Goal: Task Accomplishment & Management: Use online tool/utility

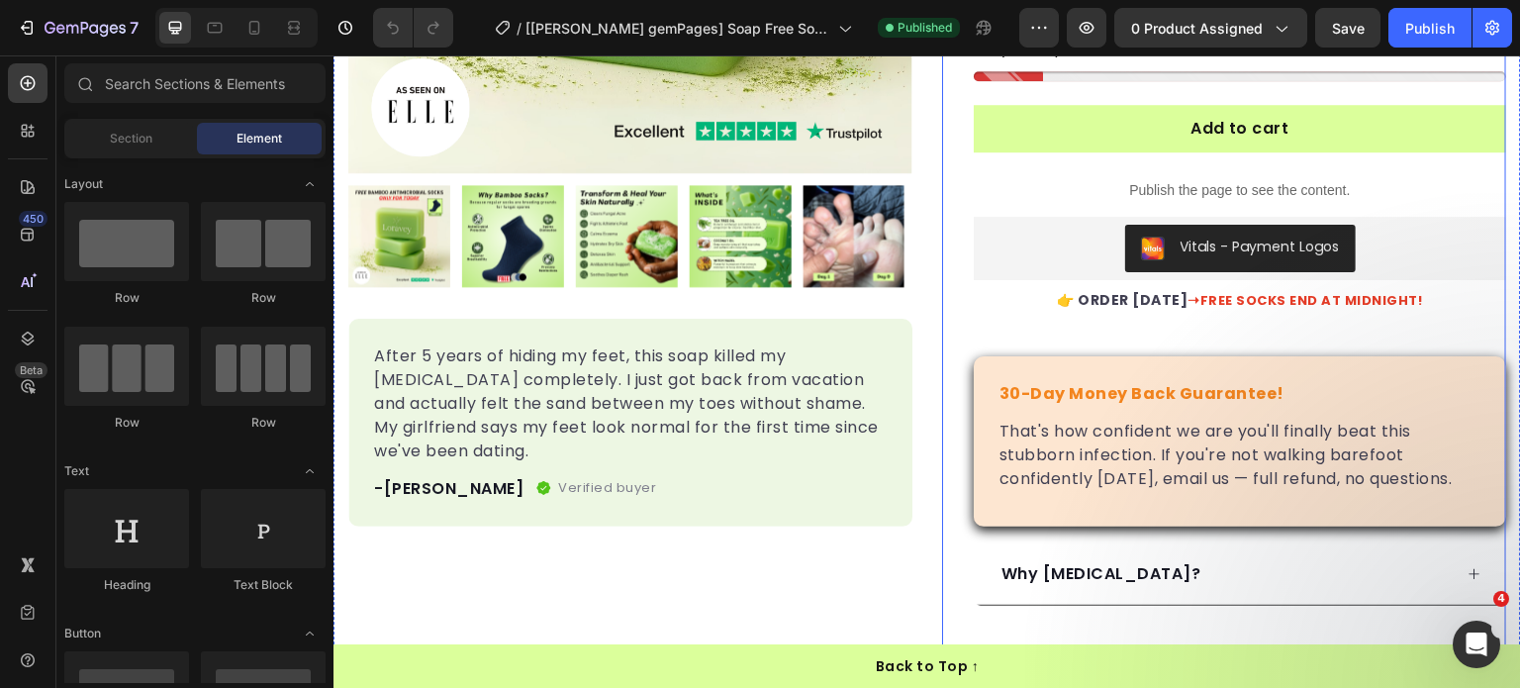
scroll to position [495, 0]
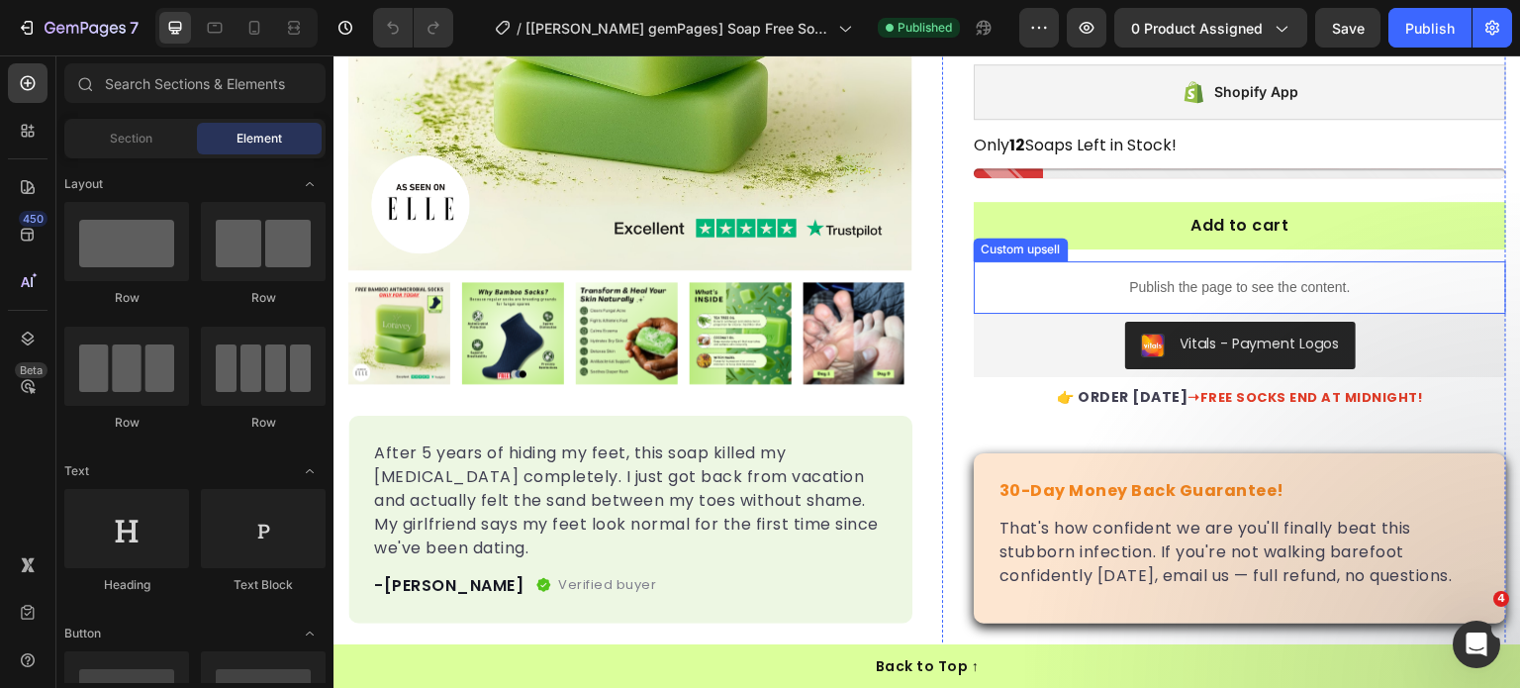
click at [1066, 270] on div "Publish the page to see the content." at bounding box center [1240, 287] width 533 height 52
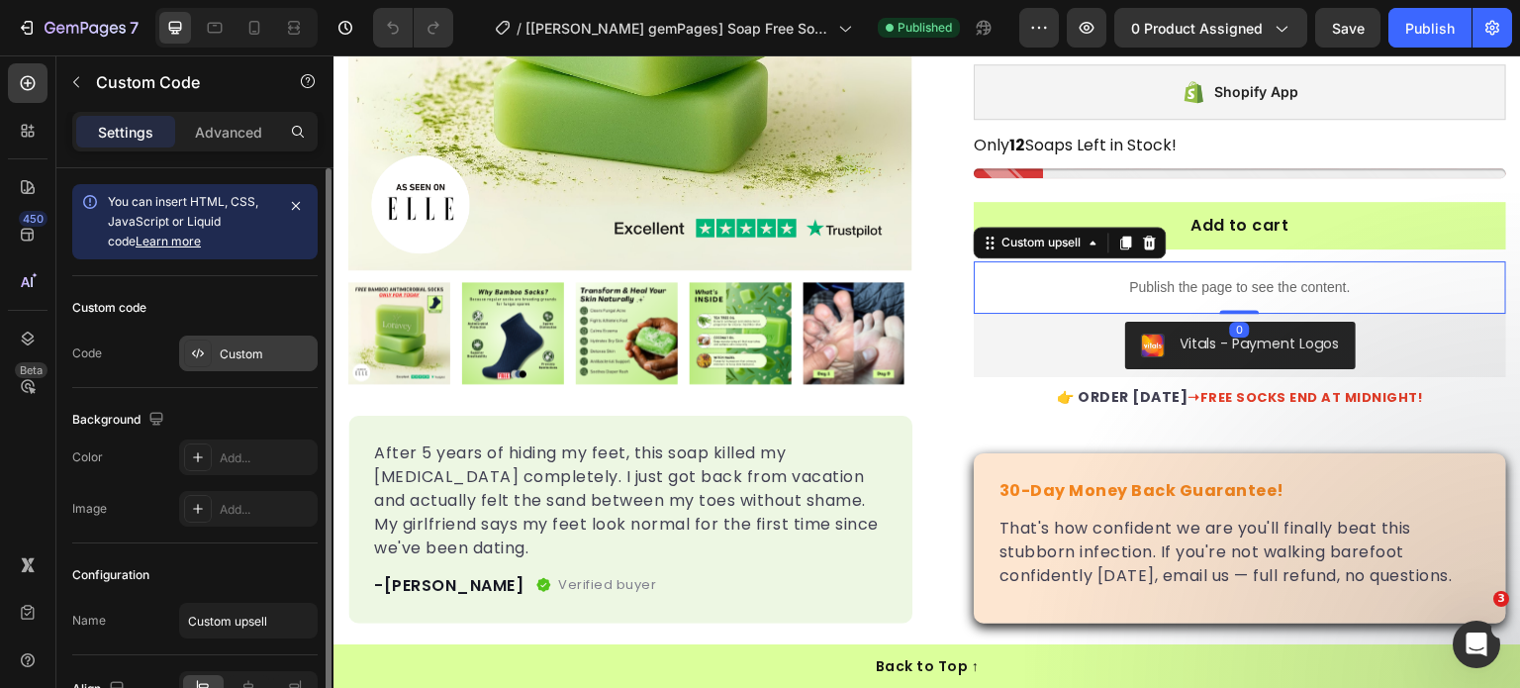
click at [226, 347] on div "Custom" at bounding box center [266, 354] width 93 height 18
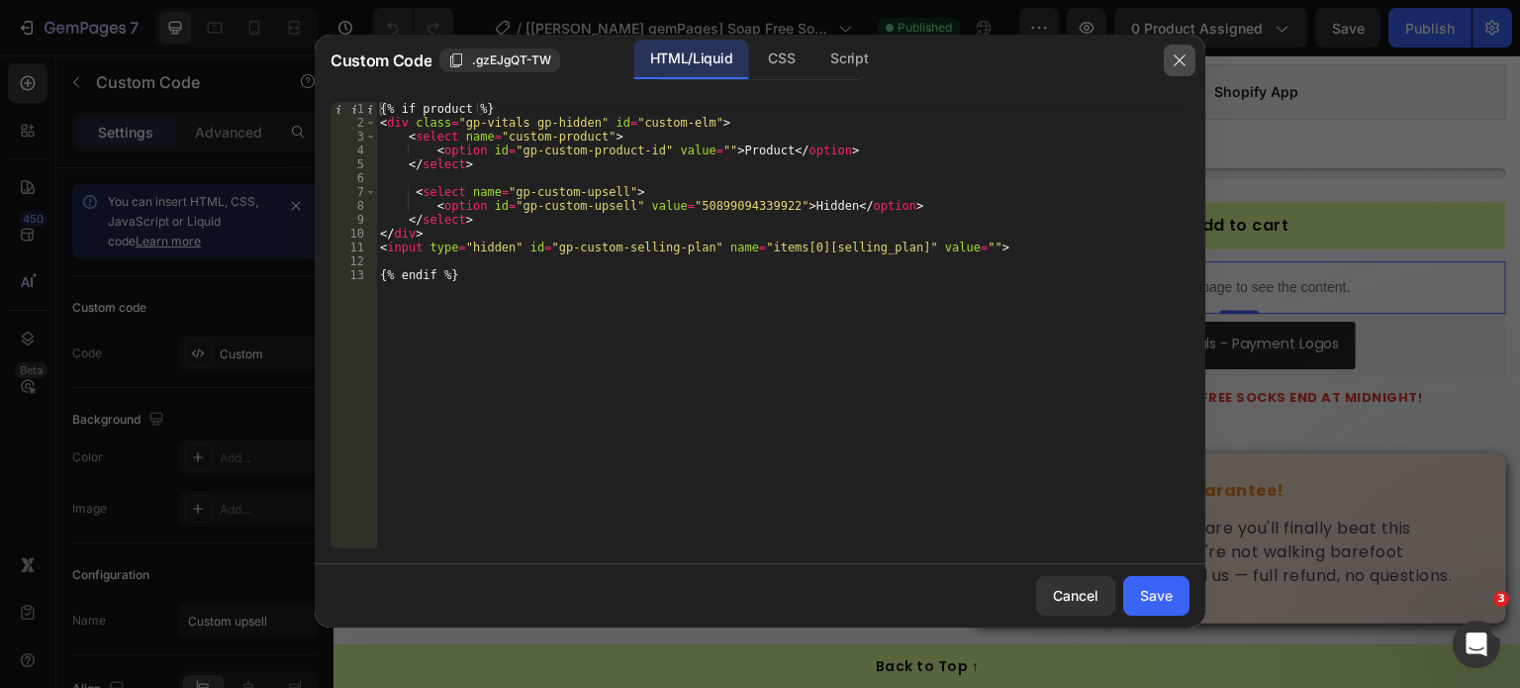
click at [1186, 54] on icon "button" at bounding box center [1180, 60] width 16 height 16
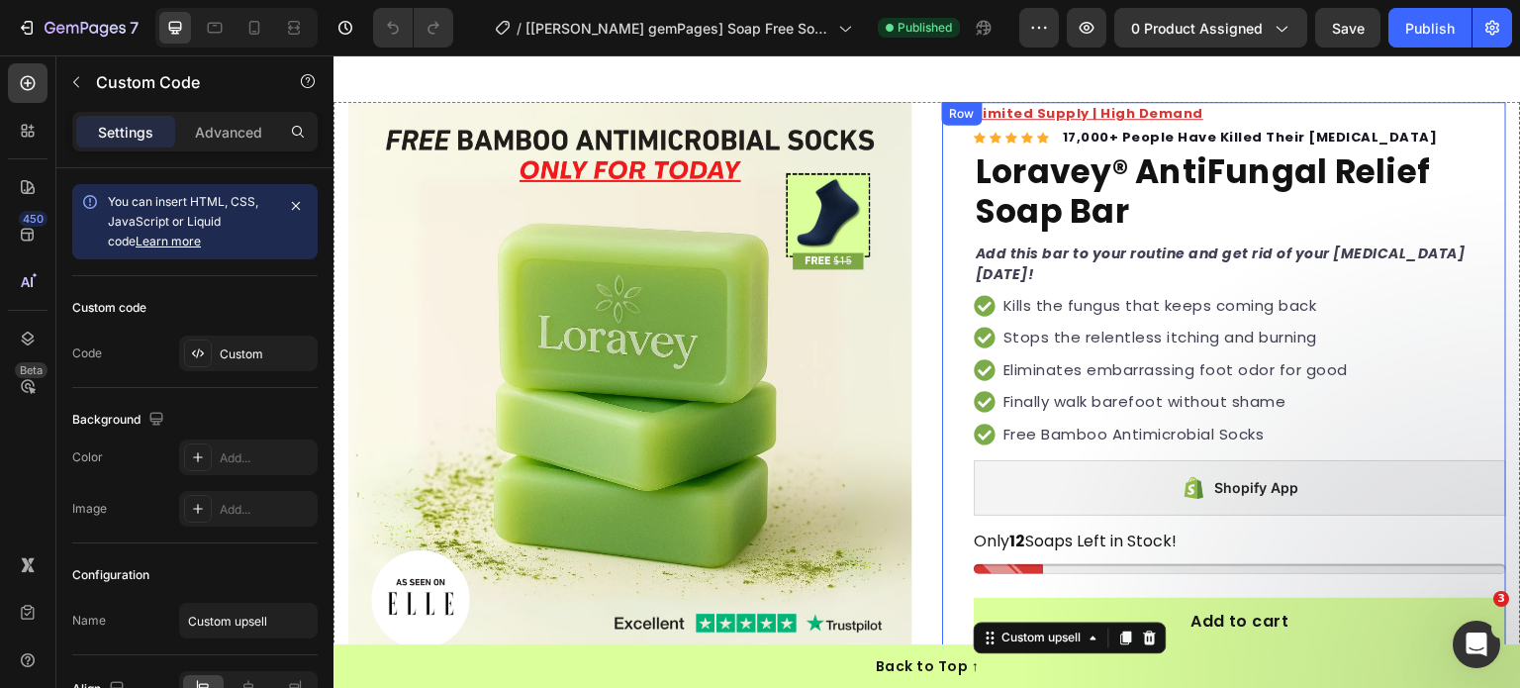
scroll to position [99, 0]
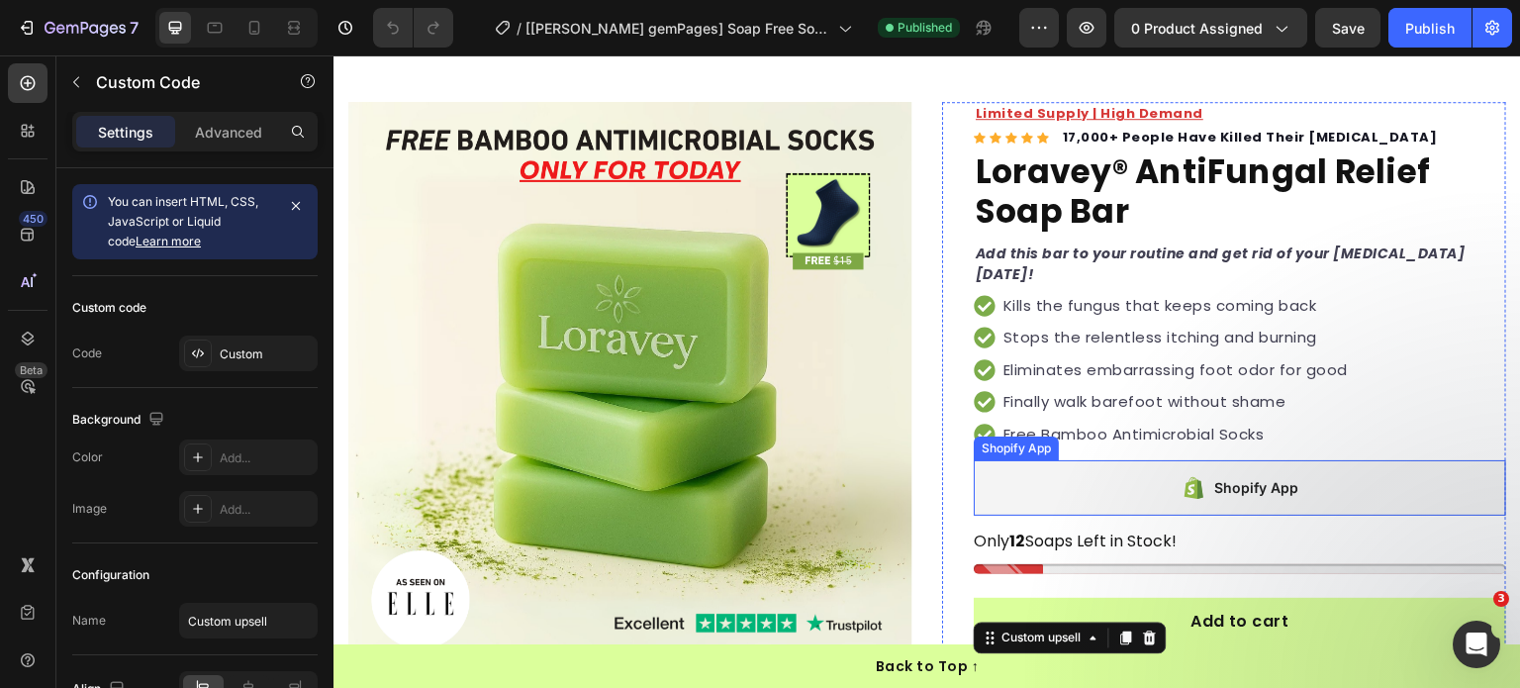
click at [987, 485] on div "Shopify App" at bounding box center [1240, 487] width 533 height 55
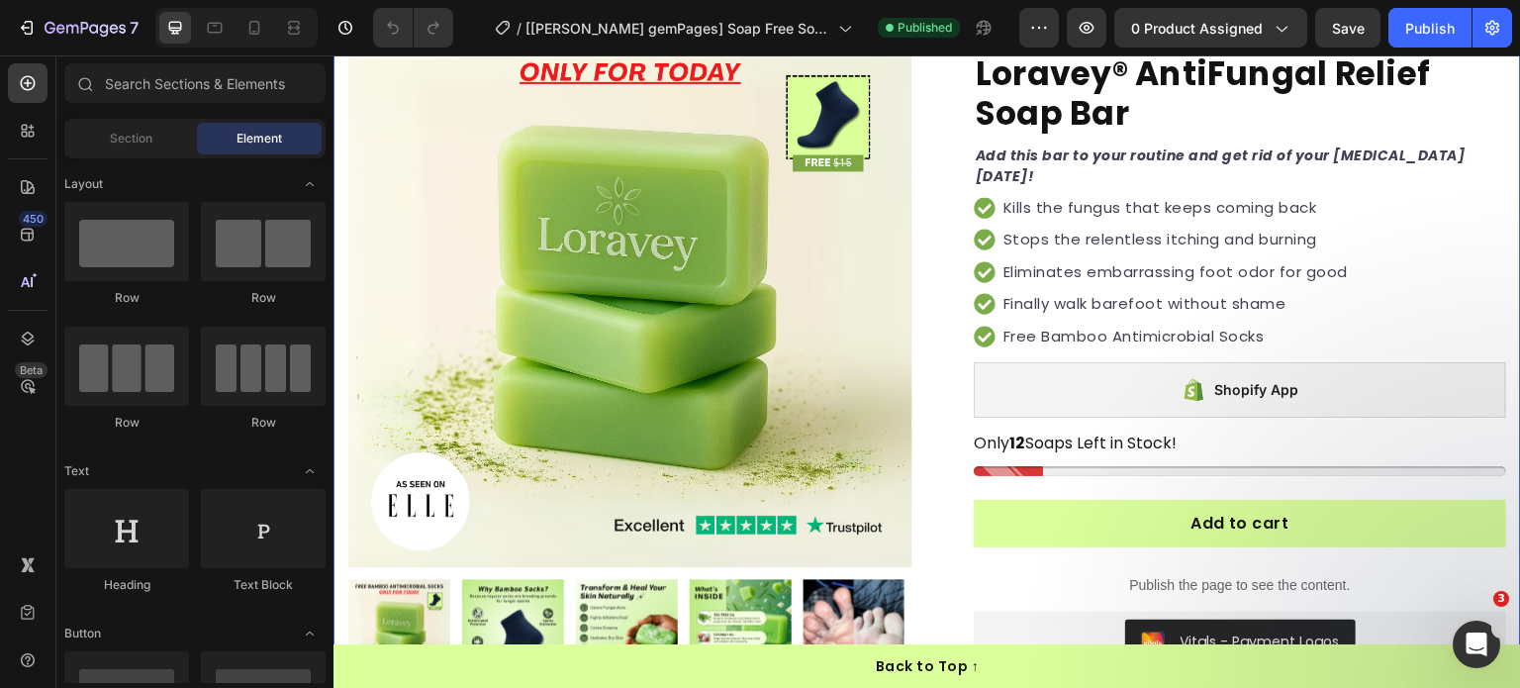
scroll to position [198, 0]
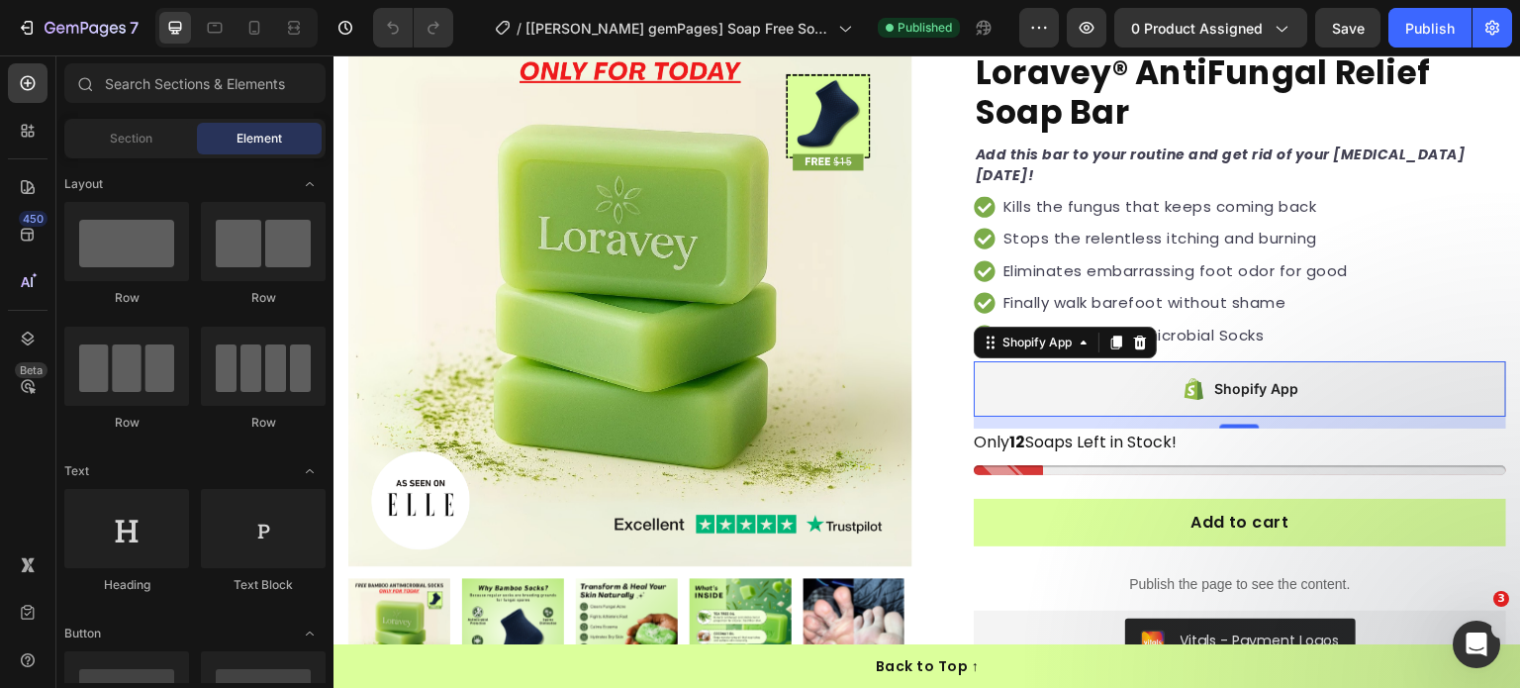
click at [1089, 381] on div "Shopify App" at bounding box center [1240, 388] width 533 height 55
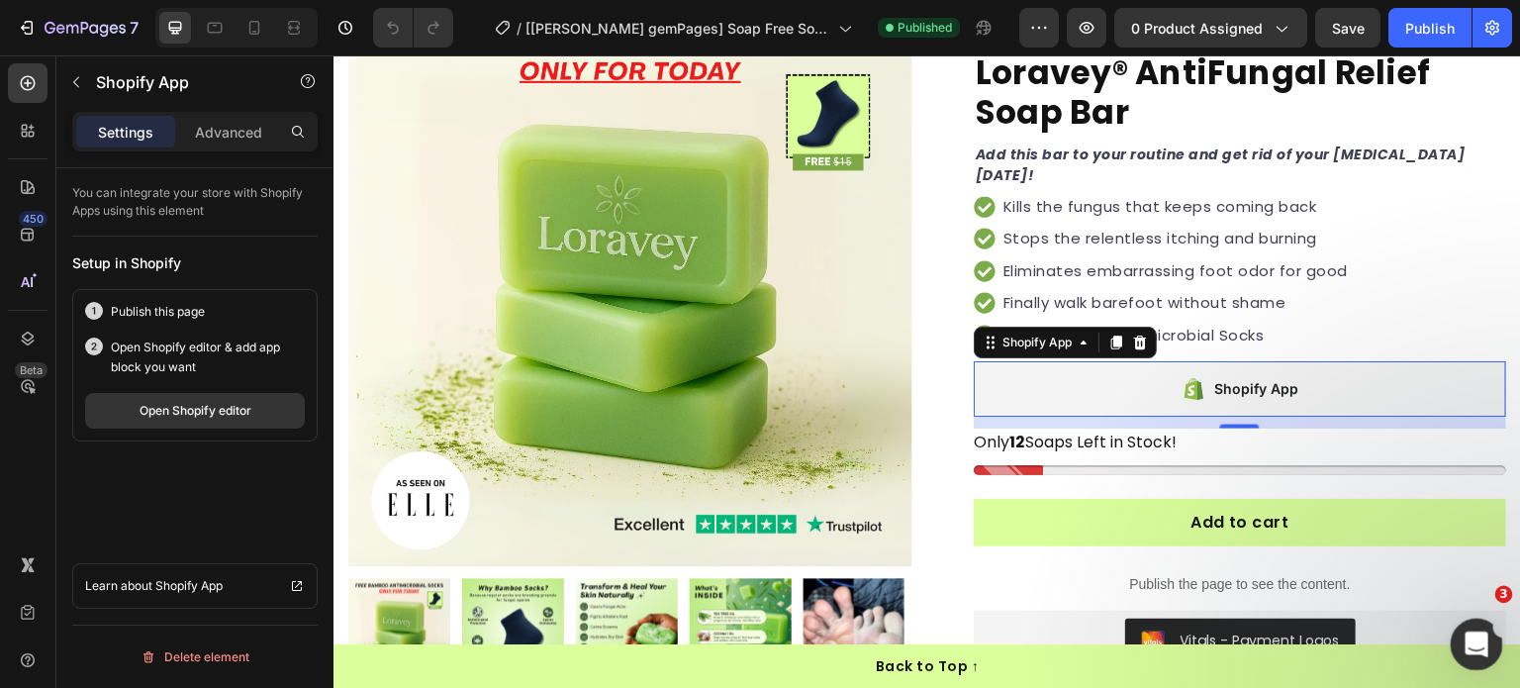
click at [1482, 639] on icon "Open Intercom Messenger" at bounding box center [1474, 642] width 33 height 33
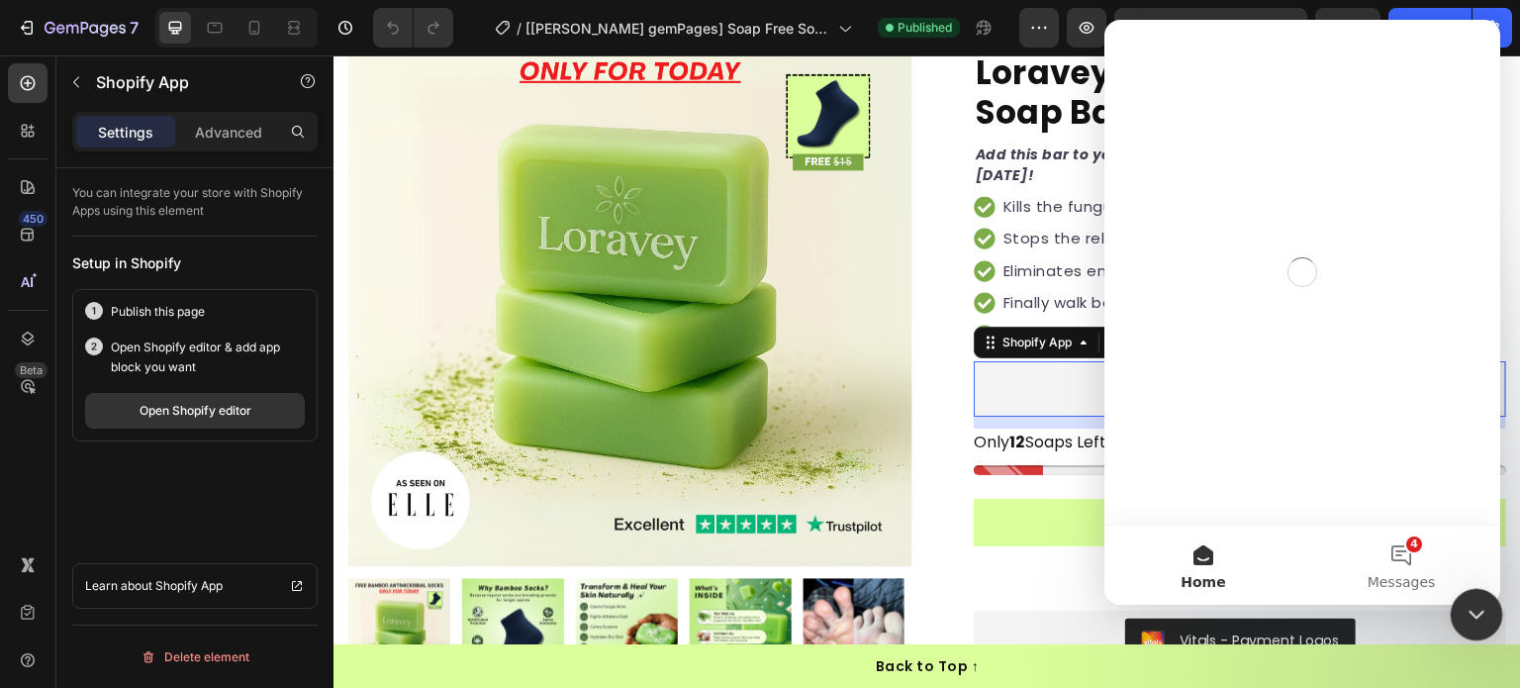
scroll to position [0, 0]
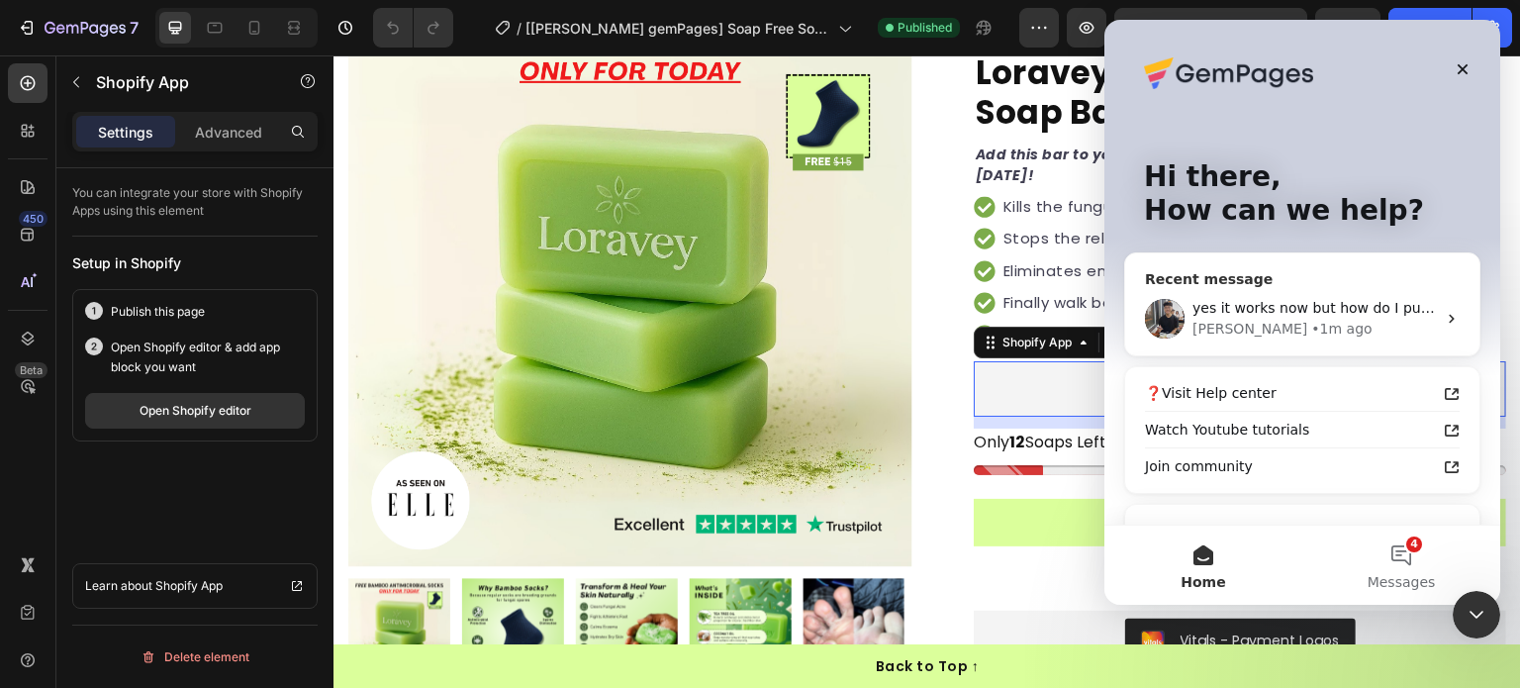
click at [1327, 324] on div "Tony • 1m ago" at bounding box center [1315, 329] width 244 height 21
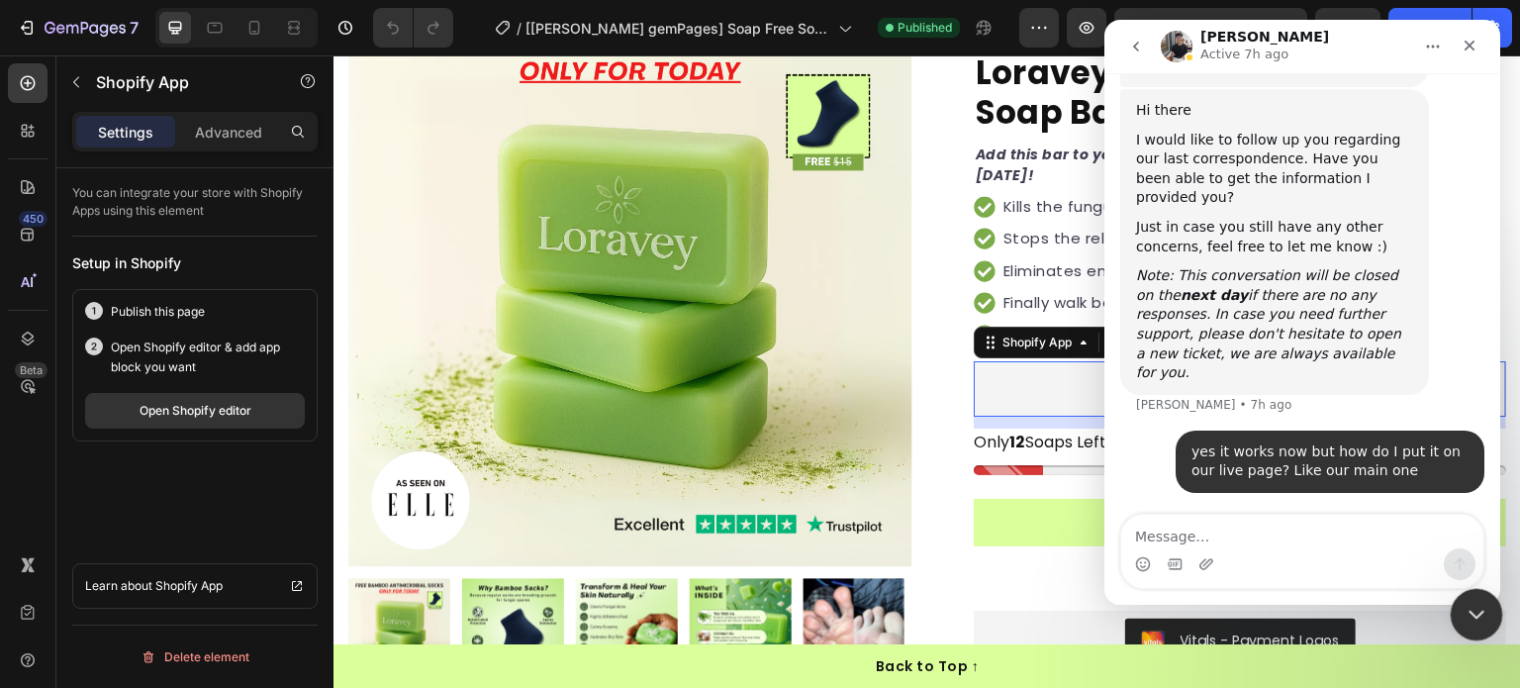
scroll to position [15134, 0]
click at [1485, 606] on icon "Close Intercom Messenger" at bounding box center [1474, 612] width 24 height 24
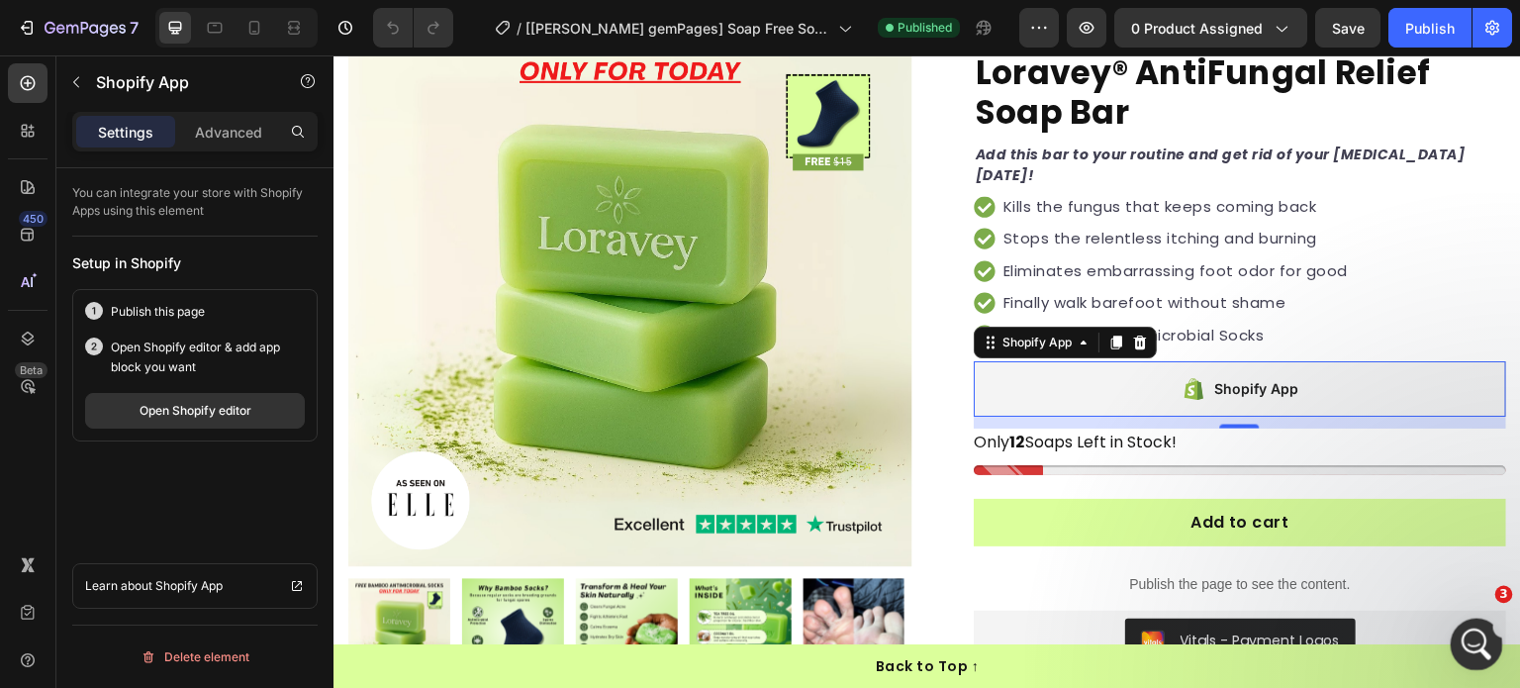
click at [1462, 650] on div "Open Intercom Messenger" at bounding box center [1473, 641] width 65 height 65
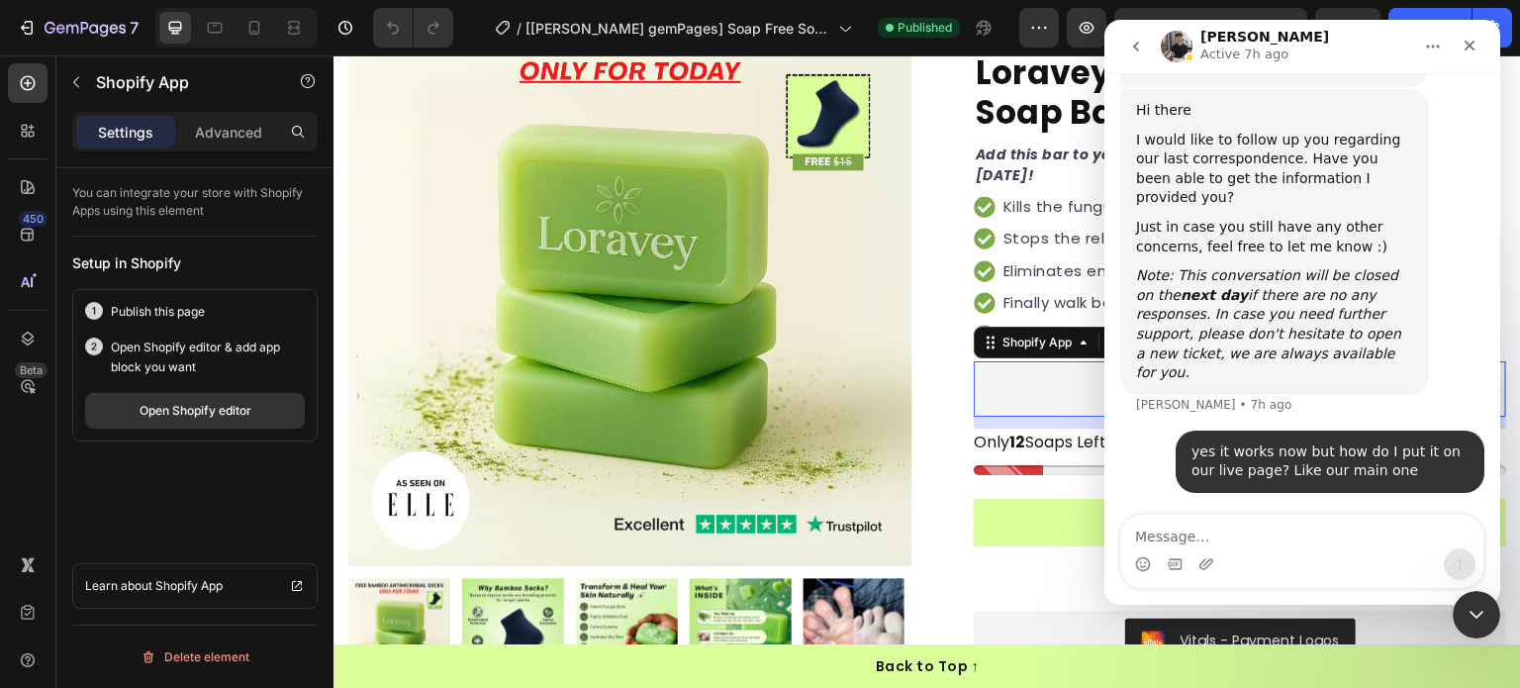
click at [1237, 522] on textarea "Message…" at bounding box center [1303, 532] width 362 height 34
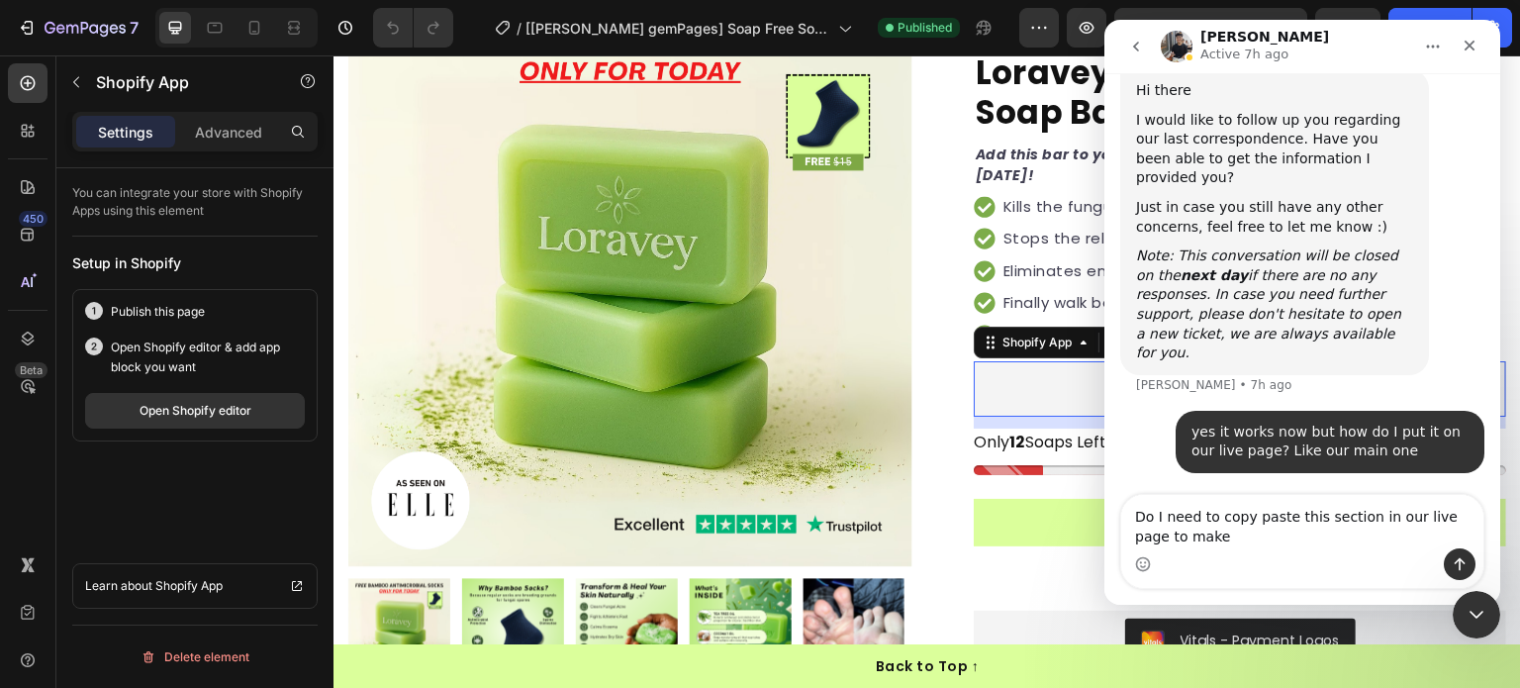
scroll to position [15154, 0]
type textarea "Do I need to copy paste this section in our live page to make it work there too?"
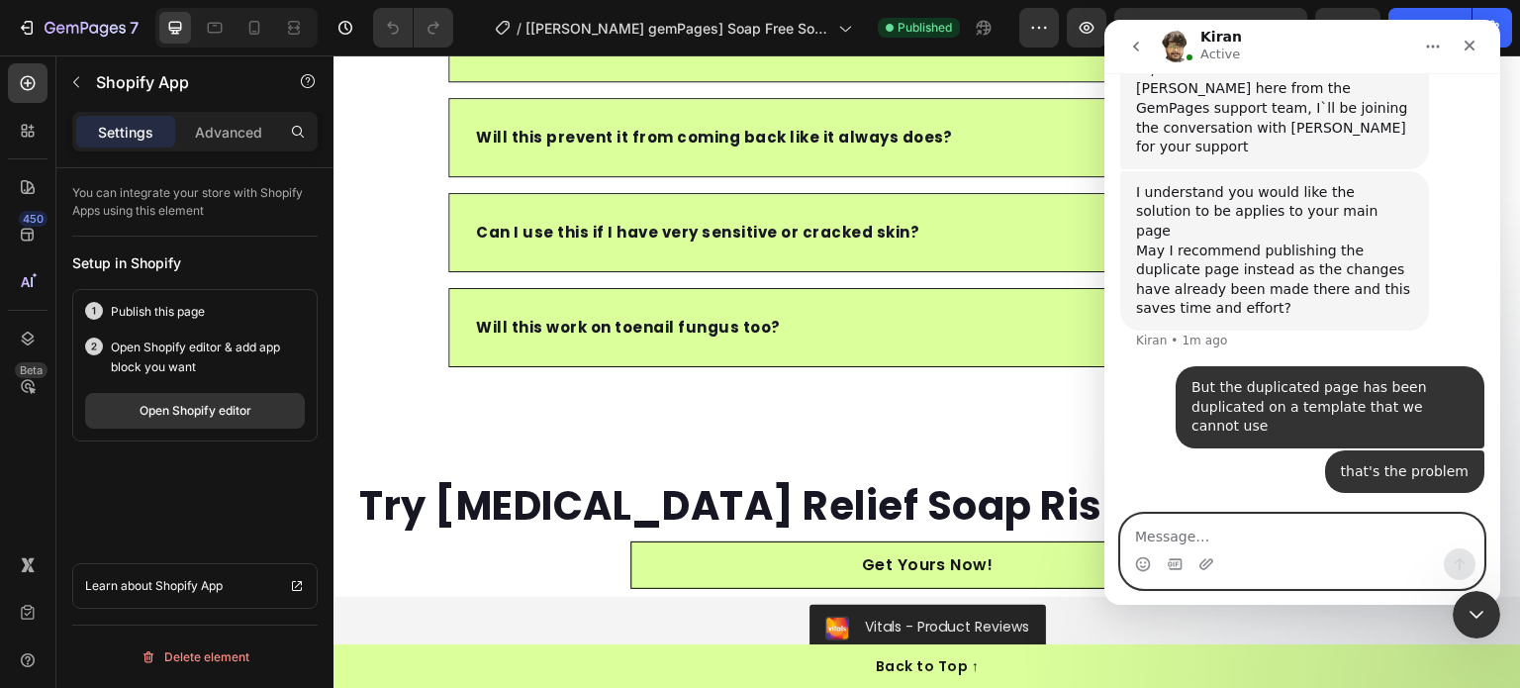
scroll to position [7261, 0]
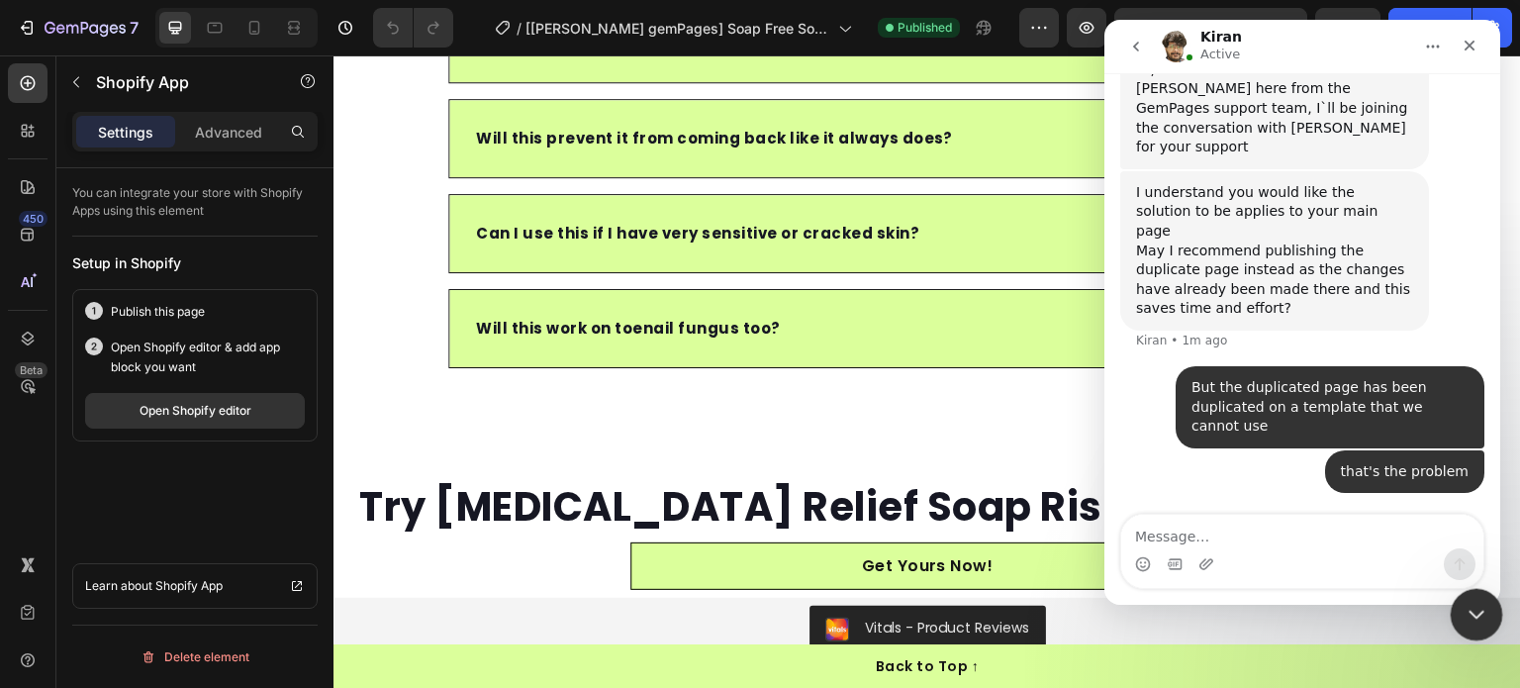
click at [1459, 613] on div "Close Intercom Messenger" at bounding box center [1474, 612] width 48 height 48
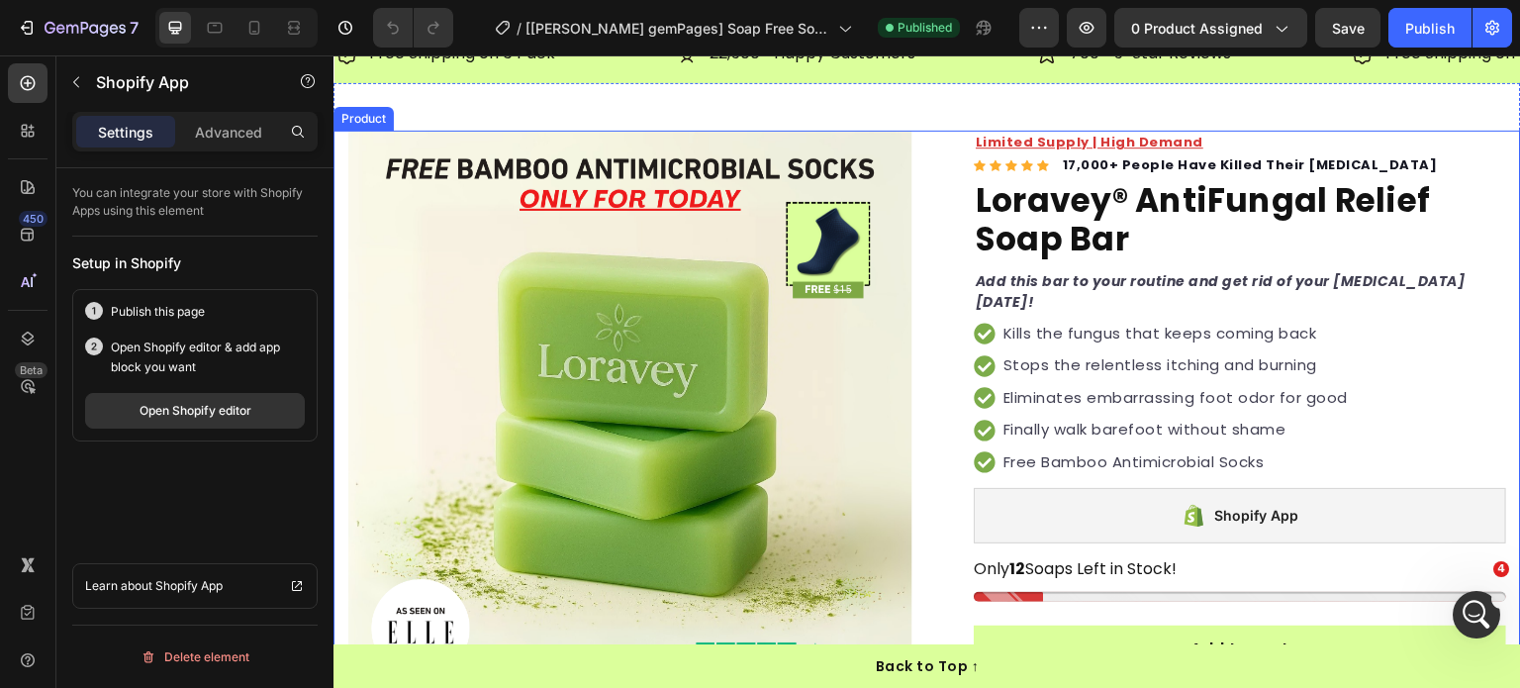
scroll to position [0, 0]
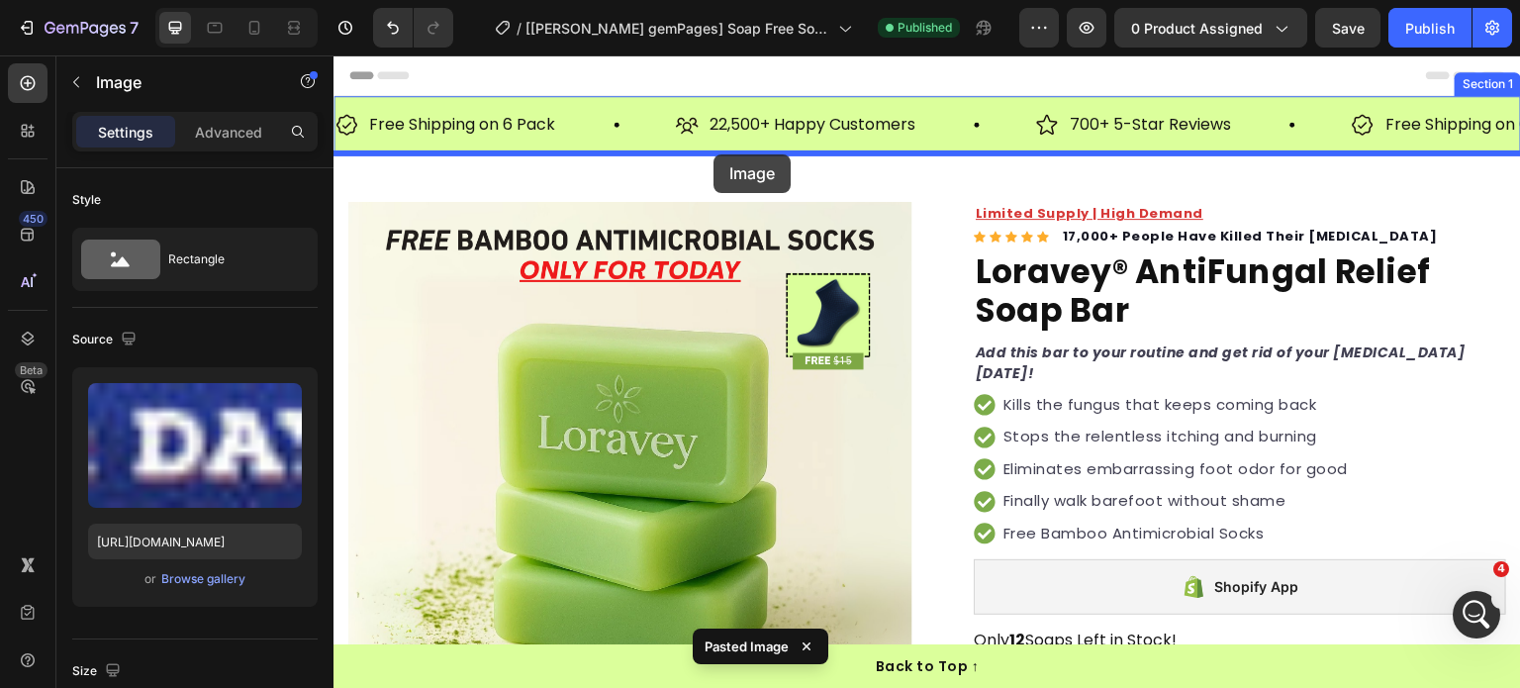
drag, startPoint x: 740, startPoint y: 162, endPoint x: 714, endPoint y: 154, distance: 27.9
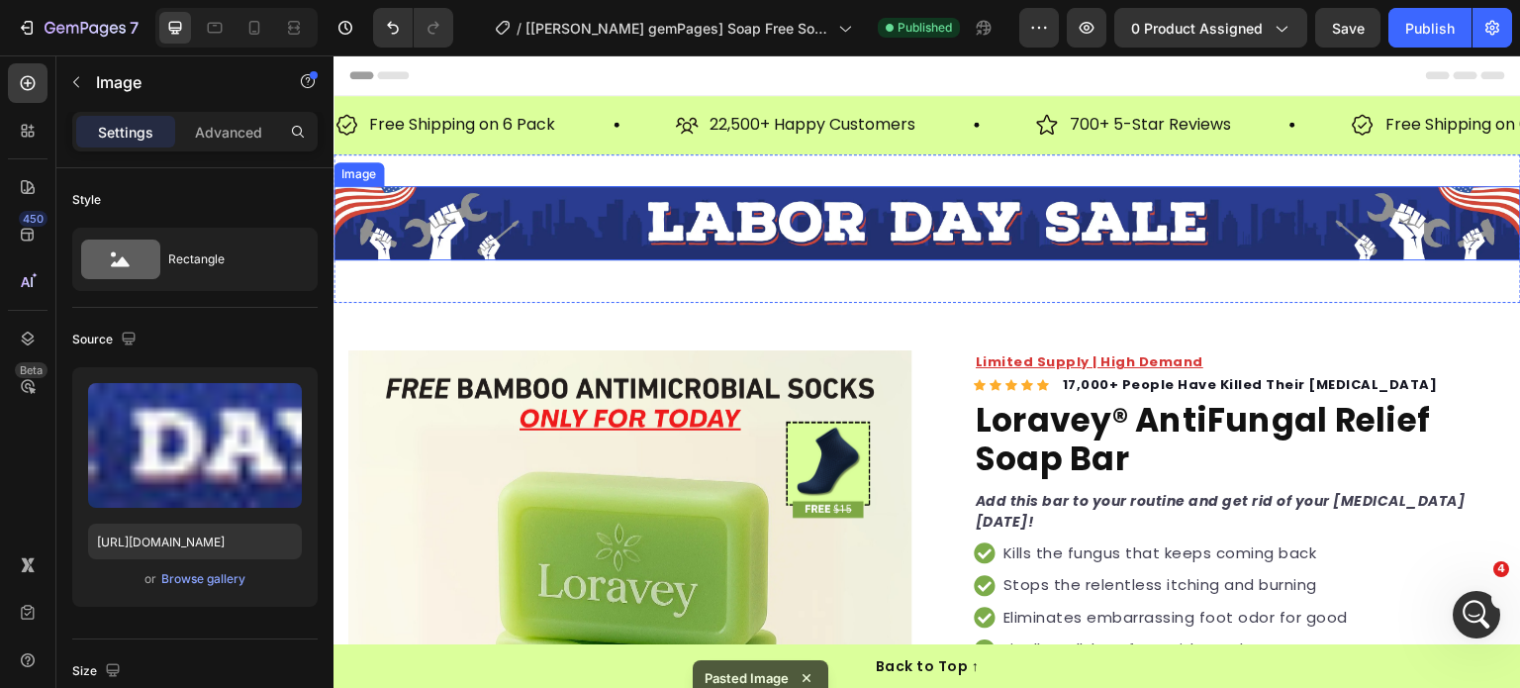
click at [846, 179] on div "Image 0 Section 2" at bounding box center [928, 228] width 1188 height 148
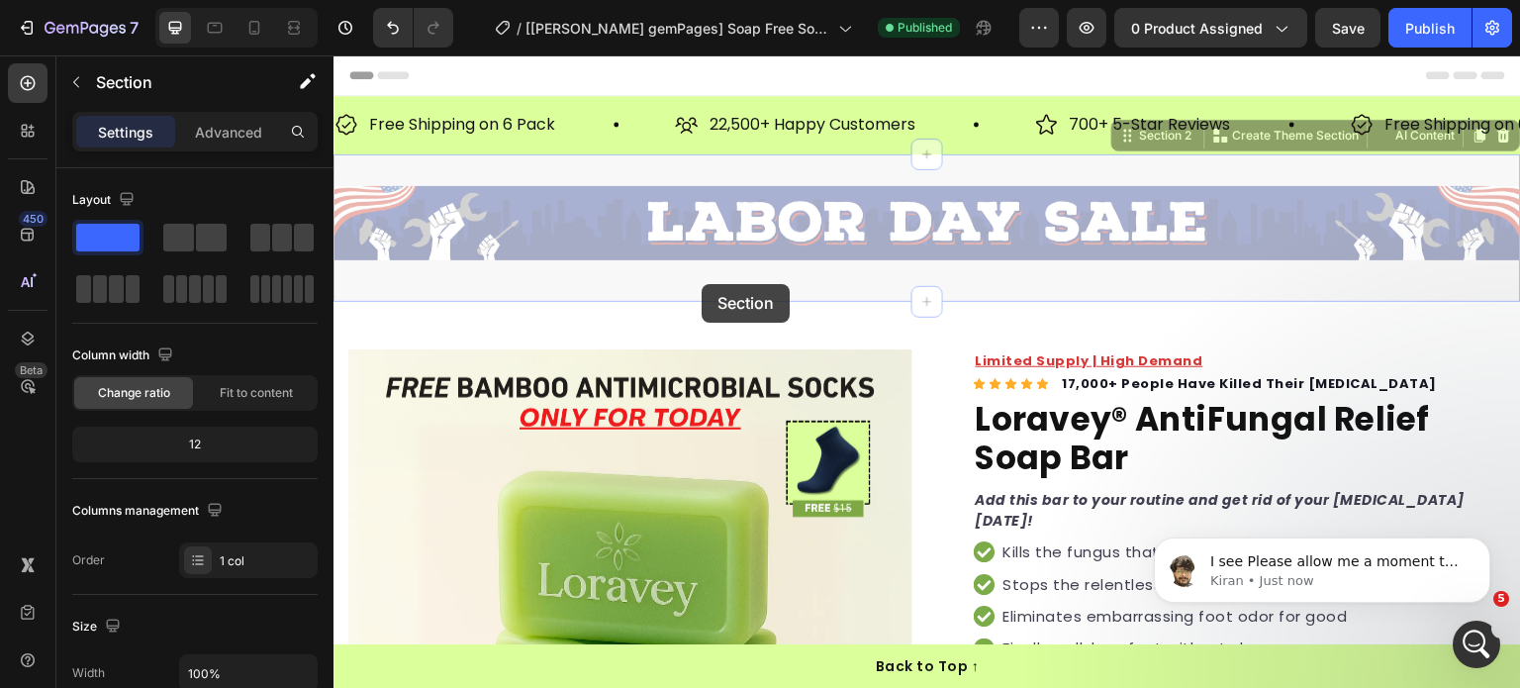
scroll to position [15823, 0]
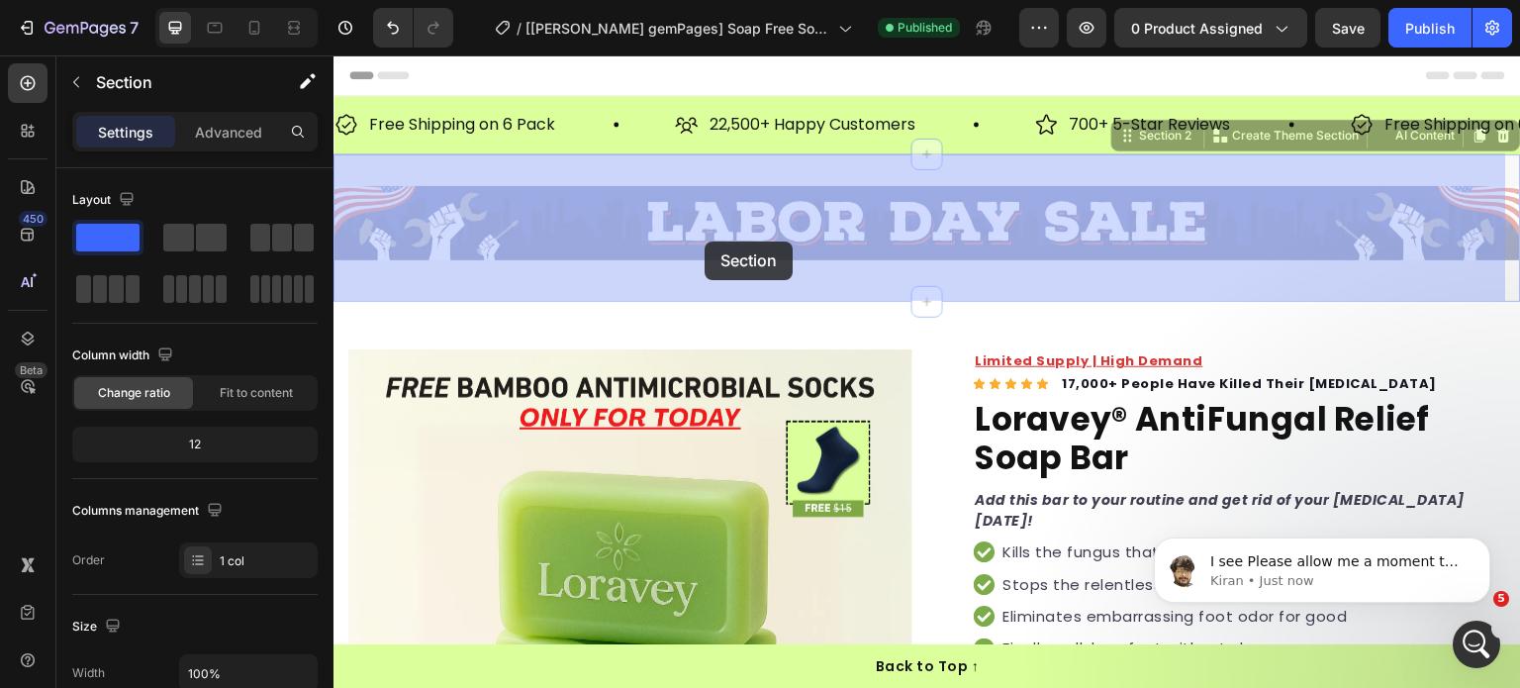
drag, startPoint x: 704, startPoint y: 284, endPoint x: 705, endPoint y: 242, distance: 42.6
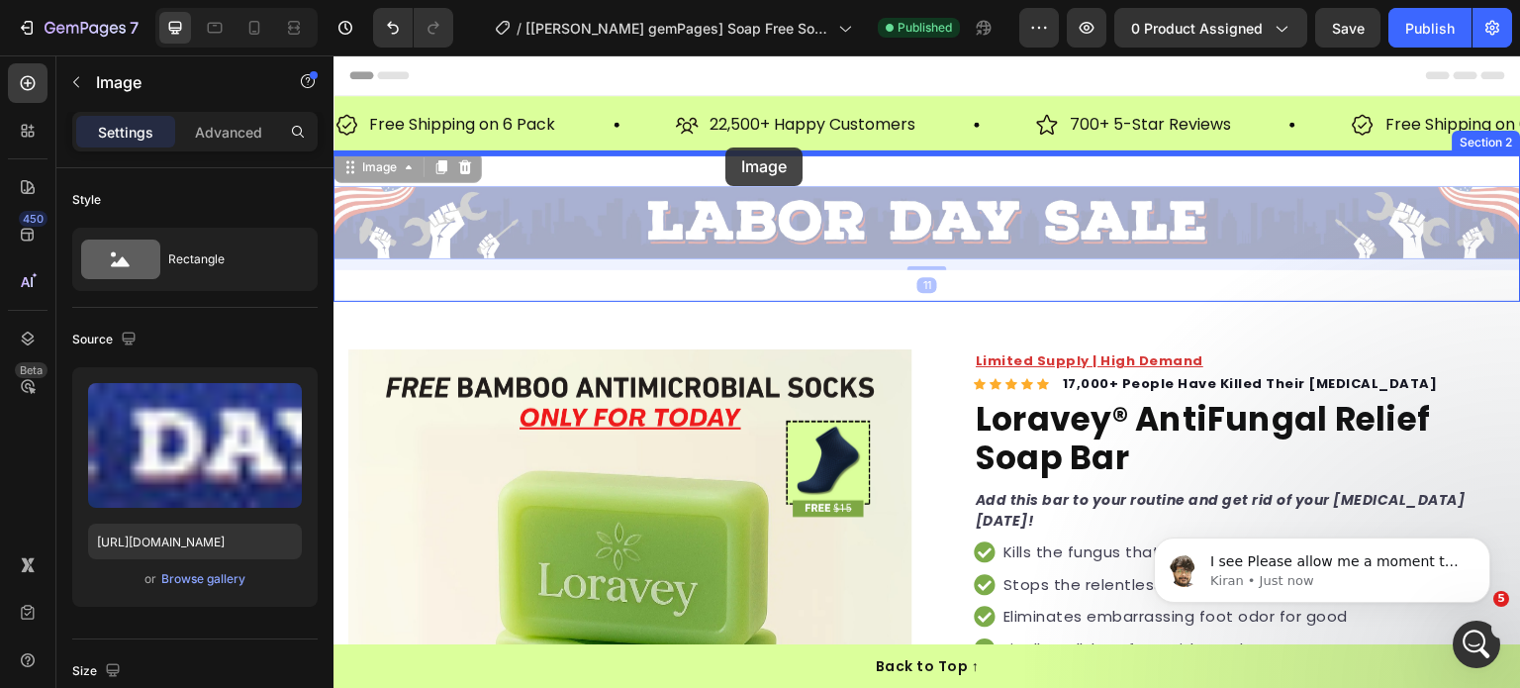
drag, startPoint x: 654, startPoint y: 214, endPoint x: 726, endPoint y: 147, distance: 97.4
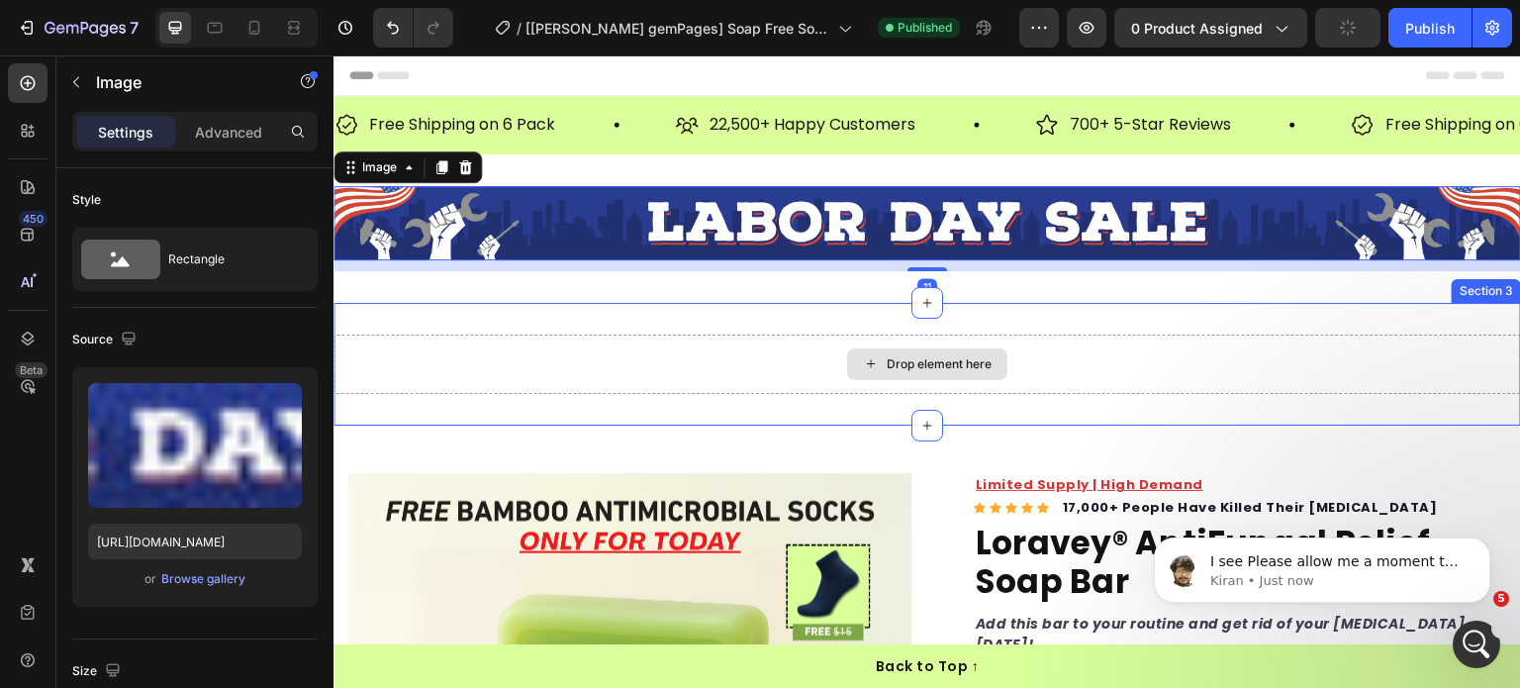
click at [866, 348] on div "Drop element here" at bounding box center [927, 364] width 160 height 32
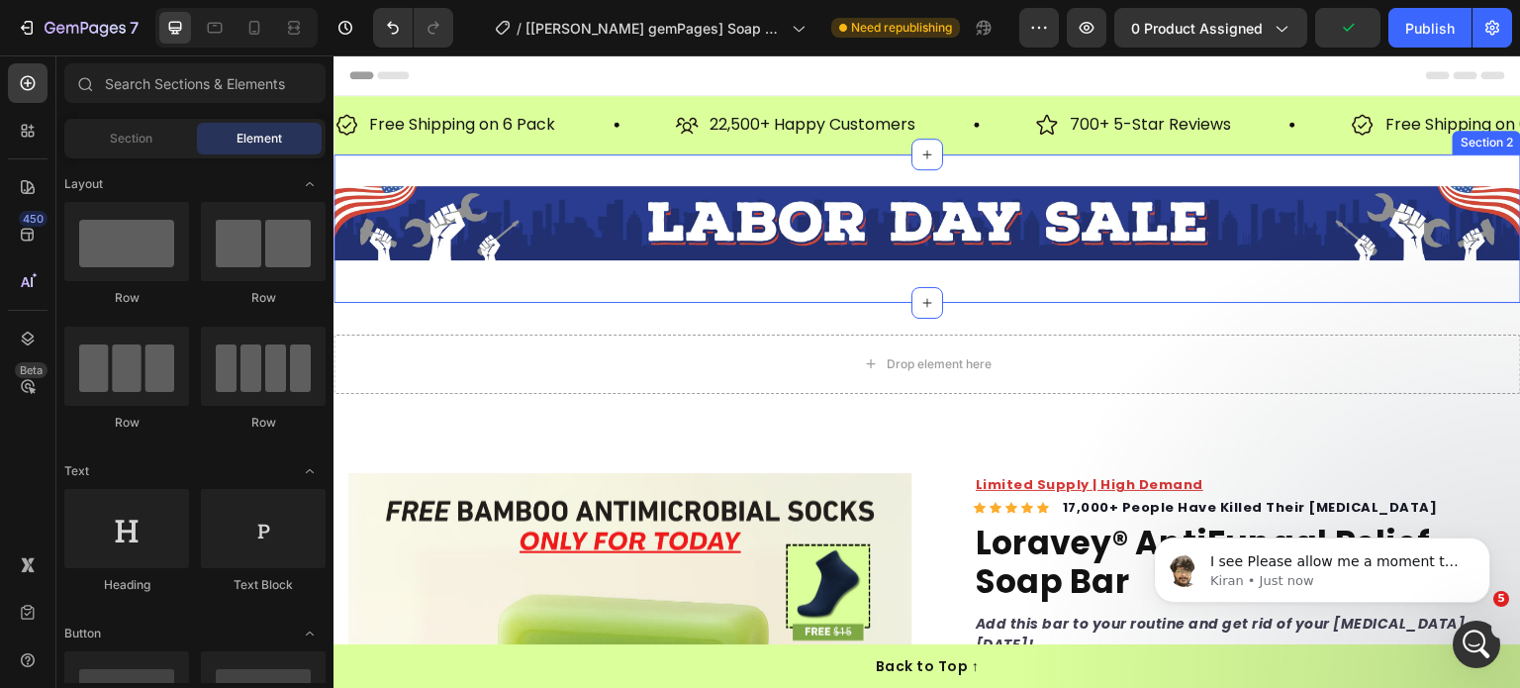
click at [753, 292] on div "Image Section 2" at bounding box center [928, 228] width 1188 height 148
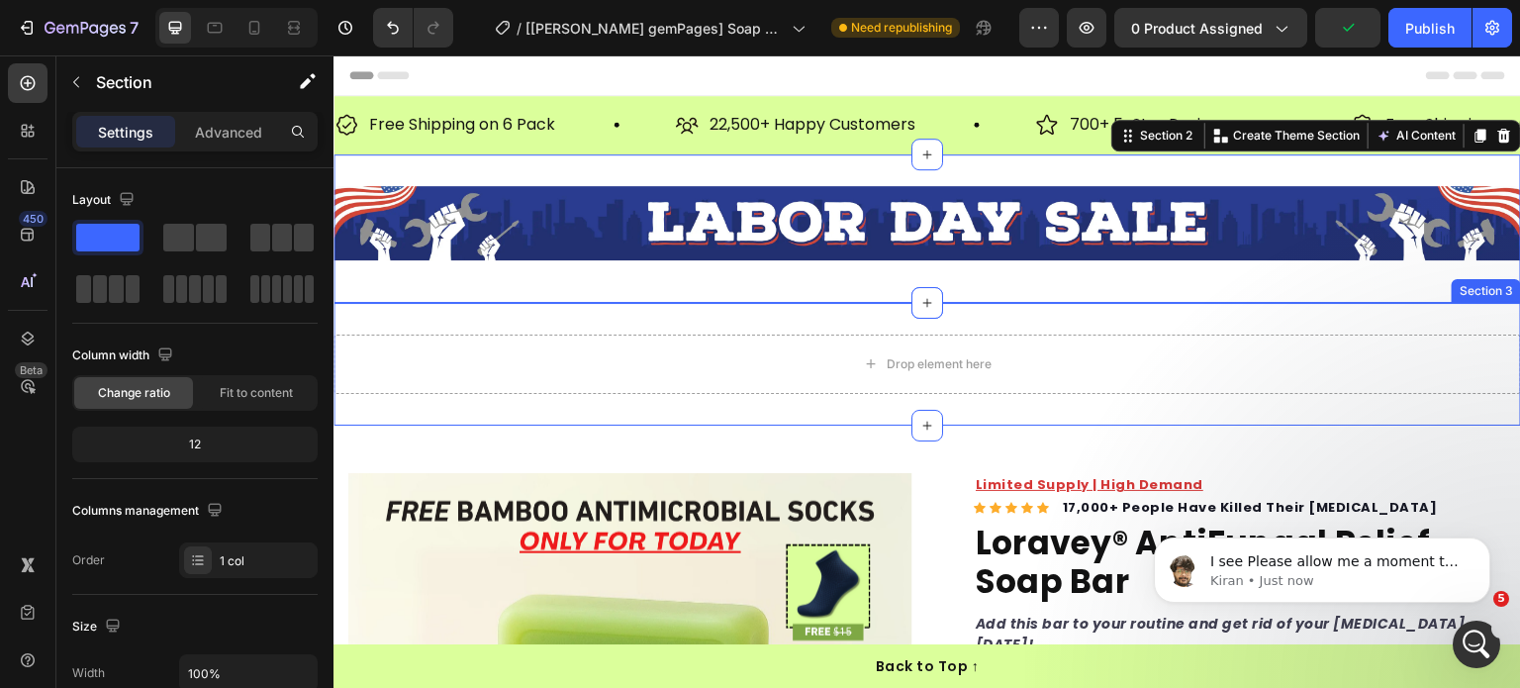
click at [753, 317] on div "Drop element here Section 3" at bounding box center [928, 364] width 1188 height 123
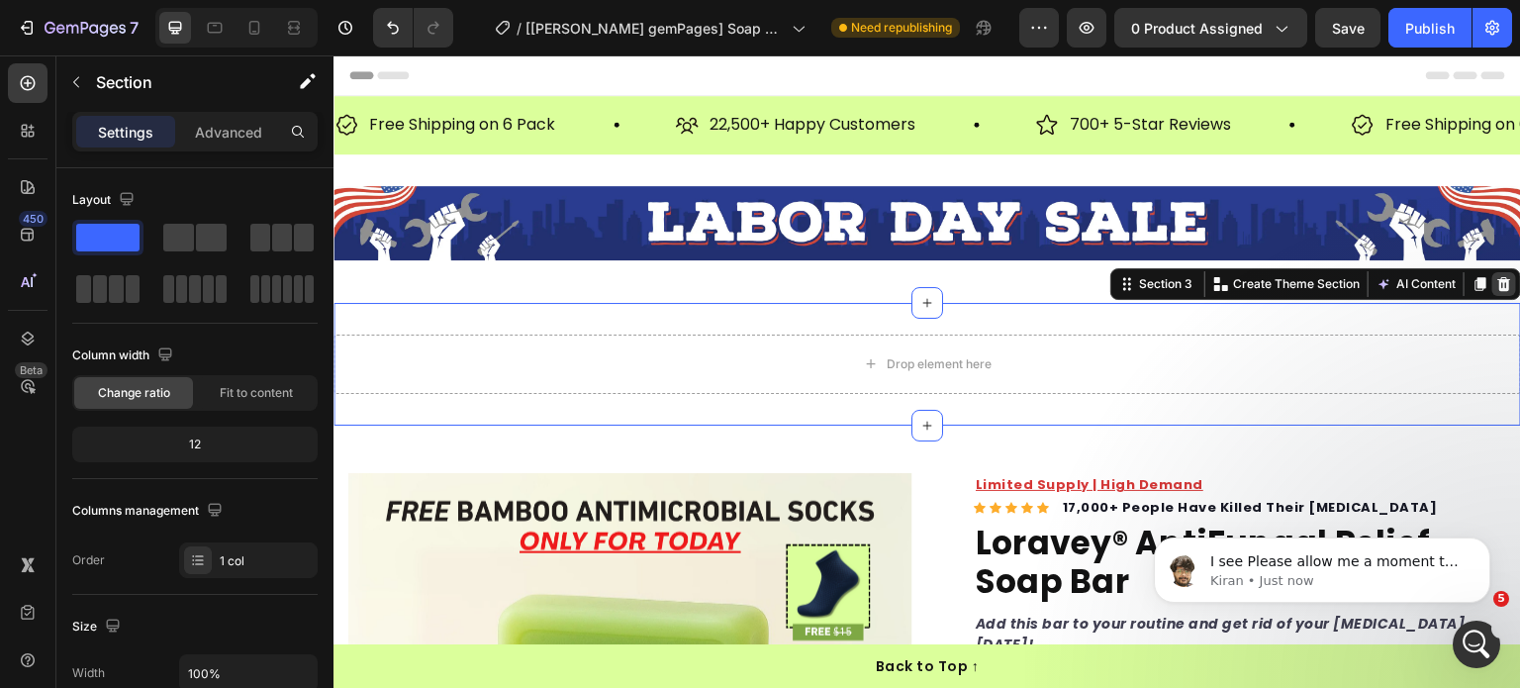
click at [1499, 280] on icon at bounding box center [1505, 284] width 13 height 14
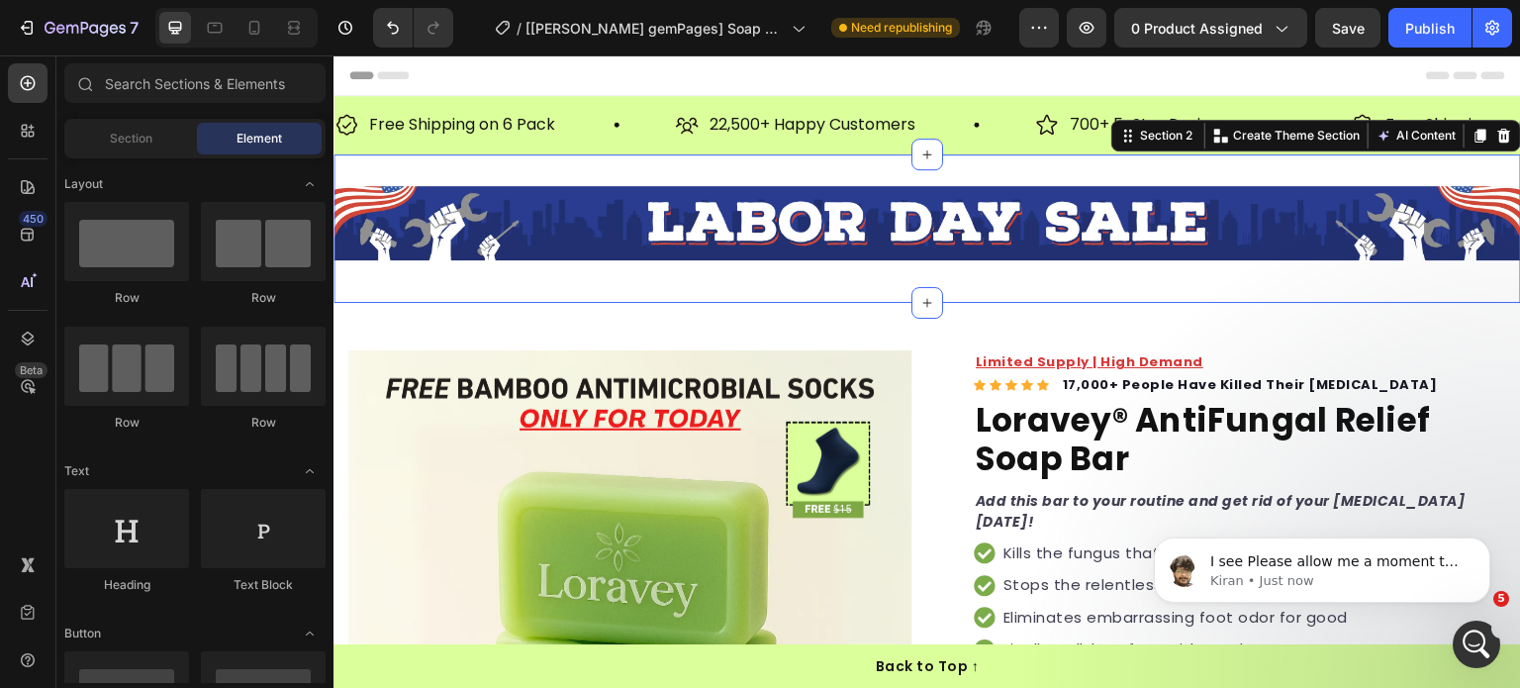
click at [660, 171] on div "Image Section 2 Create Theme Section AI Content Write with GemAI What would you…" at bounding box center [928, 228] width 1188 height 148
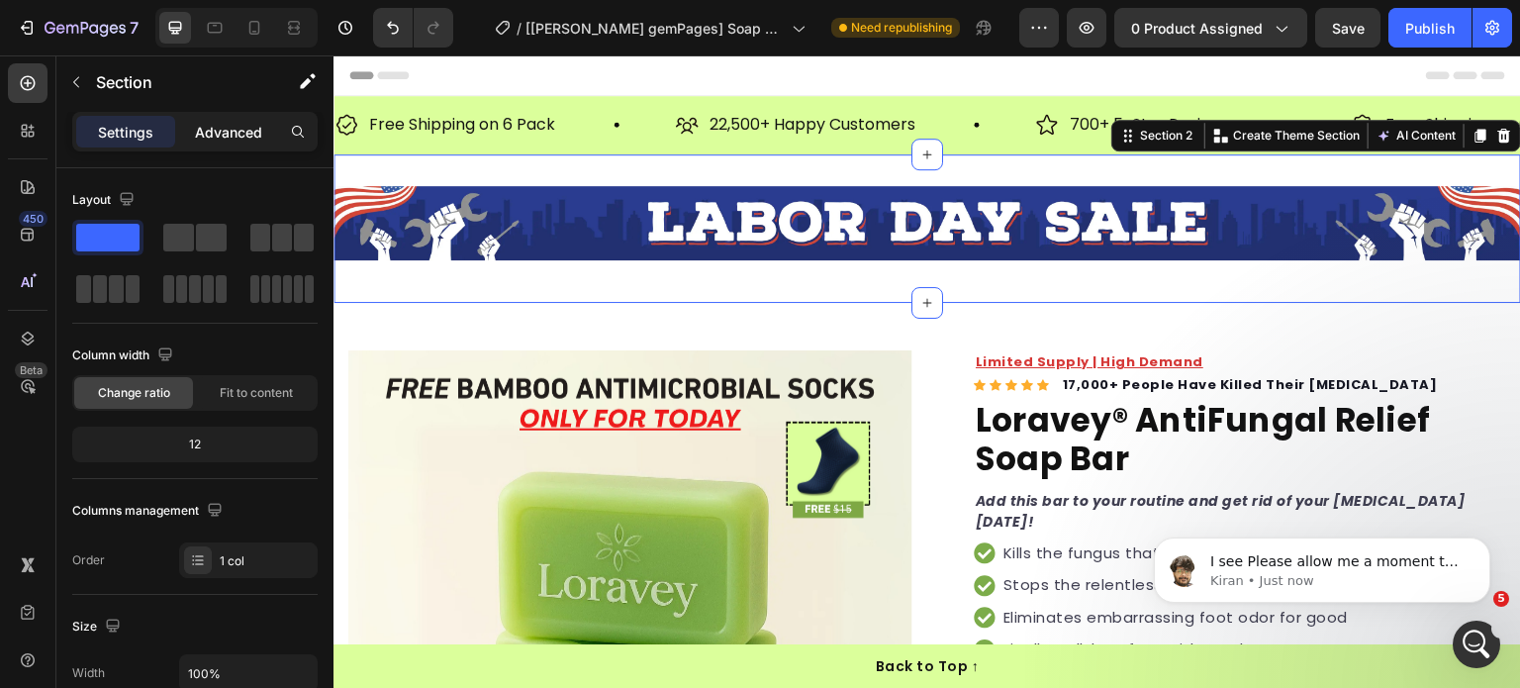
click at [218, 122] on p "Advanced" at bounding box center [228, 132] width 67 height 21
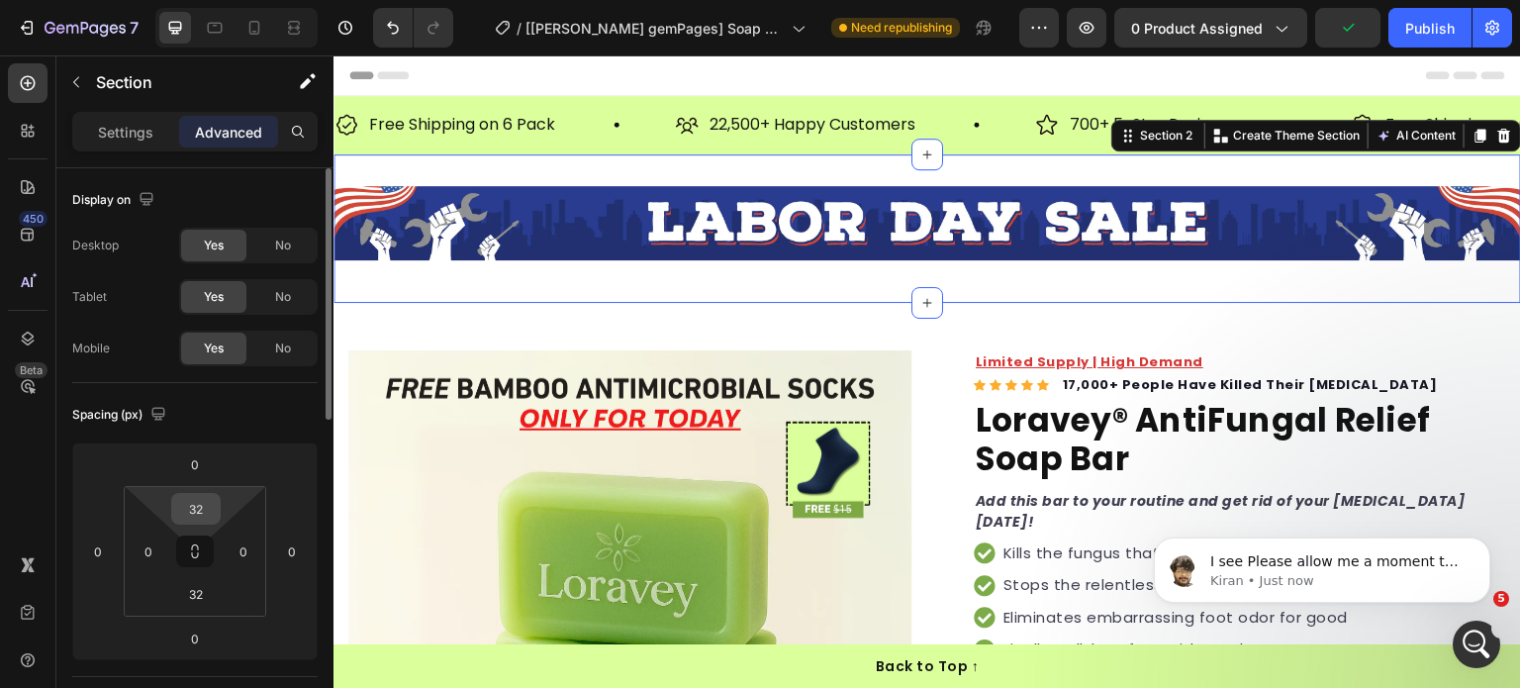
click at [211, 514] on input "32" at bounding box center [196, 509] width 40 height 30
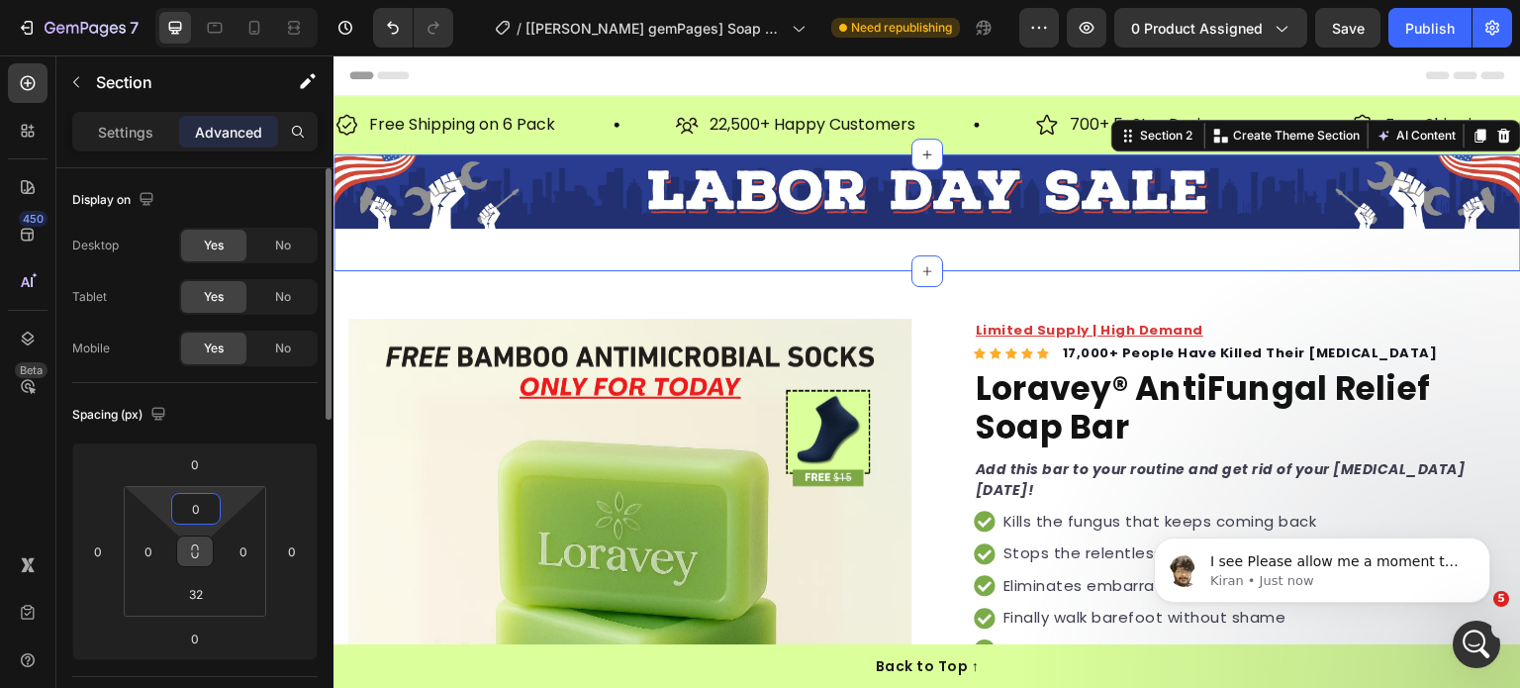
type input "0"
click at [204, 550] on button at bounding box center [195, 552] width 38 height 32
click at [194, 606] on input "32" at bounding box center [196, 594] width 40 height 30
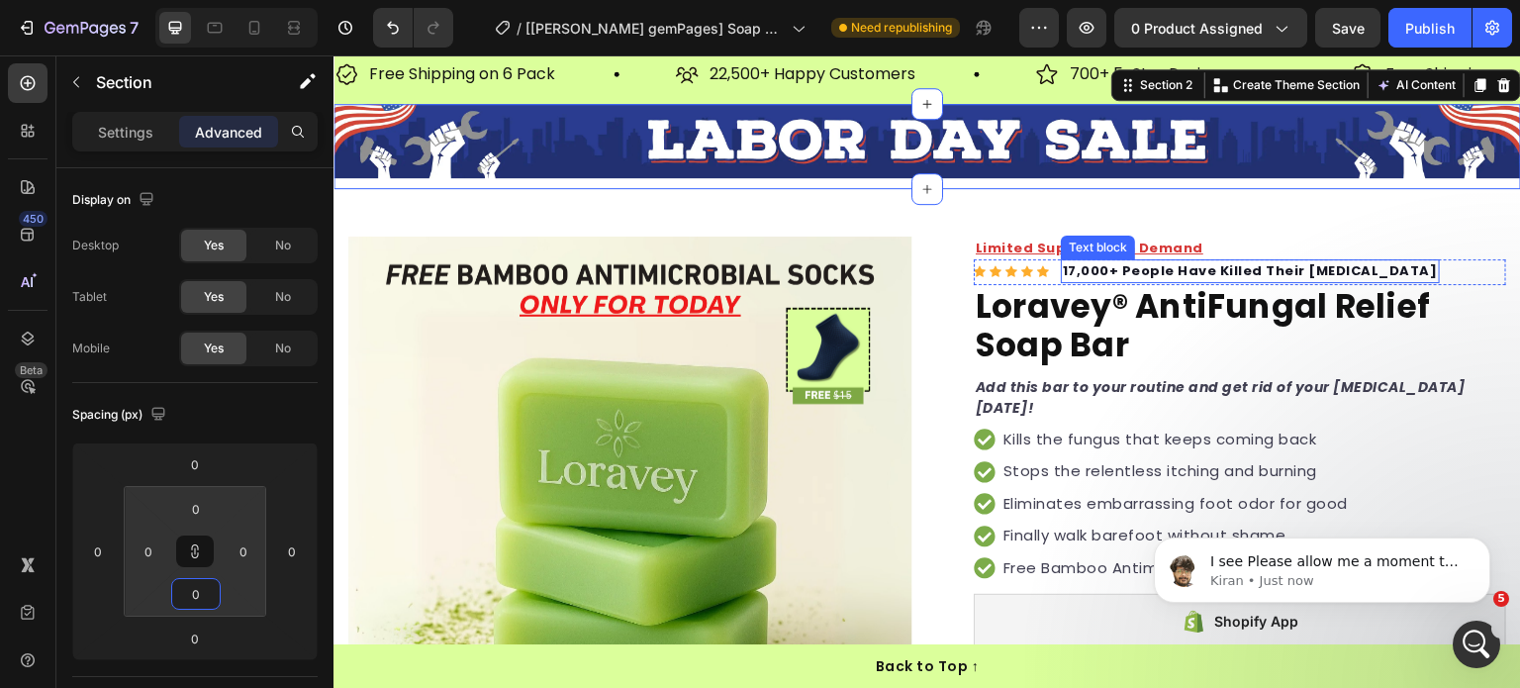
scroll to position [99, 0]
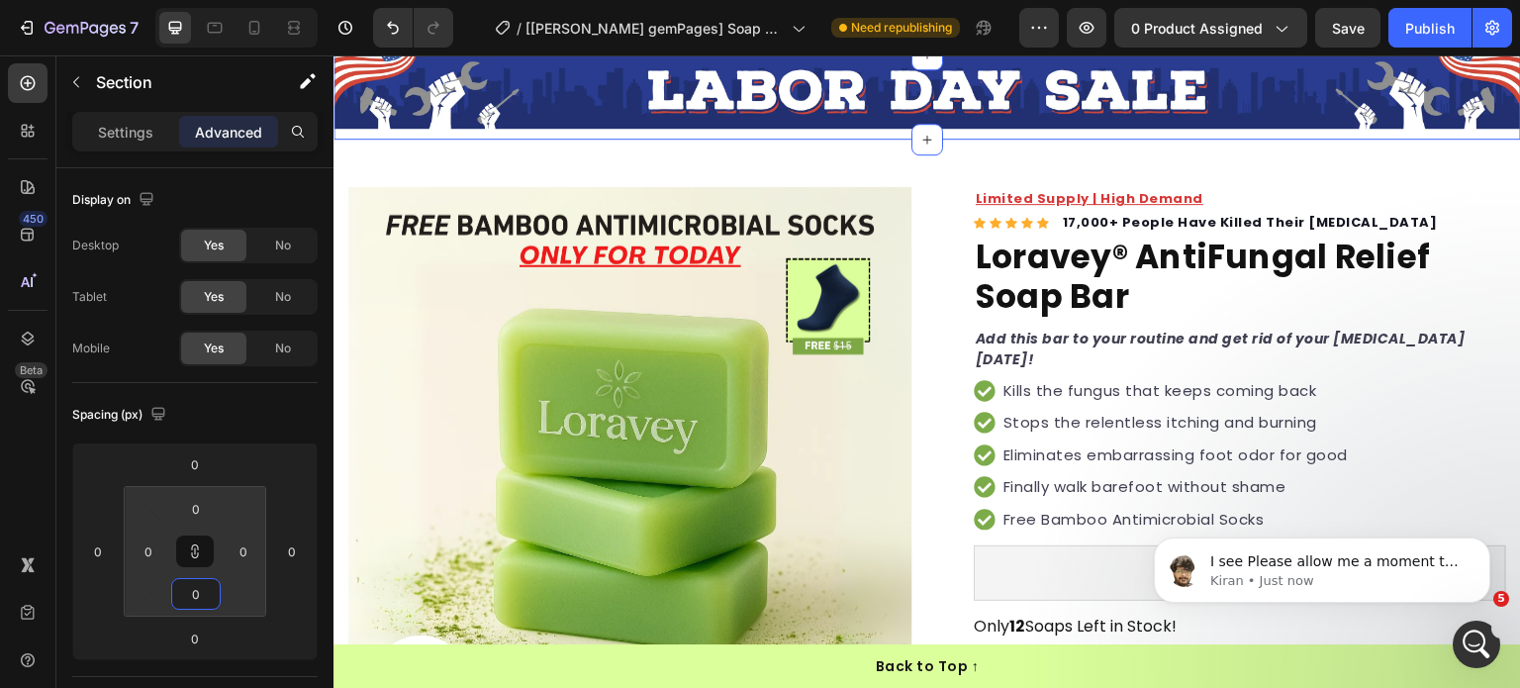
type input "0"
click at [1266, 517] on body "I see Please allow me a moment to check this for you Kiran • Just now" at bounding box center [1322, 565] width 380 height 123
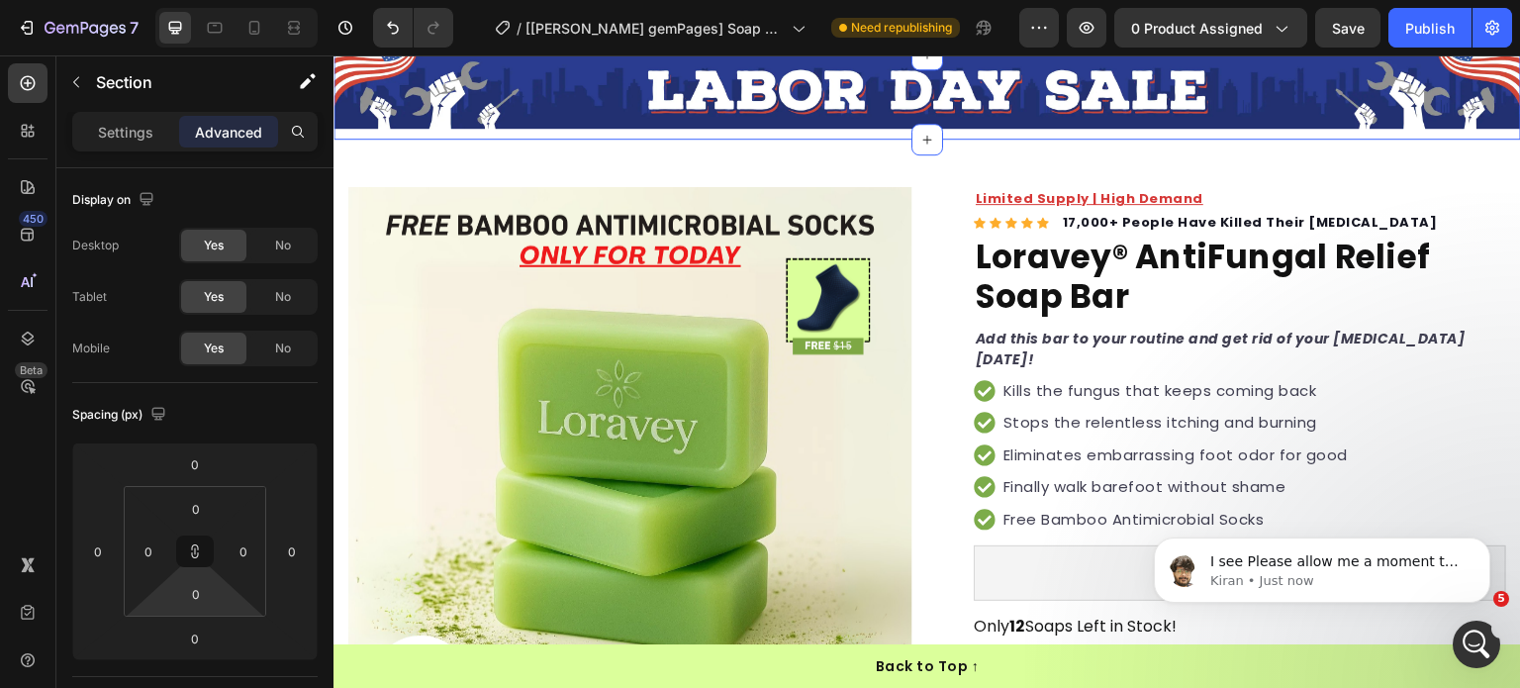
click at [1229, 515] on body "I see Please allow me a moment to check this for you Kiran • Just now" at bounding box center [1322, 565] width 380 height 123
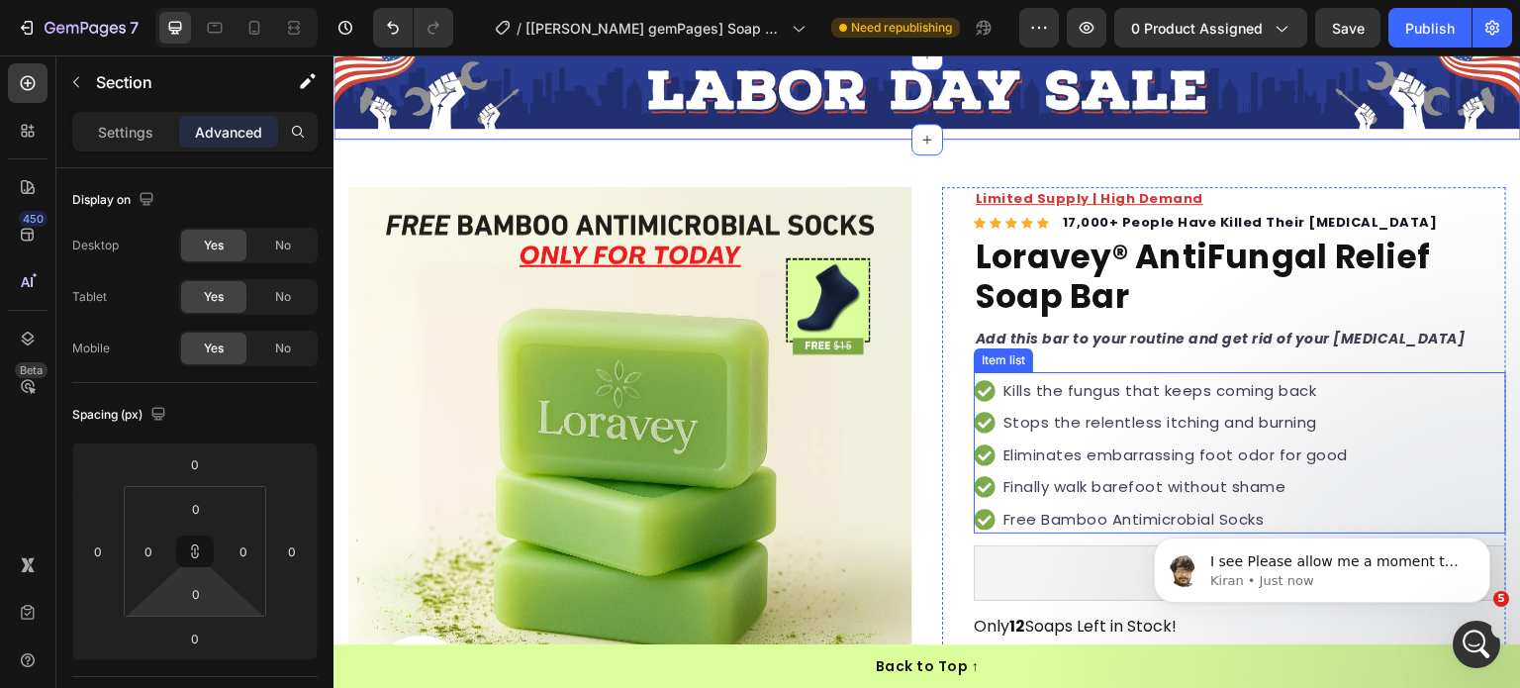
drag, startPoint x: 1005, startPoint y: 499, endPoint x: 1018, endPoint y: 527, distance: 30.6
click at [1006, 499] on div "Kills the fungus that keeps coming back Stops the relentless itching and burnin…" at bounding box center [1162, 455] width 377 height 157
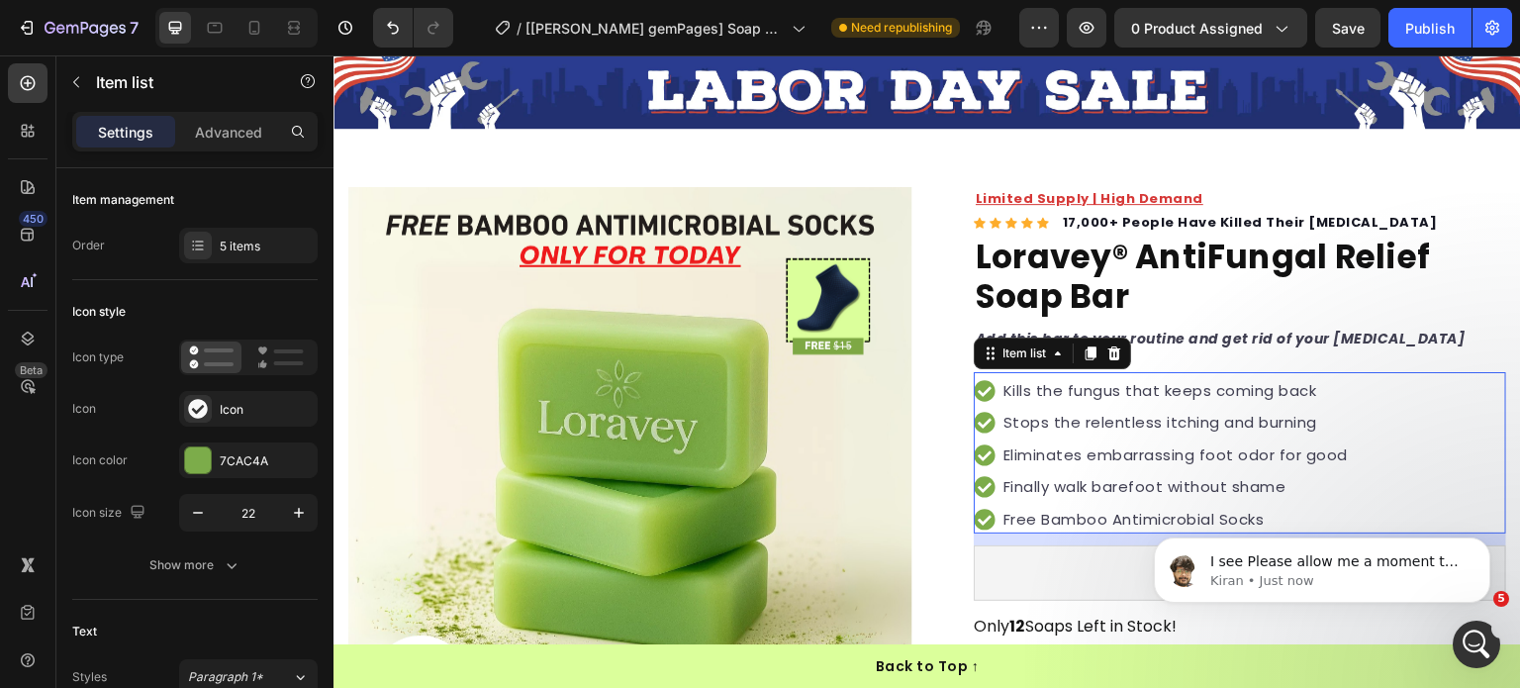
click at [1018, 527] on p "Free Bamboo Antimicrobial Socks" at bounding box center [1176, 520] width 344 height 23
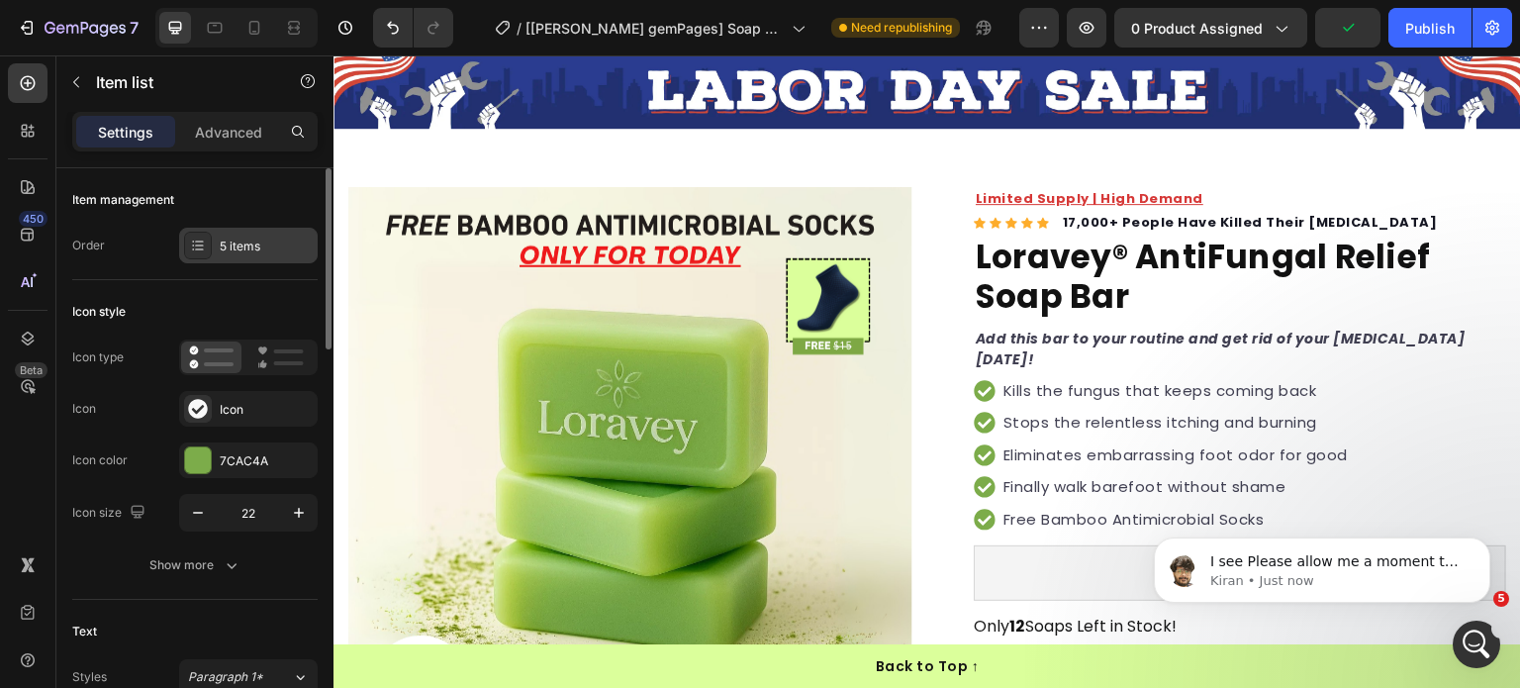
click at [263, 239] on div "5 items" at bounding box center [266, 247] width 93 height 18
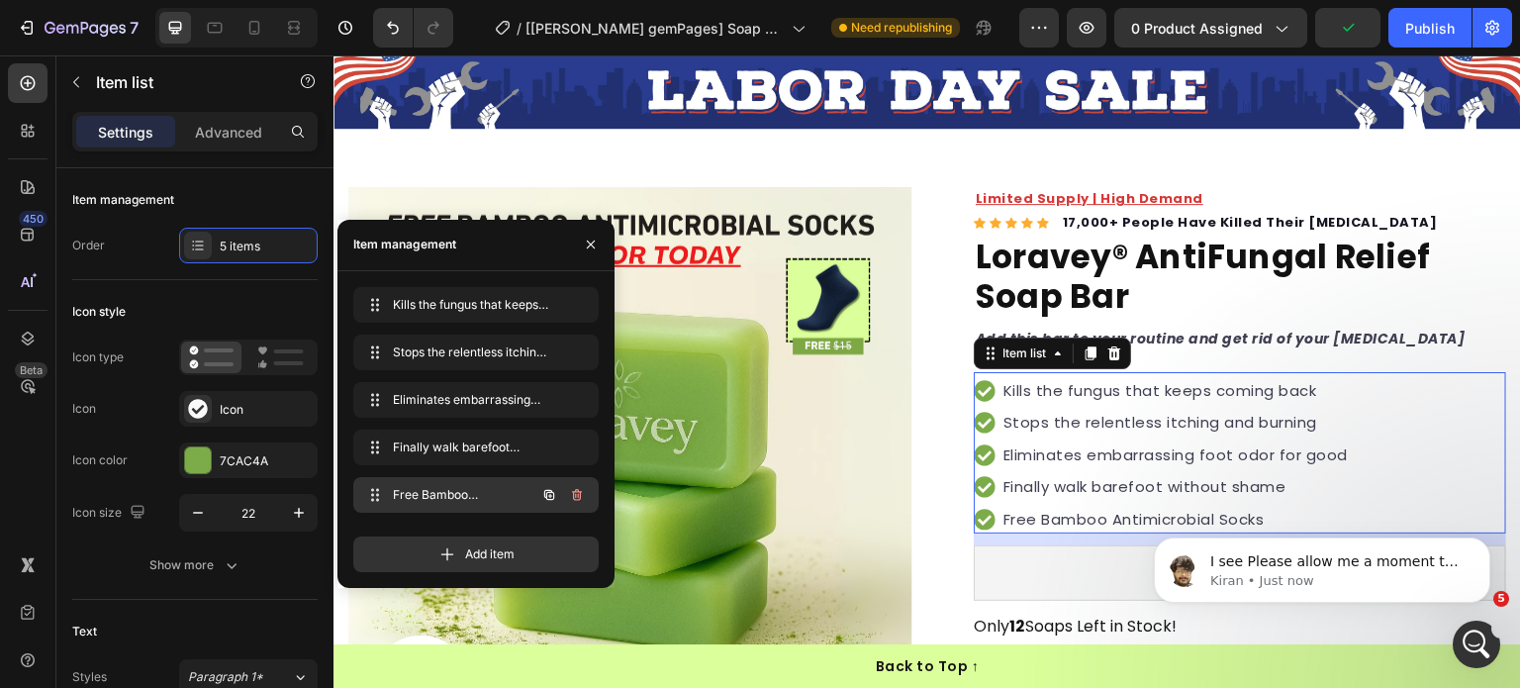
click at [577, 490] on icon "button" at bounding box center [577, 495] width 16 height 16
click at [582, 501] on button "Delete" at bounding box center [564, 495] width 54 height 28
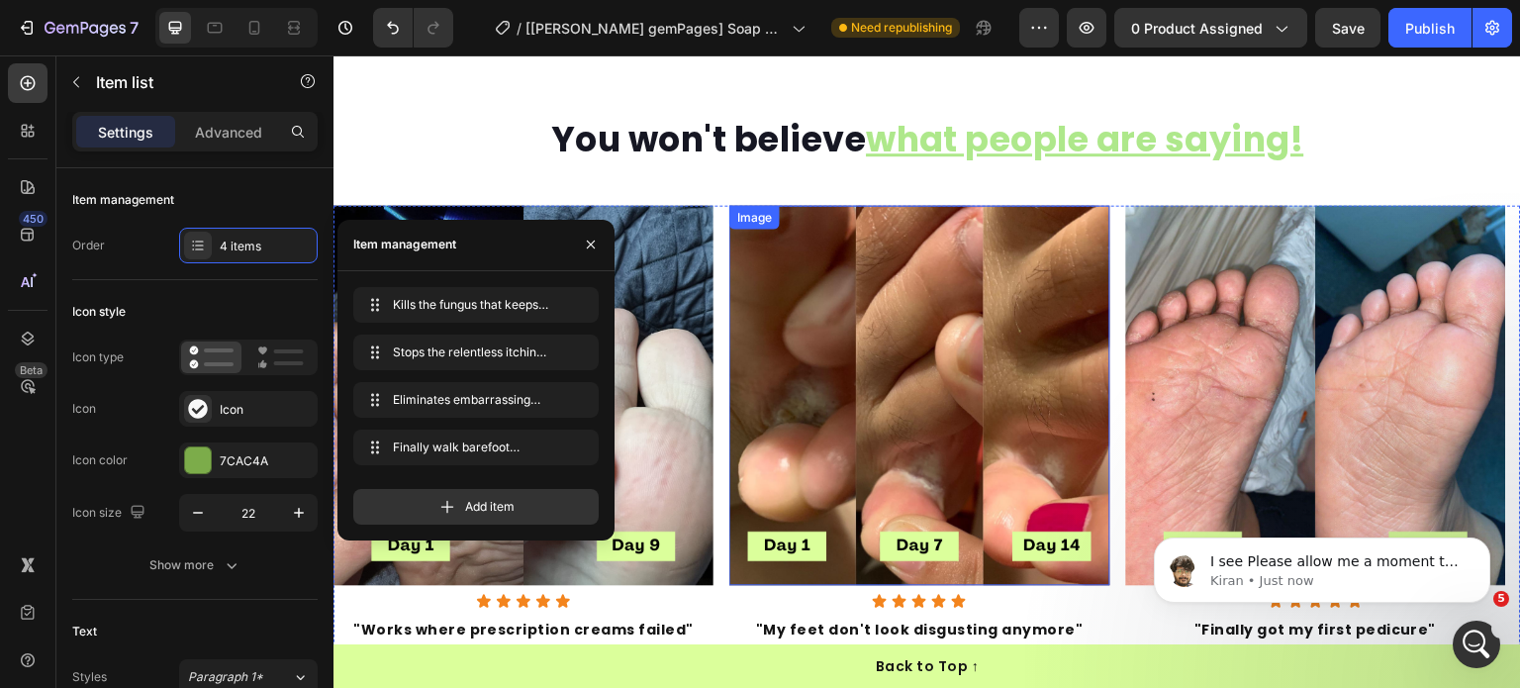
scroll to position [1455, 0]
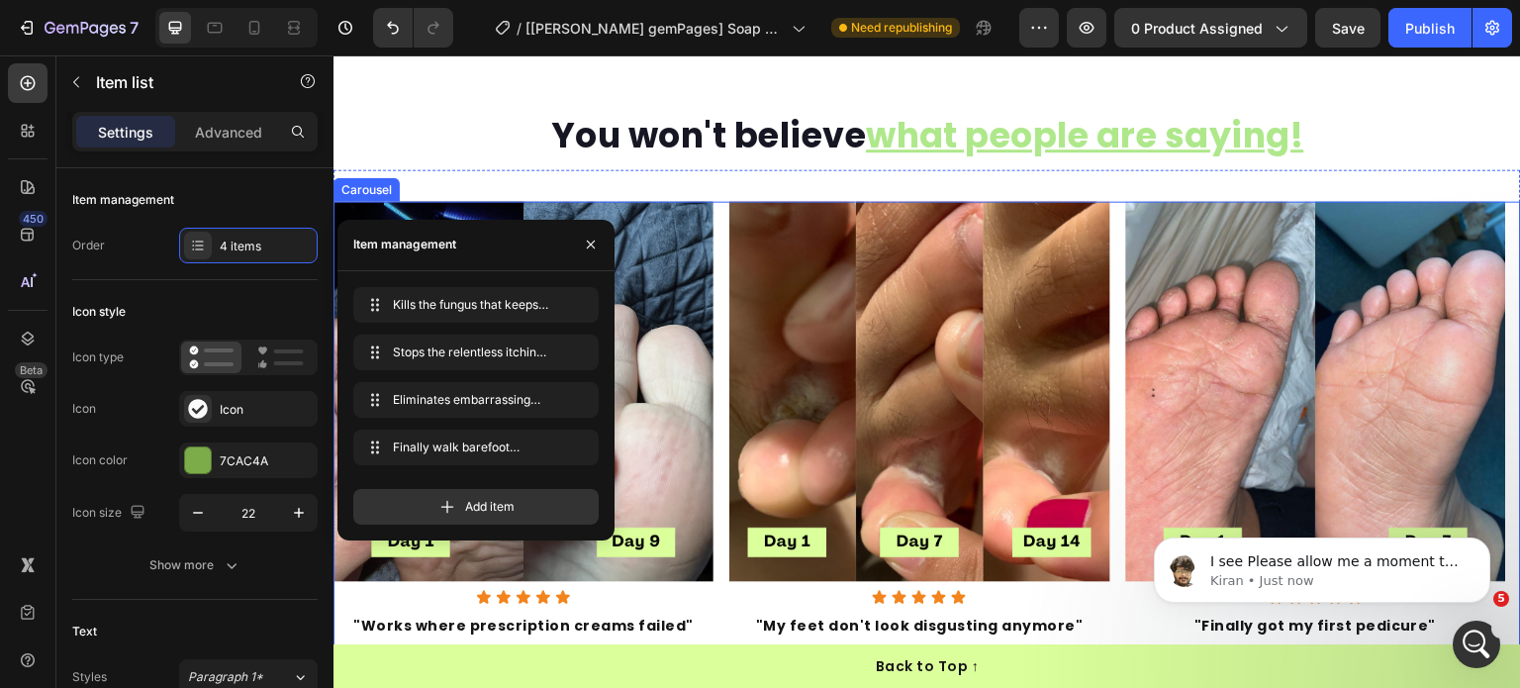
click at [718, 291] on div "Image Icon Icon Icon Icon Icon Icon List "Works where prescription creams faile…" at bounding box center [928, 482] width 1188 height 560
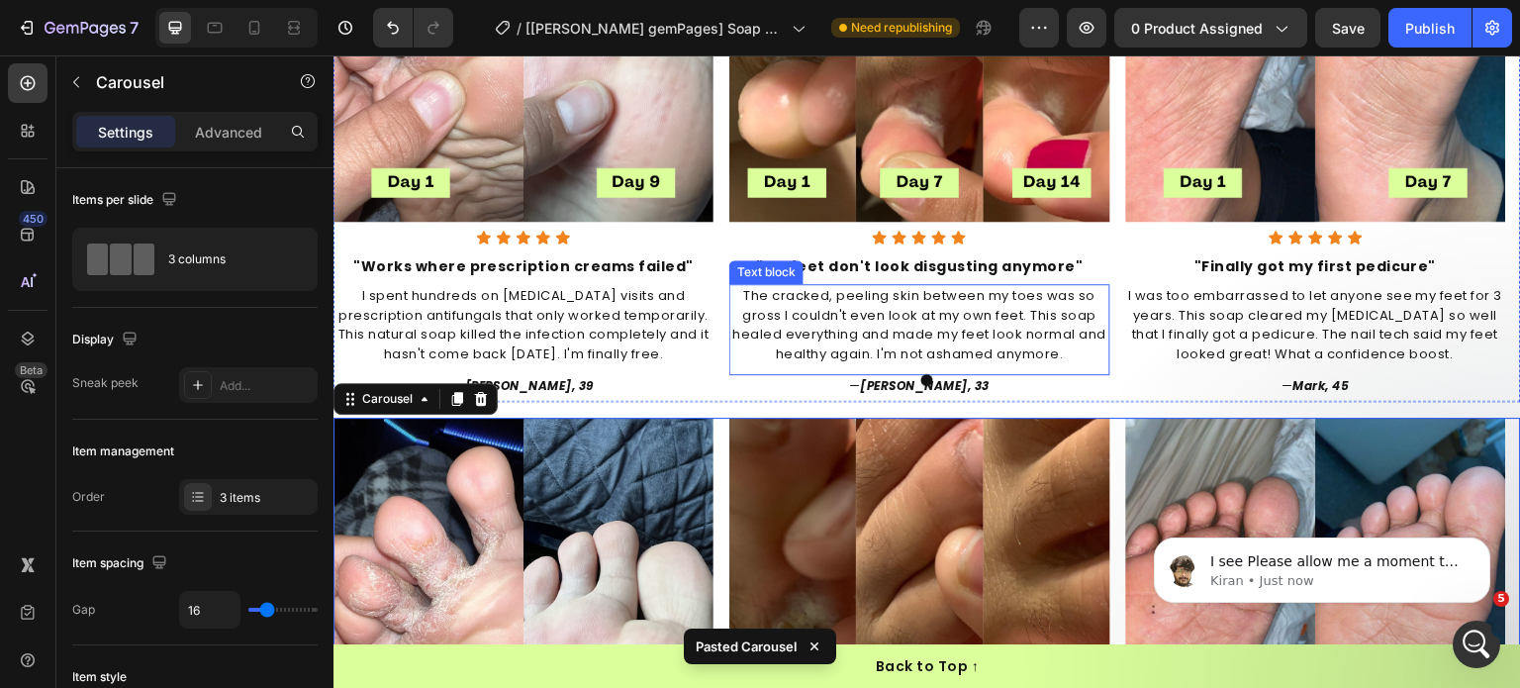
scroll to position [1872, 0]
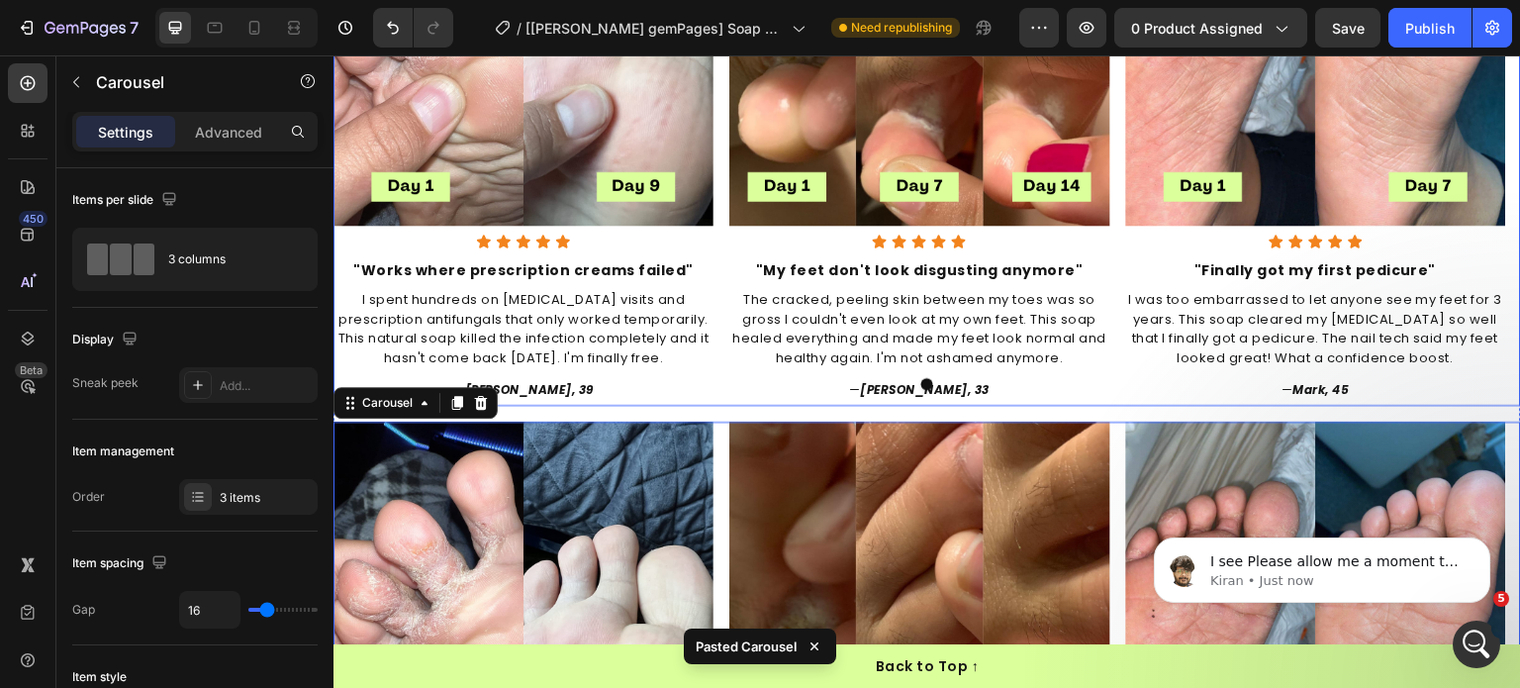
click at [730, 383] on div at bounding box center [928, 384] width 1188 height 12
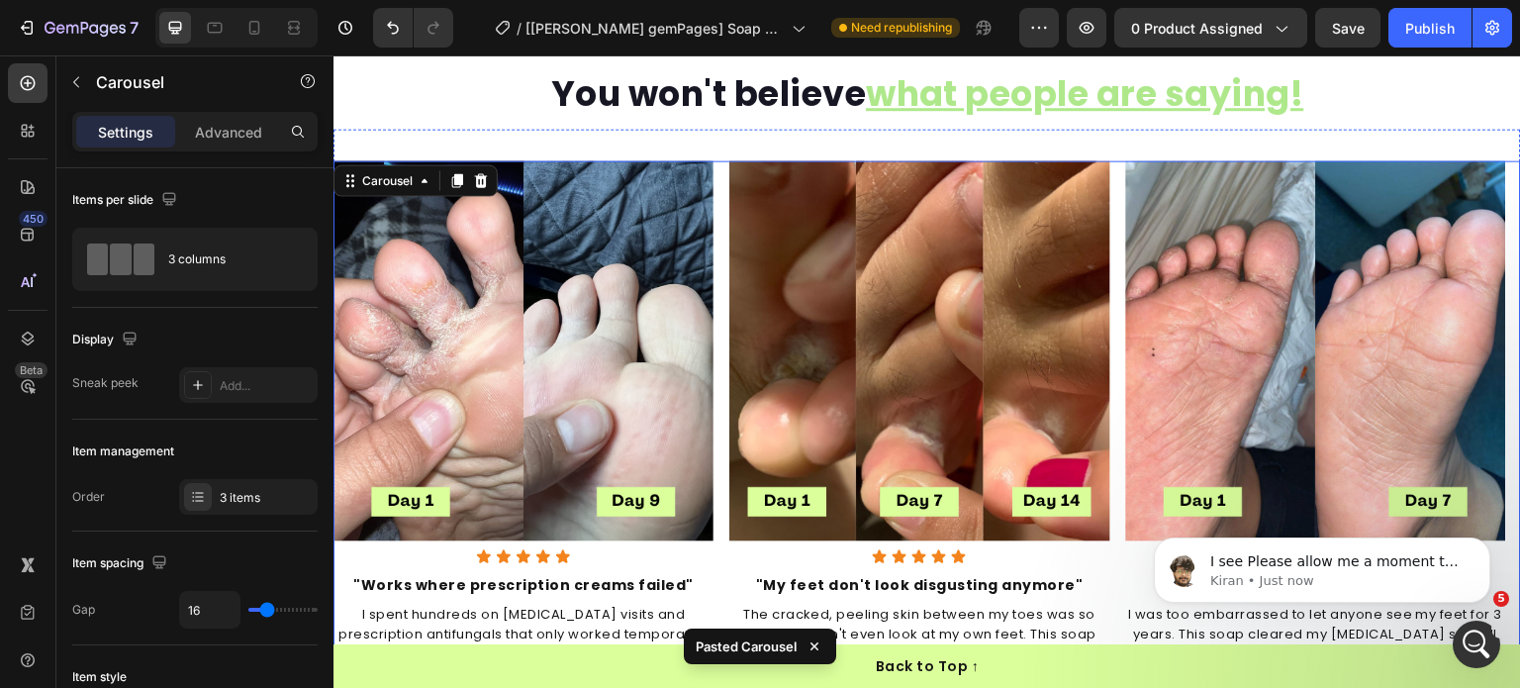
scroll to position [1456, 0]
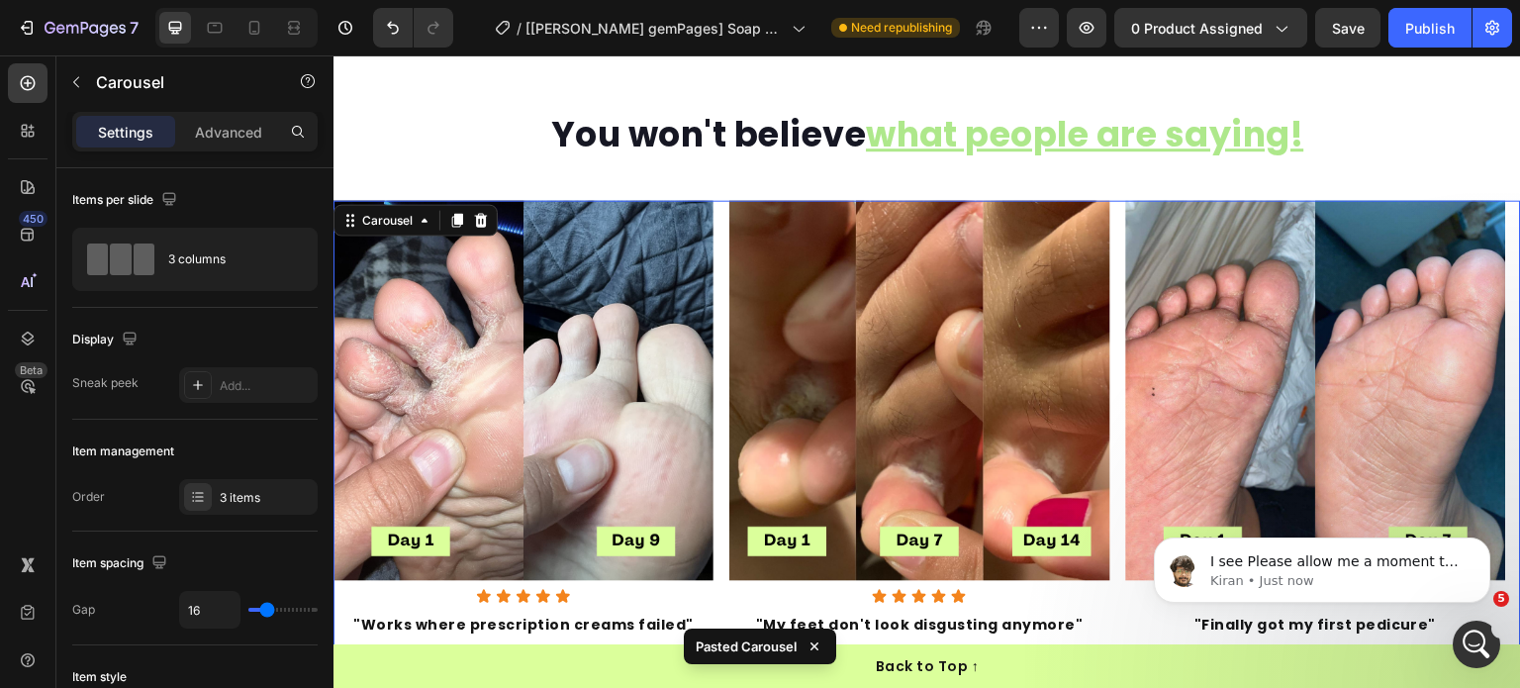
click at [716, 296] on div "Image Icon Icon Icon Icon Icon Icon List "Works where prescription creams faile…" at bounding box center [928, 481] width 1188 height 560
click at [479, 228] on icon at bounding box center [481, 221] width 13 height 14
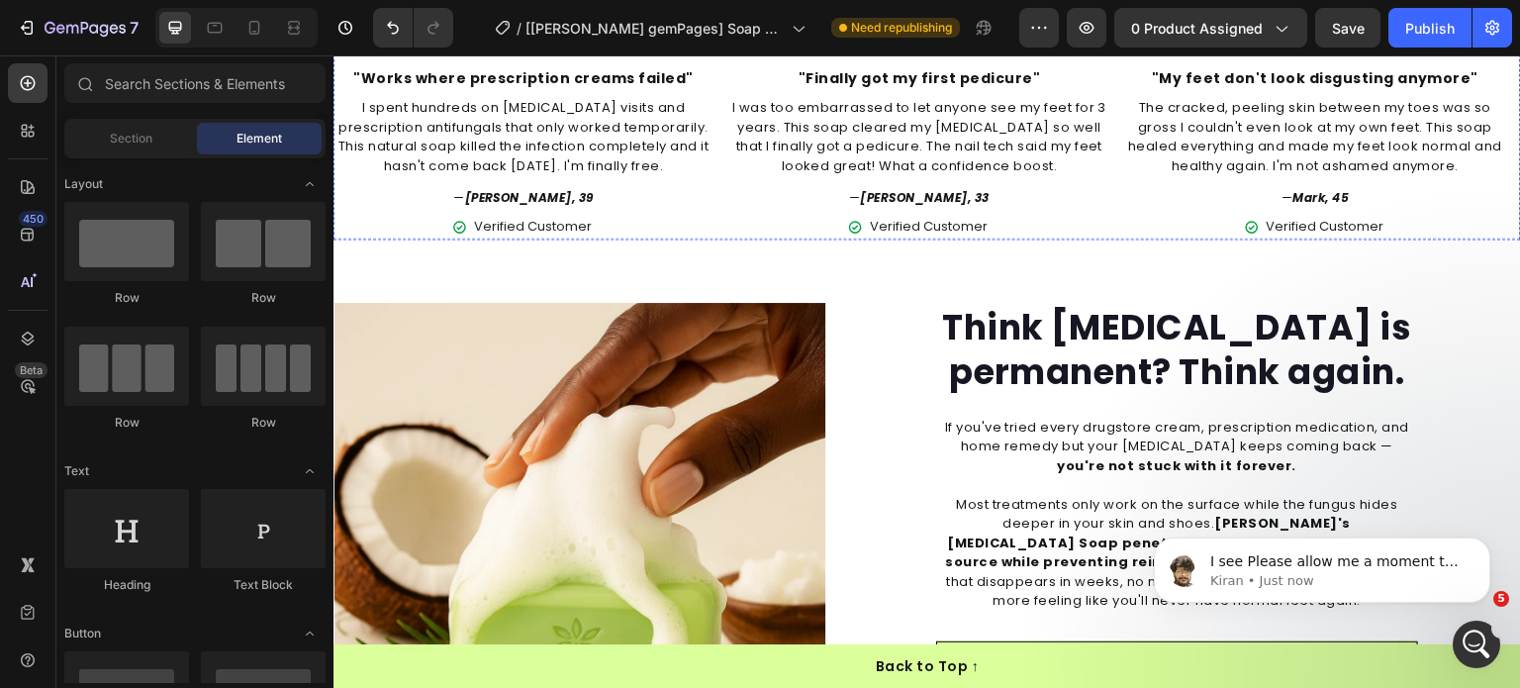
scroll to position [2100, 0]
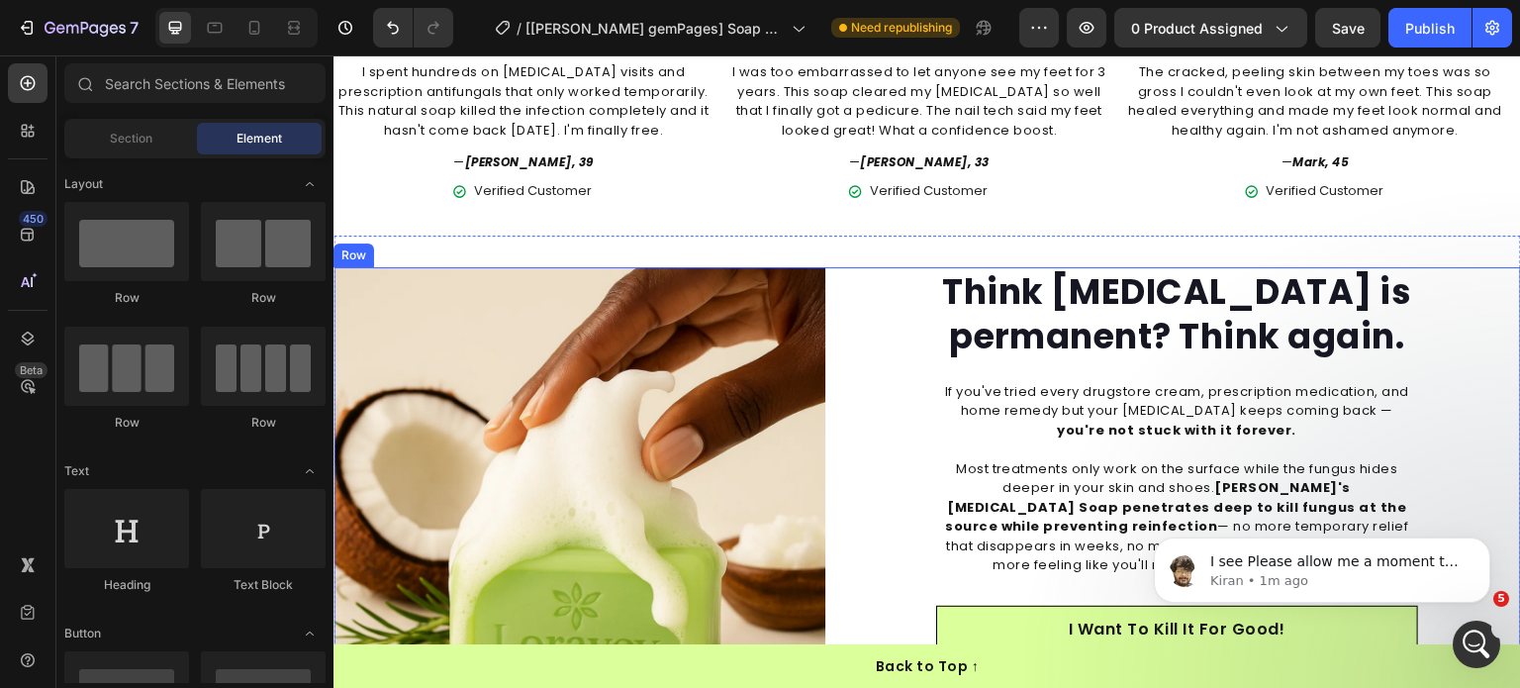
click at [825, 267] on div "Image Think athlete's foot is permanent? Think again. Heading If you've tried e…" at bounding box center [928, 513] width 1188 height 492
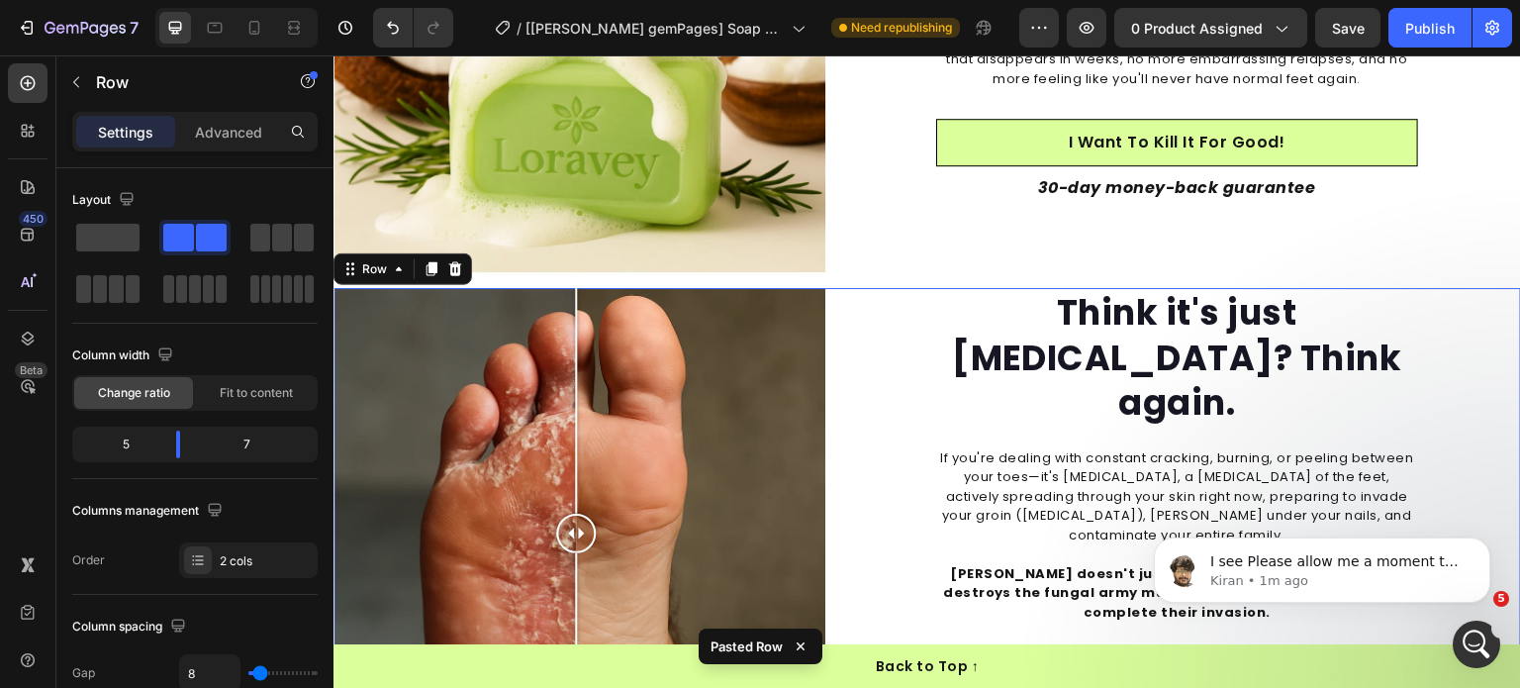
scroll to position [2584, 0]
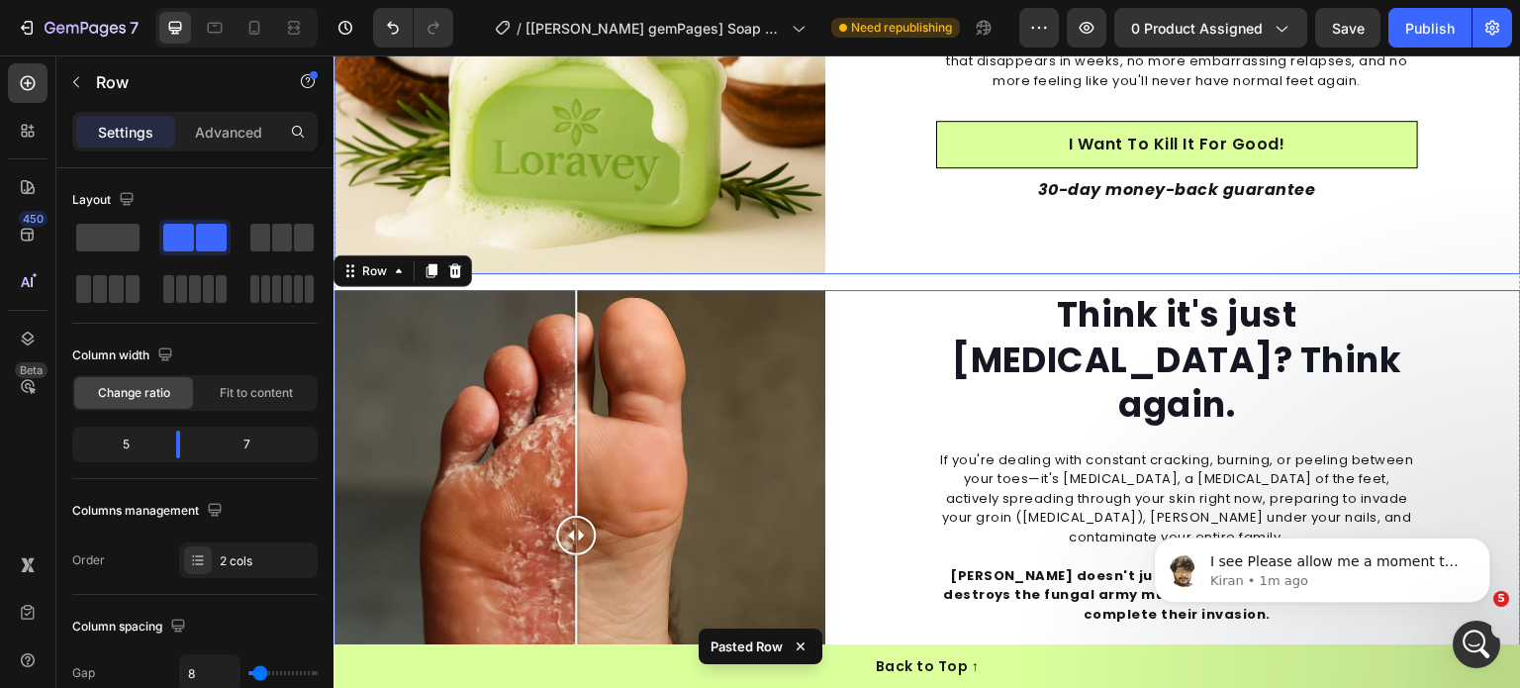
click at [825, 252] on div "Image Think athlete's foot is permanent? Think again. Heading If you've tried e…" at bounding box center [928, 28] width 1188 height 492
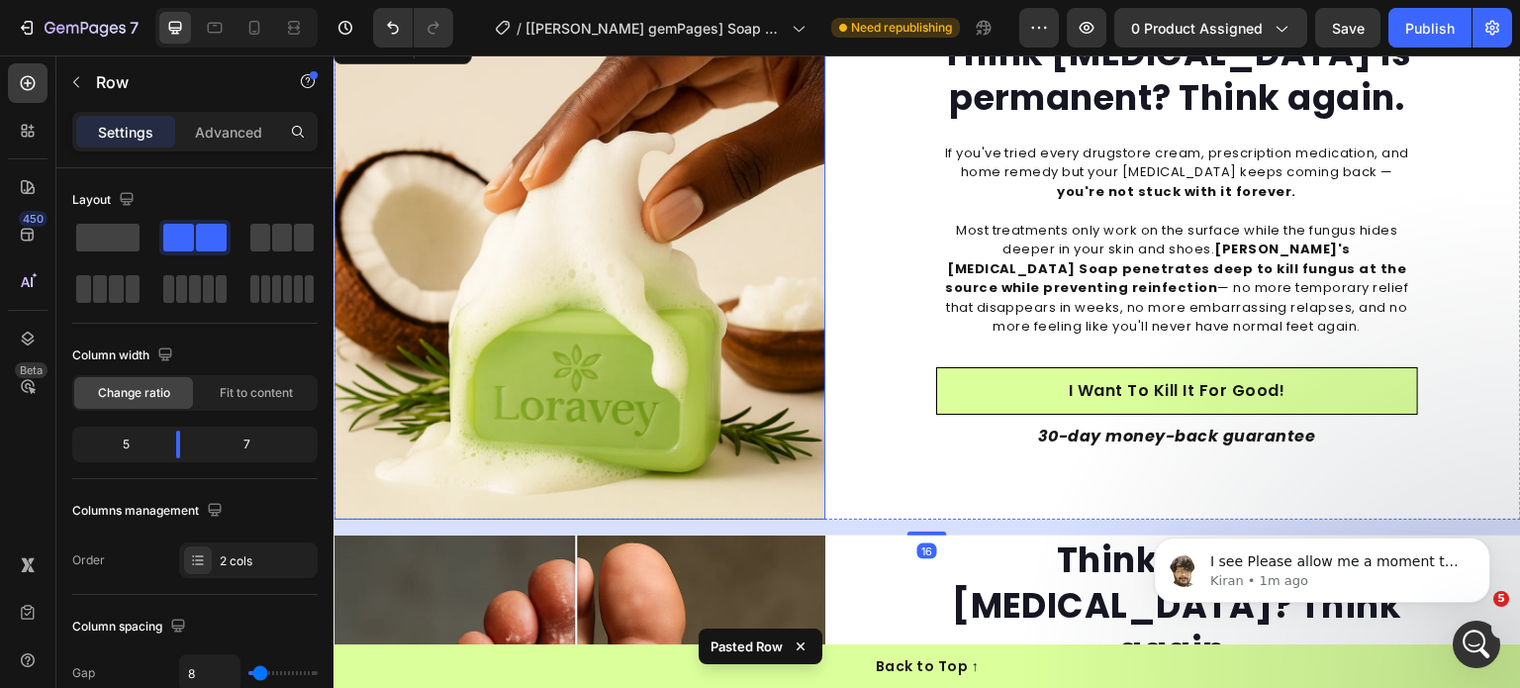
scroll to position [2166, 0]
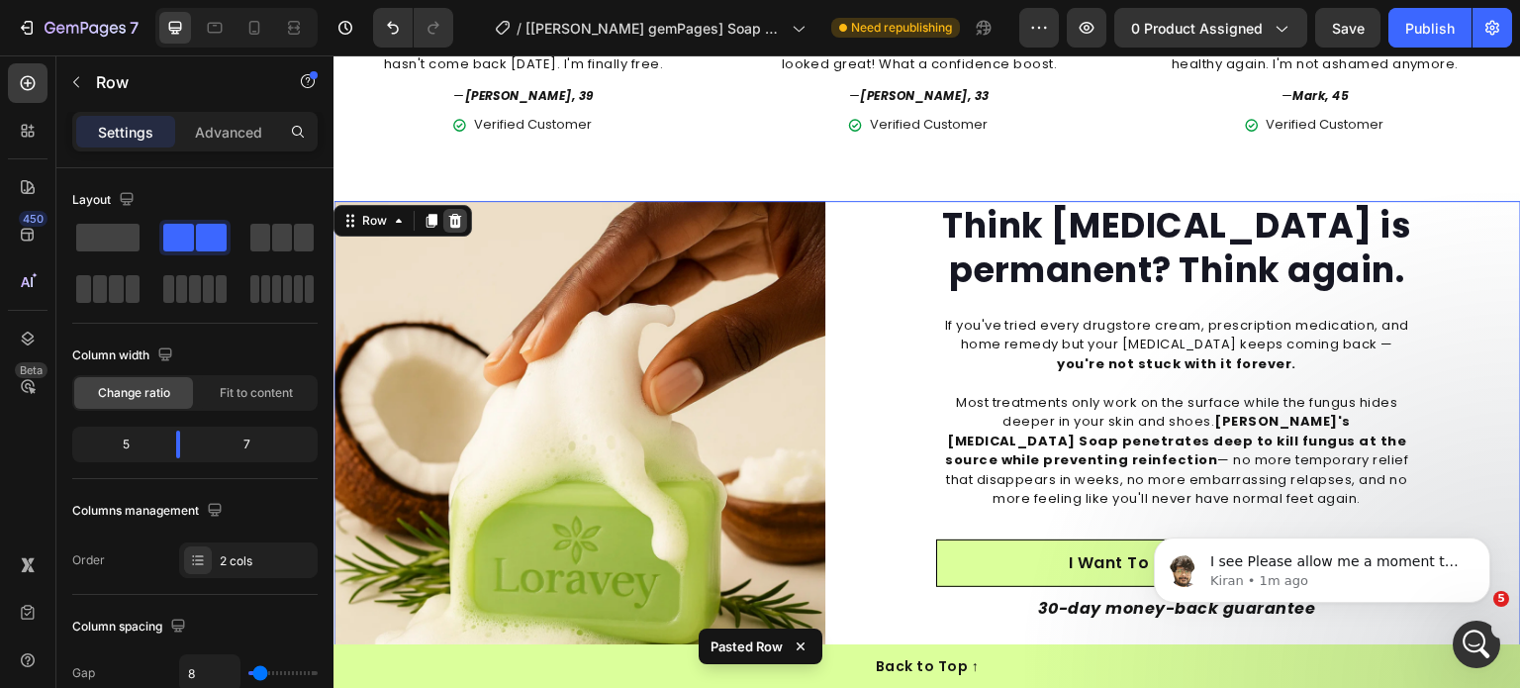
click at [456, 221] on icon at bounding box center [455, 221] width 16 height 16
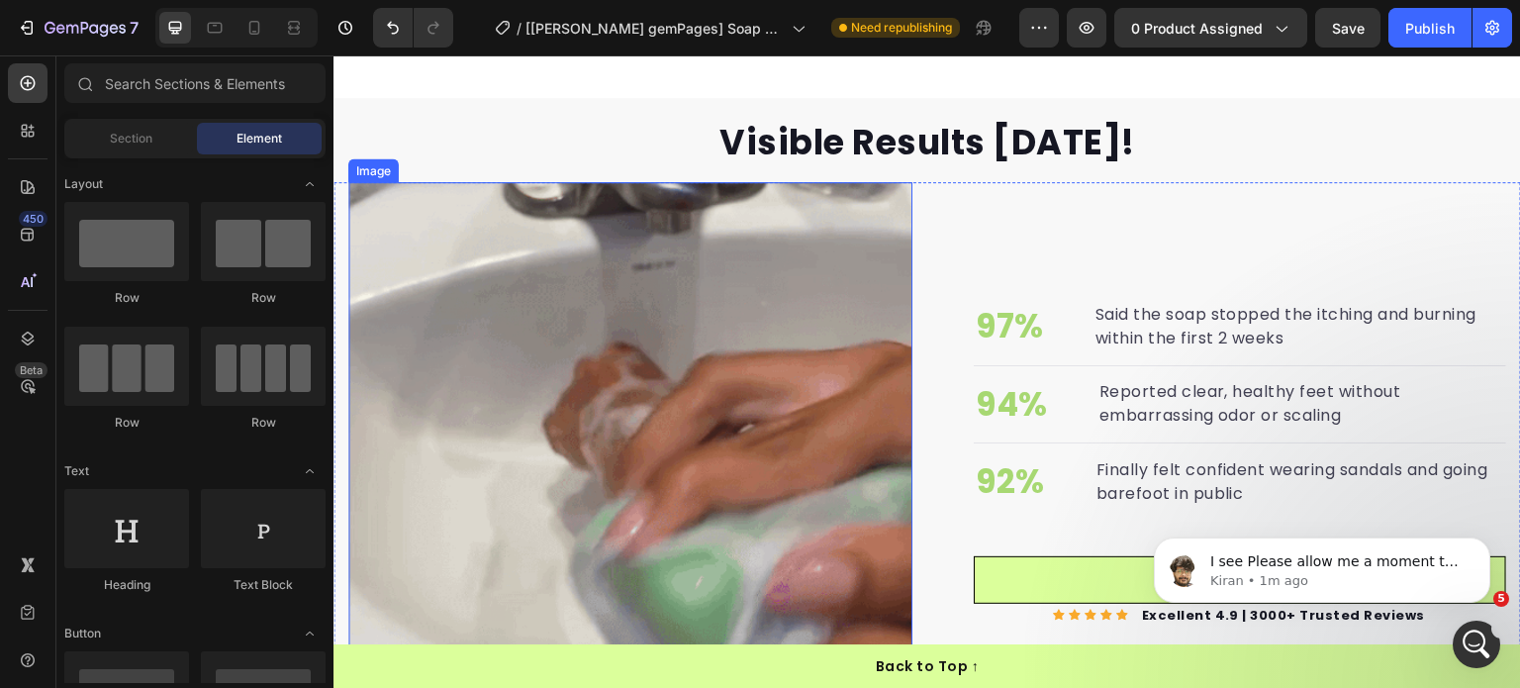
scroll to position [2919, 0]
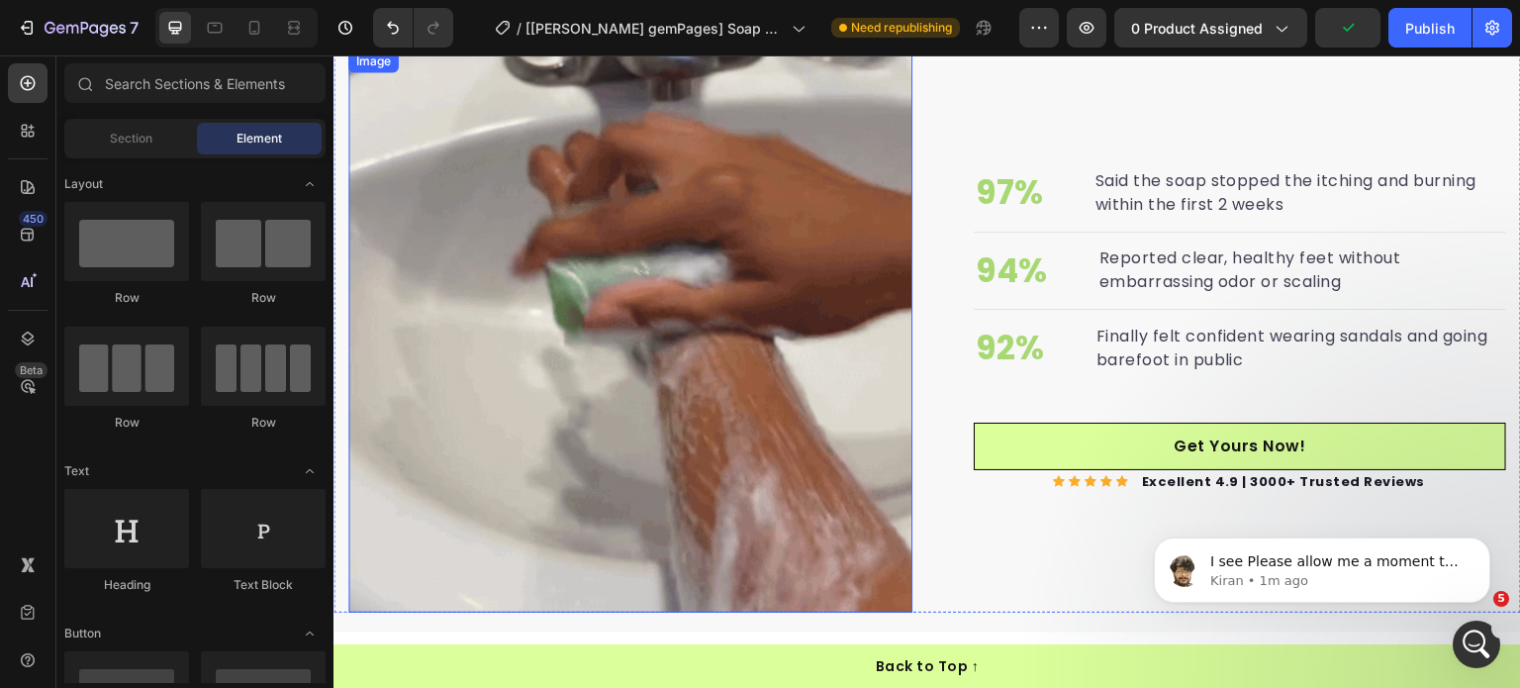
click at [633, 305] on img at bounding box center [630, 331] width 564 height 564
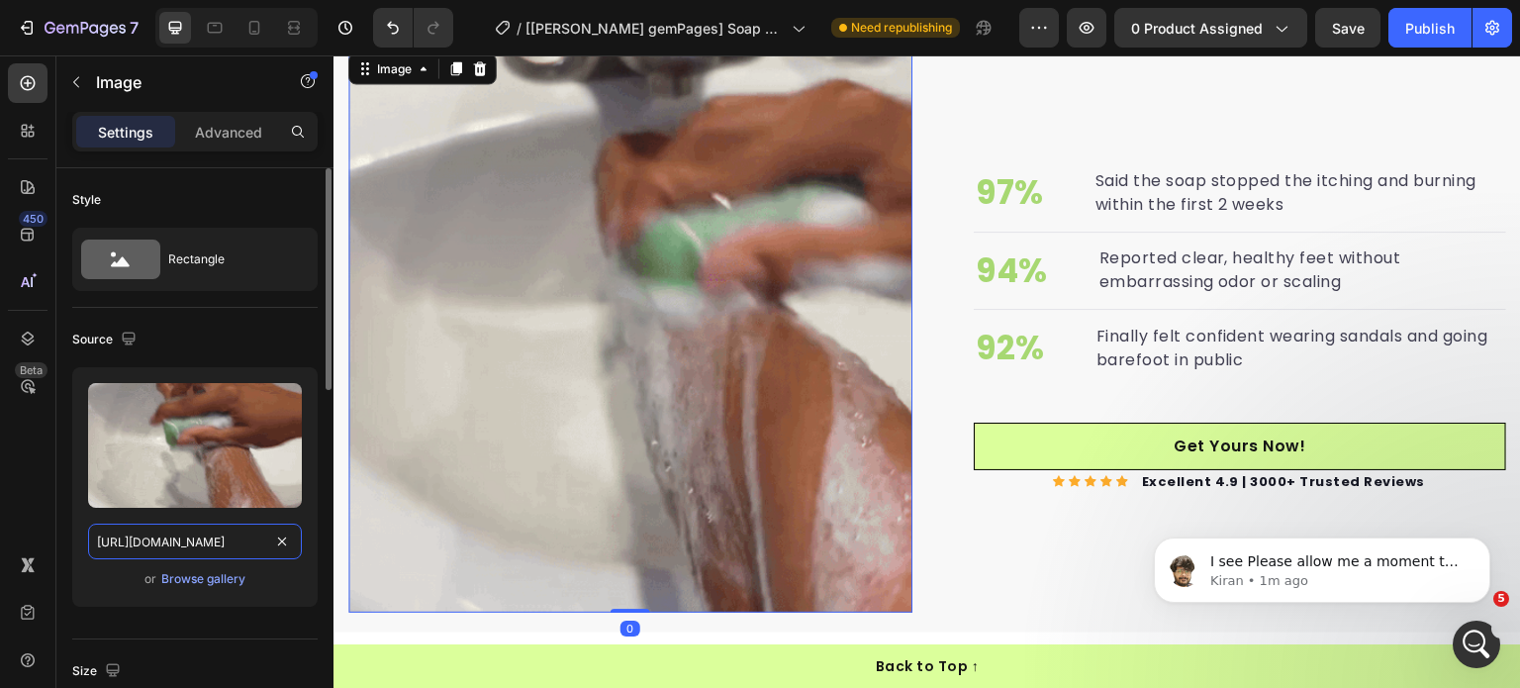
click at [155, 553] on input "https://cdn.shopify.com/s/files/1/0968/8953/6850/files/gempages_569934698445275…" at bounding box center [195, 542] width 214 height 36
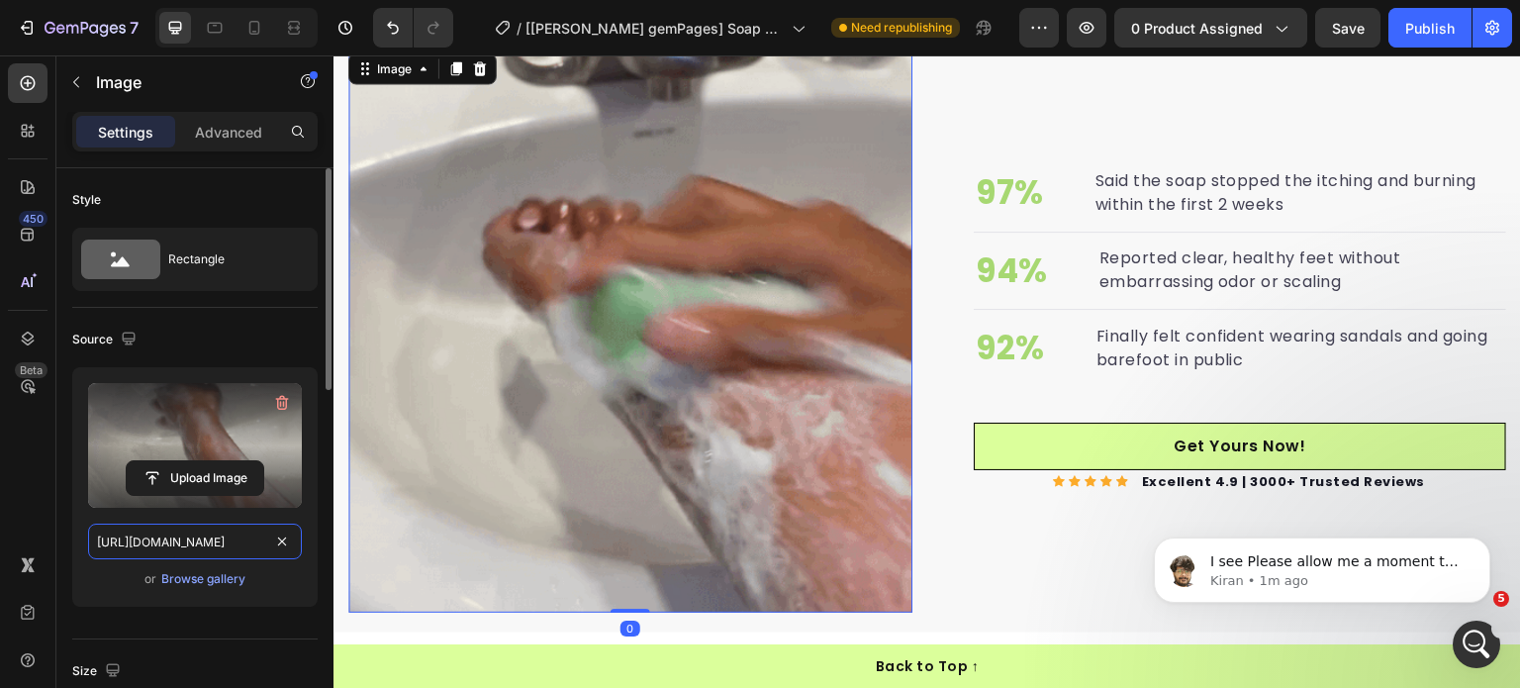
paste input "ezgif.com-resize_3.gif?v=1755526058"
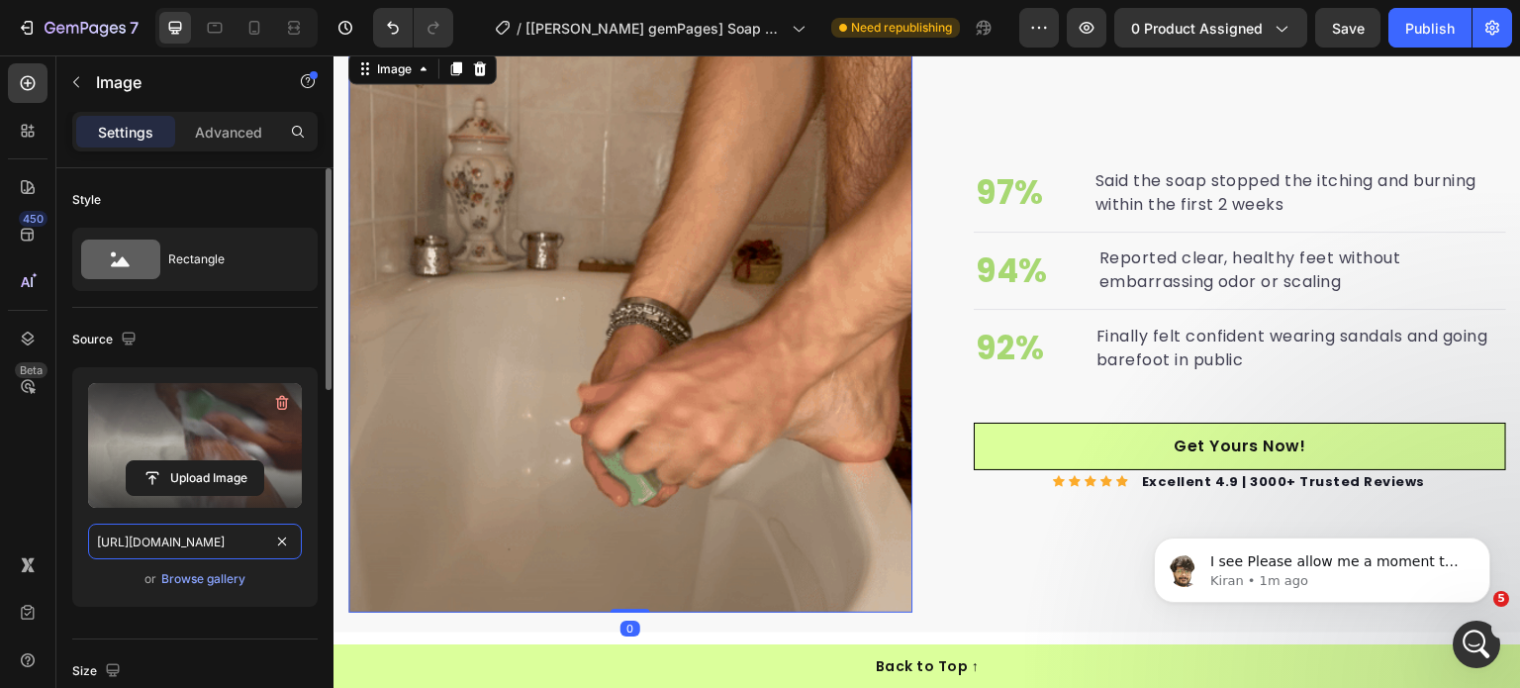
scroll to position [0, 361]
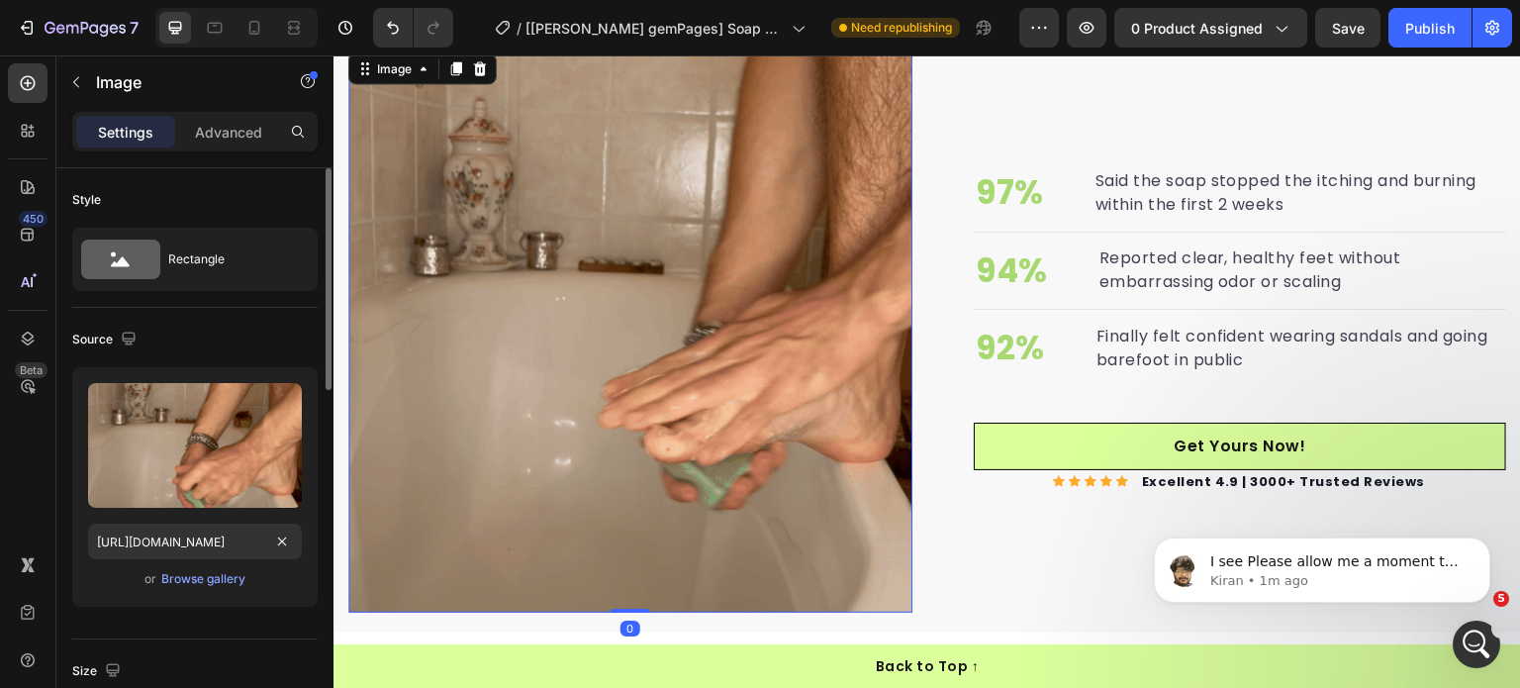
click at [234, 339] on div "Source" at bounding box center [194, 340] width 245 height 32
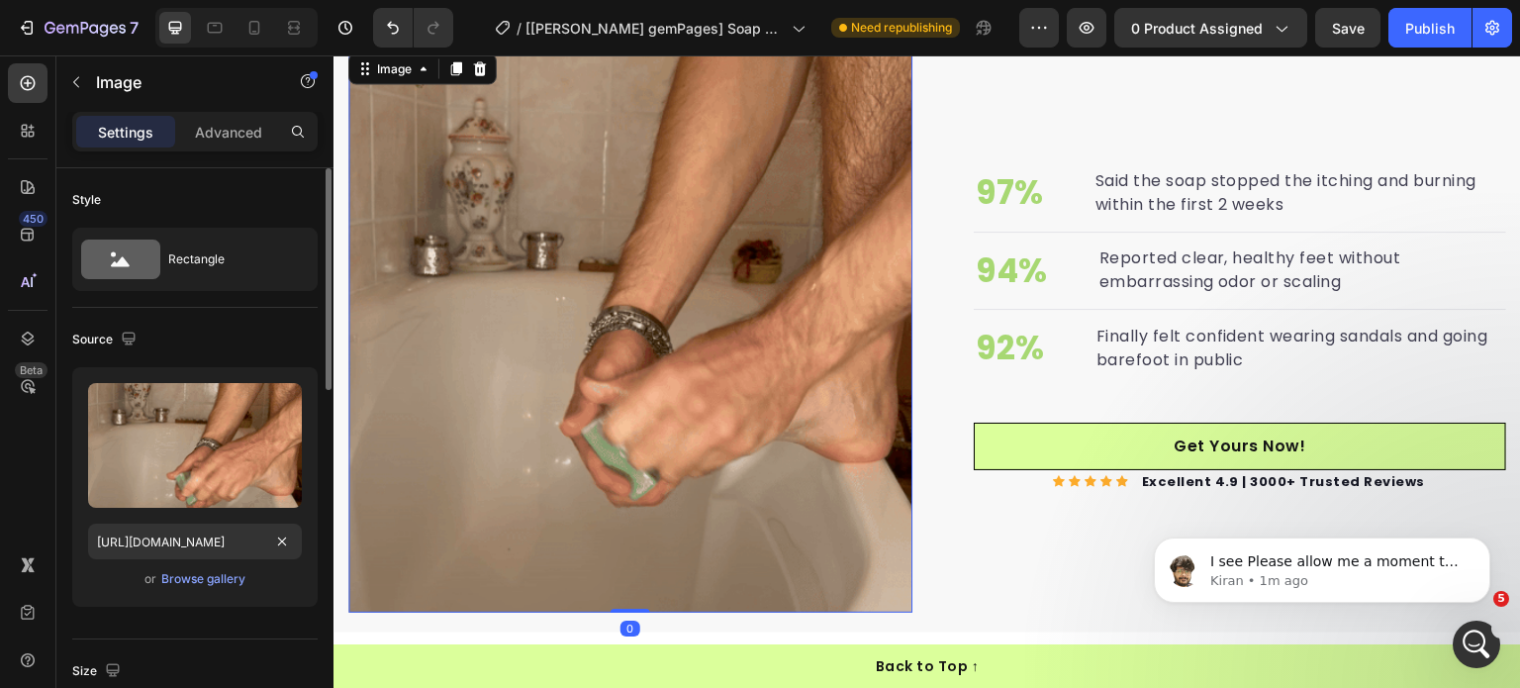
scroll to position [0, 0]
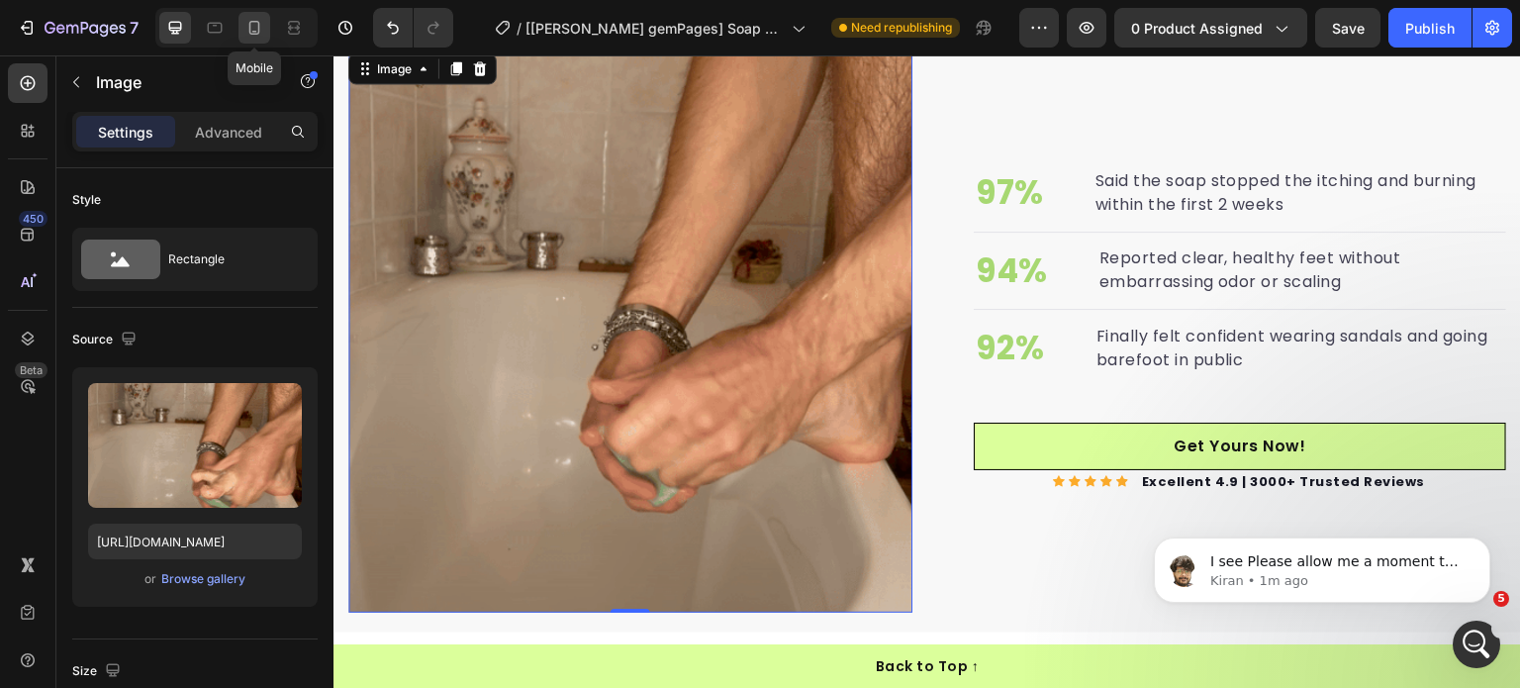
click at [261, 38] on div at bounding box center [255, 28] width 32 height 32
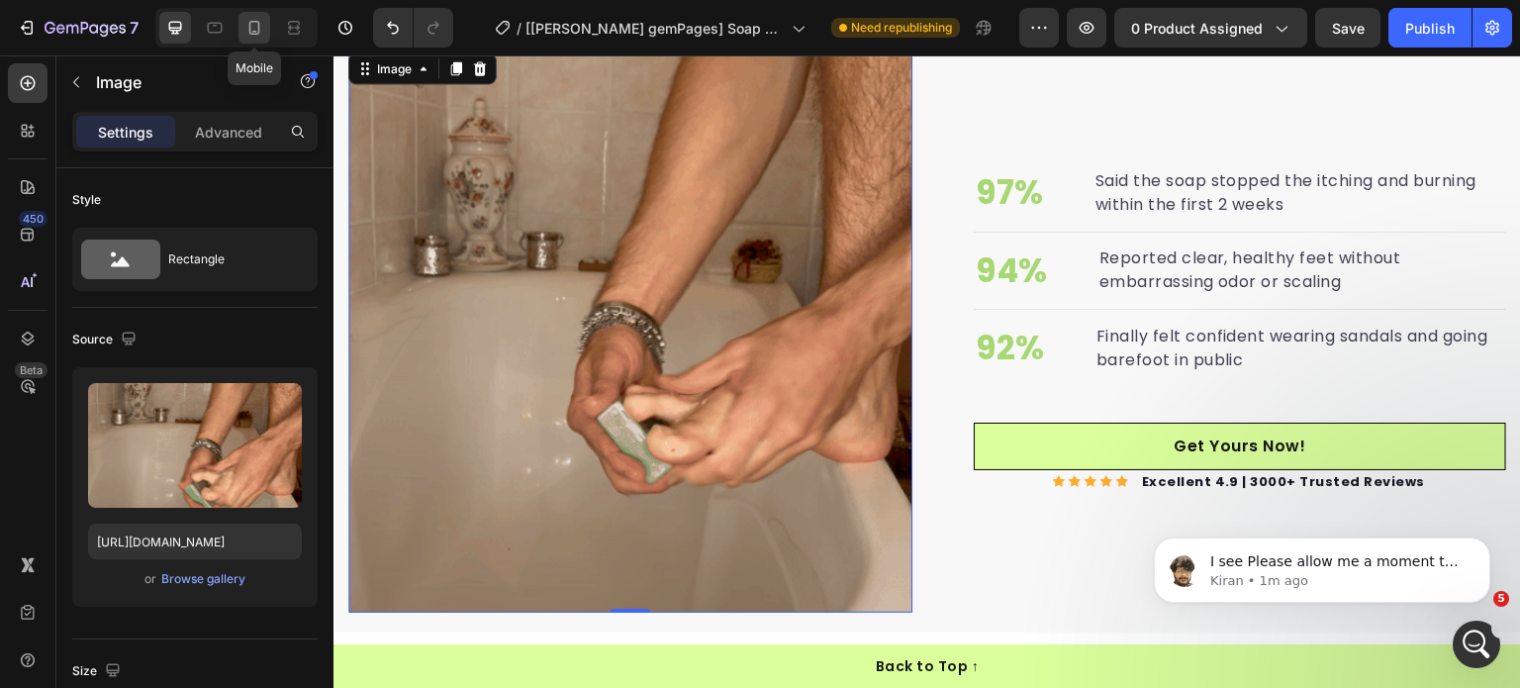
type input "https://cdn.shopify.com/s/files/1/0968/8953/6850/files/gempages_569934698445275…"
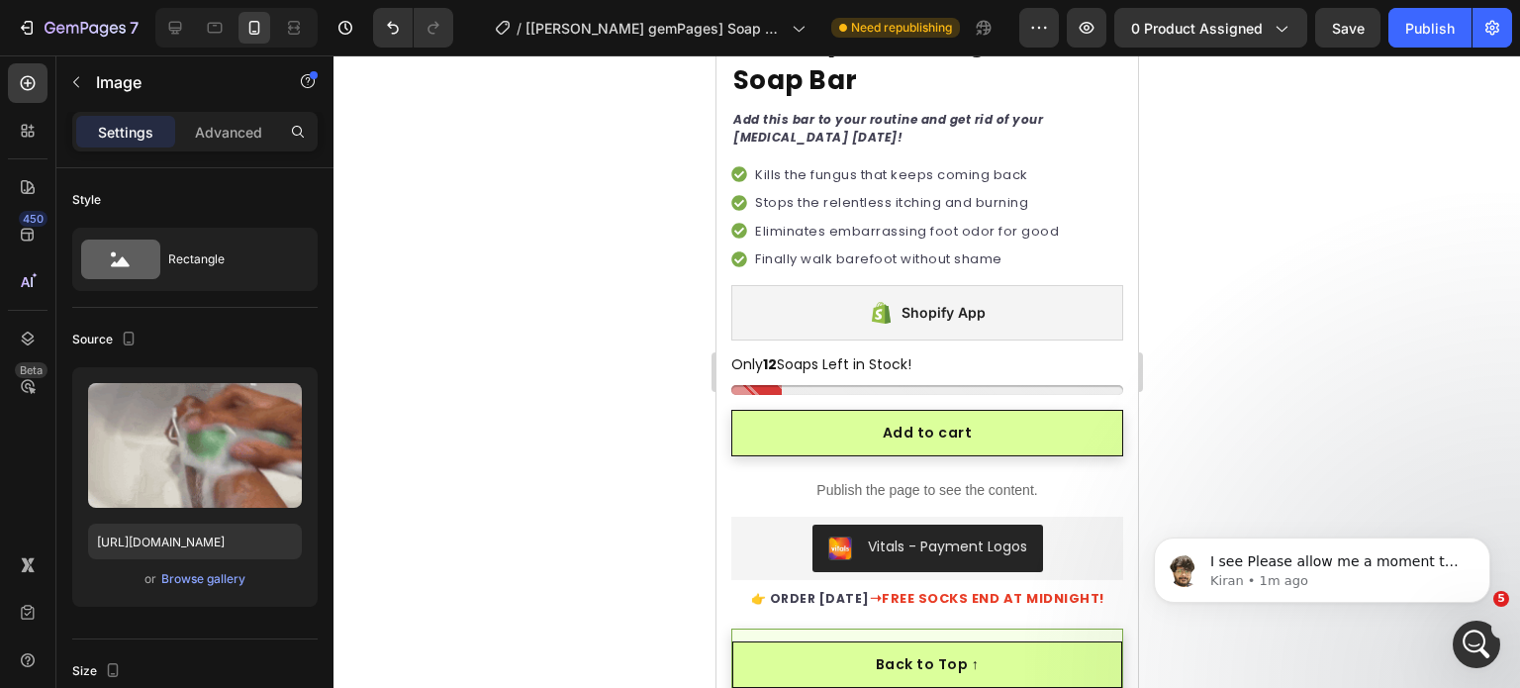
scroll to position [1092, 0]
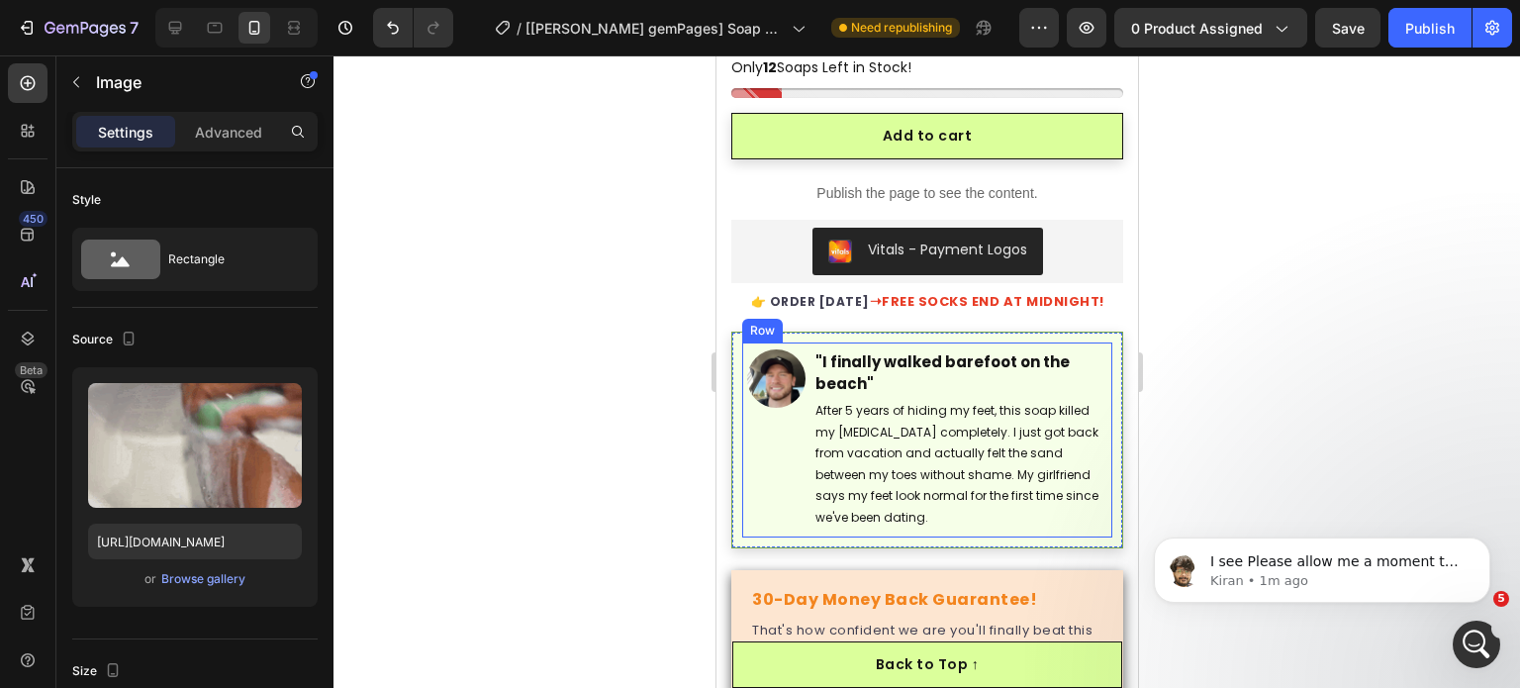
click at [751, 498] on div "Image "I finally walked barefoot on the beach" Text block After 5 years of hidi…" at bounding box center [926, 440] width 370 height 195
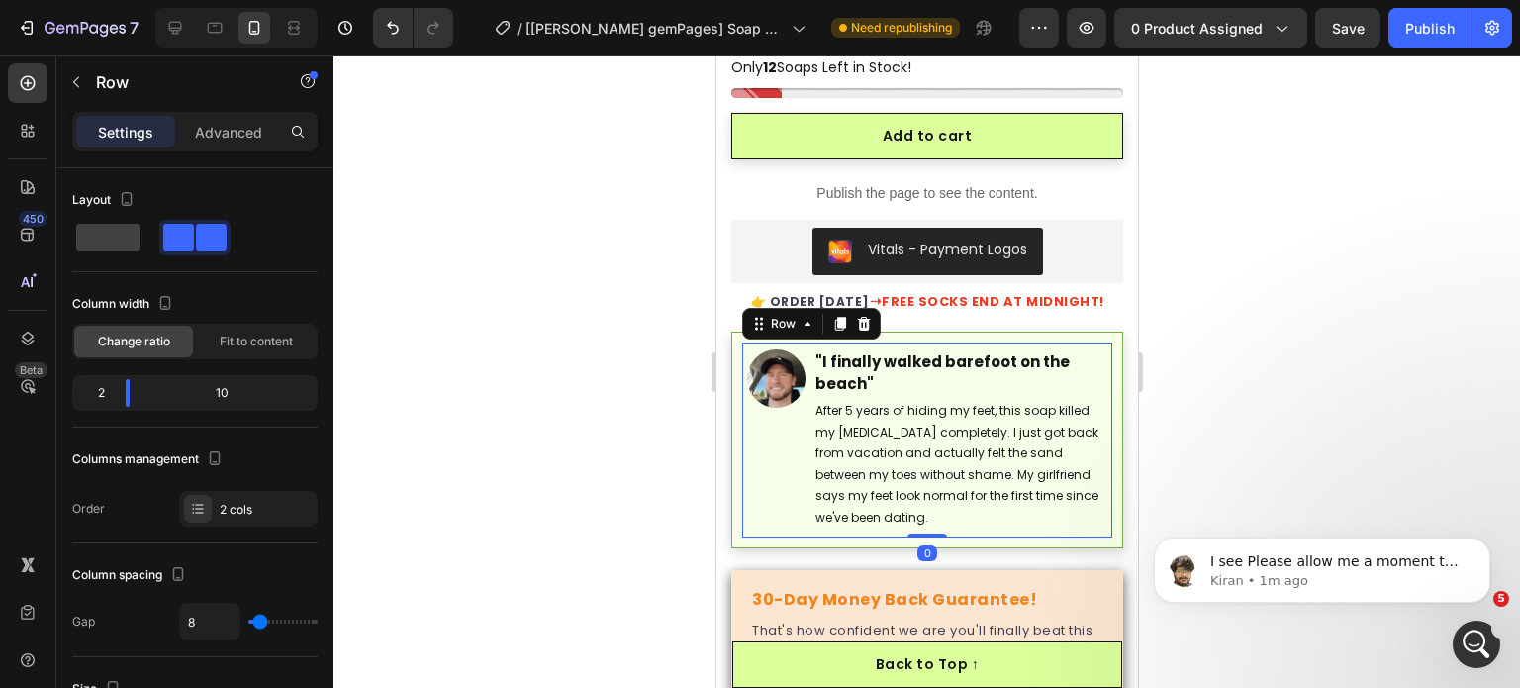
click at [731, 503] on div "Image "I finally walked barefoot on the beach" Text block After 5 years of hidi…" at bounding box center [927, 440] width 392 height 217
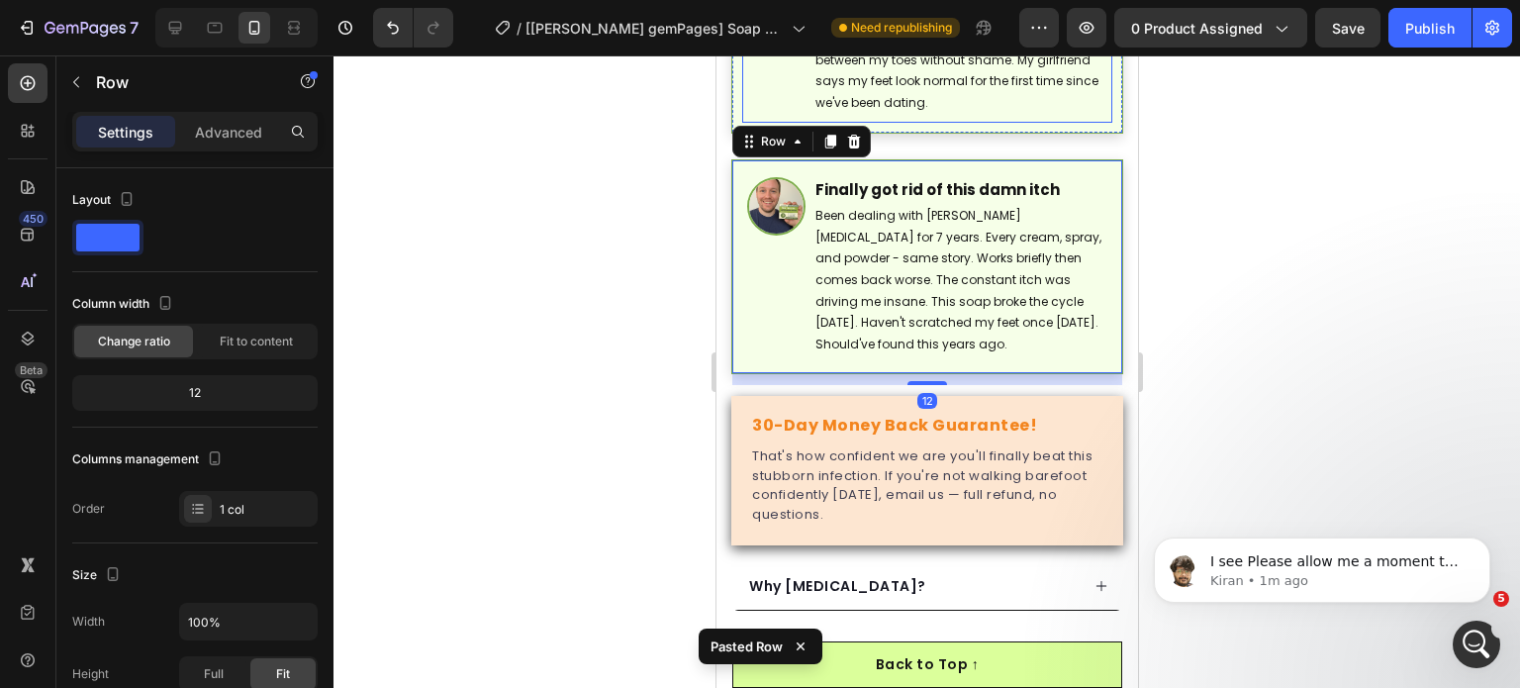
scroll to position [1105, 0]
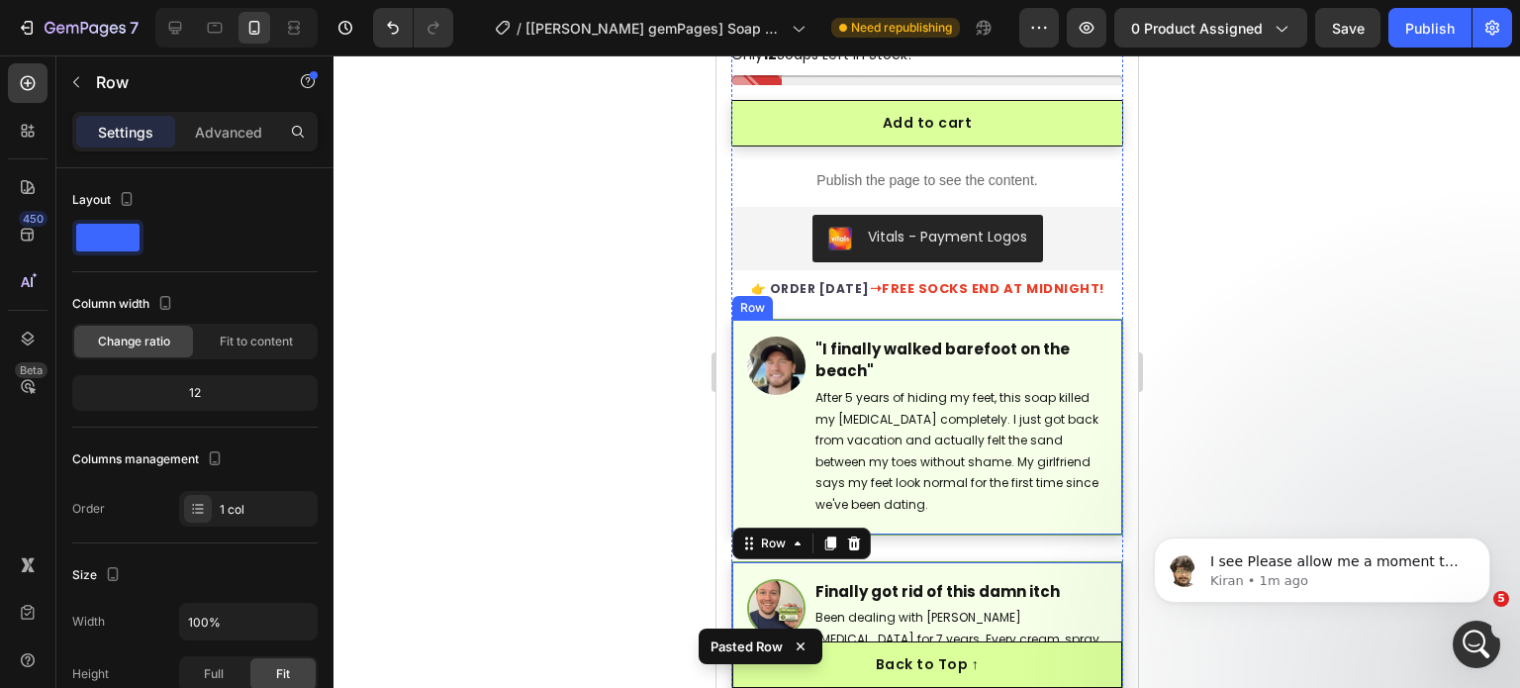
click at [734, 483] on div "Image "I finally walked barefoot on the beach" Text block After 5 years of hidi…" at bounding box center [927, 427] width 392 height 217
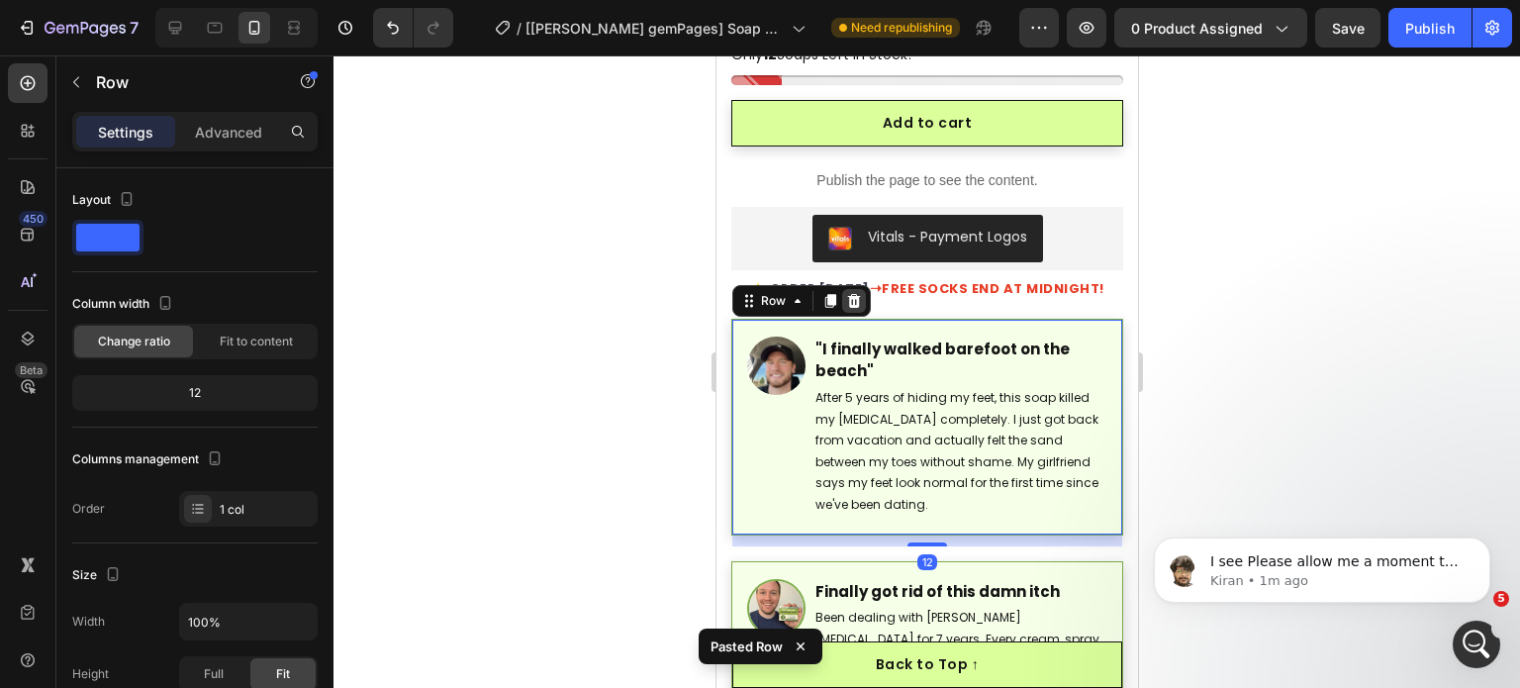
click at [850, 289] on div at bounding box center [853, 301] width 24 height 24
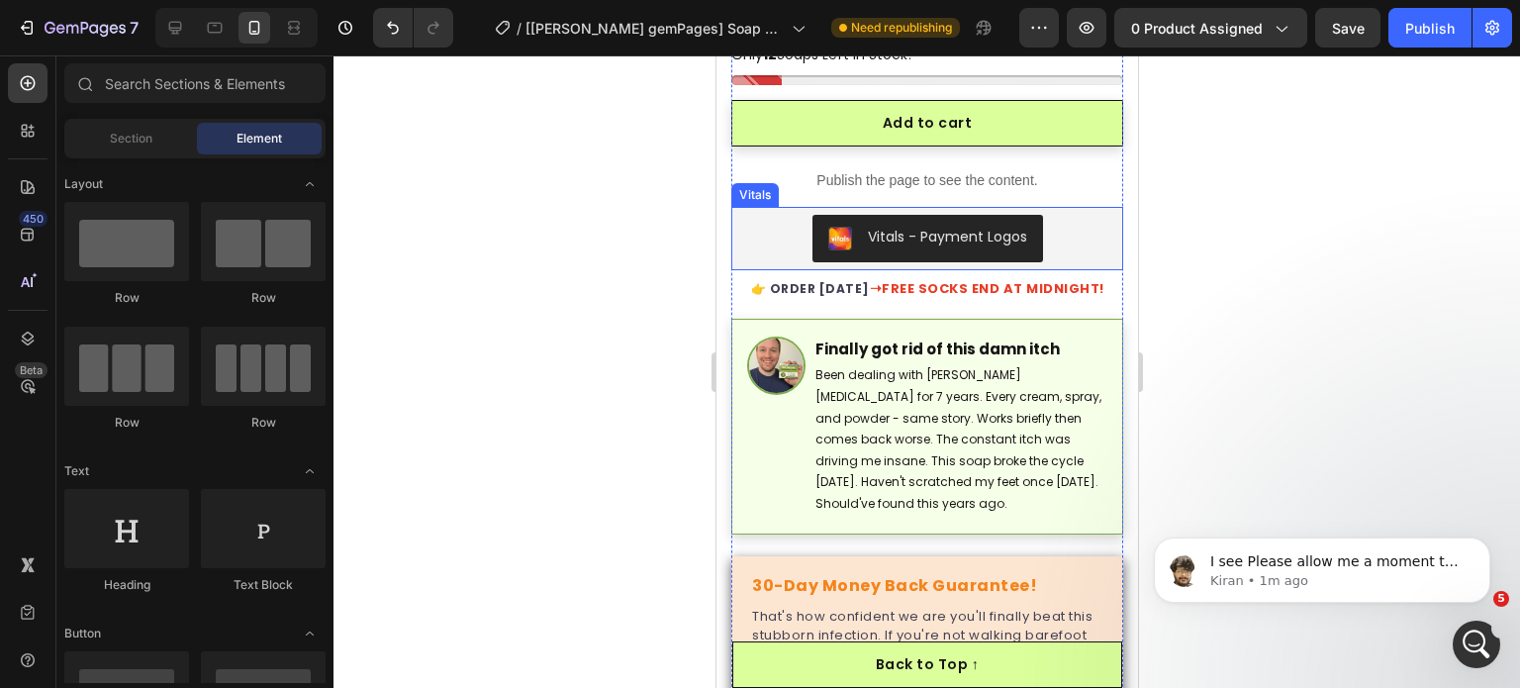
click at [837, 279] on p "👉 ORDER TODAY ➝ FREE SOCKS END AT MIDNIGHT!" at bounding box center [927, 288] width 388 height 19
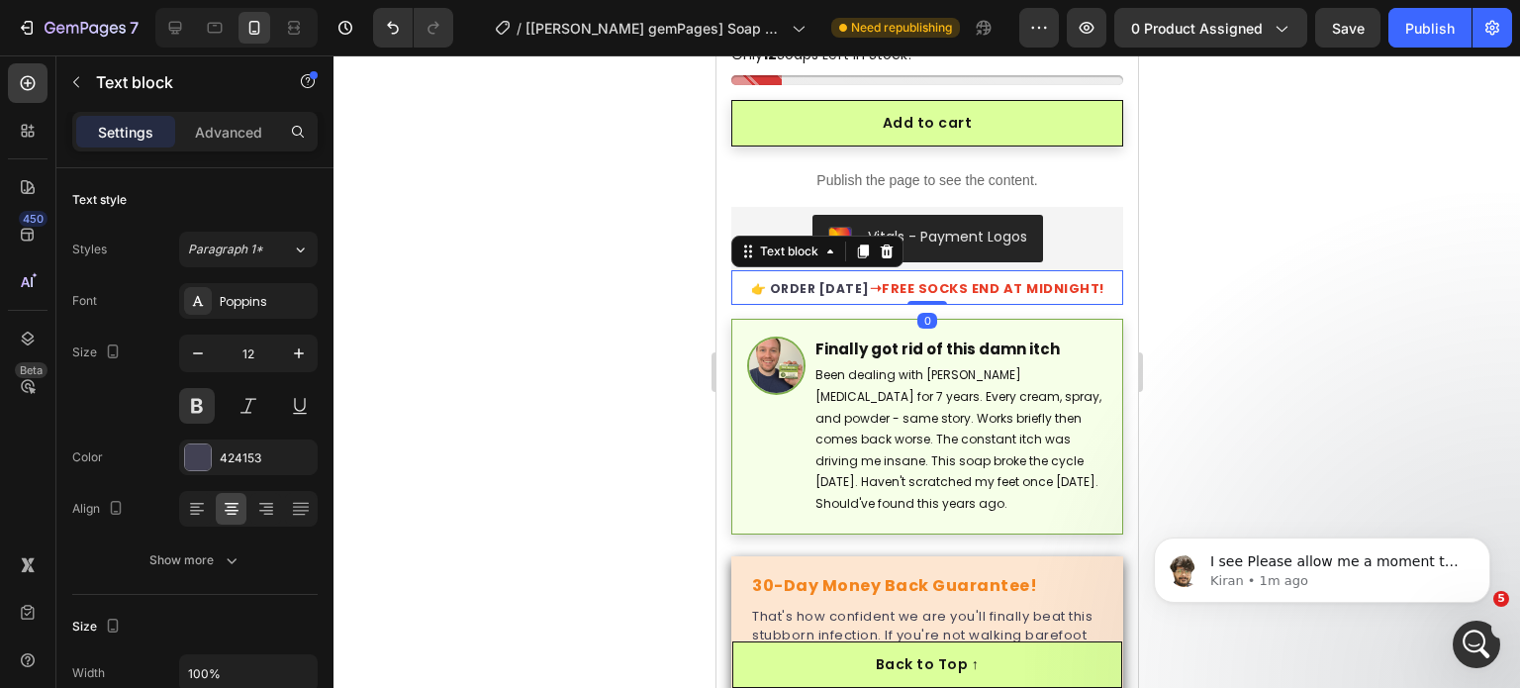
click at [837, 279] on p "👉 ORDER TODAY ➝ FREE SOCKS END AT MIDNIGHT!" at bounding box center [927, 288] width 388 height 19
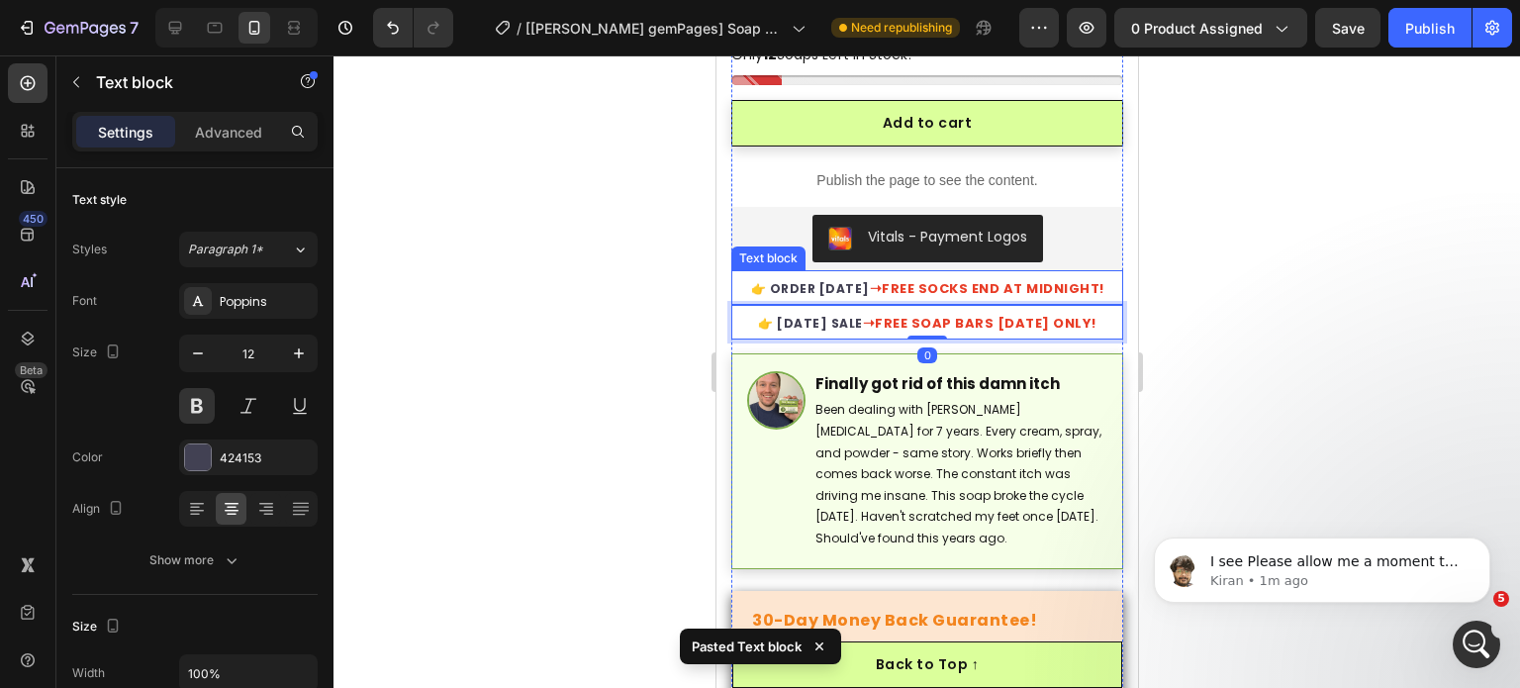
click at [739, 279] on p "👉 ORDER TODAY ➝ FREE SOCKS END AT MIDNIGHT!" at bounding box center [927, 288] width 388 height 19
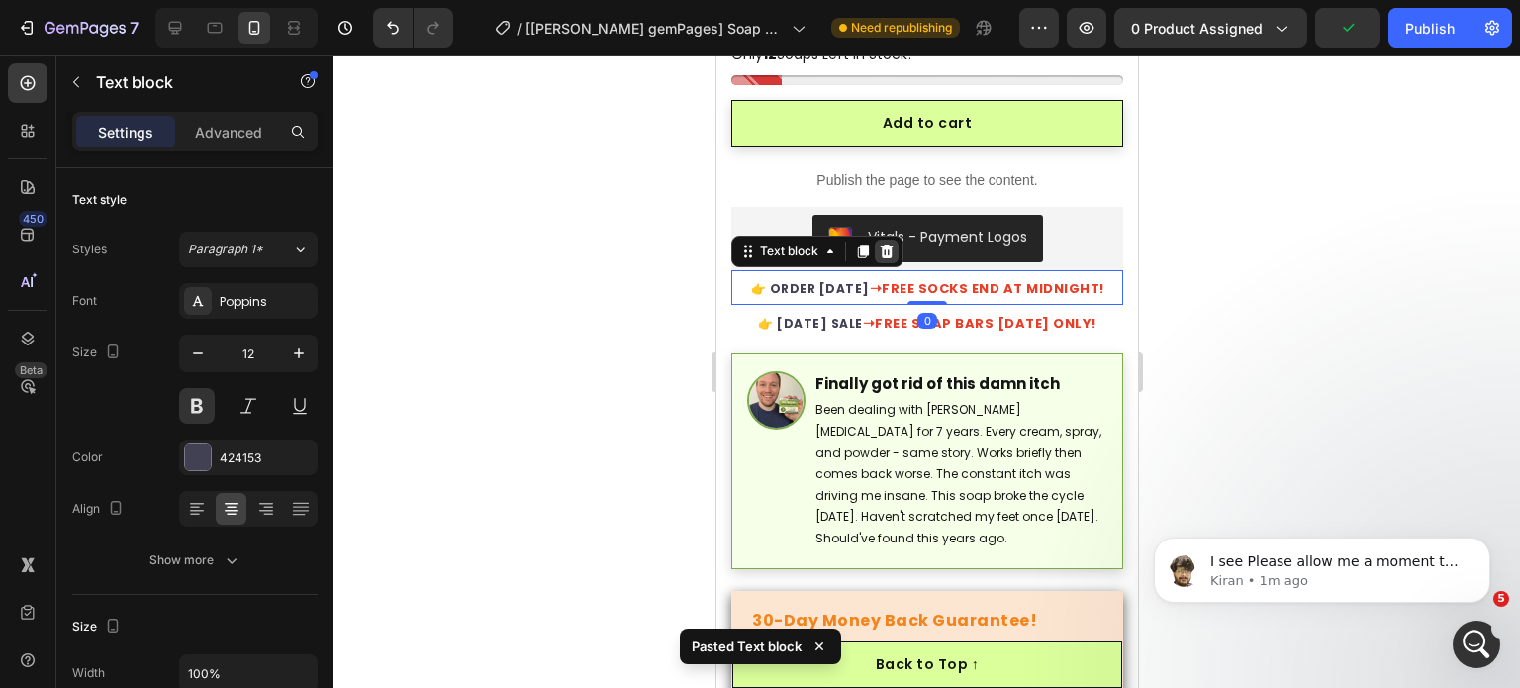
click at [891, 240] on div at bounding box center [886, 252] width 24 height 24
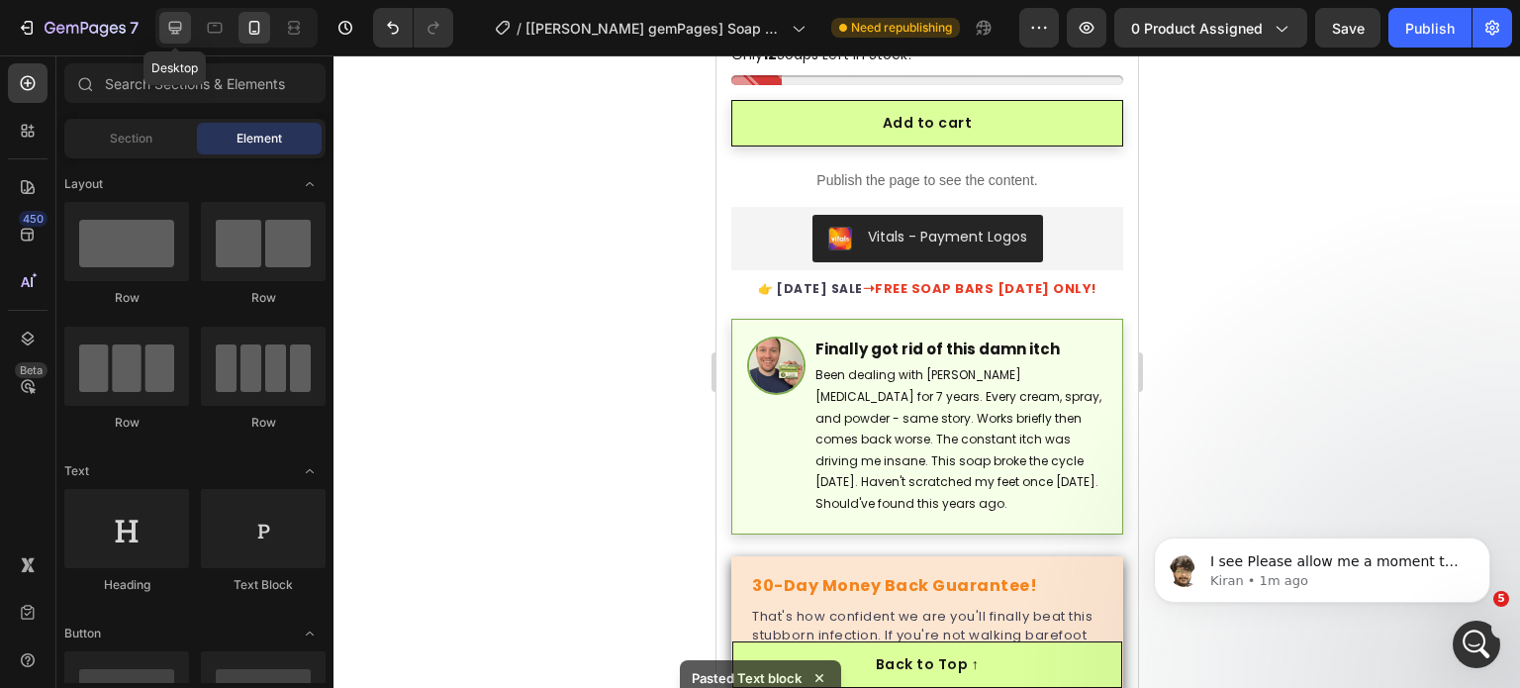
click at [189, 23] on div at bounding box center [175, 28] width 32 height 32
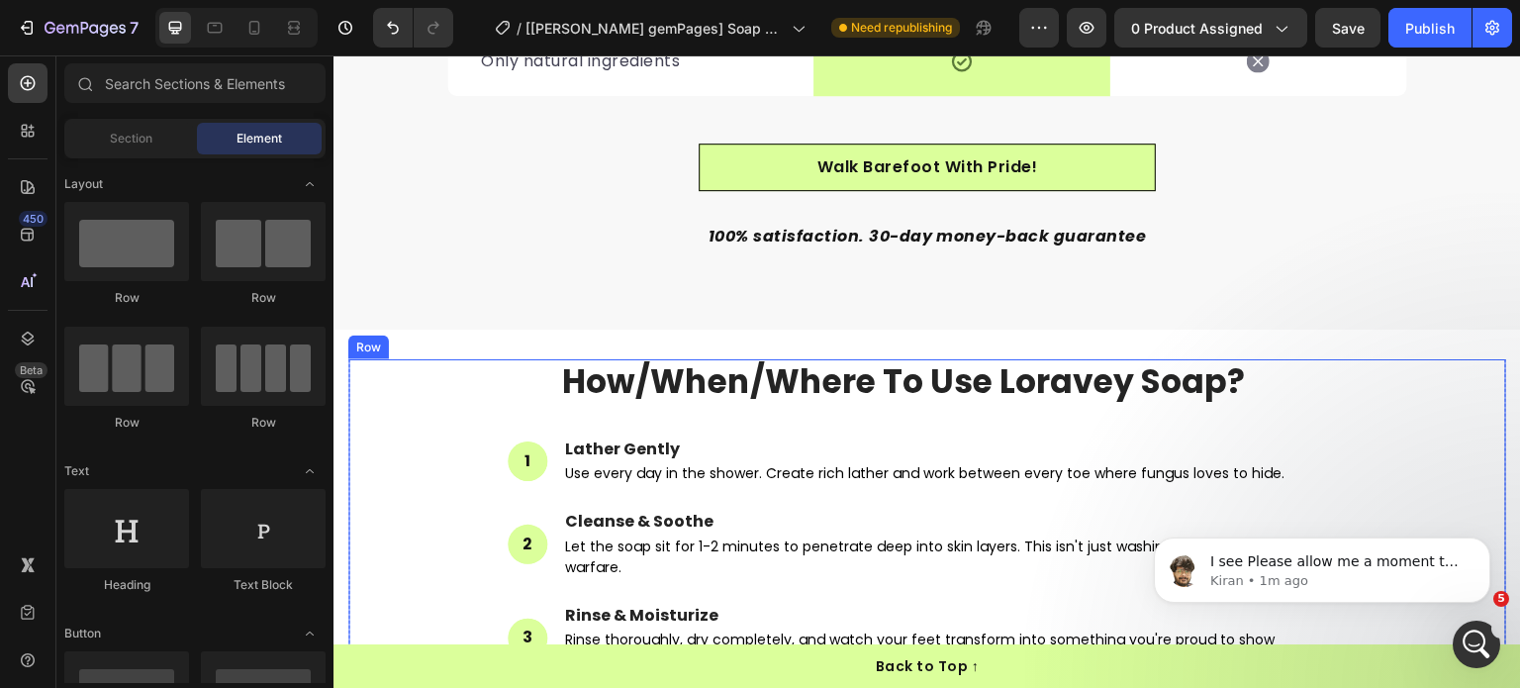
scroll to position [6140, 0]
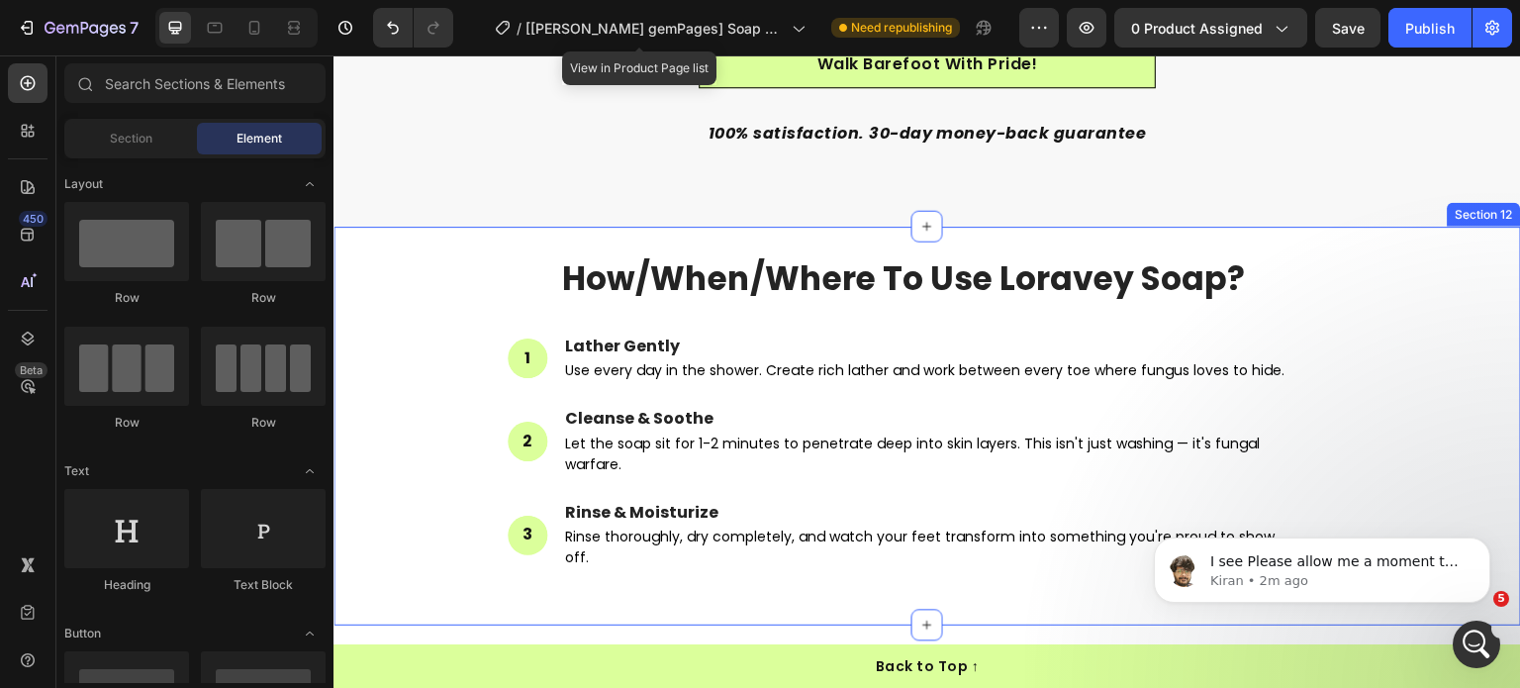
click at [557, 242] on div "how/when/where to use loravey soap? Heading 1 Text Block Hero Banner Lather Gen…" at bounding box center [928, 426] width 1188 height 399
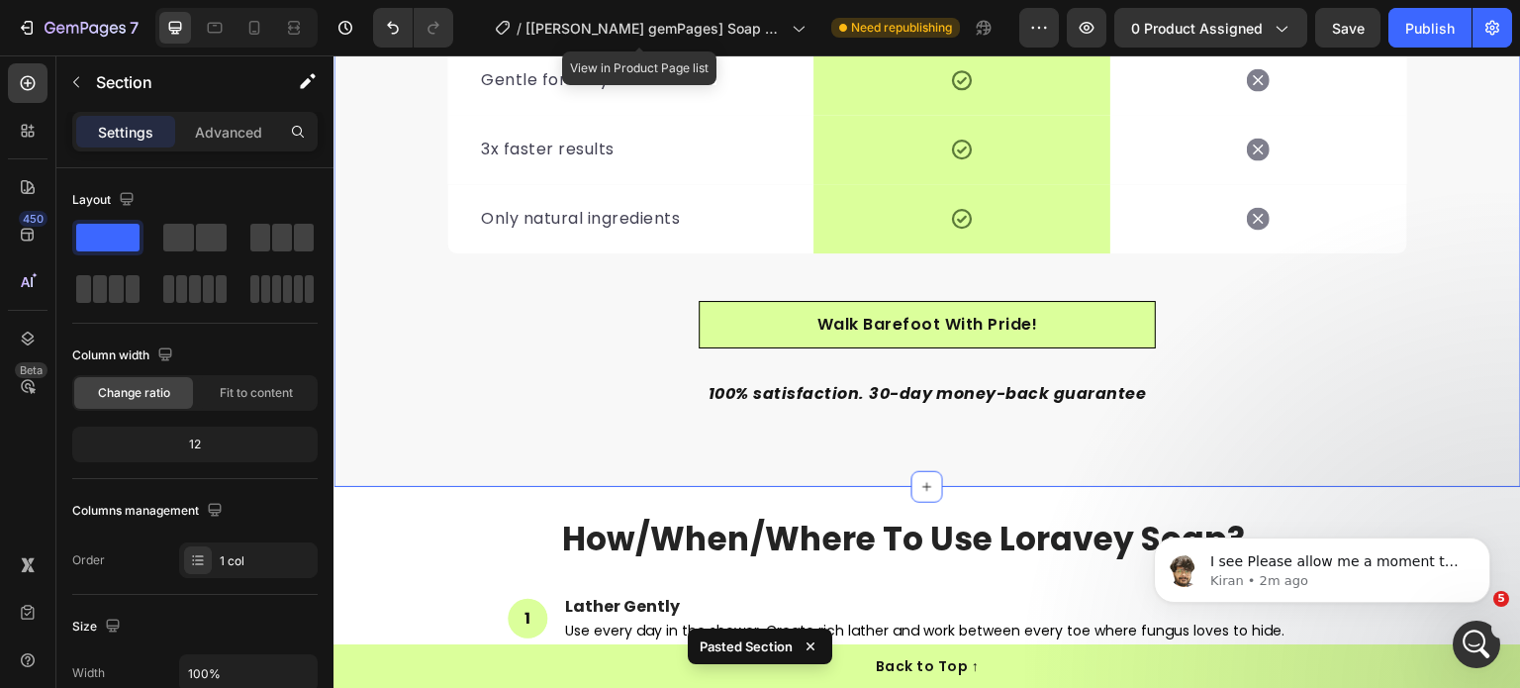
scroll to position [5879, 0]
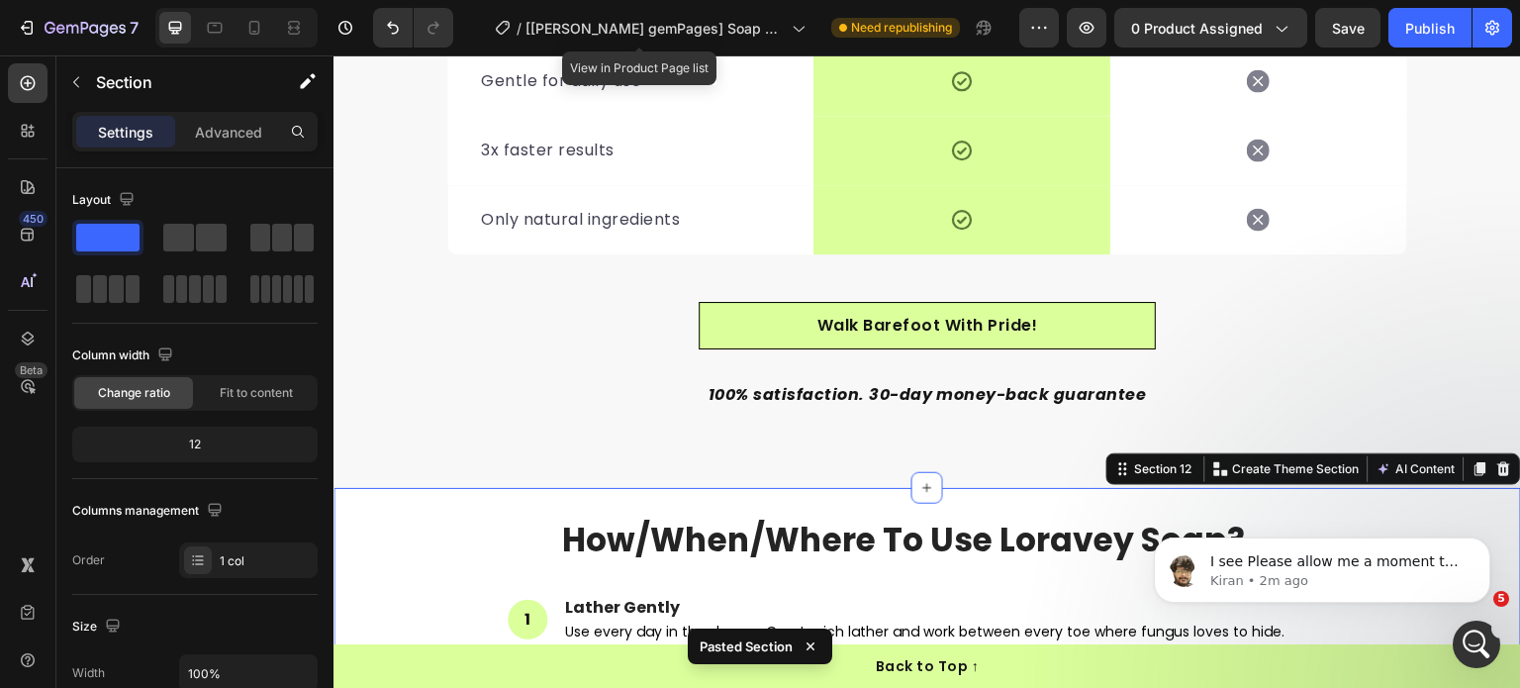
click at [408, 505] on div "how/when/where to use loravey soap? Heading 1 Text Block Hero Banner Lather Gen…" at bounding box center [928, 687] width 1188 height 399
click at [1499, 464] on icon at bounding box center [1505, 468] width 13 height 14
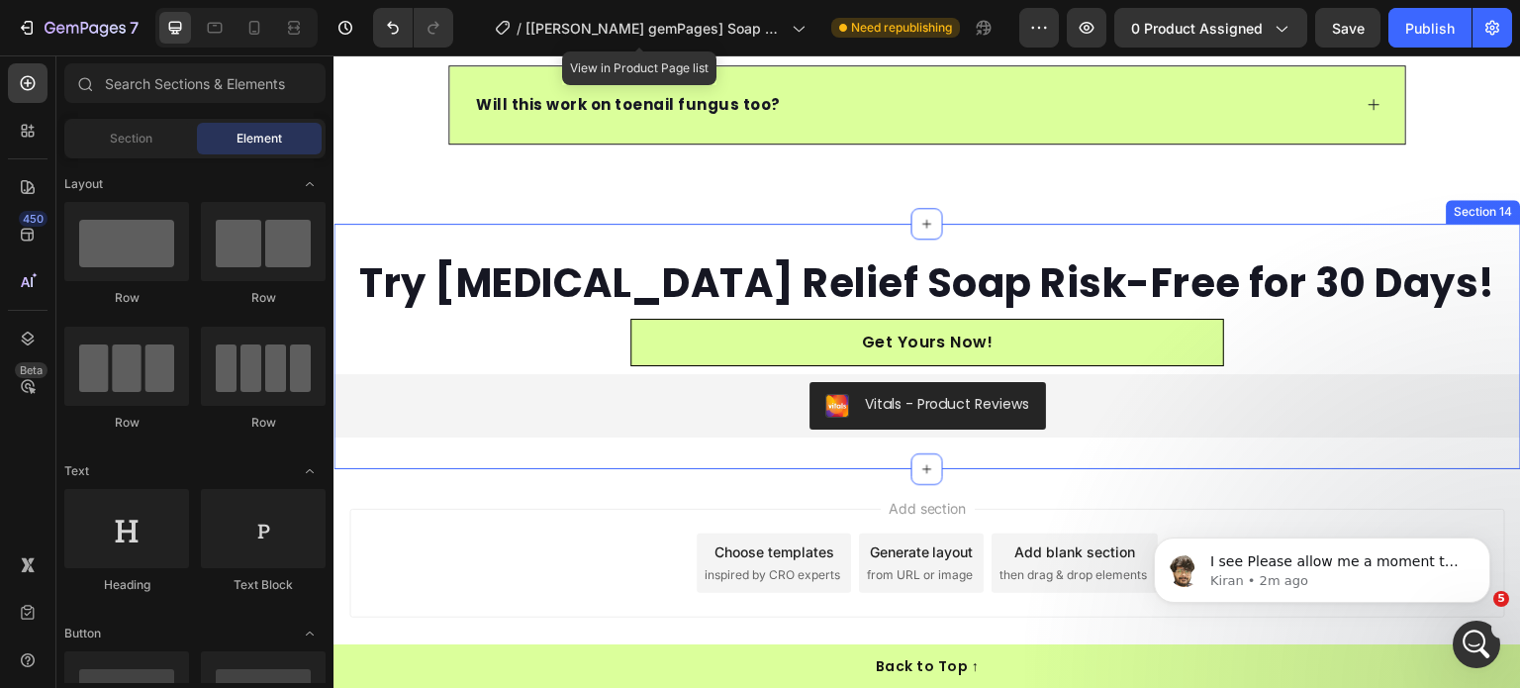
scroll to position [7846, 0]
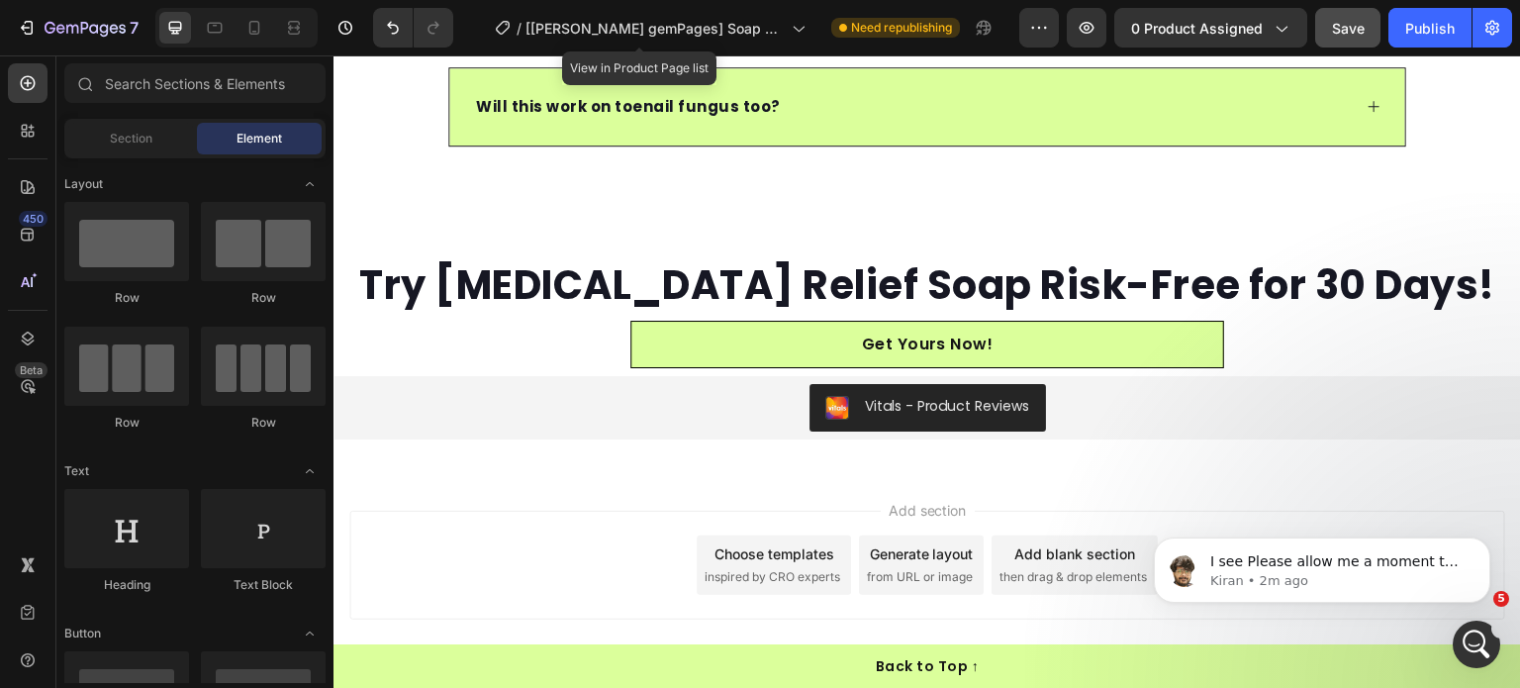
click at [1364, 40] on button "Save" at bounding box center [1348, 28] width 65 height 40
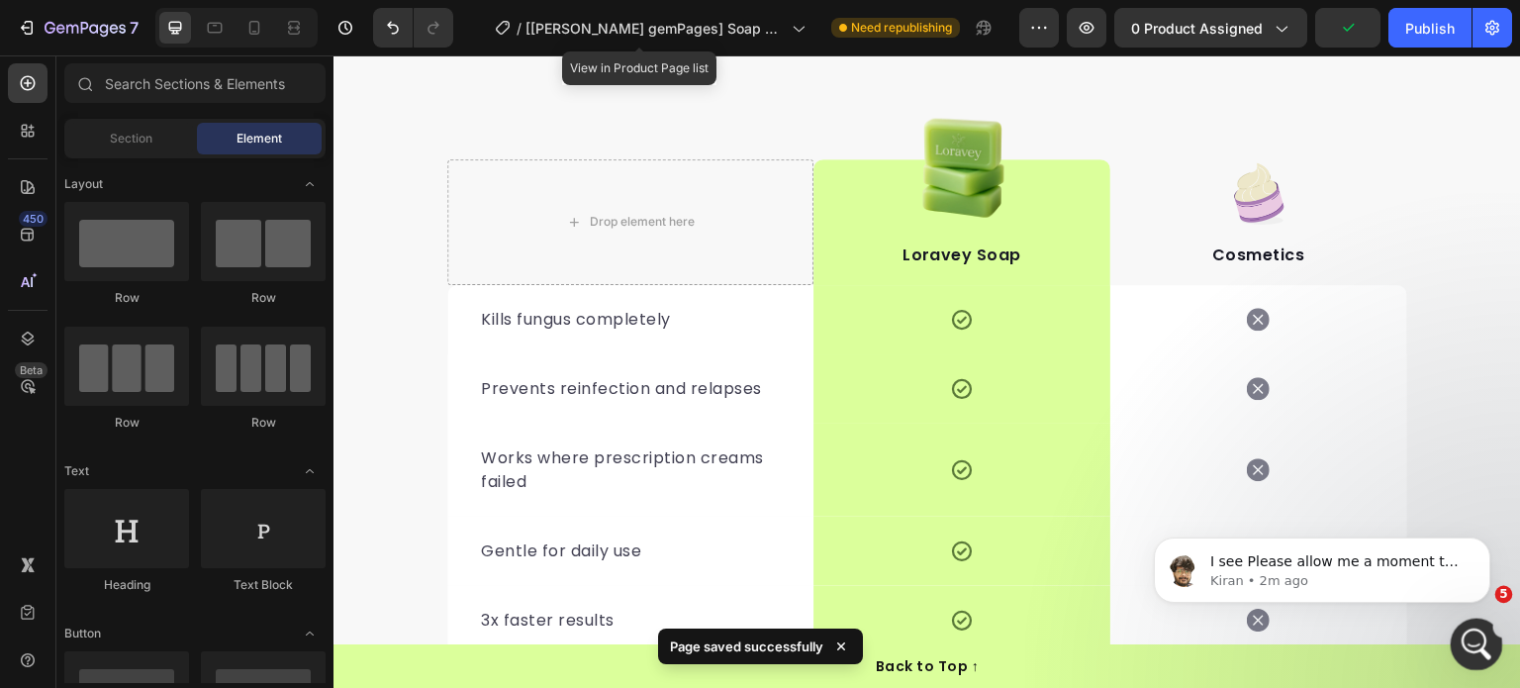
click at [1468, 639] on icon "Open Intercom Messenger" at bounding box center [1474, 642] width 33 height 33
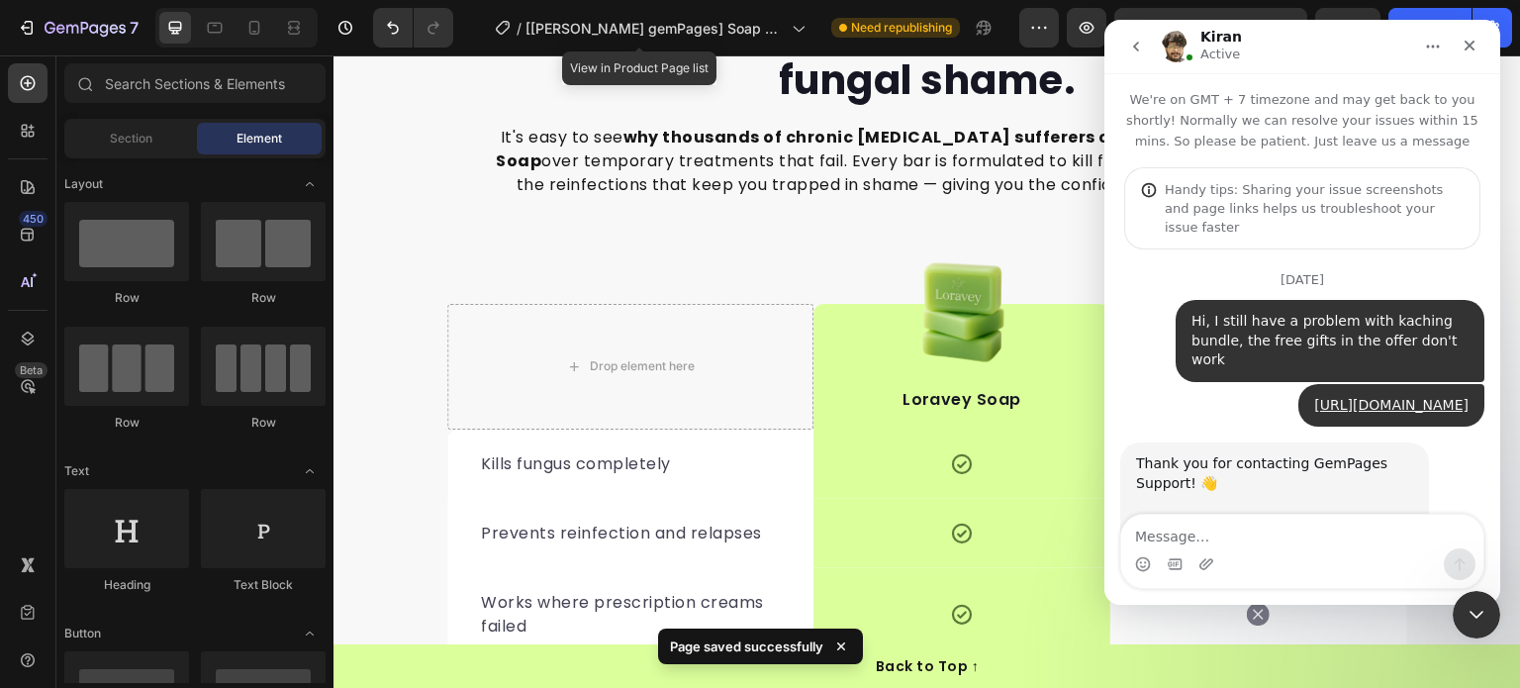
scroll to position [3, 0]
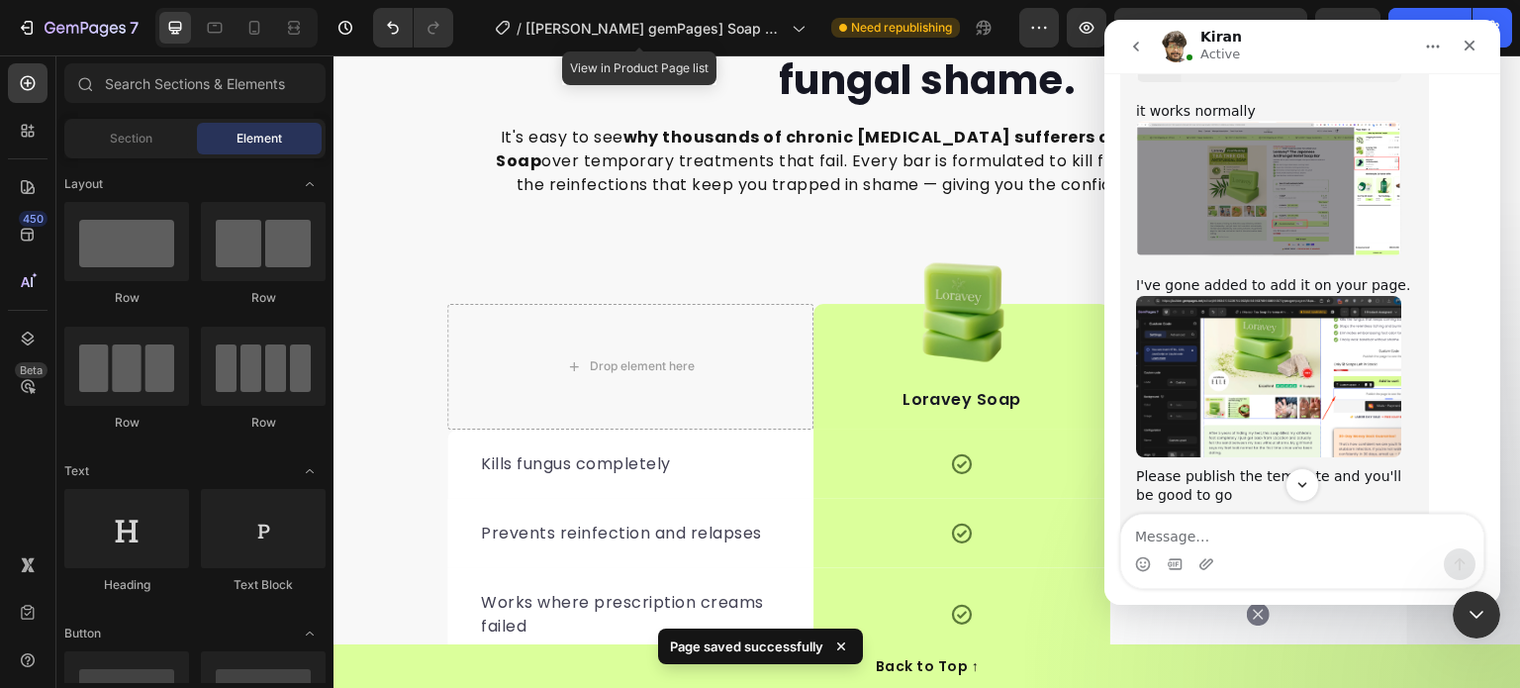
click at [1273, 523] on textarea "Message…" at bounding box center [1303, 532] width 362 height 34
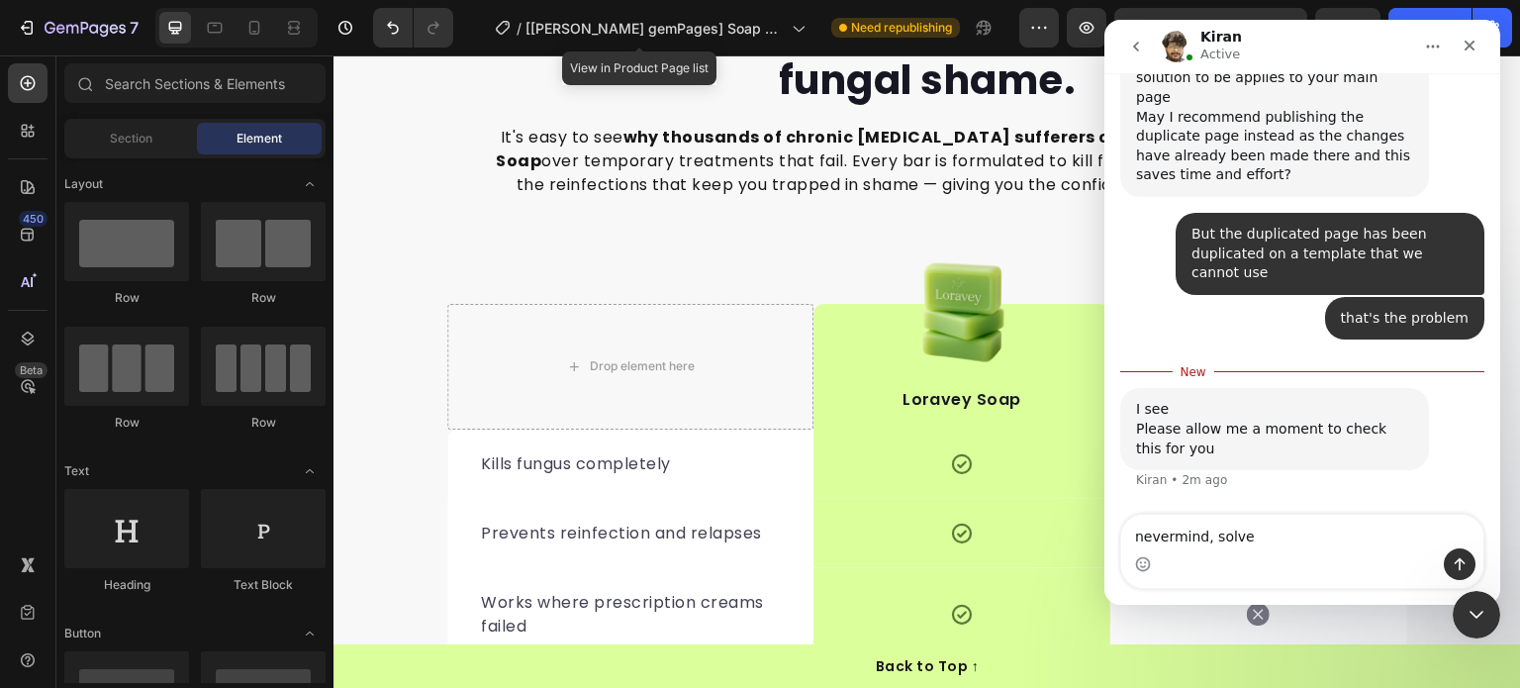
type textarea "nevermind, solved"
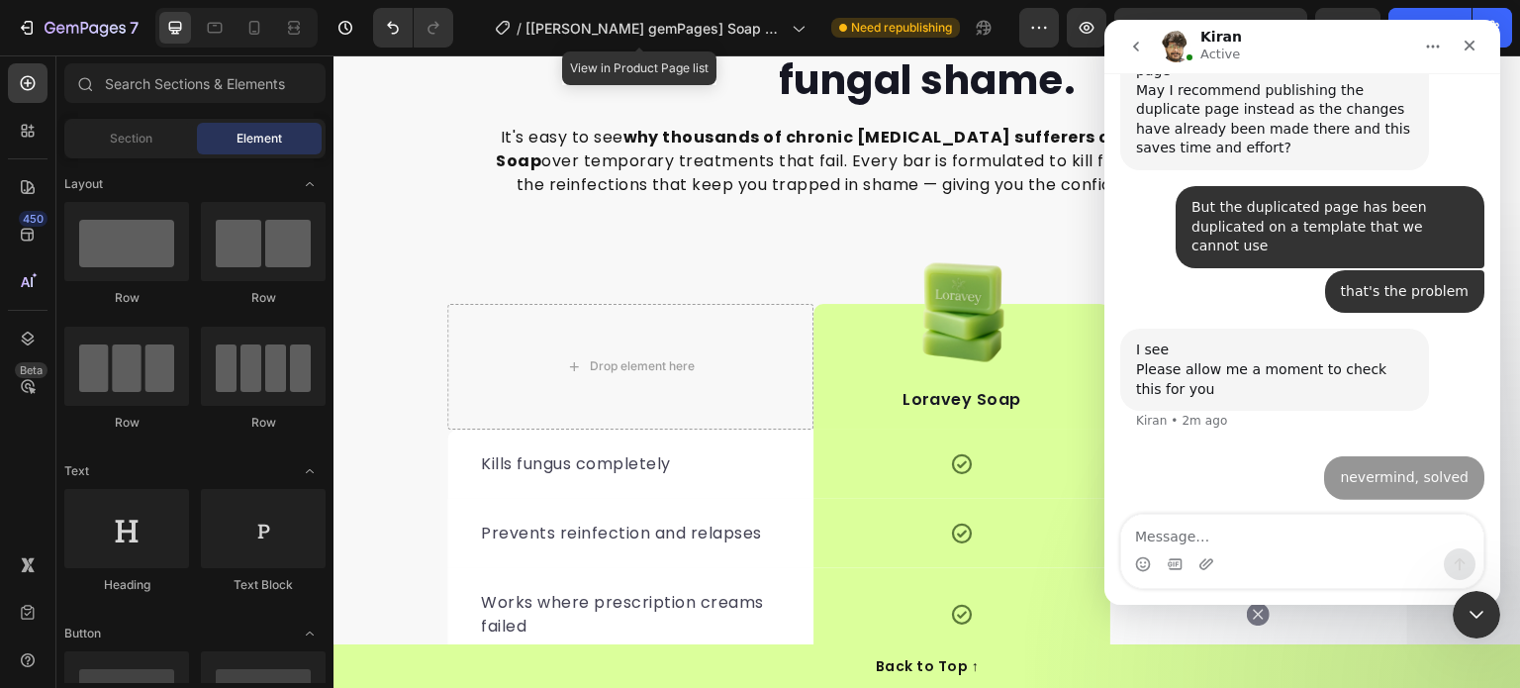
scroll to position [15883, 0]
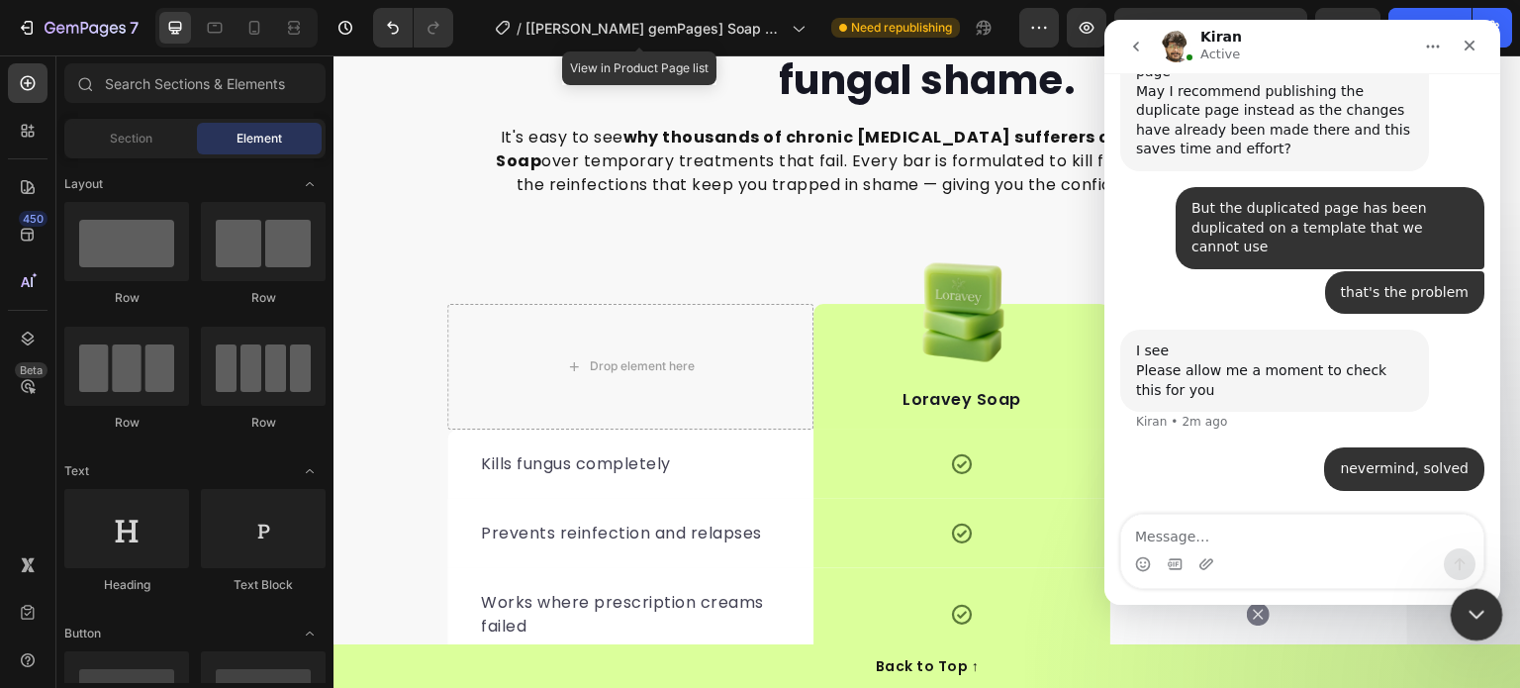
click at [1473, 621] on icon "Close Intercom Messenger" at bounding box center [1474, 612] width 24 height 24
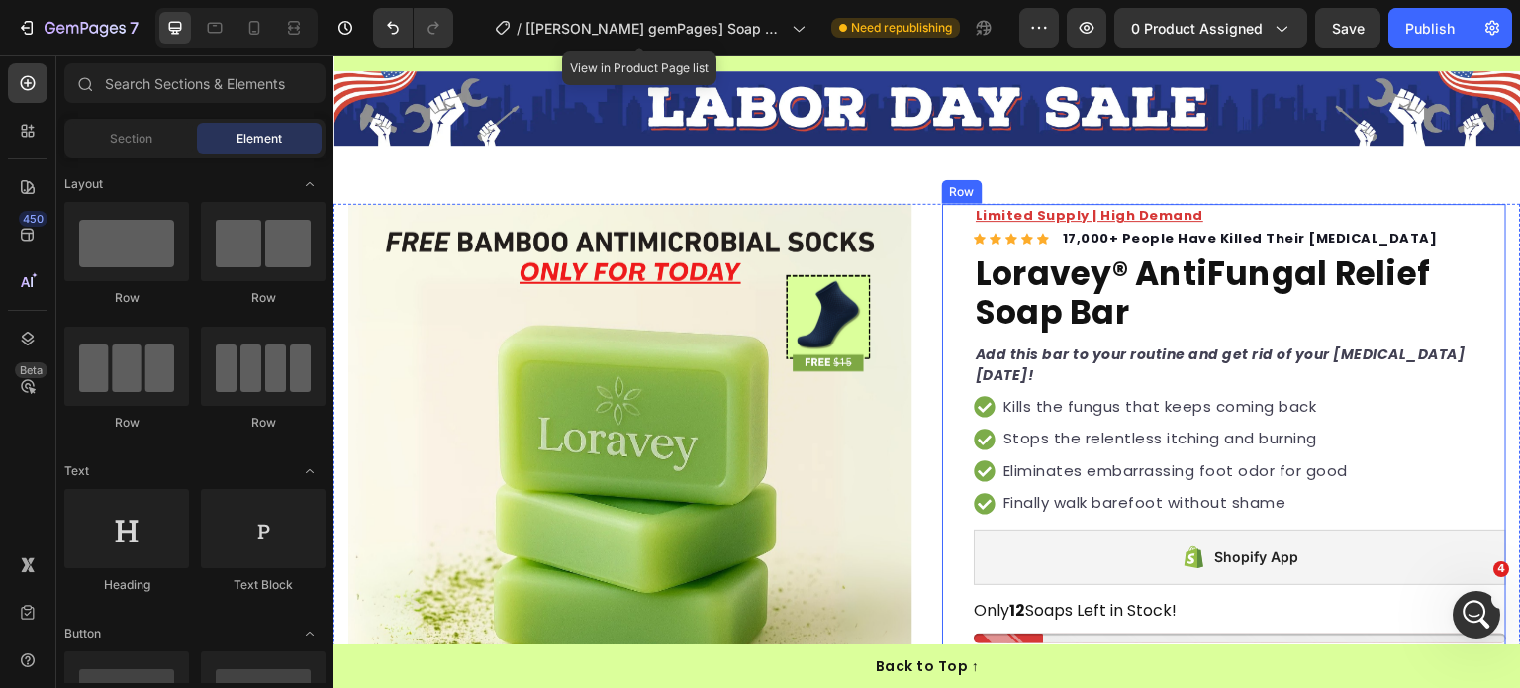
scroll to position [83, 0]
click at [1026, 208] on strong "Limited Supply | High Demand" at bounding box center [1090, 215] width 228 height 19
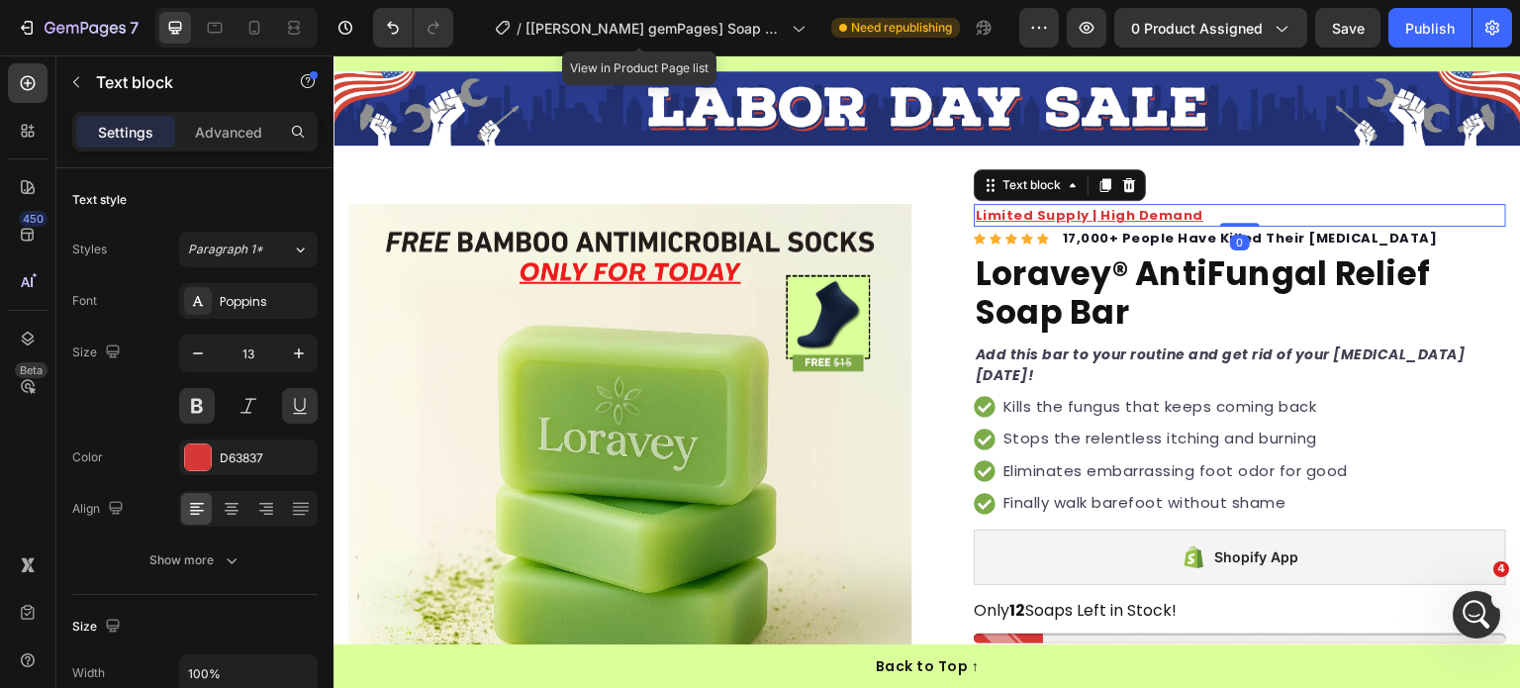
click at [1047, 209] on strong "Limited Supply | High Demand" at bounding box center [1090, 215] width 228 height 19
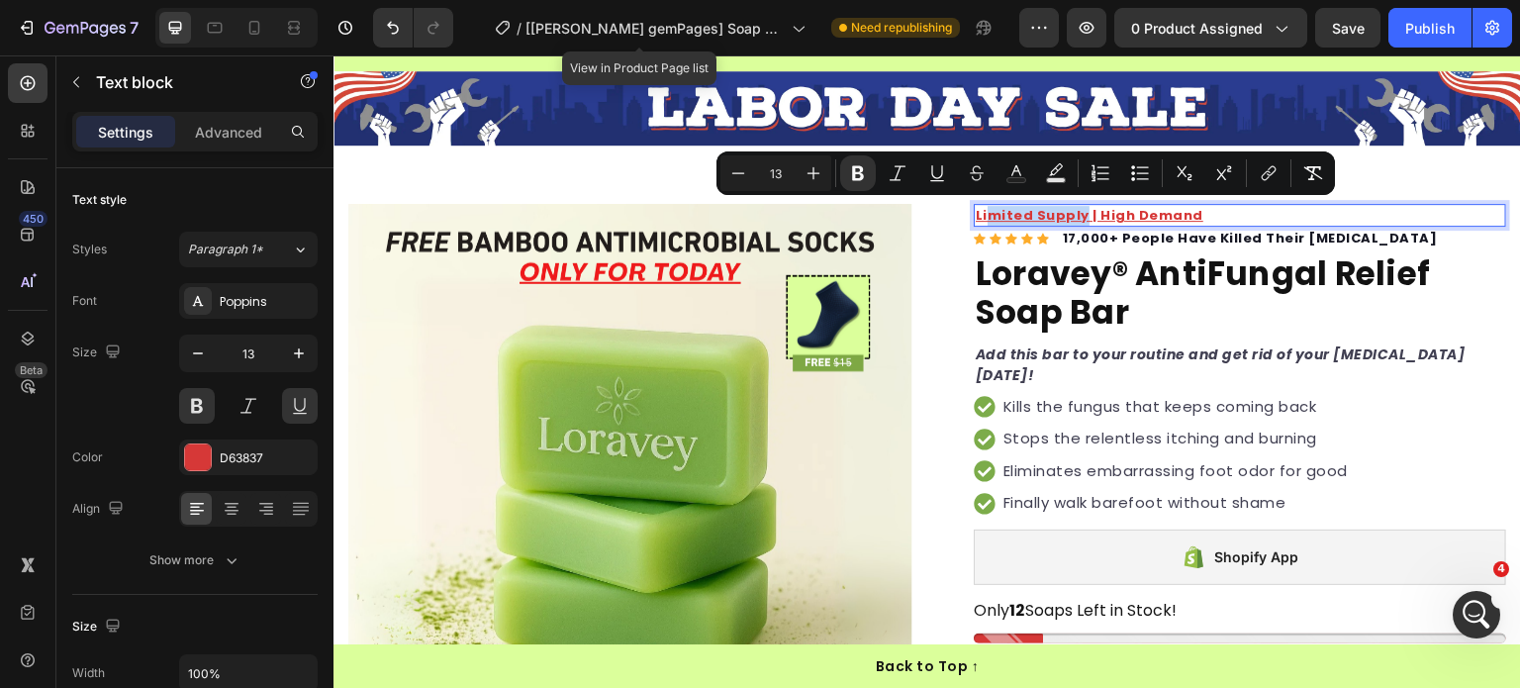
drag, startPoint x: 1072, startPoint y: 212, endPoint x: 978, endPoint y: 210, distance: 94.1
click at [978, 210] on strong "Limited Supply | High Demand" at bounding box center [1090, 215] width 228 height 19
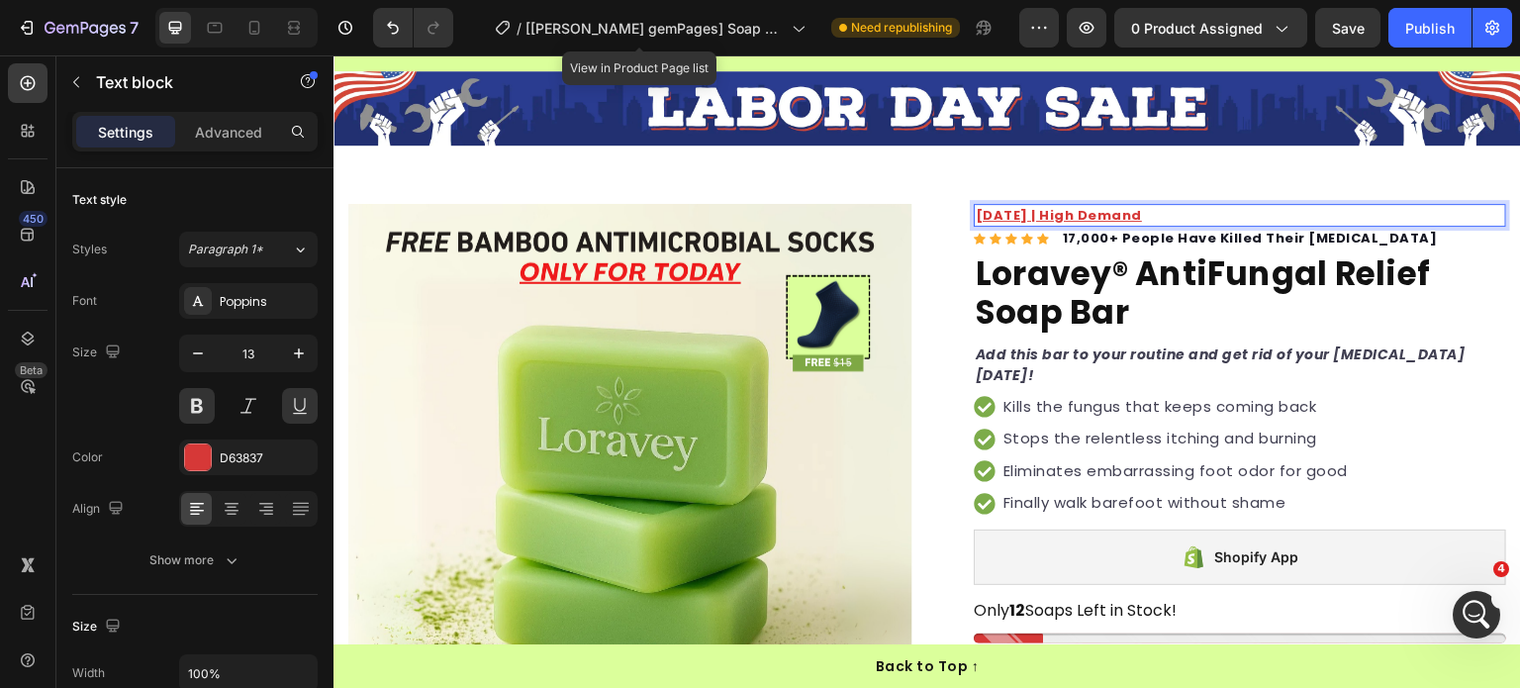
scroll to position [15958, 0]
click at [1339, 8] on button "Save" at bounding box center [1348, 28] width 65 height 40
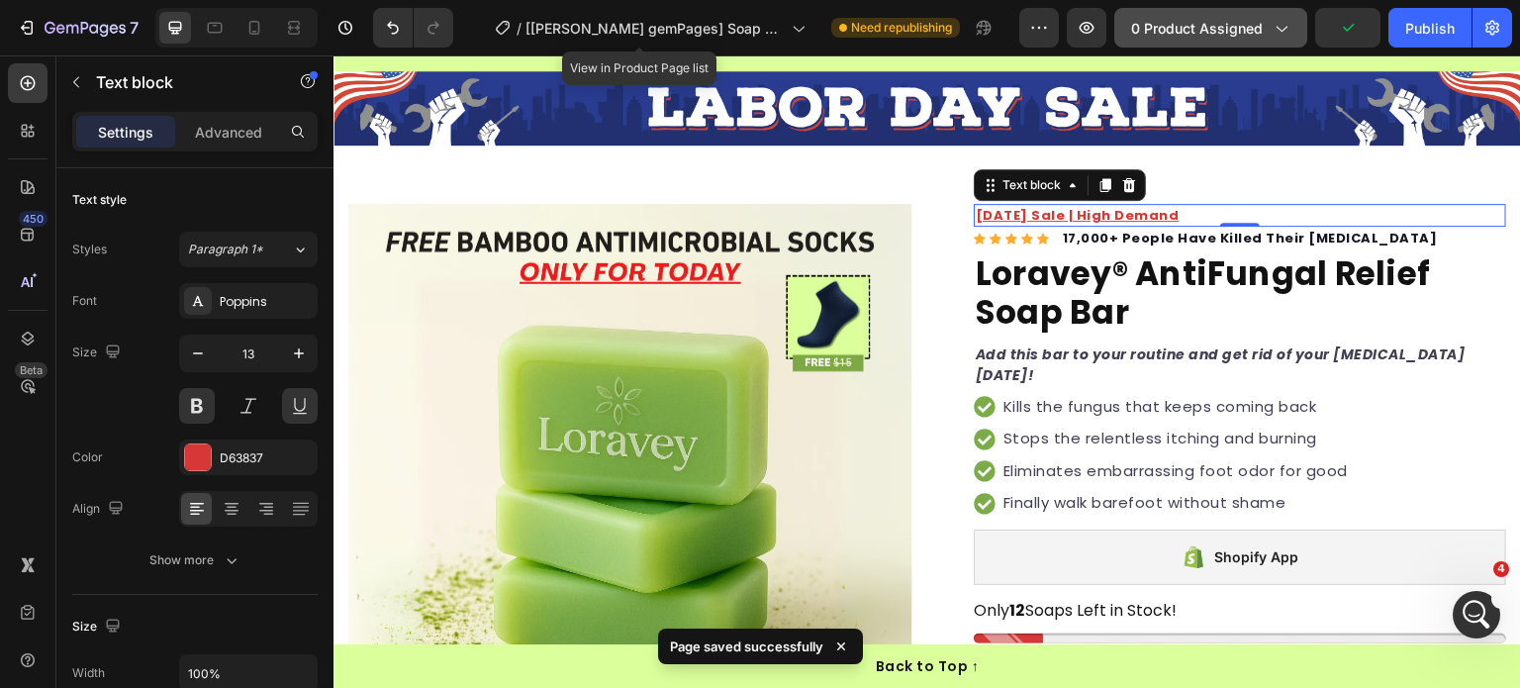
click at [1236, 27] on span "0 product assigned" at bounding box center [1197, 28] width 132 height 21
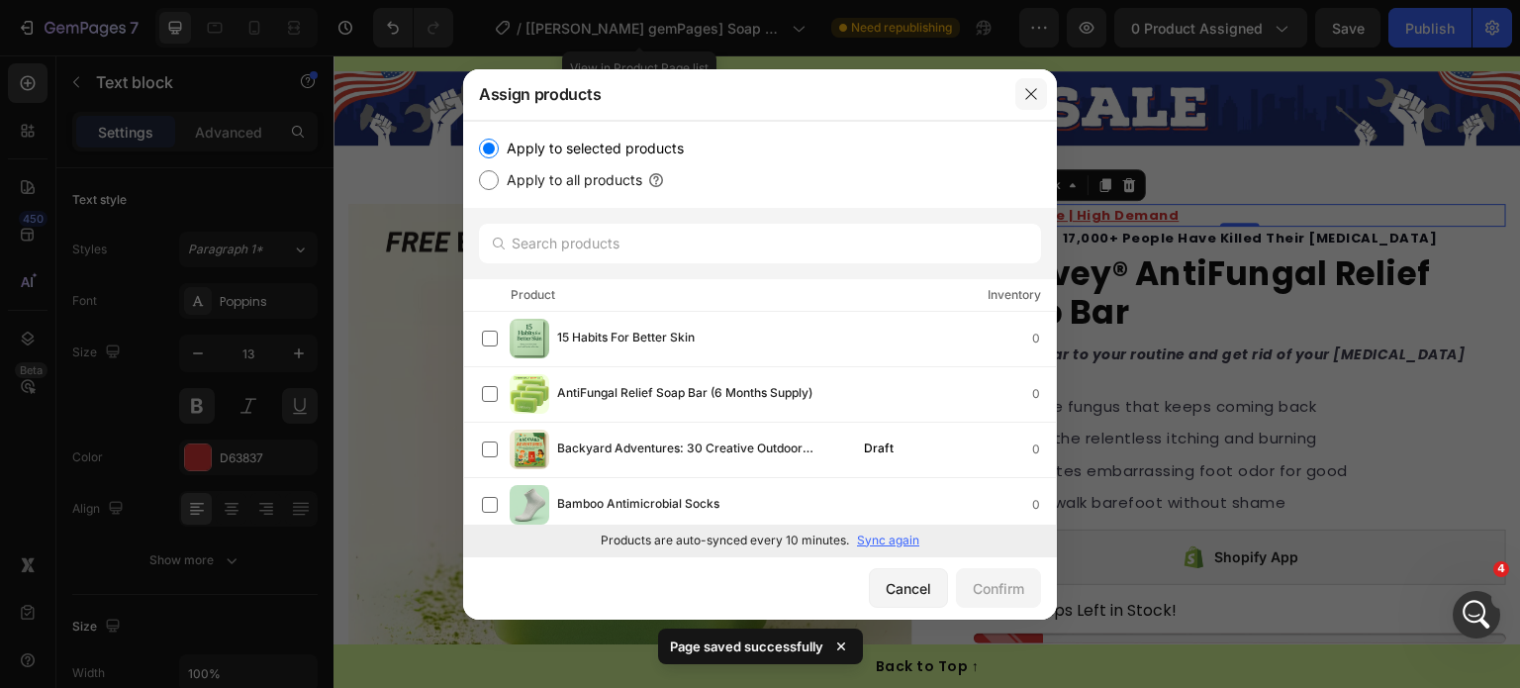
click at [1036, 98] on icon "button" at bounding box center [1032, 94] width 16 height 16
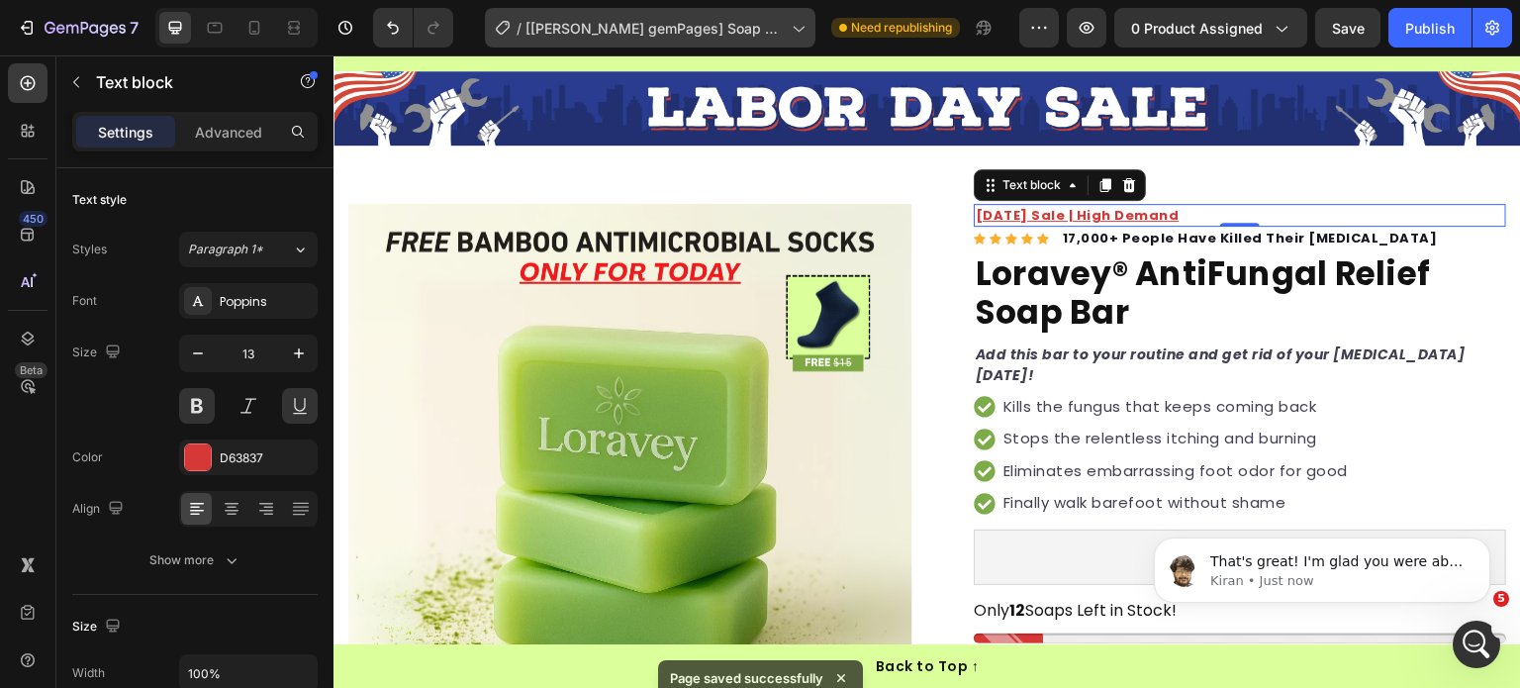
scroll to position [16000, 0]
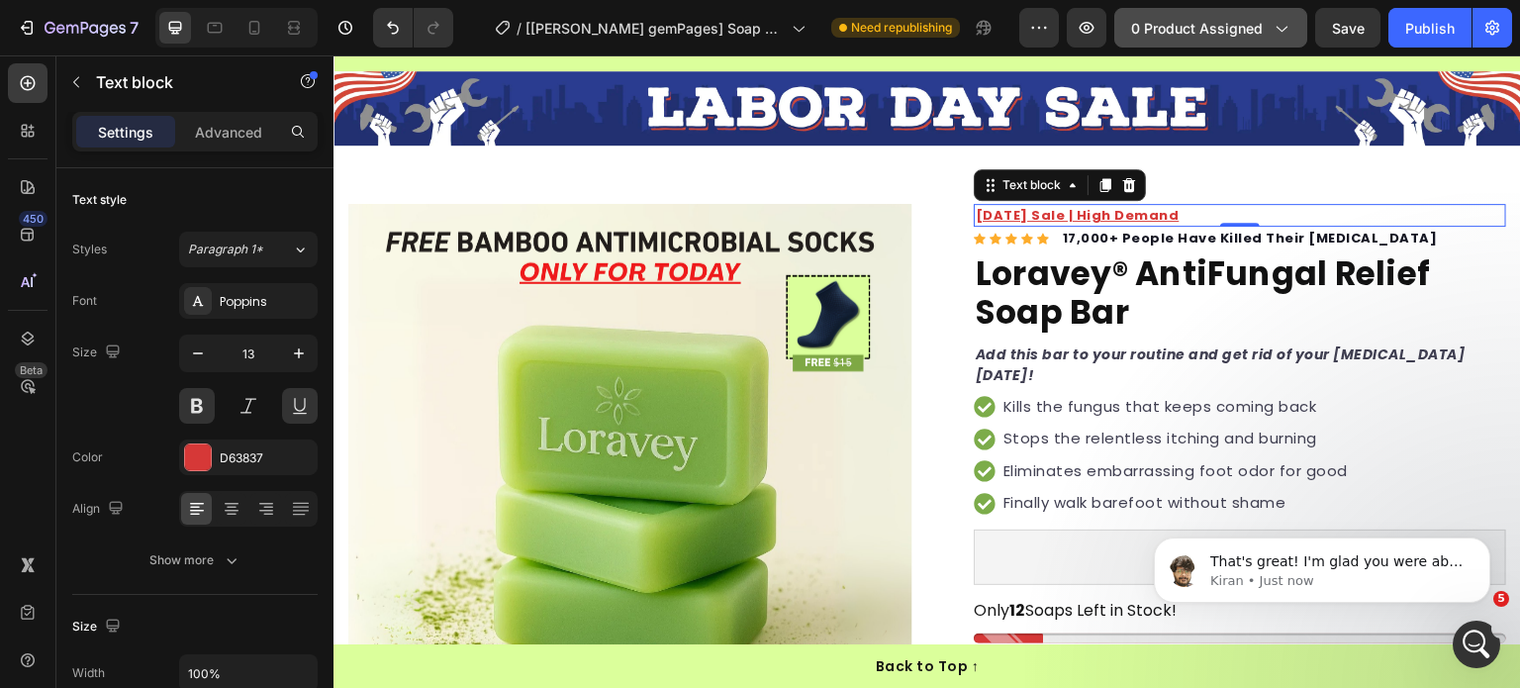
click at [1221, 26] on span "0 product assigned" at bounding box center [1197, 28] width 132 height 21
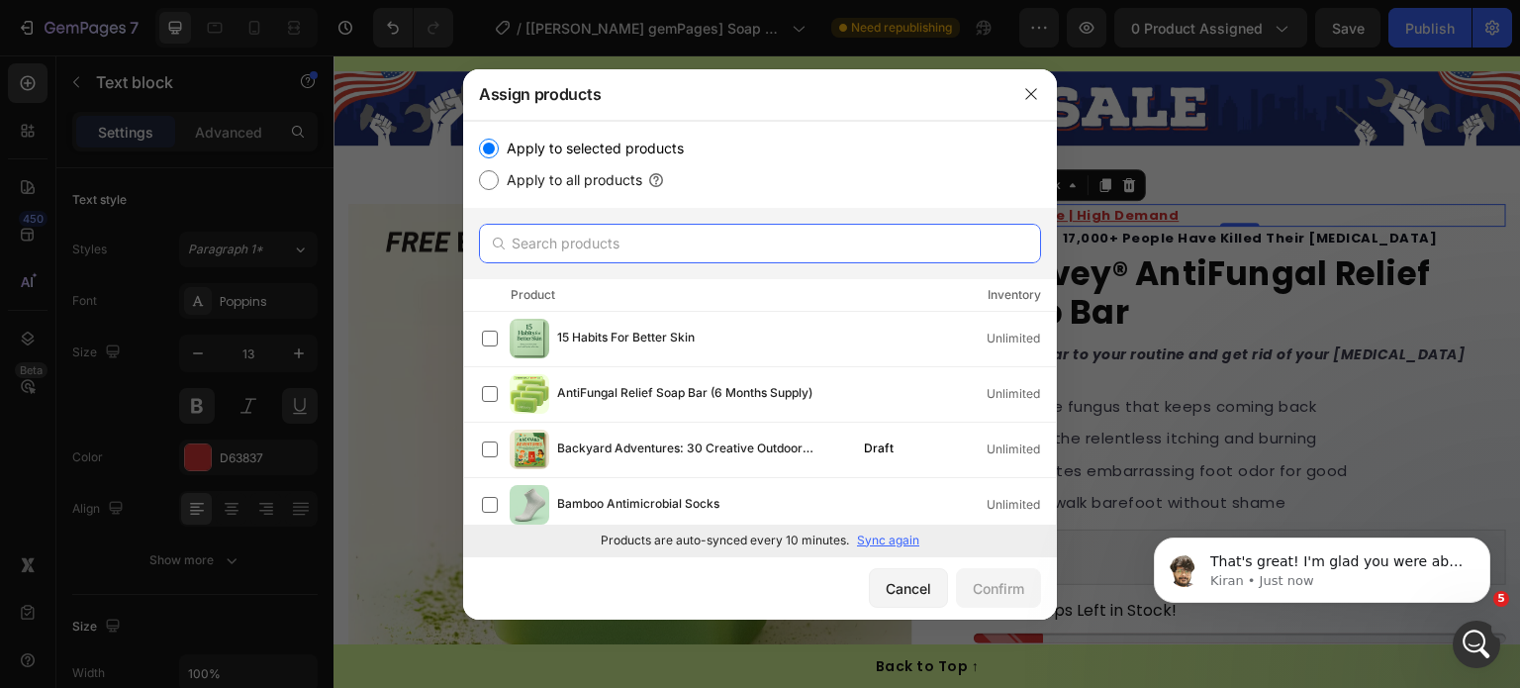
click at [574, 248] on input "text" at bounding box center [760, 244] width 562 height 40
click at [887, 537] on p "Sync again" at bounding box center [888, 541] width 62 height 18
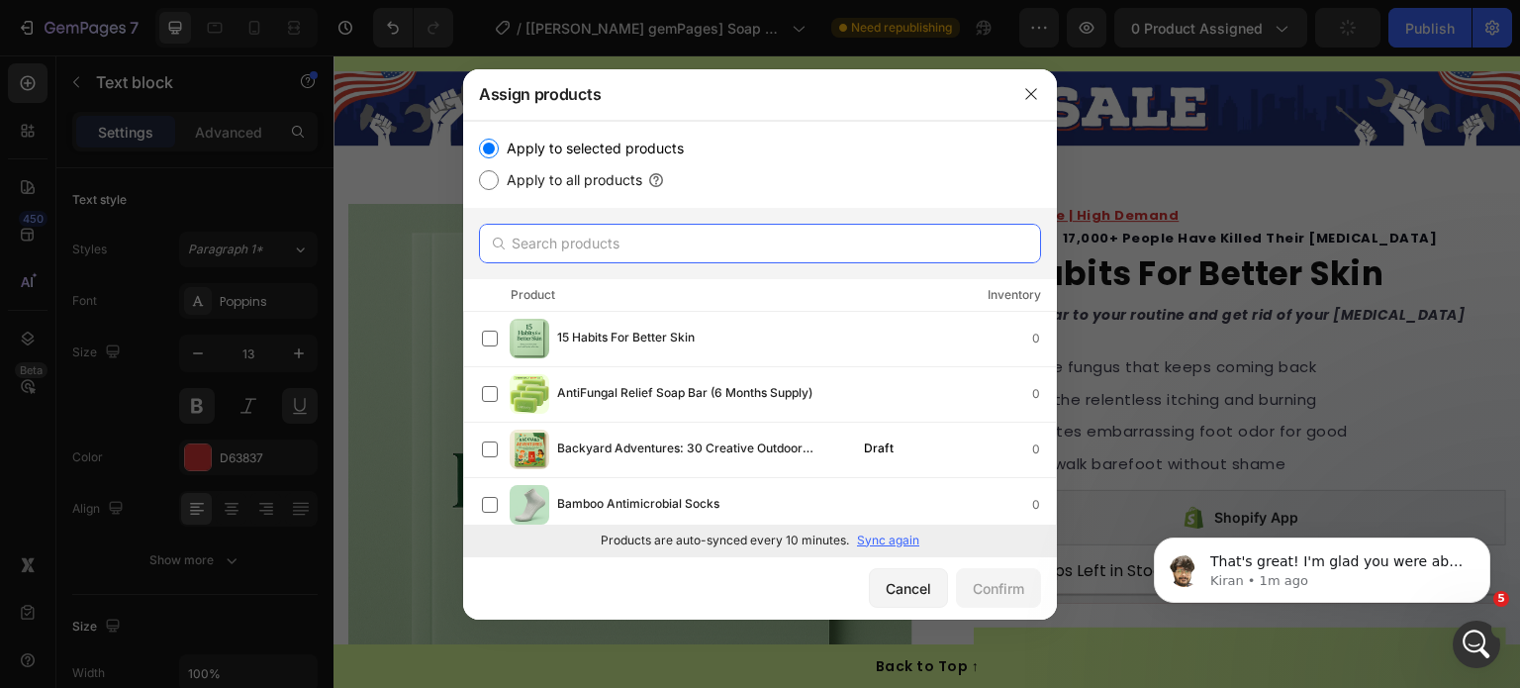
click at [657, 245] on input "text" at bounding box center [760, 244] width 562 height 40
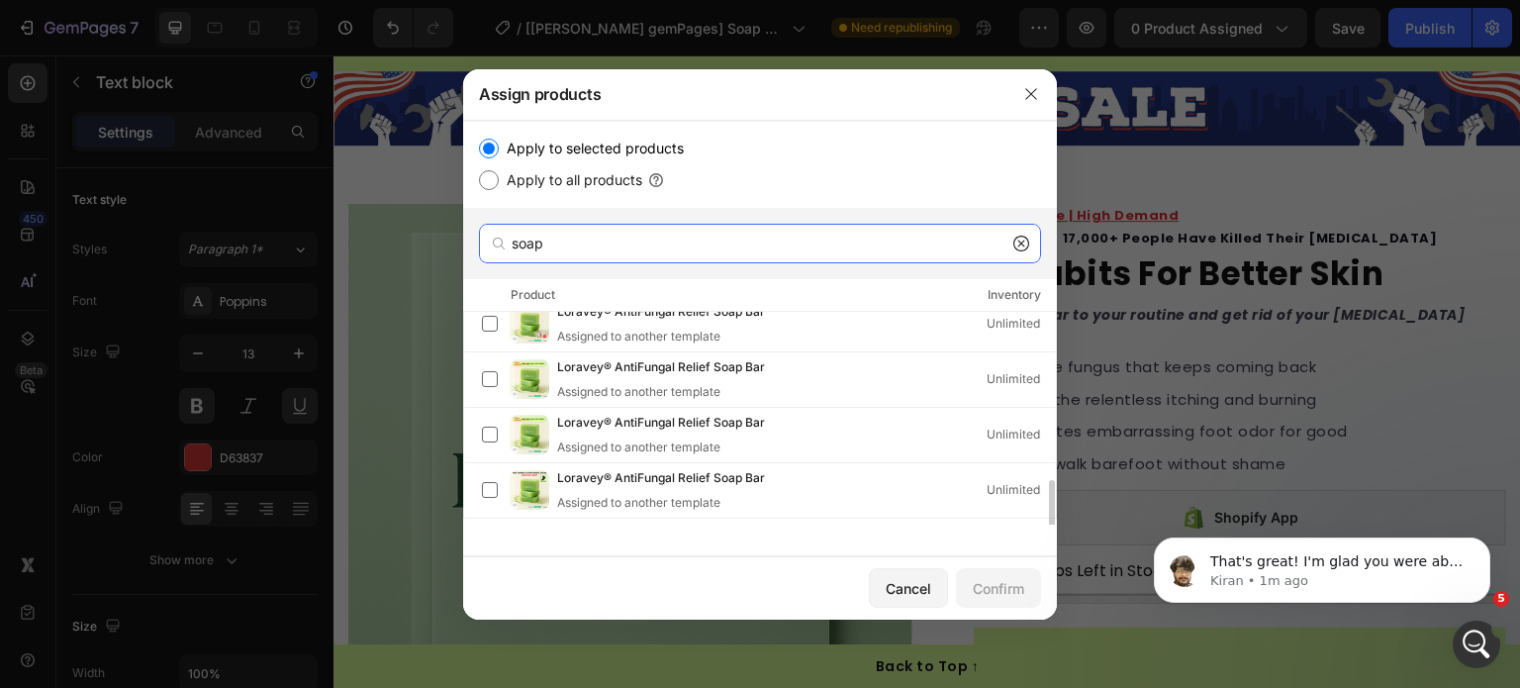
scroll to position [380, 0]
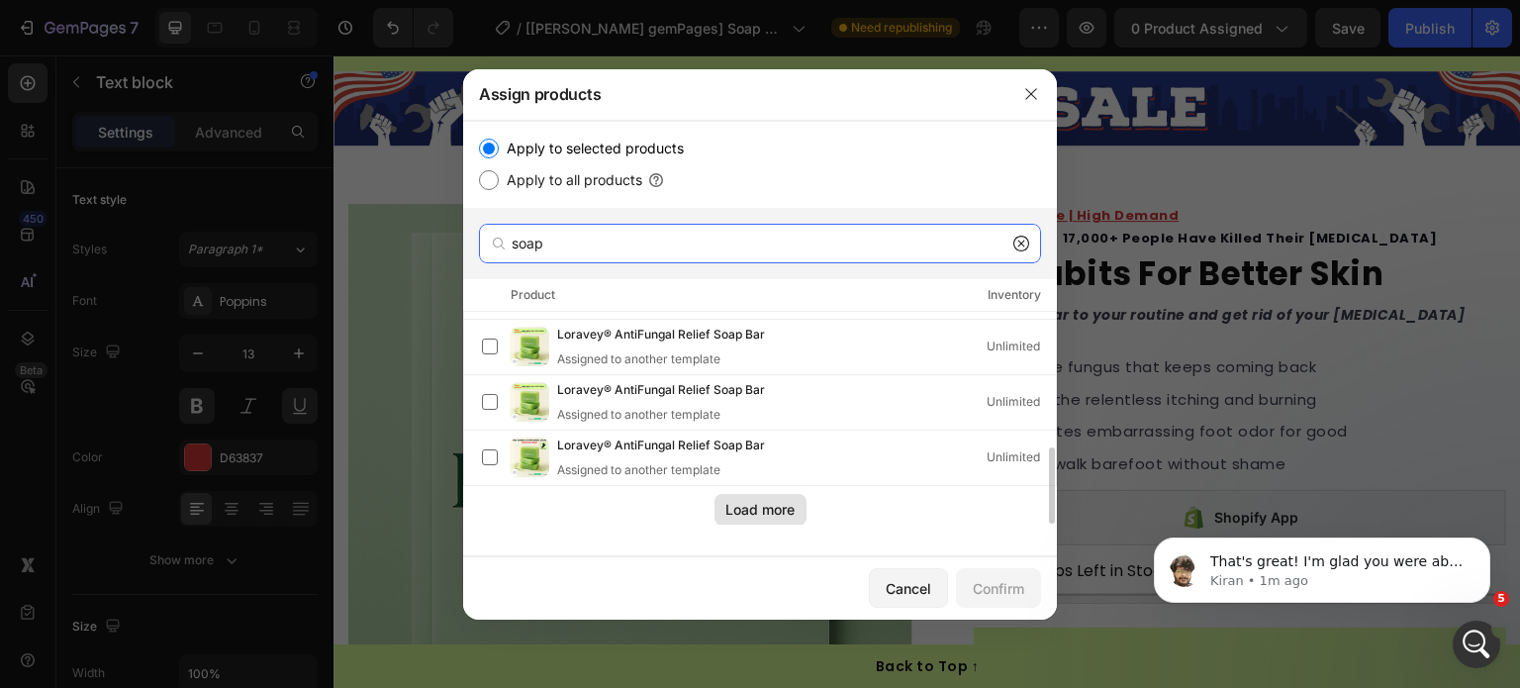
type input "soap"
click at [753, 502] on div "Load more" at bounding box center [760, 509] width 69 height 21
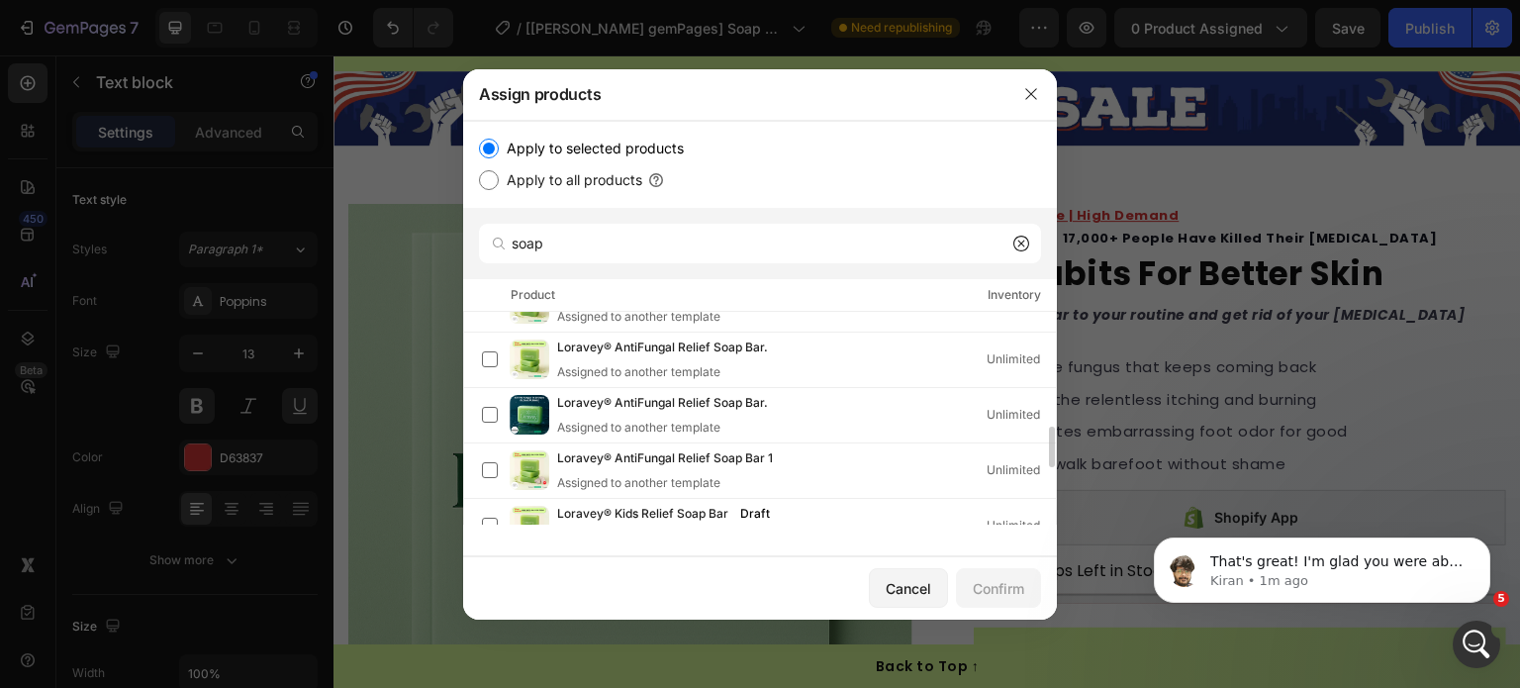
scroll to position [590, 0]
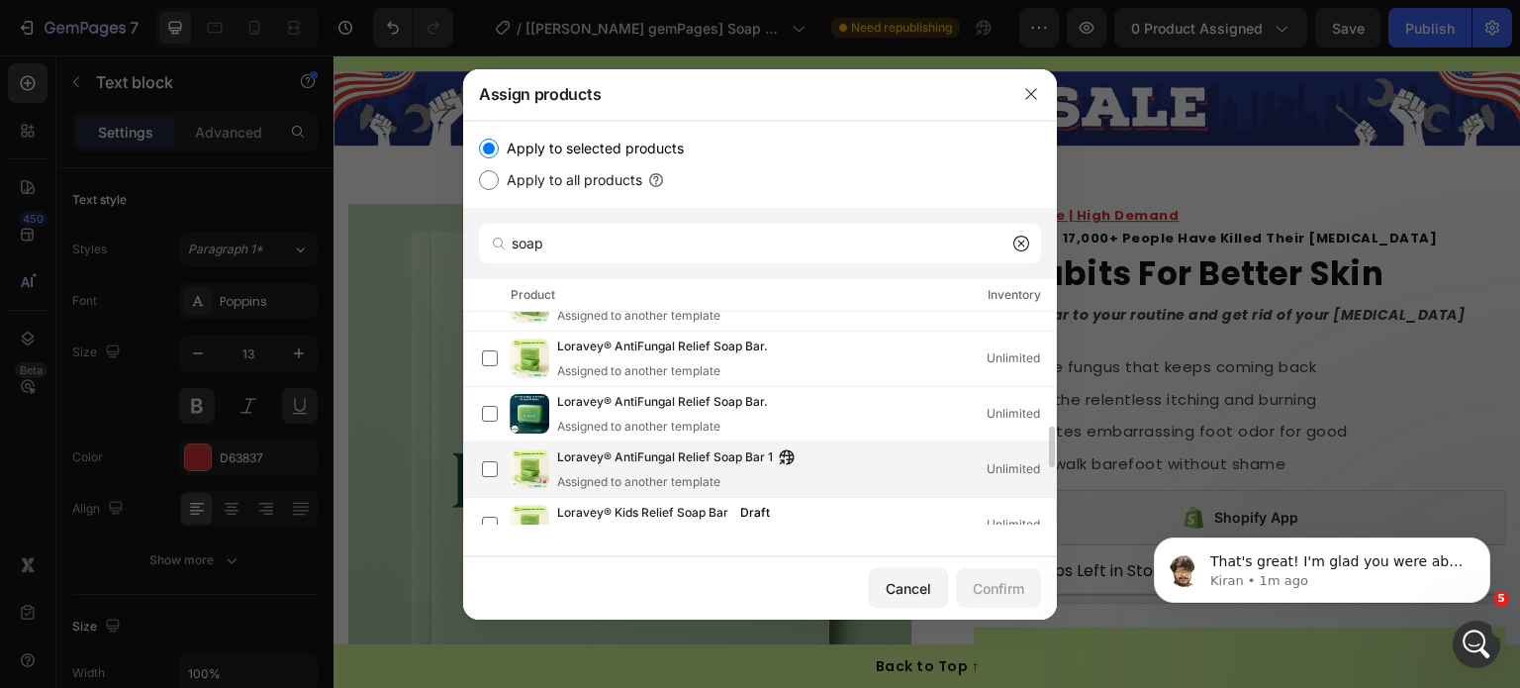
click at [799, 459] on div "Loravey® AntiFungal Relief Soap Bar 1" at bounding box center [680, 458] width 247 height 22
click at [996, 593] on div "Confirm" at bounding box center [998, 588] width 51 height 21
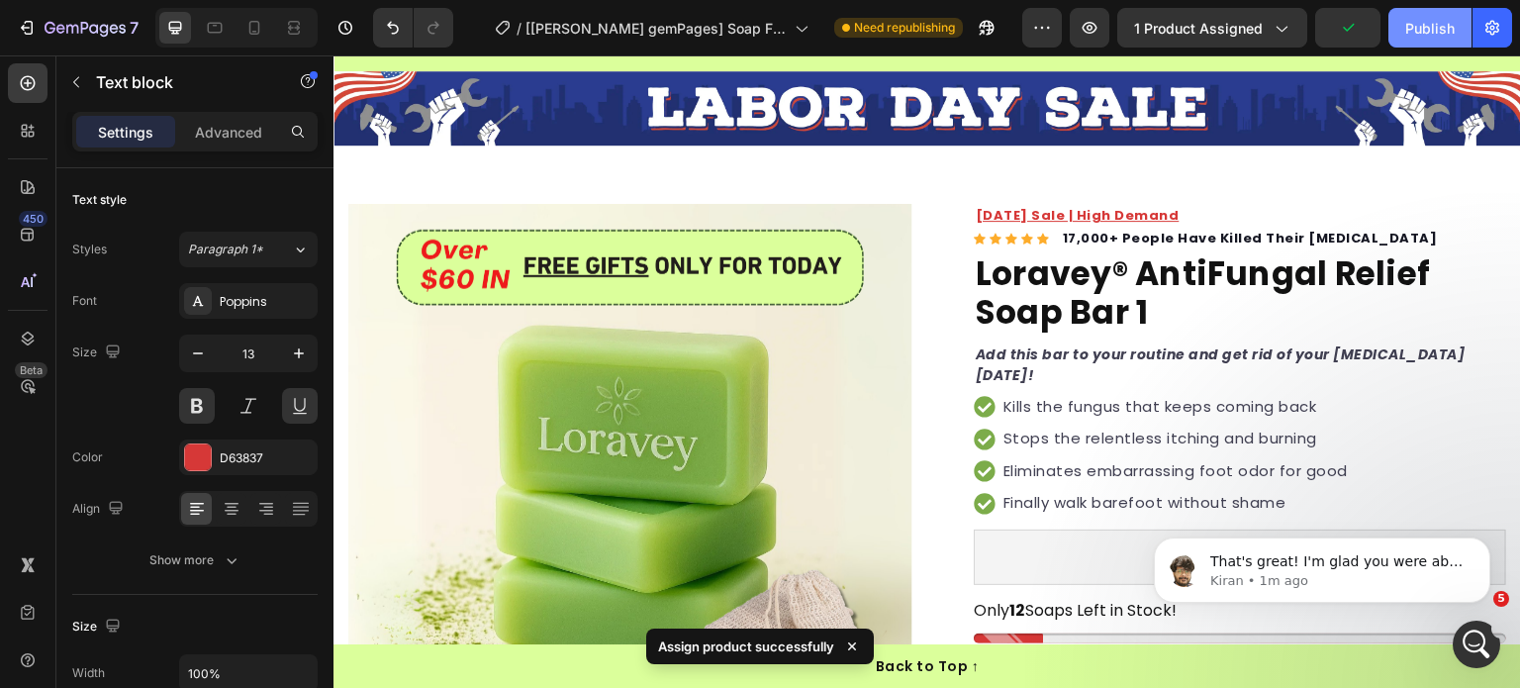
click at [1424, 40] on button "Publish" at bounding box center [1430, 28] width 83 height 40
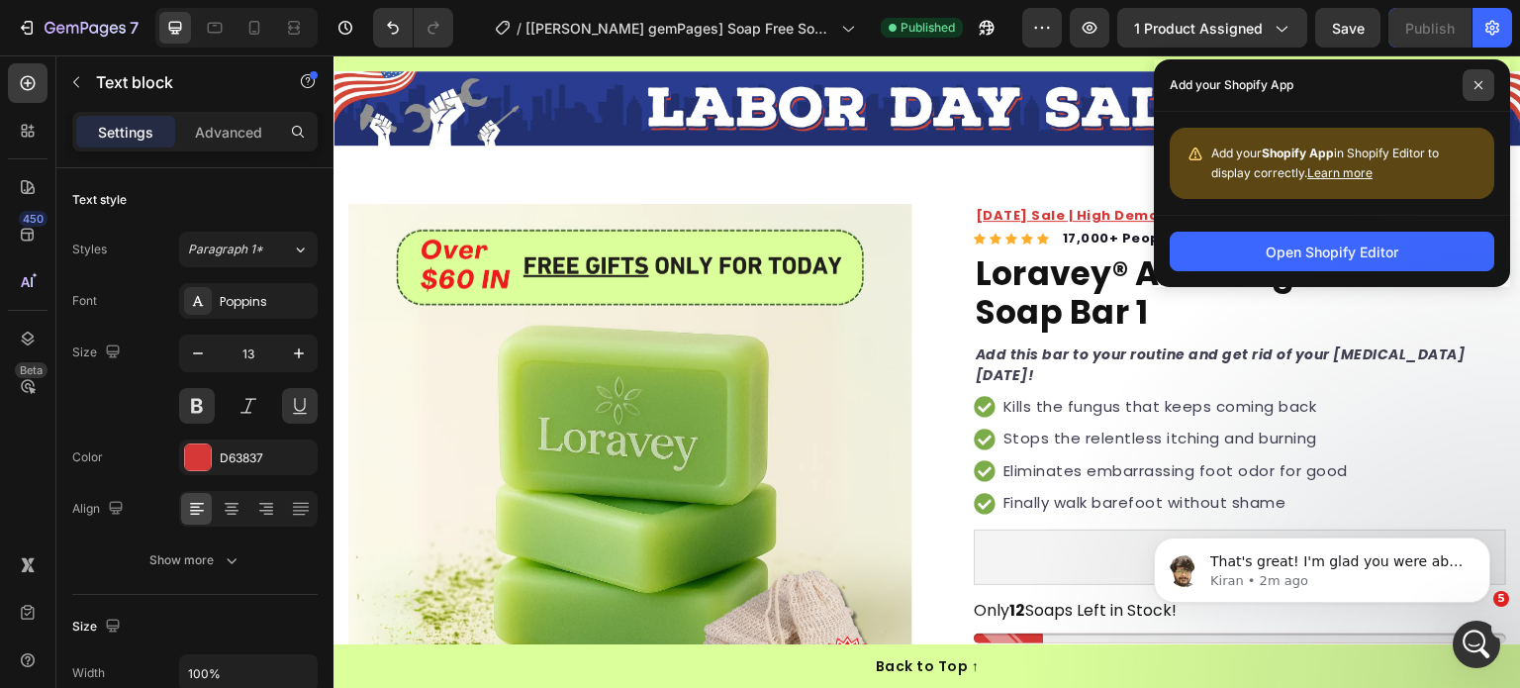
drag, startPoint x: 1481, startPoint y: 82, endPoint x: 1463, endPoint y: 85, distance: 18.1
click at [1482, 82] on icon at bounding box center [1479, 85] width 8 height 8
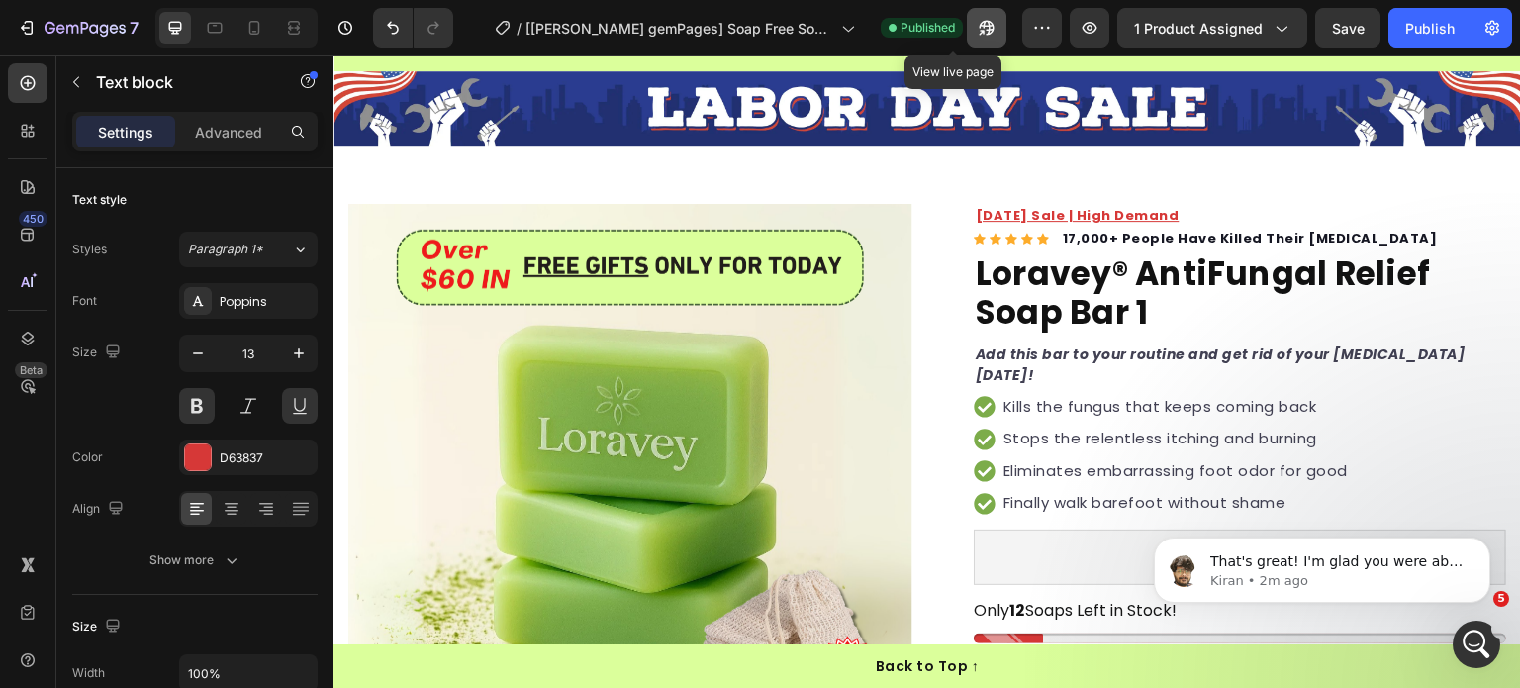
click at [967, 39] on button "button" at bounding box center [987, 28] width 40 height 40
drag, startPoint x: 1474, startPoint y: 643, endPoint x: 2594, endPoint y: 1208, distance: 1253.7
click at [1474, 643] on icon "Open Intercom Messenger" at bounding box center [1474, 642] width 14 height 16
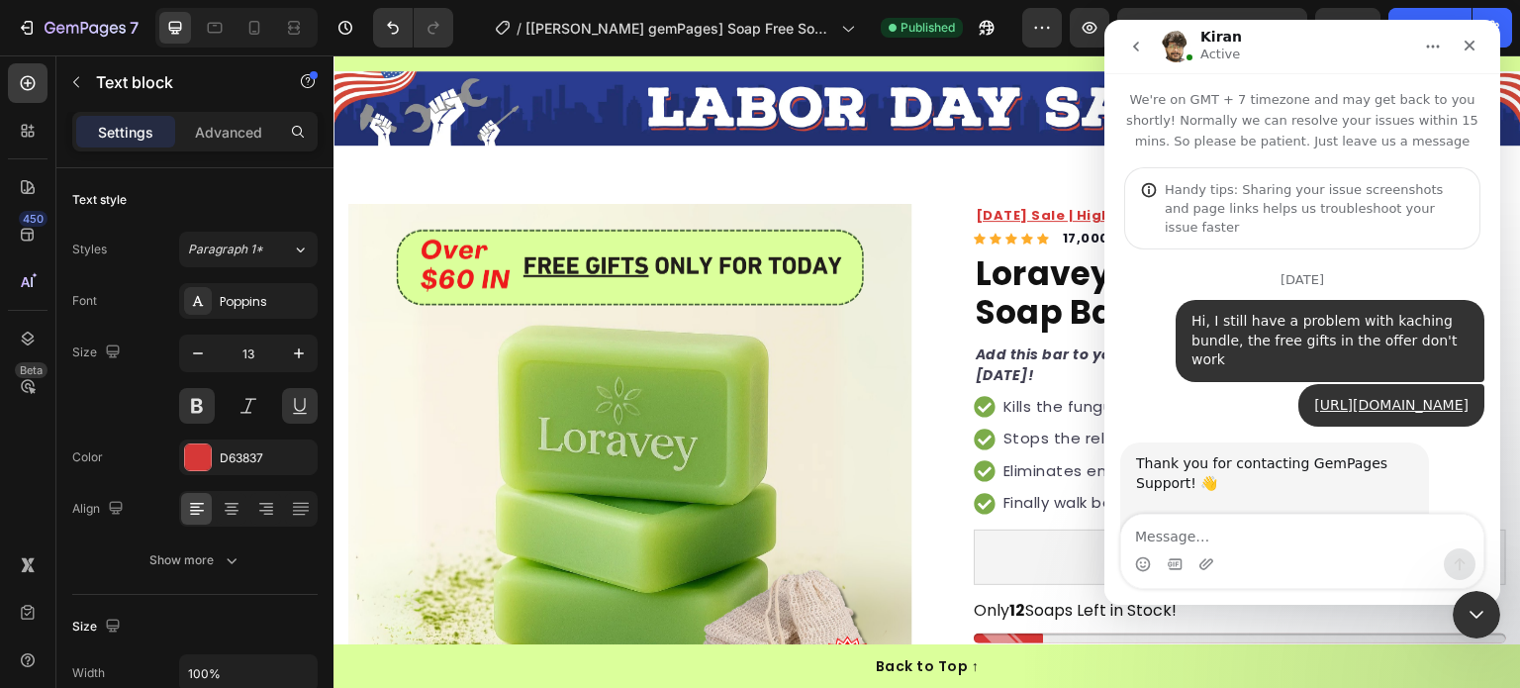
scroll to position [2, 0]
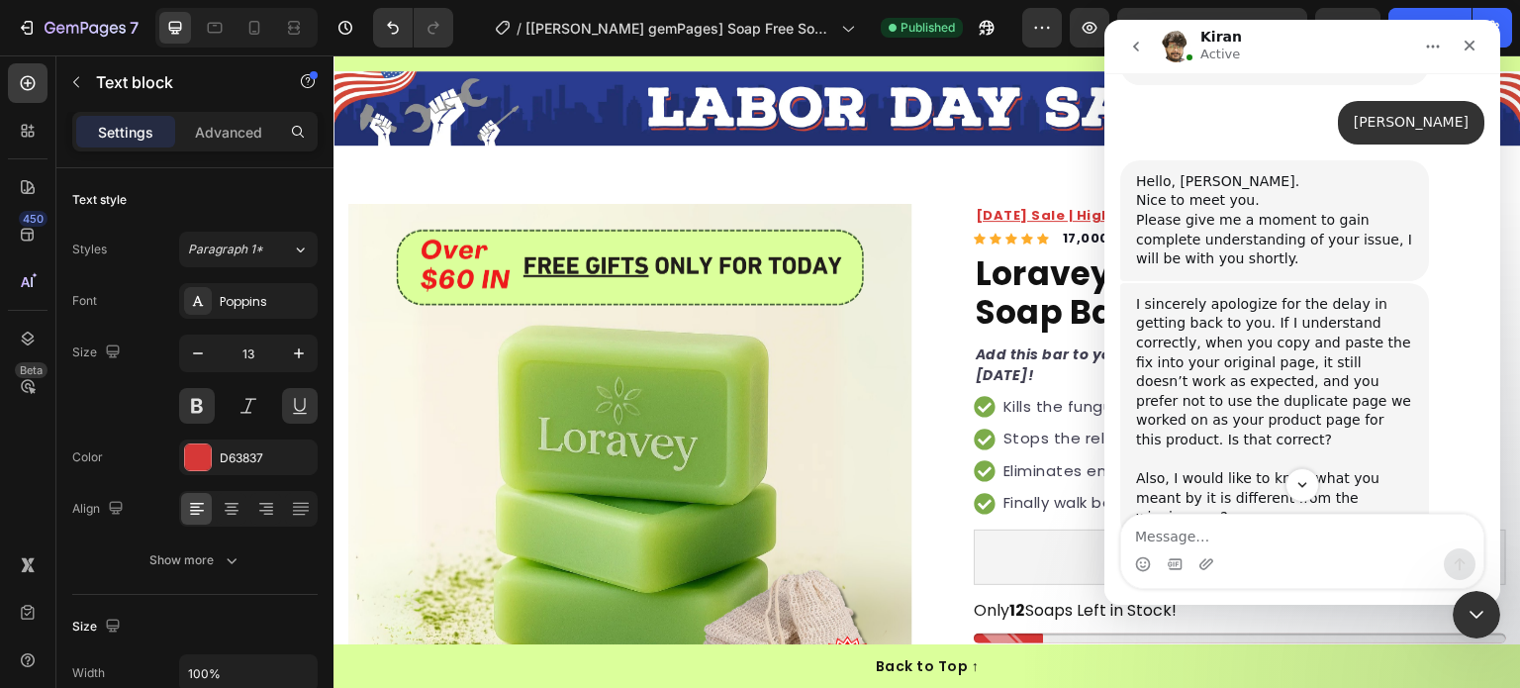
click at [1214, 519] on textarea "Message…" at bounding box center [1303, 532] width 362 height 34
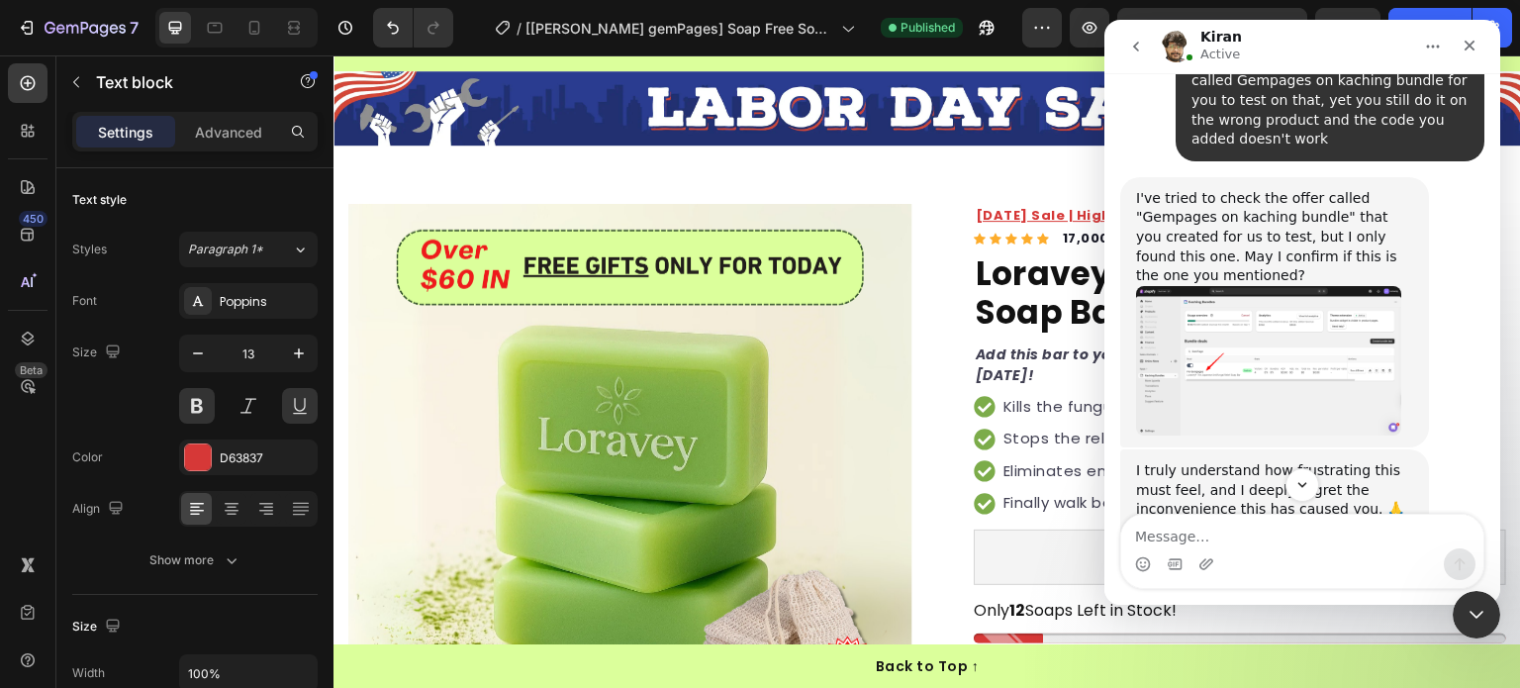
scroll to position [16032, 0]
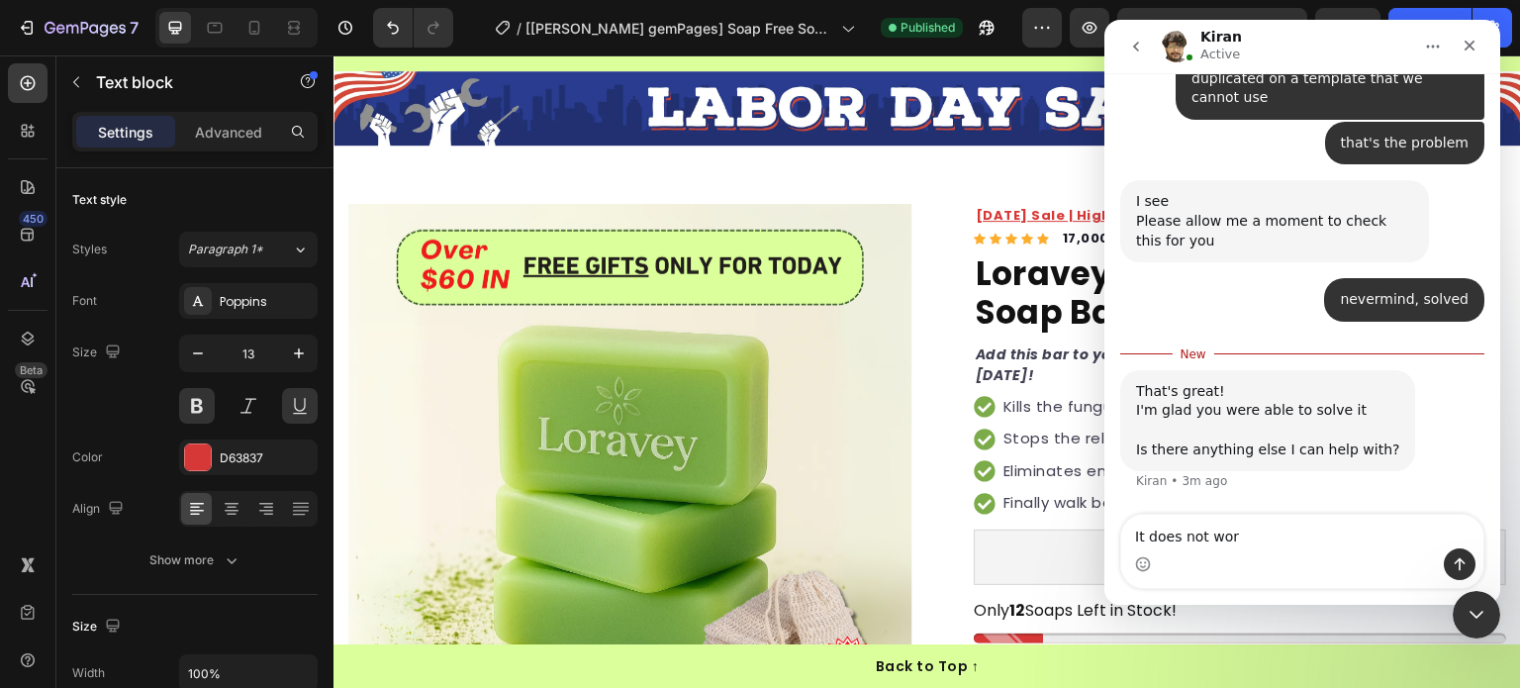
type textarea "It does not work"
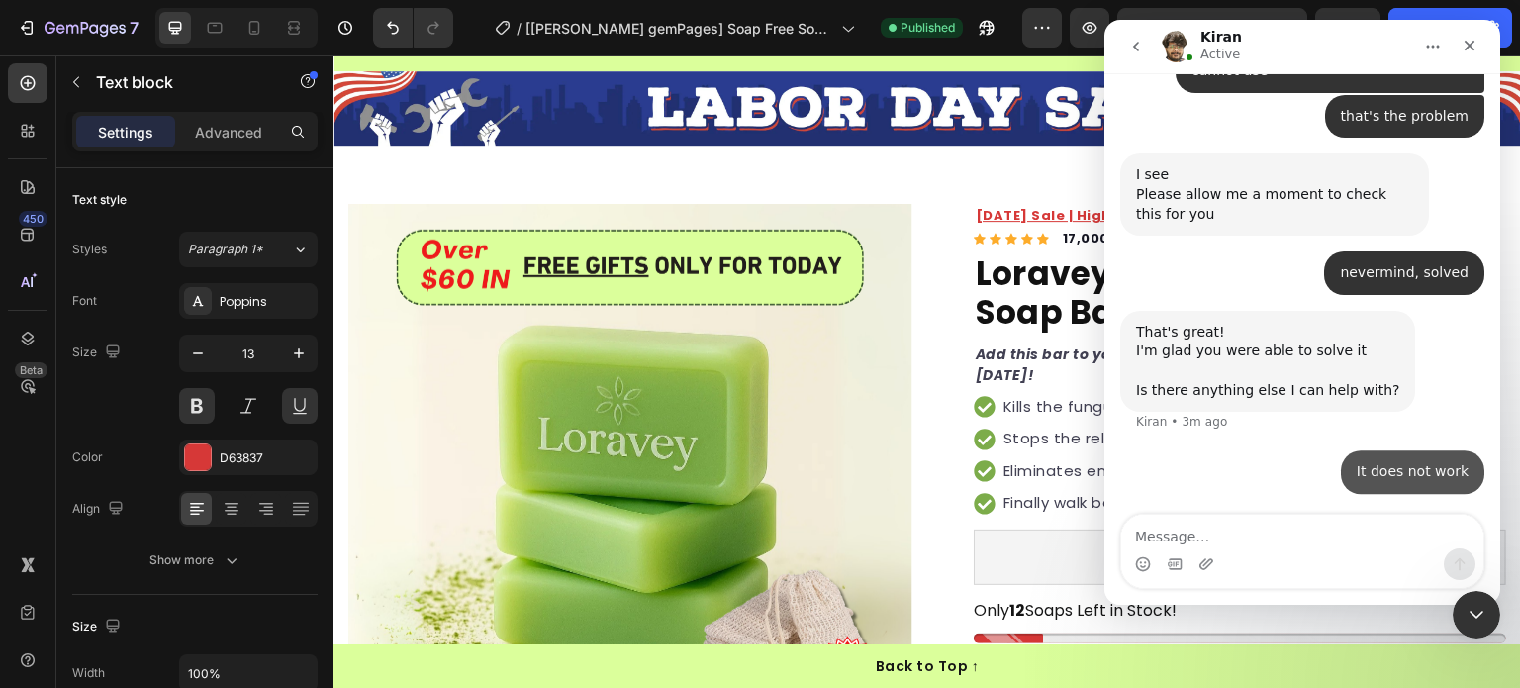
scroll to position [16059, 0]
type textarea "look again"
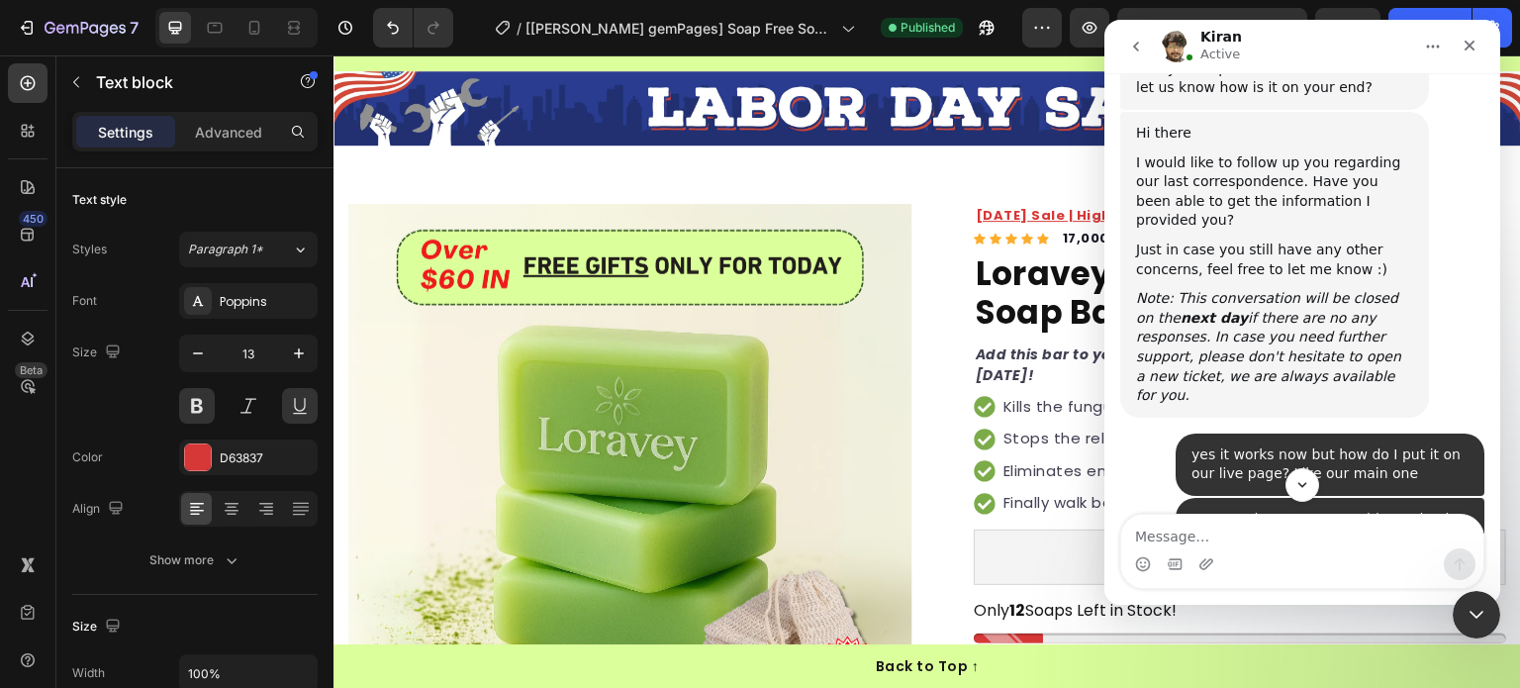
scroll to position [14706, 0]
click at [1196, 26] on link "[URL][DOMAIN_NAME][DOMAIN_NAME]" at bounding box center [1228, 8] width 154 height 35
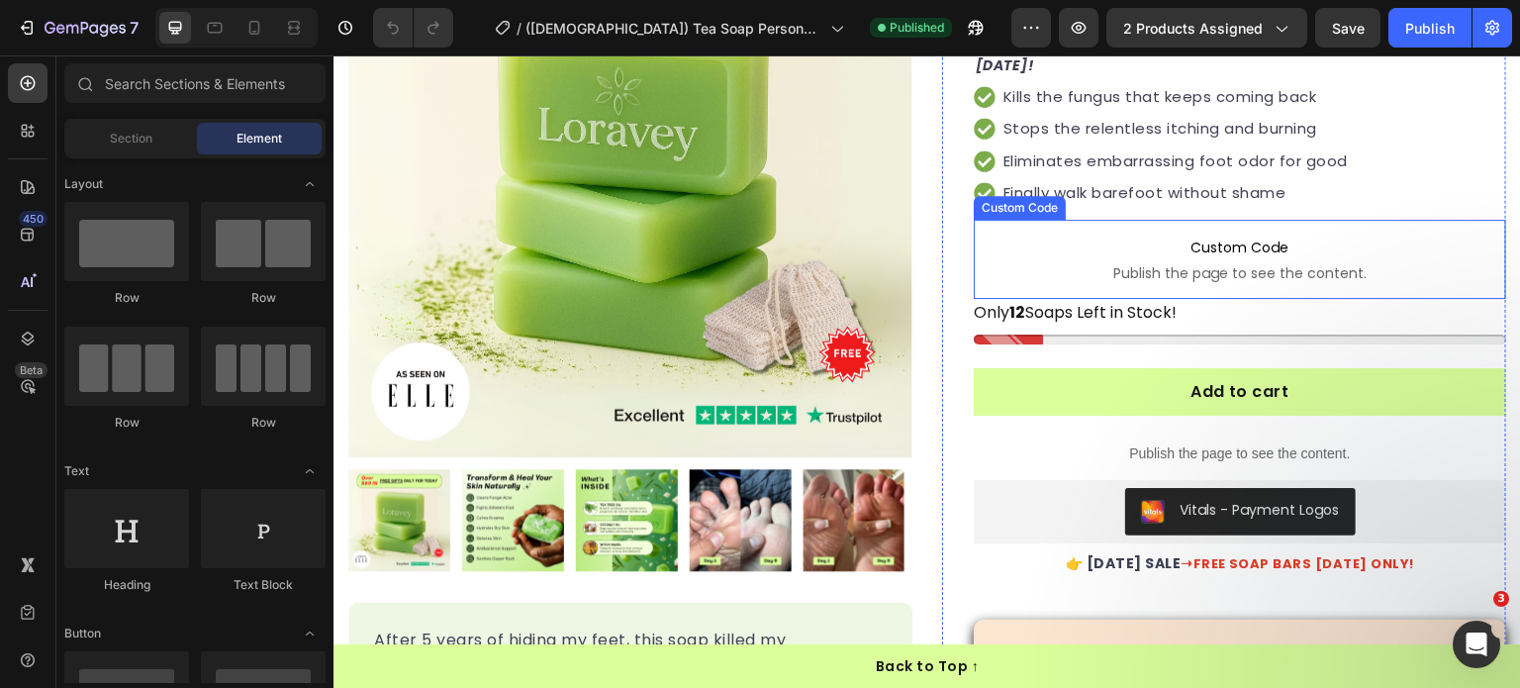
scroll to position [594, 0]
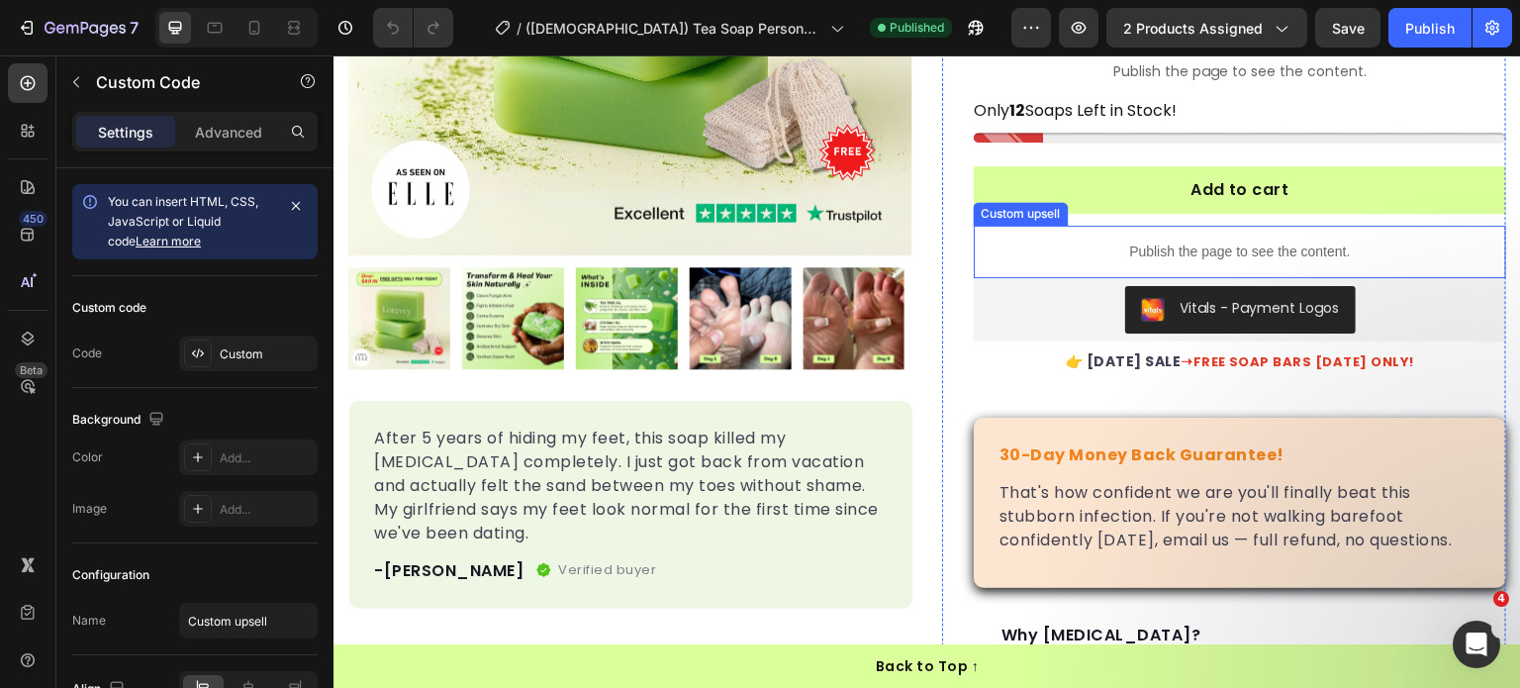
click at [1096, 244] on p "Publish the page to see the content." at bounding box center [1240, 252] width 533 height 21
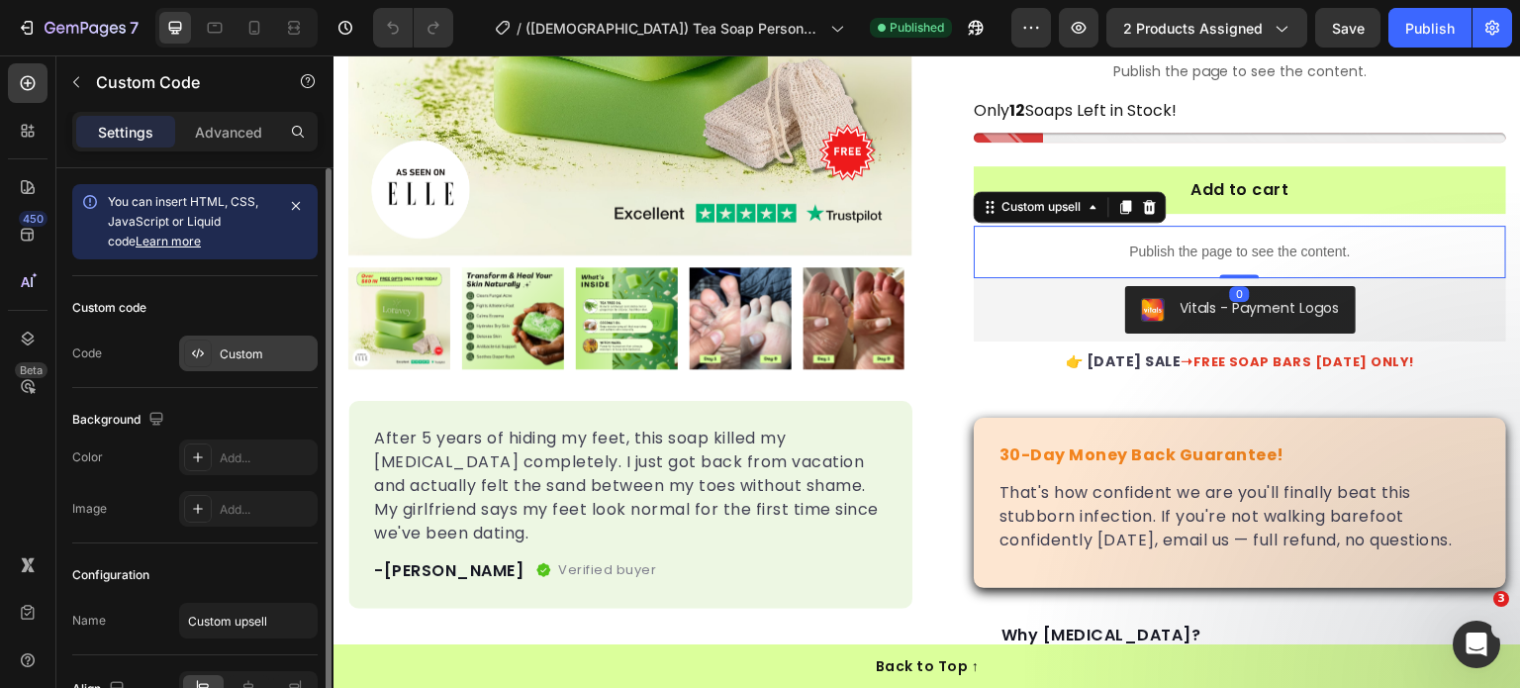
click at [295, 349] on div "Custom" at bounding box center [266, 354] width 93 height 18
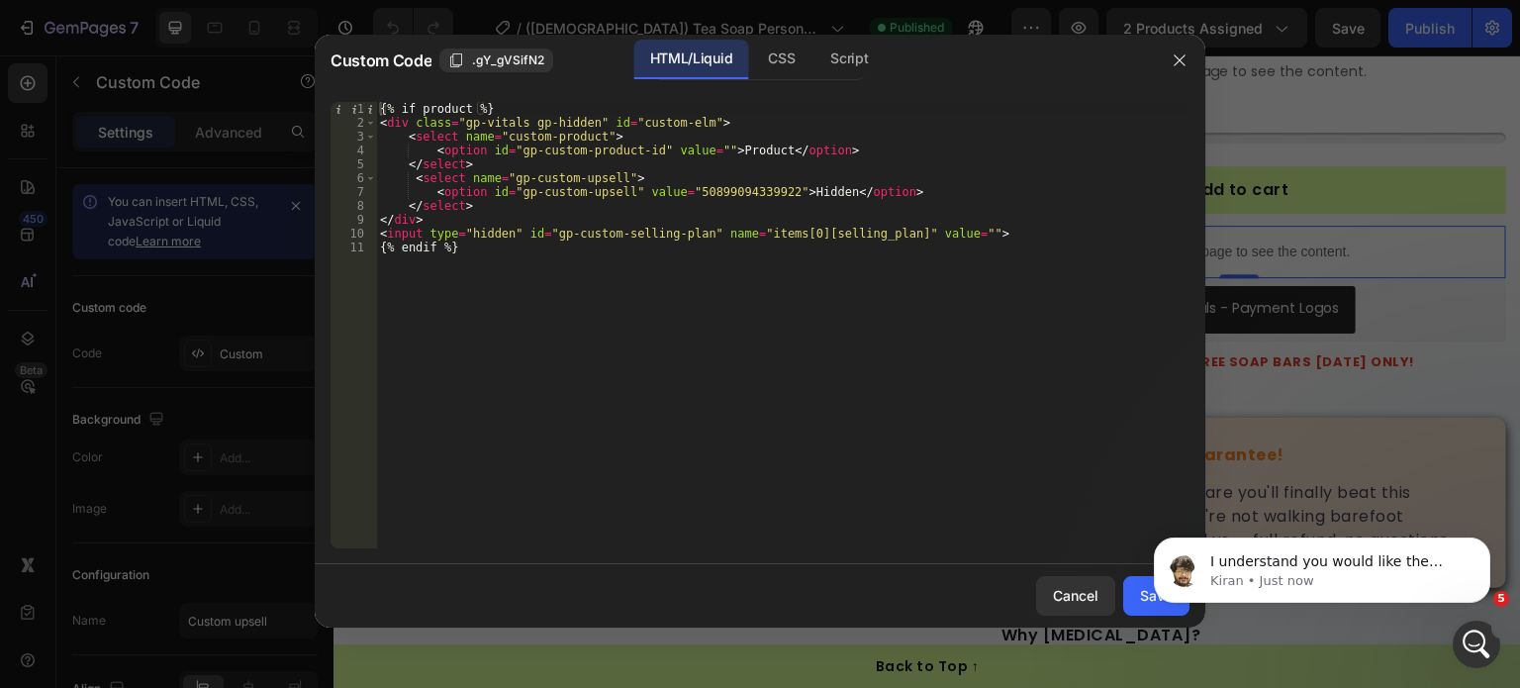
scroll to position [0, 0]
click at [1326, 584] on p "Kiran • Just now" at bounding box center [1338, 581] width 255 height 18
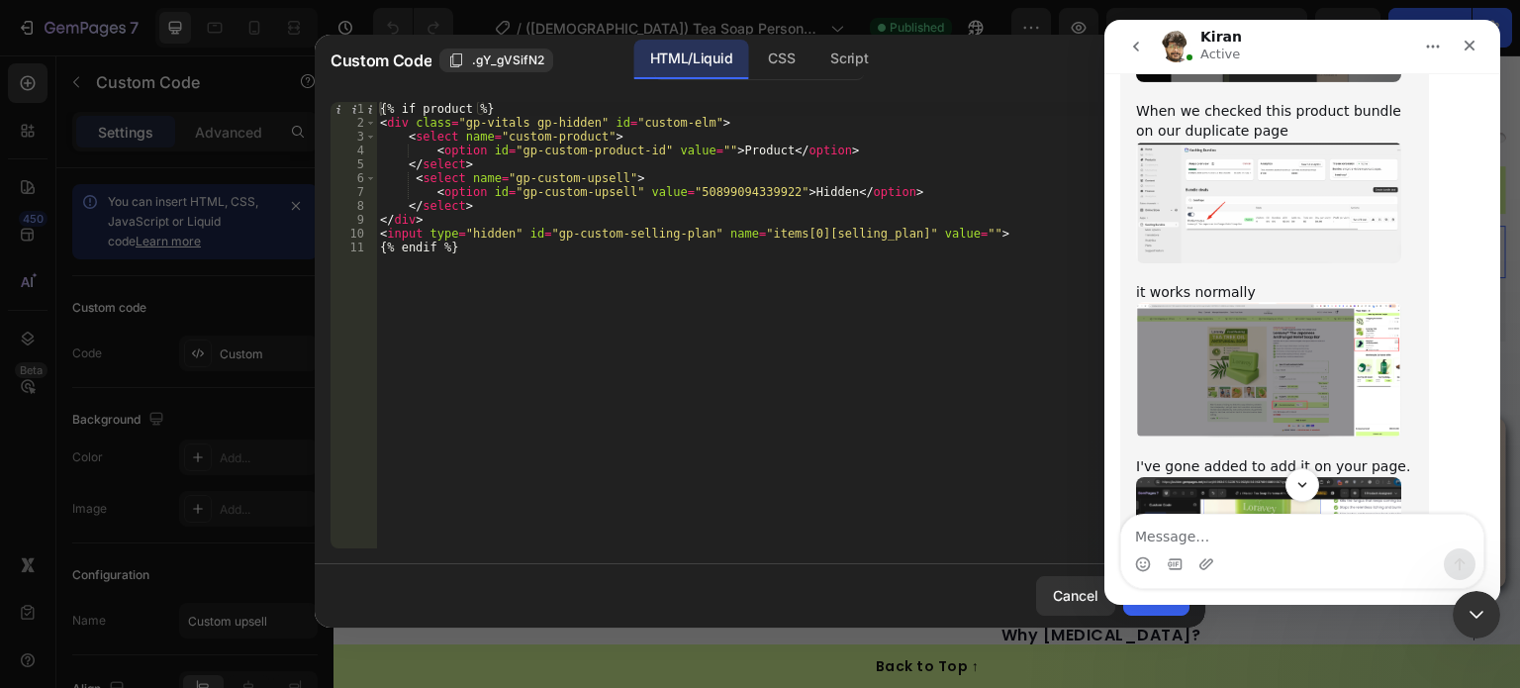
scroll to position [15635, 0]
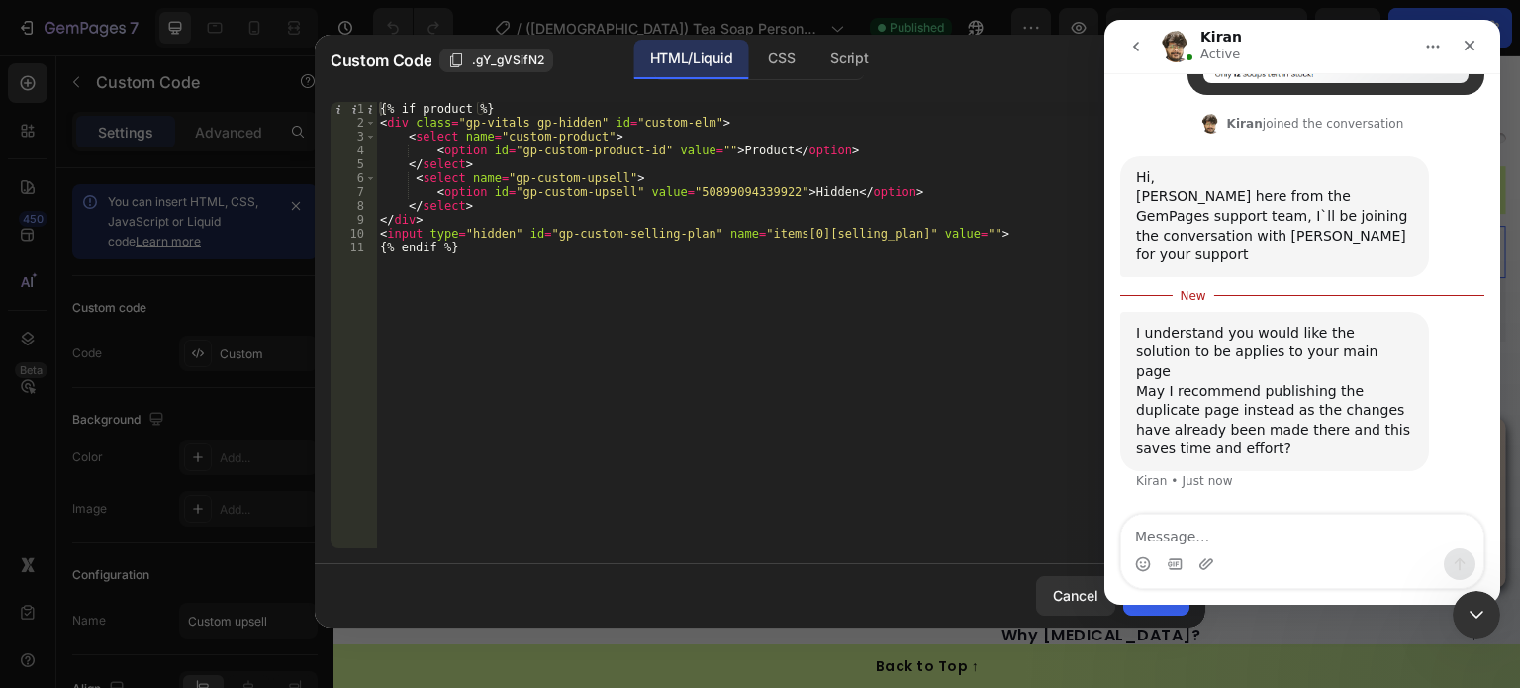
click at [1285, 526] on textarea "Message…" at bounding box center [1303, 532] width 362 height 34
click at [1279, 530] on textarea "Message…" at bounding box center [1303, 532] width 362 height 34
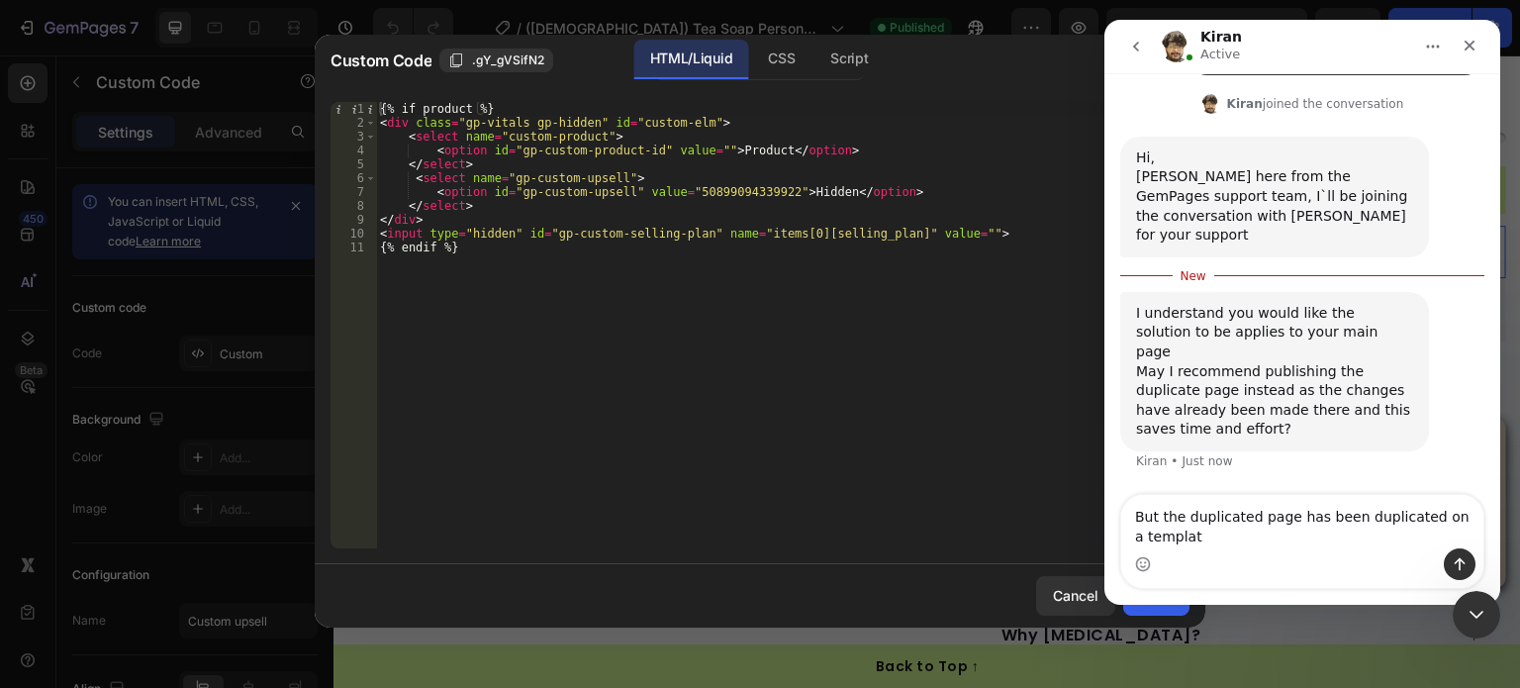
scroll to position [15655, 0]
type textarea "But the duplicated page has been duplicated on a template that we cannot use"
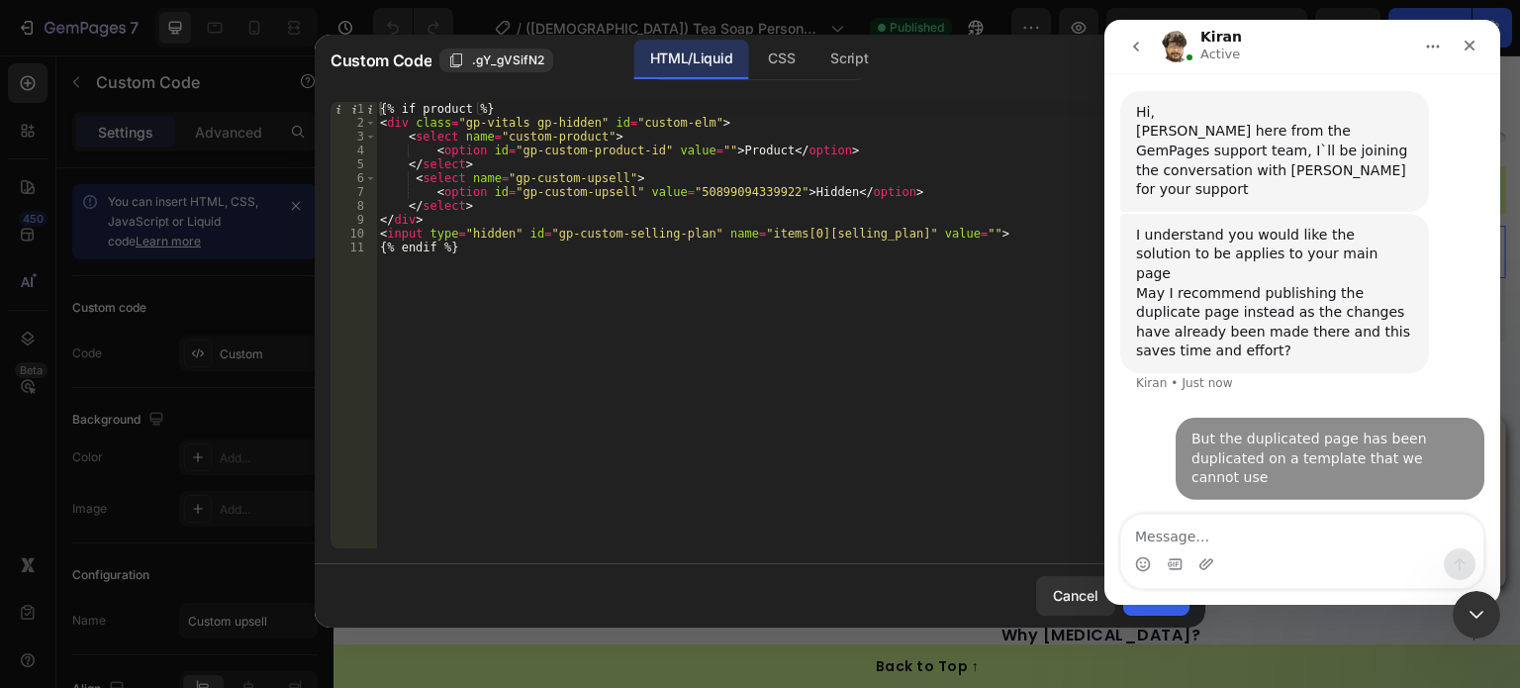
scroll to position [15681, 0]
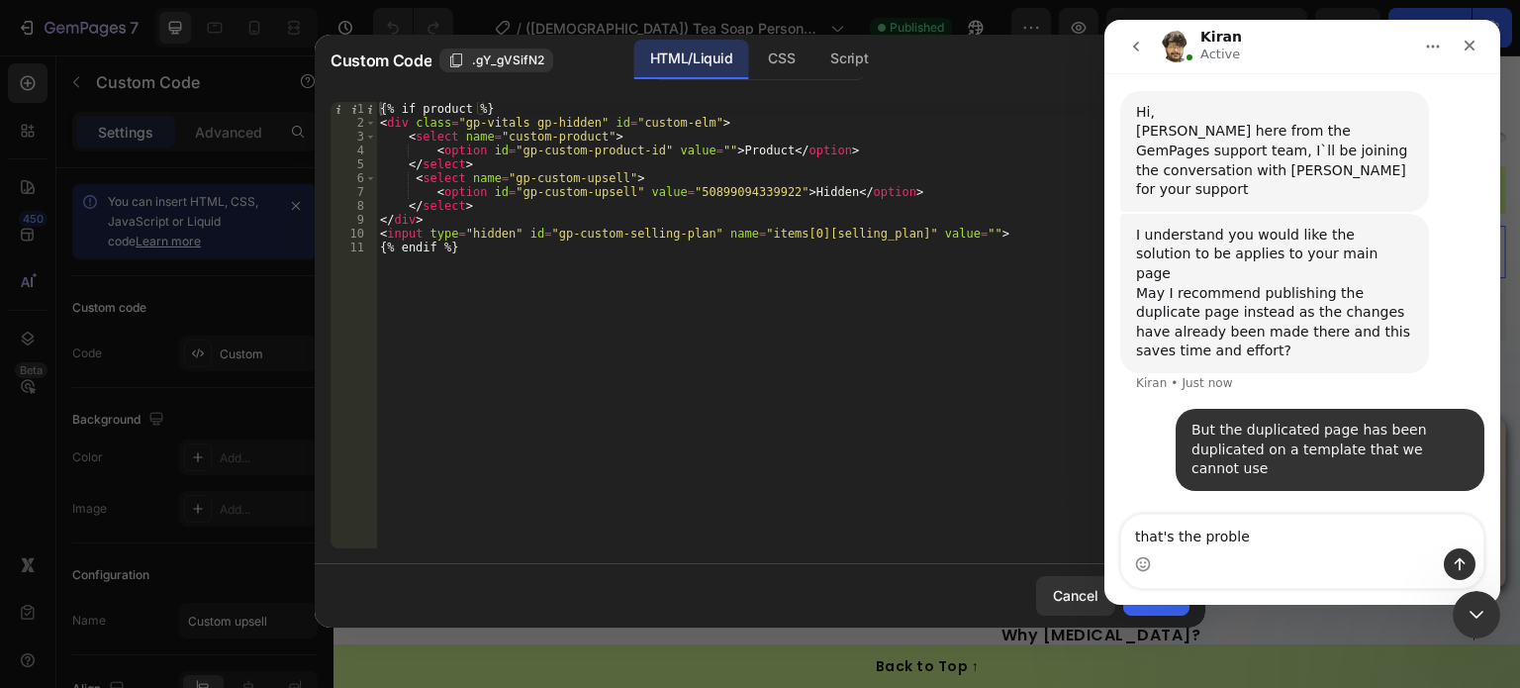
type textarea "that's the problem"
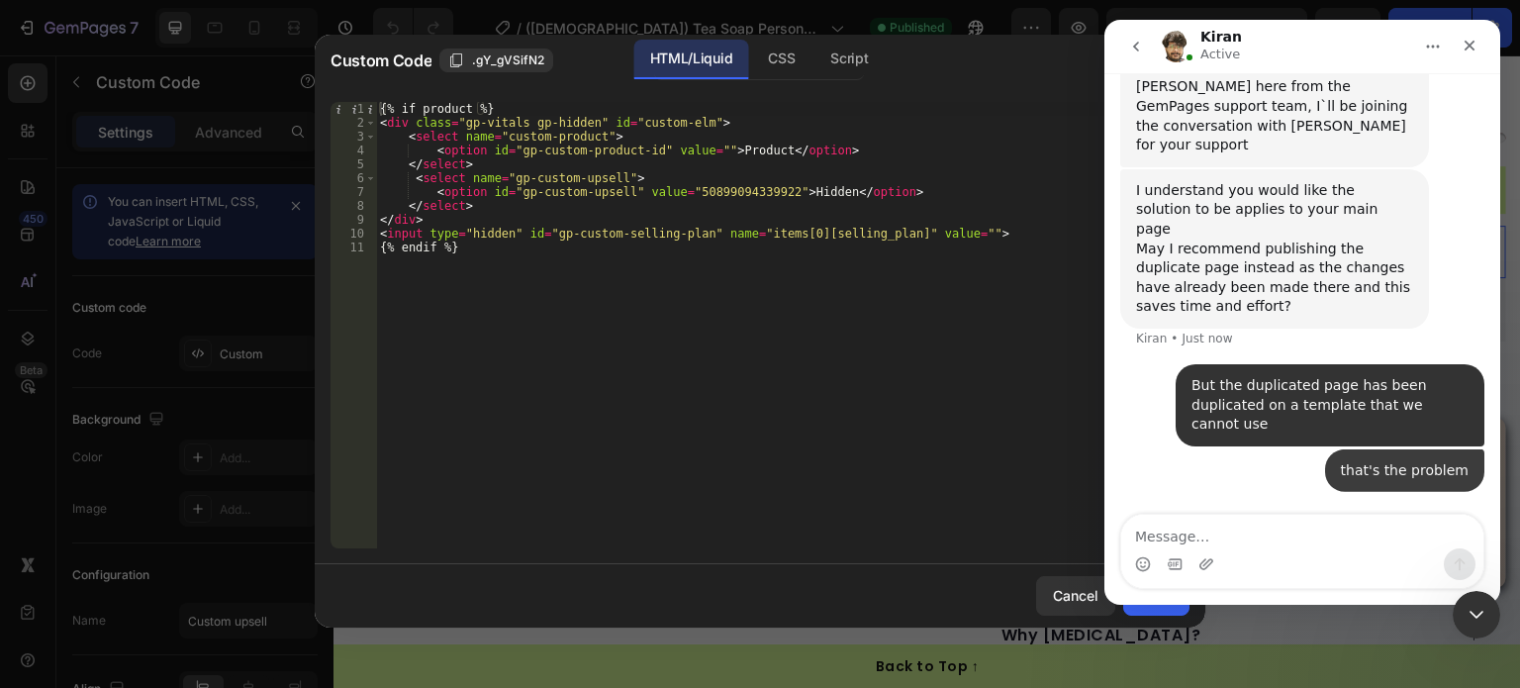
scroll to position [15726, 0]
click at [727, 336] on div "{% if product %} < div class = "gp-vitals gp-hidden" id = "custom-elm" > < sele…" at bounding box center [783, 339] width 814 height 474
type textarea "{% endif %}"
click at [983, 52] on div "HTML/Liquid CSS Script" at bounding box center [948, 60] width 412 height 41
click at [1491, 600] on div "Close Intercom Messenger" at bounding box center [1474, 612] width 48 height 48
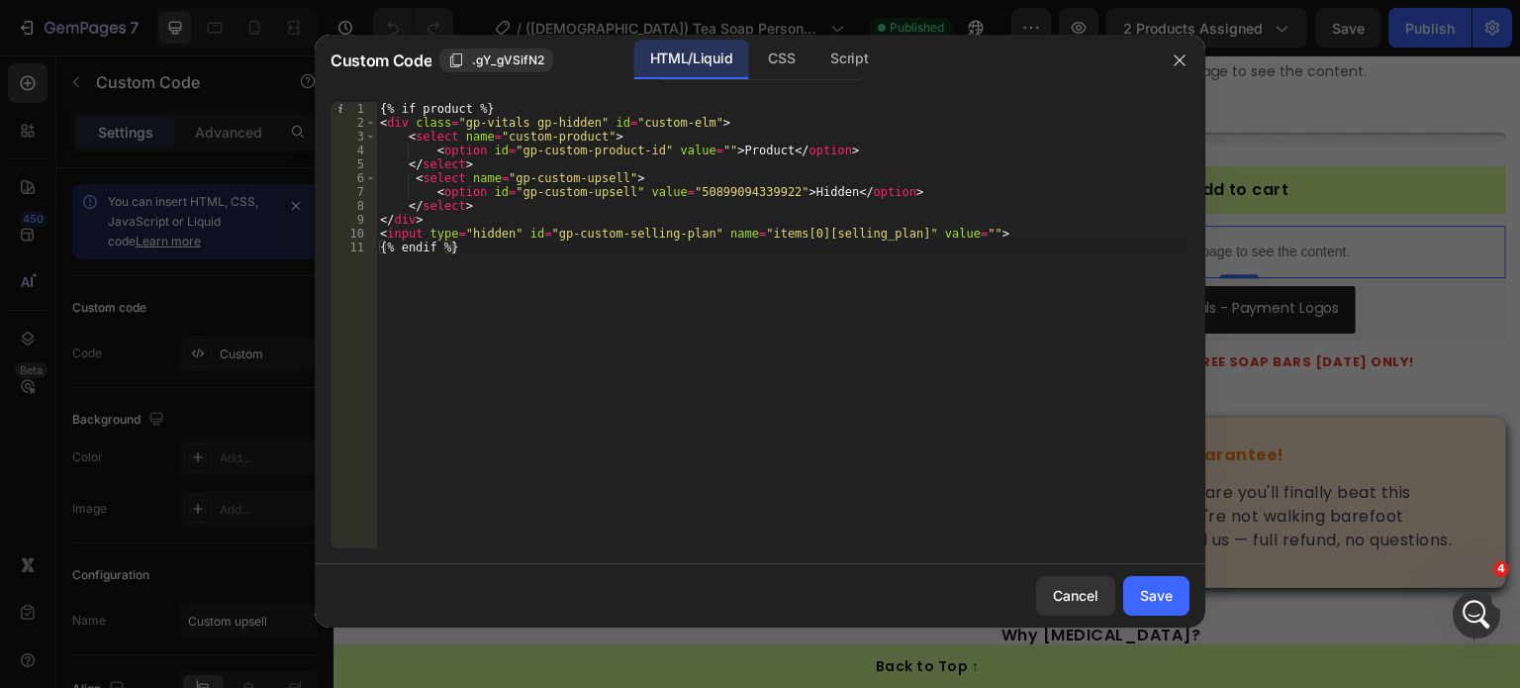
scroll to position [0, 0]
click at [1179, 49] on button "button" at bounding box center [1180, 61] width 32 height 32
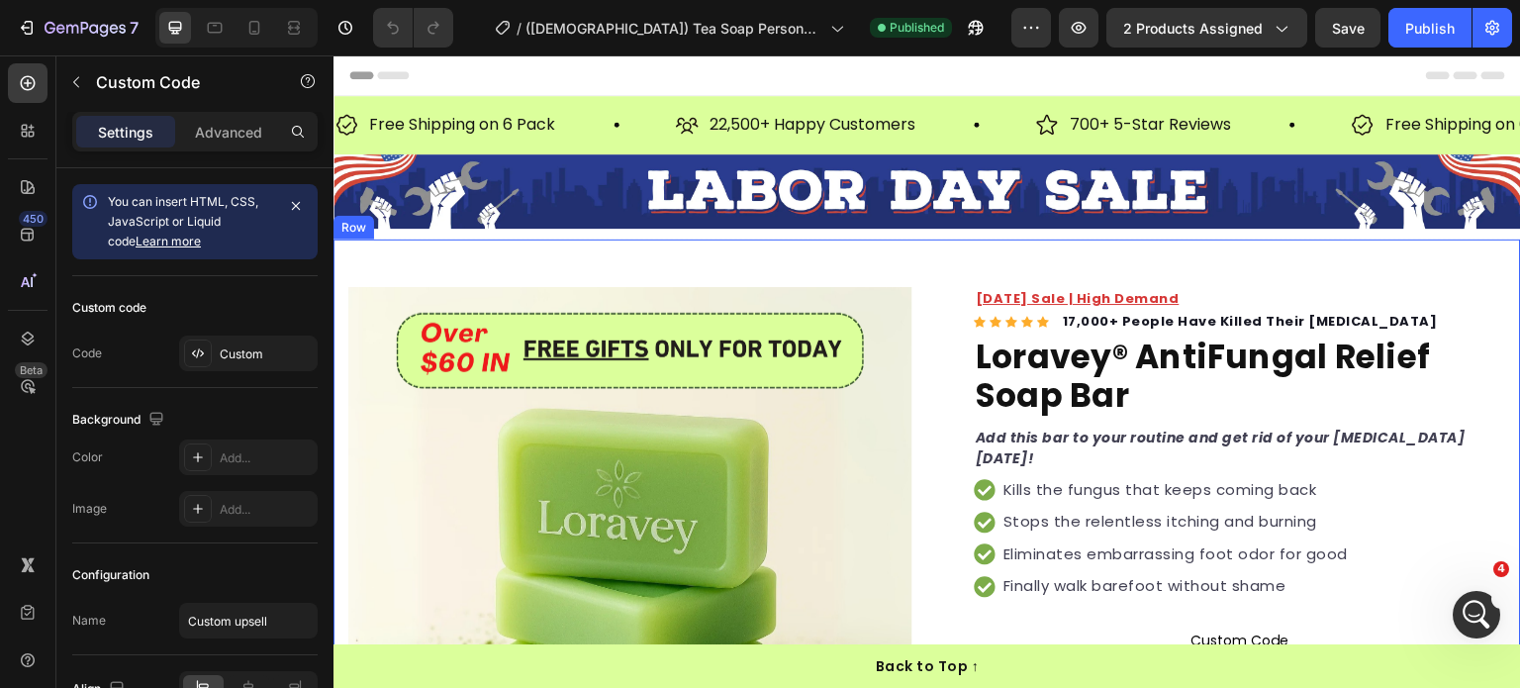
click at [650, 197] on img at bounding box center [928, 191] width 1188 height 74
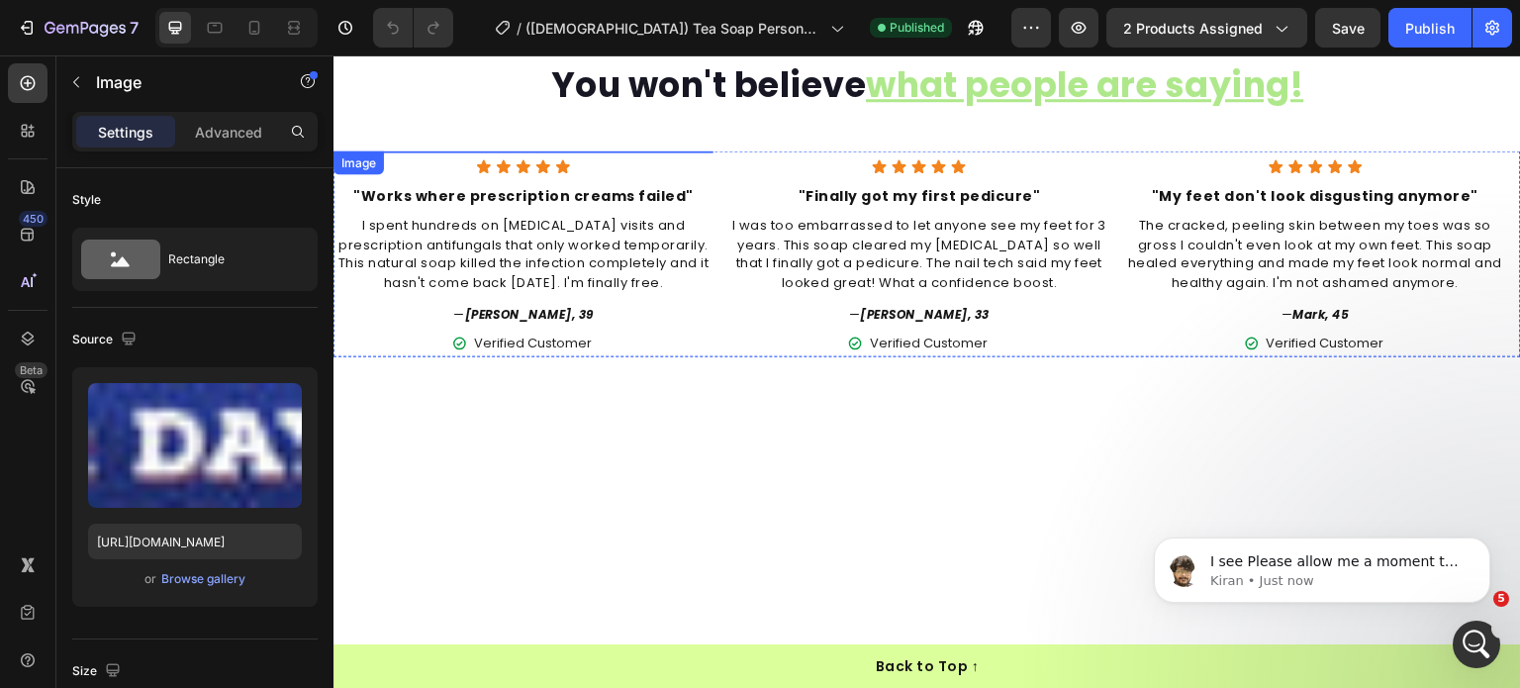
scroll to position [1580, 0]
click at [725, 355] on div "Image Icon Icon Icon Icon Icon Icon List "Works where prescription creams faile…" at bounding box center [928, 252] width 1188 height 206
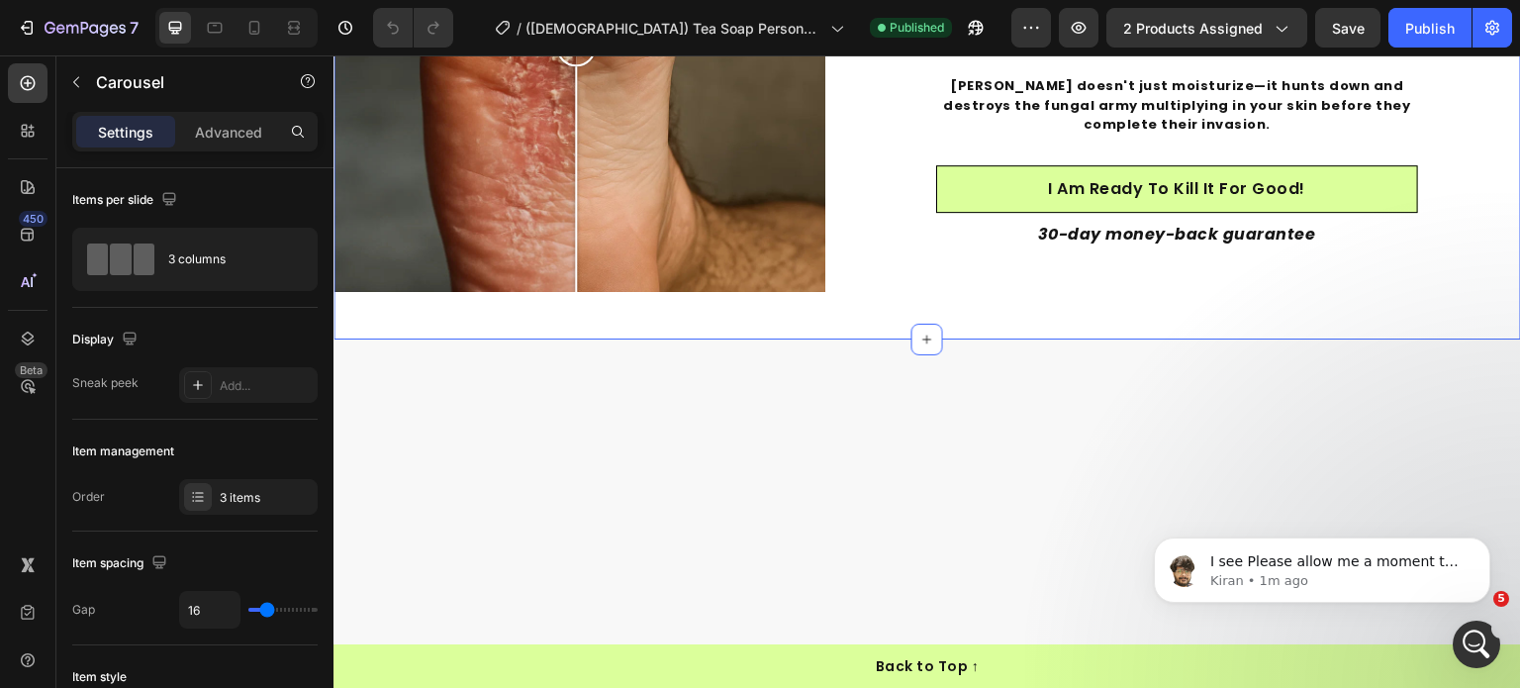
scroll to position [2190, 0]
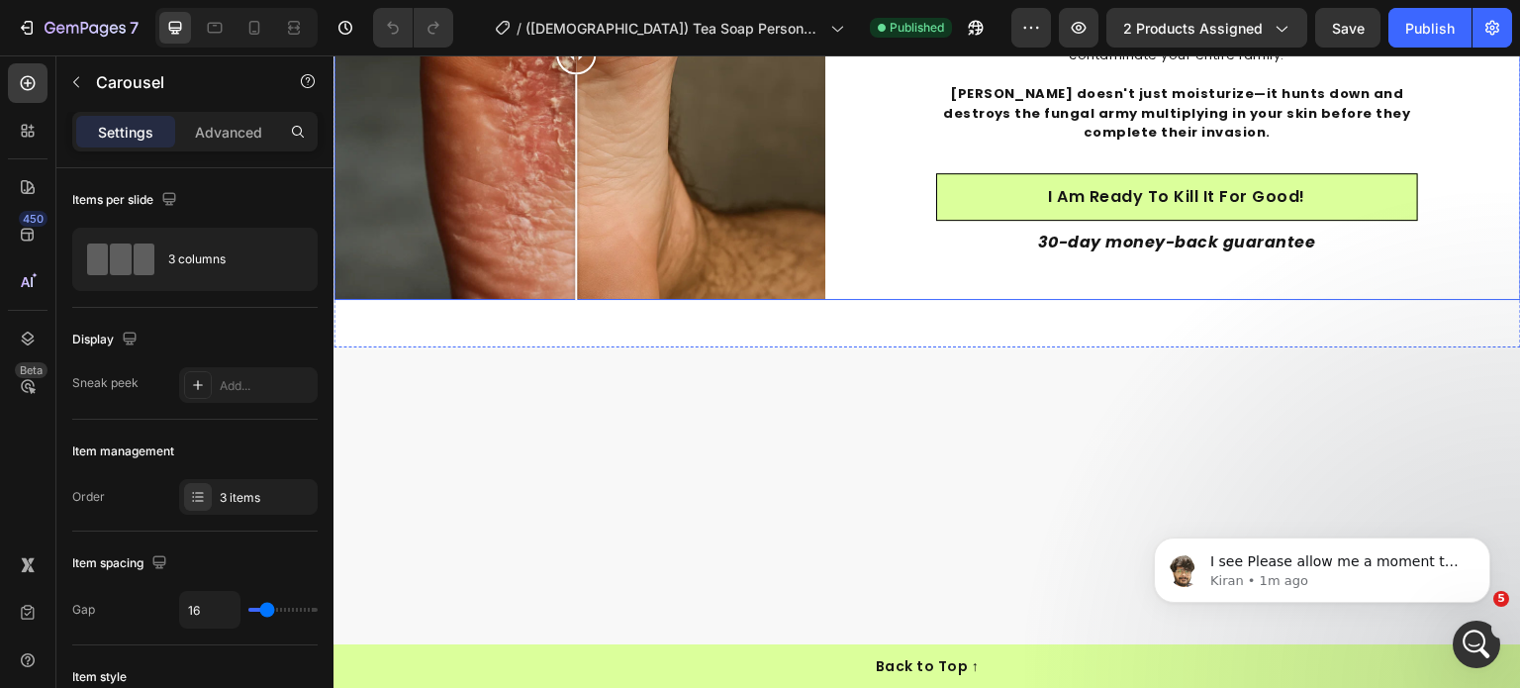
click at [825, 197] on div "Image Comparison Think it's just dry skin? Think again. Heading If you're deali…" at bounding box center [928, 55] width 1188 height 492
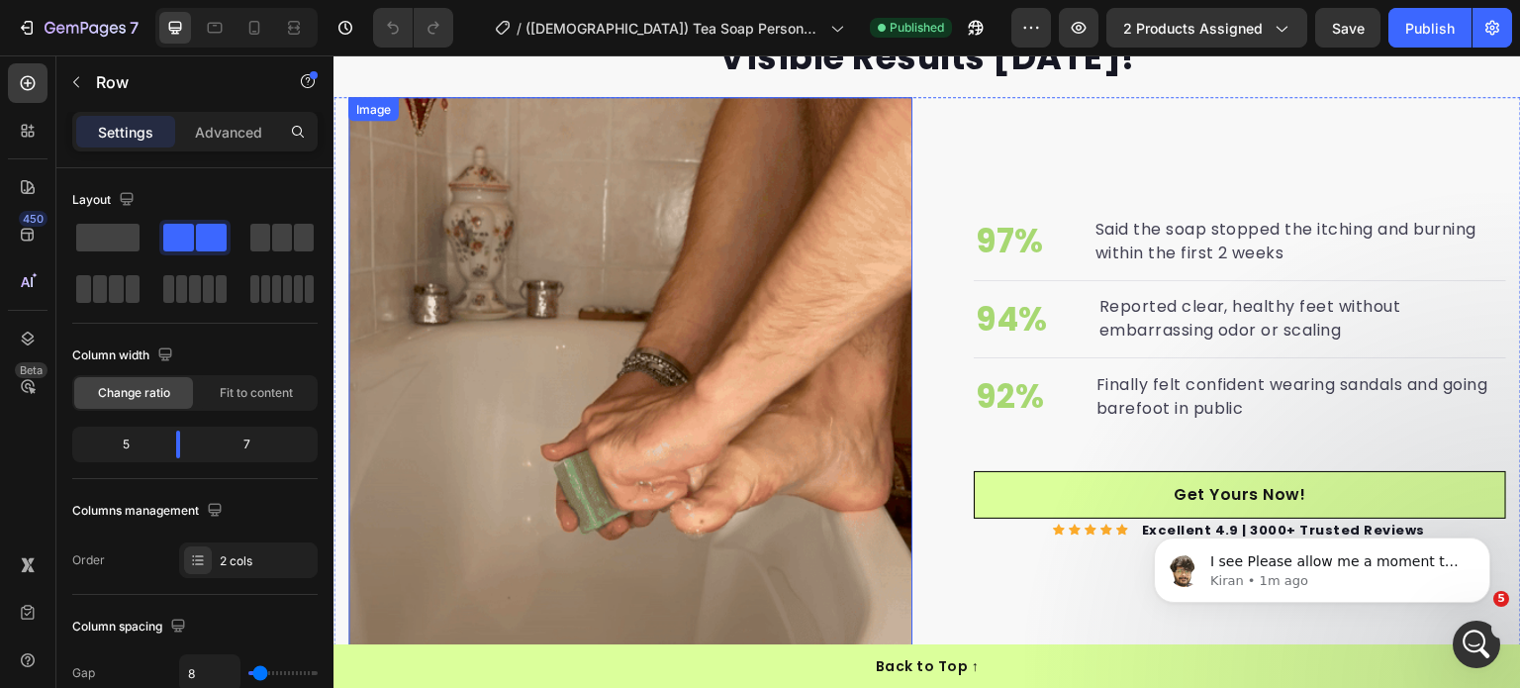
scroll to position [2855, 0]
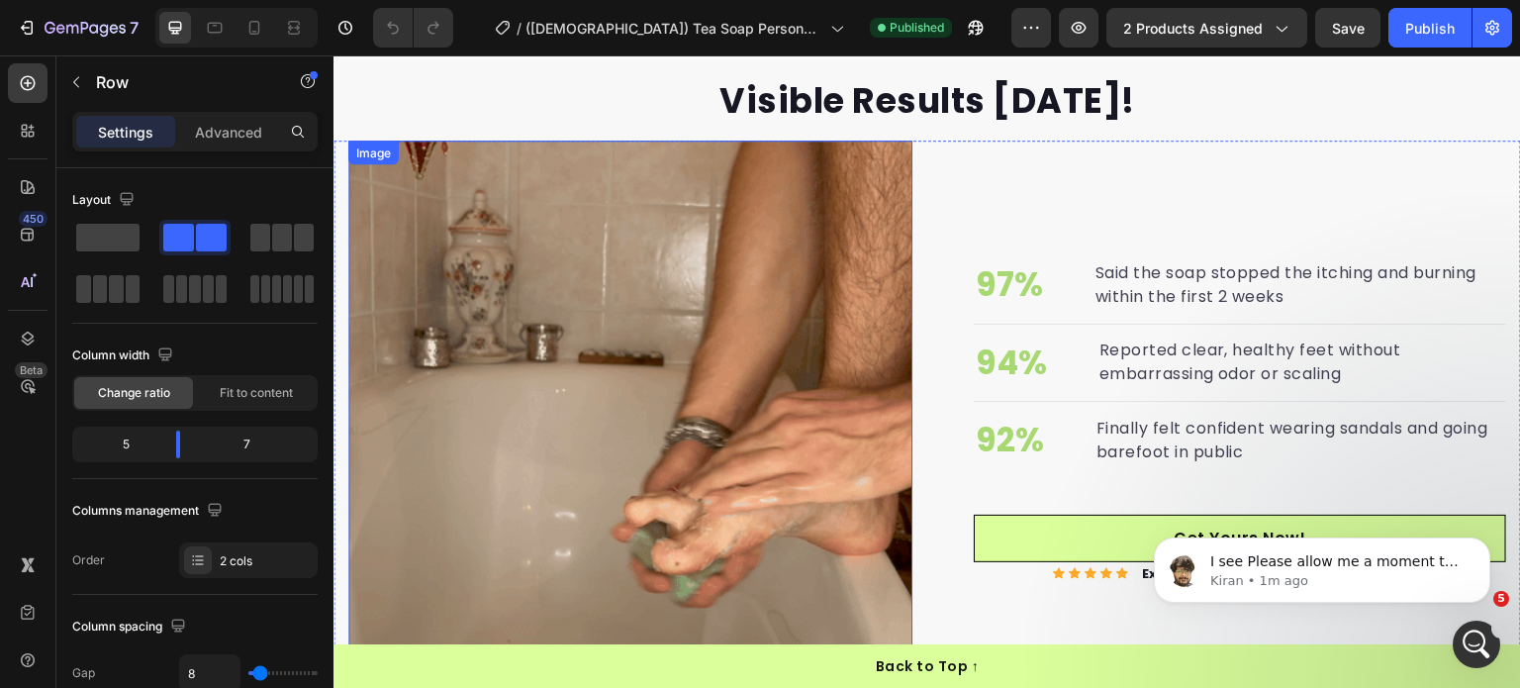
click at [686, 305] on img at bounding box center [630, 423] width 564 height 564
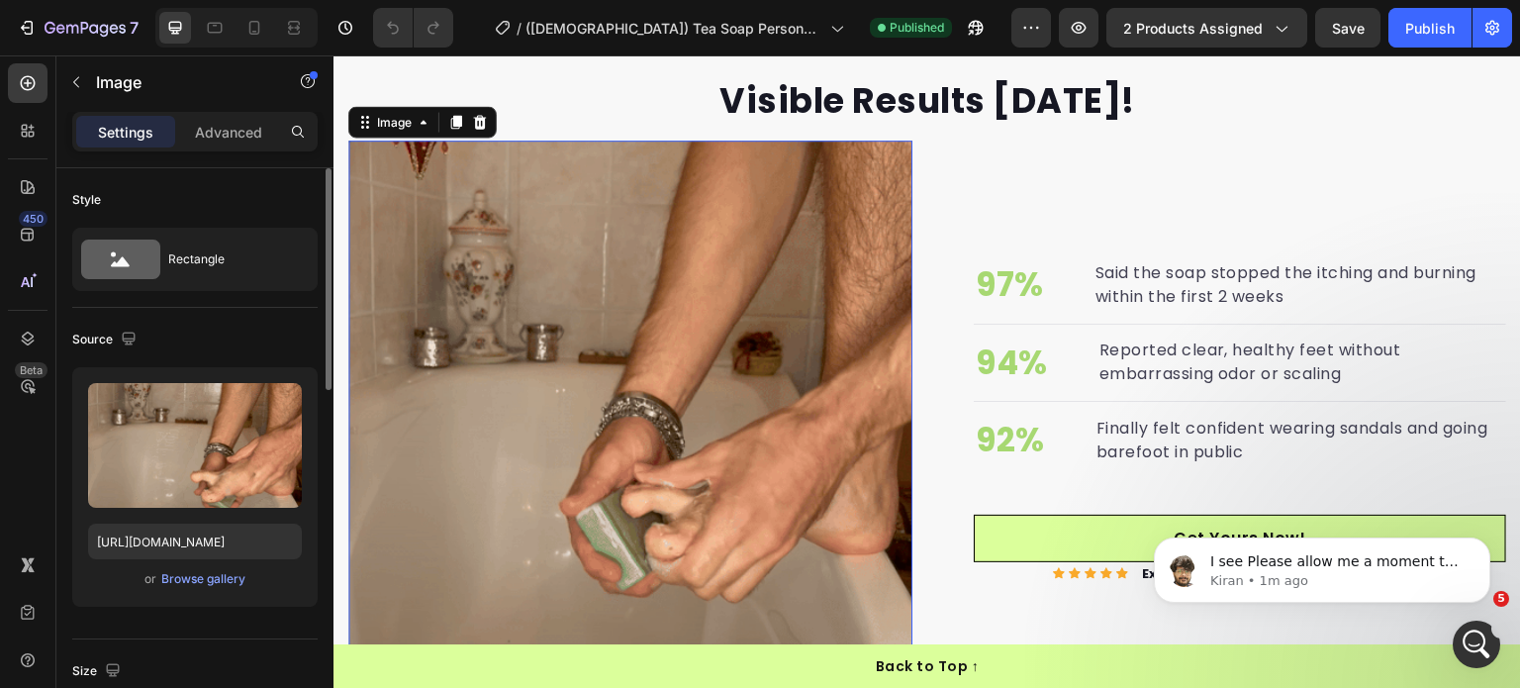
click at [195, 559] on div "Upload Image https://cdn.shopify.com/s/files/1/0968/8953/6850/files/ezgif.com-r…" at bounding box center [194, 487] width 245 height 240
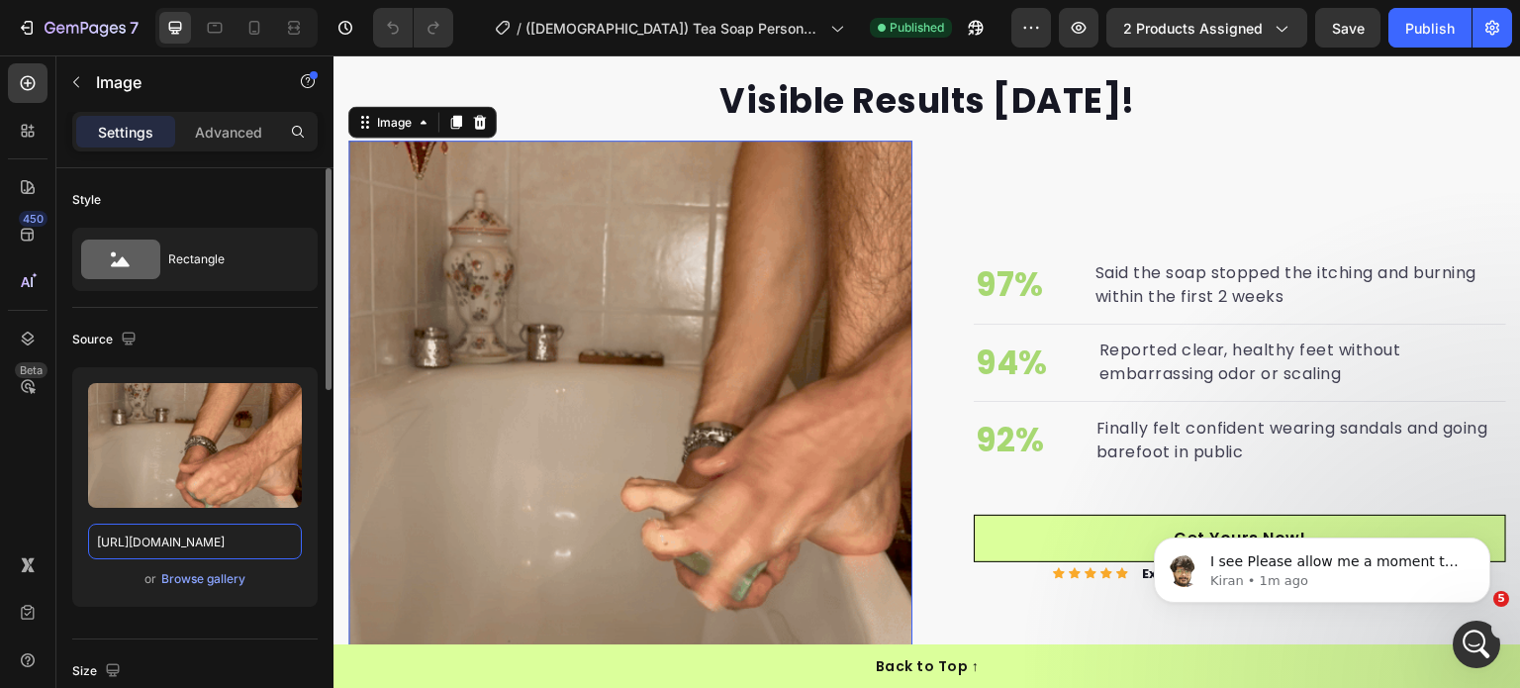
click at [198, 548] on input "https://cdn.shopify.com/s/files/1/0968/8953/6850/files/ezgif.com-resize_3.gif?v…" at bounding box center [195, 542] width 214 height 36
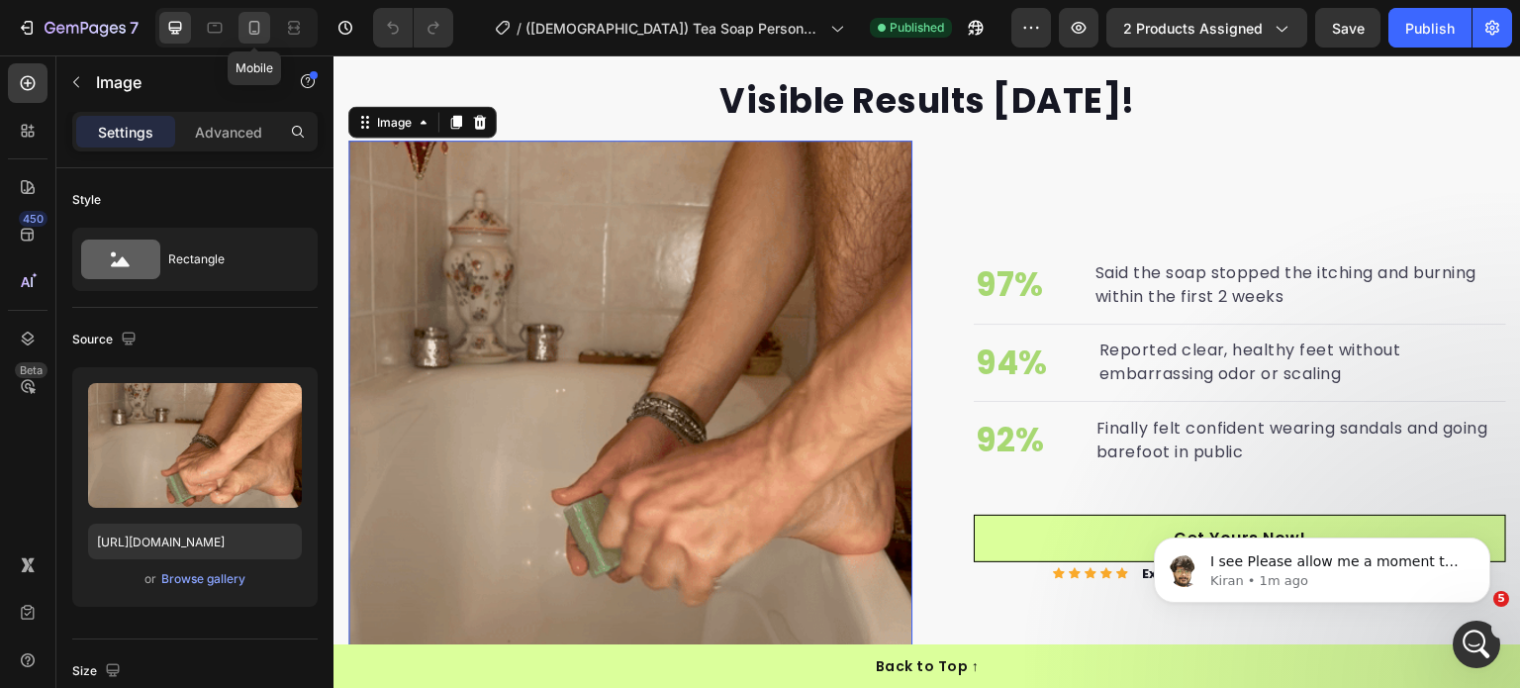
click at [258, 22] on icon at bounding box center [255, 28] width 20 height 20
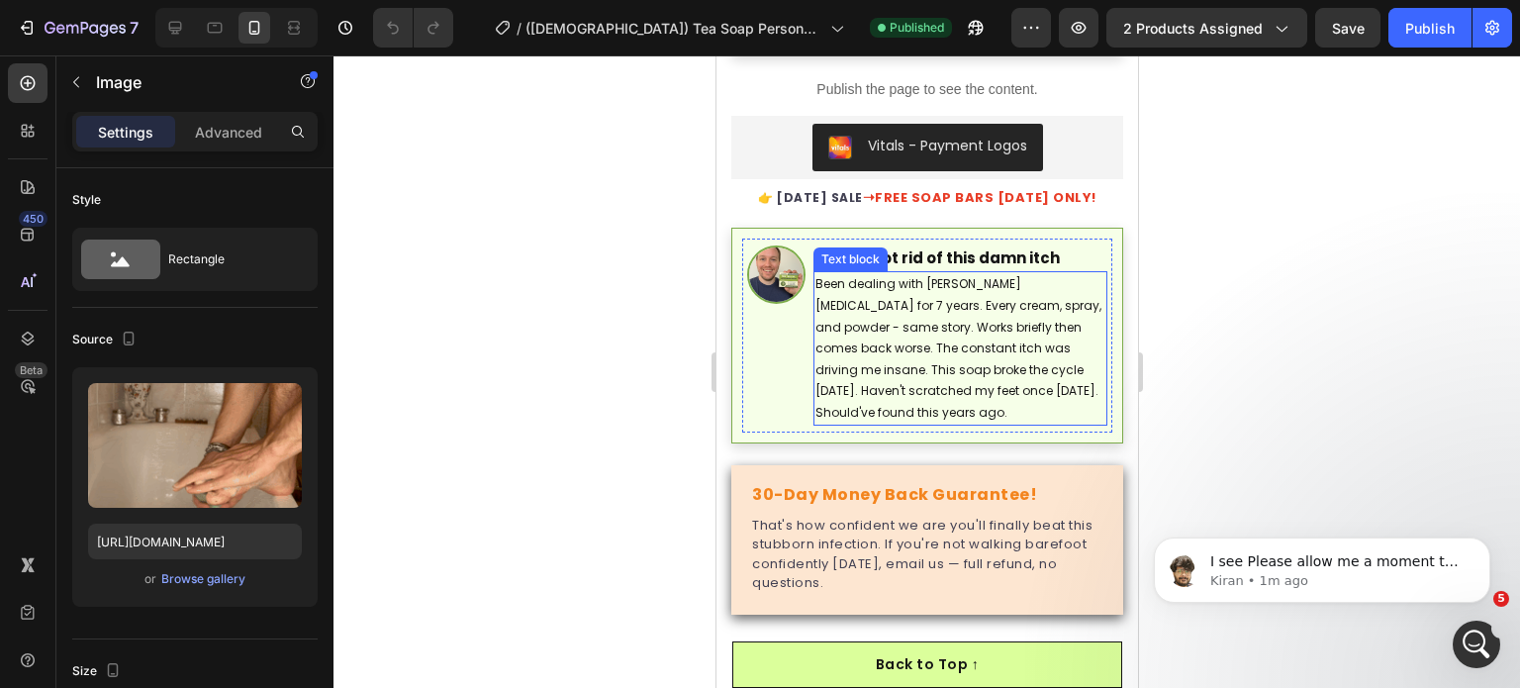
scroll to position [1208, 0]
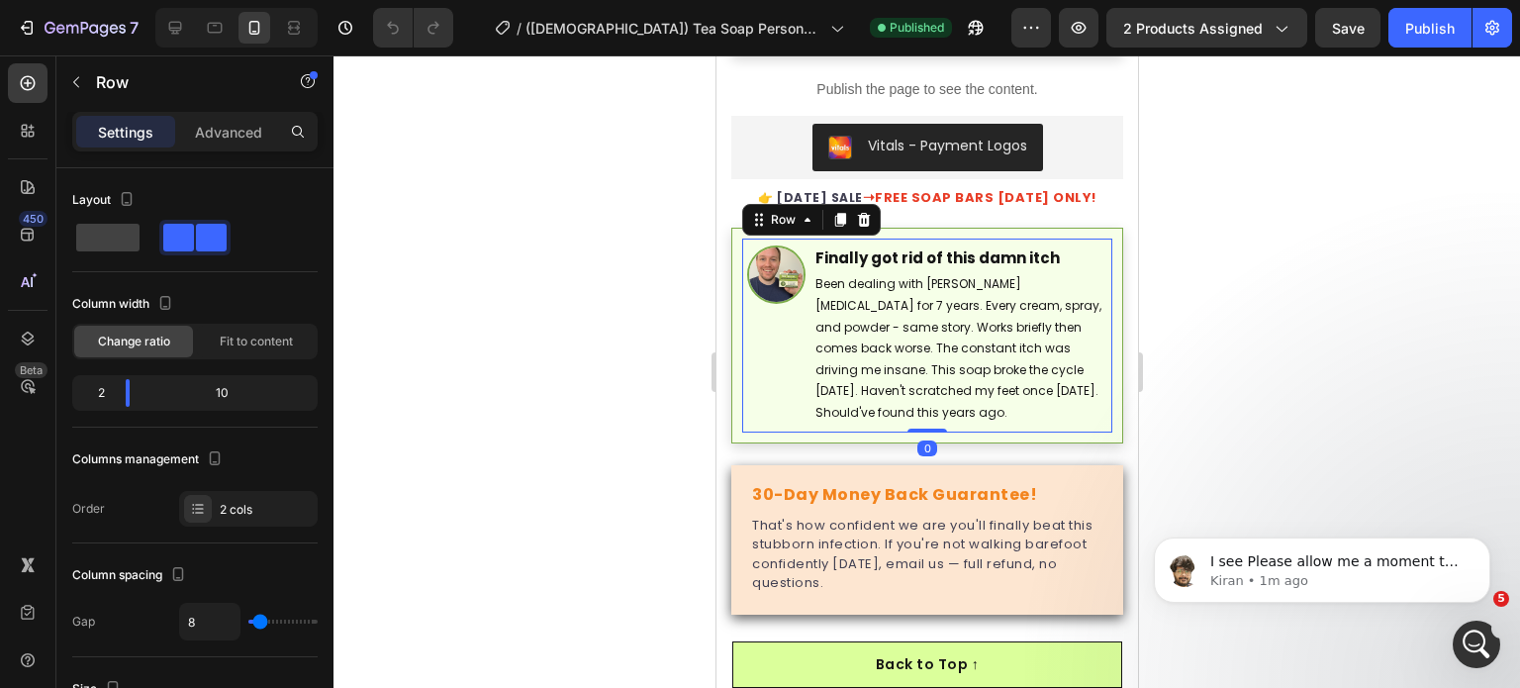
click at [772, 378] on div "Image" at bounding box center [775, 335] width 58 height 180
click at [735, 397] on div "Image Finally got rid of this damn itch Text block Been dealing with Athlete's …" at bounding box center [927, 336] width 392 height 216
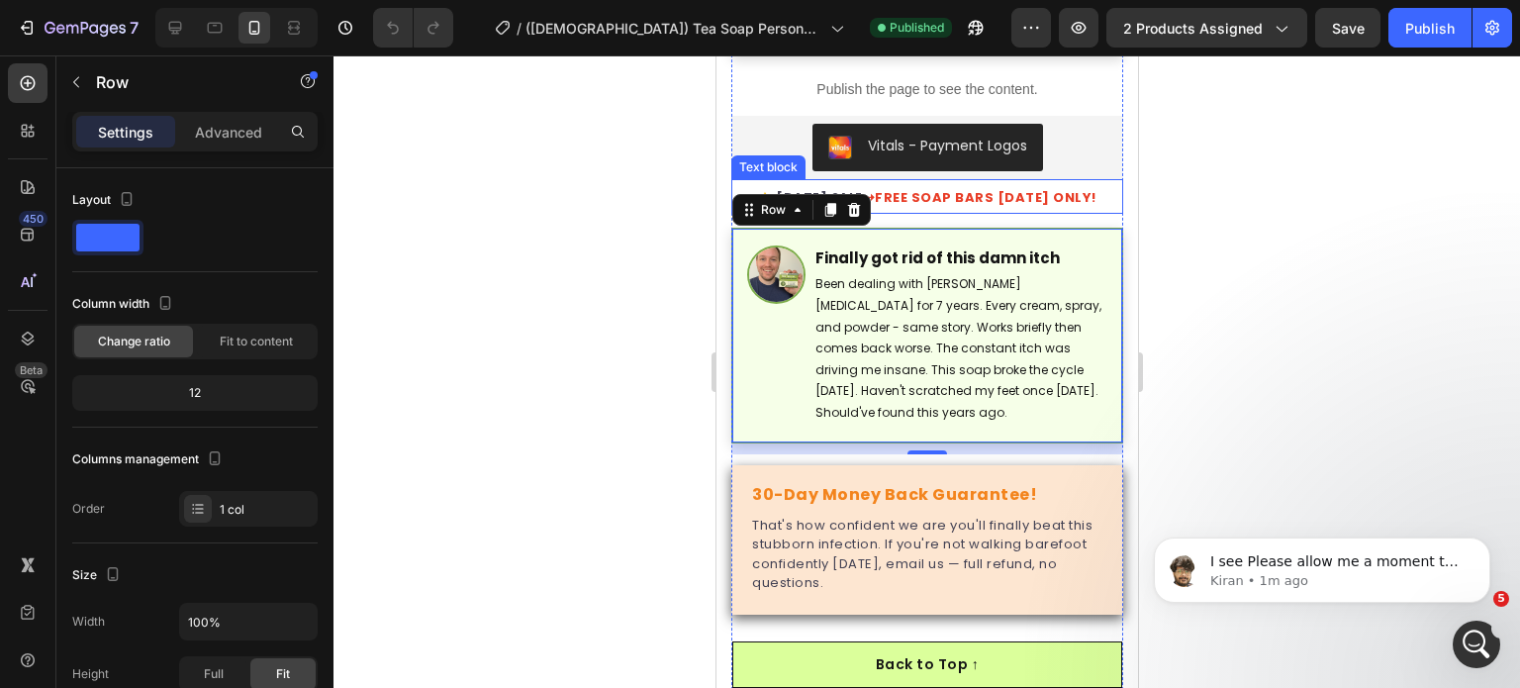
click at [924, 188] on span "FREE SOAP BARS TODAY ONLY!" at bounding box center [985, 197] width 222 height 19
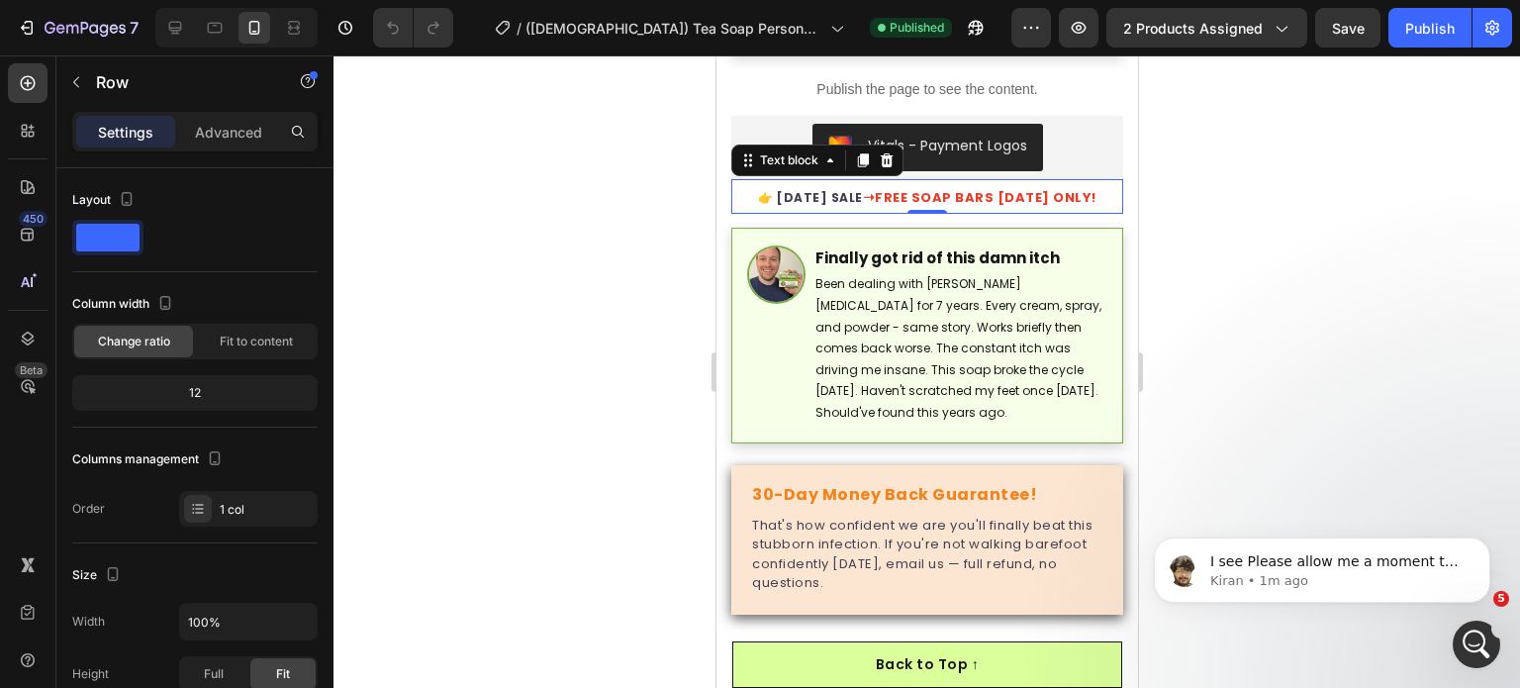
click at [924, 188] on span "FREE SOAP BARS TODAY ONLY!" at bounding box center [985, 197] width 222 height 19
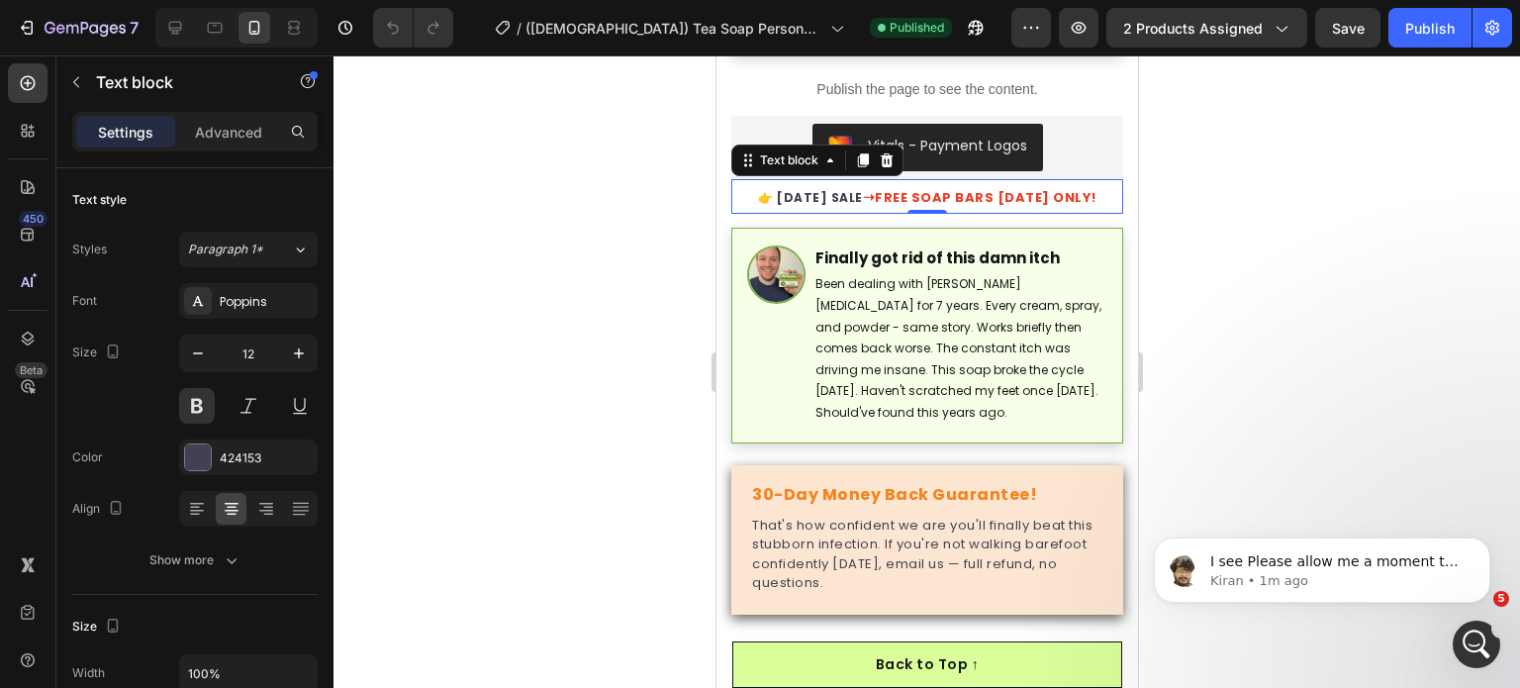
click at [924, 188] on span "FREE SOAP BARS TODAY ONLY!" at bounding box center [985, 197] width 222 height 19
copy p "👉 LABOR DAY SALE ➝ FREE SOAP BARS TODAY ONLY!"
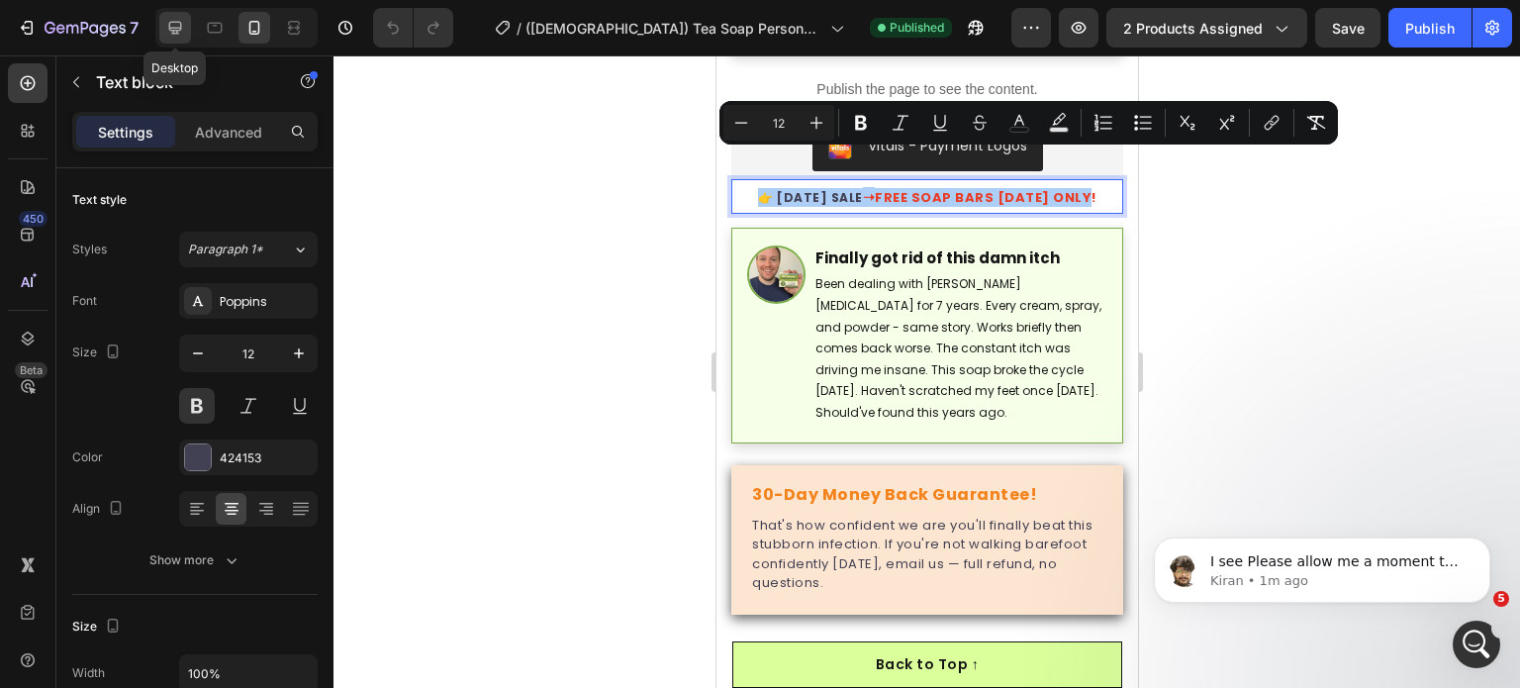
drag, startPoint x: 175, startPoint y: 35, endPoint x: 342, endPoint y: 221, distance: 249.6
click at [175, 35] on icon at bounding box center [175, 28] width 20 height 20
type input "14"
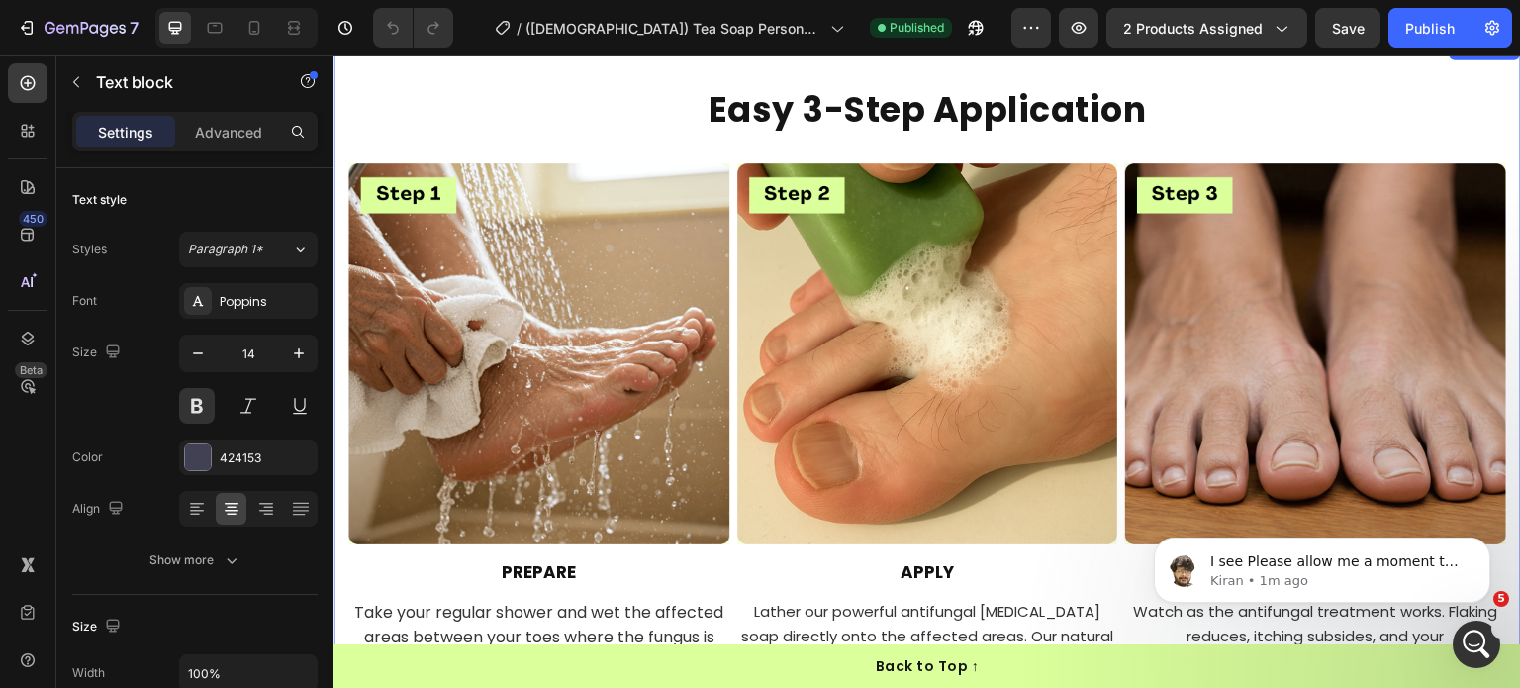
scroll to position [6256, 0]
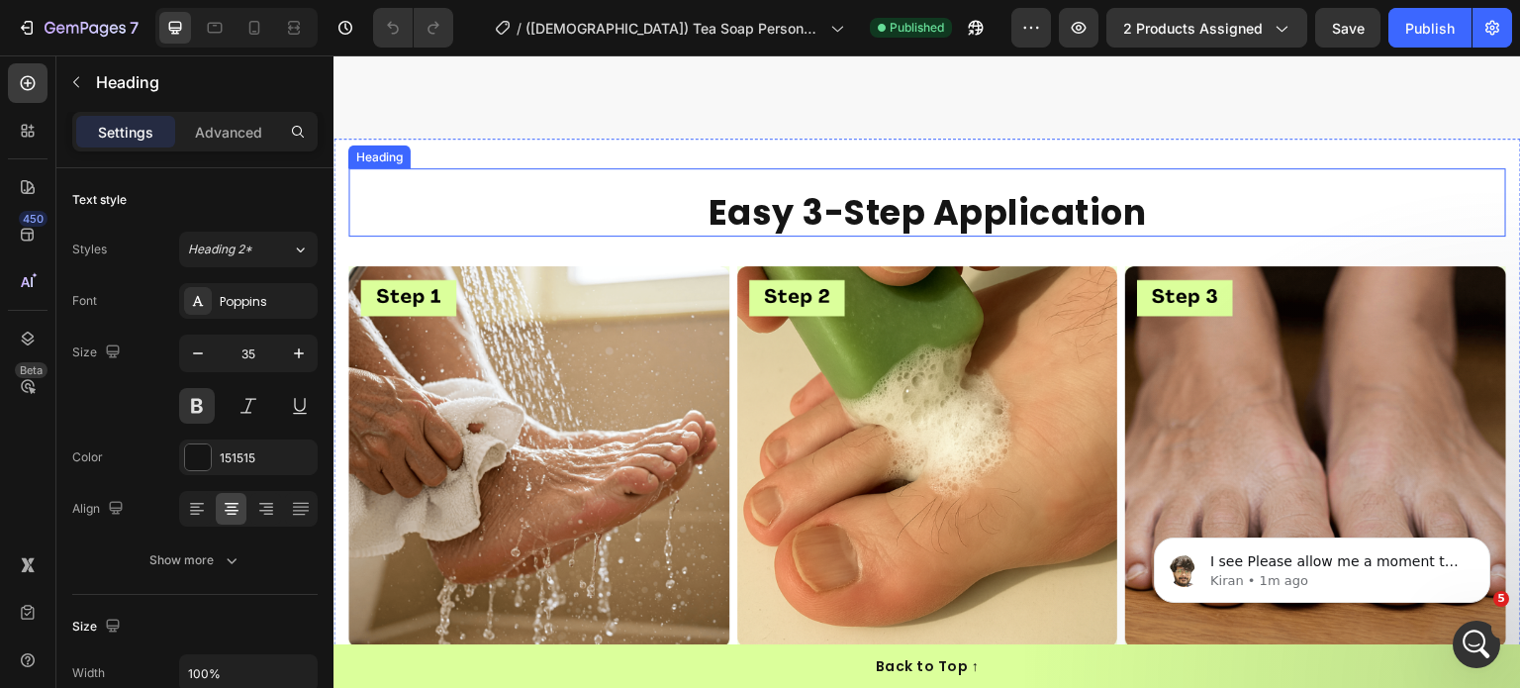
click at [623, 185] on div "Easy 3-Step Application Heading" at bounding box center [927, 202] width 1158 height 69
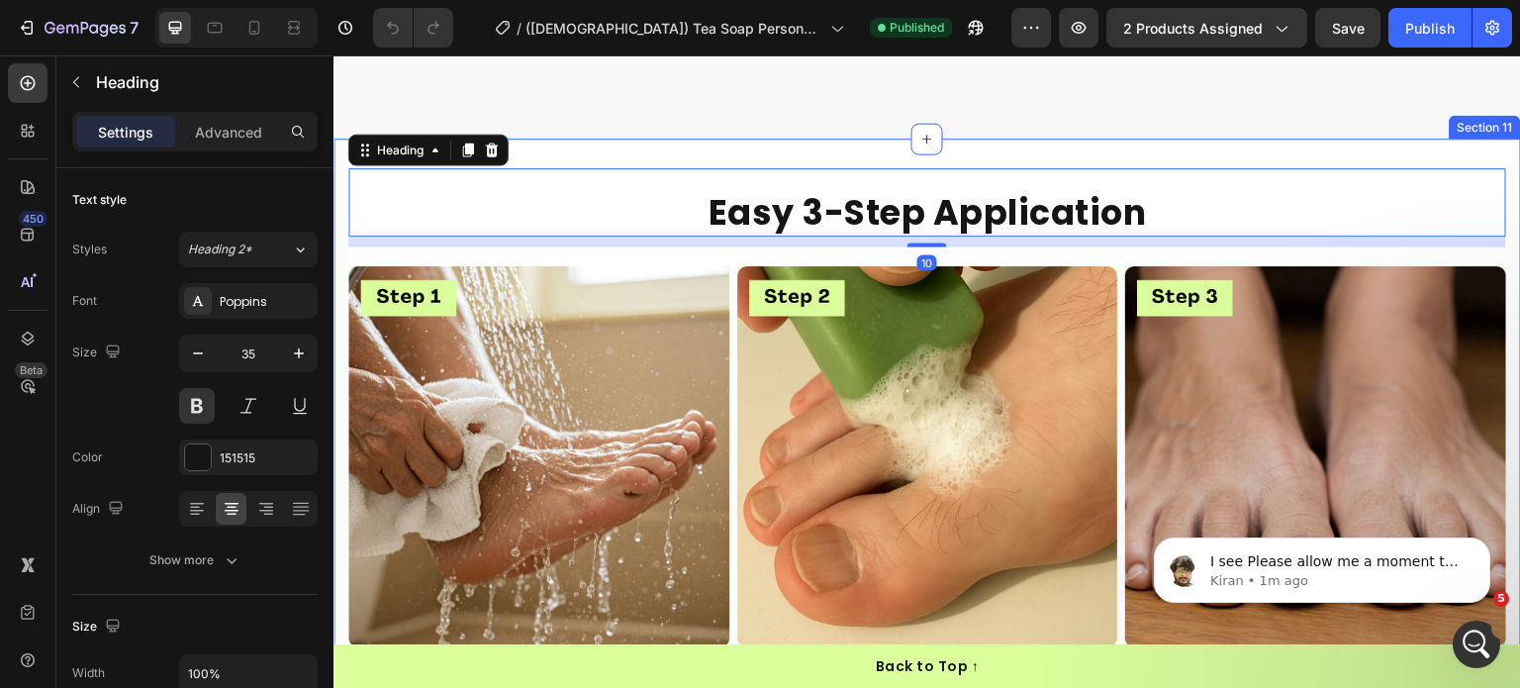
click at [601, 157] on div "Easy 3-Step Application Heading 10 Image Prepare Heading Take your regular show…" at bounding box center [928, 503] width 1188 height 729
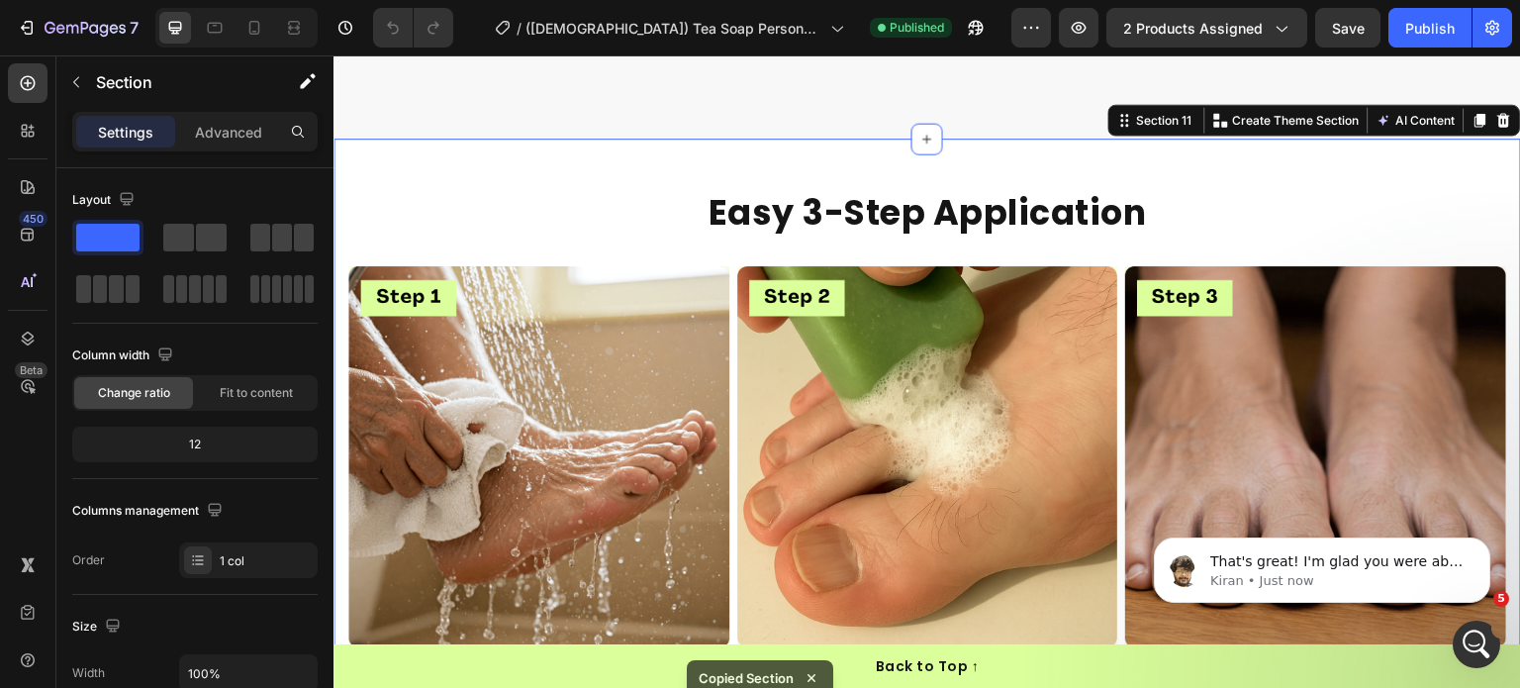
scroll to position [16000, 0]
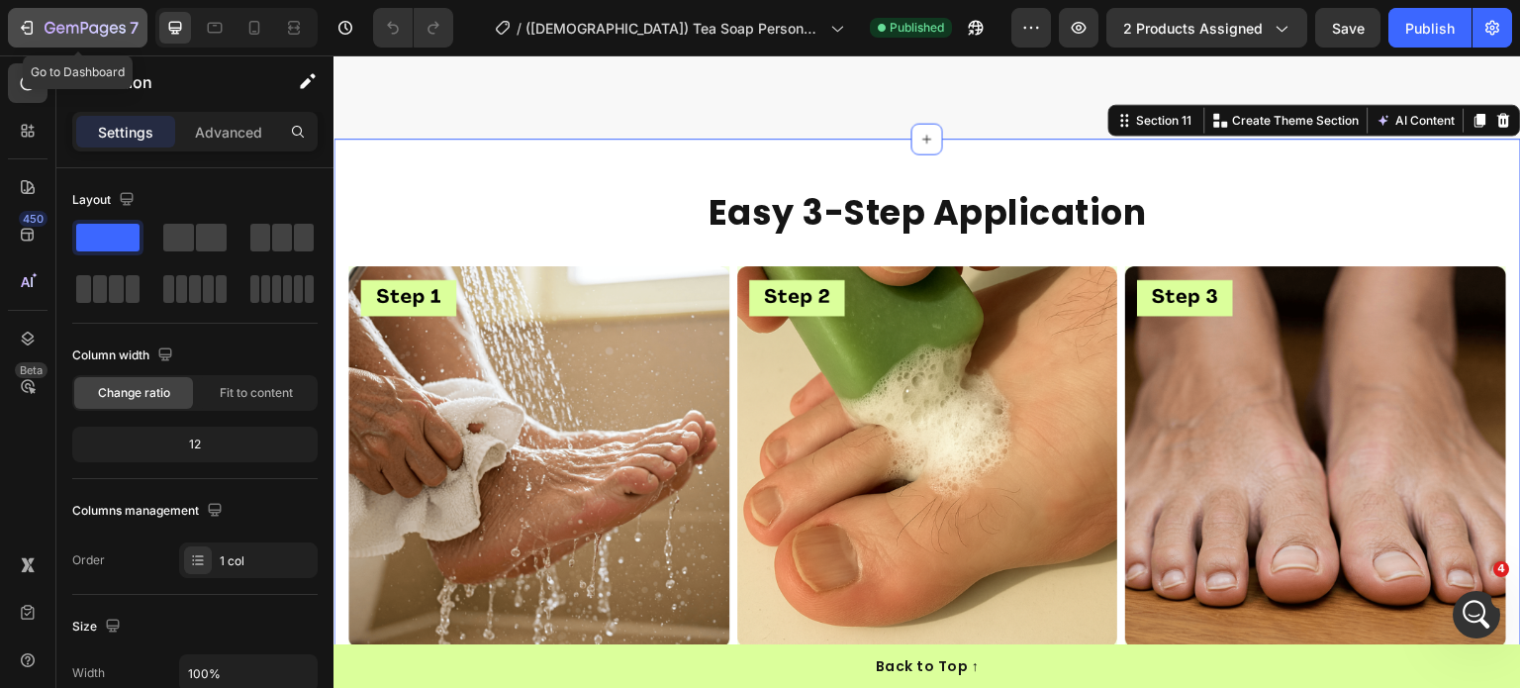
click at [40, 28] on div "7" at bounding box center [78, 28] width 122 height 24
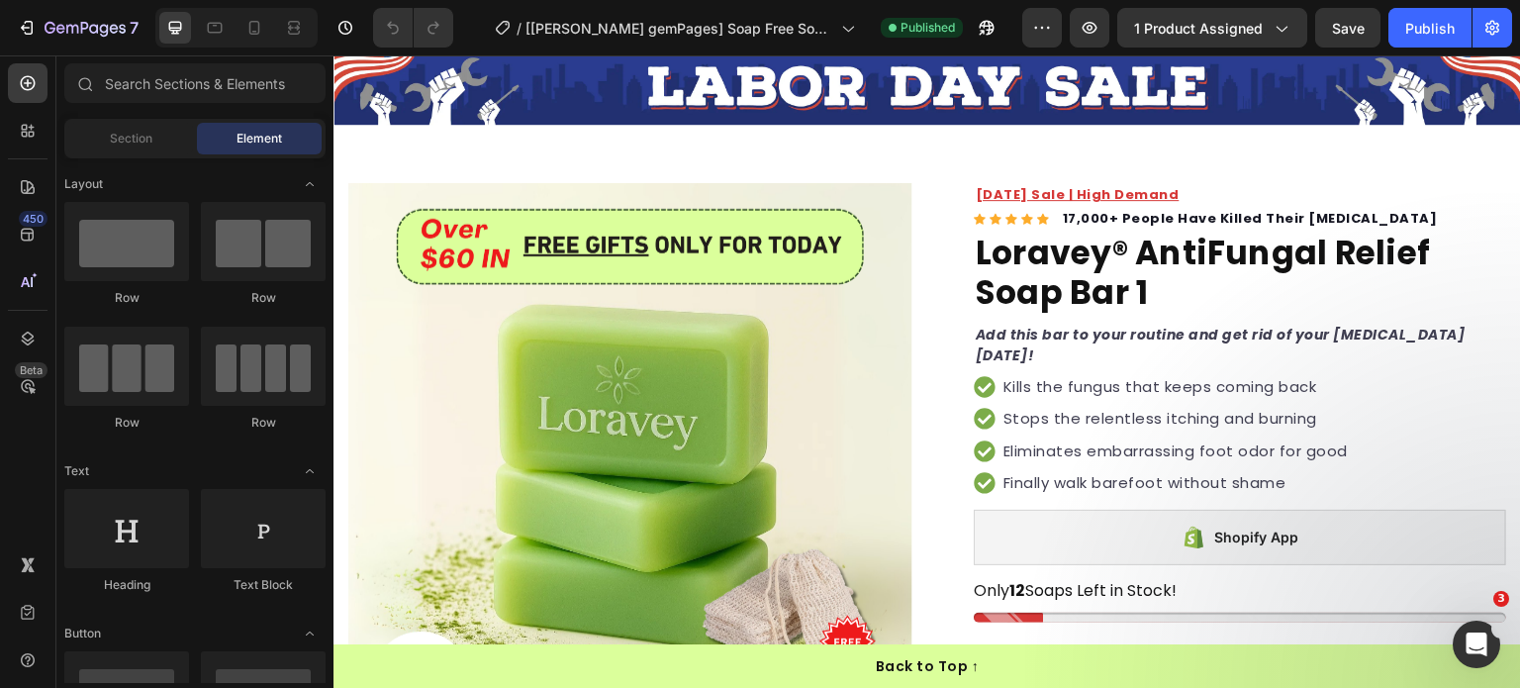
scroll to position [103, 0]
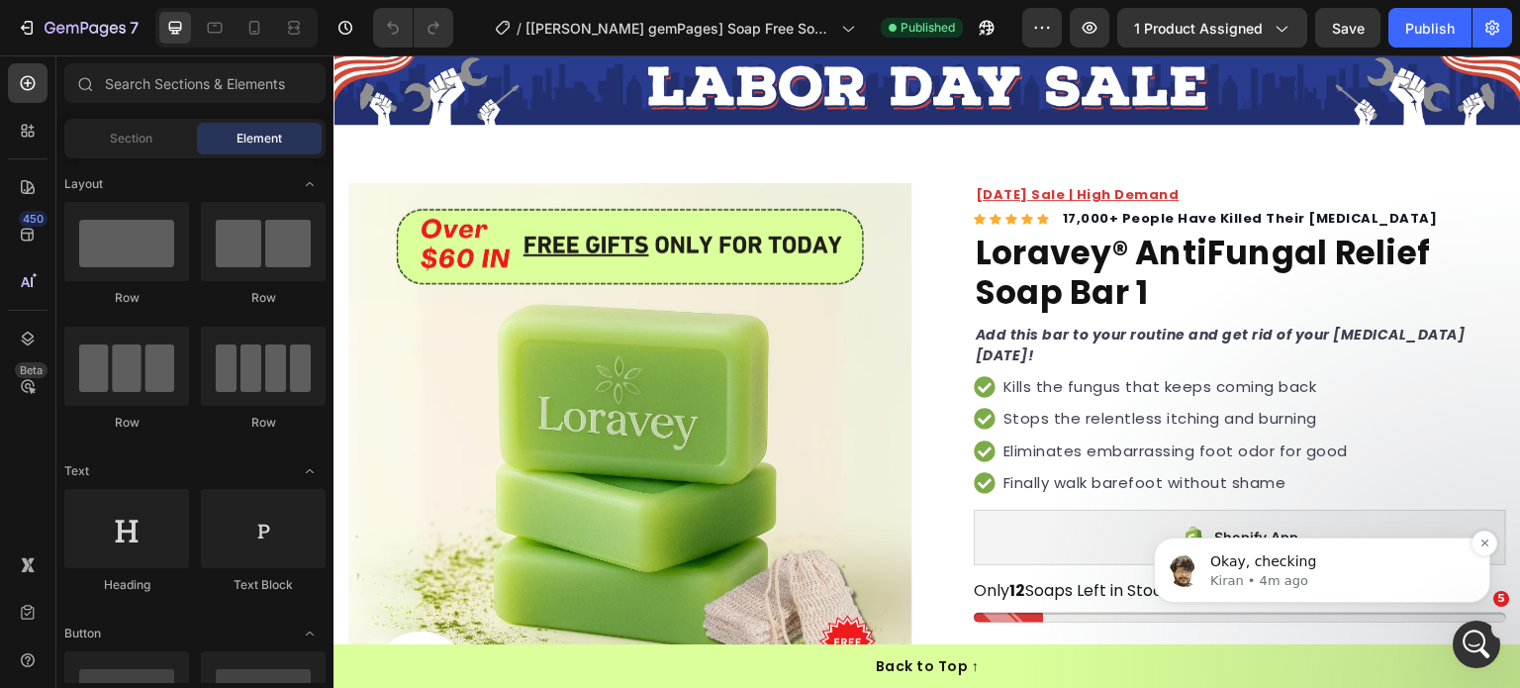
click at [1353, 568] on p "Okay, checking" at bounding box center [1338, 562] width 255 height 20
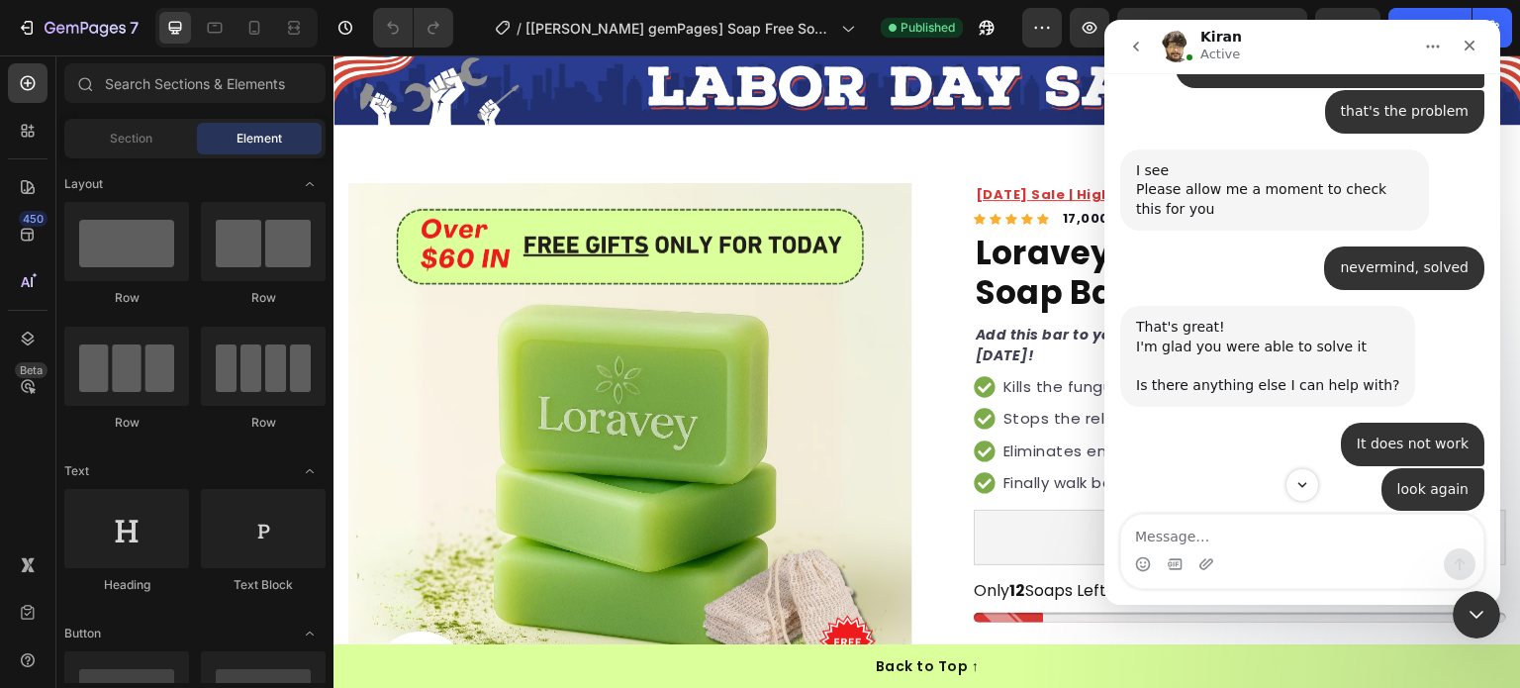
scroll to position [16333, 0]
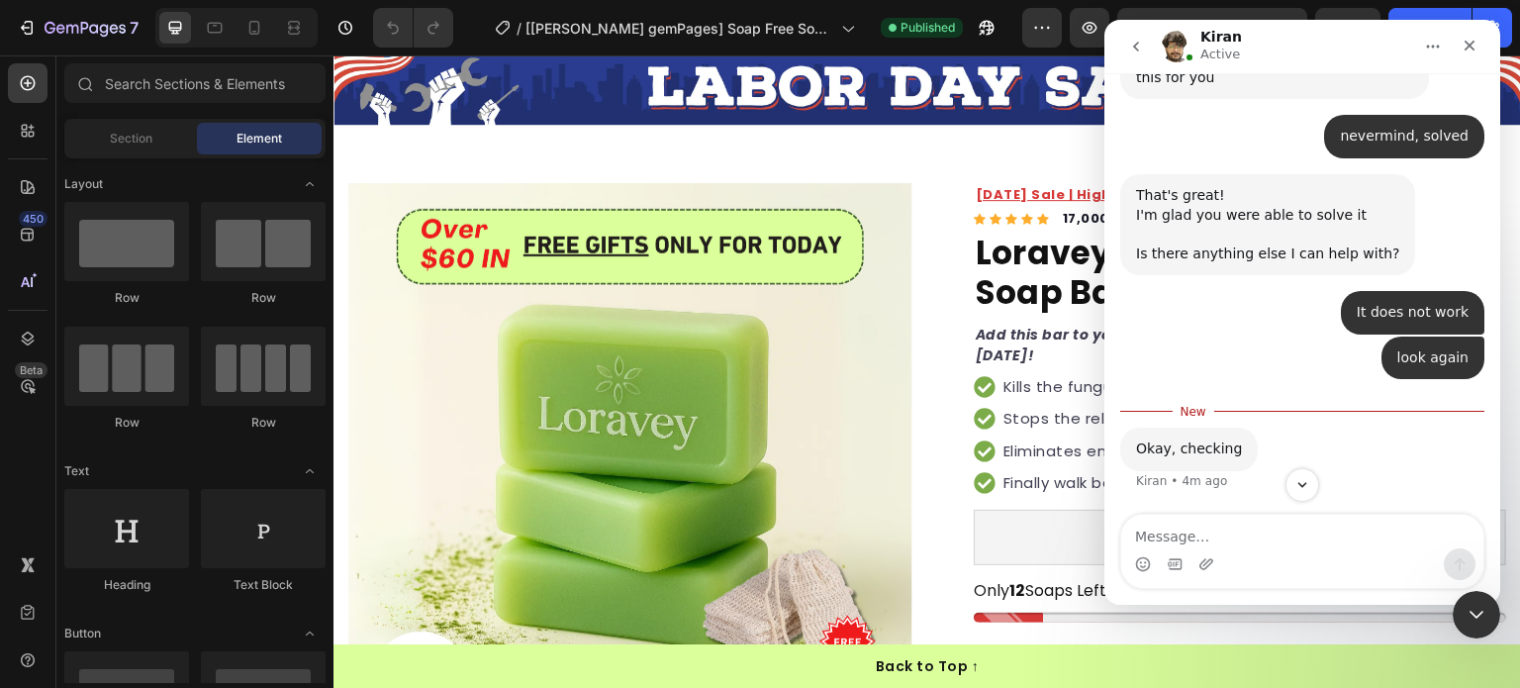
click at [1237, 510] on div "Okay, checking Kiran • 4m ago" at bounding box center [1303, 471] width 364 height 87
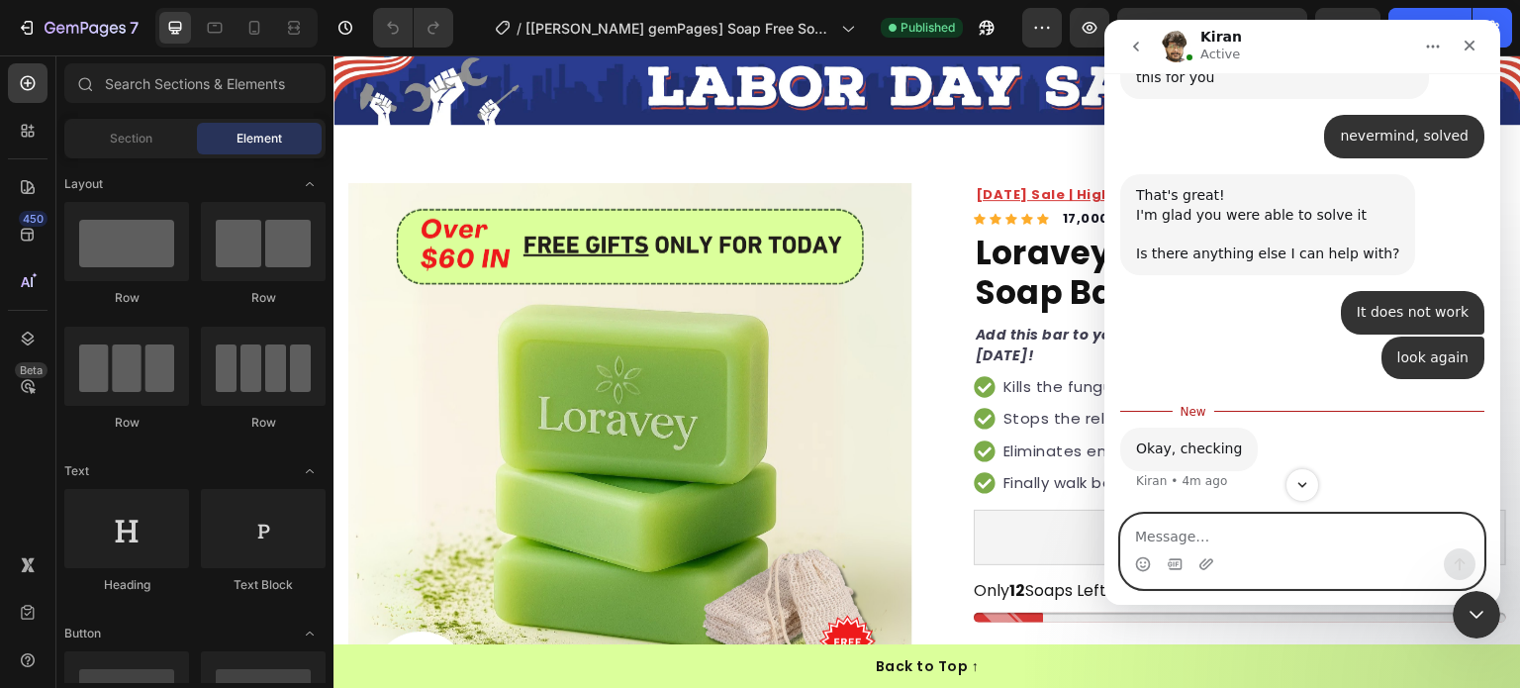
click at [1239, 525] on textarea "Message…" at bounding box center [1303, 532] width 362 height 34
type textarea "please let me know asap"
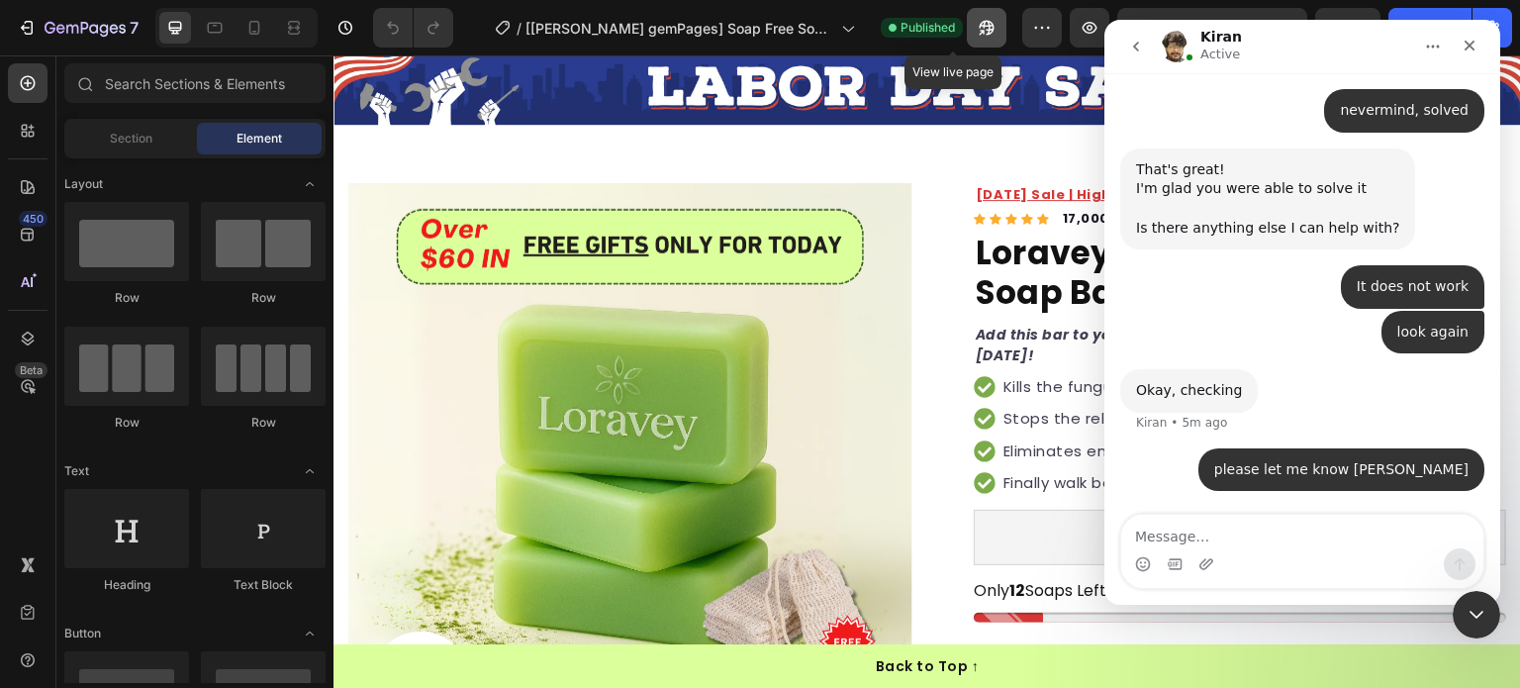
click at [977, 27] on icon "button" at bounding box center [987, 28] width 20 height 20
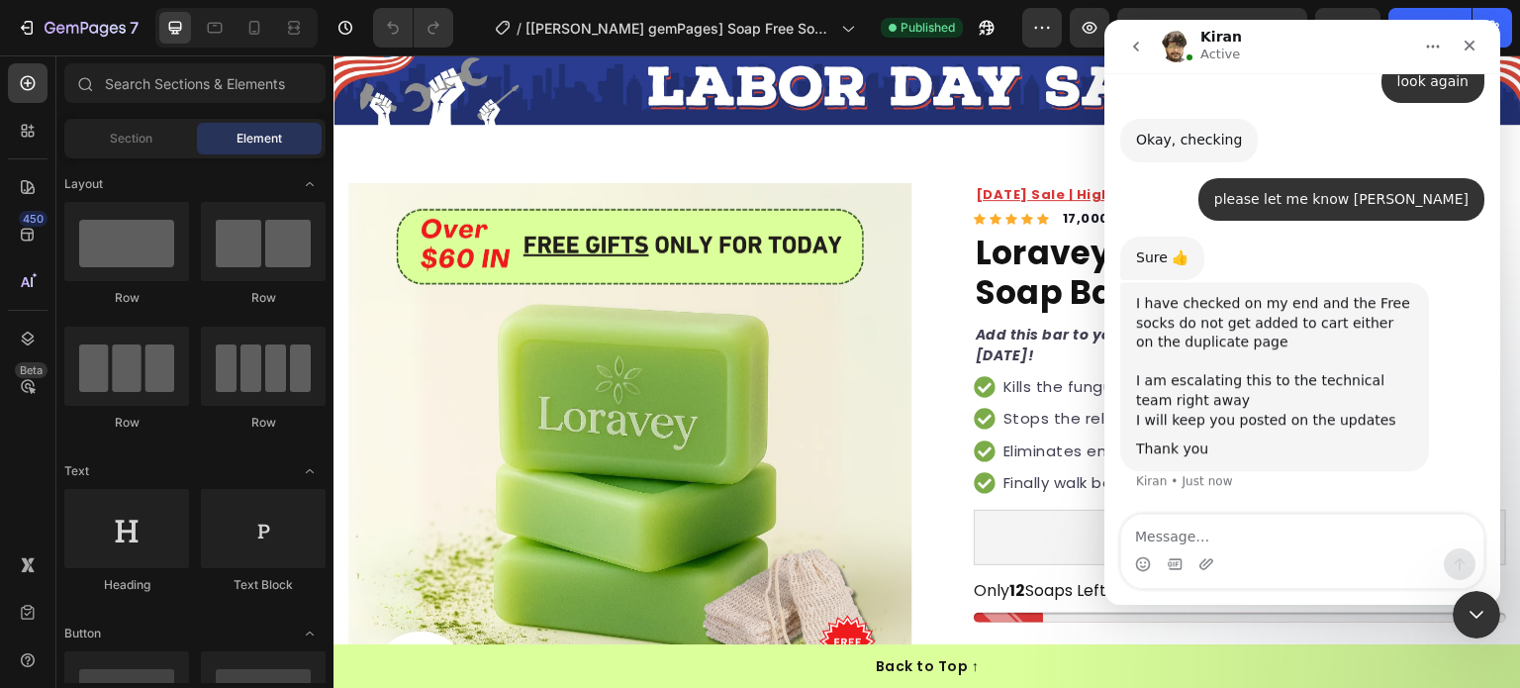
scroll to position [16472, 0]
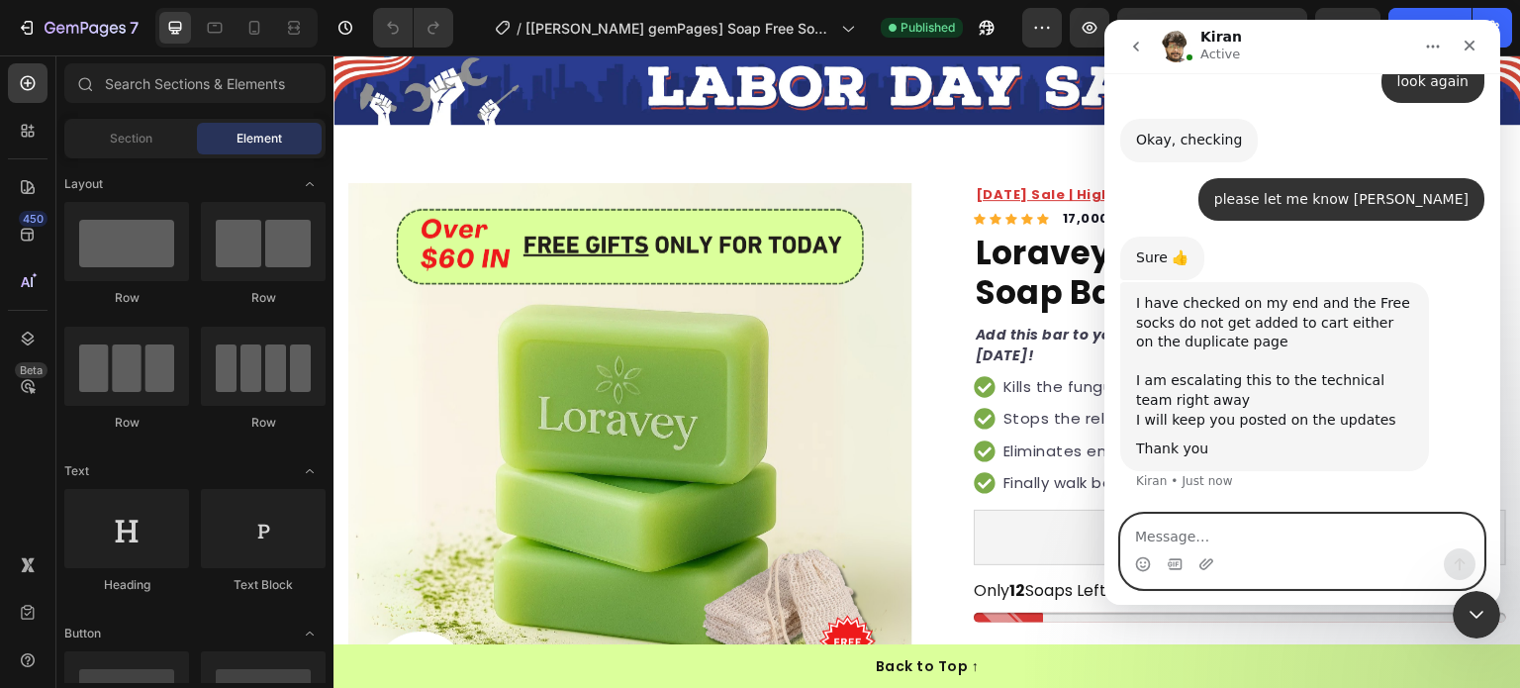
click at [1341, 531] on textarea "Message…" at bounding box center [1303, 532] width 362 height 34
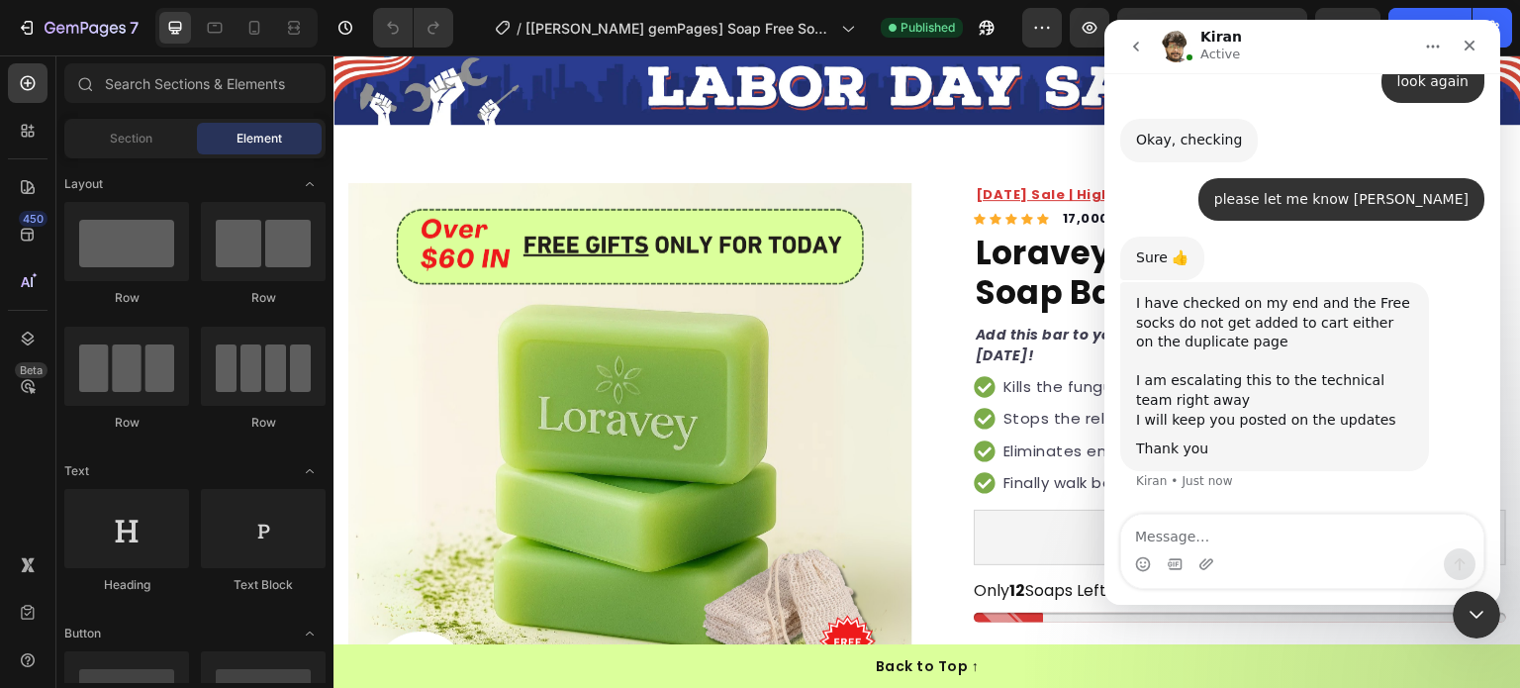
click at [1180, 549] on div "Intercom messenger" at bounding box center [1175, 564] width 16 height 32
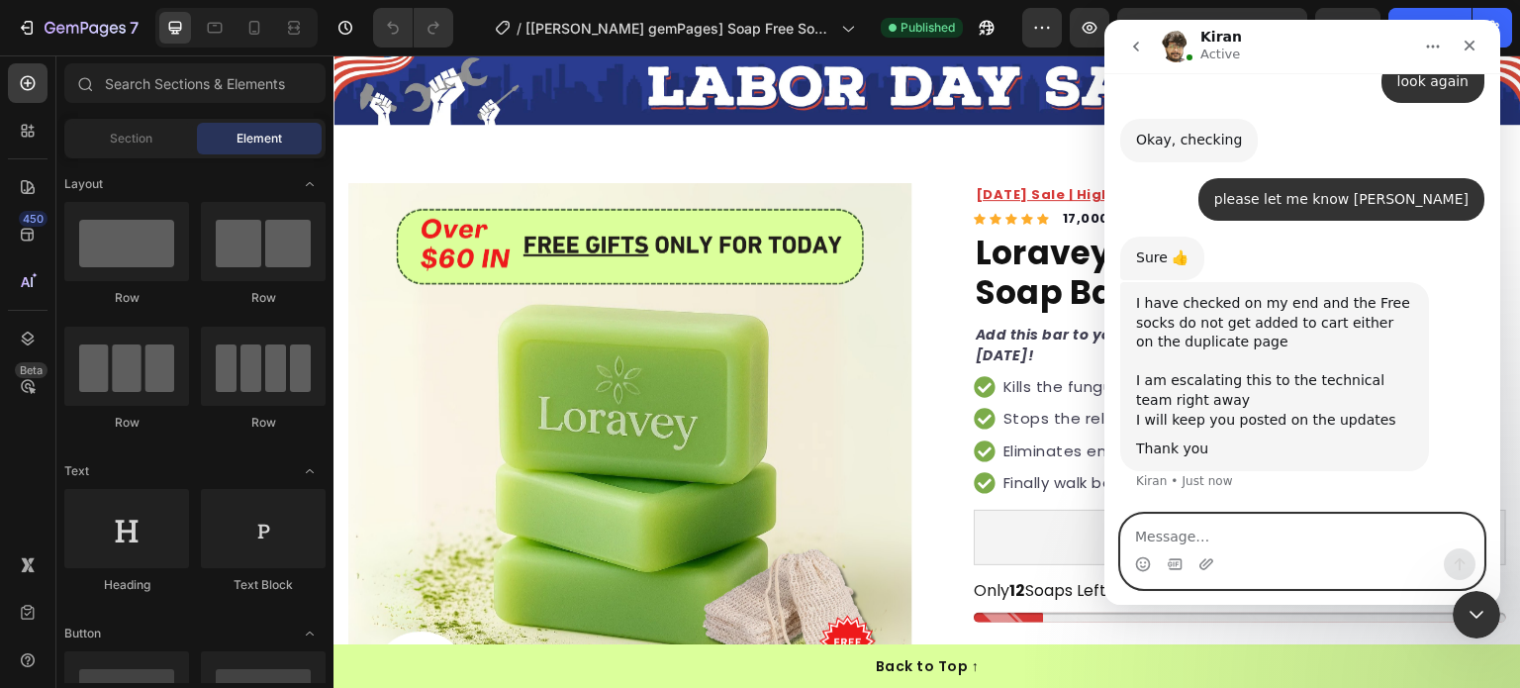
click at [1175, 539] on textarea "Message…" at bounding box center [1303, 532] width 362 height 34
type textarea "I am battling with this since 4 days"
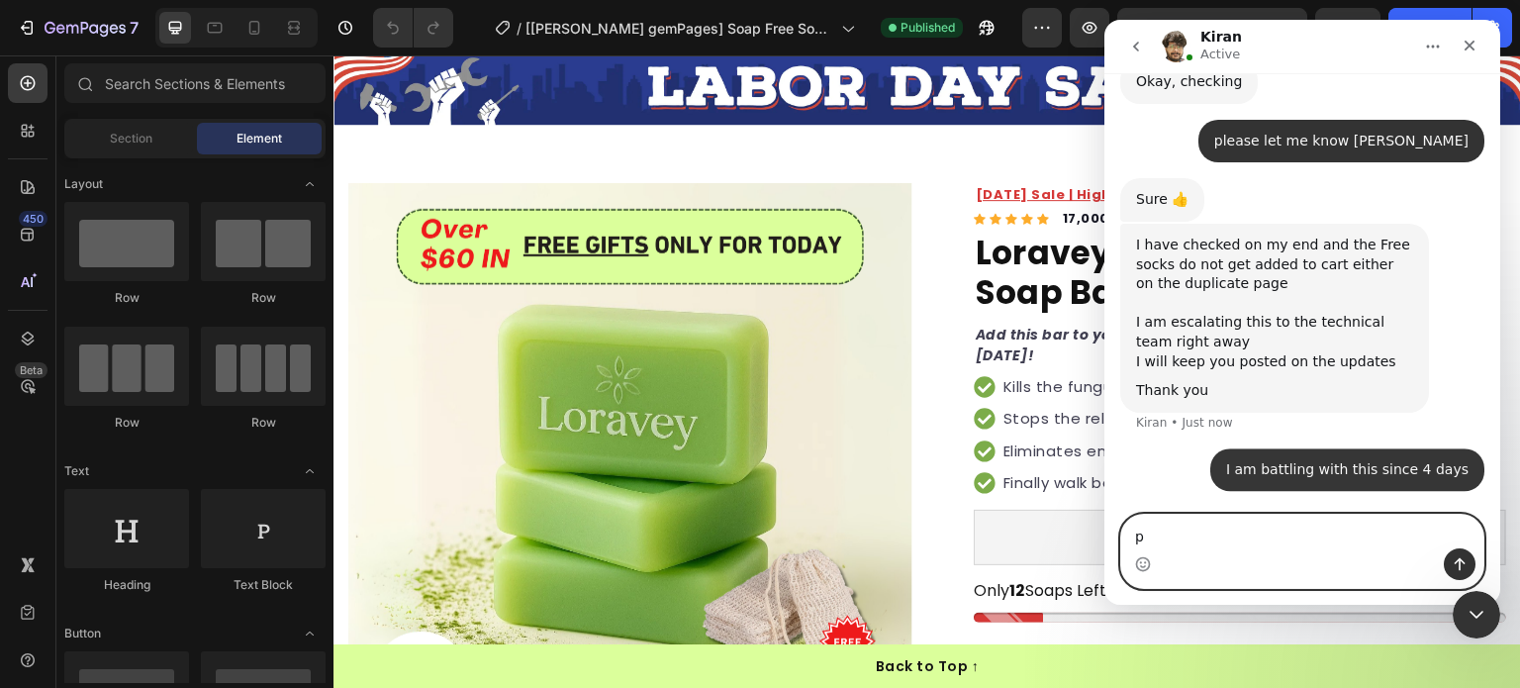
scroll to position [16531, 0]
type textarea "please we need to test new offers asap"
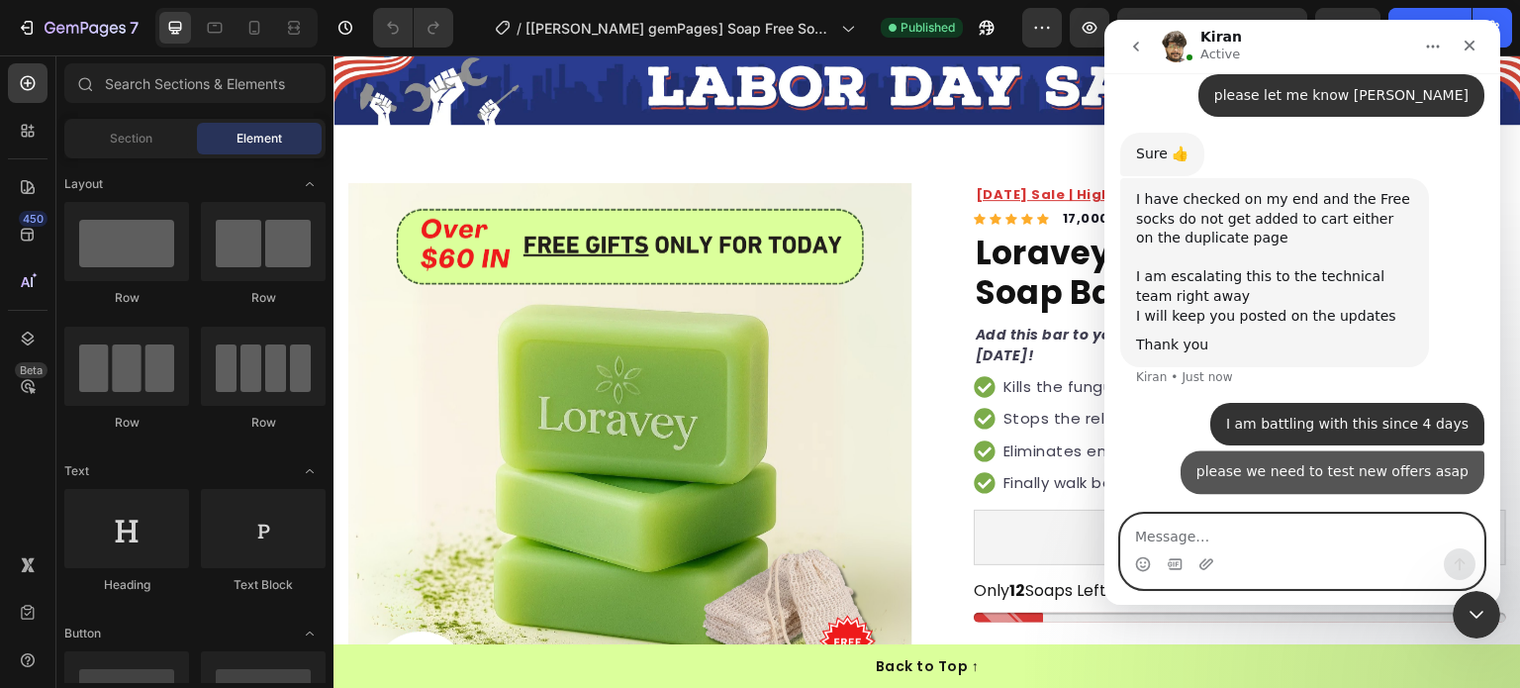
scroll to position [16576, 0]
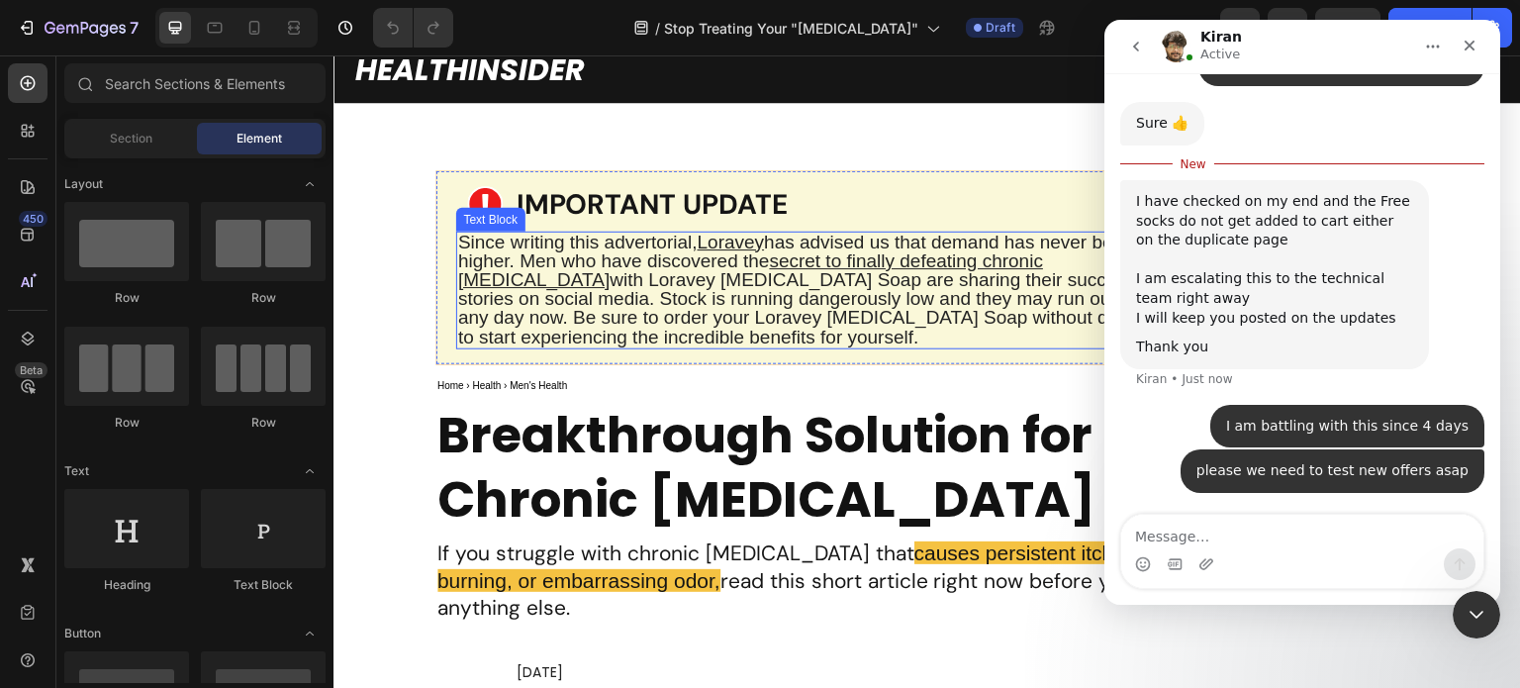
scroll to position [198, 0]
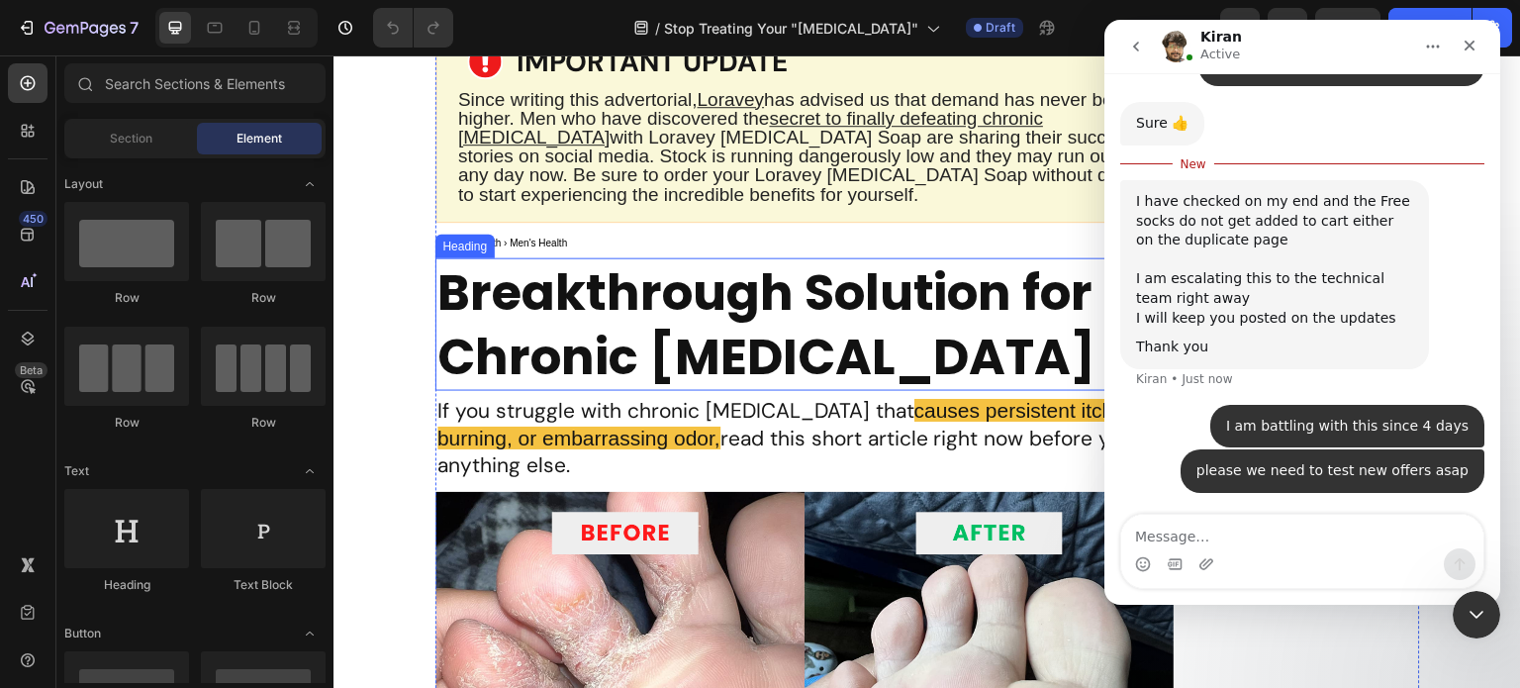
click at [702, 359] on h2 "Breakthrough Solution for Chronic [MEDICAL_DATA]" at bounding box center [805, 324] width 738 height 133
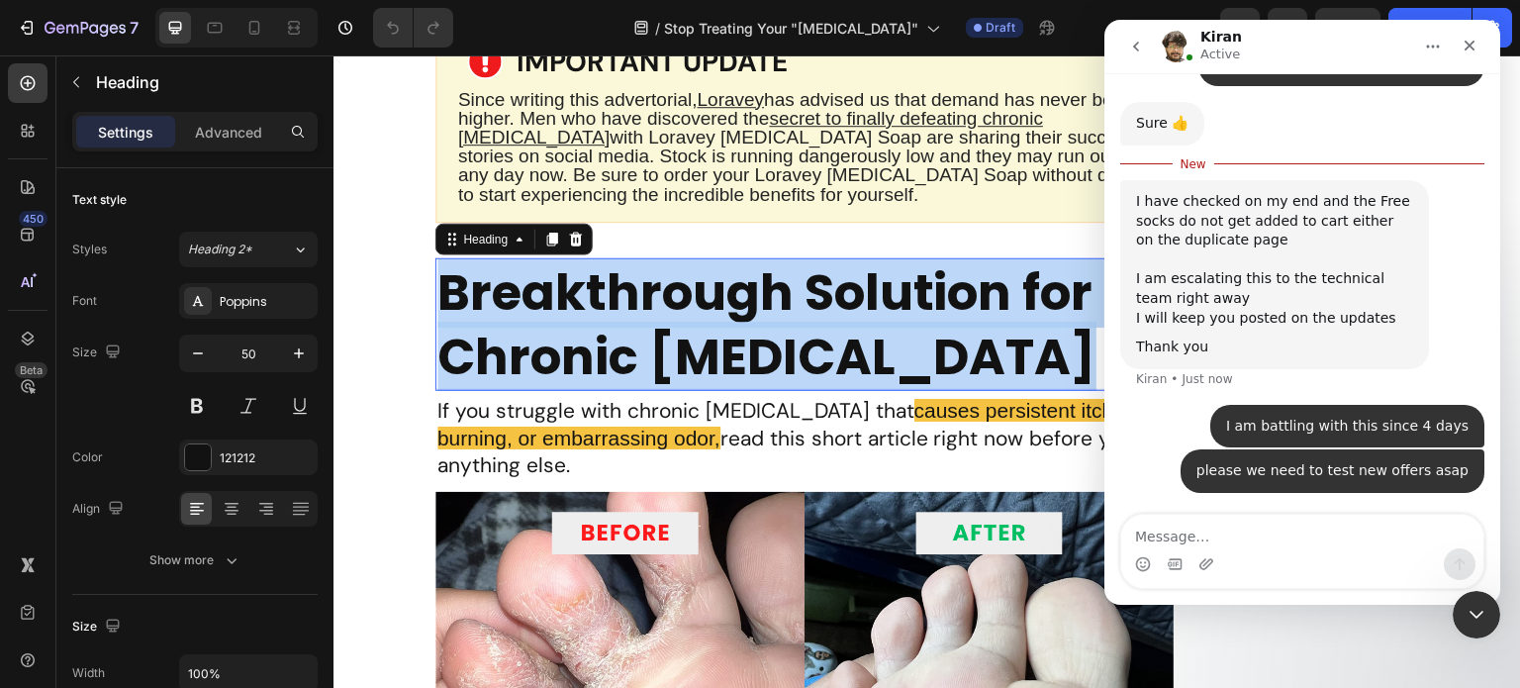
click at [702, 359] on p "Breakthrough Solution for Chronic [MEDICAL_DATA]" at bounding box center [805, 324] width 734 height 129
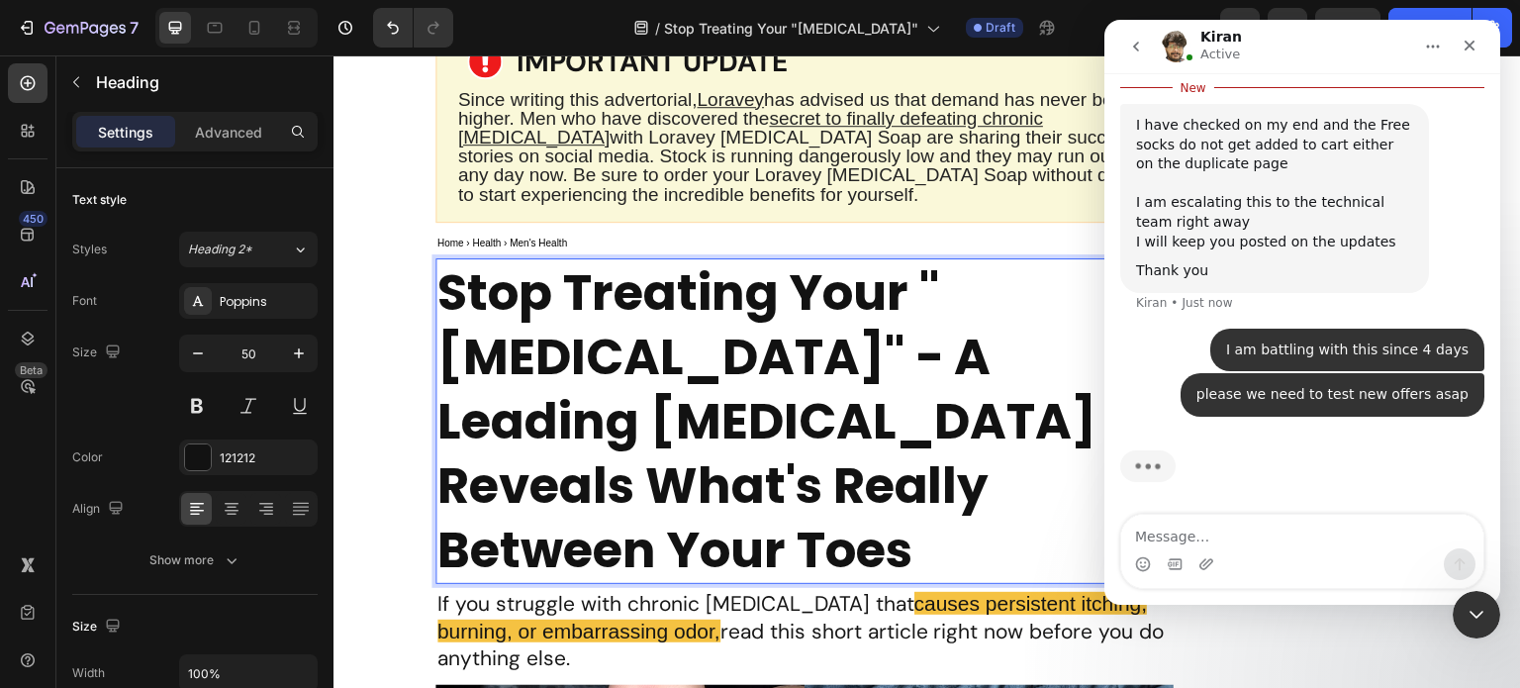
scroll to position [16686, 0]
click at [926, 426] on p "Stop Treating Your "[MEDICAL_DATA]" - A Leading [MEDICAL_DATA] Reveals What's R…" at bounding box center [805, 421] width 734 height 322
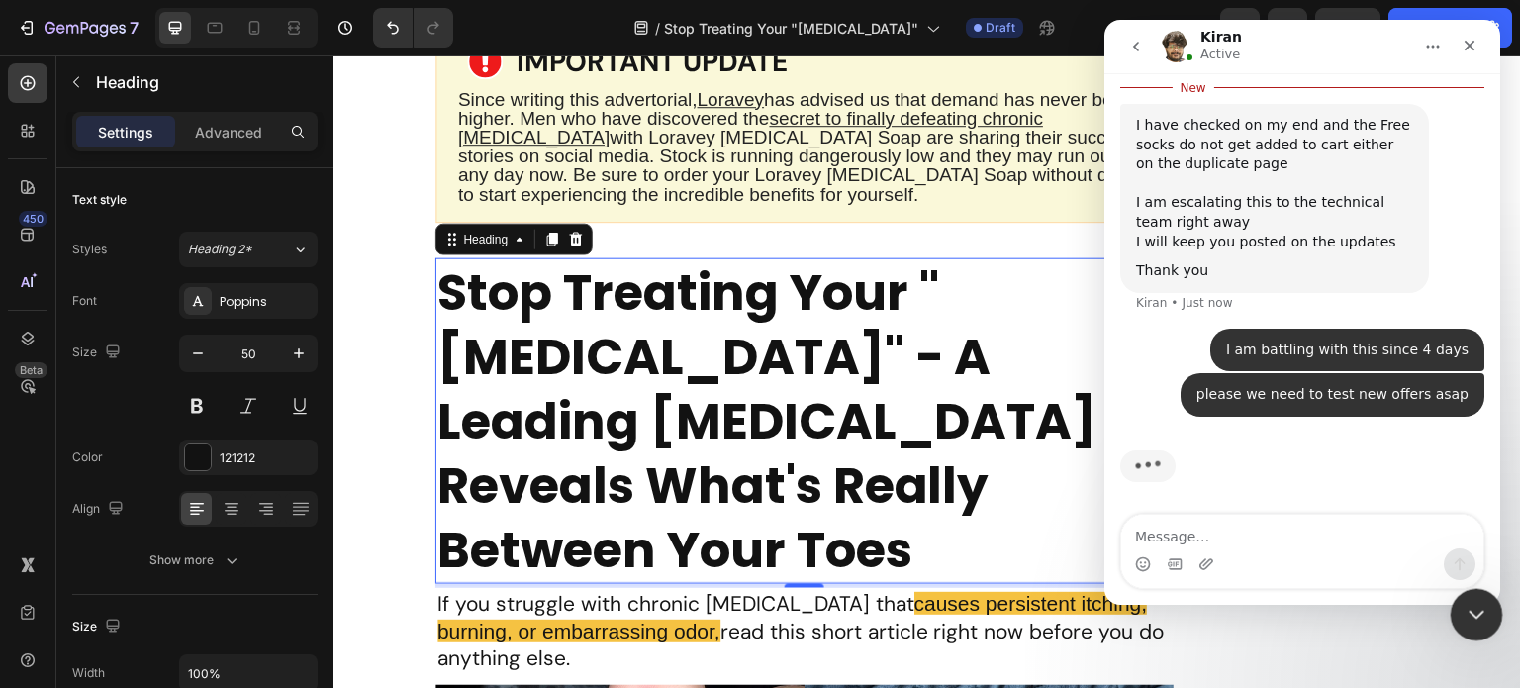
drag, startPoint x: 1470, startPoint y: 611, endPoint x: 2385, endPoint y: 1070, distance: 1023.5
click at [1470, 611] on icon "Close Intercom Messenger" at bounding box center [1474, 612] width 14 height 8
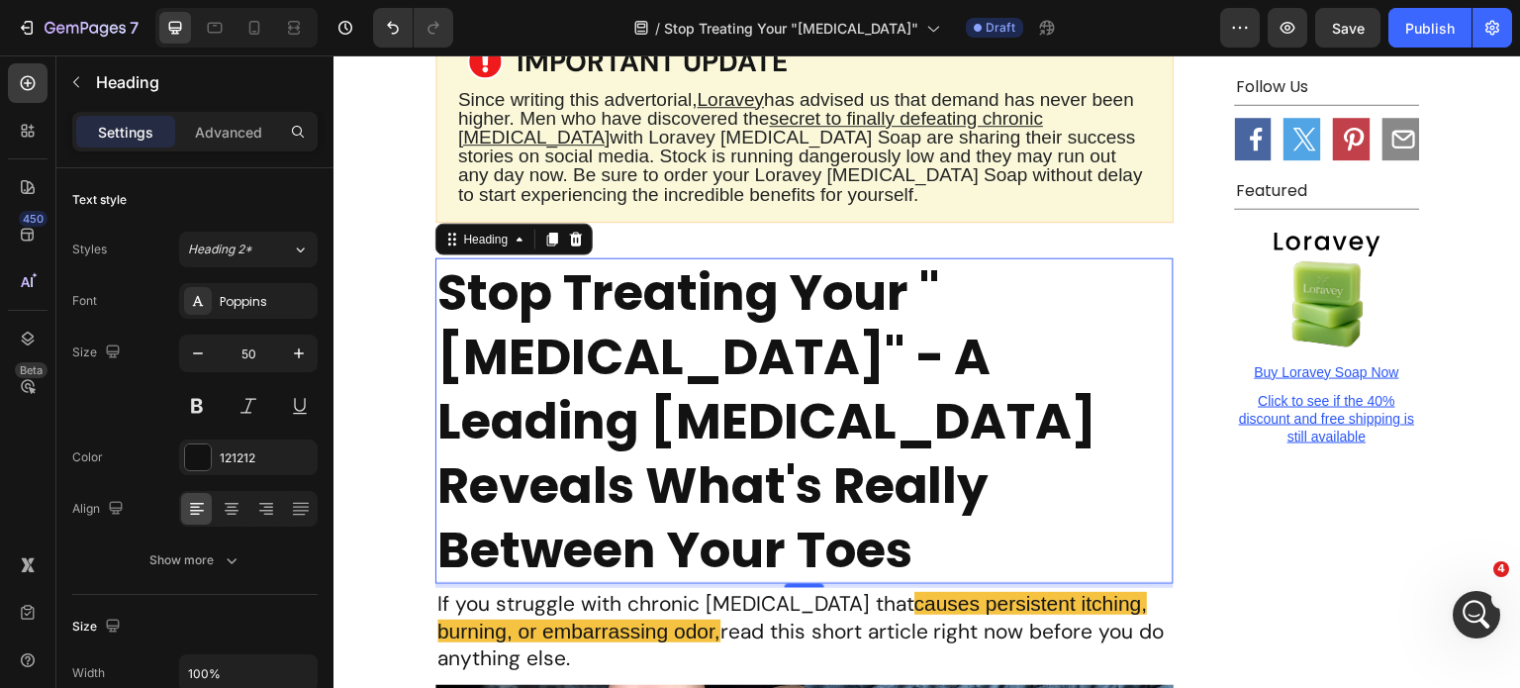
scroll to position [16652, 0]
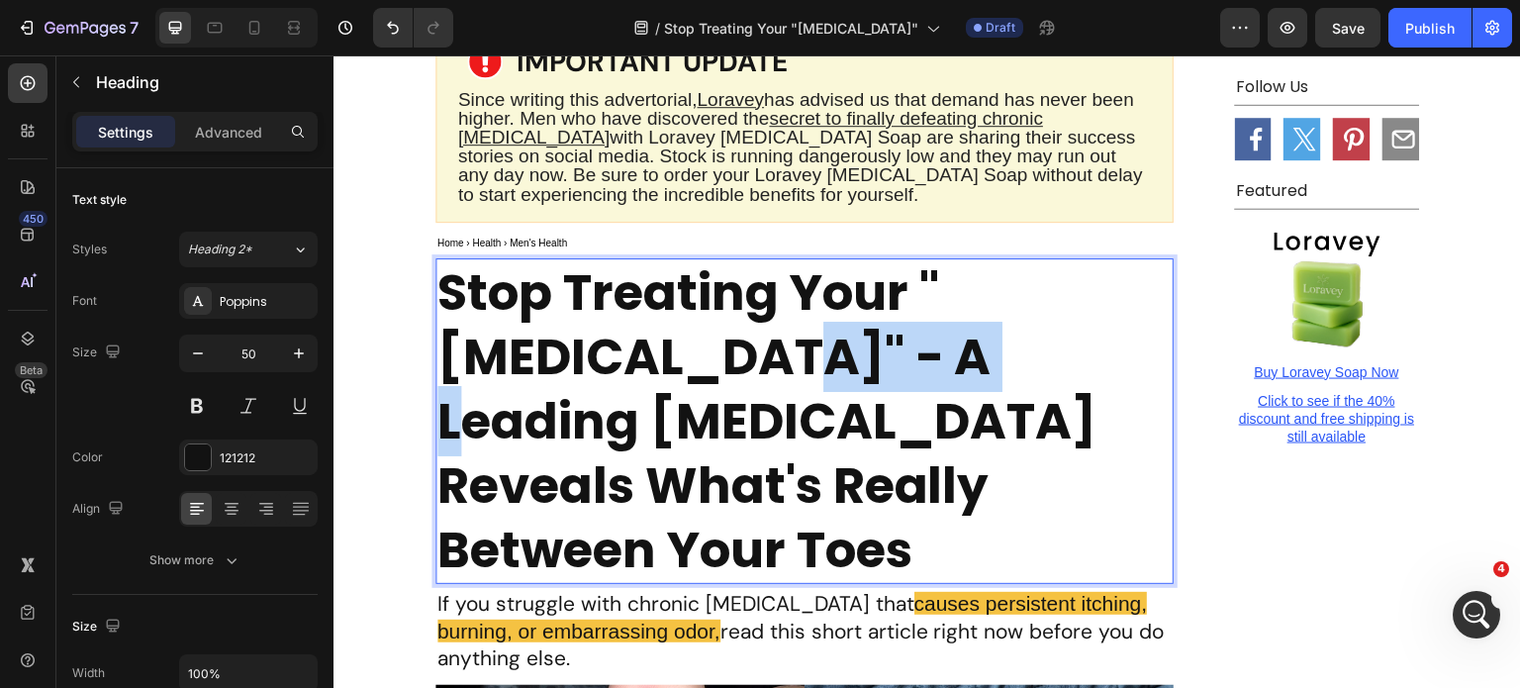
drag, startPoint x: 717, startPoint y: 383, endPoint x: 484, endPoint y: 372, distance: 232.9
click at [484, 372] on p "Stop Treating Your "Dry Skin" - A Leading Dermatologist Reveals What's Really B…" at bounding box center [805, 421] width 734 height 322
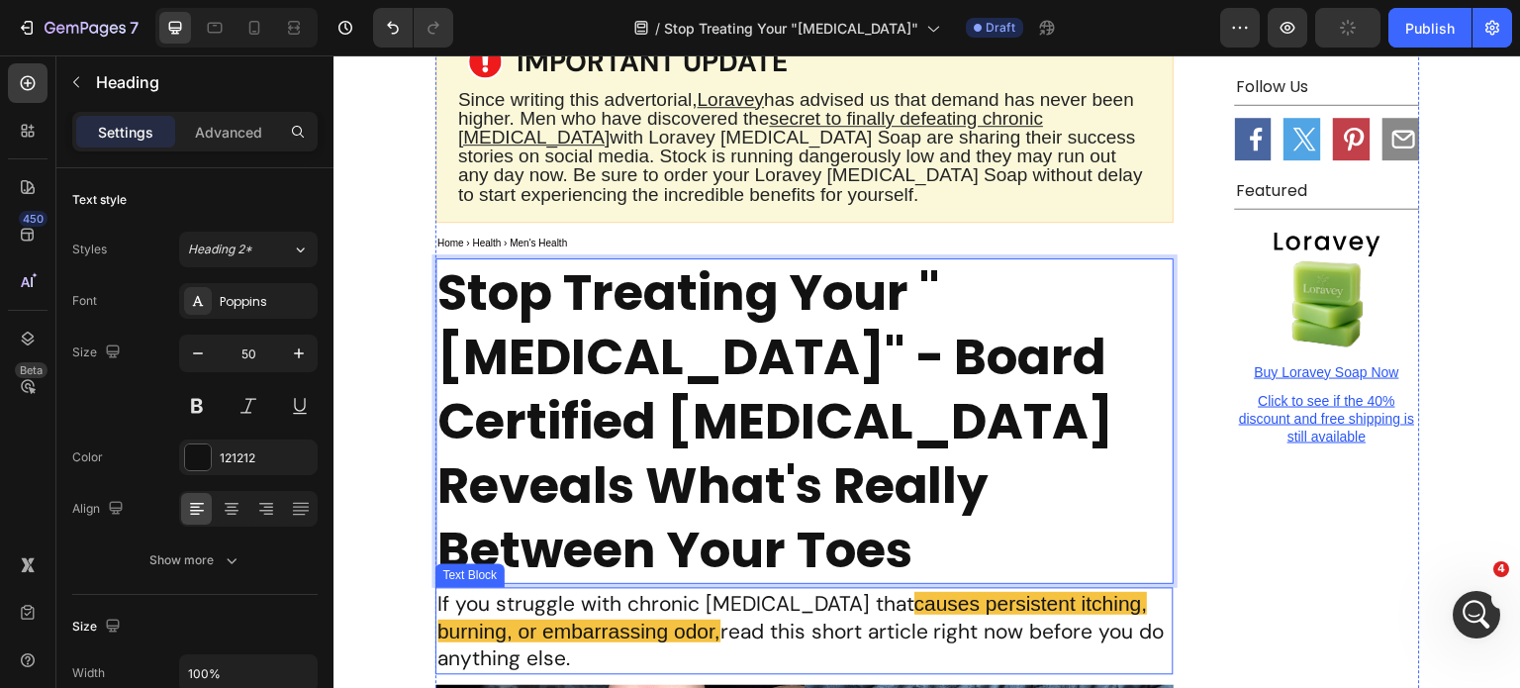
click at [953, 616] on span "causes persistent itching, burning, or embarrassing odor," at bounding box center [793, 617] width 711 height 50
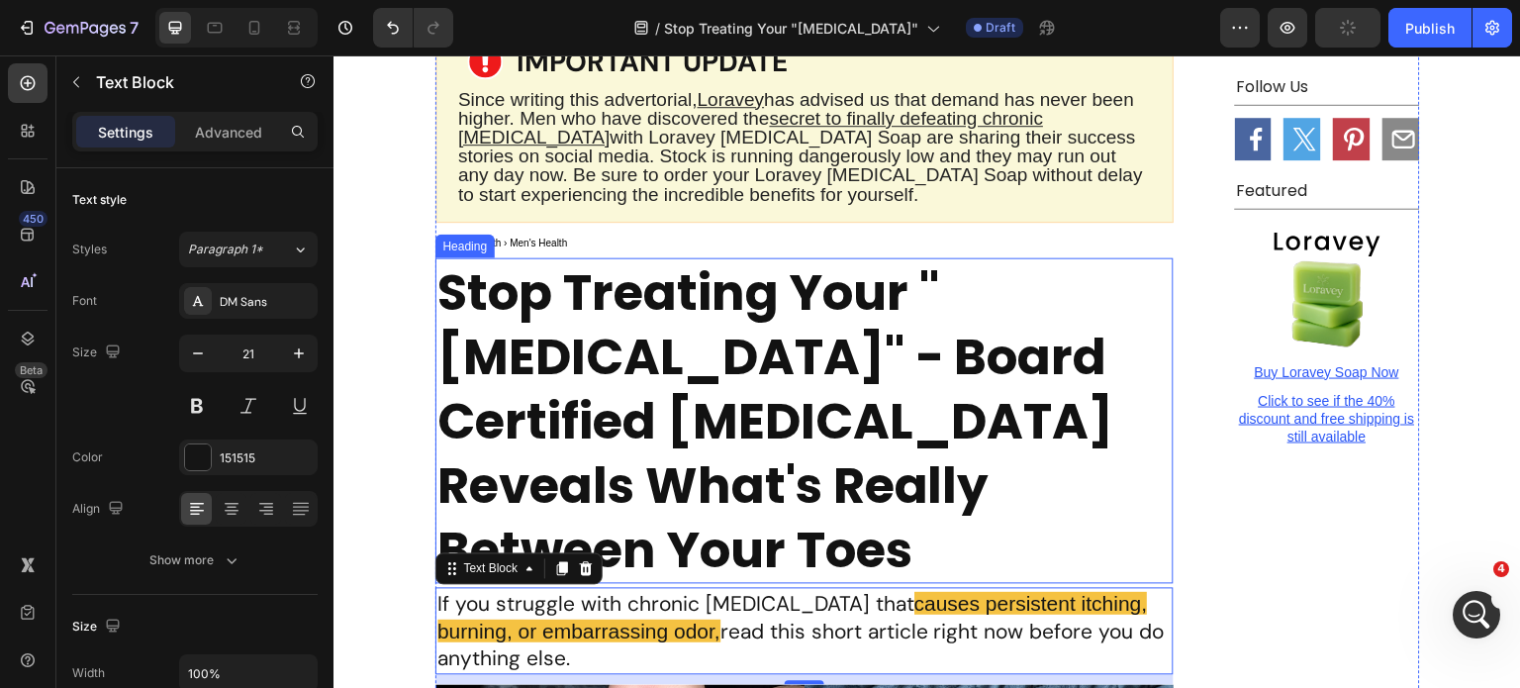
click at [991, 440] on p "Stop Treating Your "[MEDICAL_DATA]" - Board Certified [MEDICAL_DATA] Reveals Wh…" at bounding box center [805, 421] width 734 height 322
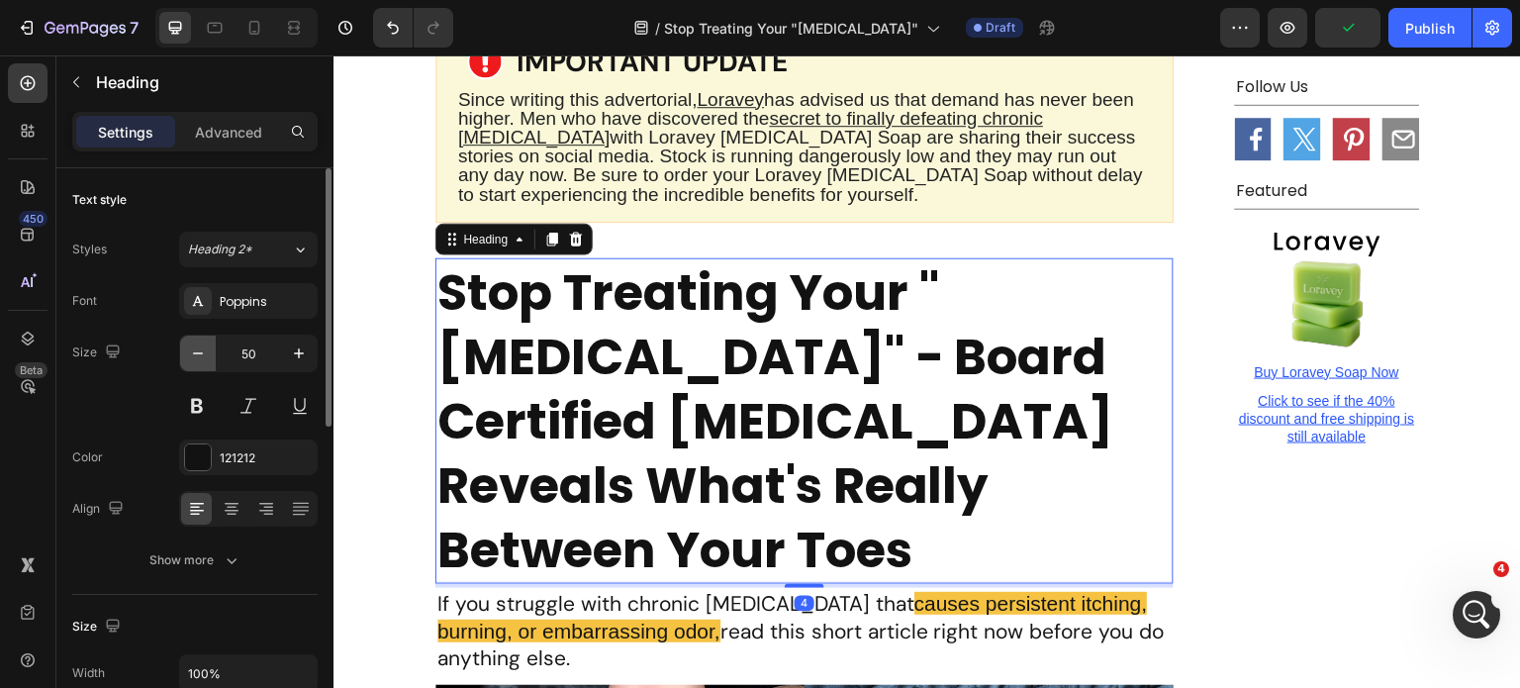
click at [197, 352] on icon "button" at bounding box center [198, 353] width 10 height 2
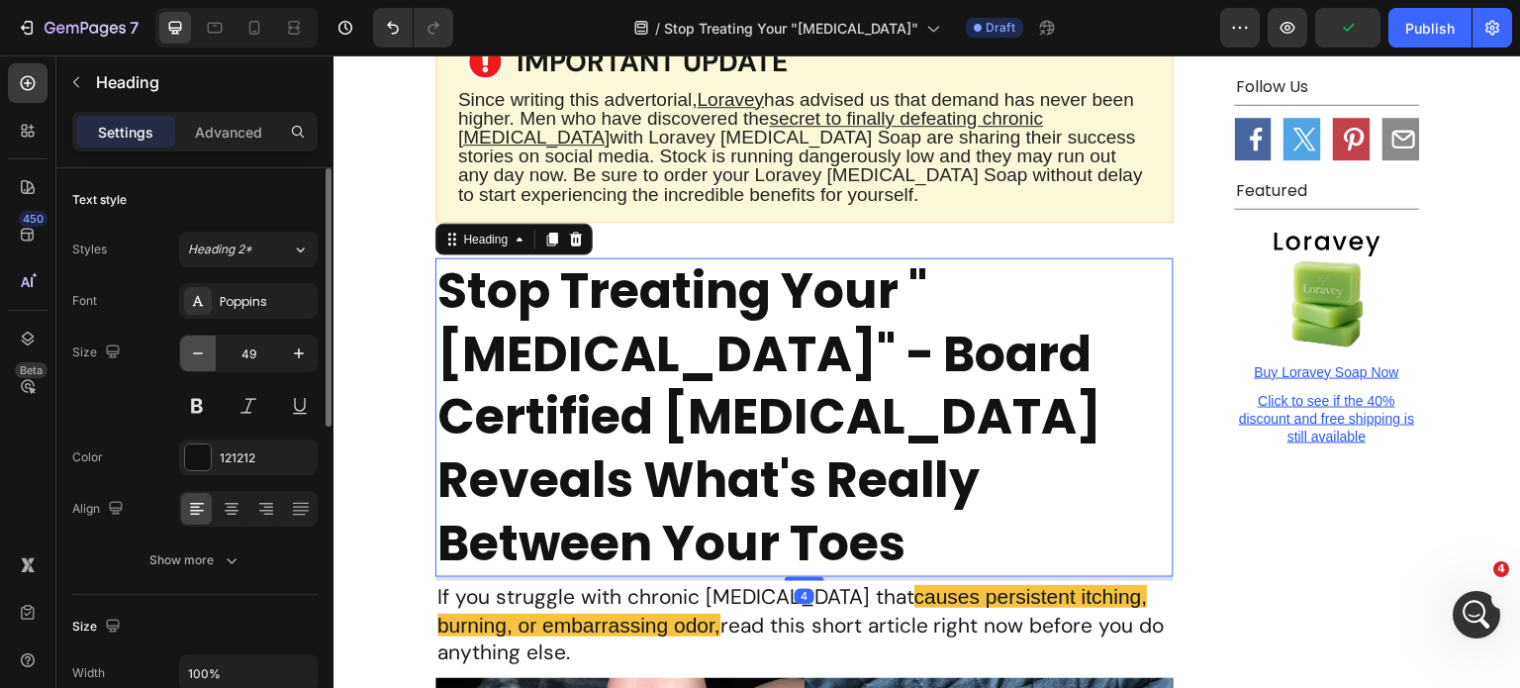
click at [197, 352] on icon "button" at bounding box center [198, 353] width 10 height 2
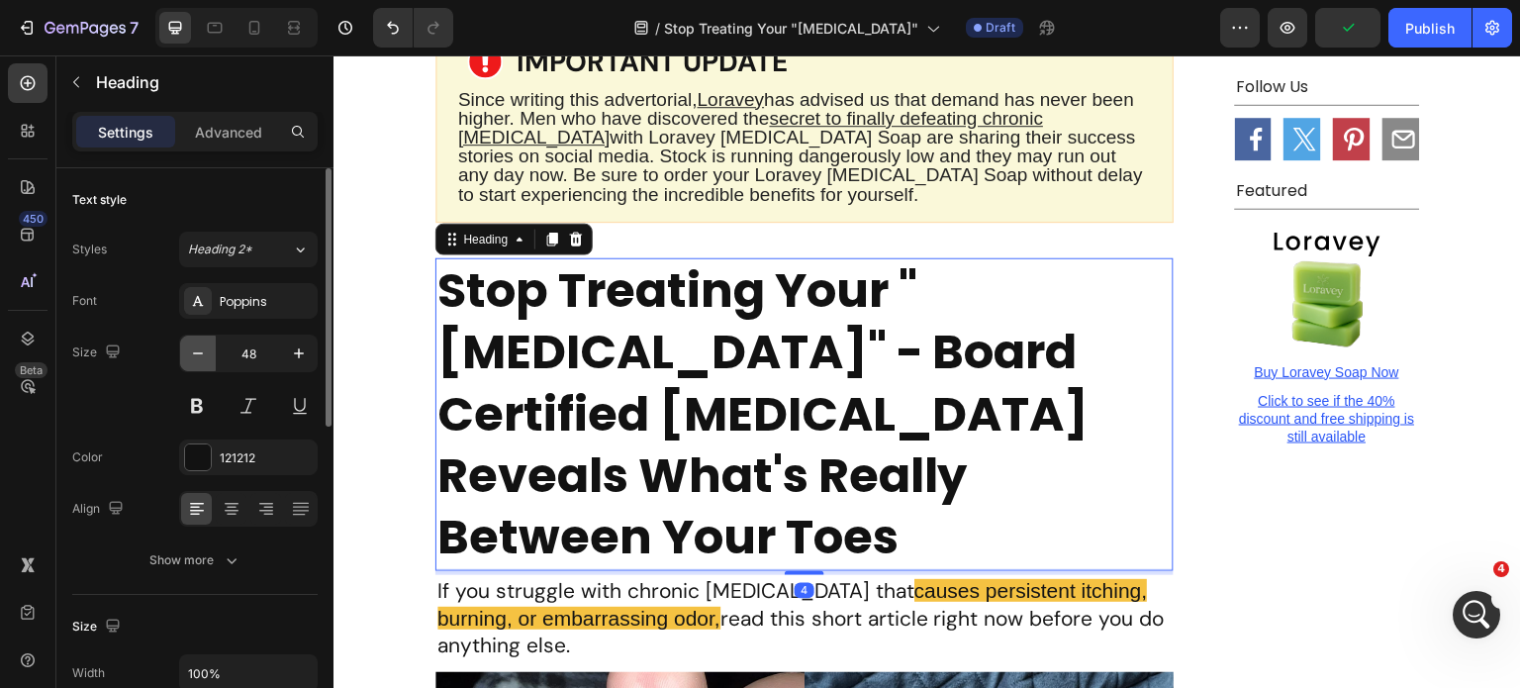
click at [197, 352] on icon "button" at bounding box center [198, 353] width 10 height 2
type input "47"
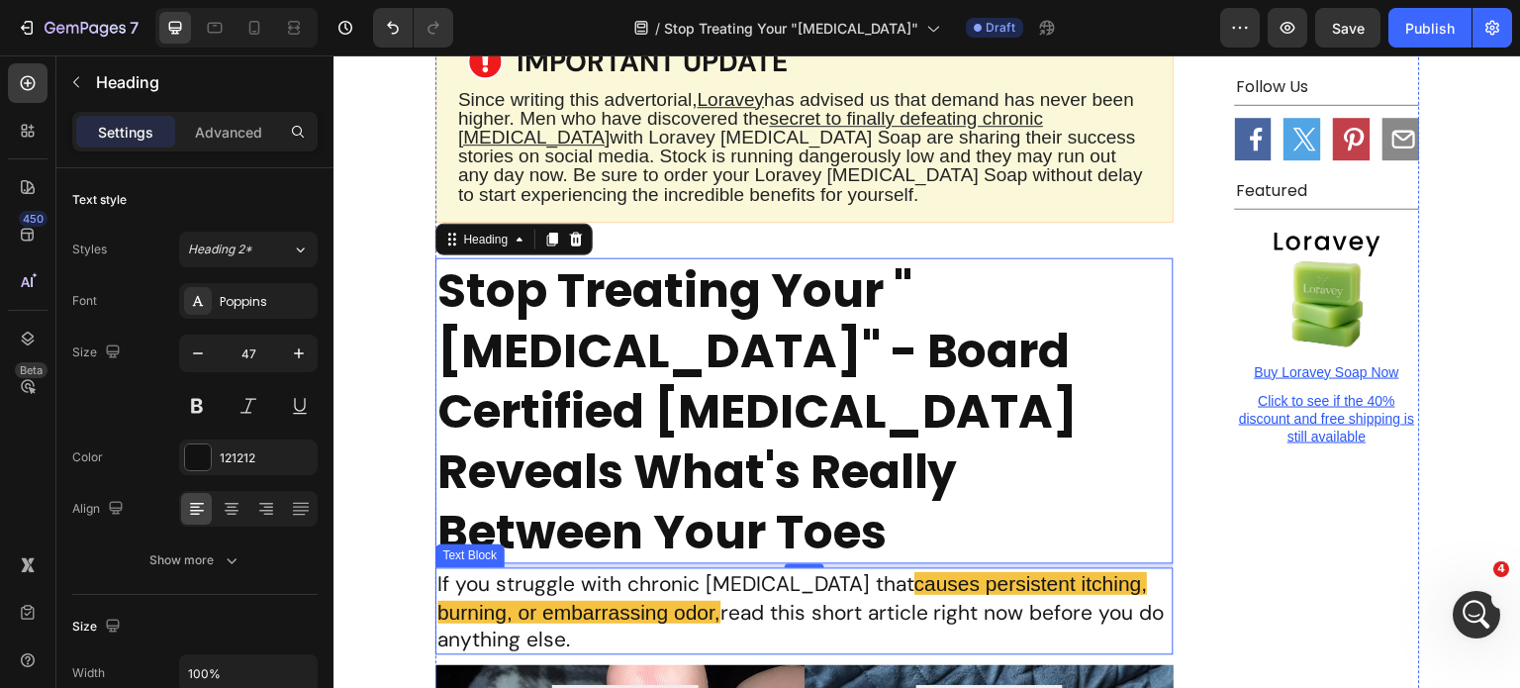
click at [810, 570] on p "If you struggle with chronic athlete's foot that causes persistent itching, bur…" at bounding box center [805, 611] width 734 height 83
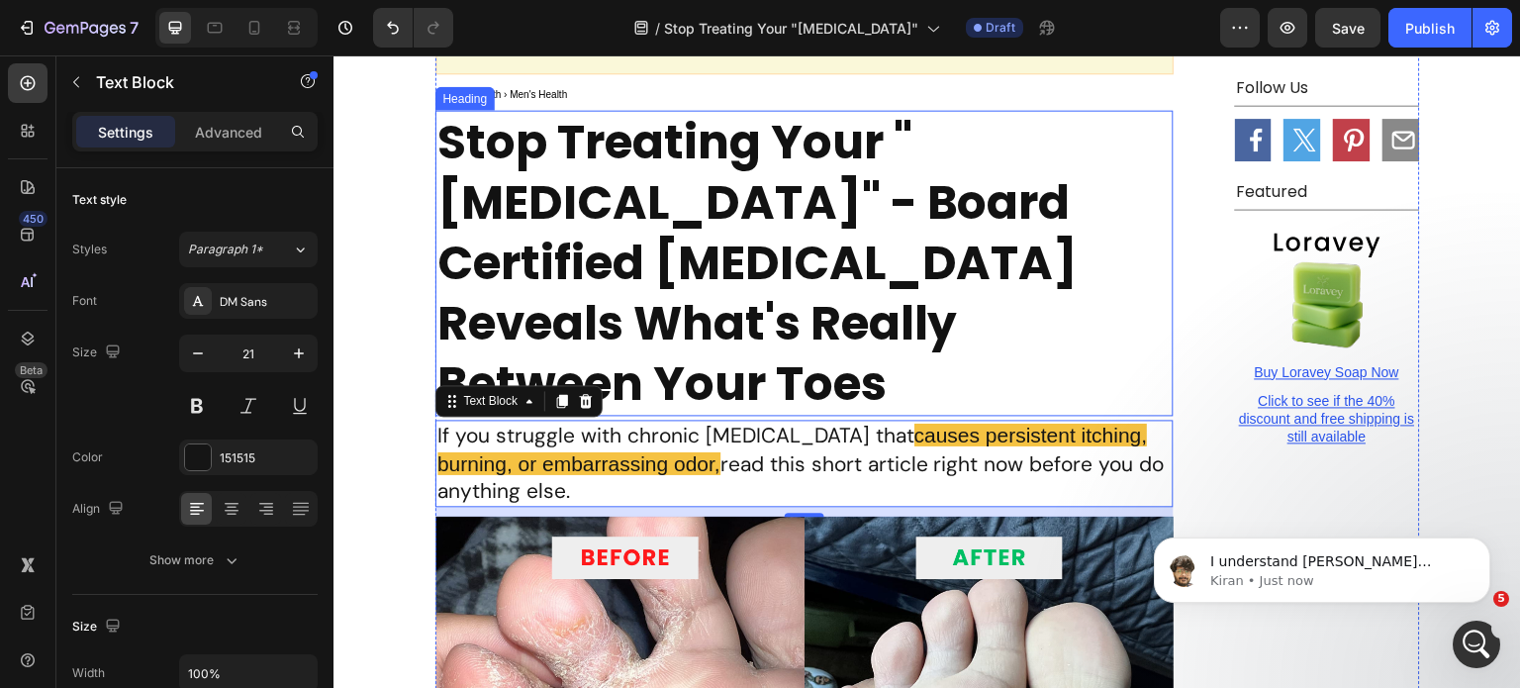
scroll to position [297, 0]
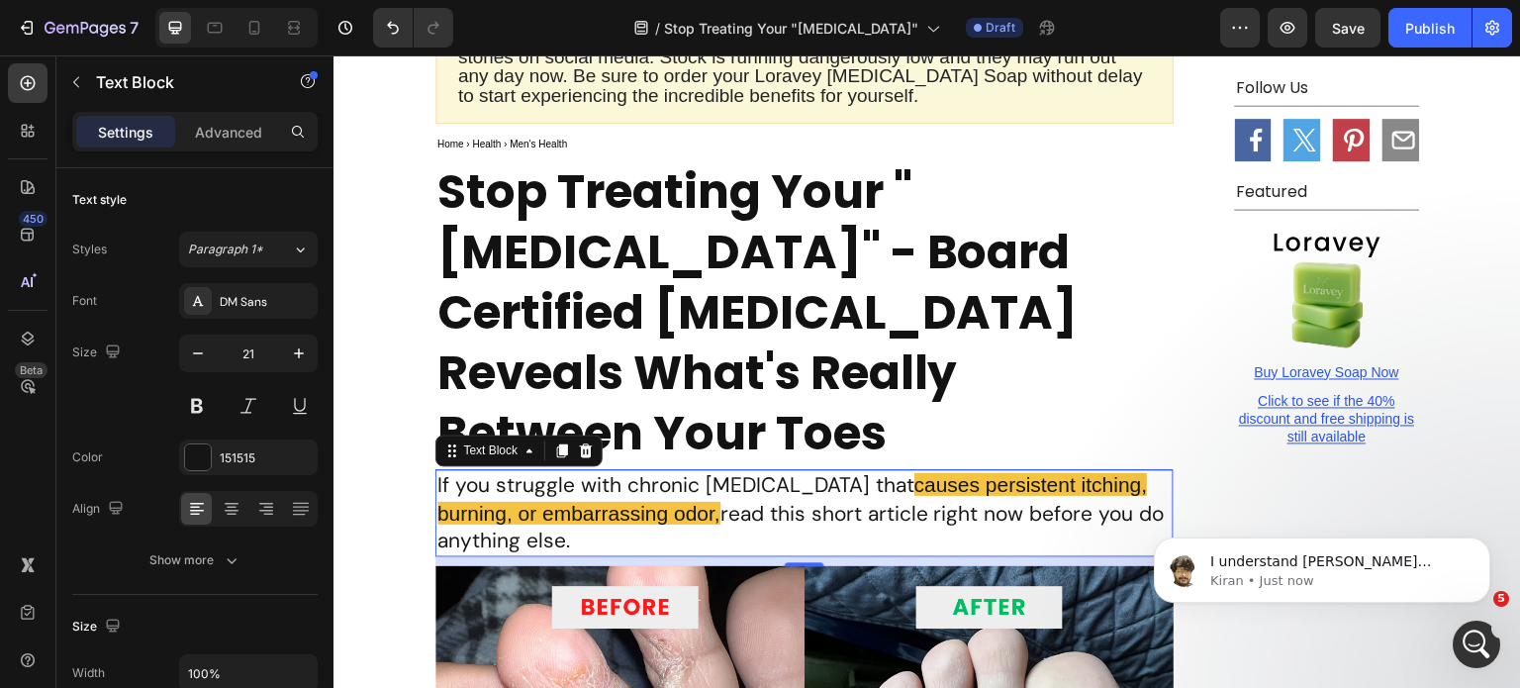
click at [680, 471] on p "If you struggle with chronic athlete's foot that causes persistent itching, bur…" at bounding box center [805, 512] width 734 height 83
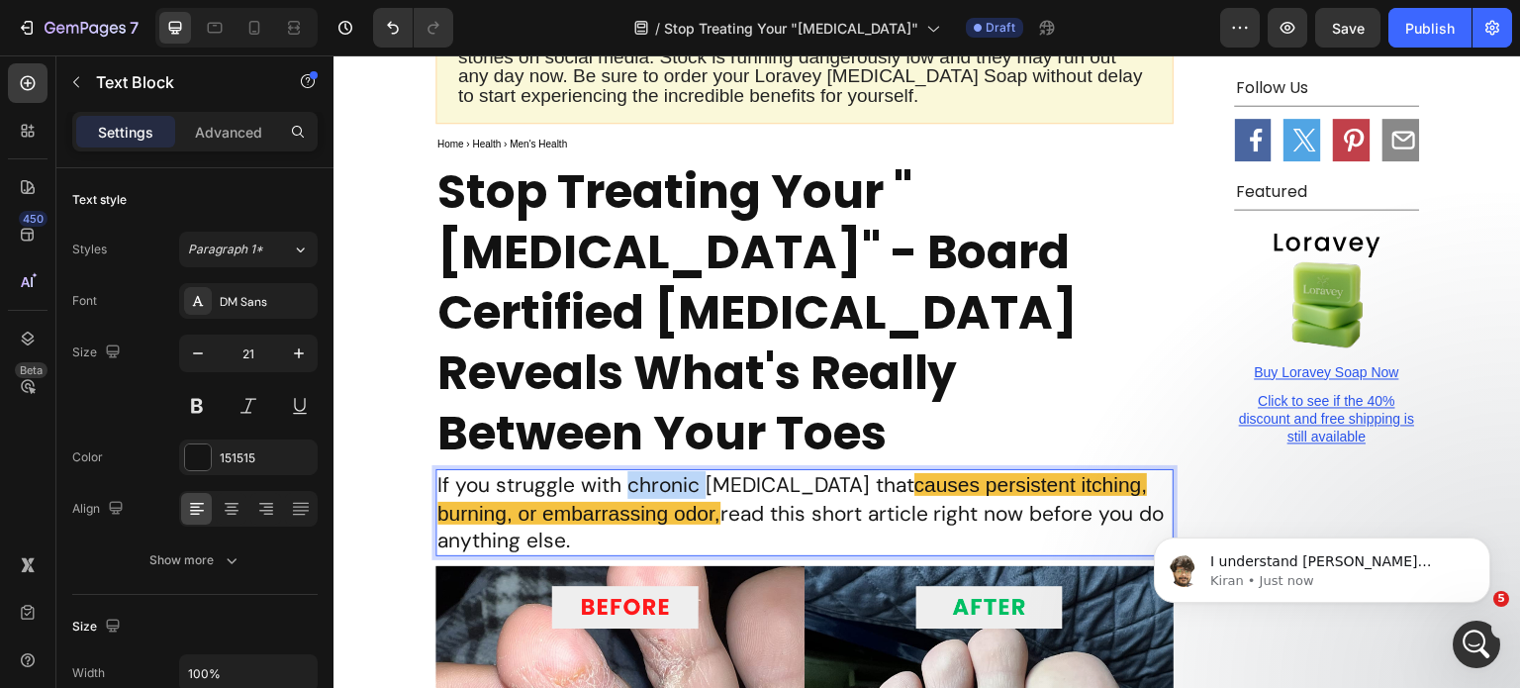
click at [680, 471] on p "If you struggle with chronic athlete's foot that causes persistent itching, bur…" at bounding box center [805, 512] width 734 height 83
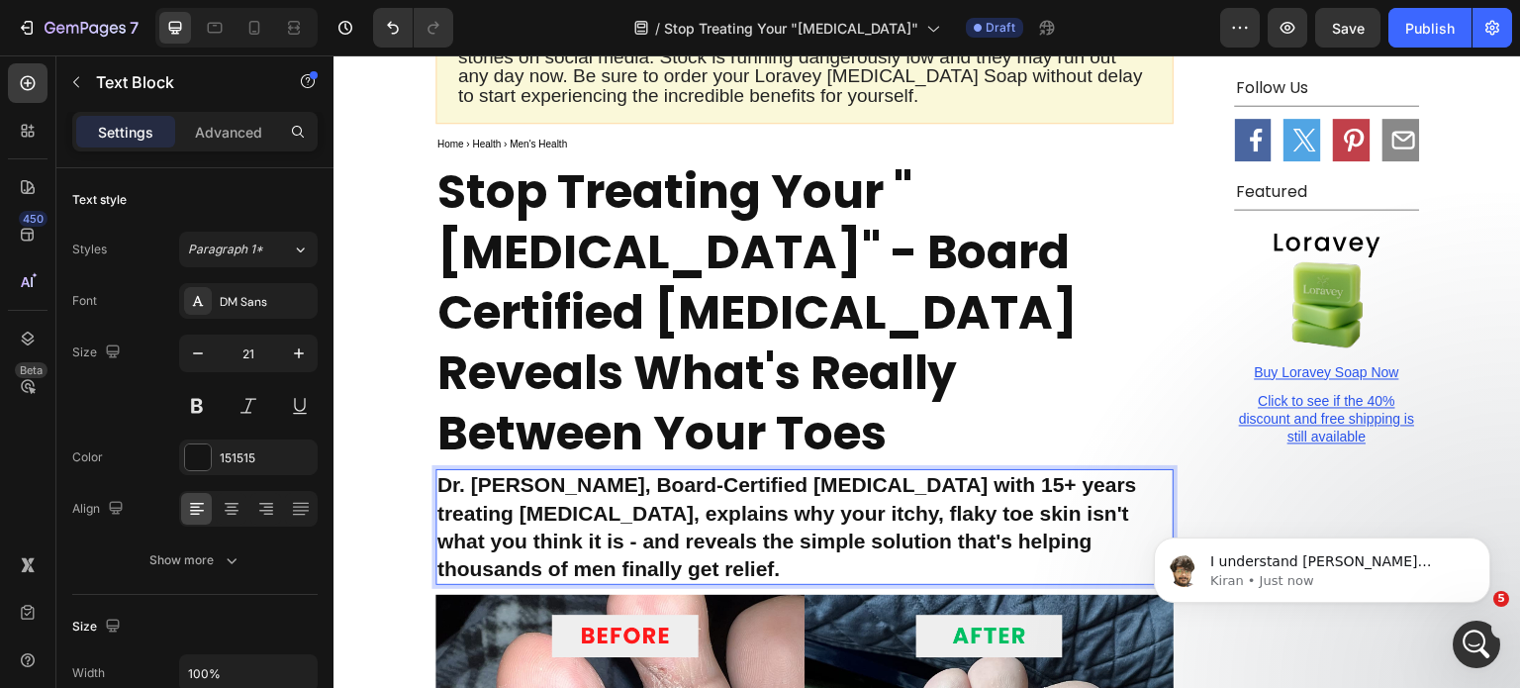
click at [722, 473] on strong "Dr. [PERSON_NAME], Board-Certified [MEDICAL_DATA] with 15+ years treating [MEDI…" at bounding box center [788, 526] width 700 height 107
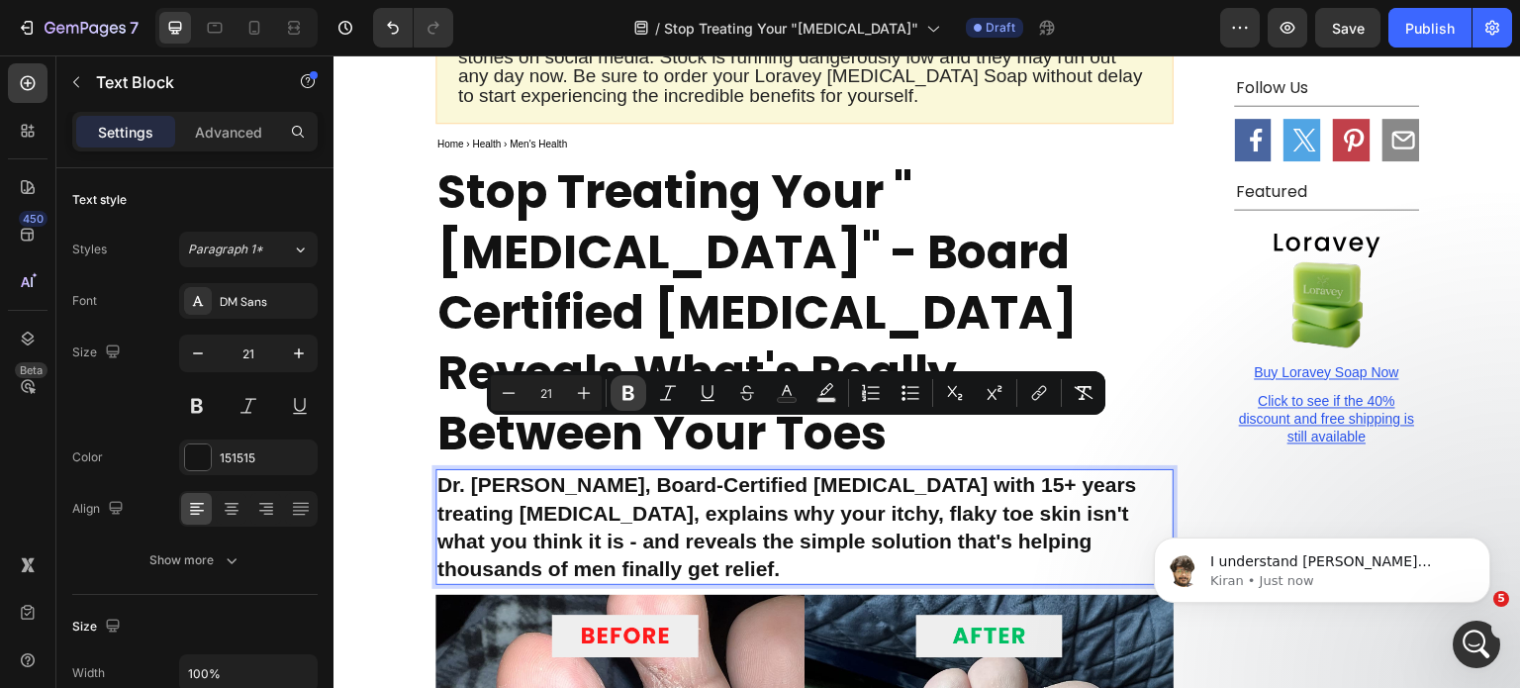
click at [627, 402] on icon "Editor contextual toolbar" at bounding box center [629, 393] width 20 height 20
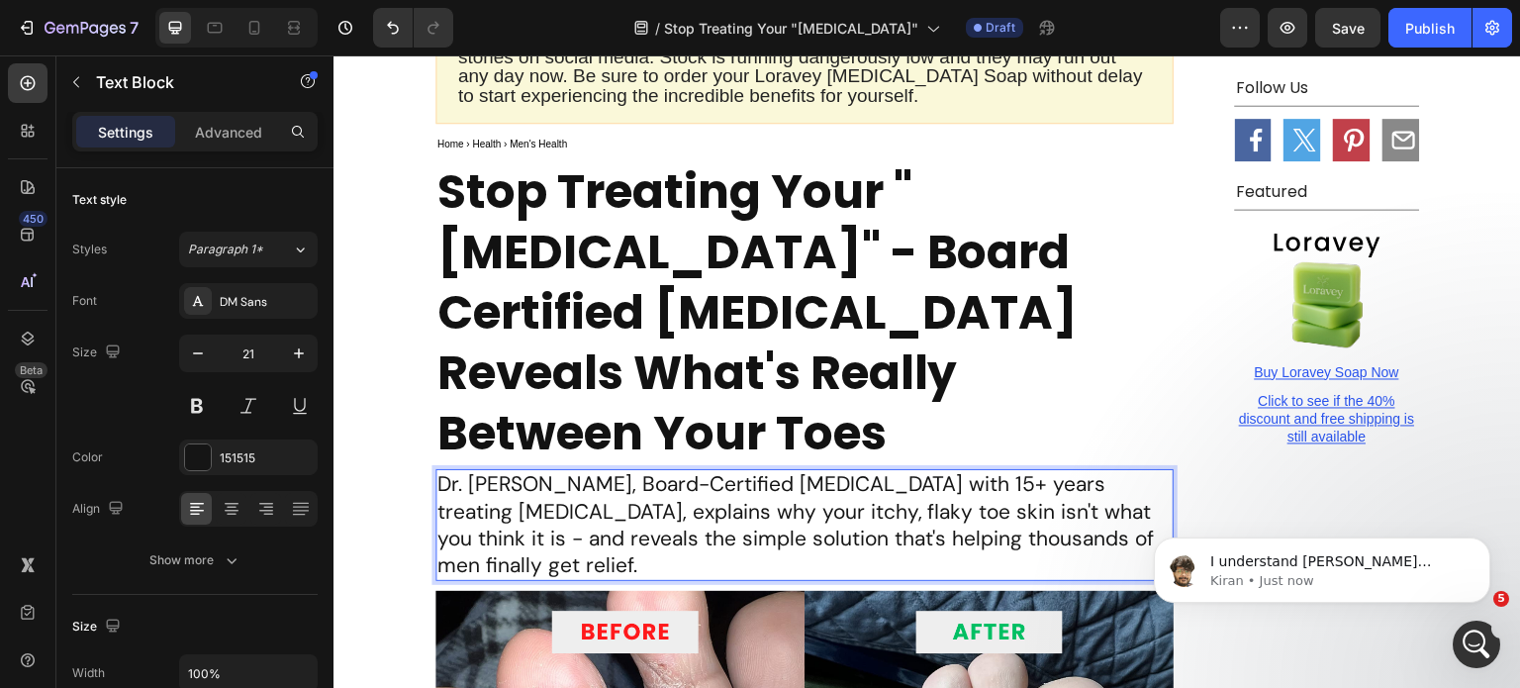
click at [789, 471] on p "Dr. [PERSON_NAME], Board-Certified [MEDICAL_DATA] with 15+ years treating [MEDI…" at bounding box center [805, 525] width 734 height 108
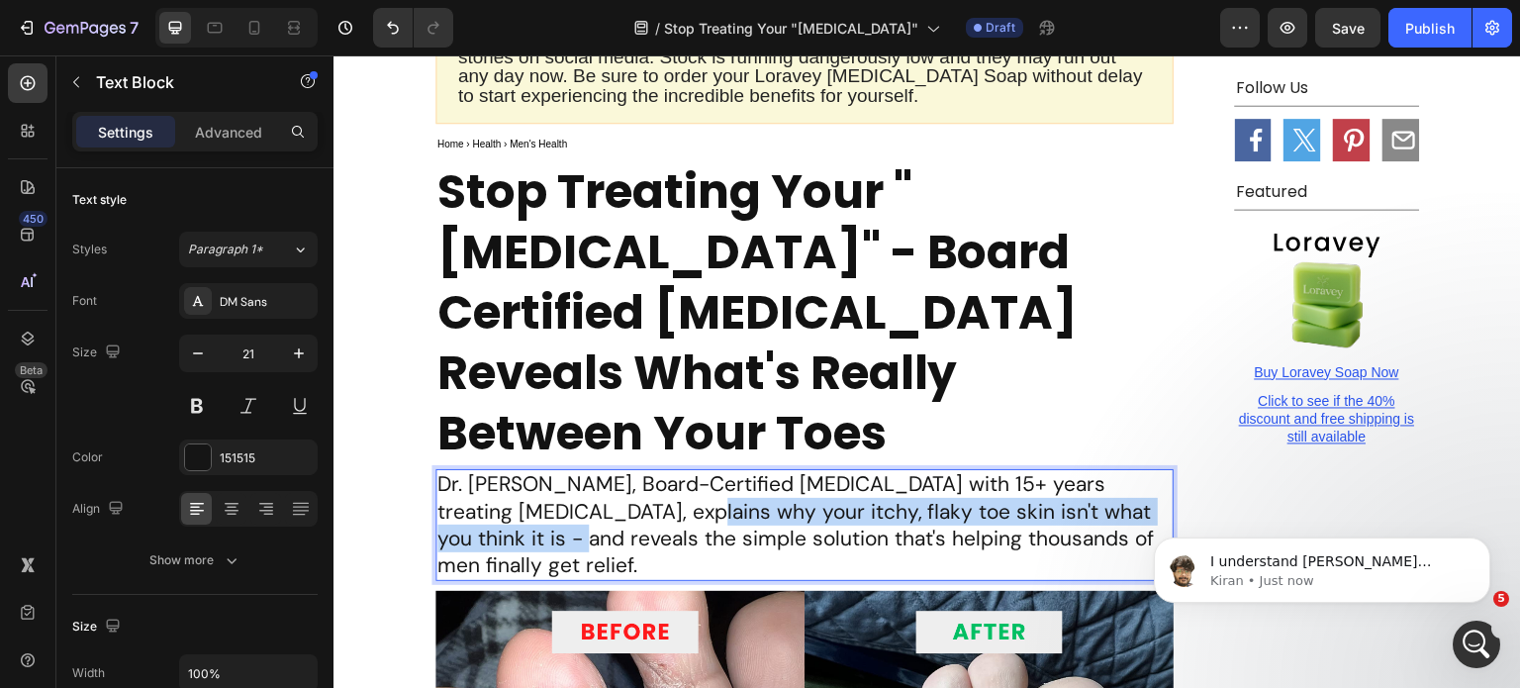
drag, startPoint x: 585, startPoint y: 468, endPoint x: 443, endPoint y: 497, distance: 144.4
click at [443, 497] on p "Dr. [PERSON_NAME], Board-Certified [MEDICAL_DATA] with 15+ years treating [MEDI…" at bounding box center [805, 525] width 734 height 108
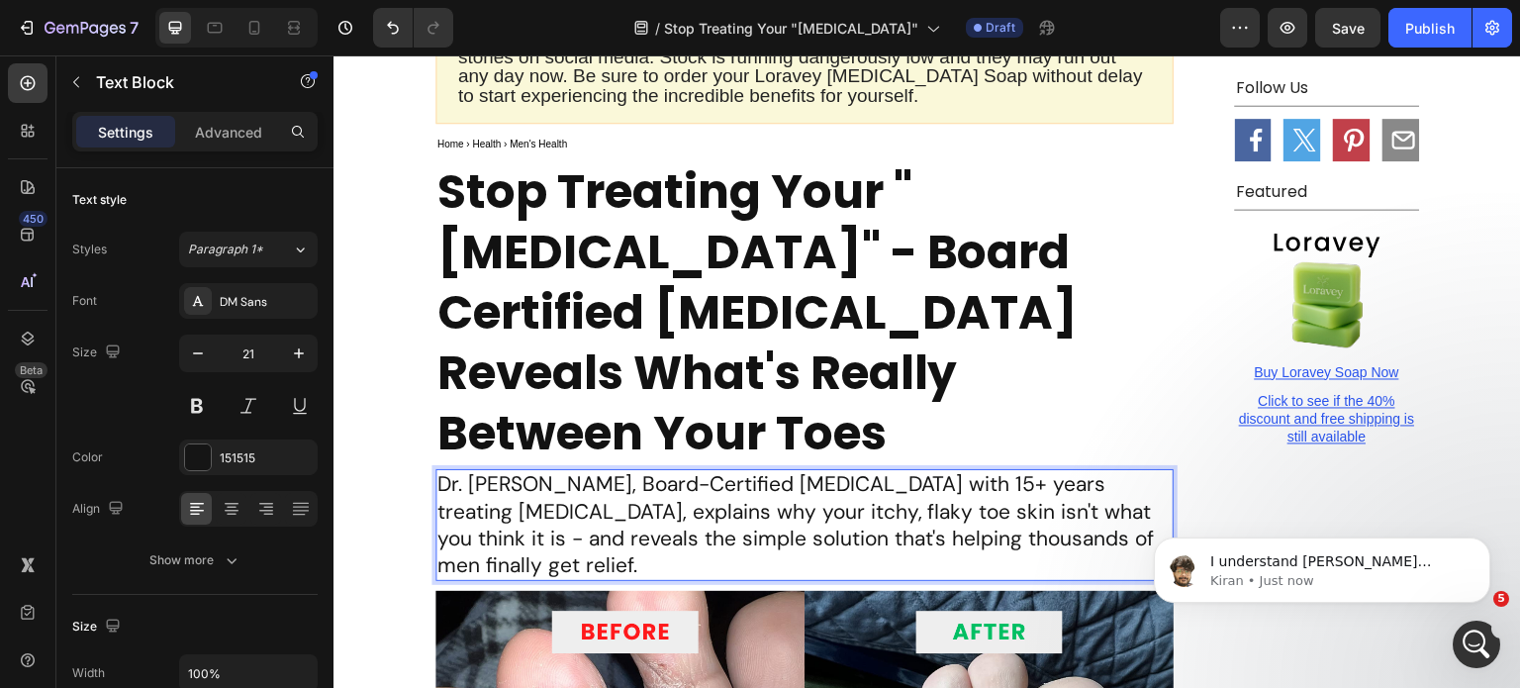
click at [460, 500] on p "Dr. [PERSON_NAME], Board-Certified [MEDICAL_DATA] with 15+ years treating [MEDI…" at bounding box center [805, 525] width 734 height 108
drag, startPoint x: 469, startPoint y: 492, endPoint x: 523, endPoint y: 516, distance: 58.5
click at [523, 516] on p "Dr. [PERSON_NAME], Board-Certified [MEDICAL_DATA] with 15+ years treating [MEDI…" at bounding box center [805, 525] width 734 height 108
click at [775, 385] on p "Stop Treating Your "[MEDICAL_DATA]" - Board Certified [MEDICAL_DATA] Reveals Wh…" at bounding box center [805, 312] width 734 height 302
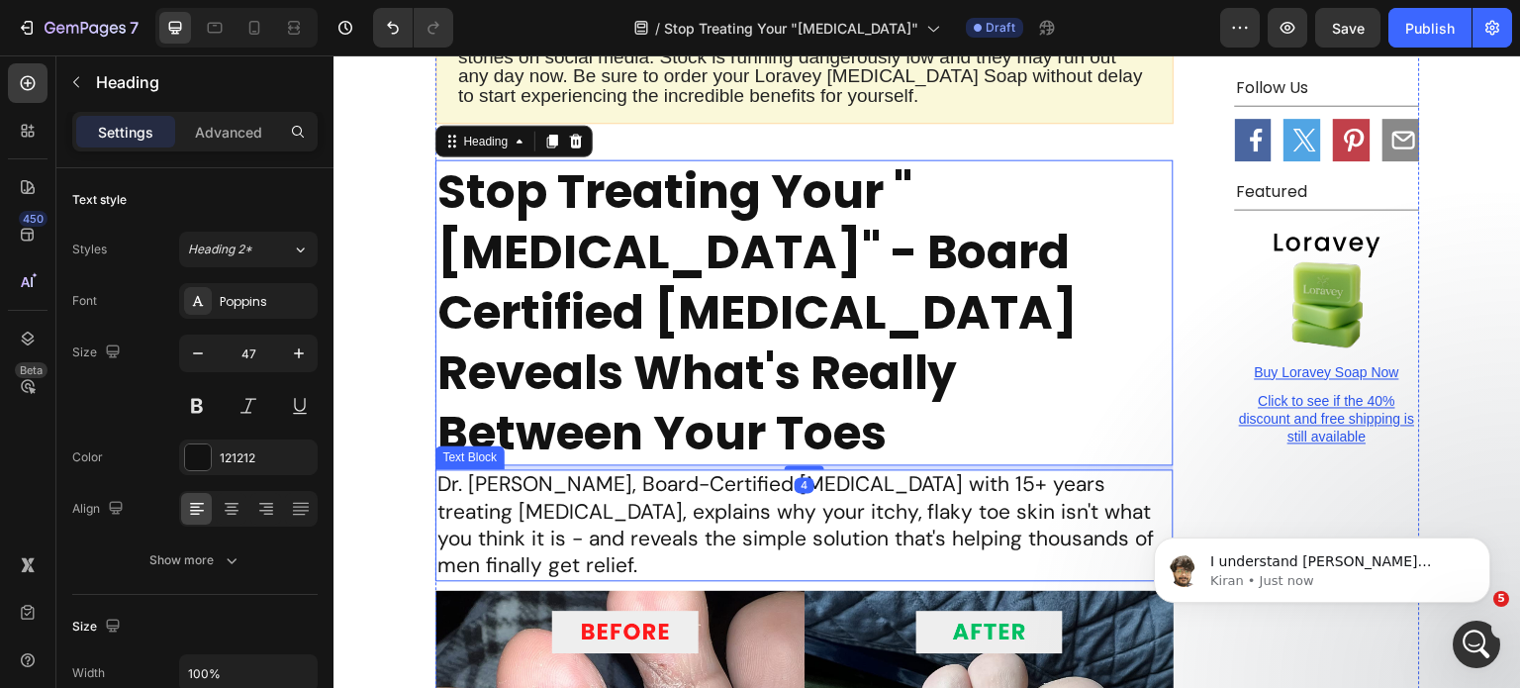
click at [676, 471] on p "Dr. [PERSON_NAME], Board-Certified [MEDICAL_DATA] with 15+ years treating [MEDI…" at bounding box center [805, 525] width 734 height 108
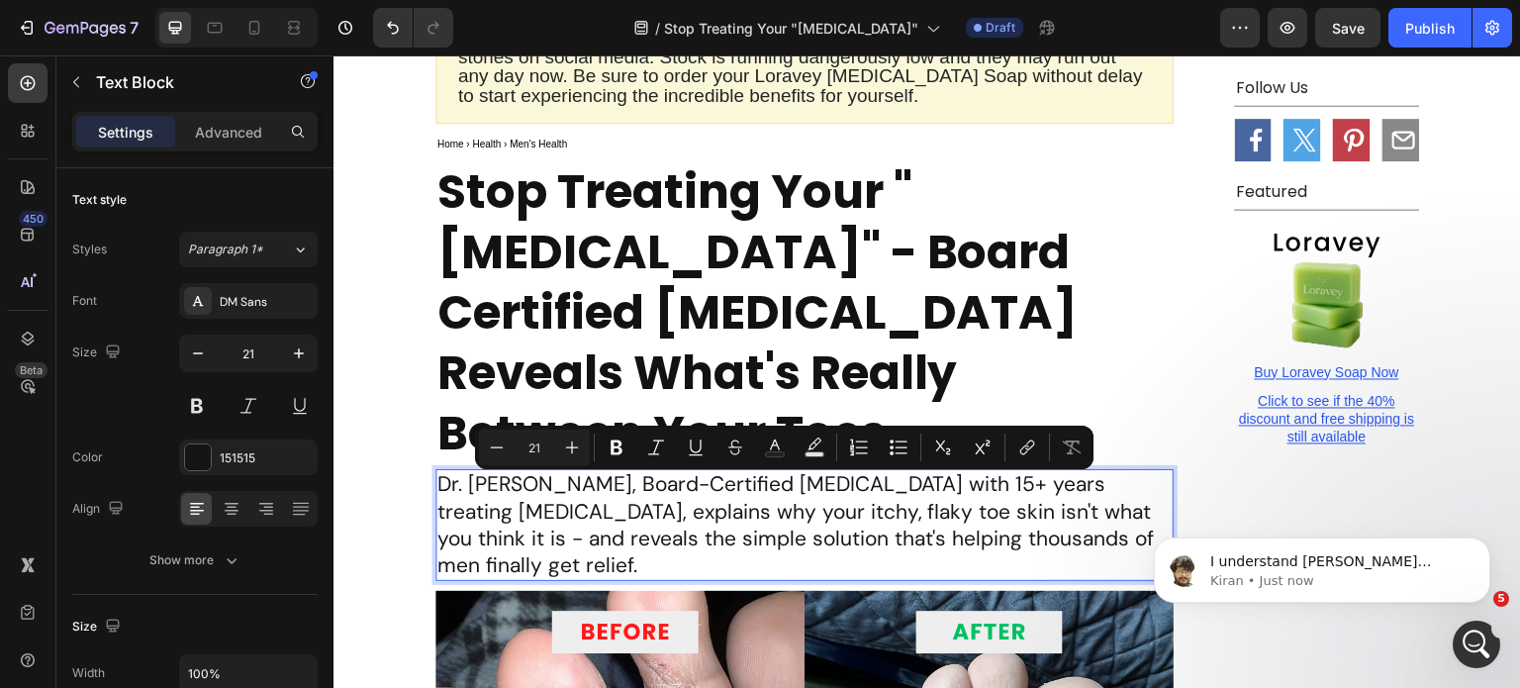
drag, startPoint x: 467, startPoint y: 495, endPoint x: 520, endPoint y: 512, distance: 55.1
click at [520, 512] on p "Dr. [PERSON_NAME], Board-Certified [MEDICAL_DATA] with 15+ years treating [MEDI…" at bounding box center [805, 525] width 734 height 108
click at [816, 445] on icon "Editor contextual toolbar" at bounding box center [815, 444] width 14 height 12
type input "000000"
type input "77"
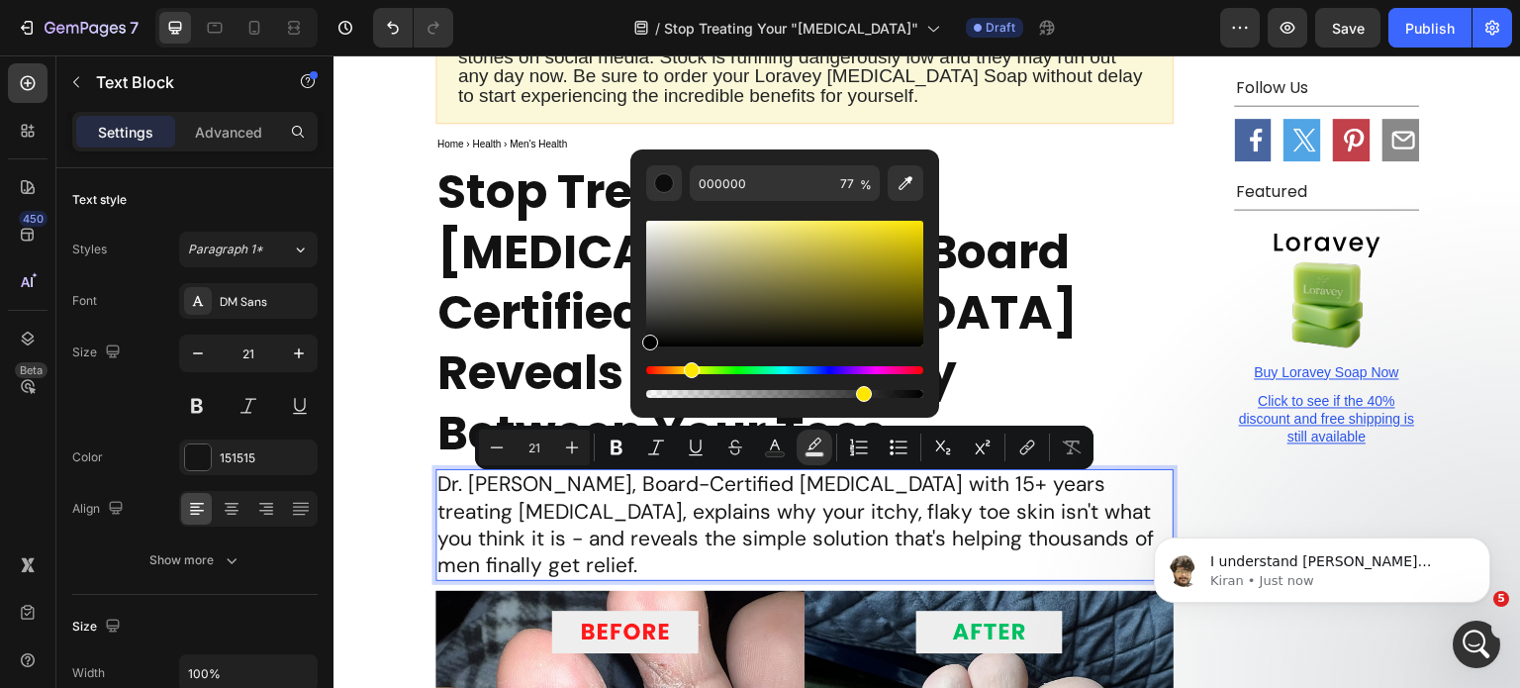
click at [688, 370] on div "Hue" at bounding box center [784, 370] width 277 height 8
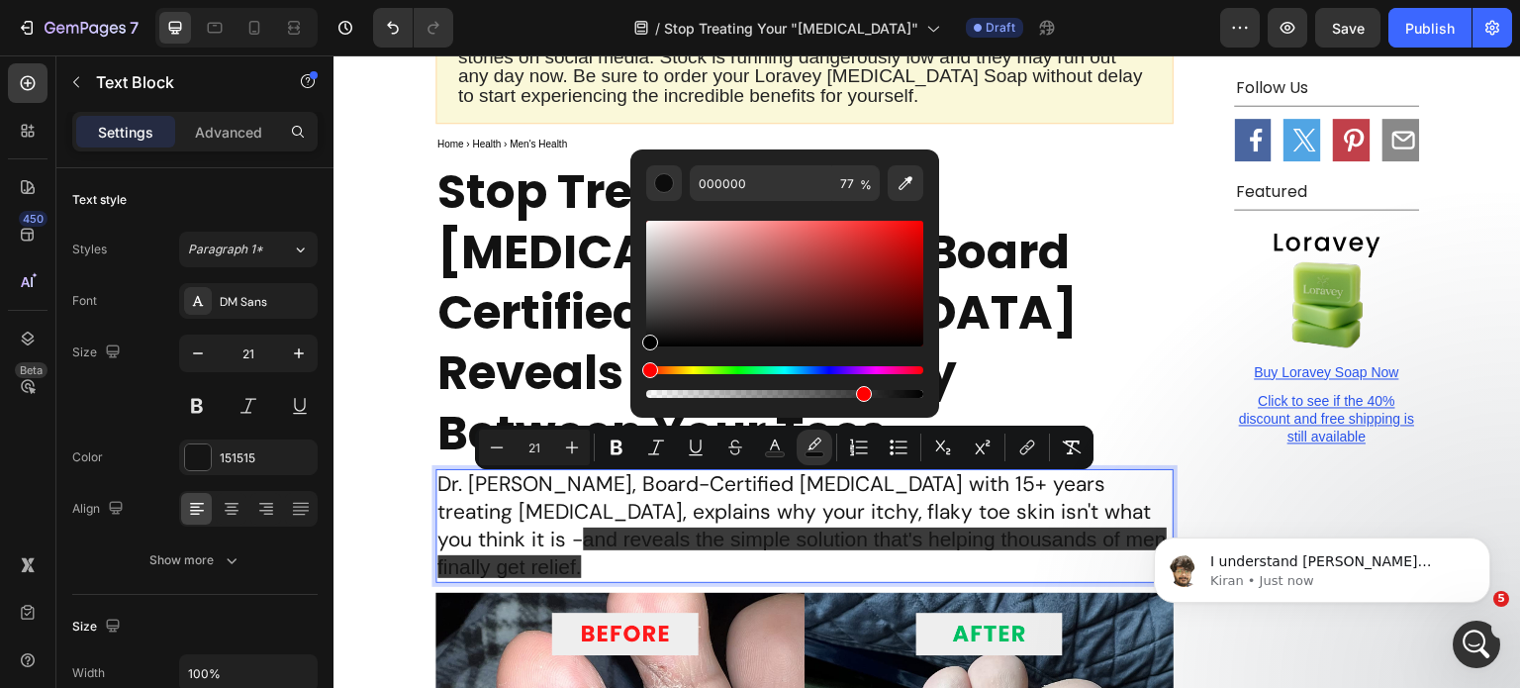
click at [688, 370] on div "Hue" at bounding box center [784, 370] width 277 height 8
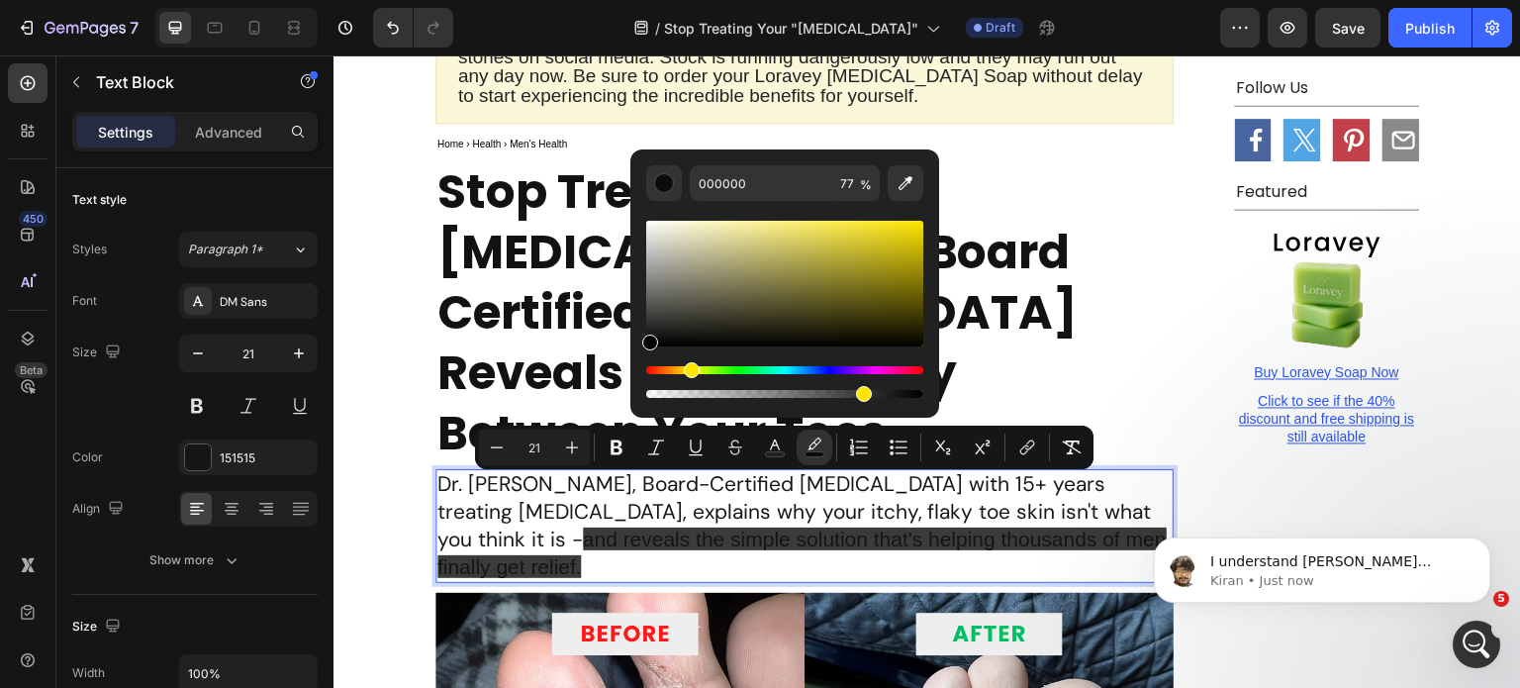
click at [817, 241] on div "Editor contextual toolbar" at bounding box center [784, 284] width 277 height 126
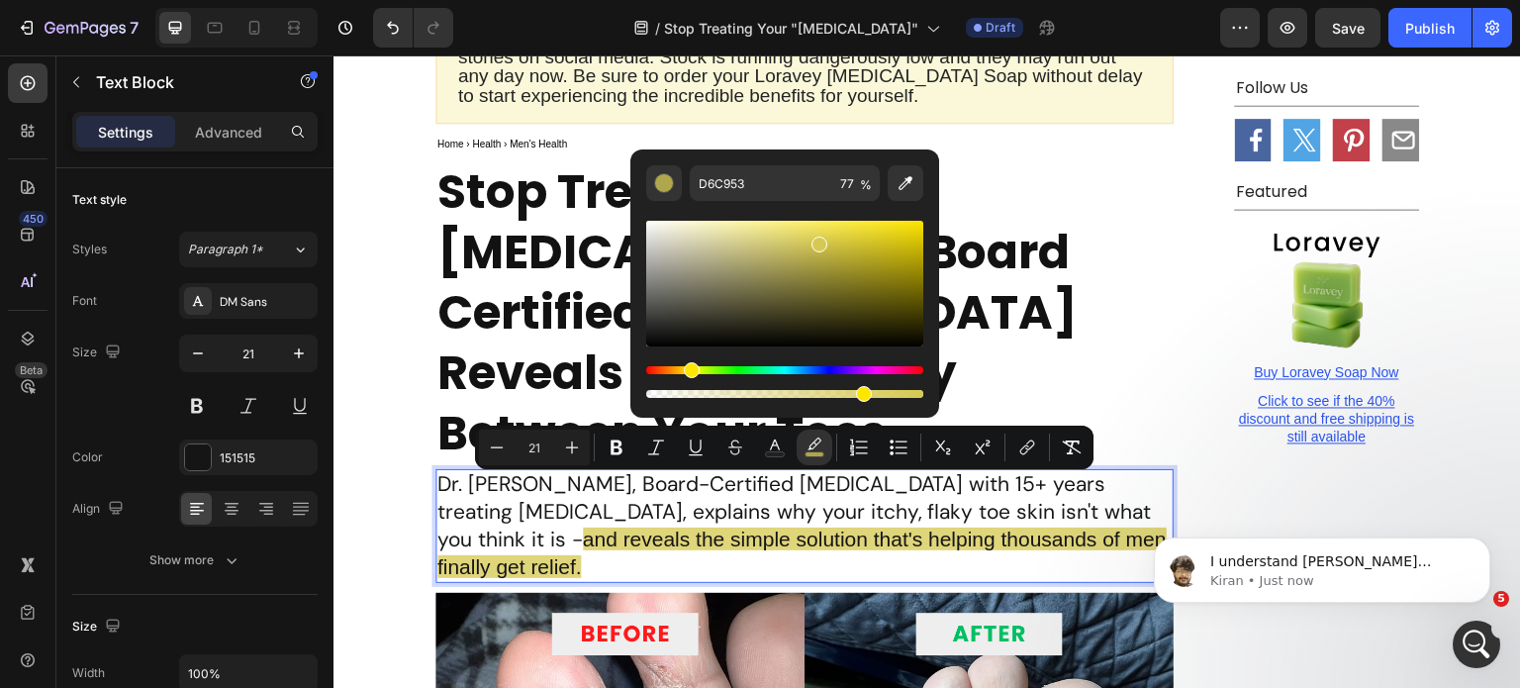
click at [820, 237] on div "Editor contextual toolbar" at bounding box center [820, 245] width 16 height 16
click at [831, 233] on div "Editor contextual toolbar" at bounding box center [784, 284] width 277 height 126
click at [810, 233] on div "Editor contextual toolbar" at bounding box center [784, 284] width 277 height 126
type input "E5D75E"
click at [1159, 343] on p "Stop Treating Your "[MEDICAL_DATA]" - Board Certified [MEDICAL_DATA] Reveals Wh…" at bounding box center [805, 312] width 734 height 302
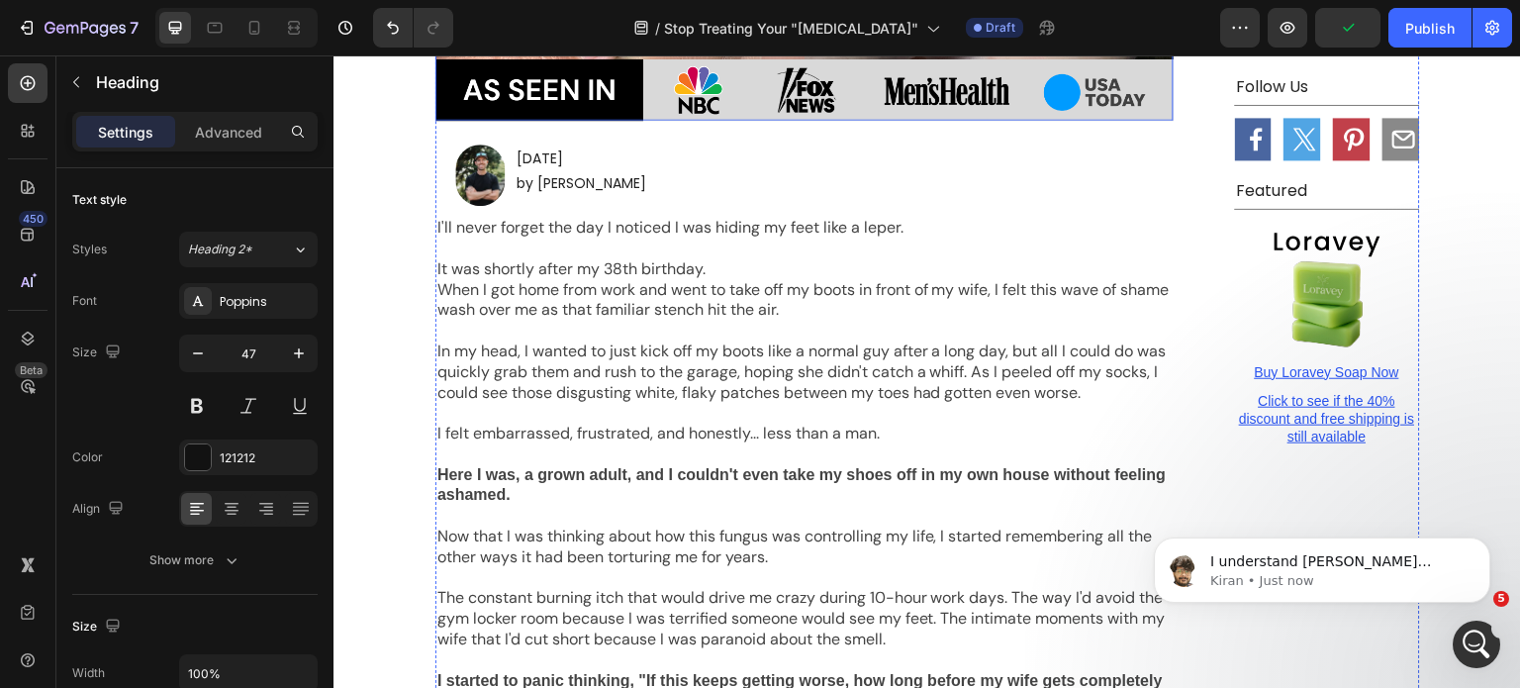
scroll to position [1188, 0]
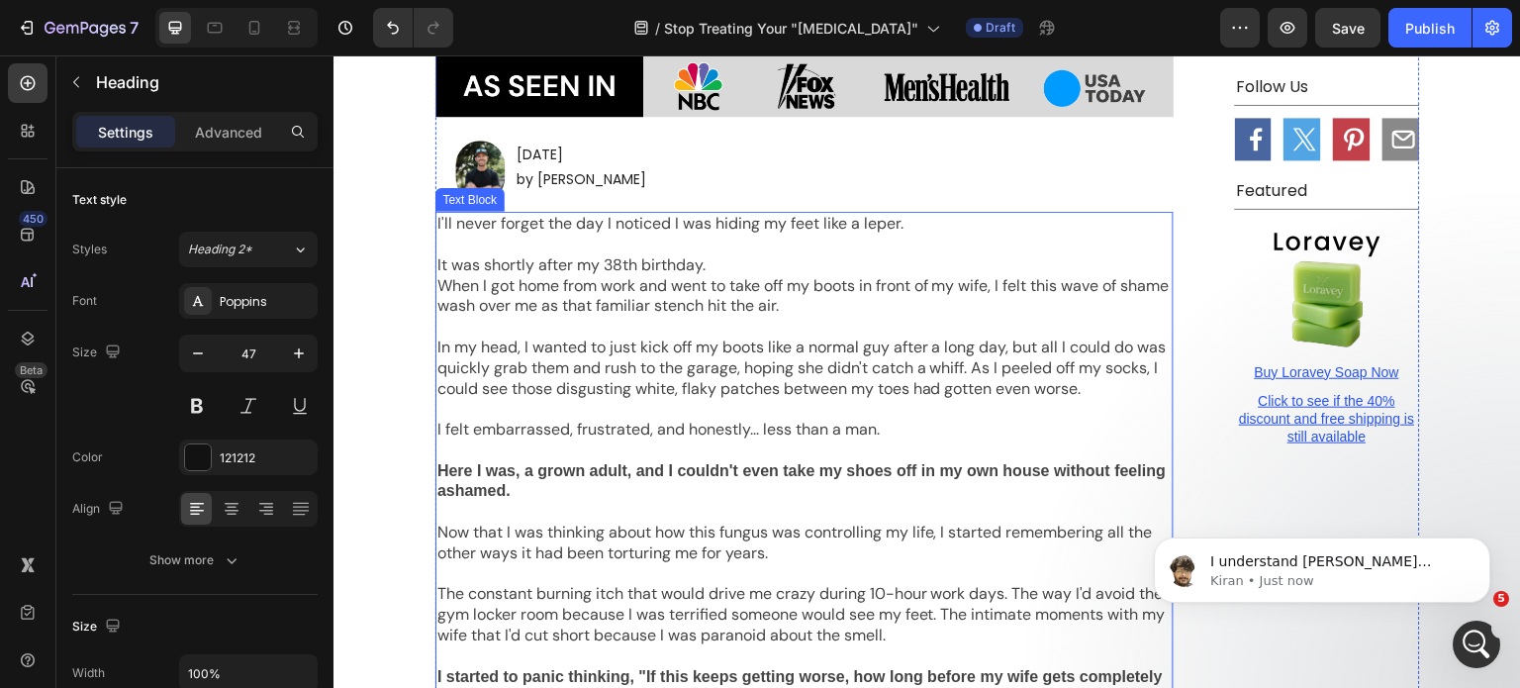
click at [594, 338] on p "In my head, I wanted to just kick off my boots like a normal guy after a long d…" at bounding box center [805, 368] width 734 height 61
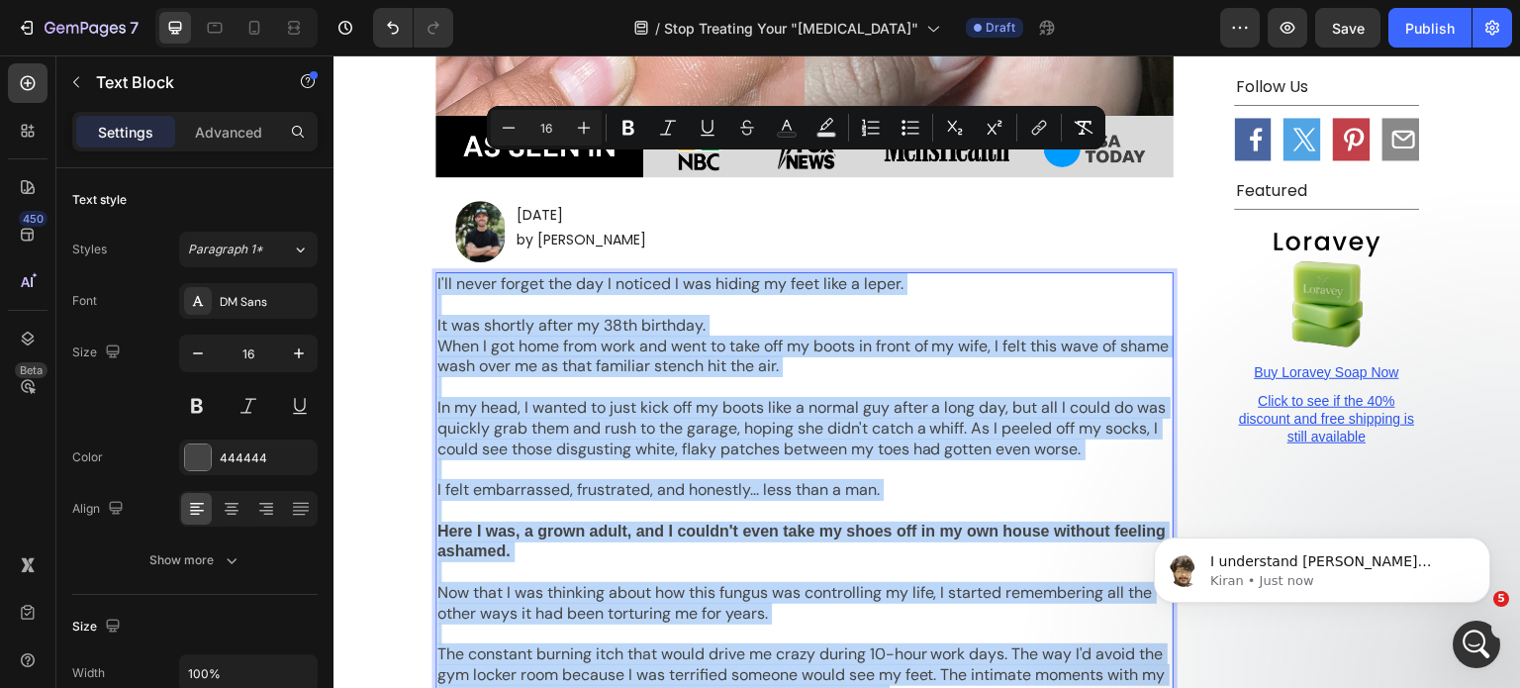
scroll to position [1089, 0]
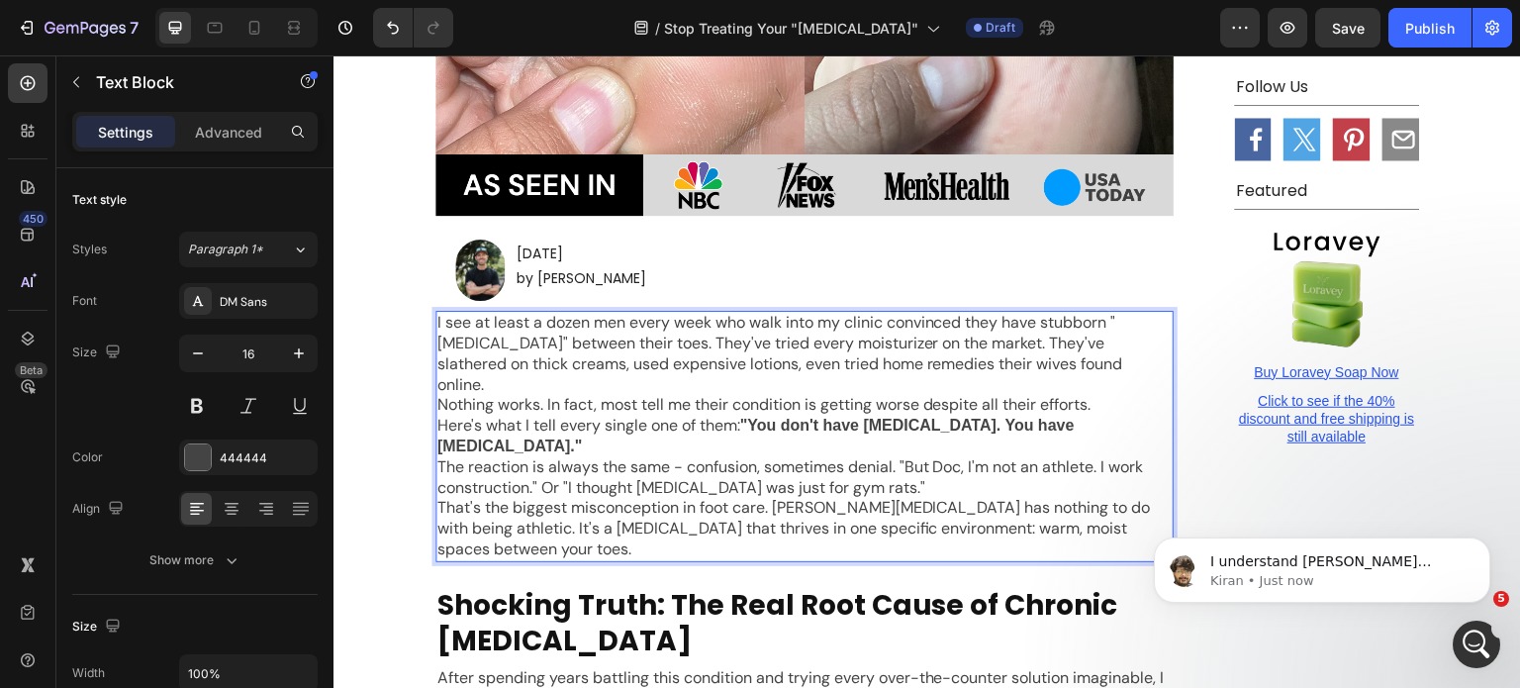
click at [1100, 314] on p "I see at least a dozen men every week who walk into my clinic convinced they ha…" at bounding box center [805, 354] width 734 height 82
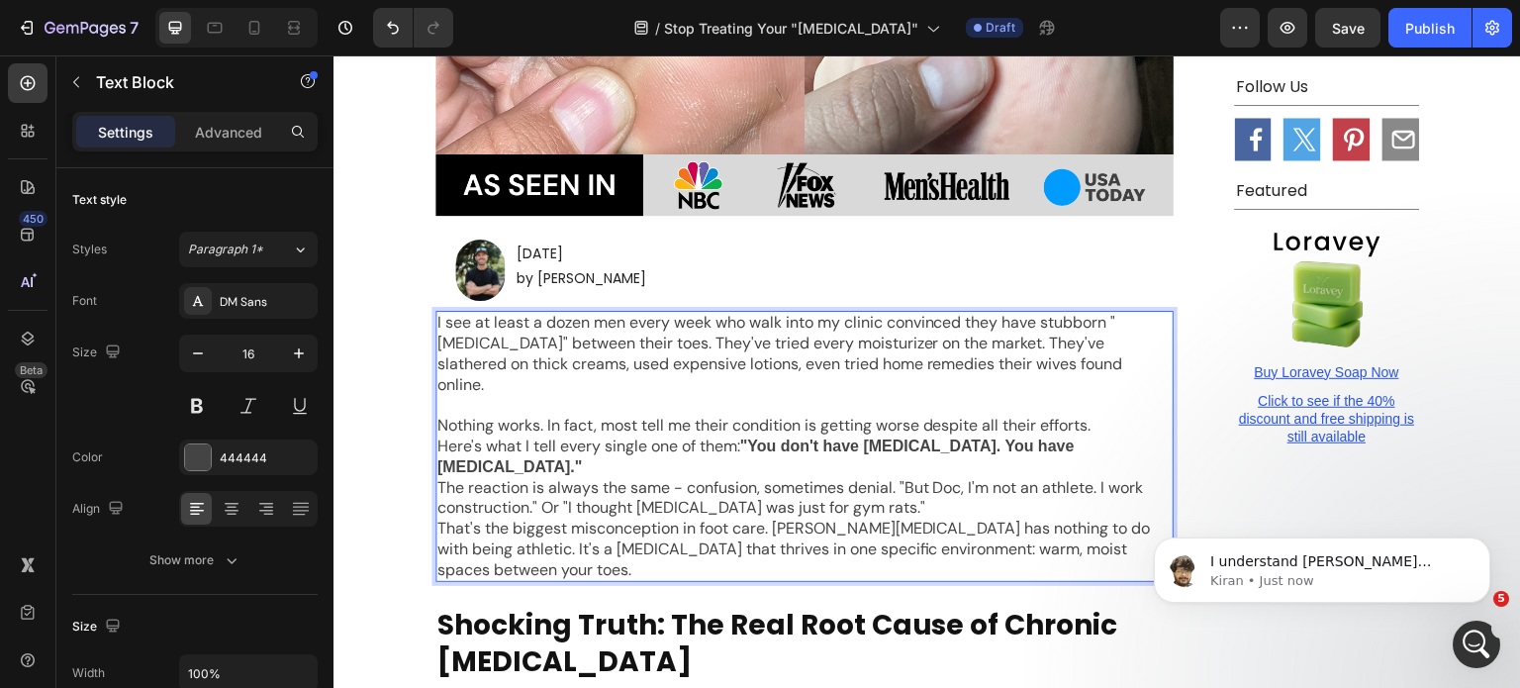
click at [1109, 416] on p "Nothing works. In fact, most tell me their condition is getting worse despite a…" at bounding box center [805, 426] width 734 height 21
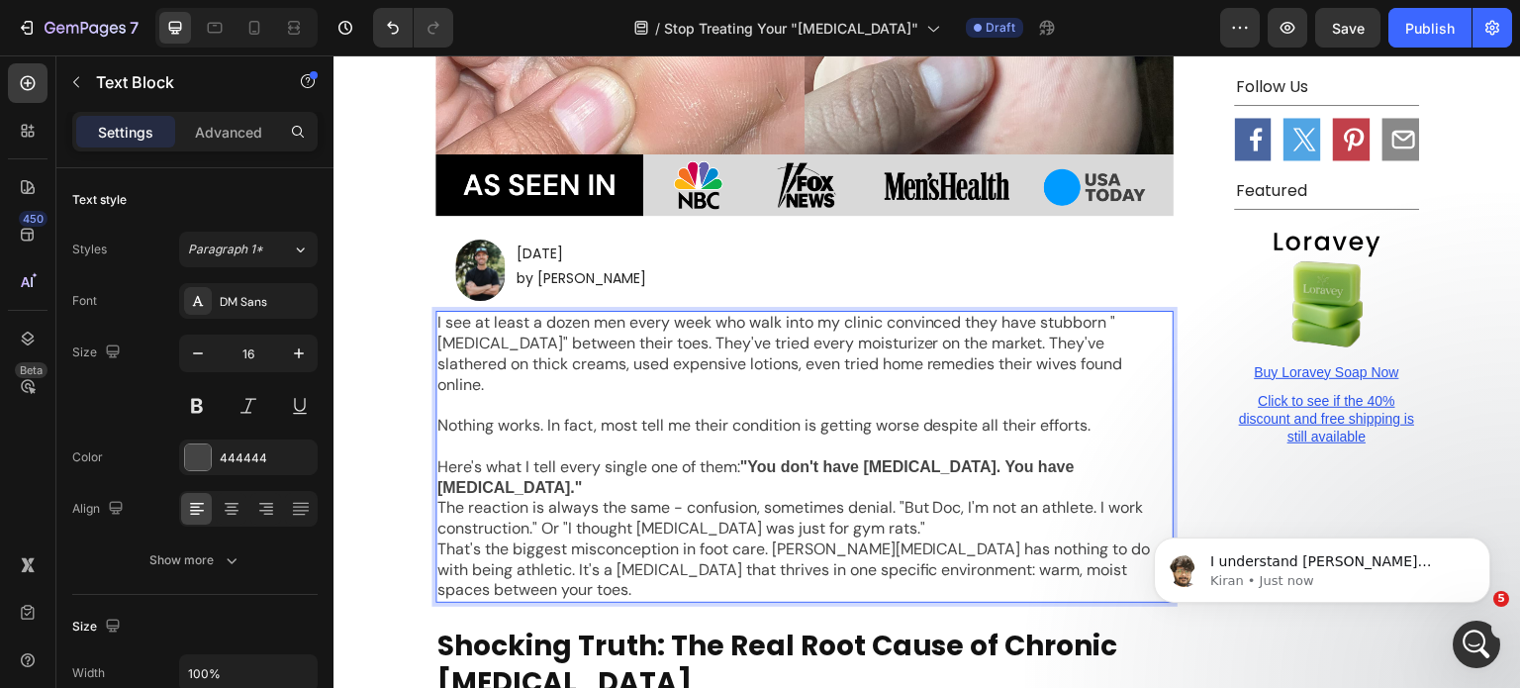
click at [1102, 457] on p "Here's what I tell every single one of them: "You don't have dry skin. You have…" at bounding box center [805, 478] width 734 height 42
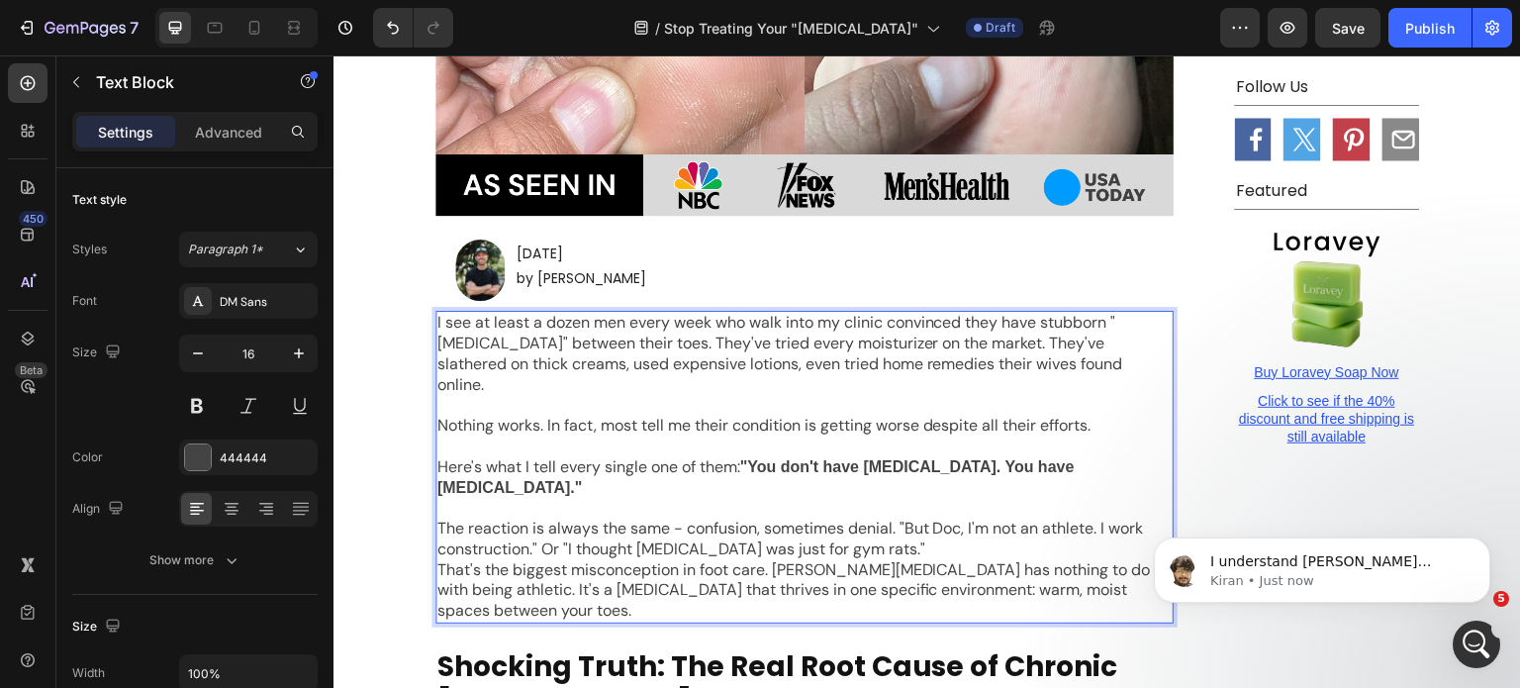
click at [1067, 519] on p "The reaction is always the same - confusion, sometimes denial. "But Doc, I'm no…" at bounding box center [805, 540] width 734 height 42
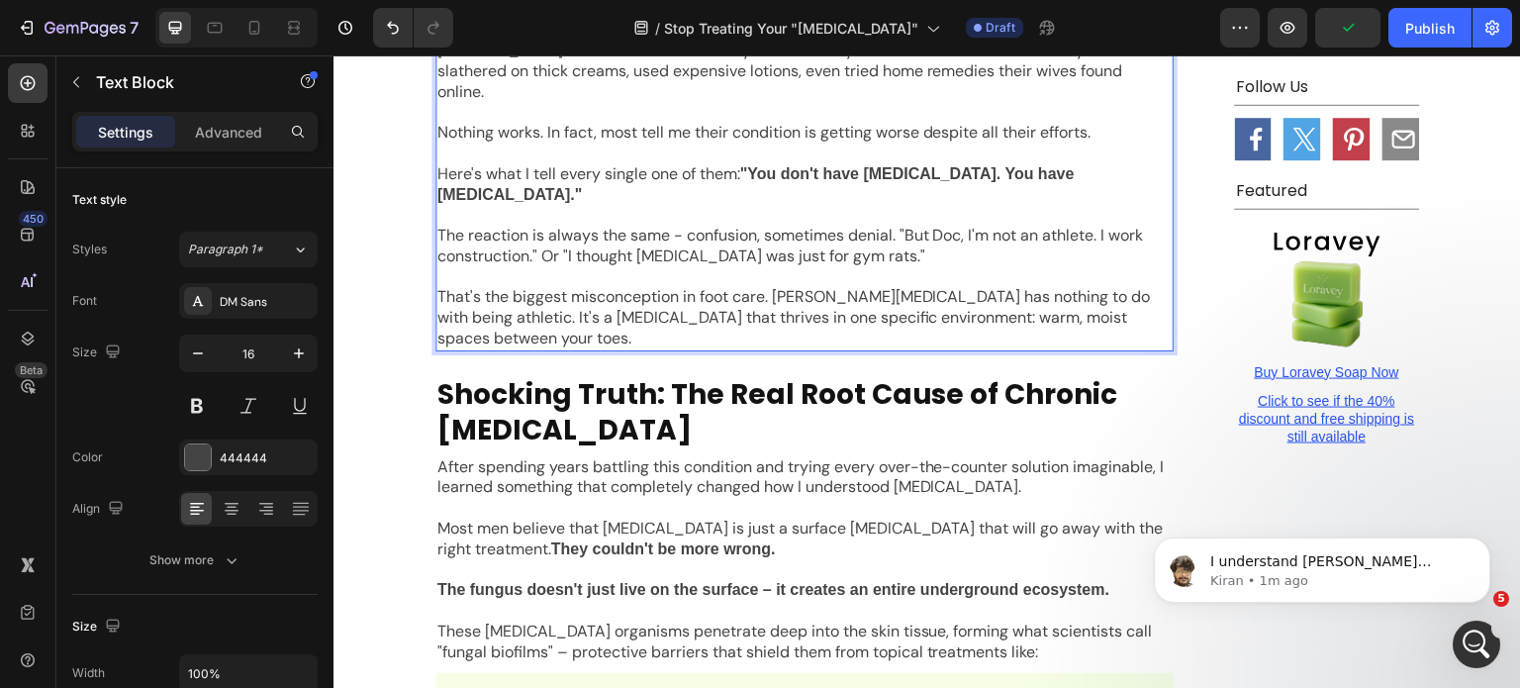
scroll to position [1386, 0]
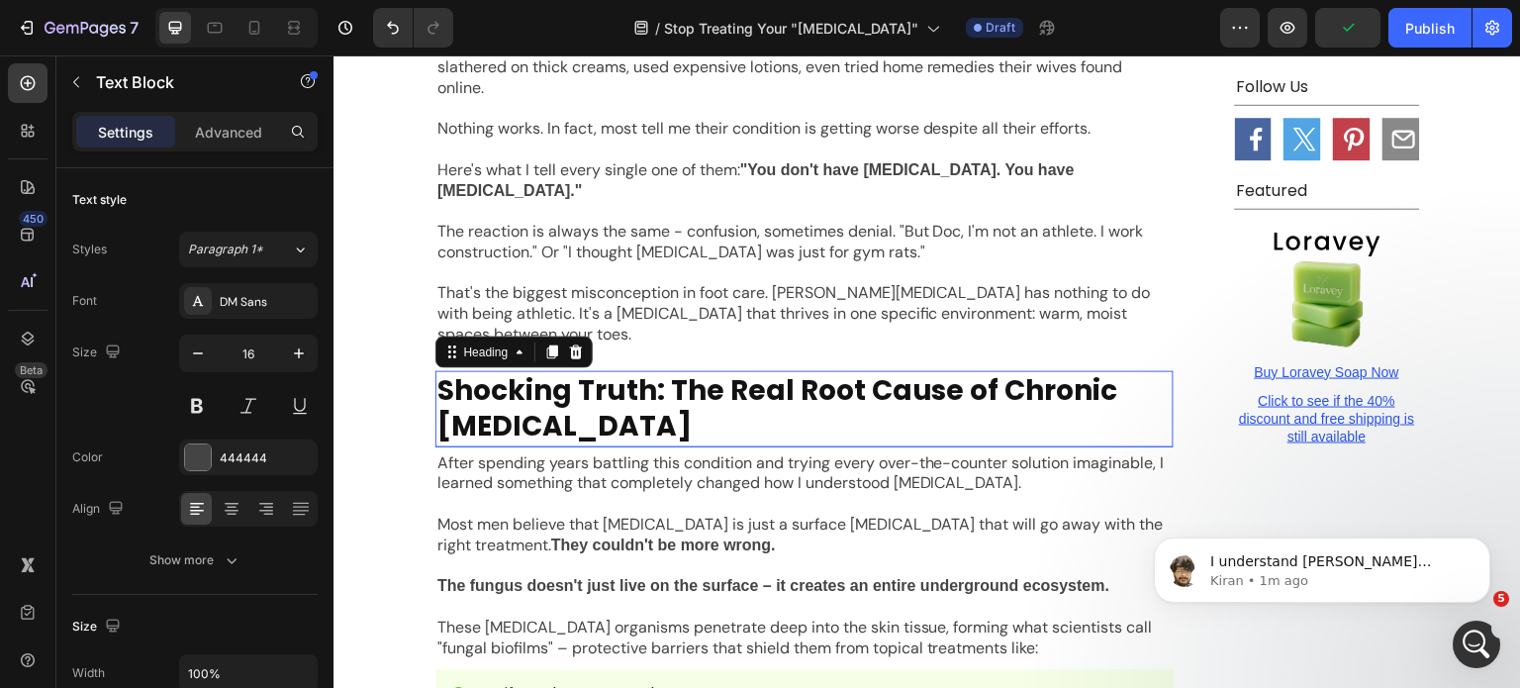
click at [542, 371] on h2 "Shocking Truth: The Real Root Cause of Chronic Athlete's Foot" at bounding box center [805, 409] width 738 height 76
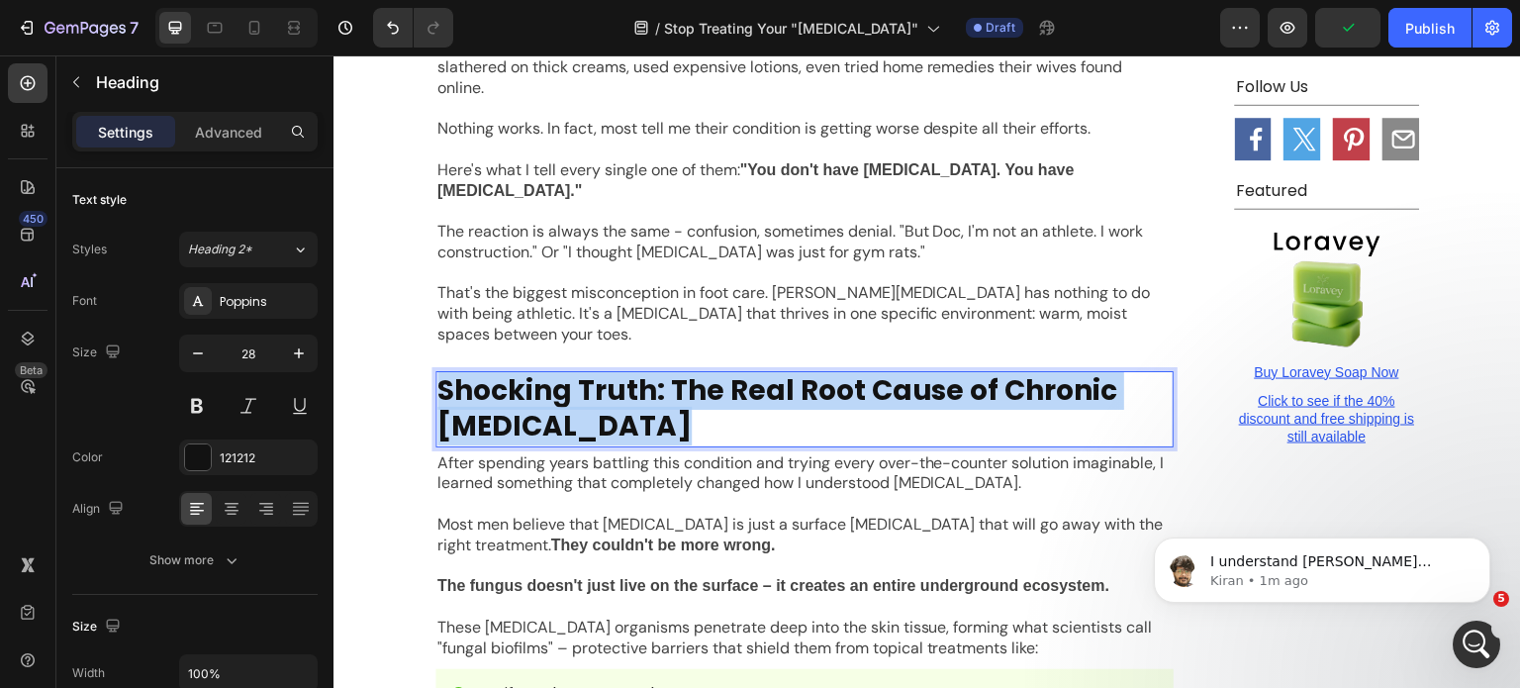
click at [542, 373] on p "Shocking Truth: The Real Root Cause of Chronic Athlete's Foot" at bounding box center [805, 409] width 734 height 72
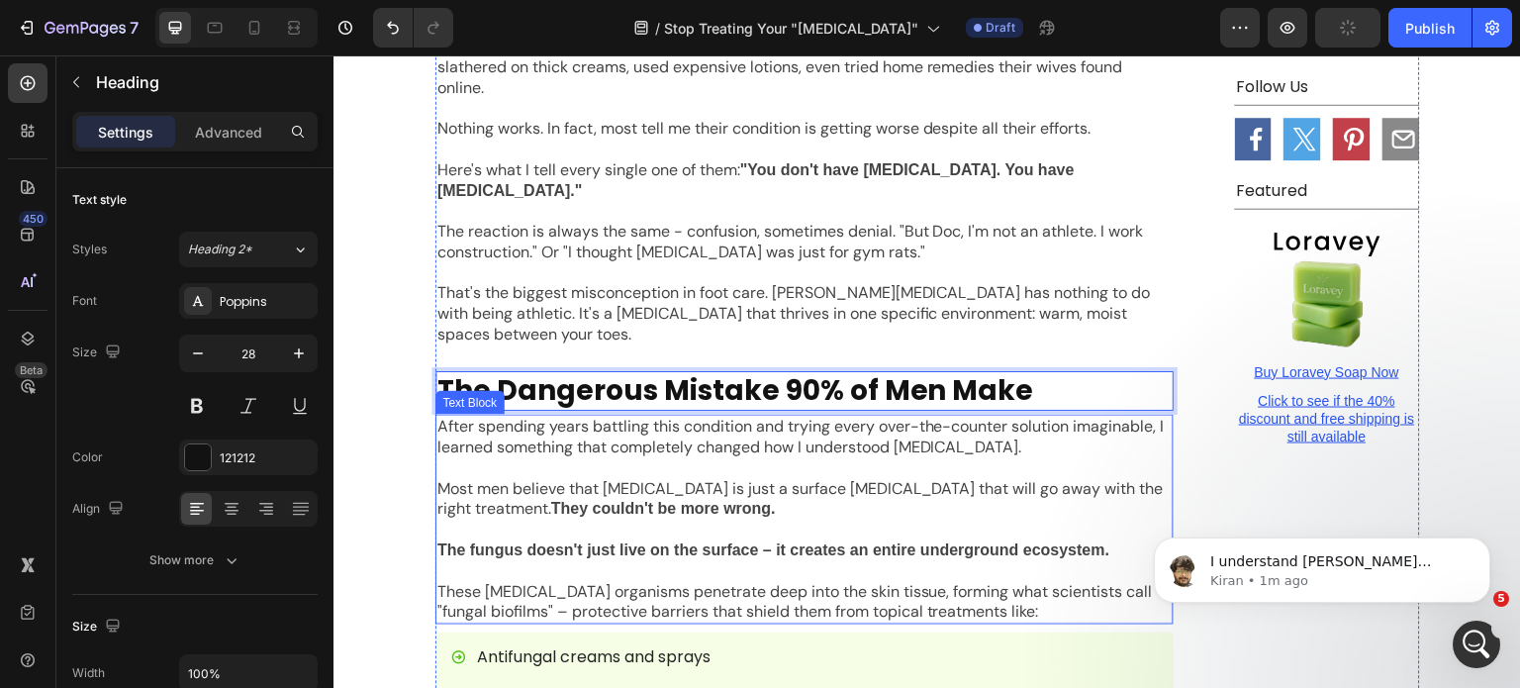
click at [664, 520] on p at bounding box center [805, 530] width 734 height 21
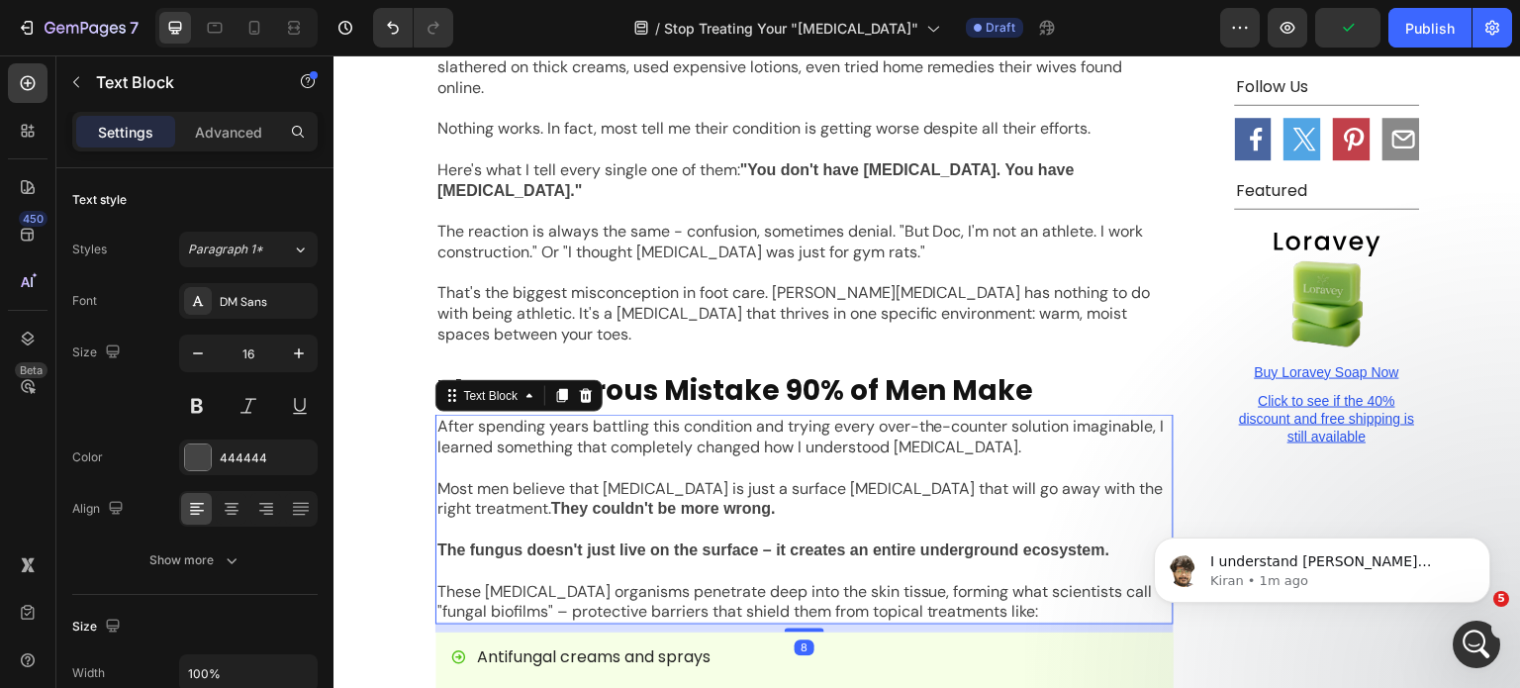
click at [664, 520] on p at bounding box center [805, 530] width 734 height 21
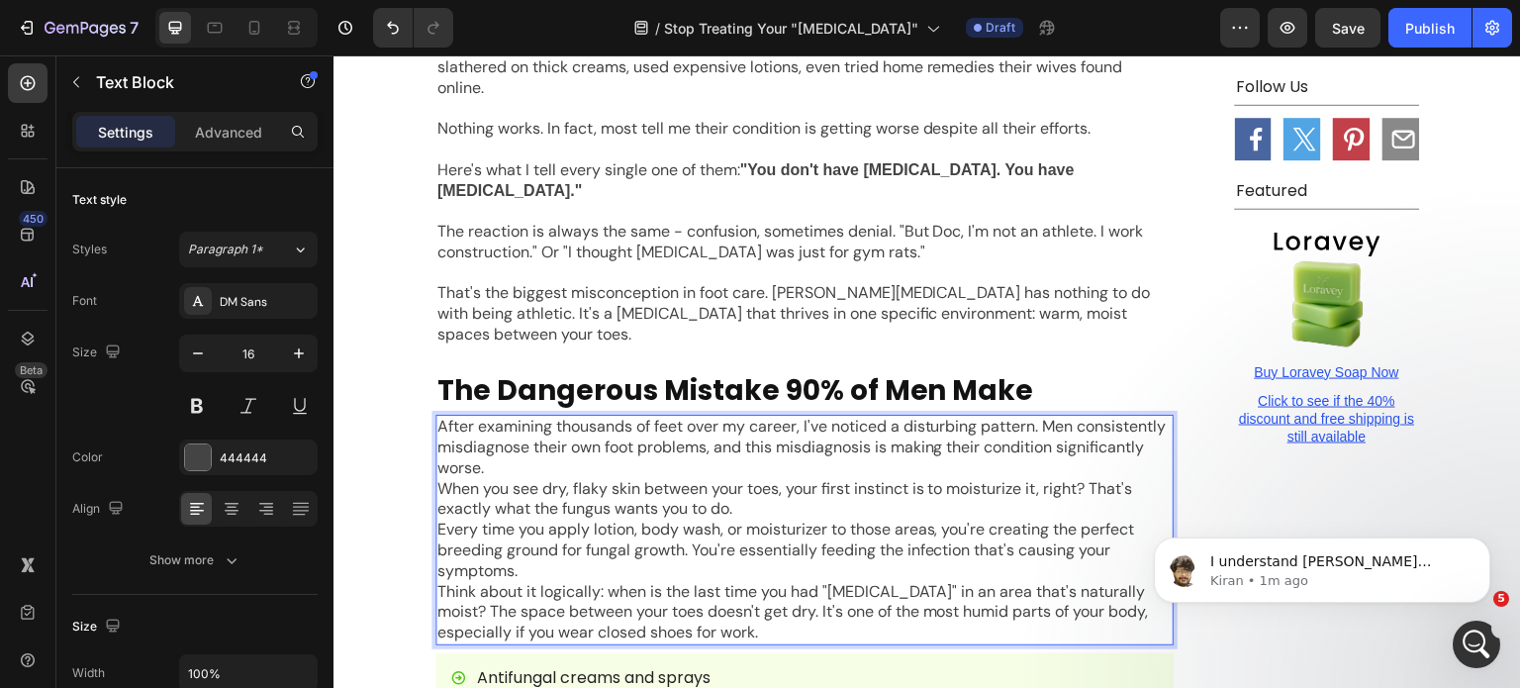
click at [1093, 417] on p "After examining thousands of feet over my career, I've noticed a disturbing pat…" at bounding box center [805, 447] width 734 height 61
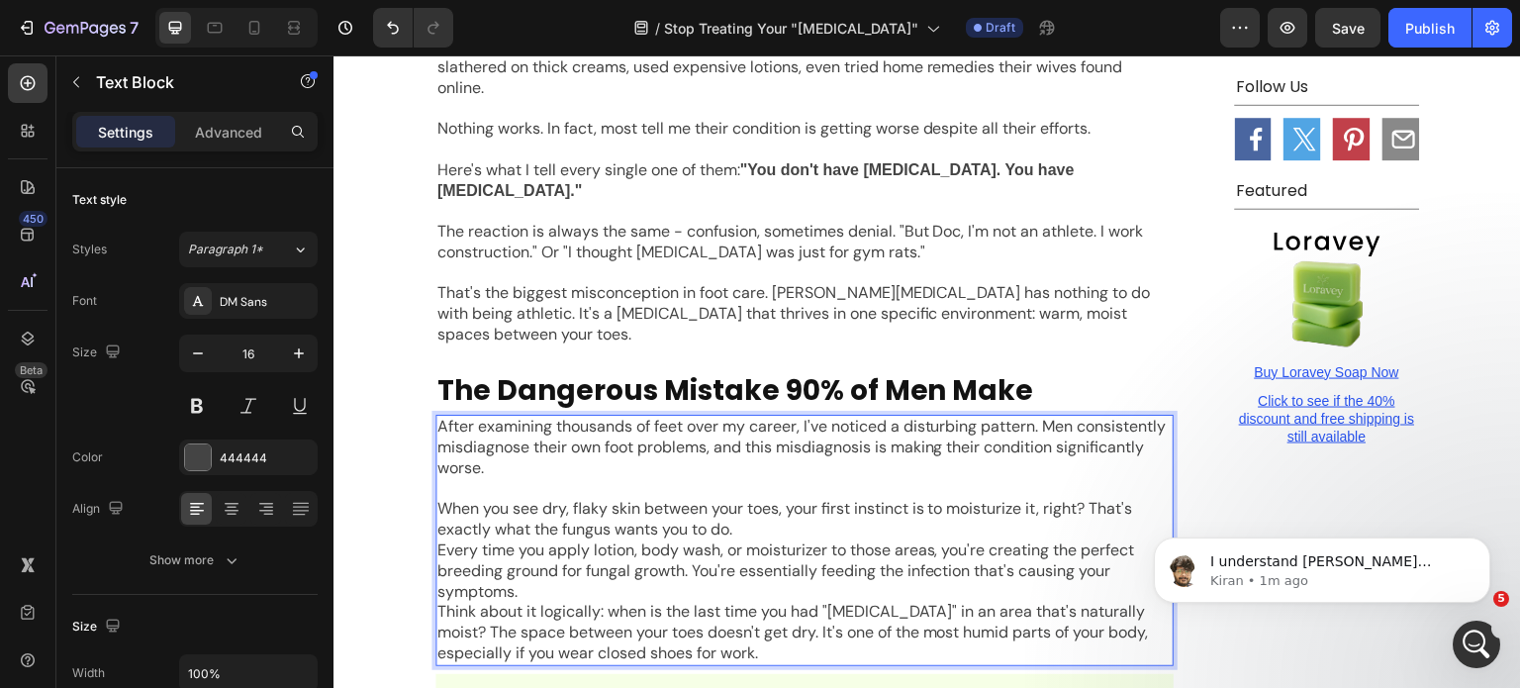
click at [907, 499] on p "When you see dry, flaky skin between your toes, your first instinct is to moist…" at bounding box center [805, 520] width 734 height 42
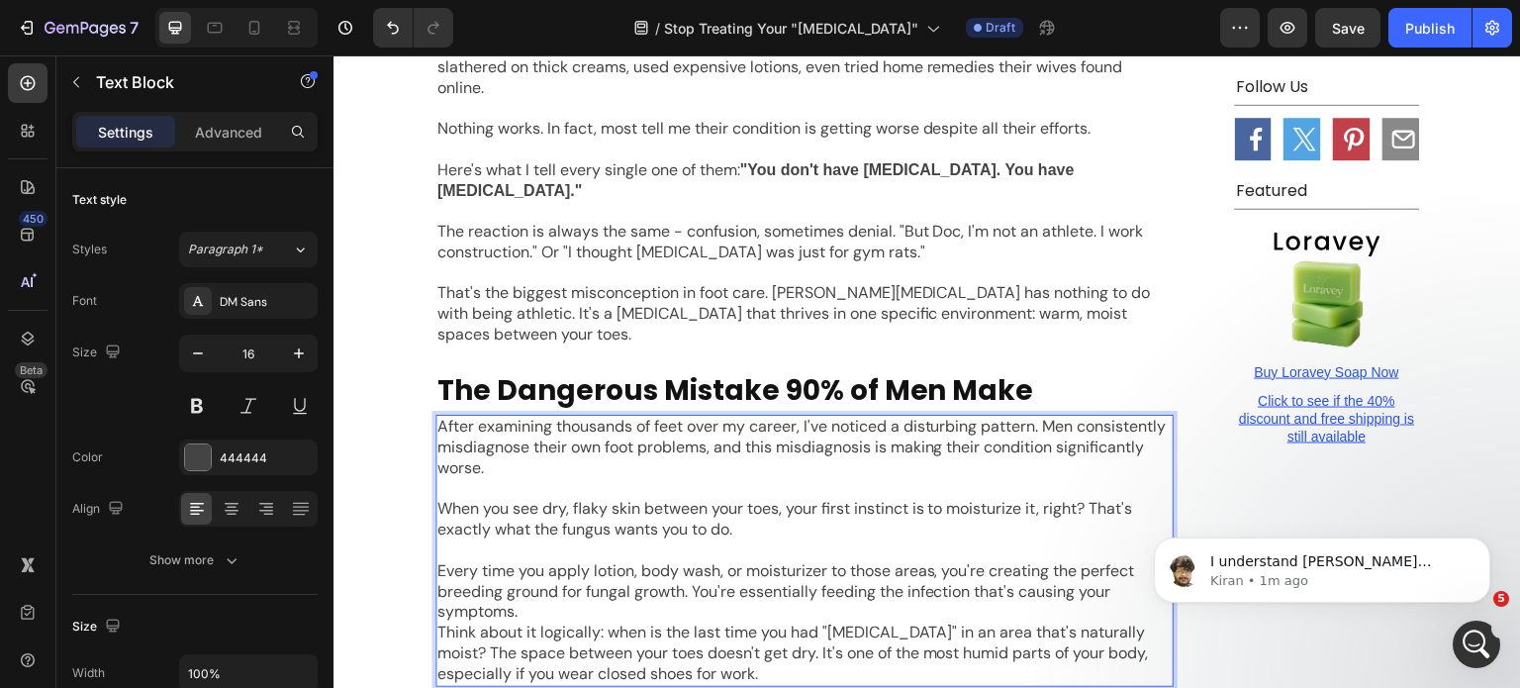
click at [852, 561] on p "Every time you apply lotion, body wash, or moisturizer to those areas, you're c…" at bounding box center [805, 591] width 734 height 61
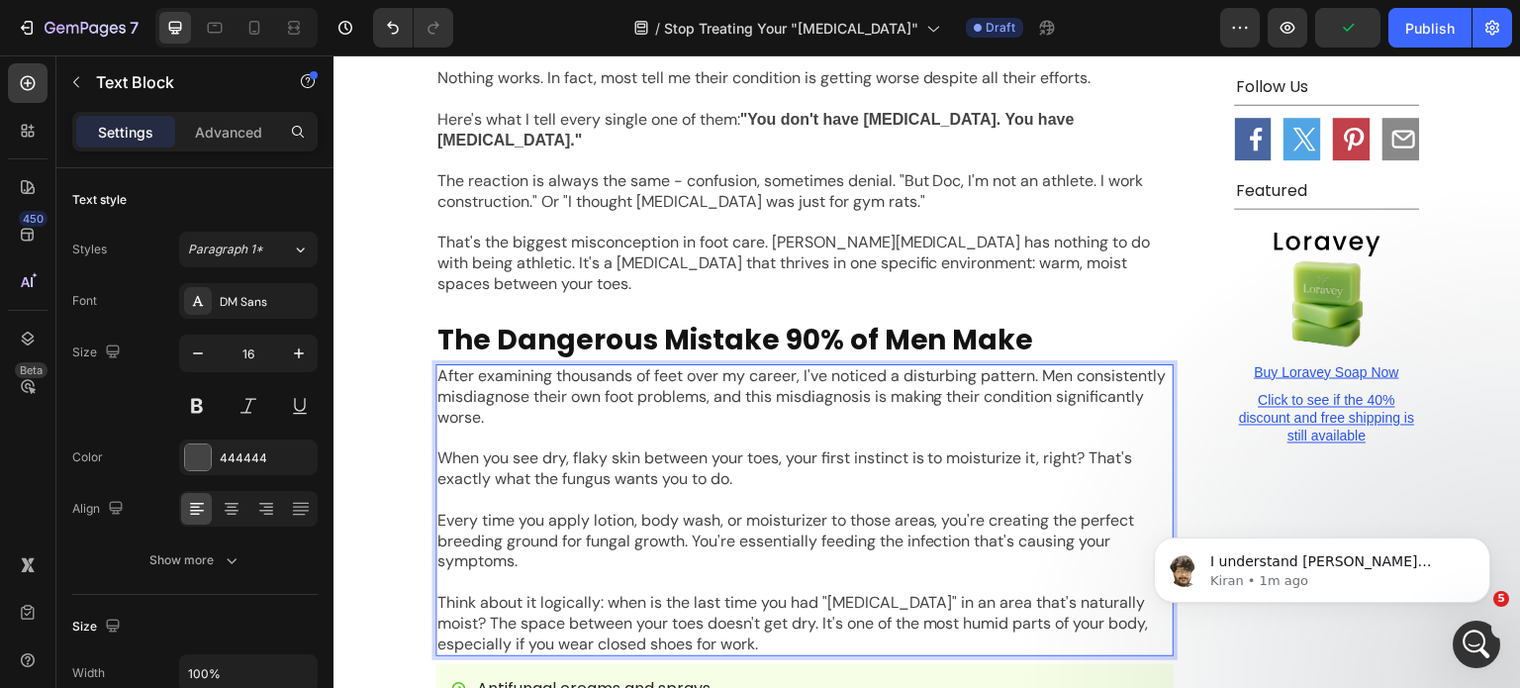
scroll to position [1485, 0]
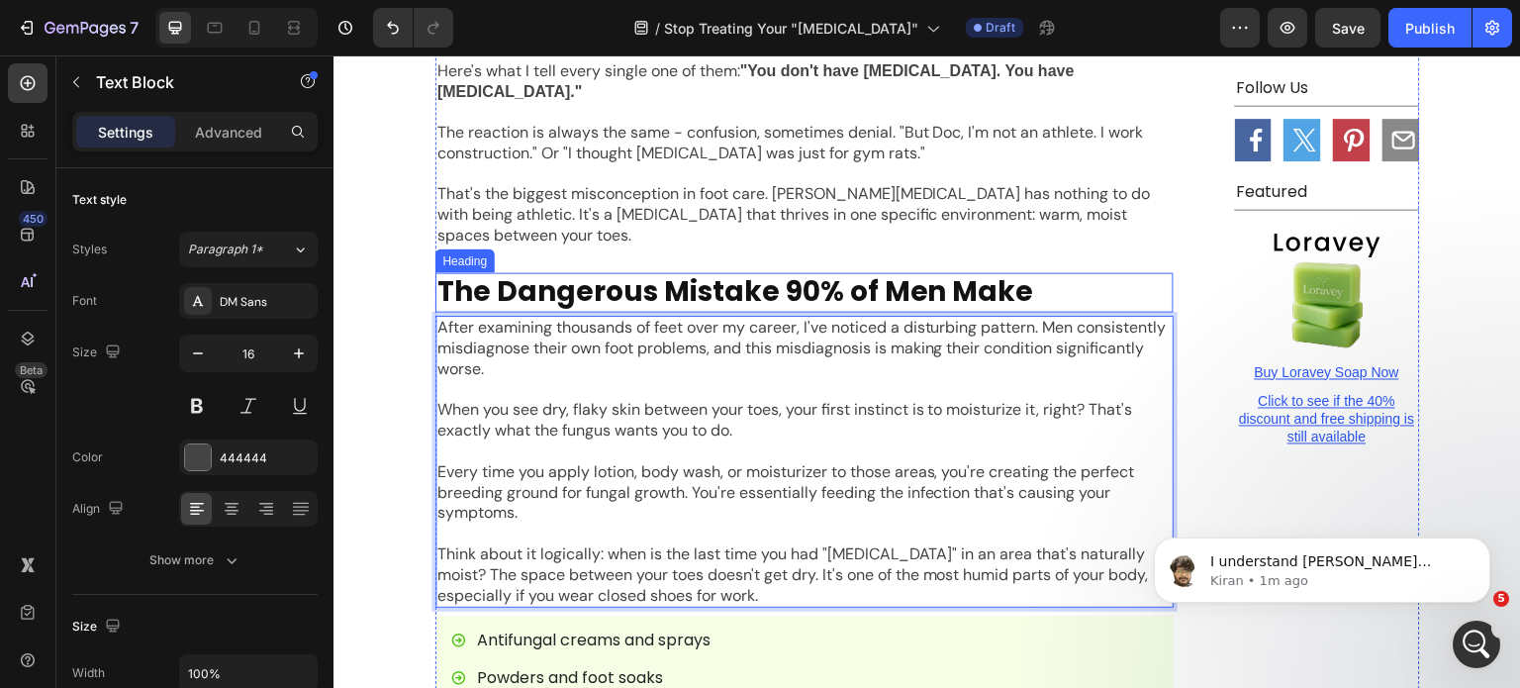
click at [905, 274] on p "The Dangerous Mistake 90% of Men Make" at bounding box center [805, 292] width 734 height 36
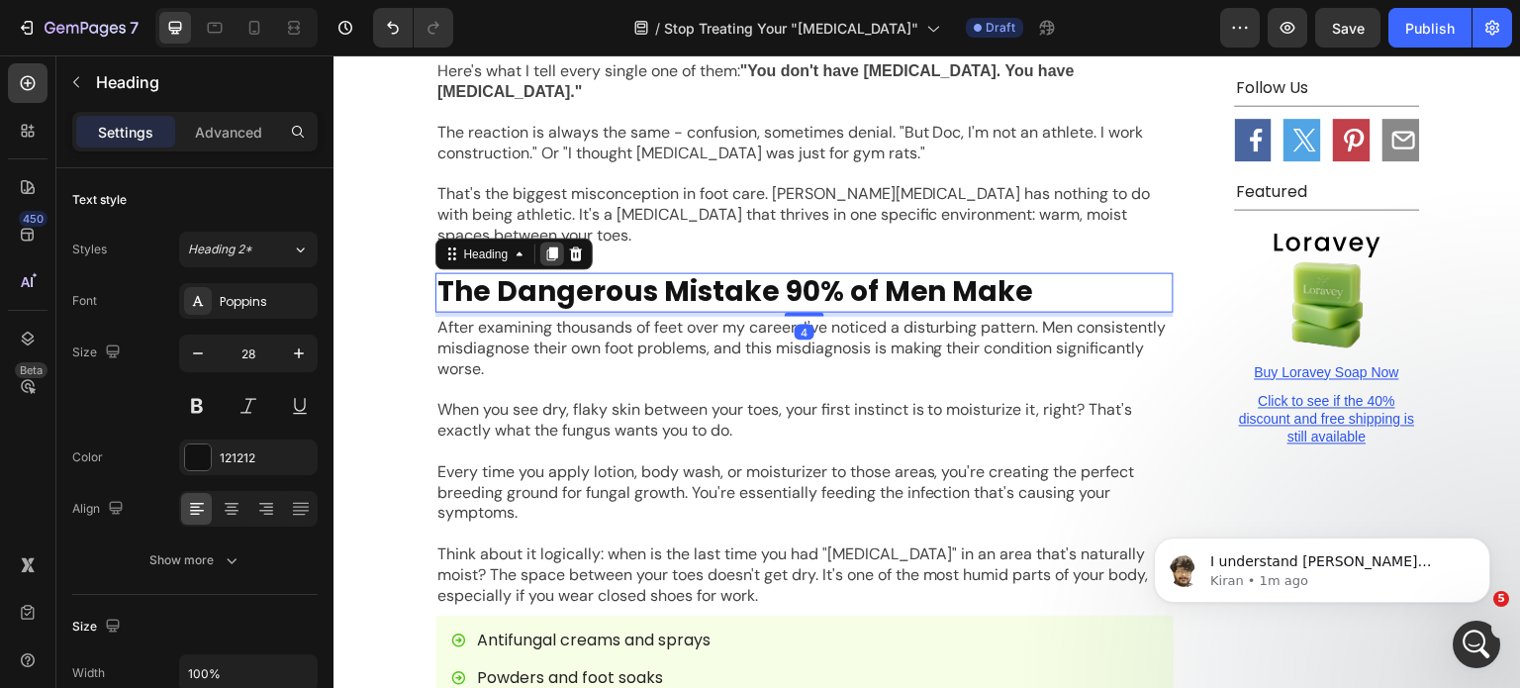
click at [544, 245] on icon at bounding box center [552, 253] width 16 height 16
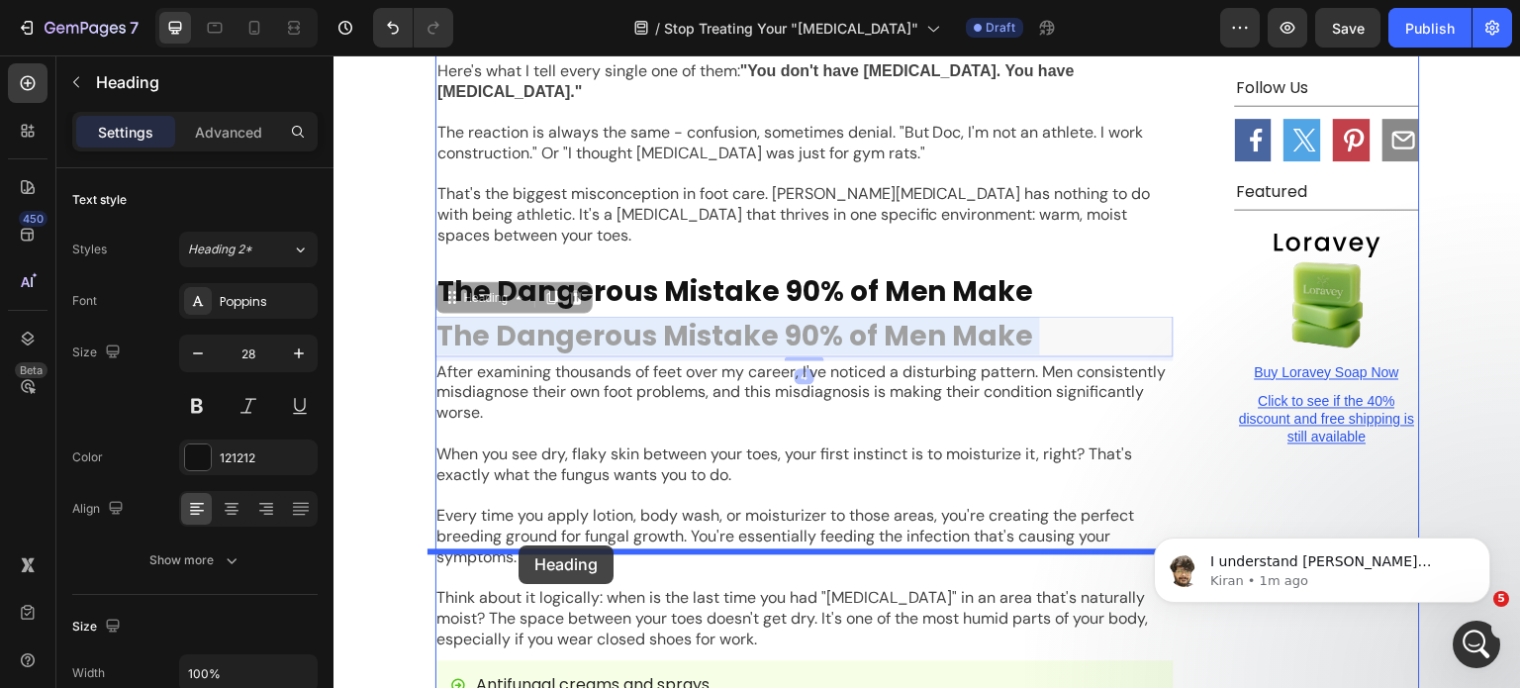
drag, startPoint x: 585, startPoint y: 233, endPoint x: 519, endPoint y: 545, distance: 319.8
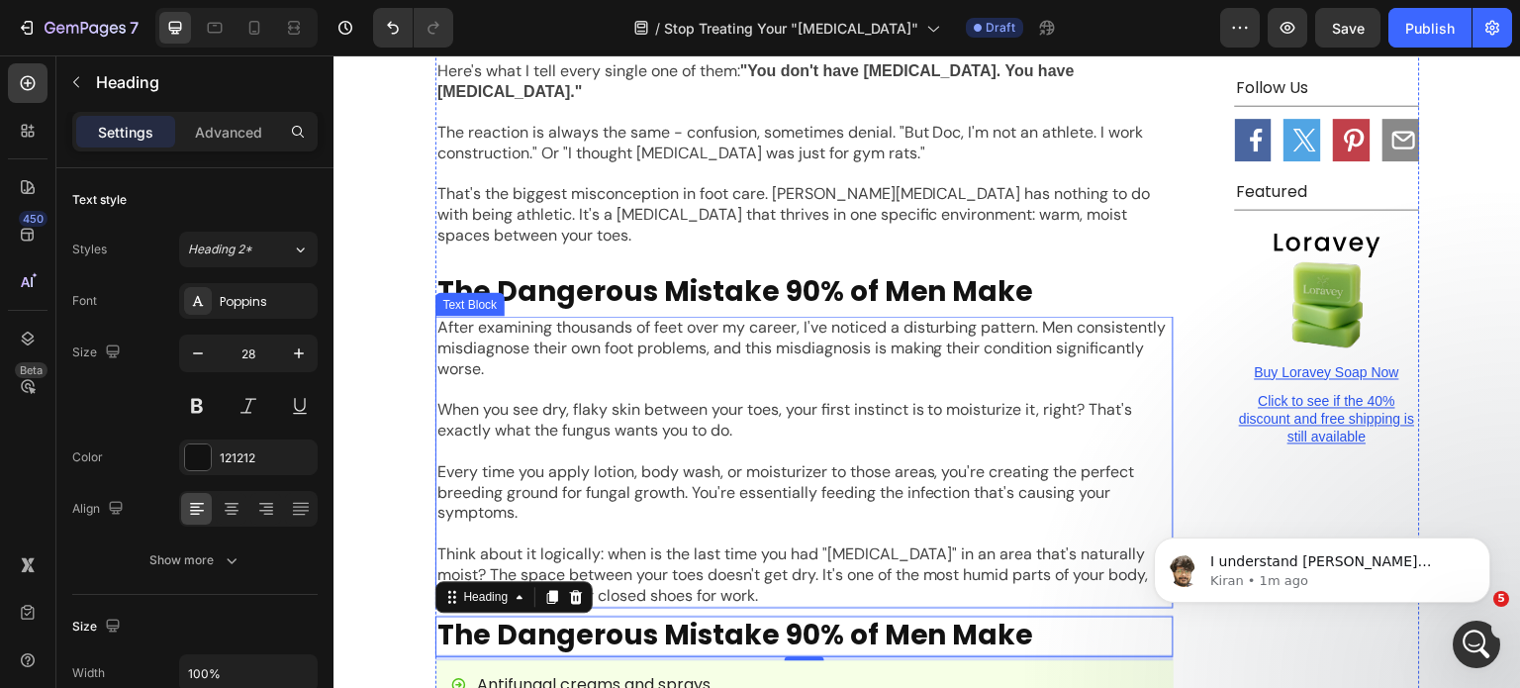
click at [704, 400] on p "When you see dry, flaky skin between your toes, your first instinct is to moist…" at bounding box center [805, 421] width 734 height 42
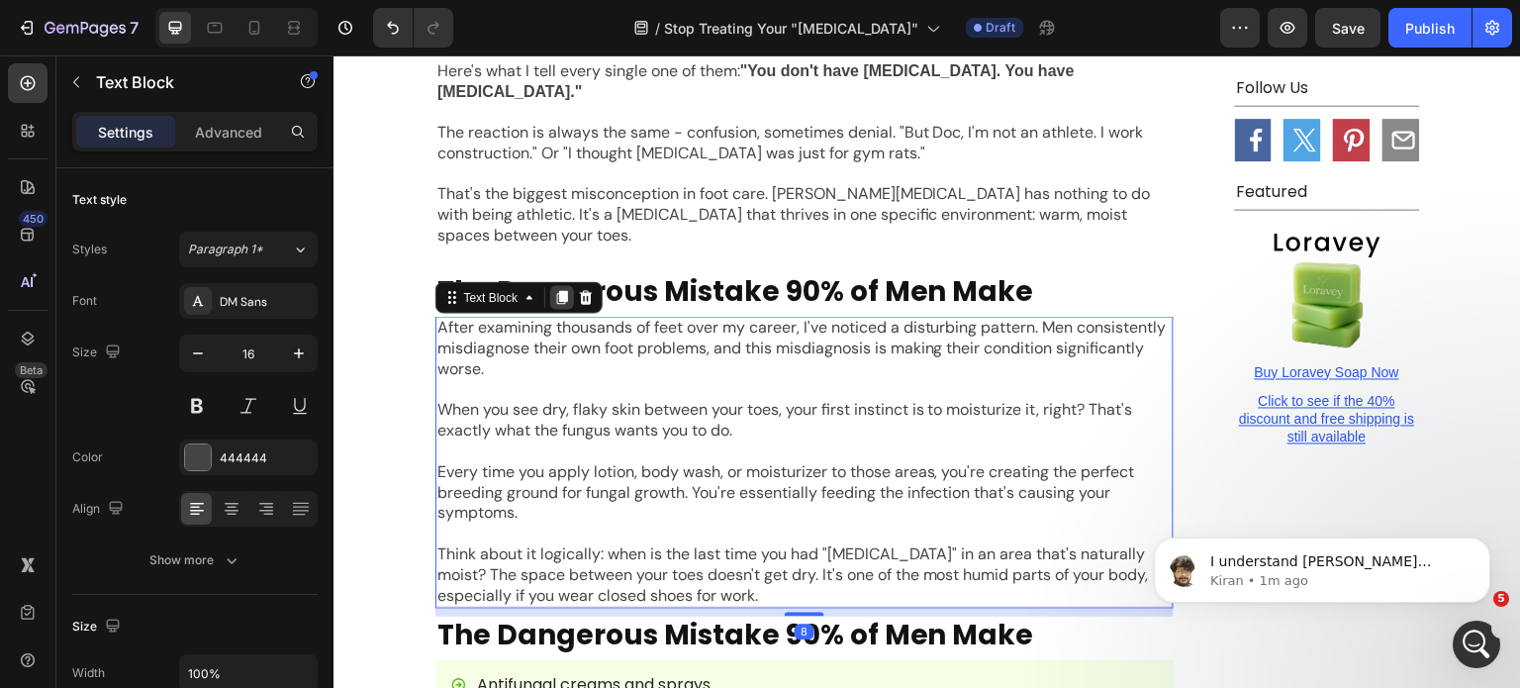
click at [550, 285] on div at bounding box center [562, 297] width 24 height 24
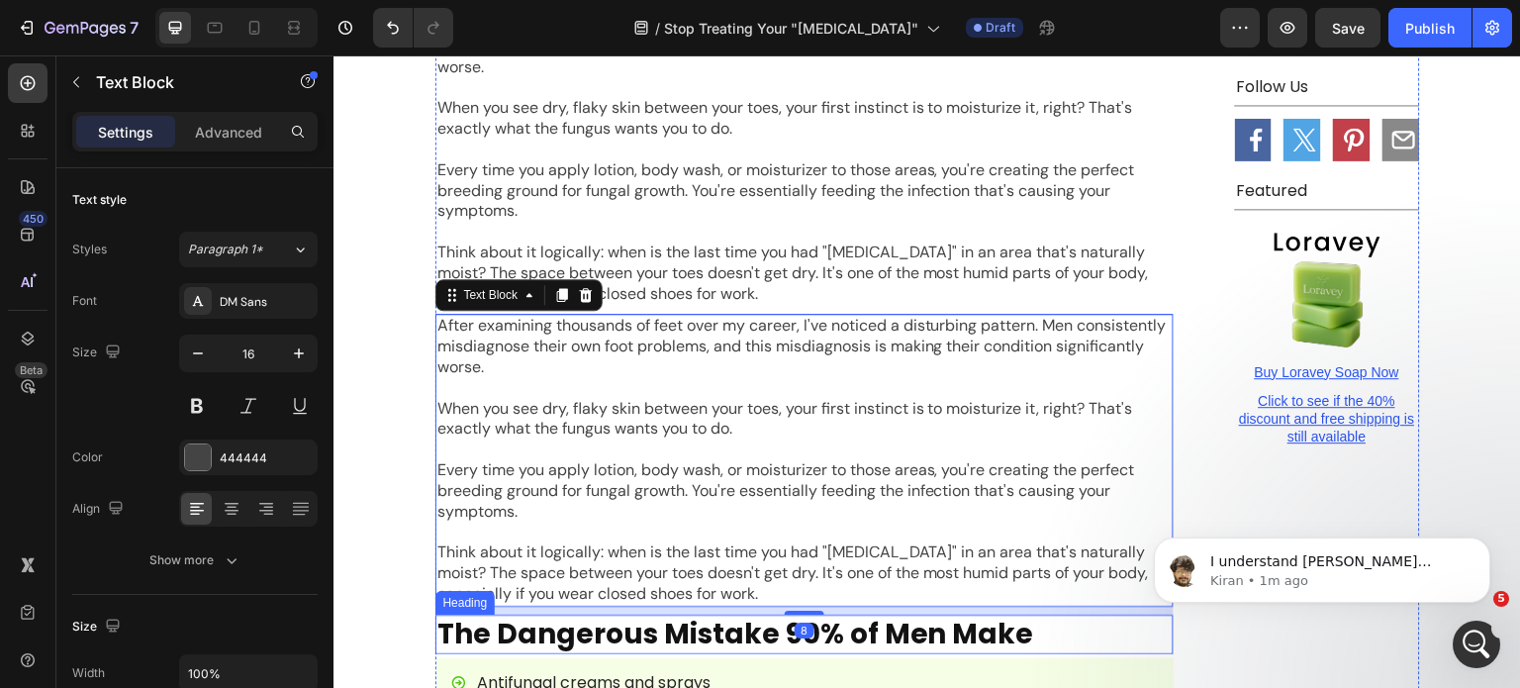
scroll to position [1868, 0]
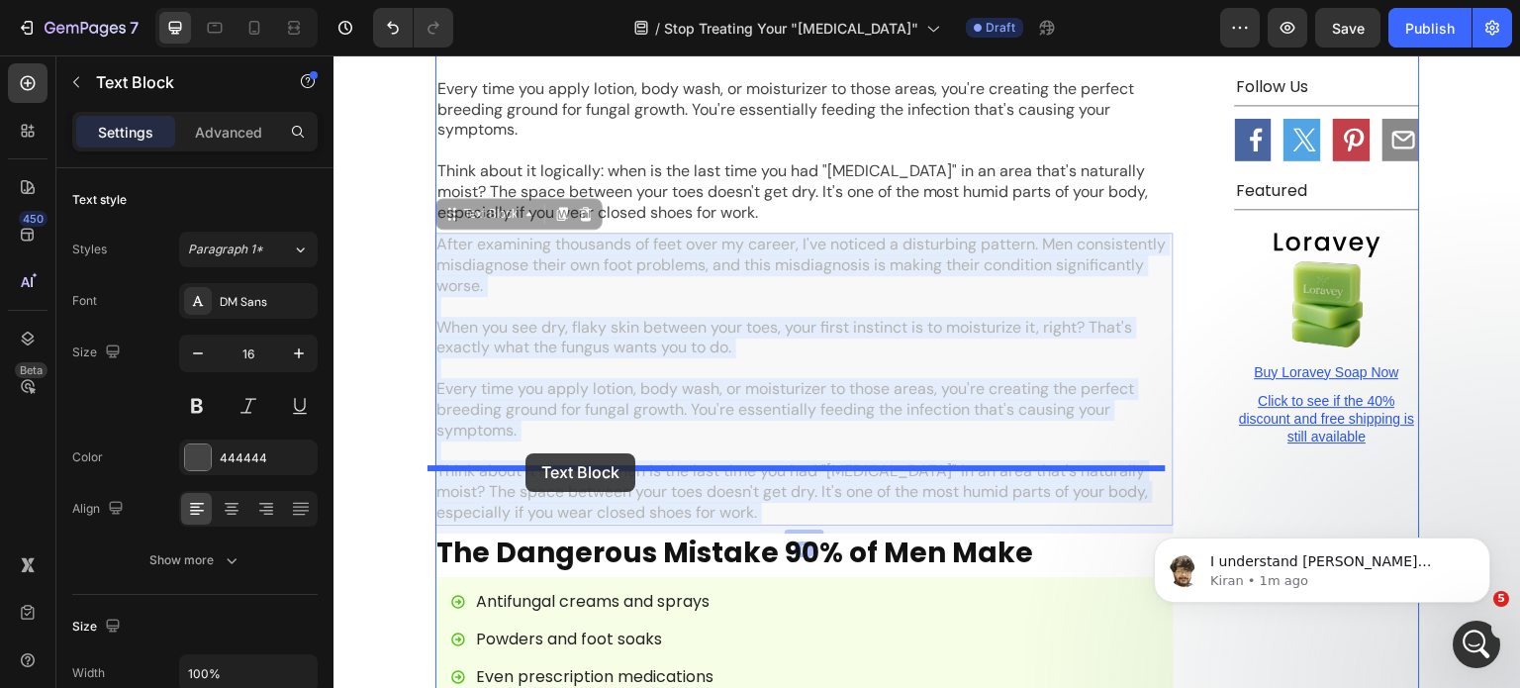
drag, startPoint x: 543, startPoint y: 337, endPoint x: 526, endPoint y: 453, distance: 118.2
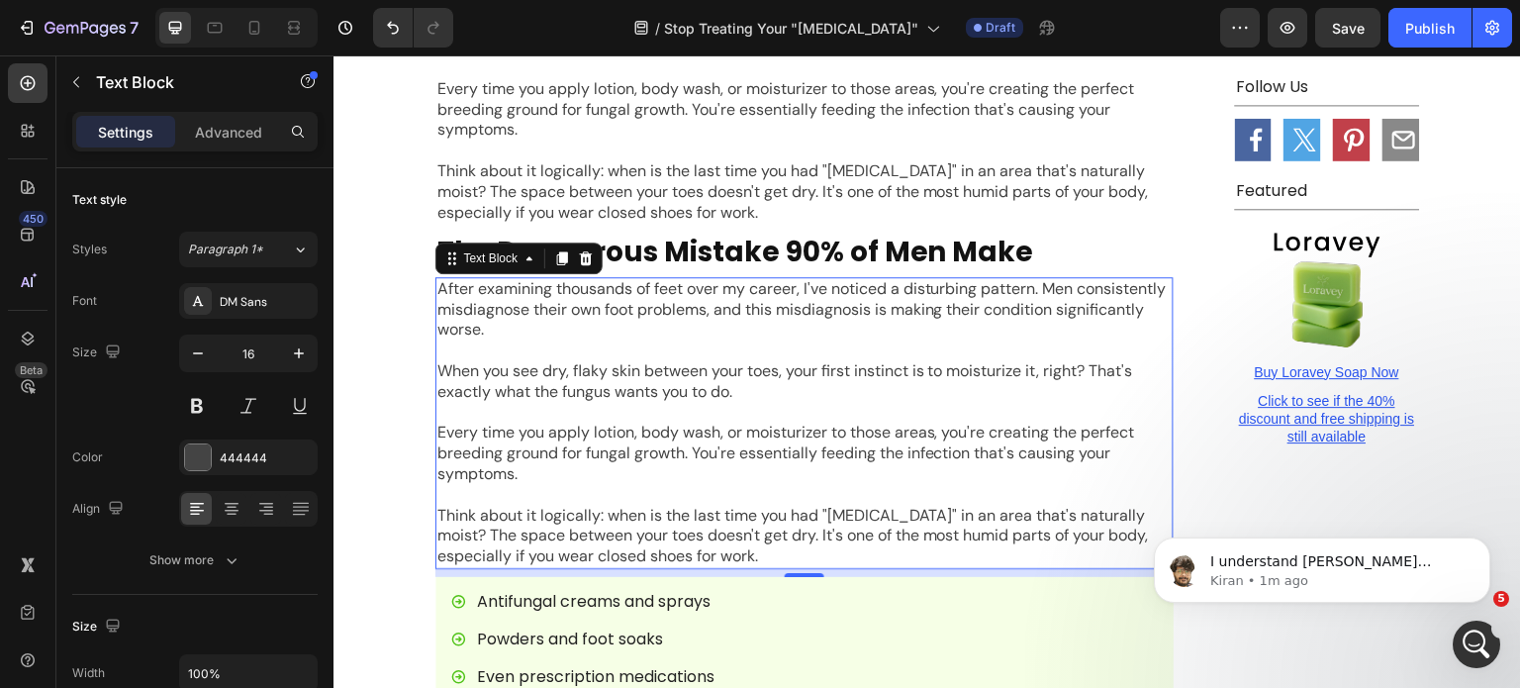
click at [660, 235] on p "The Dangerous Mistake 90% of Men Make" at bounding box center [805, 253] width 734 height 36
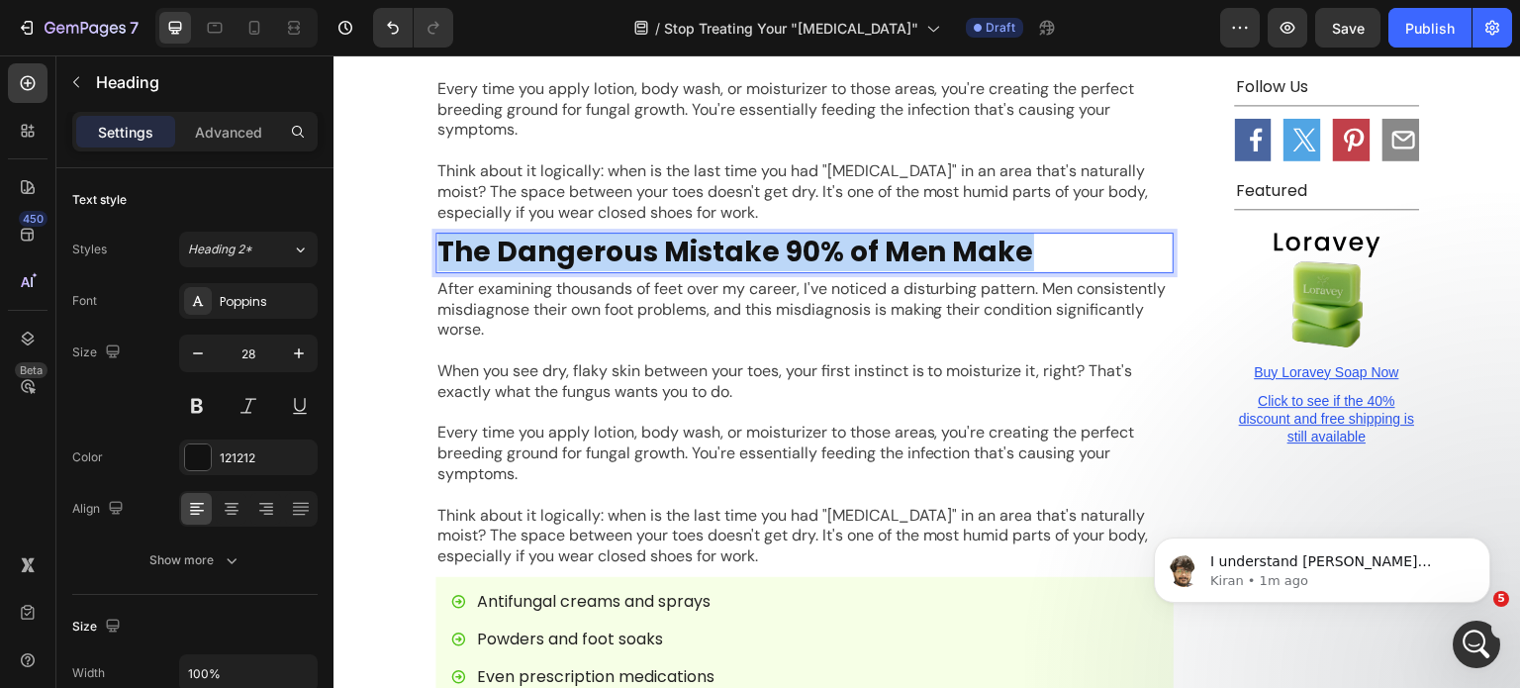
click at [660, 235] on p "The Dangerous Mistake 90% of Men Make" at bounding box center [805, 253] width 734 height 36
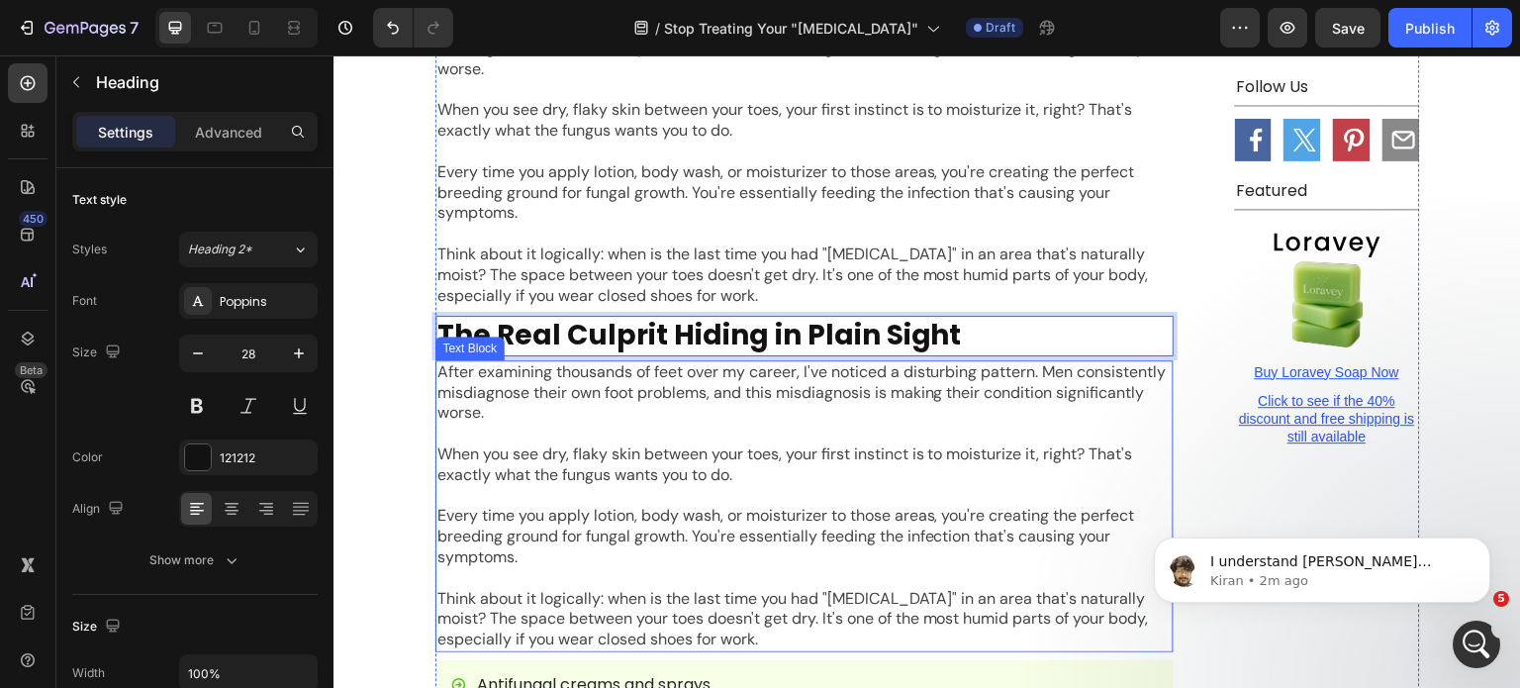
scroll to position [1670, 0]
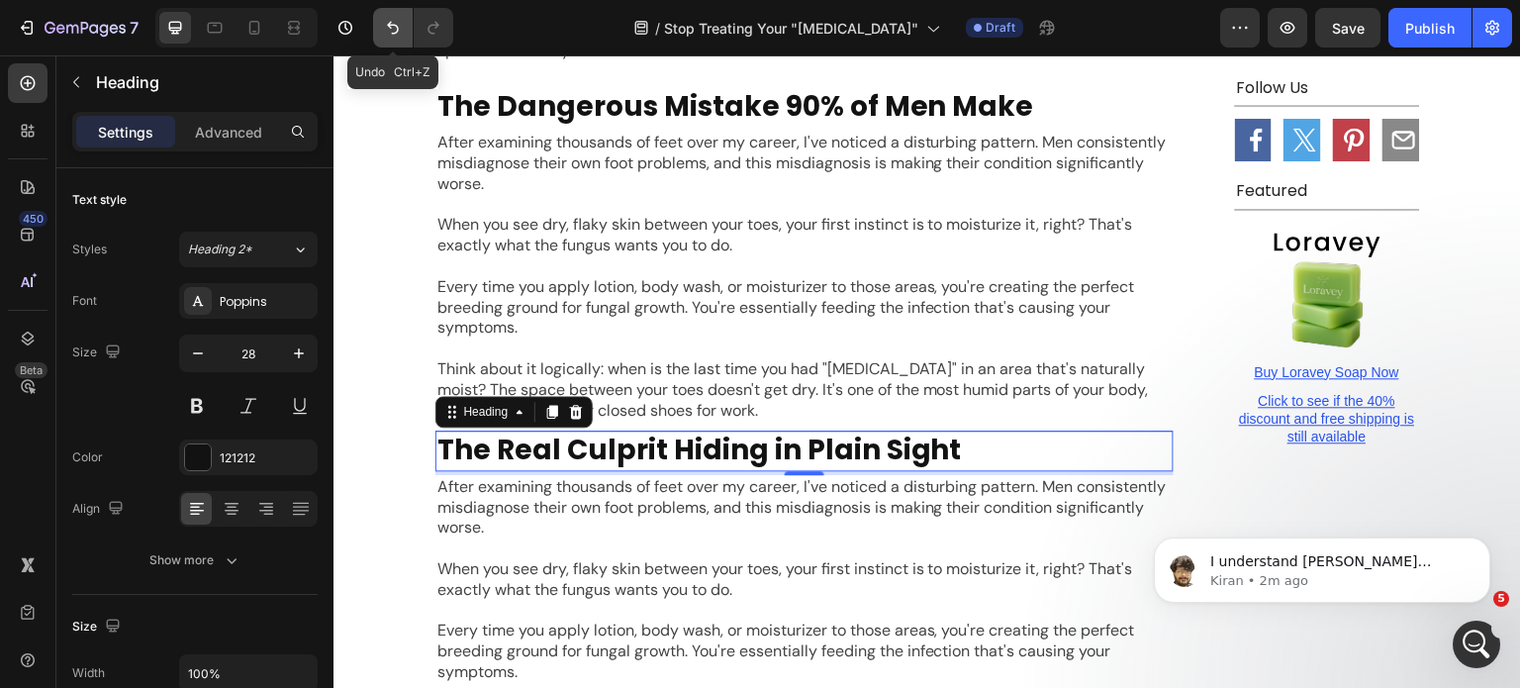
click at [389, 22] on icon "Undo/Redo" at bounding box center [393, 28] width 20 height 20
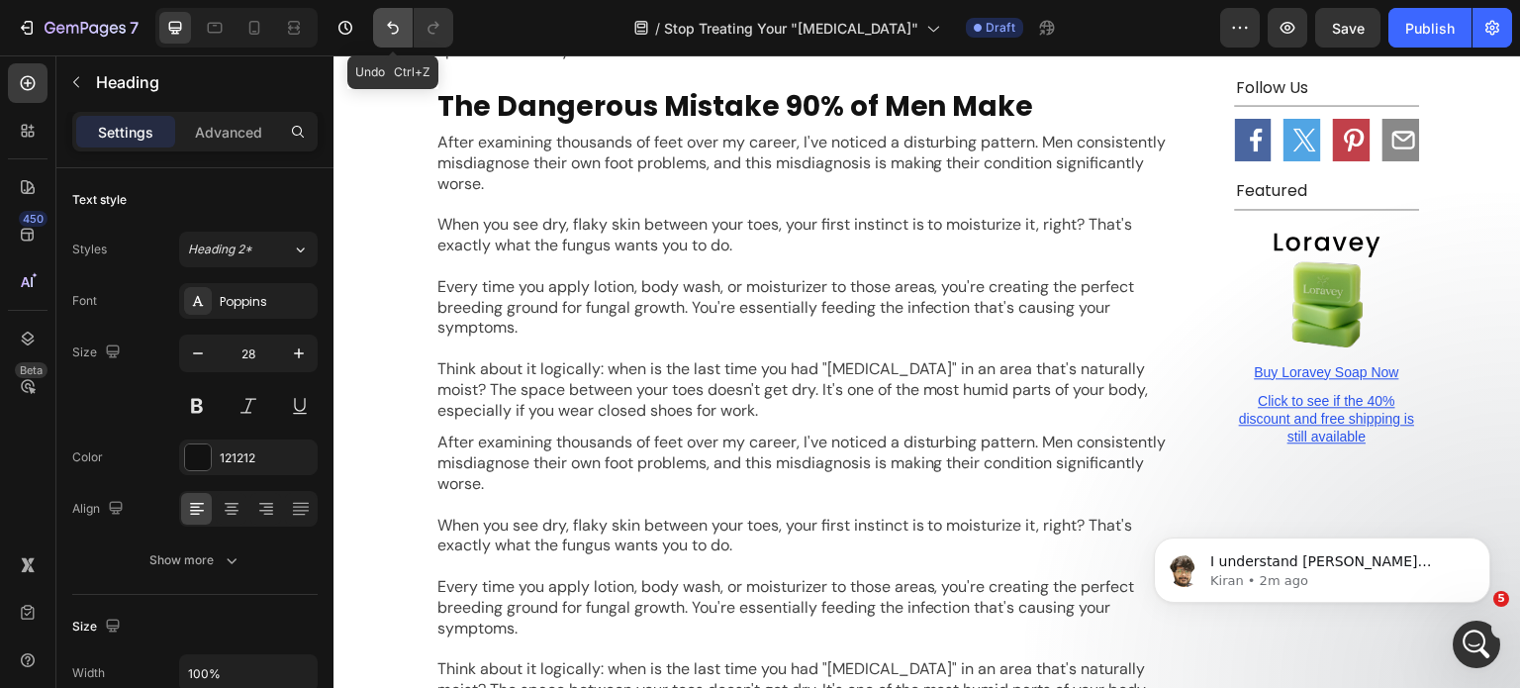
click at [389, 22] on icon "Undo/Redo" at bounding box center [393, 28] width 20 height 20
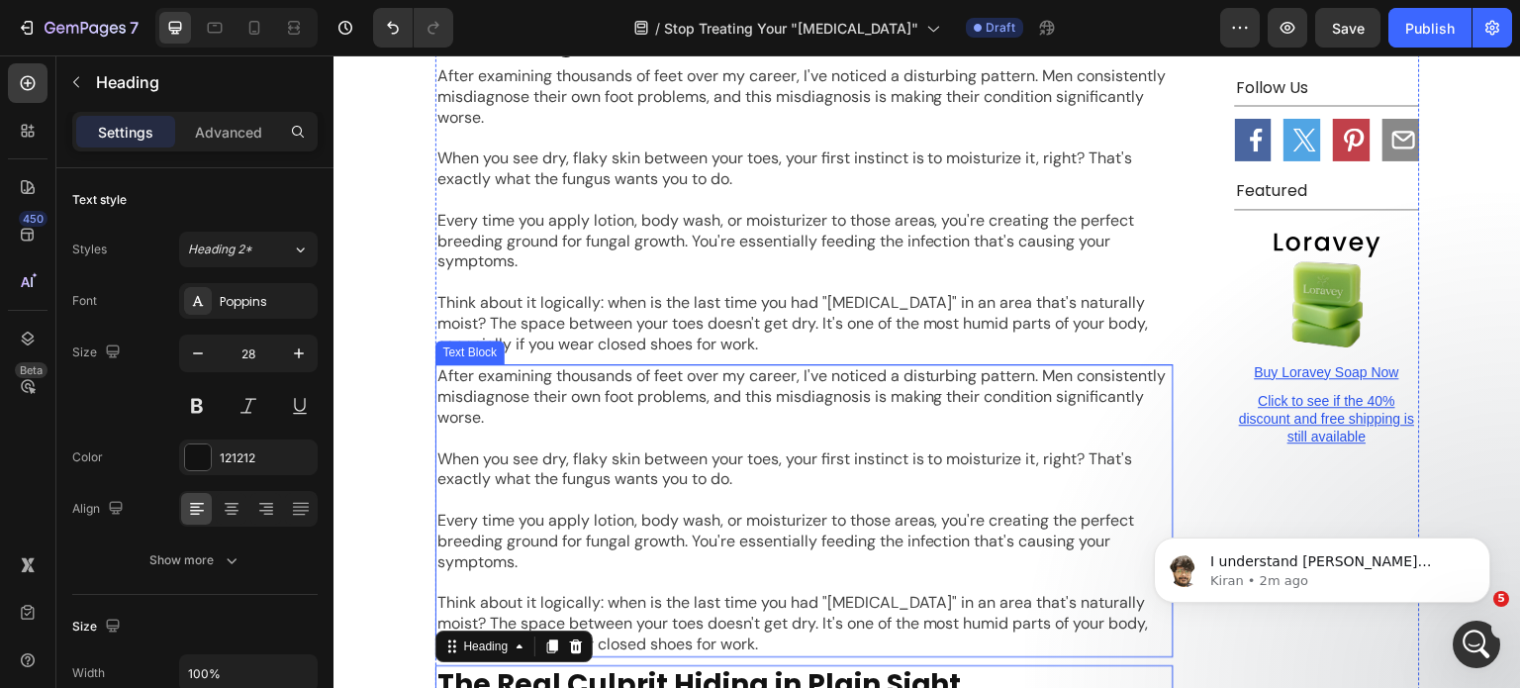
scroll to position [1868, 0]
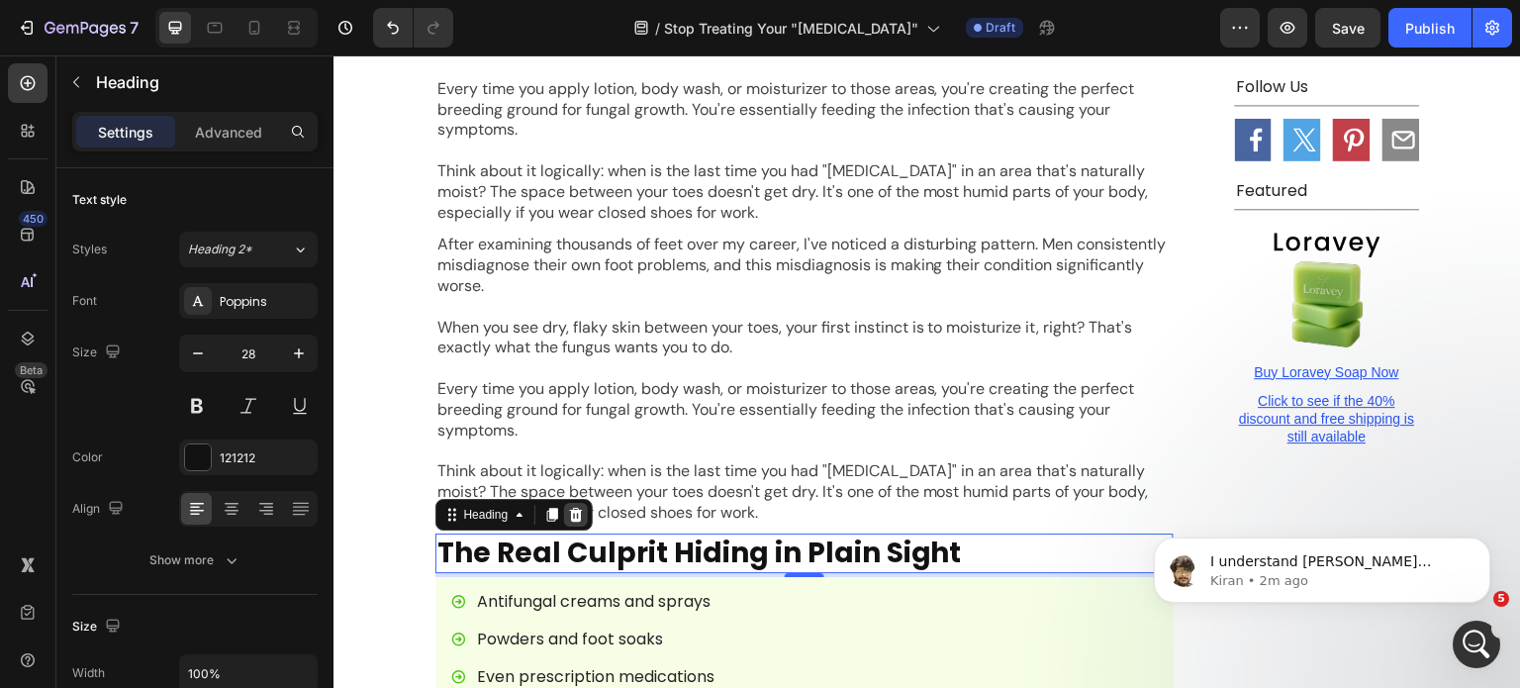
click at [570, 507] on icon at bounding box center [576, 515] width 16 height 16
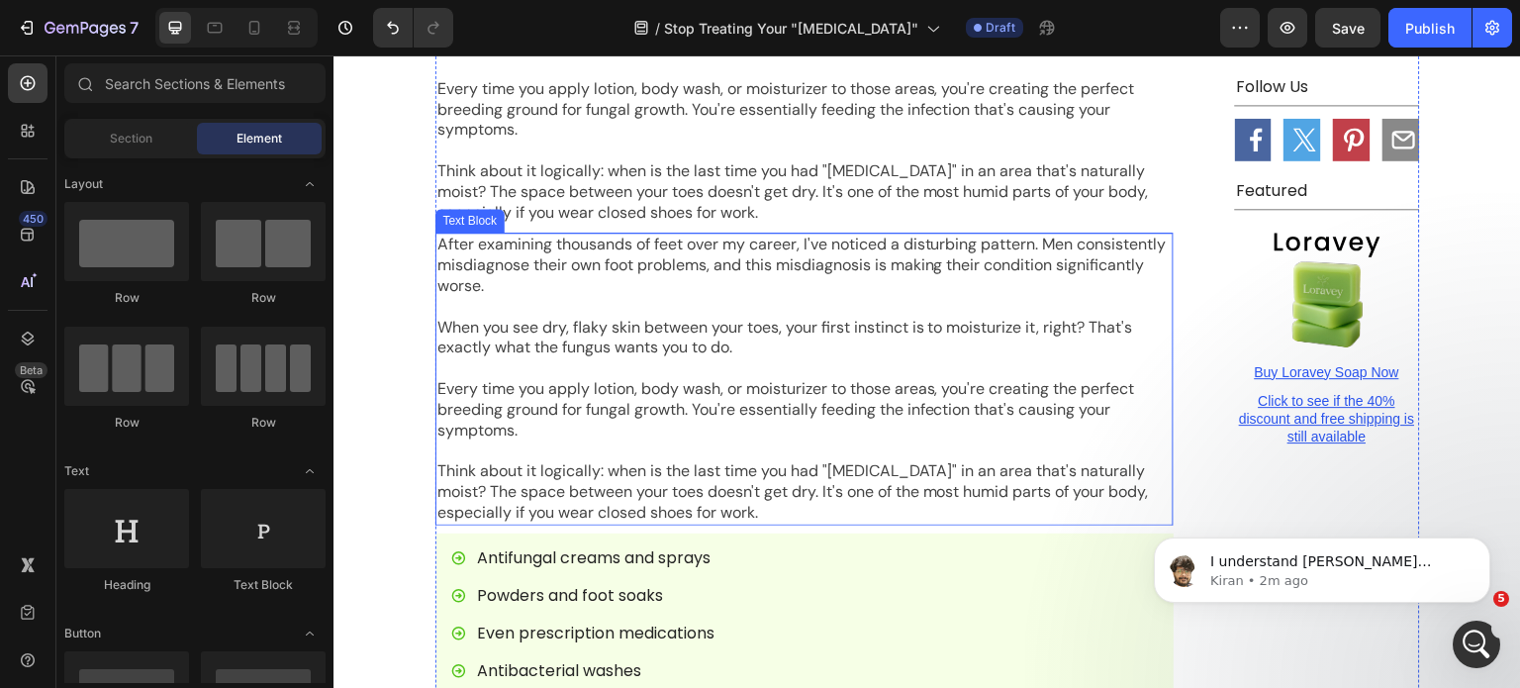
click at [598, 379] on p "Every time you apply lotion, body wash, or moisturizer to those areas, you're c…" at bounding box center [805, 409] width 734 height 61
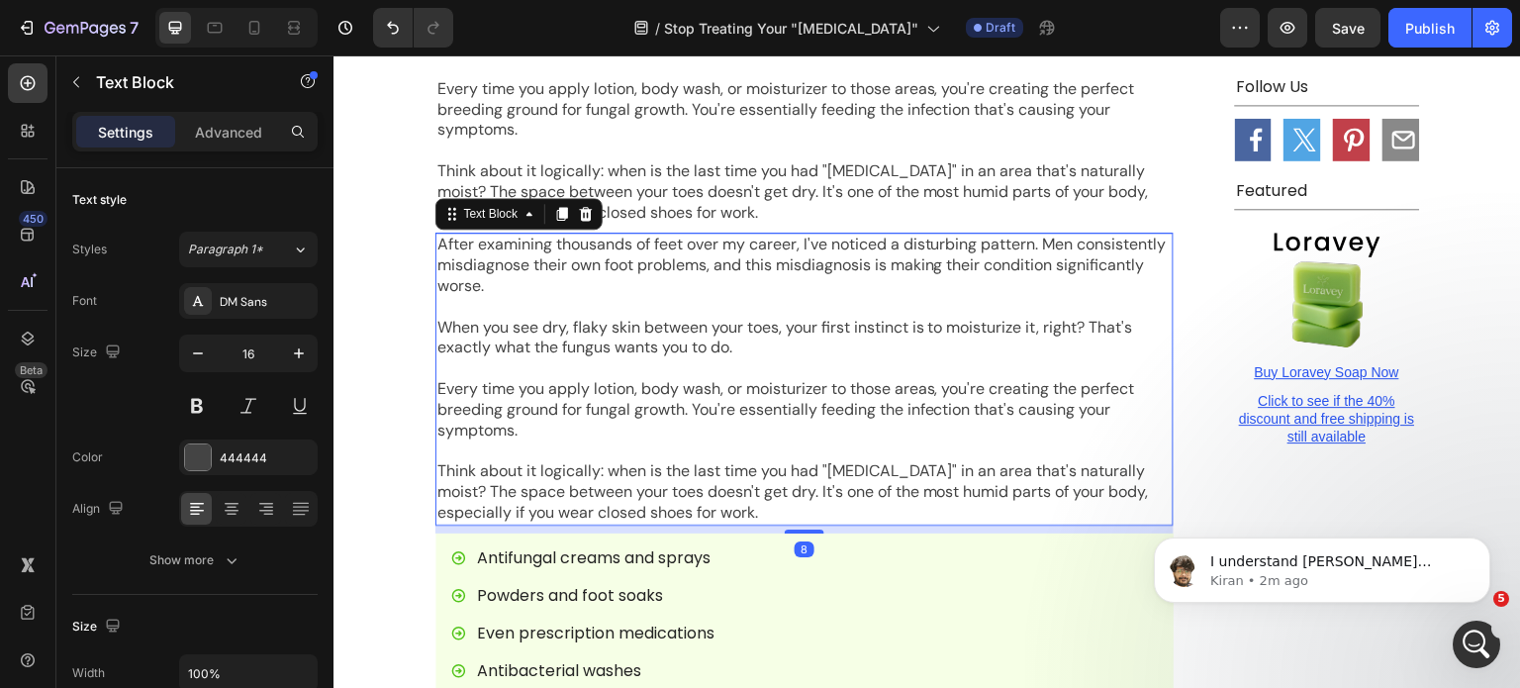
scroll to position [1769, 0]
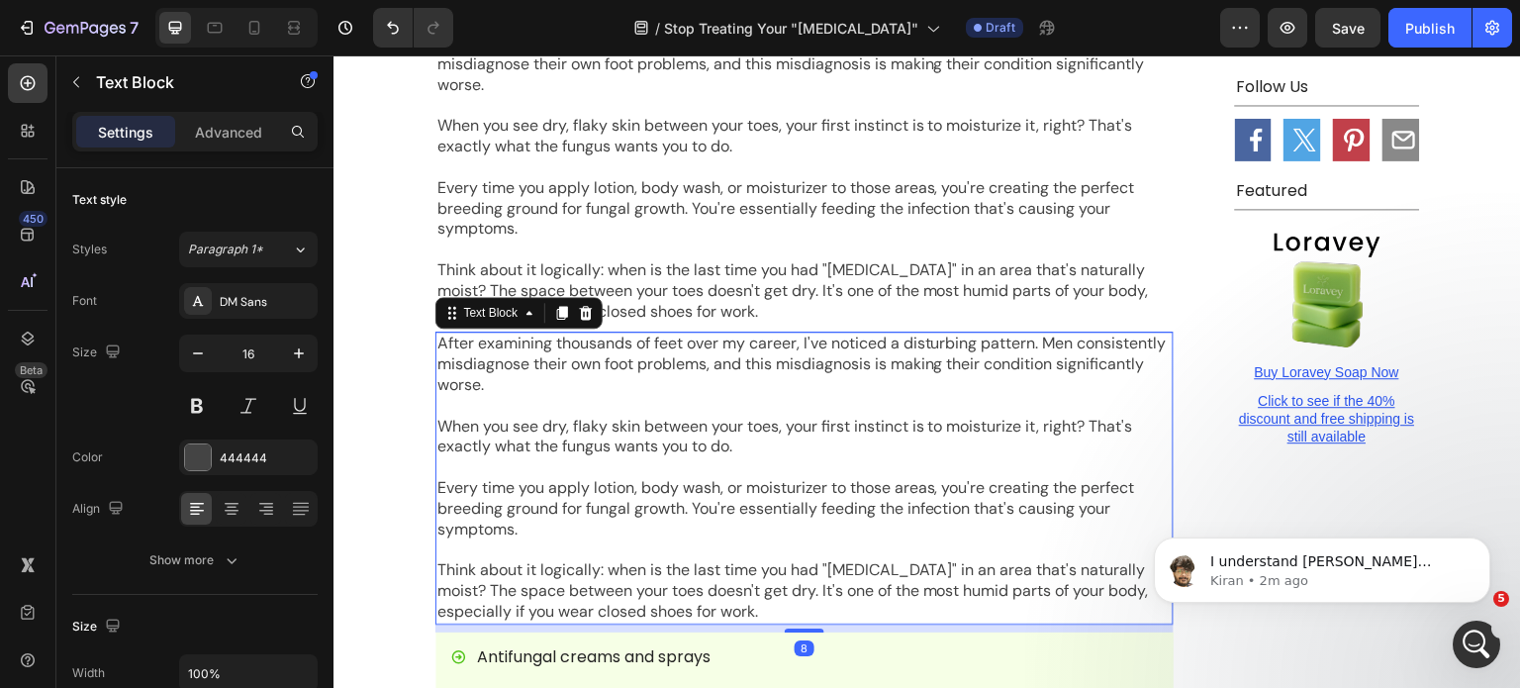
click at [590, 297] on div "Text Block" at bounding box center [520, 313] width 168 height 32
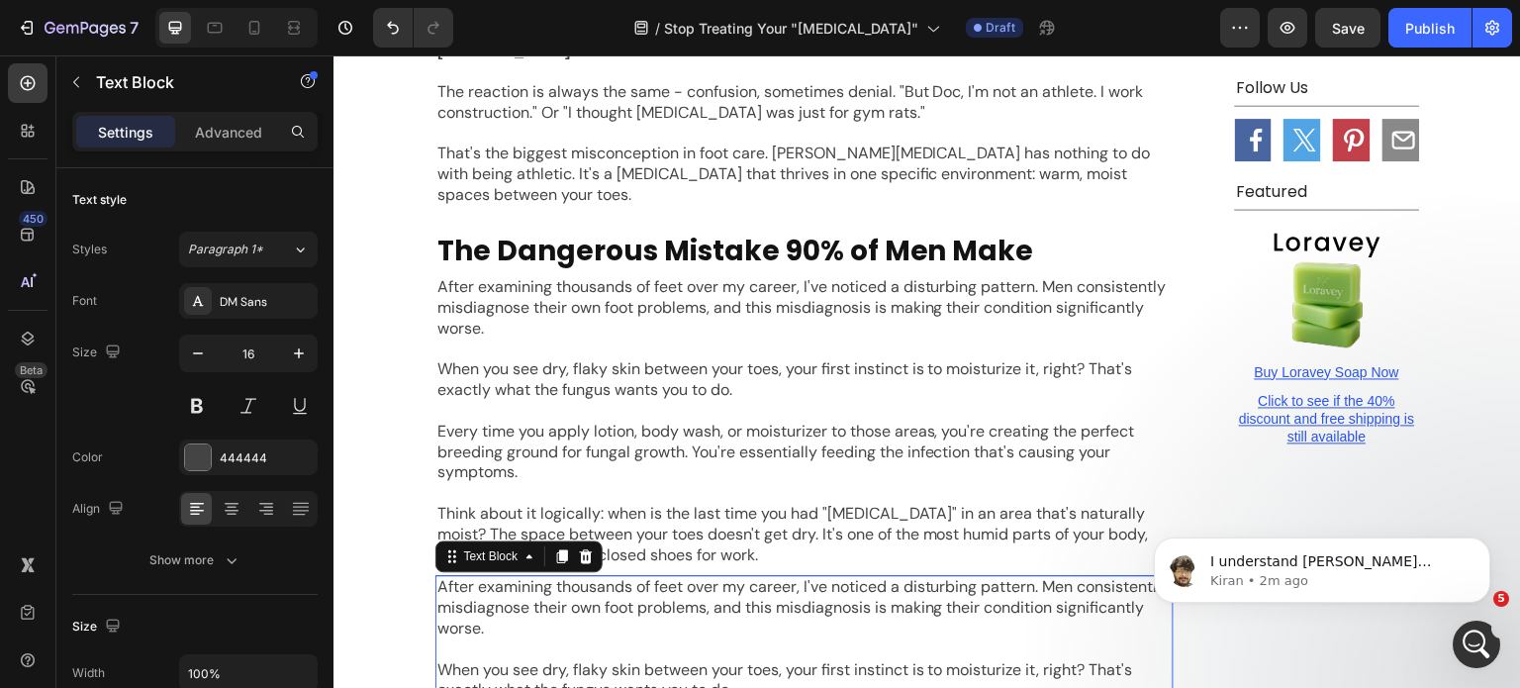
scroll to position [1472, 0]
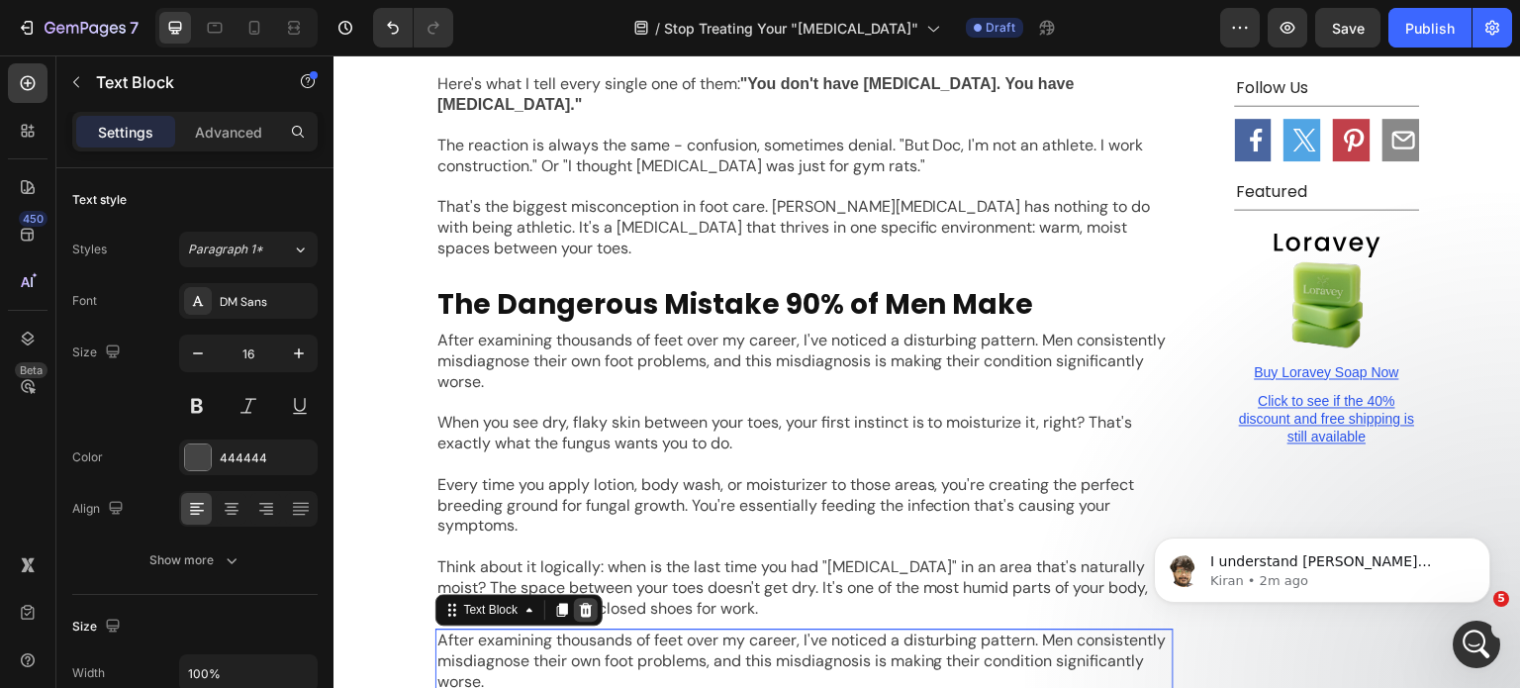
click at [582, 602] on icon at bounding box center [586, 610] width 16 height 16
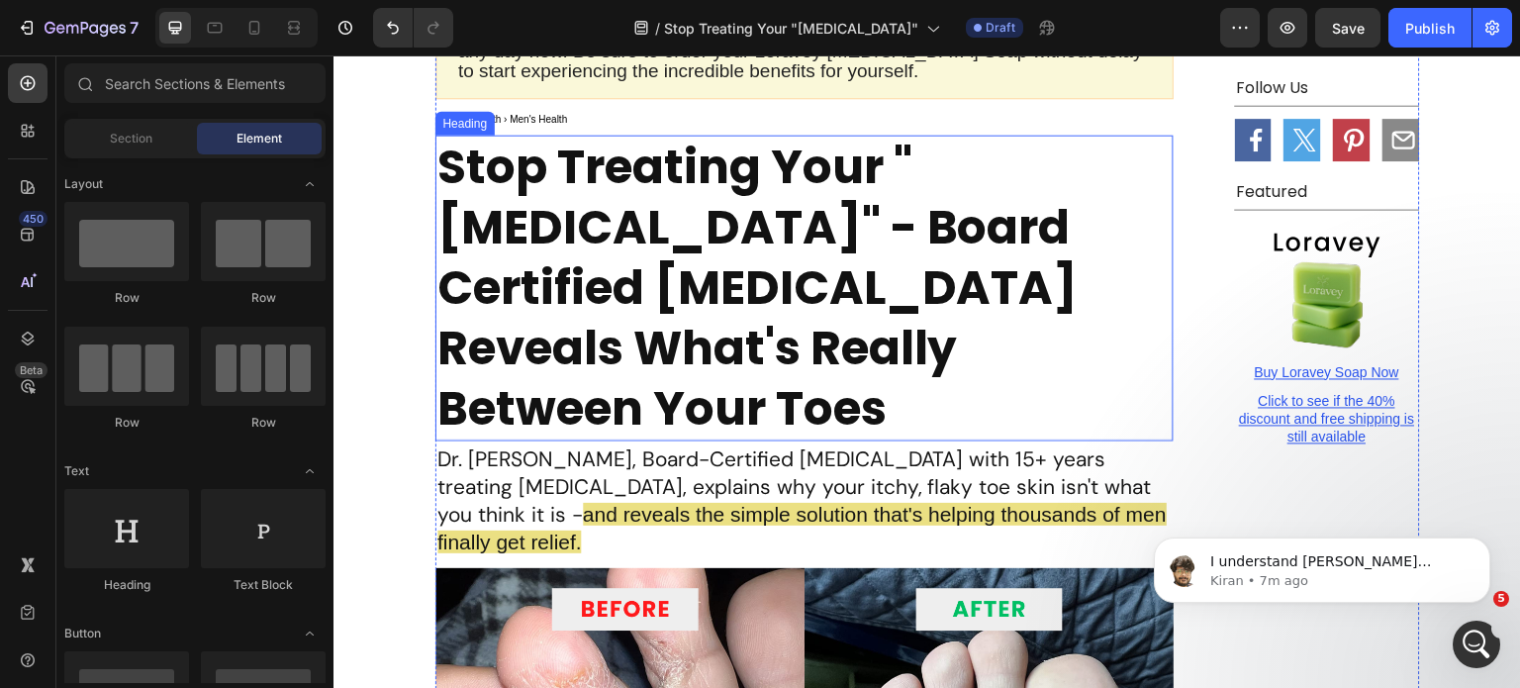
scroll to position [323, 0]
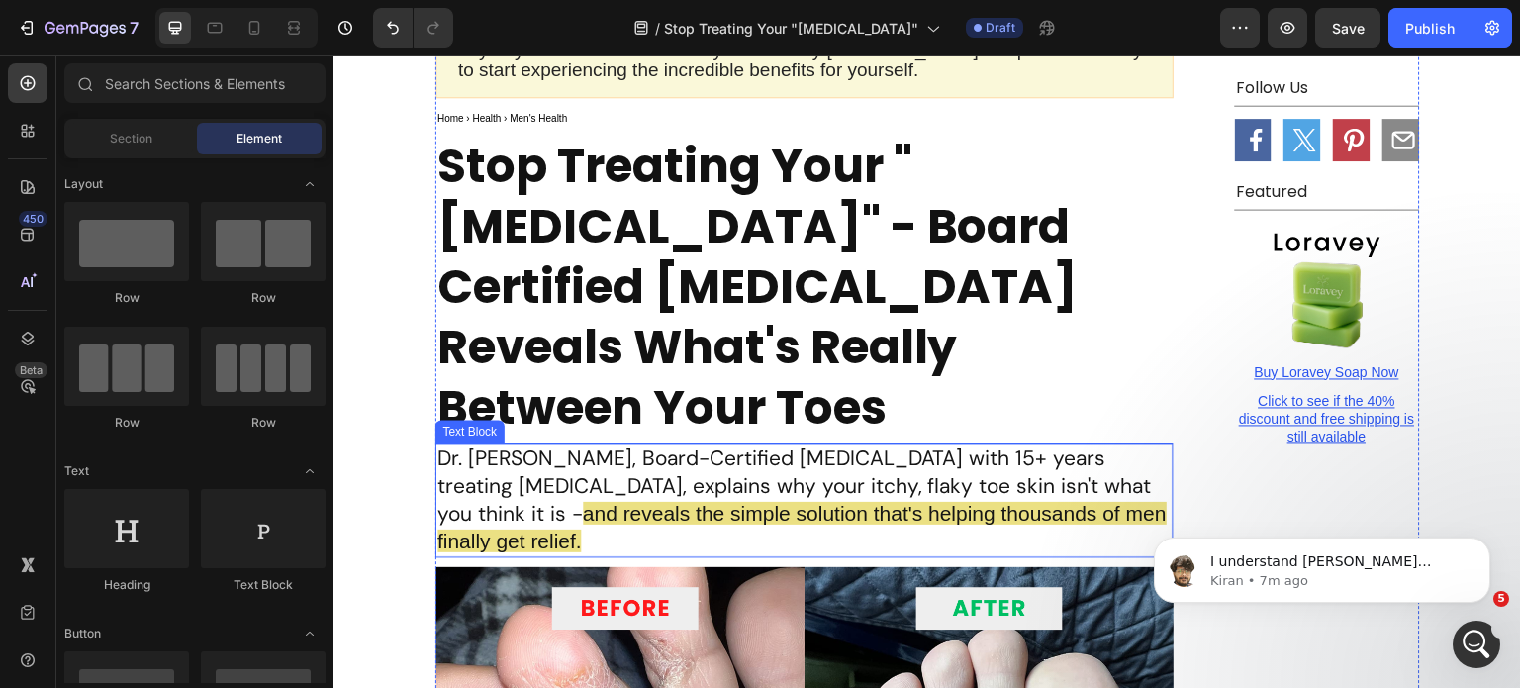
click at [654, 502] on span "and reveals the simple solution that's helping thousands of men finally get rel…" at bounding box center [803, 527] width 730 height 50
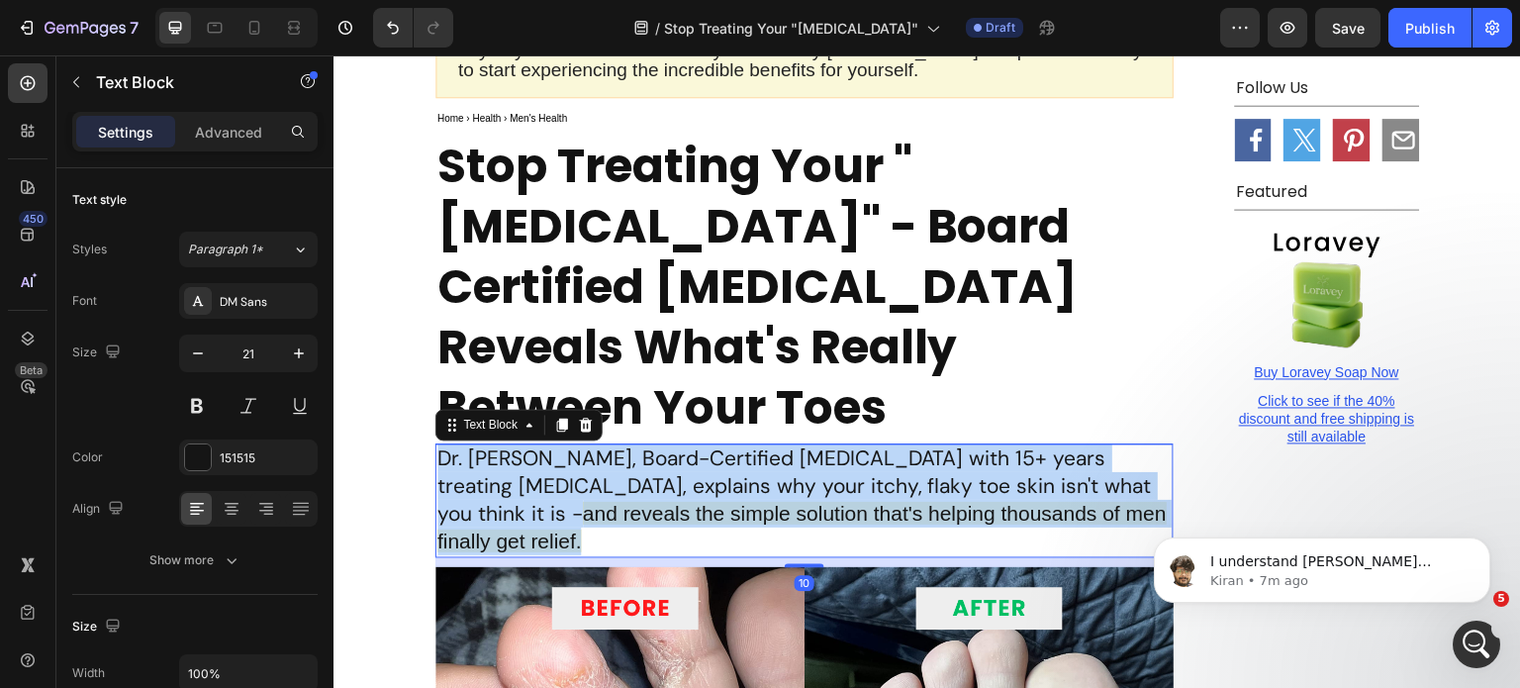
click at [654, 502] on span "and reveals the simple solution that's helping thousands of men finally get rel…" at bounding box center [803, 527] width 730 height 50
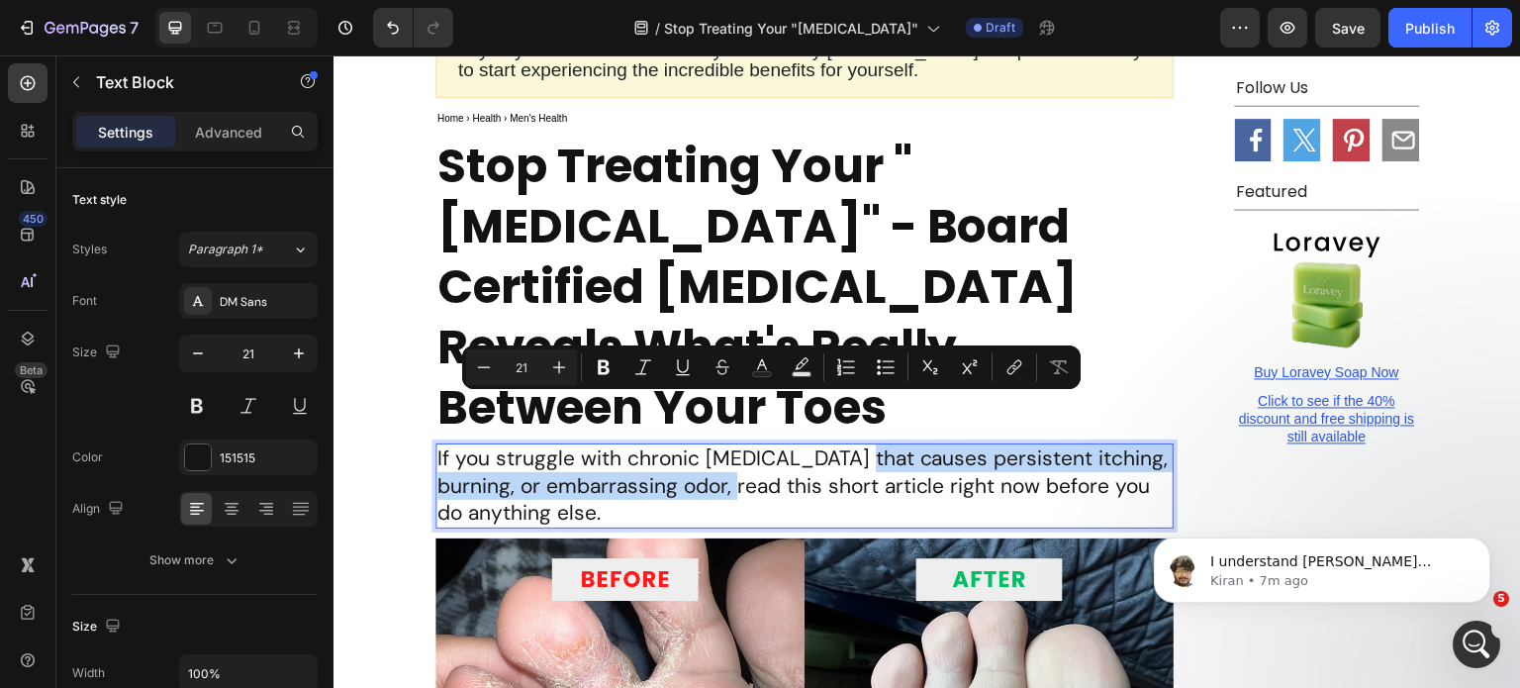
drag, startPoint x: 826, startPoint y: 412, endPoint x: 727, endPoint y: 441, distance: 103.1
click at [727, 445] on p "If you struggle with chronic athlete's foot that causes persistent itching, bur…" at bounding box center [805, 485] width 734 height 81
click at [793, 363] on icon "Editor contextual toolbar" at bounding box center [802, 367] width 20 height 20
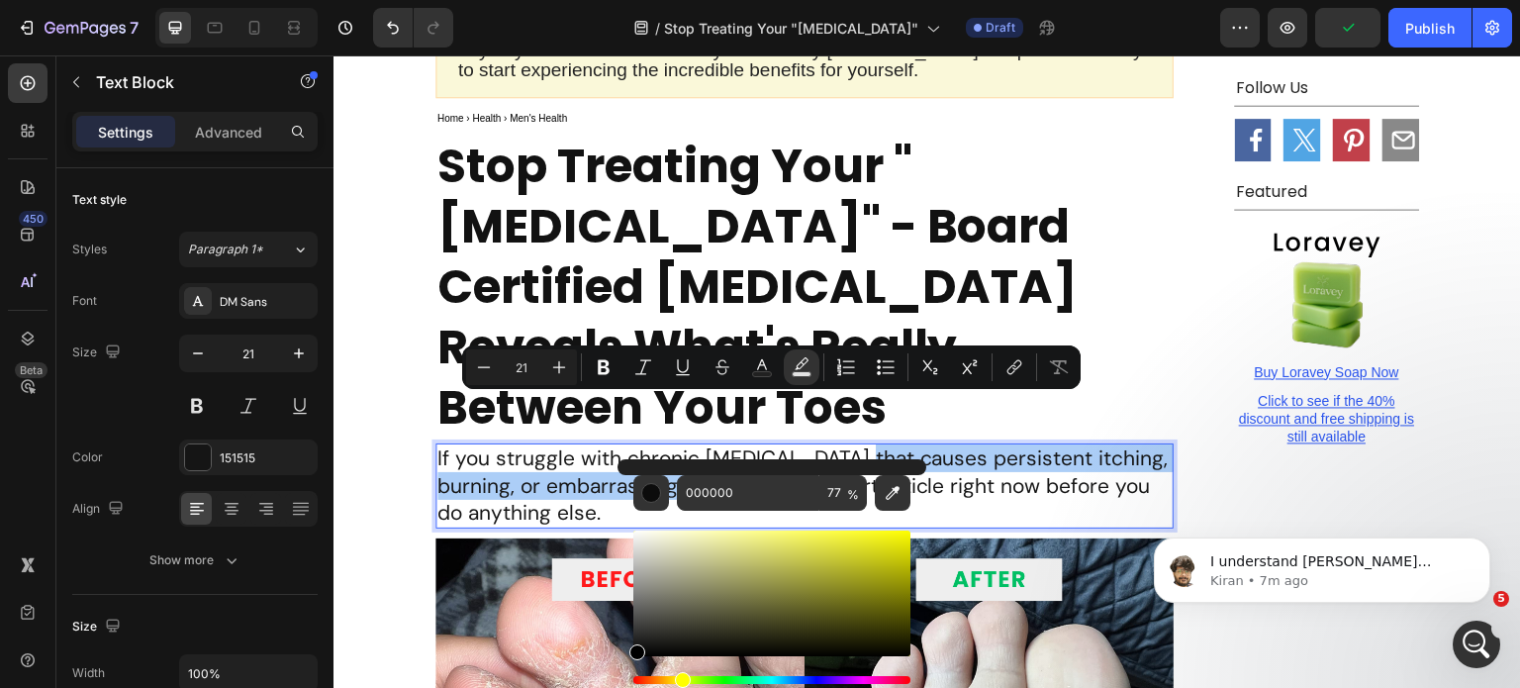
click at [680, 679] on div "Hue" at bounding box center [772, 680] width 277 height 8
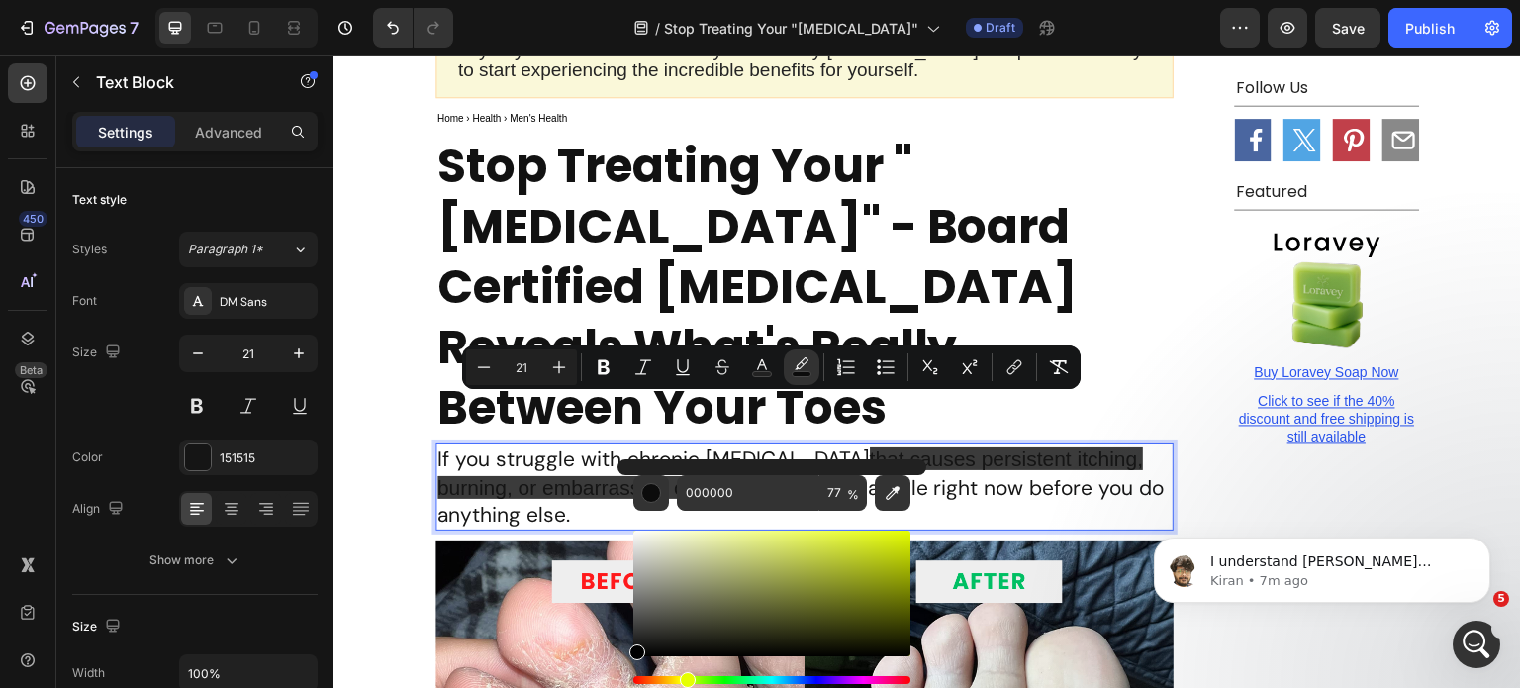
click at [684, 678] on div "Hue" at bounding box center [772, 680] width 277 height 8
click at [725, 549] on div "Editor contextual toolbar" at bounding box center [772, 594] width 277 height 126
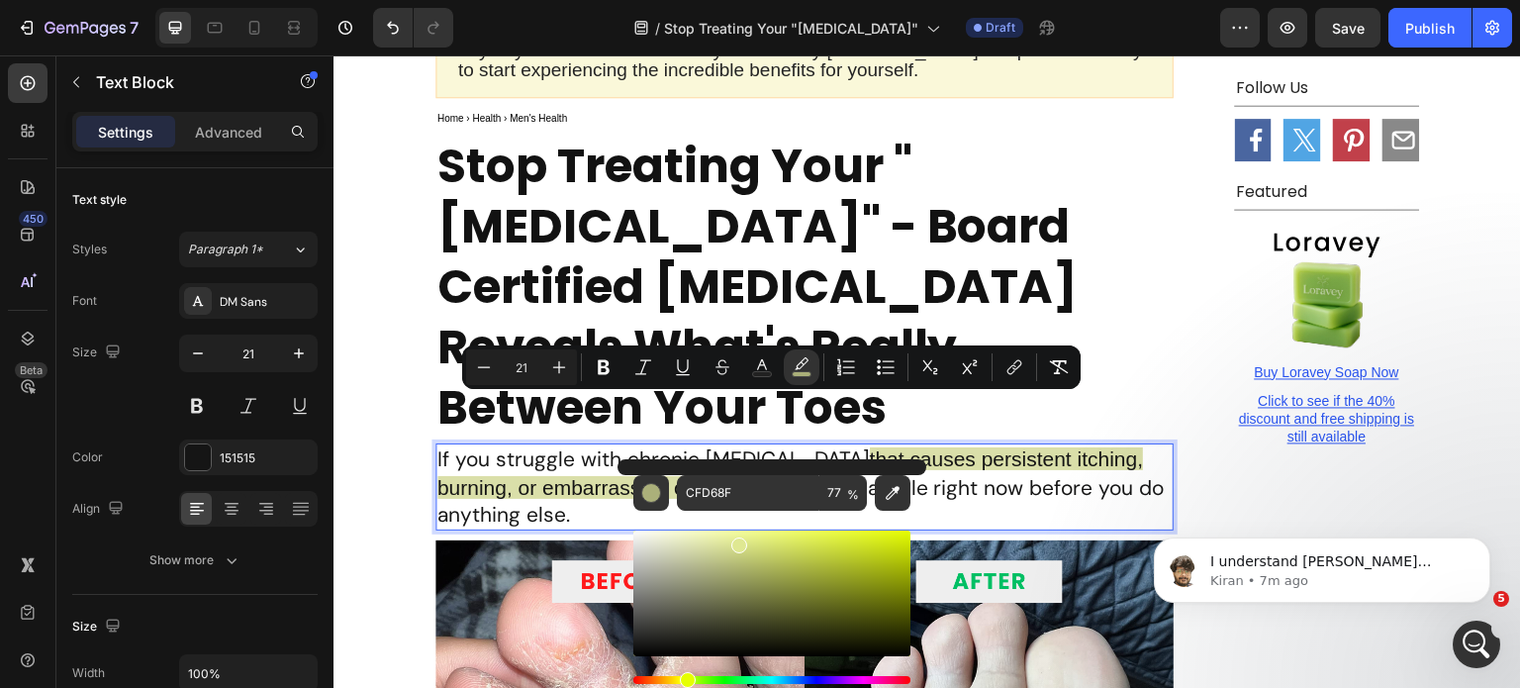
click at [736, 540] on div "Editor contextual toolbar" at bounding box center [772, 594] width 277 height 126
click at [752, 540] on div "Editor contextual toolbar" at bounding box center [772, 594] width 277 height 126
type input "DEE884"
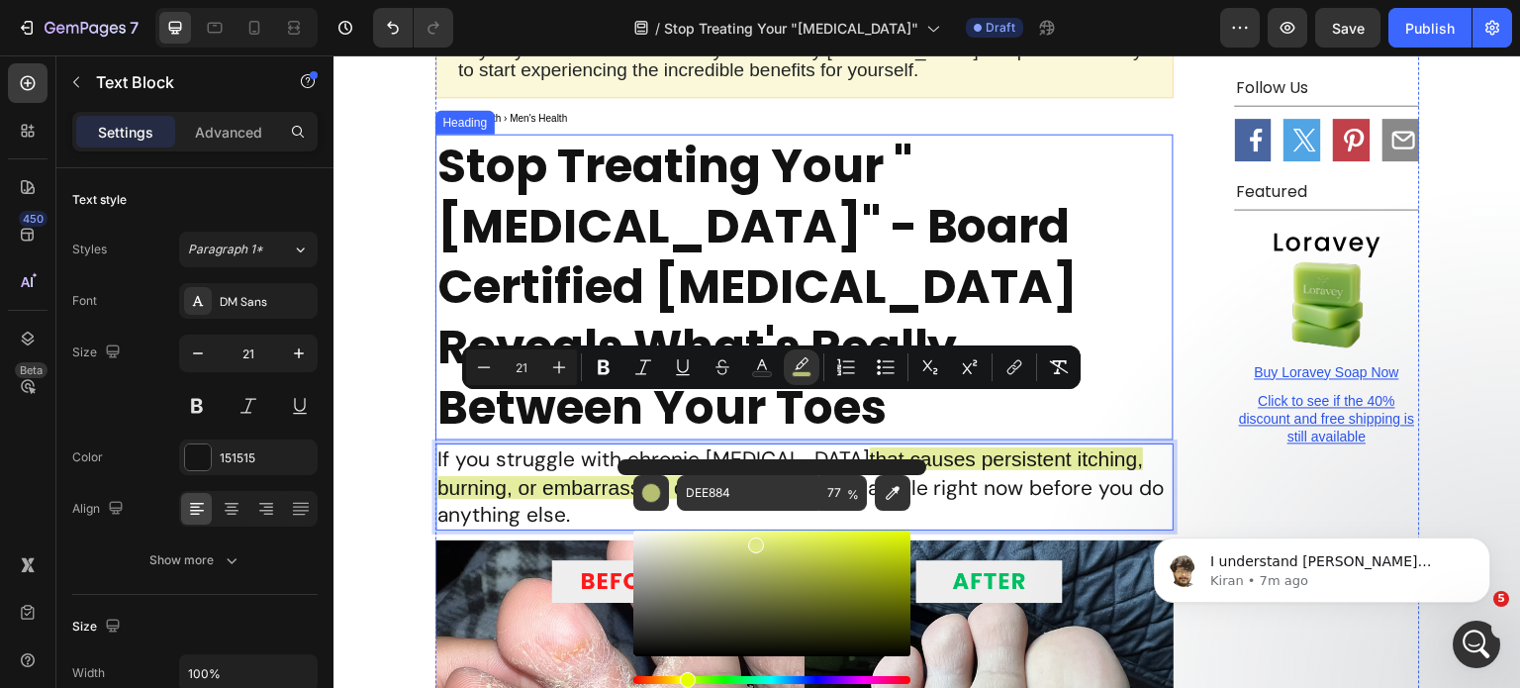
click at [1049, 252] on p "Stop Treating Your "[MEDICAL_DATA]" - Board Certified [MEDICAL_DATA] Reveals Wh…" at bounding box center [805, 287] width 734 height 302
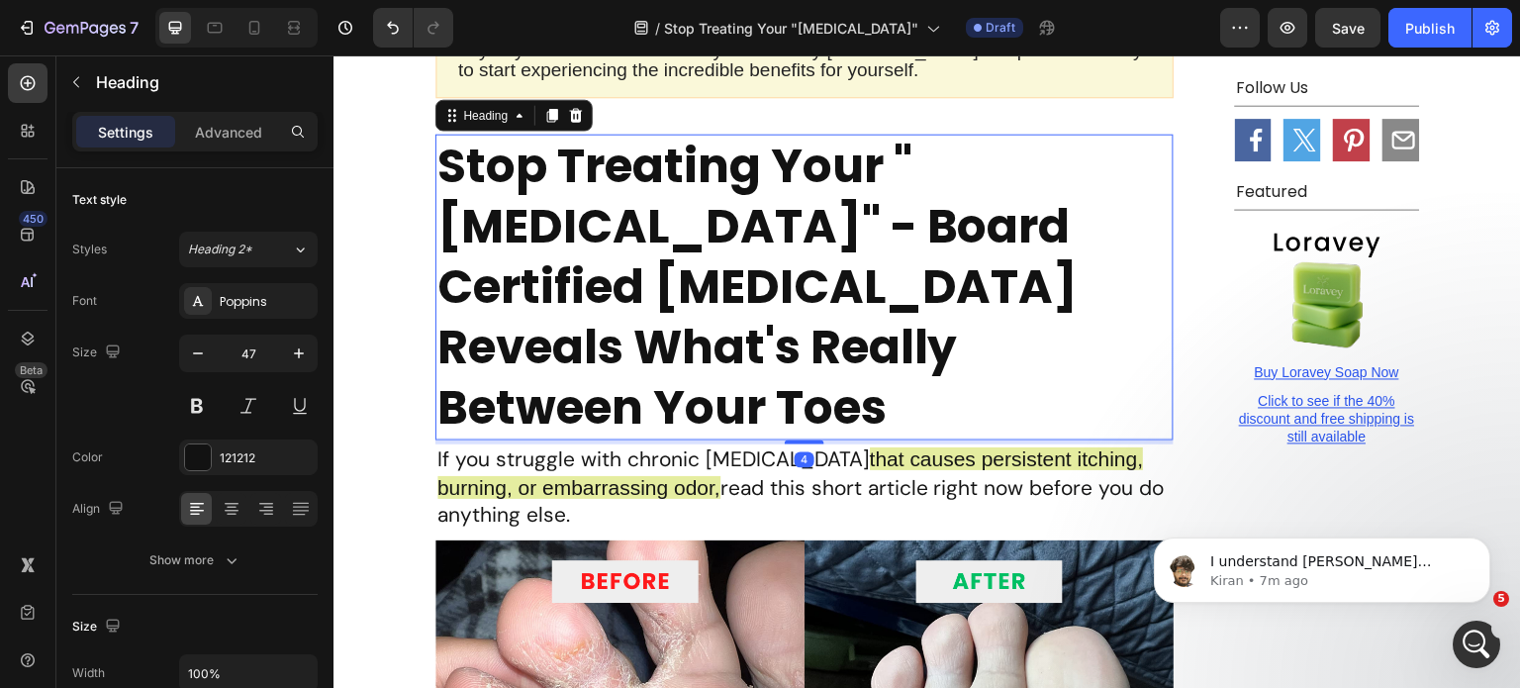
click at [869, 447] on span "that causes persistent itching, burning, or embarrassing odor," at bounding box center [791, 472] width 707 height 50
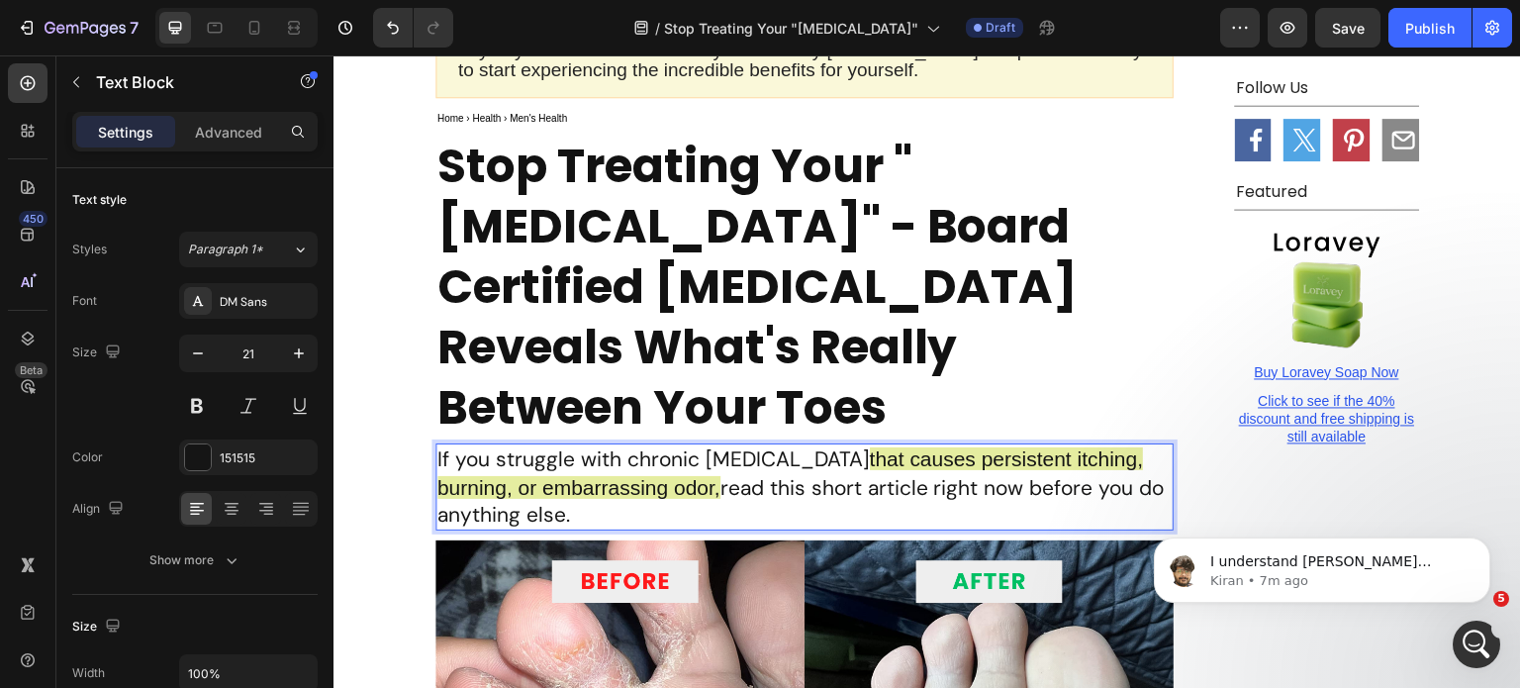
click at [832, 447] on span "that causes persistent itching, burning, or embarrassing odor," at bounding box center [791, 472] width 707 height 50
drag, startPoint x: 827, startPoint y: 409, endPoint x: 716, endPoint y: 451, distance: 118.8
click at [716, 451] on span "that causes persistent itching, burning, or embarrassing odor," at bounding box center [791, 472] width 707 height 50
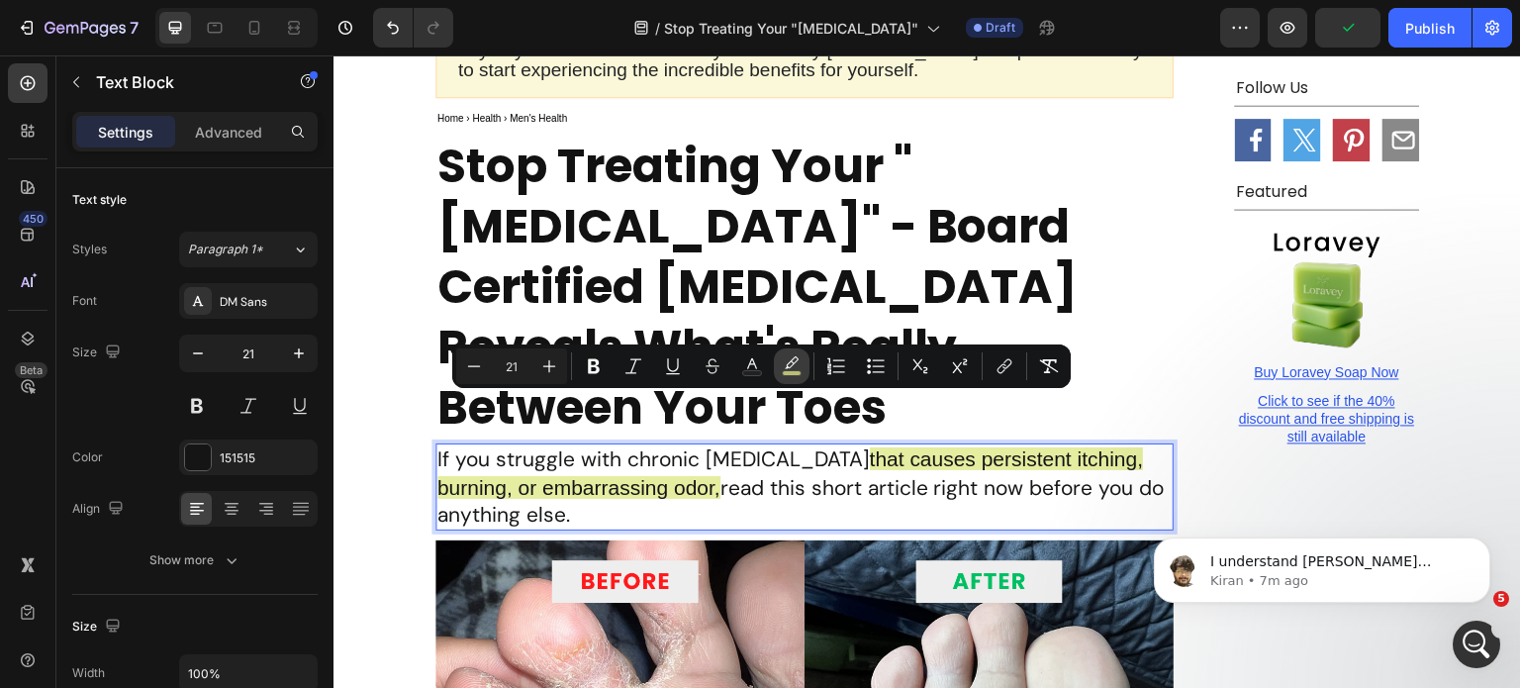
click at [790, 362] on icon "Editor contextual toolbar" at bounding box center [792, 362] width 14 height 12
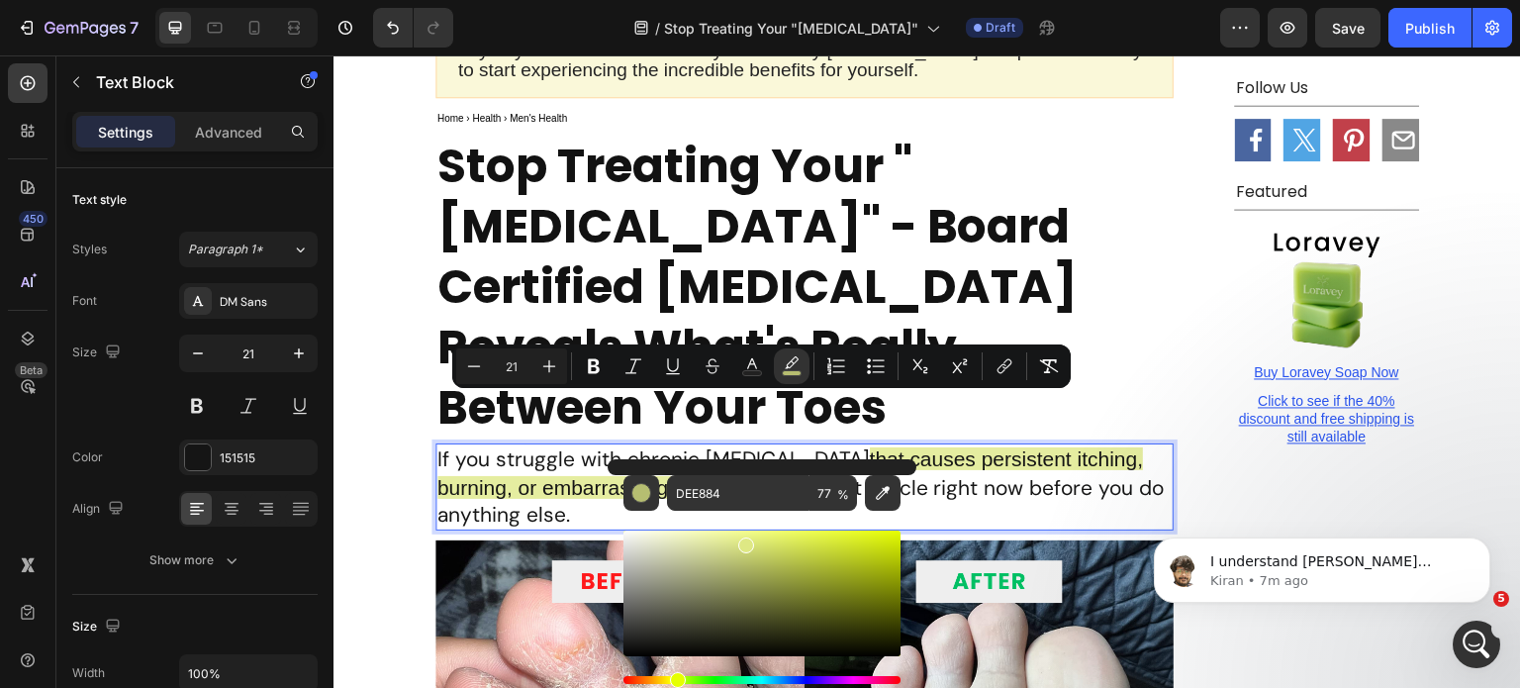
click at [670, 680] on div "Hue" at bounding box center [678, 680] width 16 height 16
click at [668, 680] on div "Hue" at bounding box center [672, 680] width 16 height 16
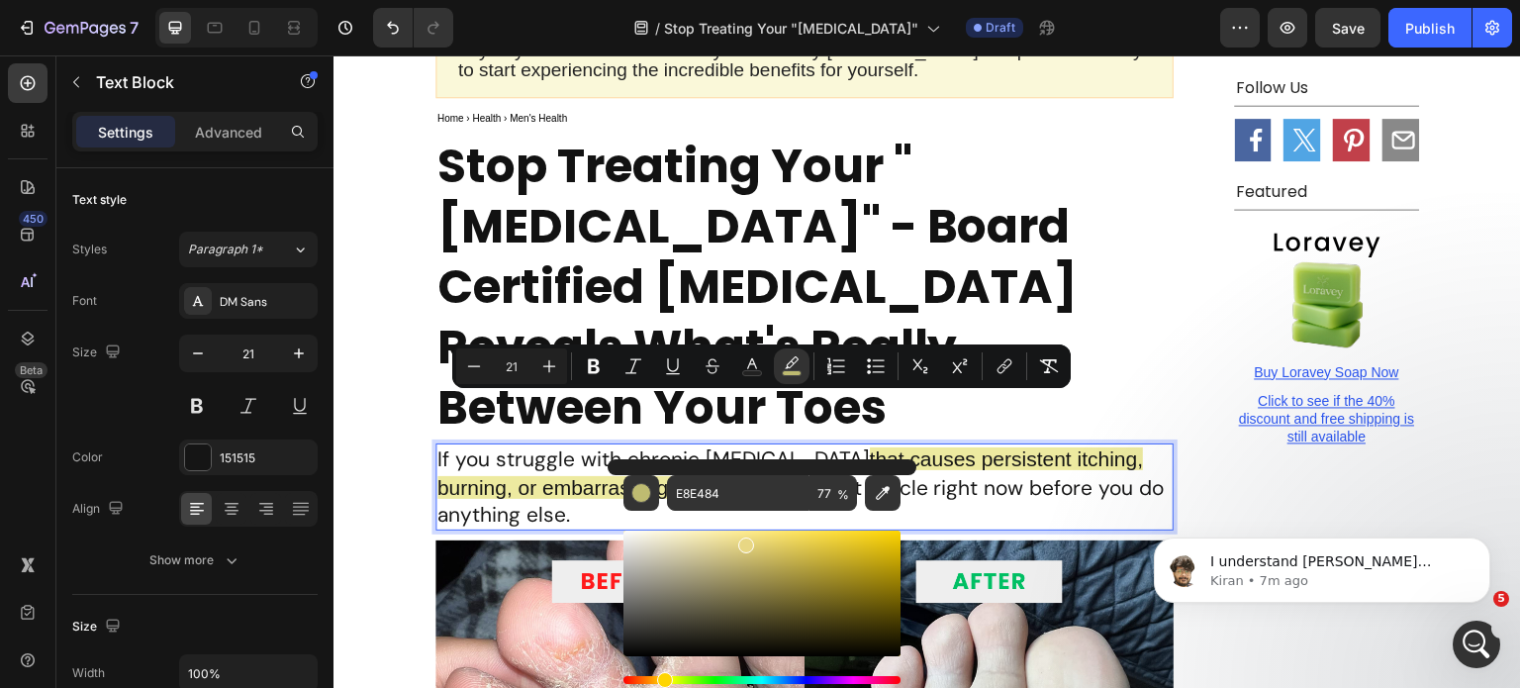
click at [662, 676] on div "Hue" at bounding box center [762, 680] width 277 height 8
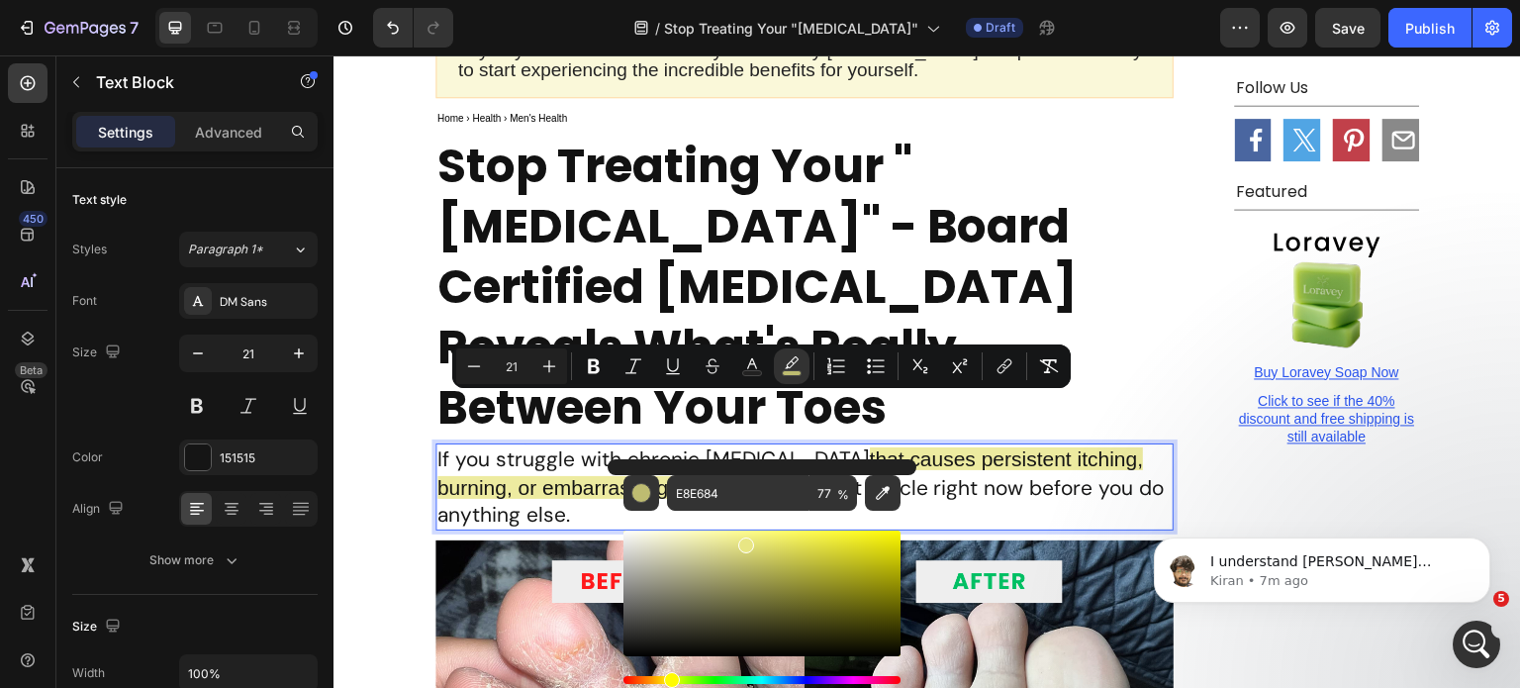
click at [669, 680] on div "Hue" at bounding box center [672, 680] width 16 height 16
click at [772, 544] on div "Editor contextual toolbar" at bounding box center [762, 594] width 277 height 126
type input "E2E06A"
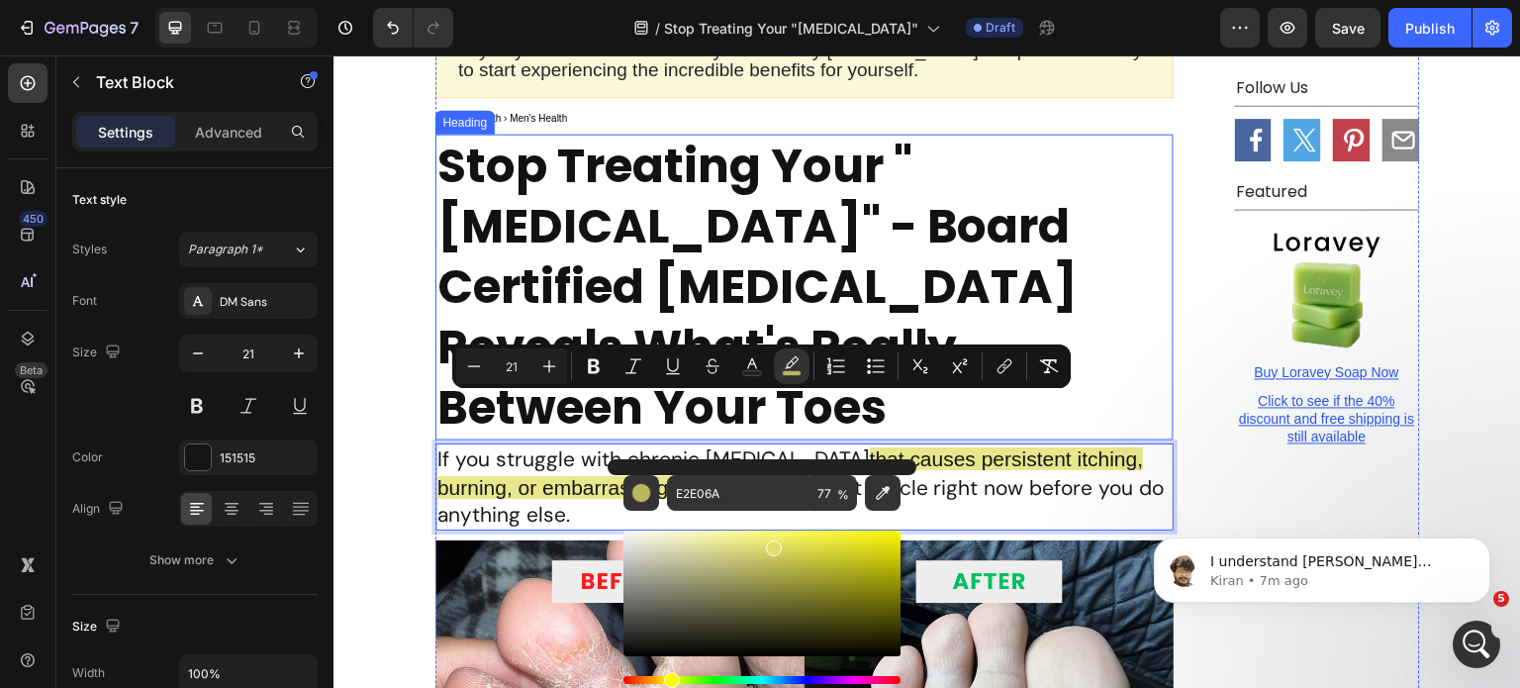
click at [1087, 291] on p "Stop Treating Your "[MEDICAL_DATA]" - Board Certified [MEDICAL_DATA] Reveals Wh…" at bounding box center [805, 287] width 734 height 302
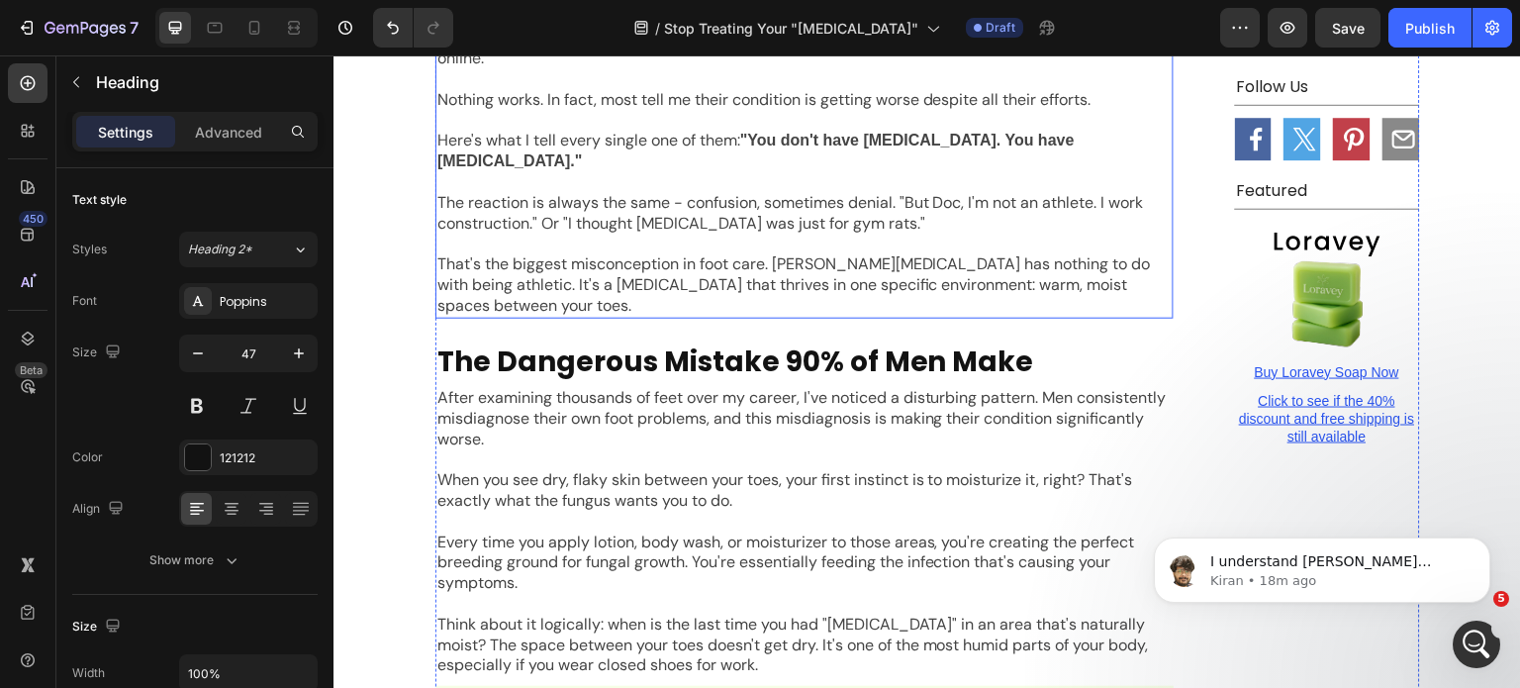
scroll to position [1459, 0]
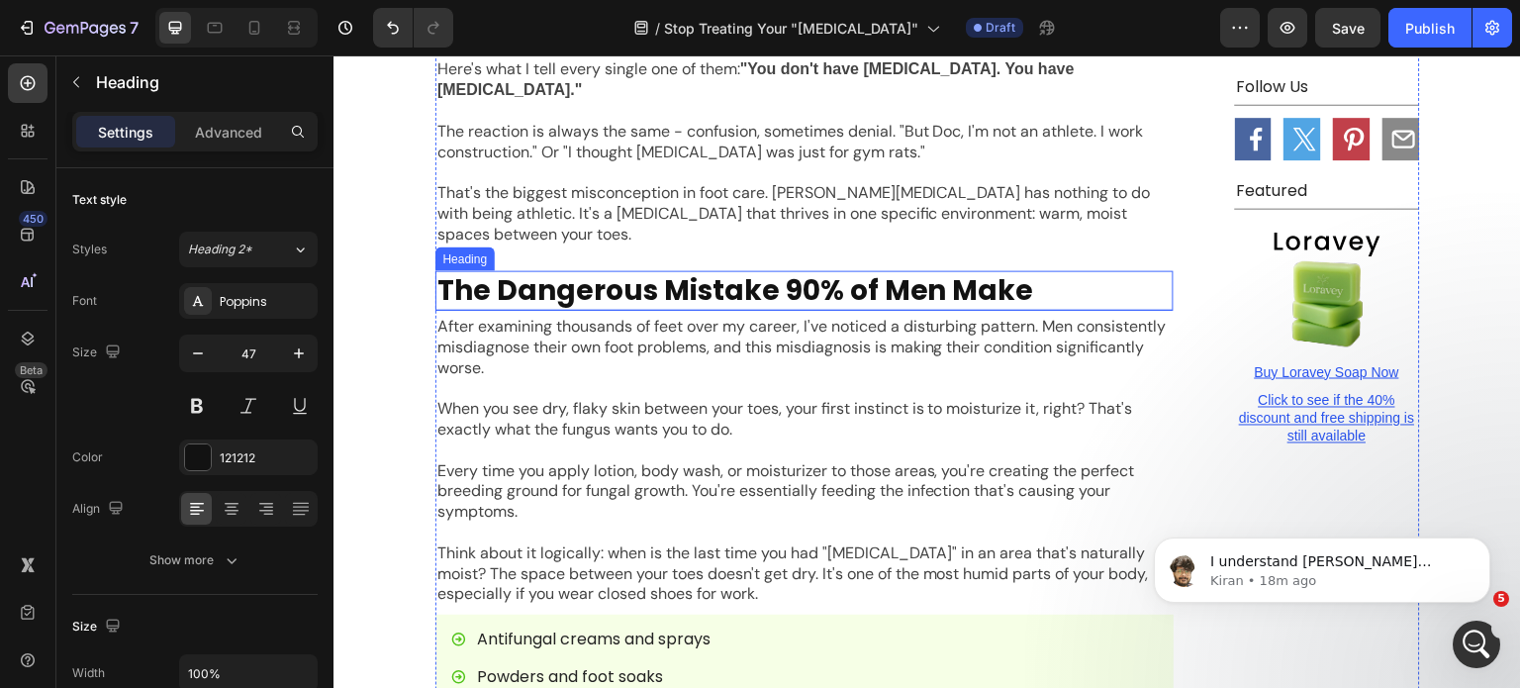
click at [848, 273] on p "The Dangerous Mistake 90% of Men Make" at bounding box center [805, 291] width 734 height 36
click at [550, 245] on icon at bounding box center [552, 252] width 11 height 14
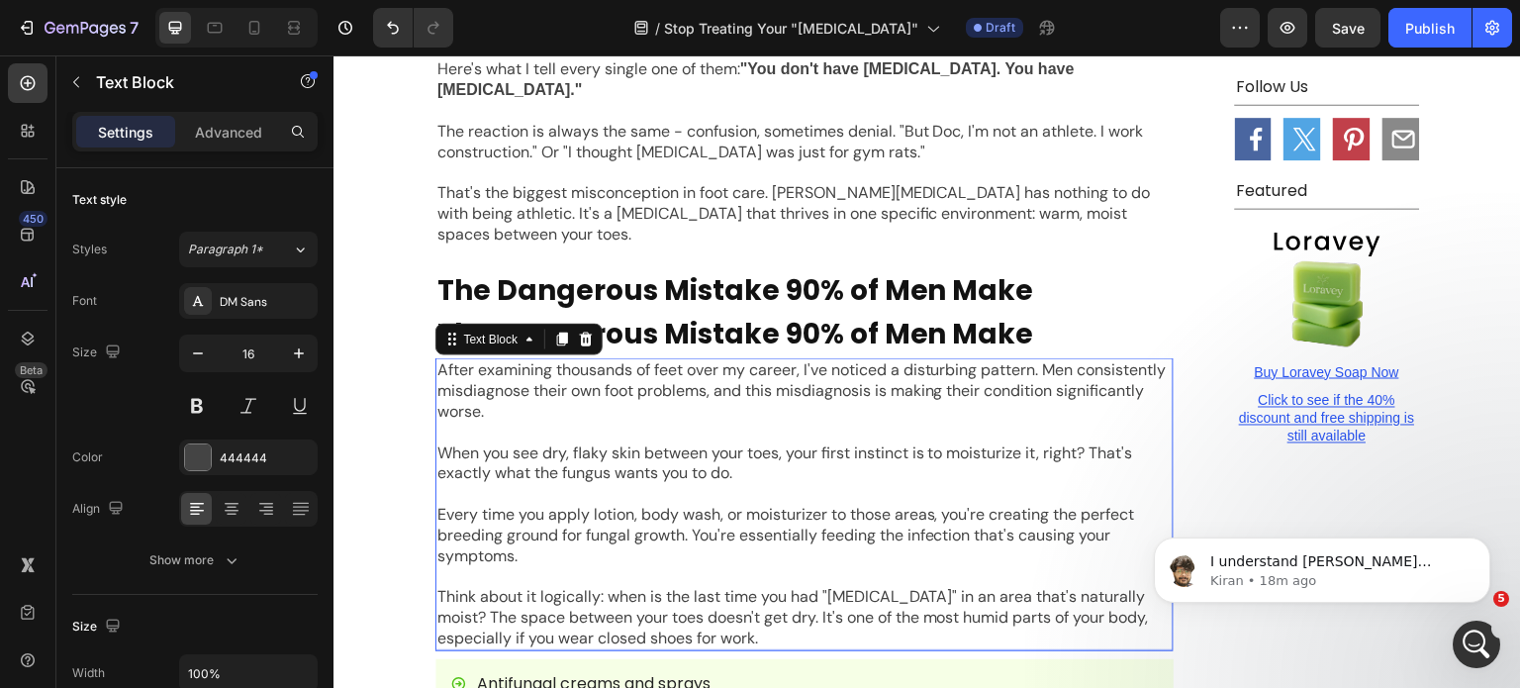
click at [662, 443] on p "When you see dry, flaky skin between your toes, your first instinct is to moist…" at bounding box center [805, 464] width 734 height 42
click at [557, 334] on icon at bounding box center [562, 341] width 11 height 14
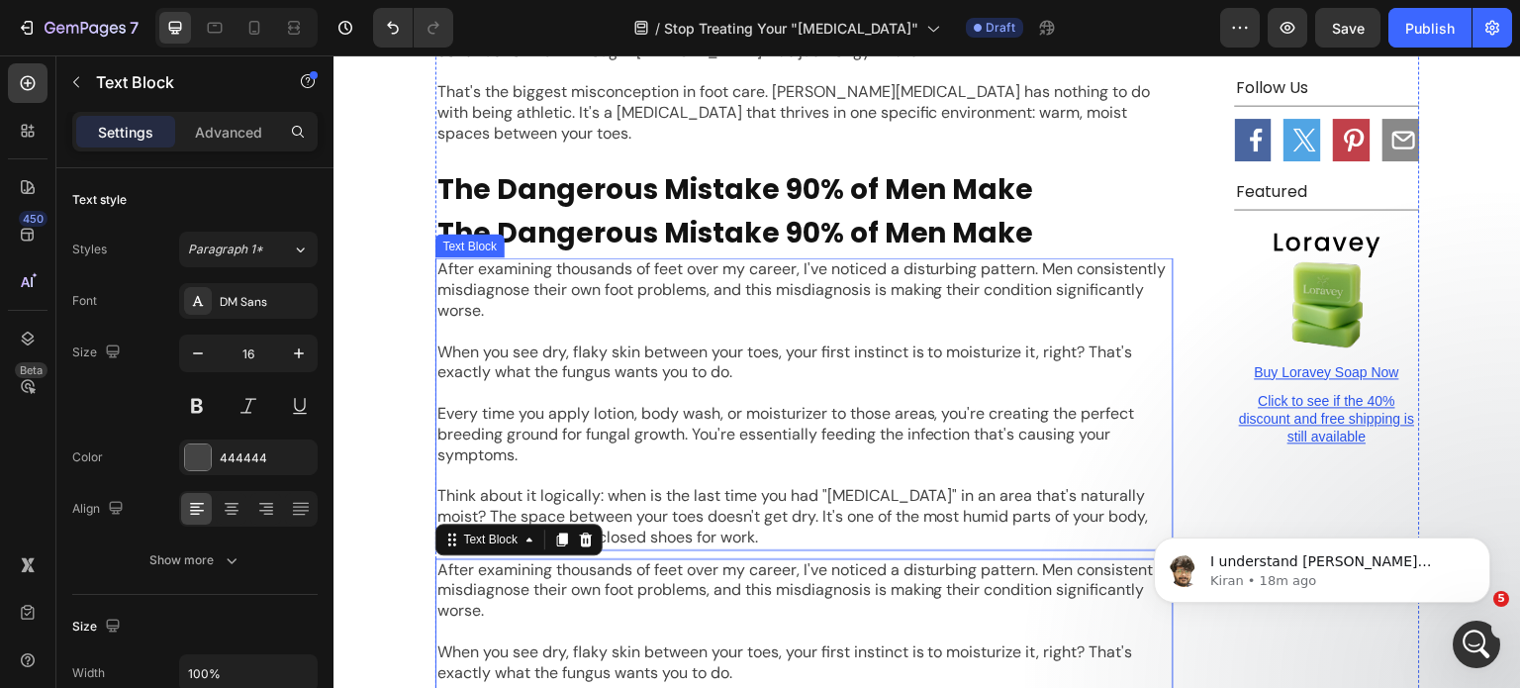
scroll to position [1560, 0]
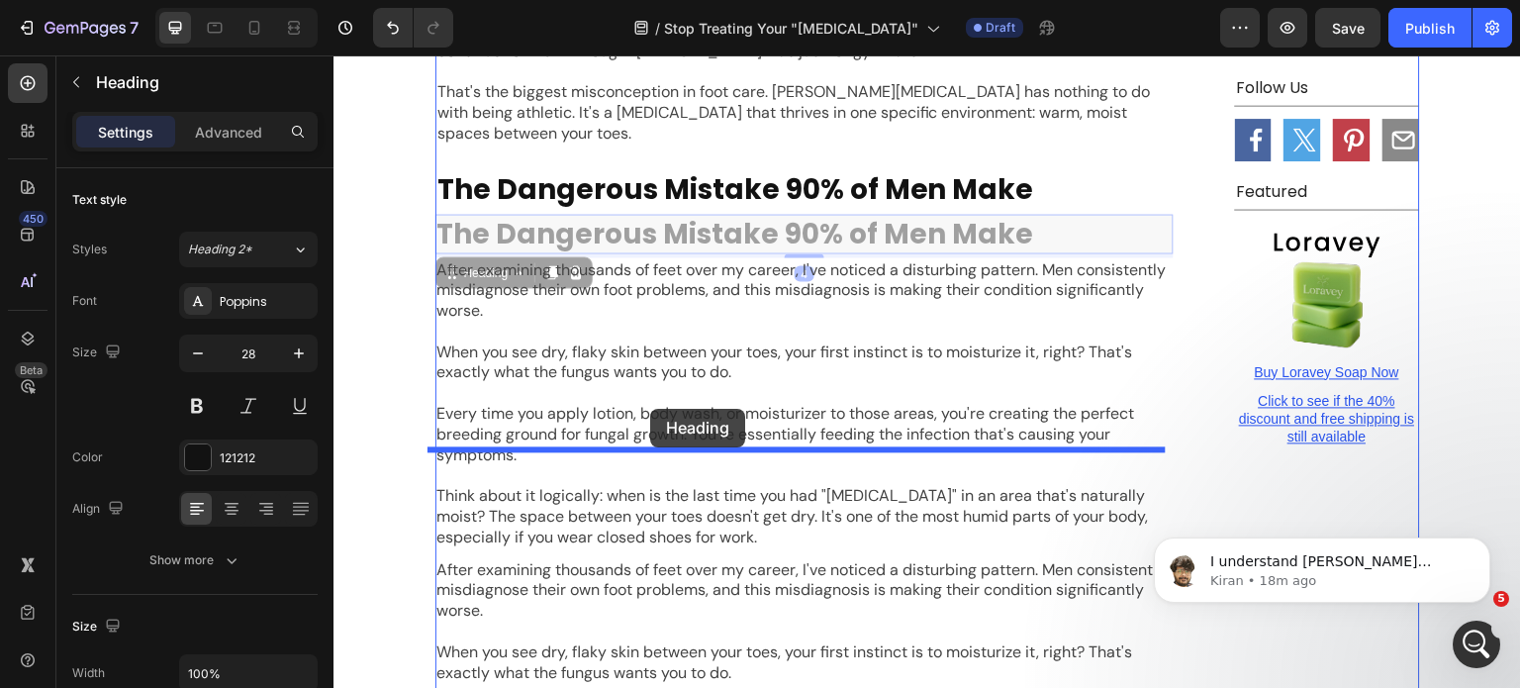
drag, startPoint x: 642, startPoint y: 136, endPoint x: 650, endPoint y: 409, distance: 273.3
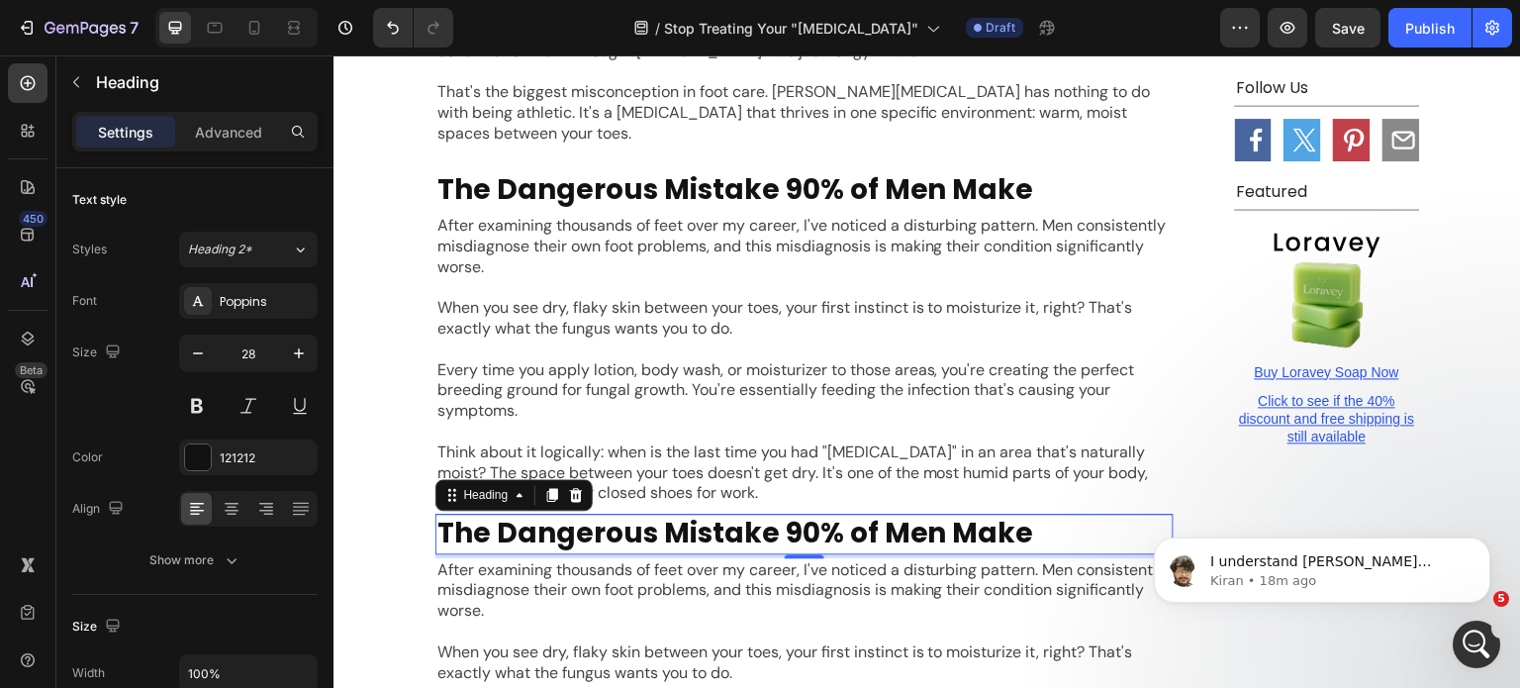
click at [665, 514] on h2 "The Dangerous Mistake 90% of Men Make" at bounding box center [805, 534] width 738 height 40
click at [665, 516] on p "The Dangerous Mistake 90% of Men Make" at bounding box center [805, 534] width 734 height 36
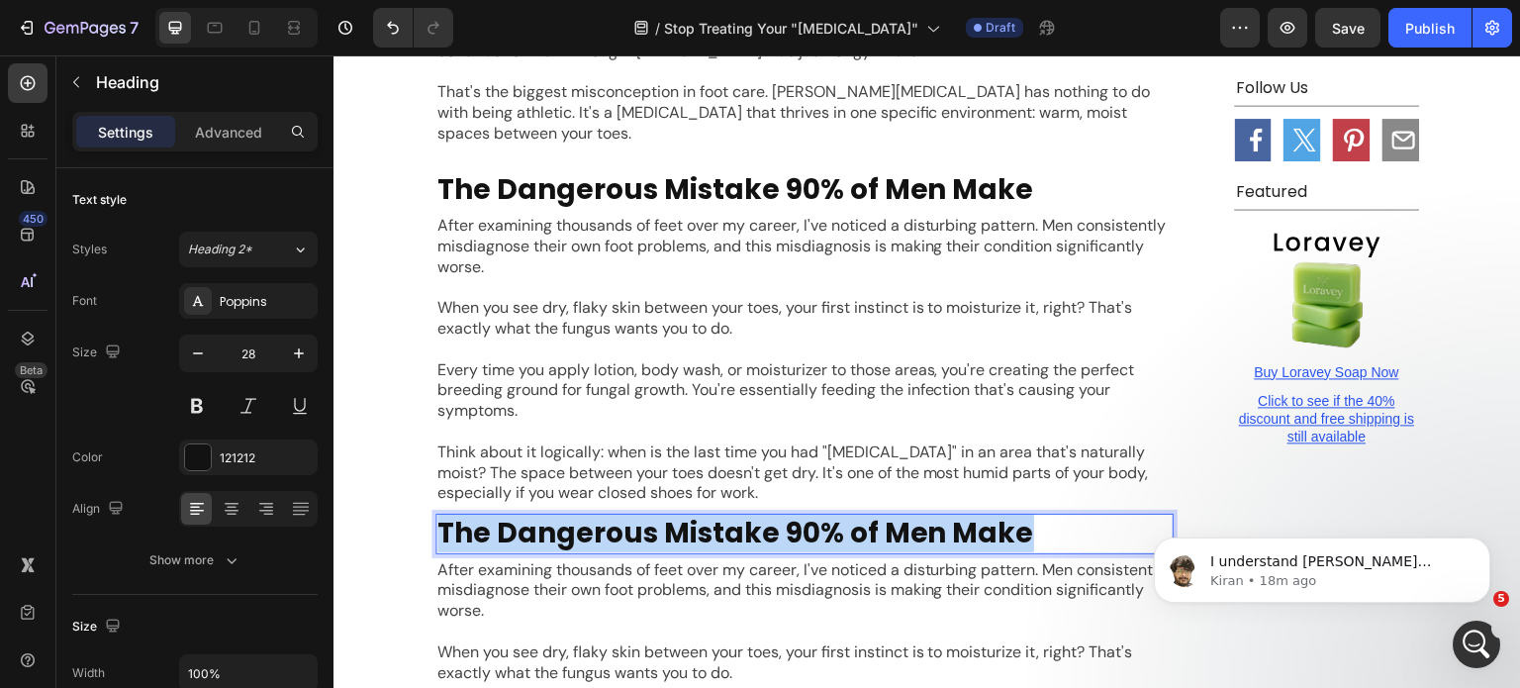
click at [665, 516] on p "The Dangerous Mistake 90% of Men Make" at bounding box center [805, 534] width 734 height 36
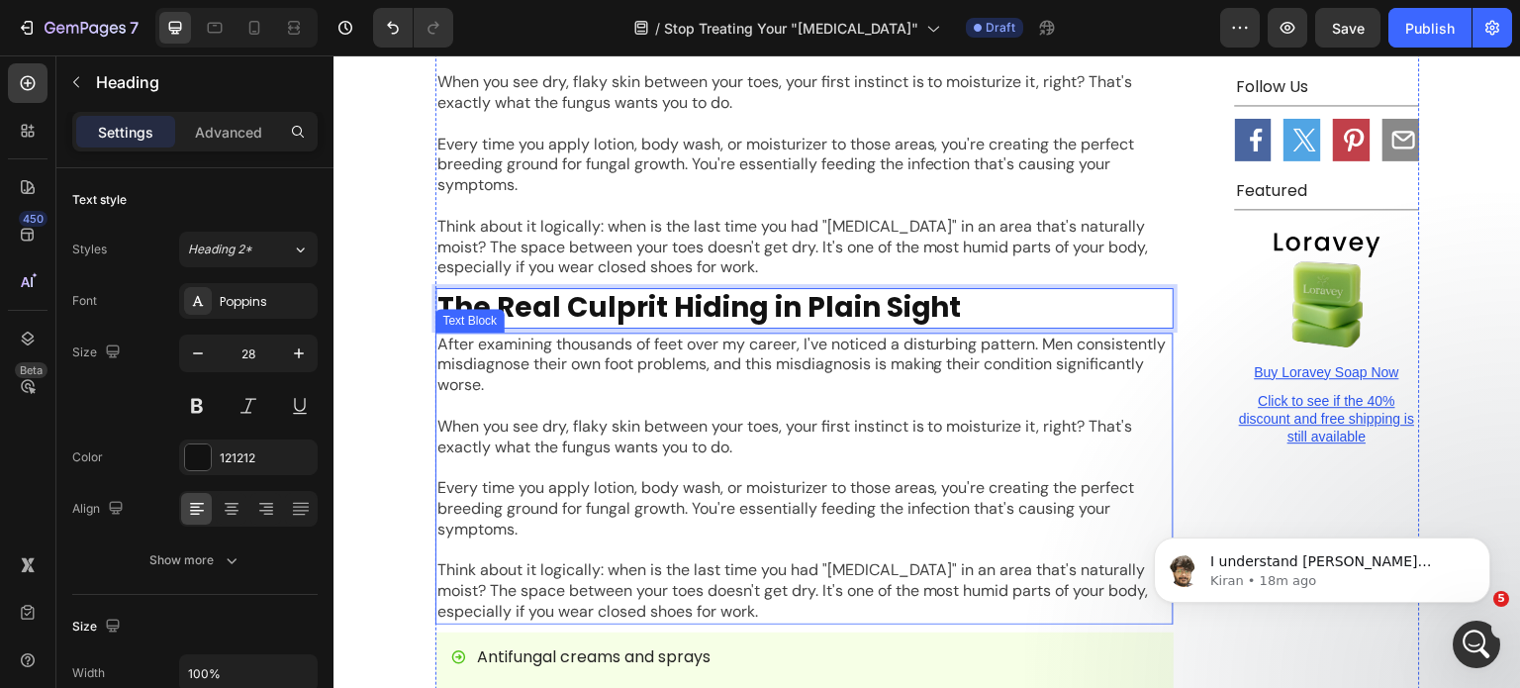
scroll to position [1857, 0]
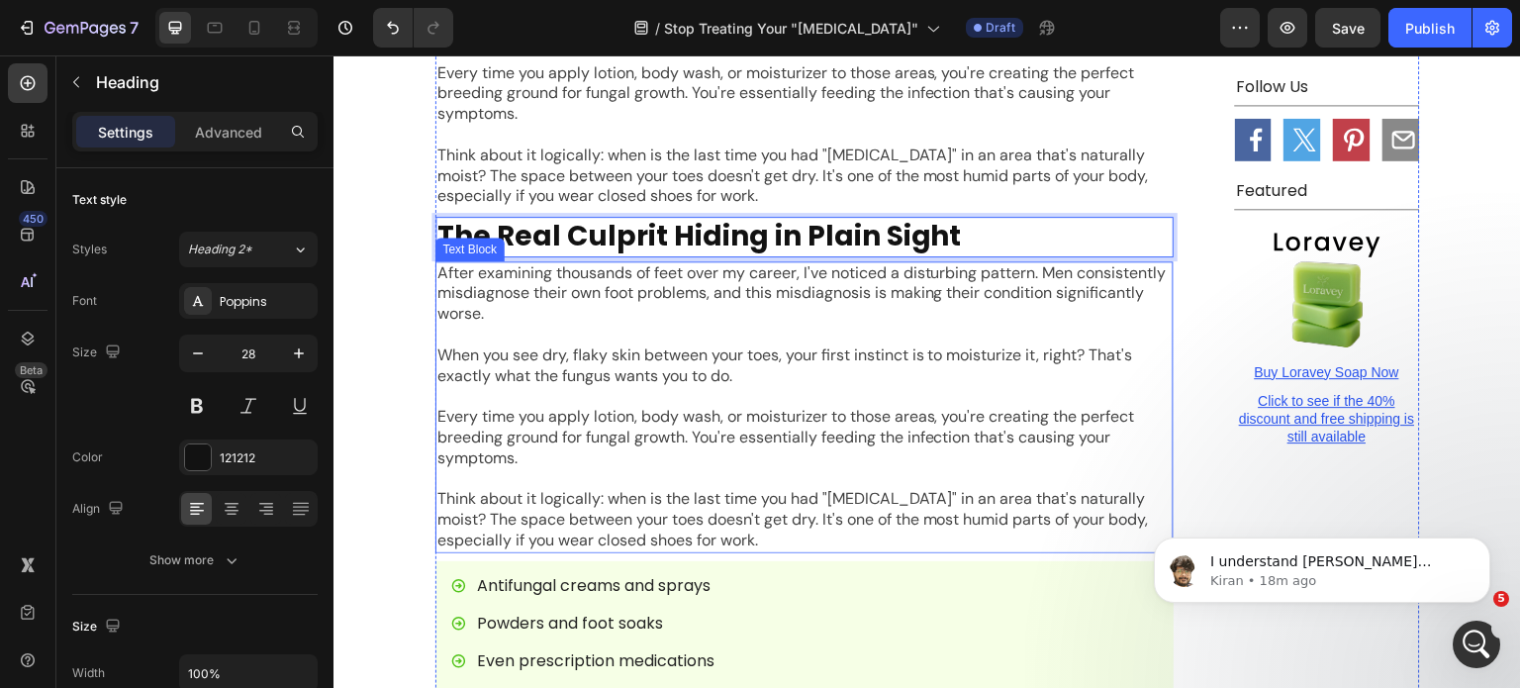
click at [612, 407] on p "Every time you apply lotion, body wash, or moisturizer to those areas, you're c…" at bounding box center [805, 437] width 734 height 61
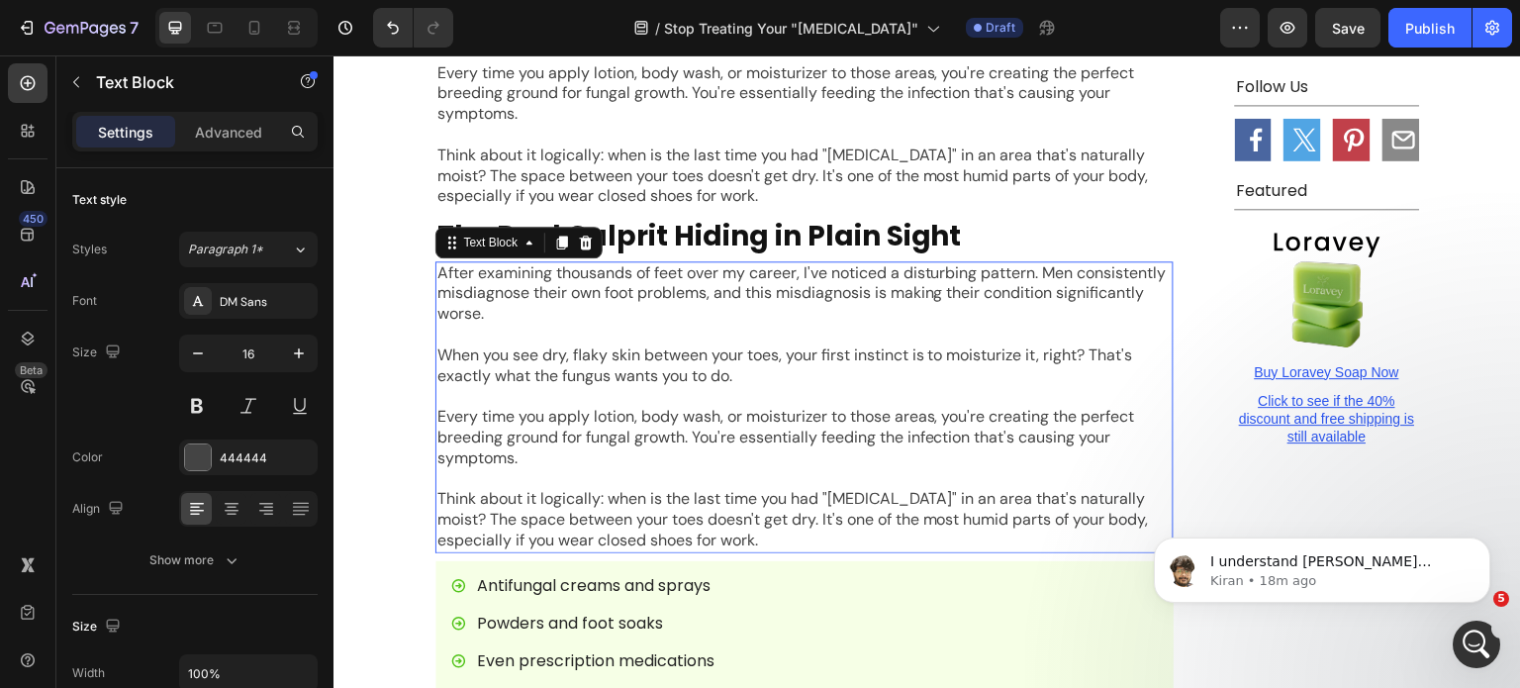
click at [612, 407] on p "Every time you apply lotion, body wash, or moisturizer to those areas, you're c…" at bounding box center [805, 437] width 734 height 61
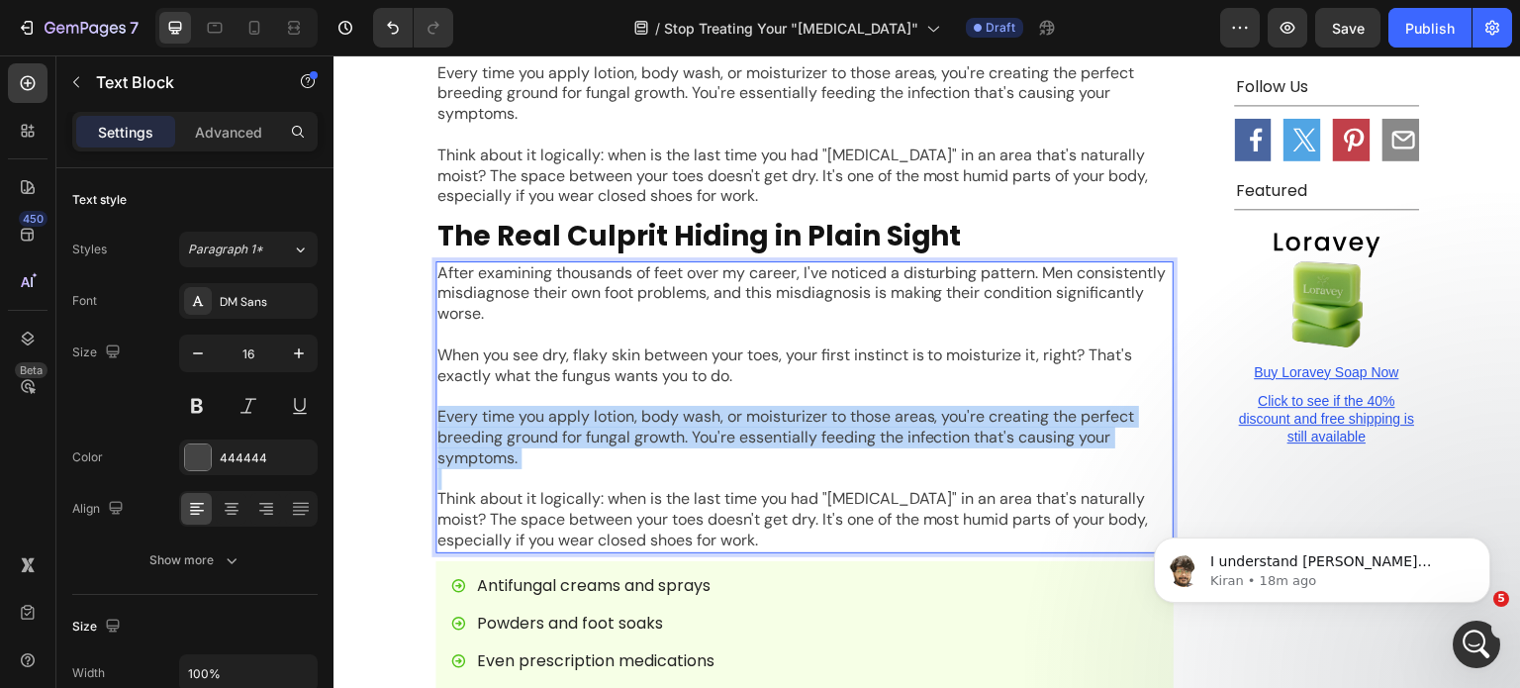
click at [612, 407] on p "Every time you apply lotion, body wash, or moisturizer to those areas, you're c…" at bounding box center [805, 437] width 734 height 61
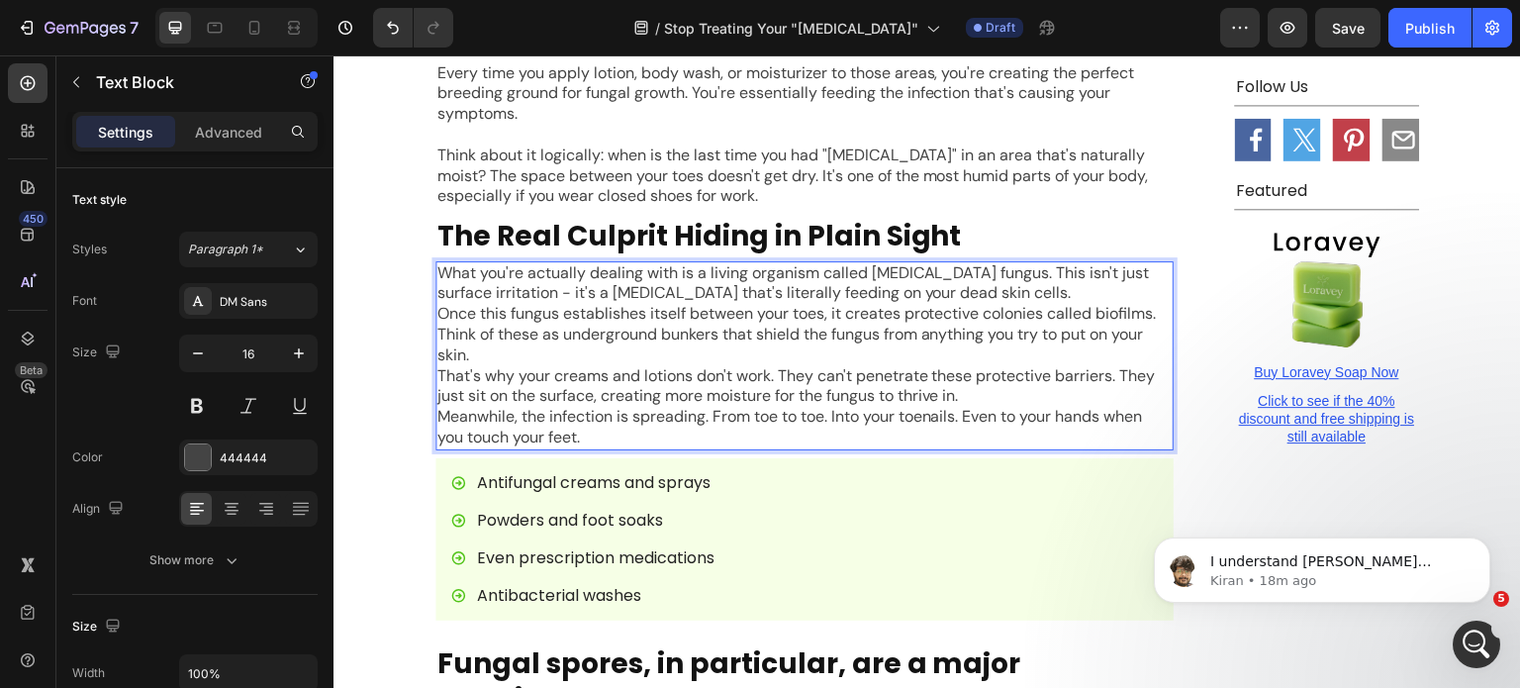
click at [1099, 263] on p "What you're actually dealing with is a living organism called [MEDICAL_DATA] fu…" at bounding box center [805, 284] width 734 height 42
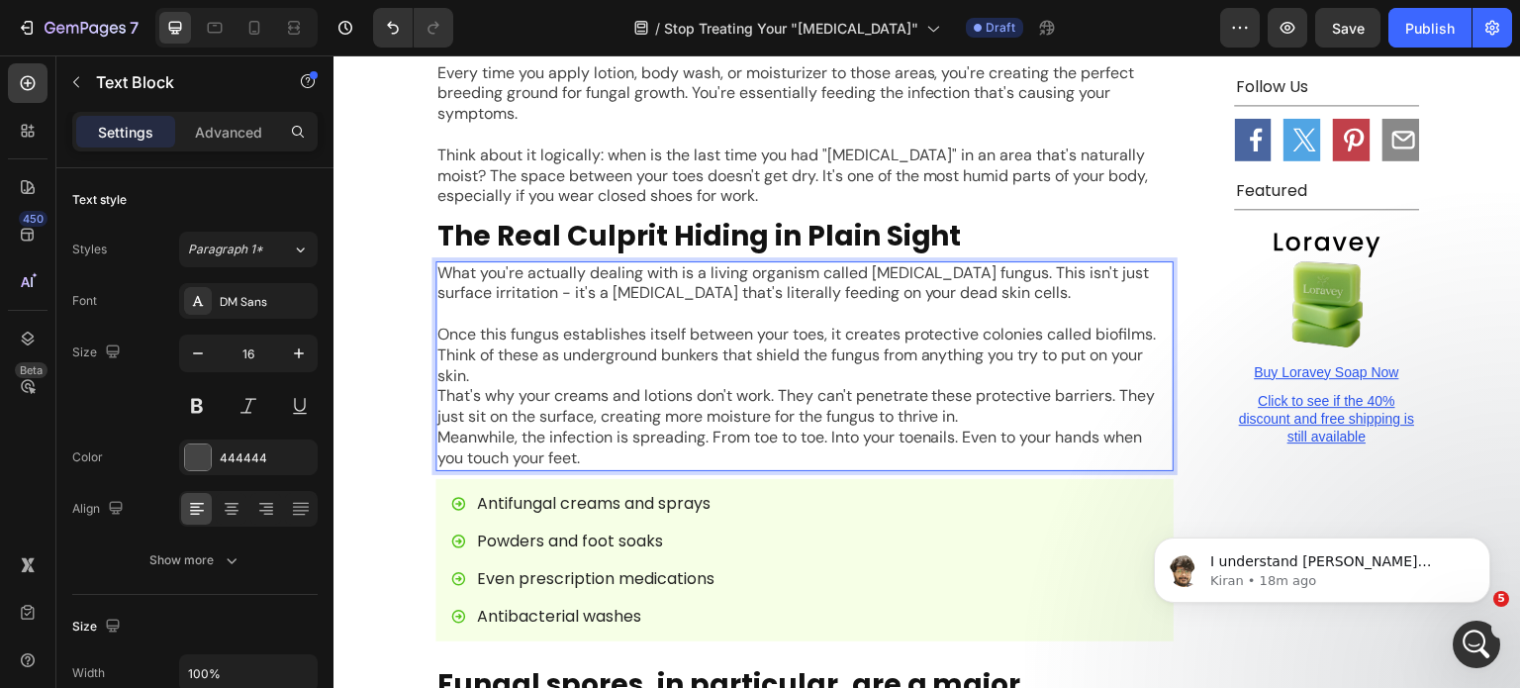
click at [1157, 325] on p "Once this fungus establishes itself between your toes, it creates protective co…" at bounding box center [805, 355] width 734 height 61
click at [1075, 325] on p "Once this fungus establishes itself between your toes, it creates protective co…" at bounding box center [805, 355] width 734 height 61
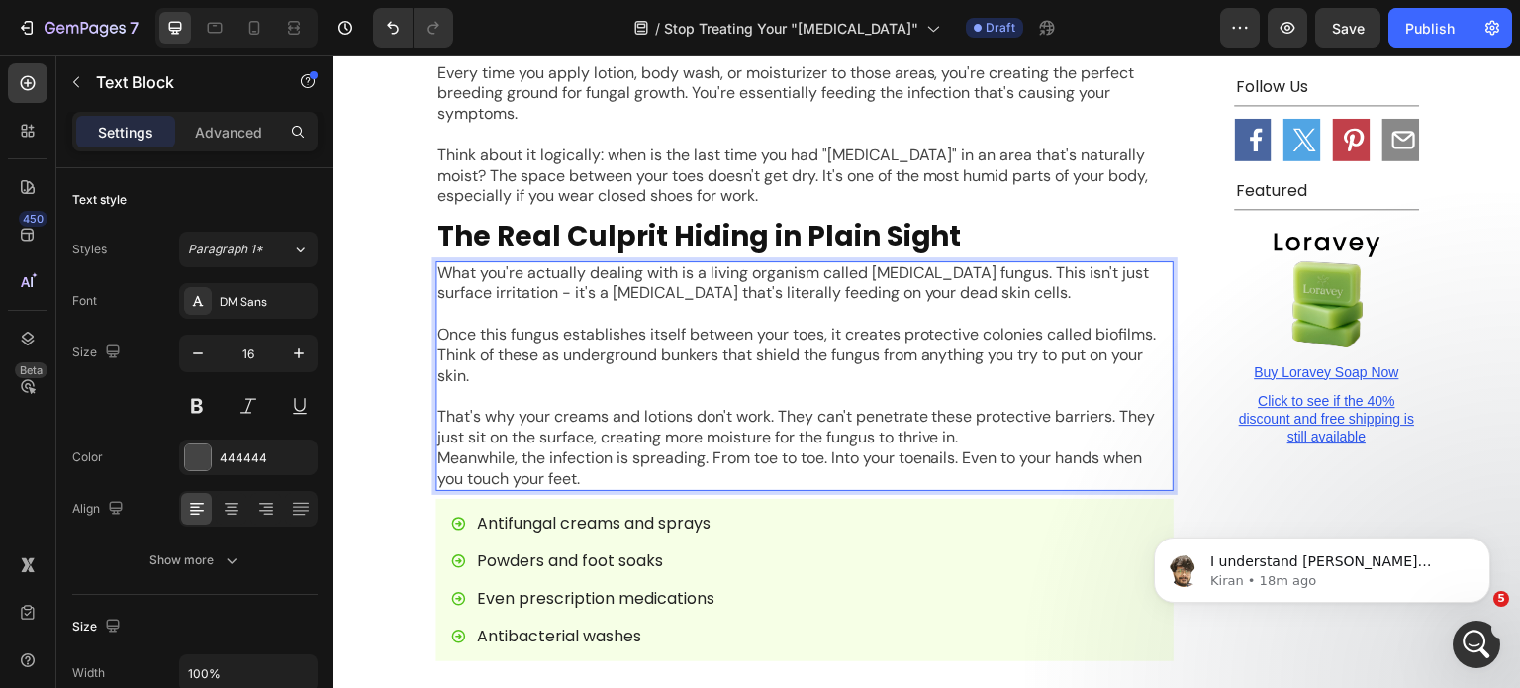
click at [1075, 407] on p "That's why your creams and lotions don't work. They can't penetrate these prote…" at bounding box center [805, 428] width 734 height 42
click at [1074, 407] on p "That's why your creams and lotions don't work. They can't penetrate these prote…" at bounding box center [805, 428] width 734 height 42
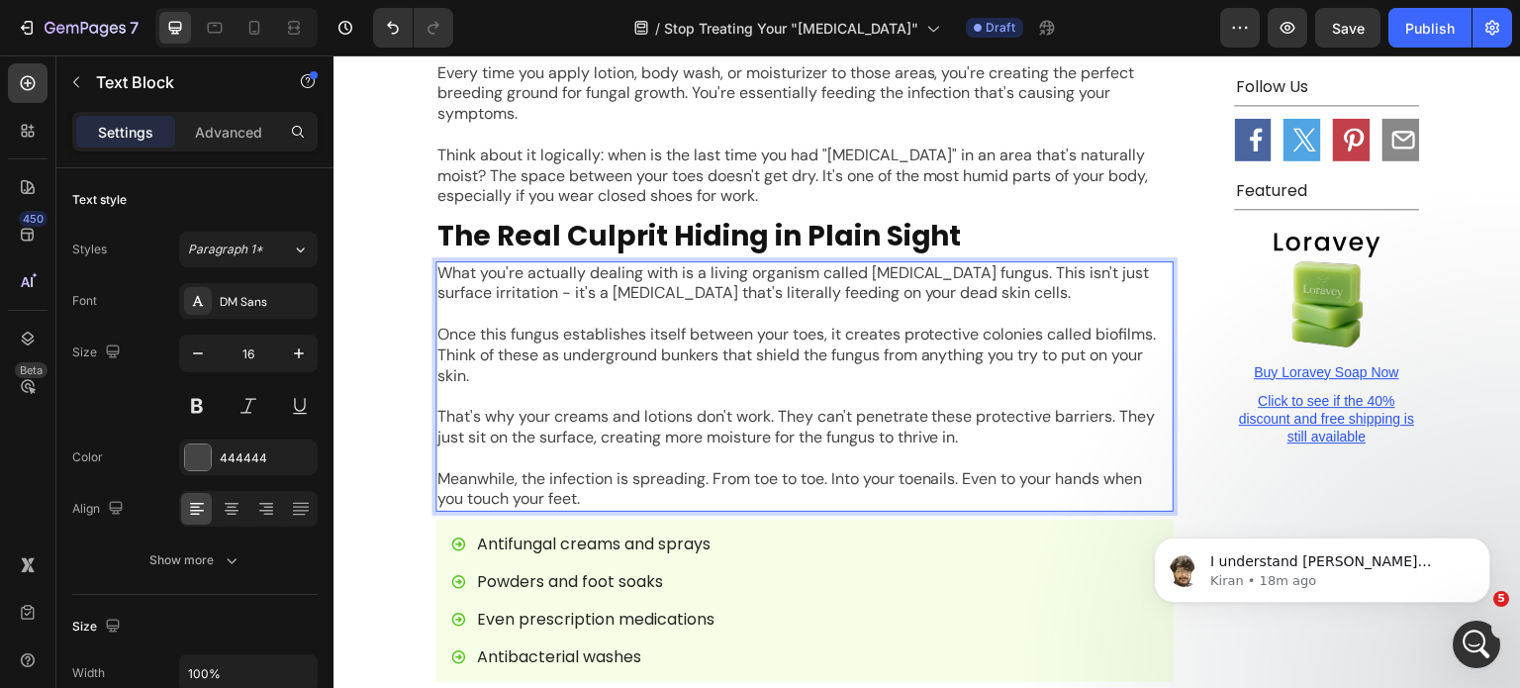
click at [662, 402] on div "What you're actually dealing with is a living organism called [MEDICAL_DATA] fu…" at bounding box center [805, 386] width 738 height 251
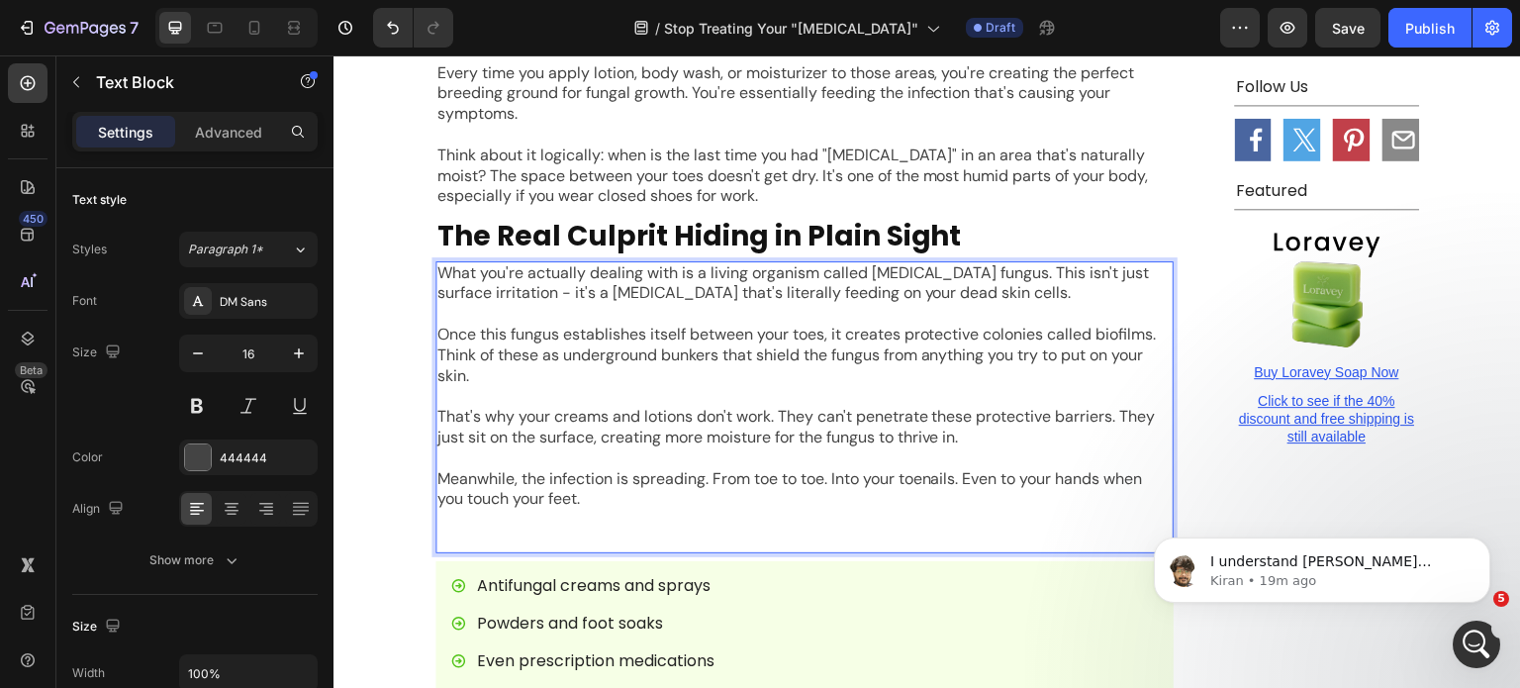
scroll to position [1897, 0]
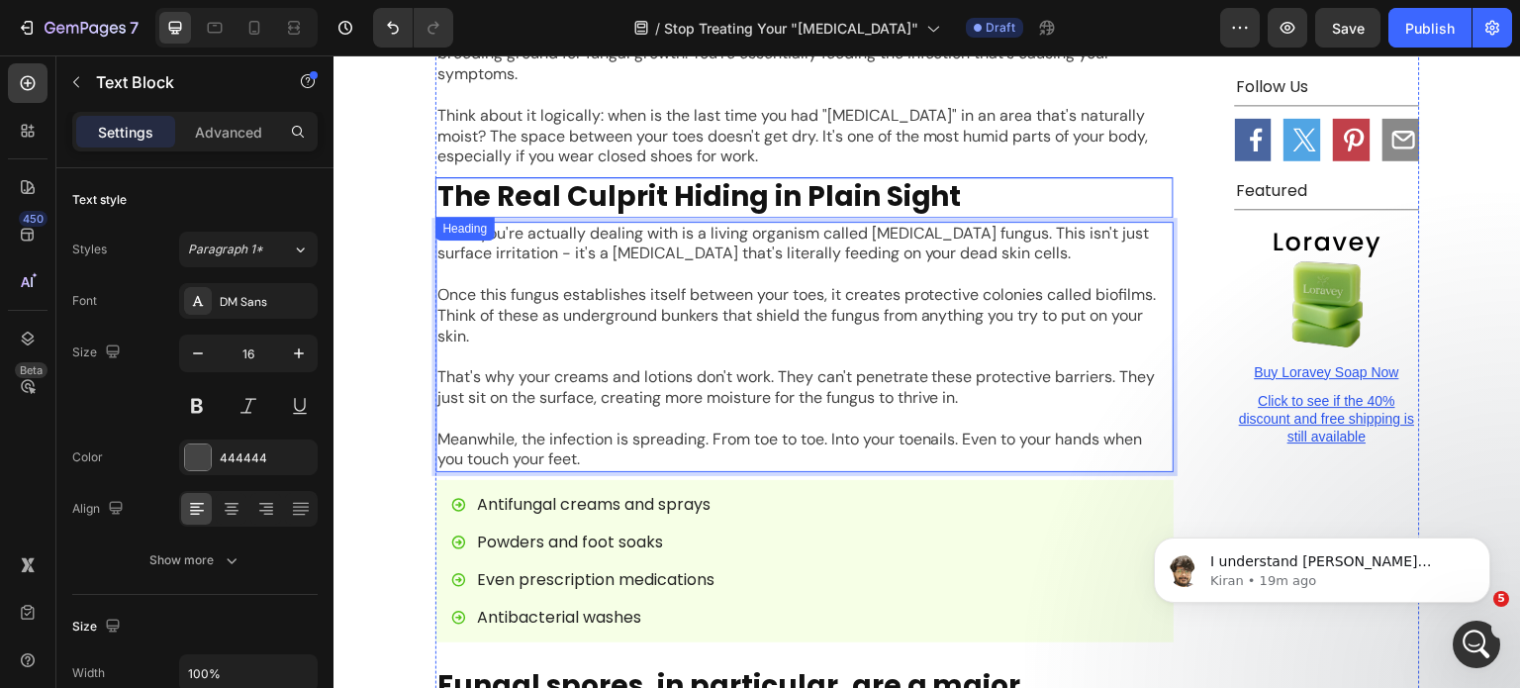
click at [584, 179] on p "The Real Culprit Hiding in Plain Sight" at bounding box center [805, 197] width 734 height 36
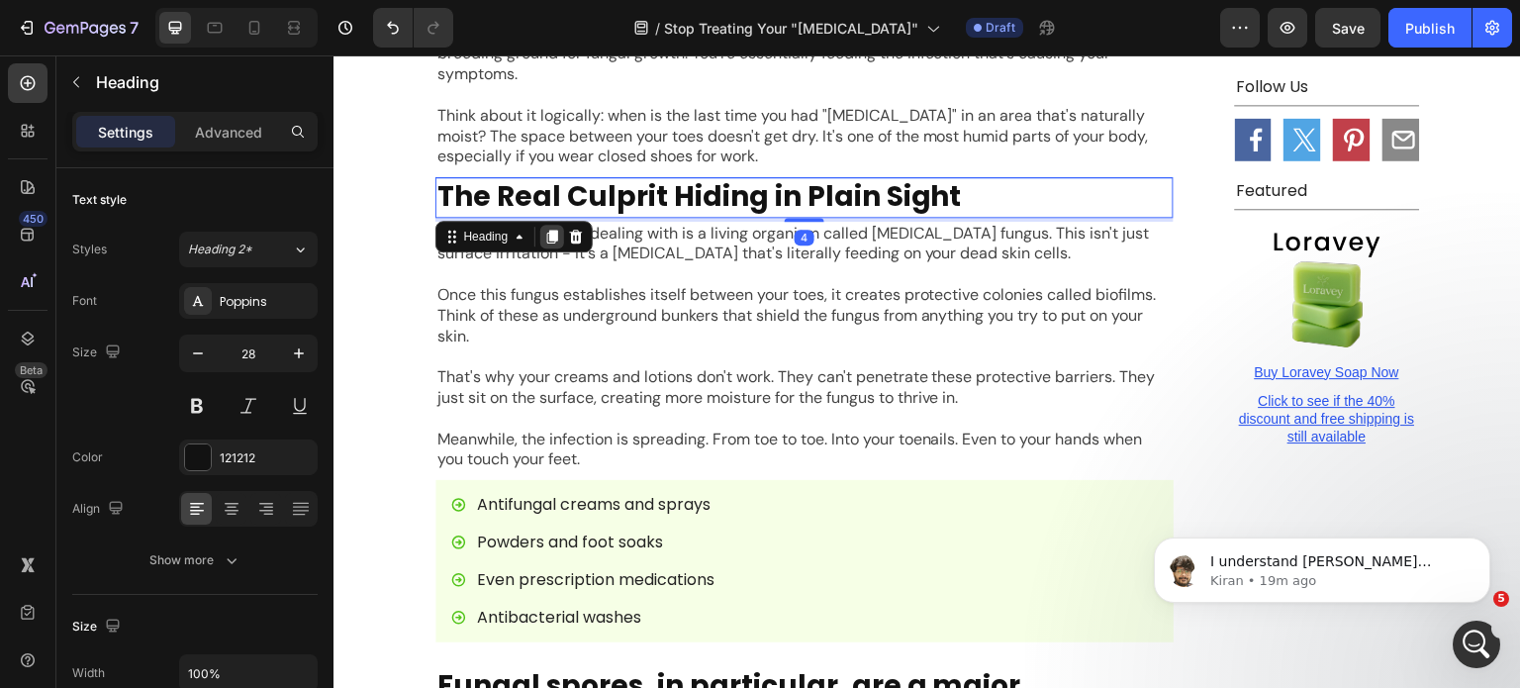
click at [554, 225] on div at bounding box center [552, 237] width 24 height 24
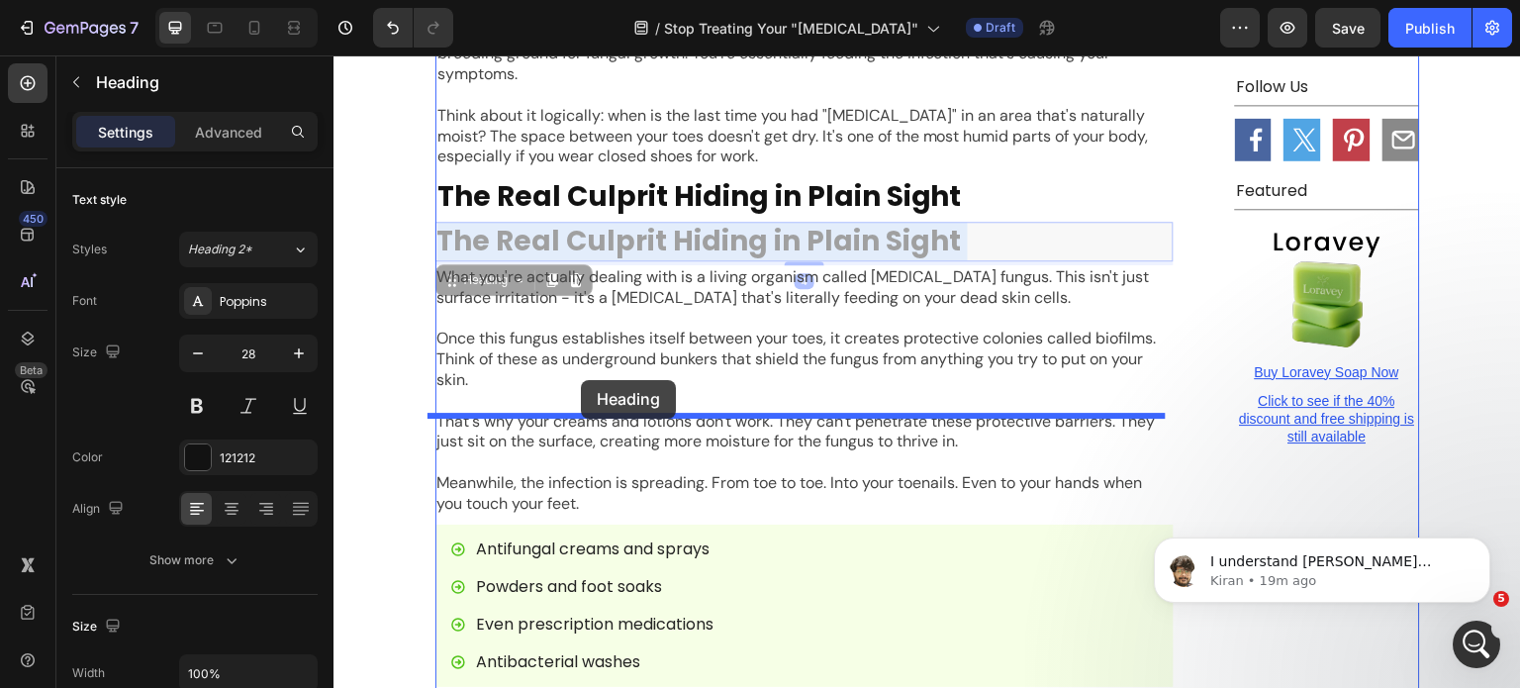
drag, startPoint x: 548, startPoint y: 137, endPoint x: 581, endPoint y: 380, distance: 245.7
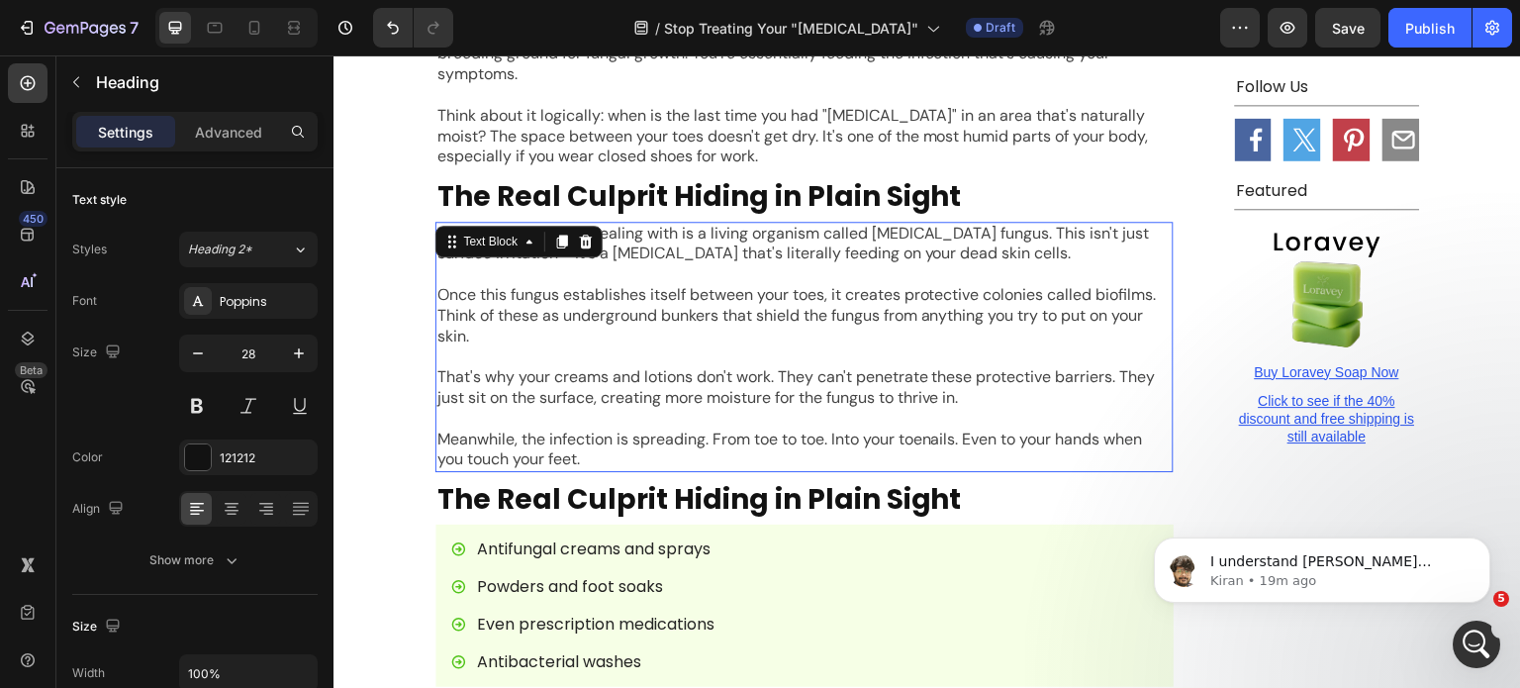
click at [626, 367] on p "That's why your creams and lotions don't work. They can't penetrate these prote…" at bounding box center [805, 388] width 734 height 42
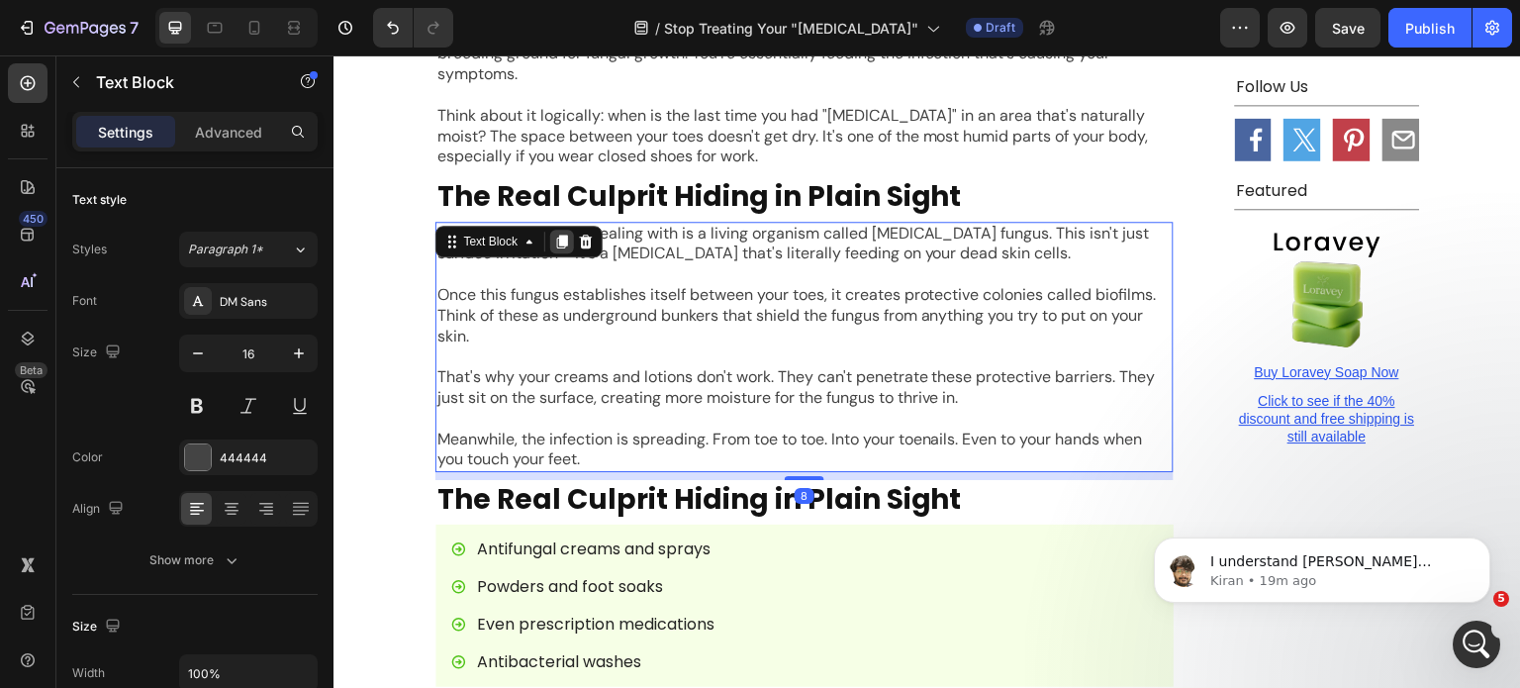
click at [557, 235] on icon at bounding box center [562, 242] width 11 height 14
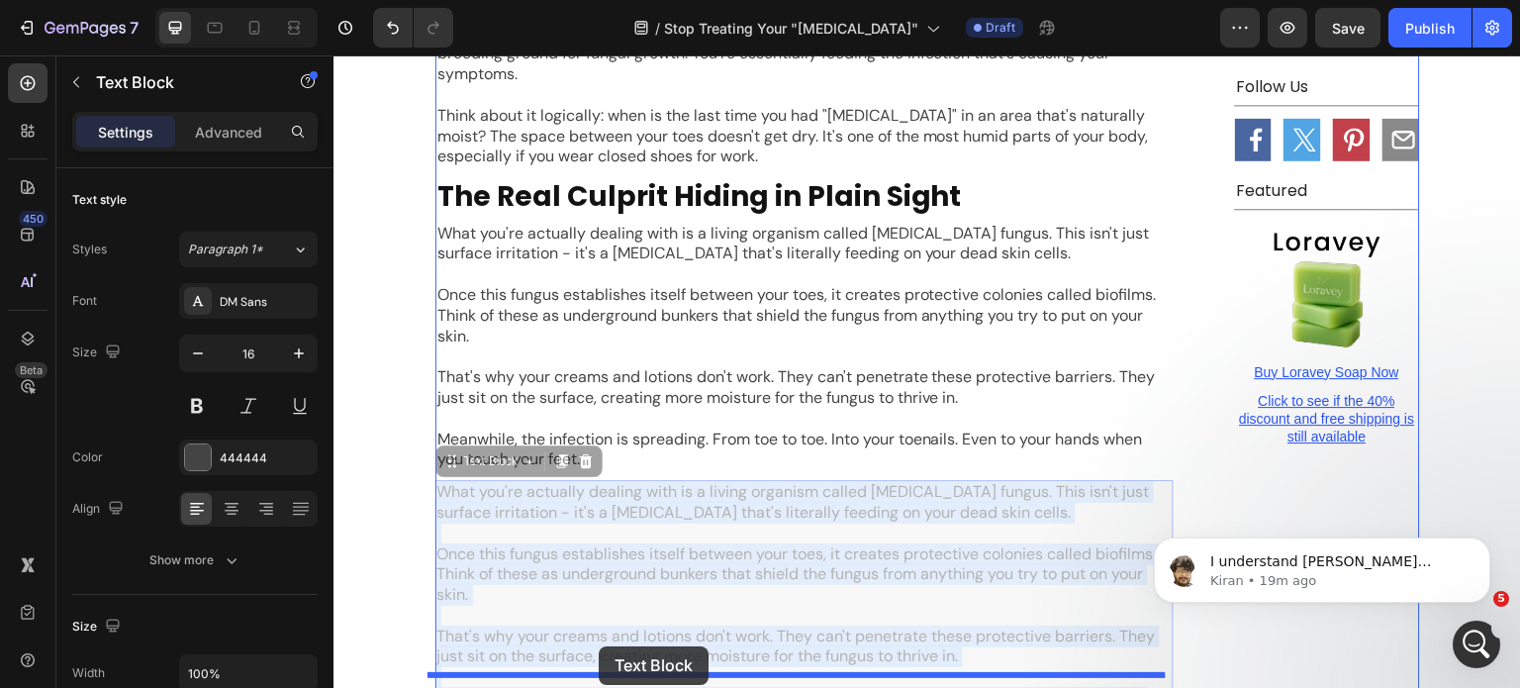
drag, startPoint x: 591, startPoint y: 471, endPoint x: 599, endPoint y: 646, distance: 175.4
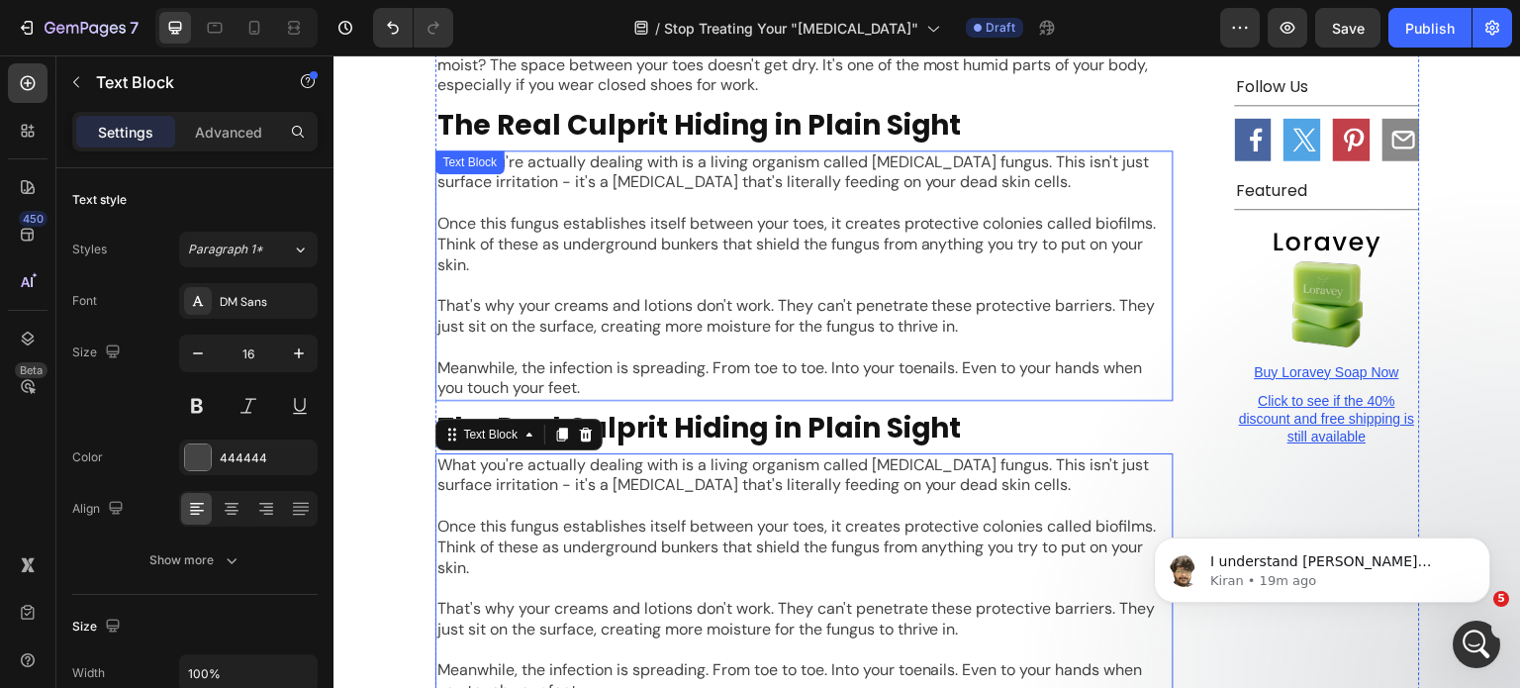
click at [767, 411] on p "The Real Culprit Hiding in Plain Sight" at bounding box center [805, 429] width 734 height 36
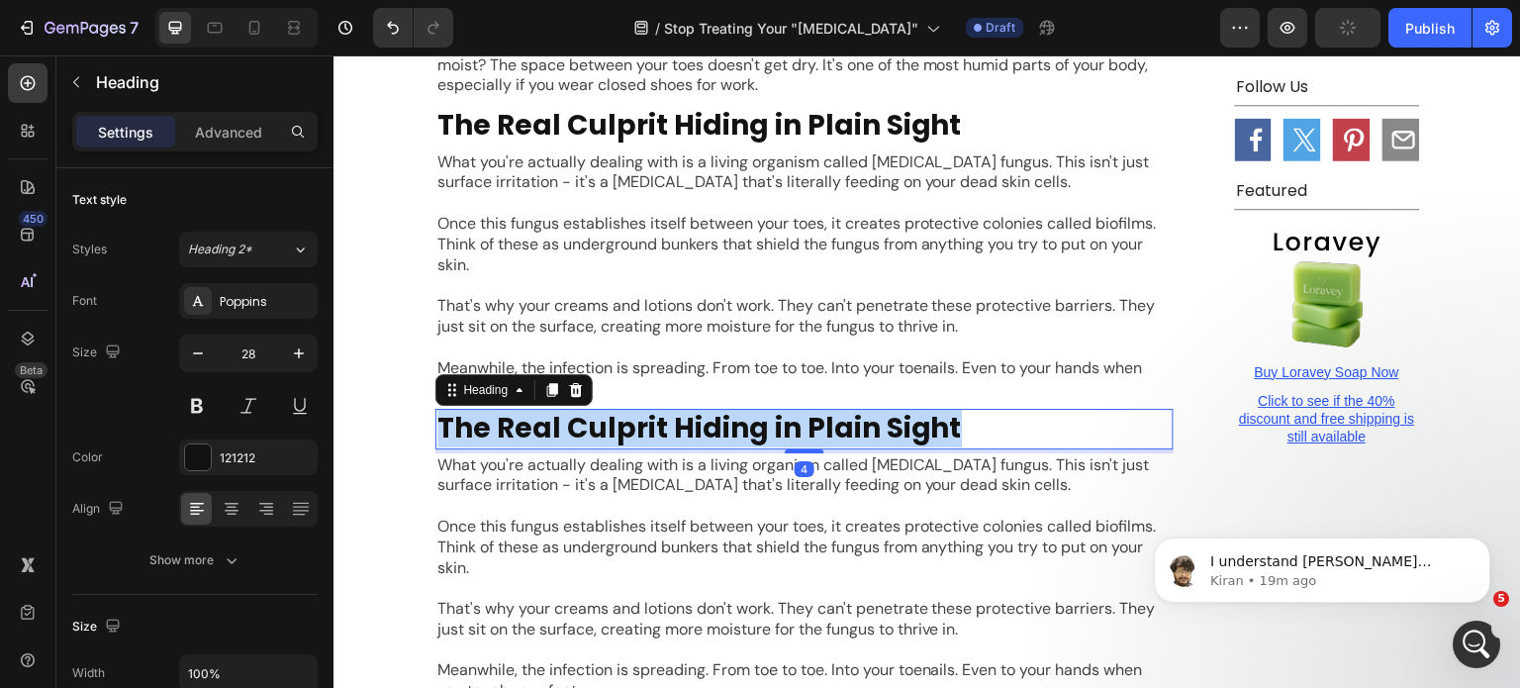
click at [767, 411] on p "The Real Culprit Hiding in Plain Sight" at bounding box center [805, 429] width 734 height 36
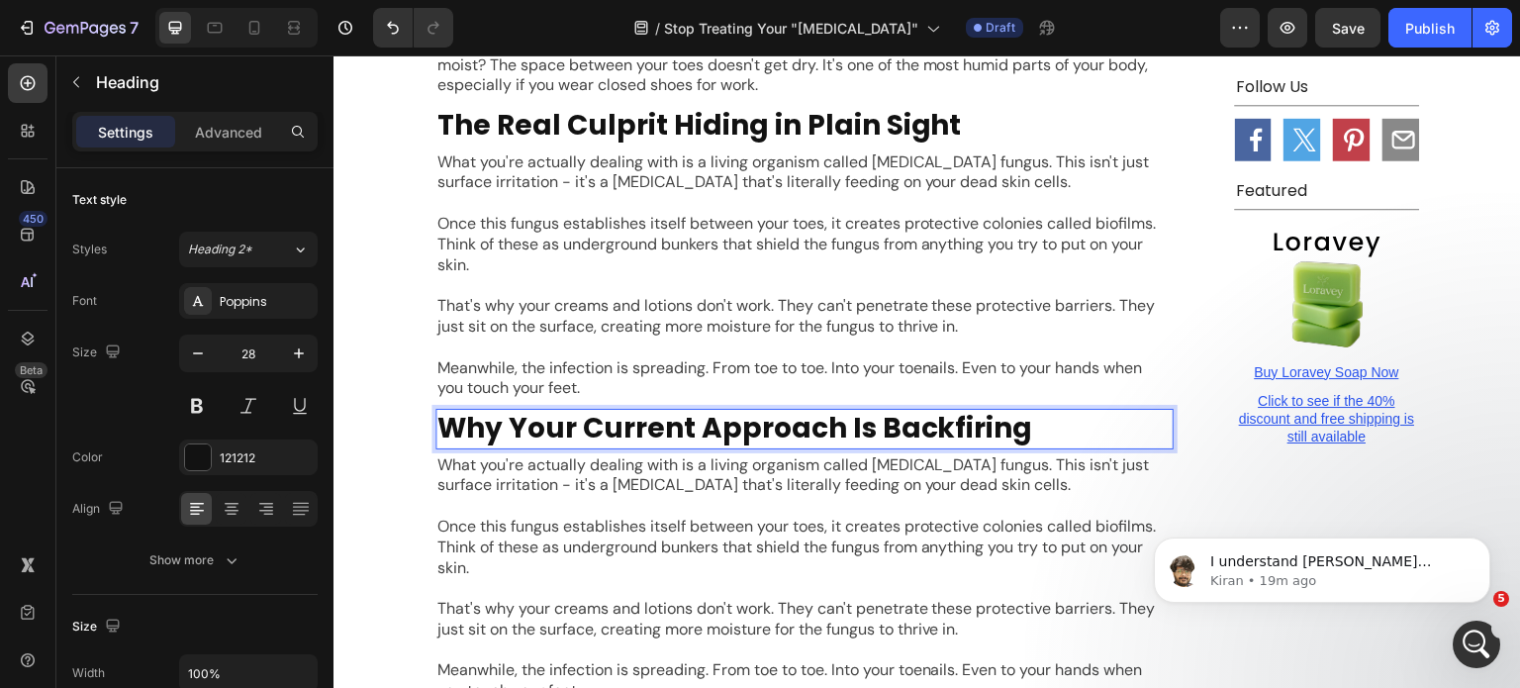
click at [686, 517] on p "Once this fungus establishes itself between your toes, it creates protective co…" at bounding box center [805, 547] width 734 height 61
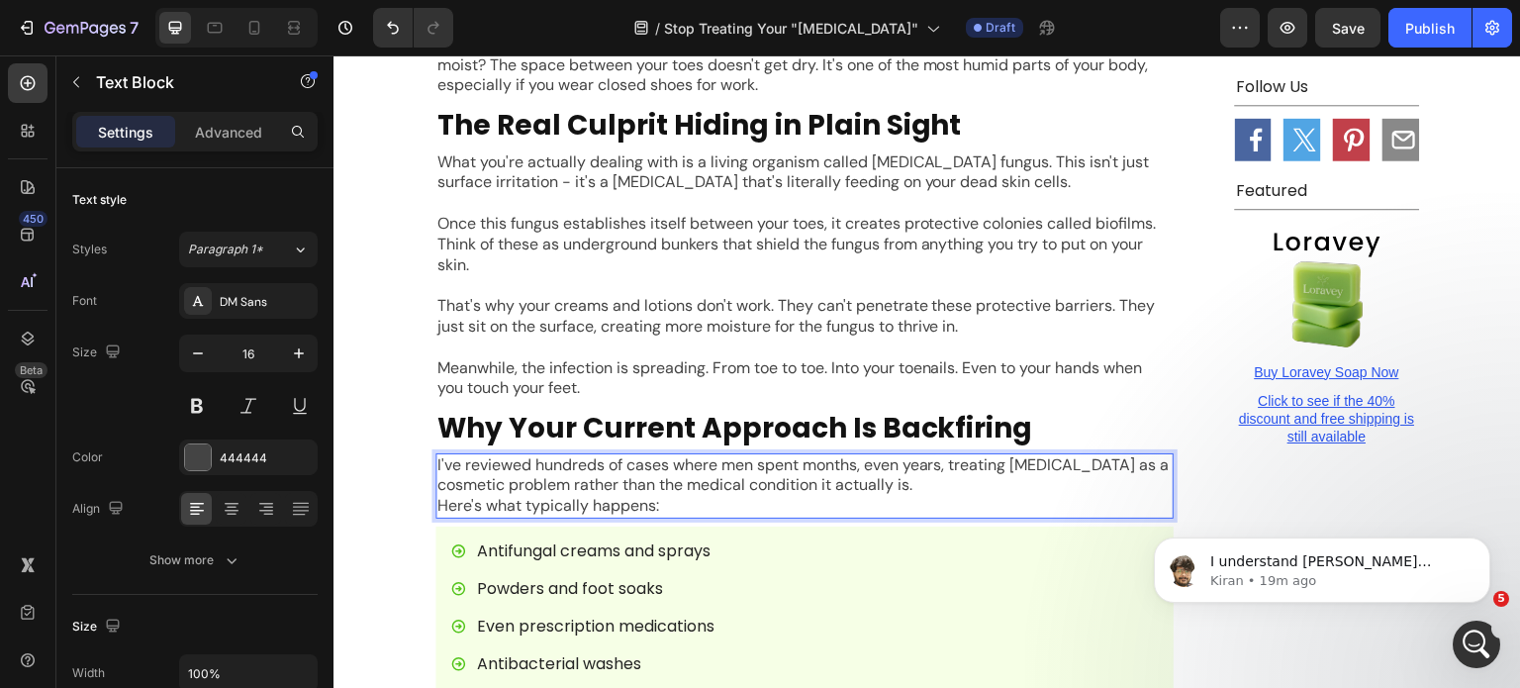
click at [979, 455] on p "I've reviewed hundreds of cases where men spent months, even years, treating [M…" at bounding box center [805, 476] width 734 height 42
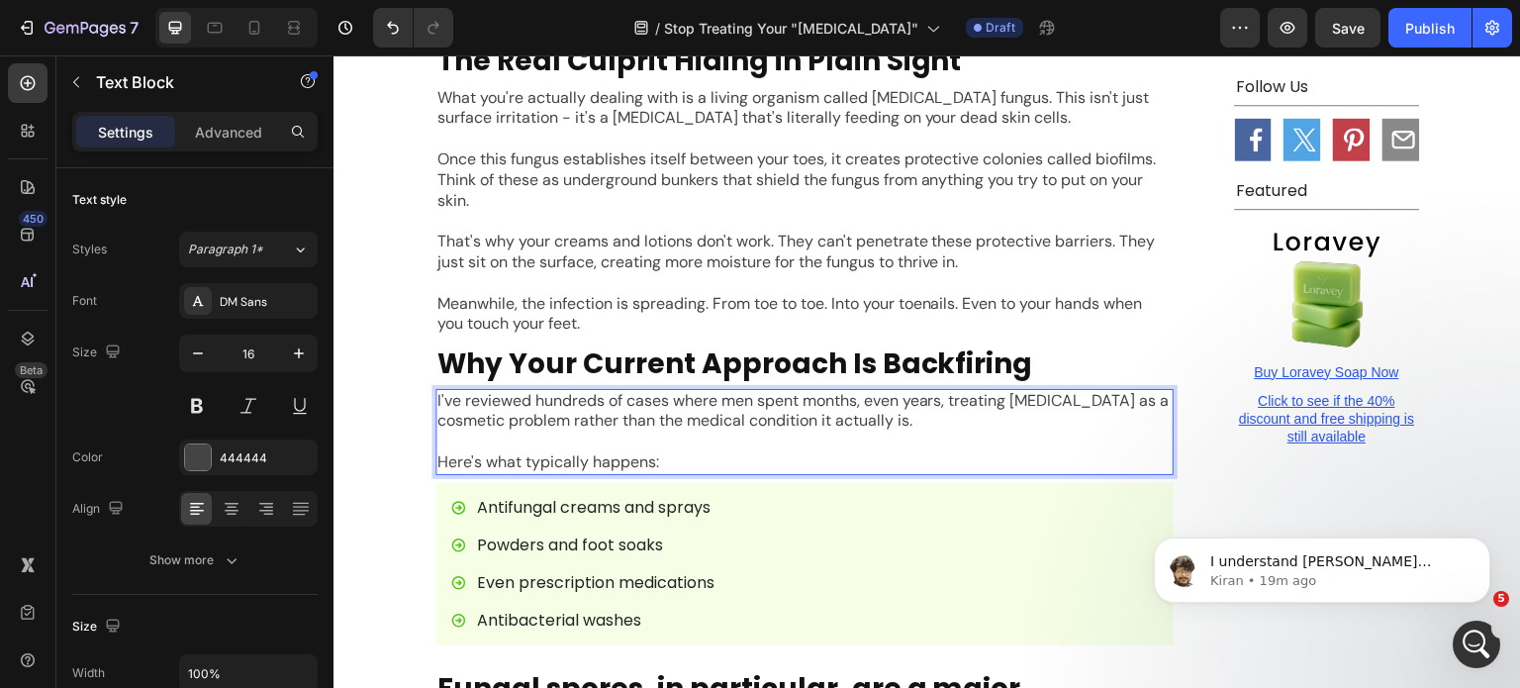
scroll to position [2067, 0]
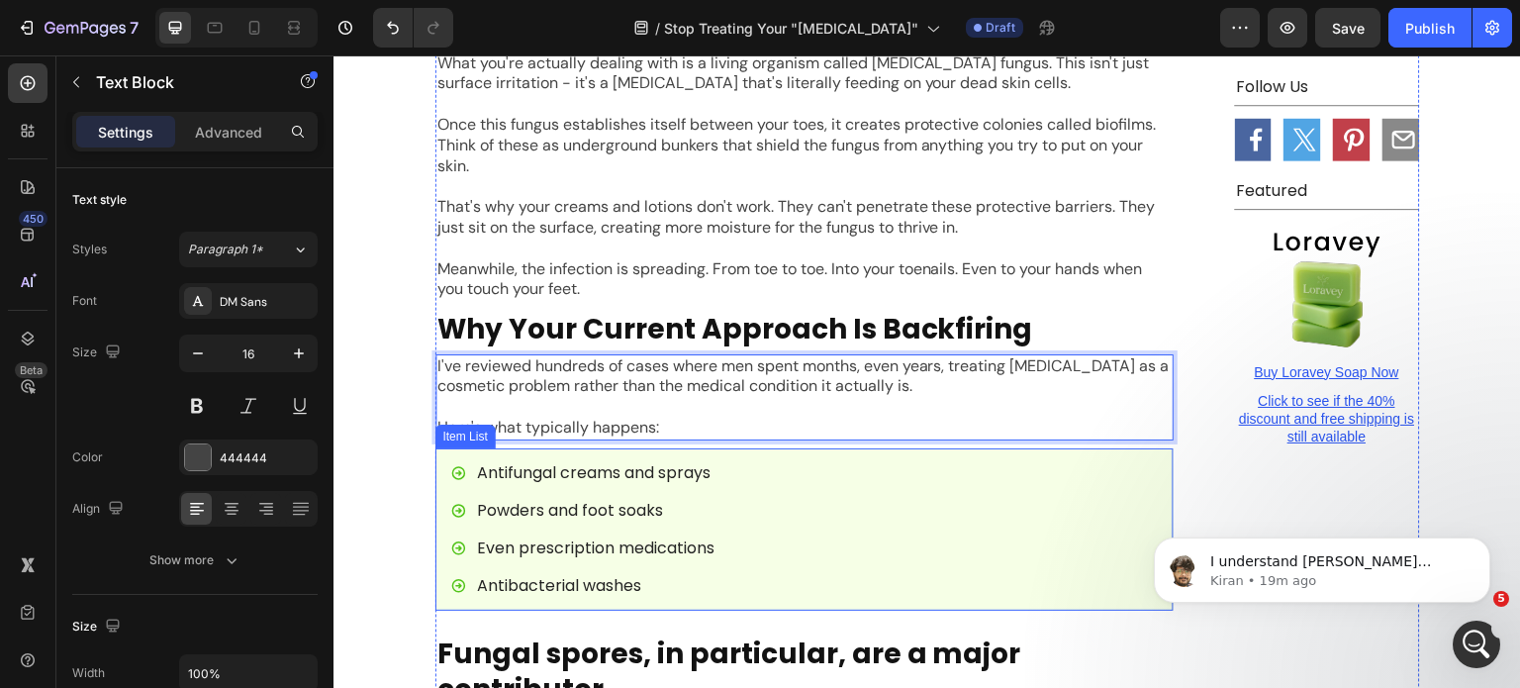
click at [436, 448] on div "Antifungal creams and sprays Powders and foot soaks Even prescription medicatio…" at bounding box center [805, 529] width 738 height 162
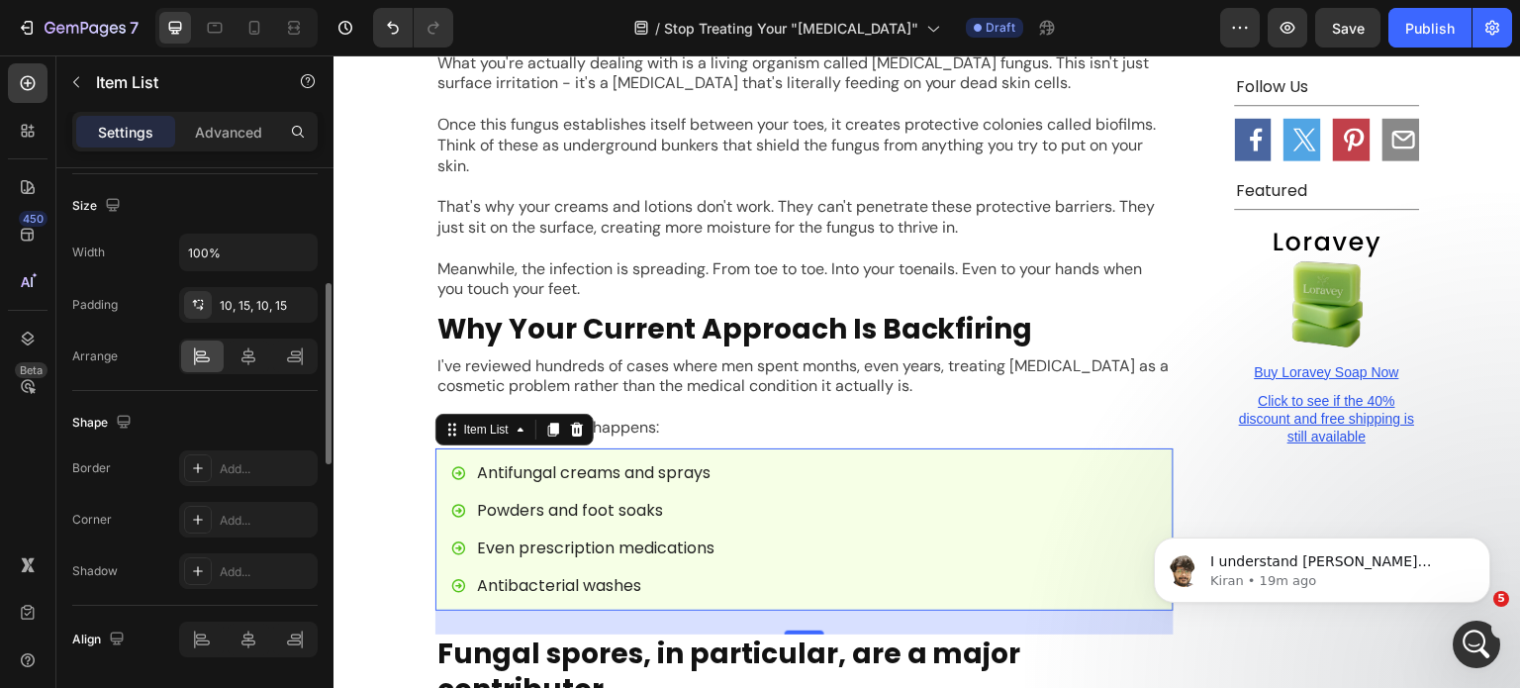
scroll to position [891, 0]
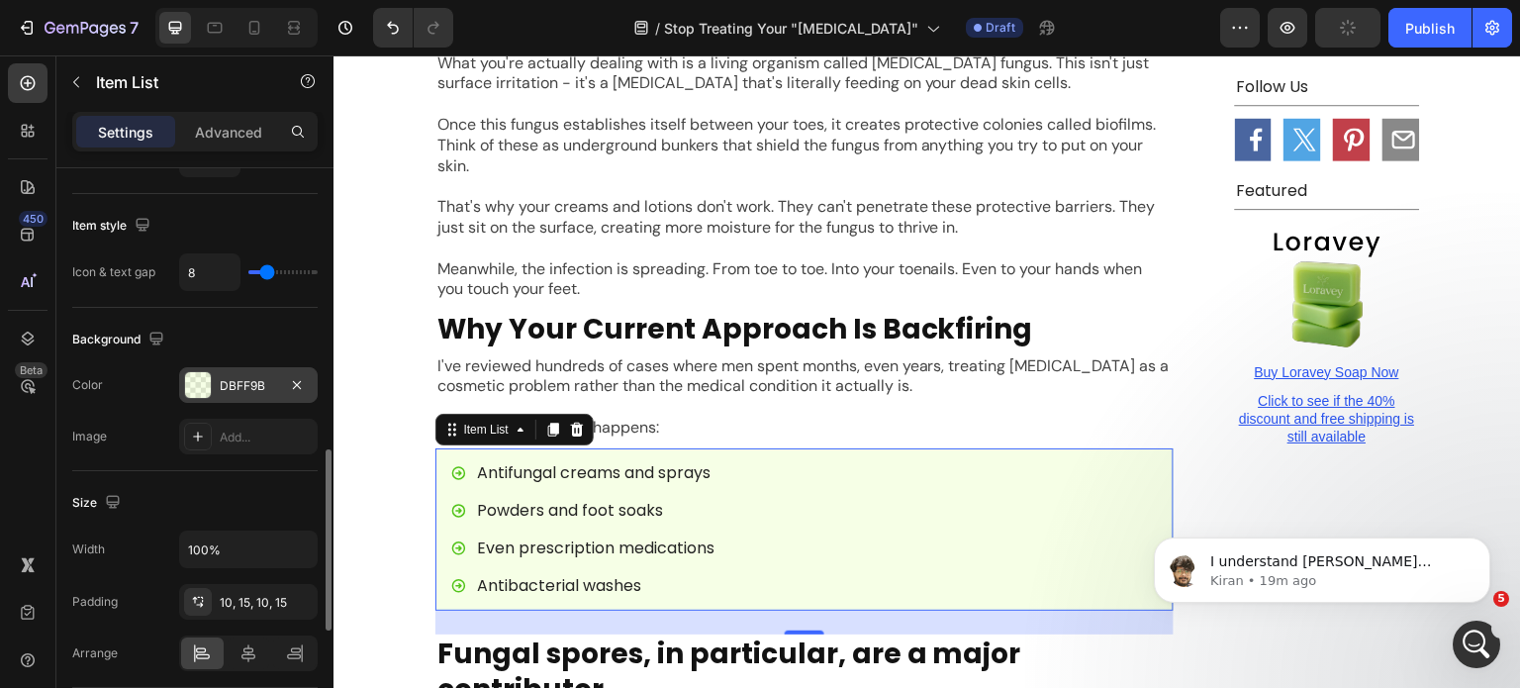
click at [235, 383] on div "DBFF9B" at bounding box center [248, 386] width 57 height 18
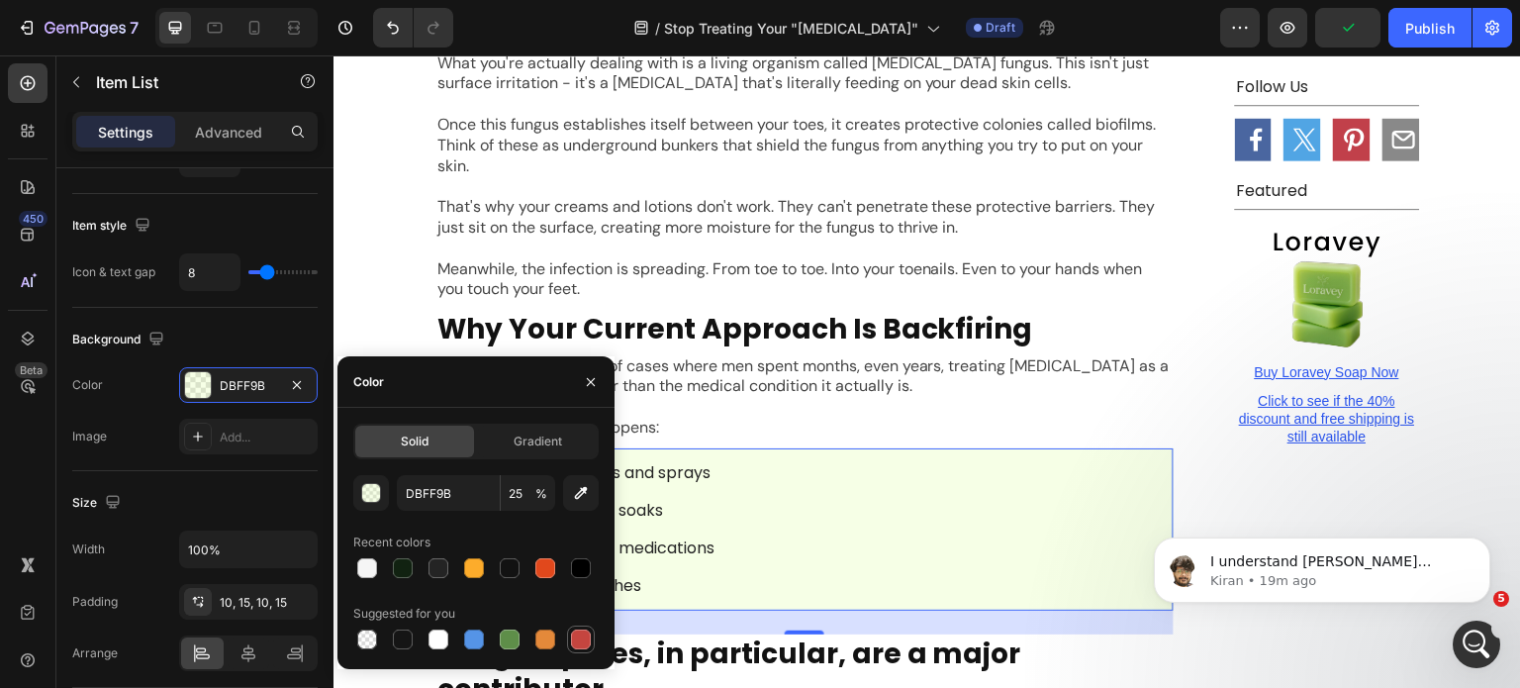
click at [575, 636] on div at bounding box center [581, 640] width 20 height 20
type input "C5453F"
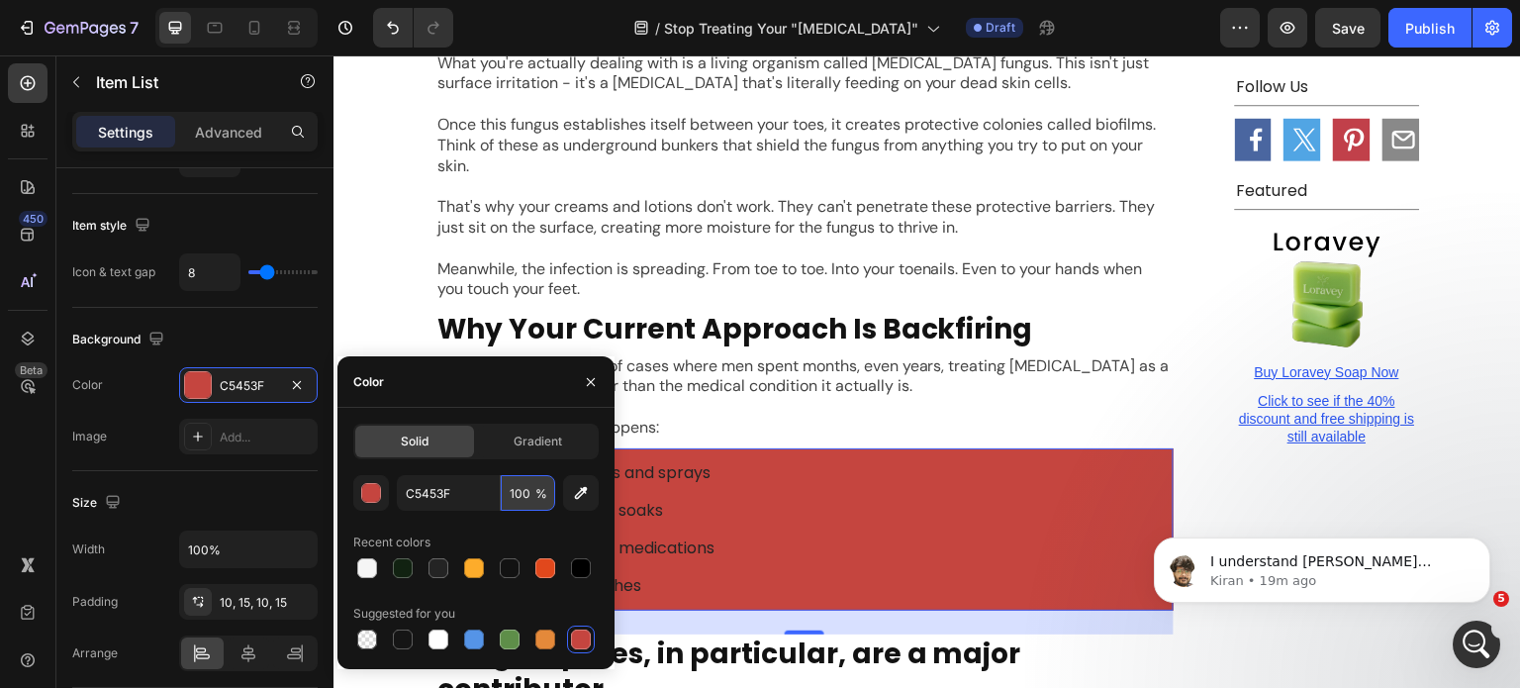
click at [517, 486] on input "100" at bounding box center [528, 493] width 54 height 36
click at [516, 486] on input "100" at bounding box center [528, 493] width 54 height 36
type input "20"
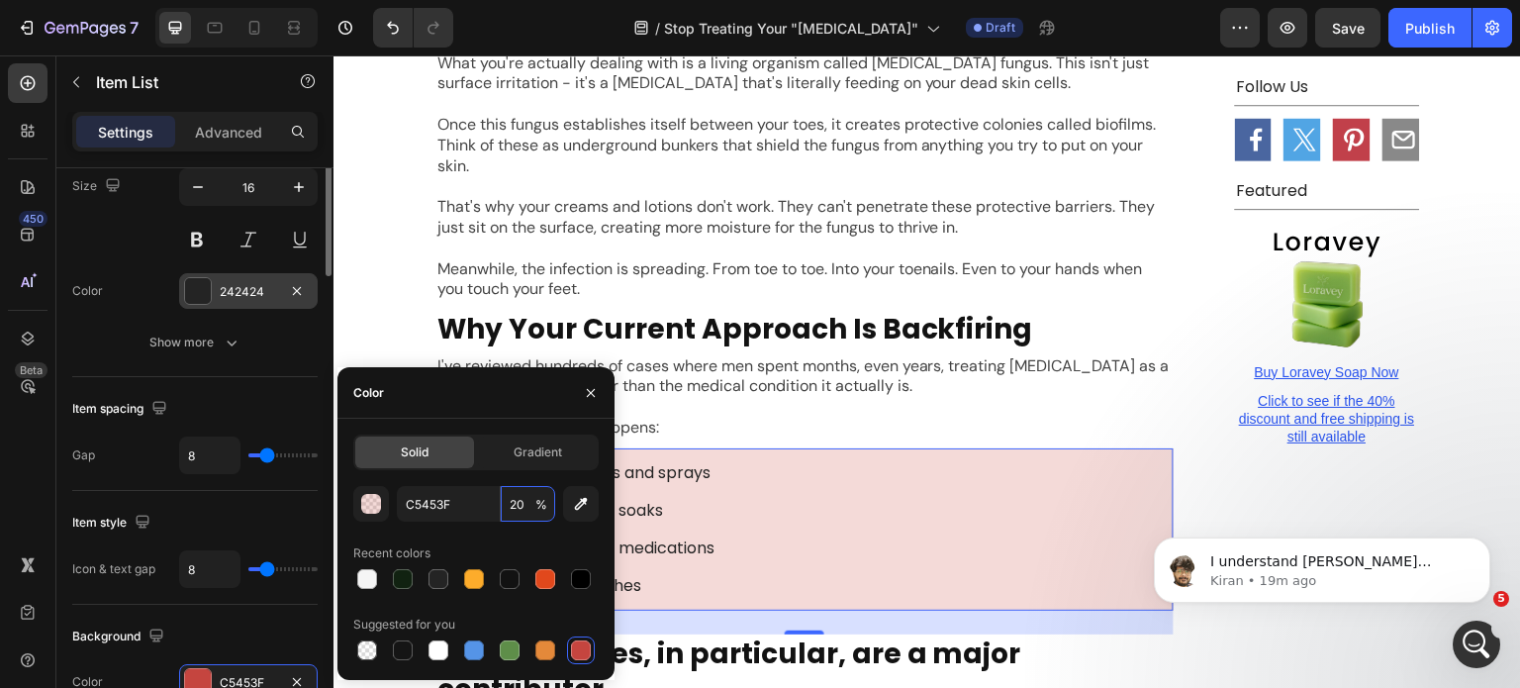
scroll to position [198, 0]
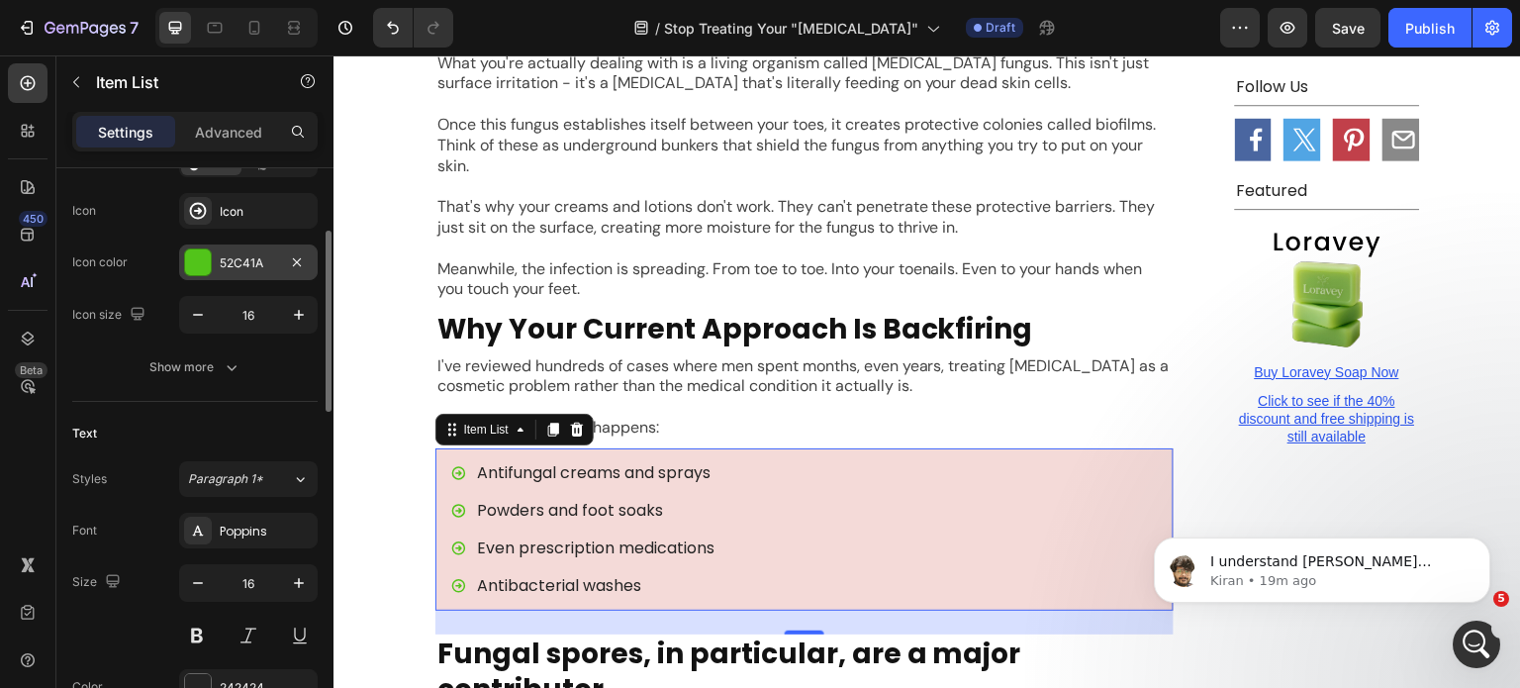
click at [224, 270] on div "52C41A" at bounding box center [248, 263] width 57 height 18
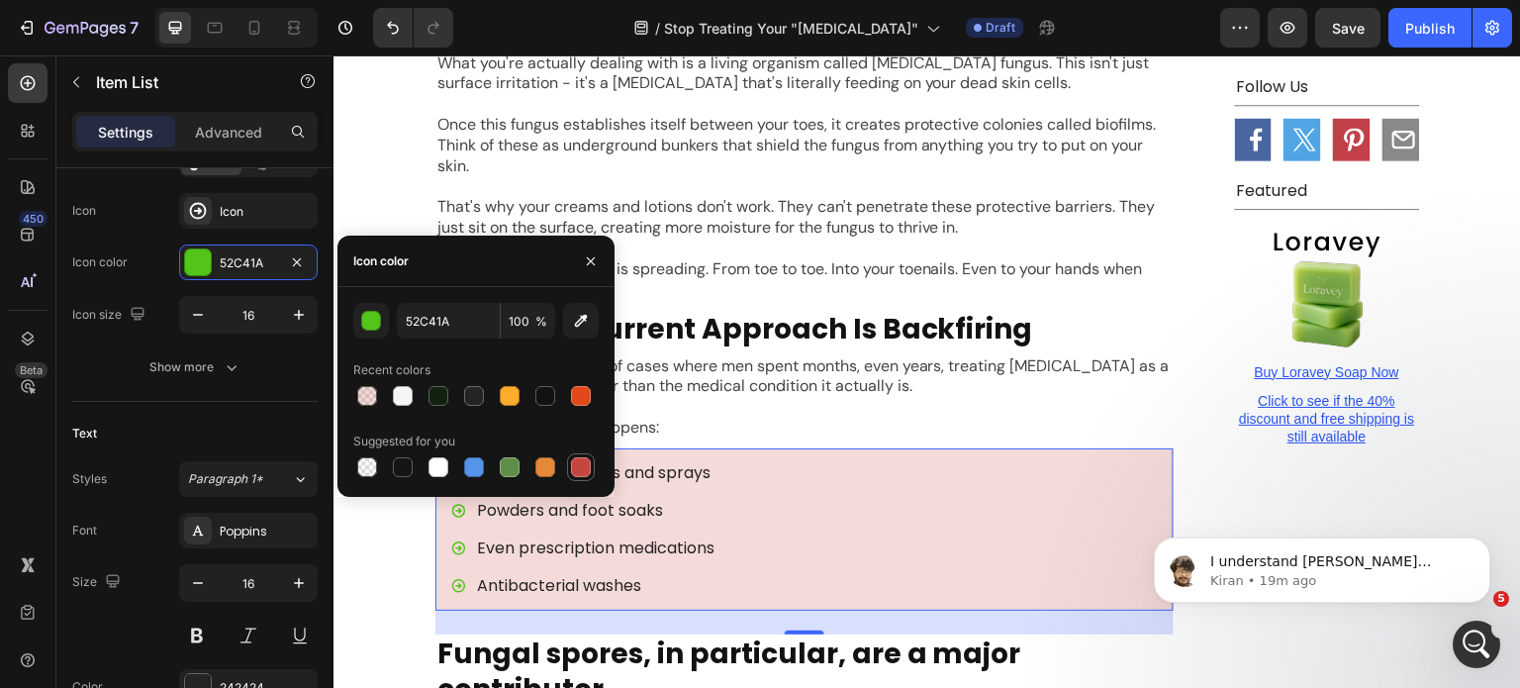
click at [576, 478] on div at bounding box center [581, 467] width 24 height 24
type input "C5453F"
click at [790, 448] on div "Antifungal creams and sprays Powders and foot soaks Even prescription medicatio…" at bounding box center [805, 529] width 738 height 162
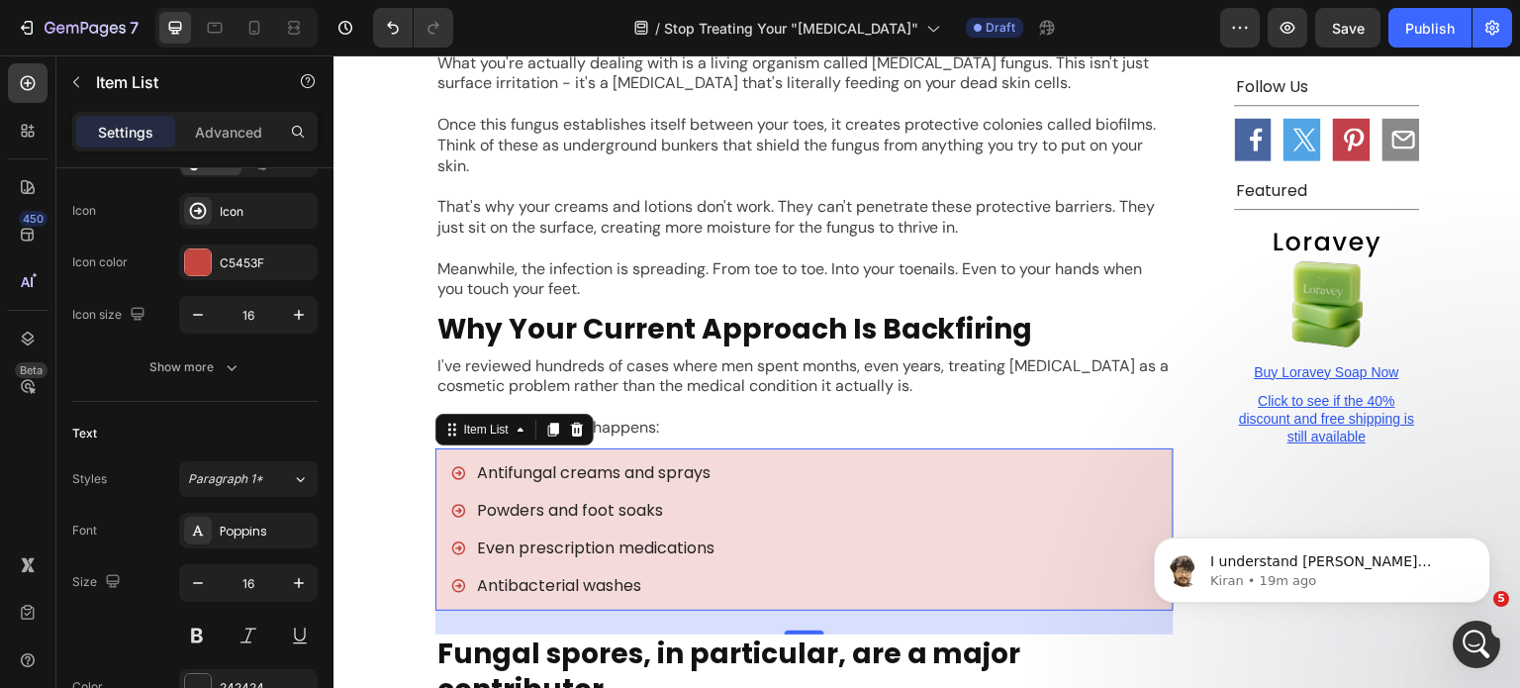
click at [573, 461] on p "Antifungal creams and sprays" at bounding box center [596, 473] width 238 height 24
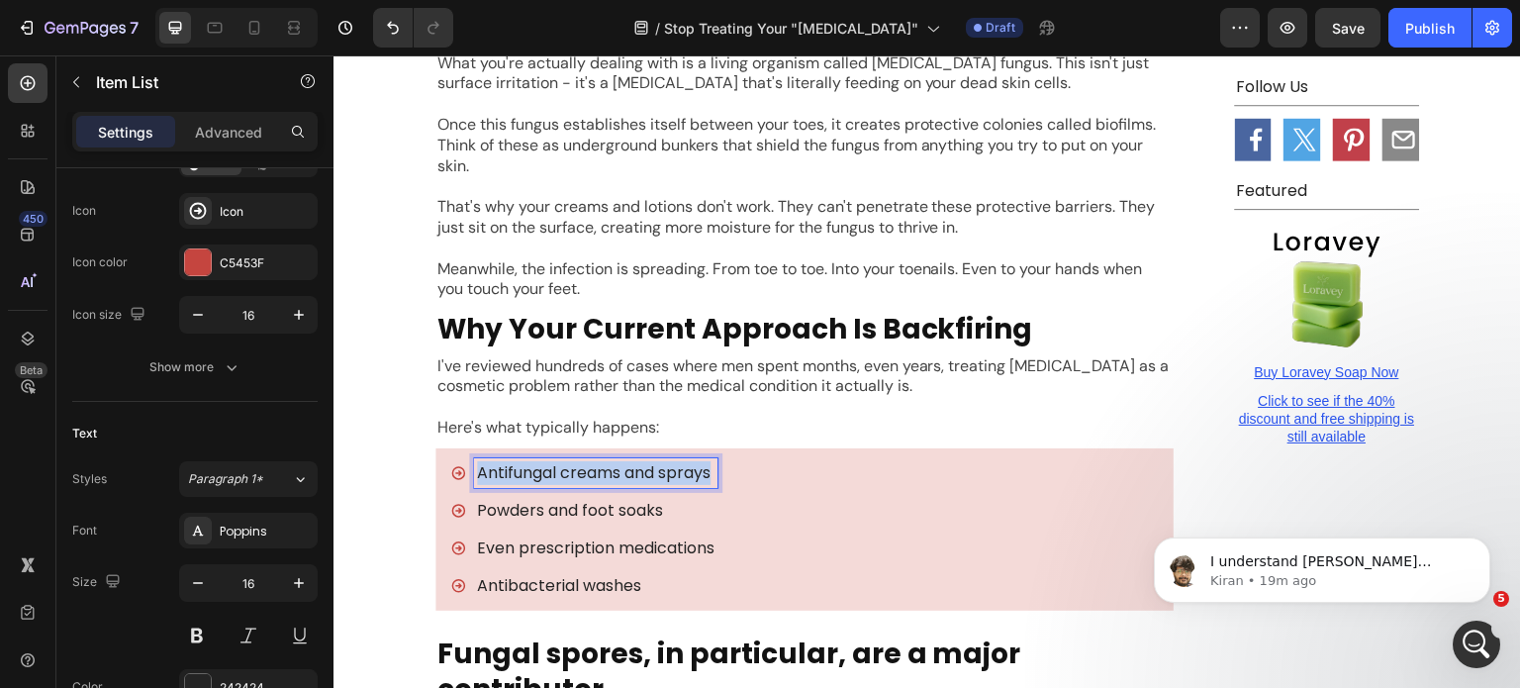
click at [573, 461] on p "Antifungal creams and sprays" at bounding box center [596, 473] width 238 height 24
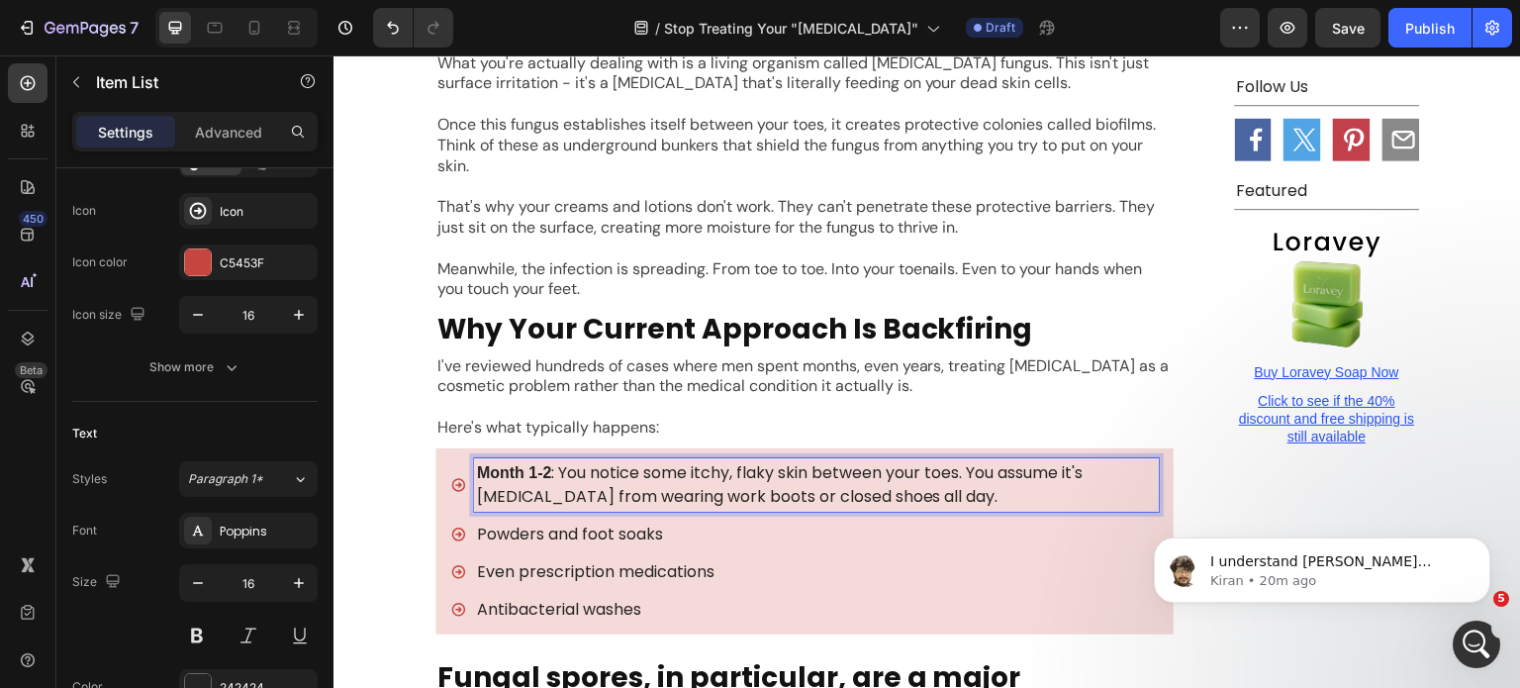
click at [546, 523] on p "Powders and foot soaks" at bounding box center [816, 535] width 679 height 24
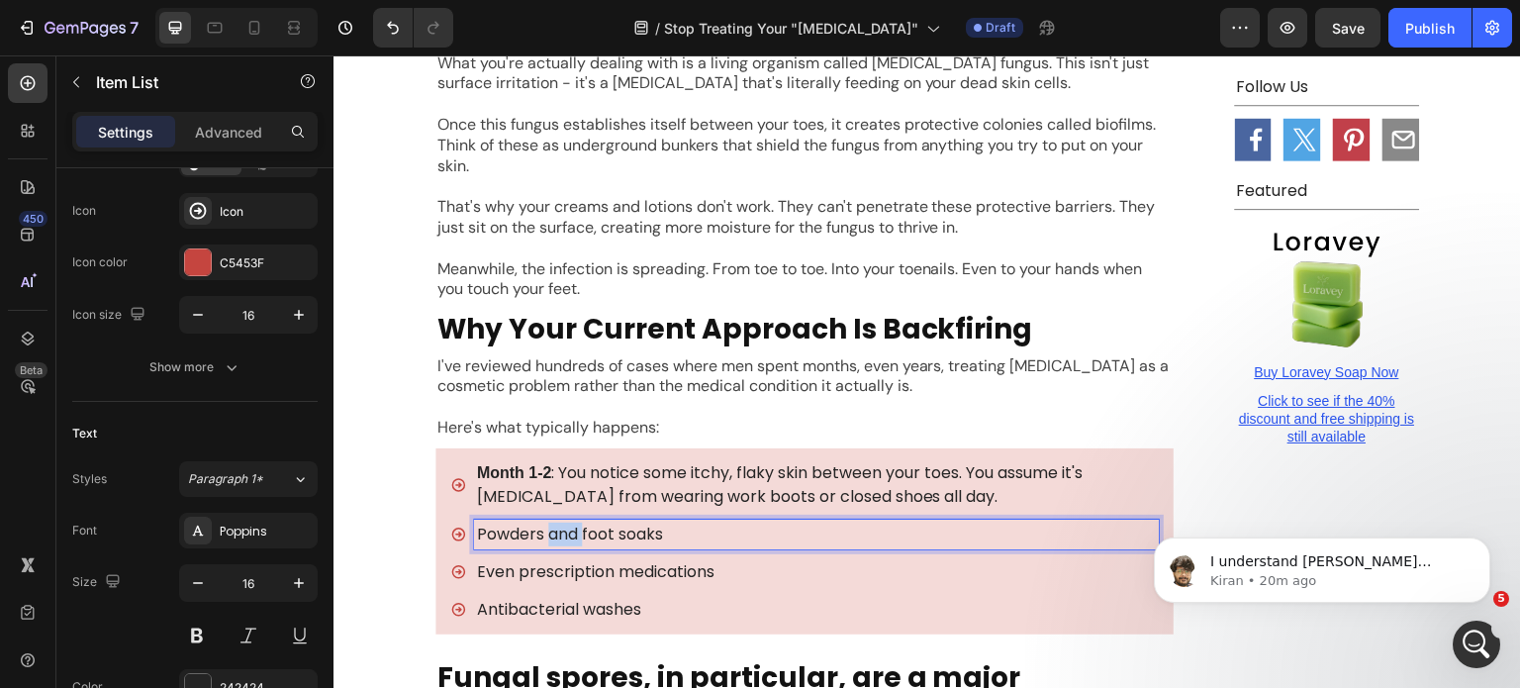
click at [546, 523] on p "Powders and foot soaks" at bounding box center [816, 535] width 679 height 24
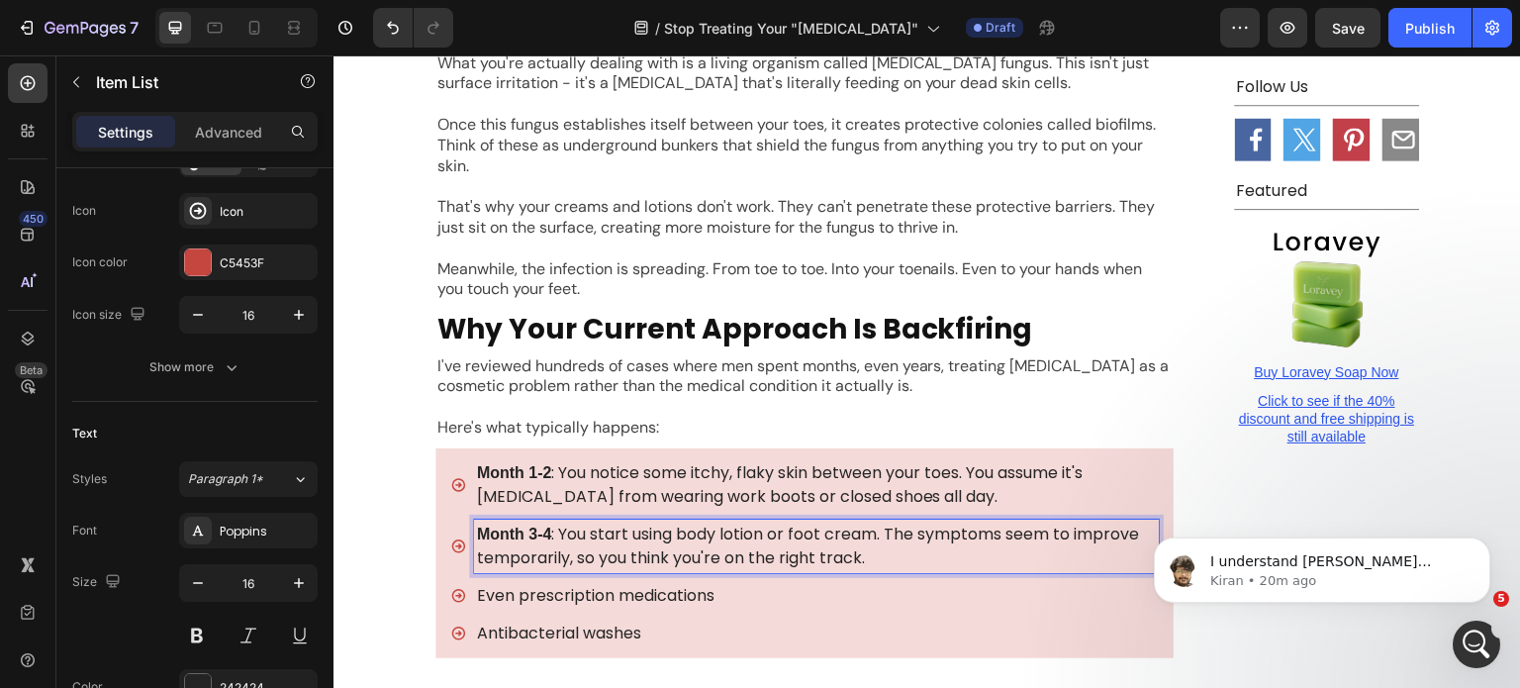
click at [597, 584] on p "Even prescription medications" at bounding box center [816, 596] width 679 height 24
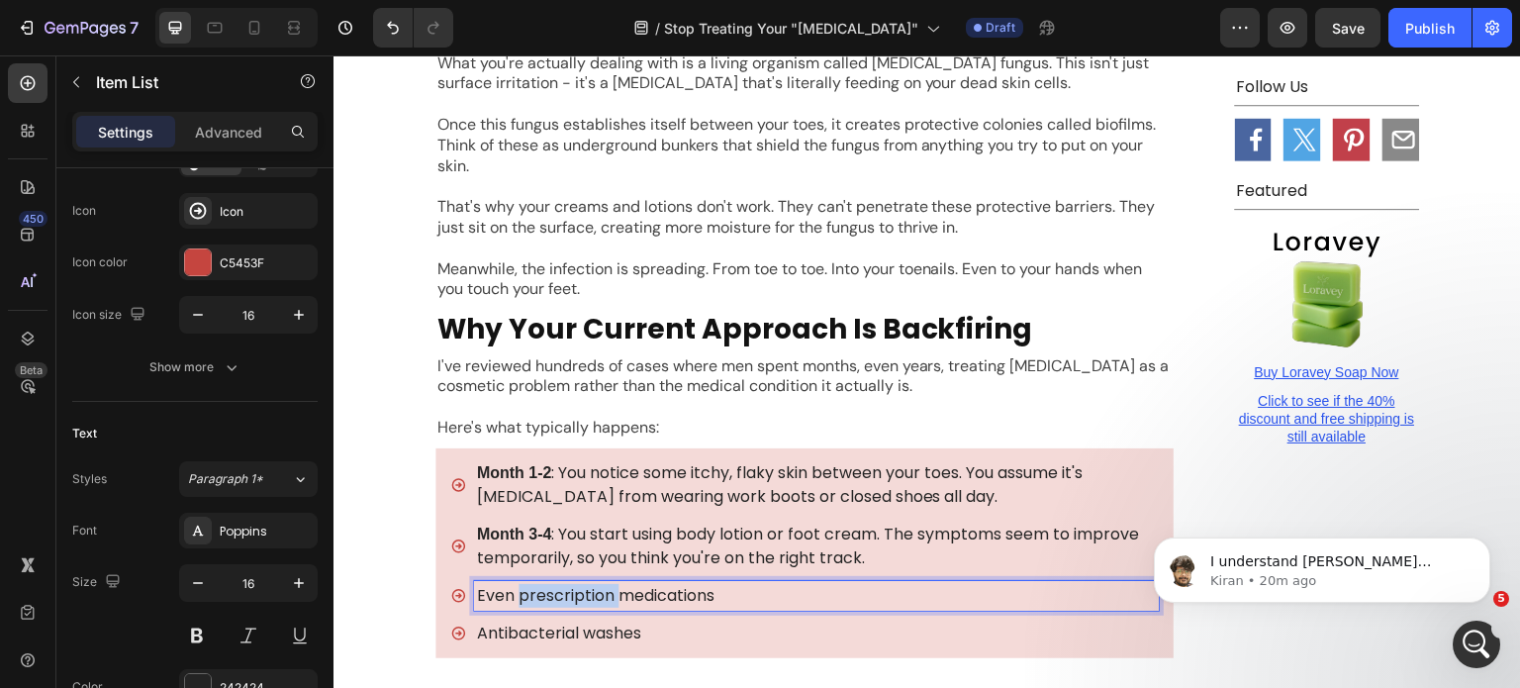
click at [597, 584] on p "Even prescription medications" at bounding box center [816, 596] width 679 height 24
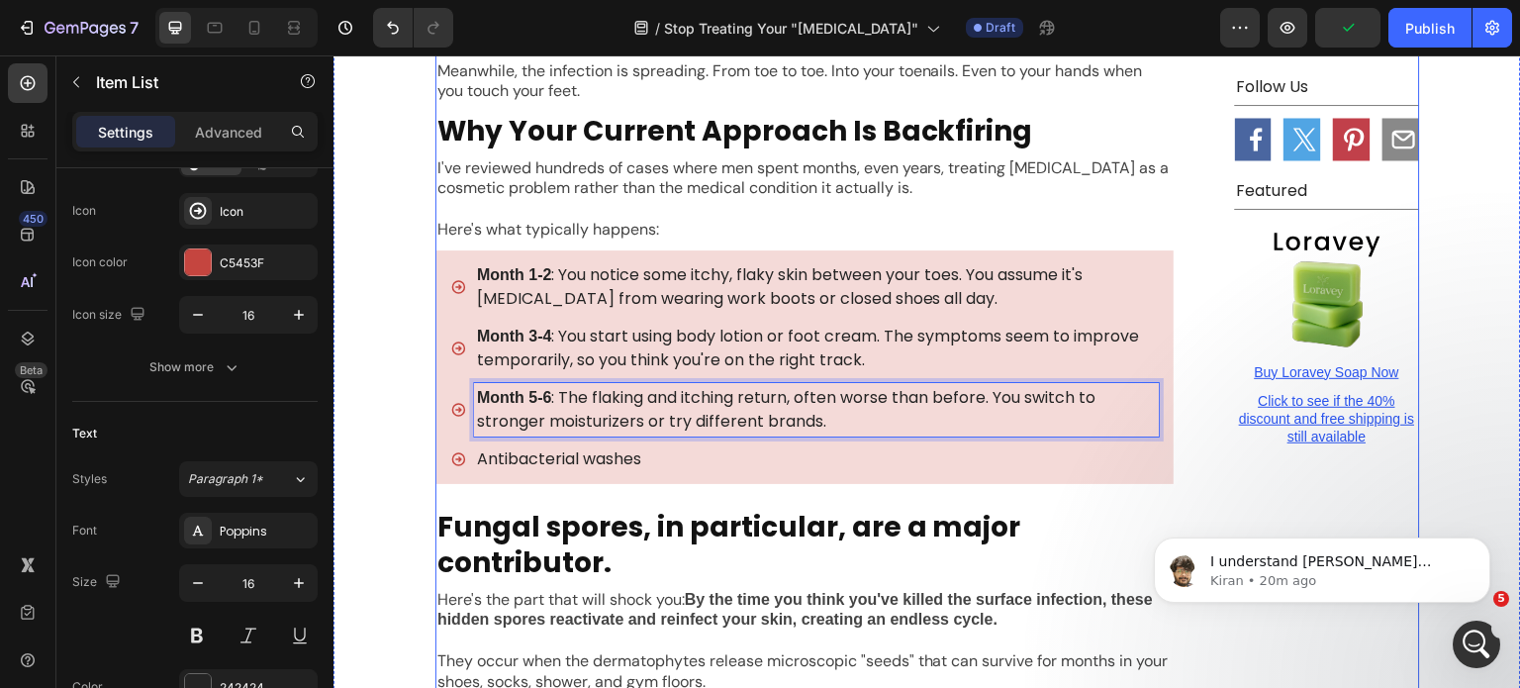
scroll to position [2265, 0]
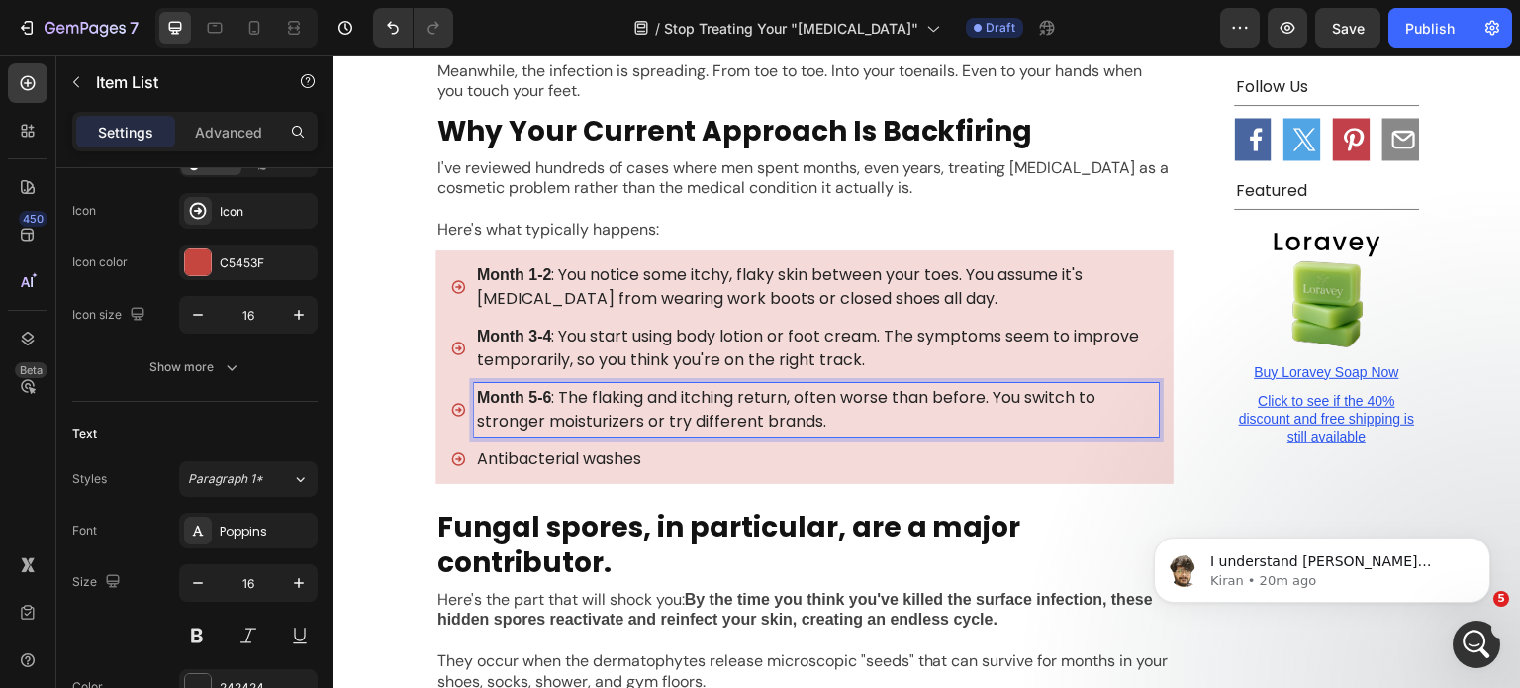
click at [595, 447] on p "Antibacterial washes" at bounding box center [816, 459] width 679 height 24
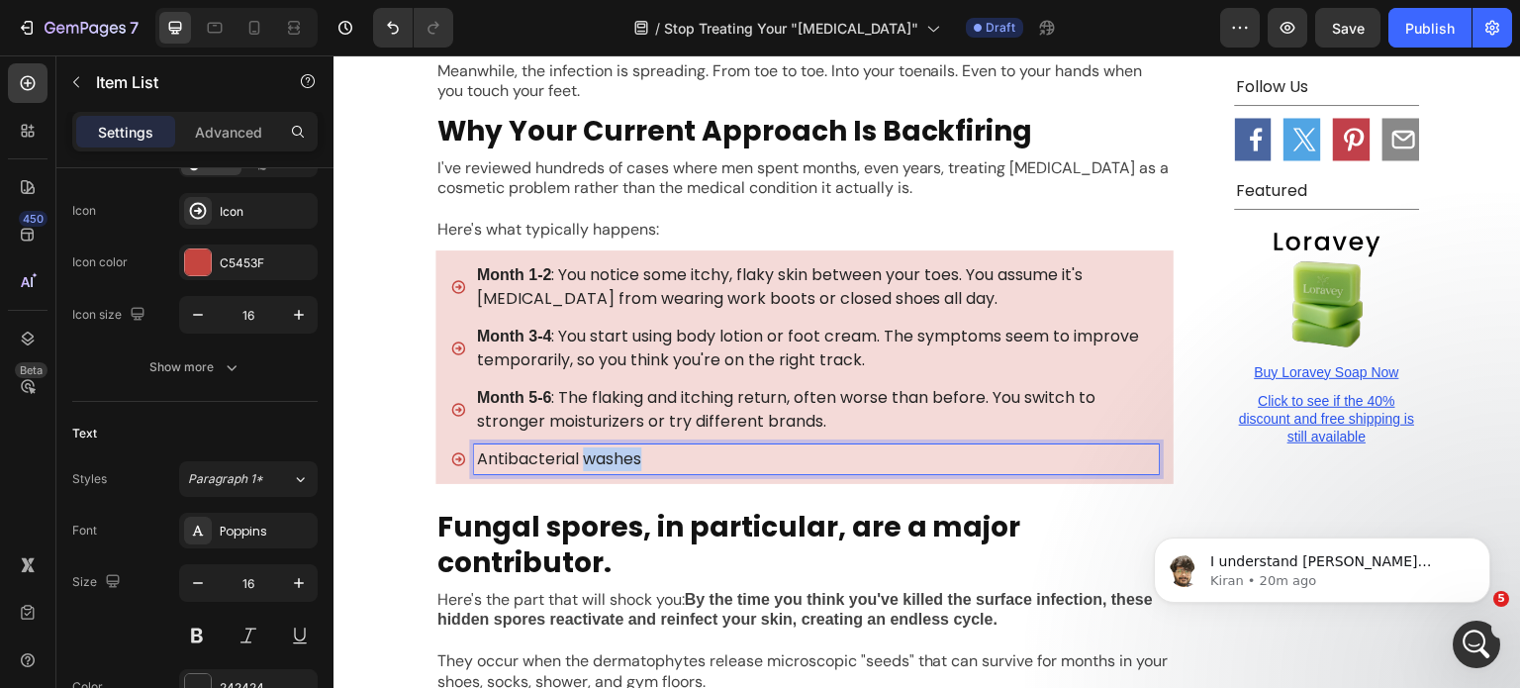
click at [595, 447] on p "Antibacterial washes" at bounding box center [816, 459] width 679 height 24
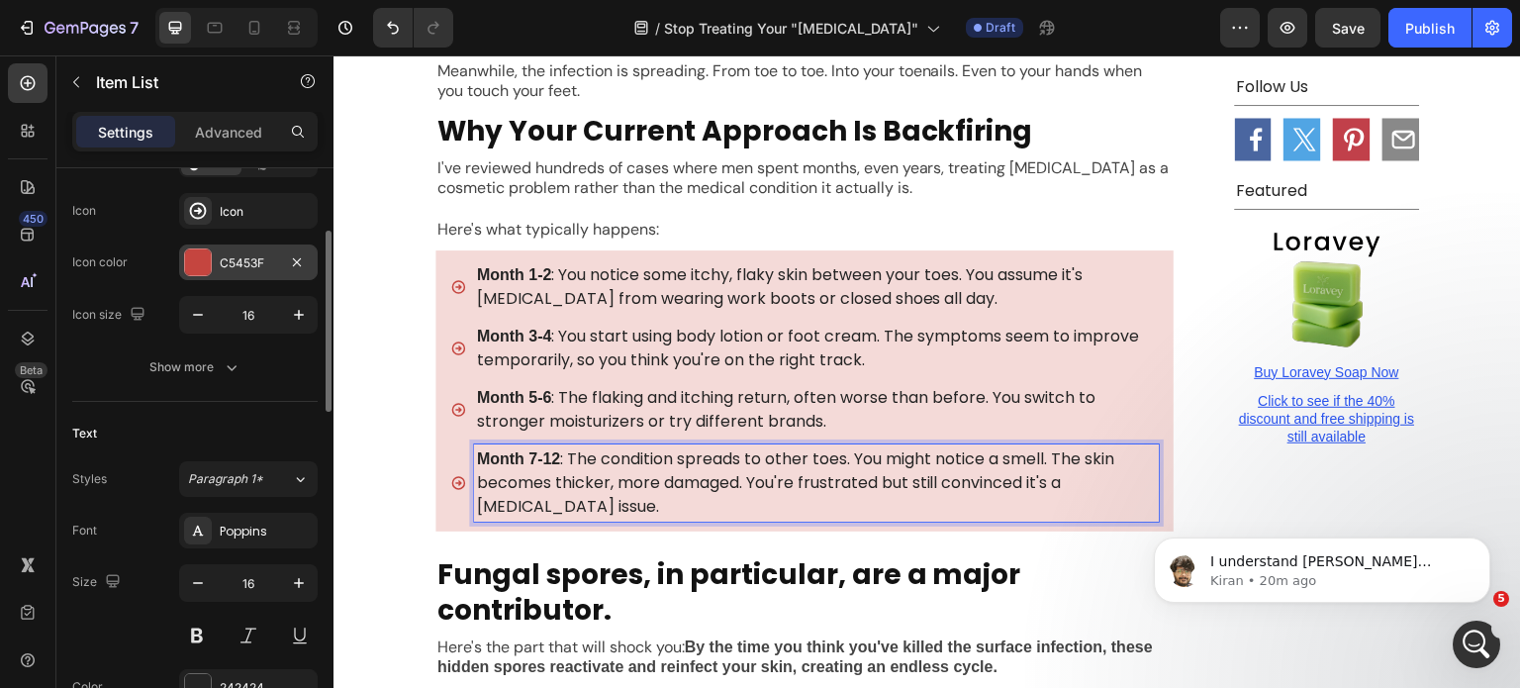
scroll to position [0, 0]
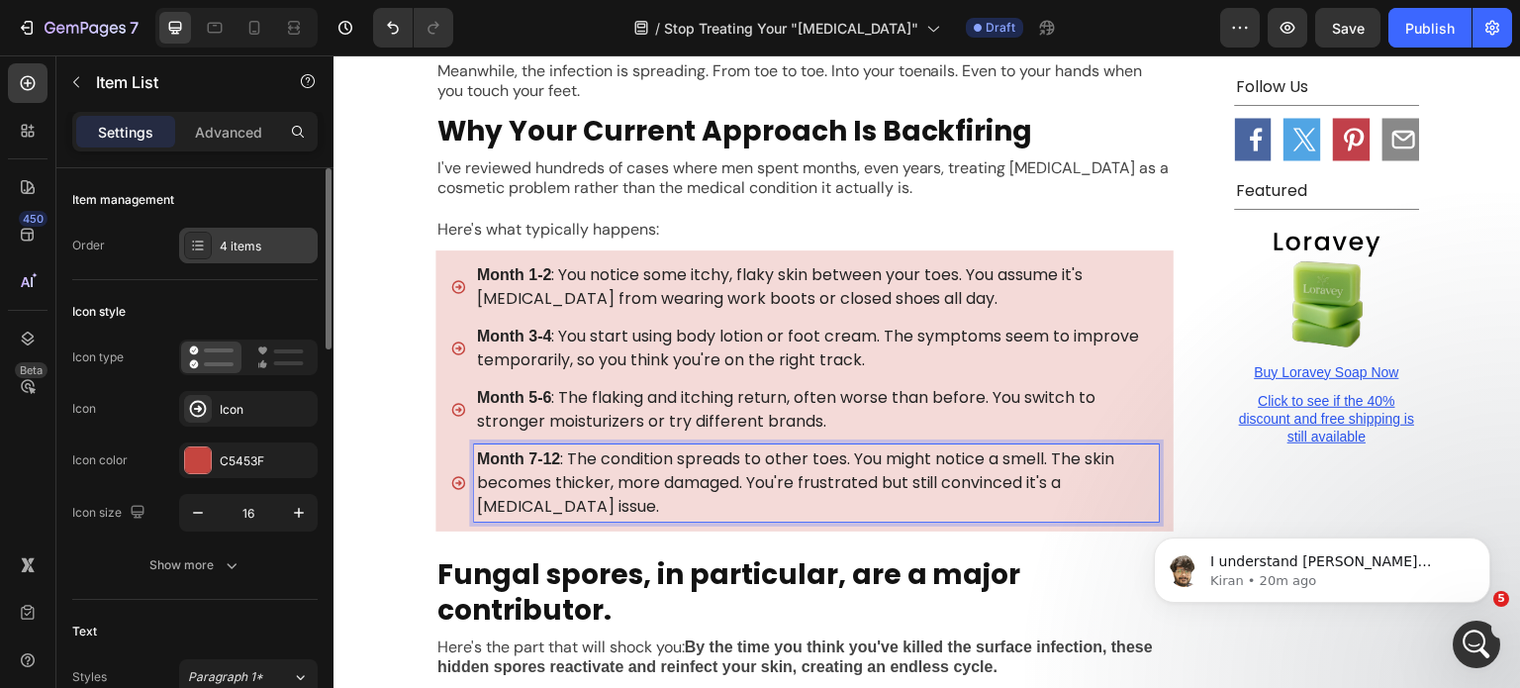
click at [247, 244] on div "4 items" at bounding box center [266, 247] width 93 height 18
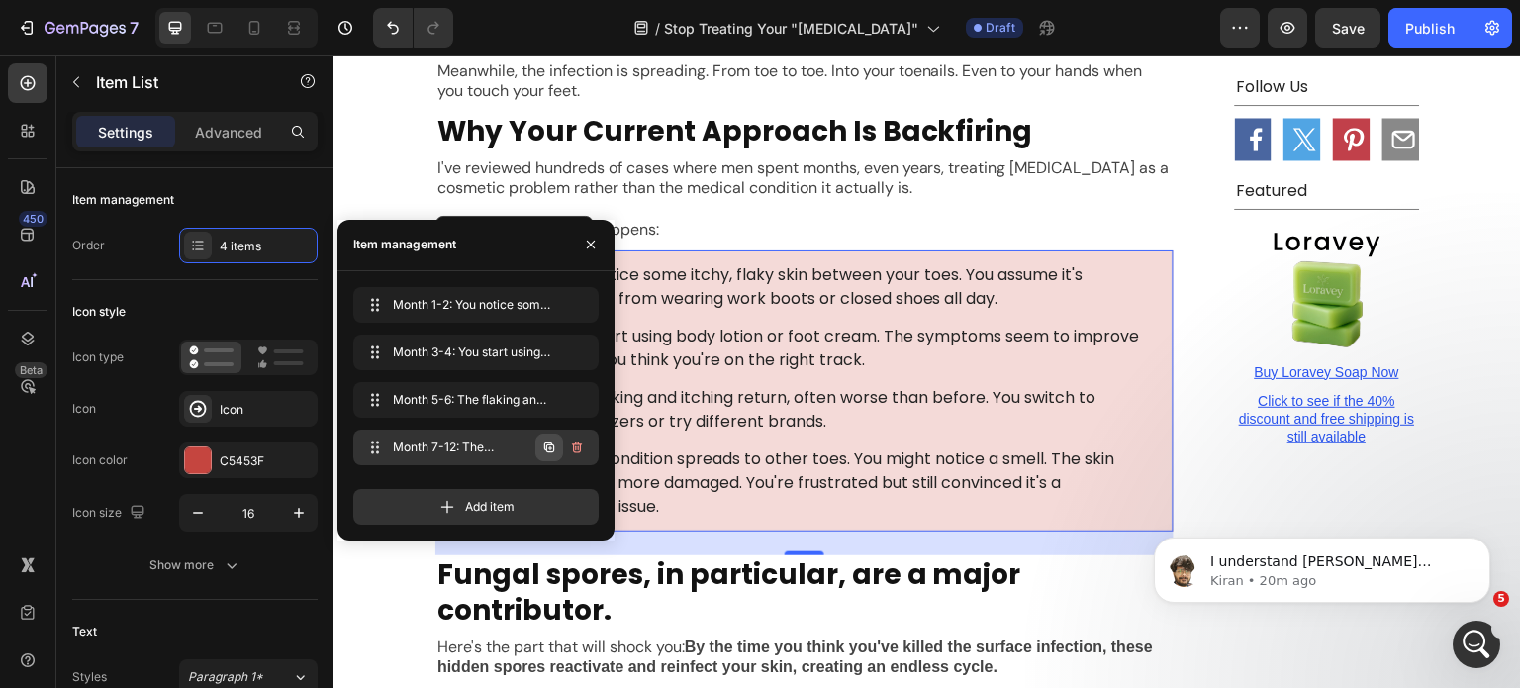
click at [550, 441] on icon "button" at bounding box center [549, 448] width 16 height 16
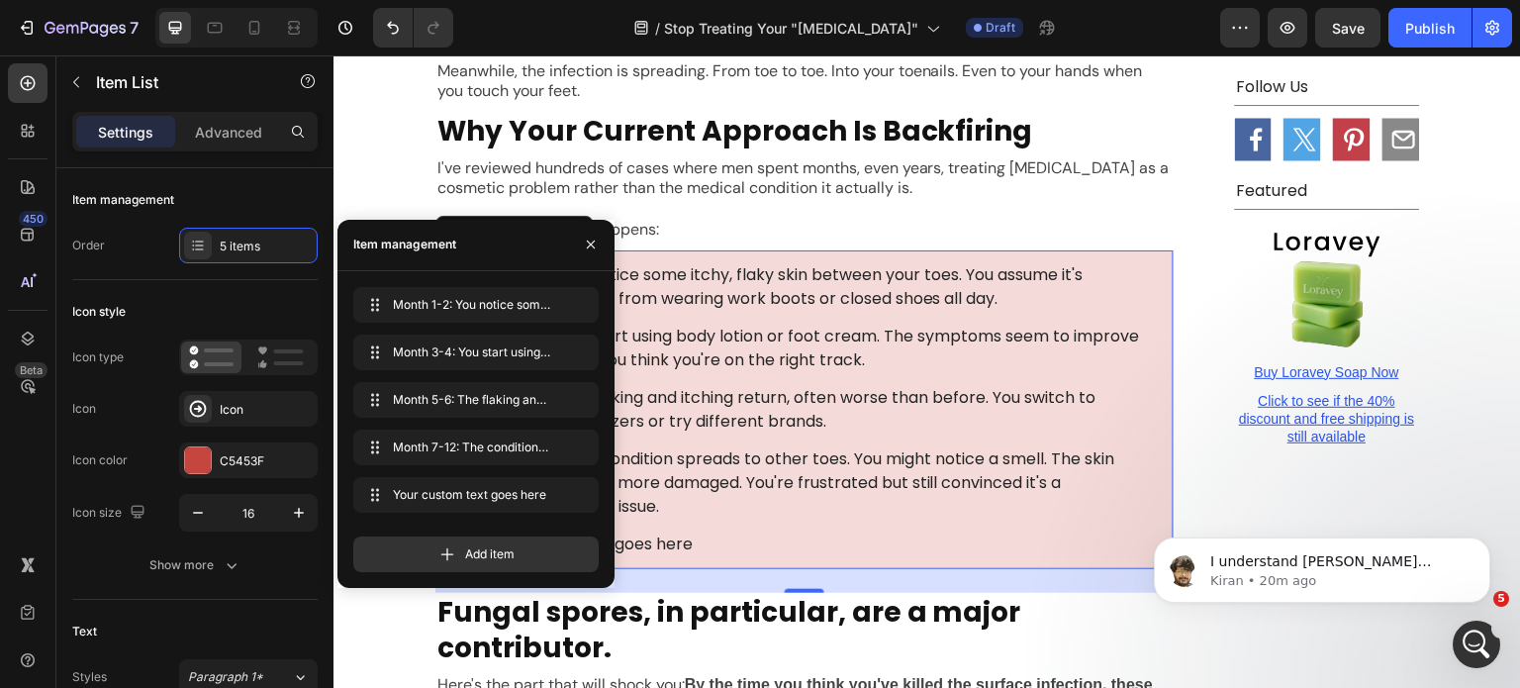
click at [696, 530] on div "Your custom text goes here" at bounding box center [816, 545] width 685 height 30
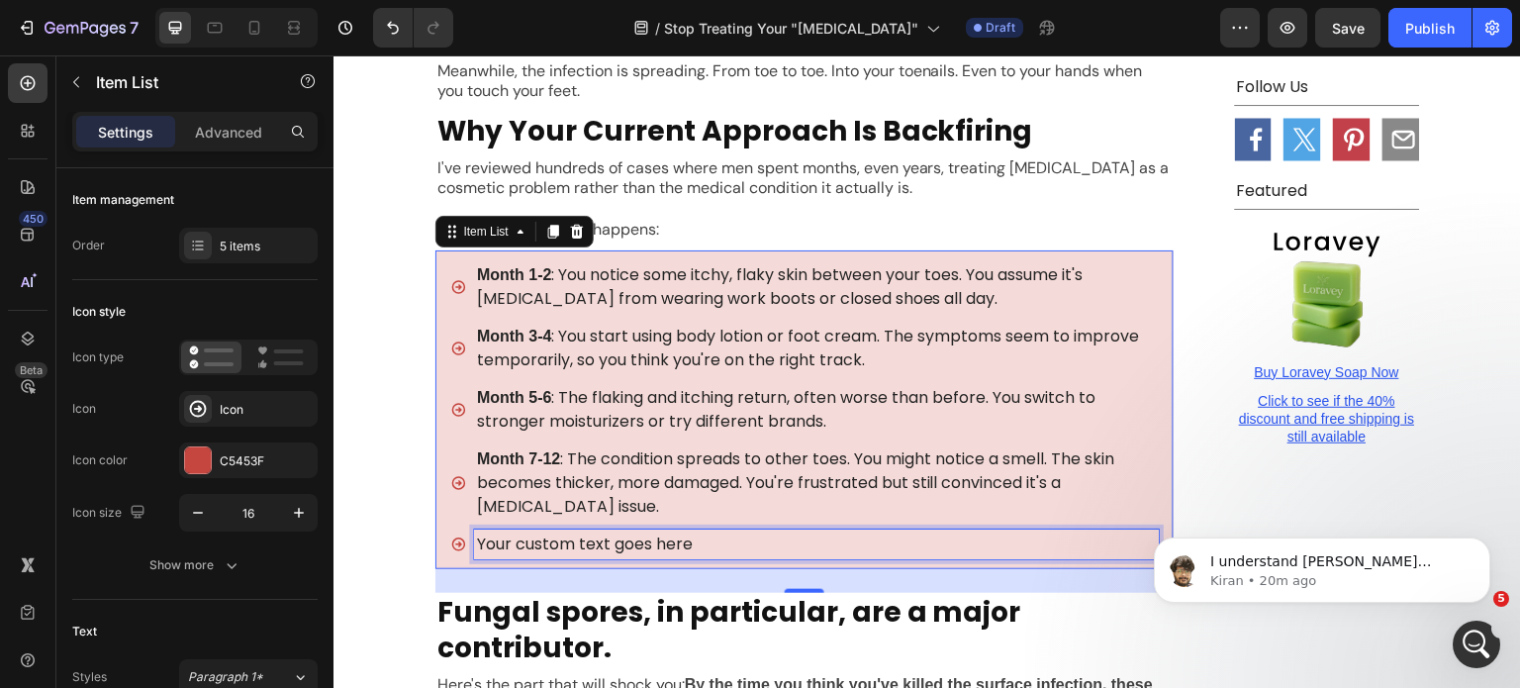
click at [696, 533] on p "Your custom text goes here" at bounding box center [816, 545] width 679 height 24
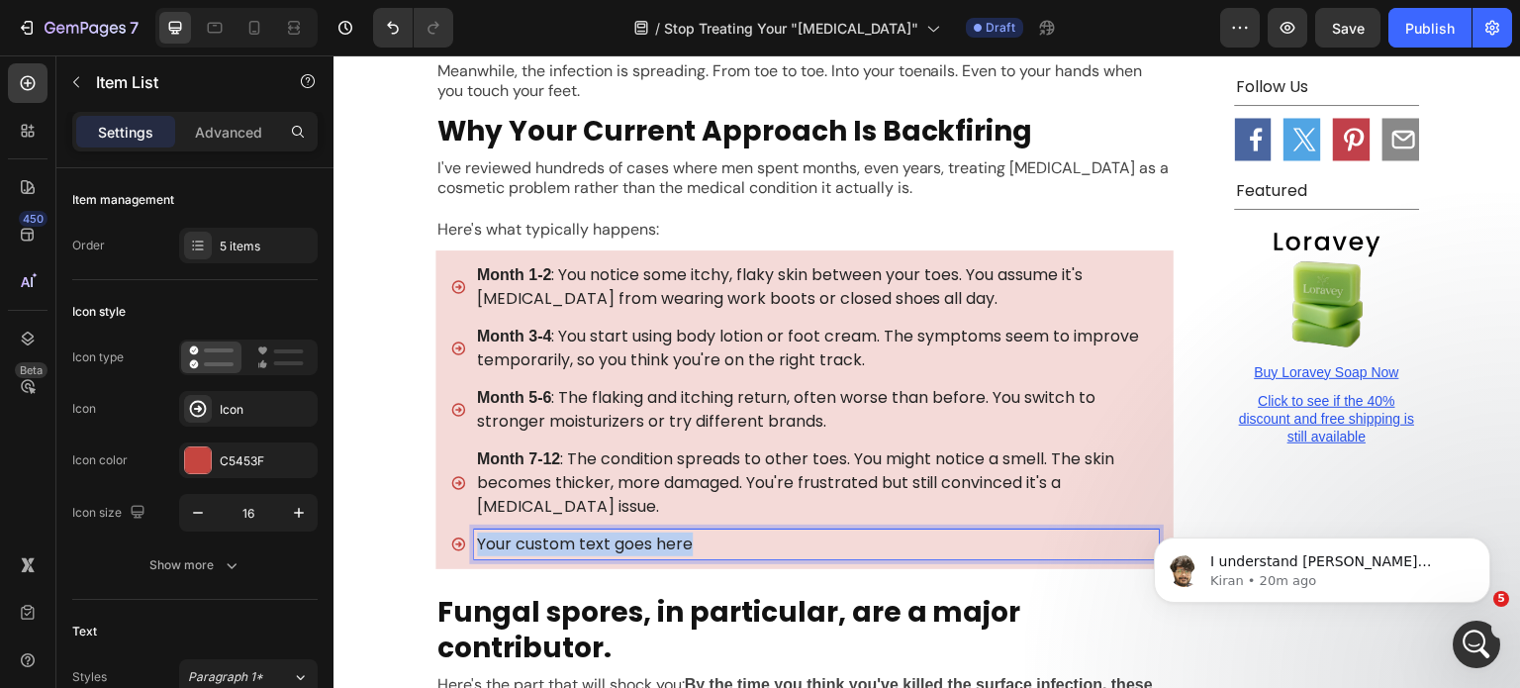
click at [696, 533] on p "Your custom text goes here" at bounding box center [816, 545] width 679 height 24
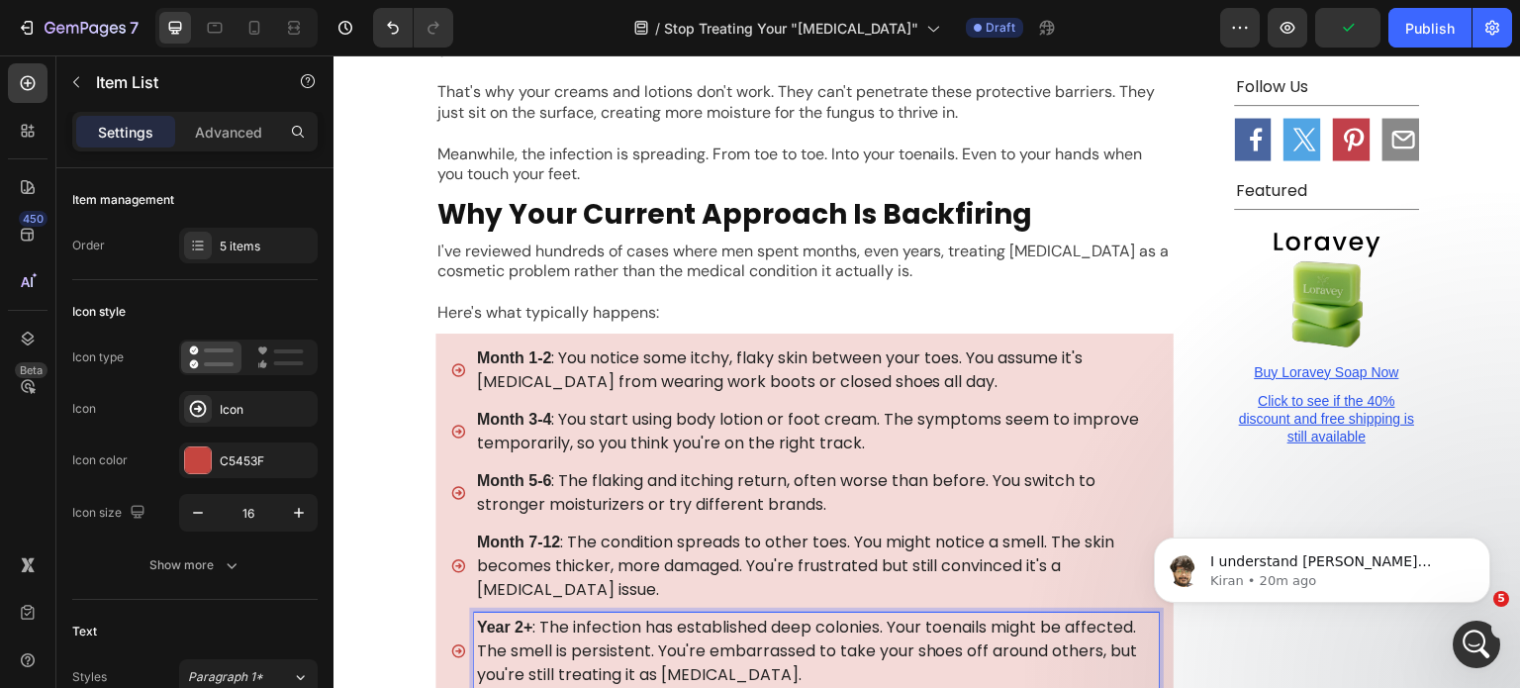
scroll to position [2067, 0]
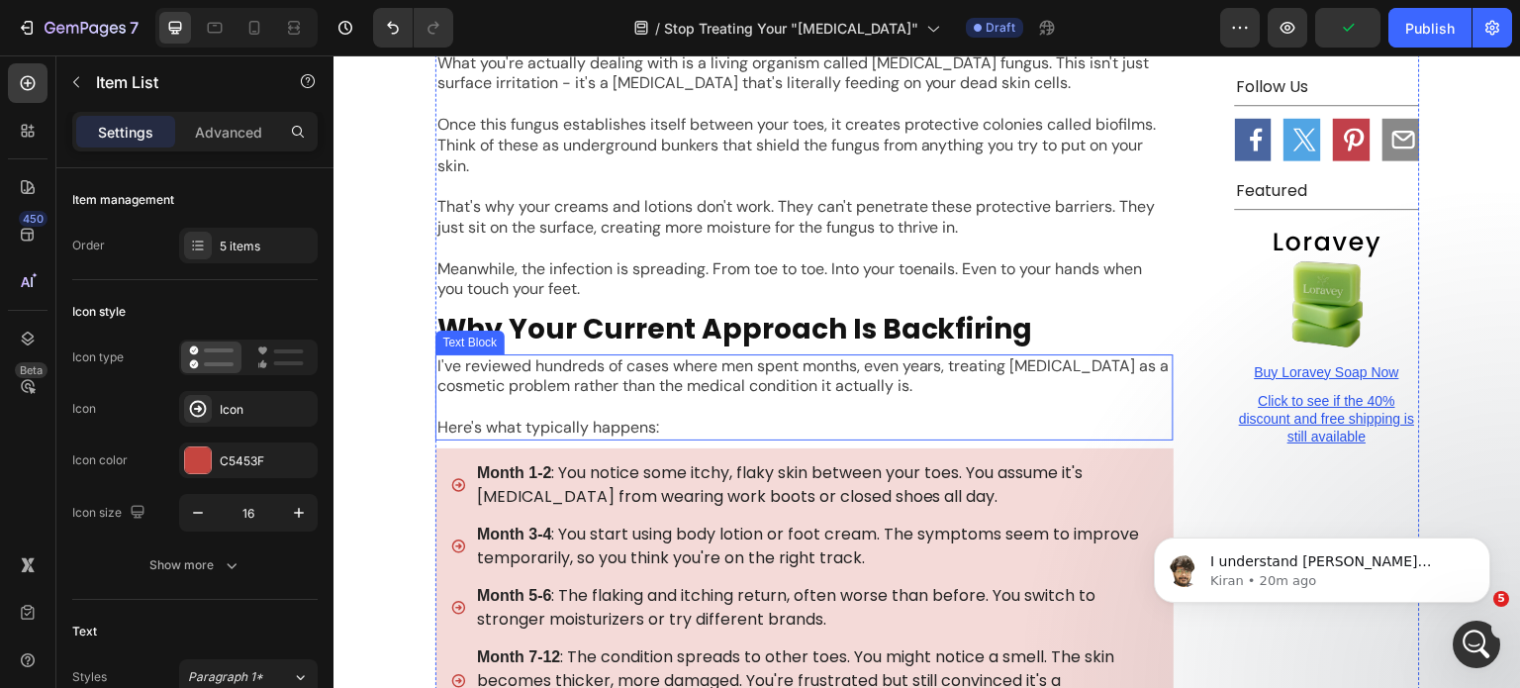
click at [631, 356] on p "I've reviewed hundreds of cases where men spent months, even years, treating [M…" at bounding box center [805, 377] width 734 height 42
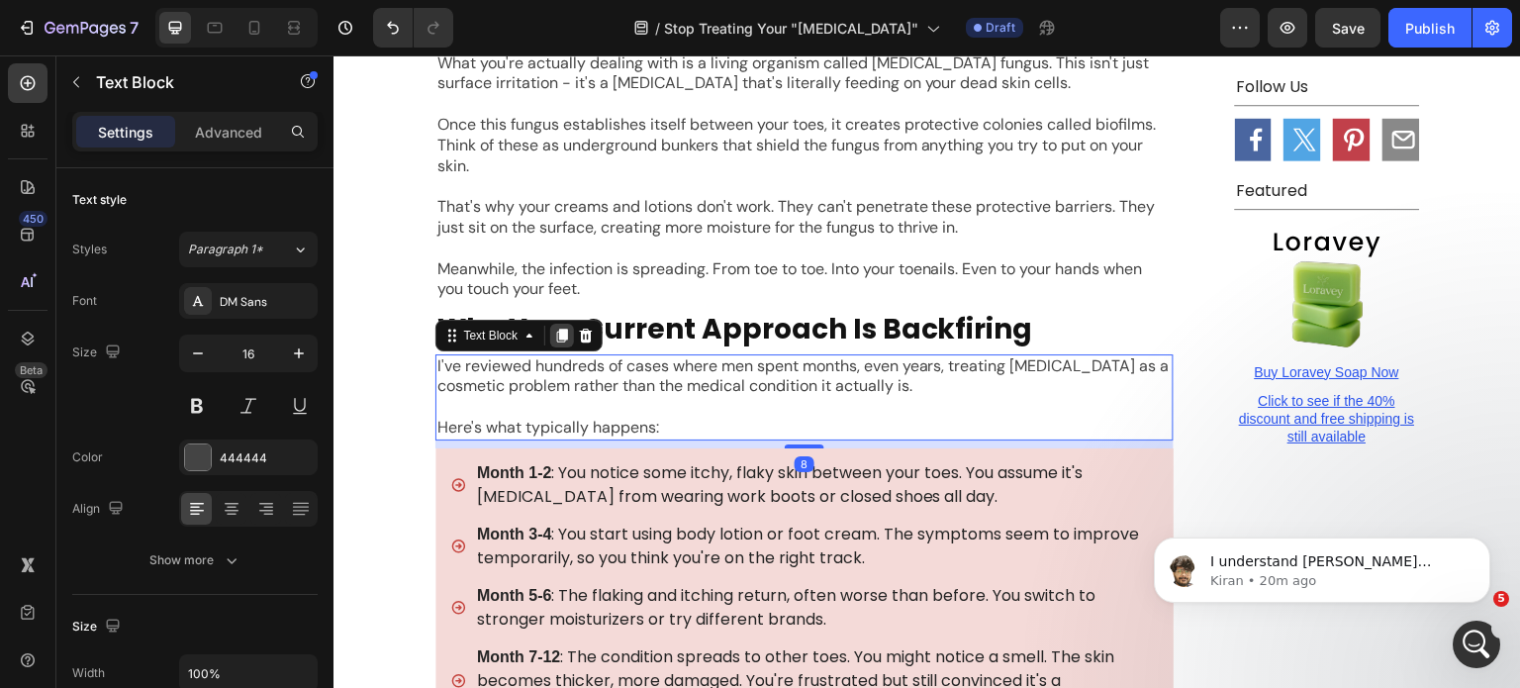
click at [557, 329] on icon at bounding box center [562, 336] width 11 height 14
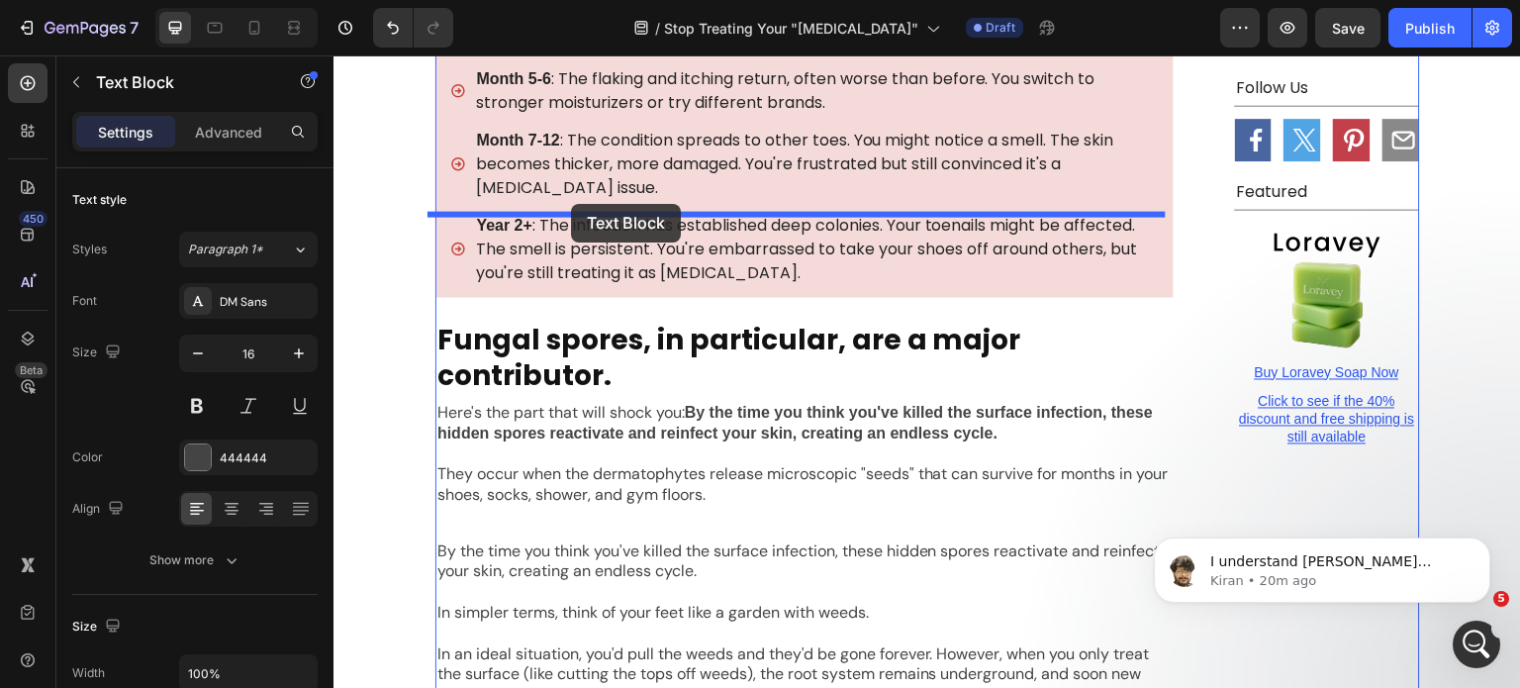
drag, startPoint x: 582, startPoint y: 444, endPoint x: 562, endPoint y: 224, distance: 221.6
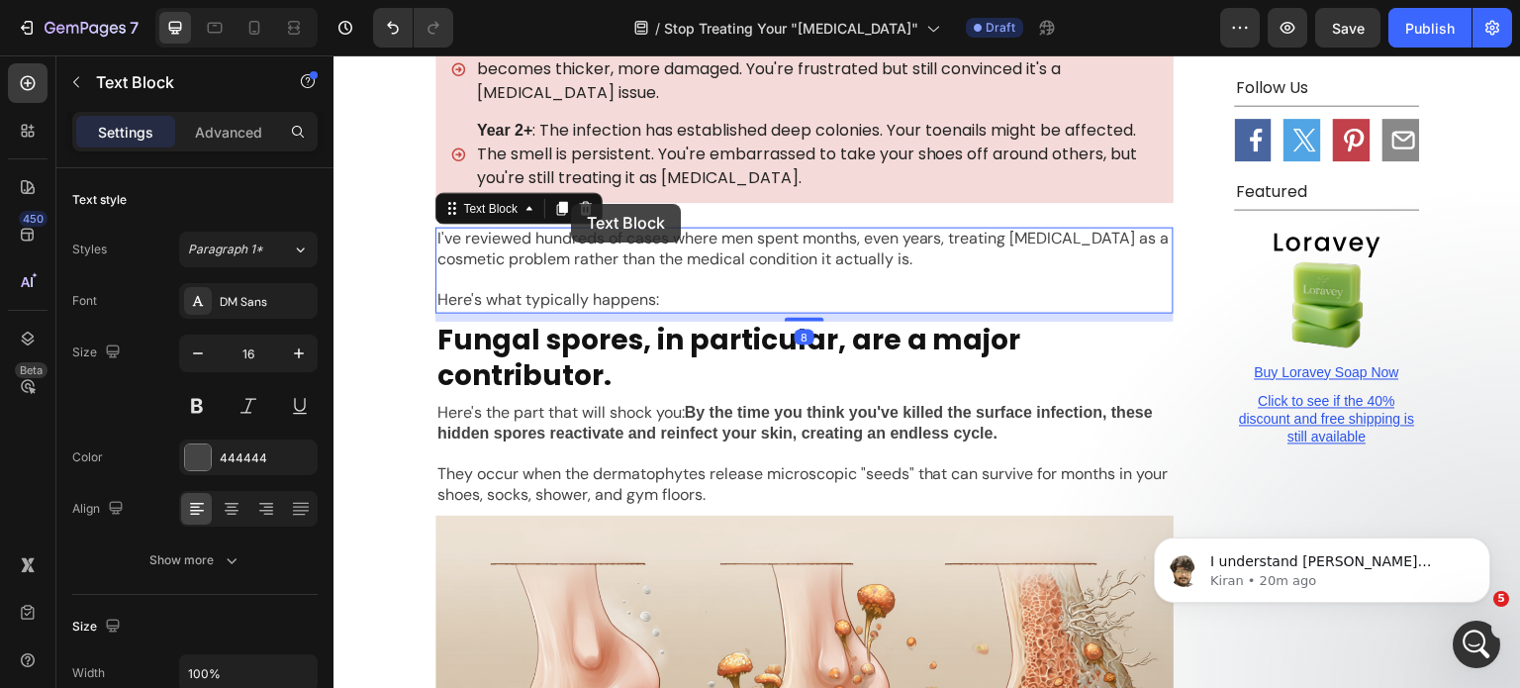
scroll to position [2585, 0]
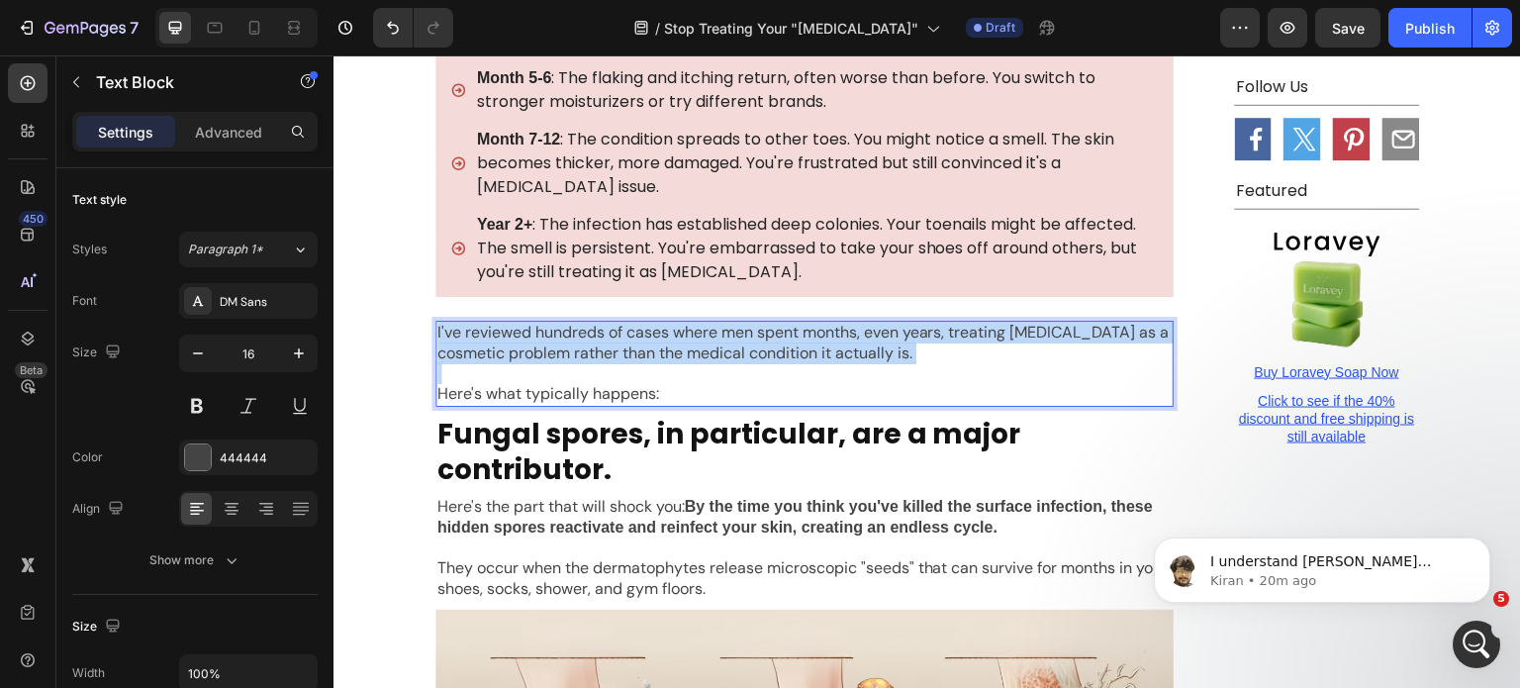
click at [559, 323] on p "I've reviewed hundreds of cases where men spent months, even years, treating [M…" at bounding box center [805, 344] width 734 height 42
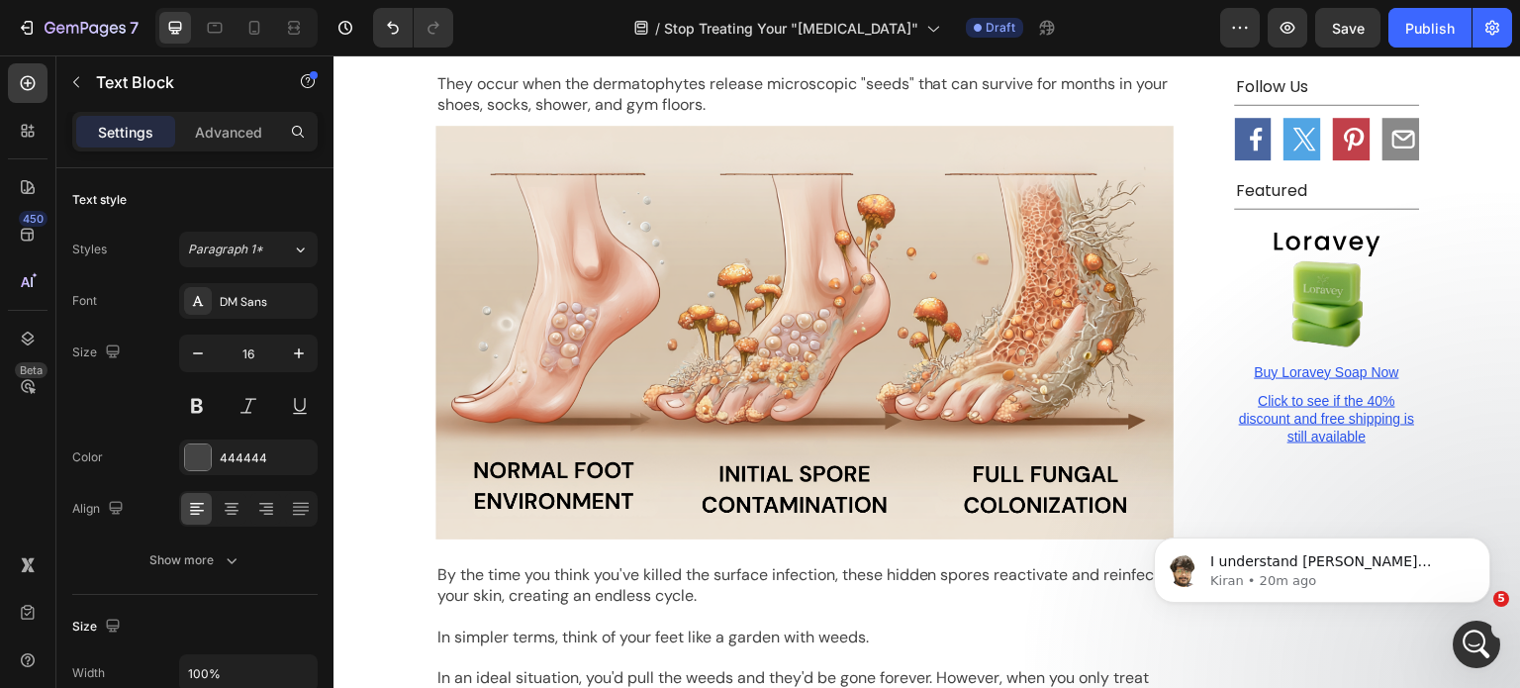
scroll to position [16674, 0]
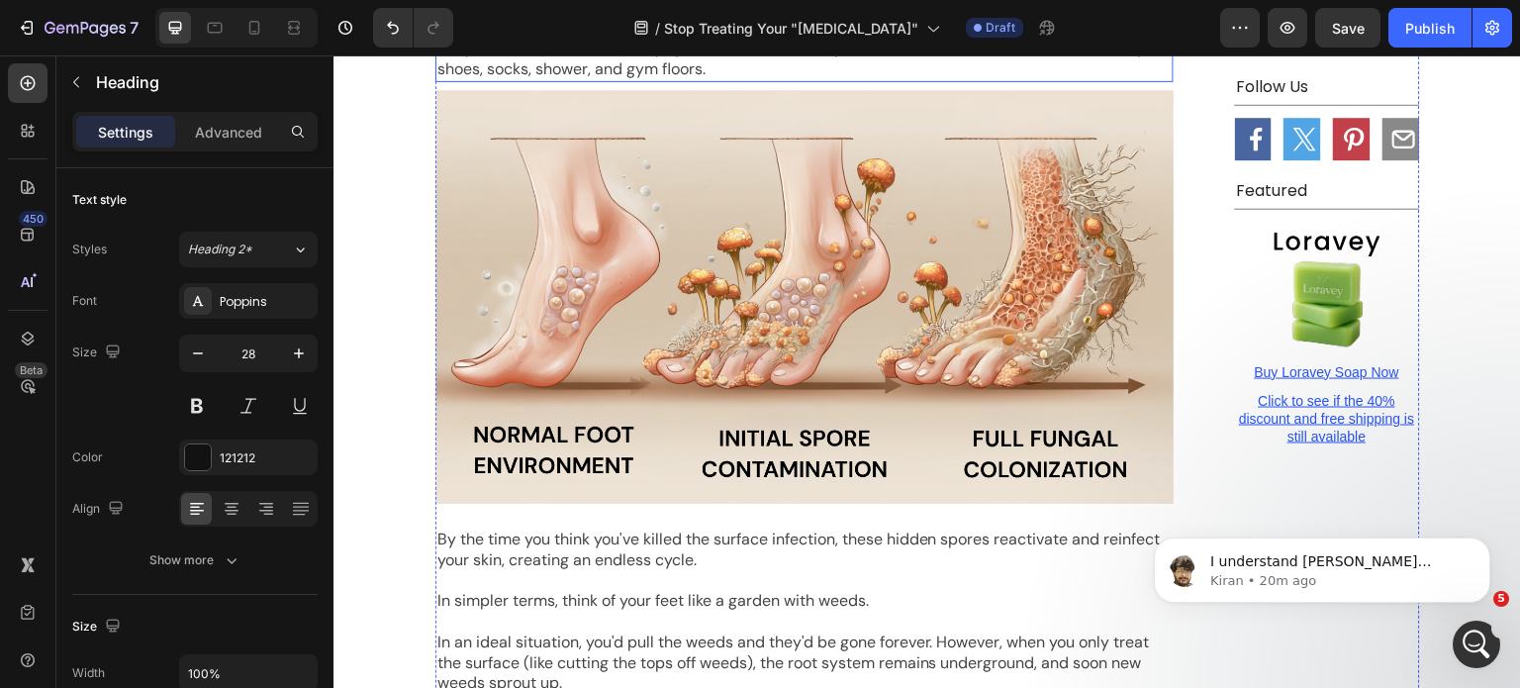
click at [637, 80] on p "They occur when the dermatophytes release microscopic "seeds" that can survive …" at bounding box center [805, 60] width 734 height 42
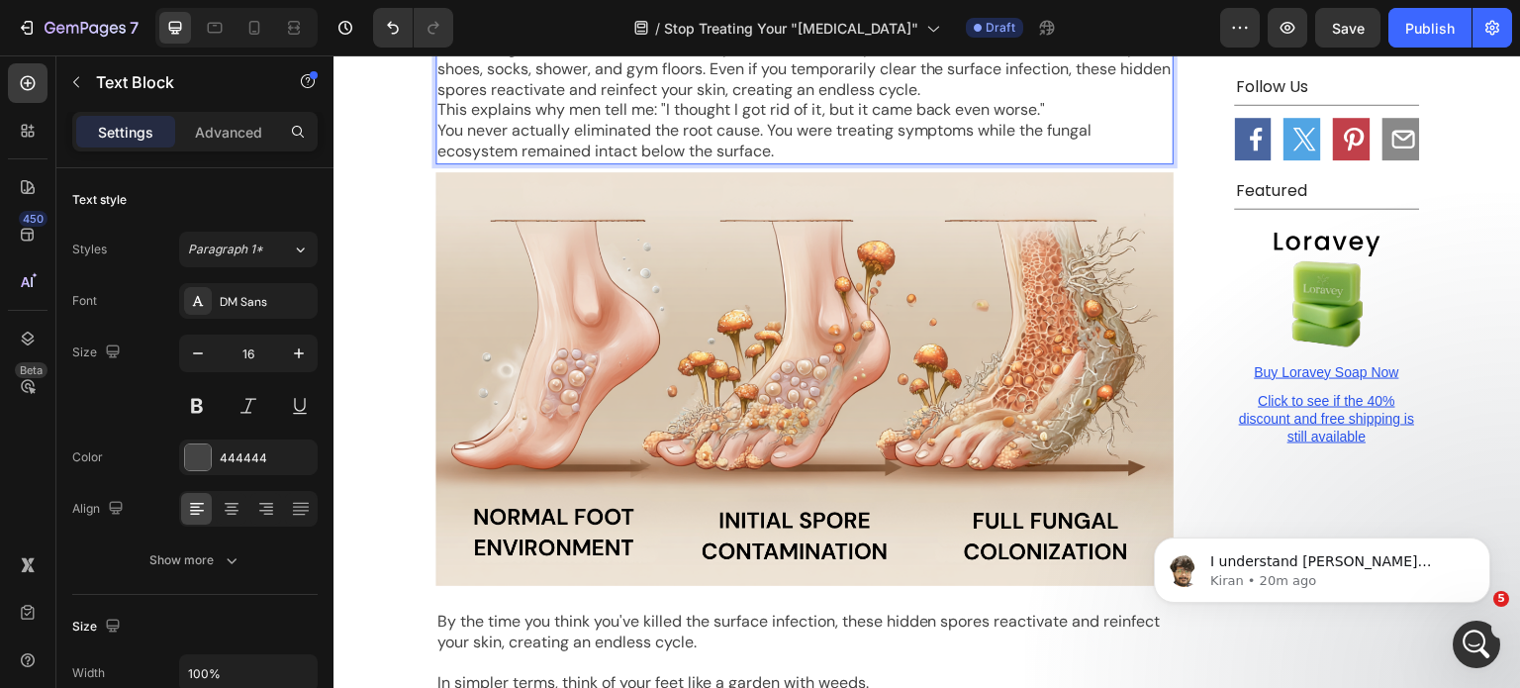
click at [1009, 39] on p "Recent dermatological research has revealed something shocking about chronic [M…" at bounding box center [805, 7] width 734 height 61
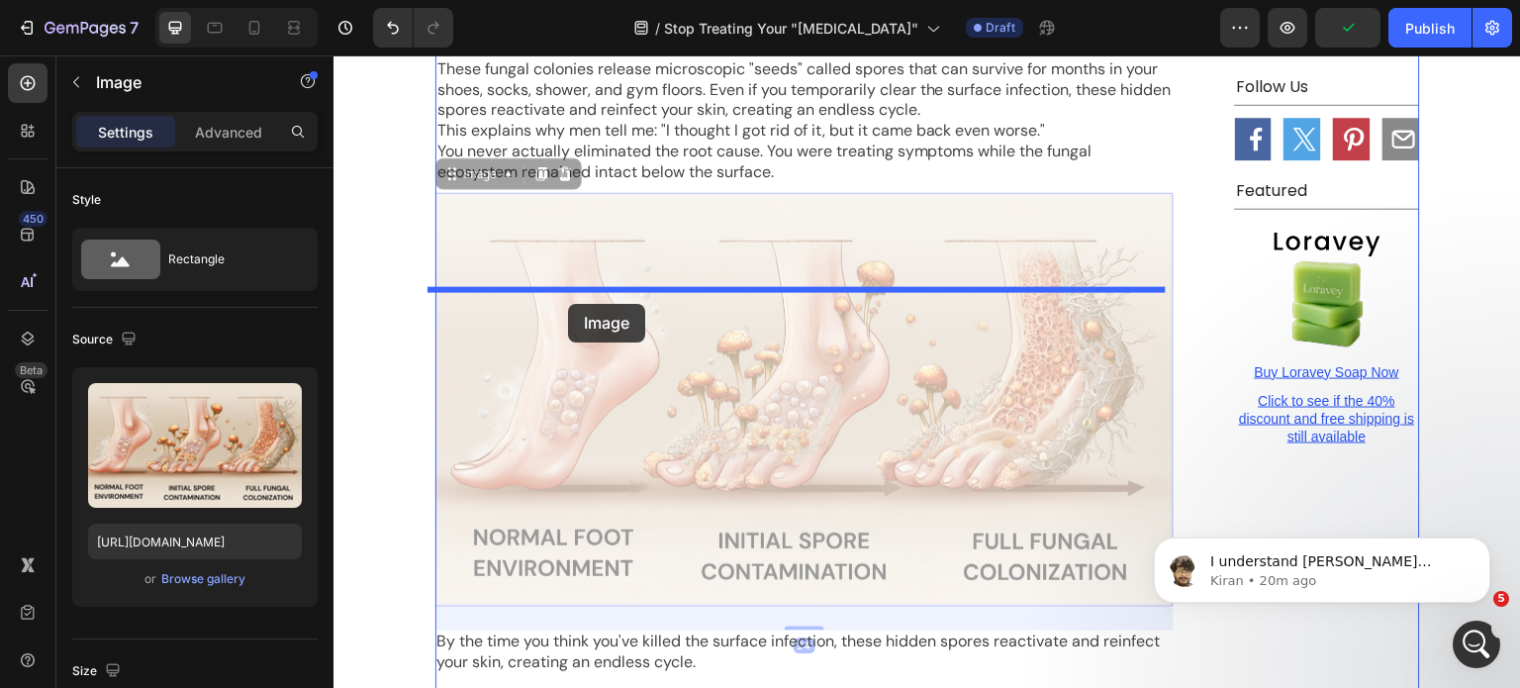
drag, startPoint x: 579, startPoint y: 588, endPoint x: 568, endPoint y: 304, distance: 284.3
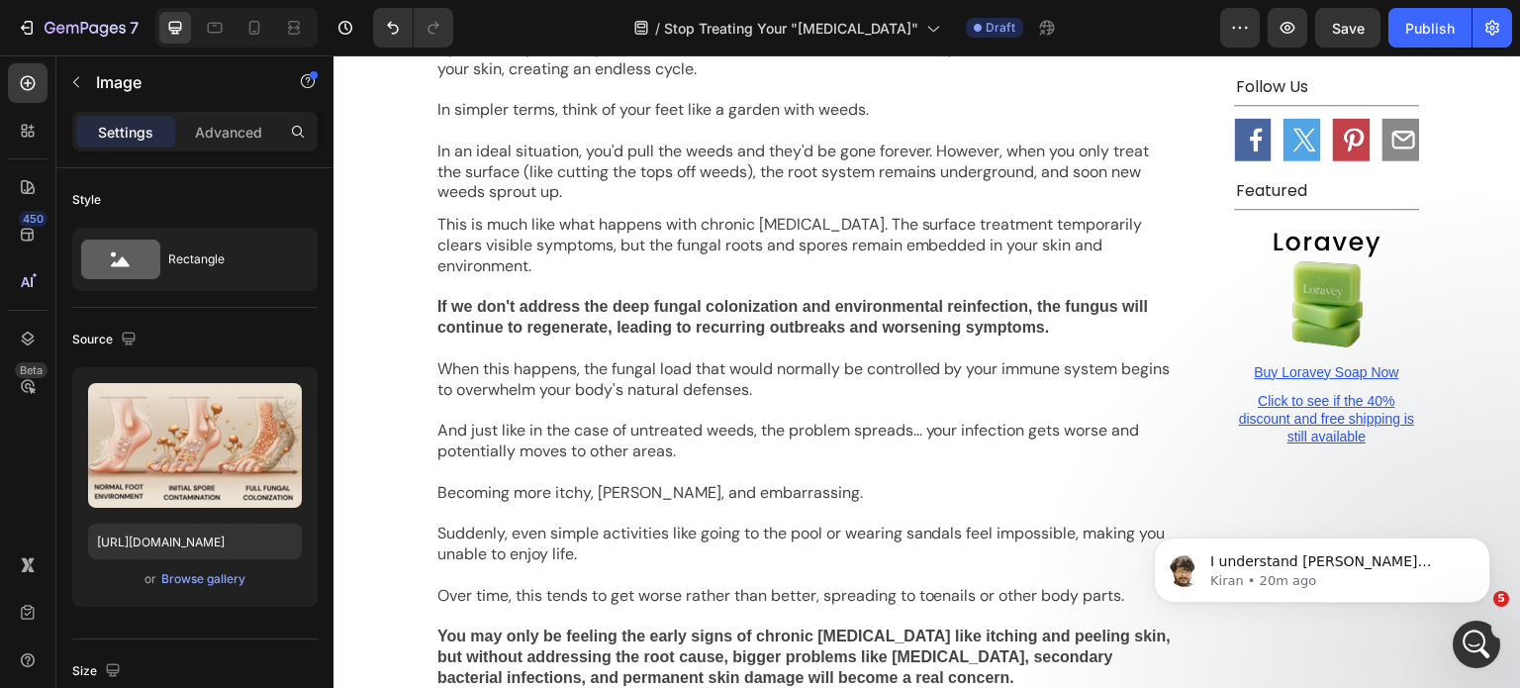
scroll to position [3080, 0]
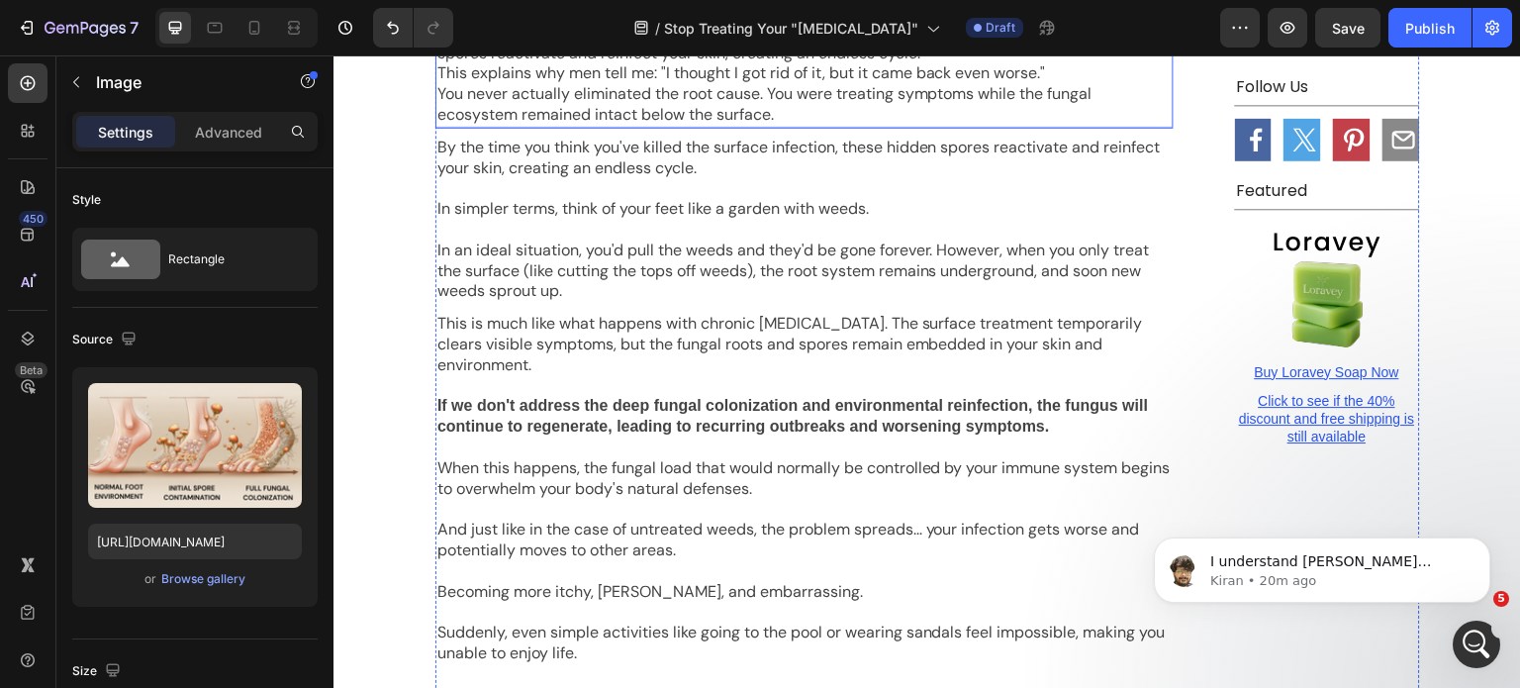
click at [743, 126] on p "You never actually eliminated the root cause. You were treating symptoms while …" at bounding box center [805, 105] width 734 height 42
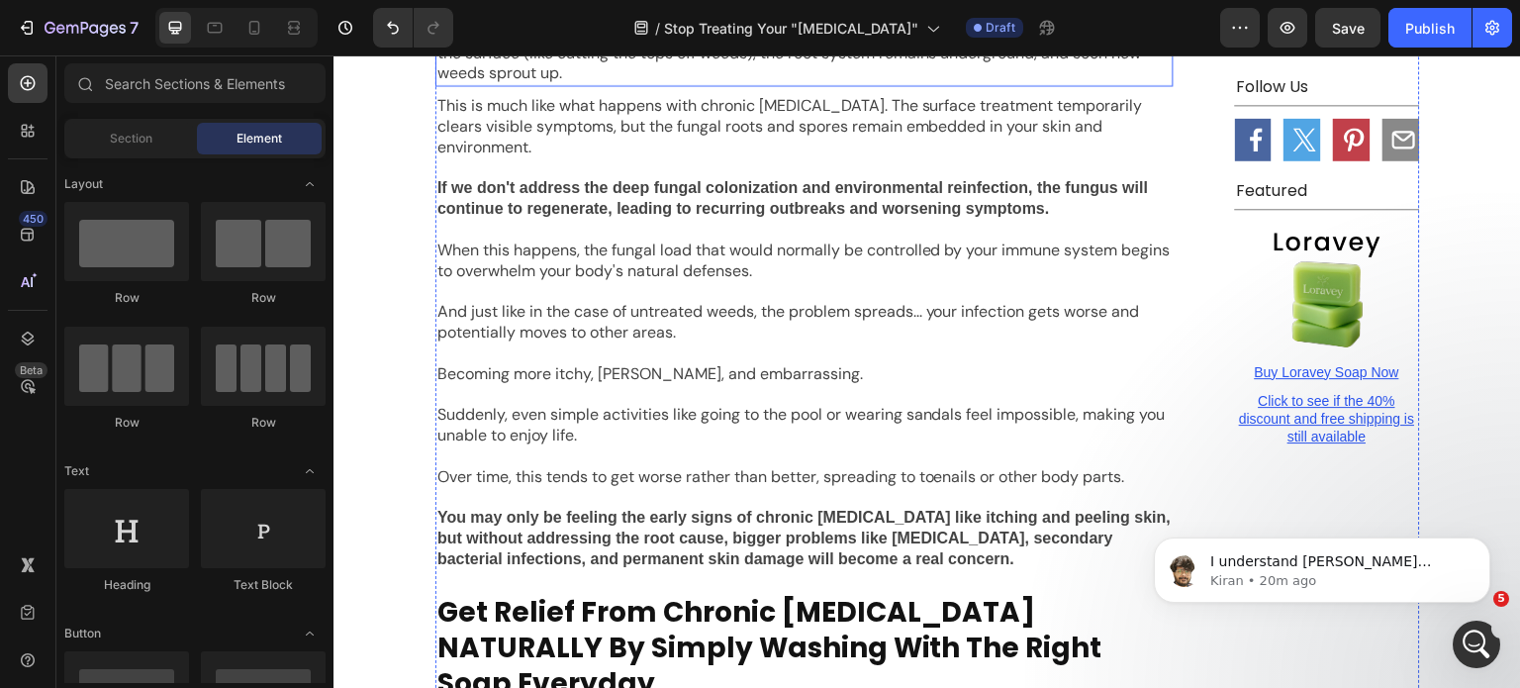
click at [563, 23] on p at bounding box center [805, 12] width 734 height 21
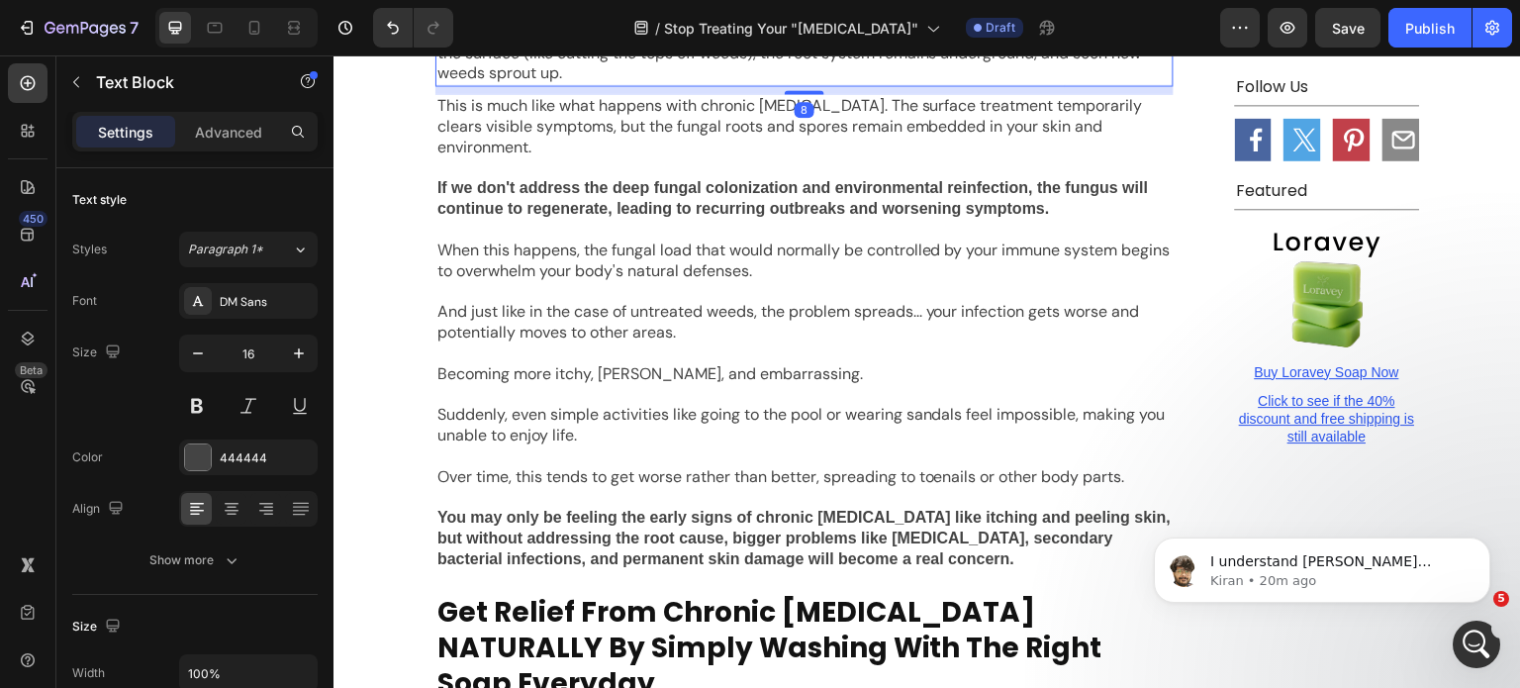
click at [563, 23] on p at bounding box center [805, 12] width 734 height 21
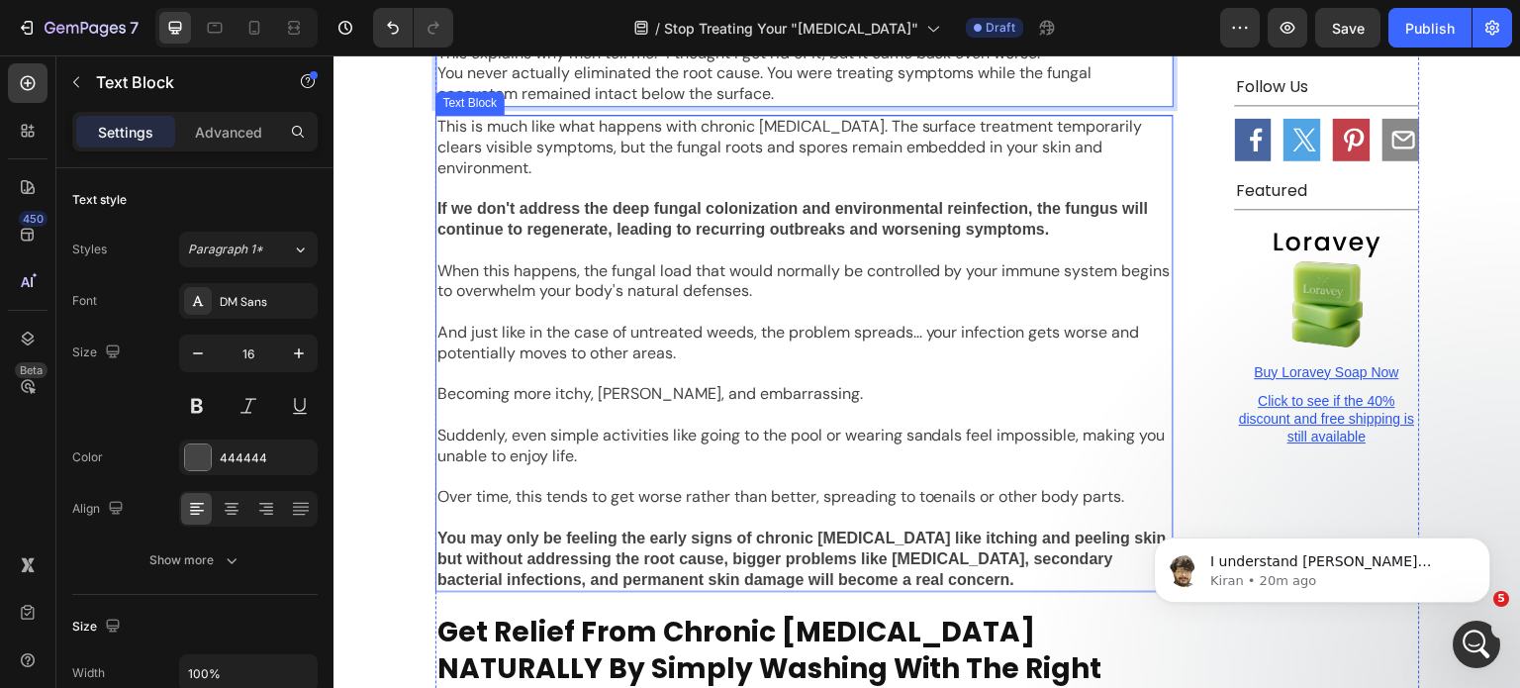
click at [662, 238] on strong "If we don't address the deep fungal colonization and environmental reinfection,…" at bounding box center [794, 219] width 712 height 38
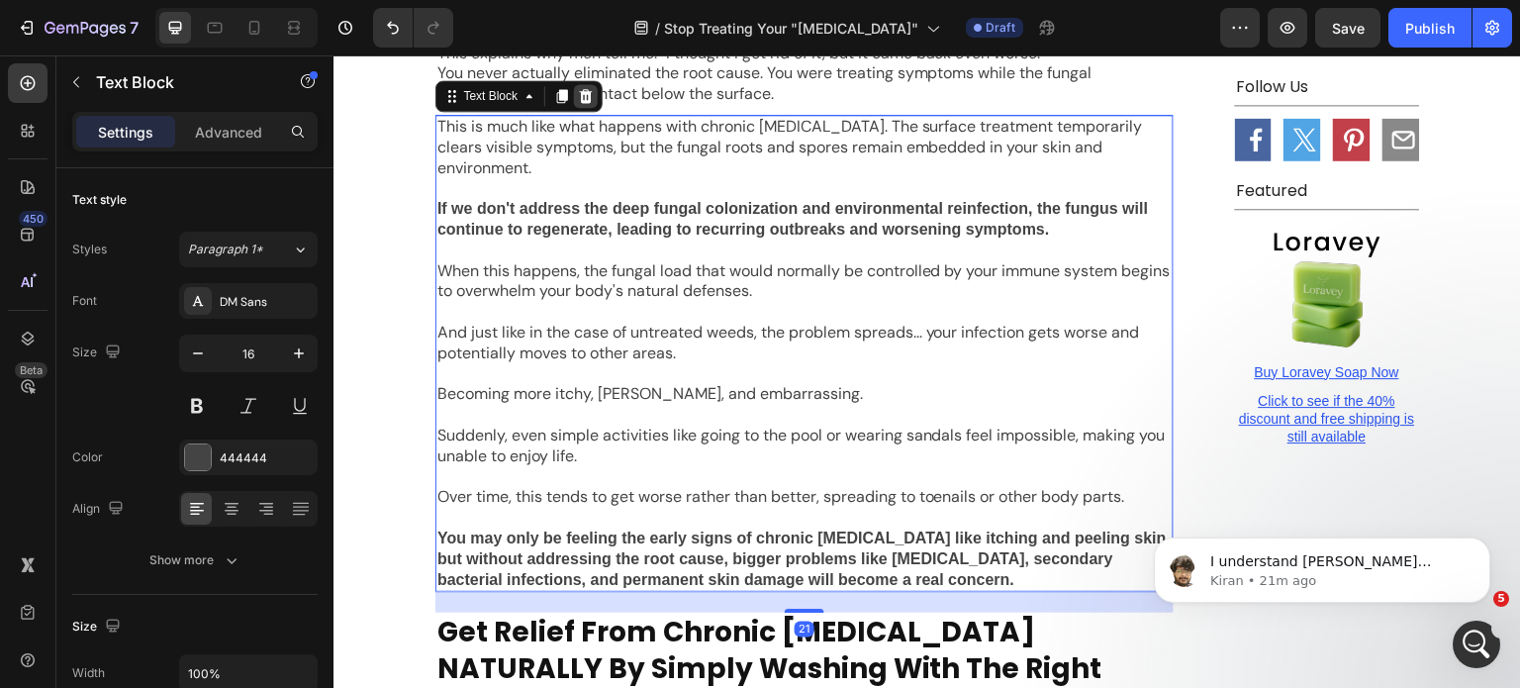
click at [580, 103] on icon at bounding box center [586, 96] width 13 height 14
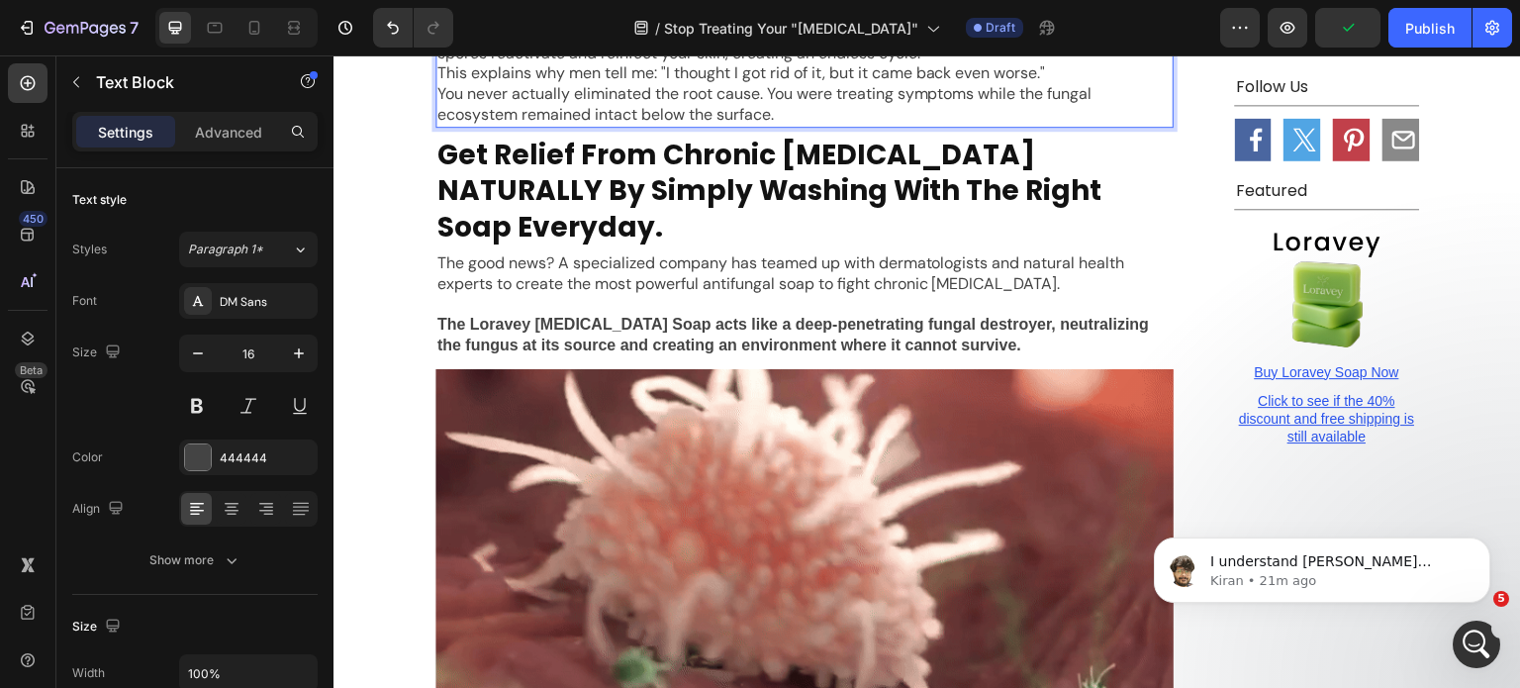
click at [1045, 63] on p "These fungal colonies release microscopic "seeds" called spores that can surviv…" at bounding box center [805, 32] width 734 height 61
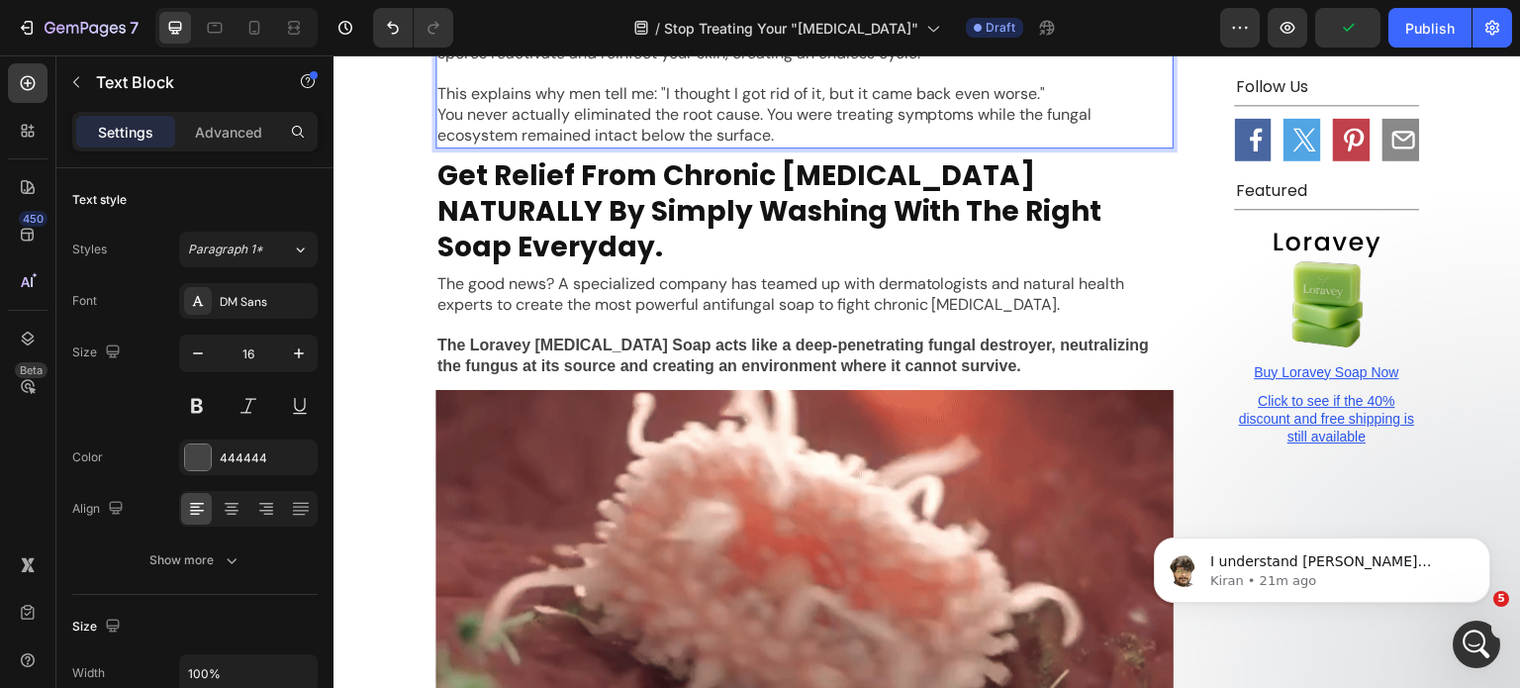
click at [1057, 105] on p "This explains why men tell me: "I thought I got rid of it, but it came back eve…" at bounding box center [805, 94] width 734 height 21
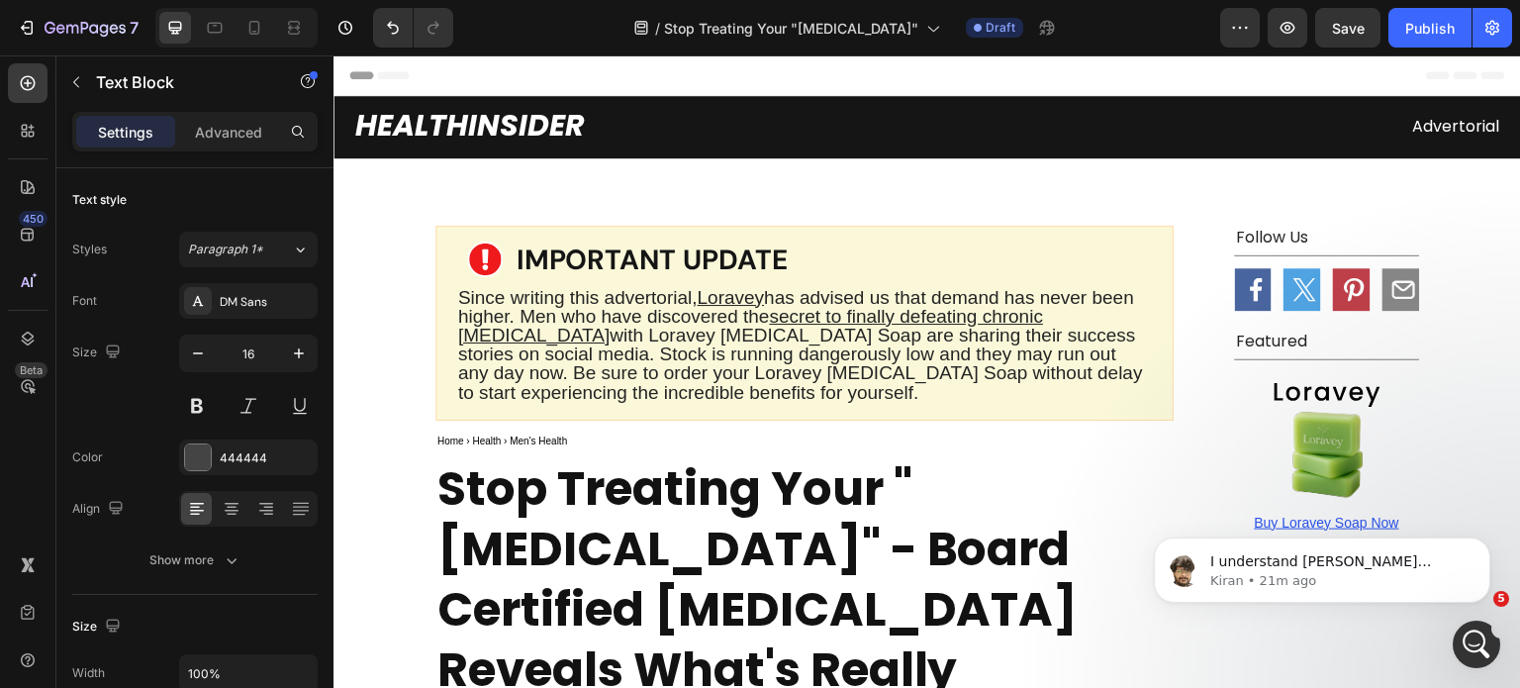
scroll to position [232, 0]
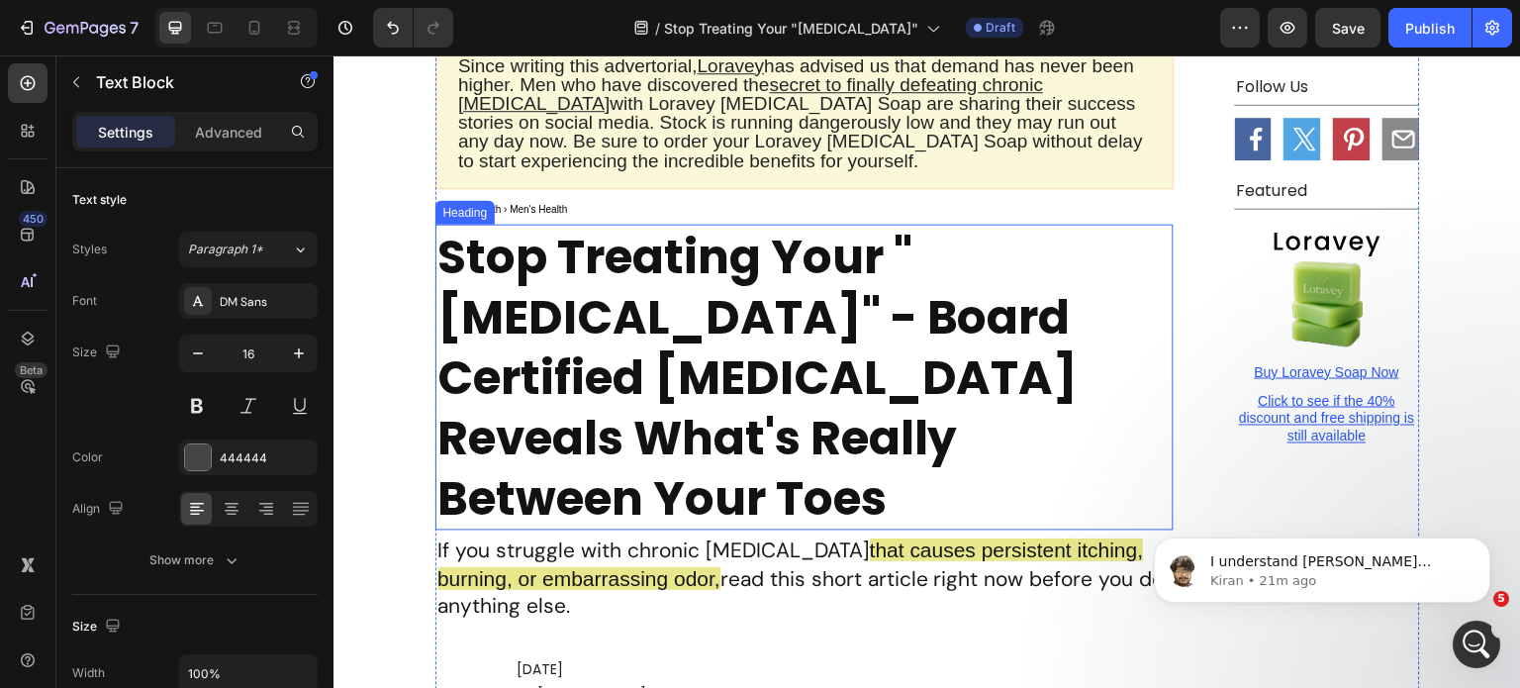
click at [1037, 253] on p "Stop Treating Your "[MEDICAL_DATA]" - Board Certified [MEDICAL_DATA] Reveals Wh…" at bounding box center [805, 378] width 734 height 302
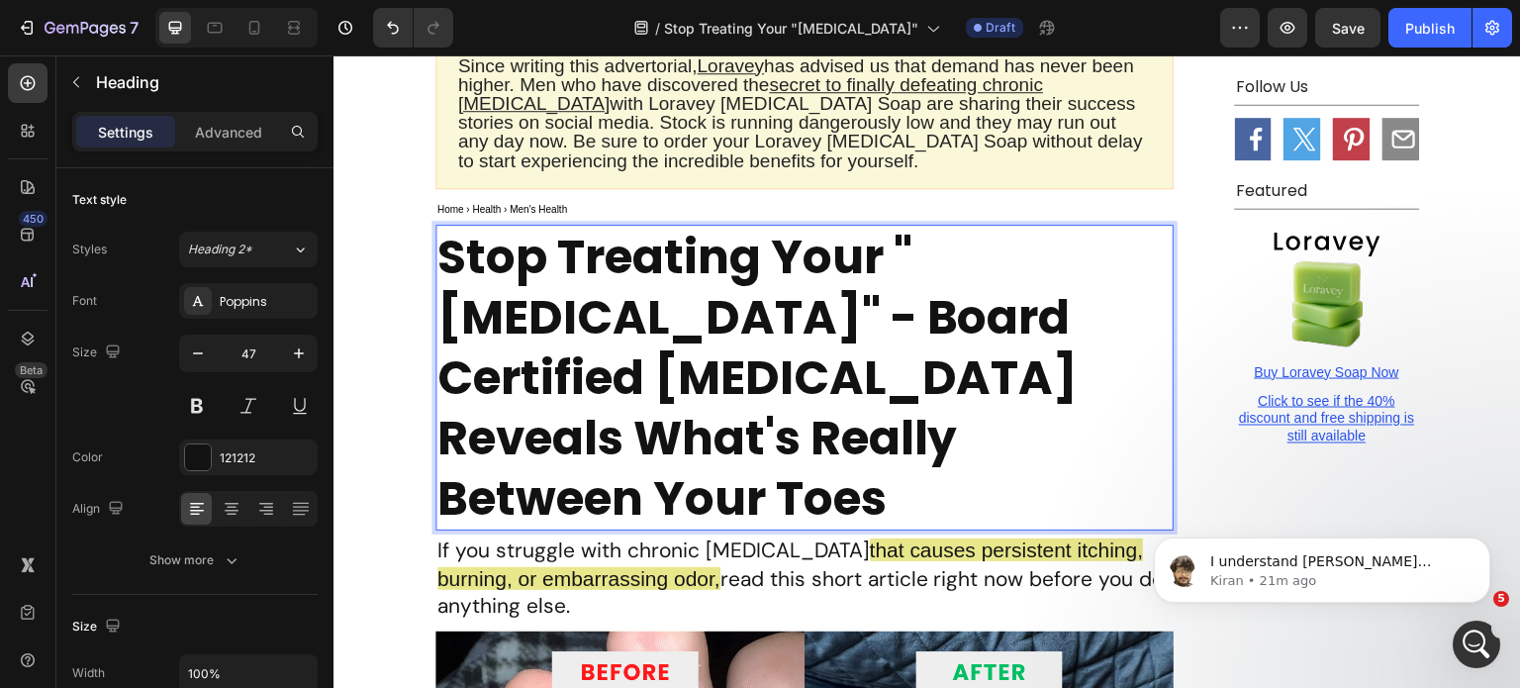
click at [1151, 276] on p "Stop Treating Your "[MEDICAL_DATA]" - Board Certified [MEDICAL_DATA] Reveals Wh…" at bounding box center [805, 378] width 734 height 302
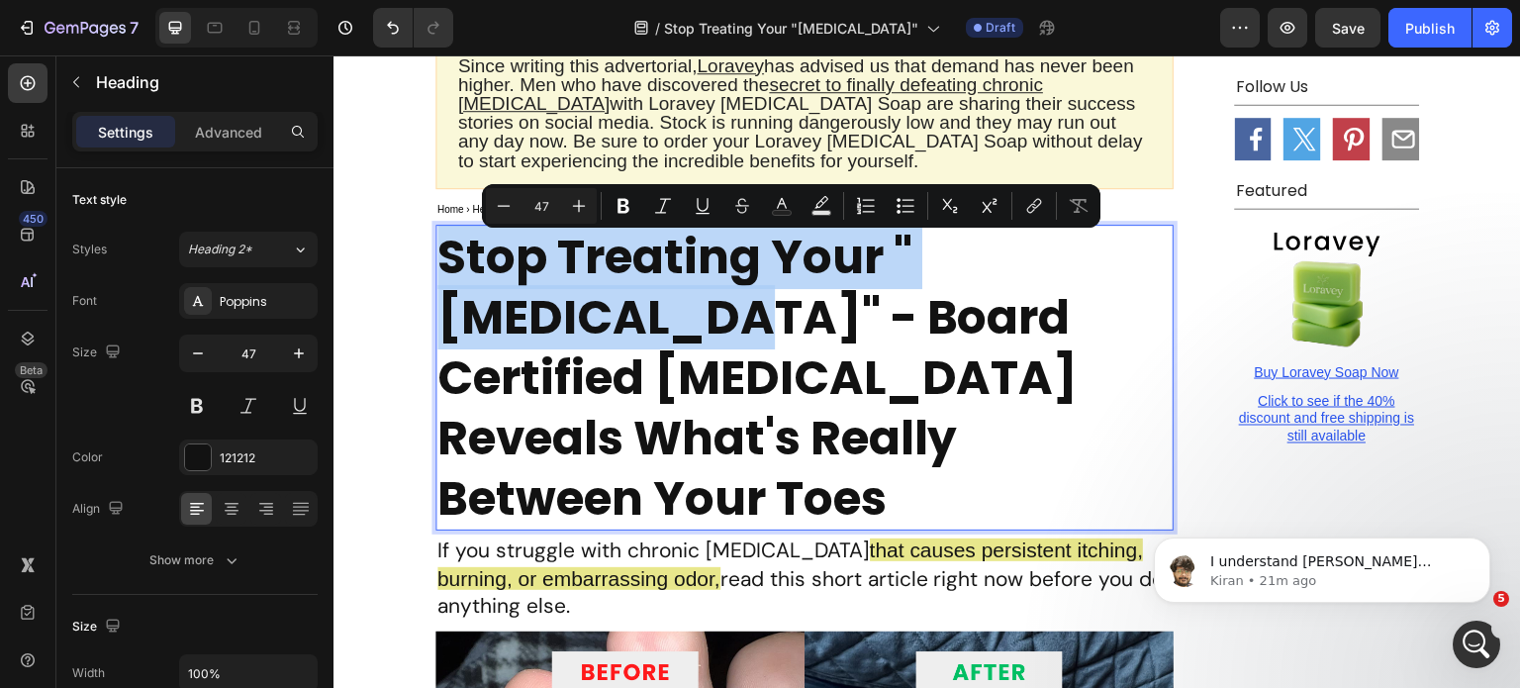
drag, startPoint x: 1154, startPoint y: 276, endPoint x: 441, endPoint y: 273, distance: 713.7
click at [441, 273] on p "Stop Treating Your "[MEDICAL_DATA]" - Board Certified [MEDICAL_DATA] Reveals Wh…" at bounding box center [805, 378] width 734 height 302
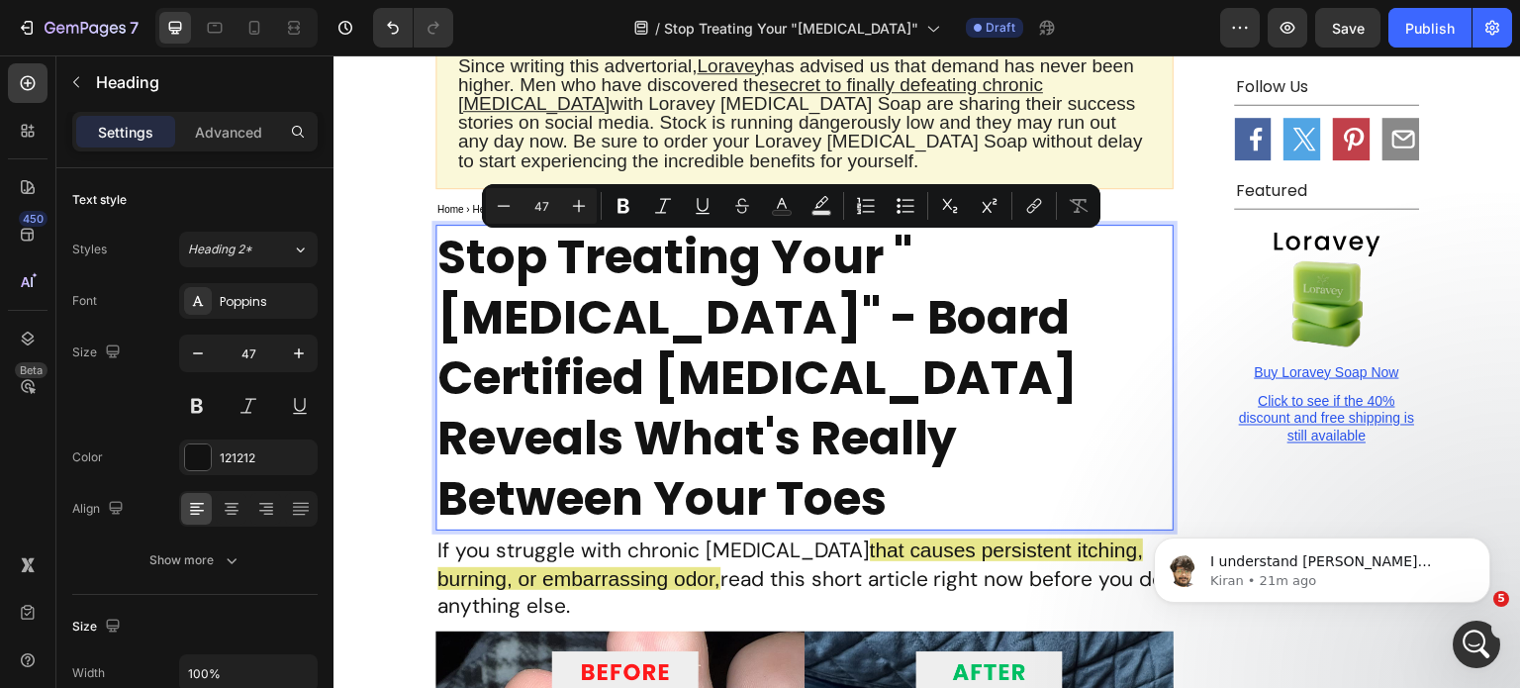
click at [463, 311] on p "Stop Treating Your "[MEDICAL_DATA]" - Board Certified [MEDICAL_DATA] Reveals Wh…" at bounding box center [805, 378] width 734 height 302
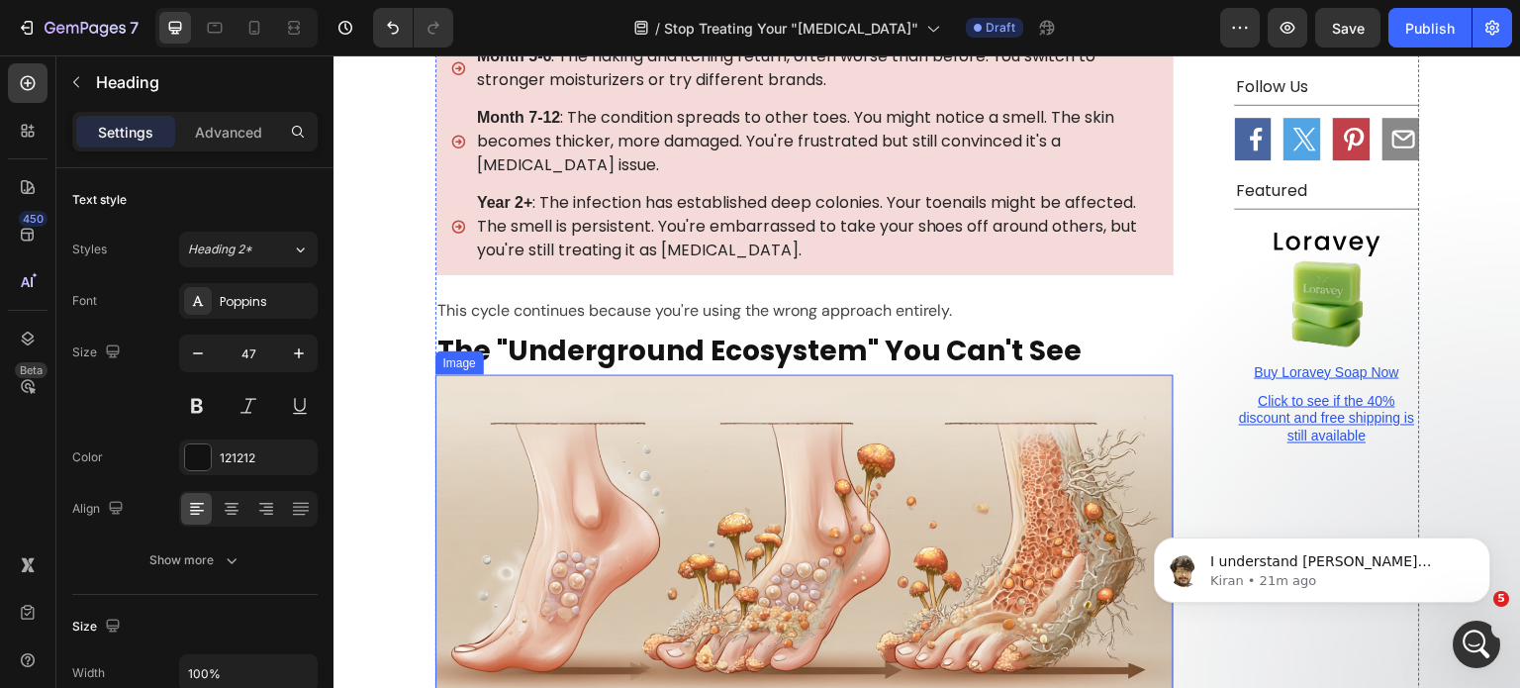
scroll to position [2607, 0]
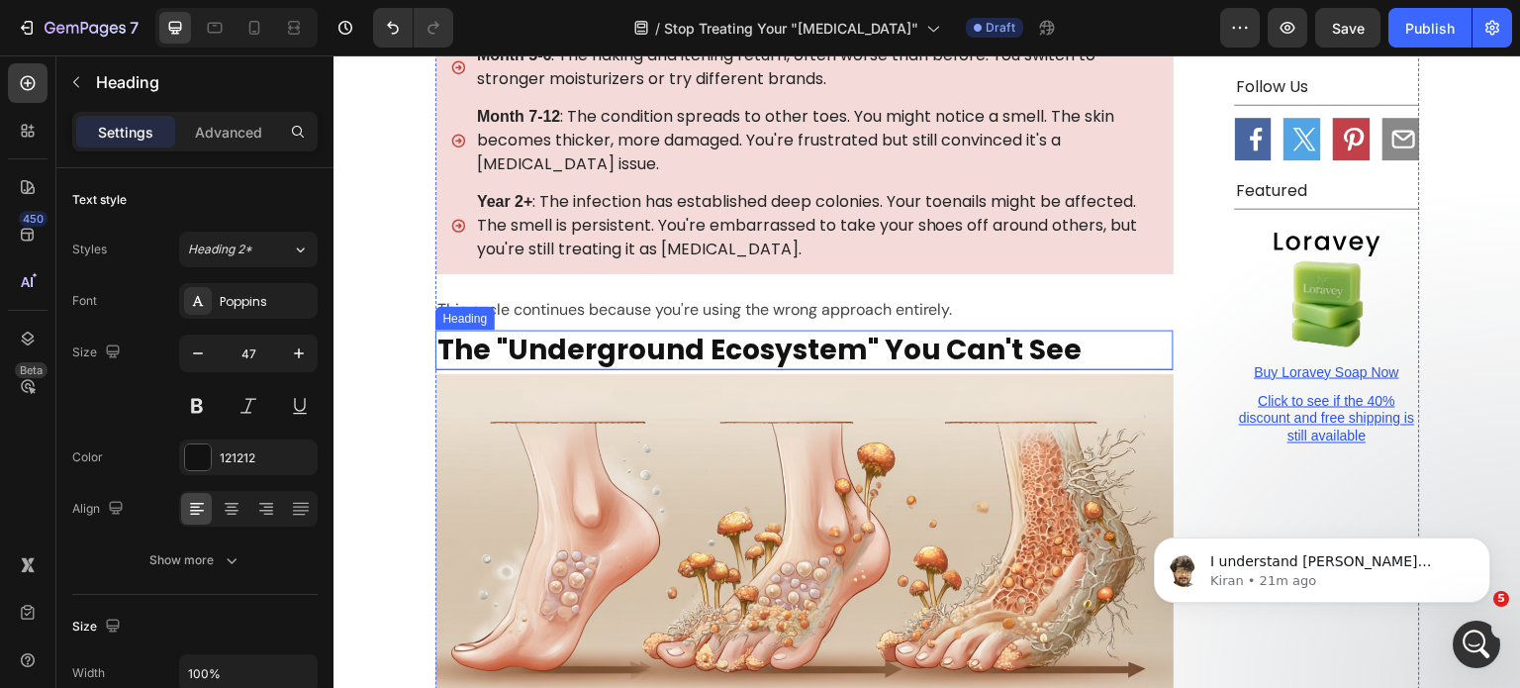
click at [650, 333] on p "The "Underground Ecosystem" You Can't See" at bounding box center [805, 351] width 734 height 36
click at [540, 300] on div at bounding box center [552, 312] width 24 height 24
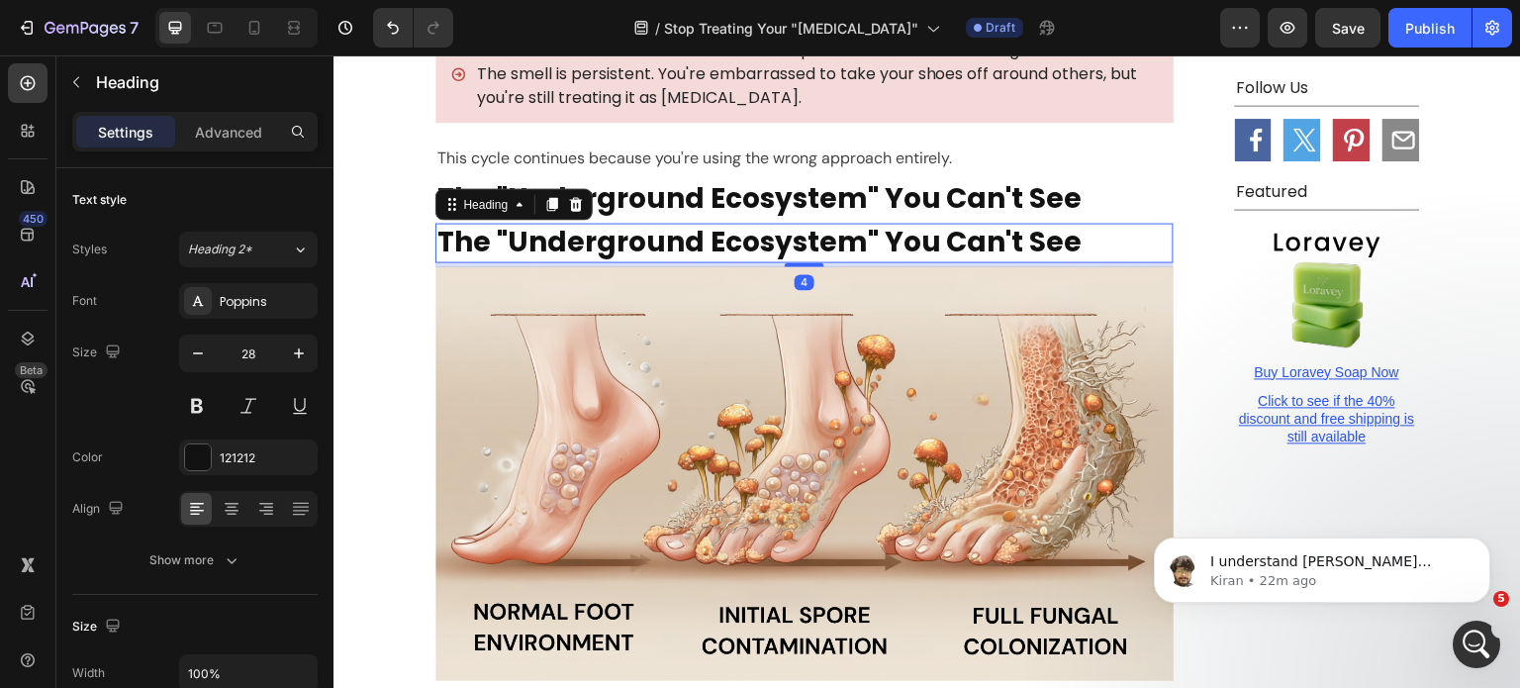
scroll to position [2805, 0]
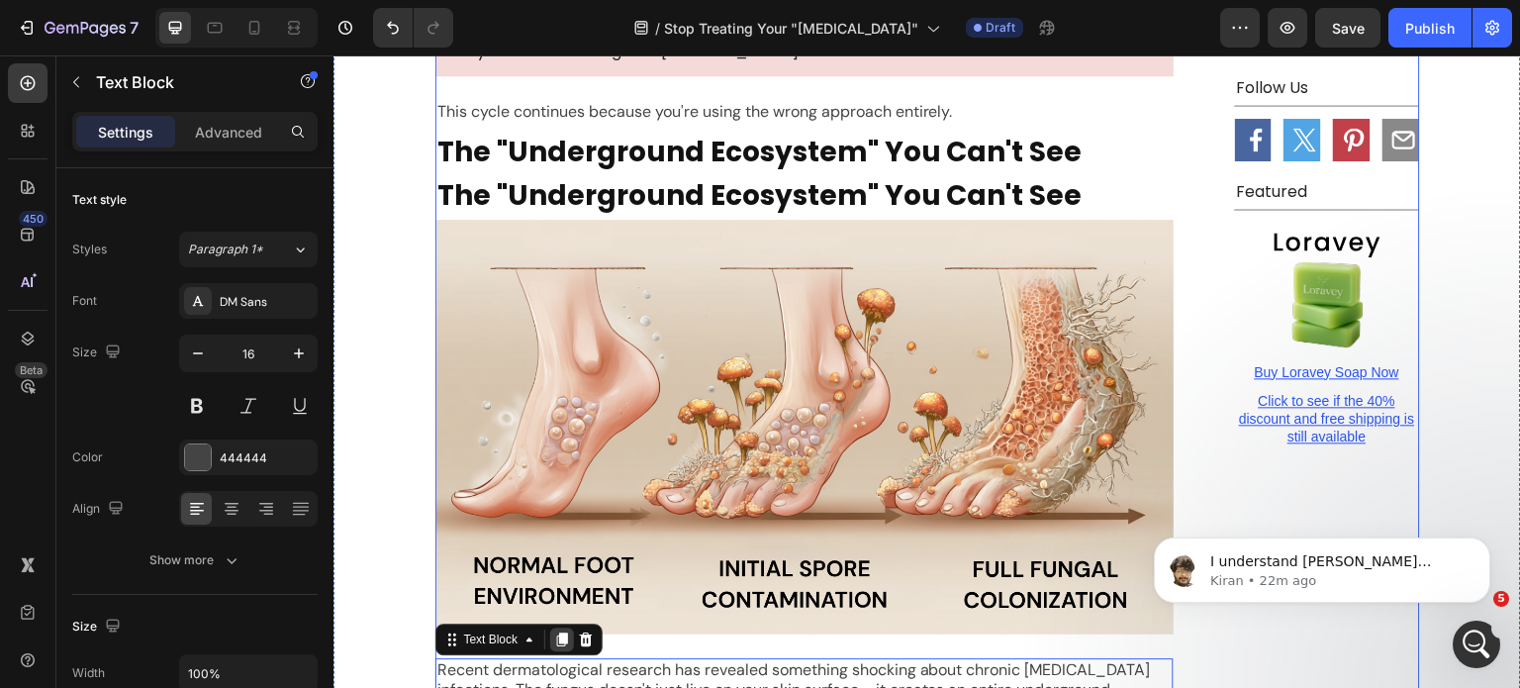
click at [554, 632] on icon at bounding box center [562, 640] width 16 height 16
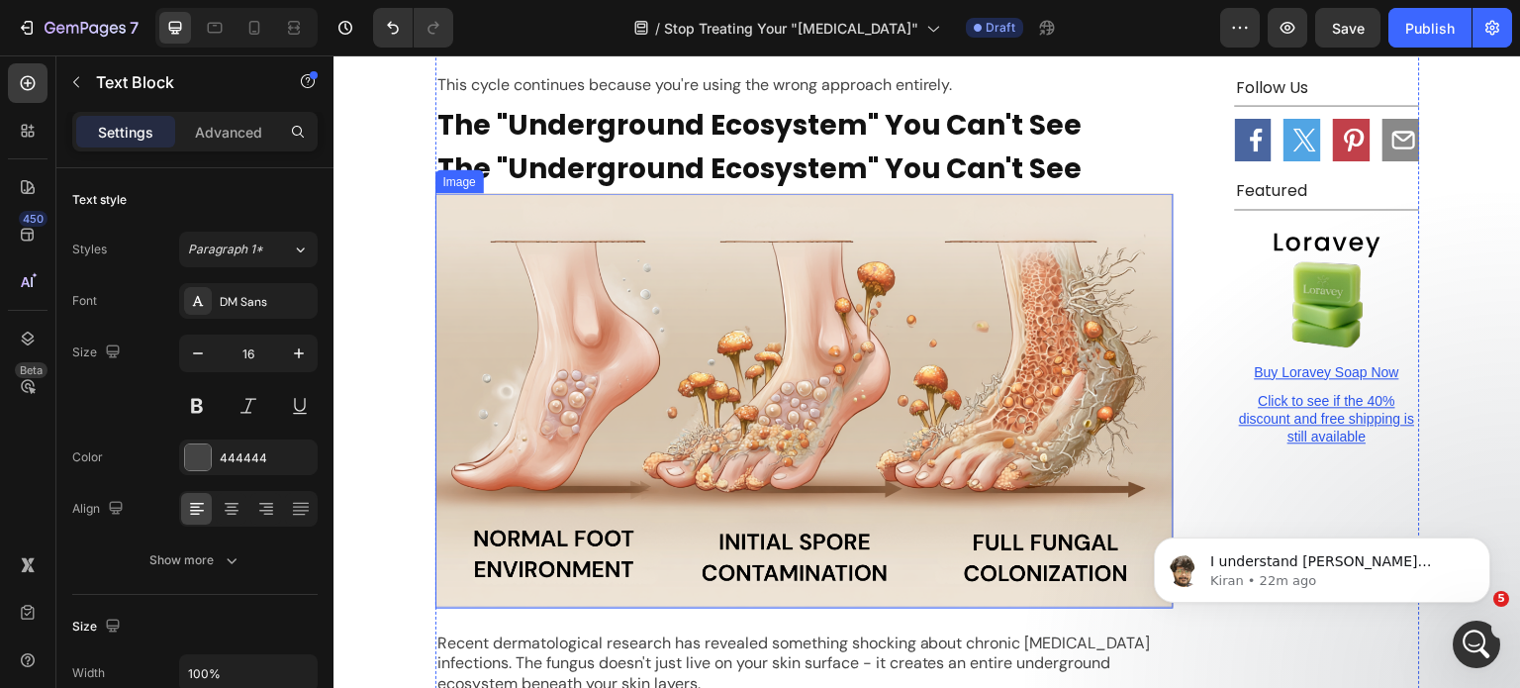
scroll to position [2794, 0]
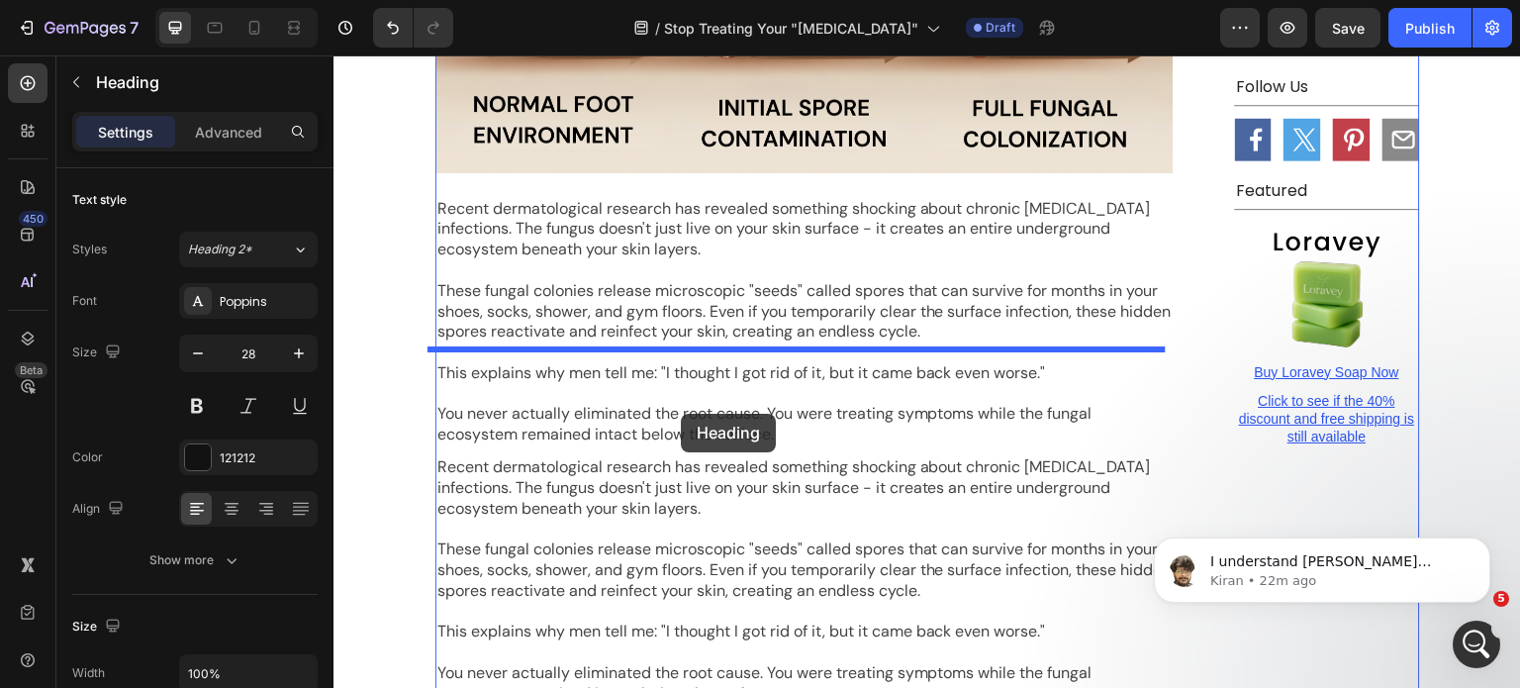
drag, startPoint x: 756, startPoint y: 98, endPoint x: 680, endPoint y: 410, distance: 321.0
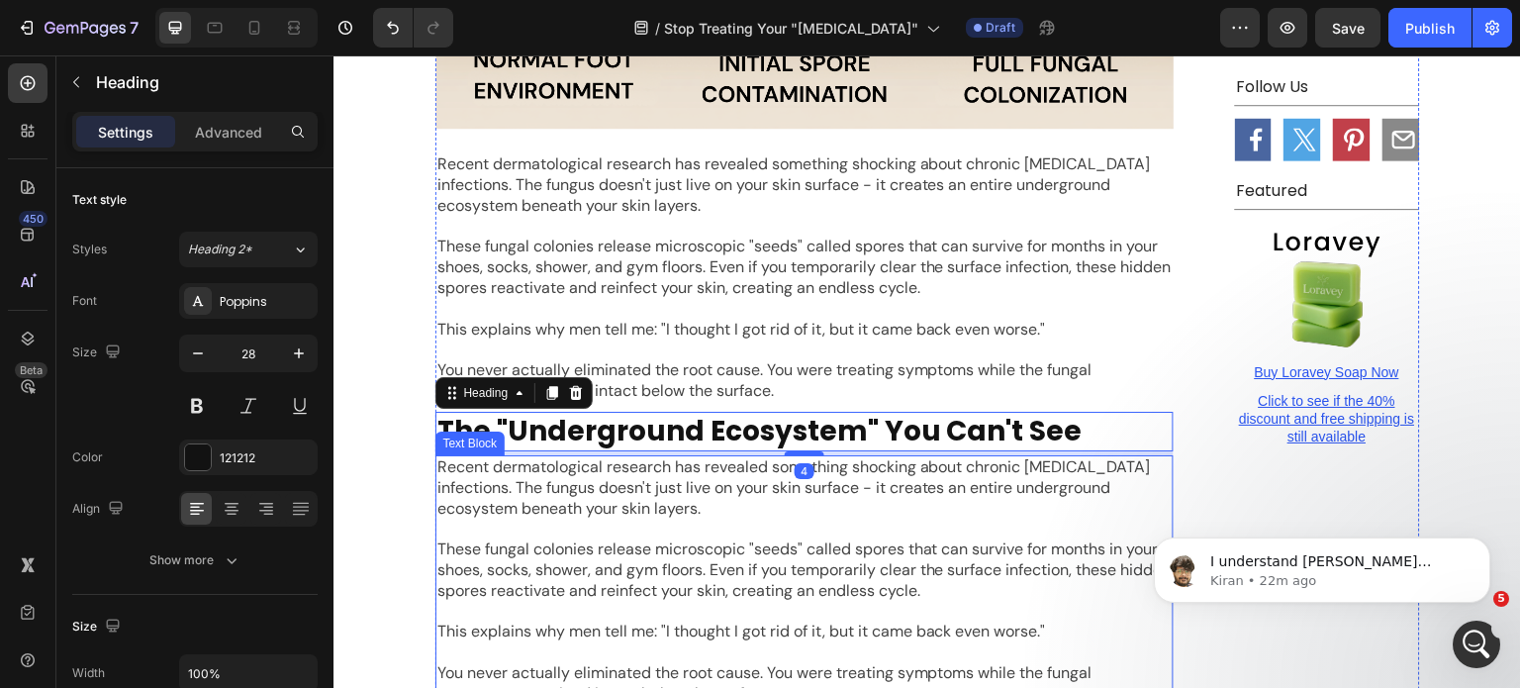
scroll to position [3222, 0]
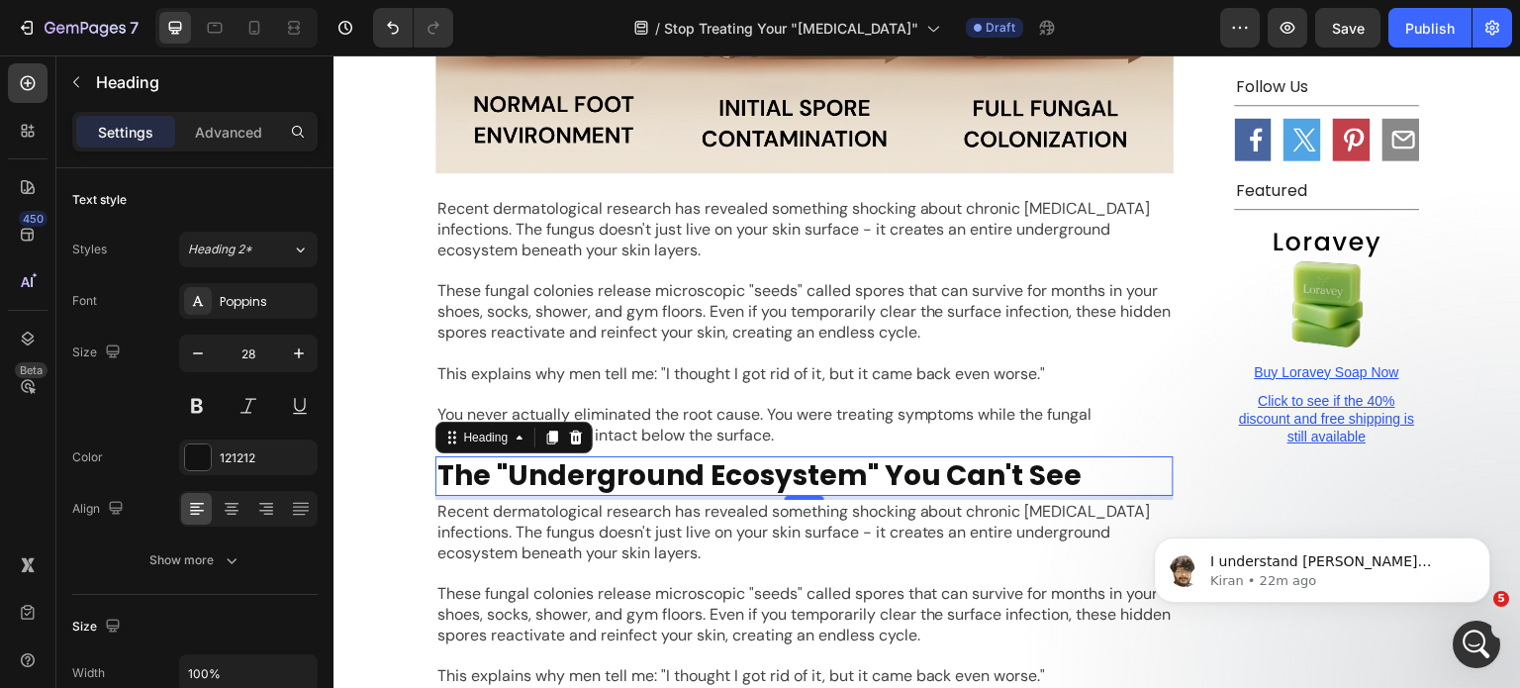
click at [562, 456] on h2 "The "Underground Ecosystem" You Can't See" at bounding box center [805, 476] width 738 height 40
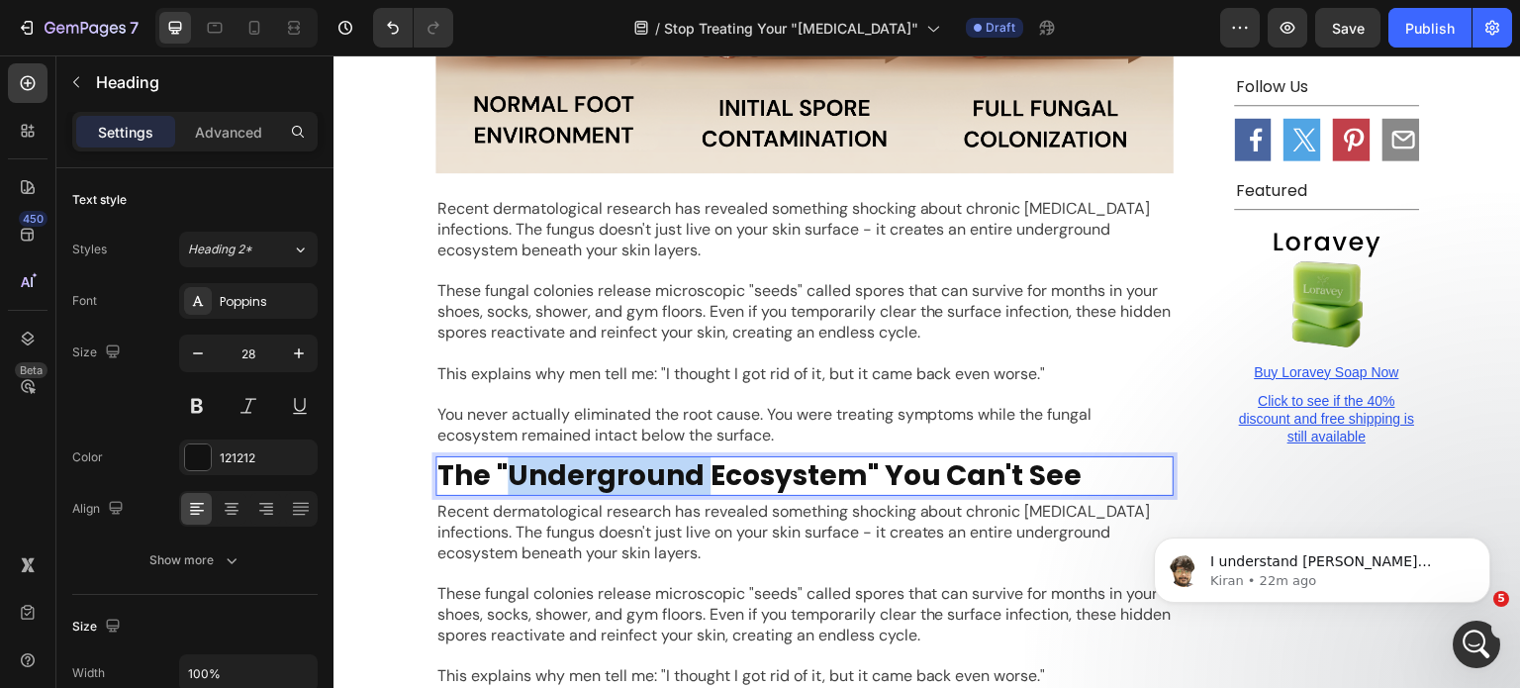
click at [562, 458] on p "The "Underground Ecosystem" You Can't See" at bounding box center [805, 476] width 734 height 36
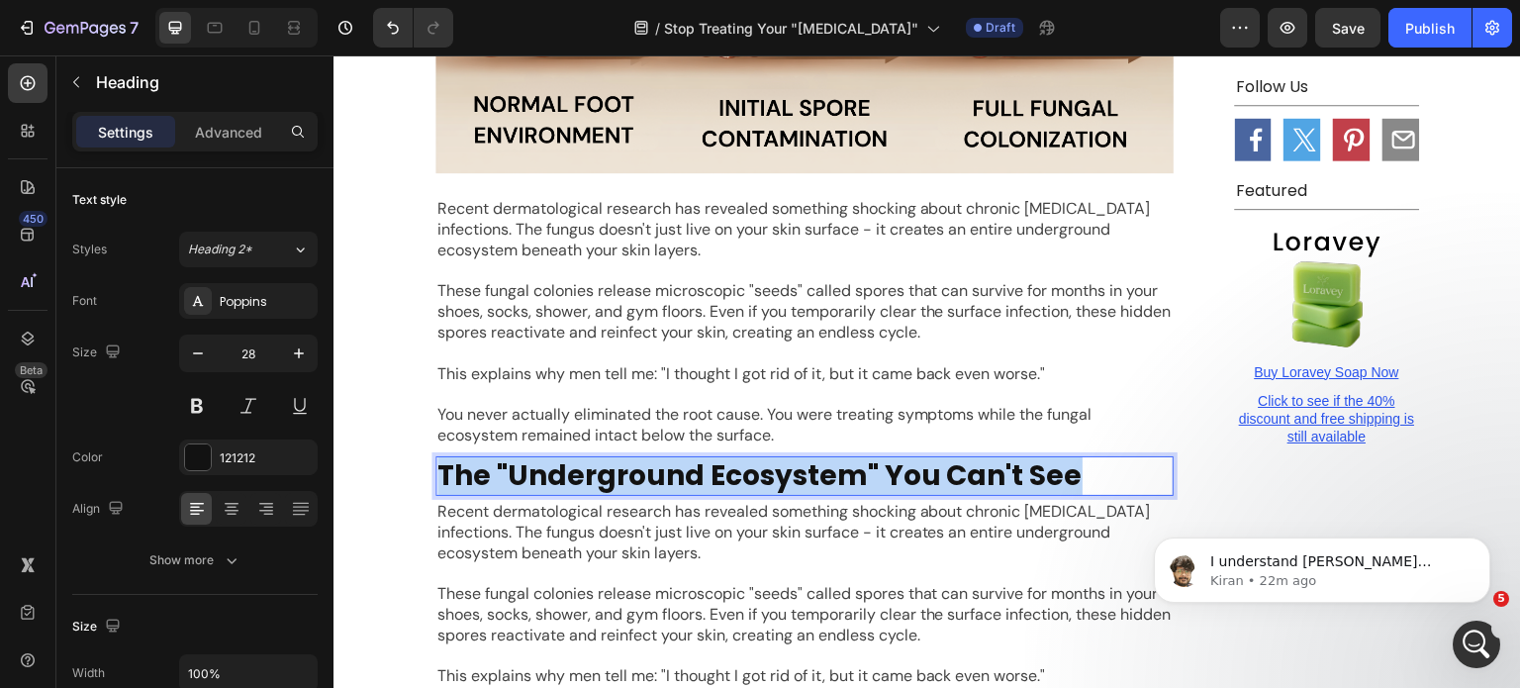
click at [562, 458] on p "The "Underground Ecosystem" You Can't See" at bounding box center [805, 476] width 734 height 36
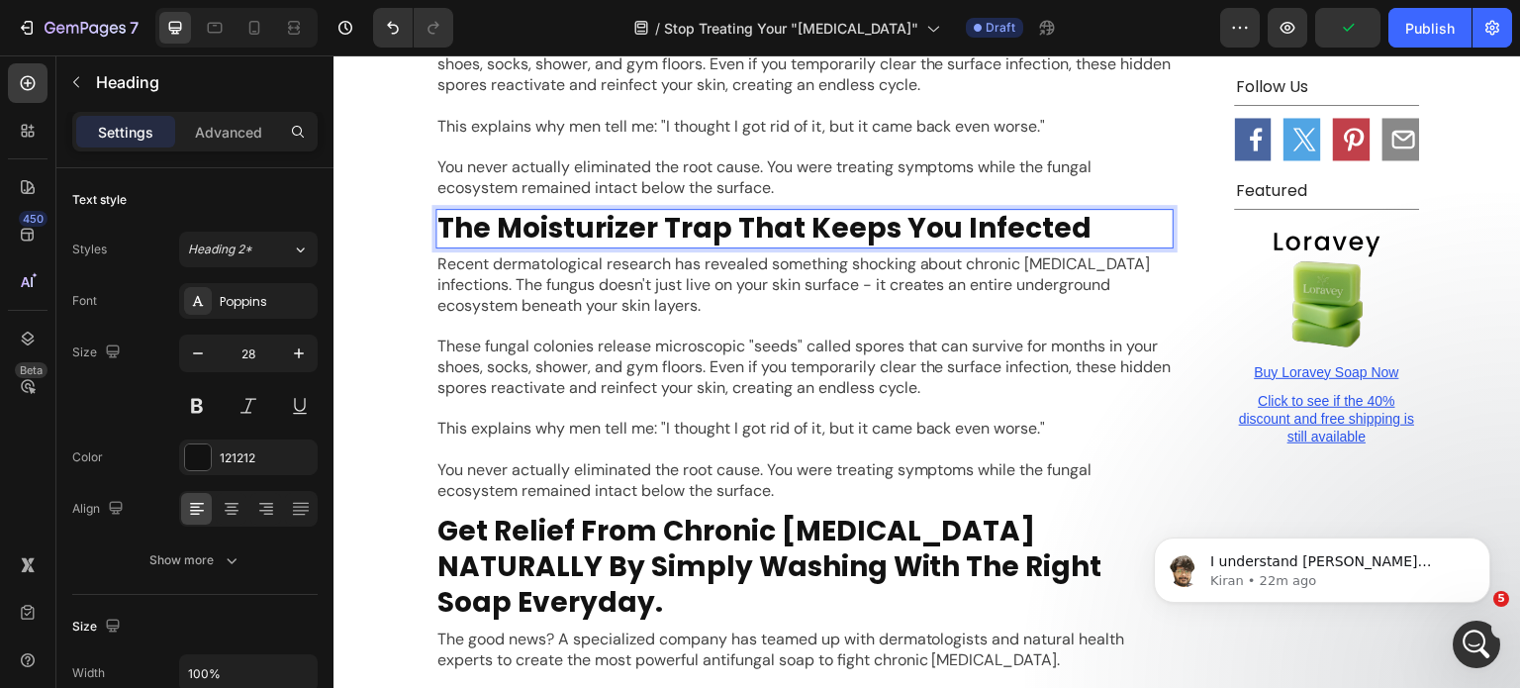
scroll to position [3519, 0]
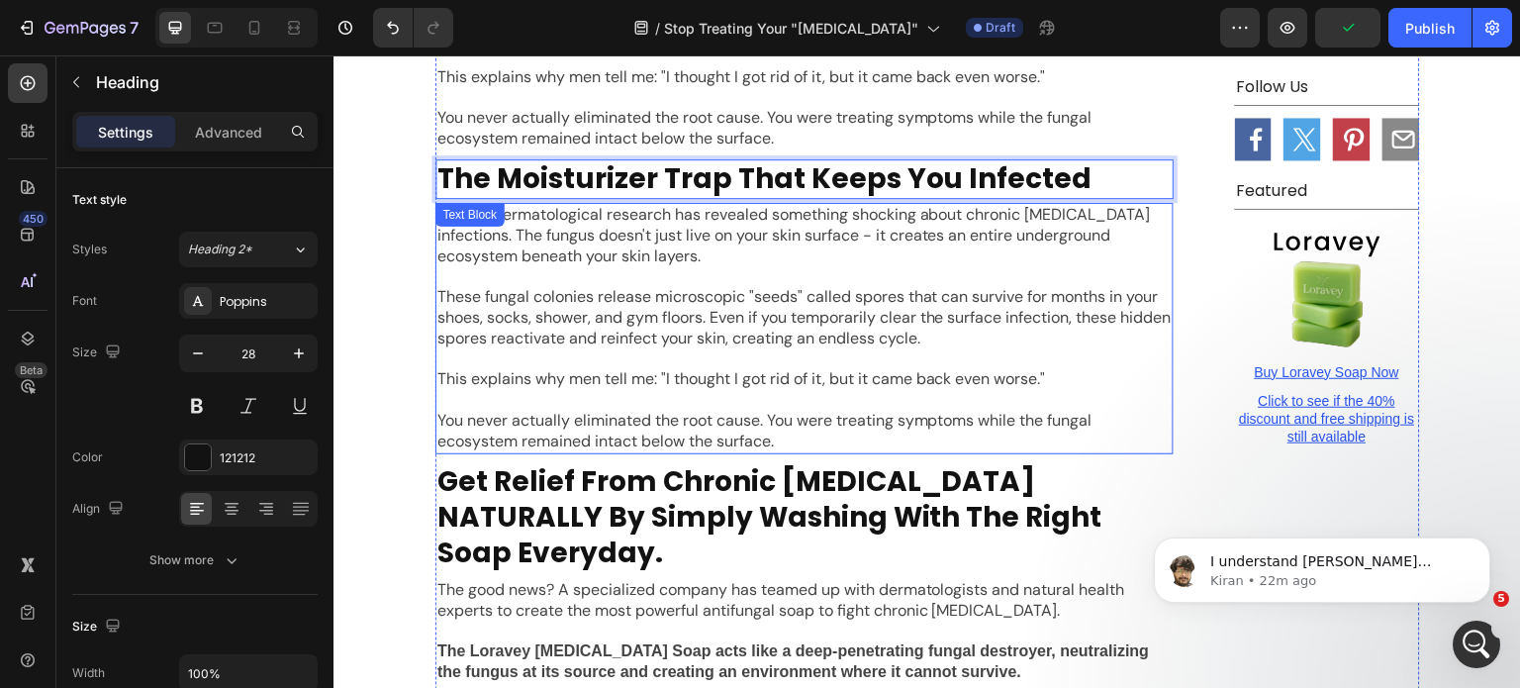
click at [625, 369] on p "This explains why men tell me: "I thought I got rid of it, but it came back eve…" at bounding box center [805, 379] width 734 height 21
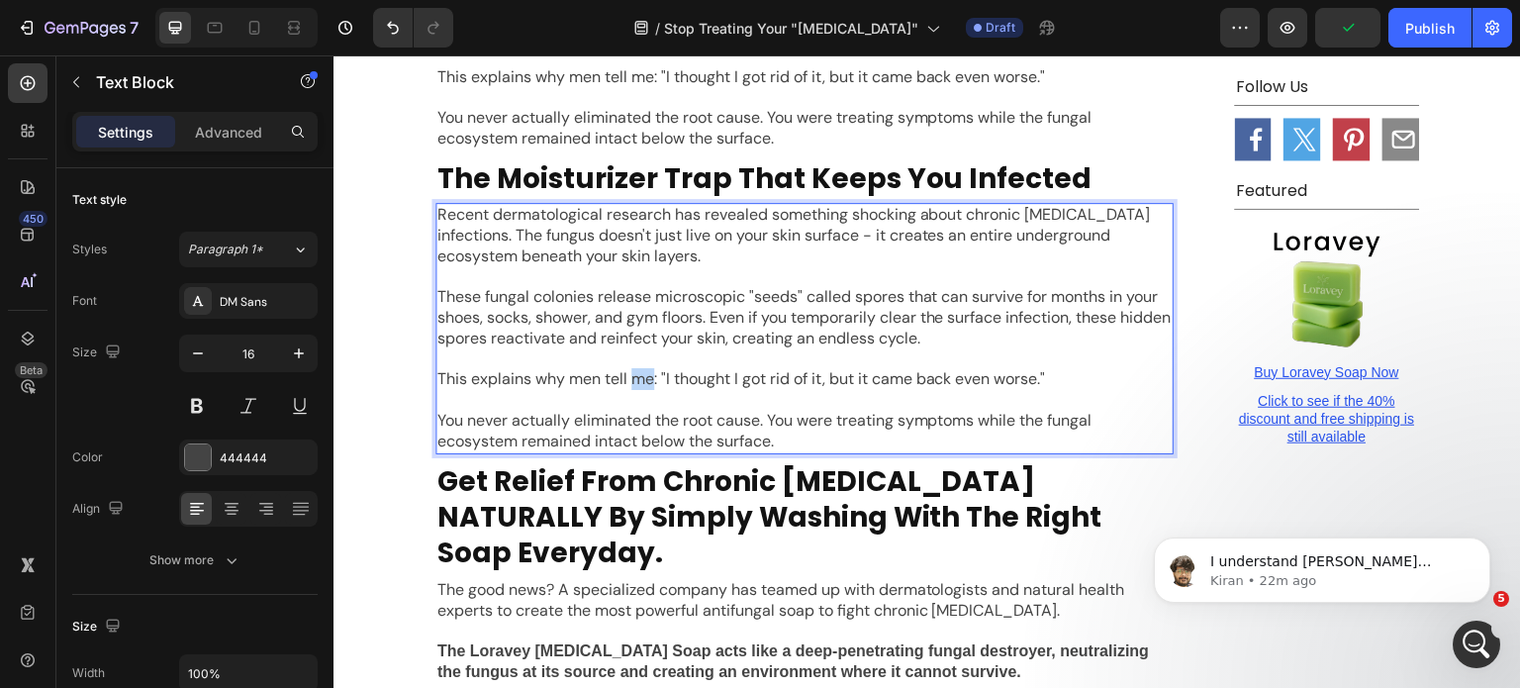
click at [625, 369] on p "This explains why men tell me: "I thought I got rid of it, but it came back eve…" at bounding box center [805, 379] width 734 height 21
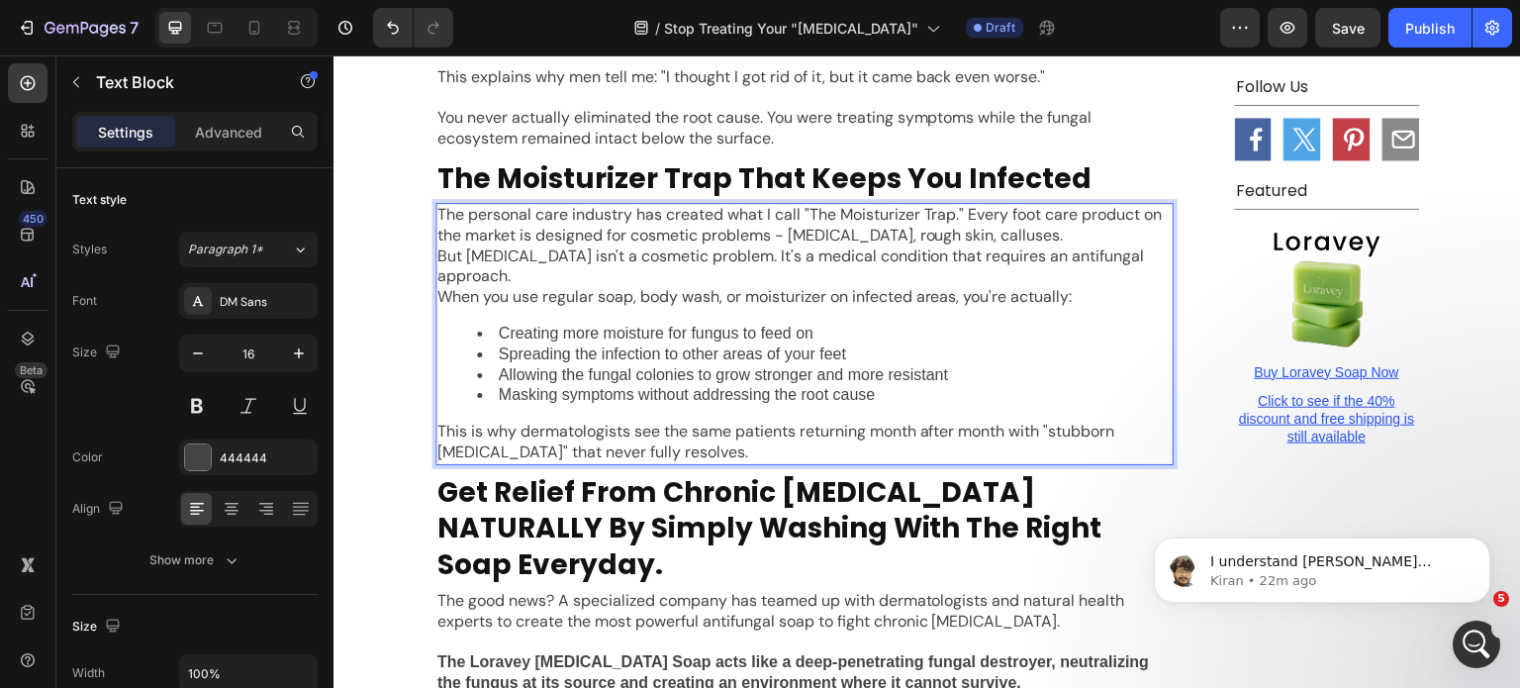
click at [1058, 205] on p "The personal care industry has created what I call "The Moisturizer Trap." Ever…" at bounding box center [805, 226] width 734 height 42
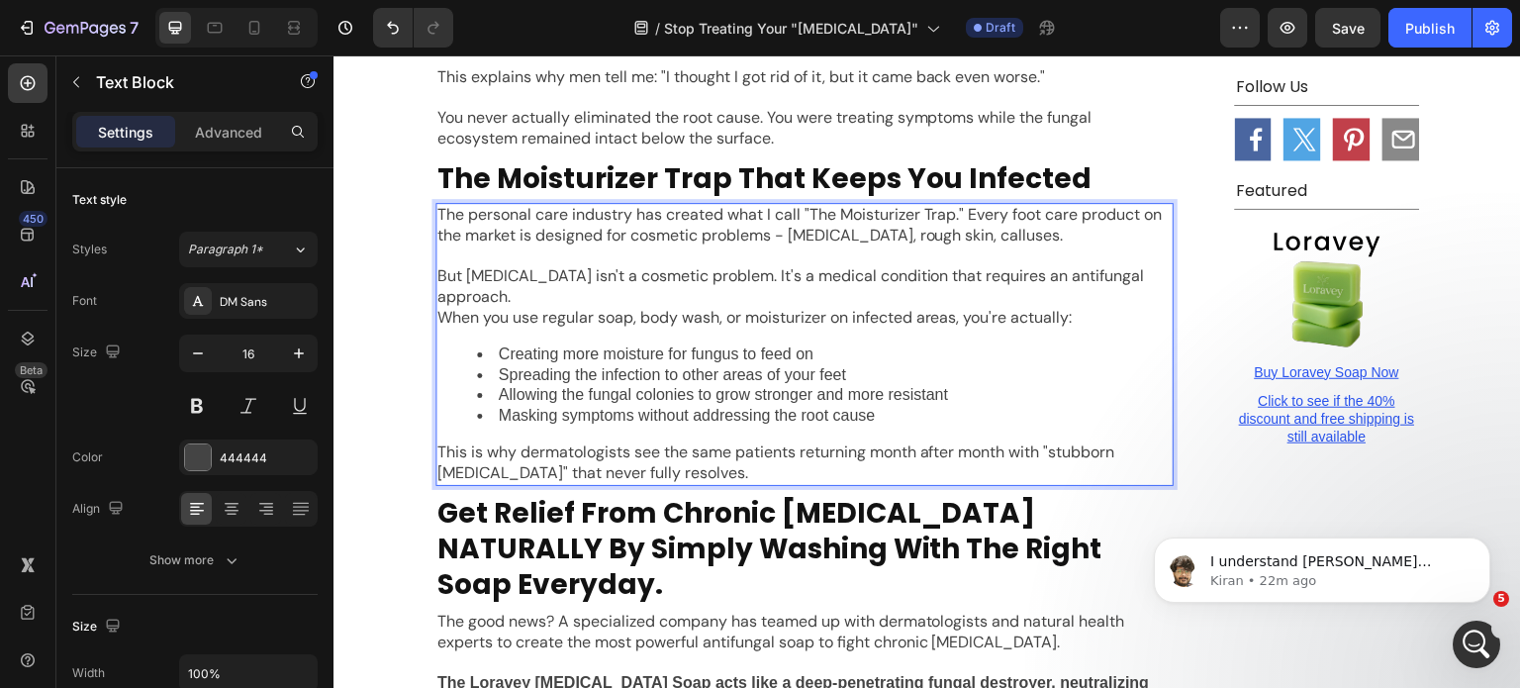
click at [1042, 266] on p "But [MEDICAL_DATA] isn't a cosmetic problem. It's a medical condition that requ…" at bounding box center [805, 287] width 734 height 42
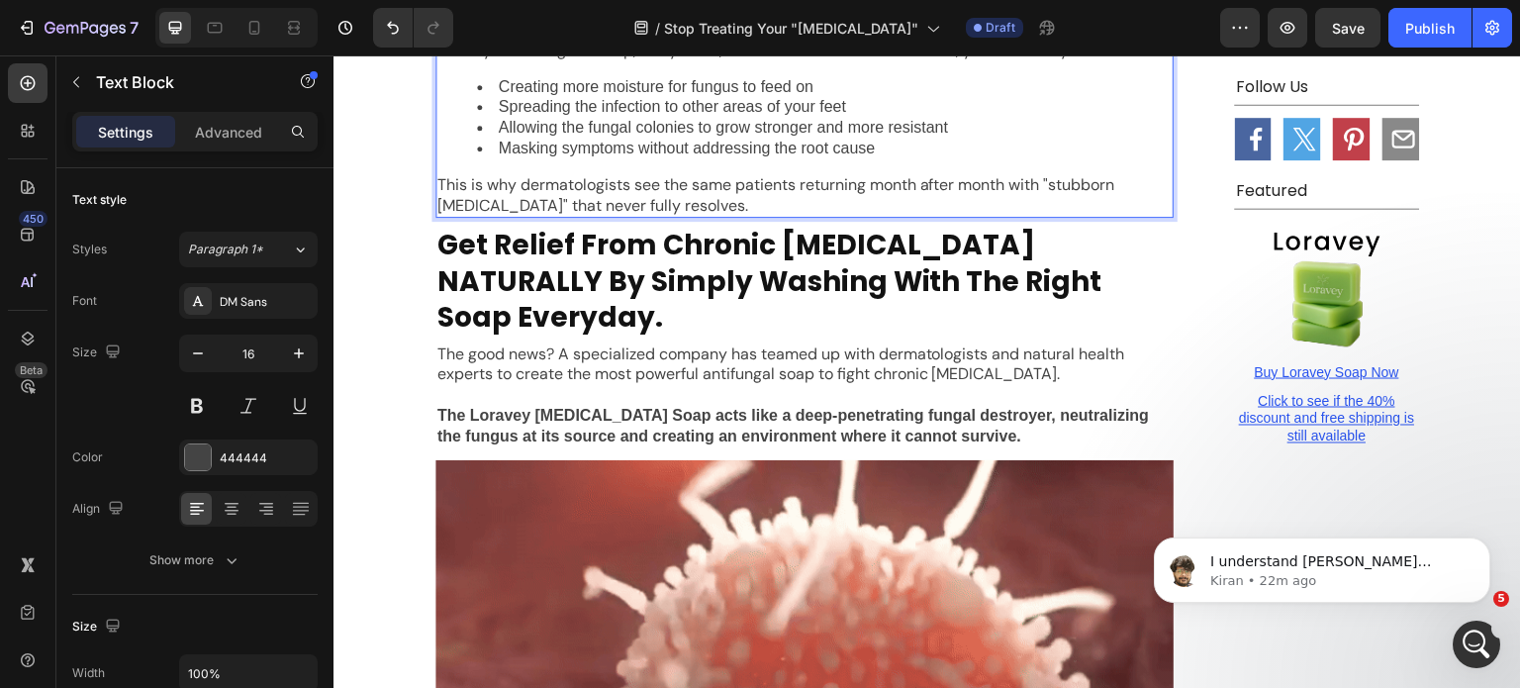
scroll to position [3816, 0]
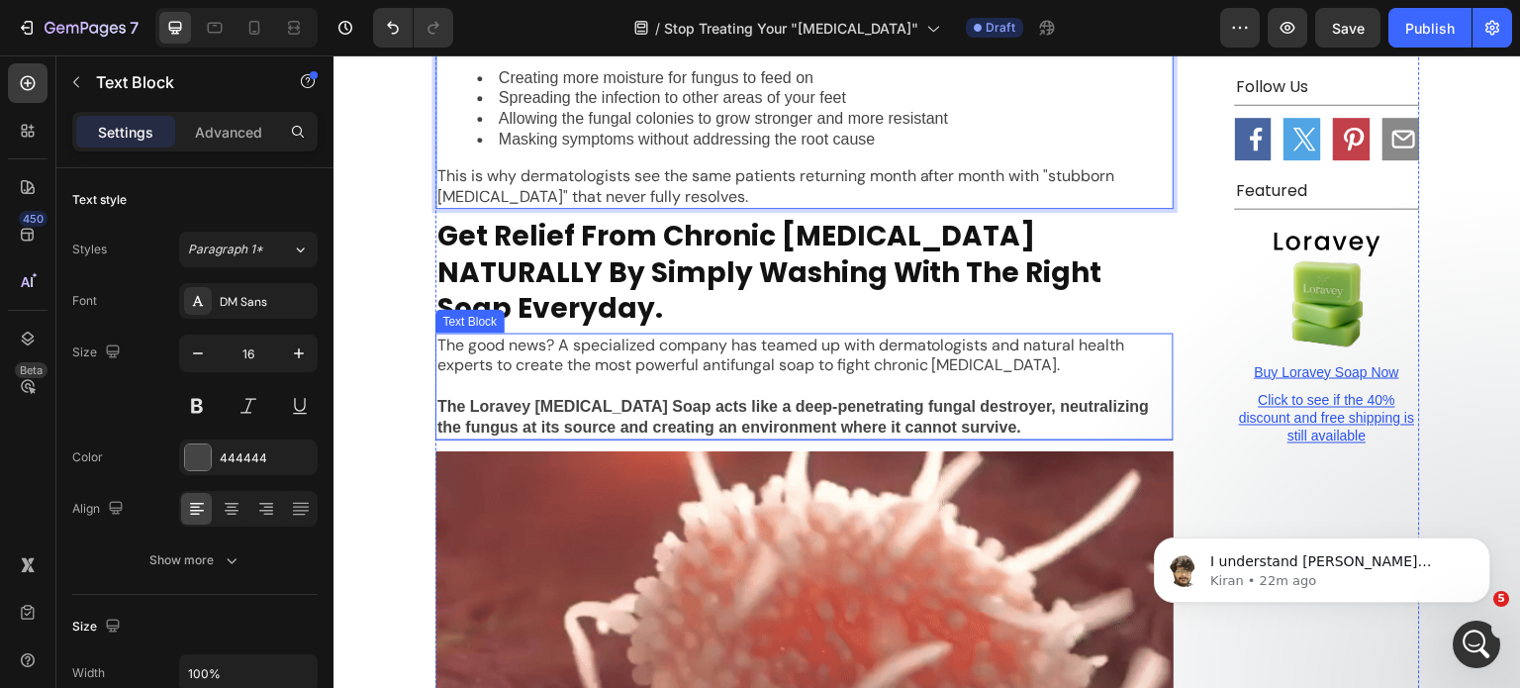
click at [648, 217] on h2 "Get Relief From Chronic [MEDICAL_DATA] NATURALLY By Simply Washing With The Rig…" at bounding box center [805, 273] width 738 height 112
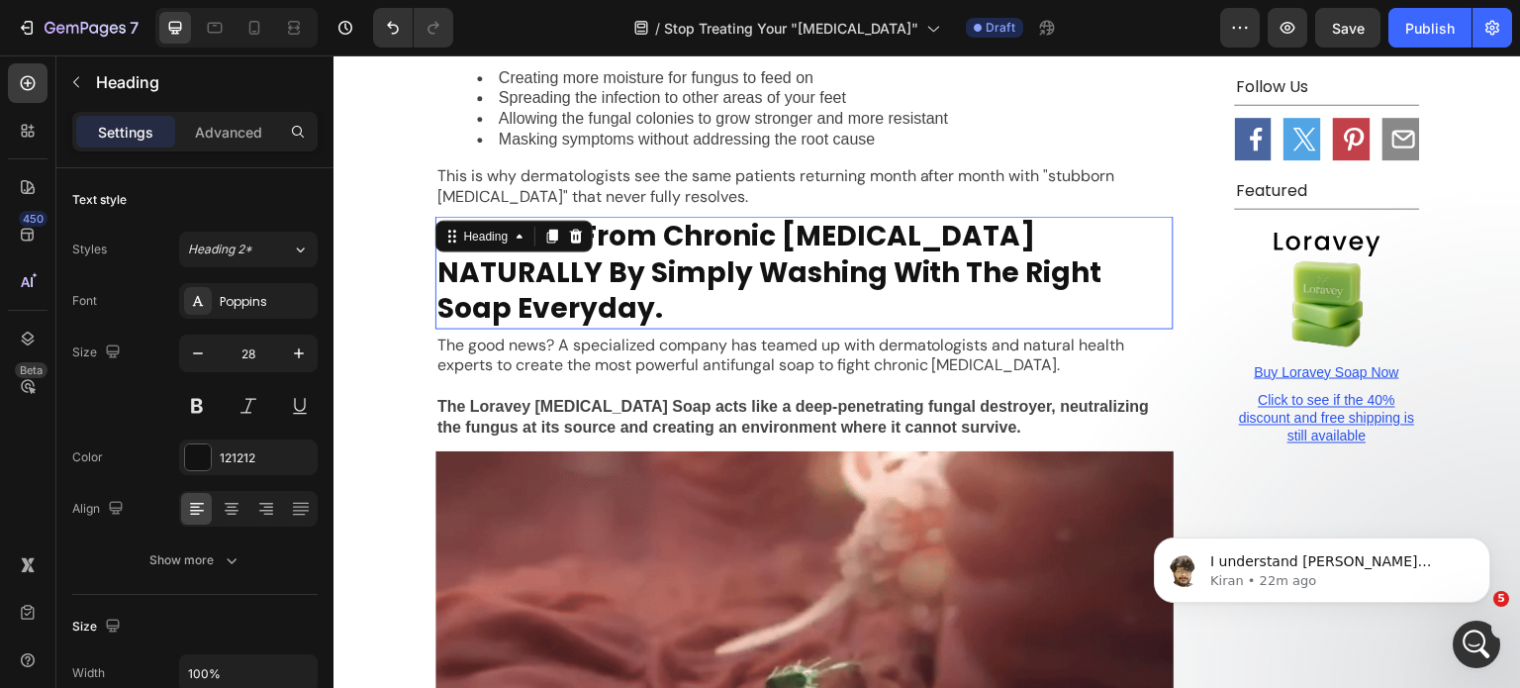
click at [648, 217] on h2 "Get Relief From Chronic [MEDICAL_DATA] NATURALLY By Simply Washing With The Rig…" at bounding box center [805, 273] width 738 height 112
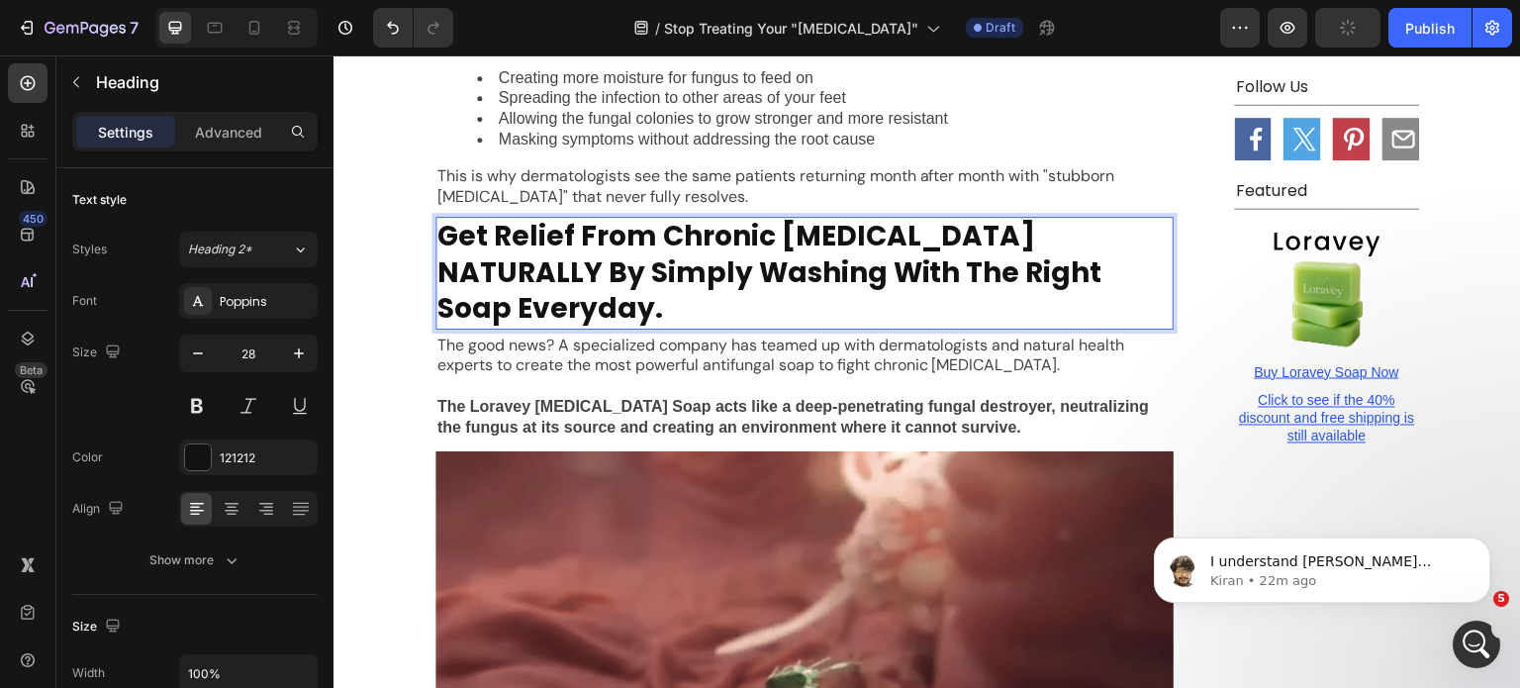
click at [648, 219] on p "Get Relief From Chronic [MEDICAL_DATA] NATURALLY By Simply Washing With The Rig…" at bounding box center [805, 273] width 734 height 108
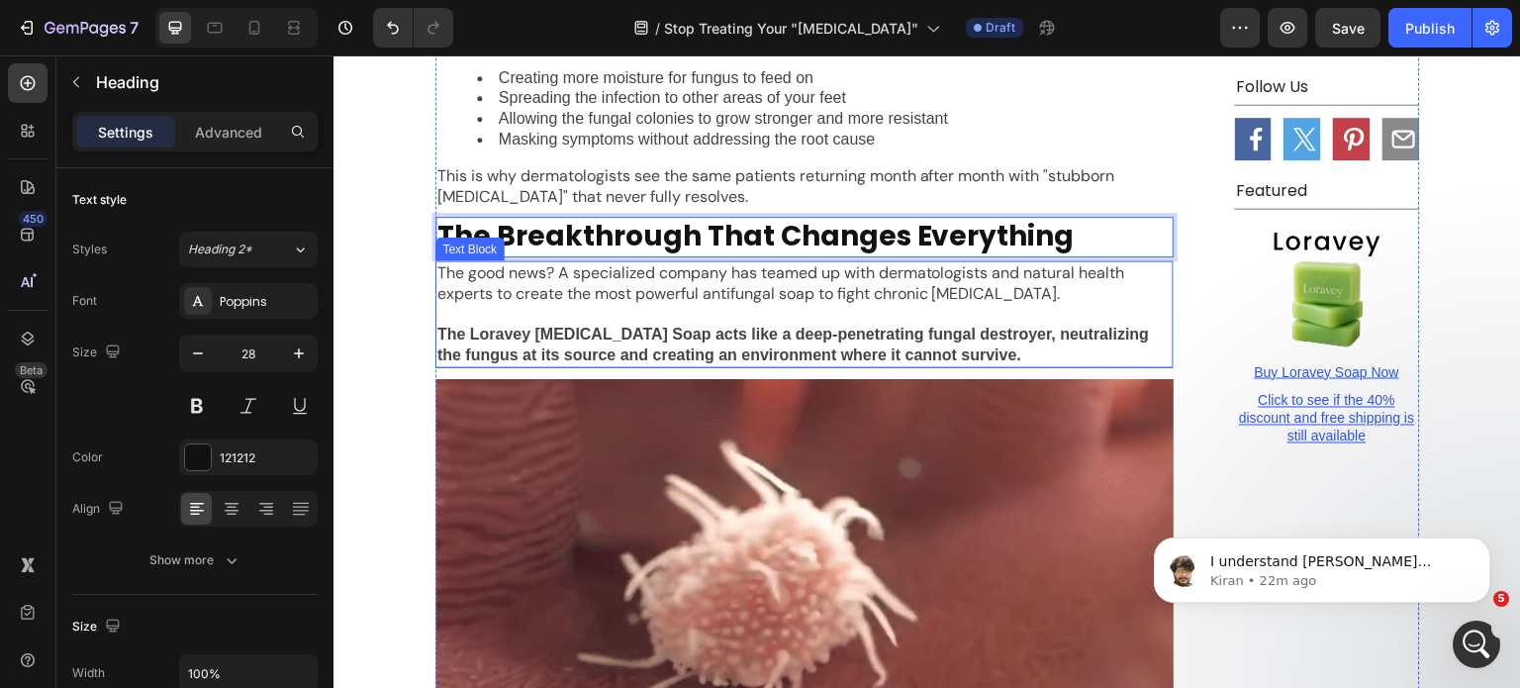
click at [718, 263] on p "The good news? A specialized company has teamed up with dermatologists and natu…" at bounding box center [805, 284] width 734 height 42
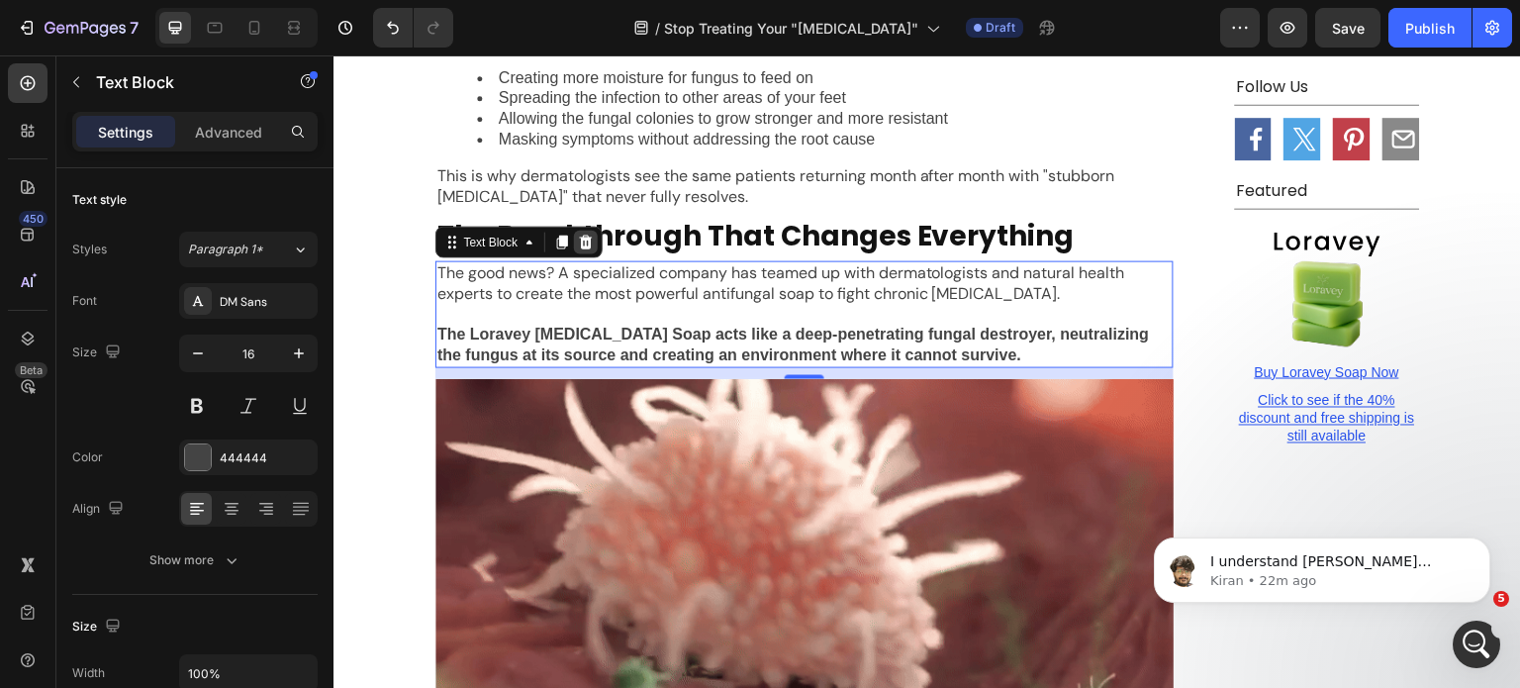
click at [583, 235] on icon at bounding box center [586, 243] width 16 height 16
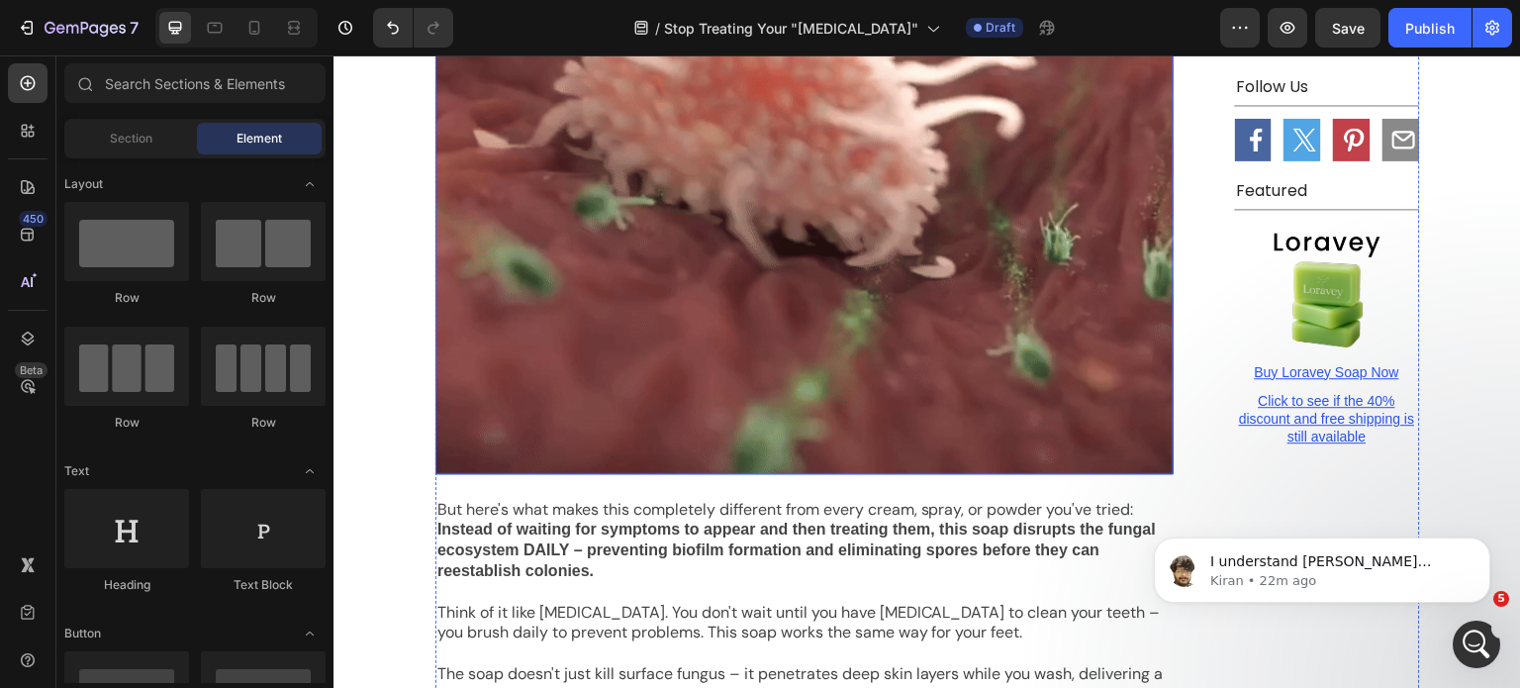
scroll to position [4212, 0]
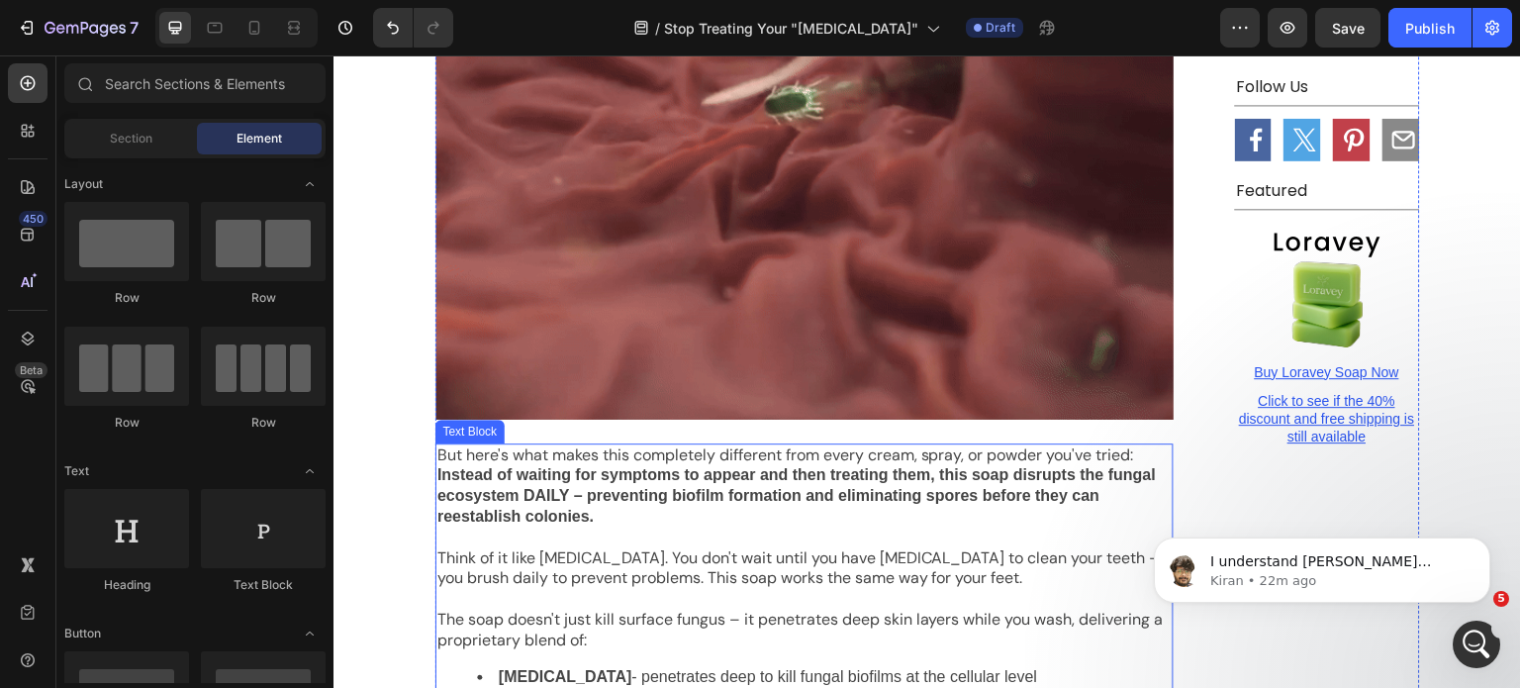
click at [706, 528] on p at bounding box center [805, 538] width 734 height 21
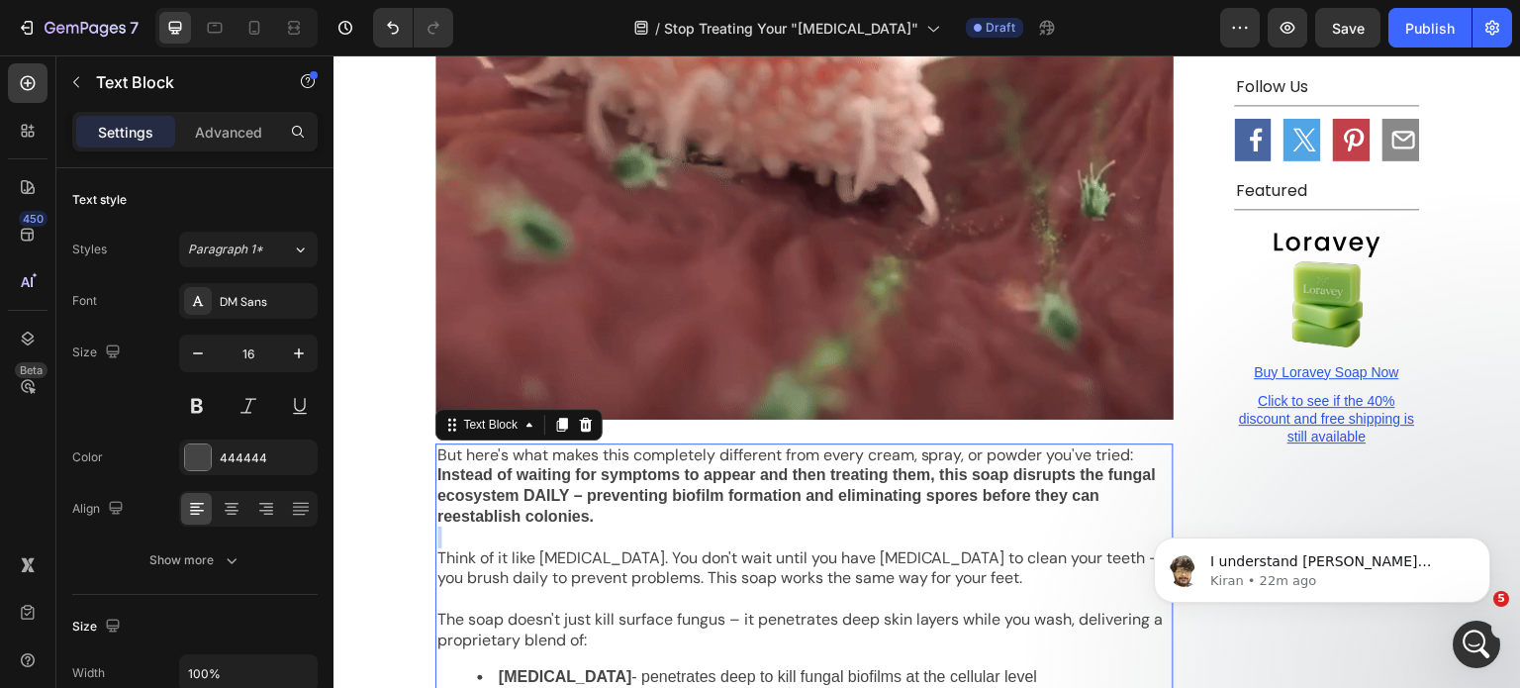
click at [706, 528] on p "Rich Text Editor. Editing area: main" at bounding box center [805, 538] width 734 height 21
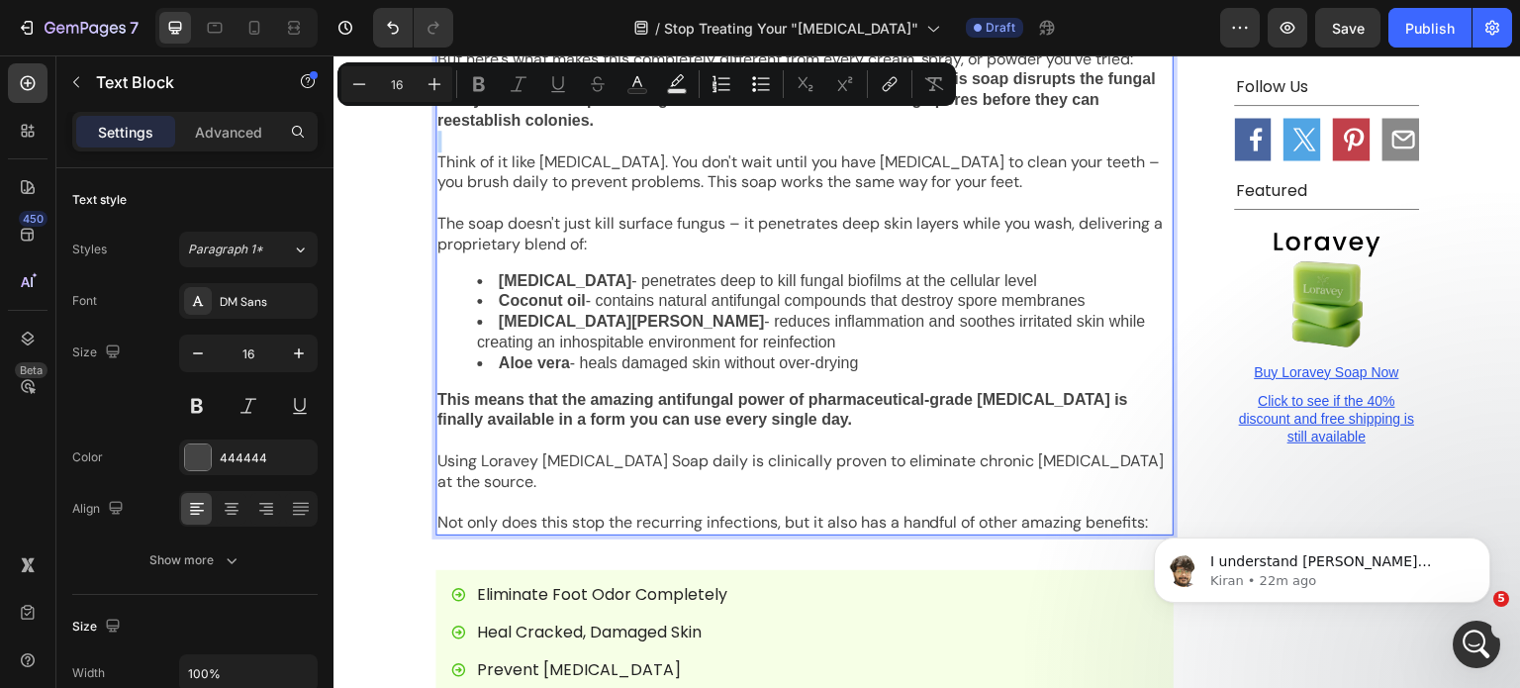
scroll to position [4410, 0]
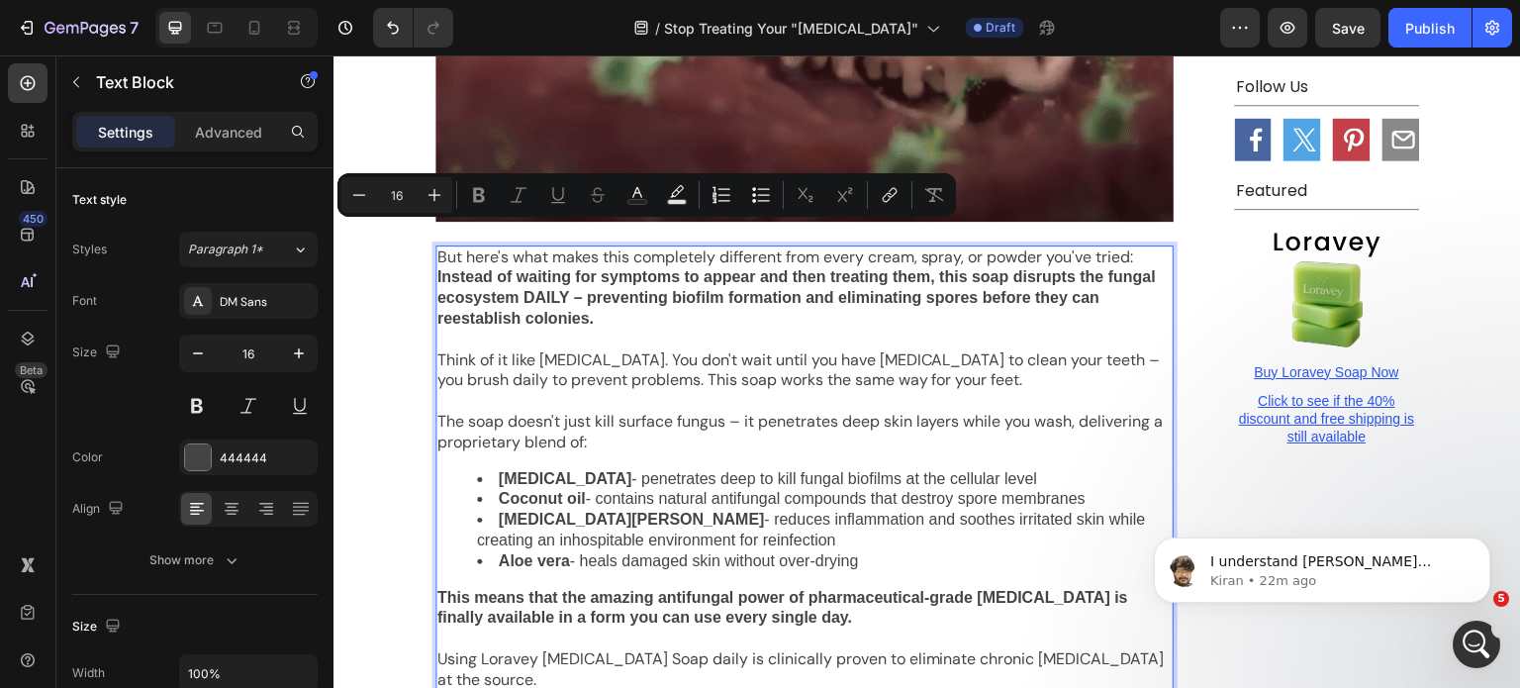
click at [667, 412] on p "The soap doesn't just kill surface fungus – it penetrates deep skin layers whil…" at bounding box center [805, 433] width 734 height 42
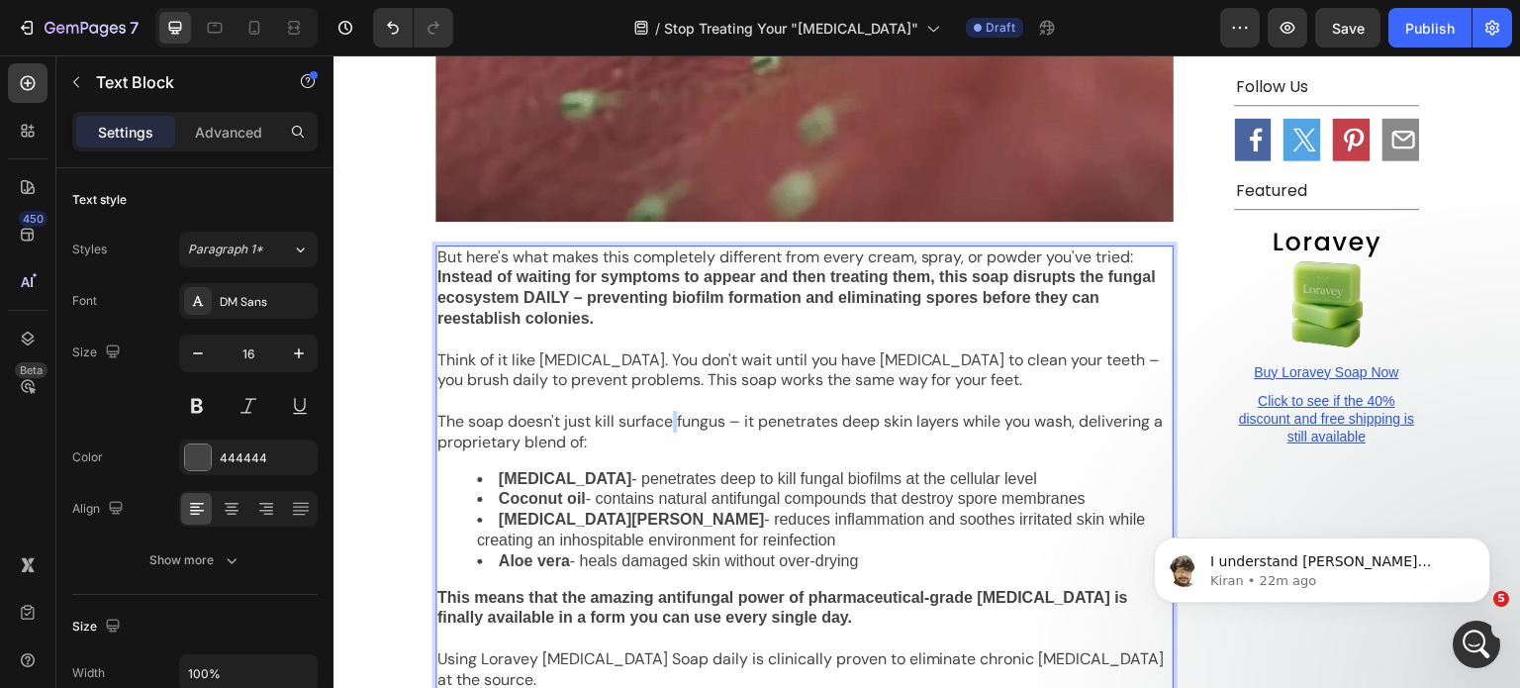
click at [667, 412] on p "The soap doesn't just kill surface fungus – it penetrates deep skin layers whil…" at bounding box center [805, 433] width 734 height 42
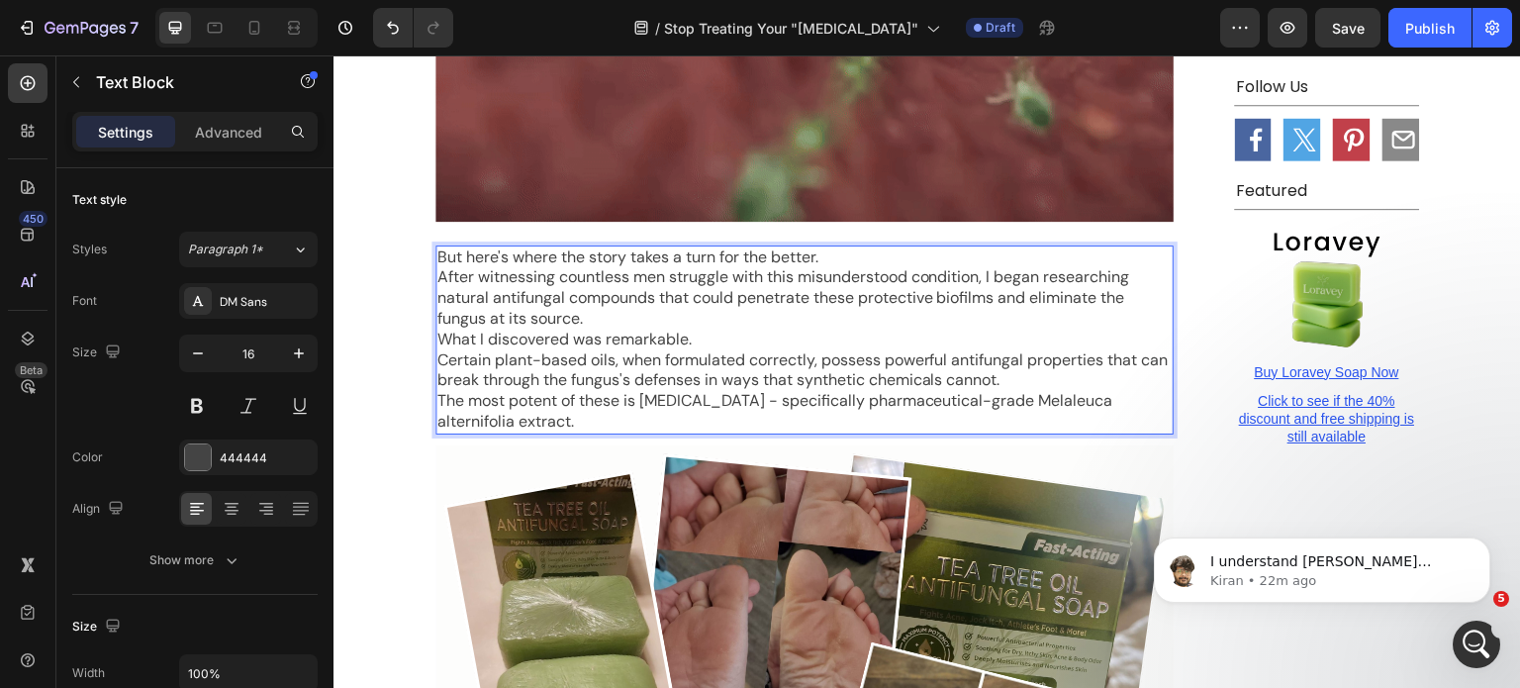
click at [823, 247] on p "But here's where the story takes a turn for the better." at bounding box center [805, 257] width 734 height 21
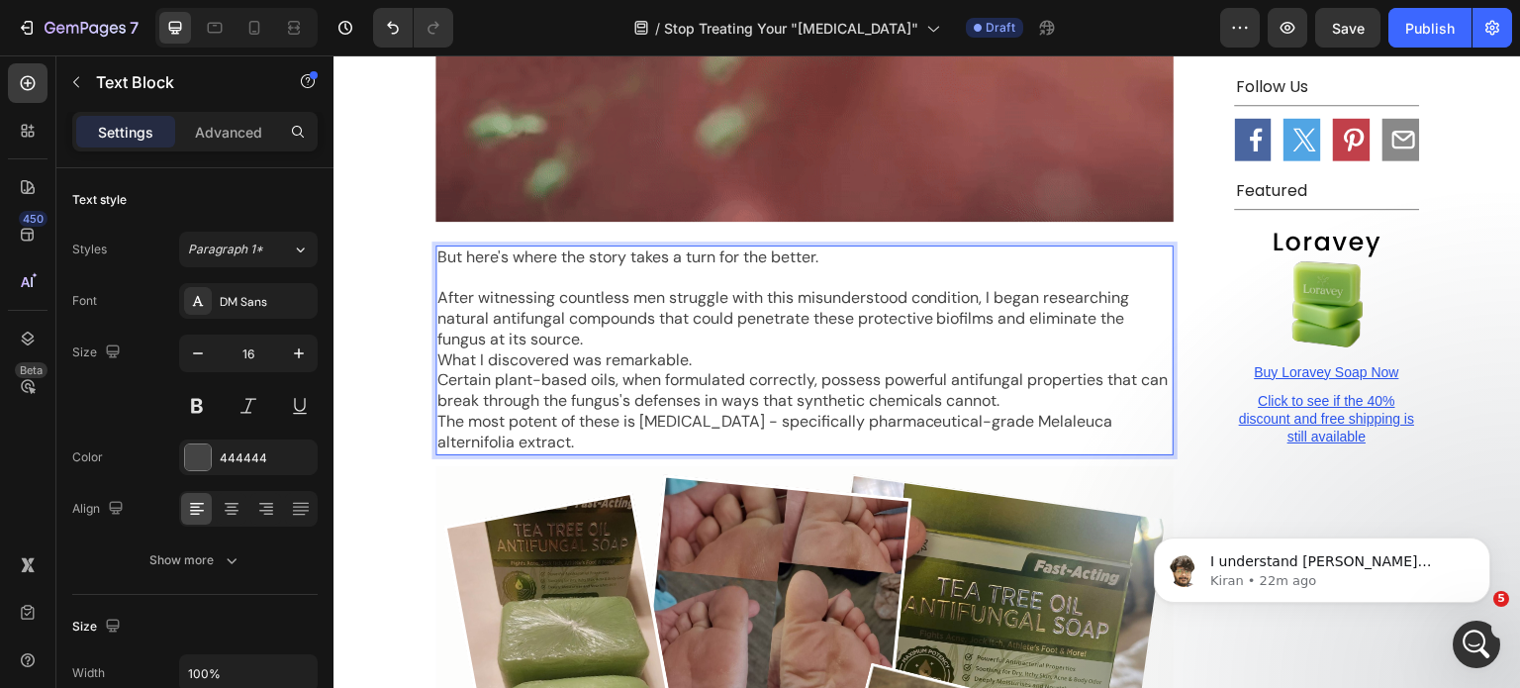
click at [807, 288] on p "After witnessing countless men struggle with this misunderstood condition, I be…" at bounding box center [805, 318] width 734 height 61
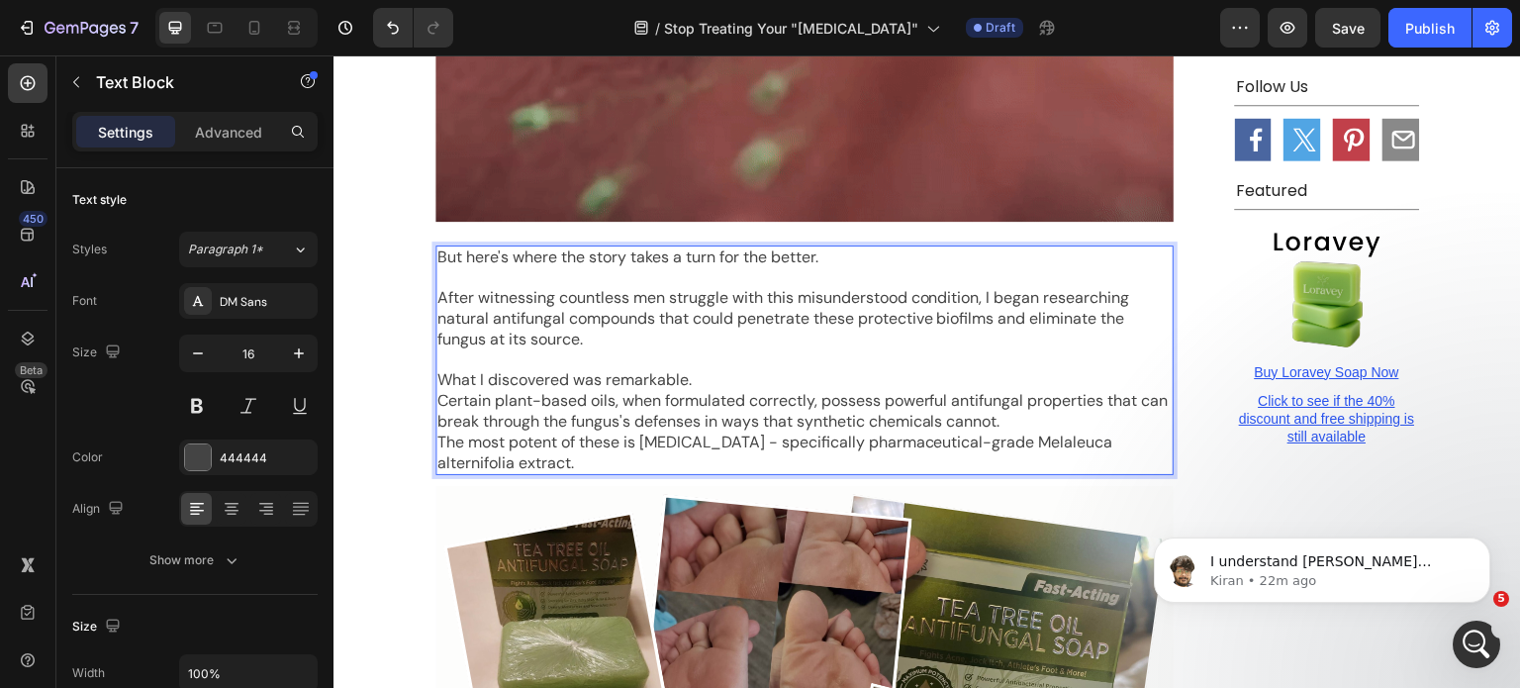
click at [792, 370] on p "What I discovered was remarkable." at bounding box center [805, 380] width 734 height 21
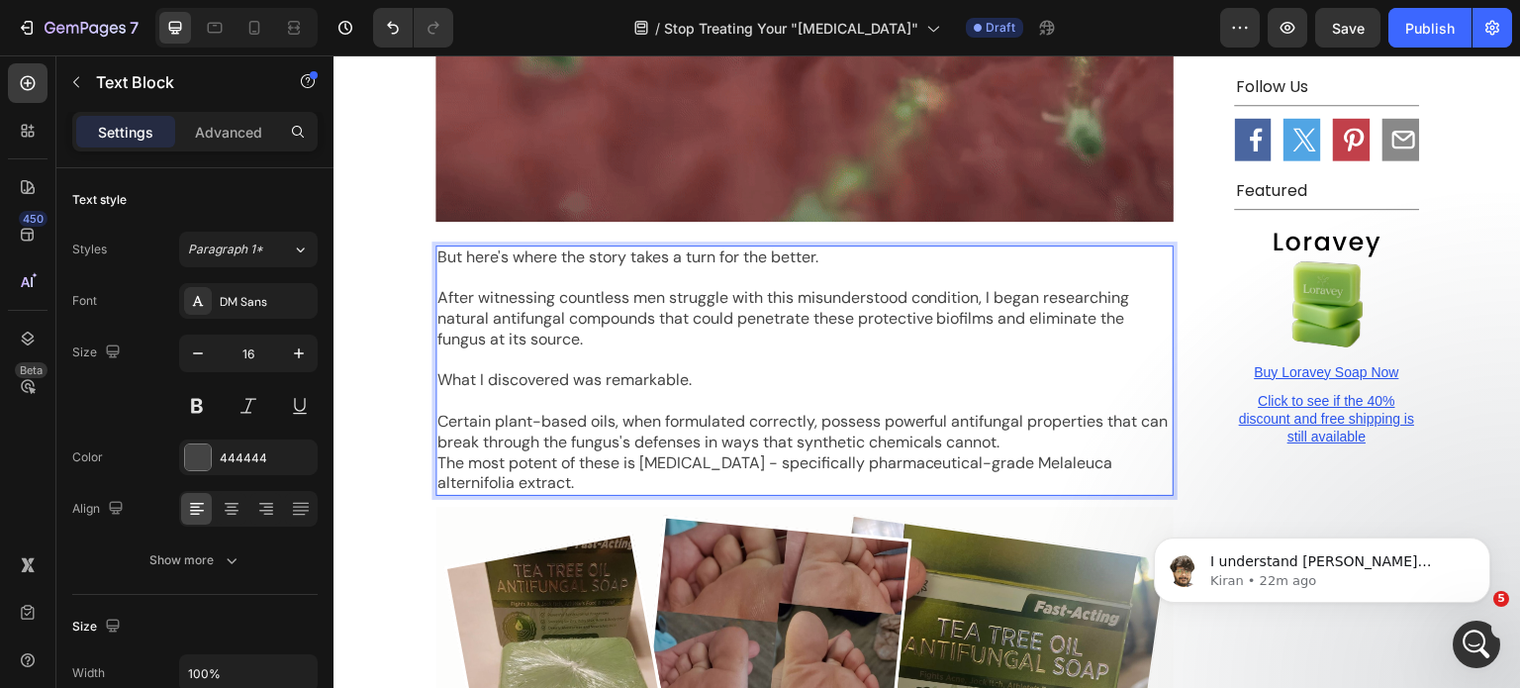
click at [1053, 412] on p "Certain plant-based oils, when formulated correctly, possess powerful antifunga…" at bounding box center [805, 433] width 734 height 42
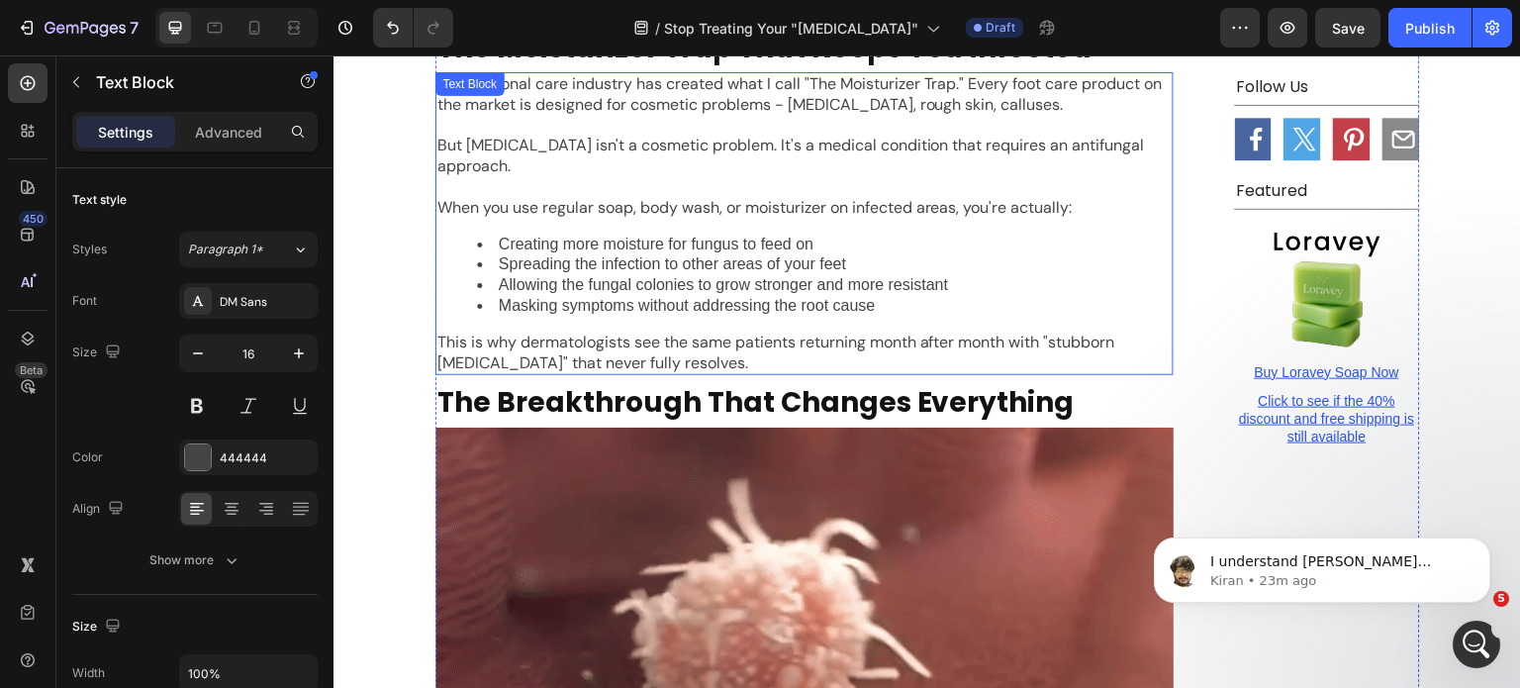
scroll to position [3535, 0]
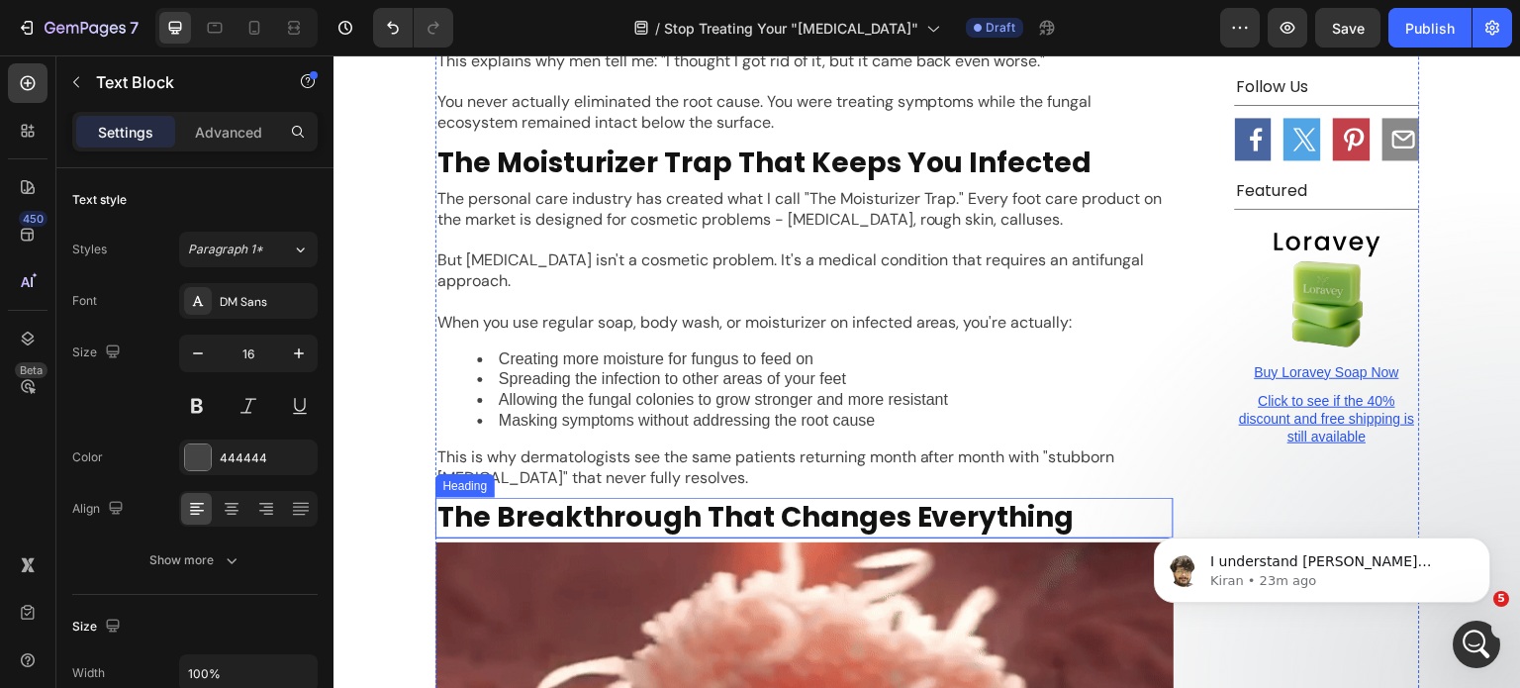
click at [728, 500] on p "The Breakthrough That Changes Everything" at bounding box center [805, 518] width 734 height 36
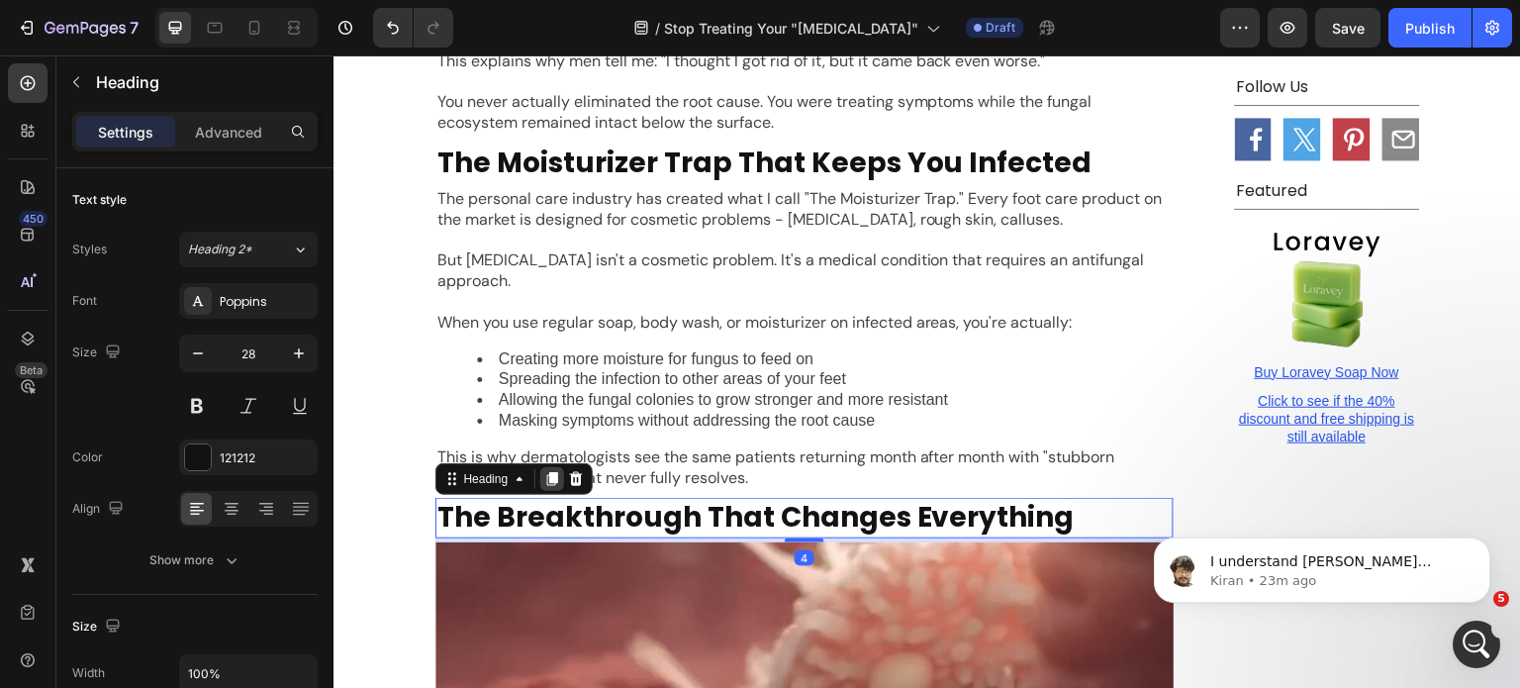
click at [547, 473] on icon at bounding box center [552, 480] width 11 height 14
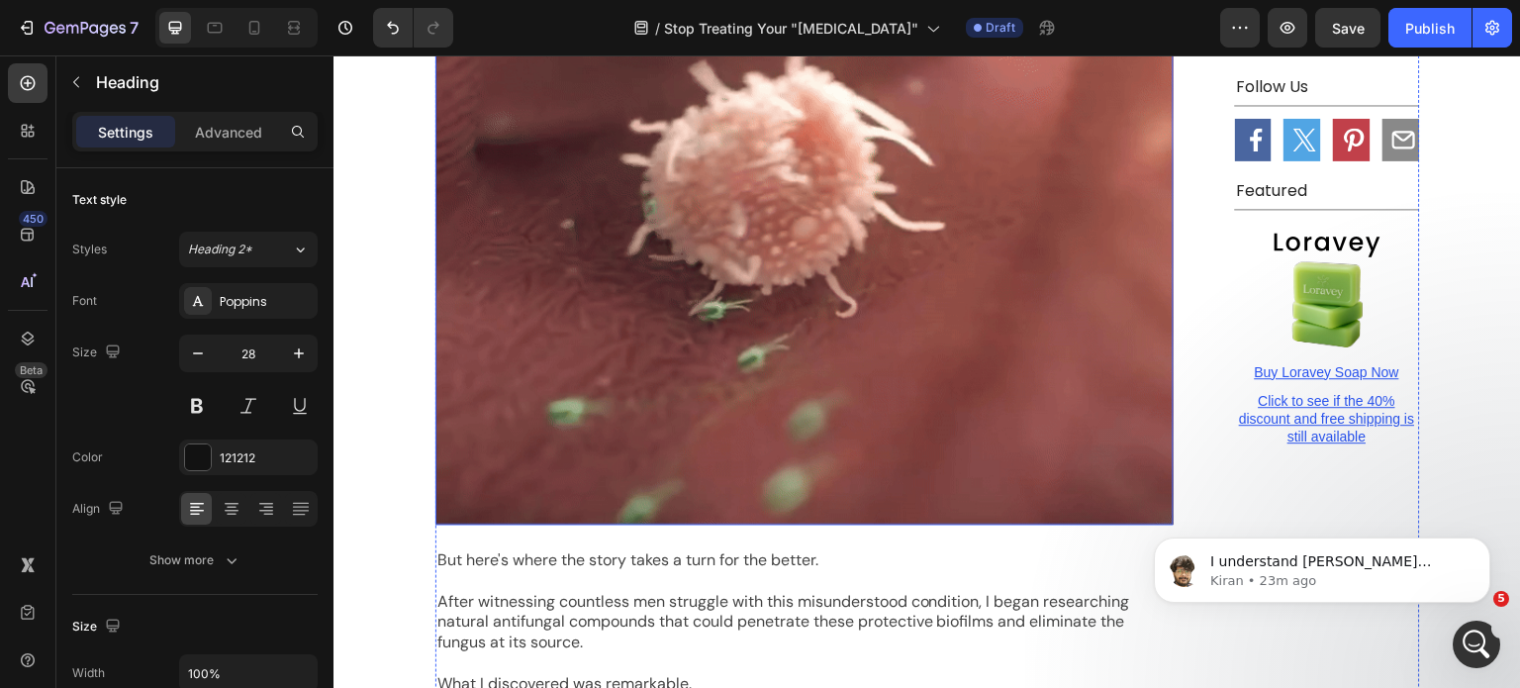
scroll to position [4173, 0]
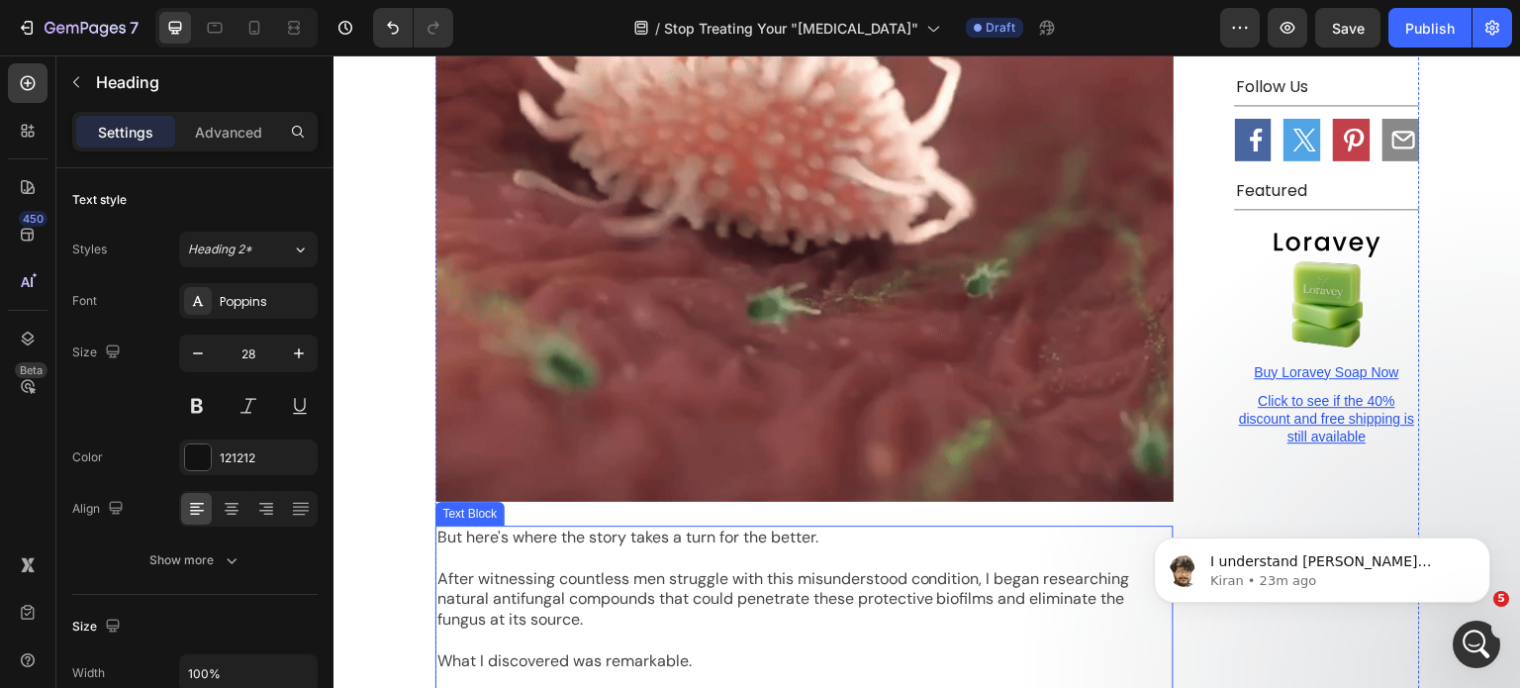
click at [599, 569] on p "After witnessing countless men struggle with this misunderstood condition, I be…" at bounding box center [805, 599] width 734 height 61
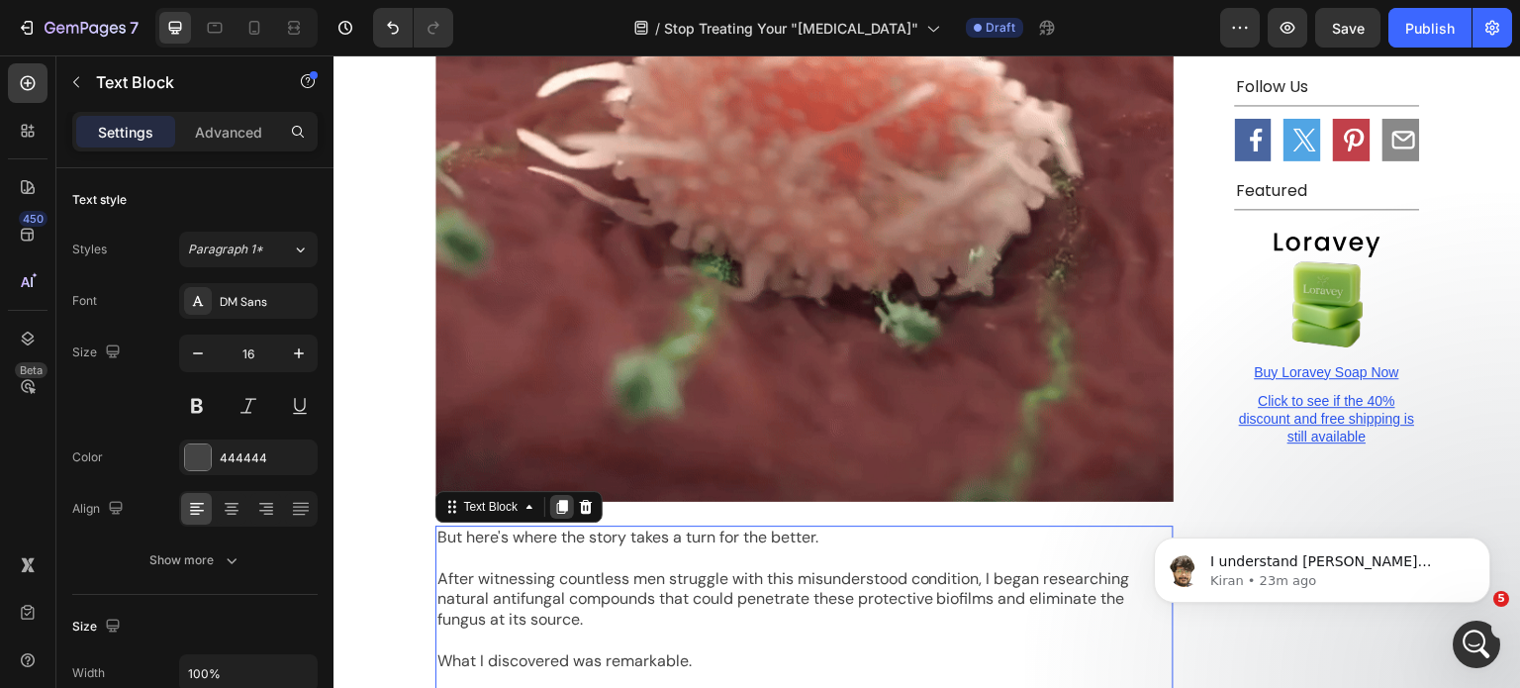
click at [550, 495] on div at bounding box center [562, 507] width 24 height 24
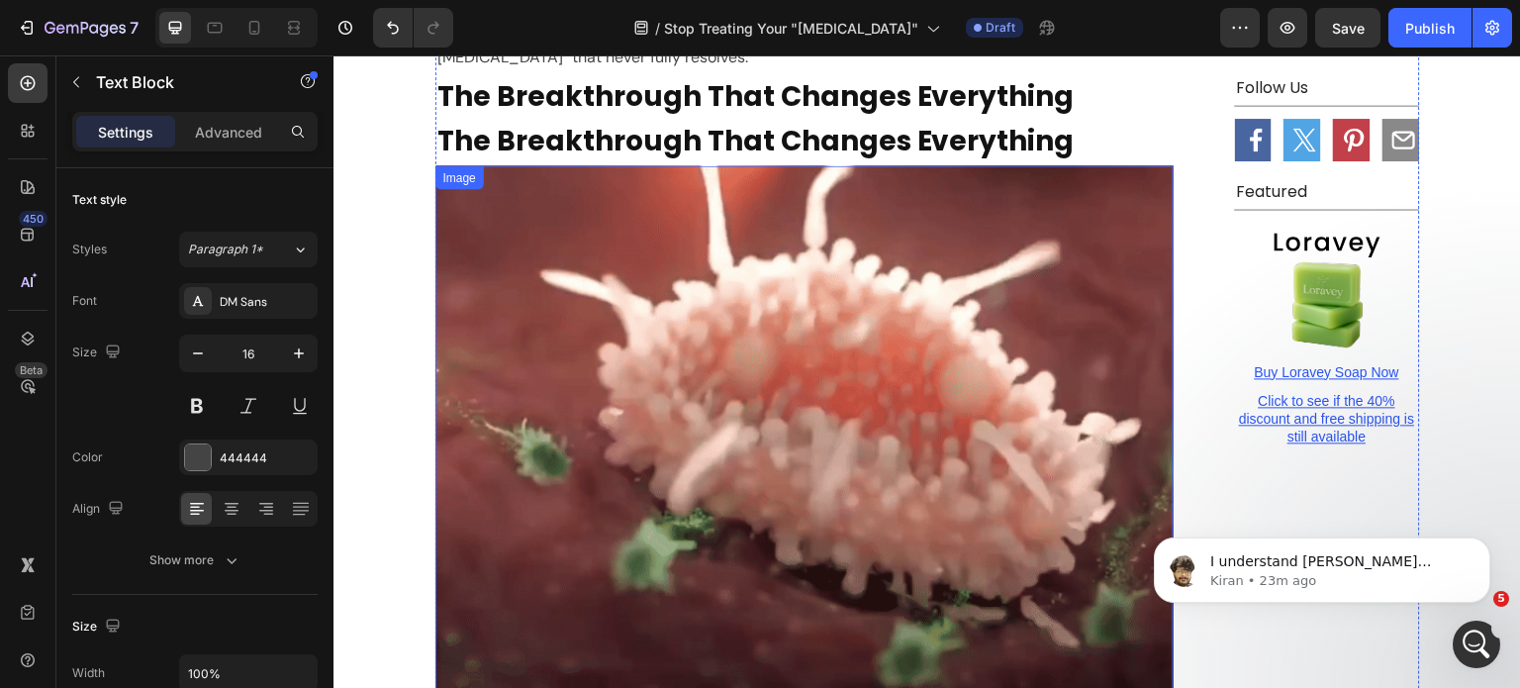
scroll to position [3943, 0]
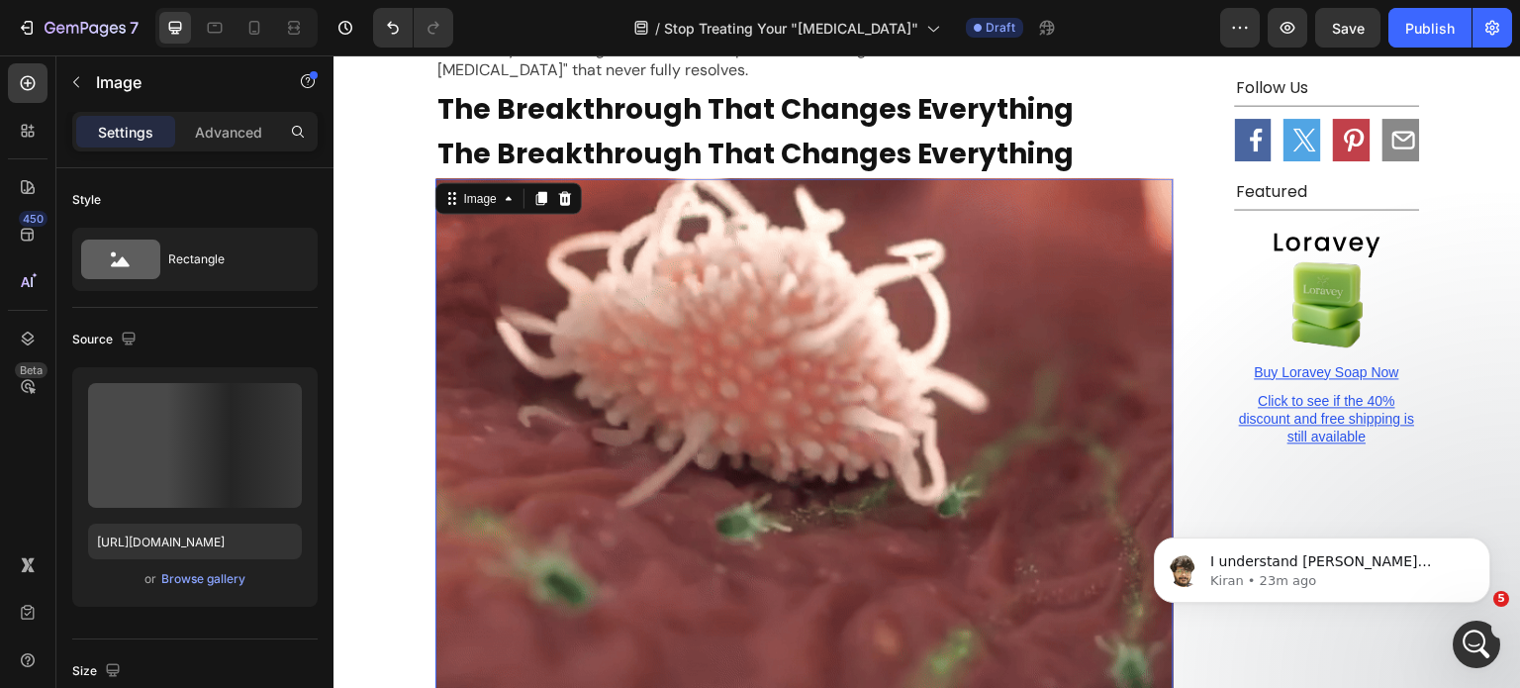
click at [561, 362] on img at bounding box center [805, 455] width 738 height 554
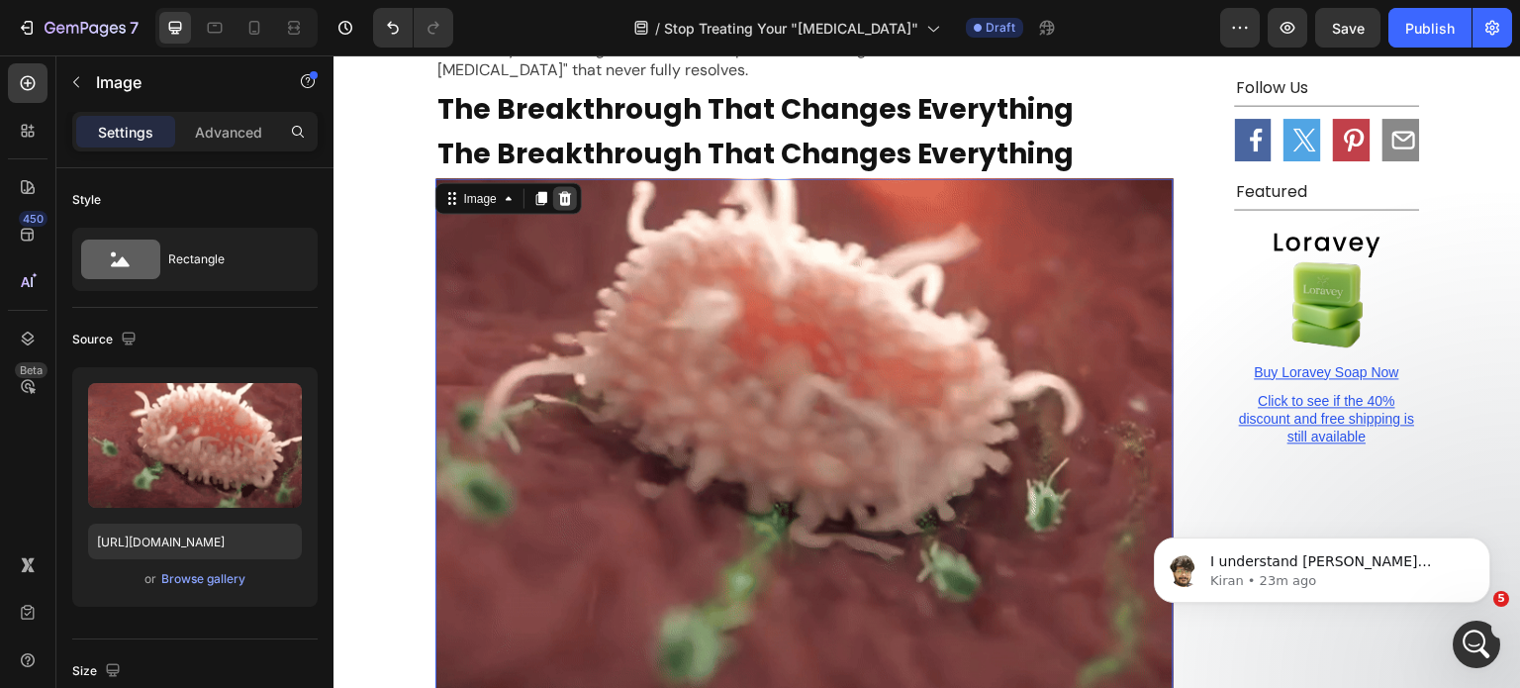
click at [560, 186] on div at bounding box center [565, 198] width 24 height 24
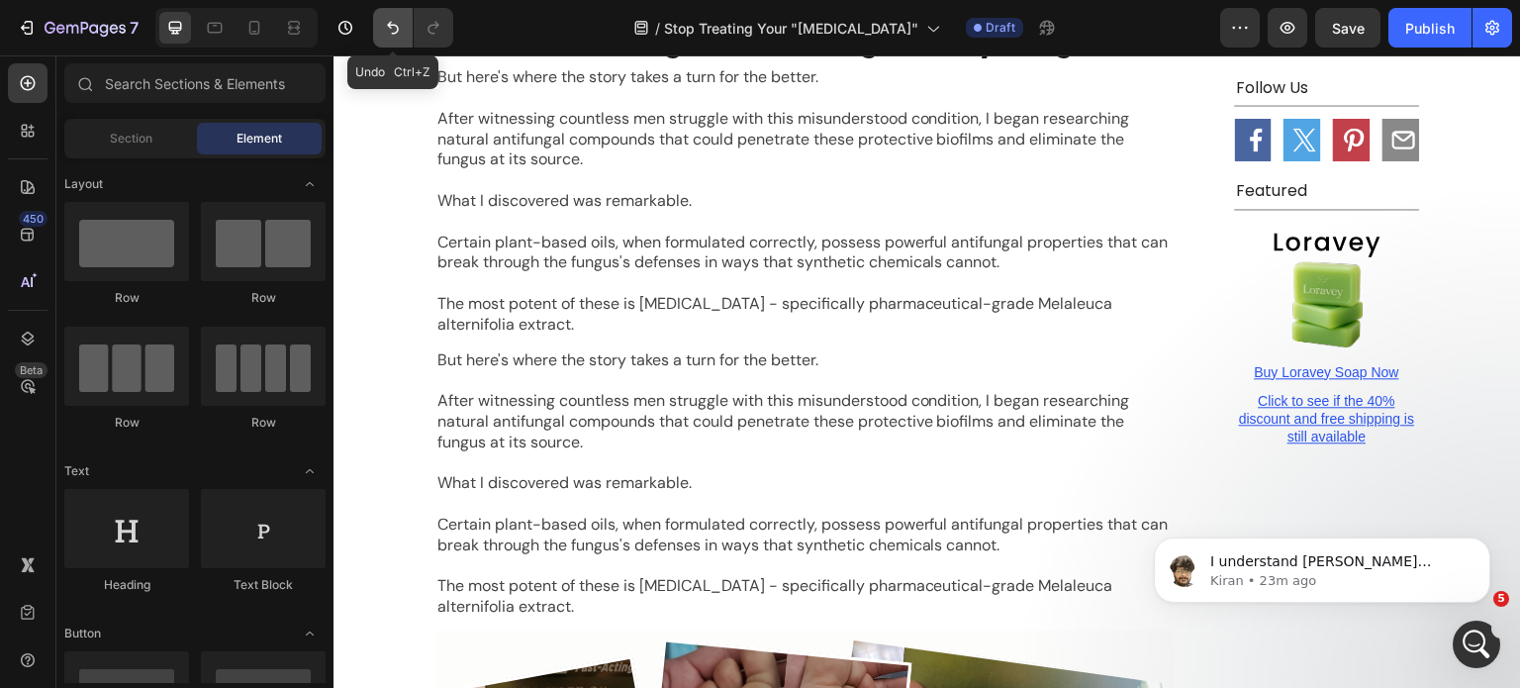
click at [404, 31] on button "Undo/Redo" at bounding box center [393, 28] width 40 height 40
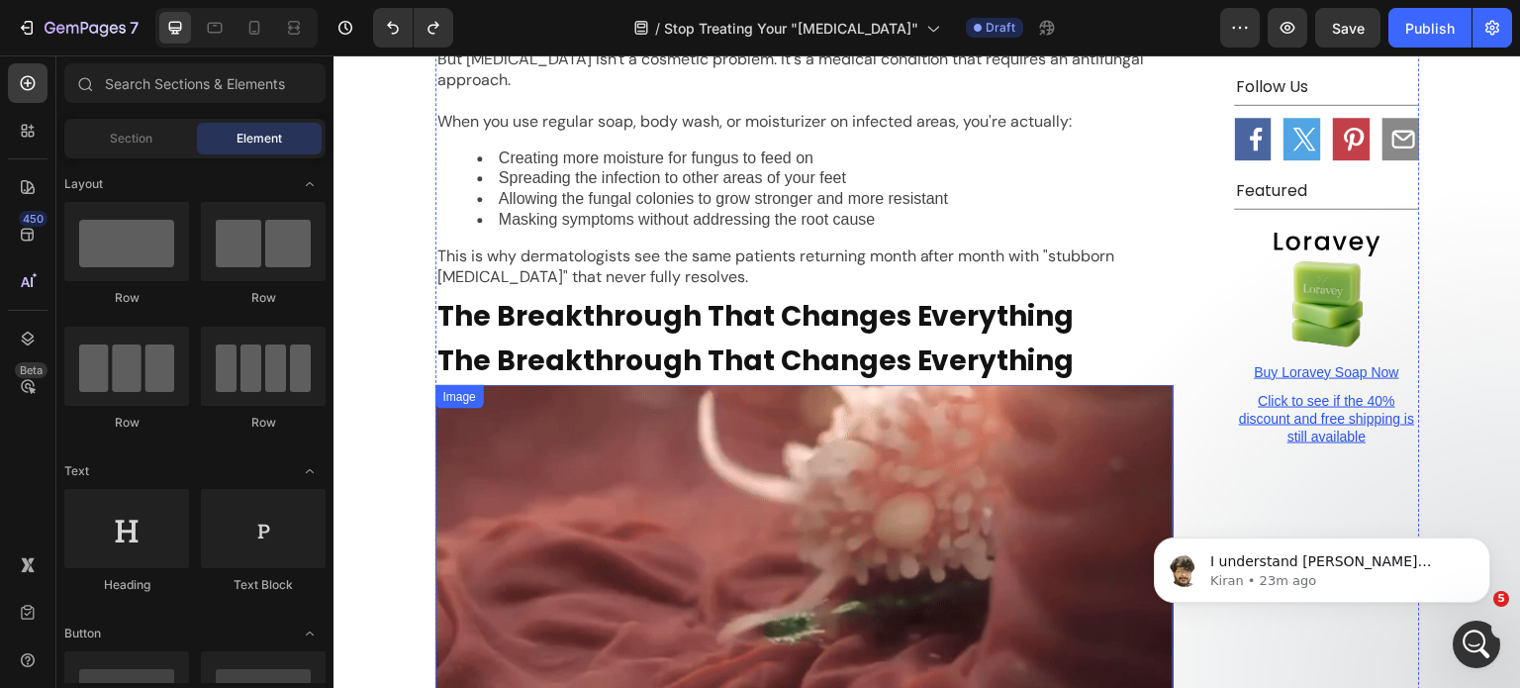
scroll to position [3735, 0]
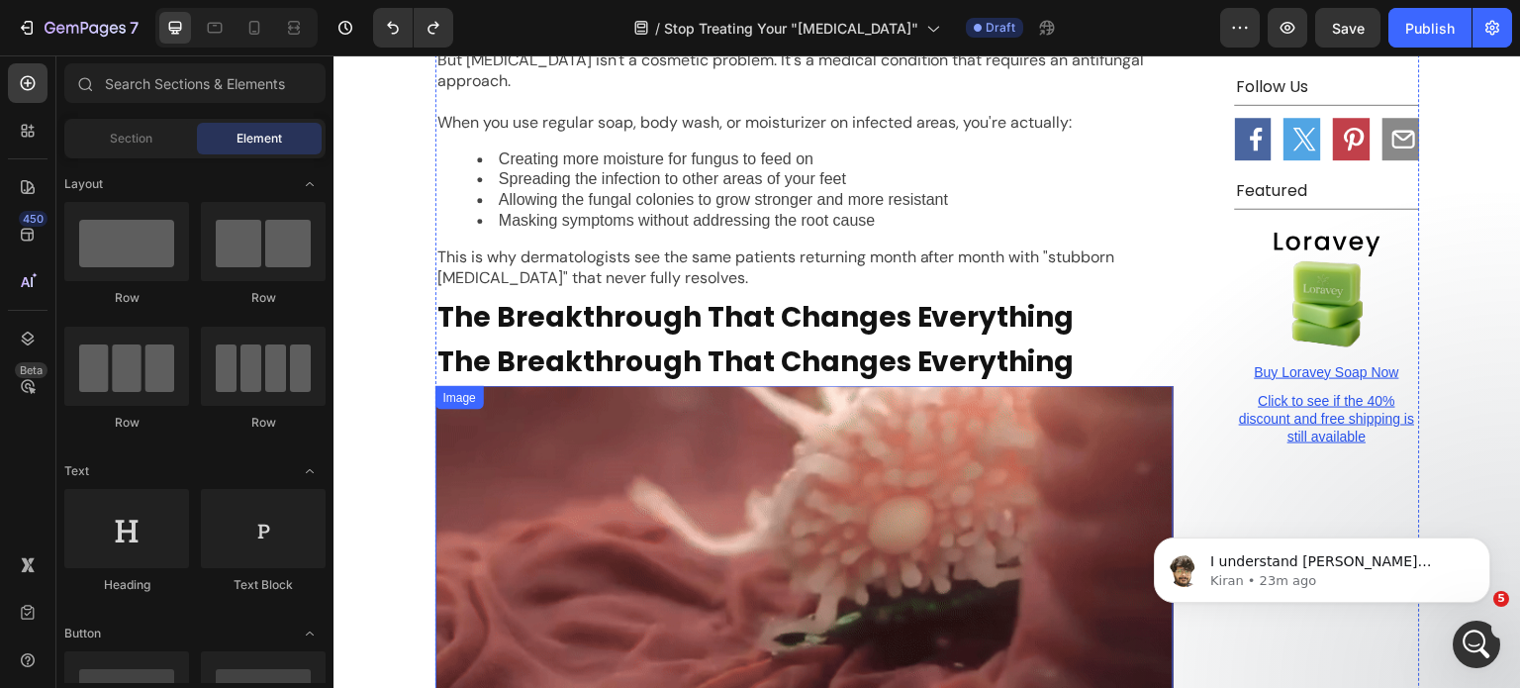
click at [625, 413] on img at bounding box center [805, 663] width 738 height 554
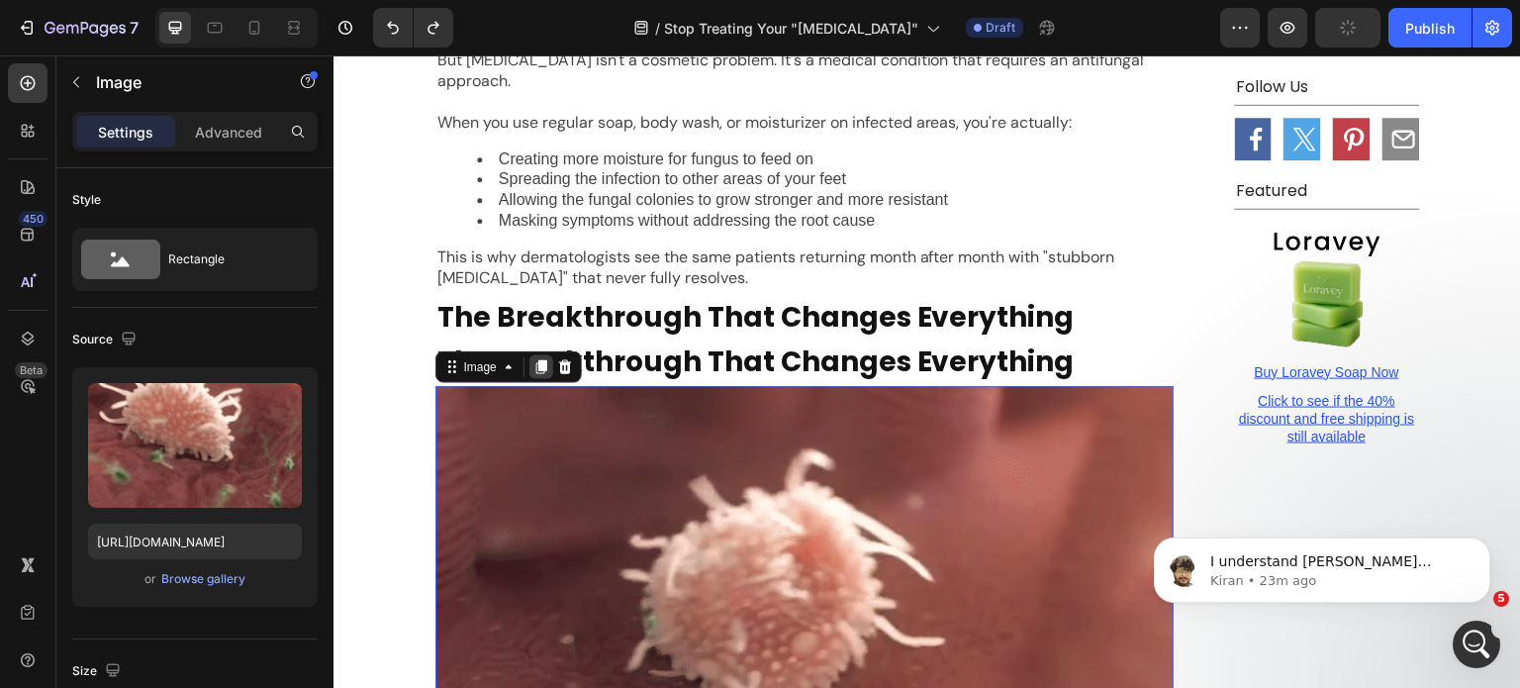
click at [537, 360] on icon at bounding box center [542, 367] width 11 height 14
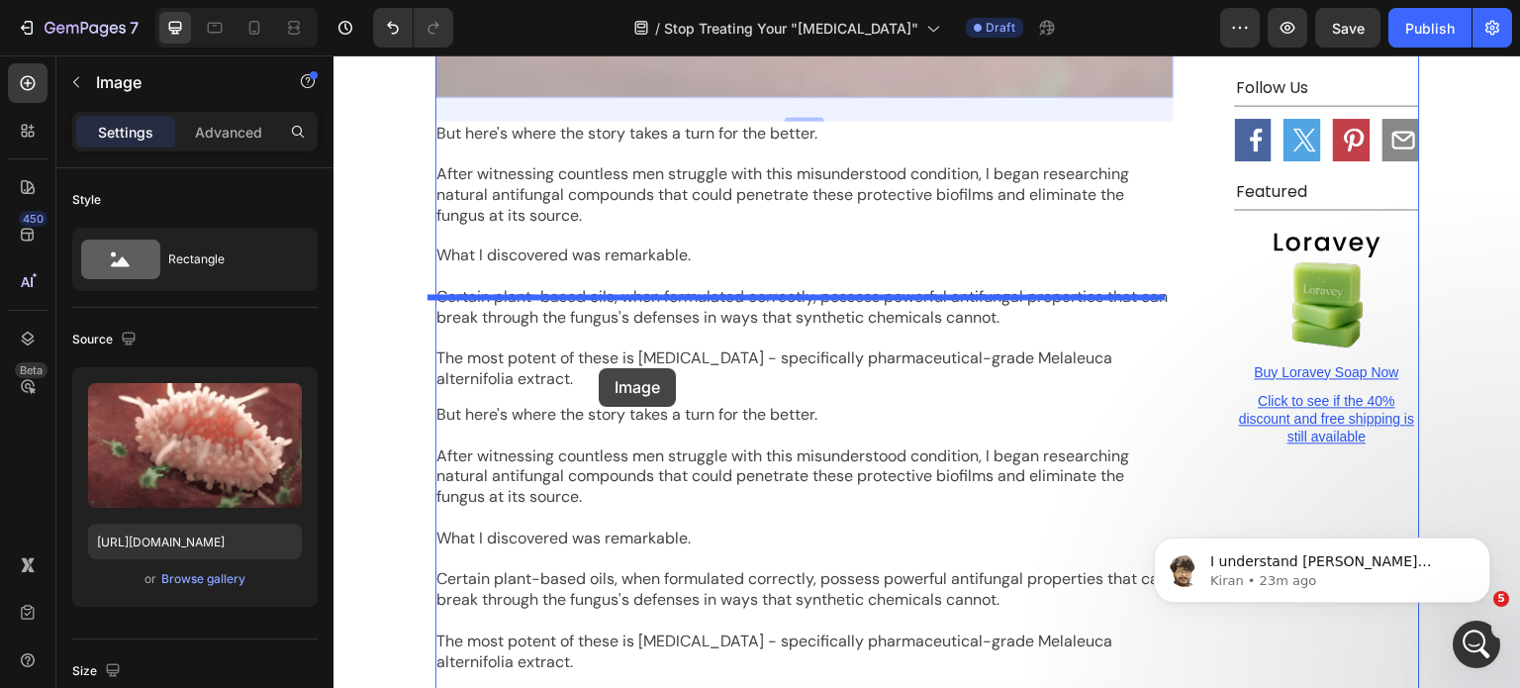
drag, startPoint x: 561, startPoint y: 300, endPoint x: 599, endPoint y: 366, distance: 76.2
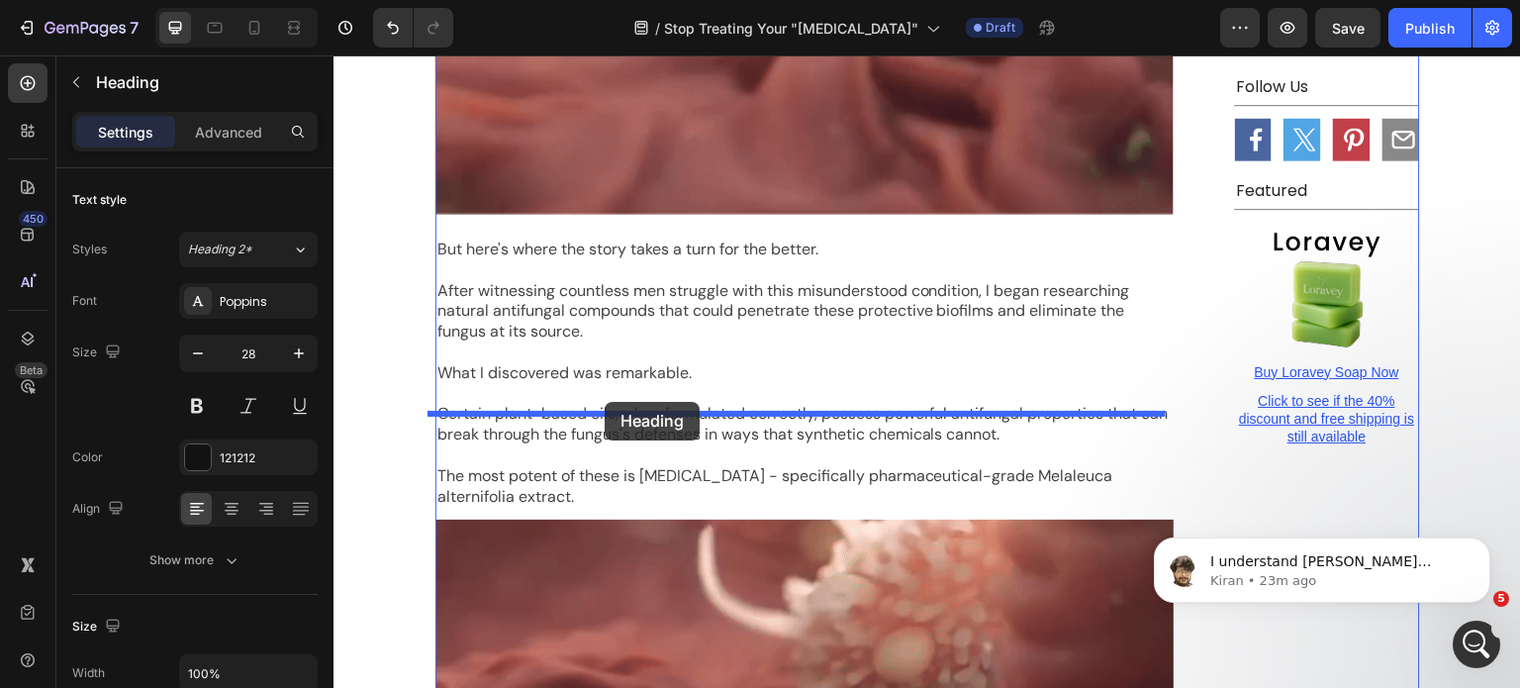
drag, startPoint x: 589, startPoint y: 380, endPoint x: 605, endPoint y: 402, distance: 26.9
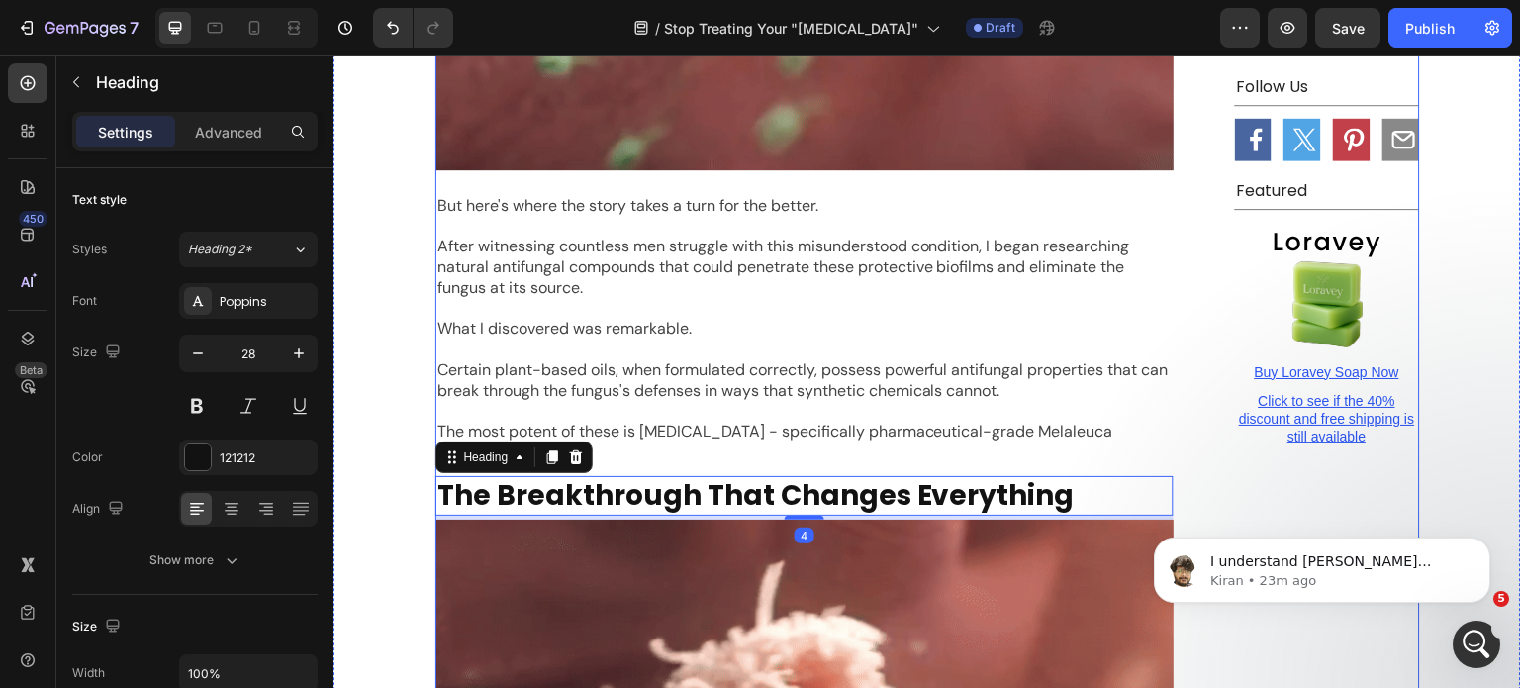
scroll to position [4417, 0]
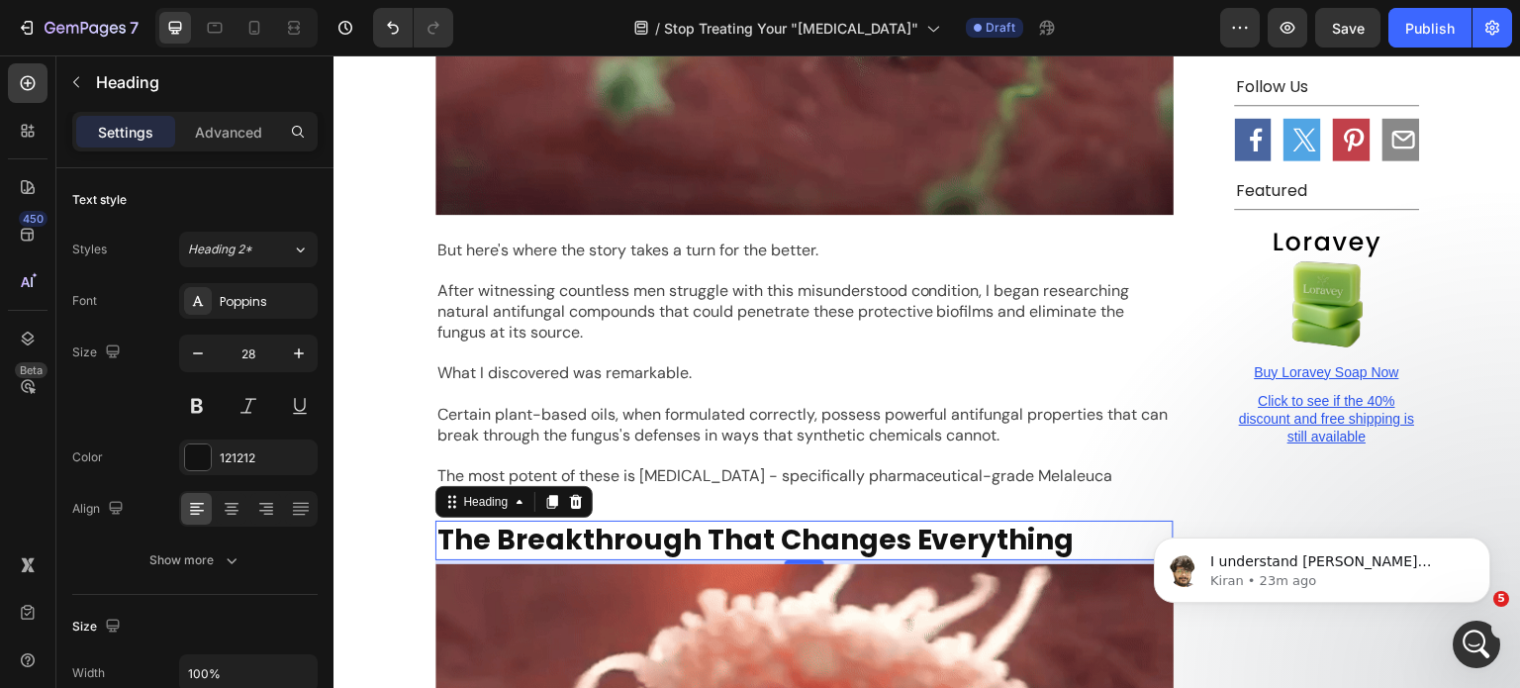
click at [619, 521] on h2 "The Breakthrough That Changes Everything" at bounding box center [805, 541] width 738 height 40
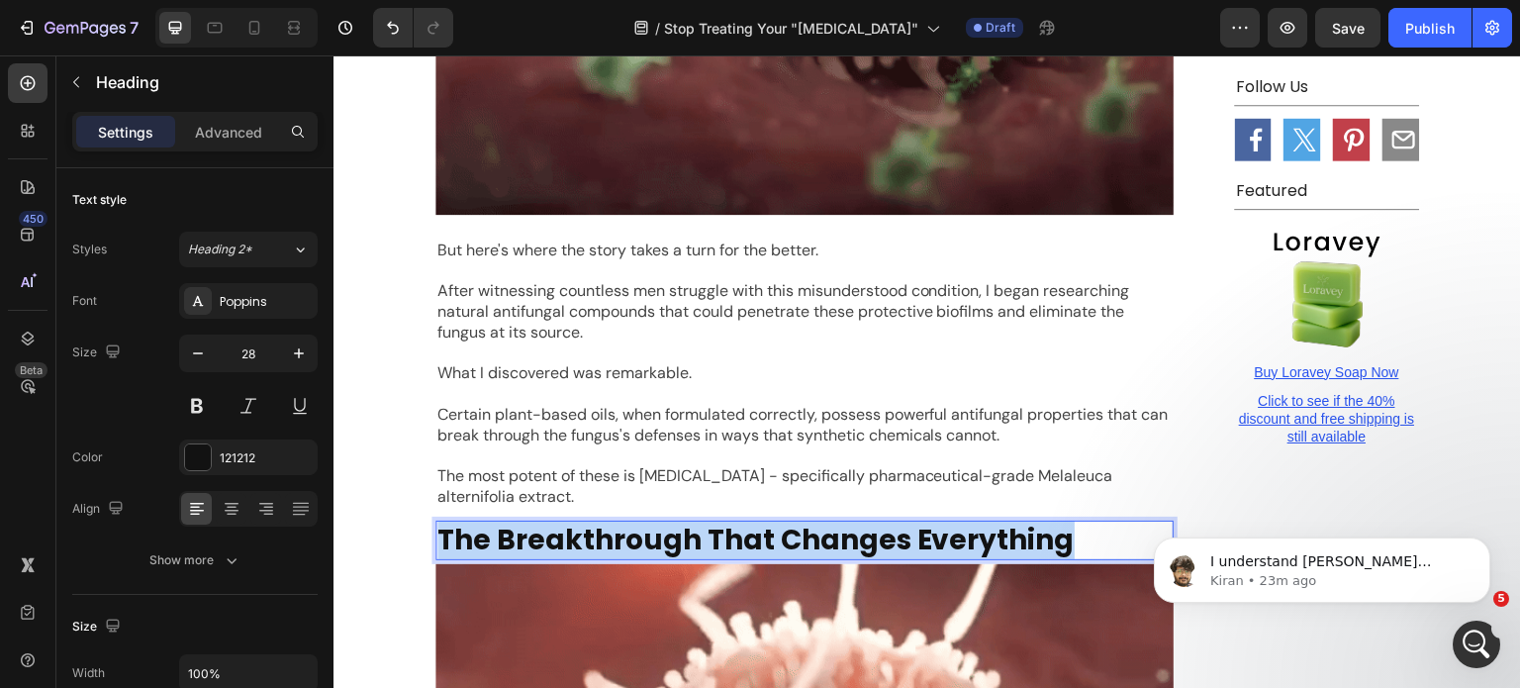
click at [619, 523] on p "The Breakthrough That Changes Everything" at bounding box center [805, 541] width 734 height 36
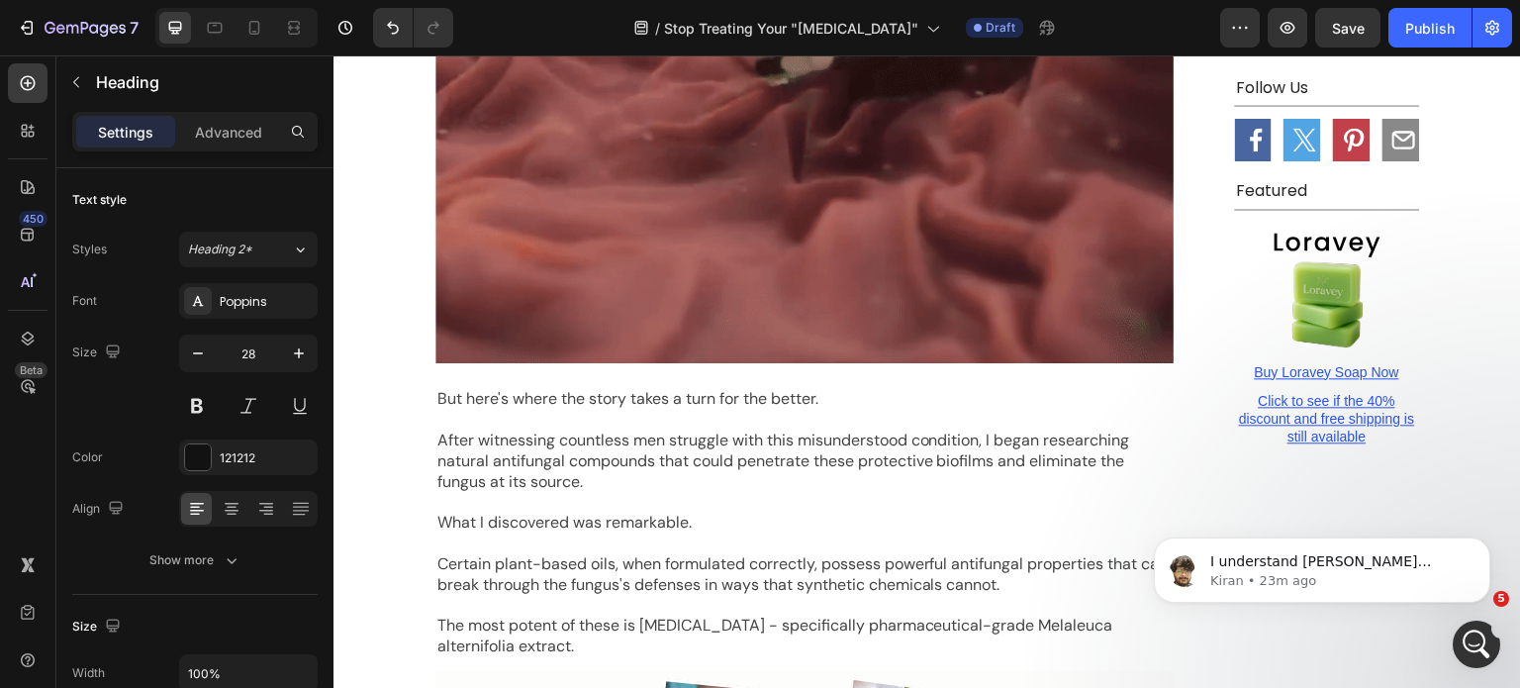
scroll to position [5209, 0]
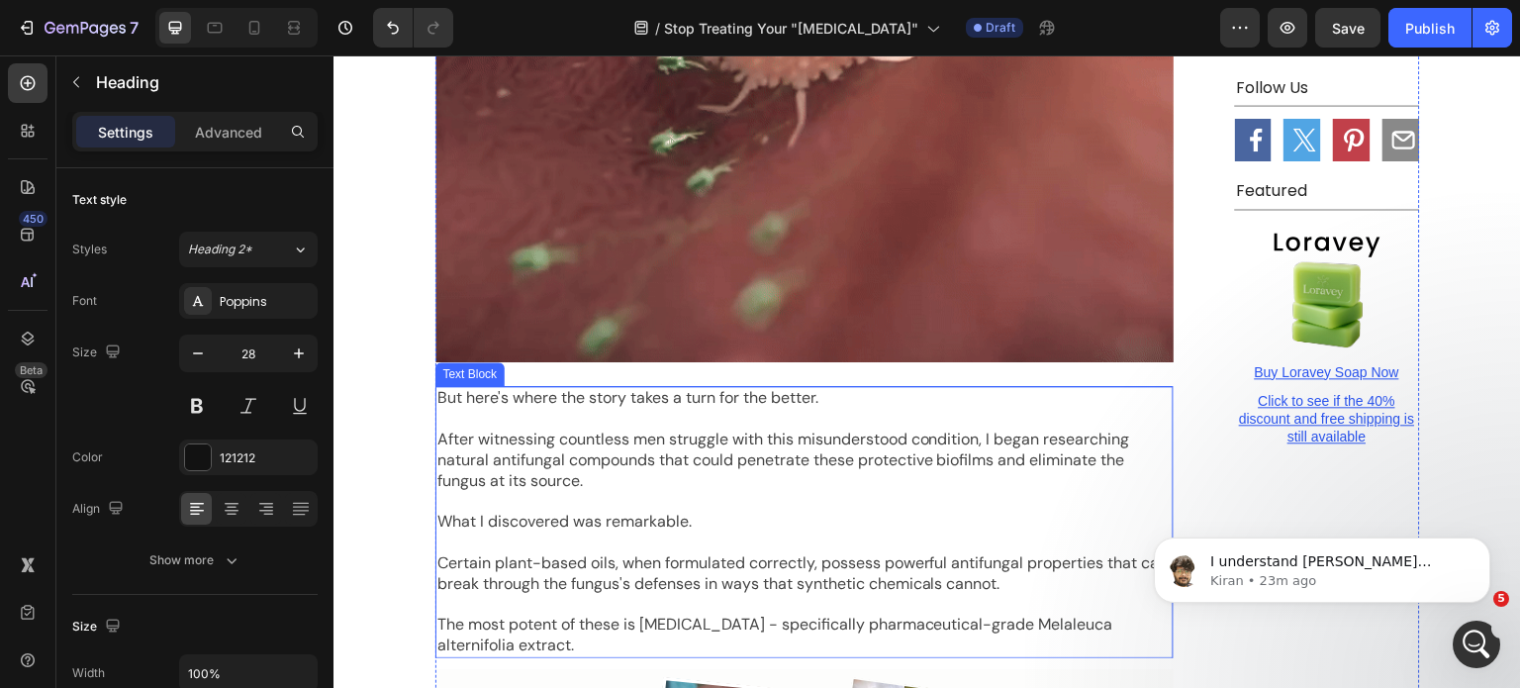
click at [702, 430] on p "After witnessing countless men struggle with this misunderstood condition, I be…" at bounding box center [805, 460] width 734 height 61
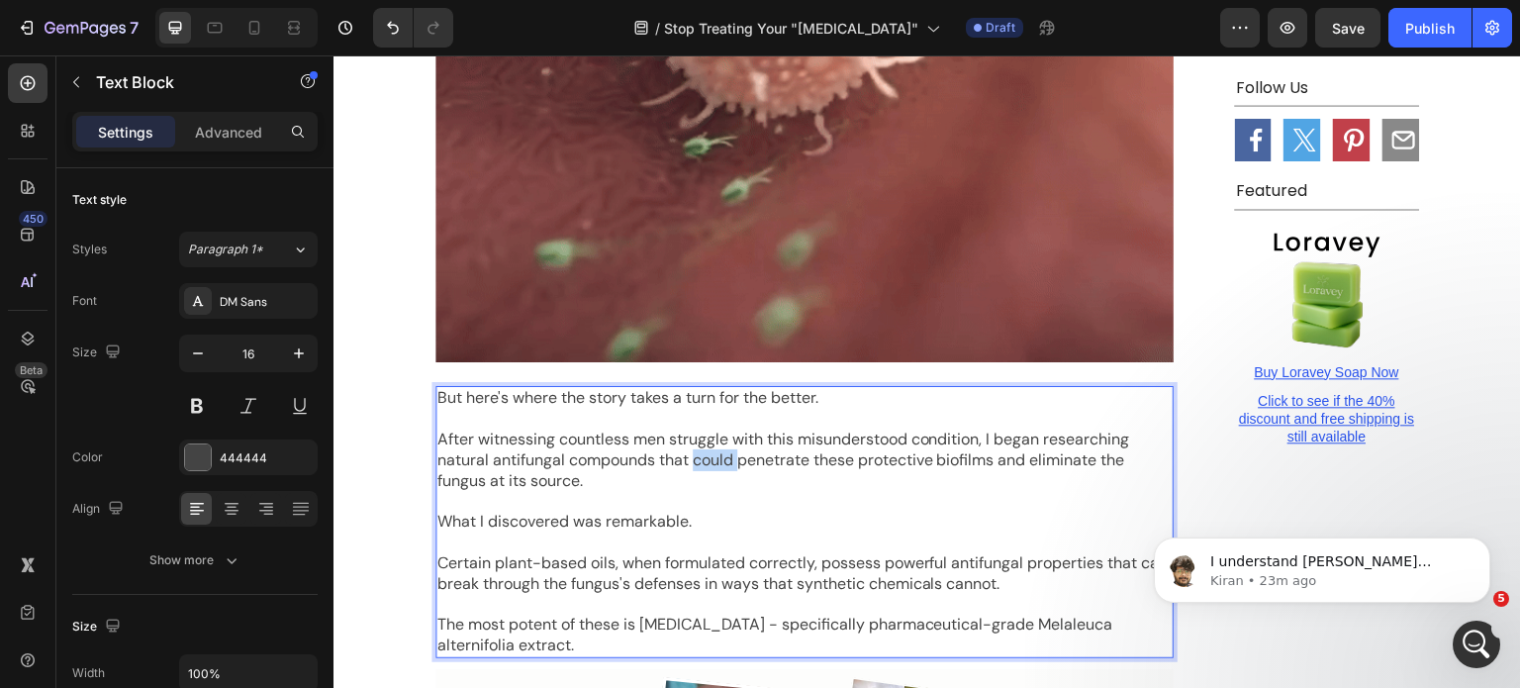
click at [702, 430] on p "After witnessing countless men struggle with this misunderstood condition, I be…" at bounding box center [805, 460] width 734 height 61
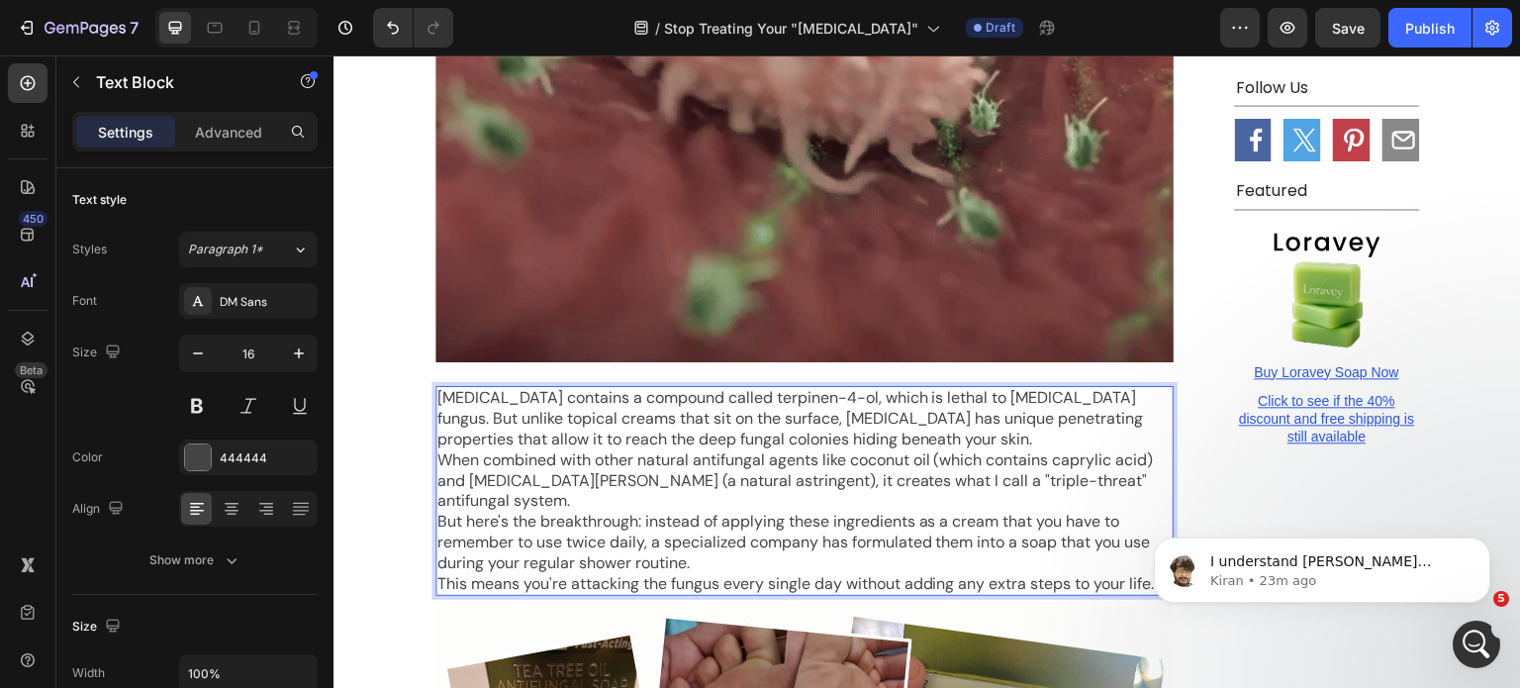
click at [1070, 388] on p "Tea tree oil contains a compound called terpinen-4-ol, which is lethal to derma…" at bounding box center [805, 418] width 734 height 61
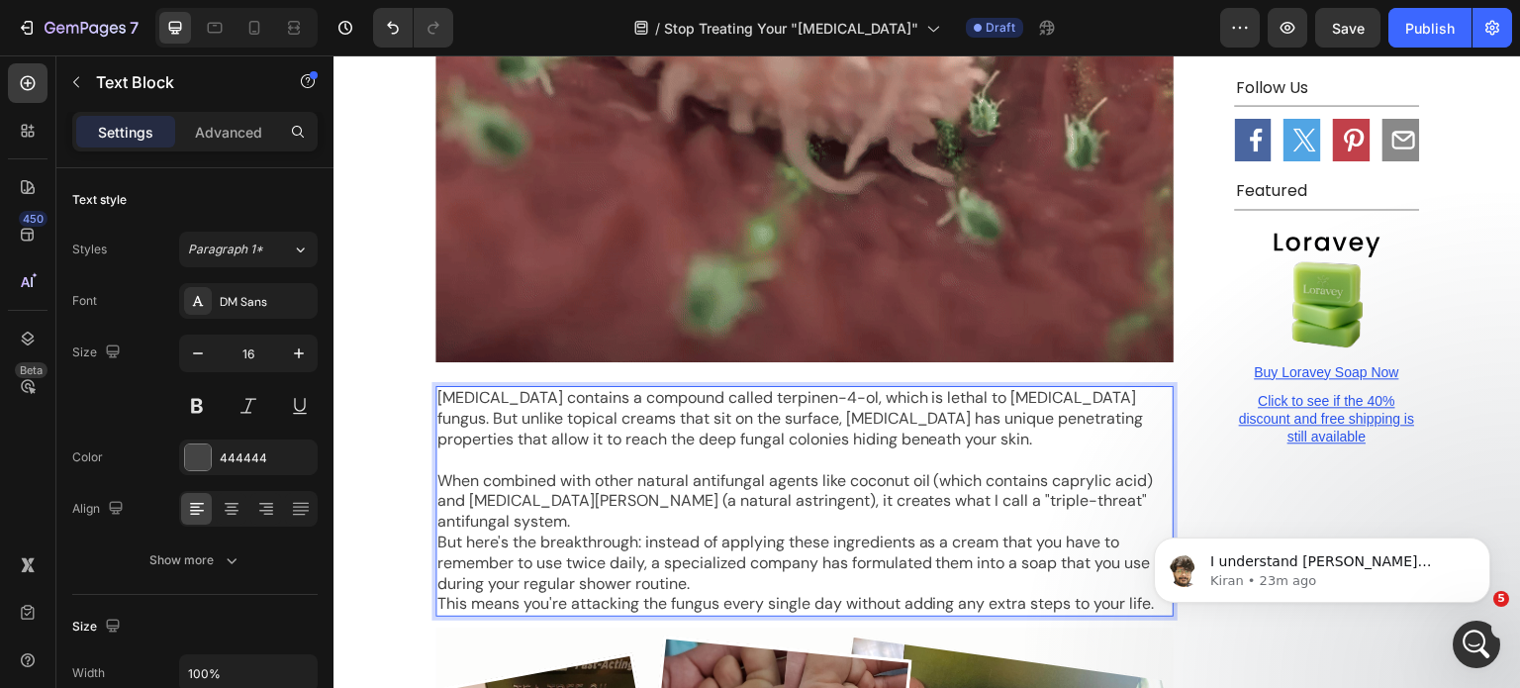
click at [1134, 471] on p "When combined with other natural antifungal agents like coconut oil (which cont…" at bounding box center [805, 501] width 734 height 61
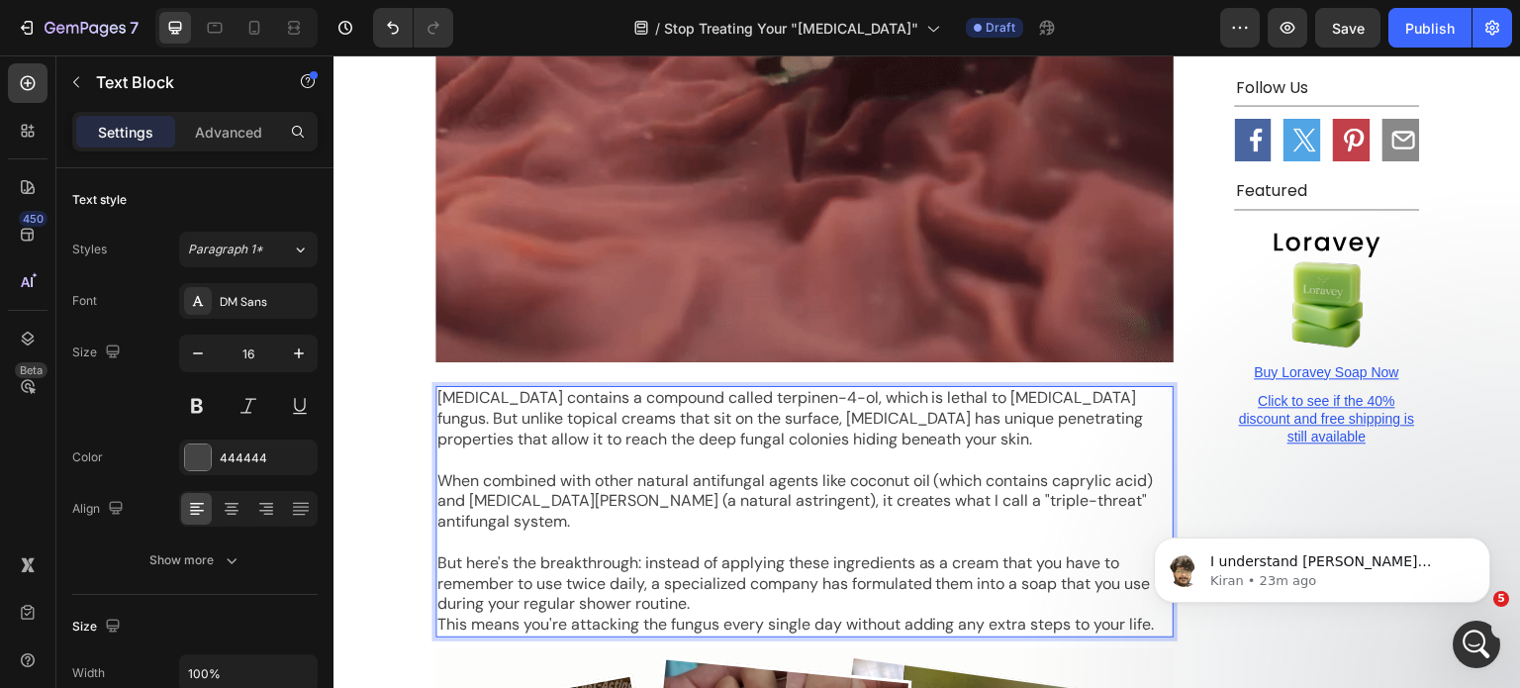
click at [1083, 553] on p "But here's the breakthrough: instead of applying these ingredients as a cream t…" at bounding box center [805, 583] width 734 height 61
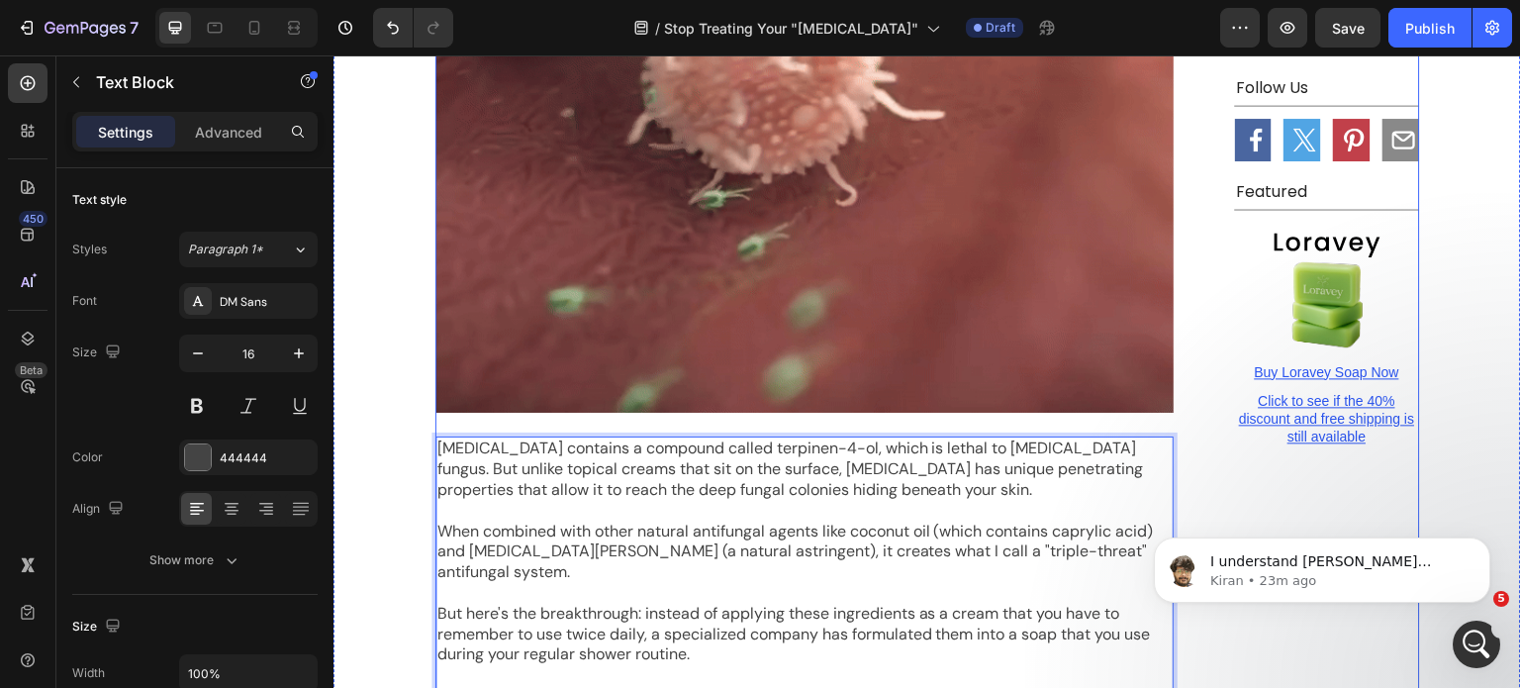
scroll to position [5159, 0]
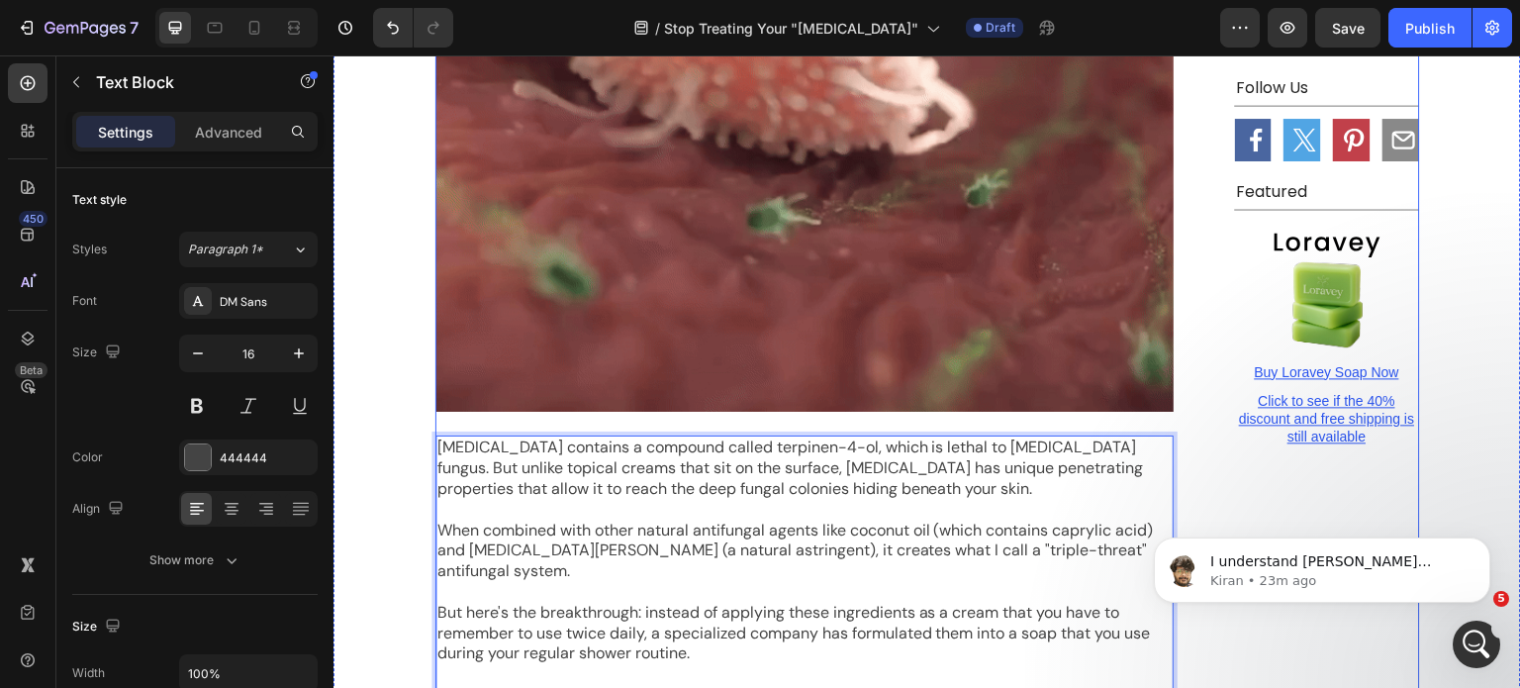
click at [712, 438] on p "Tea tree oil contains a compound called terpinen-4-ol, which is lethal to derma…" at bounding box center [805, 468] width 734 height 61
click at [820, 270] on img at bounding box center [805, 135] width 738 height 554
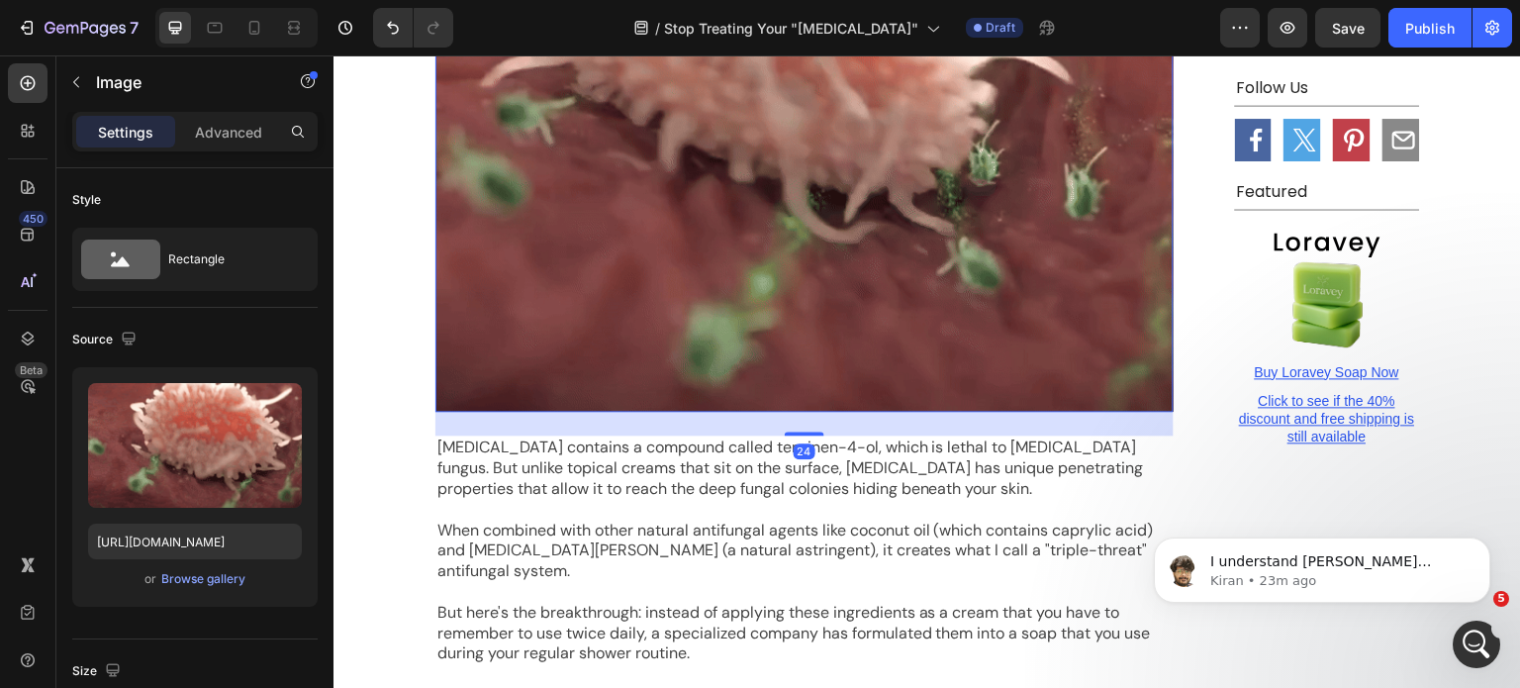
click at [827, 438] on p "Tea tree oil contains a compound called terpinen-4-ol, which is lethal to derma…" at bounding box center [805, 468] width 734 height 61
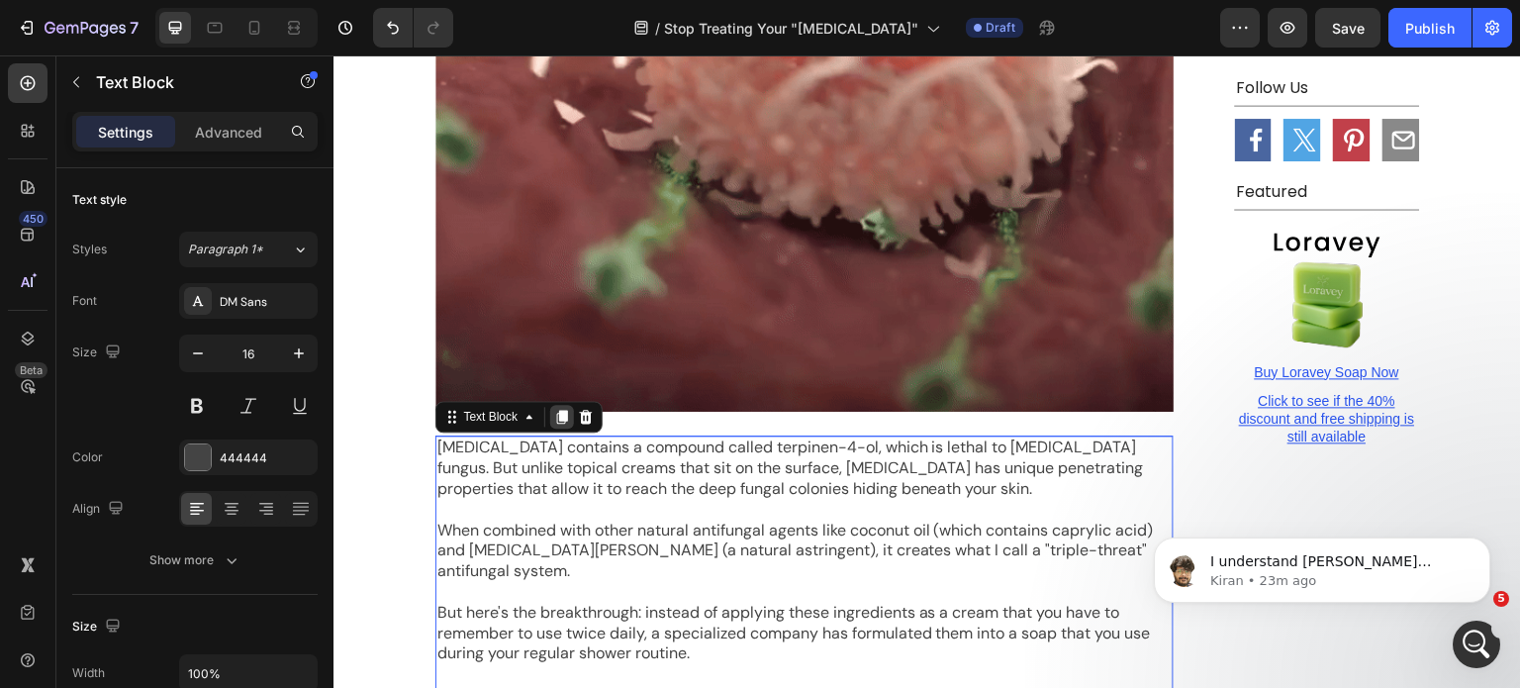
click at [559, 409] on icon at bounding box center [562, 417] width 16 height 16
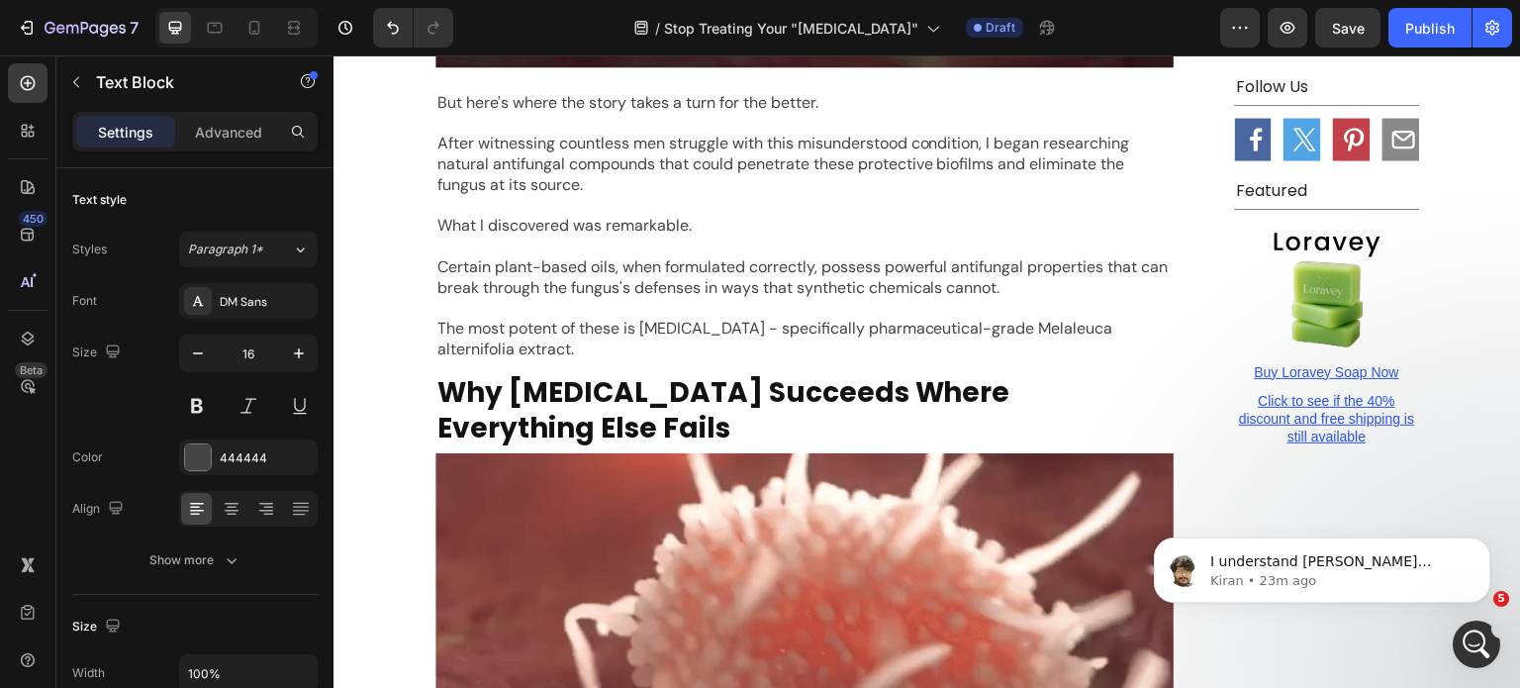
click at [628, 375] on p "Why Tea Tree Oil Succeeds Where Everything Else Fails" at bounding box center [805, 411] width 734 height 72
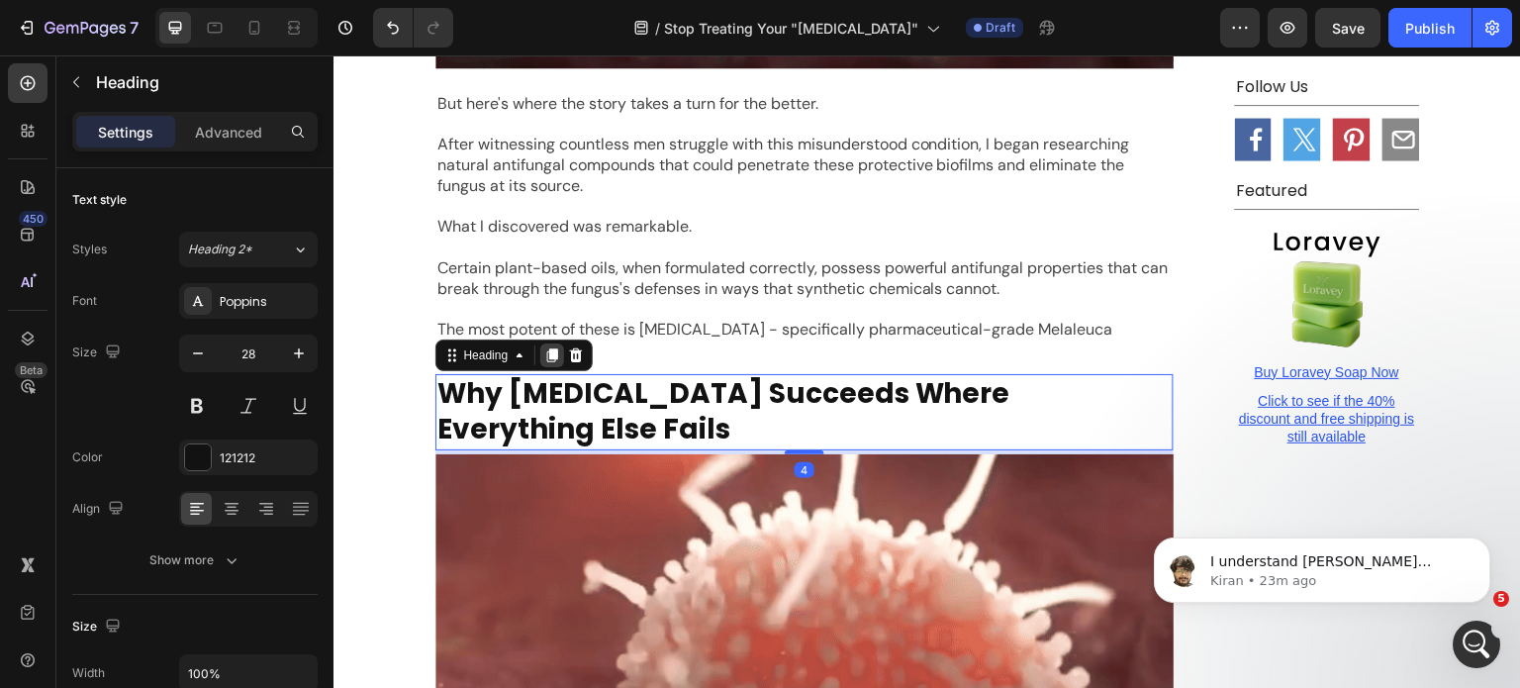
click at [554, 343] on div at bounding box center [552, 355] width 24 height 24
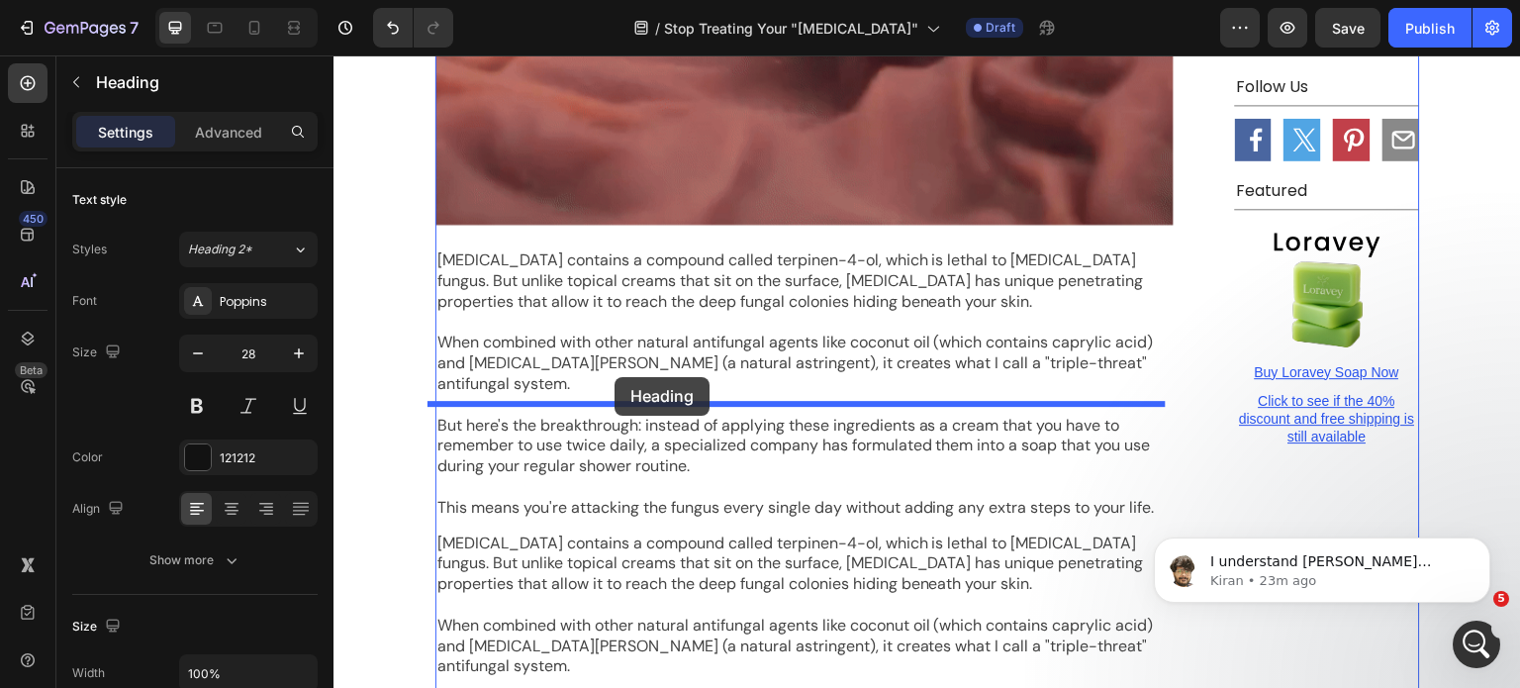
drag, startPoint x: 596, startPoint y: 367, endPoint x: 615, endPoint y: 377, distance: 21.3
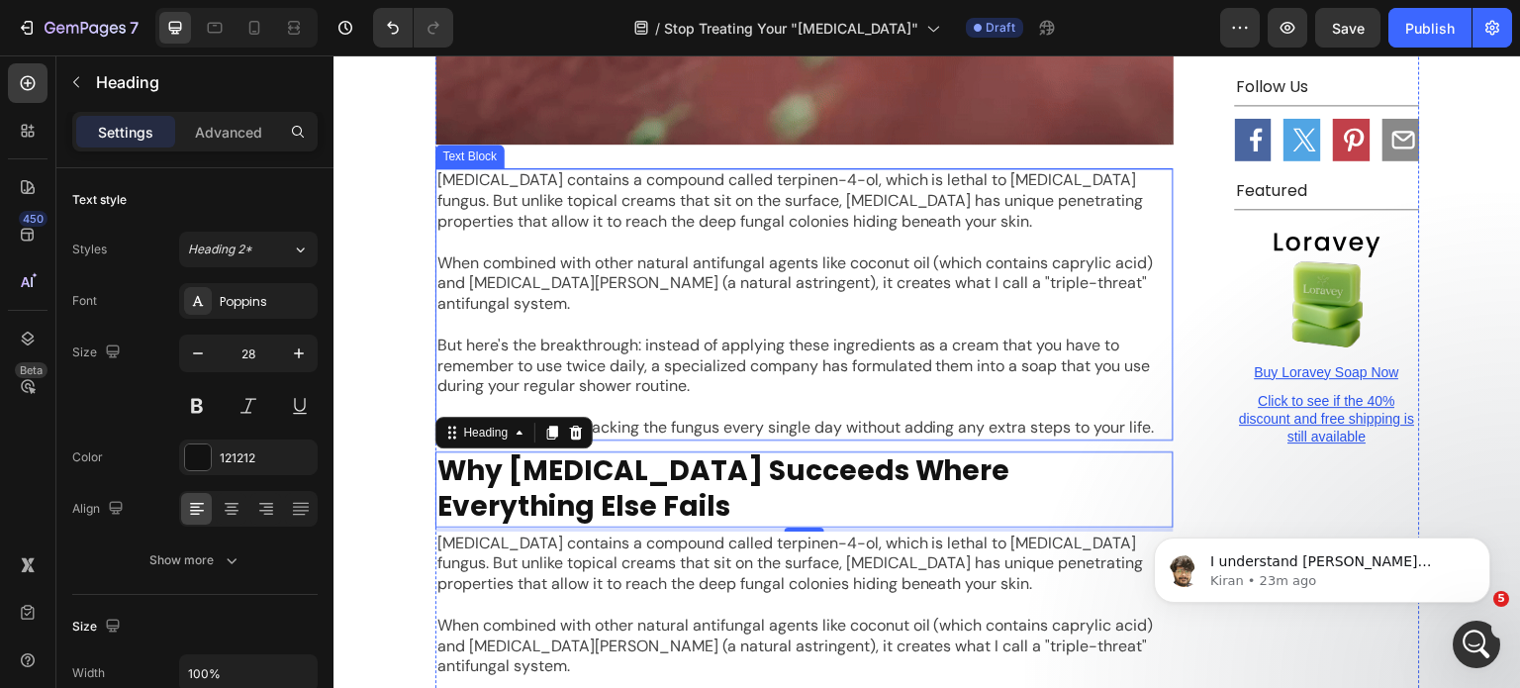
scroll to position [5346, 0]
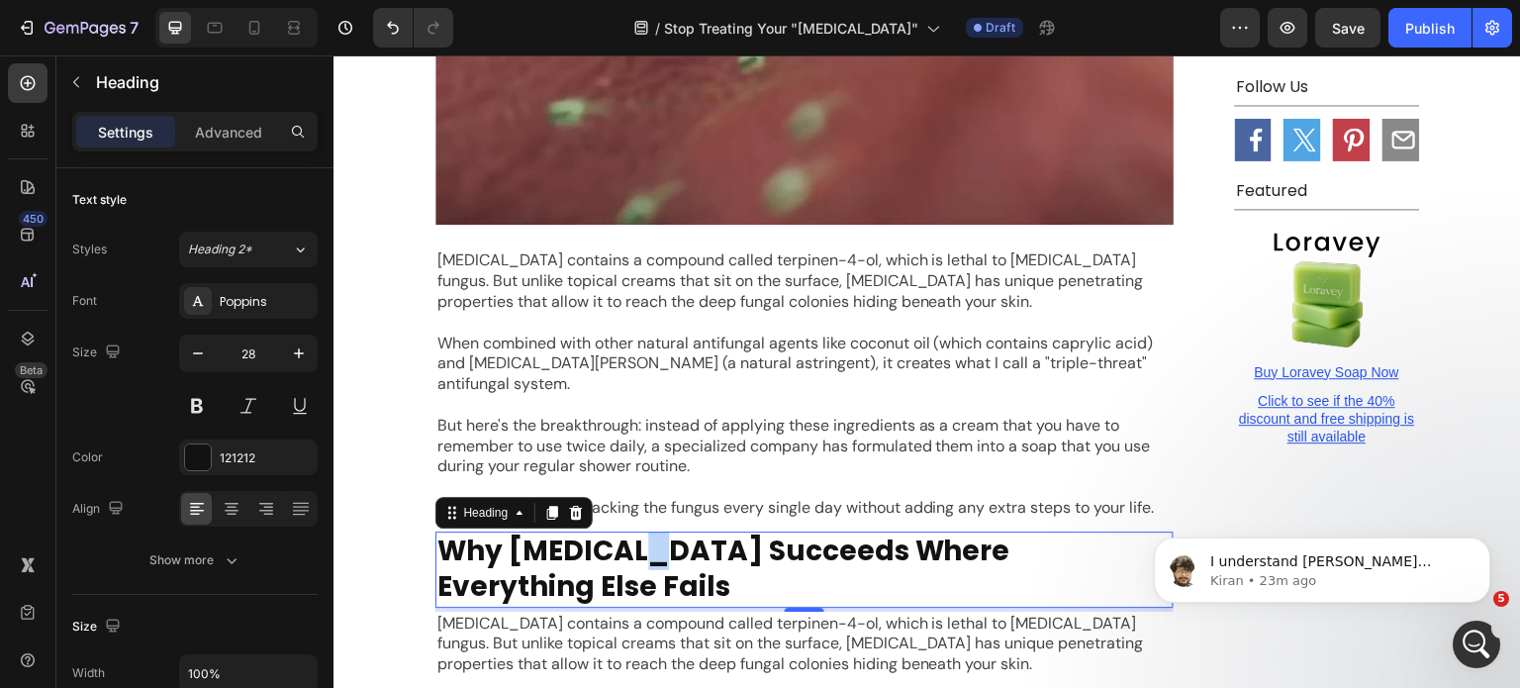
click at [619, 534] on p "Why Tea Tree Oil Succeeds Where Everything Else Fails" at bounding box center [805, 570] width 734 height 72
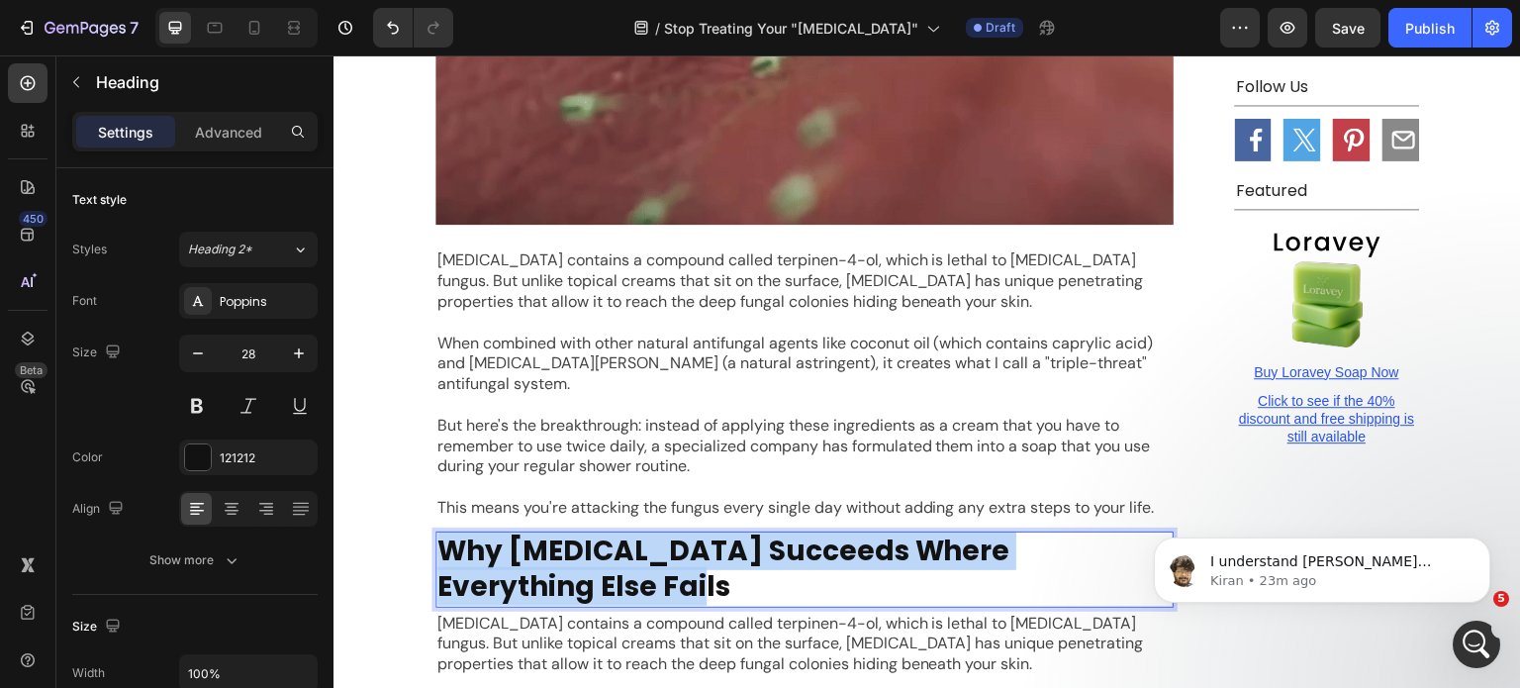
click at [619, 534] on p "Why Tea Tree Oil Succeeds Where Everything Else Fails" at bounding box center [805, 570] width 734 height 72
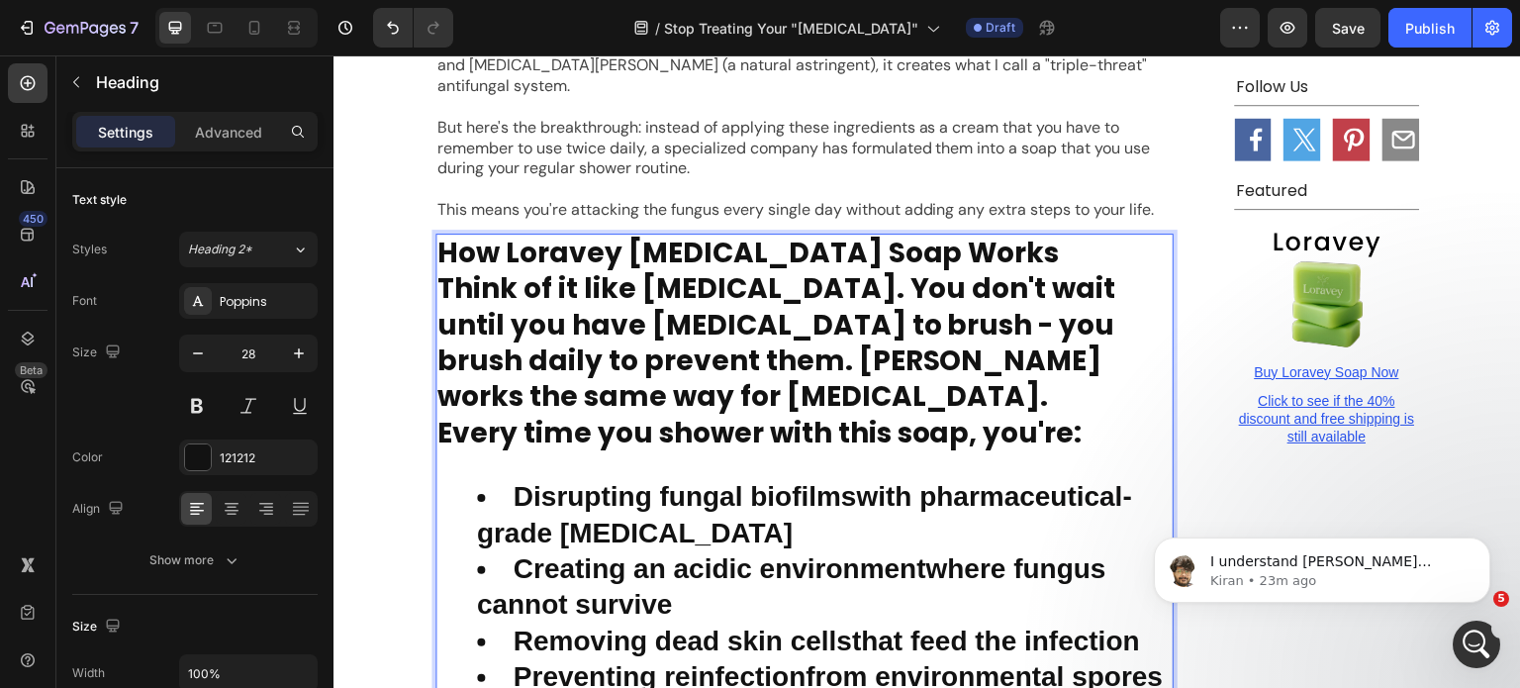
scroll to position [5718, 0]
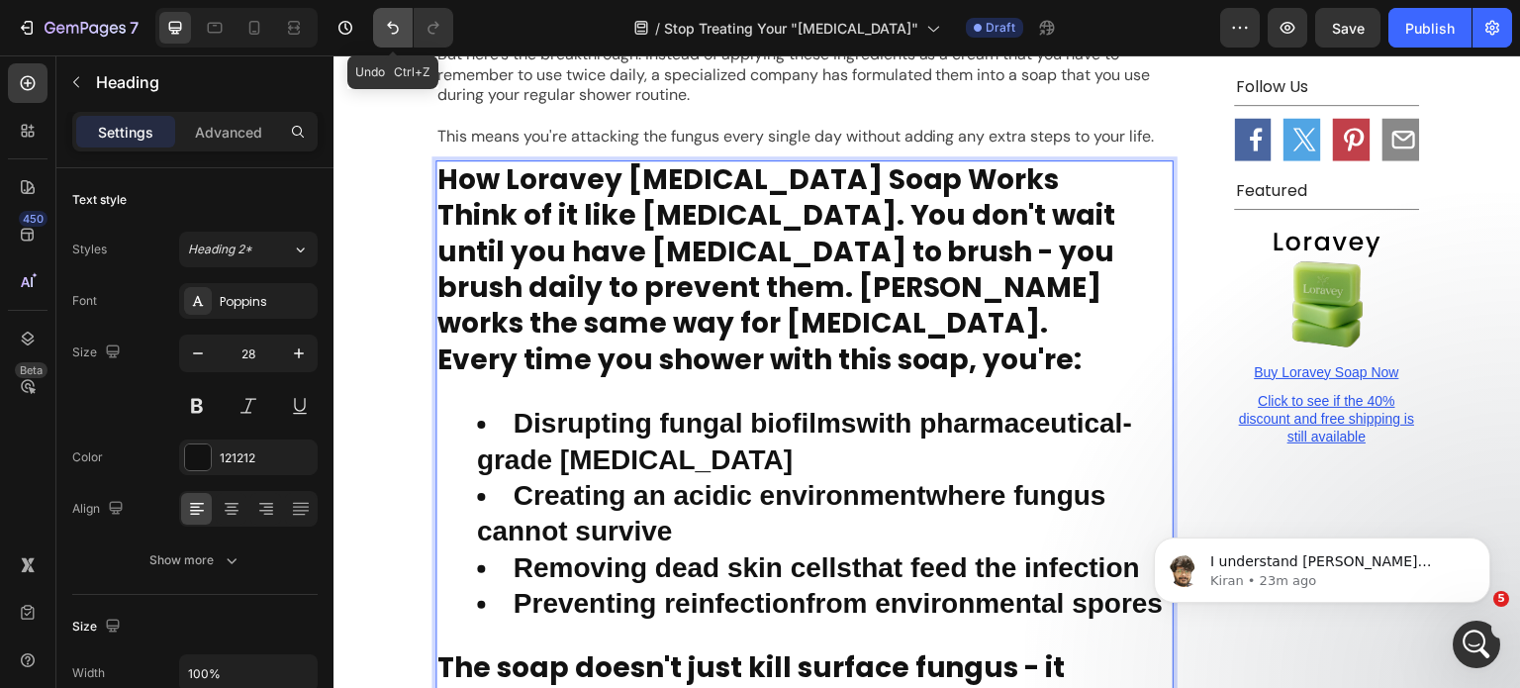
click at [404, 22] on button "Undo/Redo" at bounding box center [393, 28] width 40 height 40
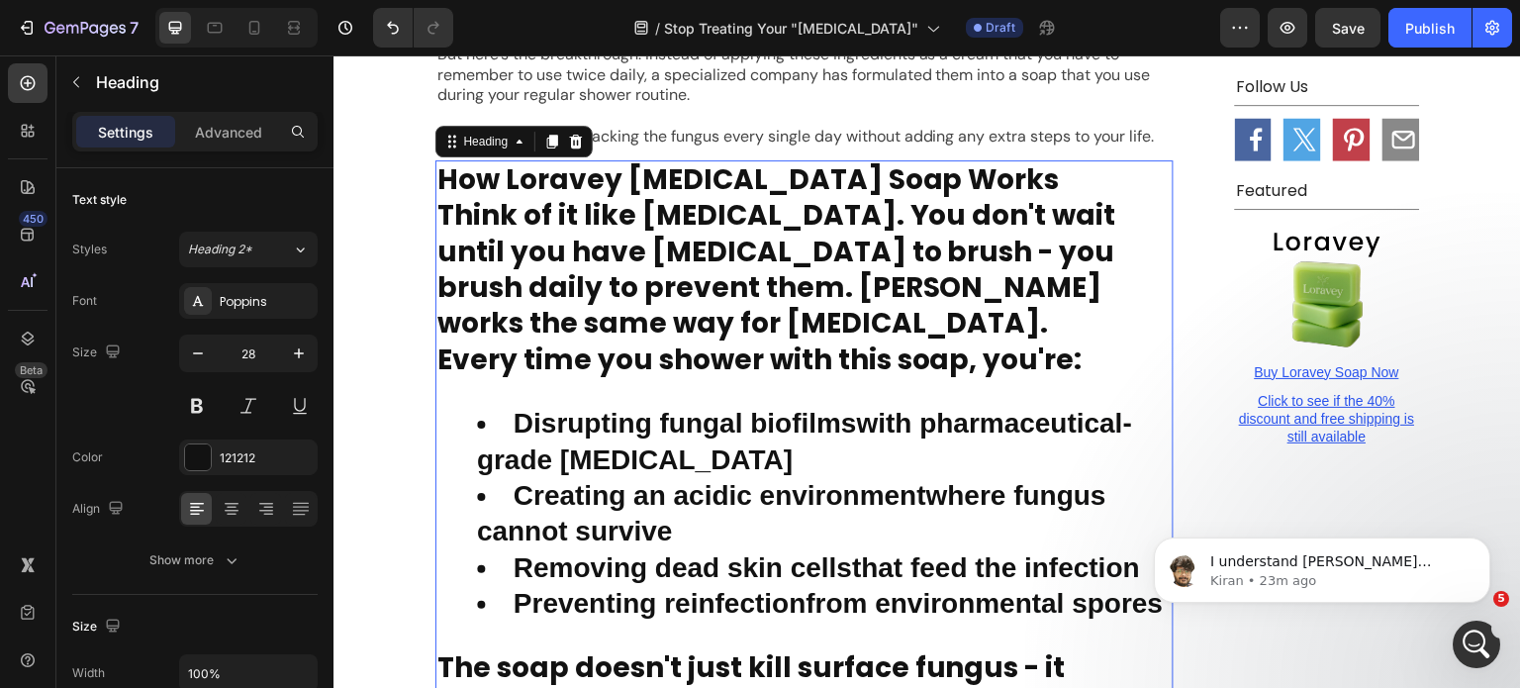
click at [565, 187] on h2 "How Loravey Tea Tree Oil Soap Works Think of it like brushing your teeth. You d…" at bounding box center [805, 478] width 738 height 636
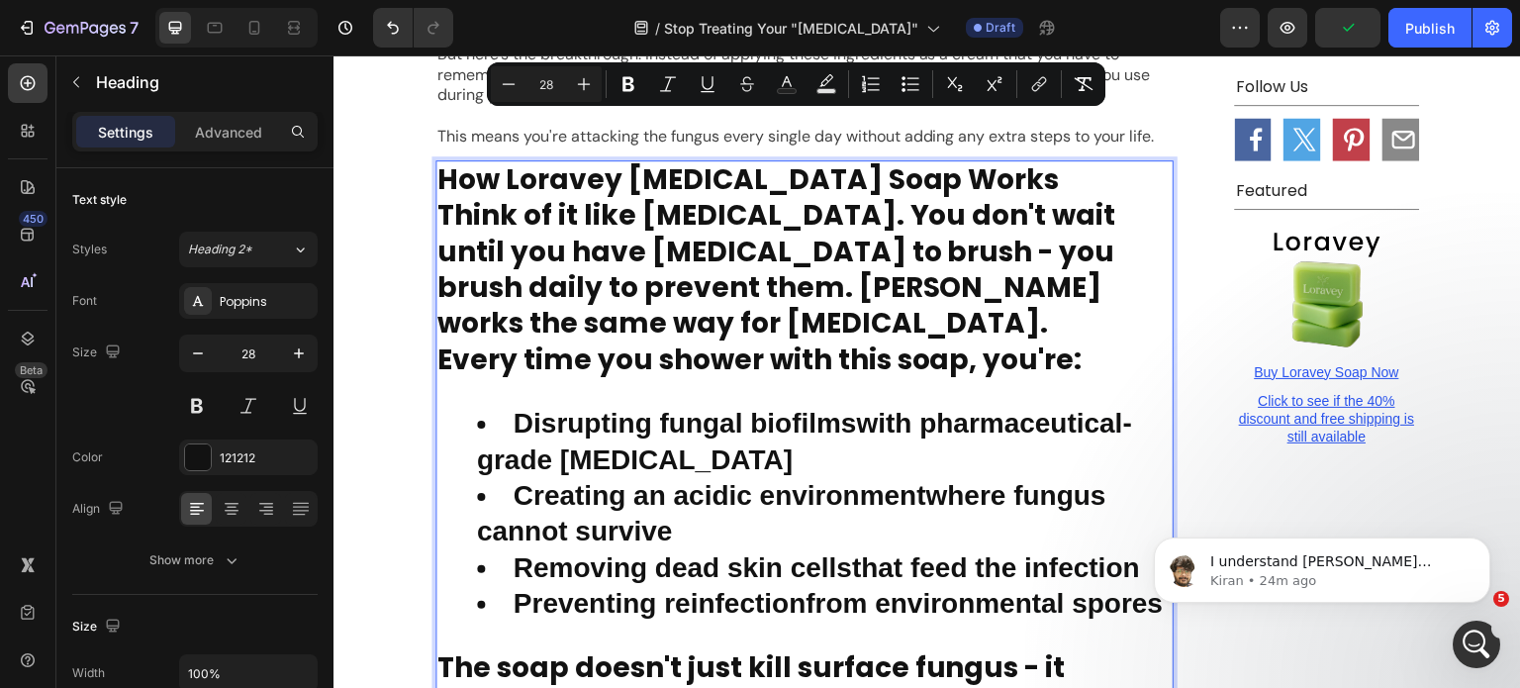
scroll to position [5675, 0]
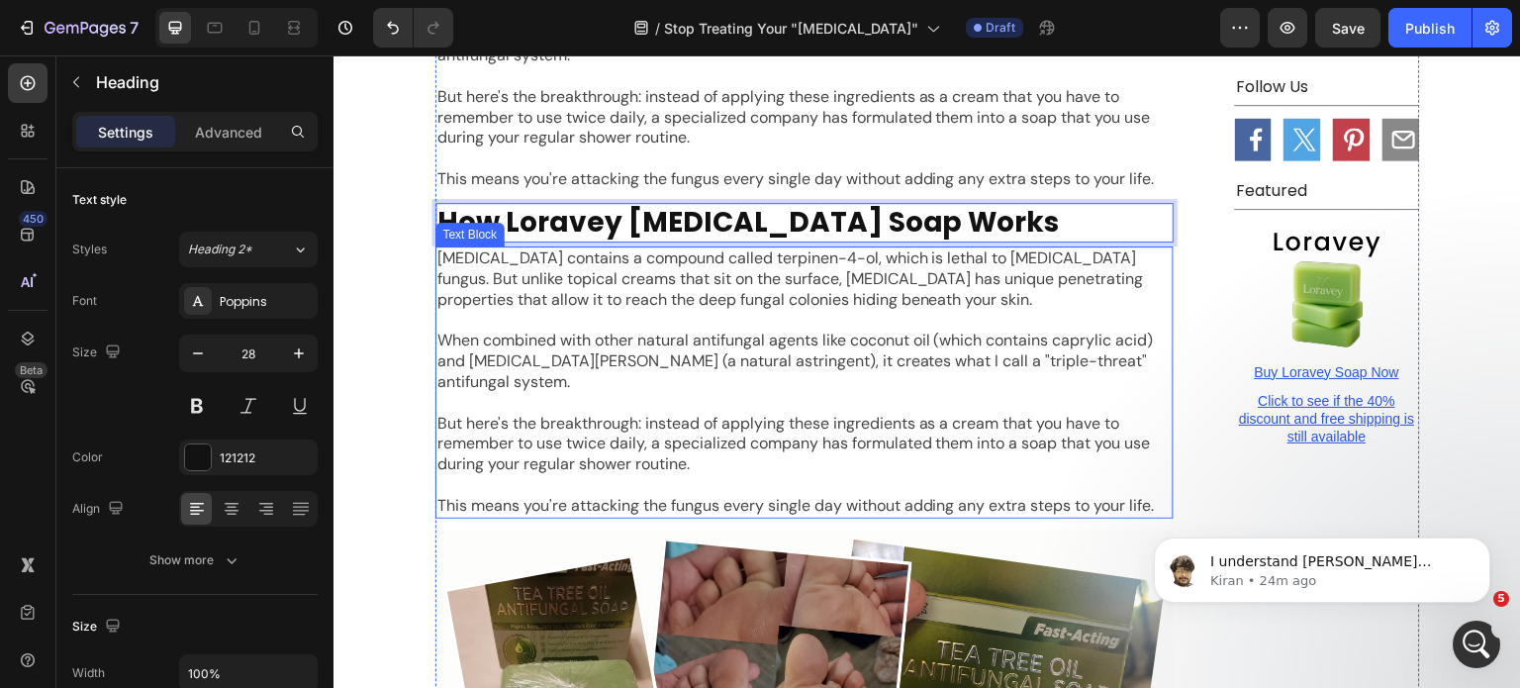
click at [611, 414] on p "But here's the breakthrough: instead of applying these ingredients as a cream t…" at bounding box center [805, 444] width 734 height 61
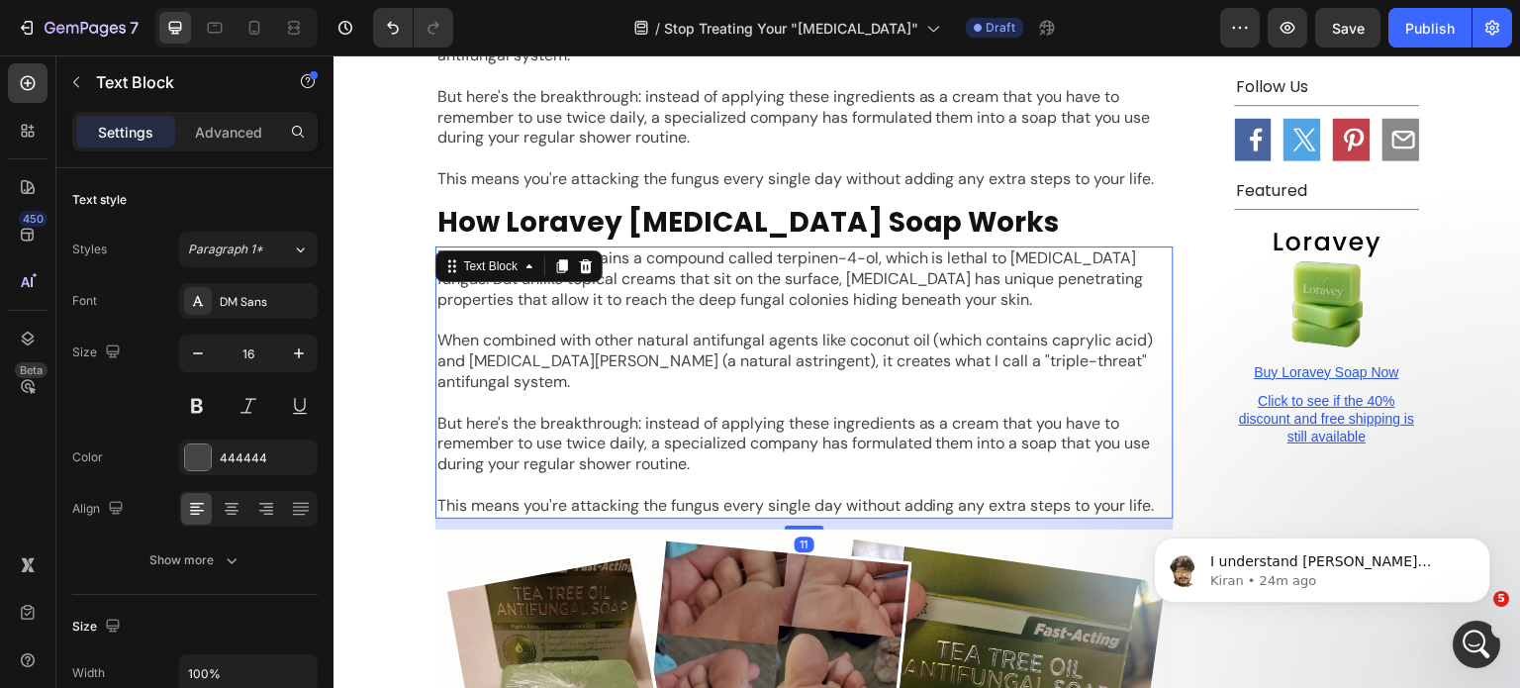
click at [611, 414] on p "But here's the breakthrough: instead of applying these ingredients as a cream t…" at bounding box center [805, 444] width 734 height 61
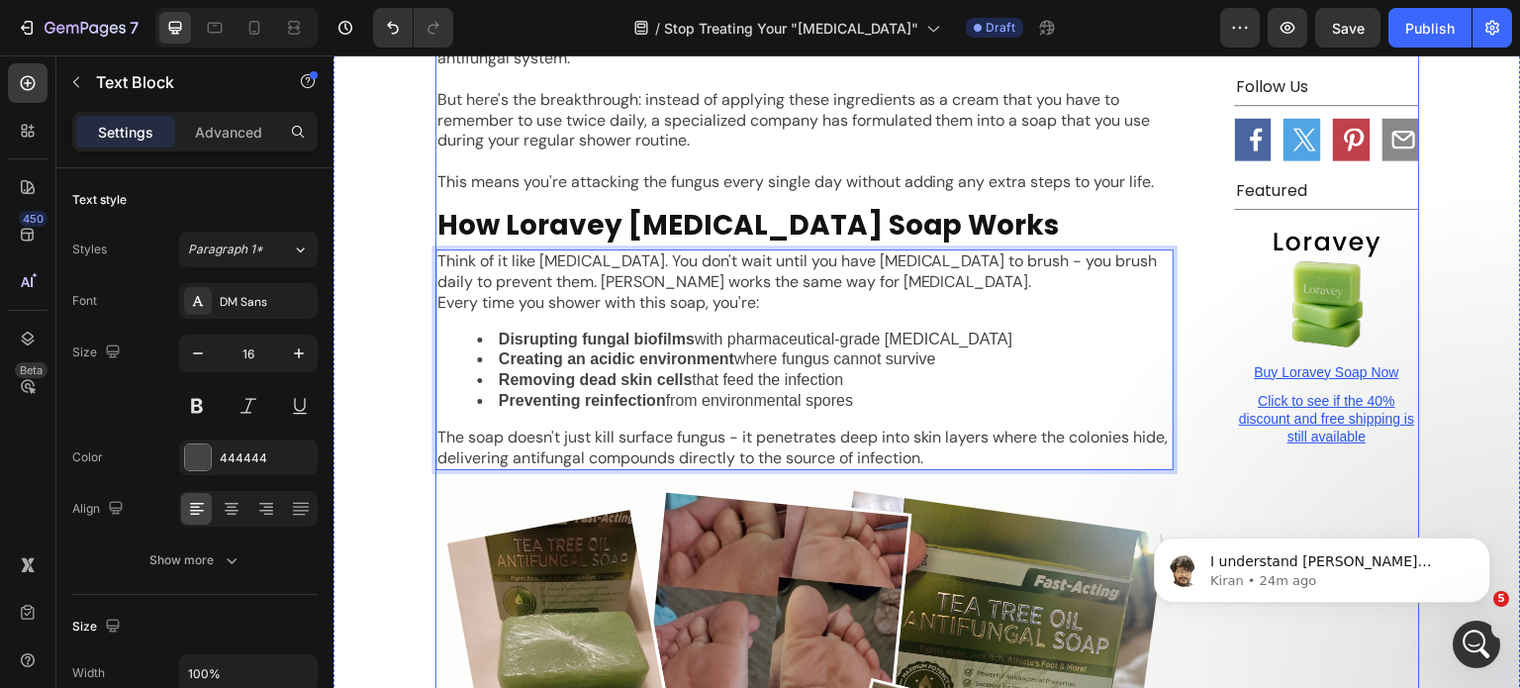
scroll to position [5671, 0]
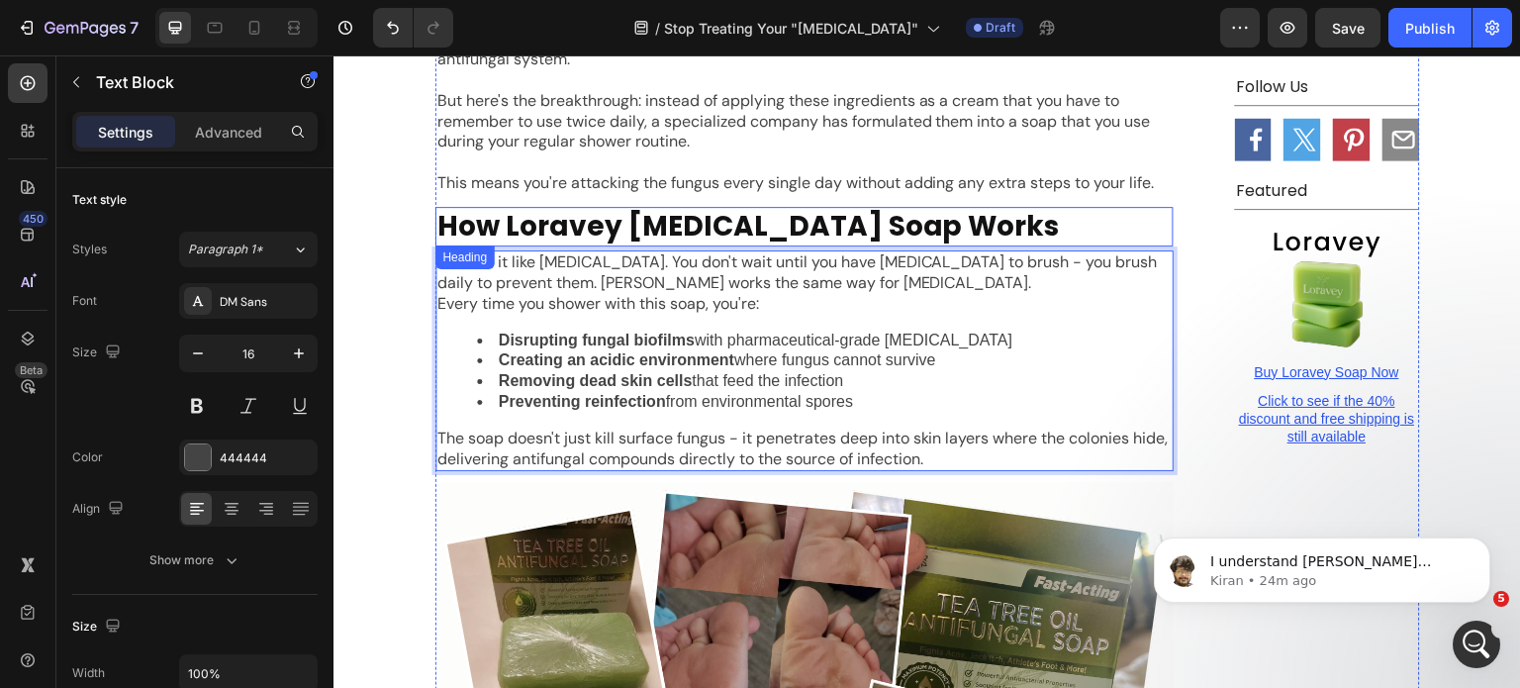
click at [878, 209] on p "How Loravey Tea Tree Oil Soap Works" at bounding box center [805, 227] width 734 height 36
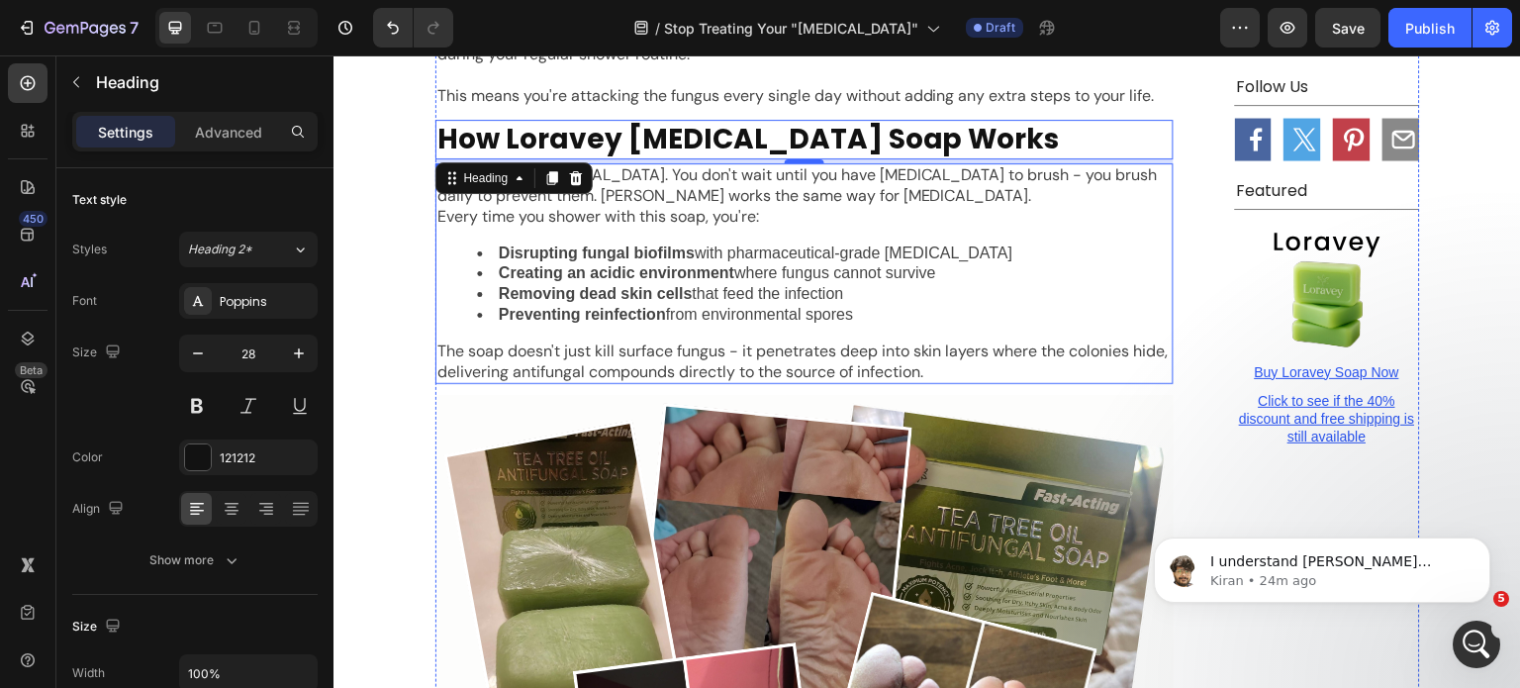
scroll to position [5690, 0]
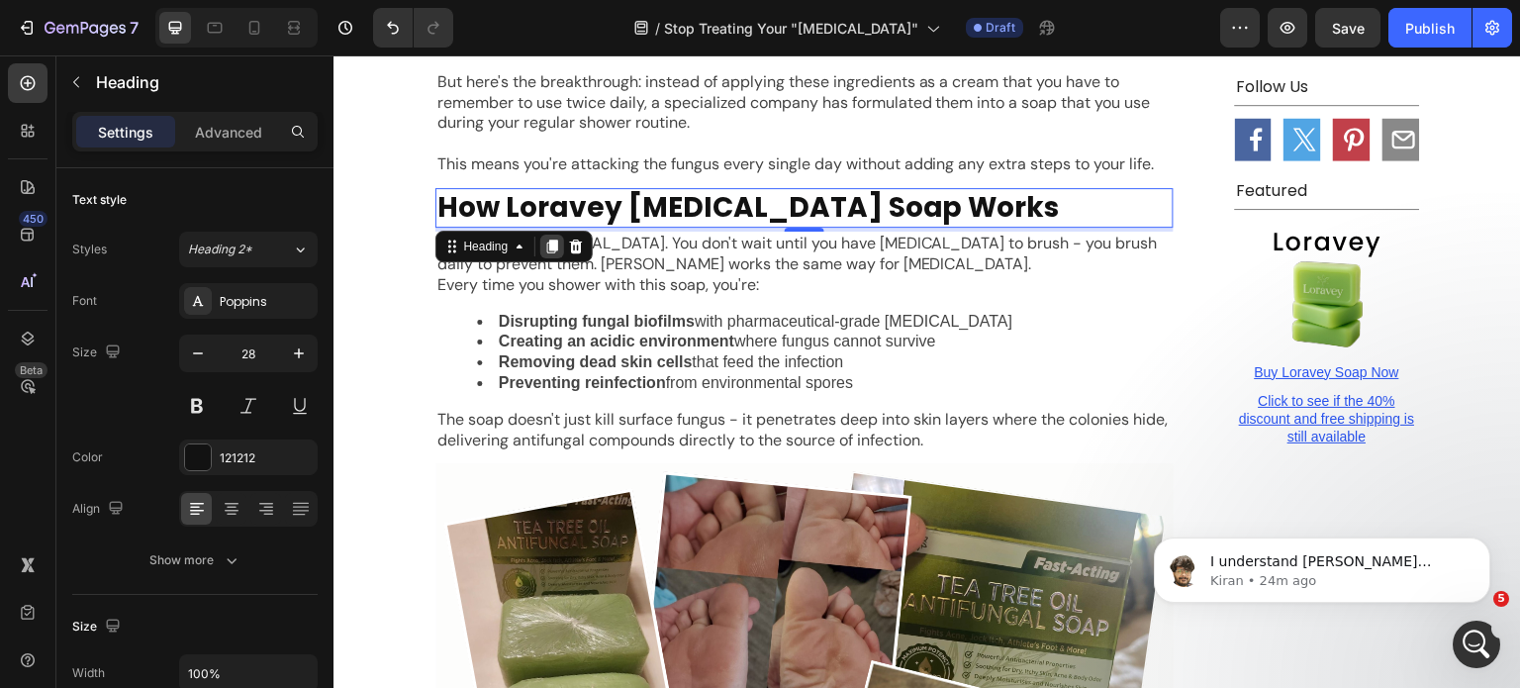
click at [544, 239] on icon at bounding box center [552, 247] width 16 height 16
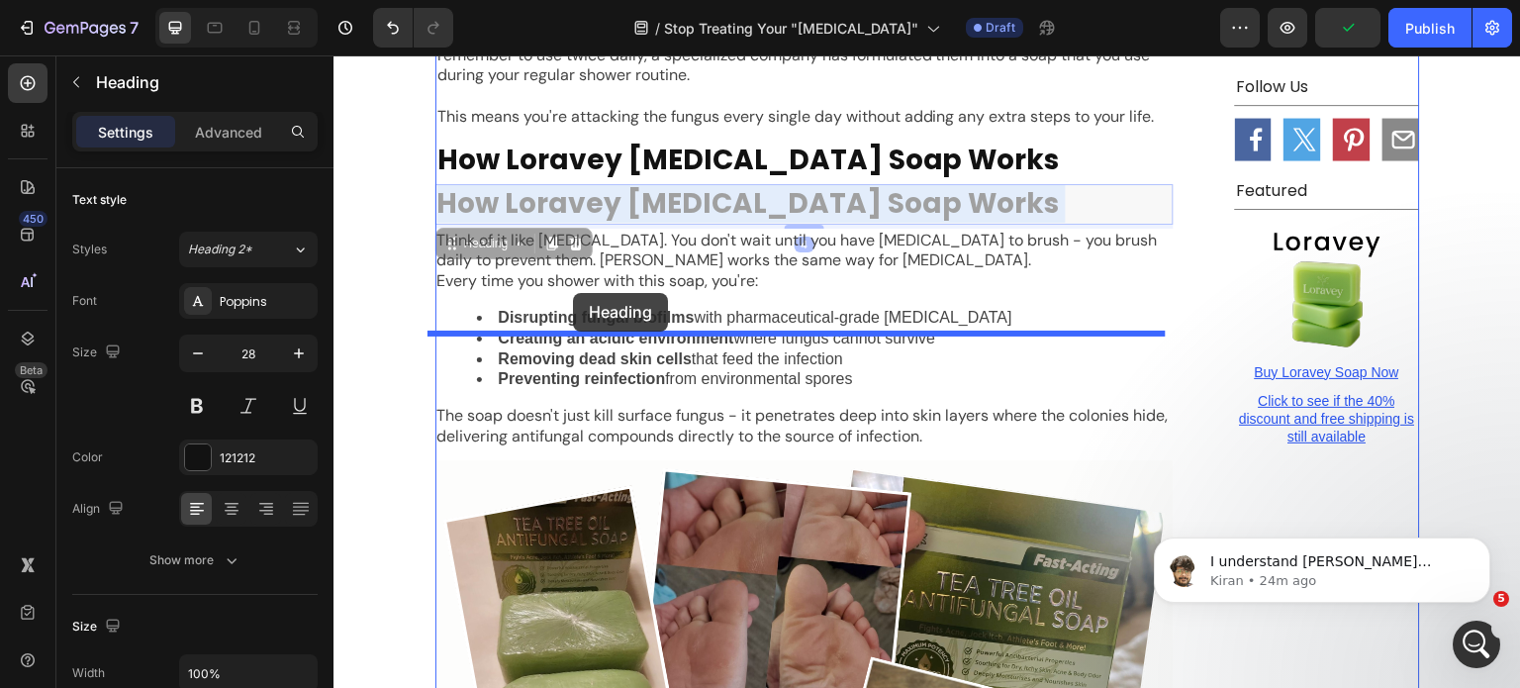
drag, startPoint x: 566, startPoint y: 245, endPoint x: 573, endPoint y: 293, distance: 48.0
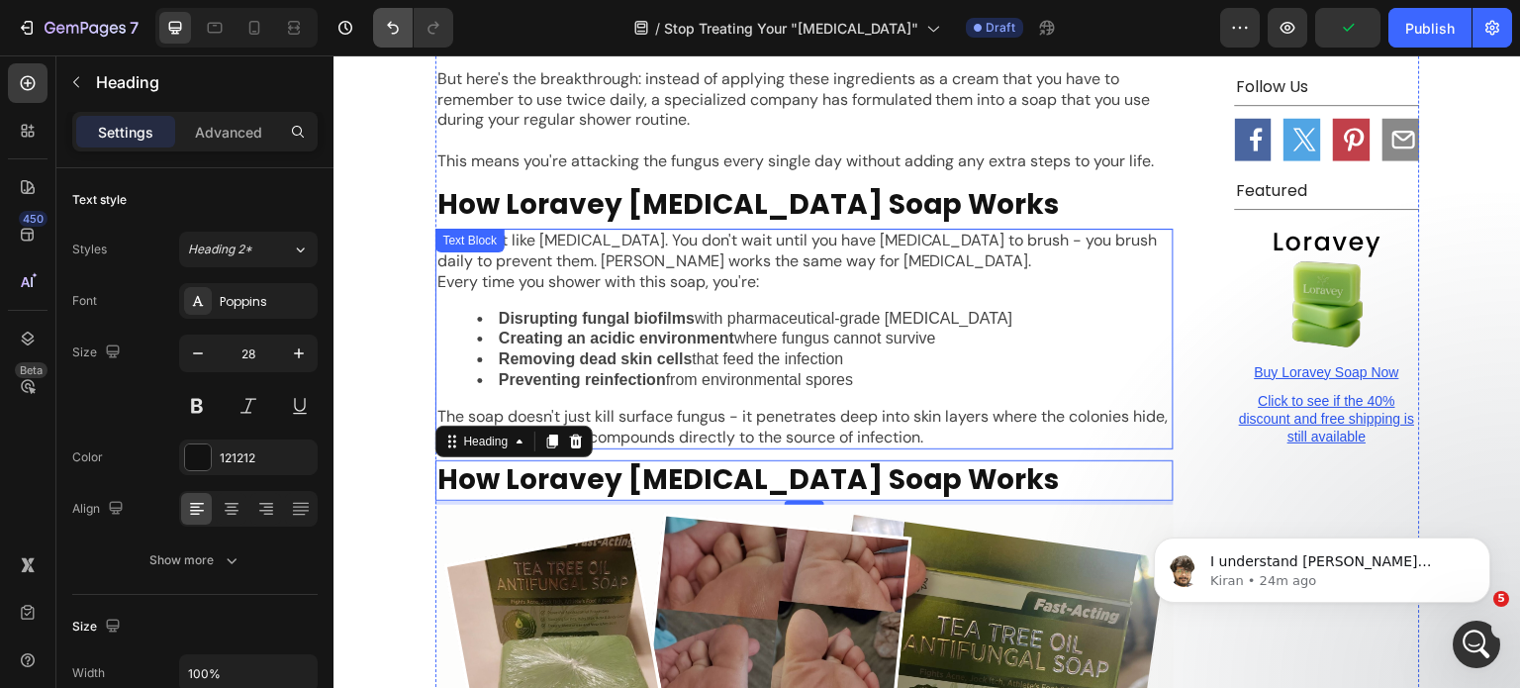
scroll to position [5798, 0]
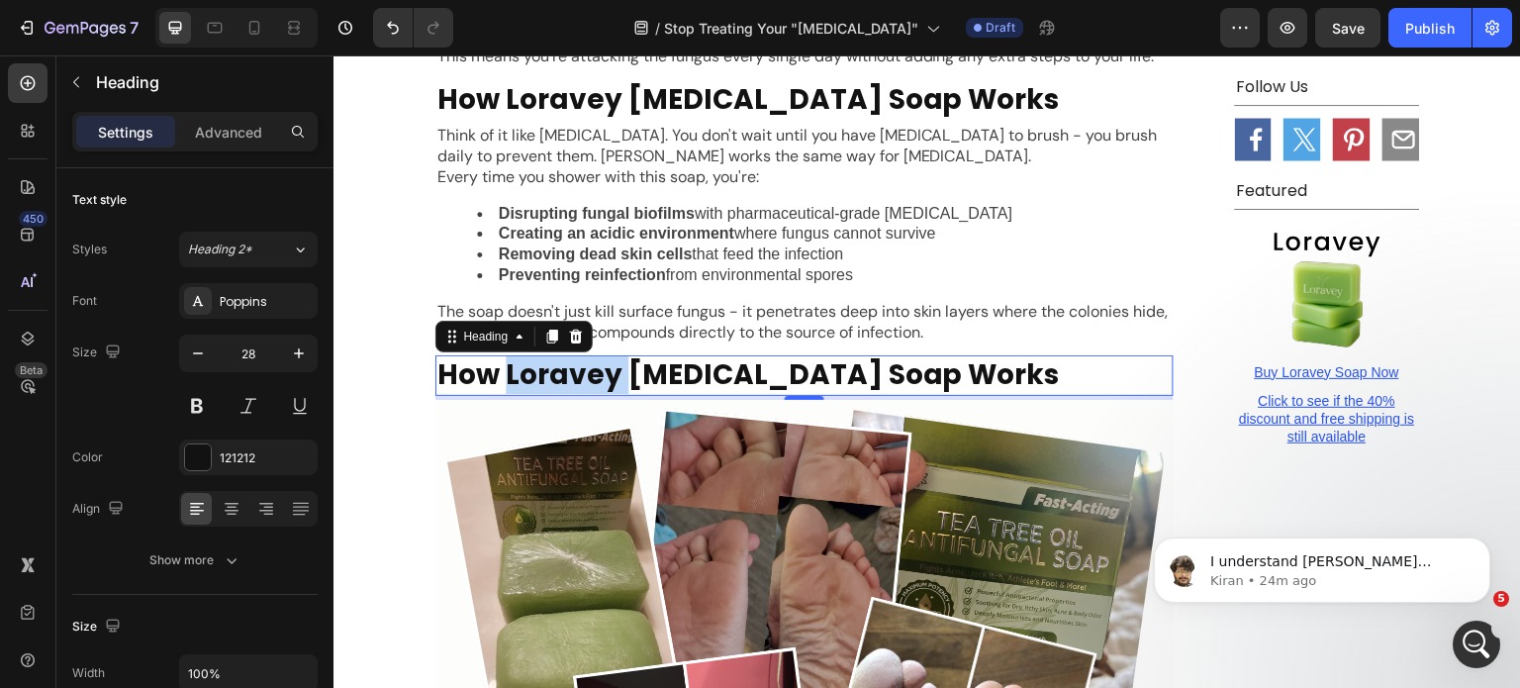
click at [594, 357] on p "How Loravey Tea Tree Oil Soap Works" at bounding box center [805, 375] width 734 height 36
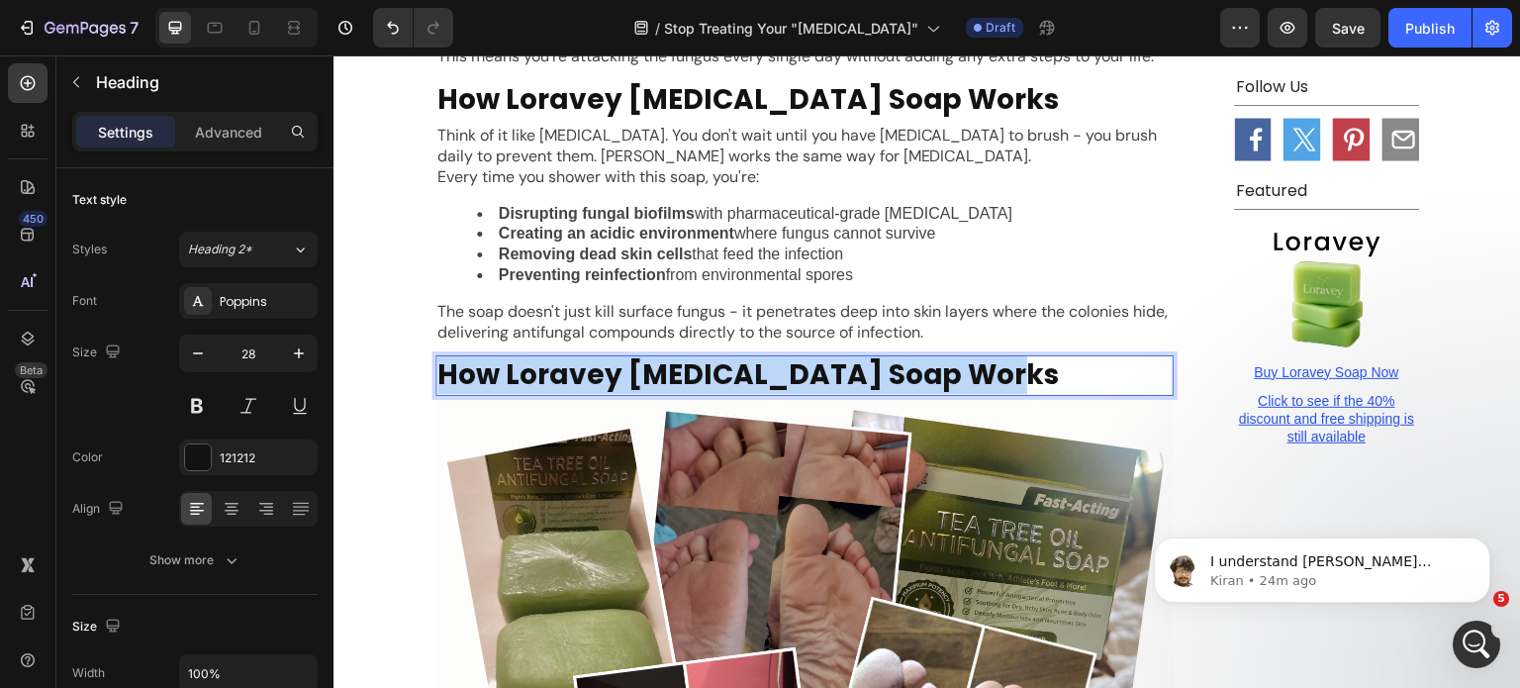
click at [594, 357] on p "How Loravey Tea Tree Oil Soap Works" at bounding box center [805, 375] width 734 height 36
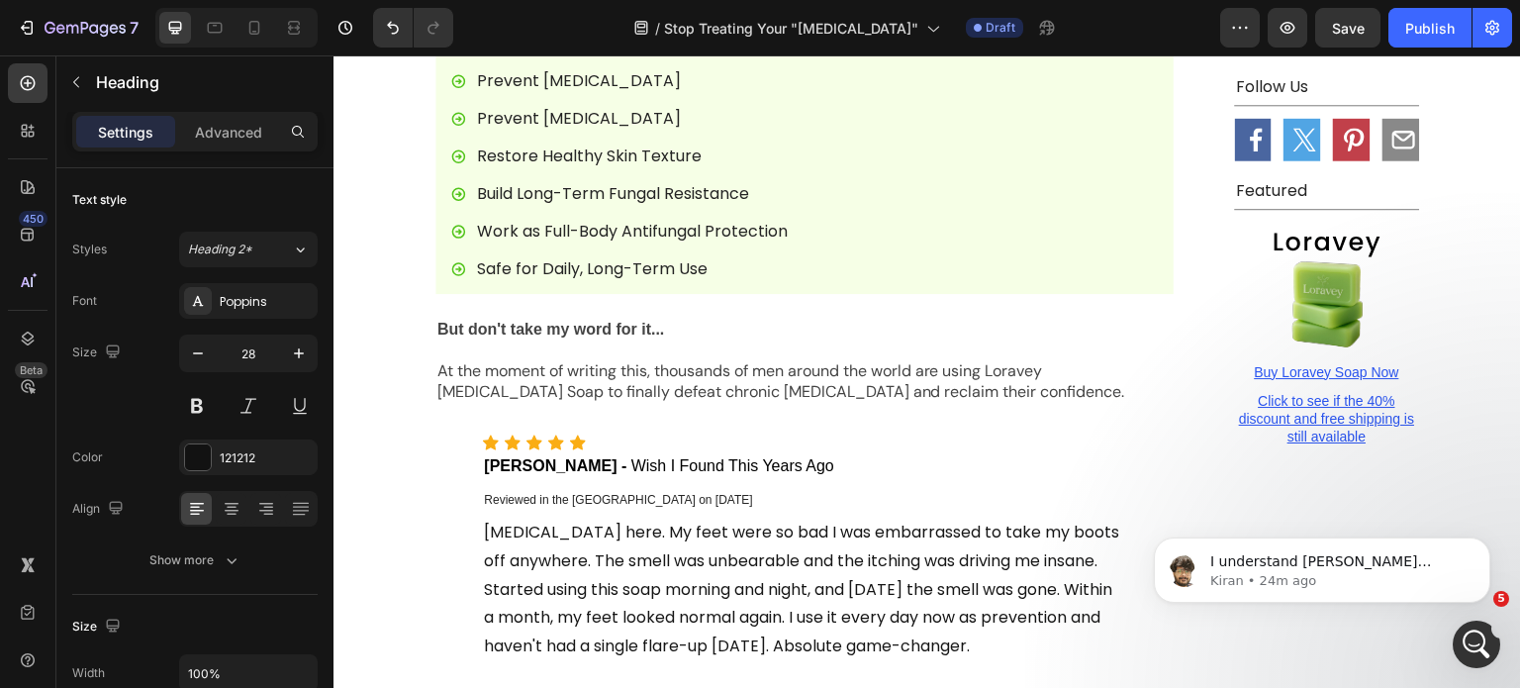
scroll to position [6776, 0]
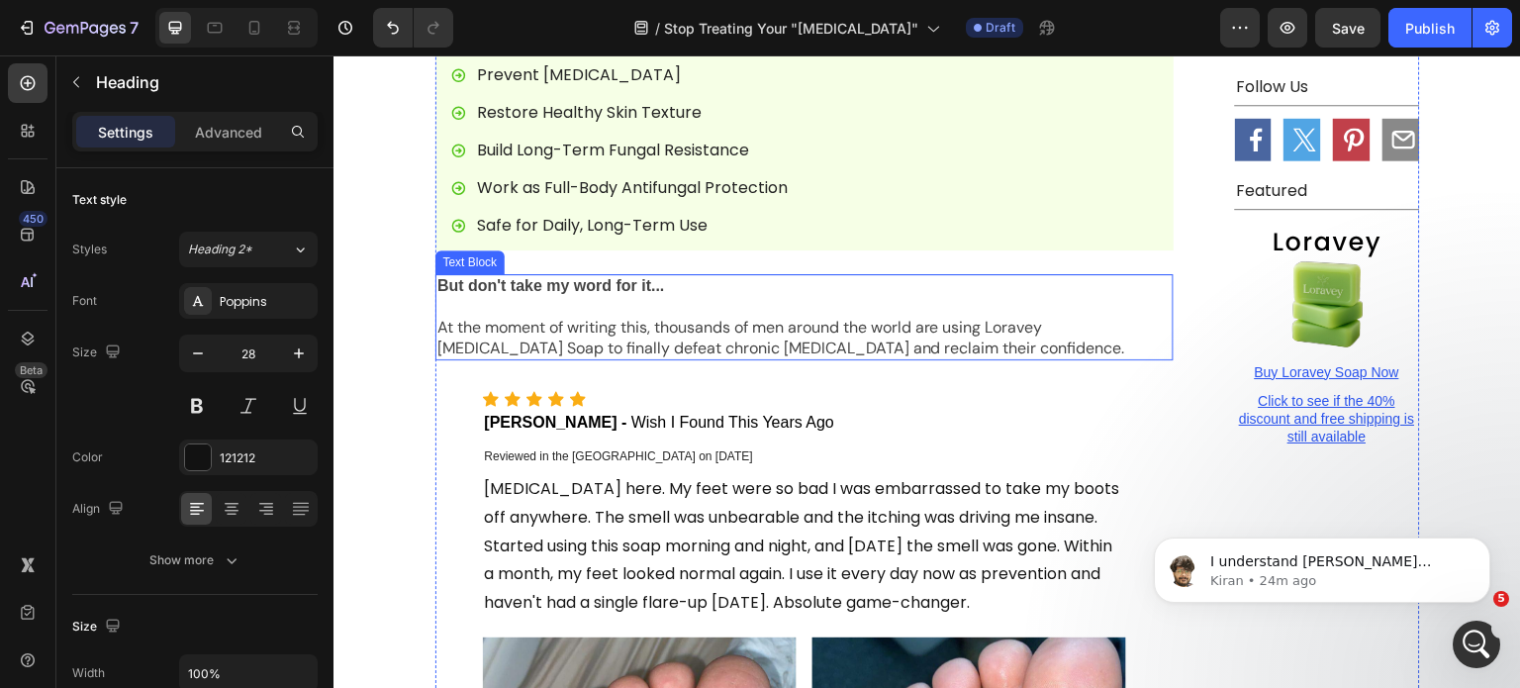
click at [750, 318] on p "At the moment of writing this, thousands of men around the world are using Lora…" at bounding box center [805, 339] width 734 height 42
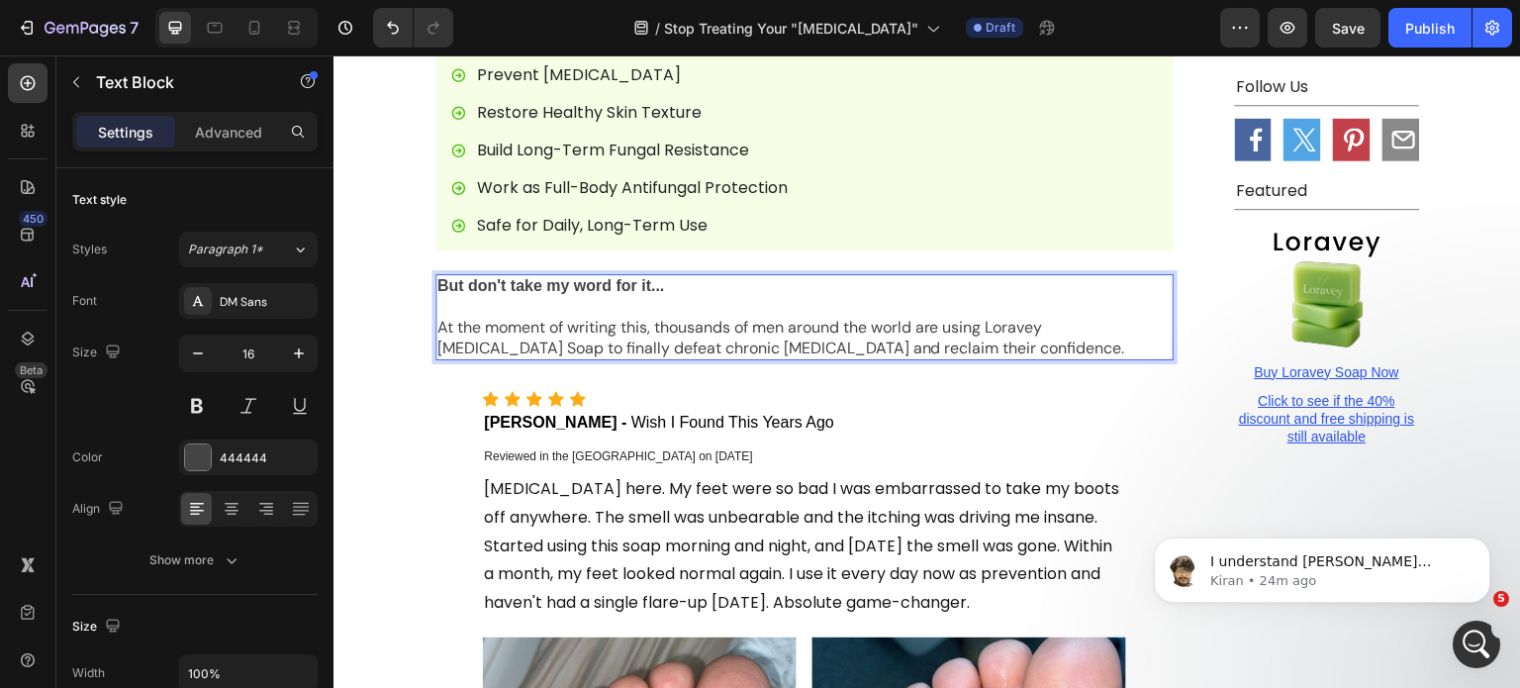
click at [707, 318] on p "At the moment of writing this, thousands of men around the world are using Lora…" at bounding box center [805, 339] width 734 height 42
click at [626, 318] on p "At the moment of writing this, thousands of men around the world are using Lora…" at bounding box center [805, 339] width 734 height 42
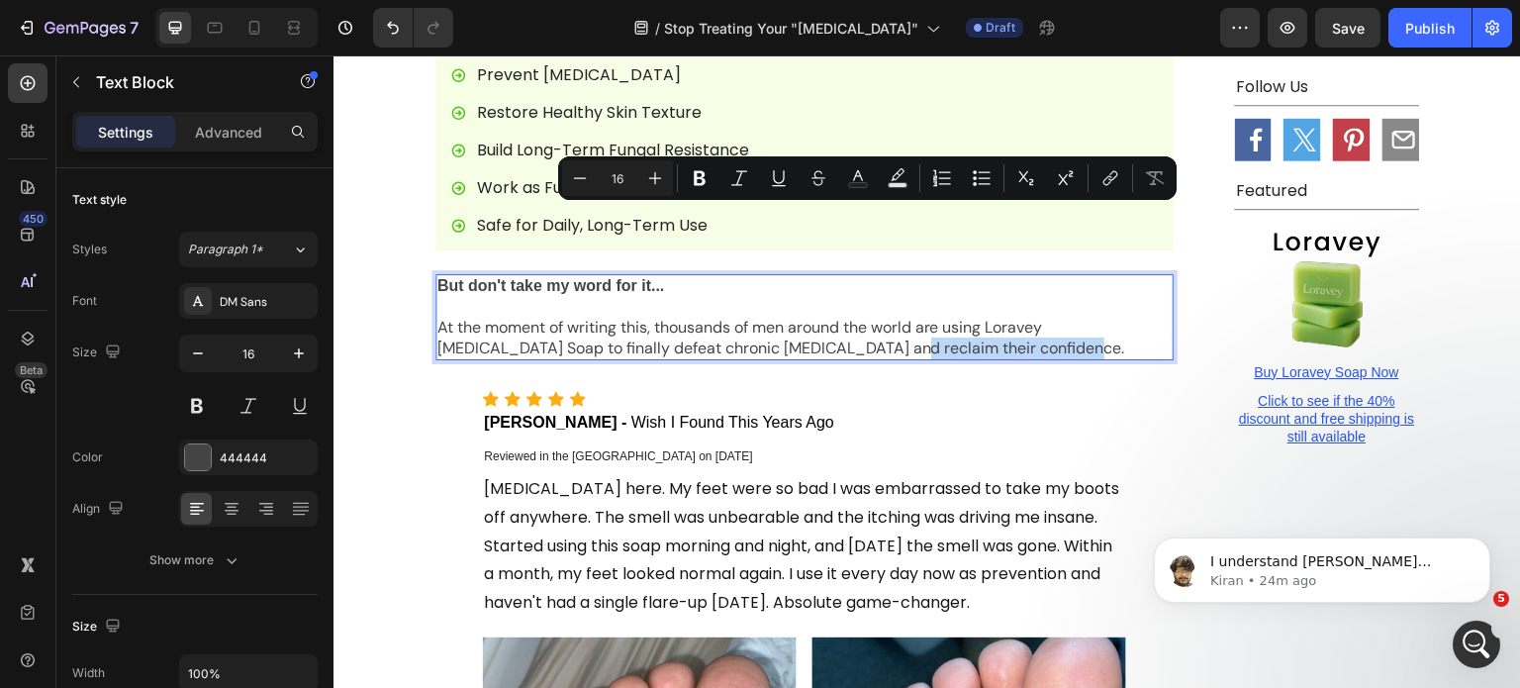
drag, startPoint x: 779, startPoint y: 221, endPoint x: 954, endPoint y: 221, distance: 175.2
click at [954, 318] on p "At the moment of writing this, thousands of men around the world are using Lora…" at bounding box center [805, 339] width 734 height 42
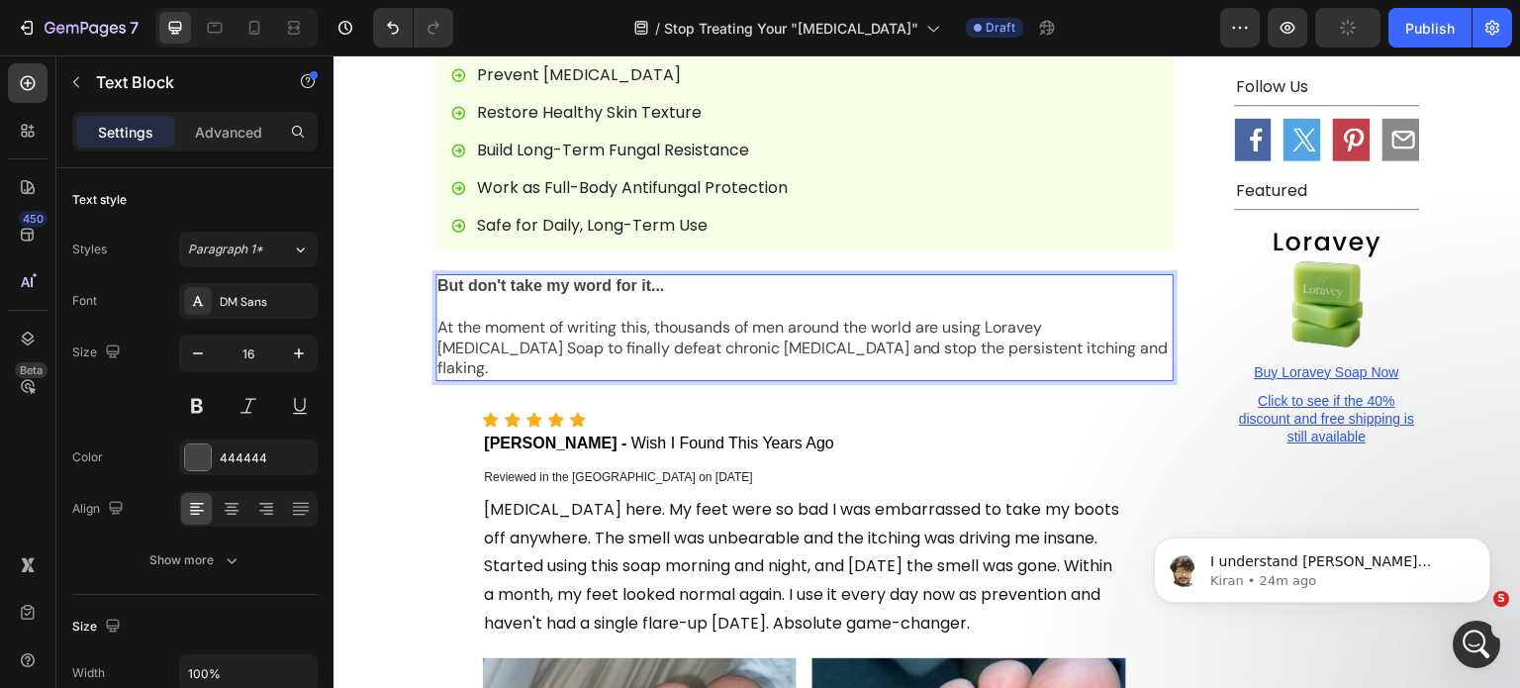
click at [865, 113] on div "Eliminate Foot Odor Completely Heal Cracked, Damaged Skin Prevent Nail Fungus P…" at bounding box center [805, 94] width 738 height 313
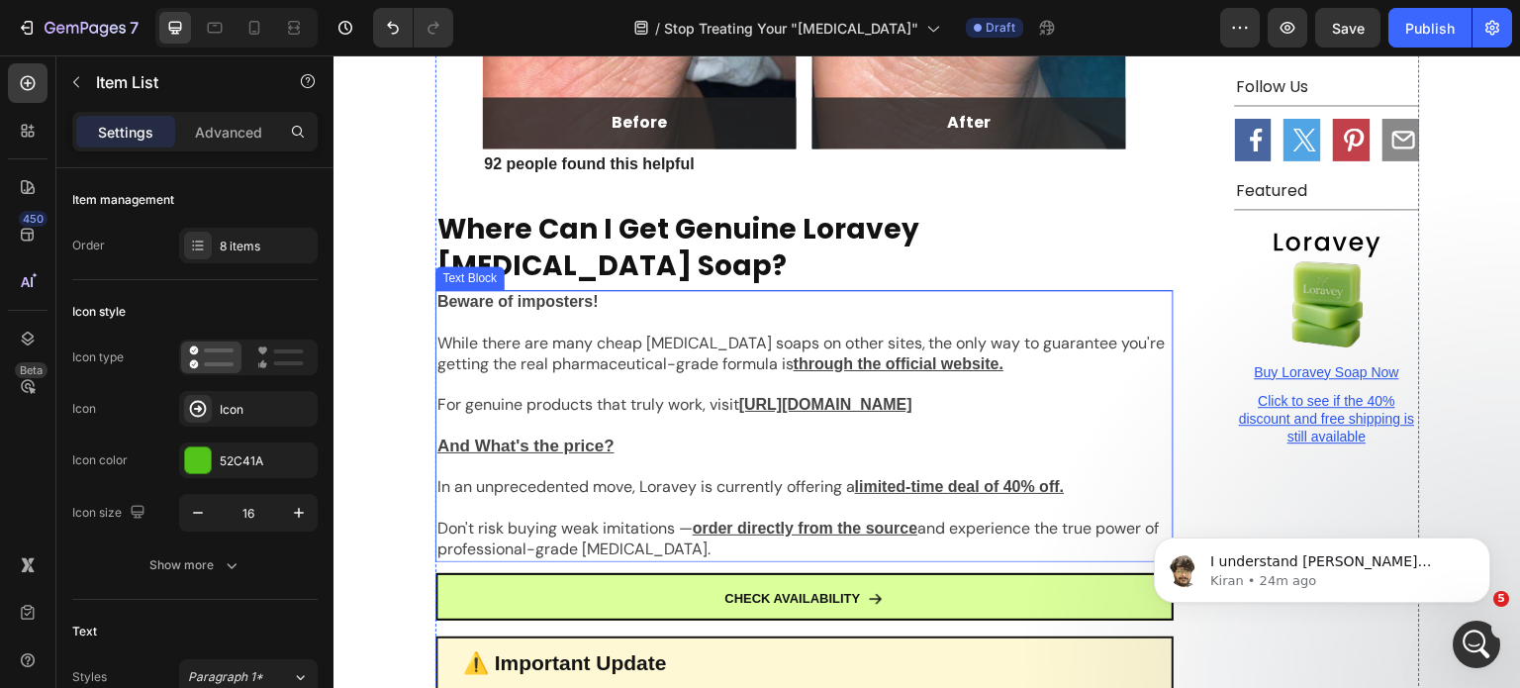
scroll to position [7469, 0]
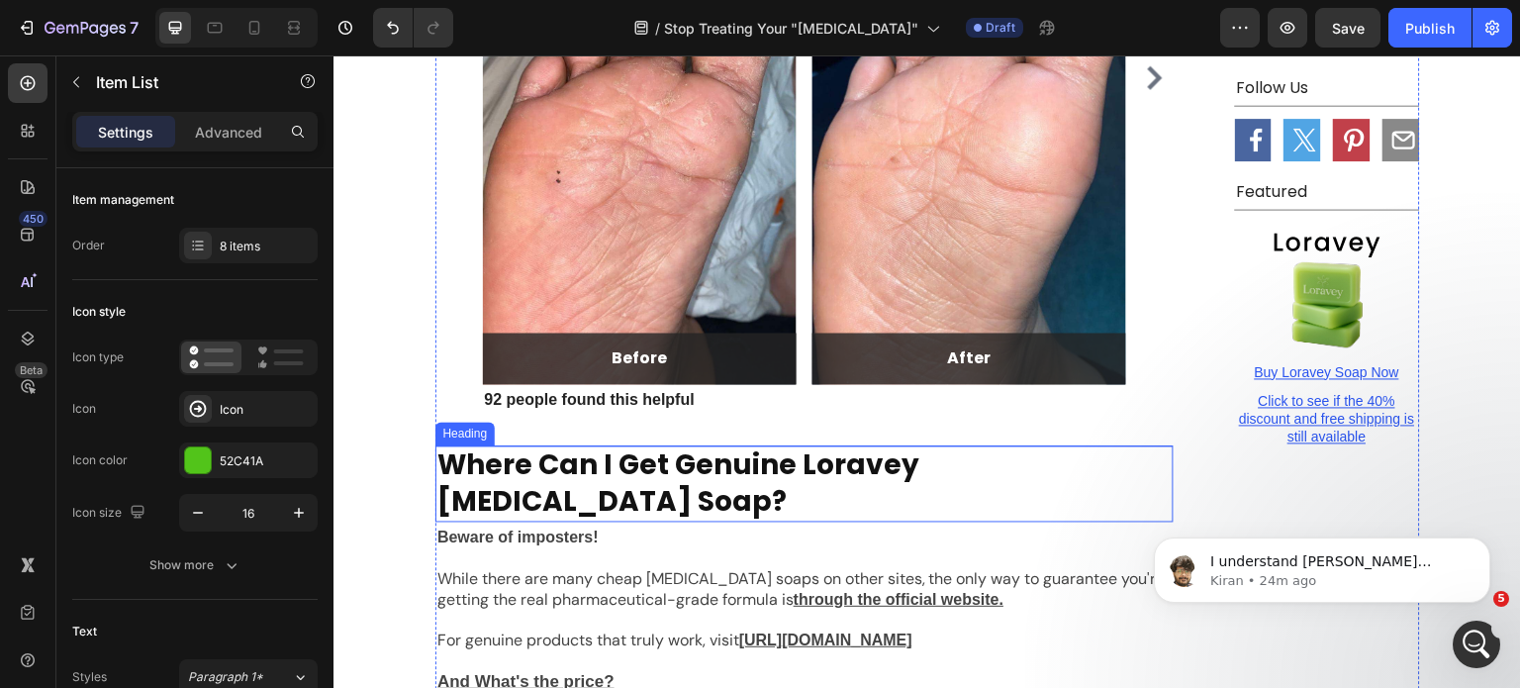
click at [837, 445] on h2 "Where Can I Get Genuine Loravey Tea Tree Oil Soap?" at bounding box center [805, 483] width 738 height 76
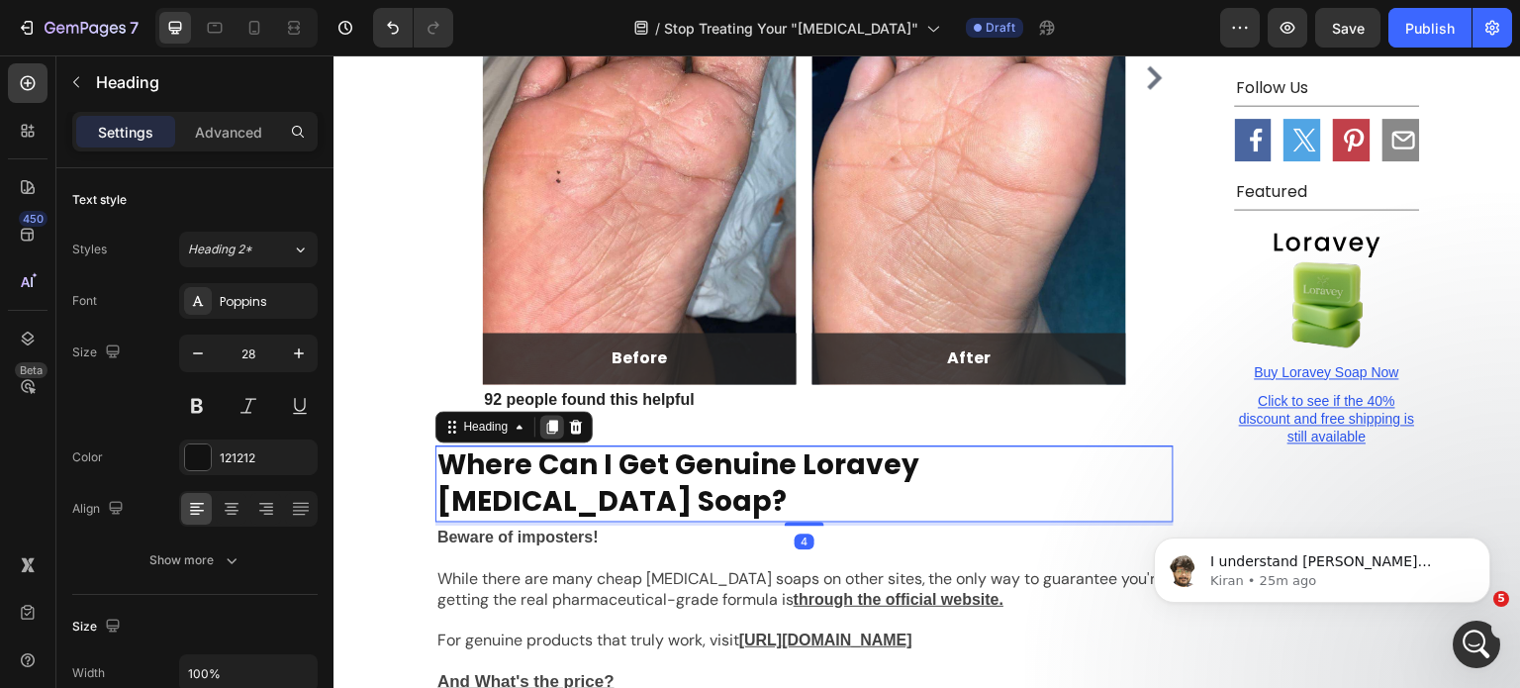
click at [549, 421] on icon at bounding box center [552, 428] width 11 height 14
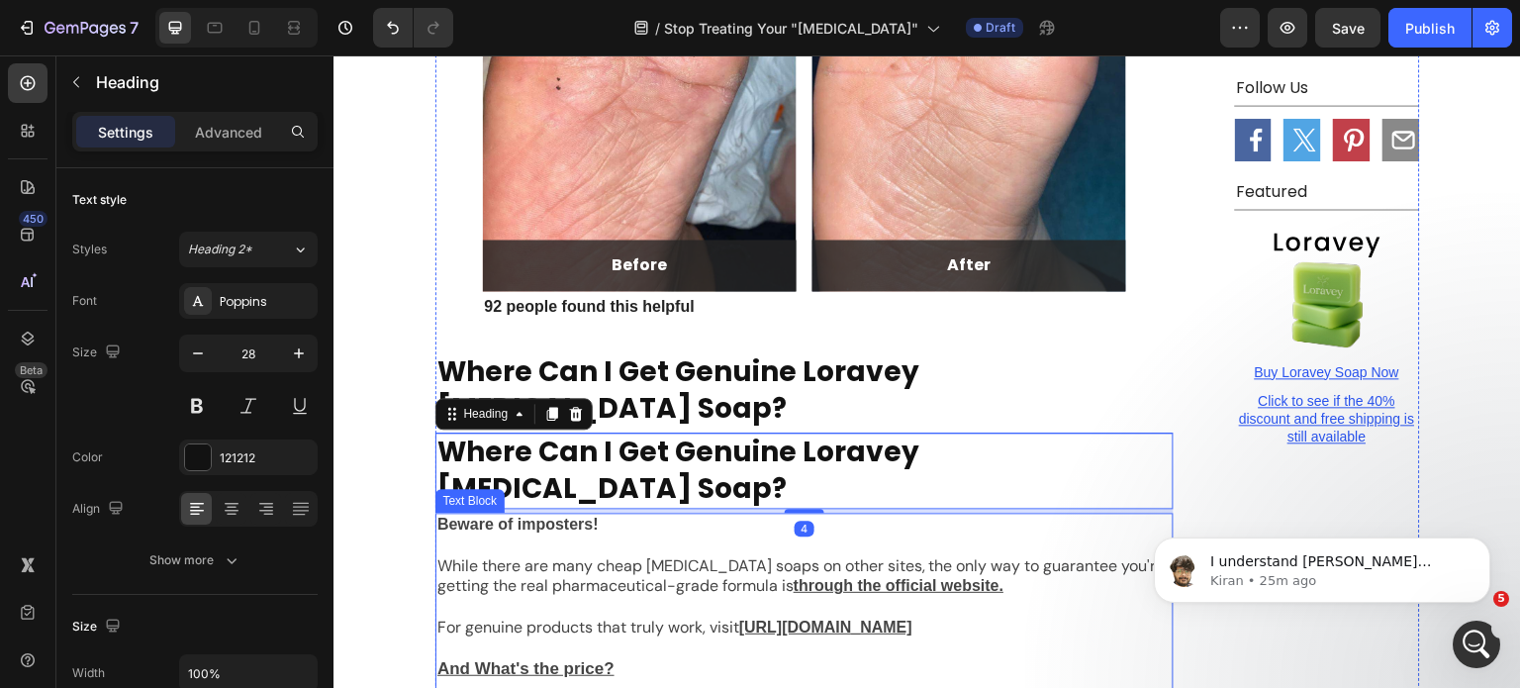
scroll to position [7667, 0]
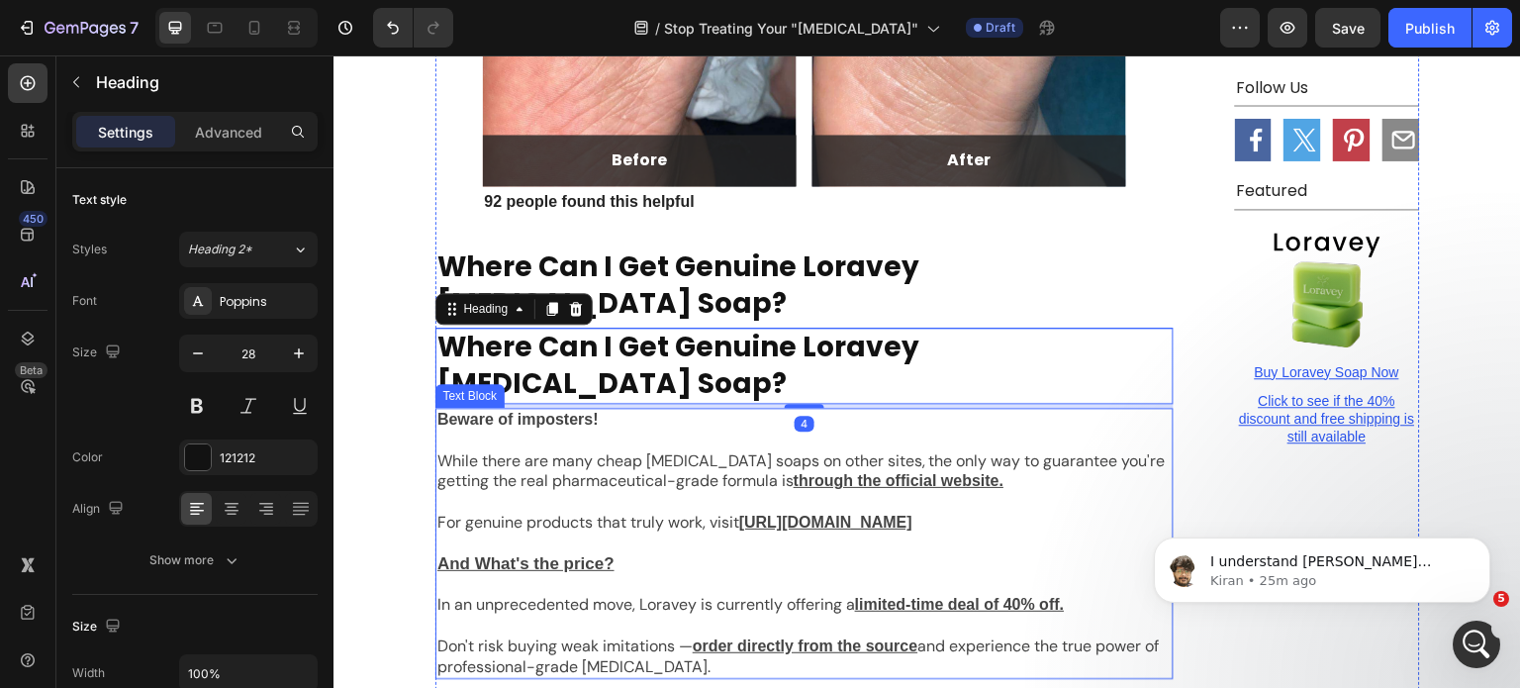
click at [617, 492] on p at bounding box center [805, 502] width 734 height 21
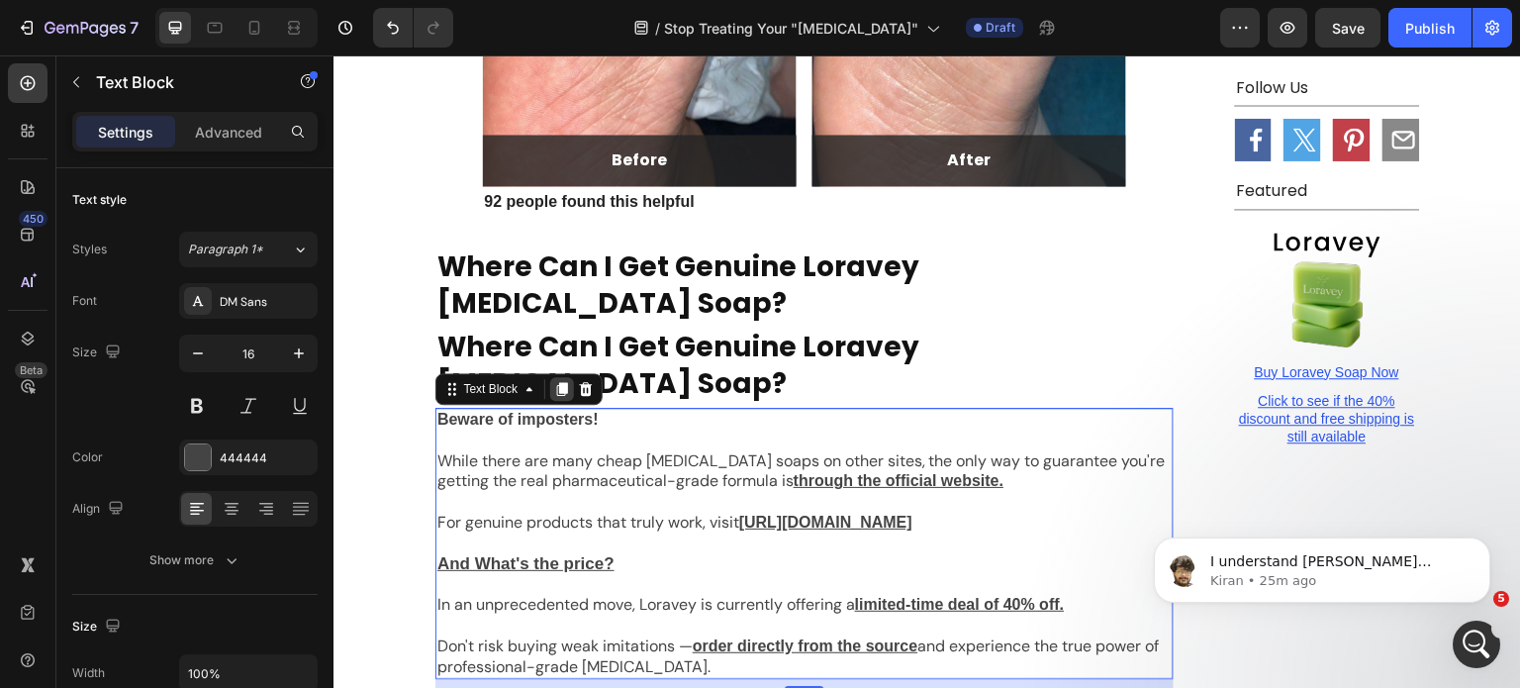
click at [557, 382] on icon at bounding box center [562, 389] width 11 height 14
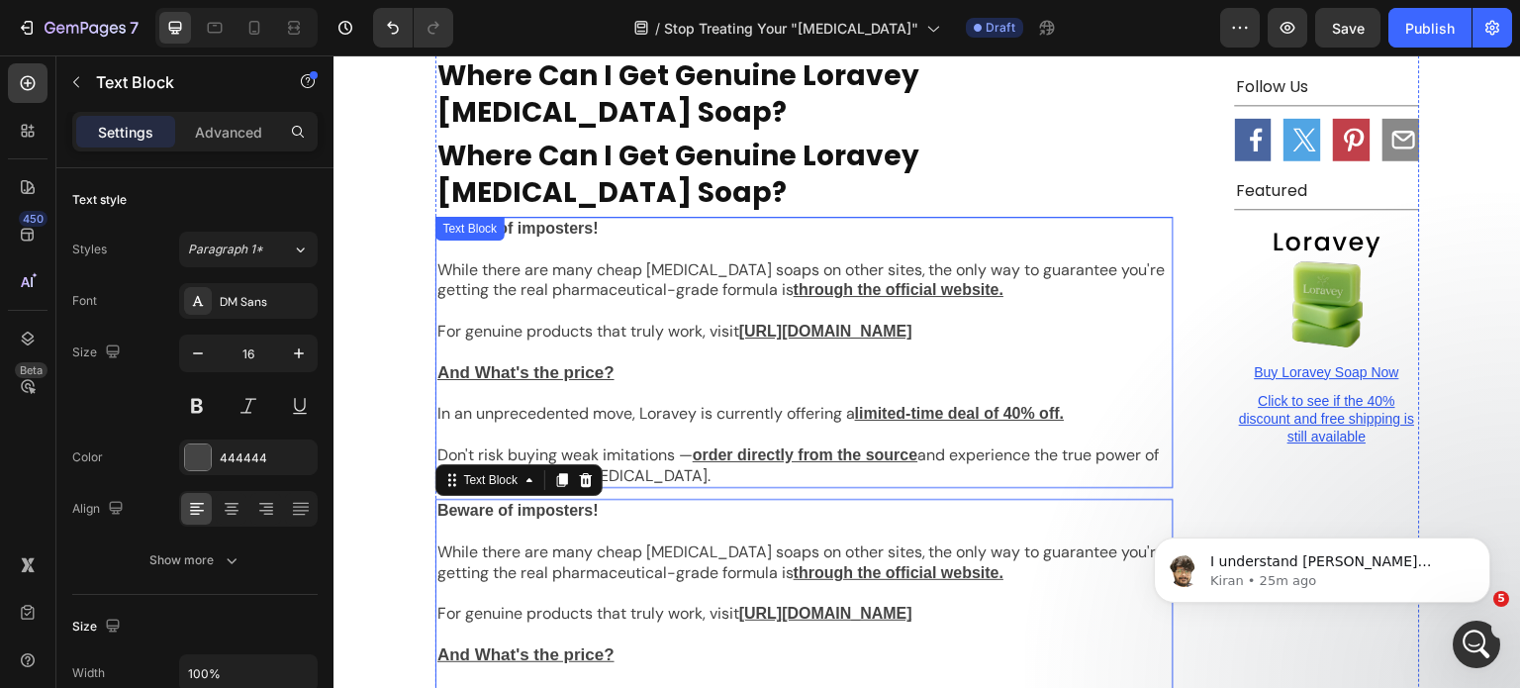
scroll to position [7852, 0]
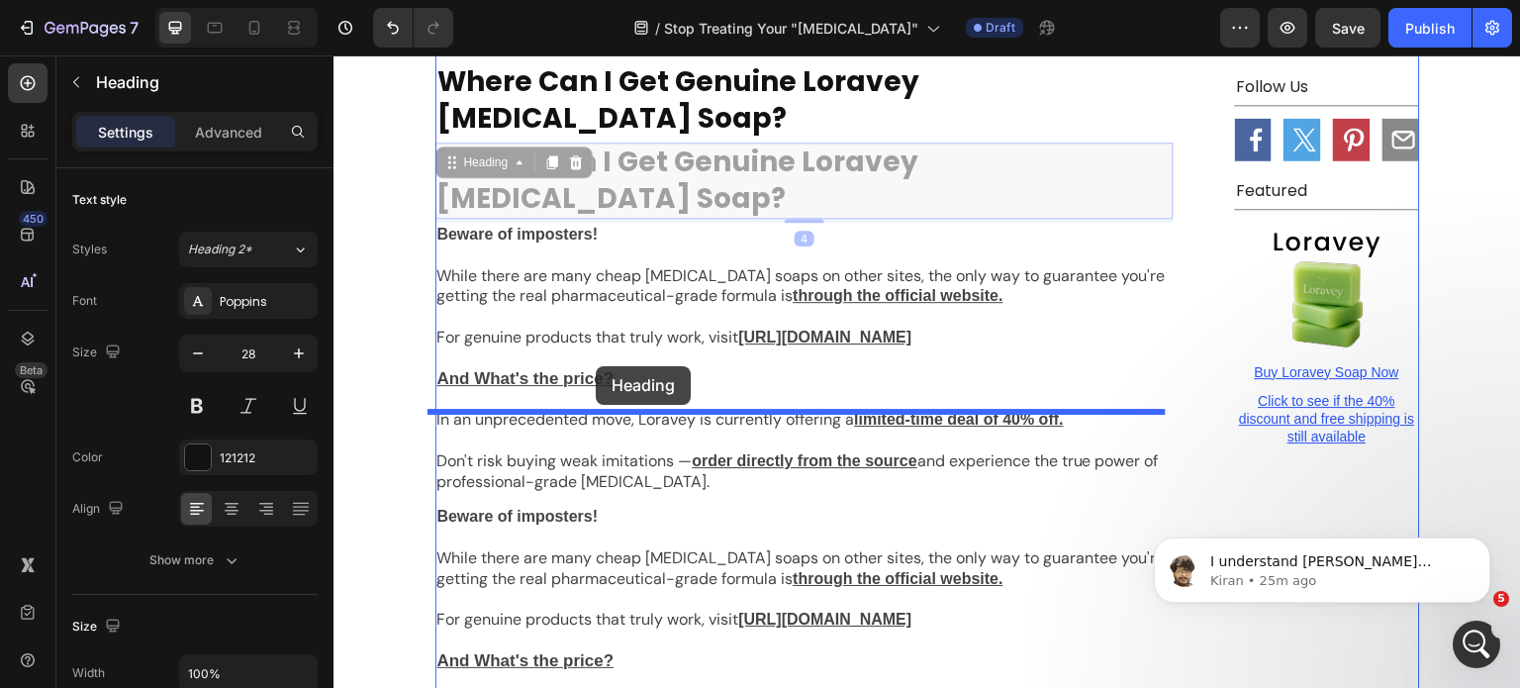
drag, startPoint x: 549, startPoint y: 83, endPoint x: 596, endPoint y: 366, distance: 286.9
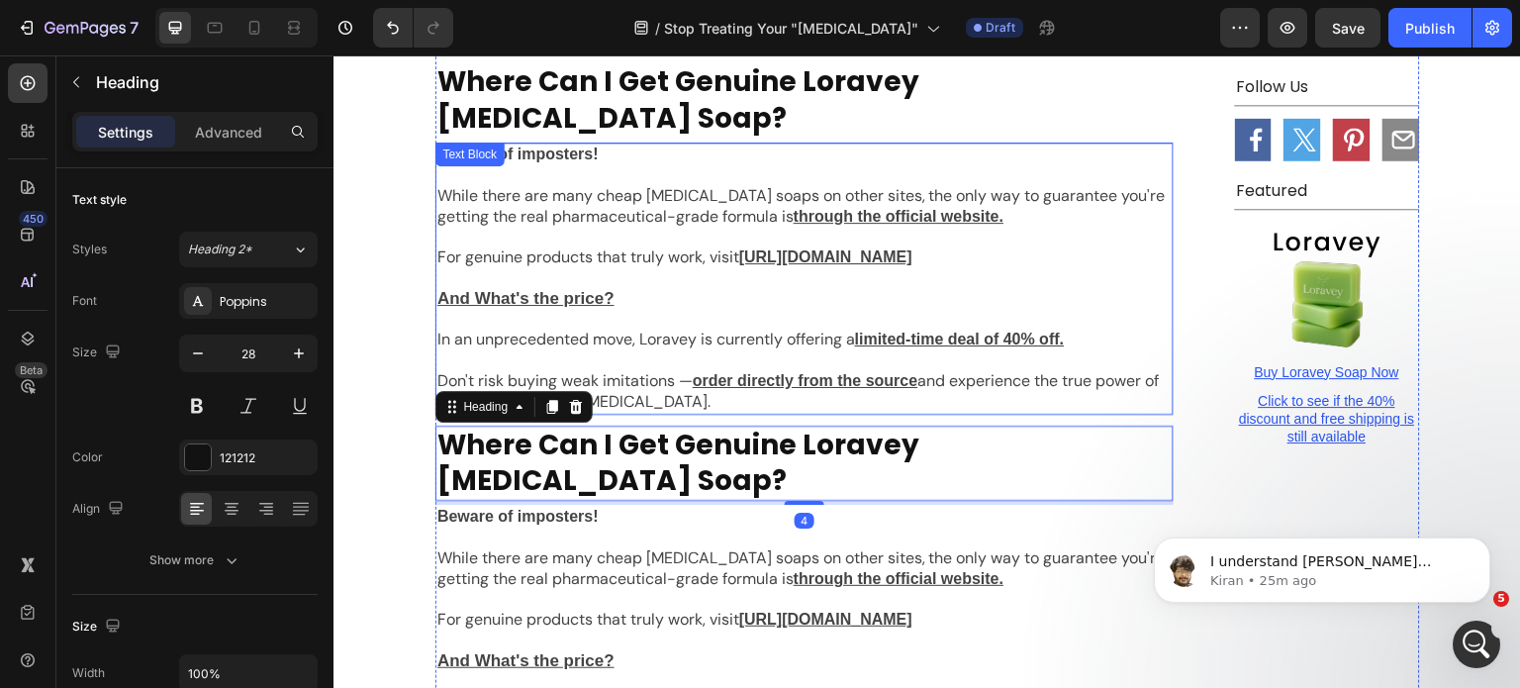
scroll to position [7773, 0]
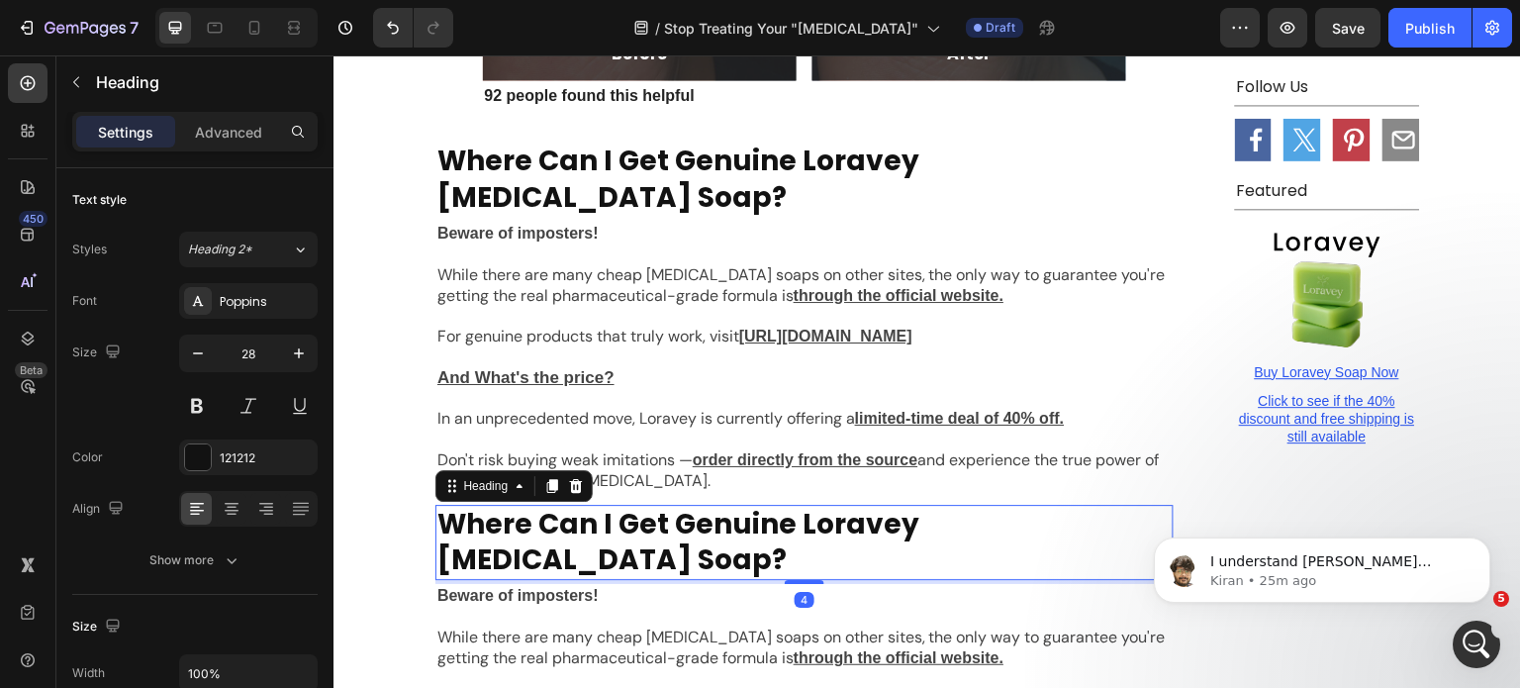
click at [612, 505] on h2 "Where Can I Get Genuine Loravey Tea Tree Oil Soap?" at bounding box center [805, 543] width 738 height 76
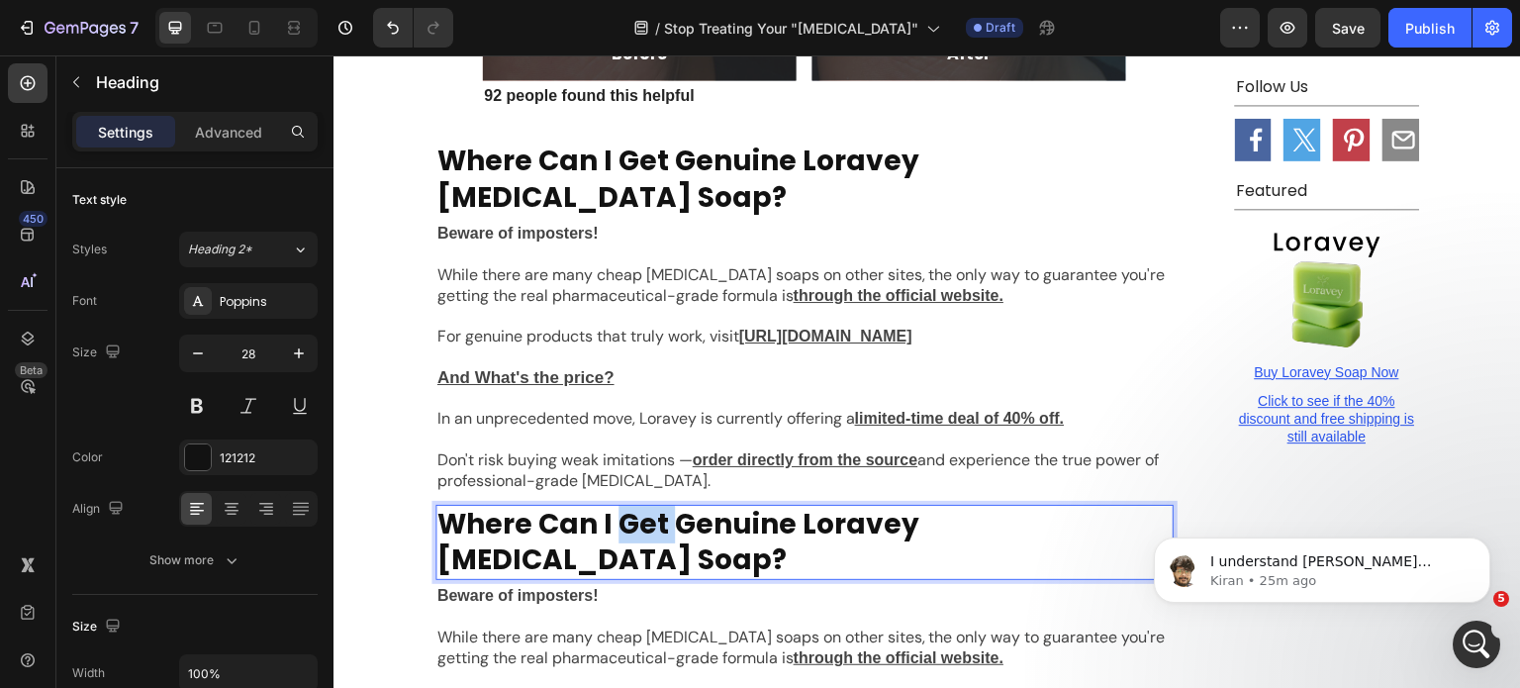
click at [612, 507] on p "Where Can I Get Genuine Loravey Tea Tree Oil Soap?" at bounding box center [805, 543] width 734 height 72
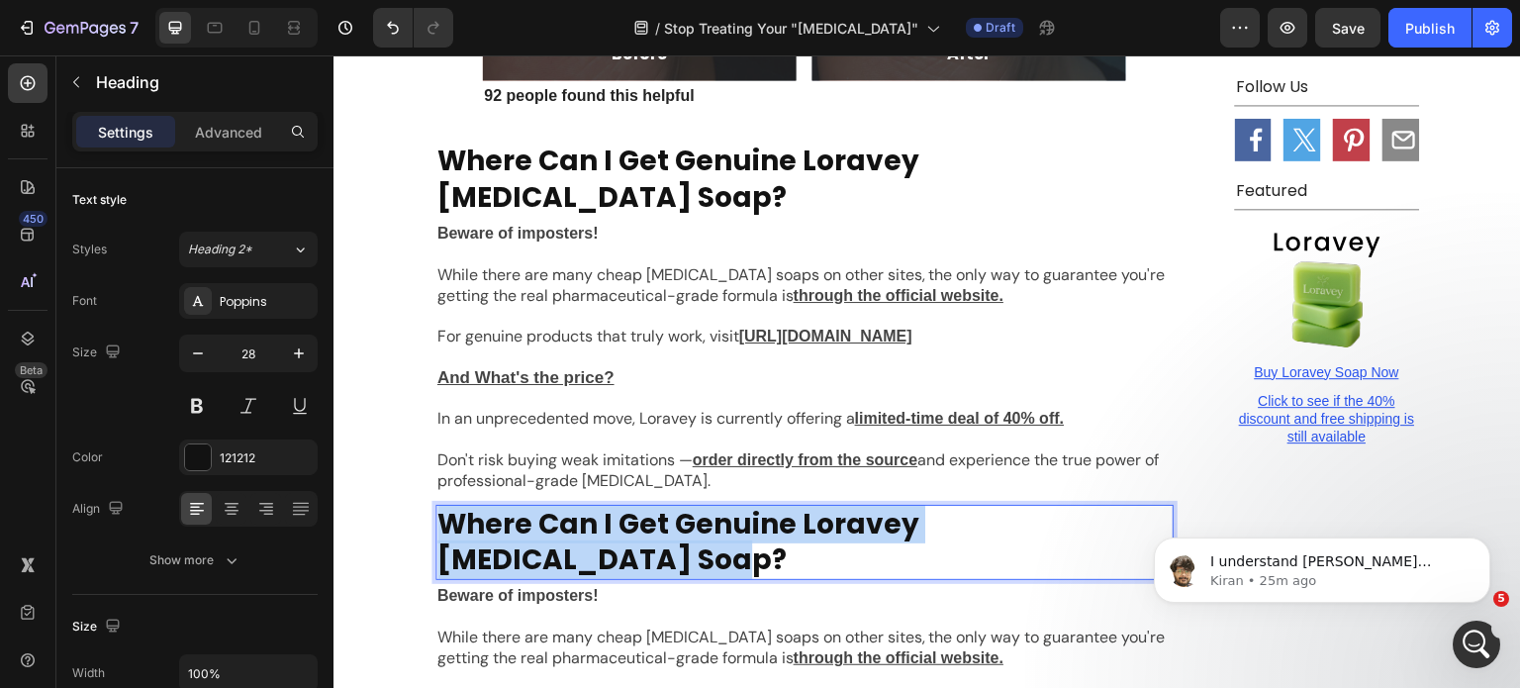
click at [612, 507] on p "Where Can I Get Genuine Loravey Tea Tree Oil Soap?" at bounding box center [805, 543] width 734 height 72
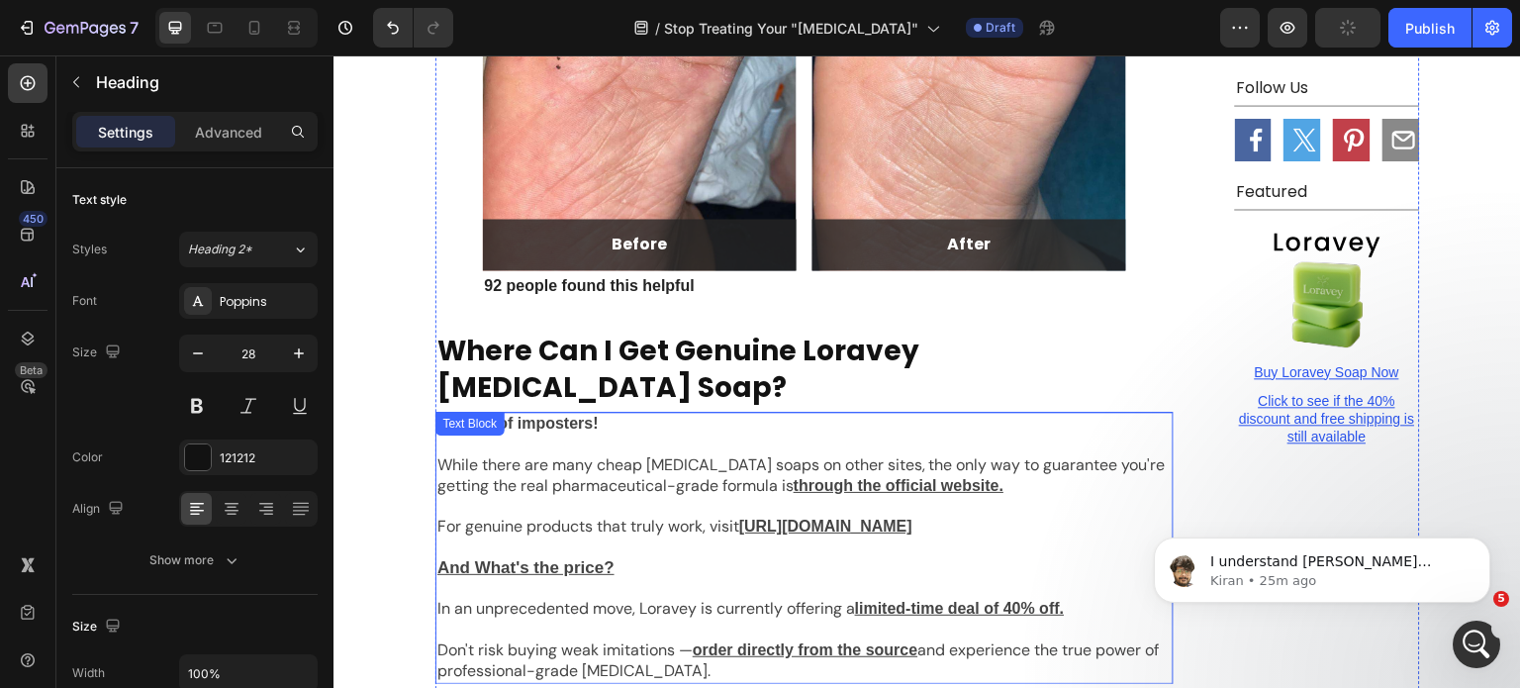
scroll to position [7575, 0]
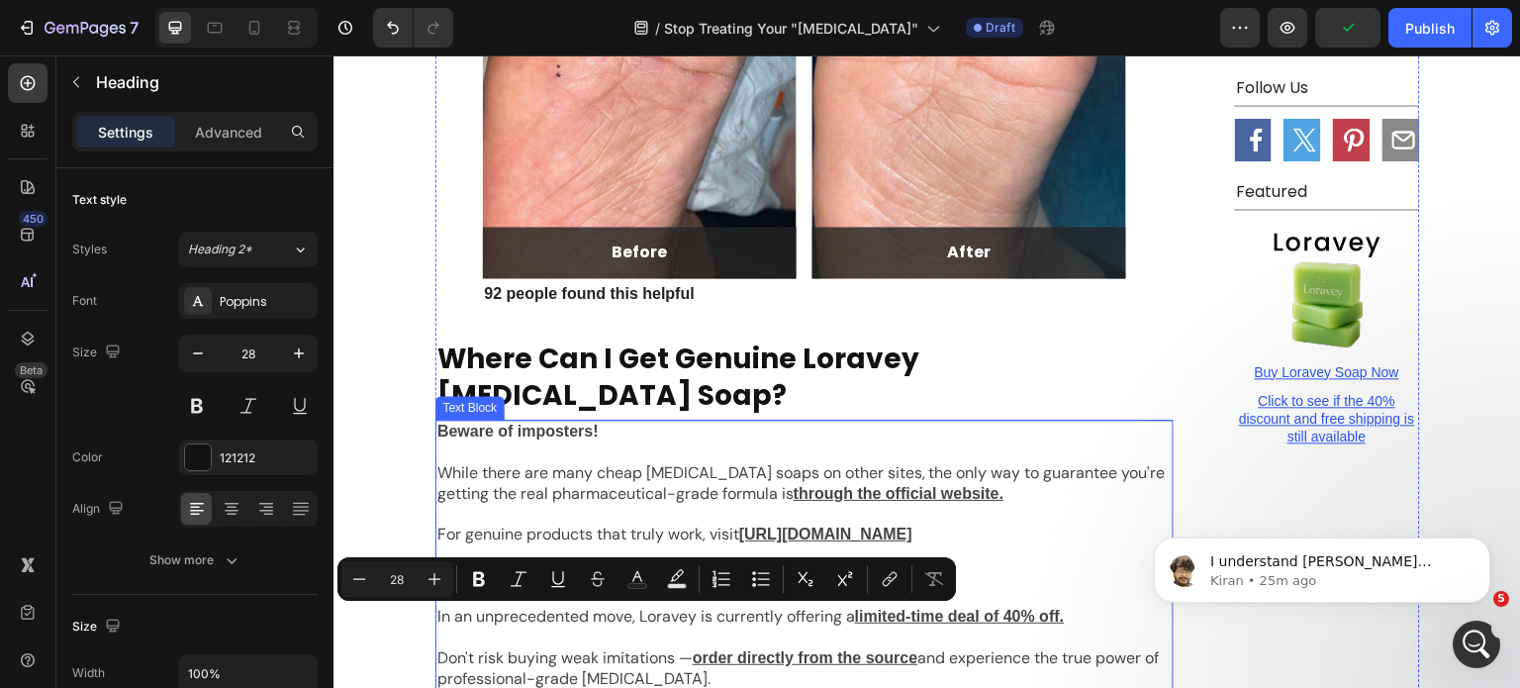
drag, startPoint x: 549, startPoint y: 625, endPoint x: 562, endPoint y: 303, distance: 322.0
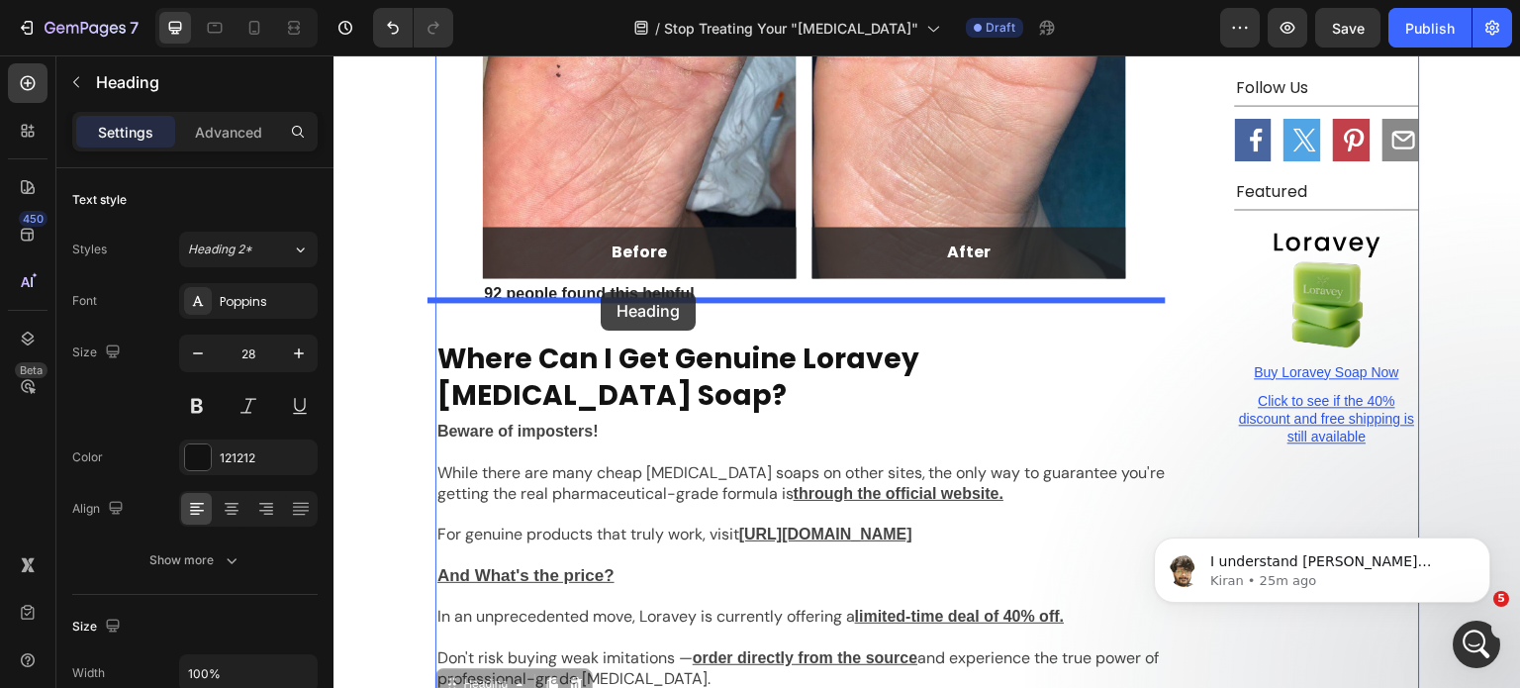
drag, startPoint x: 603, startPoint y: 631, endPoint x: 601, endPoint y: 292, distance: 338.5
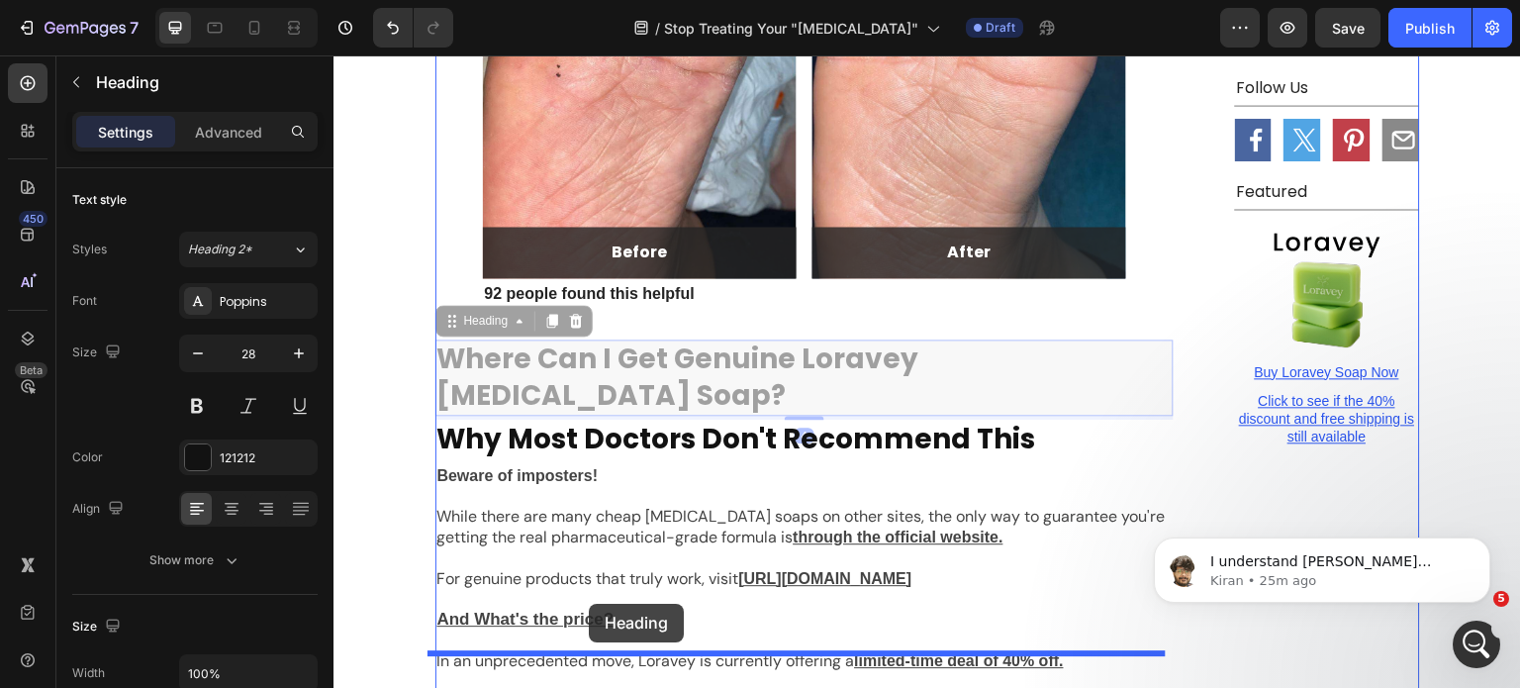
drag, startPoint x: 582, startPoint y: 255, endPoint x: 589, endPoint y: 604, distance: 348.5
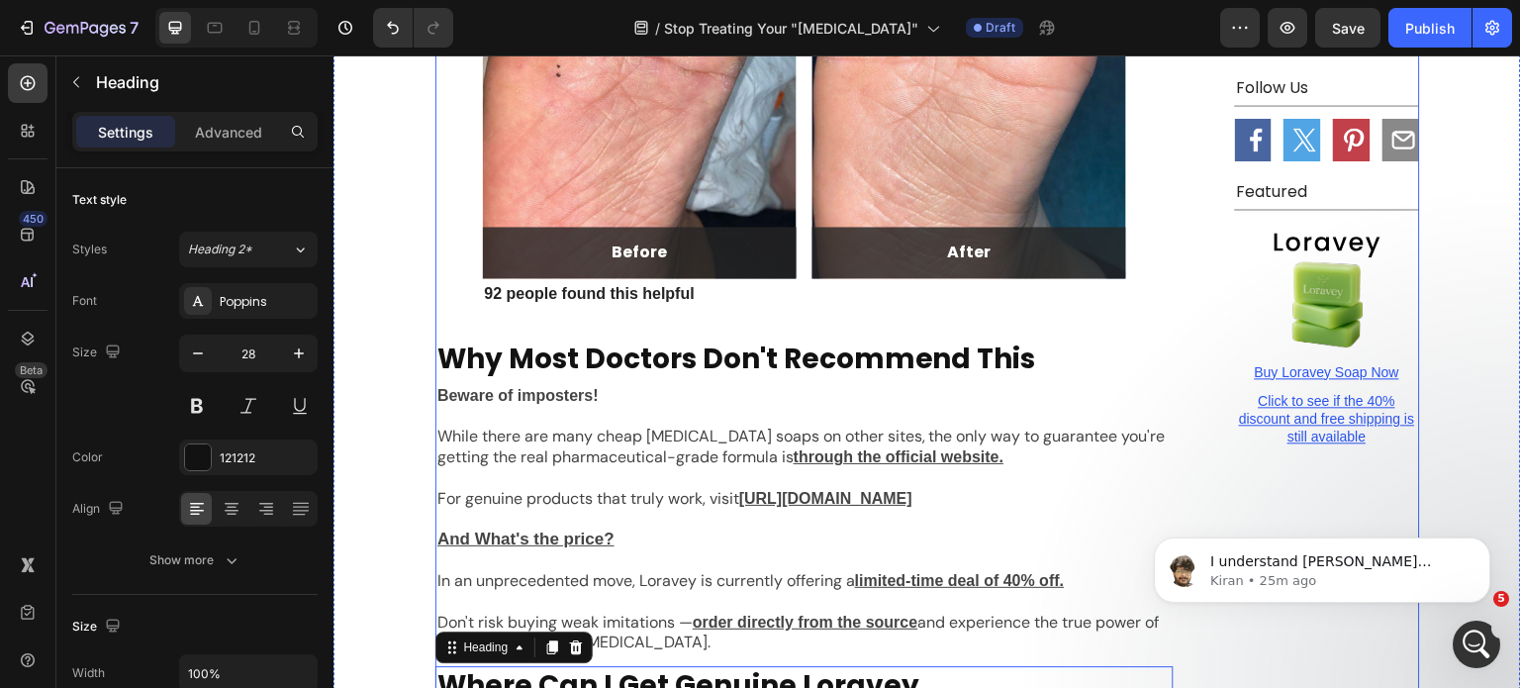
click at [549, 342] on p "Why Most Doctors Don't Recommend This" at bounding box center [805, 360] width 734 height 36
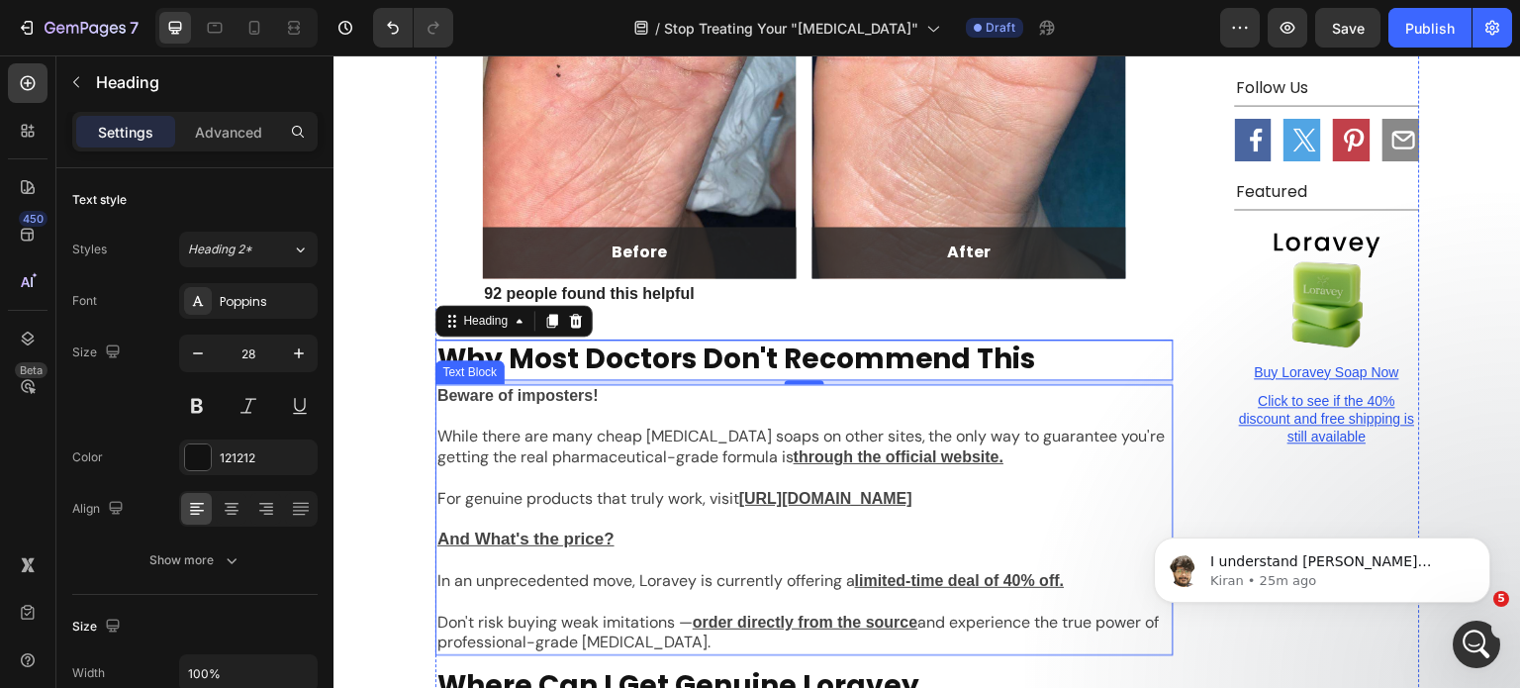
click at [714, 427] on p "While there are many cheap tea tree soaps on other sites, the only way to guara…" at bounding box center [805, 448] width 734 height 42
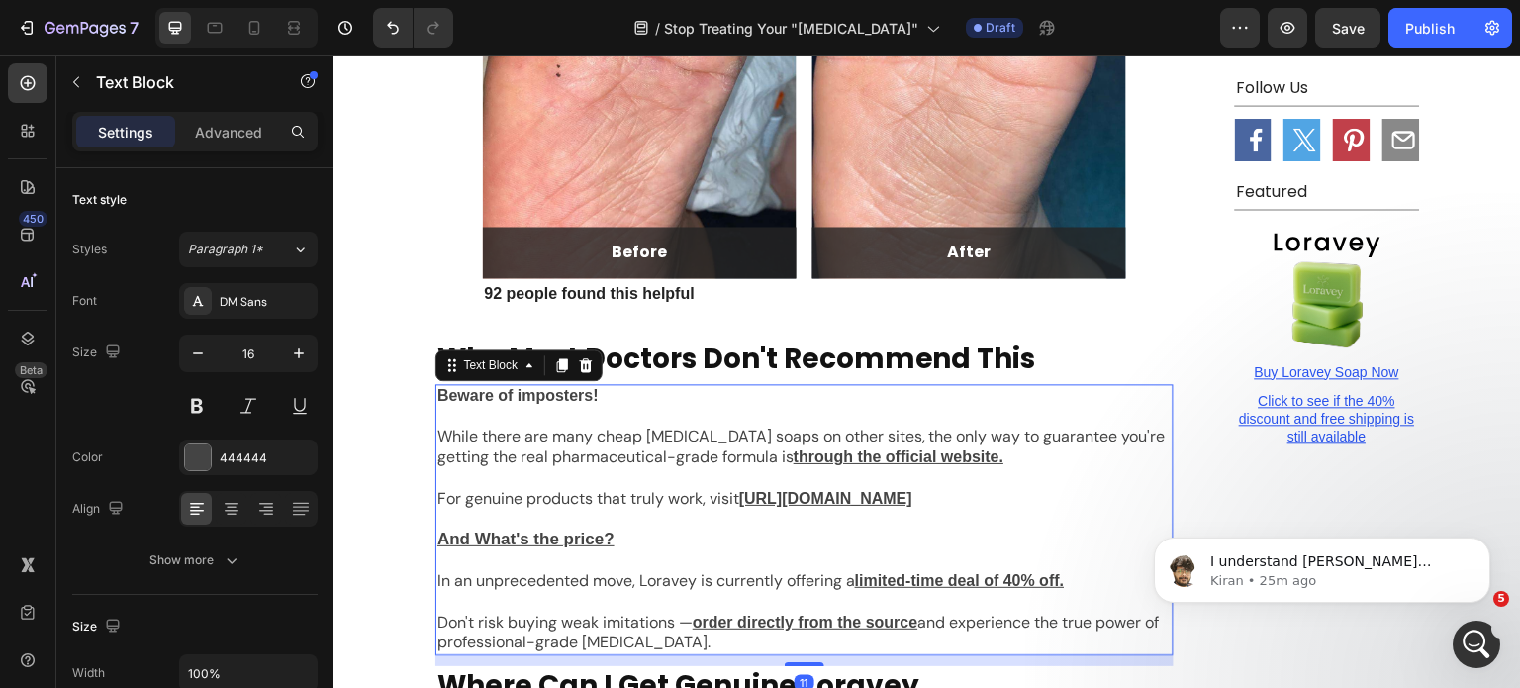
click at [714, 427] on p "While there are many cheap tea tree soaps on other sites, the only way to guara…" at bounding box center [805, 448] width 734 height 42
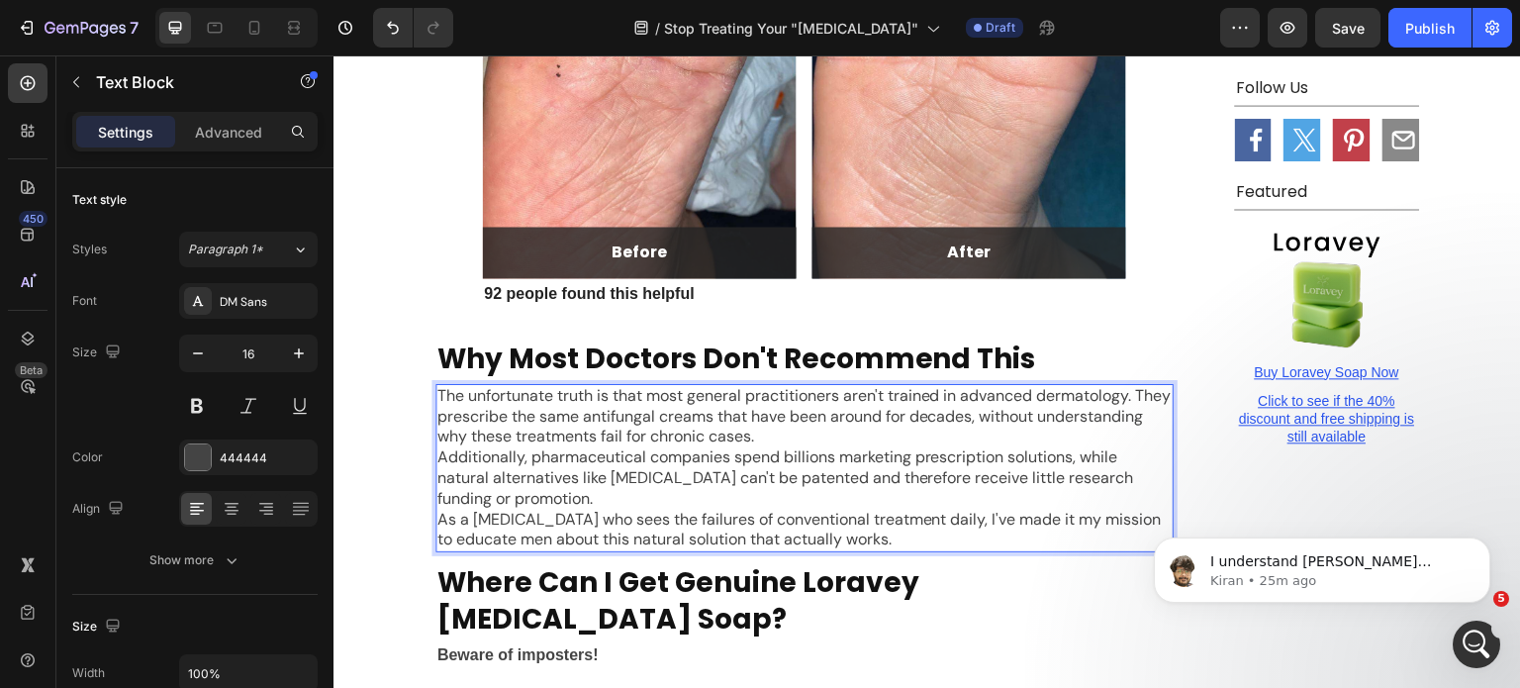
click at [1148, 386] on p "The unfortunate truth is that most general practitioners aren't trained in adva…" at bounding box center [805, 416] width 734 height 61
click at [1108, 386] on p "The unfortunate truth is that most general practitioners aren't trained in adva…" at bounding box center [805, 416] width 734 height 61
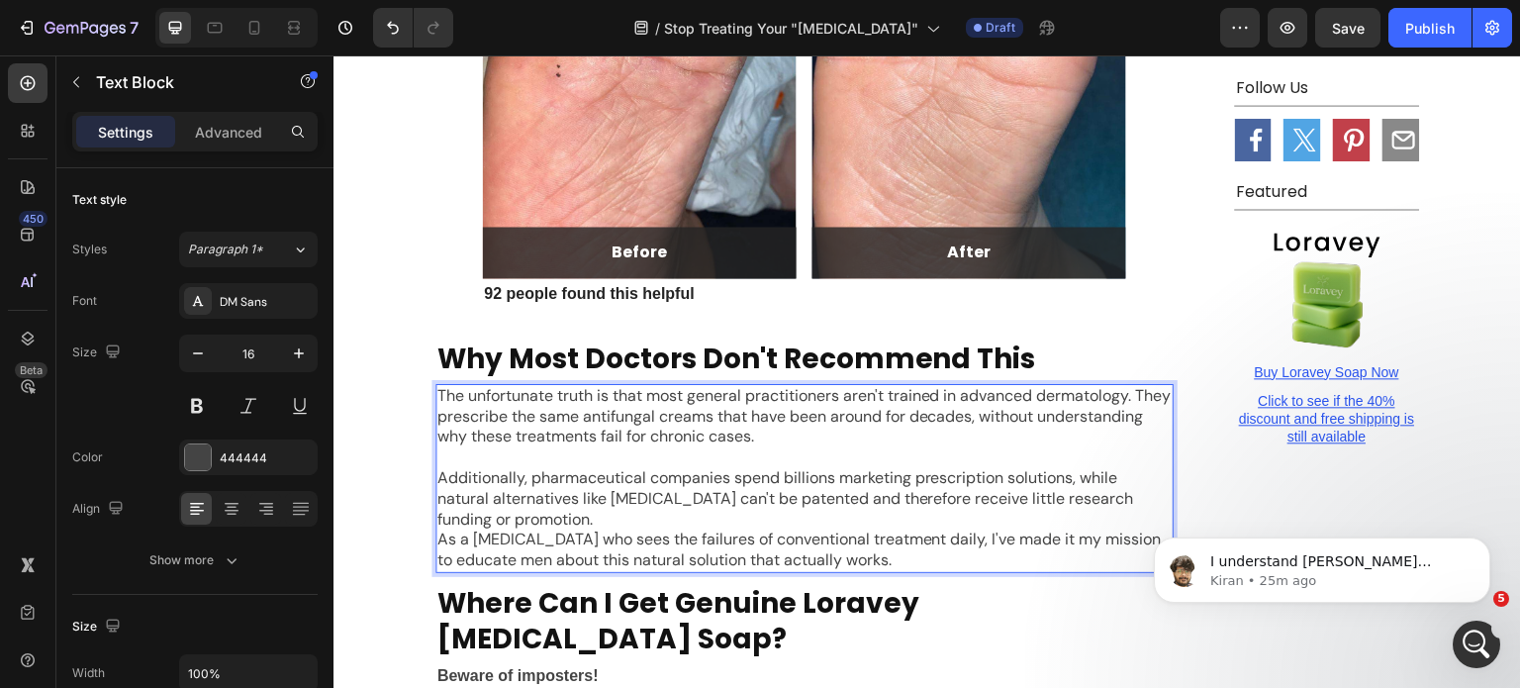
click at [1122, 468] on p "Additionally, pharmaceutical companies spend billions marketing prescription so…" at bounding box center [805, 498] width 734 height 61
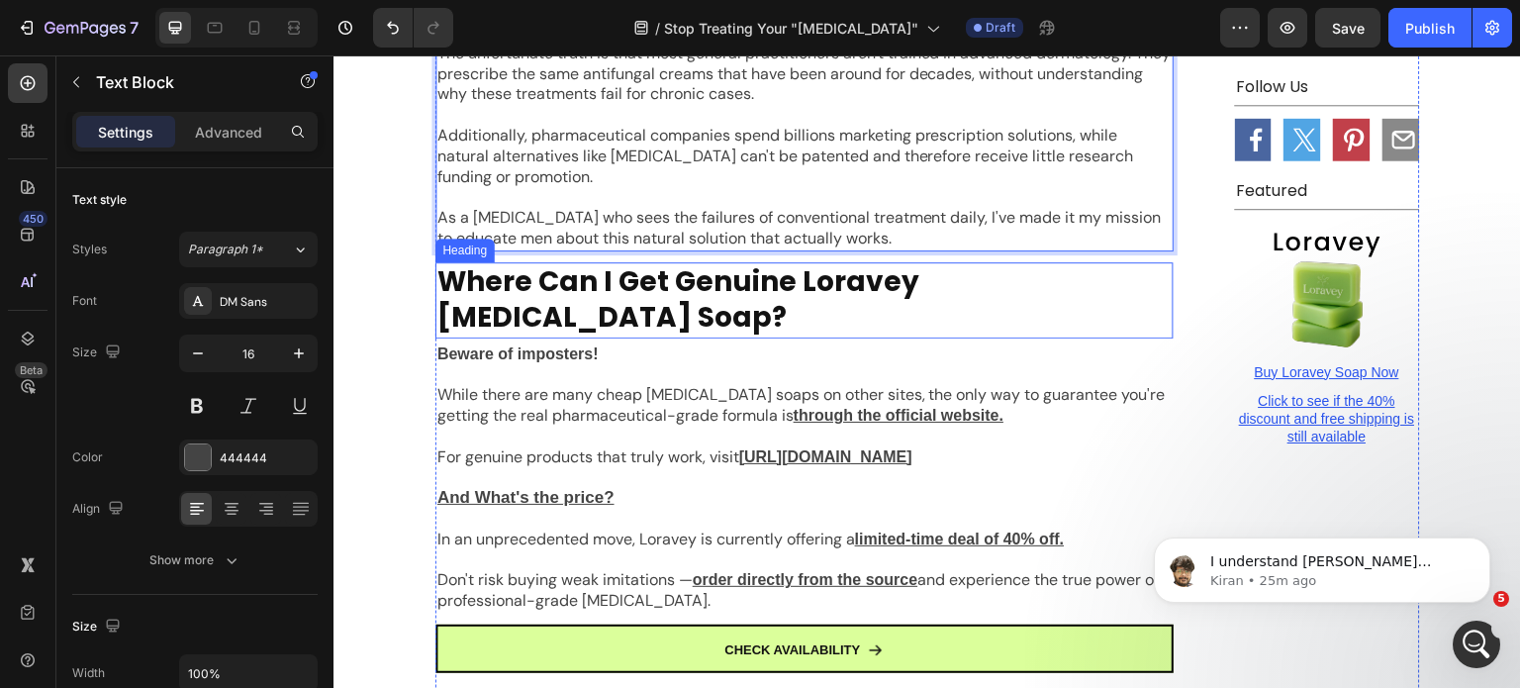
scroll to position [7872, 0]
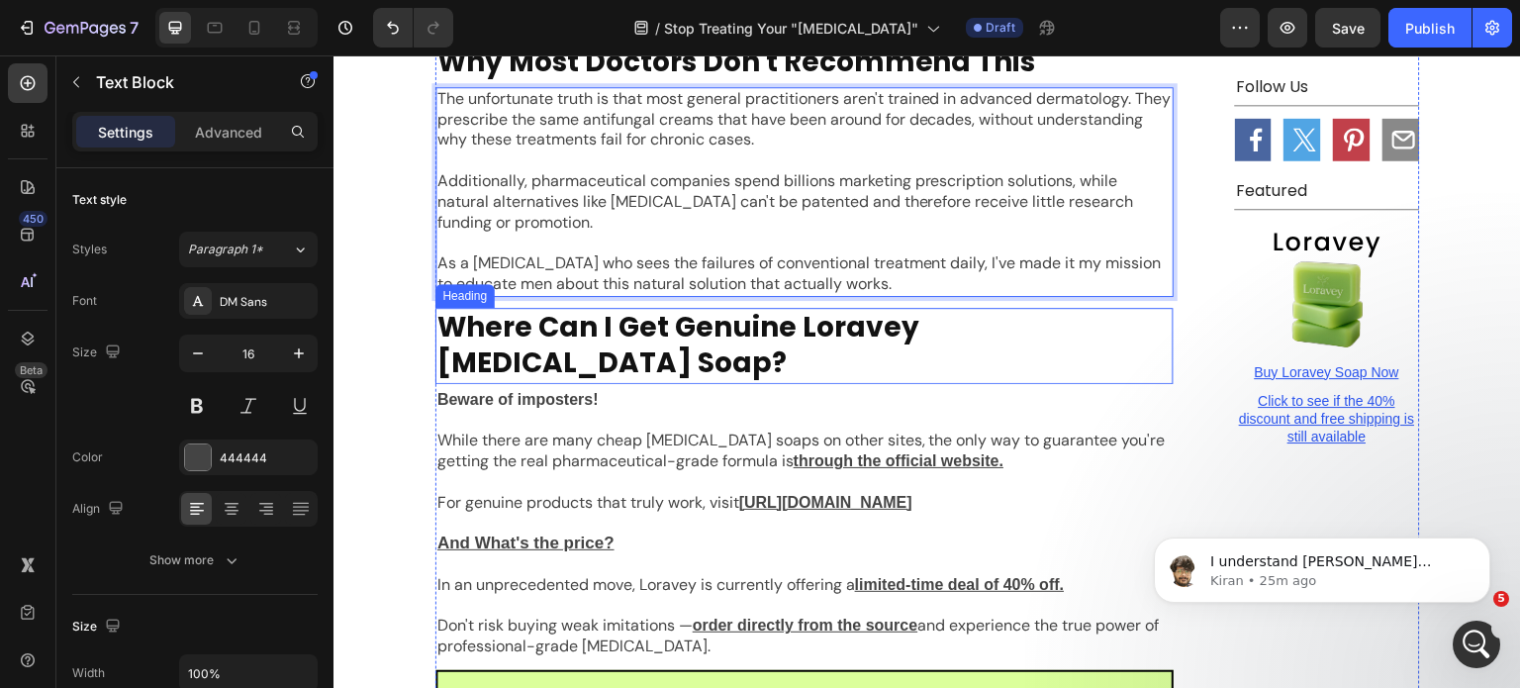
click at [587, 308] on h2 "Where Can I Get Genuine Loravey Tea Tree Oil Soap?" at bounding box center [805, 346] width 738 height 76
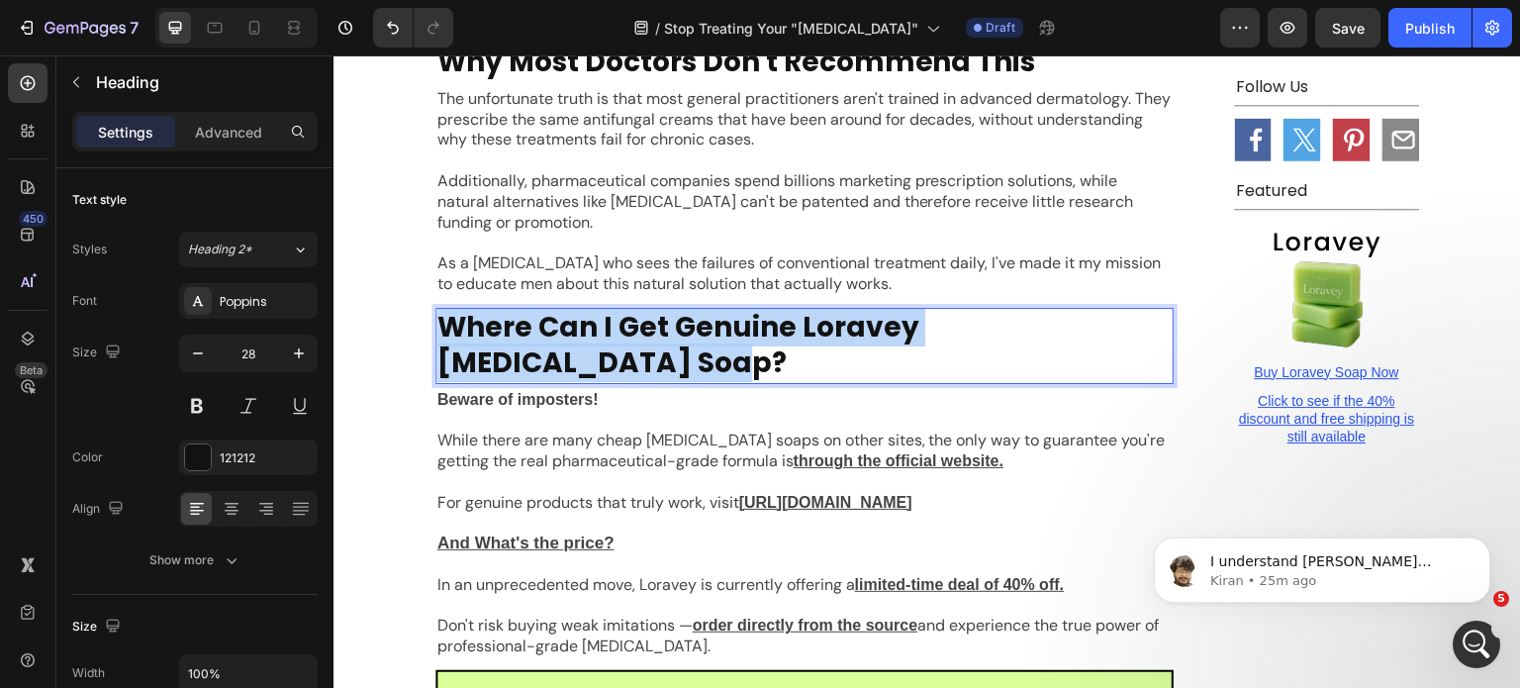
click at [587, 310] on p "Where Can I Get Genuine Loravey Tea Tree Oil Soap?" at bounding box center [805, 346] width 734 height 72
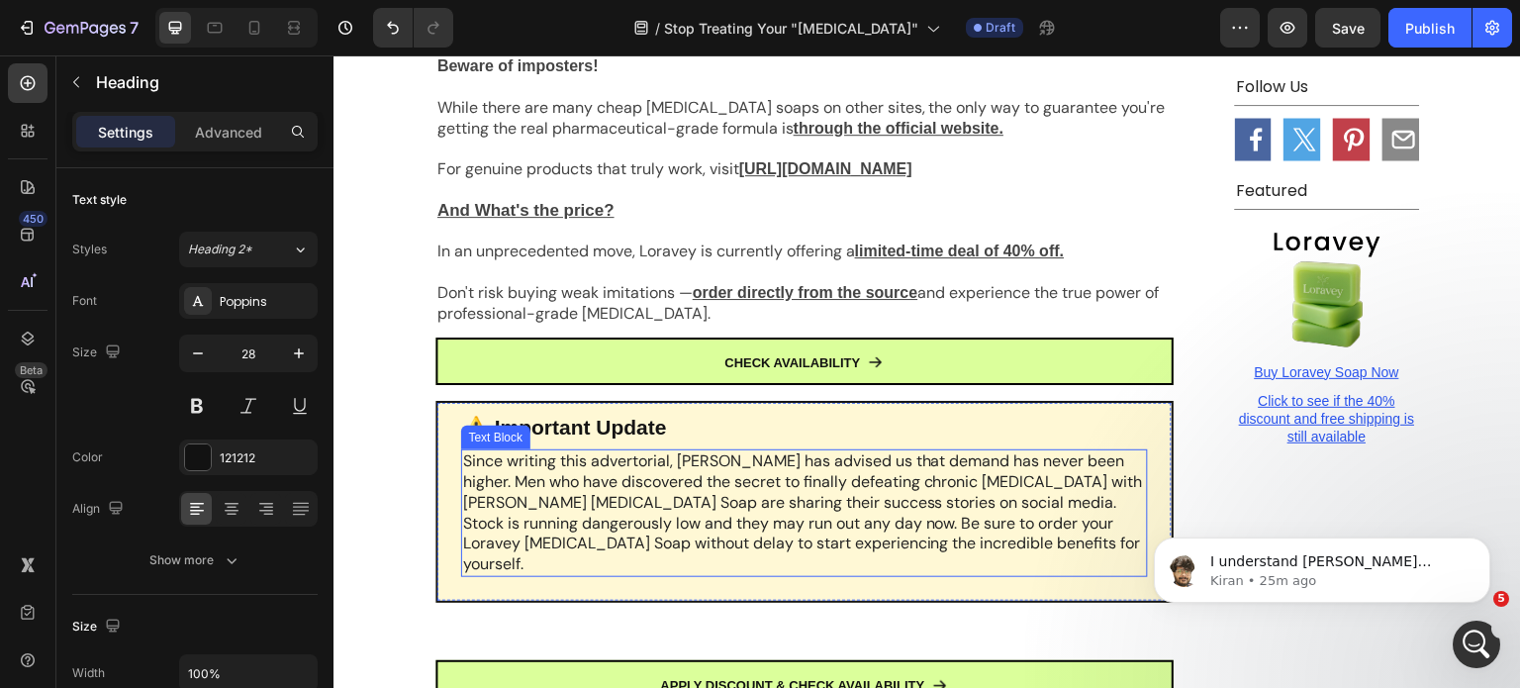
scroll to position [8240, 0]
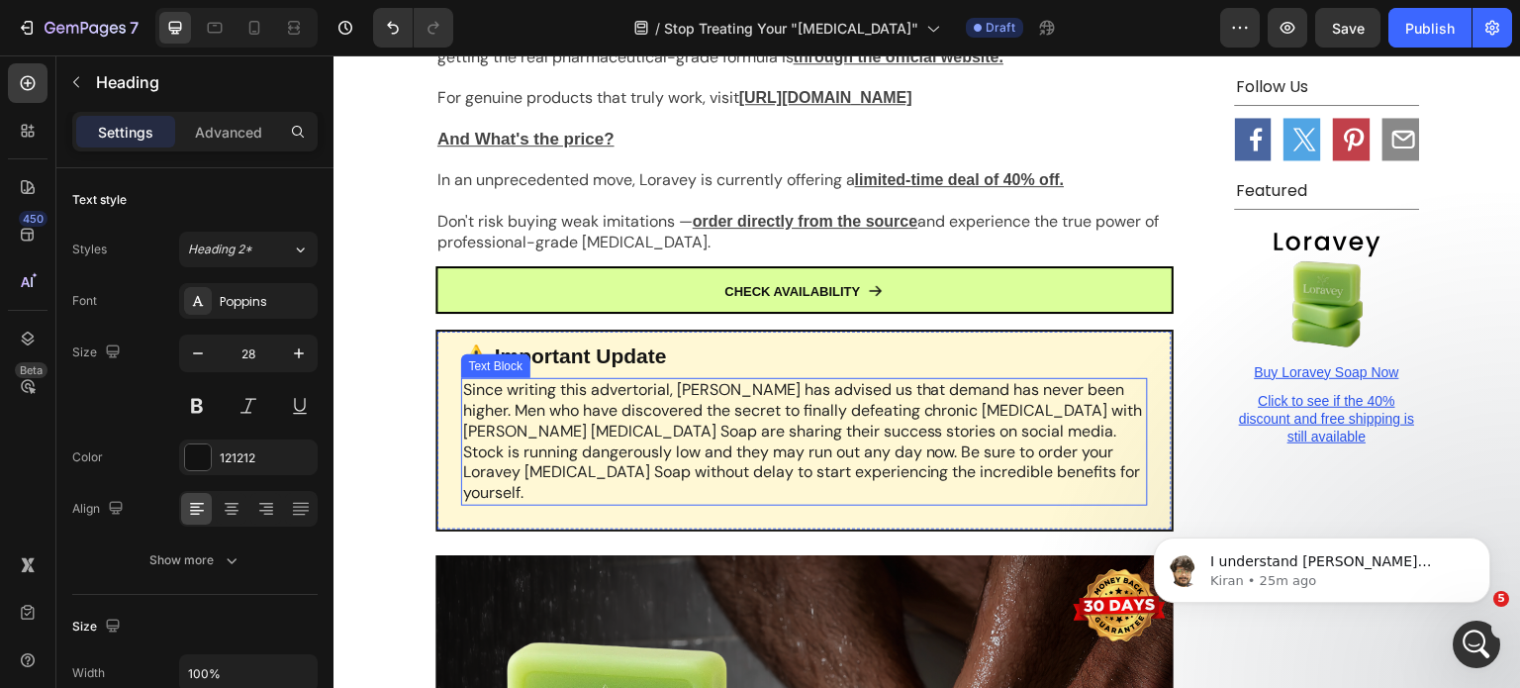
click at [984, 380] on p "Since writing this advertorial, Loravey has advised us that demand has never be…" at bounding box center [804, 442] width 683 height 124
click at [968, 380] on p "Since writing this advertorial, Loravey has advised us that demand has never be…" at bounding box center [804, 442] width 683 height 124
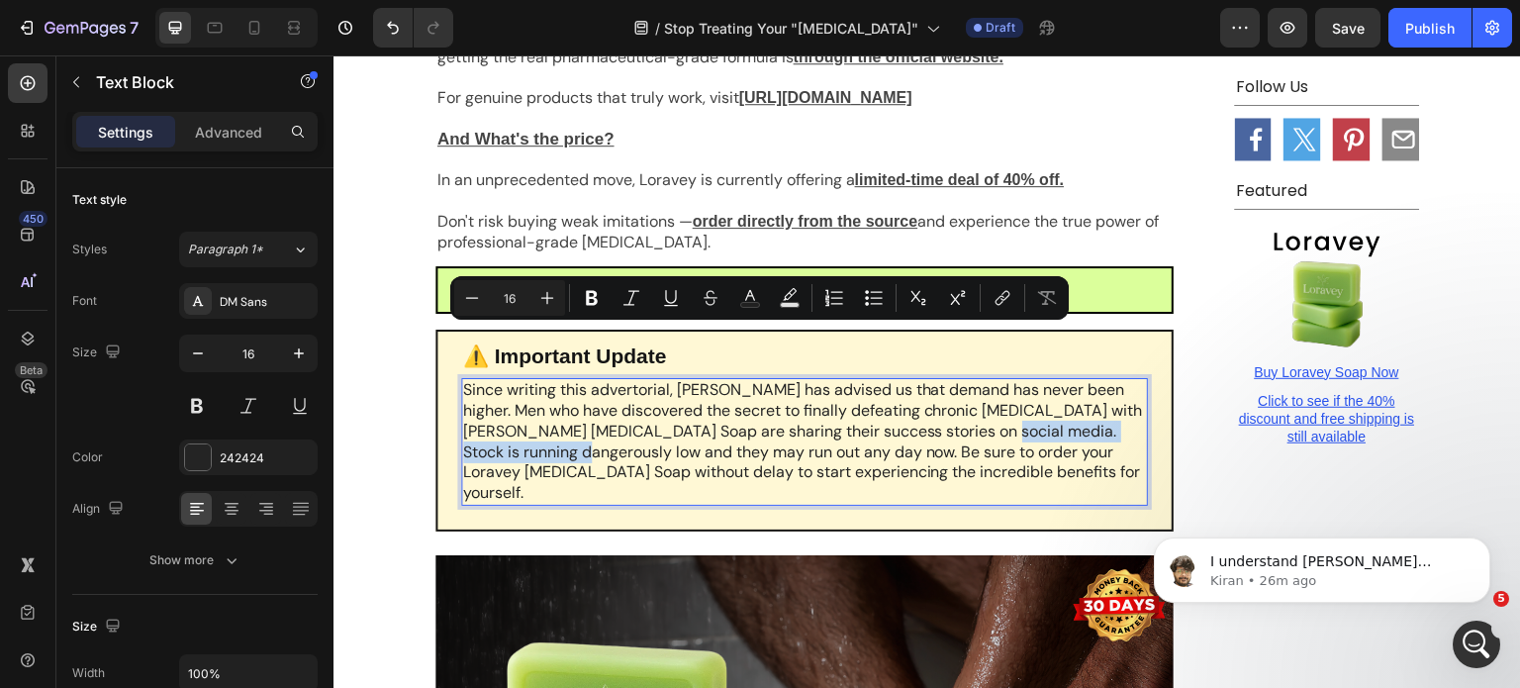
drag, startPoint x: 951, startPoint y: 336, endPoint x: 570, endPoint y: 359, distance: 381.8
click at [570, 380] on p "Since writing this advertorial, Loravey has advised us that demand has never be…" at bounding box center [804, 442] width 683 height 124
click at [583, 296] on icon "Editor contextual toolbar" at bounding box center [592, 298] width 20 height 20
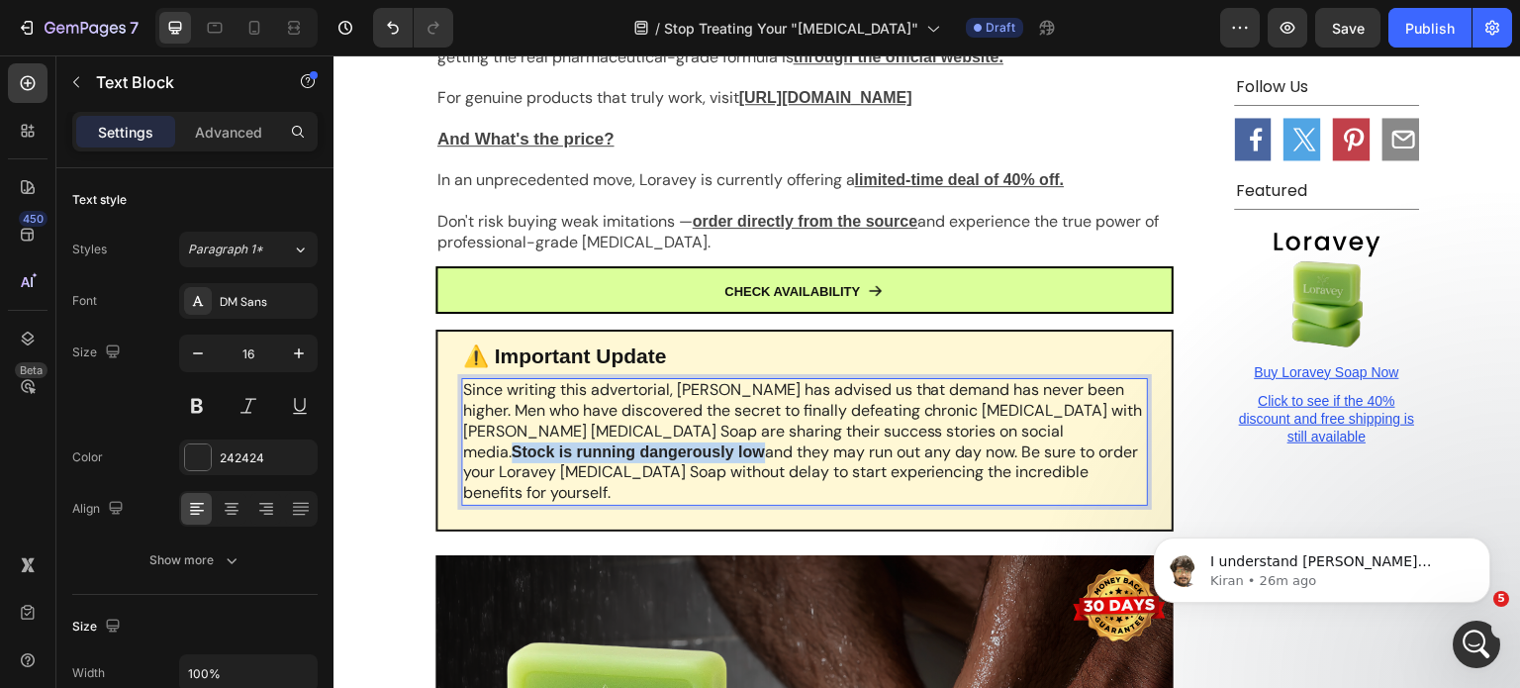
drag, startPoint x: 947, startPoint y: 339, endPoint x: 569, endPoint y: 362, distance: 378.9
click at [569, 380] on p "Since writing this advertorial, Loravey has advised us that demand has never be…" at bounding box center [804, 442] width 683 height 124
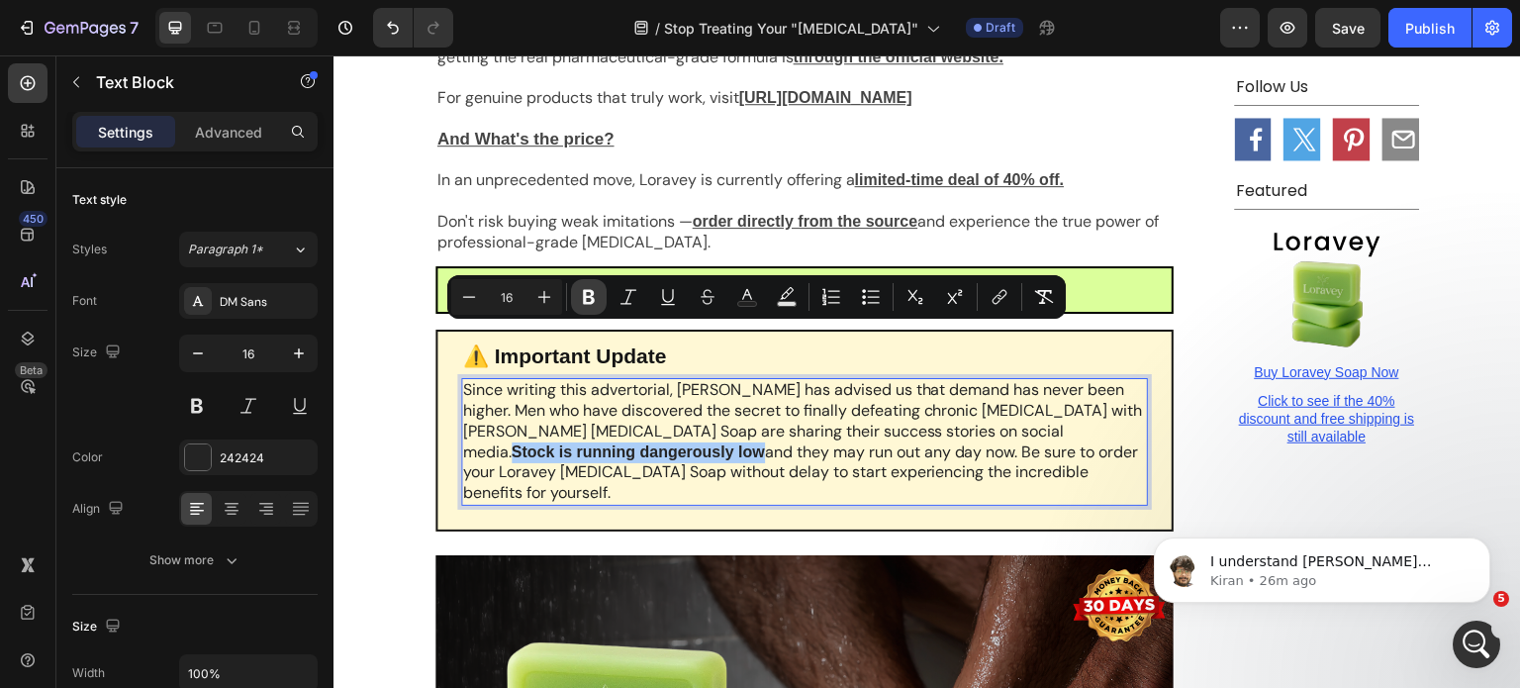
click at [593, 296] on icon "Editor contextual toolbar" at bounding box center [589, 297] width 20 height 20
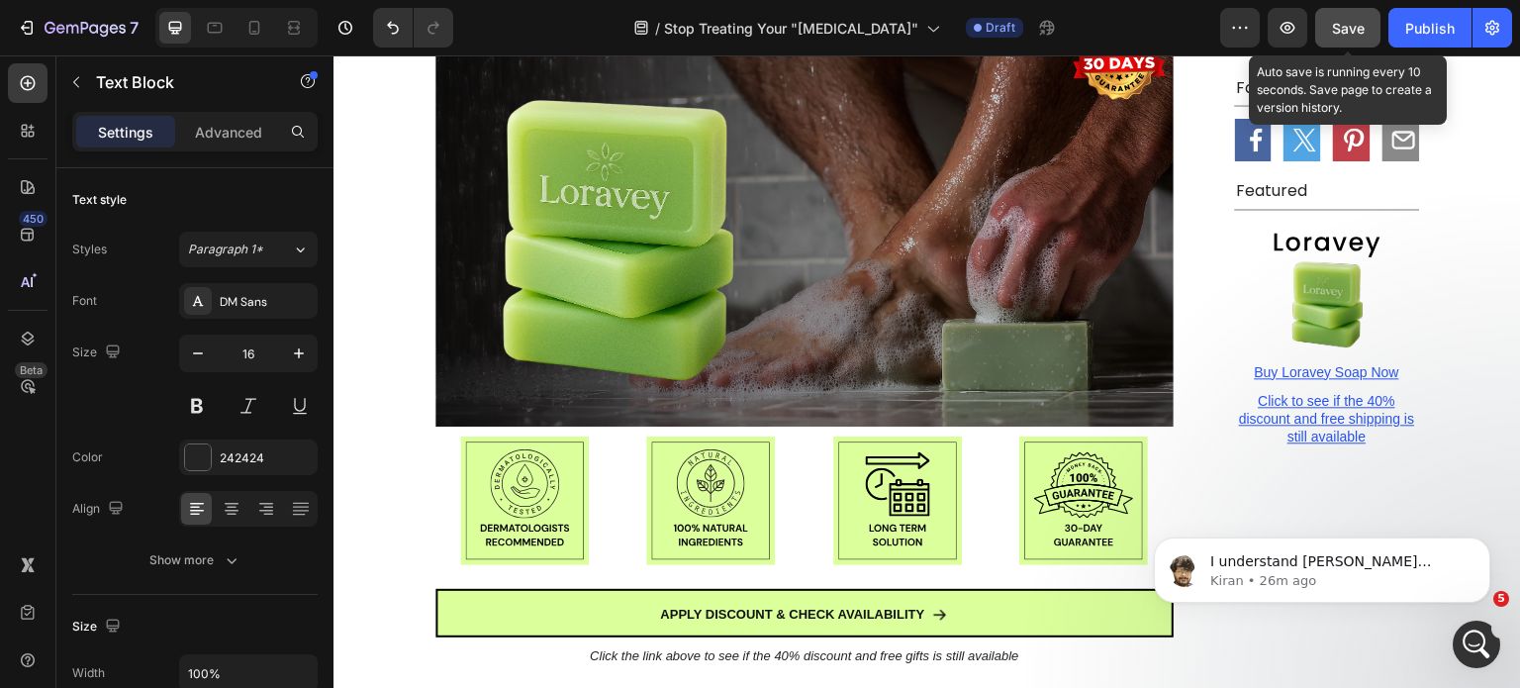
drag, startPoint x: 969, startPoint y: 3, endPoint x: 1346, endPoint y: 39, distance: 378.8
click at [1350, 37] on div "Save" at bounding box center [1348, 28] width 33 height 21
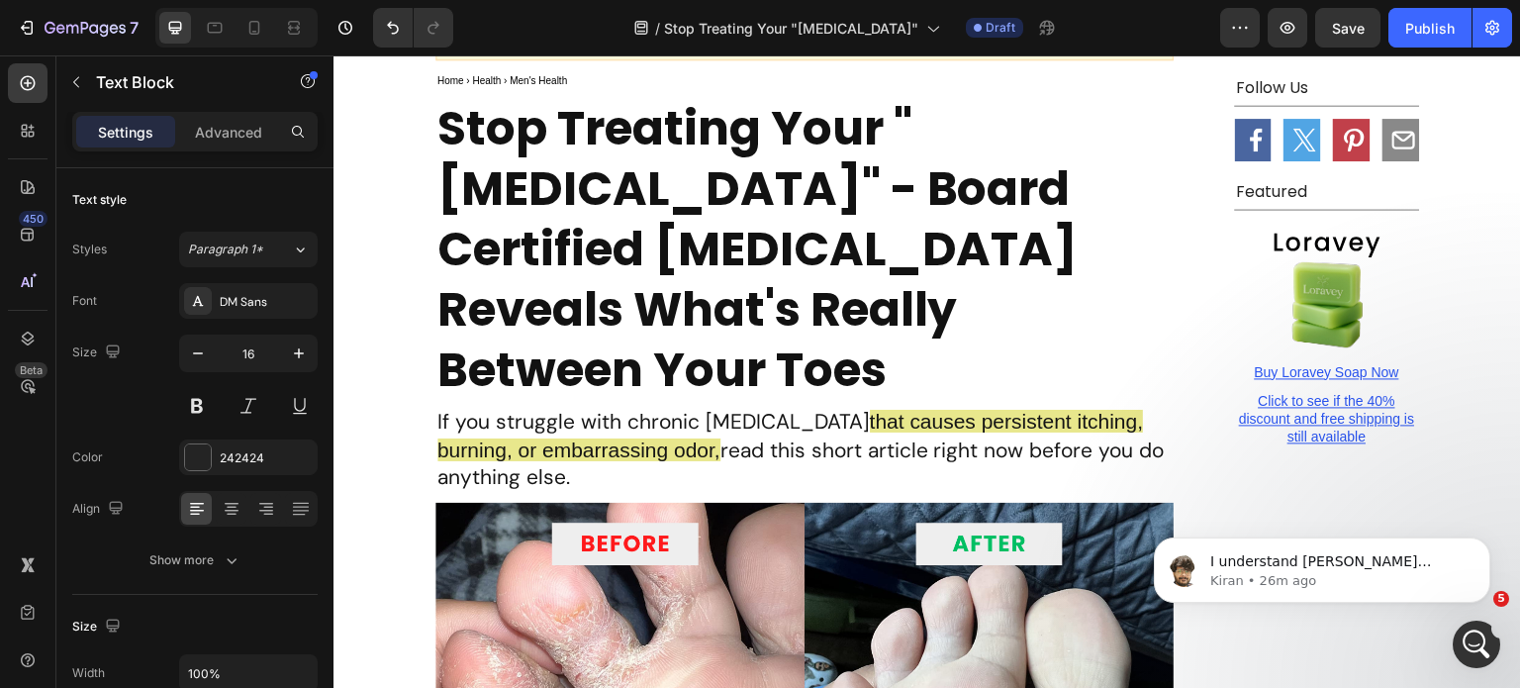
scroll to position [359, 0]
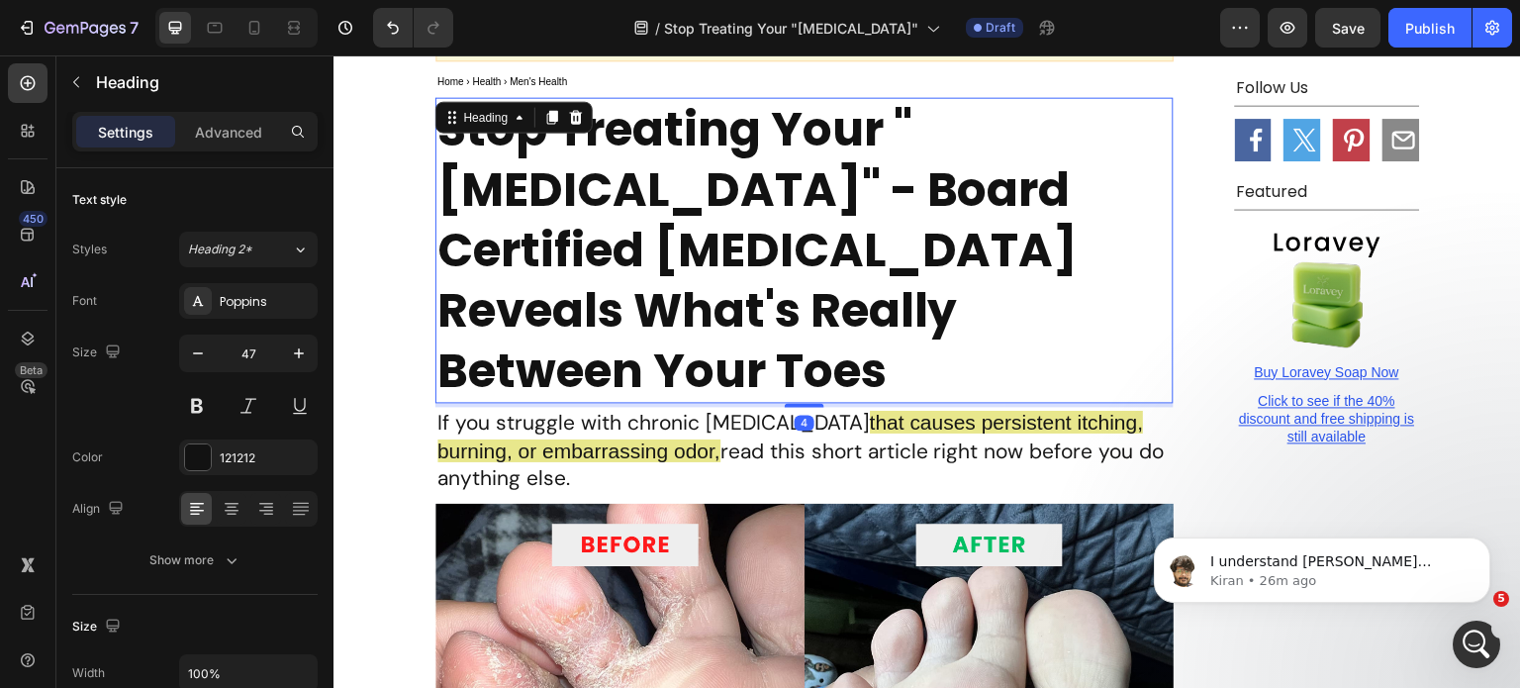
click at [581, 133] on div "Heading" at bounding box center [515, 117] width 158 height 32
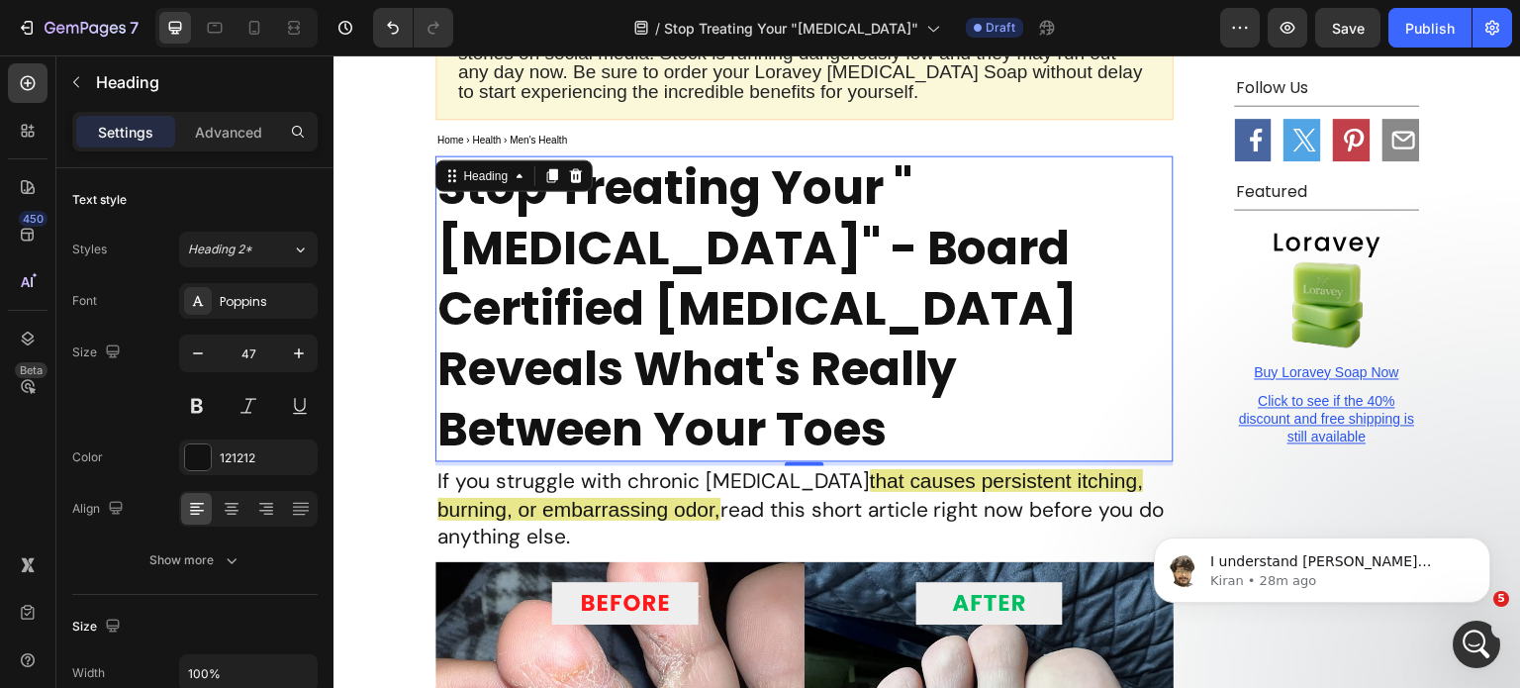
scroll to position [300, 0]
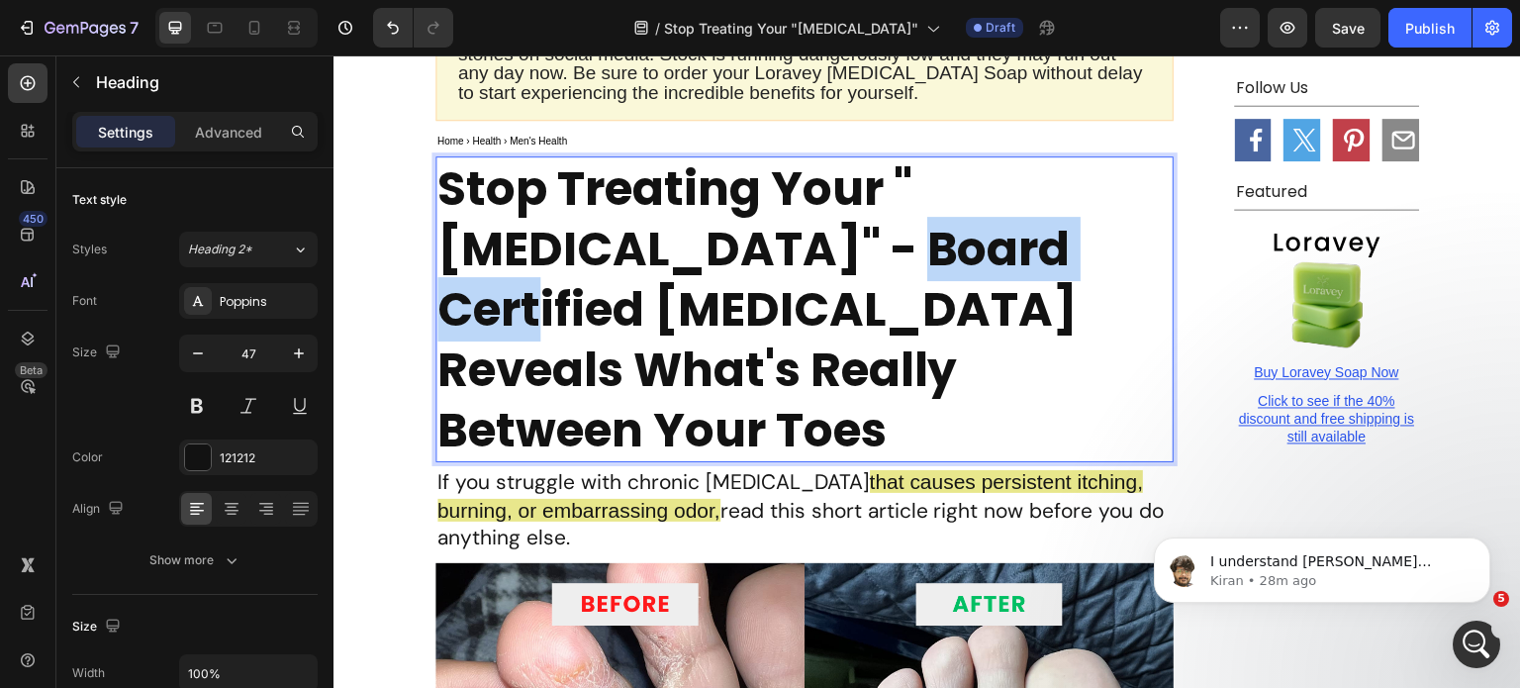
click at [639, 235] on p "Stop Treating Your "Dry Skin" - Board Certified Dermatologist Reveals What's Re…" at bounding box center [805, 309] width 734 height 302
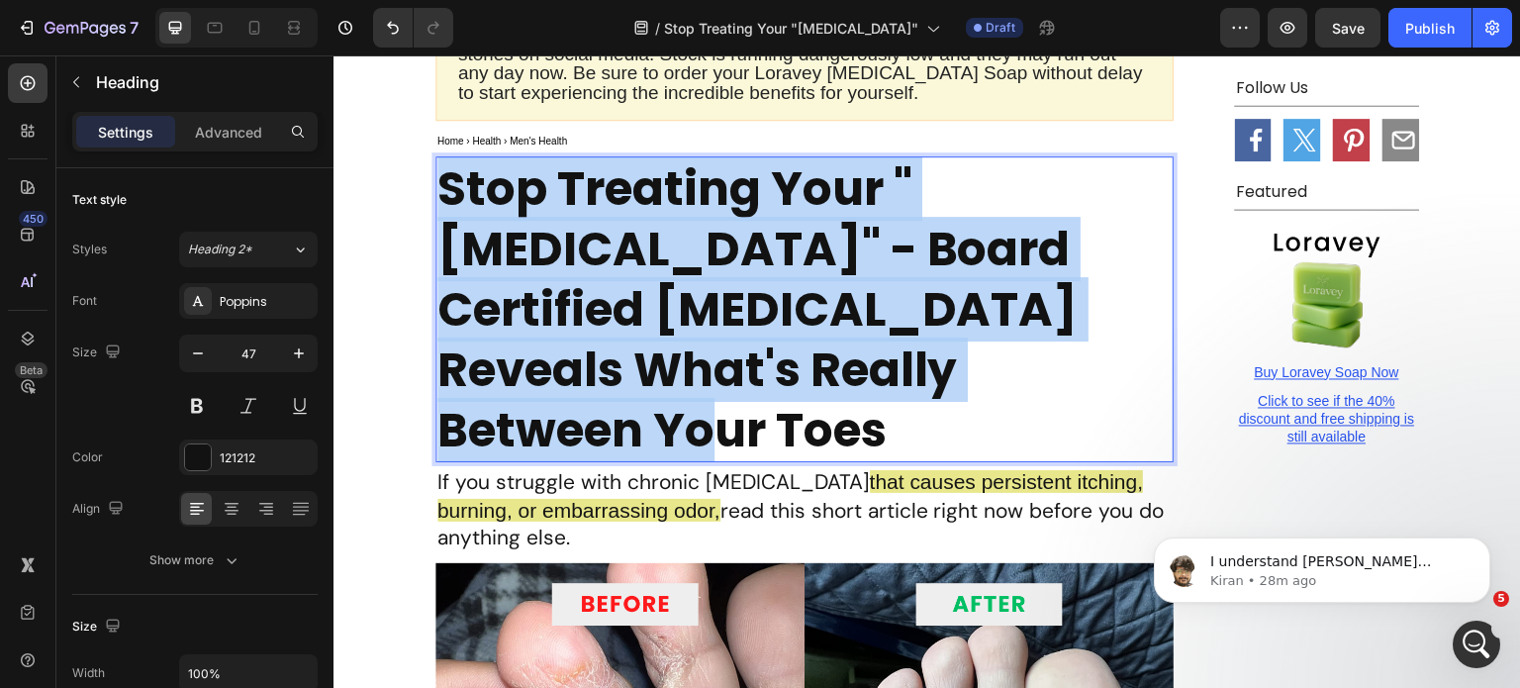
click at [639, 235] on p "Stop Treating Your "Dry Skin" - Board Certified Dermatologist Reveals What's Re…" at bounding box center [805, 309] width 734 height 302
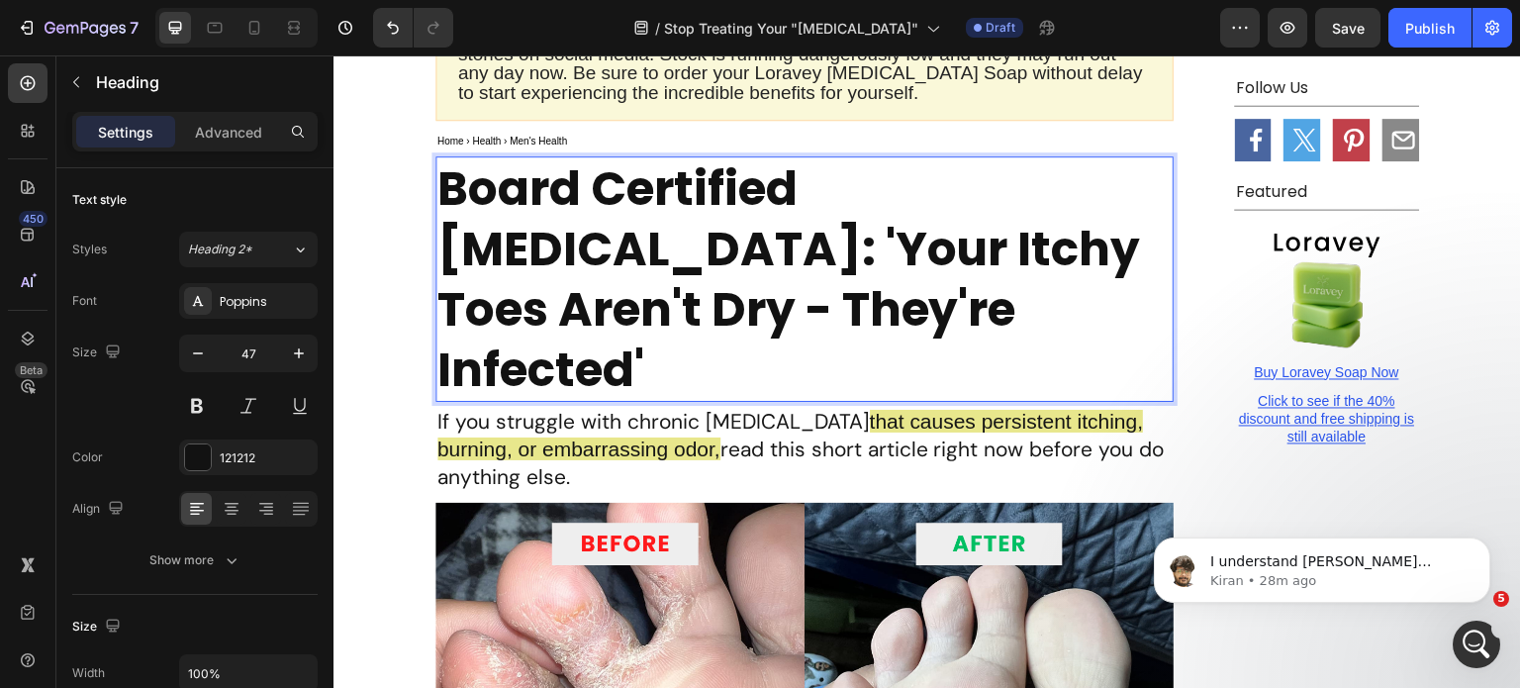
click at [1146, 210] on p "Board Certified Dermatologist: 'Your Itchy Toes Aren't Dry - They're Infected'" at bounding box center [805, 279] width 734 height 242
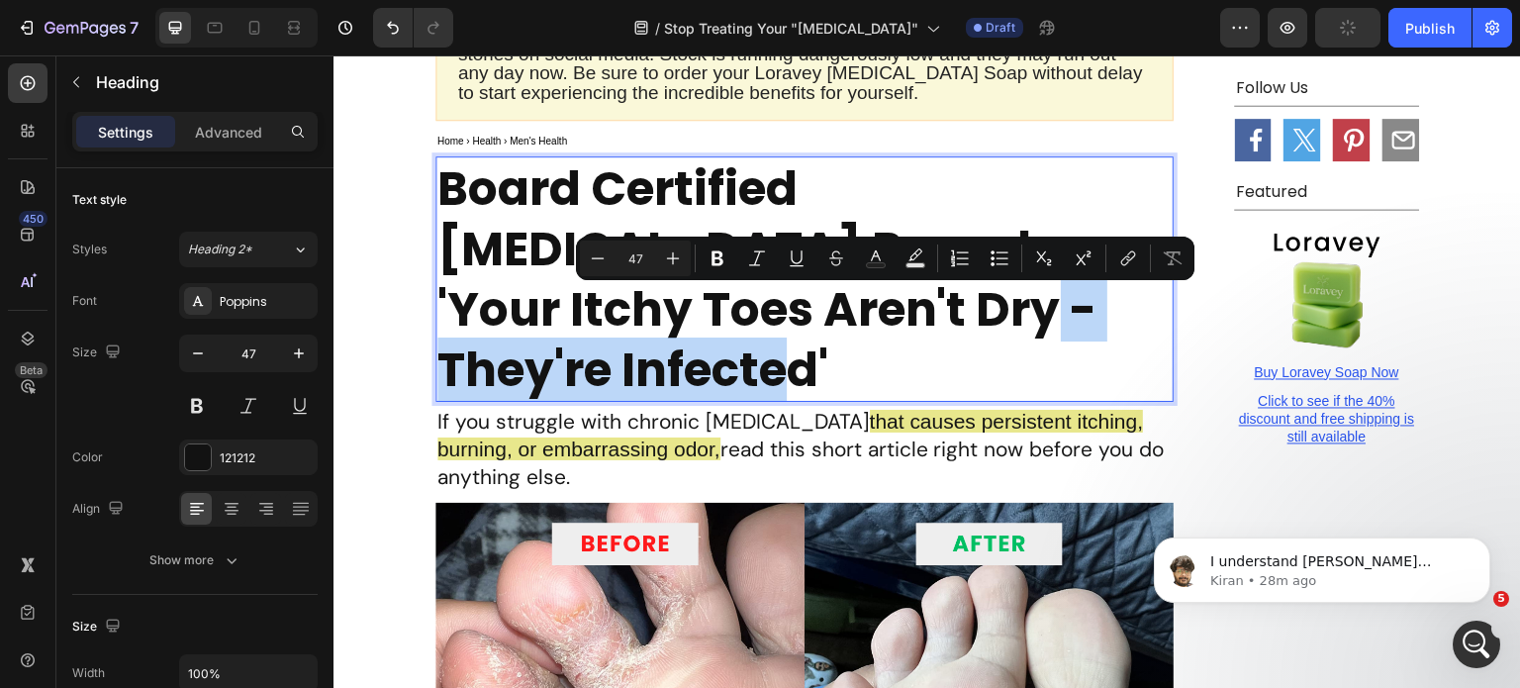
drag, startPoint x: 687, startPoint y: 321, endPoint x: 1092, endPoint y: 319, distance: 404.9
click at [1092, 319] on p "Board Certified Dermatologist Reveals: 'Your Itchy Toes Aren't Dry - They're In…" at bounding box center [805, 279] width 734 height 242
click at [937, 337] on p "Board Certified Dermatologist Reveals: 'Your Itchy Toes Aren't Dry - They're In…" at bounding box center [805, 279] width 734 height 242
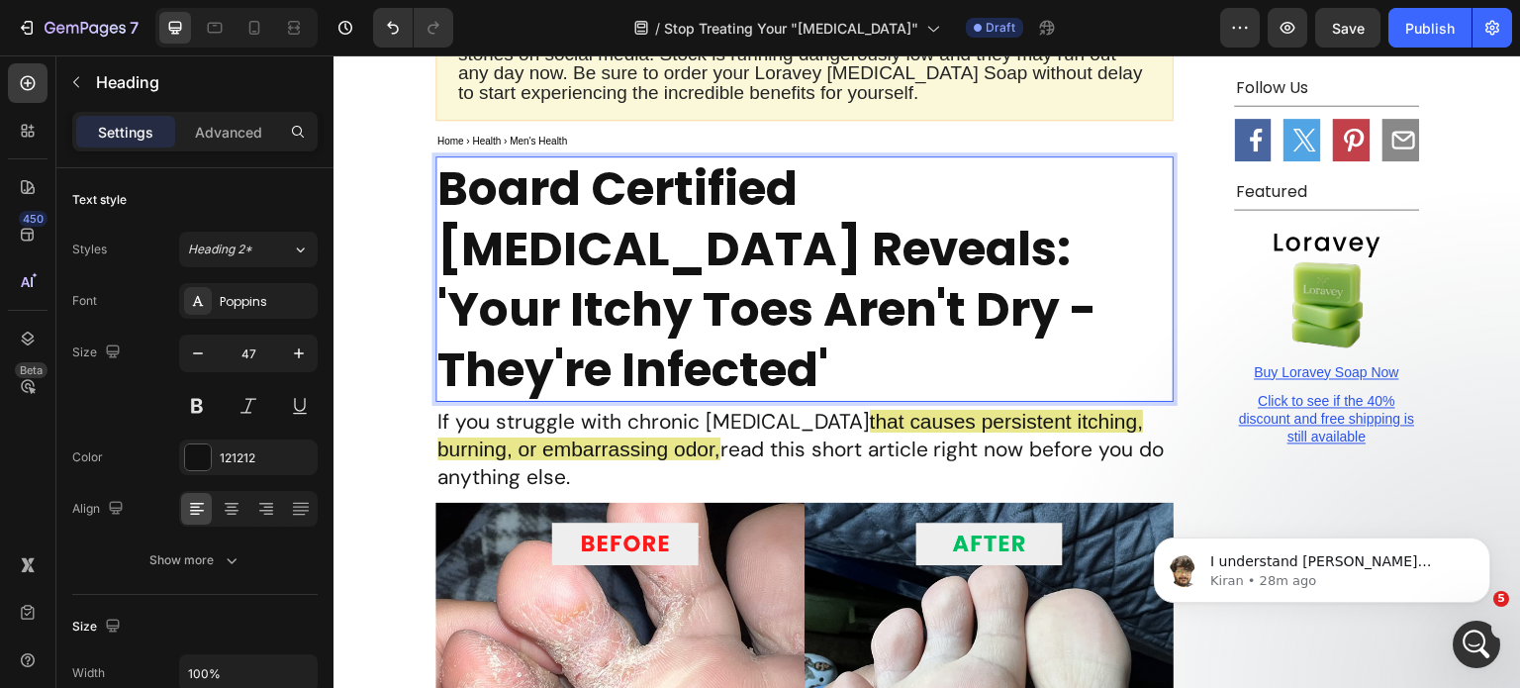
click at [1098, 319] on p "Board Certified Dermatologist Reveals: 'Your Itchy Toes Aren't Dry - They're In…" at bounding box center [805, 279] width 734 height 242
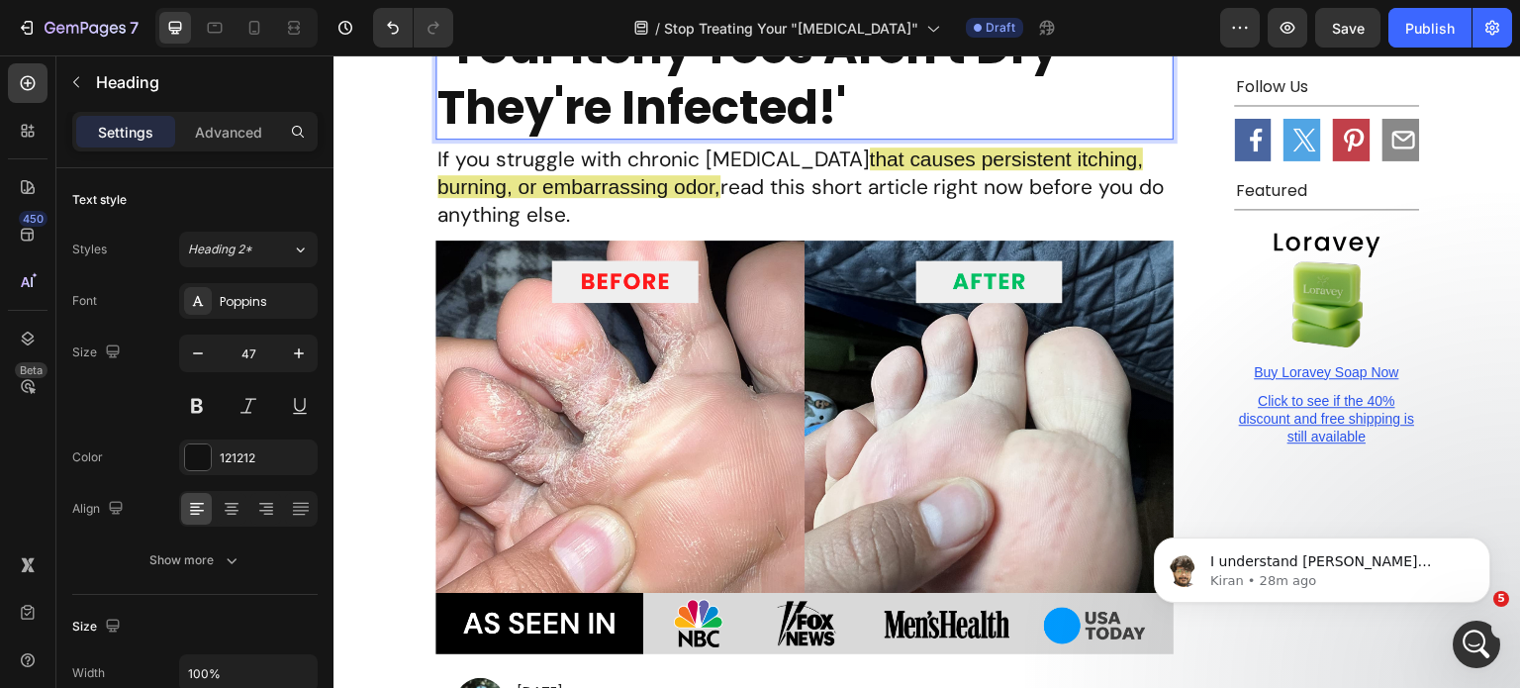
scroll to position [561, 0]
click at [249, 21] on icon at bounding box center [255, 28] width 20 height 20
type input "34"
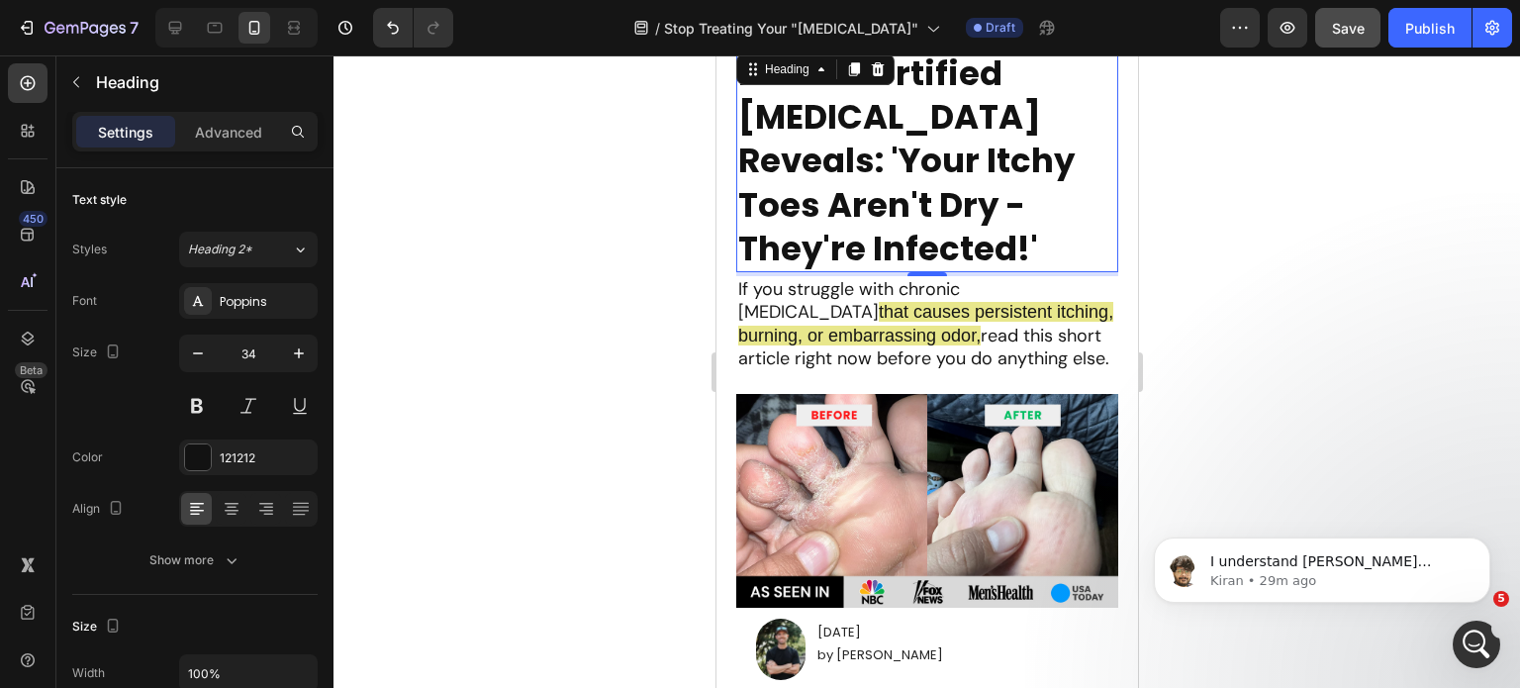
scroll to position [524, 0]
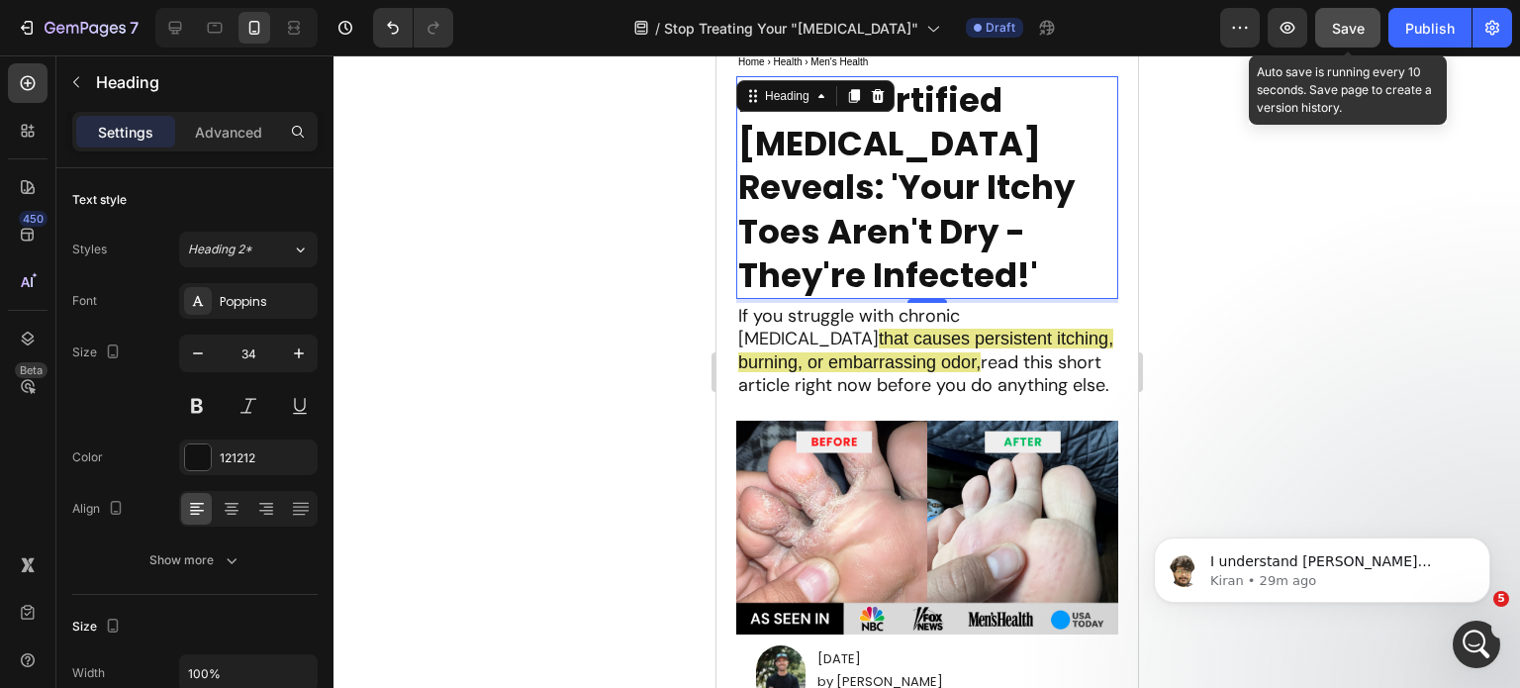
click at [1362, 34] on span "Save" at bounding box center [1348, 28] width 33 height 17
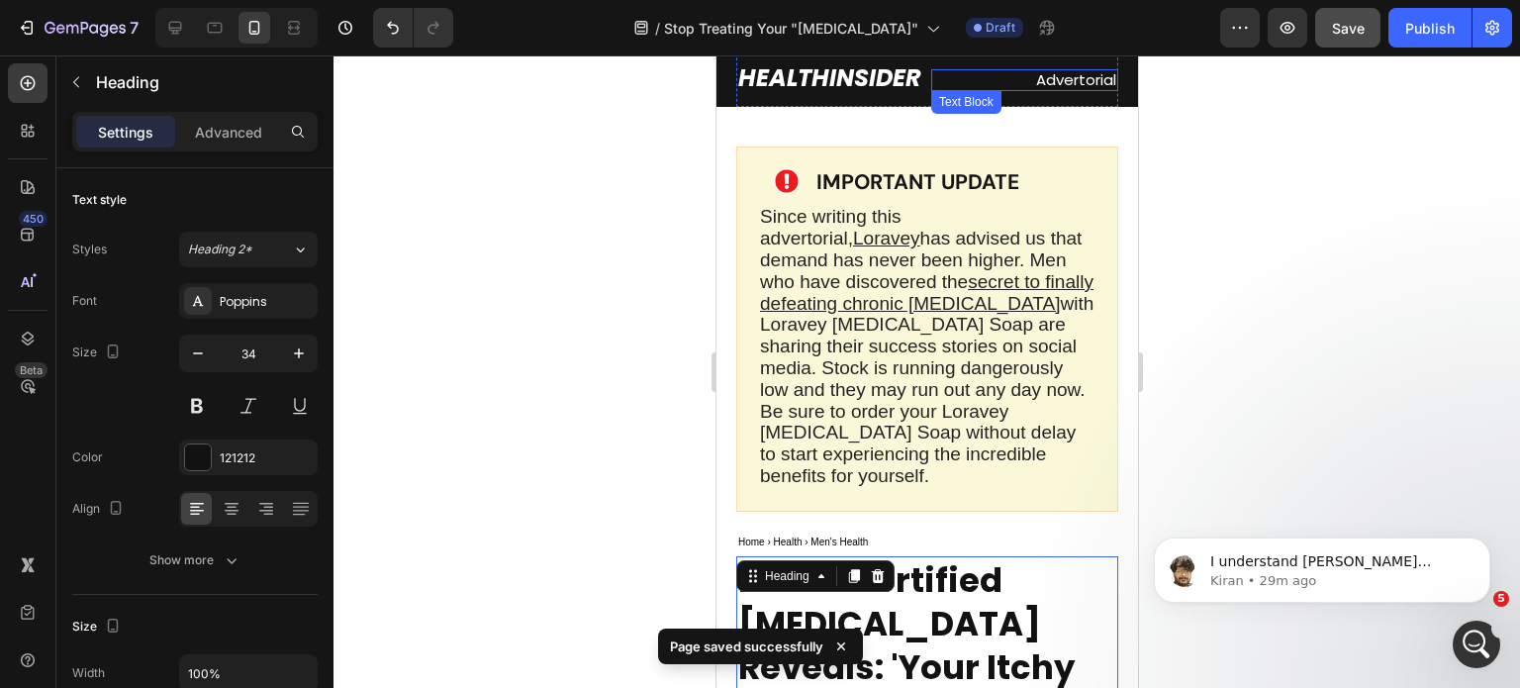
scroll to position [0, 0]
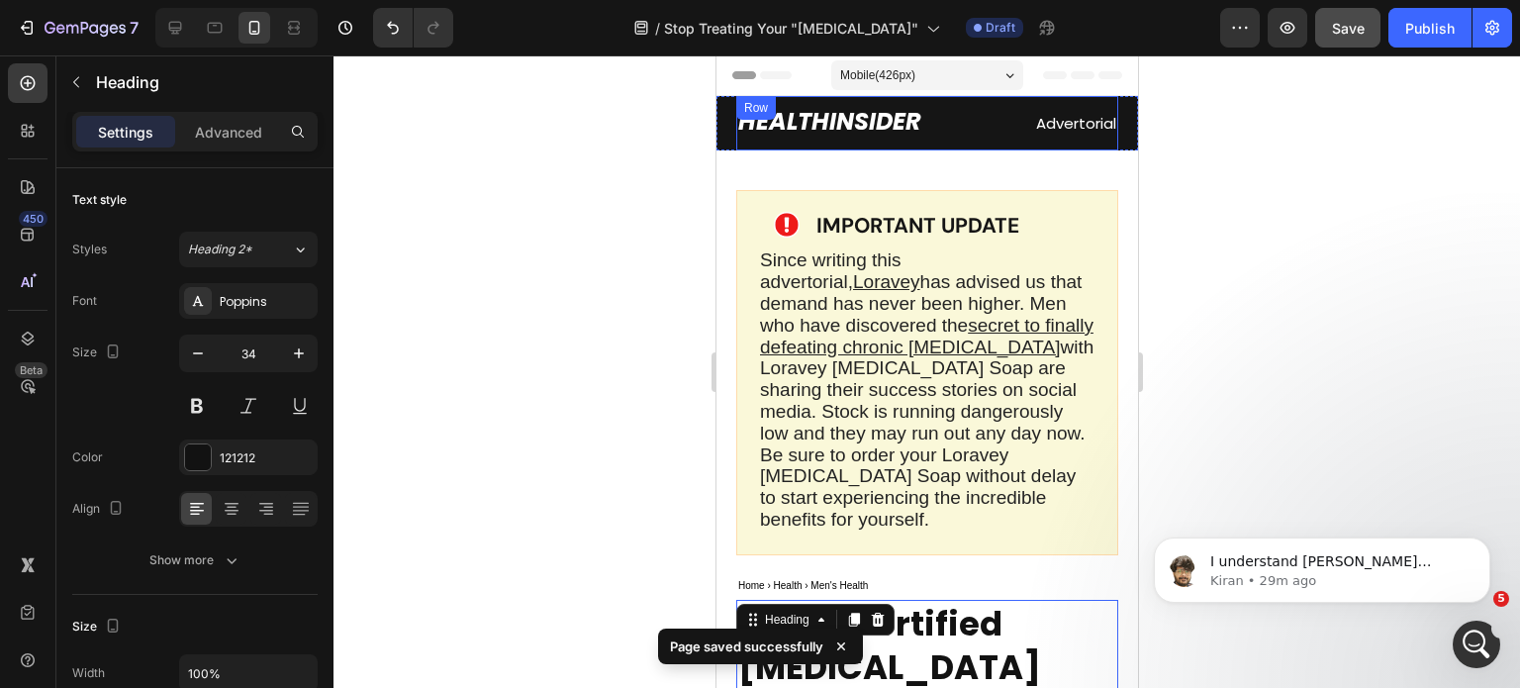
click at [835, 139] on h2 "HEALTHINSIDER" at bounding box center [828, 121] width 187 height 35
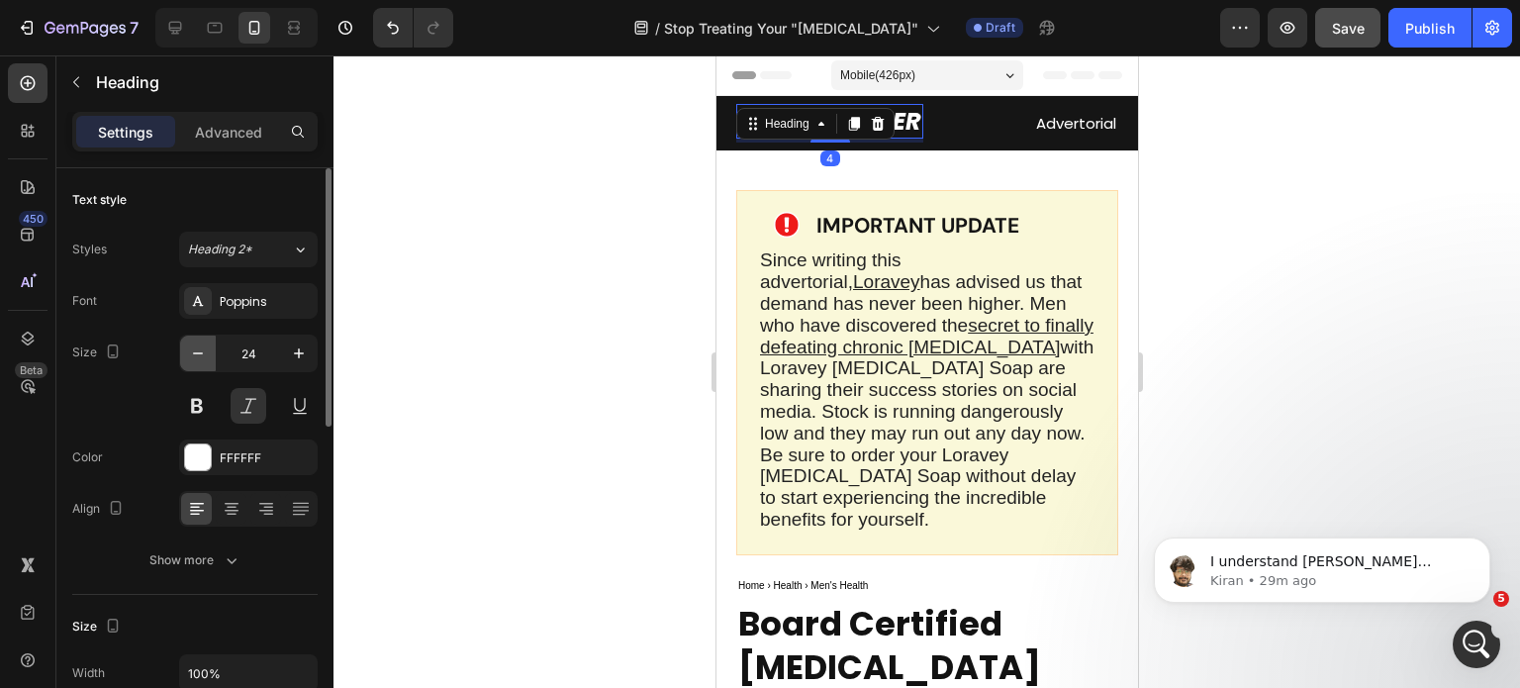
click at [202, 350] on icon "button" at bounding box center [198, 353] width 20 height 20
type input "22"
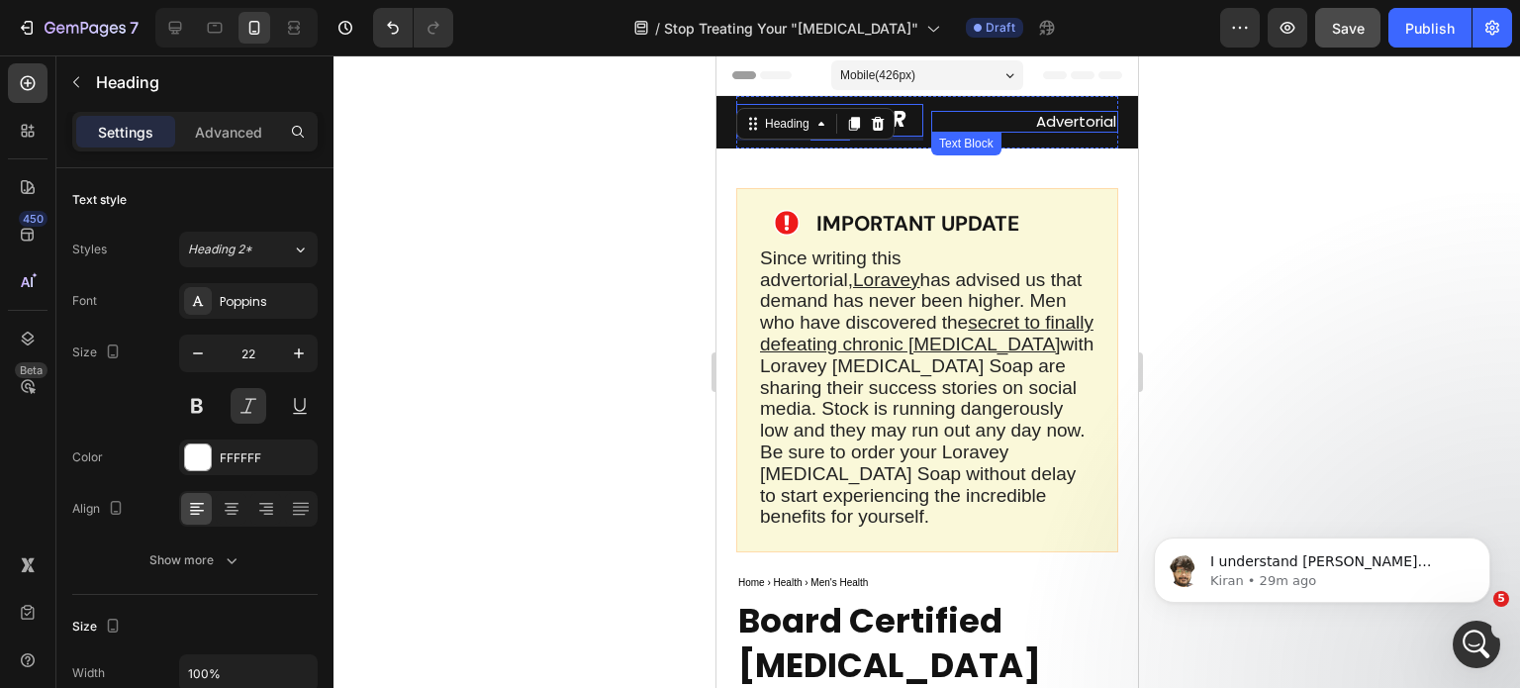
click at [1096, 122] on p "Advertorial" at bounding box center [1023, 122] width 183 height 18
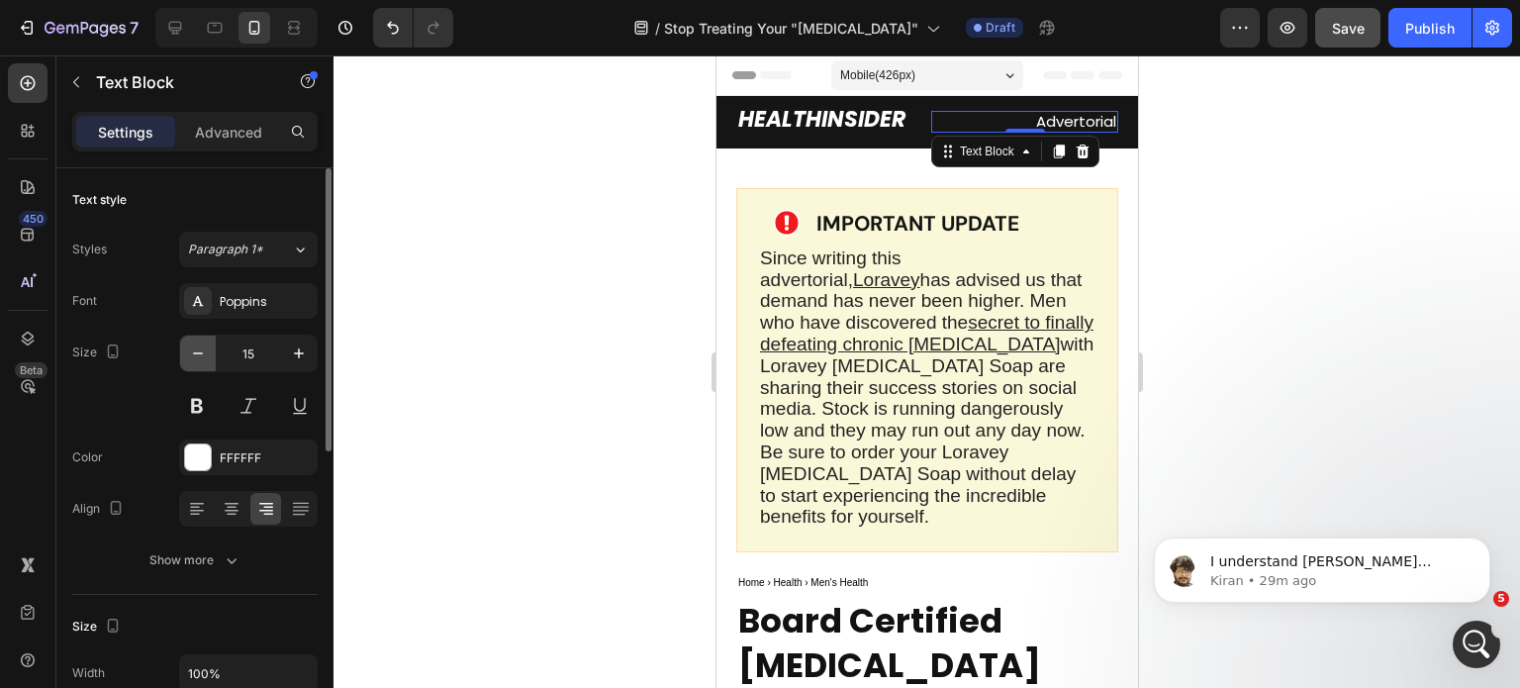
click at [210, 343] on button "button" at bounding box center [198, 354] width 36 height 36
type input "12"
click at [1230, 247] on div at bounding box center [927, 371] width 1187 height 633
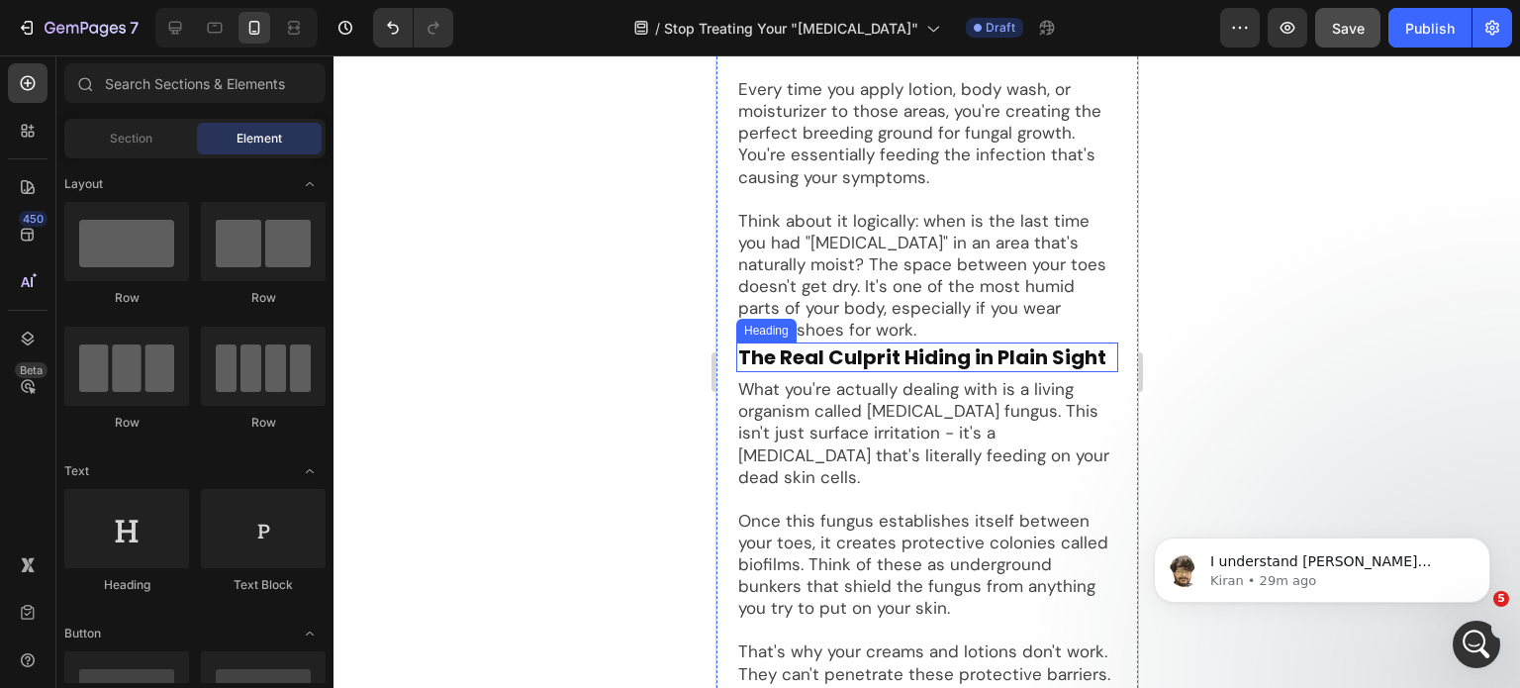
scroll to position [2039, 0]
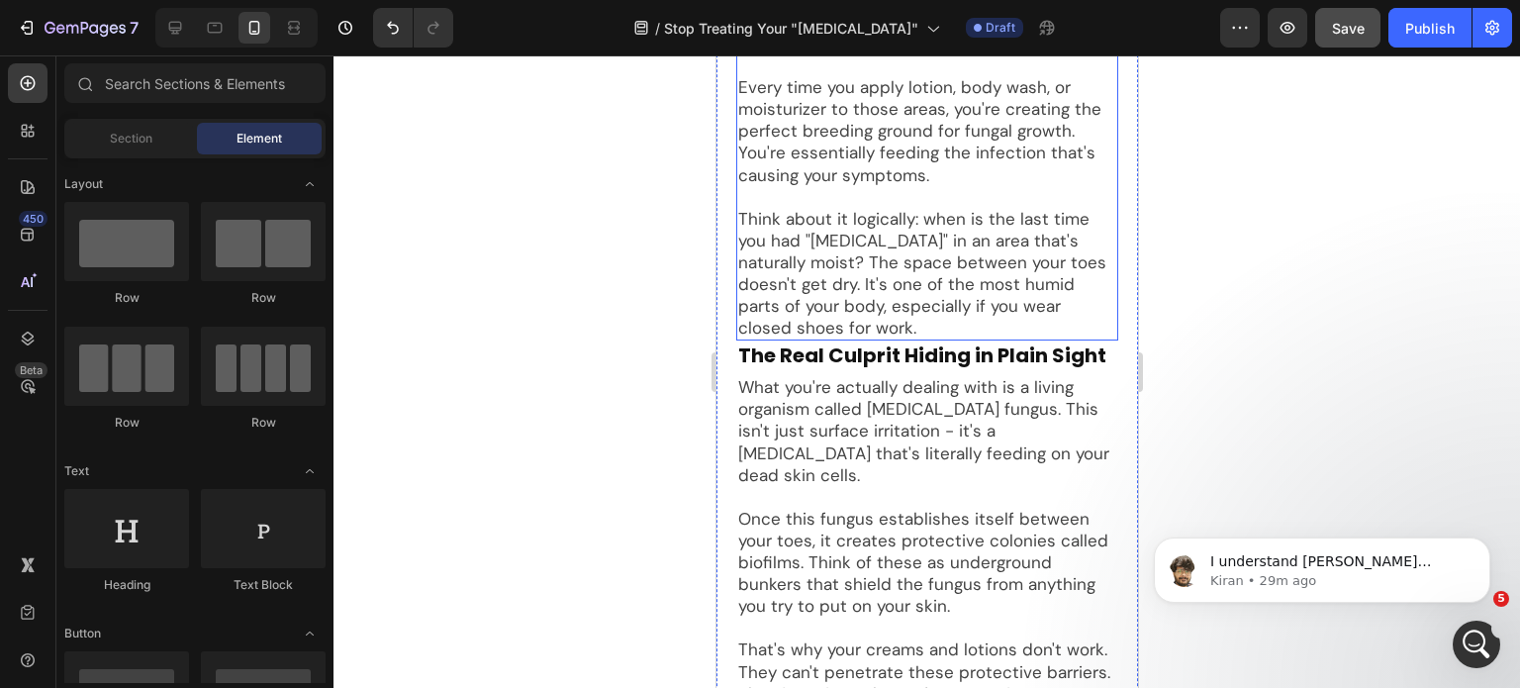
click at [838, 310] on p "Think about it logically: when is the last time you had "dry skin" in an area t…" at bounding box center [926, 274] width 378 height 132
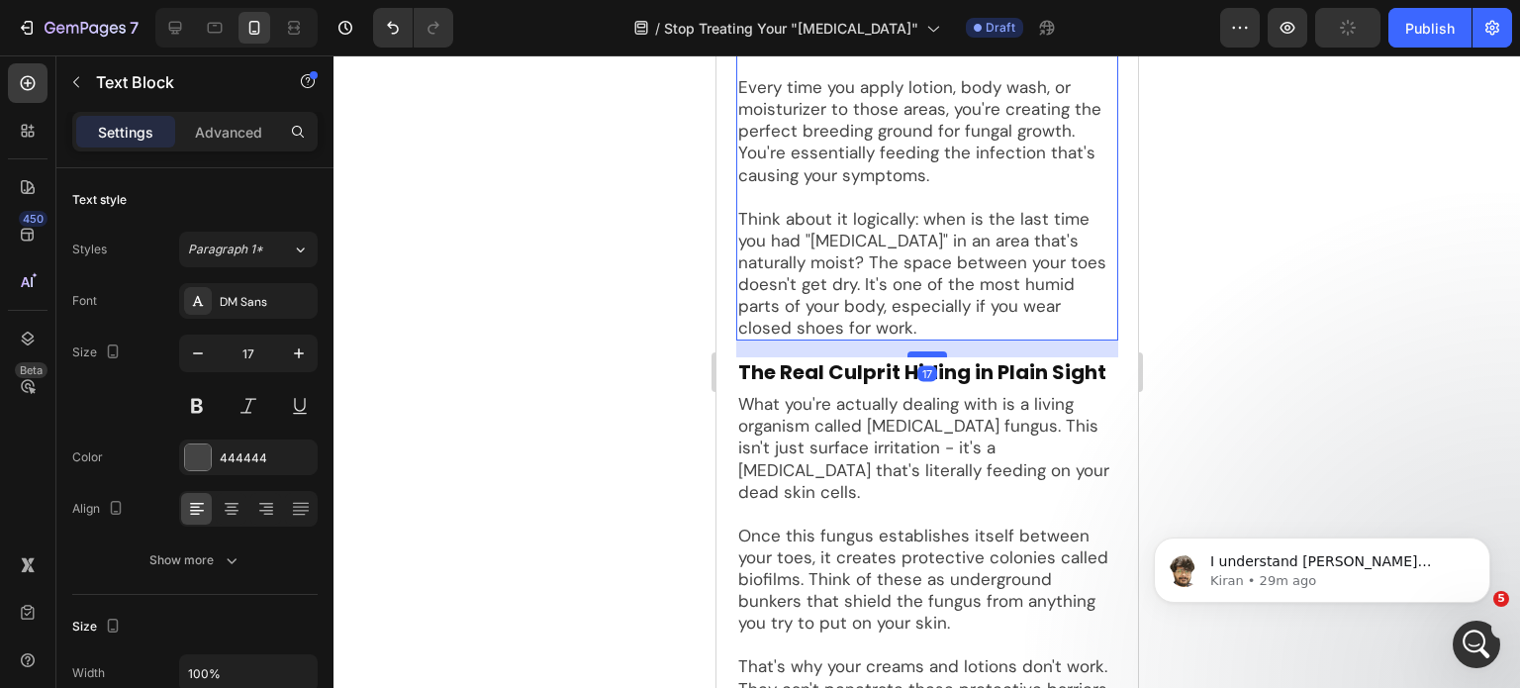
drag, startPoint x: 913, startPoint y: 349, endPoint x: 914, endPoint y: 367, distance: 17.8
click at [914, 357] on div at bounding box center [927, 354] width 40 height 6
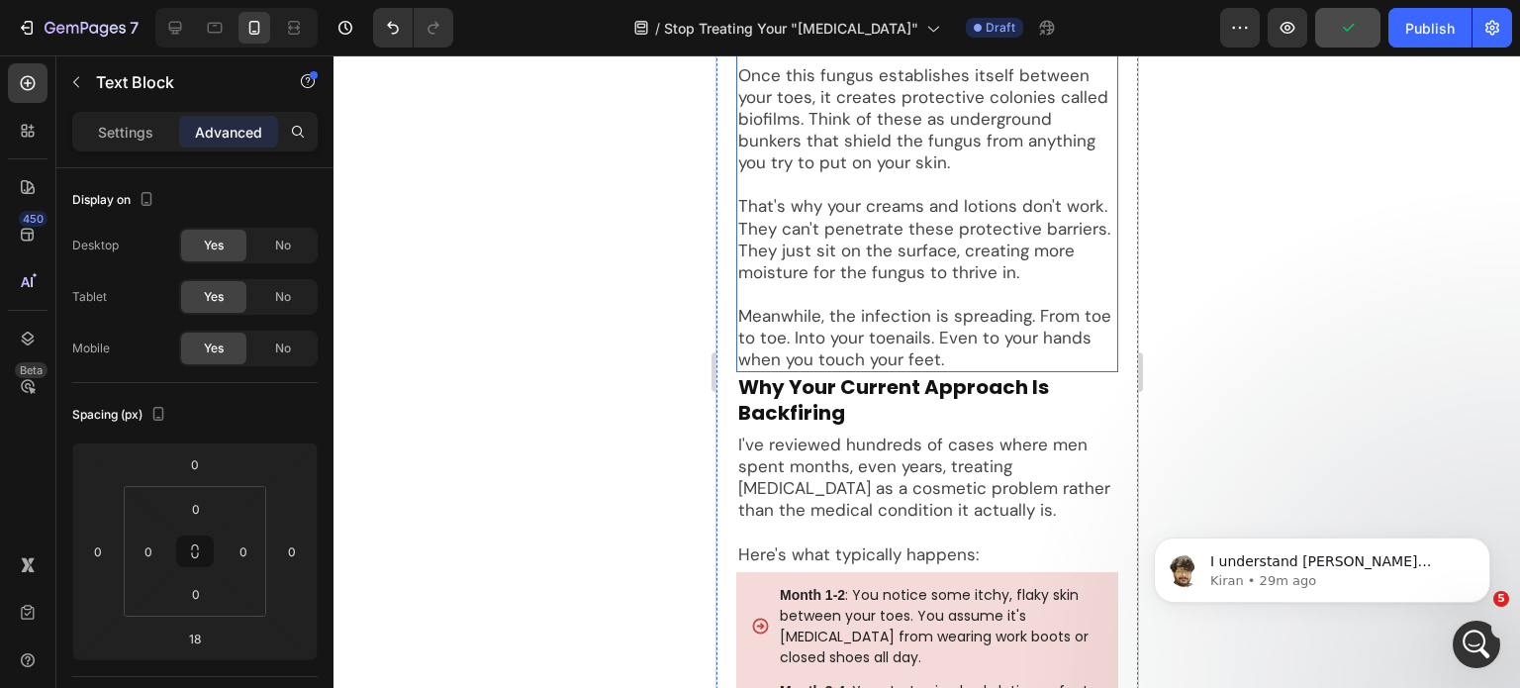
click at [906, 349] on p "Meanwhile, the infection is spreading. From toe to toe. Into your toenails. Eve…" at bounding box center [926, 337] width 378 height 65
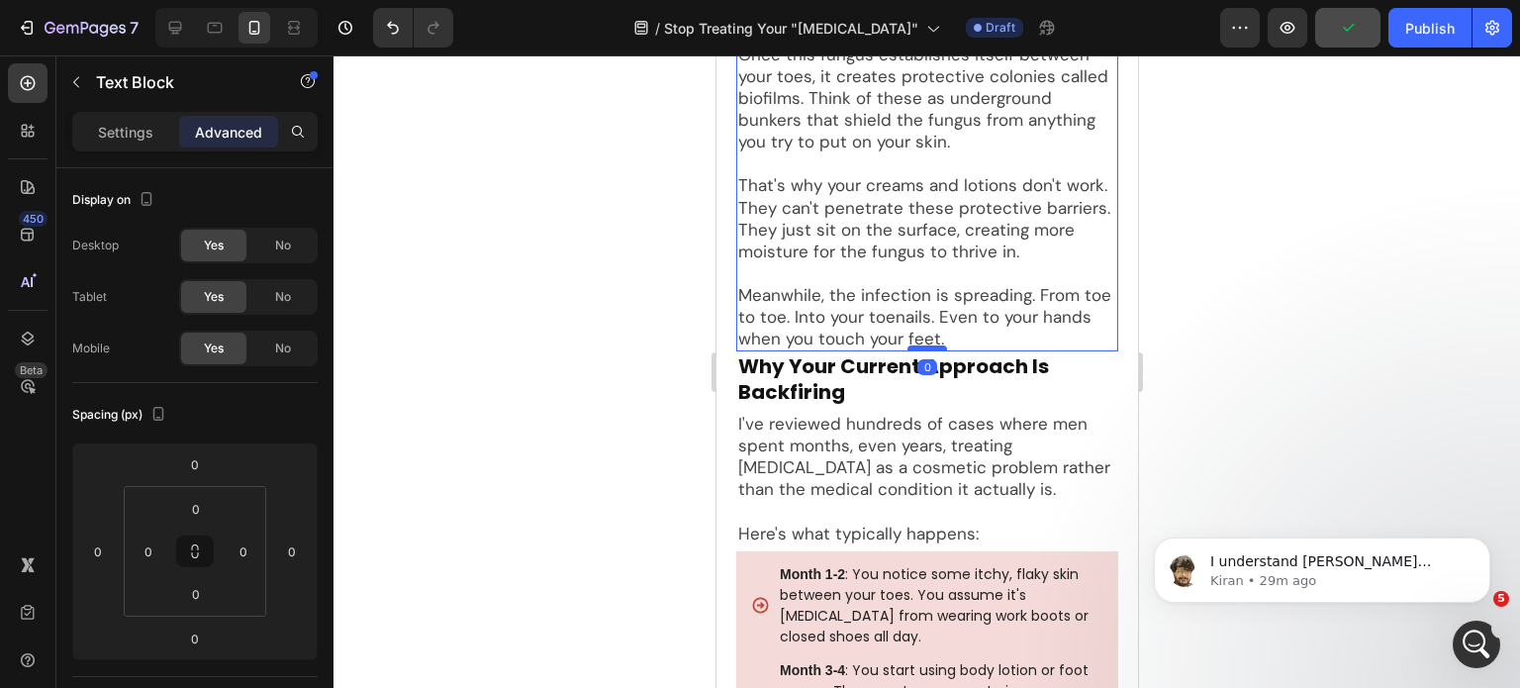
scroll to position [2524, 0]
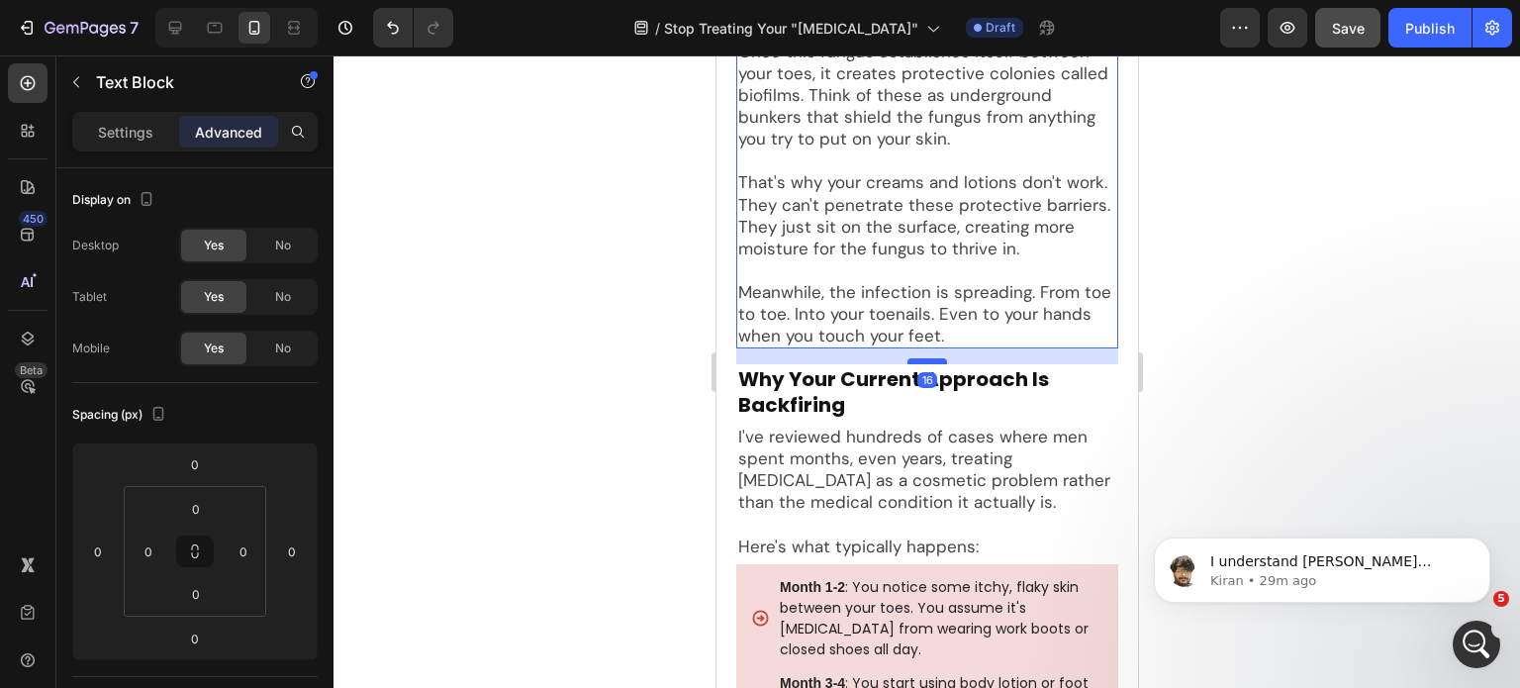
drag, startPoint x: 910, startPoint y: 383, endPoint x: 912, endPoint y: 399, distance: 16.0
click at [912, 364] on div at bounding box center [927, 361] width 40 height 6
type input "16"
click at [870, 418] on p "Why Your Current Approach Is Backfiring" at bounding box center [926, 391] width 378 height 51
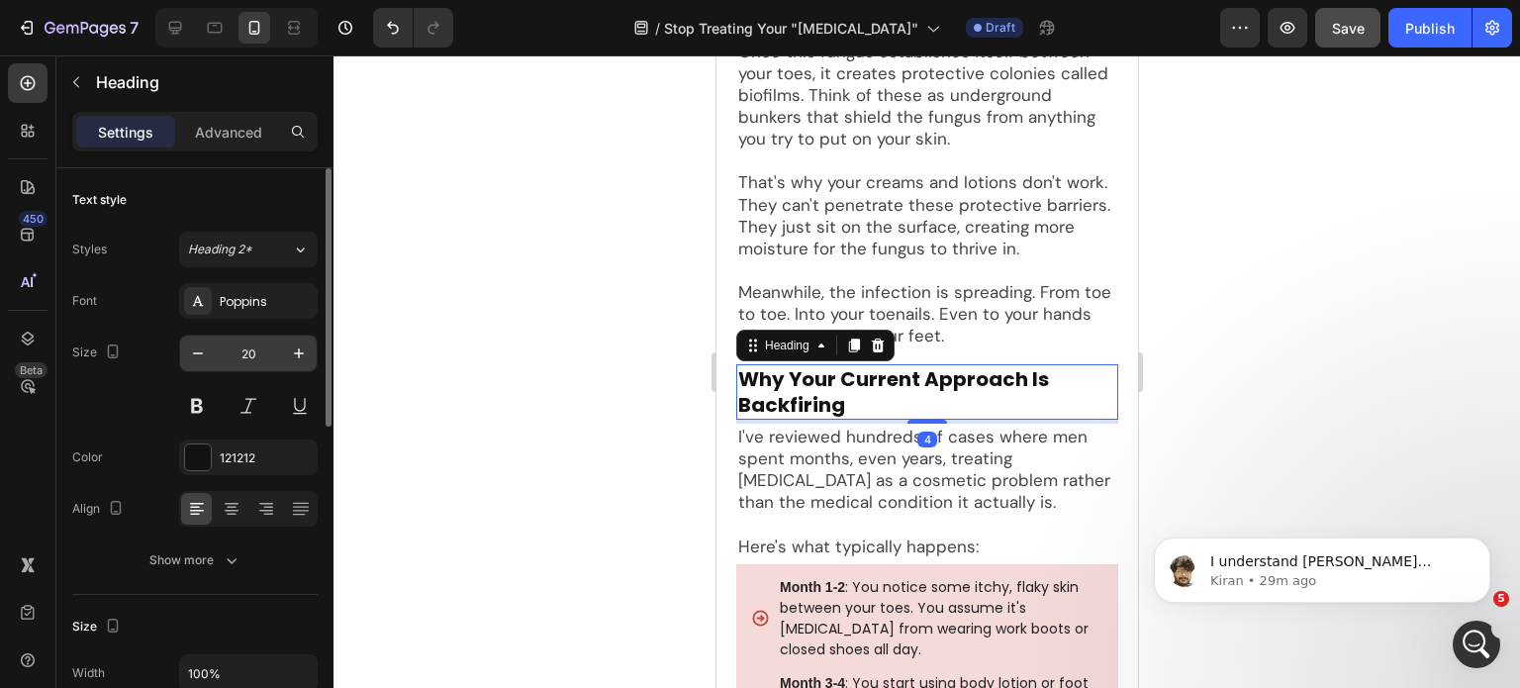
click at [259, 351] on input "20" at bounding box center [248, 354] width 65 height 36
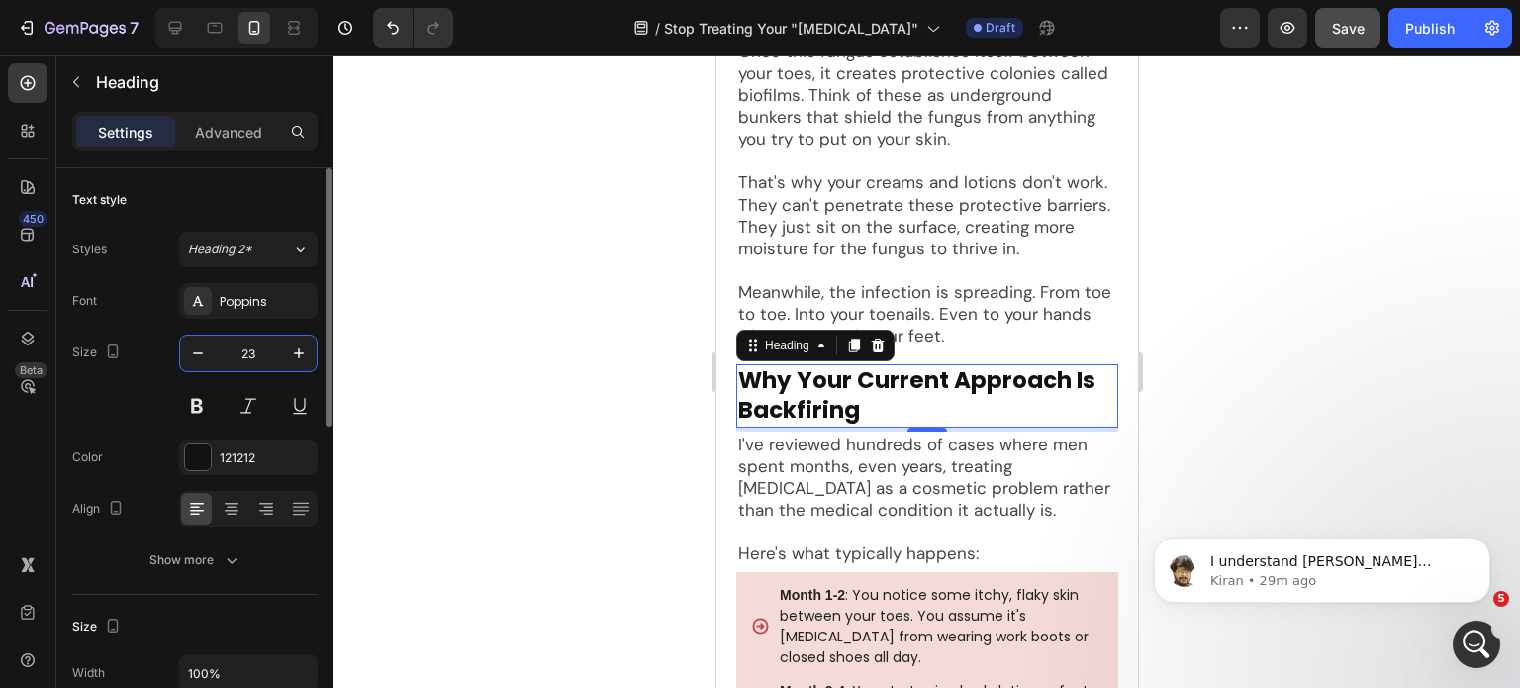
drag, startPoint x: 261, startPoint y: 351, endPoint x: 250, endPoint y: 351, distance: 10.9
click at [250, 351] on input "23" at bounding box center [248, 354] width 65 height 36
type input "27"
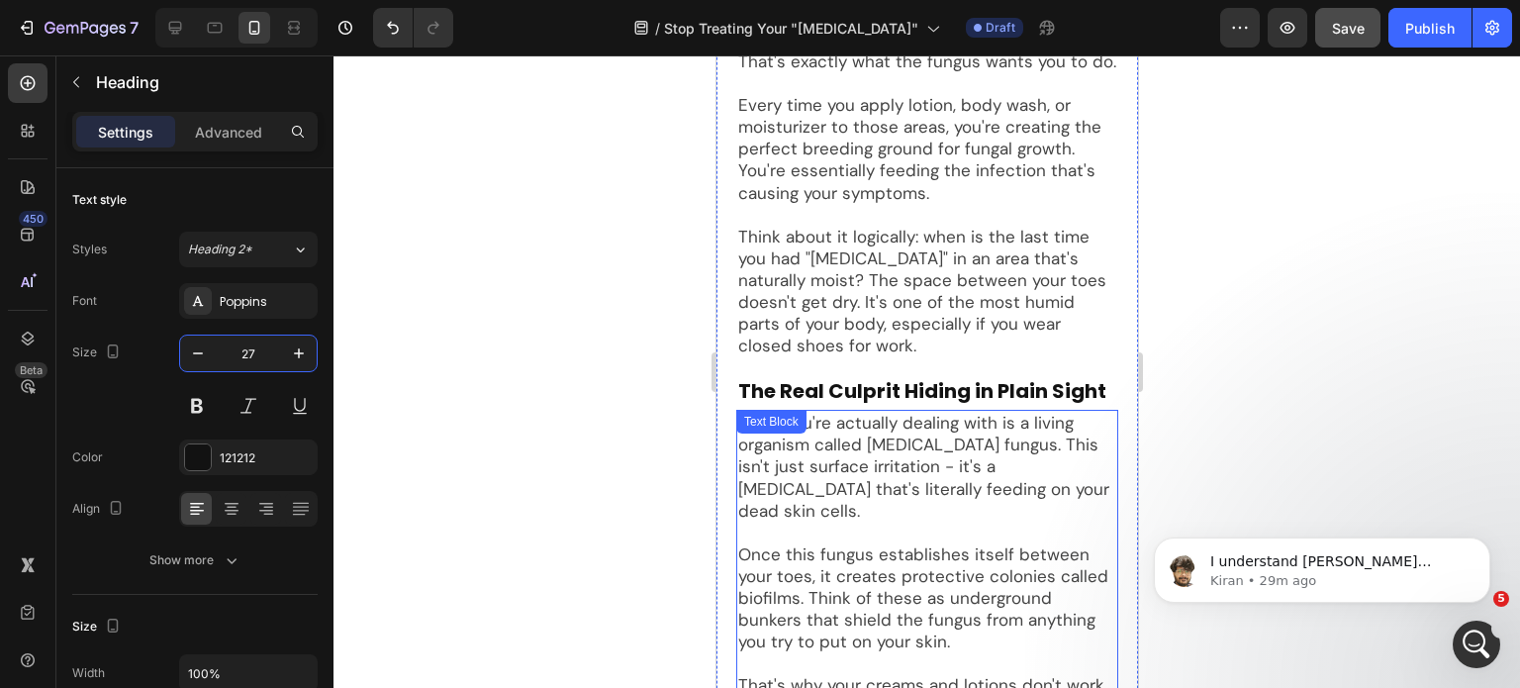
scroll to position [1930, 0]
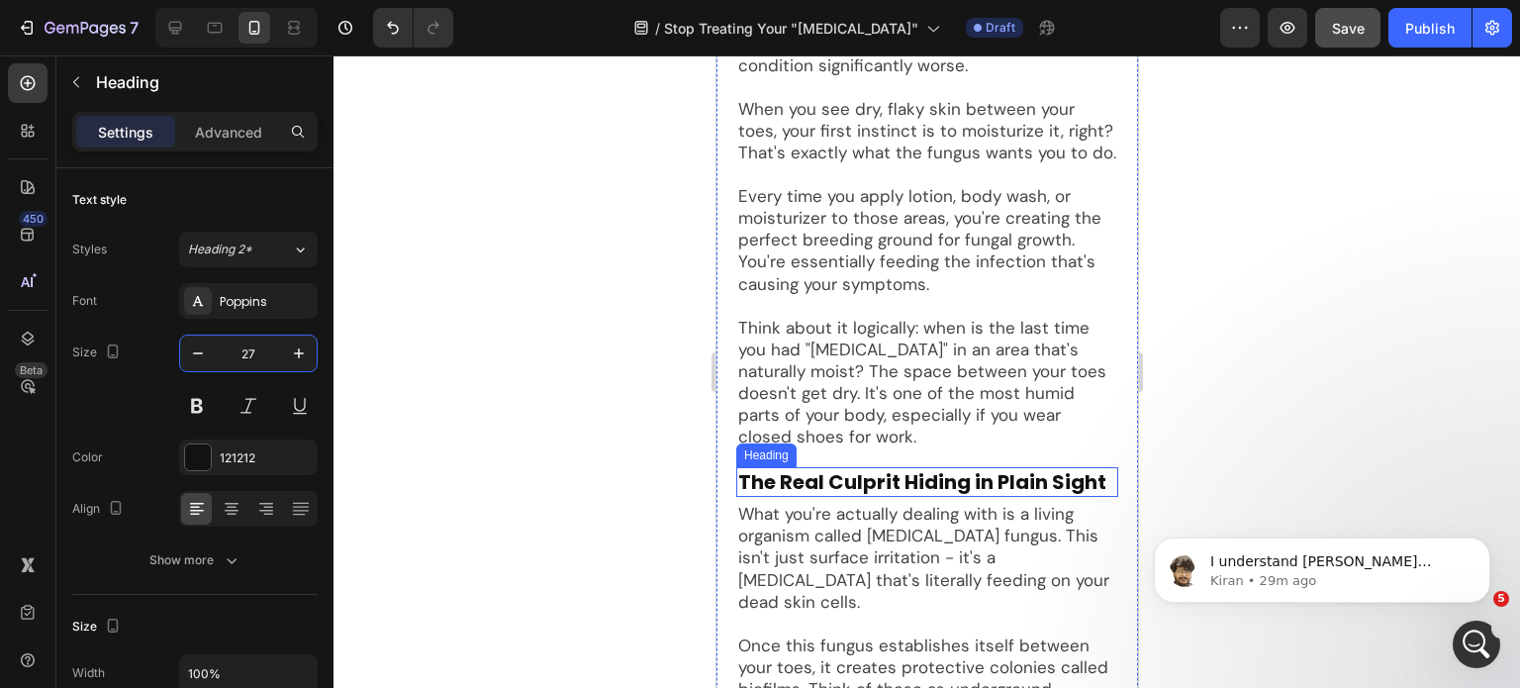
click at [918, 494] on p "The Real Culprit Hiding in Plain Sight" at bounding box center [926, 482] width 378 height 26
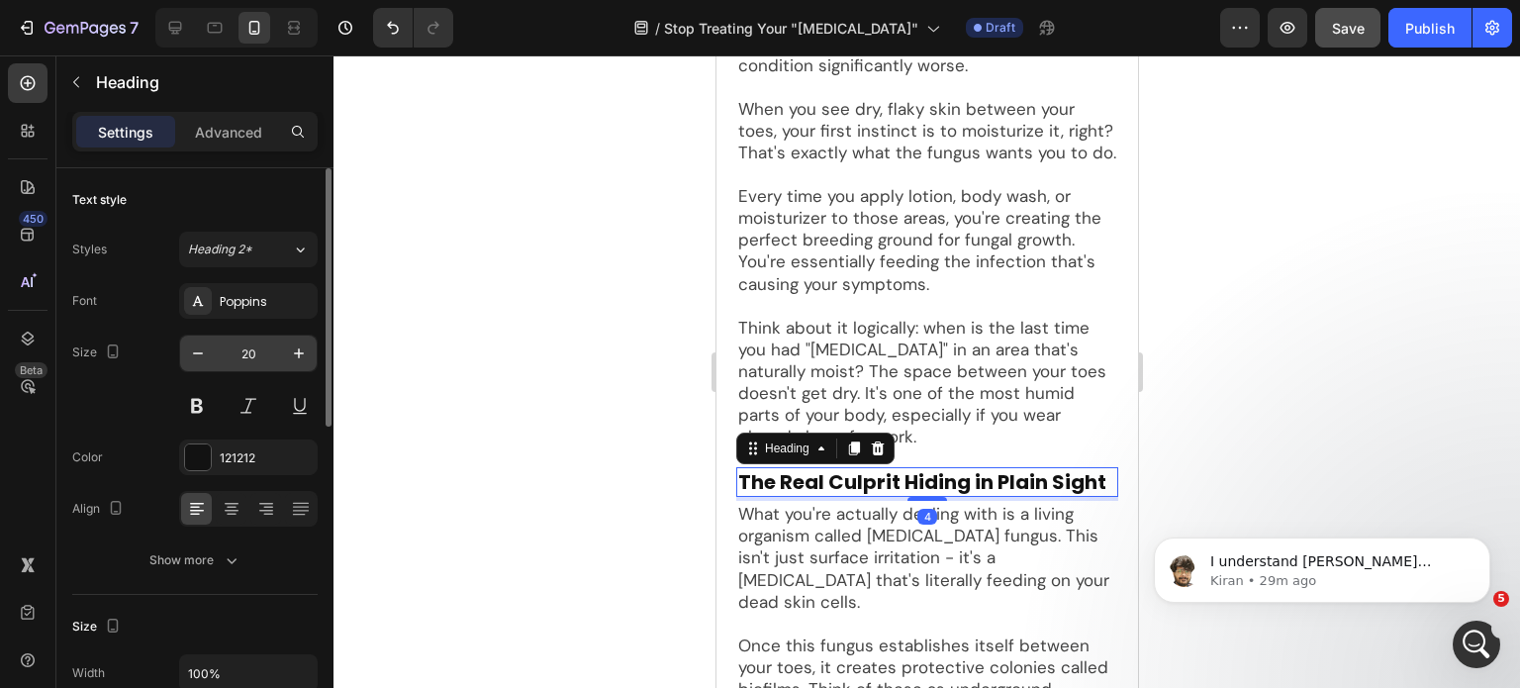
click at [254, 351] on input "20" at bounding box center [248, 354] width 65 height 36
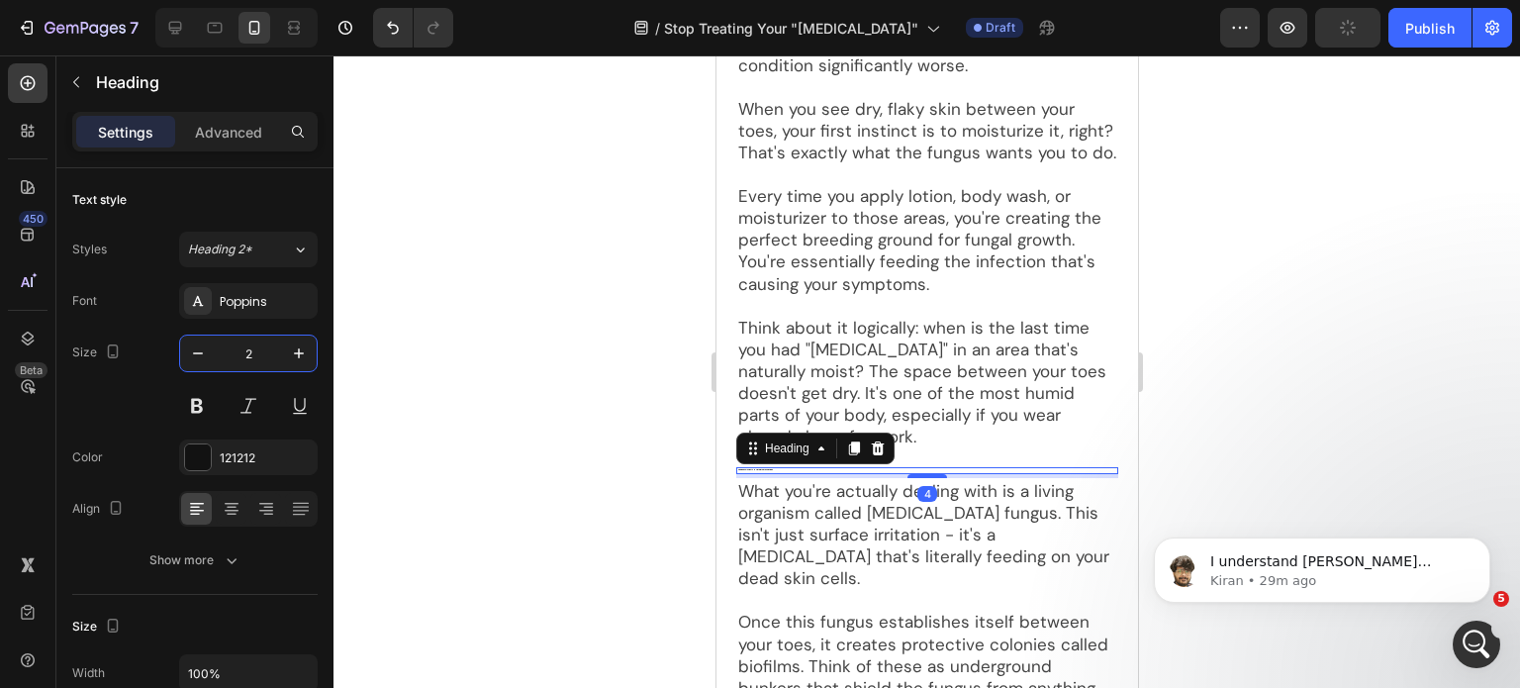
type input "27"
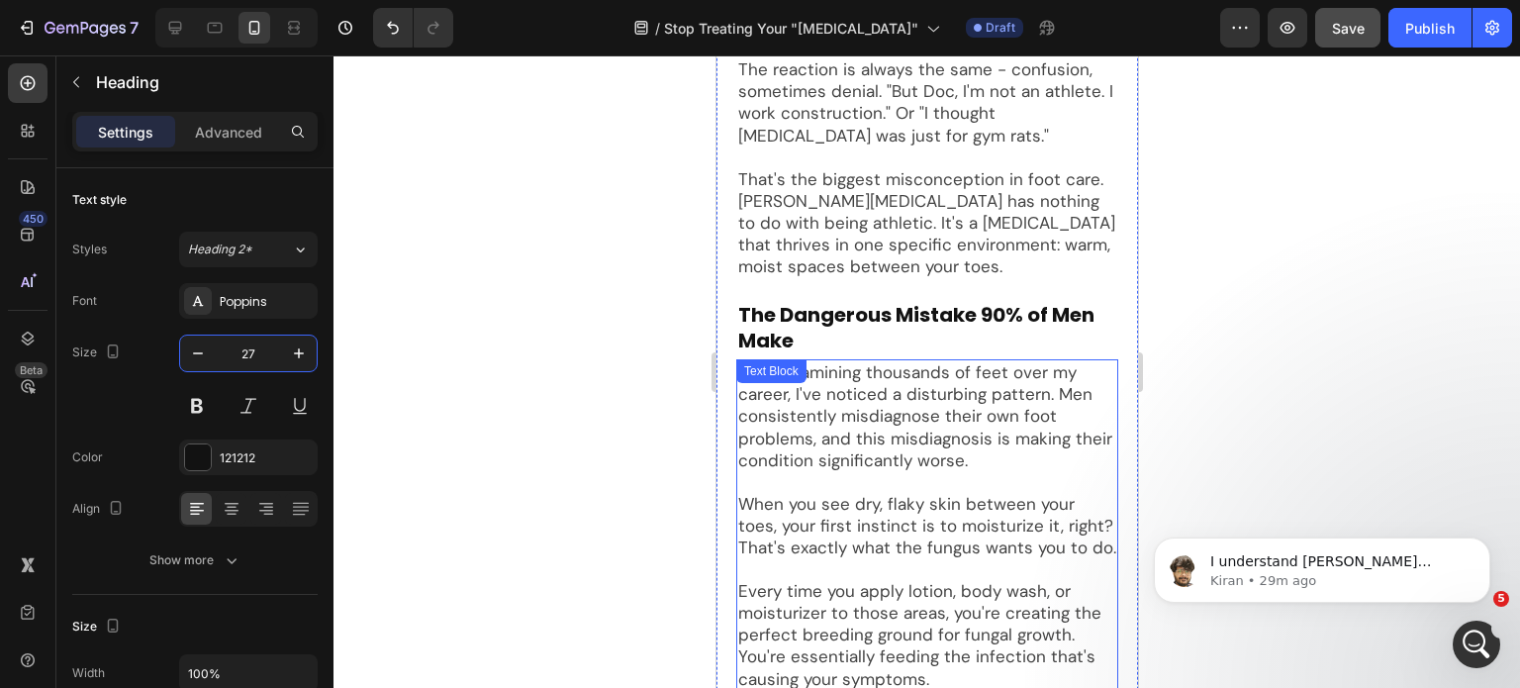
scroll to position [1534, 0]
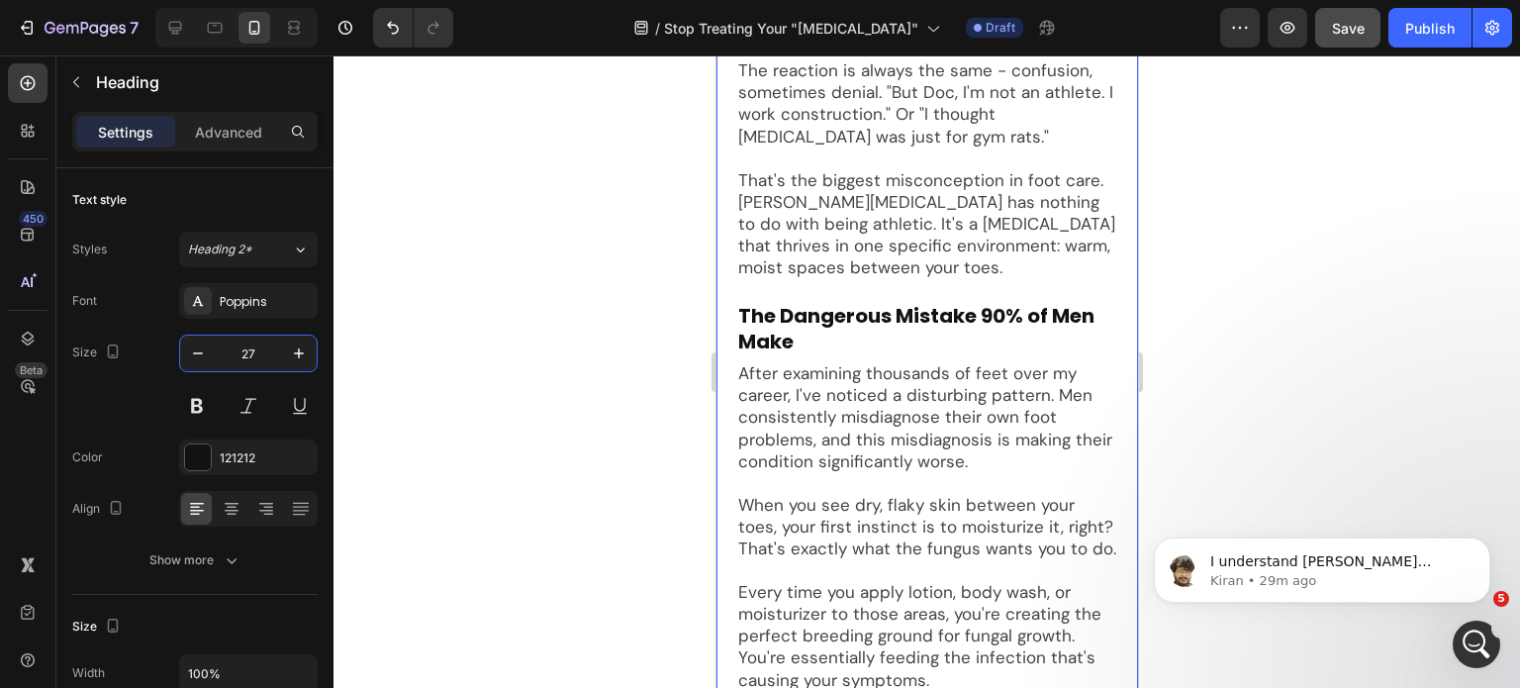
click at [899, 308] on p "The Dangerous Mistake 90% of Men Make" at bounding box center [926, 328] width 378 height 51
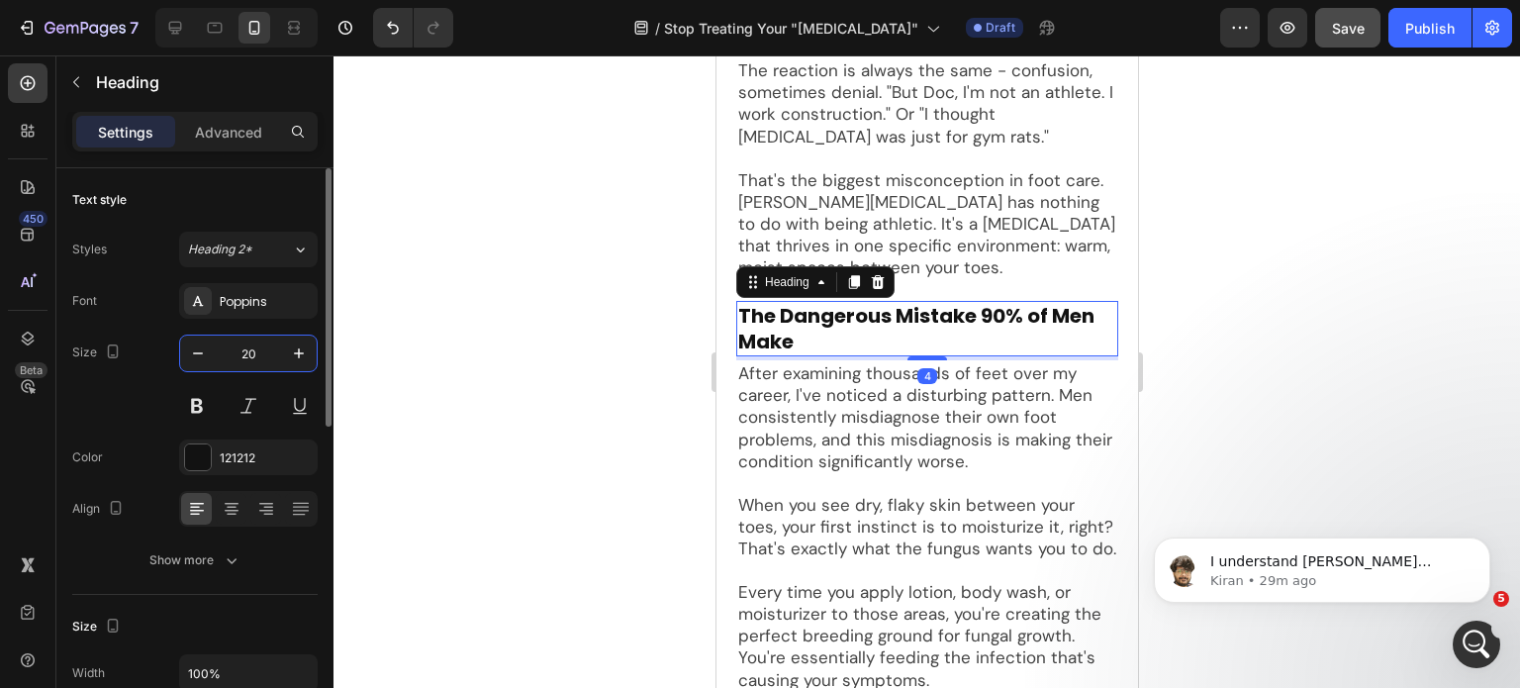
click at [261, 356] on input "20" at bounding box center [248, 354] width 65 height 36
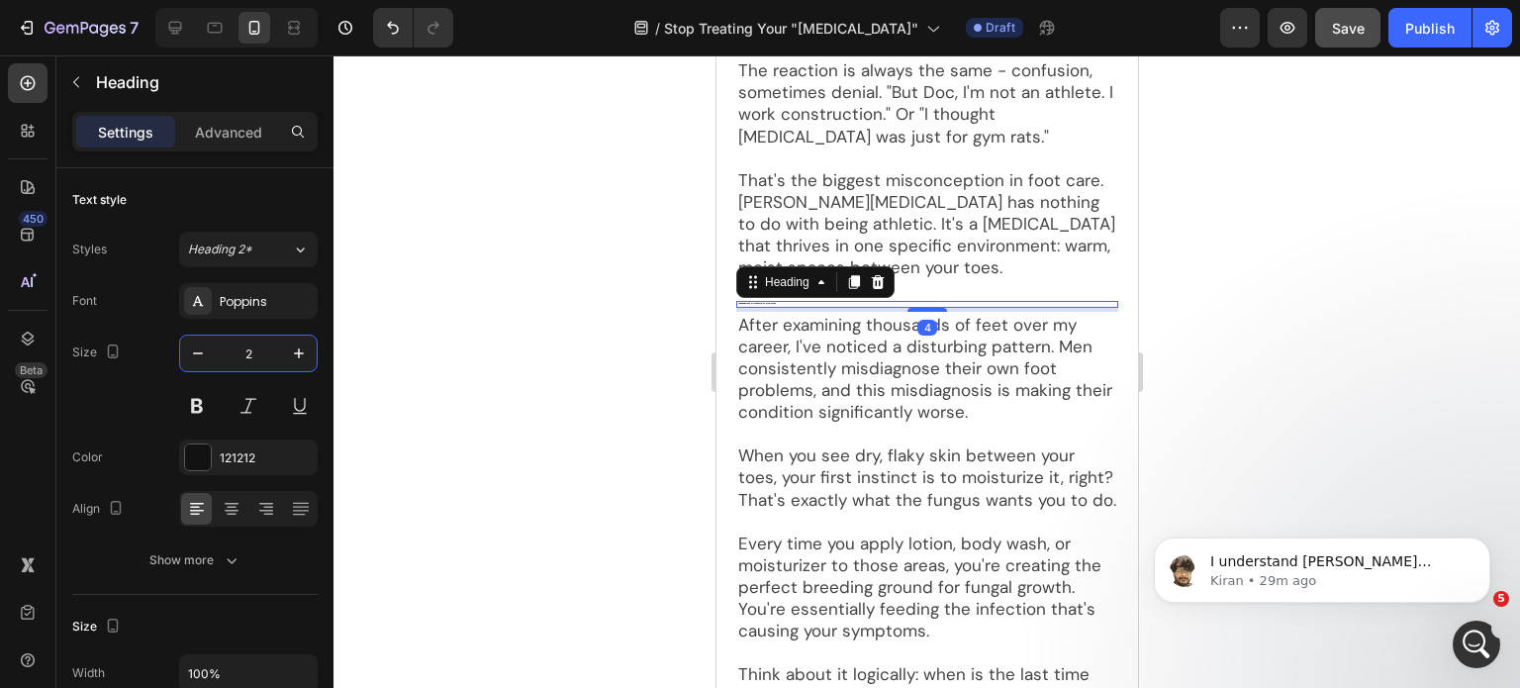
type input "27"
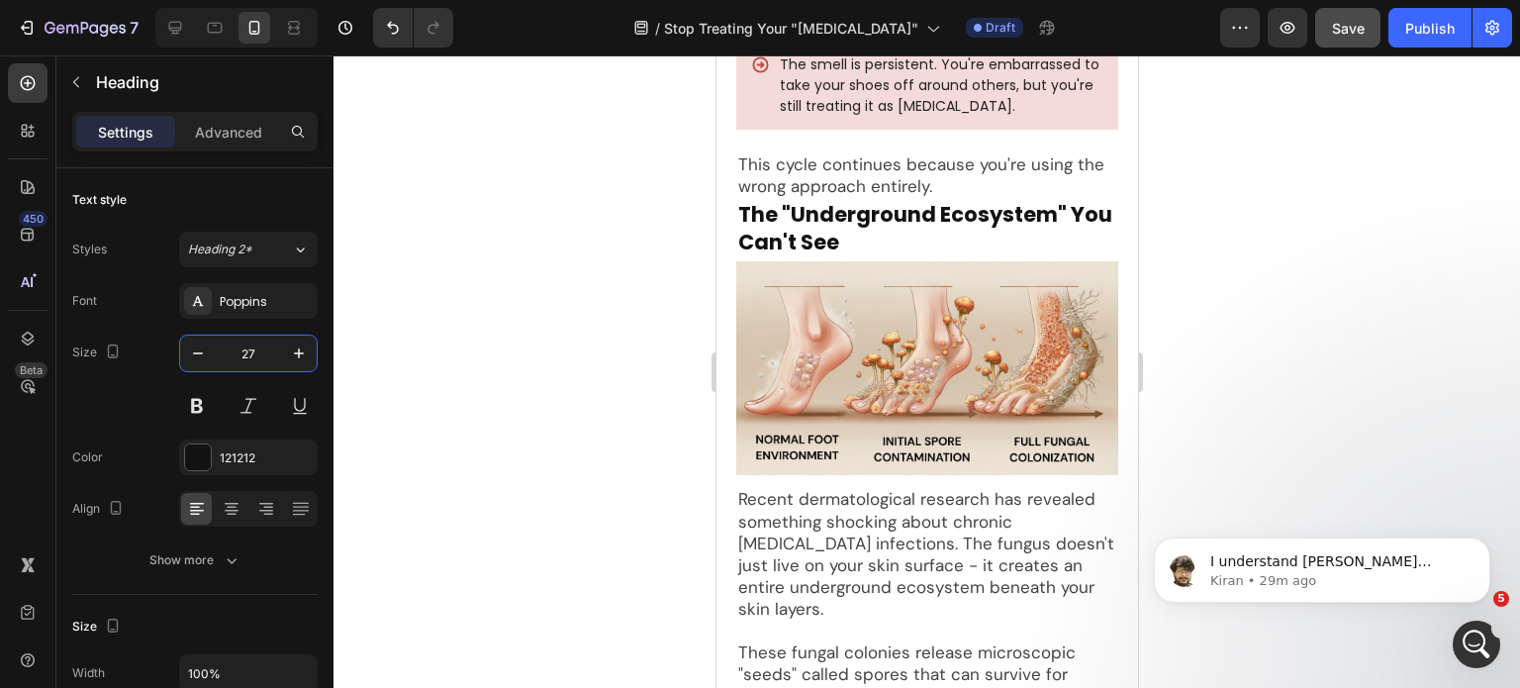
scroll to position [3554, 0]
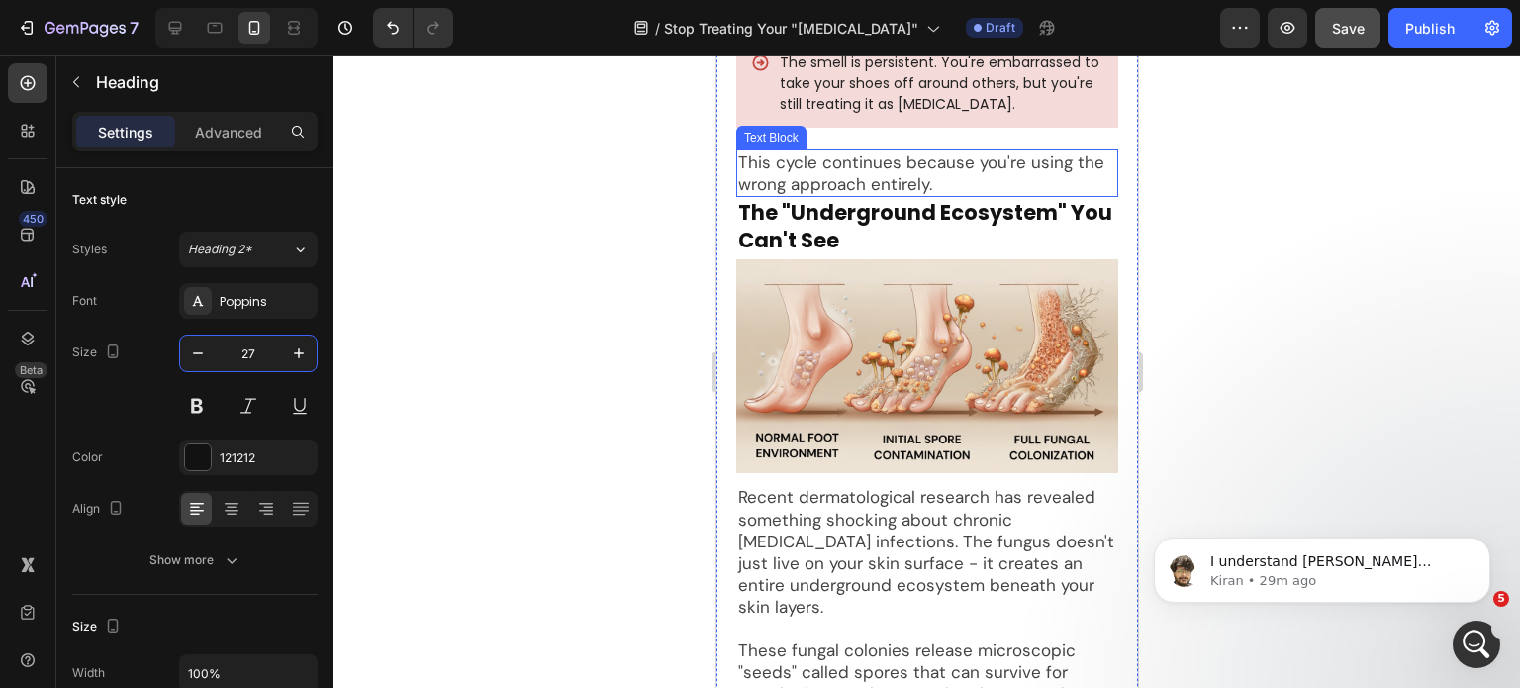
click at [899, 181] on p "This cycle continues because you're using the wrong approach entirely." at bounding box center [926, 173] width 378 height 44
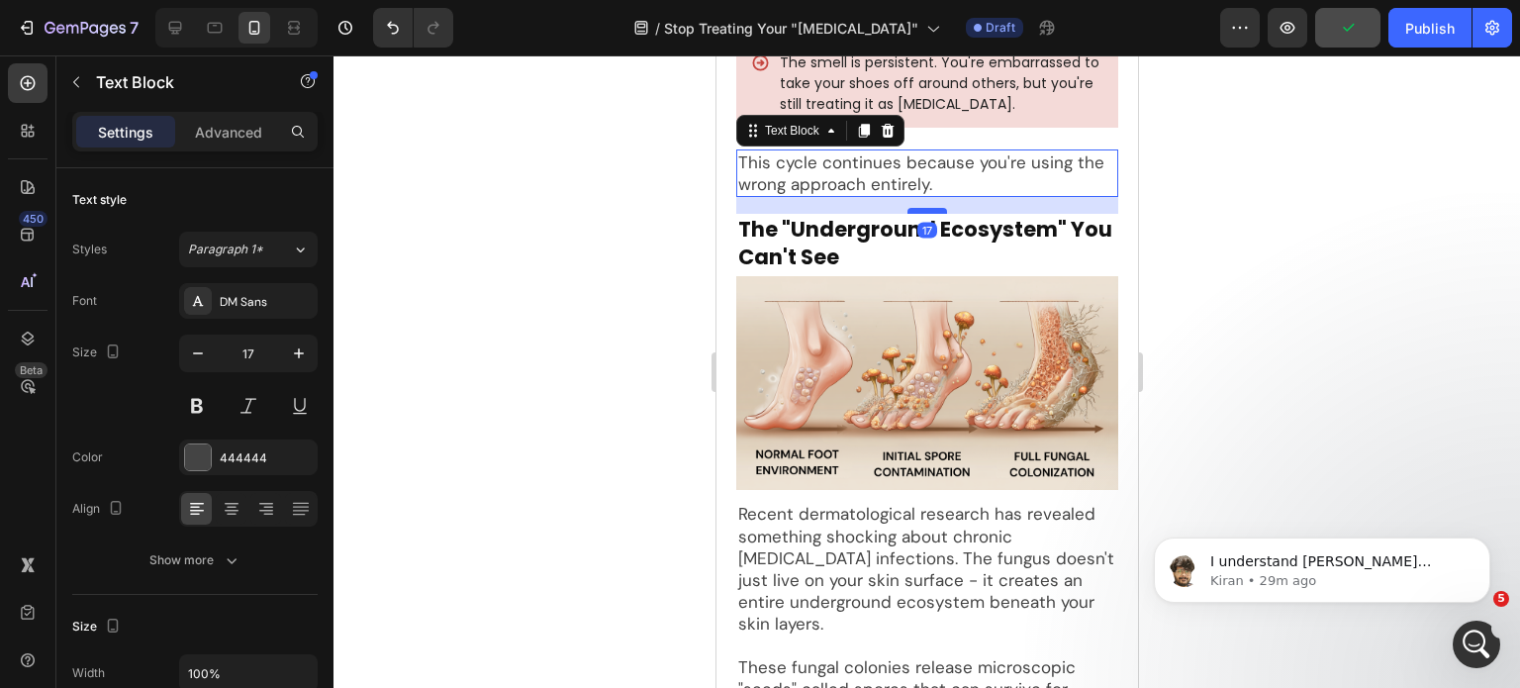
drag, startPoint x: 921, startPoint y: 209, endPoint x: 921, endPoint y: 226, distance: 16.8
click at [921, 214] on div at bounding box center [927, 211] width 40 height 6
click at [963, 257] on p "The "Underground Ecosystem" You Can't See" at bounding box center [926, 243] width 378 height 54
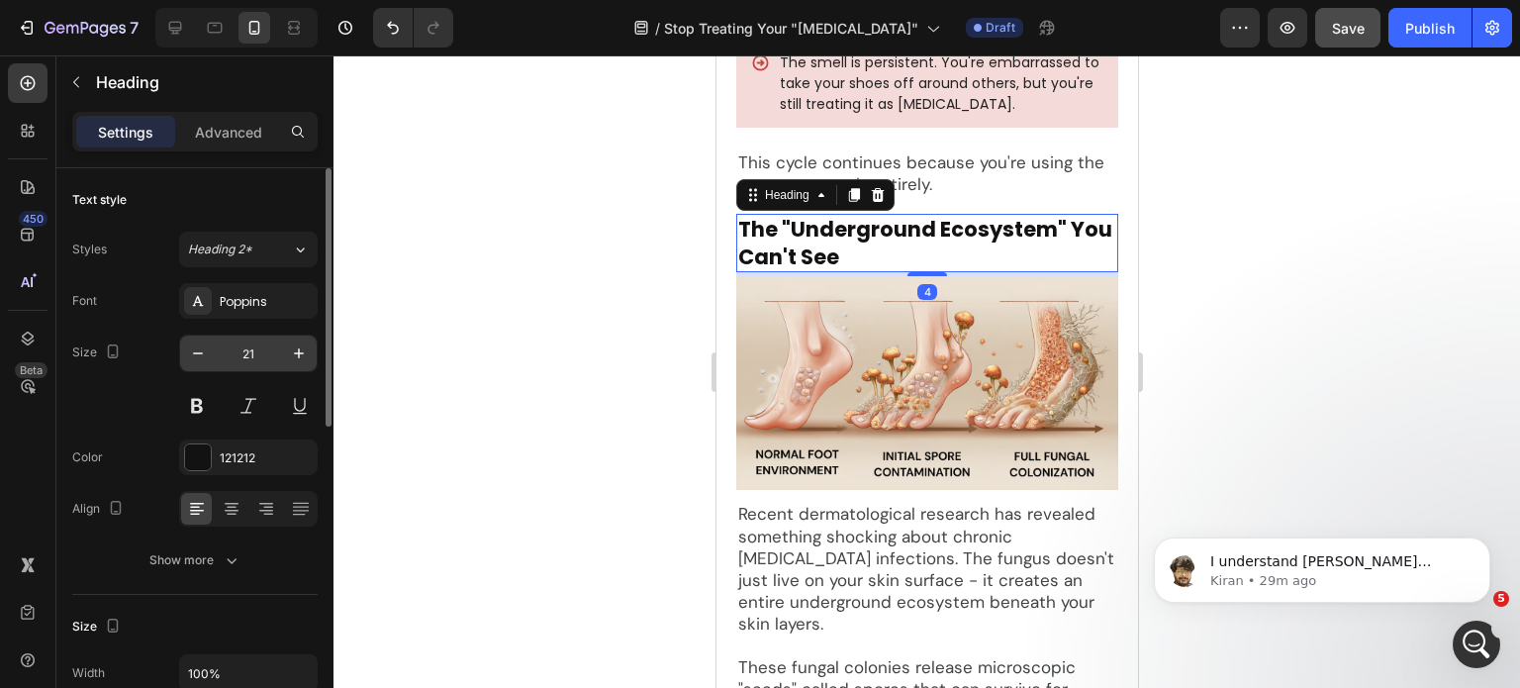
click at [257, 350] on input "21" at bounding box center [248, 354] width 65 height 36
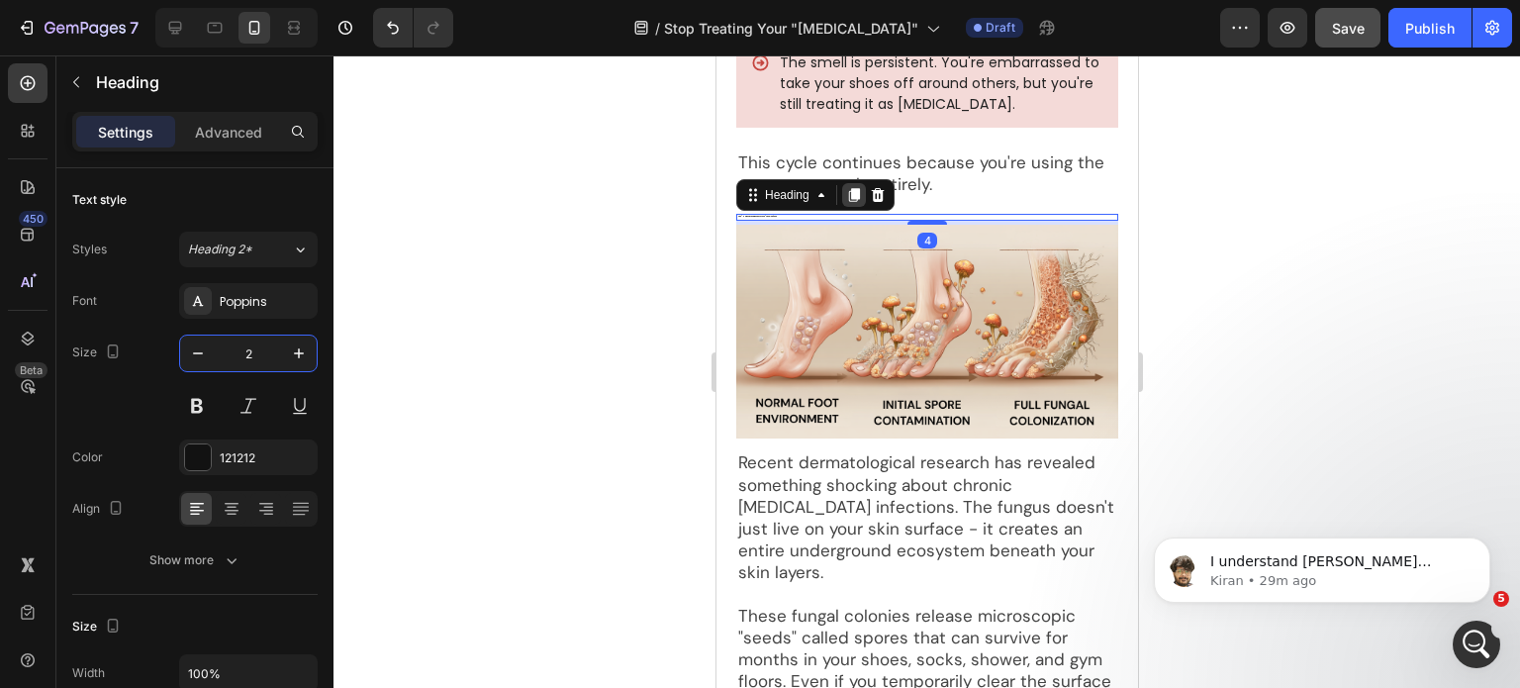
type input "27"
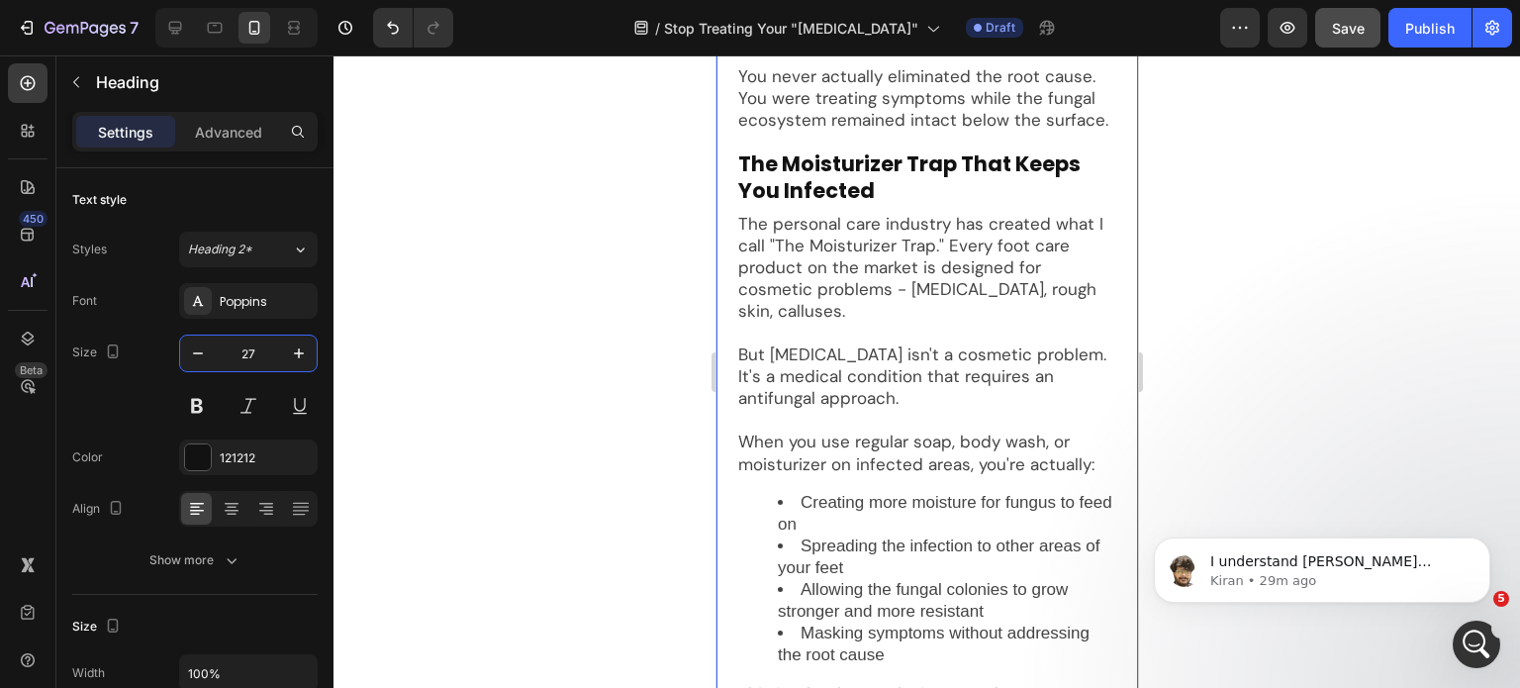
scroll to position [4346, 0]
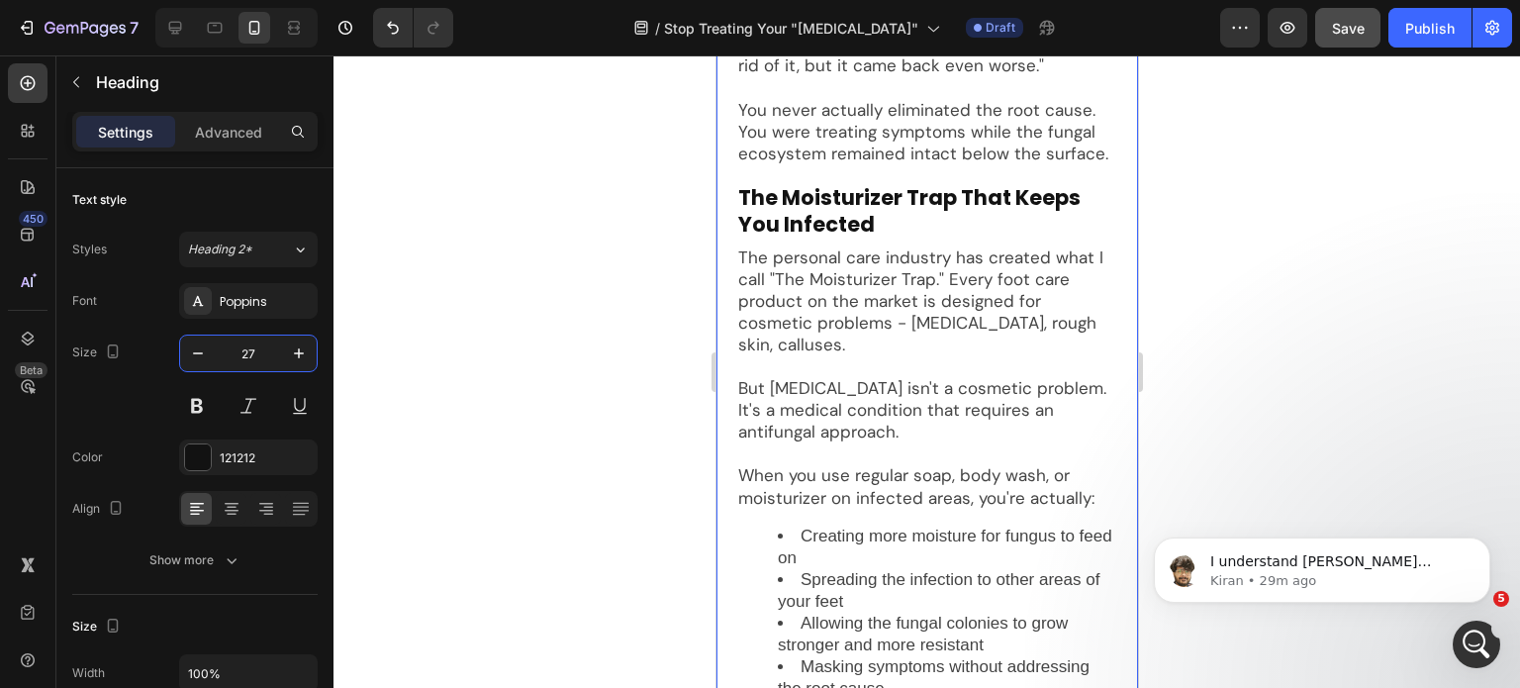
click at [907, 219] on p "The Moisturizer Trap That Keeps You Infected" at bounding box center [926, 211] width 378 height 54
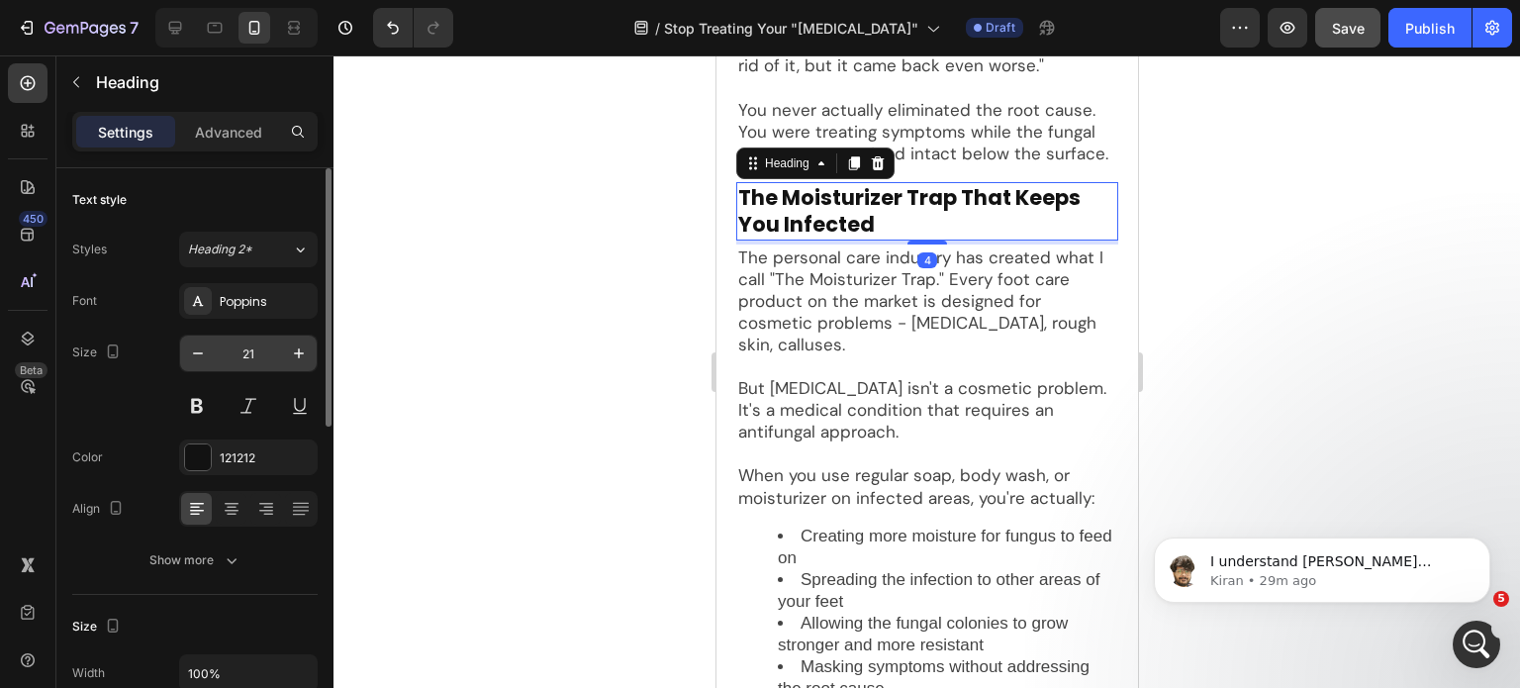
click at [249, 346] on input "21" at bounding box center [248, 354] width 65 height 36
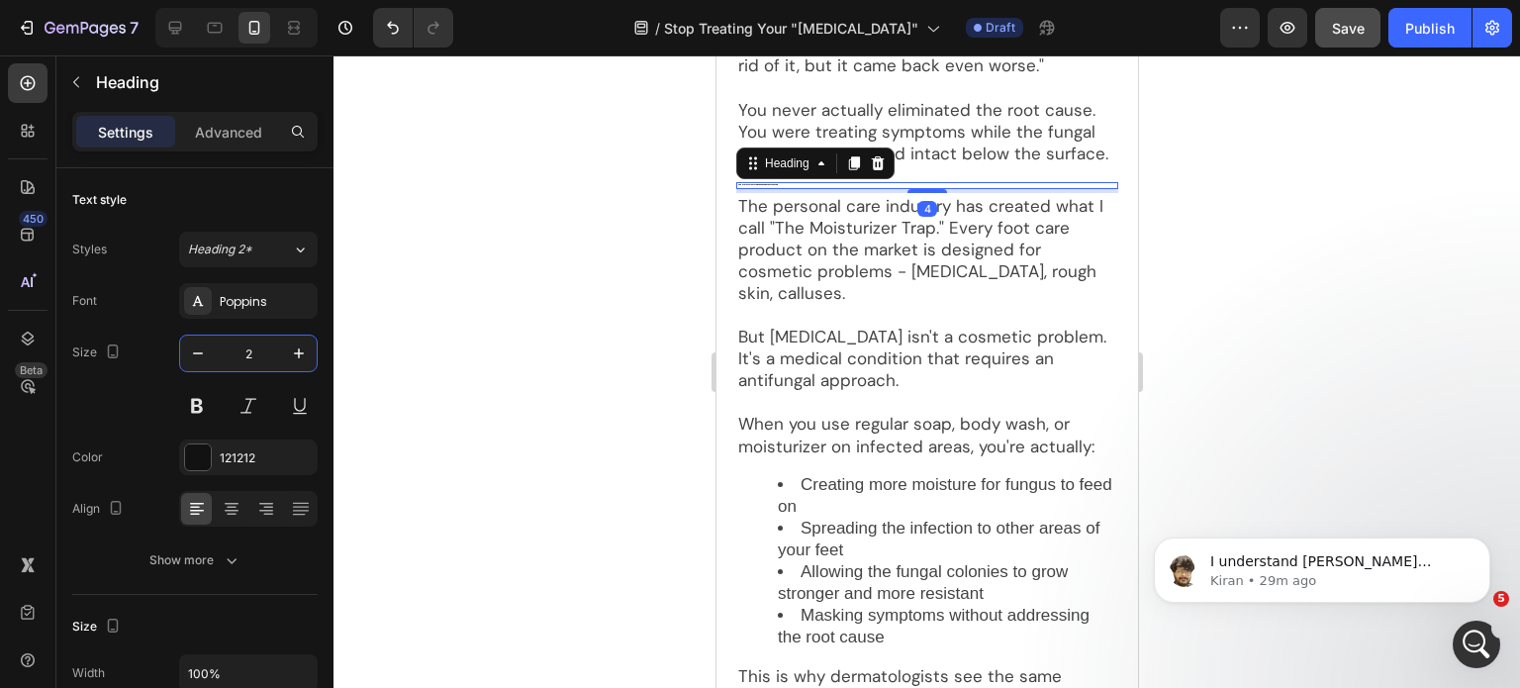
type input "27"
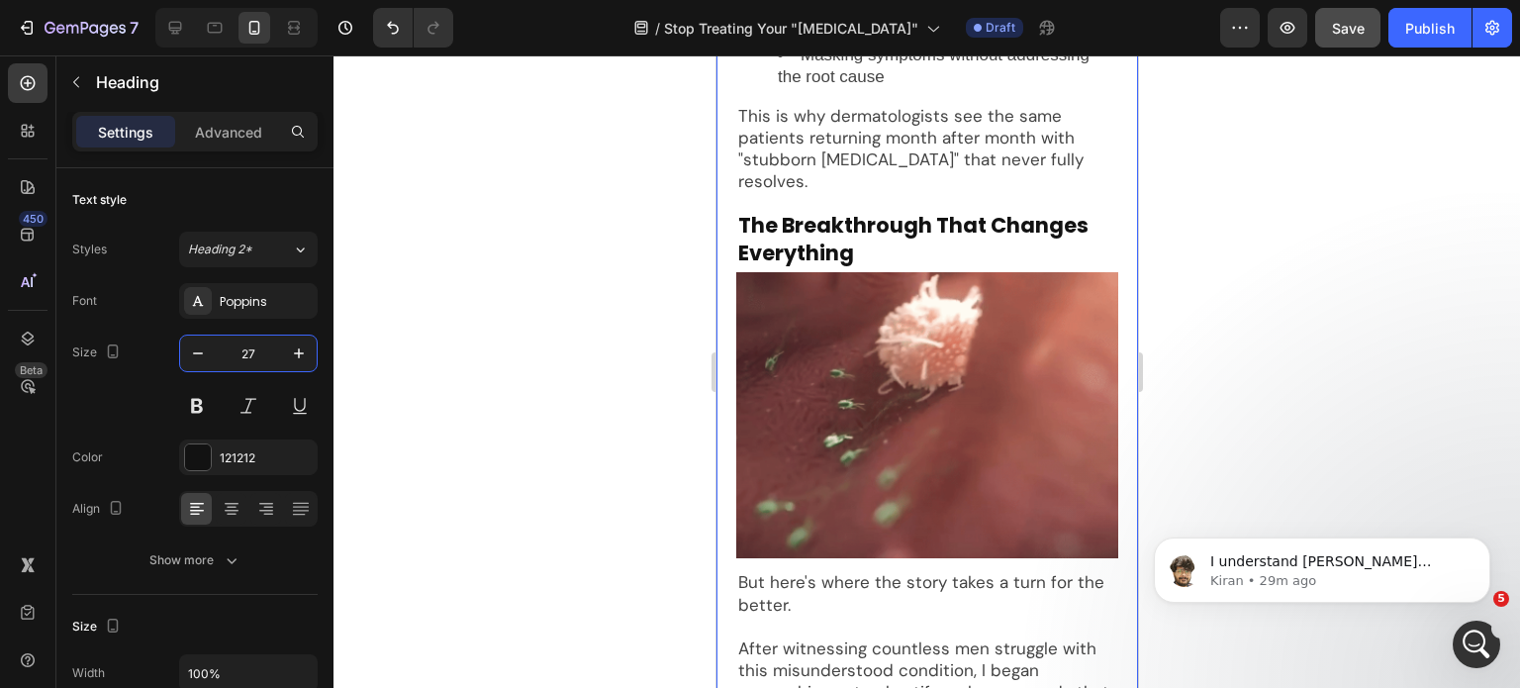
scroll to position [4940, 0]
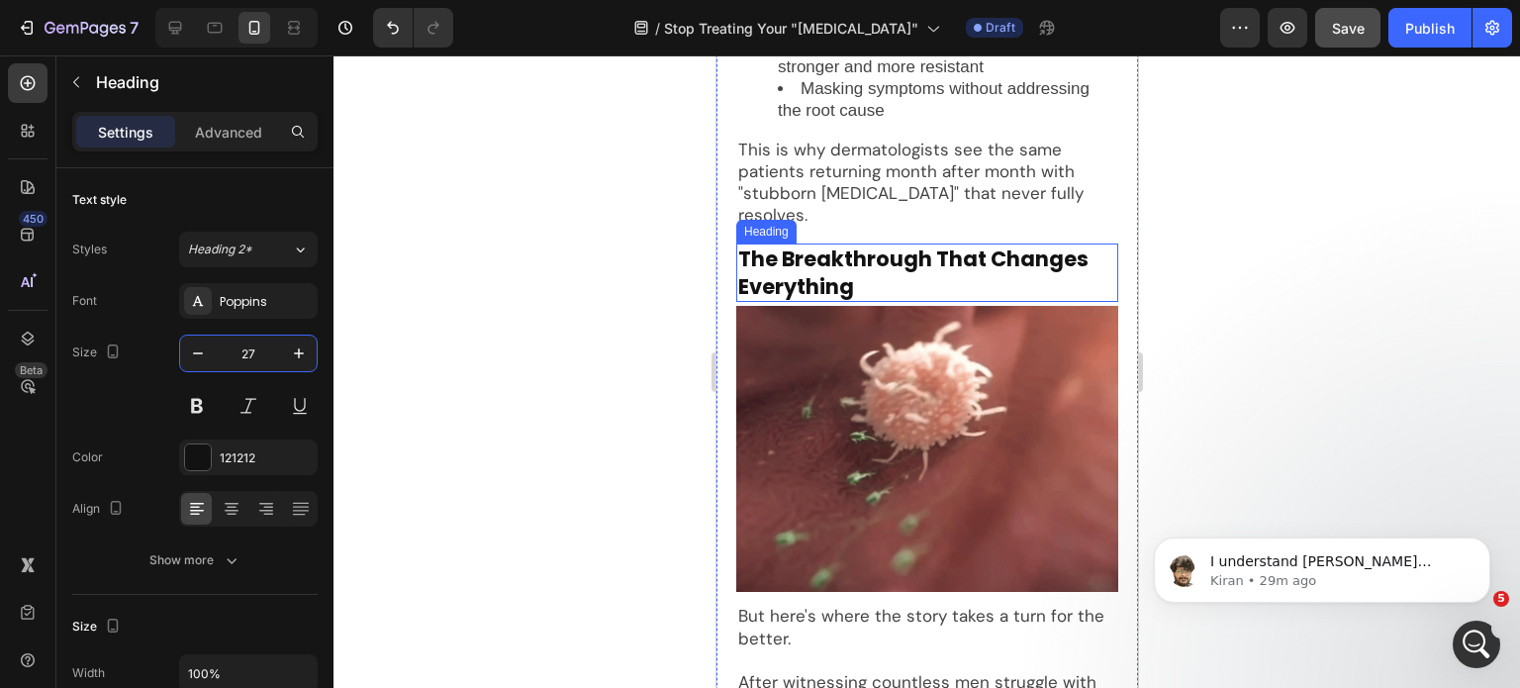
click at [846, 286] on p "The Breakthrough That Changes Everything" at bounding box center [926, 272] width 378 height 54
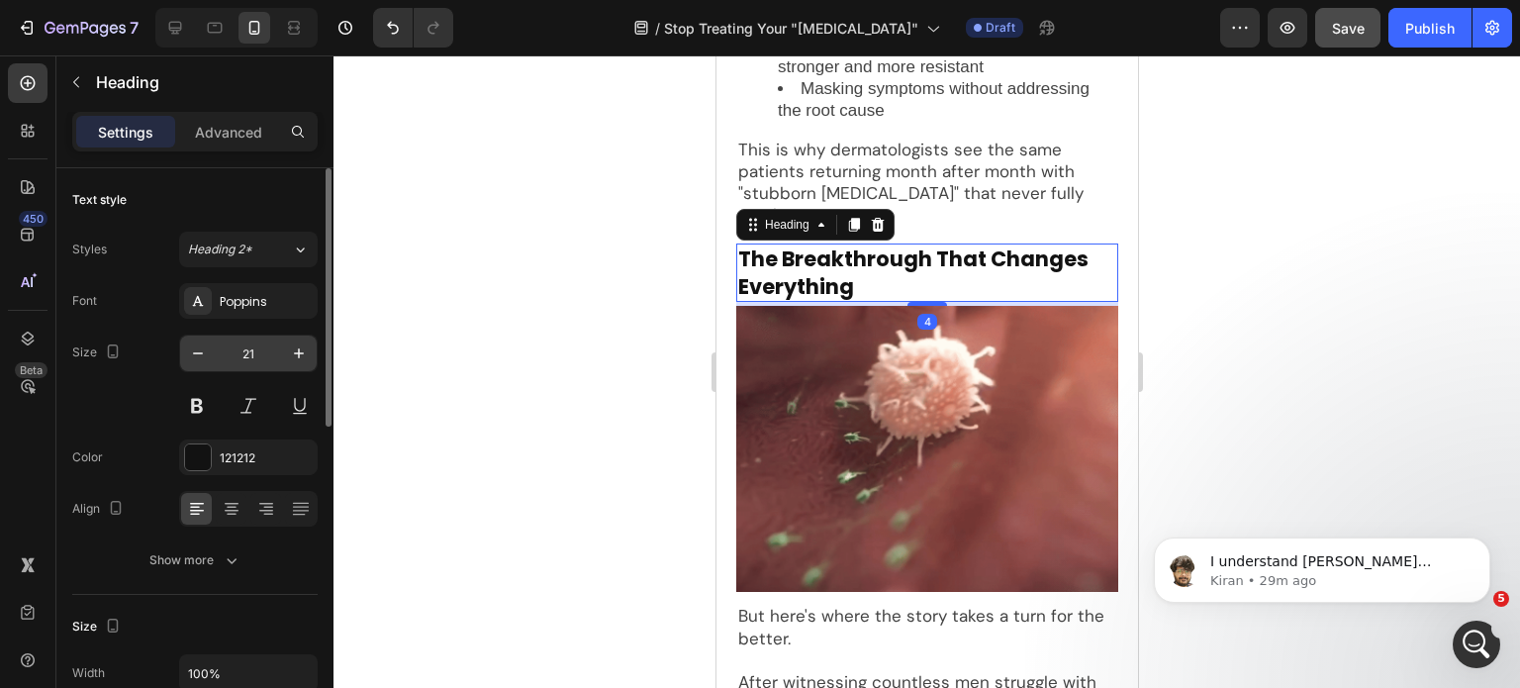
click at [243, 356] on input "21" at bounding box center [248, 354] width 65 height 36
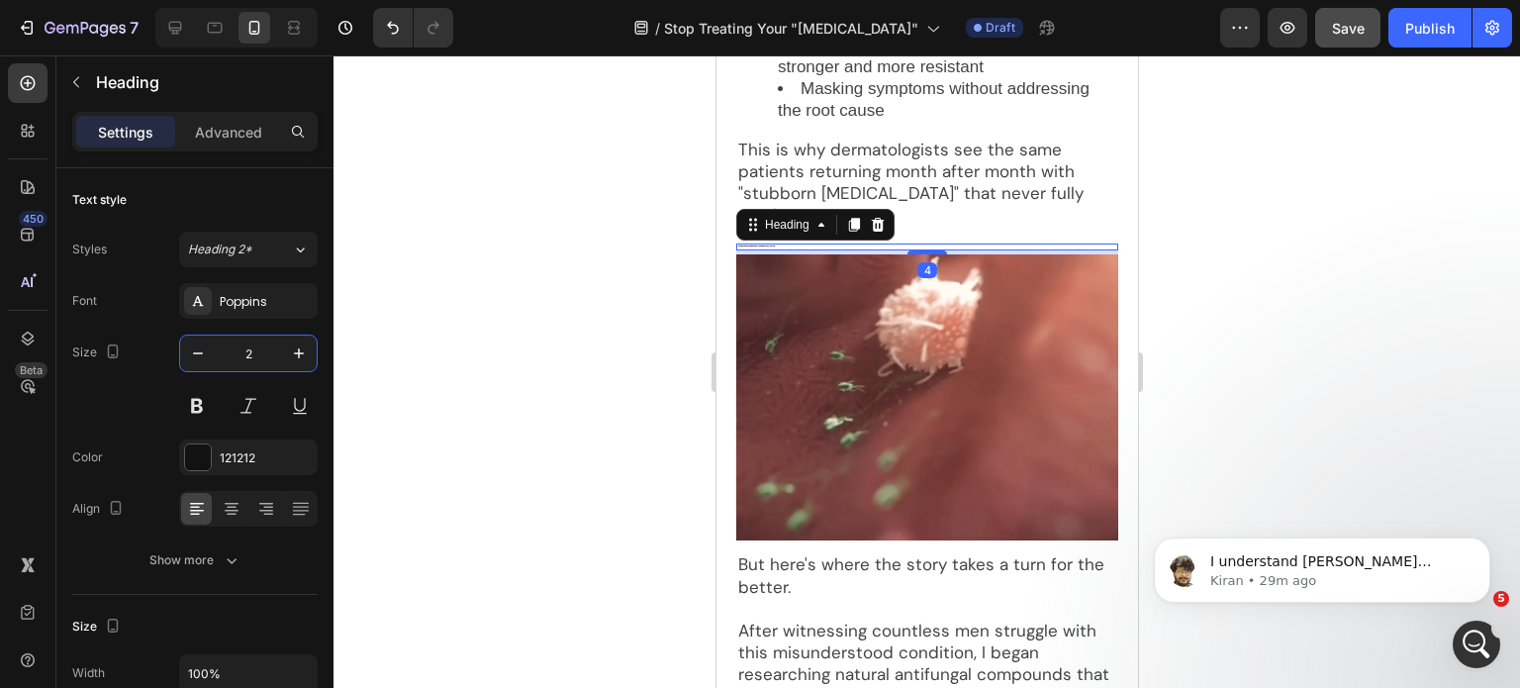
type input "27"
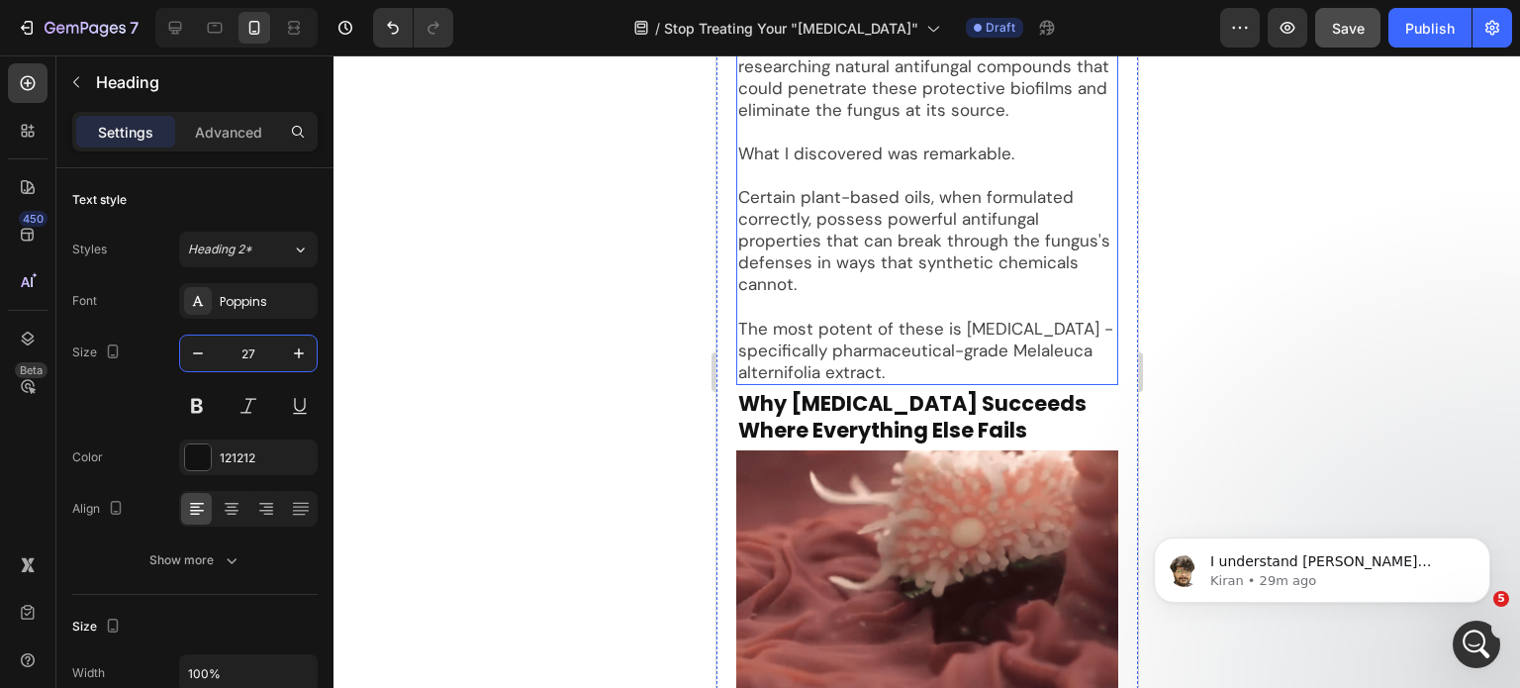
scroll to position [5632, 0]
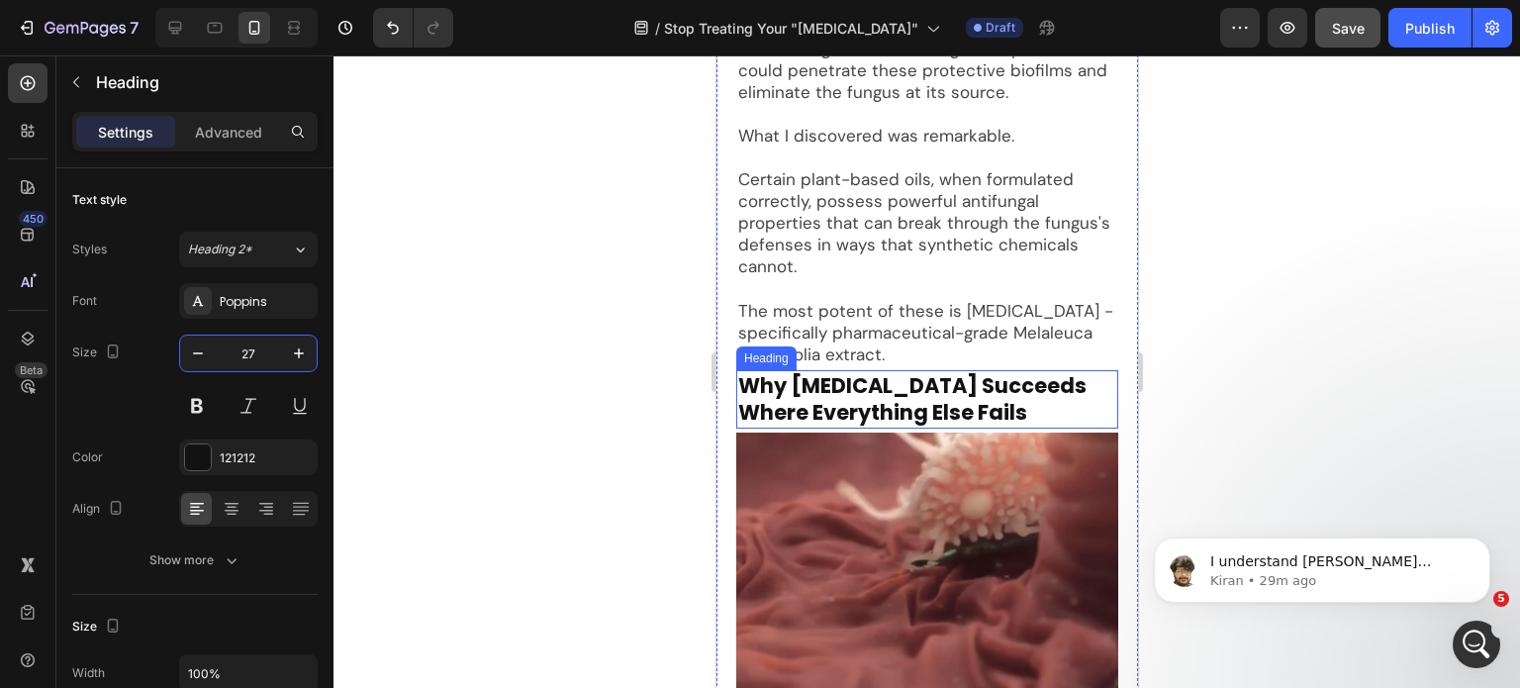
click at [828, 408] on p "Why Tea Tree Oil Succeeds Where Everything Else Fails" at bounding box center [926, 399] width 378 height 54
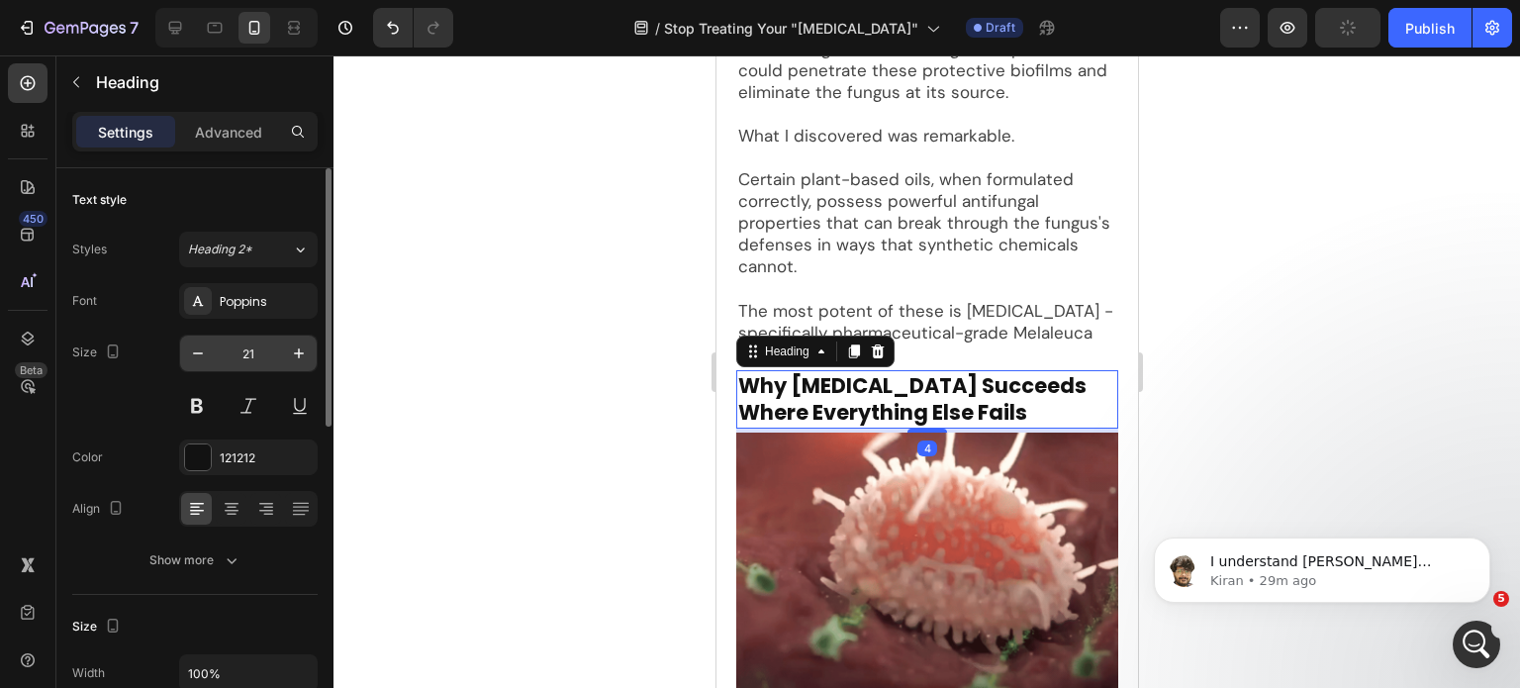
click at [235, 358] on input "21" at bounding box center [248, 354] width 65 height 36
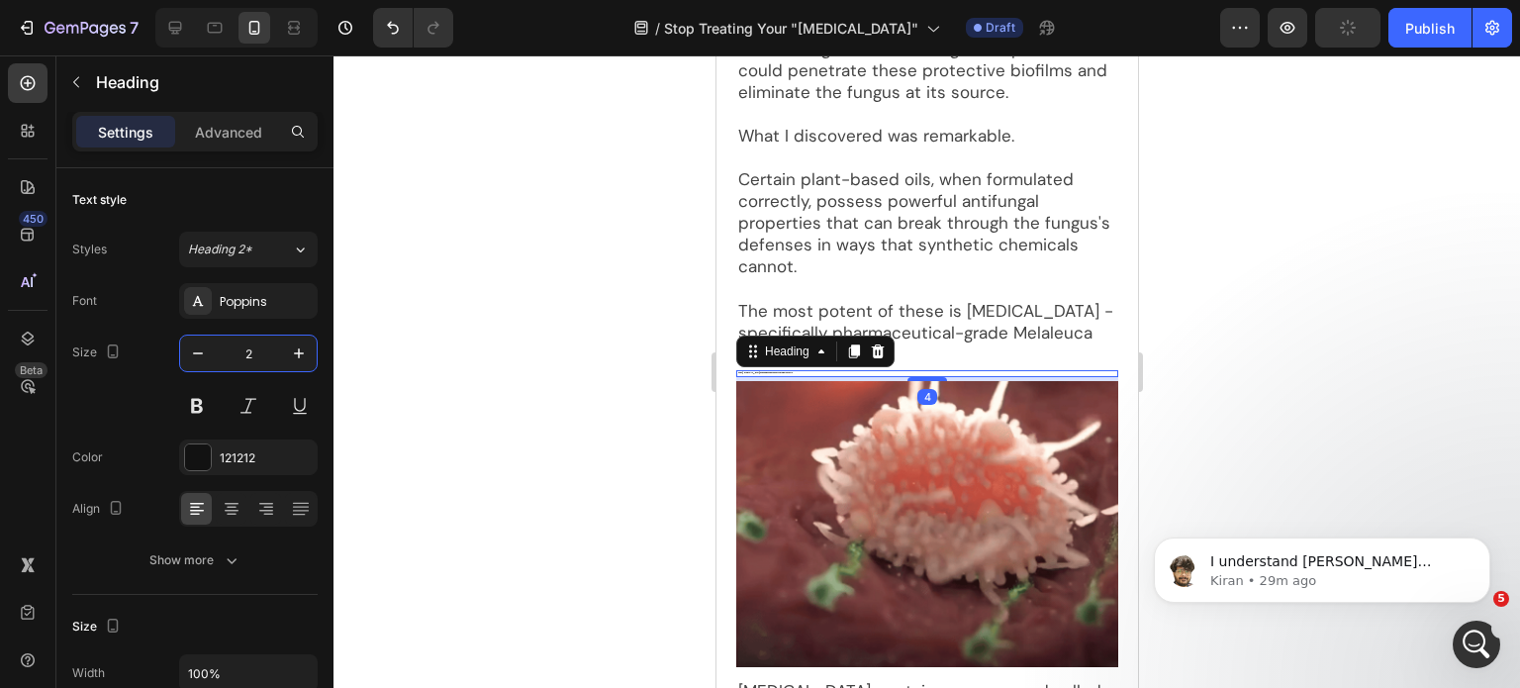
type input "27"
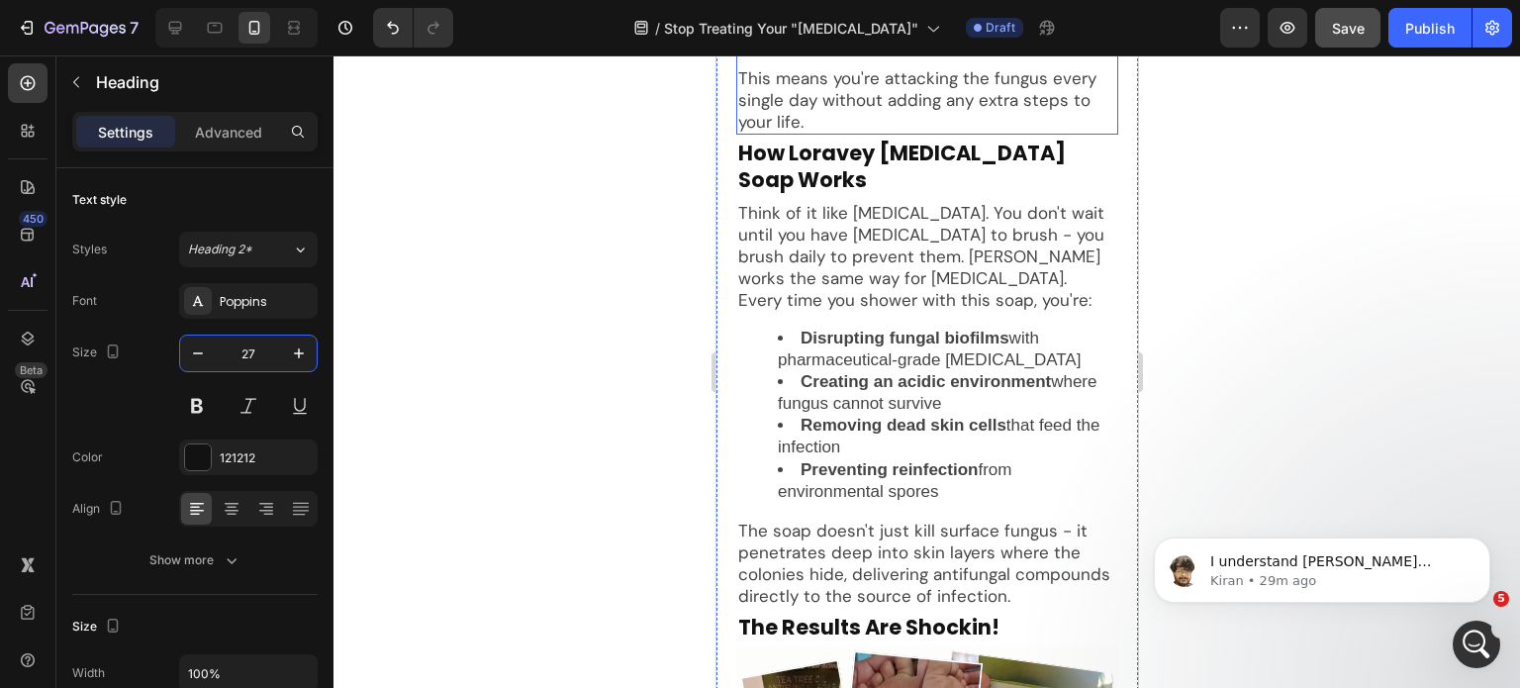
scroll to position [6721, 0]
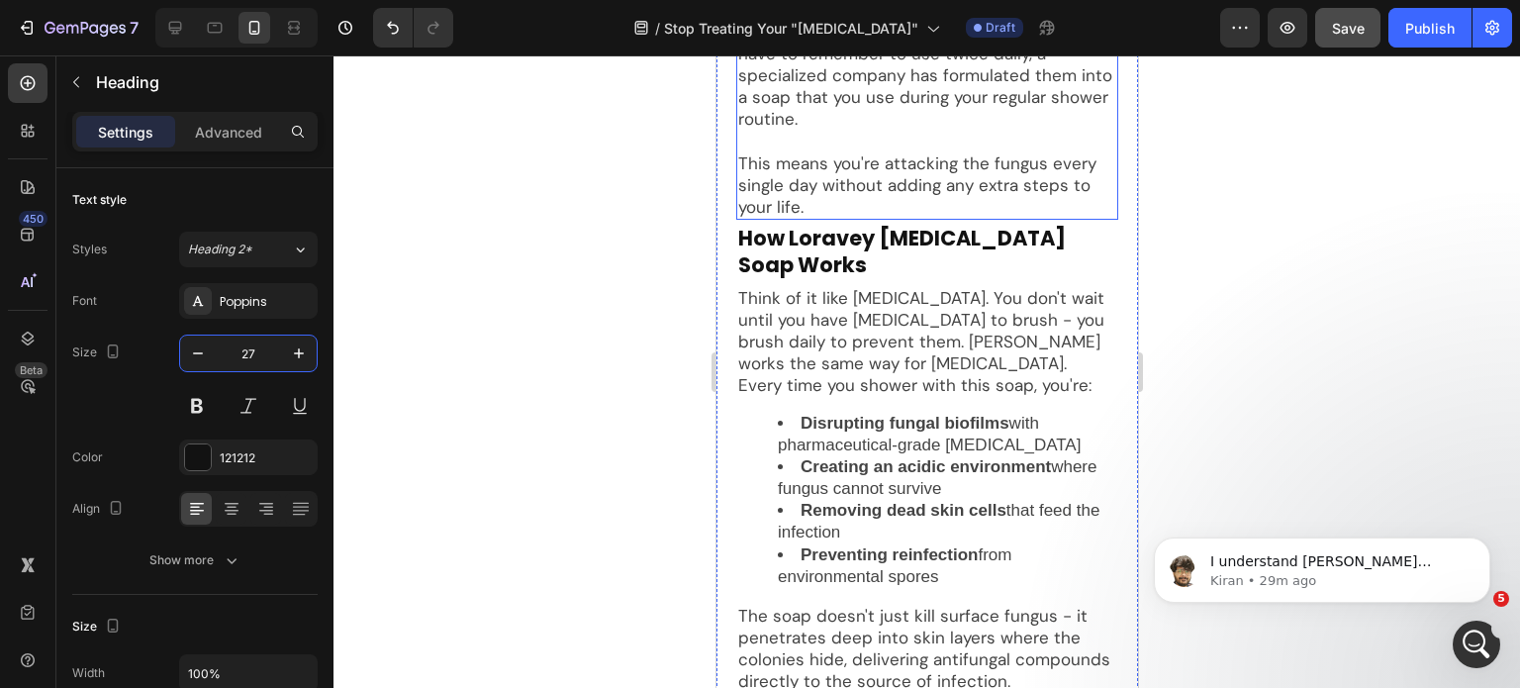
click at [886, 175] on p "This means you're attacking the fungus every single day without adding any extr…" at bounding box center [926, 184] width 378 height 65
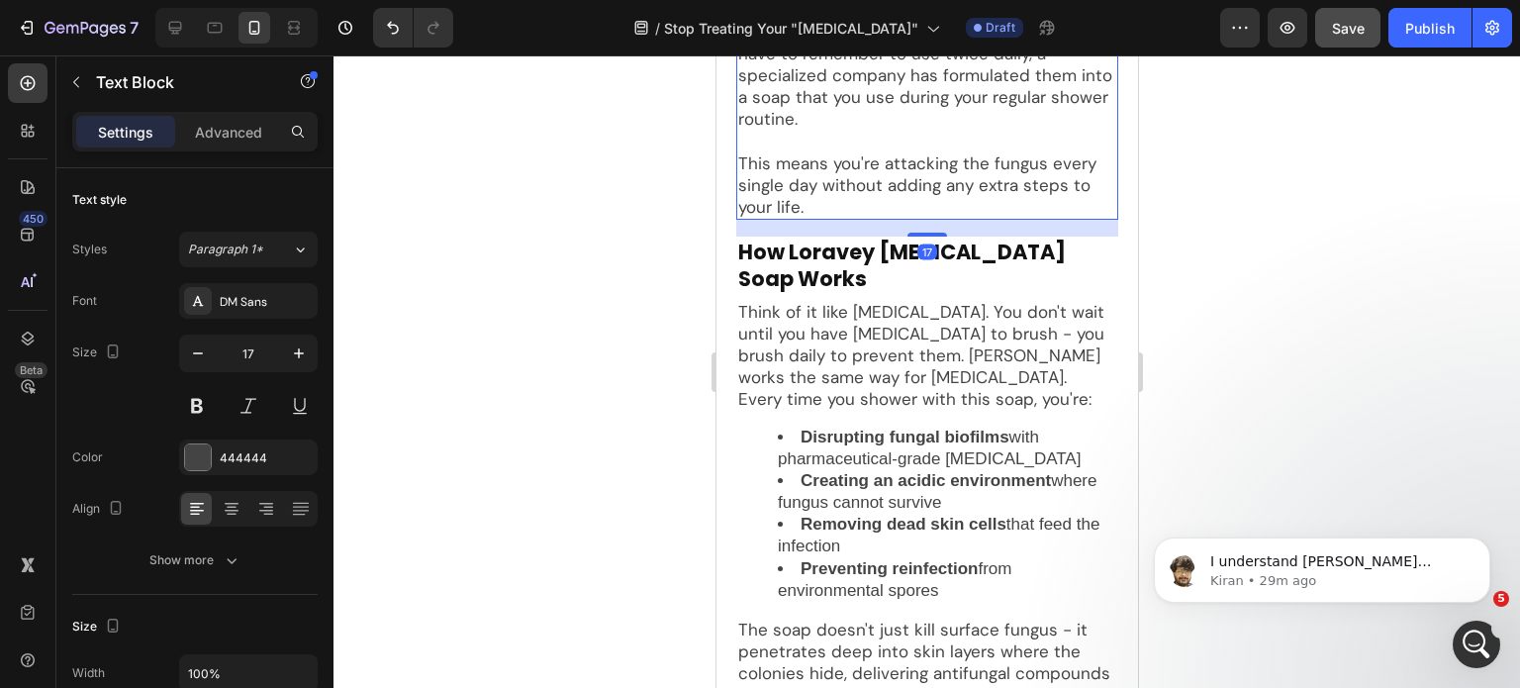
drag, startPoint x: 921, startPoint y: 206, endPoint x: 922, endPoint y: 220, distance: 13.9
click at [922, 233] on div at bounding box center [927, 235] width 40 height 4
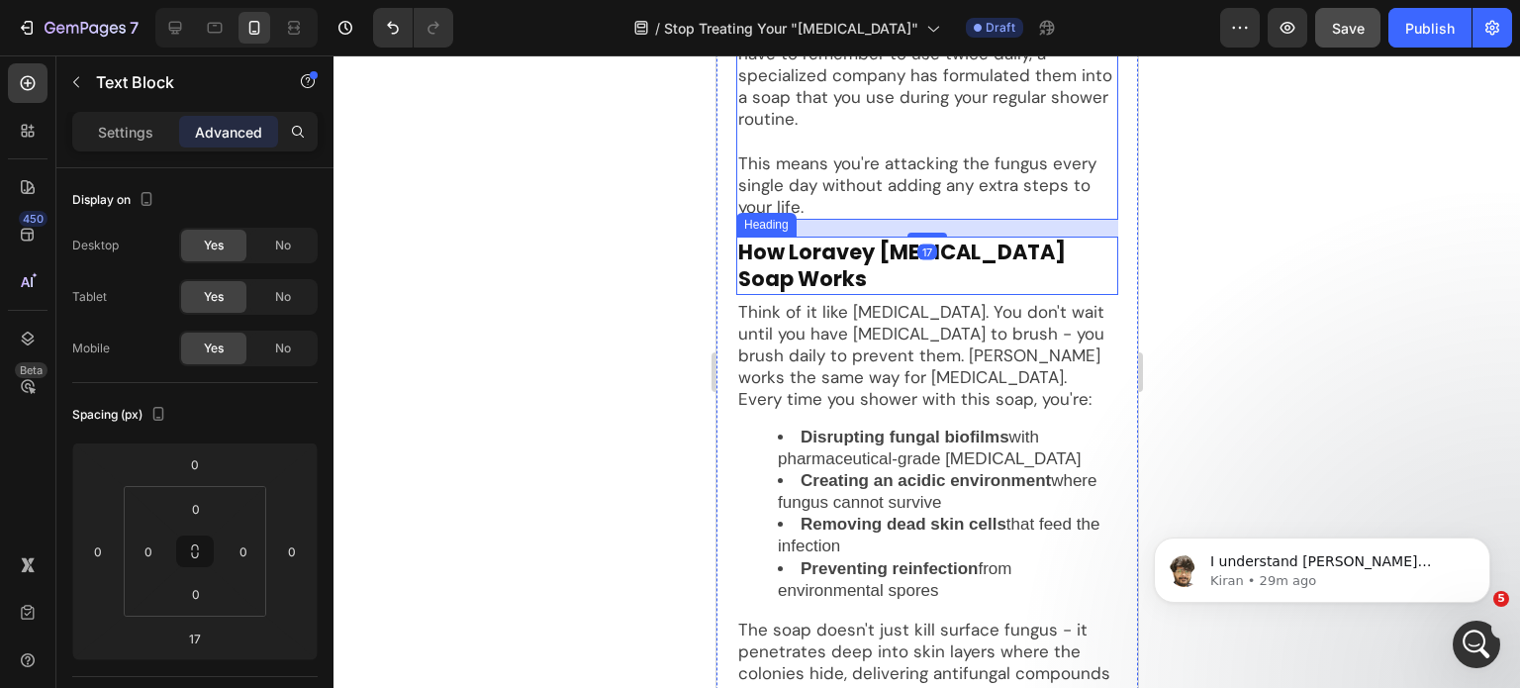
click at [893, 239] on p "How Loravey Tea Tree Oil Soap Works" at bounding box center [926, 266] width 378 height 54
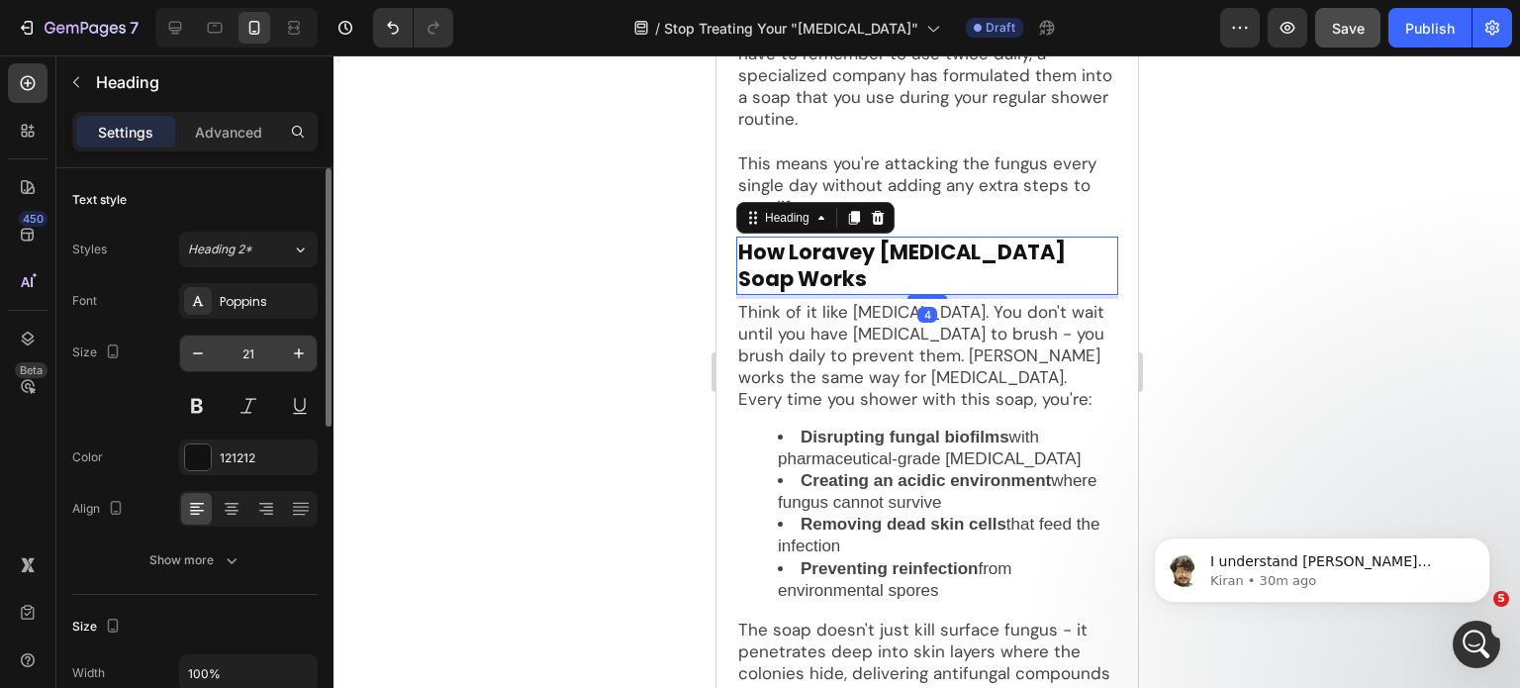
click at [246, 350] on input "21" at bounding box center [248, 354] width 65 height 36
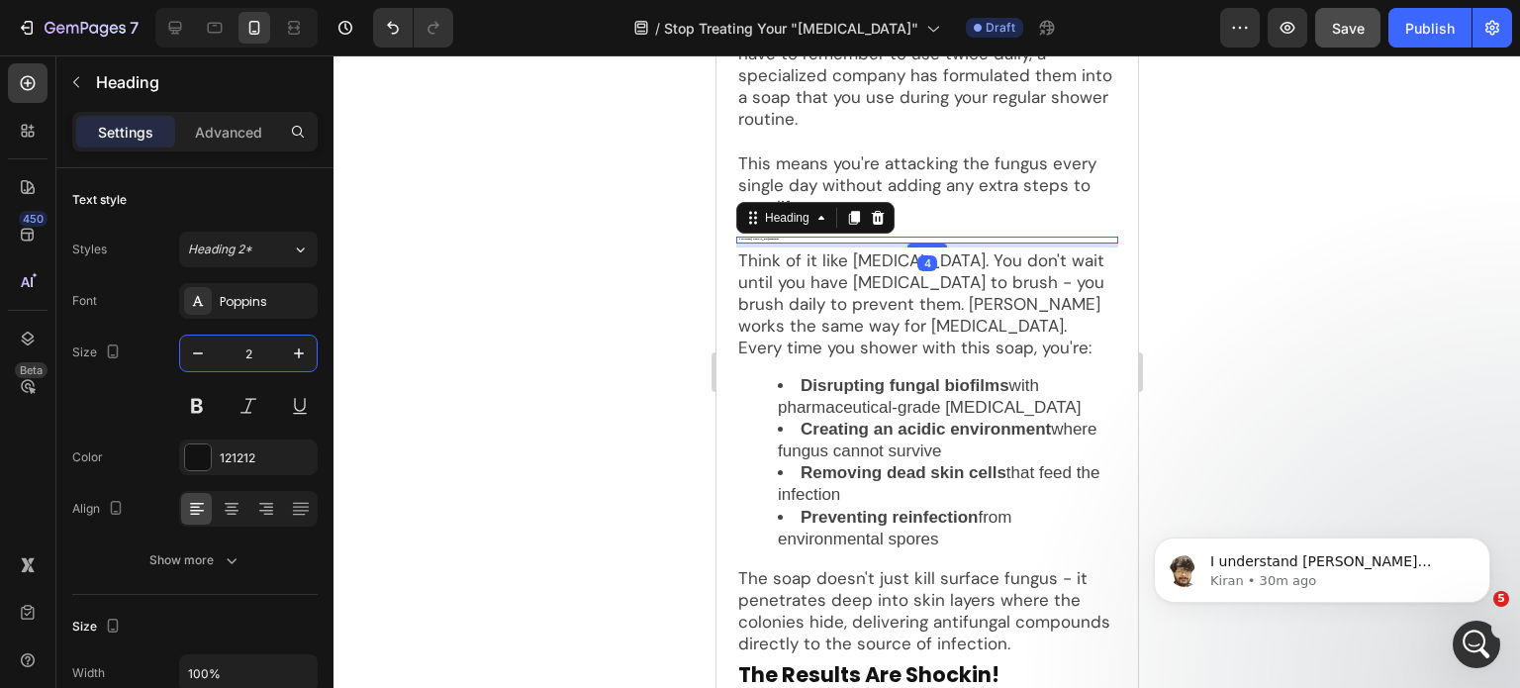
type input "27"
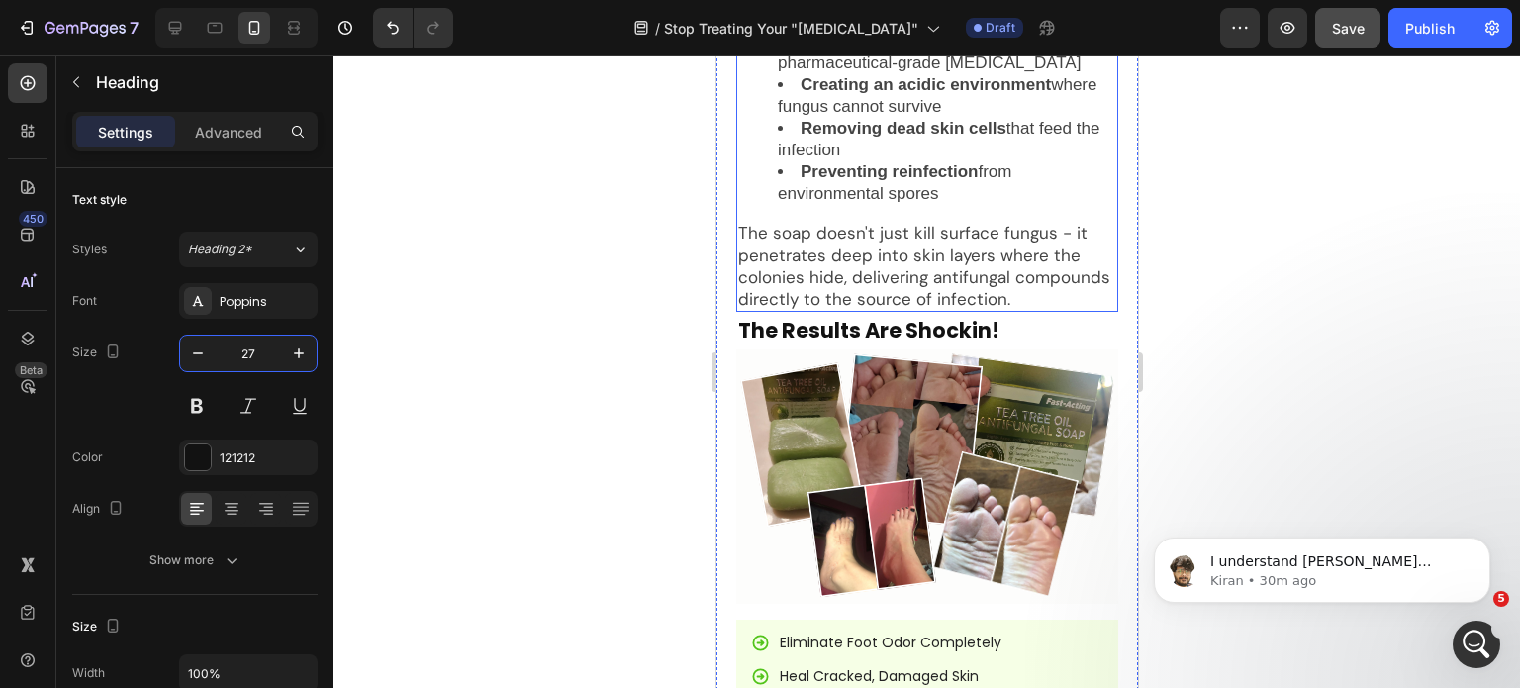
scroll to position [7315, 0]
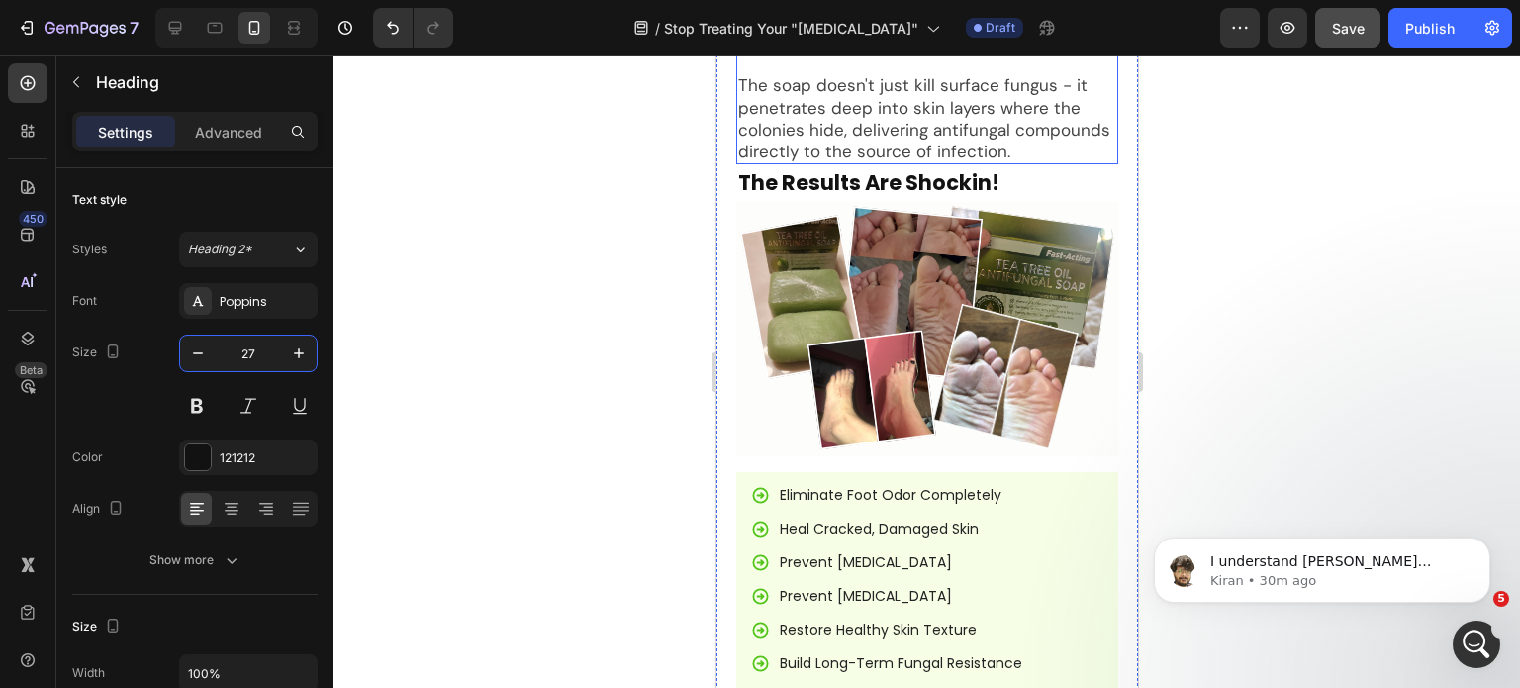
click at [975, 96] on p "The soap doesn't just kill surface fungus - it penetrates deep into skin layers…" at bounding box center [926, 117] width 378 height 87
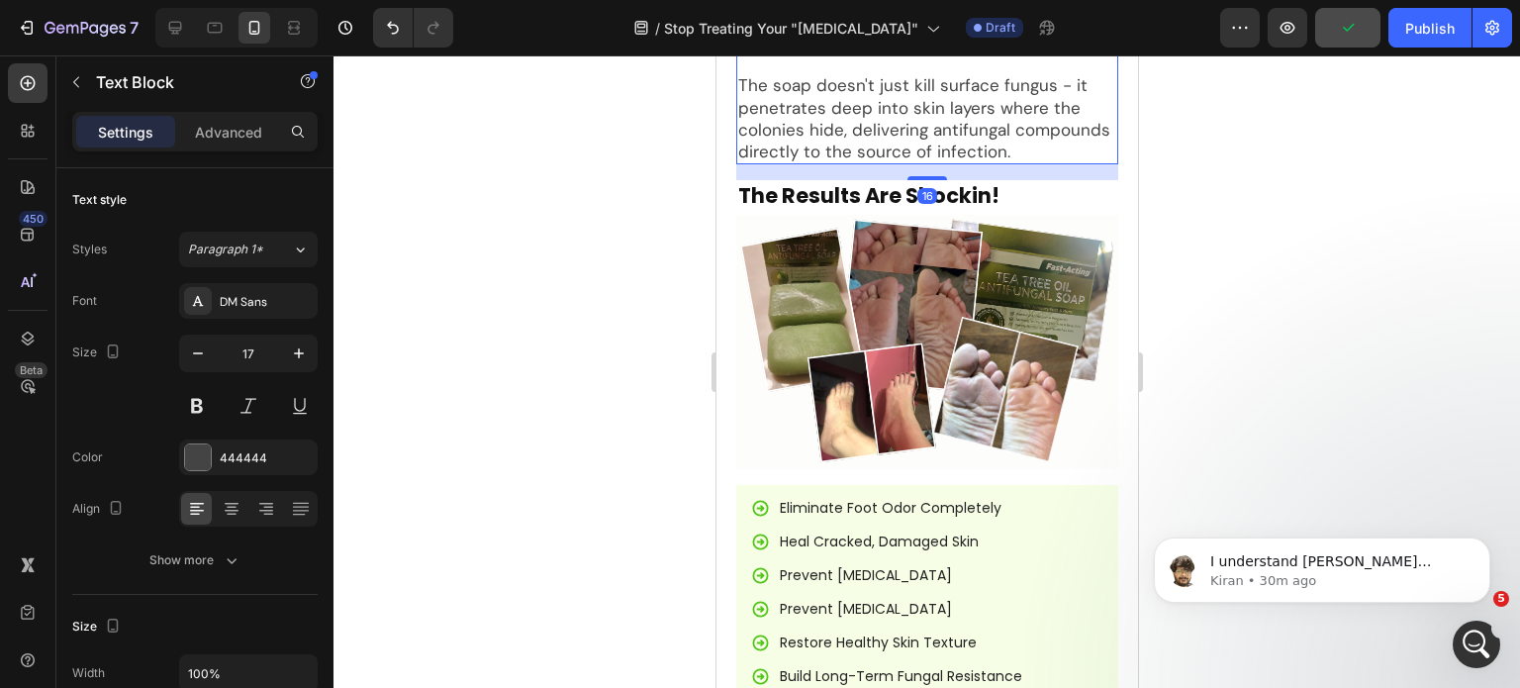
drag, startPoint x: 930, startPoint y: 116, endPoint x: 927, endPoint y: 129, distance: 13.2
click at [927, 176] on div at bounding box center [927, 178] width 40 height 4
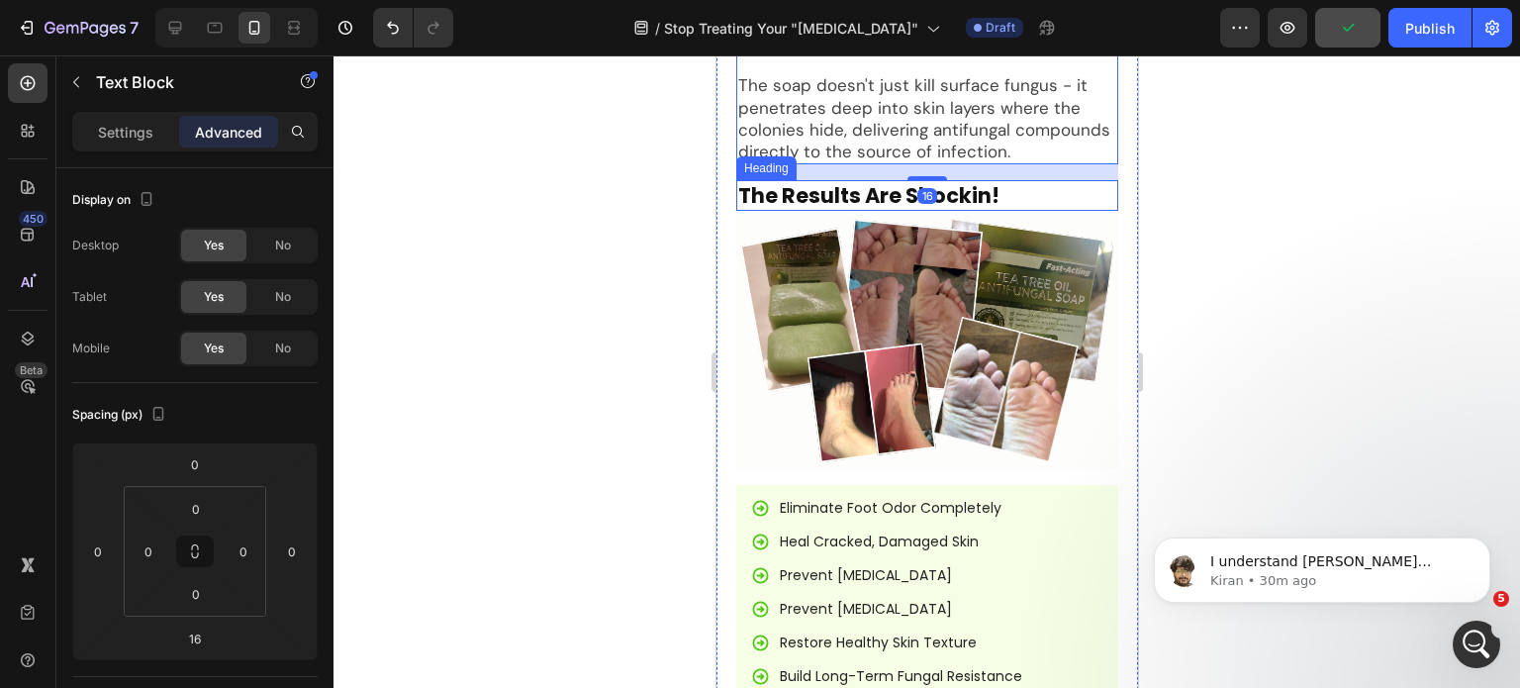
click at [983, 182] on p "The Results Are Shockin!" at bounding box center [926, 195] width 378 height 27
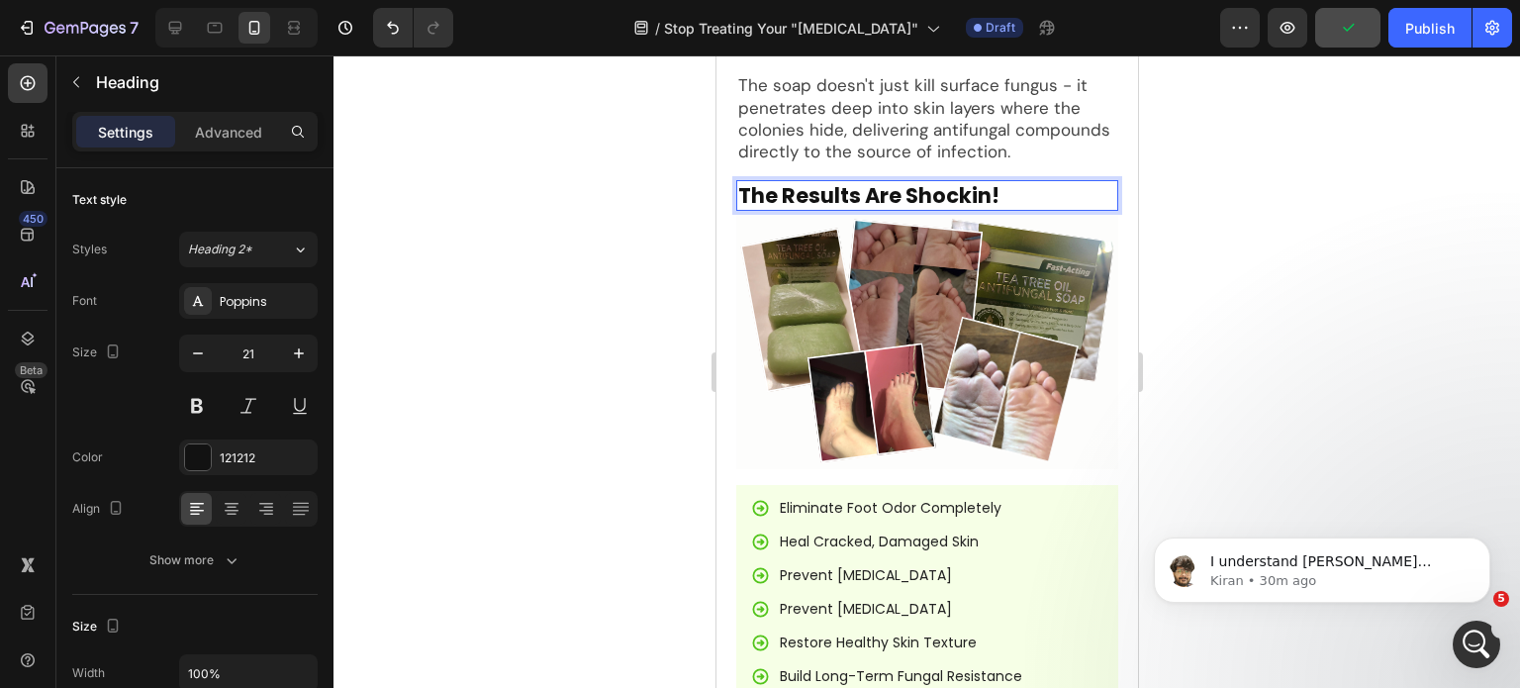
click at [991, 182] on p "The Results Are Shockin!" at bounding box center [926, 195] width 378 height 27
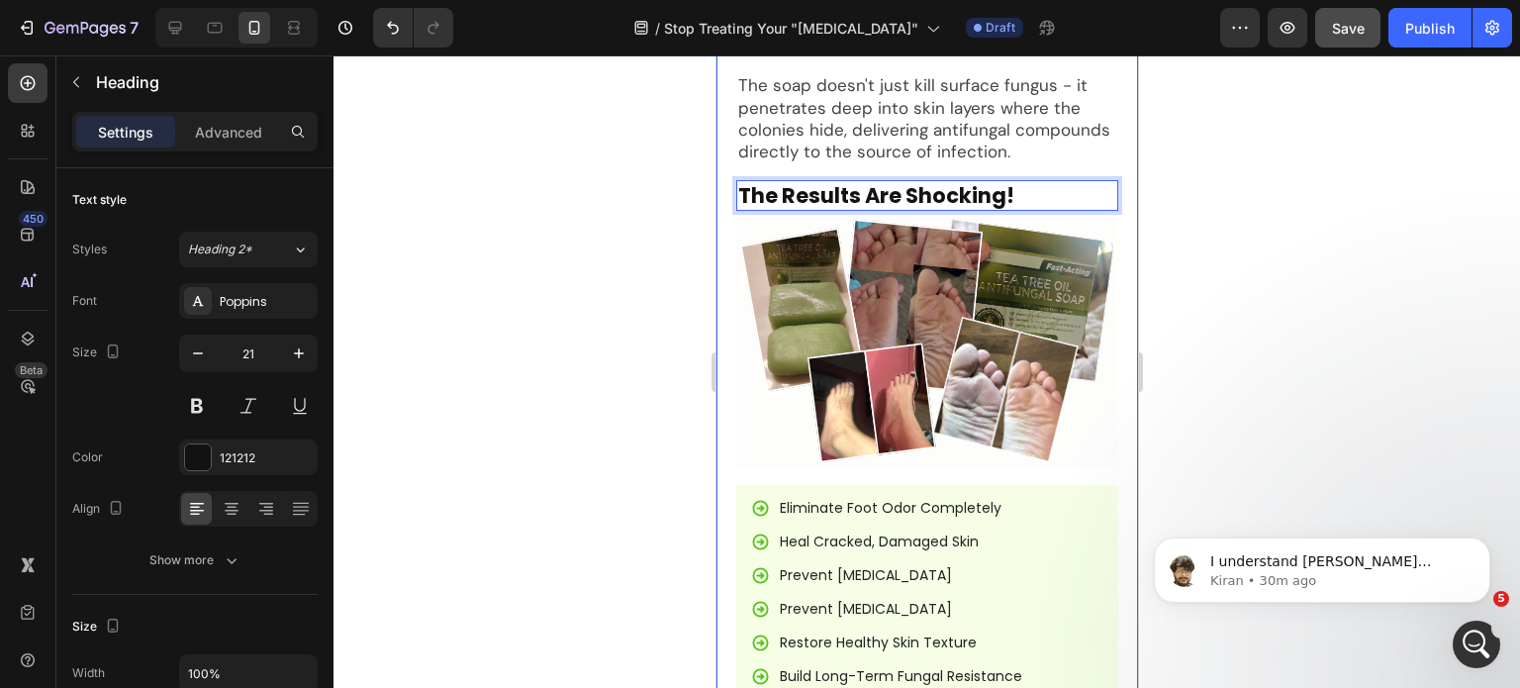
click at [884, 79] on p "The soap doesn't just kill surface fungus - it penetrates deep into skin layers…" at bounding box center [926, 117] width 378 height 87
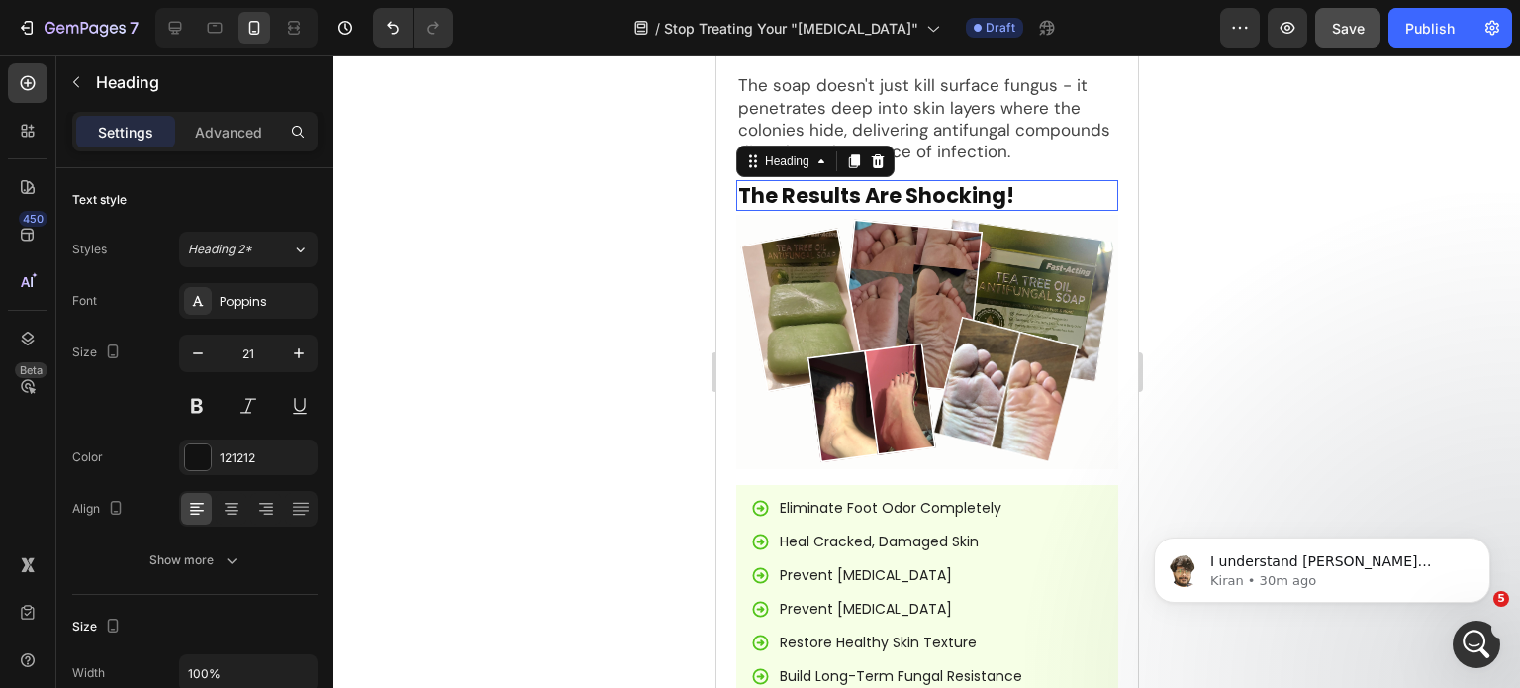
click at [885, 182] on p "The Results Are Shocking!" at bounding box center [926, 195] width 378 height 27
click at [245, 343] on input "21" at bounding box center [248, 354] width 65 height 36
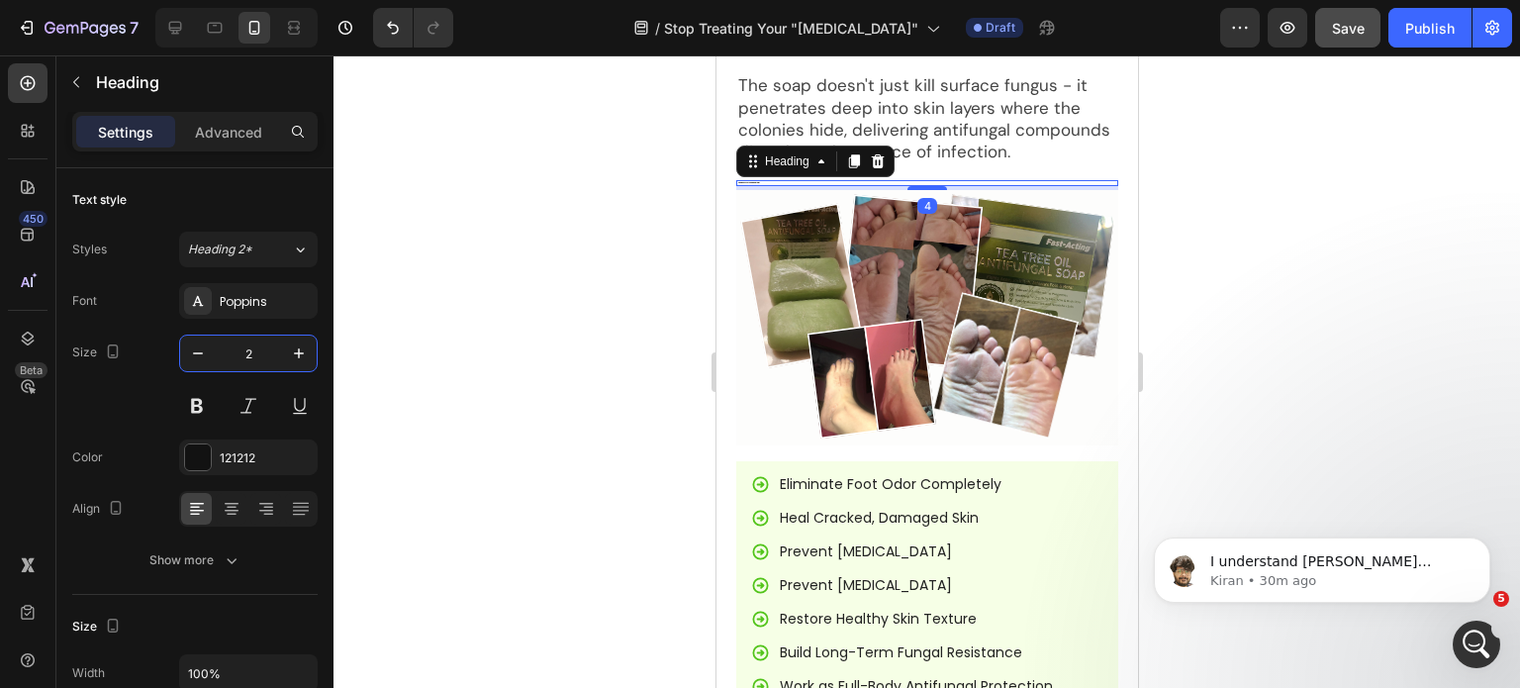
type input "27"
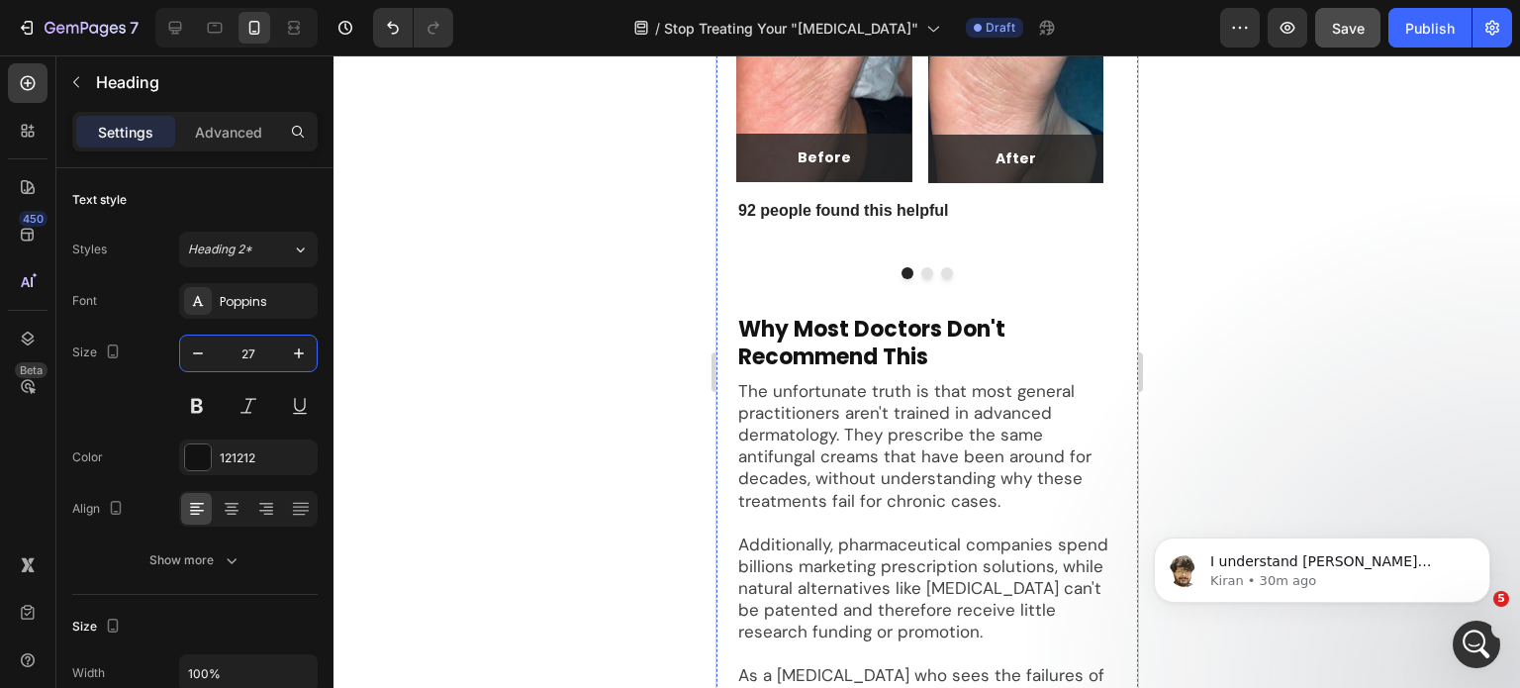
scroll to position [8800, 0]
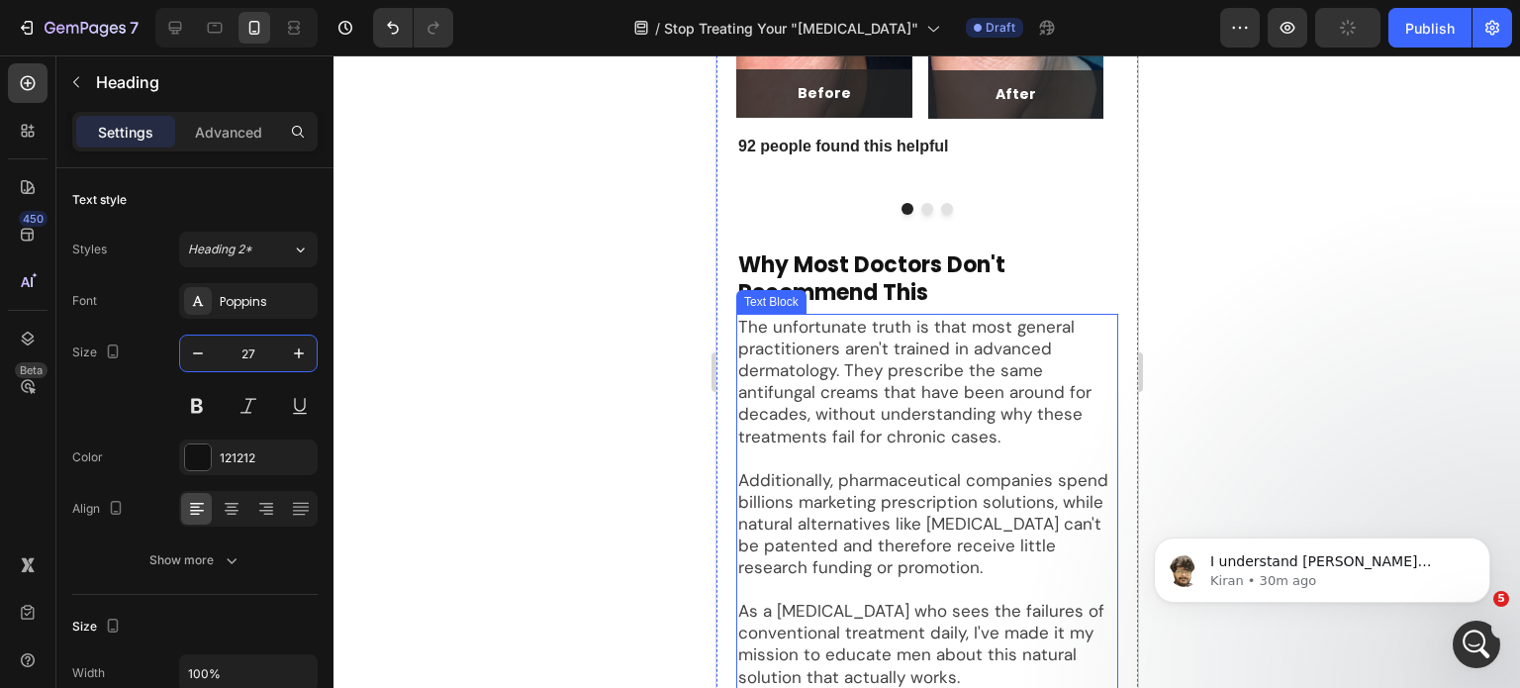
click at [858, 251] on p "Why Most Doctors Don't Recommend This" at bounding box center [926, 279] width 378 height 56
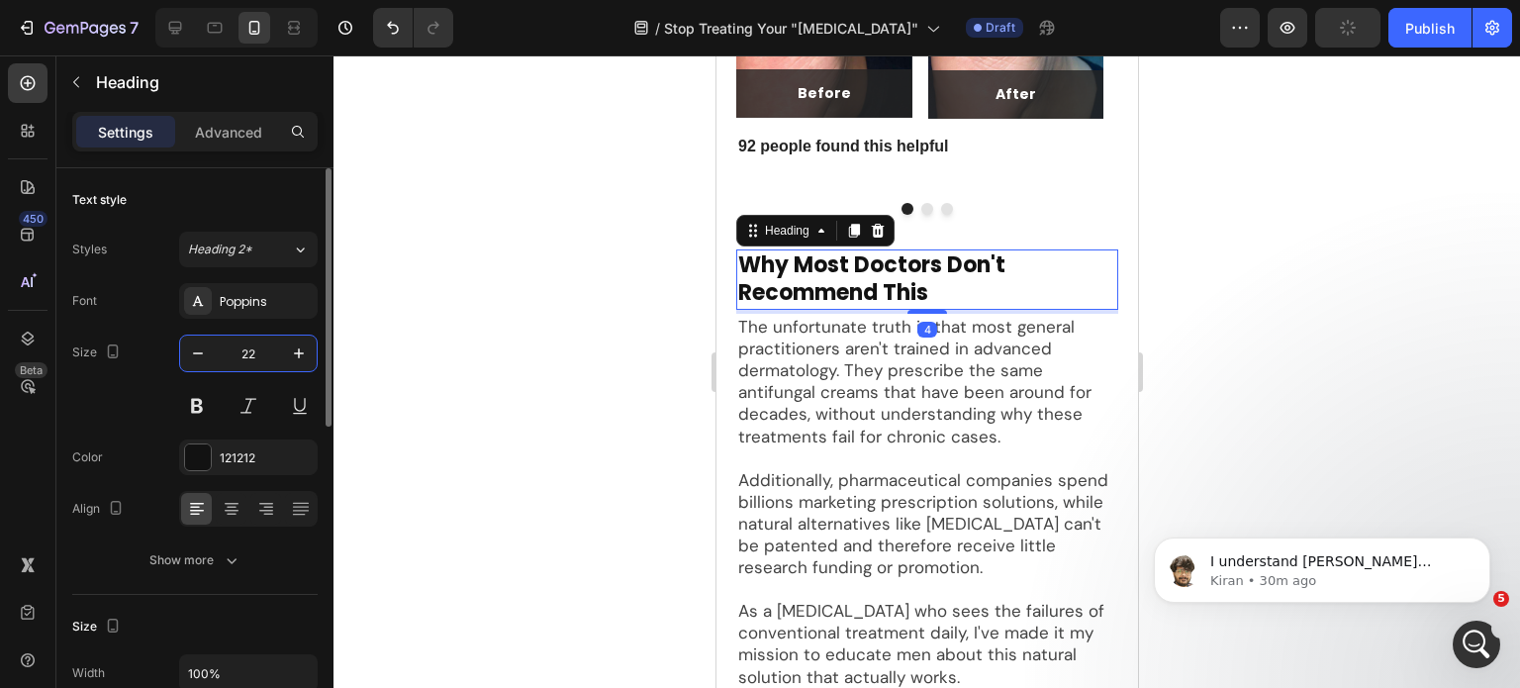
click at [242, 363] on input "22" at bounding box center [248, 354] width 65 height 36
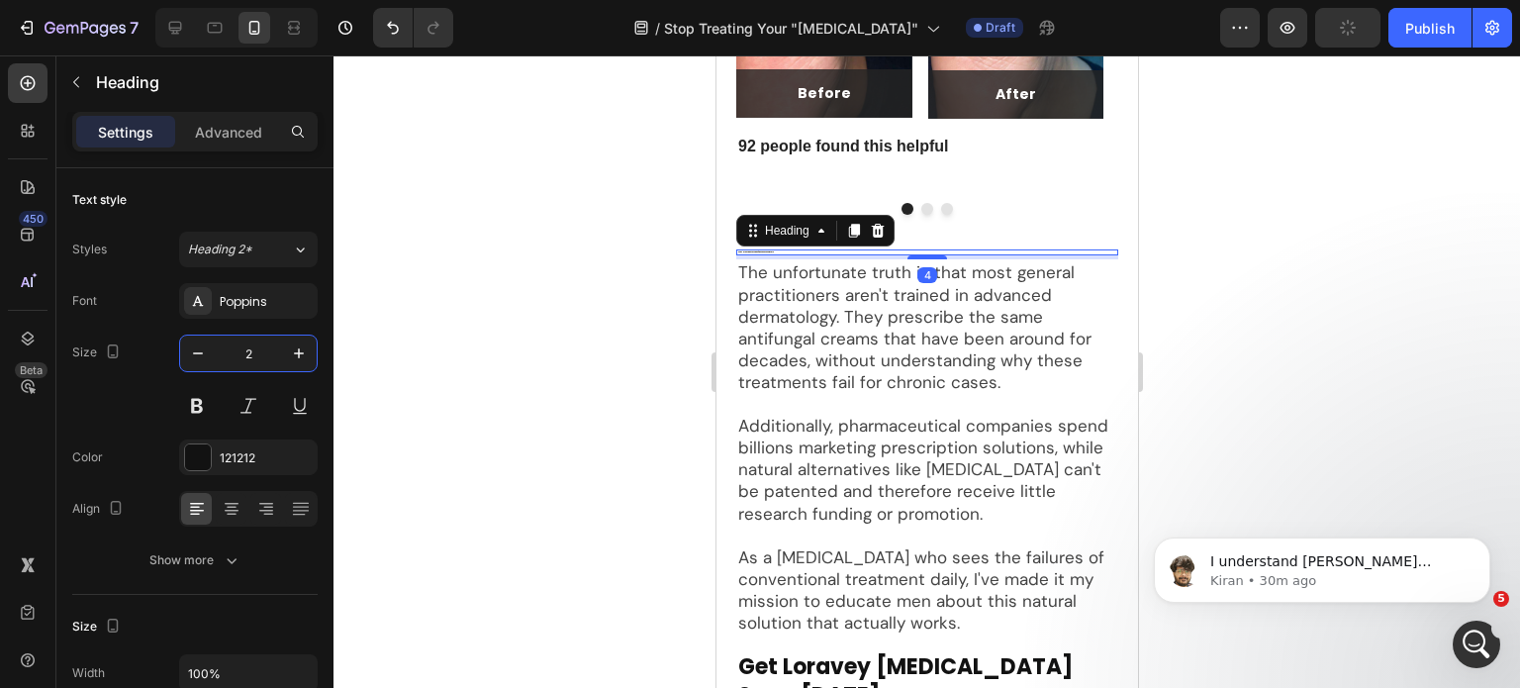
type input "27"
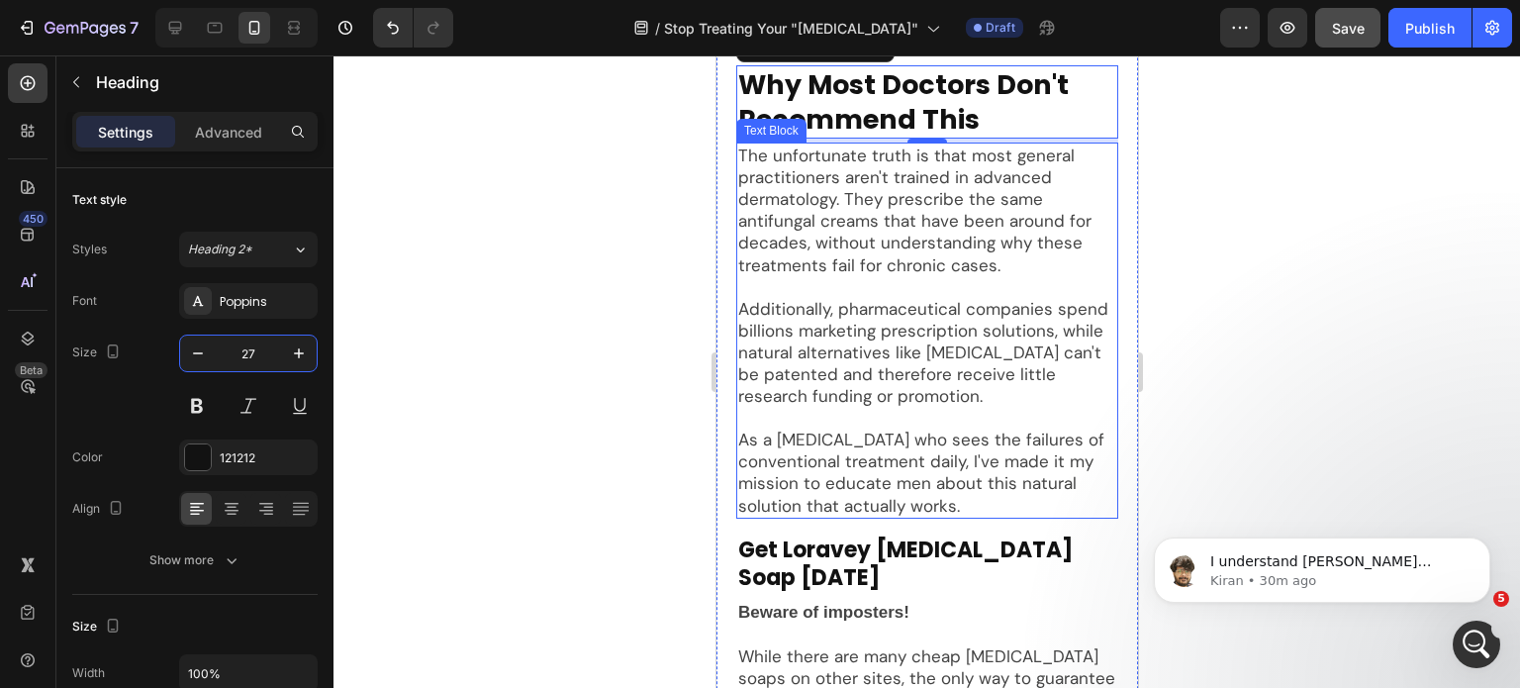
scroll to position [8998, 0]
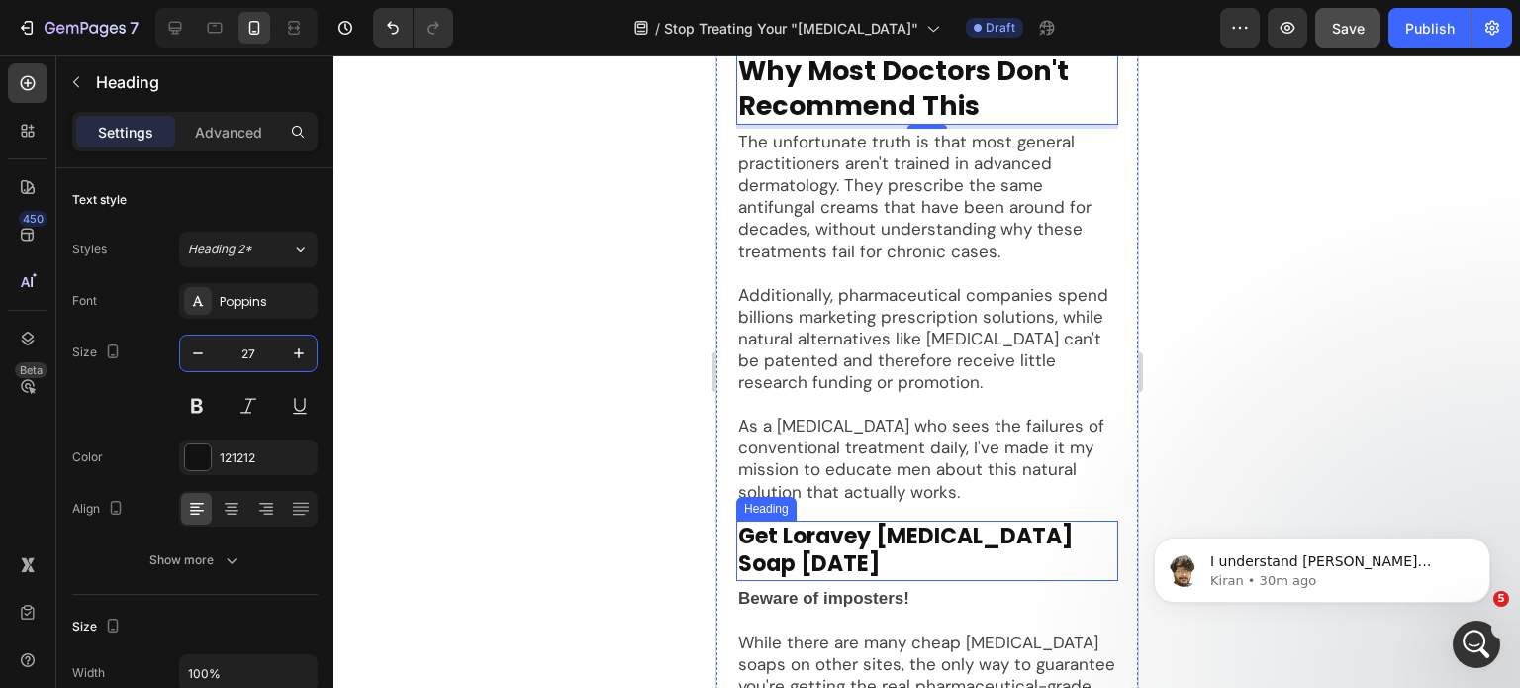
click at [860, 523] on p "Get Loravey Tea Tree Oil Soap Today" at bounding box center [926, 551] width 378 height 56
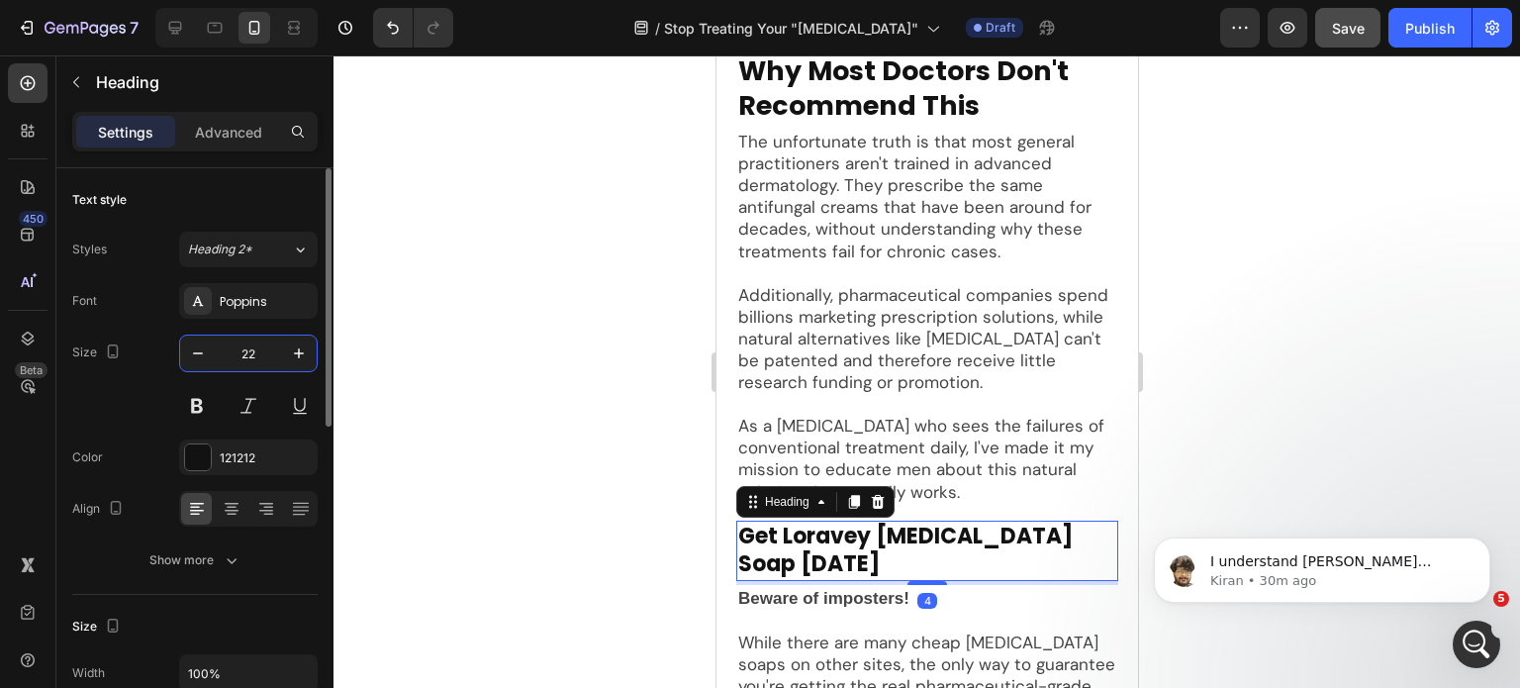
click at [245, 348] on input "22" at bounding box center [248, 354] width 65 height 36
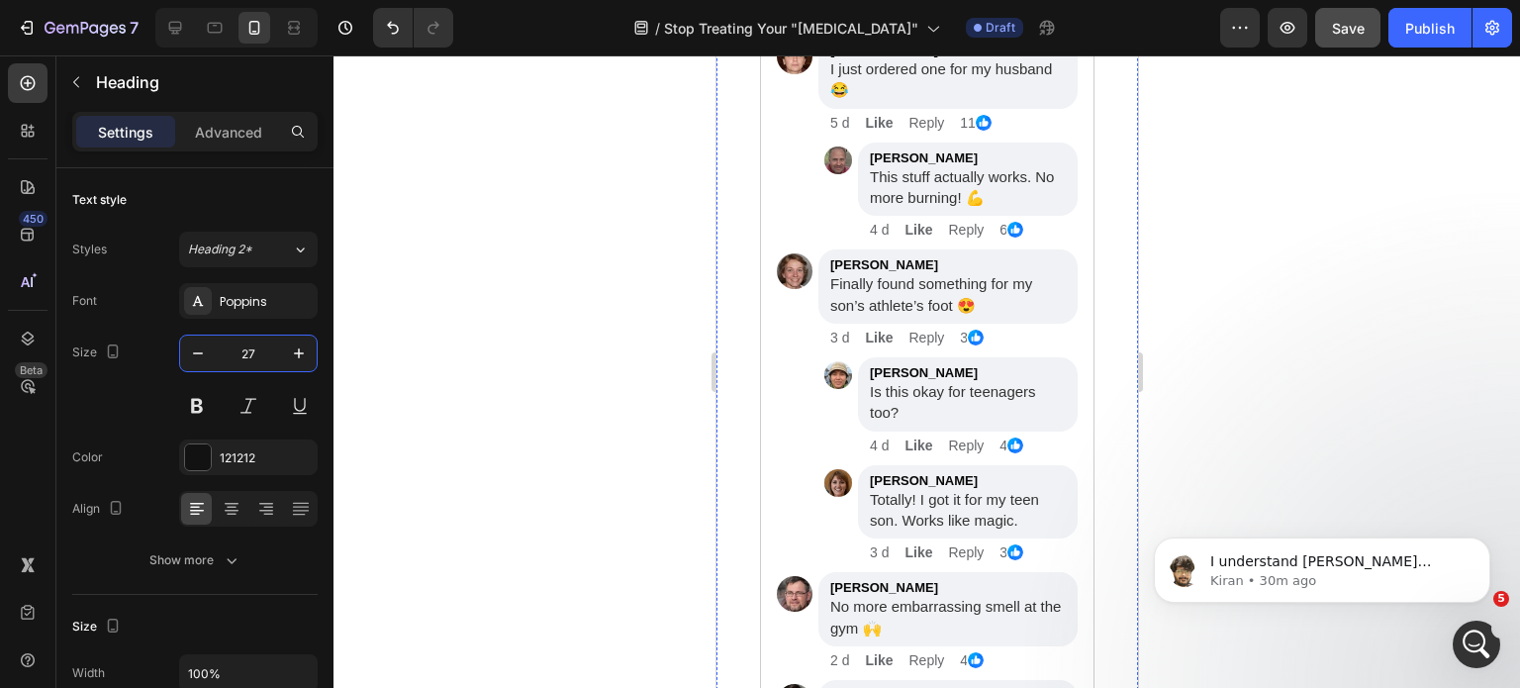
scroll to position [11275, 0]
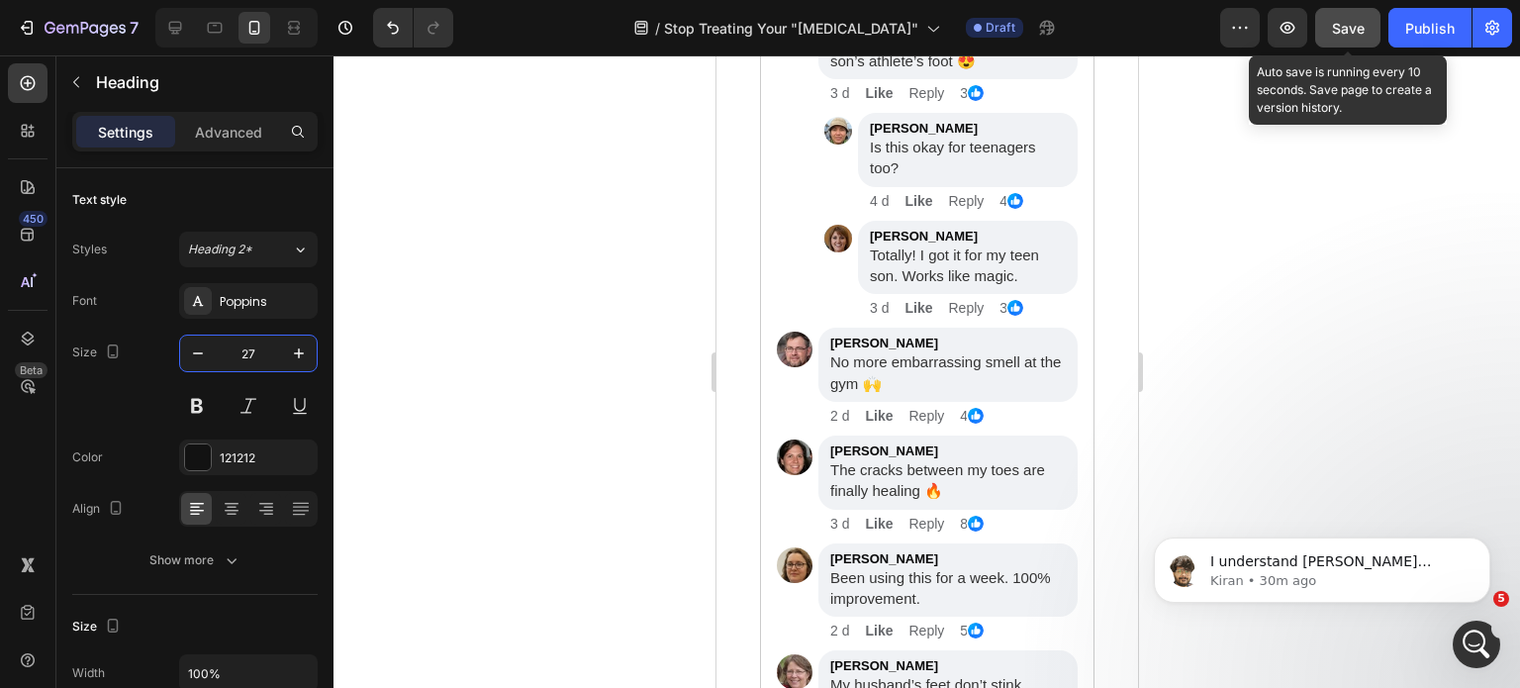
type input "27"
click at [1354, 29] on span "Save" at bounding box center [1348, 28] width 33 height 17
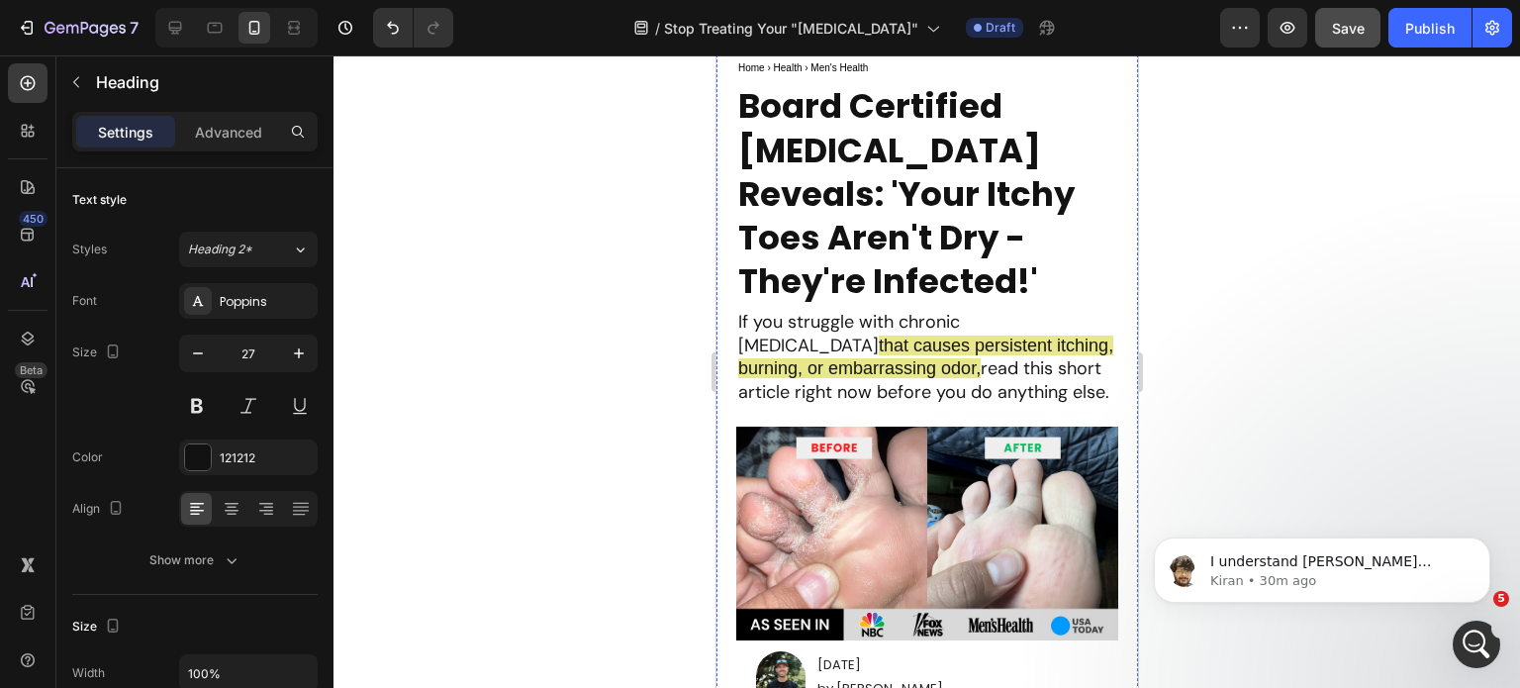
scroll to position [515, 0]
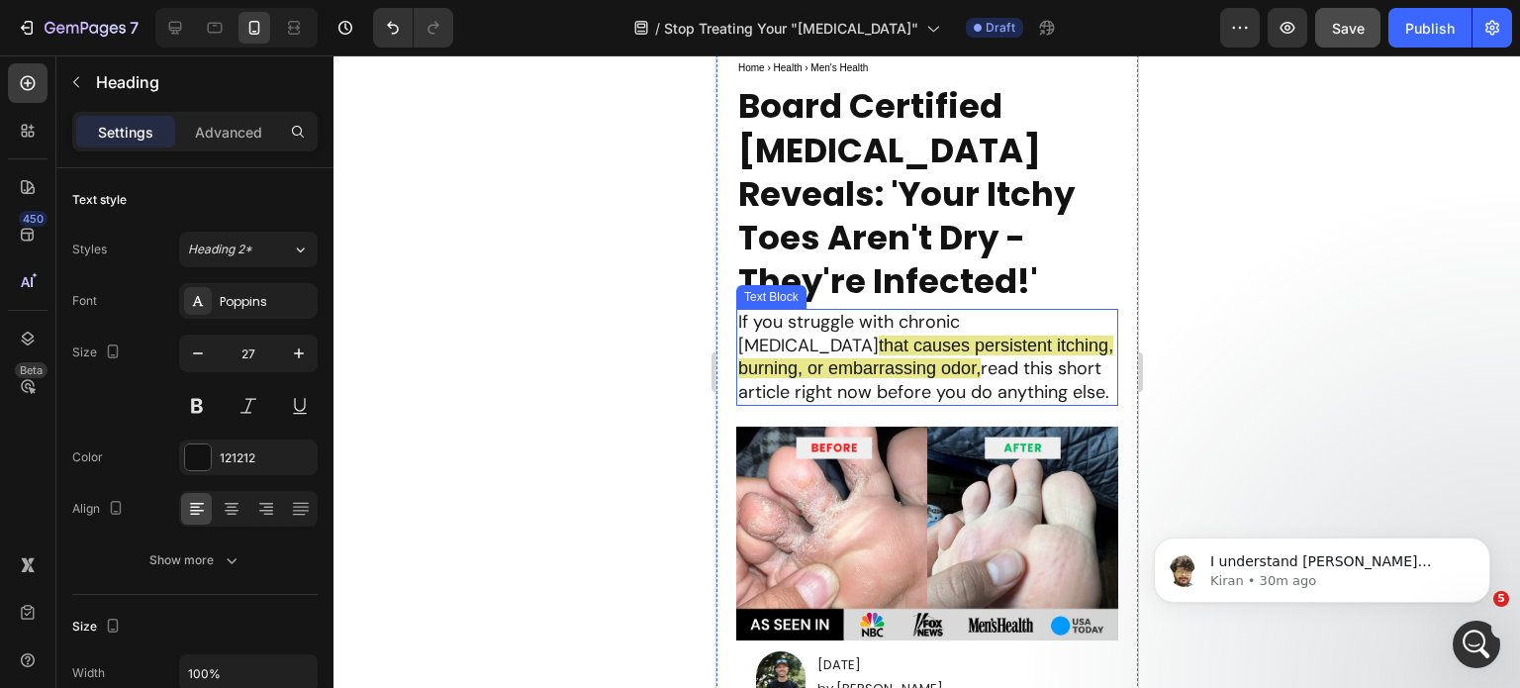
click at [953, 375] on p "If you struggle with chronic athlete's foot that causes persistent itching, bur…" at bounding box center [926, 357] width 378 height 93
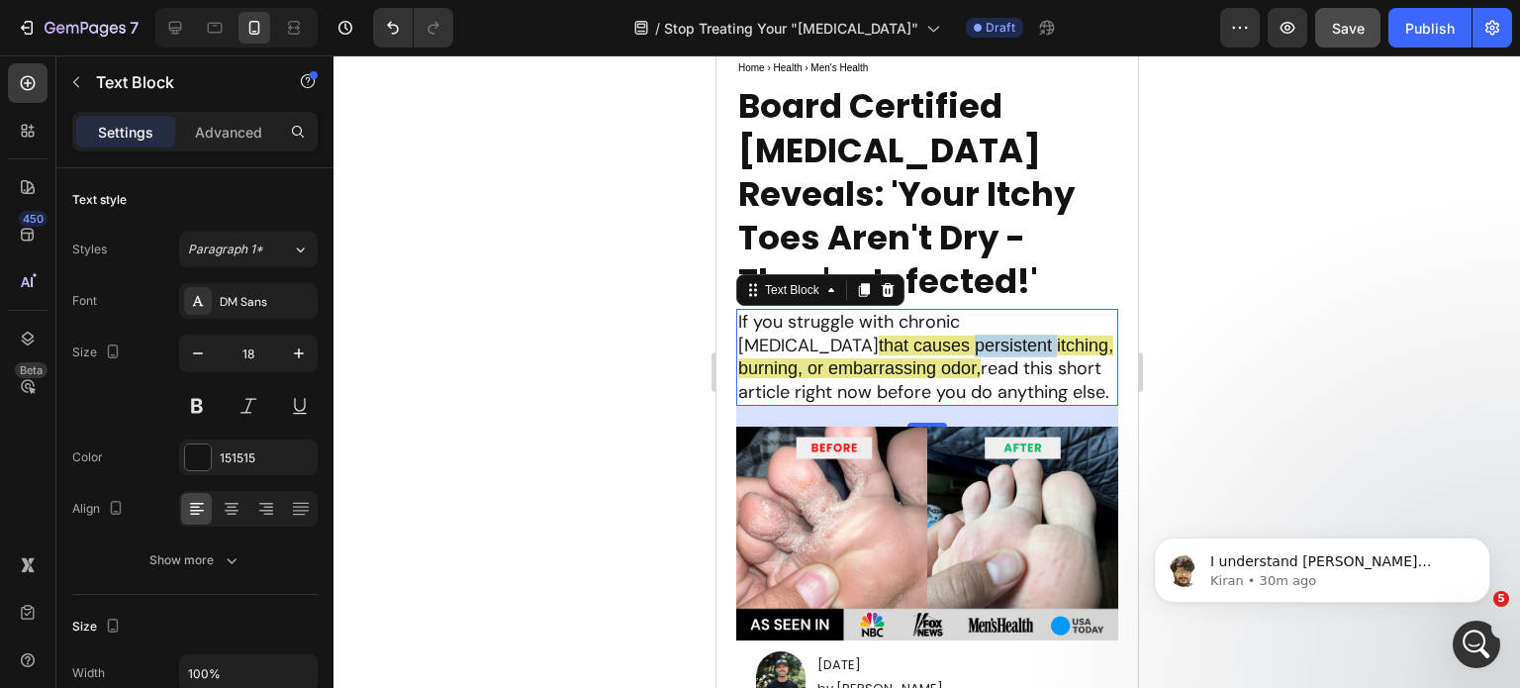
click at [869, 359] on span "that causes persistent itching, burning, or embarrassing odor," at bounding box center [924, 357] width 375 height 43
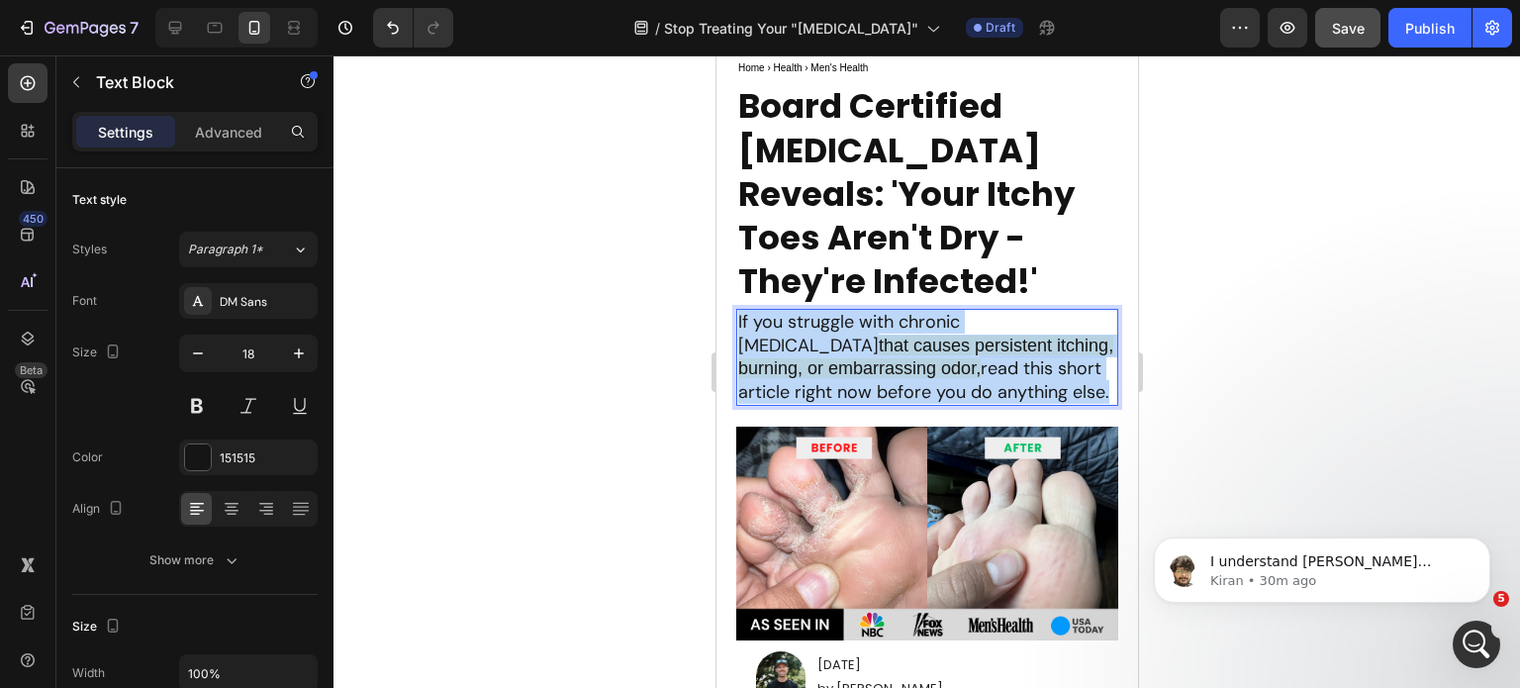
click at [869, 359] on span "that causes persistent itching, burning, or embarrassing odor," at bounding box center [924, 357] width 375 height 43
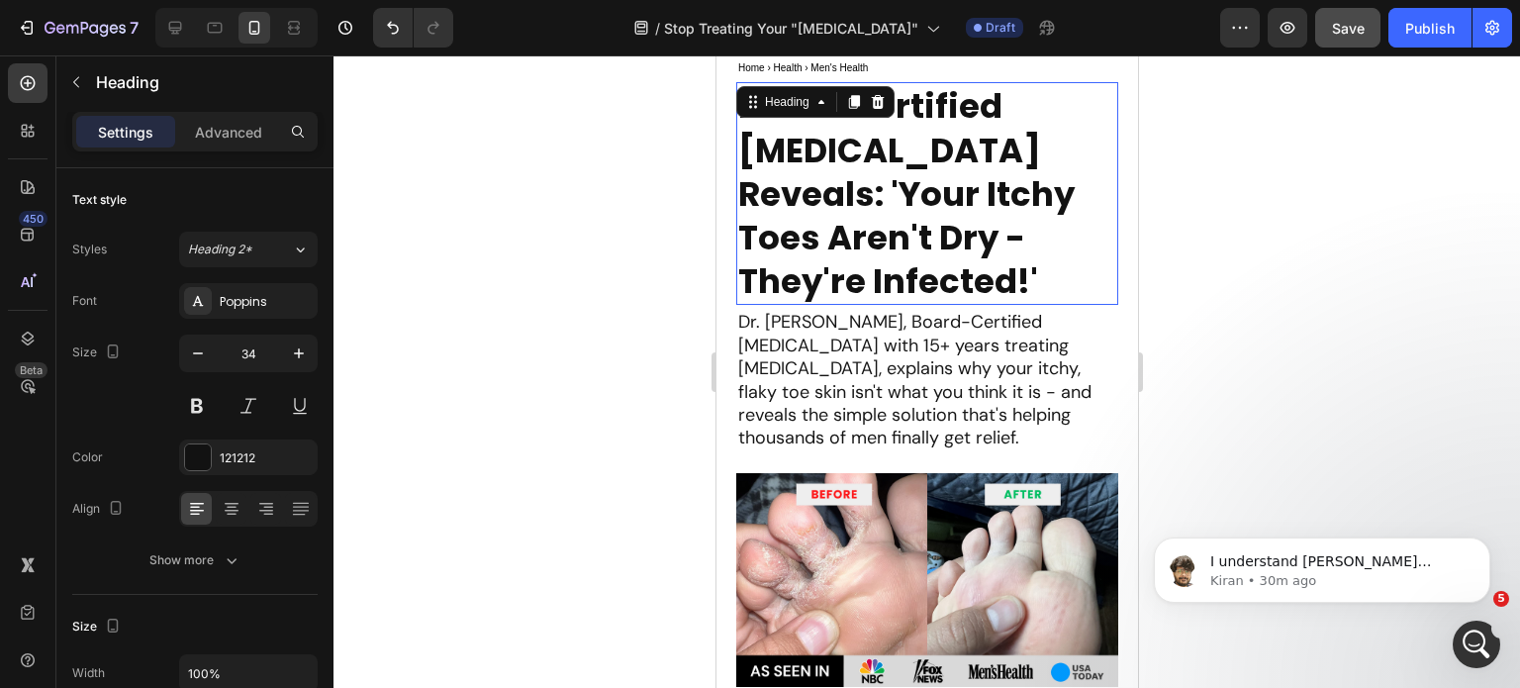
click at [917, 190] on p "Board Certified Dermatologist Reveals: 'Your Itchy Toes Aren't Dry - They're In…" at bounding box center [926, 193] width 378 height 219
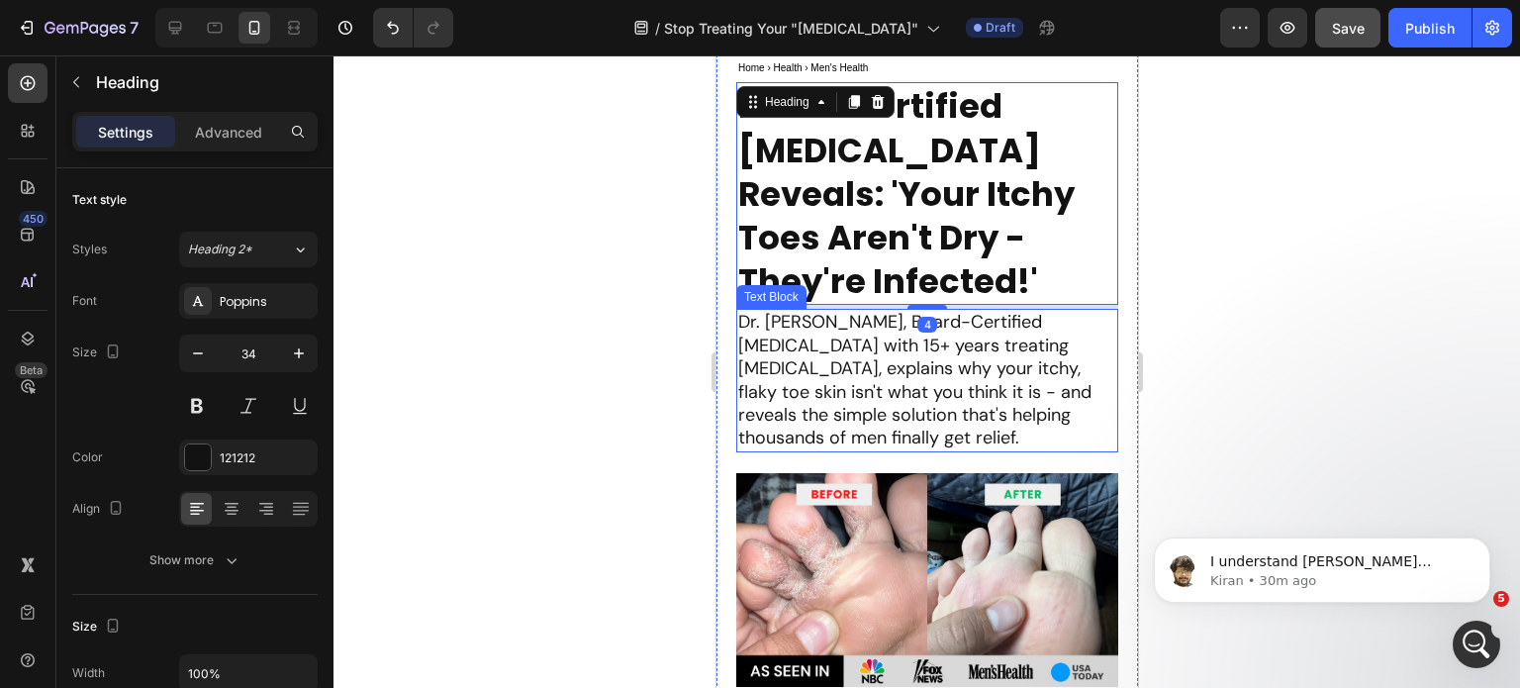
click at [835, 391] on p "Dr. Michael Thompson, Board-Certified Dermatologist with 15+ years treating foo…" at bounding box center [926, 380] width 378 height 139
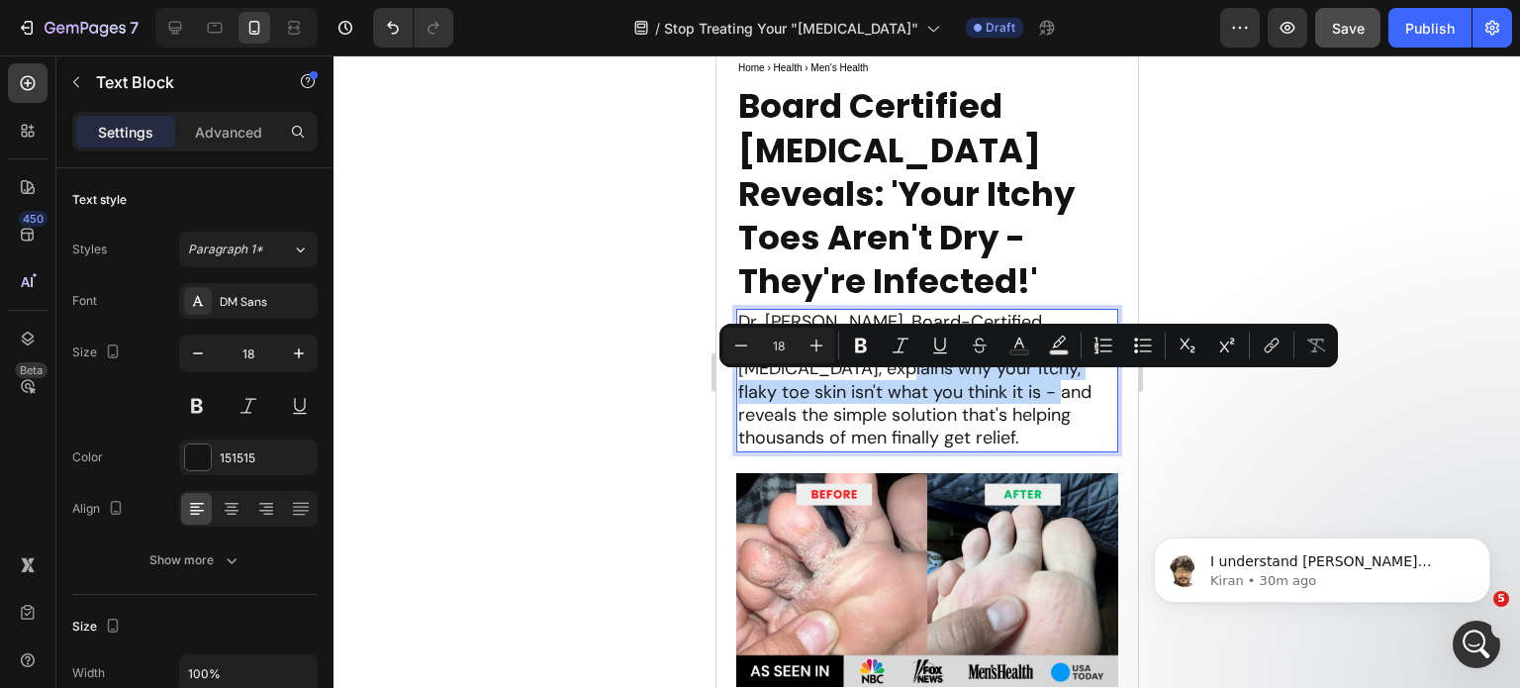
drag, startPoint x: 835, startPoint y: 387, endPoint x: 999, endPoint y: 413, distance: 165.3
click at [923, 404] on p "Dr. Michael Thompson, Board-Certified Dermatologist with 15+ years treating foo…" at bounding box center [926, 380] width 378 height 139
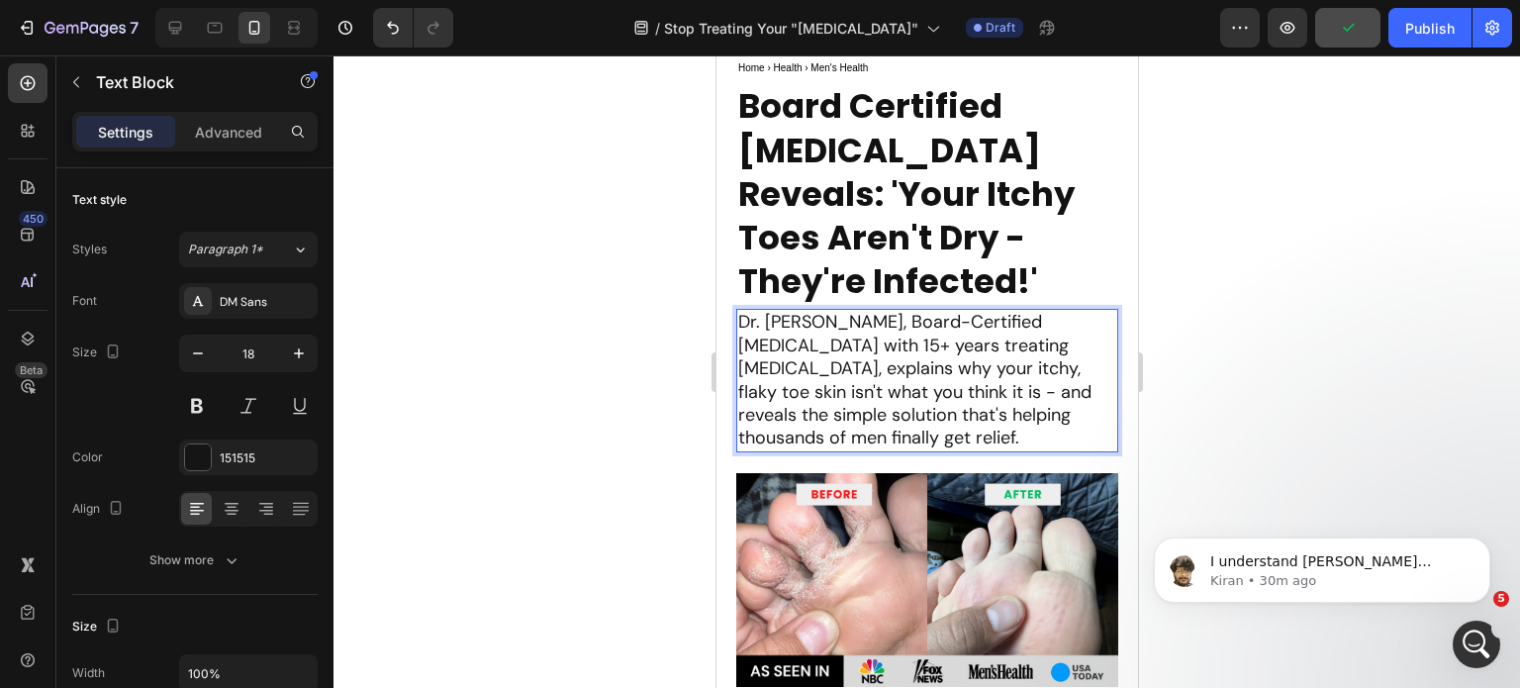
drag, startPoint x: 921, startPoint y: 343, endPoint x: 775, endPoint y: 347, distance: 145.6
click at [773, 347] on p "Dr. Michael Thompson, Board-Certified Dermatologist with 15+ years treating foo…" at bounding box center [926, 380] width 378 height 139
drag, startPoint x: 924, startPoint y: 345, endPoint x: 740, endPoint y: 345, distance: 183.1
click at [740, 345] on p "Dr. Michael Thompson, Board-Certified Dermatologist with 15+ years treating foo…" at bounding box center [926, 380] width 378 height 139
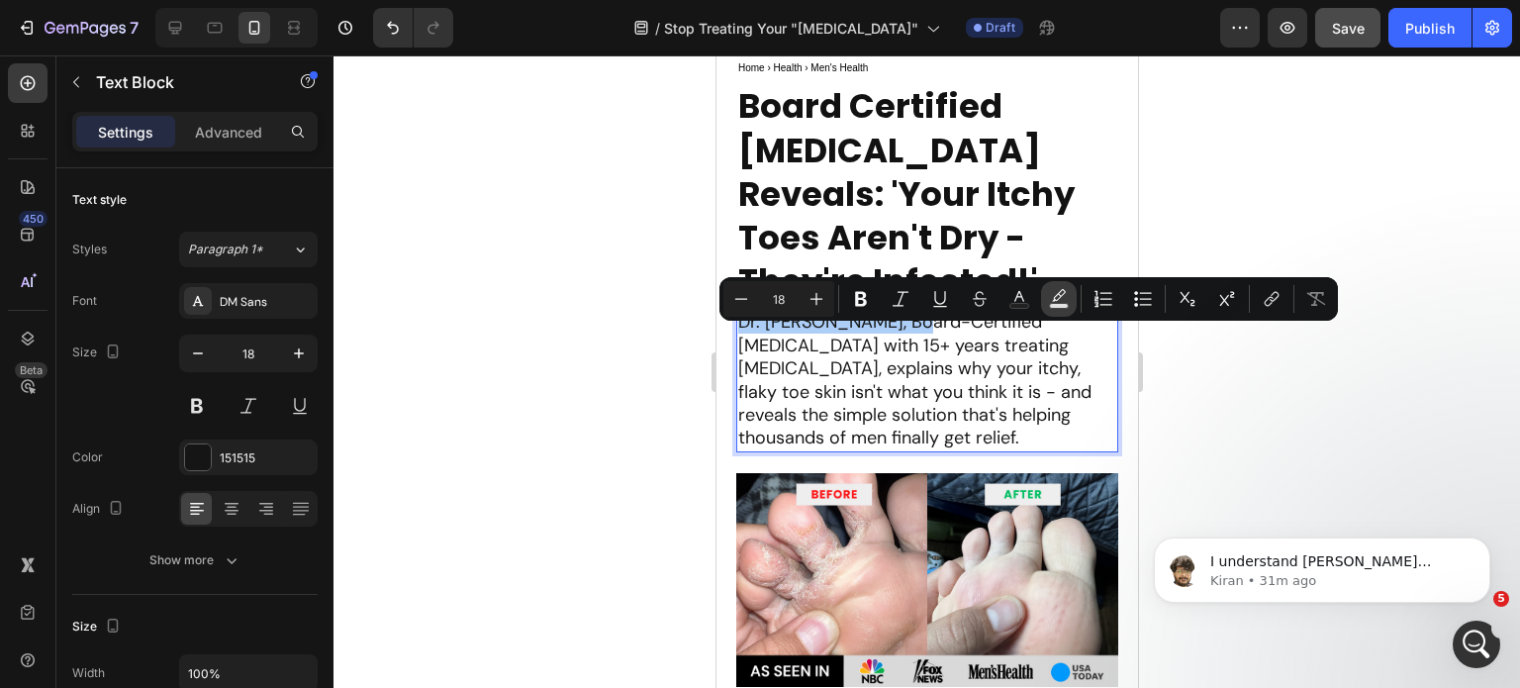
click at [1056, 306] on rect "Editor contextual toolbar" at bounding box center [1059, 306] width 19 height 5
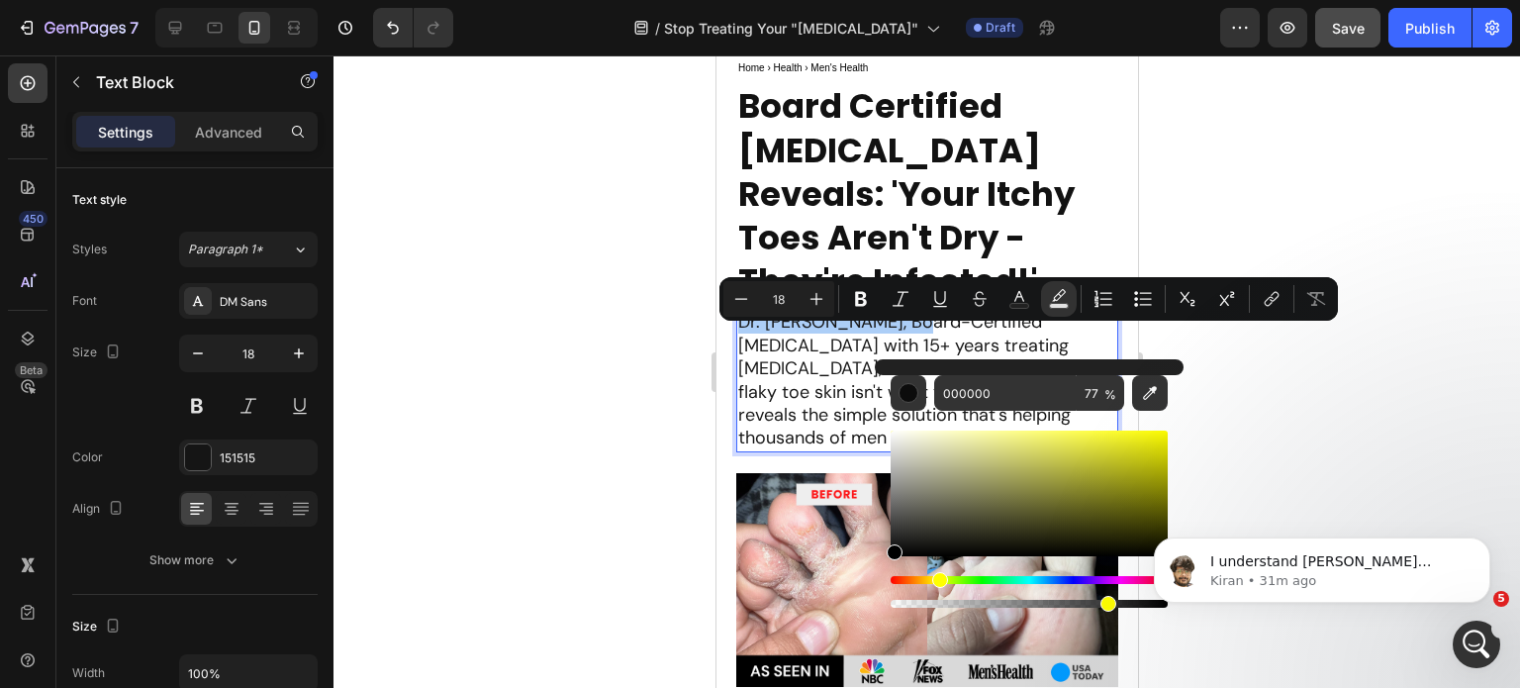
click at [937, 580] on div "Hue" at bounding box center [1029, 580] width 277 height 8
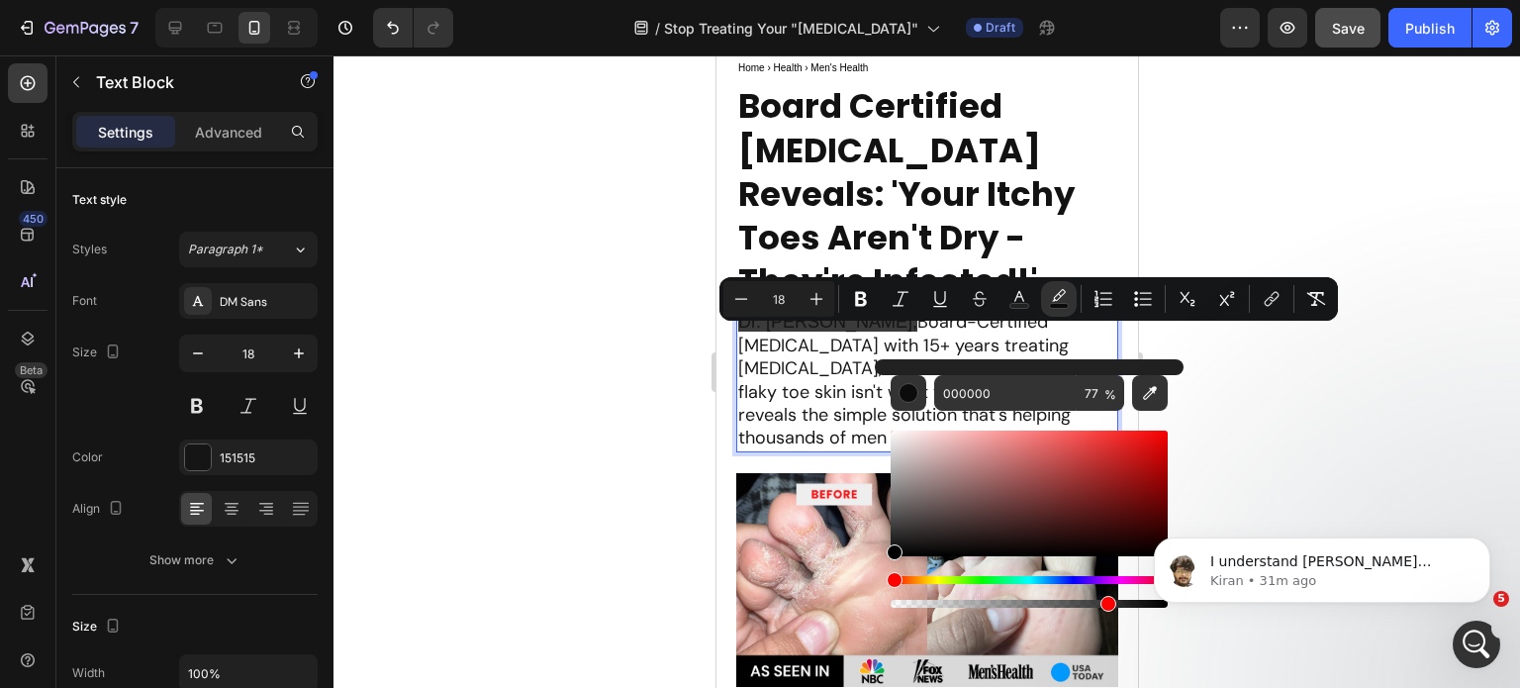
click at [934, 581] on div "Hue" at bounding box center [1029, 580] width 277 height 8
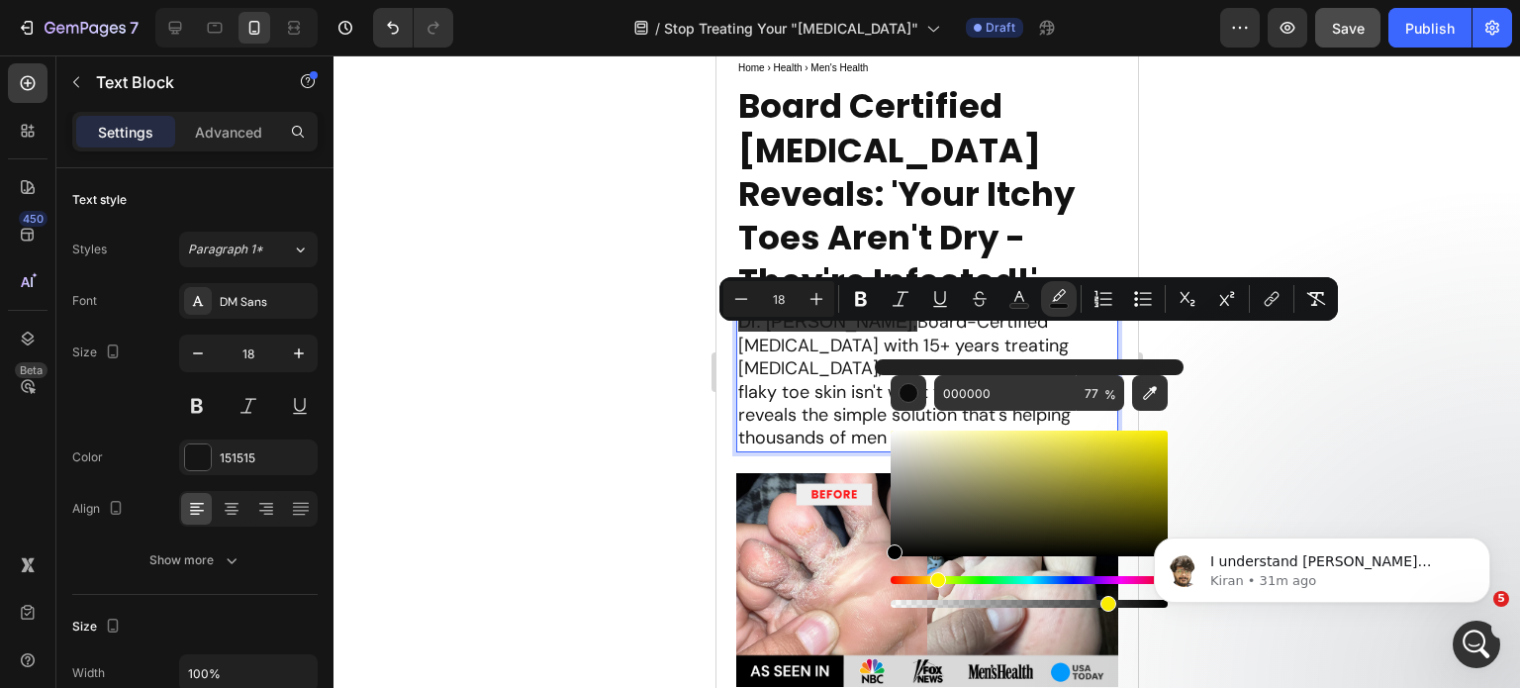
click at [923, 583] on div "Hue" at bounding box center [1029, 580] width 277 height 8
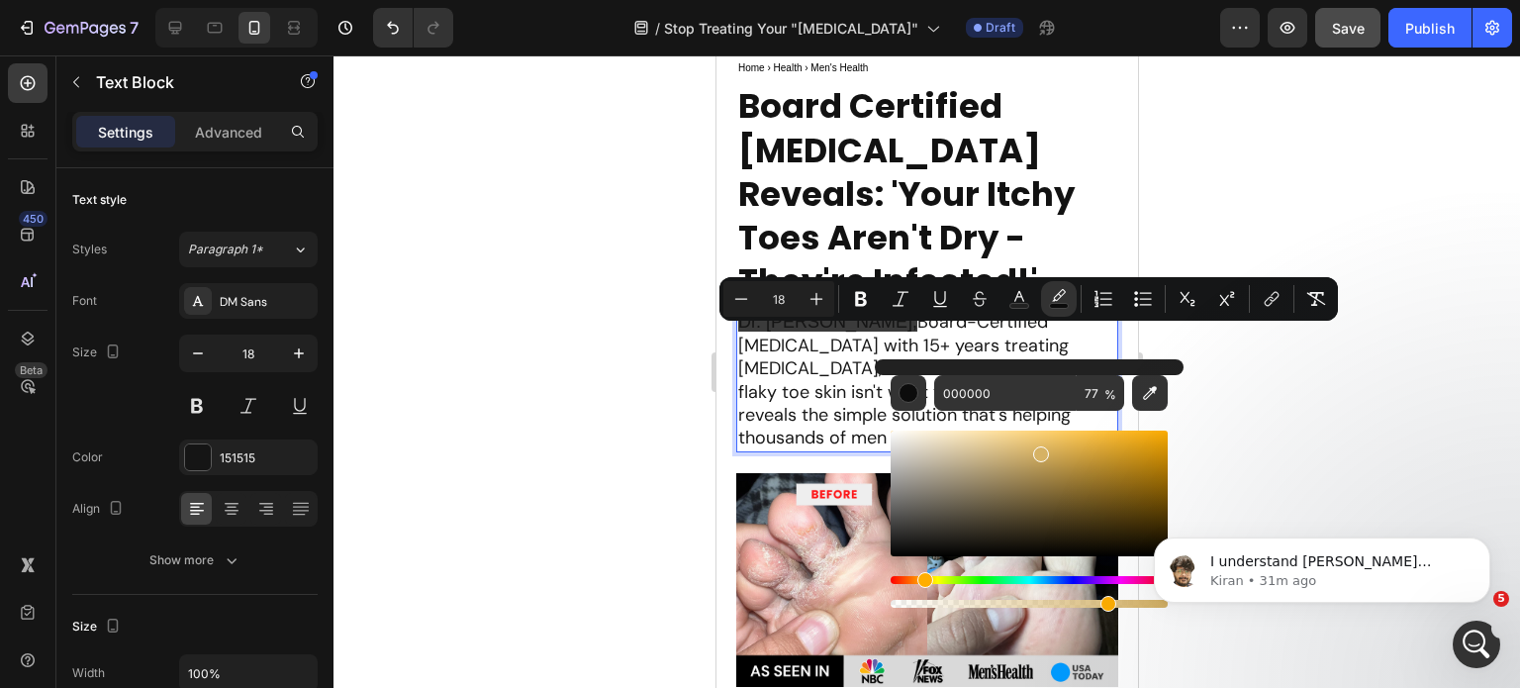
click at [1038, 450] on div "Editor contextual toolbar" at bounding box center [1029, 494] width 277 height 126
click at [1065, 446] on div "Editor contextual toolbar" at bounding box center [1029, 494] width 277 height 126
click at [1093, 444] on div "Editor contextual toolbar" at bounding box center [1029, 494] width 277 height 126
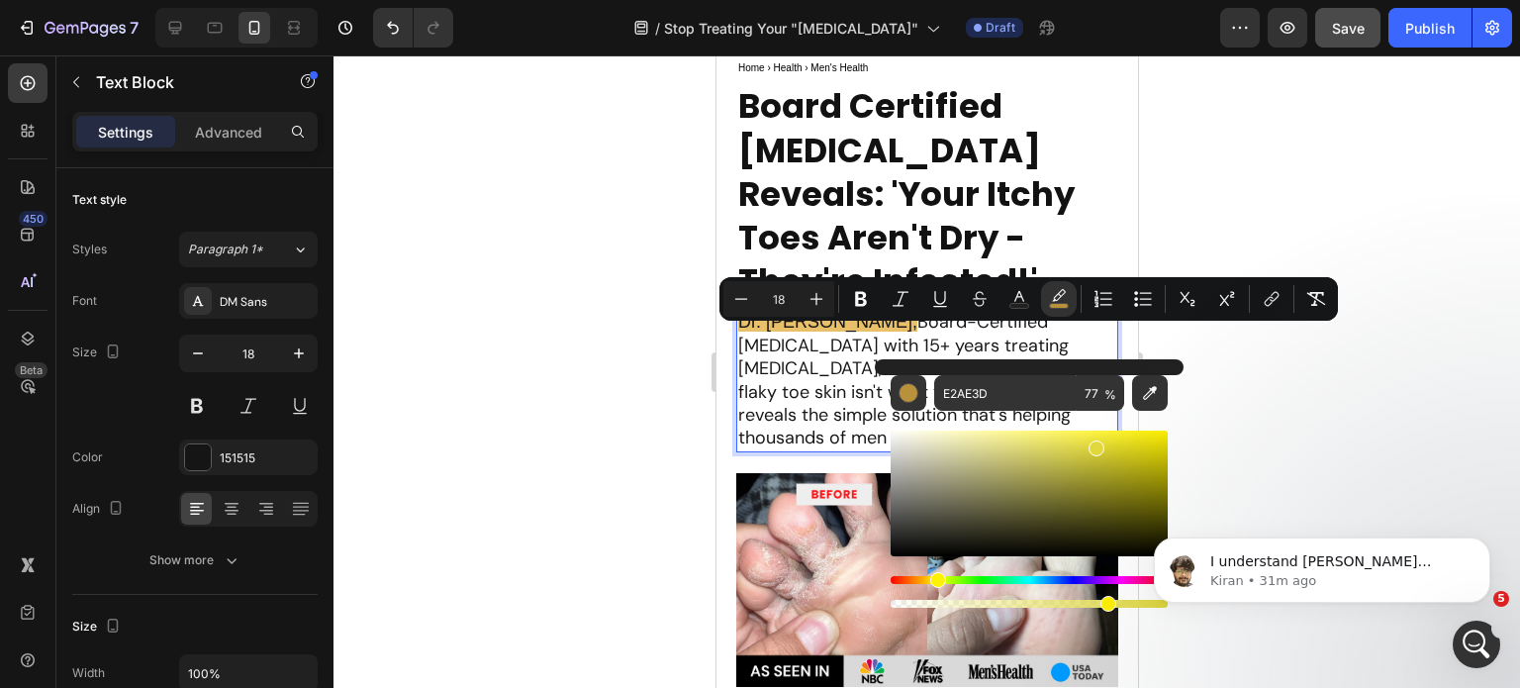
click at [934, 579] on div "Hue" at bounding box center [1029, 580] width 277 height 8
click at [1091, 443] on div "Editor contextual toolbar" at bounding box center [1097, 449] width 16 height 16
click at [1073, 442] on div "Editor contextual toolbar" at bounding box center [1029, 494] width 277 height 126
type input "E5DE50"
click at [978, 382] on input "E5DE50" at bounding box center [1005, 393] width 143 height 36
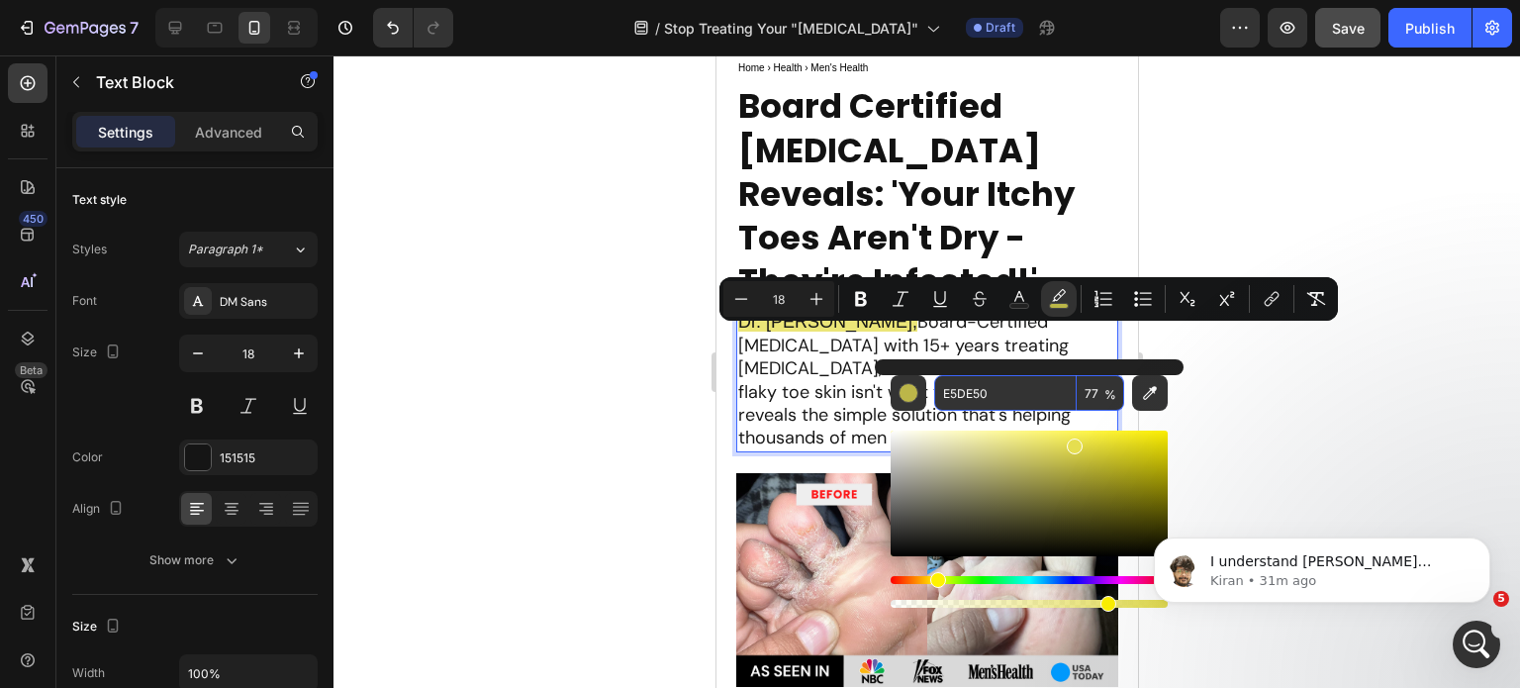
click at [840, 381] on p "Dr. Michael Thompson, Board-Certified Dermatologist with 15+ years treating foo…" at bounding box center [926, 380] width 378 height 139
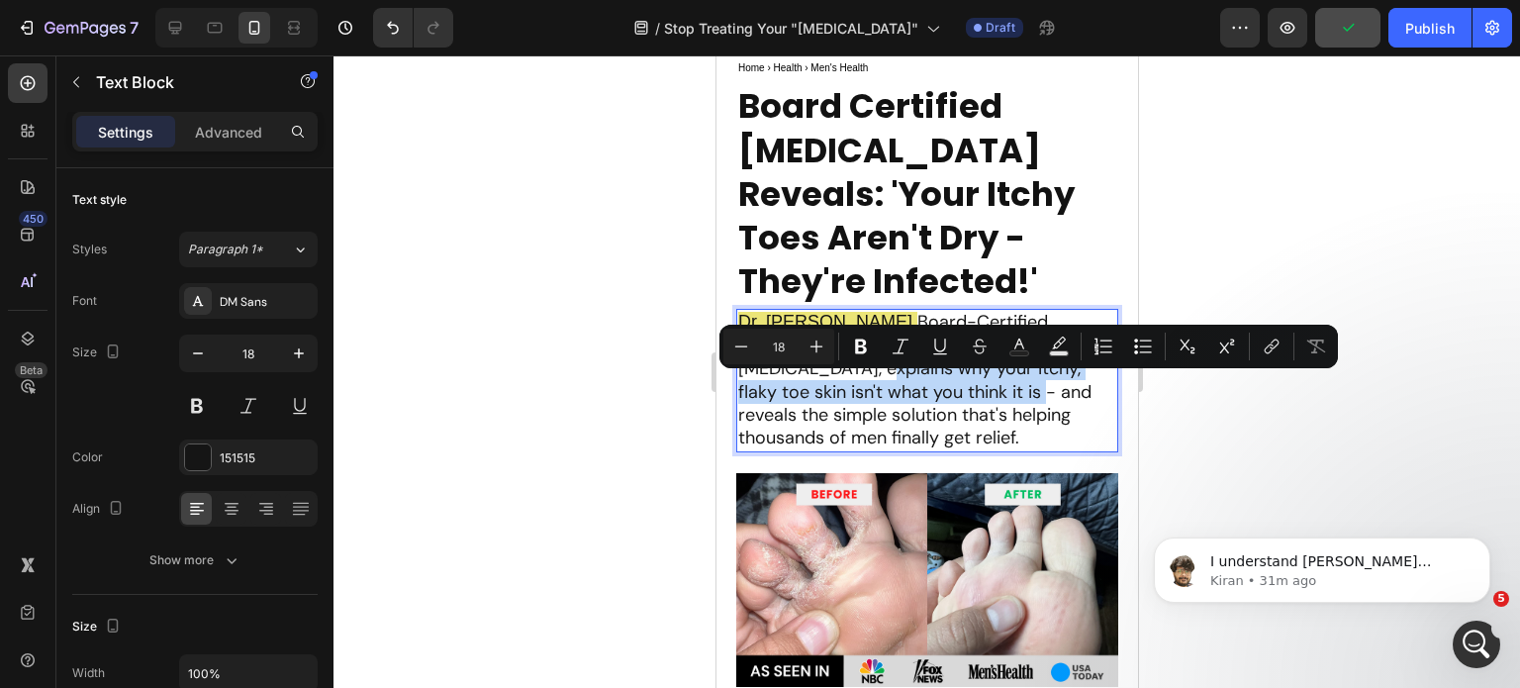
drag, startPoint x: 836, startPoint y: 393, endPoint x: 996, endPoint y: 415, distance: 160.9
click at [996, 415] on p "Dr. Michael Thompson, Board-Certified Dermatologist with 15+ years treating foo…" at bounding box center [926, 380] width 378 height 139
click at [1057, 351] on rect "Editor contextual toolbar" at bounding box center [1059, 353] width 19 height 5
type input "000000"
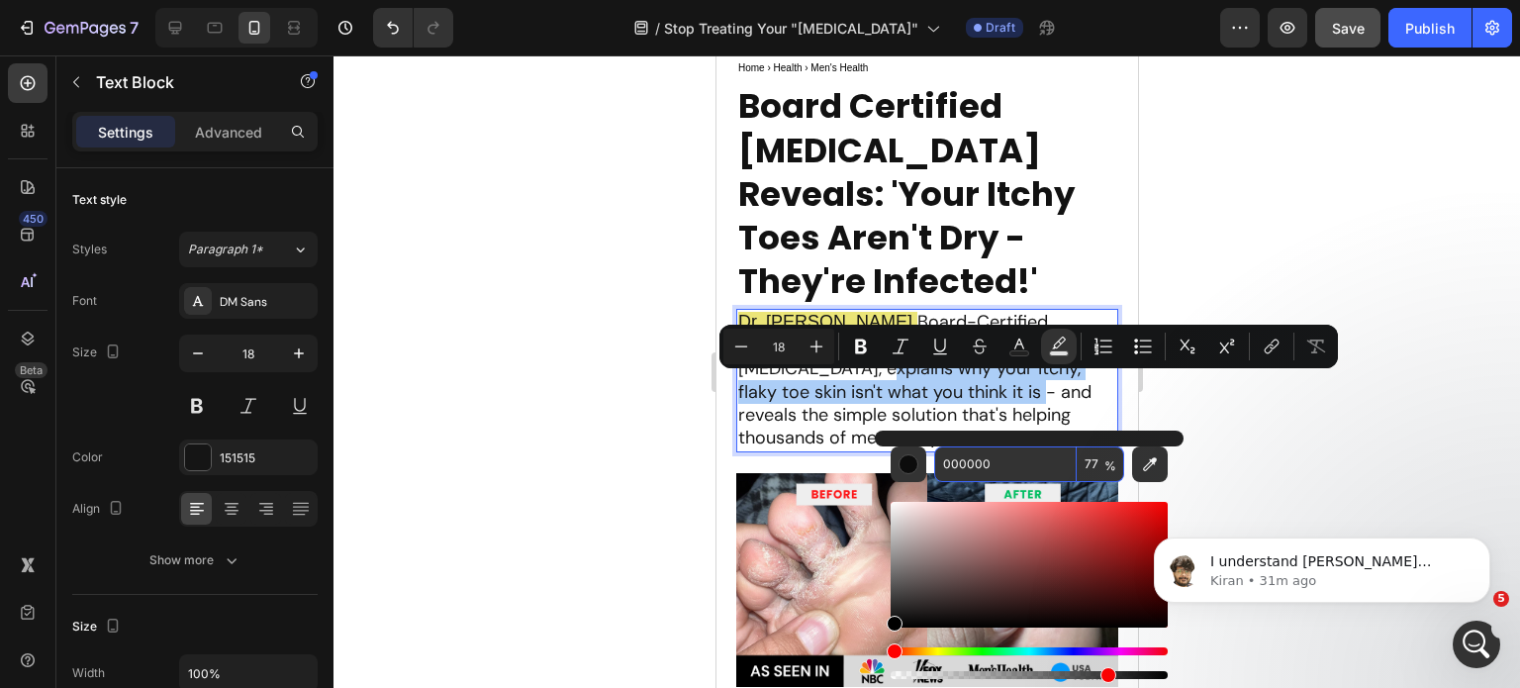
click at [967, 459] on input "000000" at bounding box center [1005, 464] width 143 height 36
paste input "E5DE5"
type input "E5DE50"
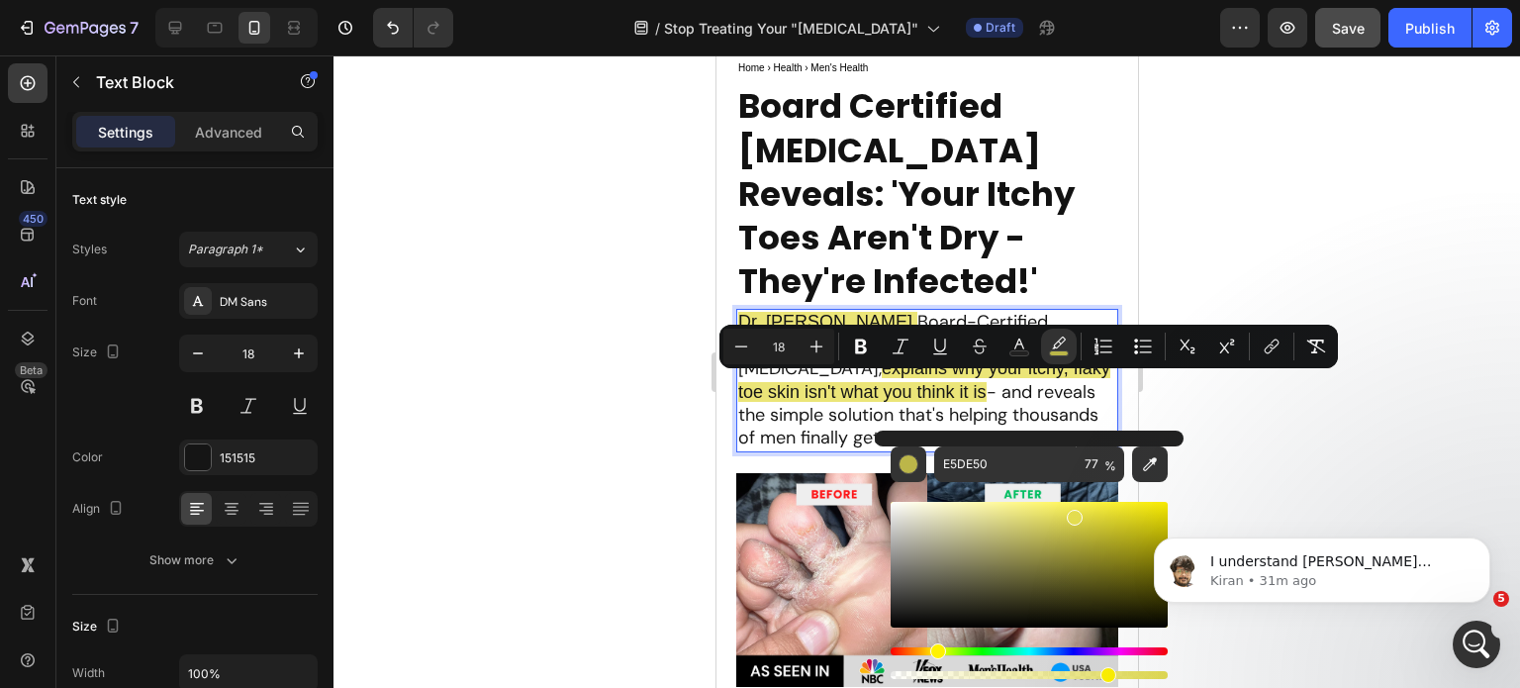
click at [958, 391] on span "explains why your itchy, flaky toe skin isn't what you think it is" at bounding box center [923, 379] width 372 height 43
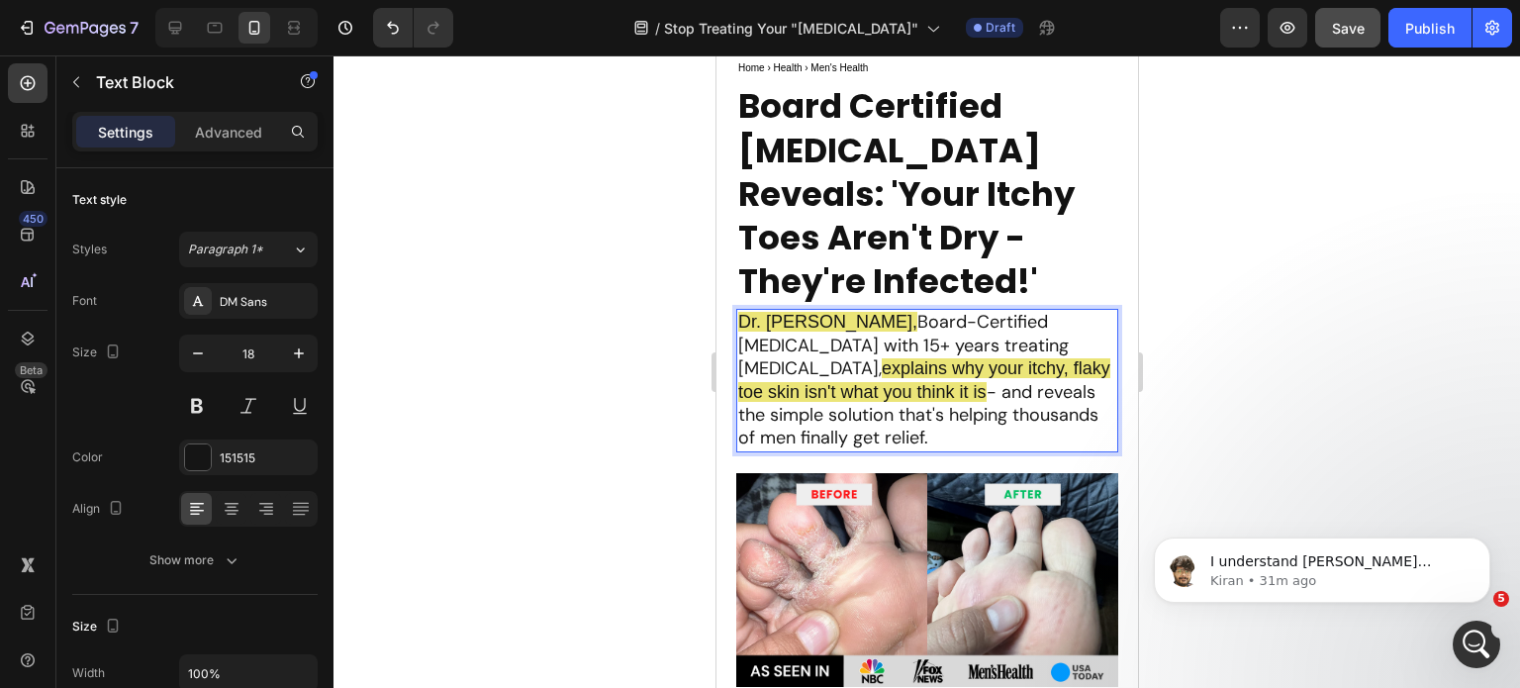
click at [835, 442] on p "Dr. Michael Thompson, Board-Certified Dermatologist with 15+ years treating foo…" at bounding box center [926, 380] width 378 height 139
drag, startPoint x: 967, startPoint y: 408, endPoint x: 922, endPoint y: 403, distance: 45.8
click at [922, 403] on p "Dr. Michael Thompson, Board-Certified Dermatologist with 15+ years treating foo…" at bounding box center [926, 380] width 378 height 139
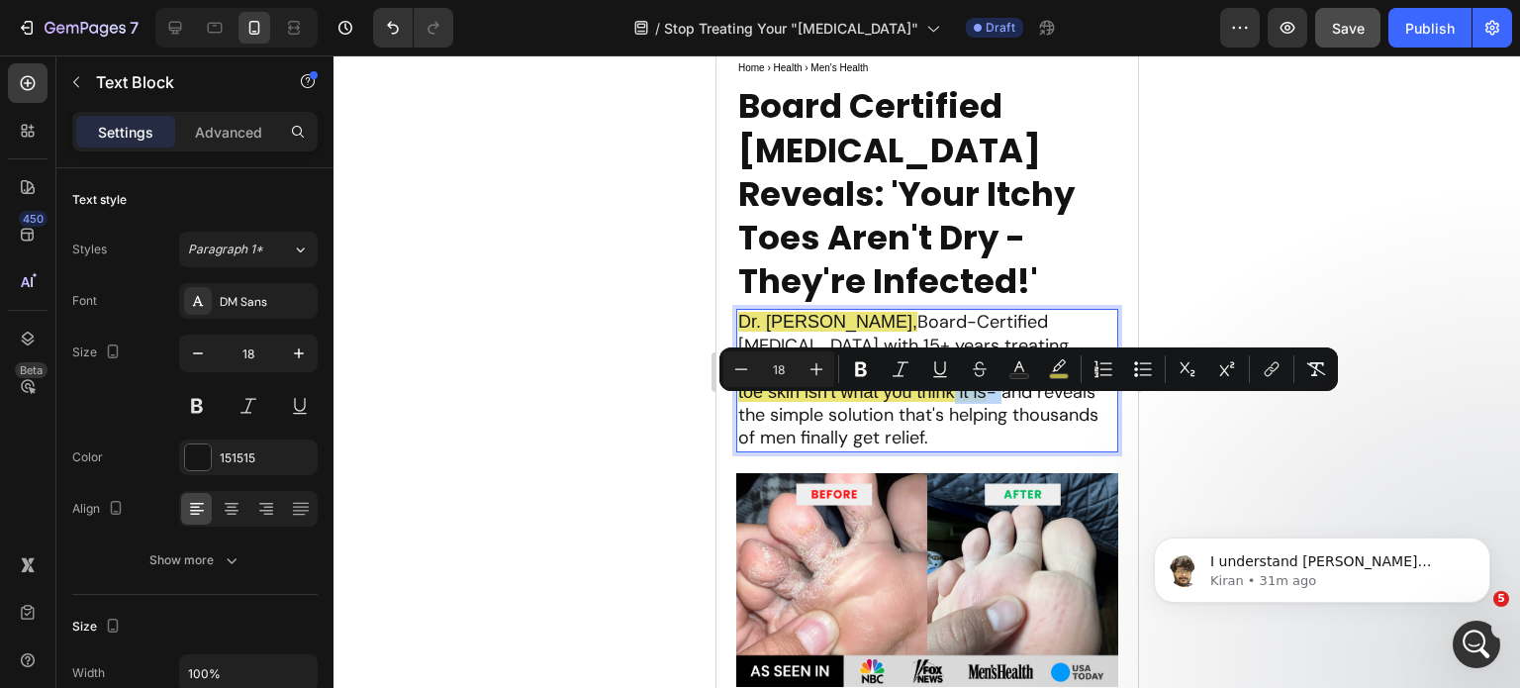
click at [967, 415] on p "Dr. Michael Thompson, Board-Certified Dermatologist with 15+ years treating foo…" at bounding box center [926, 380] width 378 height 139
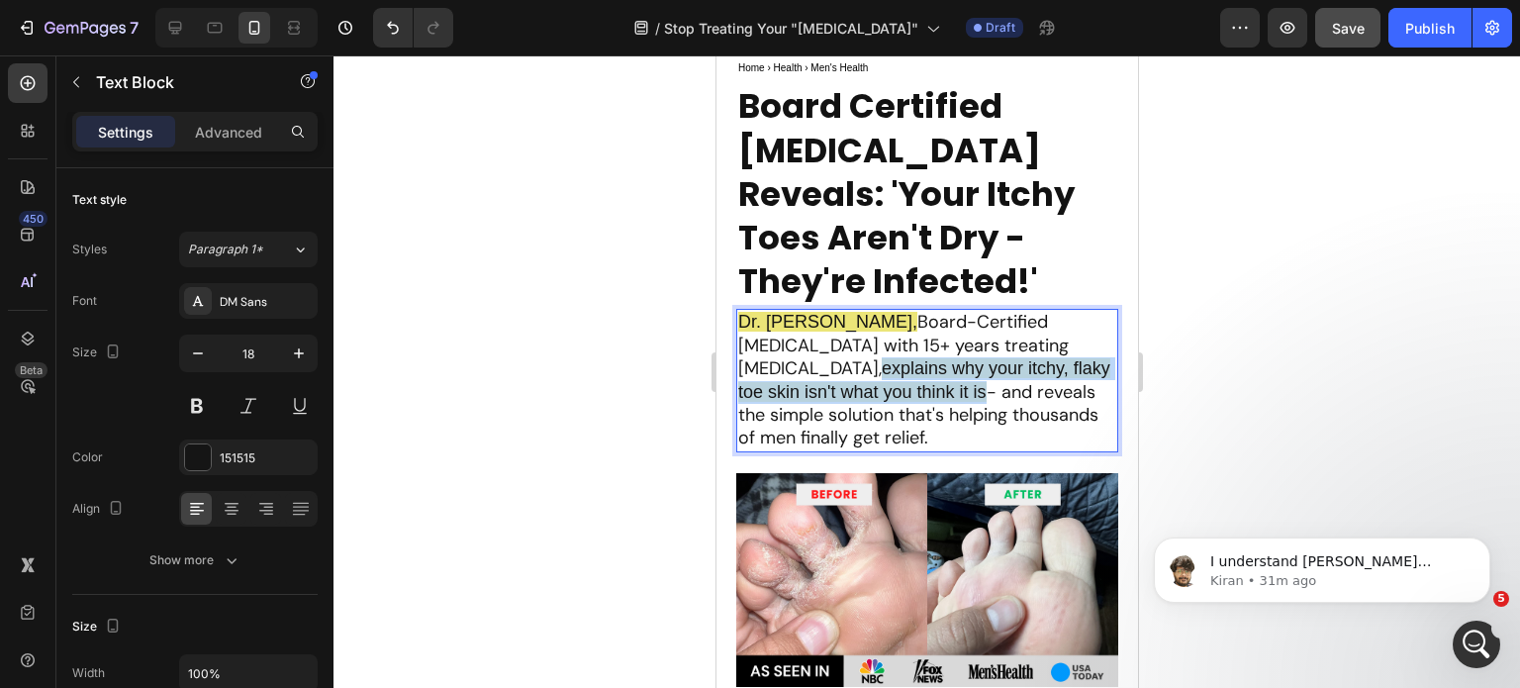
drag, startPoint x: 958, startPoint y: 413, endPoint x: 835, endPoint y: 389, distance: 125.0
click at [835, 389] on p "Dr. Michael Thompson, Board-Certified Dermatologist with 15+ years treating foo…" at bounding box center [926, 380] width 378 height 139
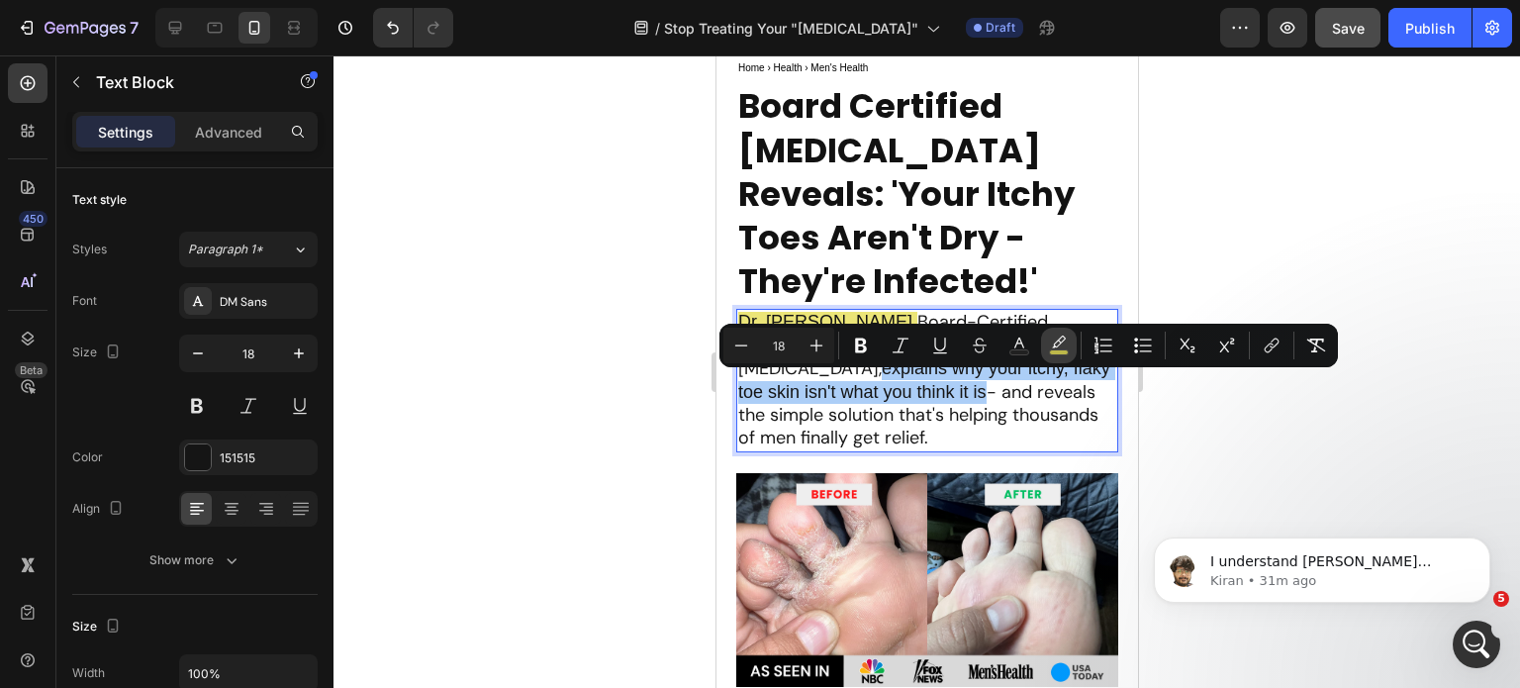
click at [1067, 338] on icon "Editor contextual toolbar" at bounding box center [1059, 346] width 20 height 20
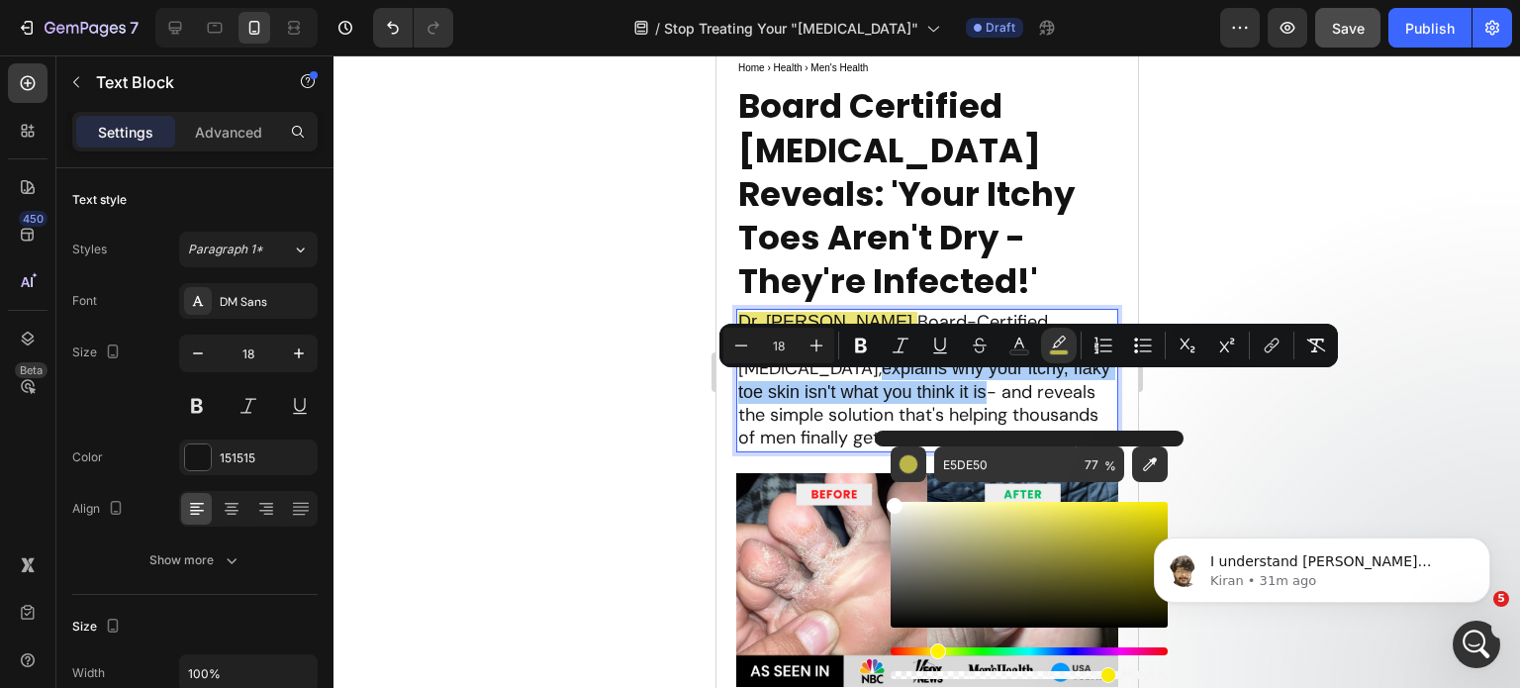
drag, startPoint x: 903, startPoint y: 518, endPoint x: 882, endPoint y: 500, distance: 27.4
click at [882, 500] on div "E5DE50 77 %" at bounding box center [1029, 557] width 309 height 252
type input "FFFFFF"
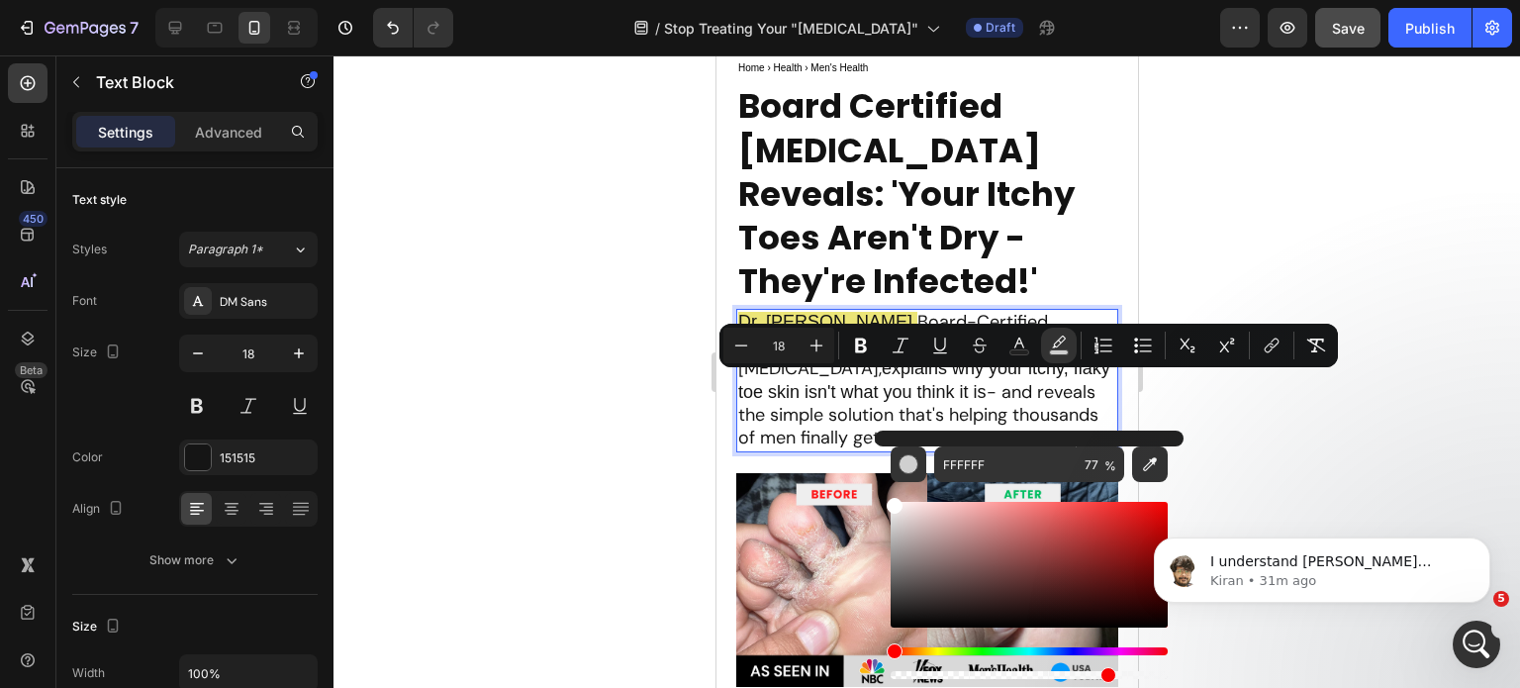
click at [816, 401] on span "explains why your itchy, flaky toe skin isn't what you think it is" at bounding box center [923, 379] width 372 height 43
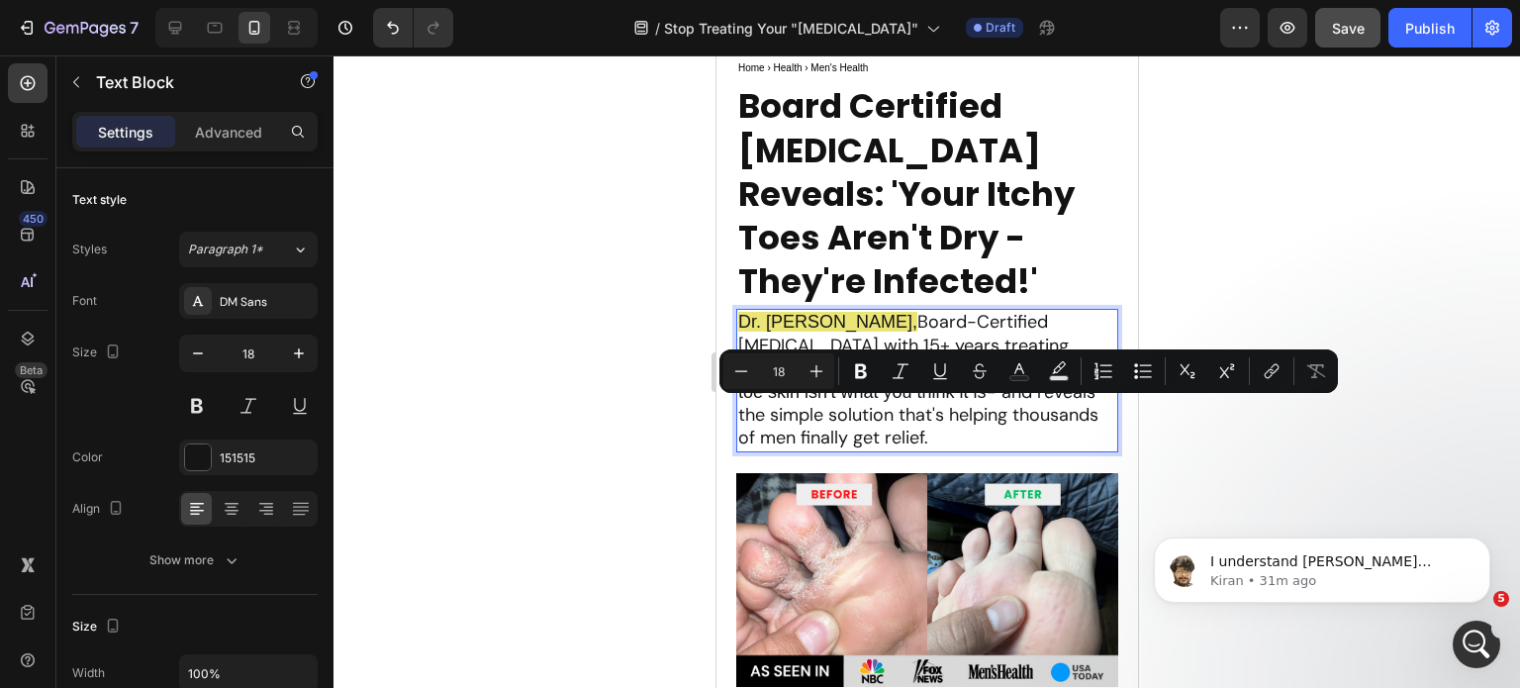
drag, startPoint x: 1014, startPoint y: 416, endPoint x: 1030, endPoint y: 454, distance: 42.1
click at [1030, 449] on p "Dr. Michael Thompson, Board-Certified Dermatologist with 15+ years treating foo…" at bounding box center [926, 380] width 378 height 139
click at [1095, 371] on icon "Editor contextual toolbar" at bounding box center [1097, 370] width 4 height 5
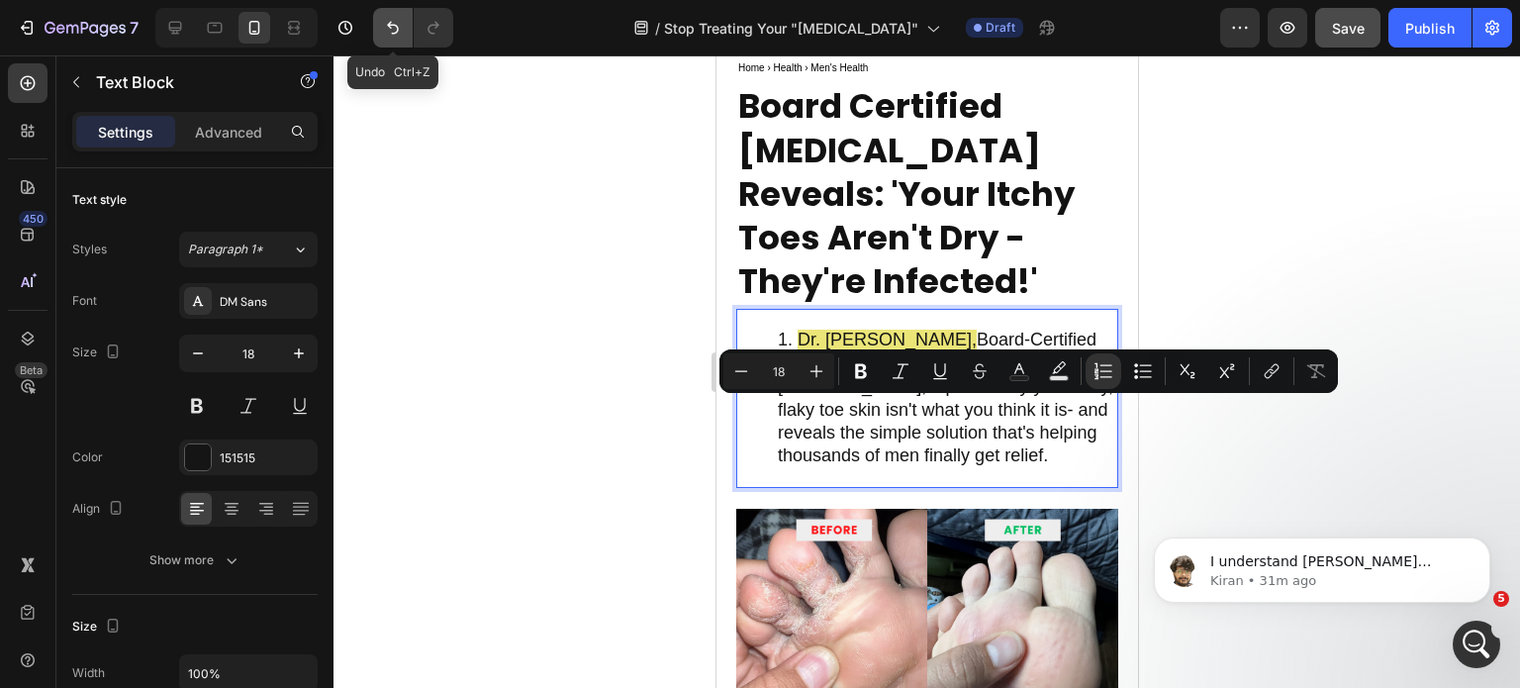
click at [401, 34] on icon "Undo/Redo" at bounding box center [393, 28] width 20 height 20
type input "16"
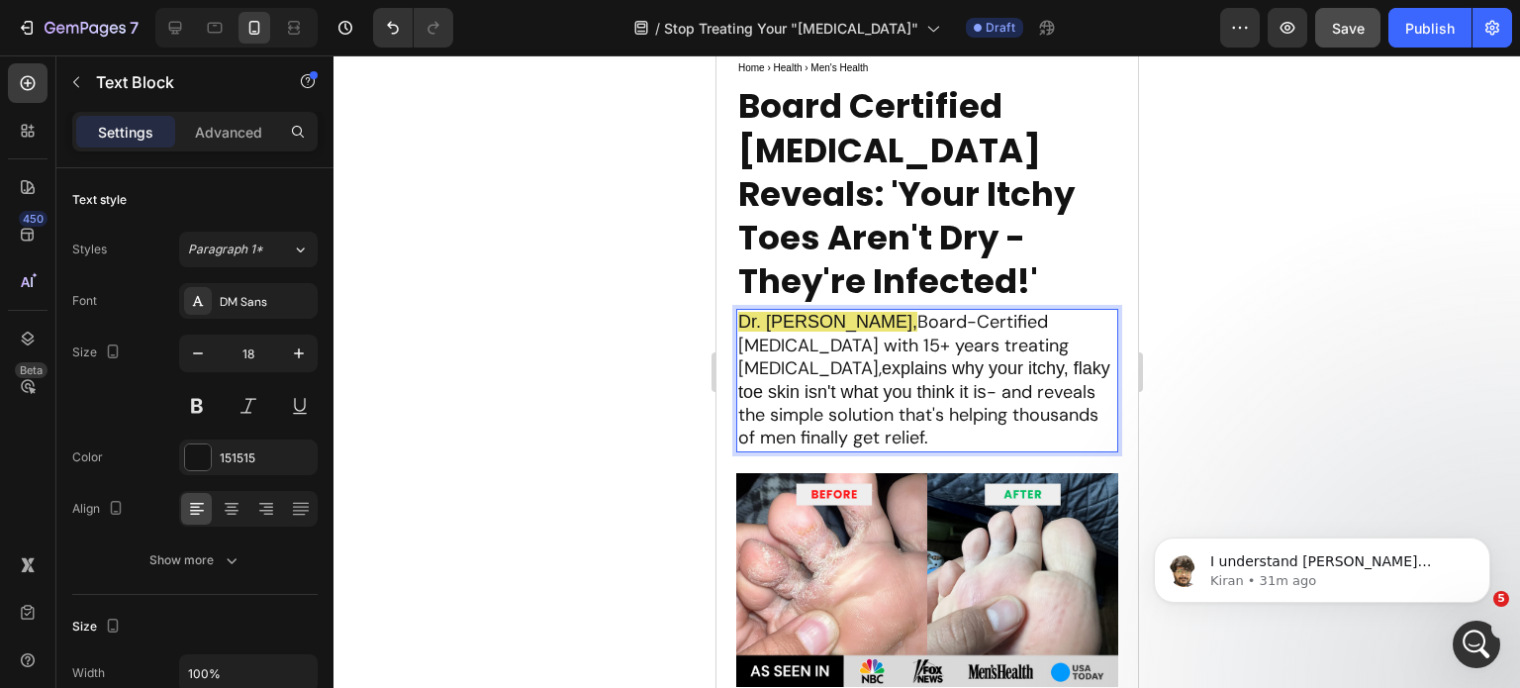
click at [993, 441] on p "Dr. Michael Thompson, Board-Certified Dermatologist with 15+ years treating foo…" at bounding box center [926, 380] width 378 height 139
drag, startPoint x: 1011, startPoint y: 419, endPoint x: 1032, endPoint y: 455, distance: 42.6
click at [1032, 449] on p "Dr. Michael Thompson, Board-Certified Dermatologist with 15+ years treating foo…" at bounding box center [926, 380] width 378 height 139
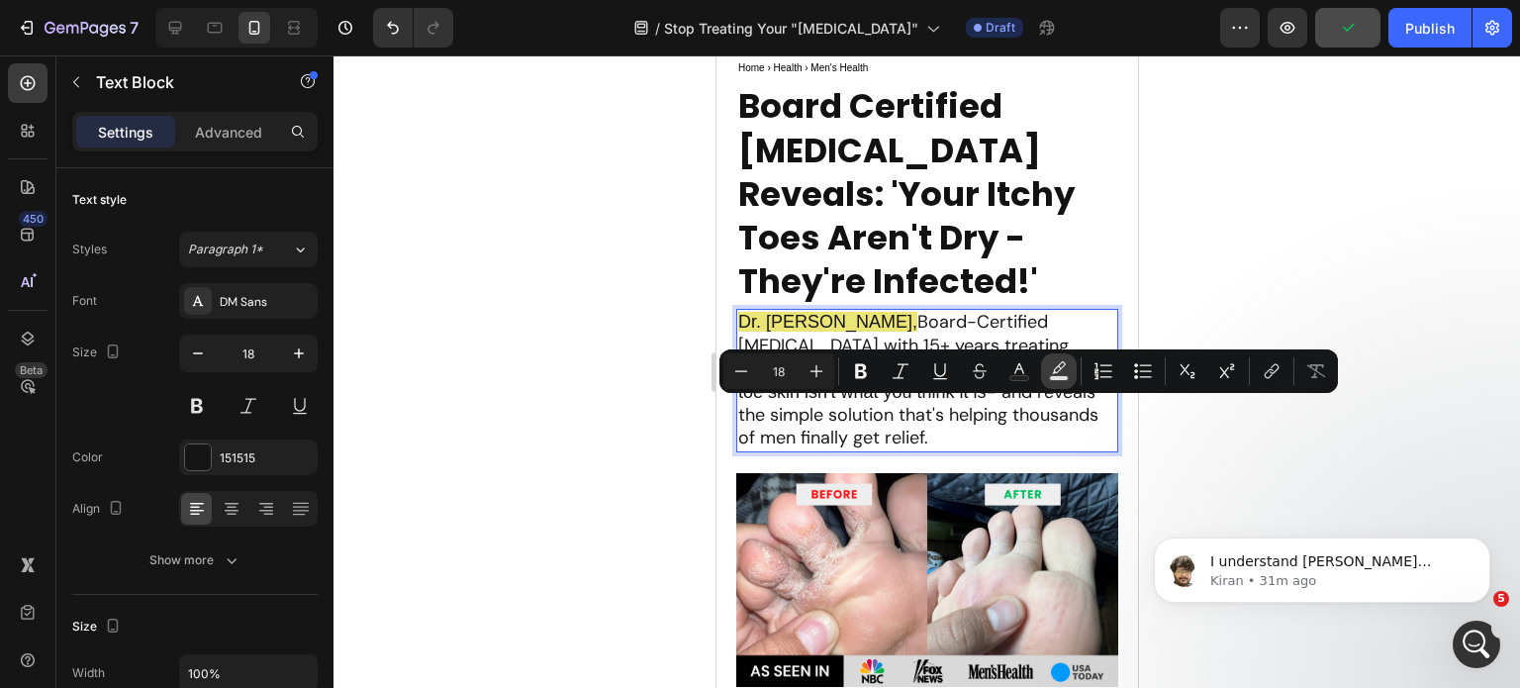
click at [1063, 385] on button "color" at bounding box center [1059, 371] width 36 height 36
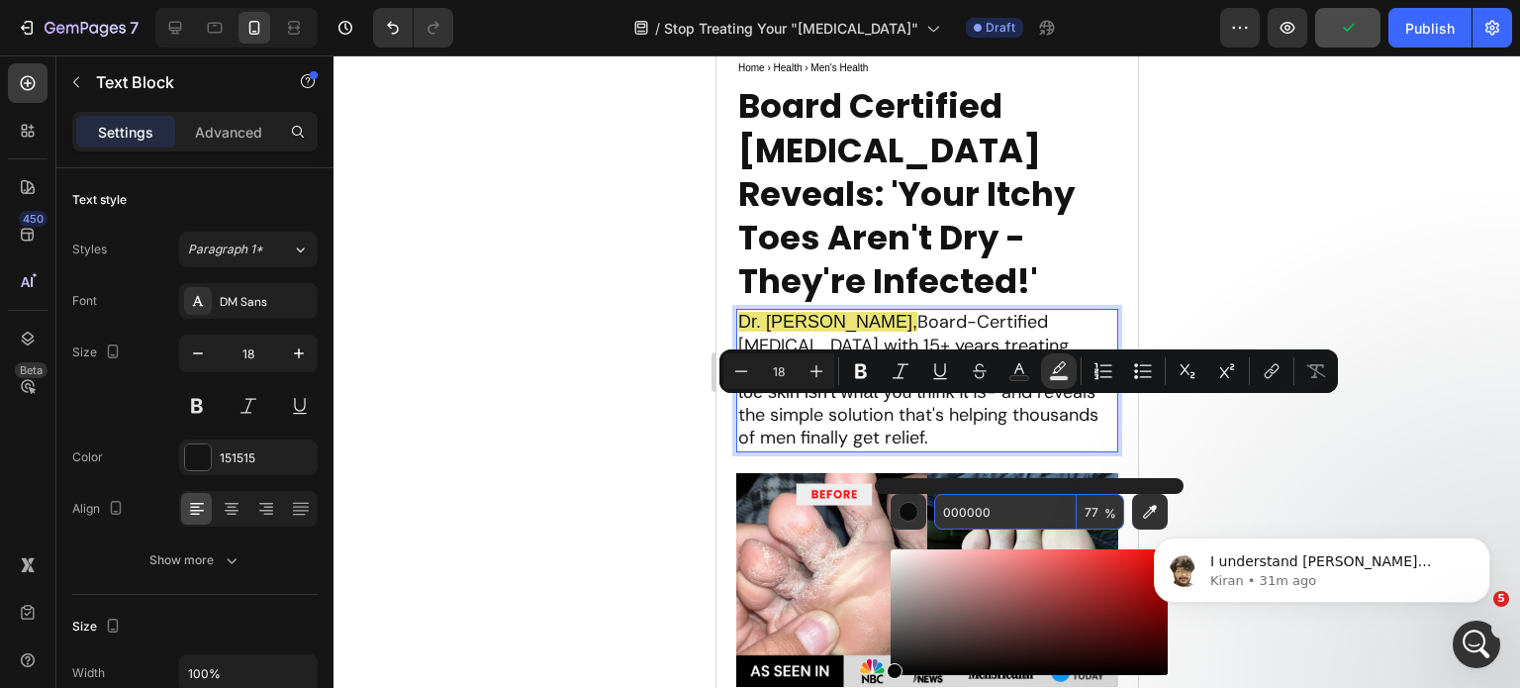
click at [990, 510] on input "000000" at bounding box center [1005, 512] width 143 height 36
paste input "E5DE5"
type input "E5DE50"
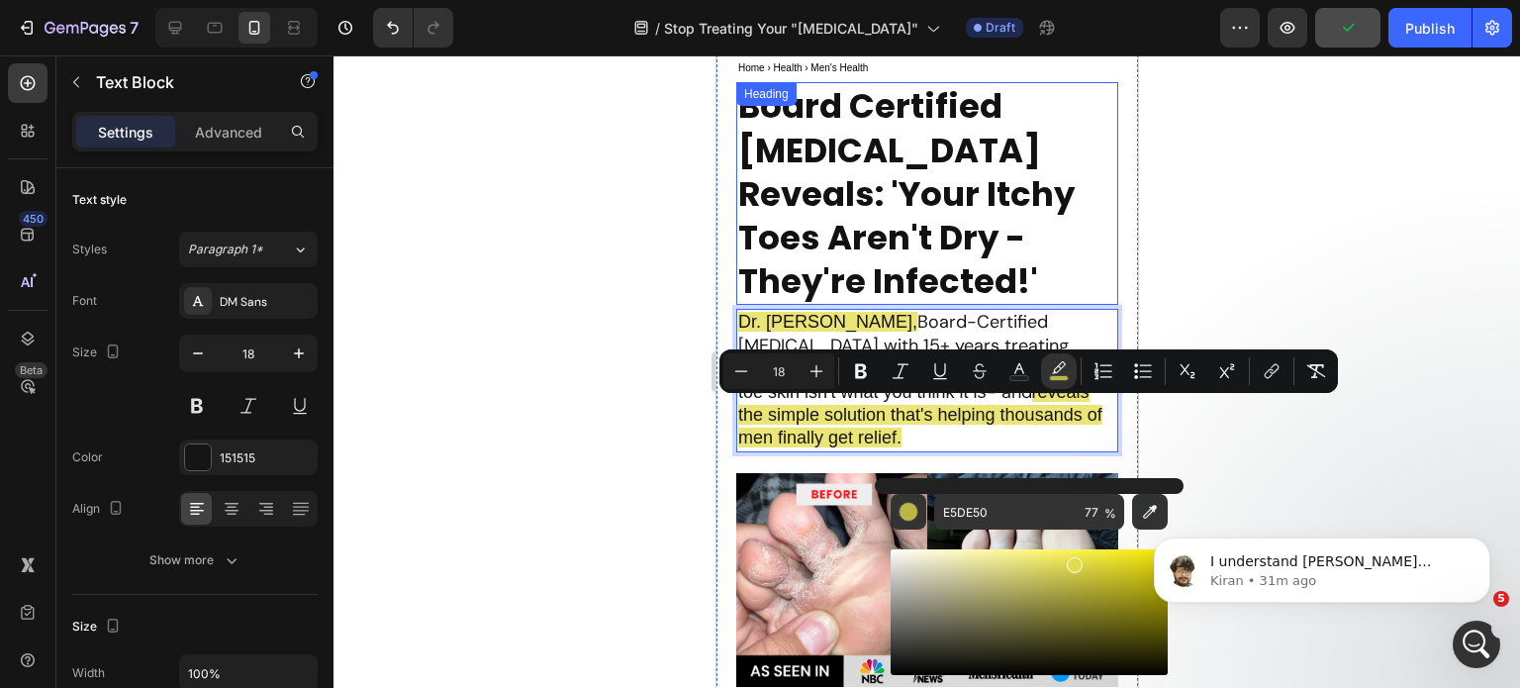
click at [984, 276] on p "Board Certified Dermatologist Reveals: 'Your Itchy Toes Aren't Dry - They're In…" at bounding box center [926, 193] width 378 height 219
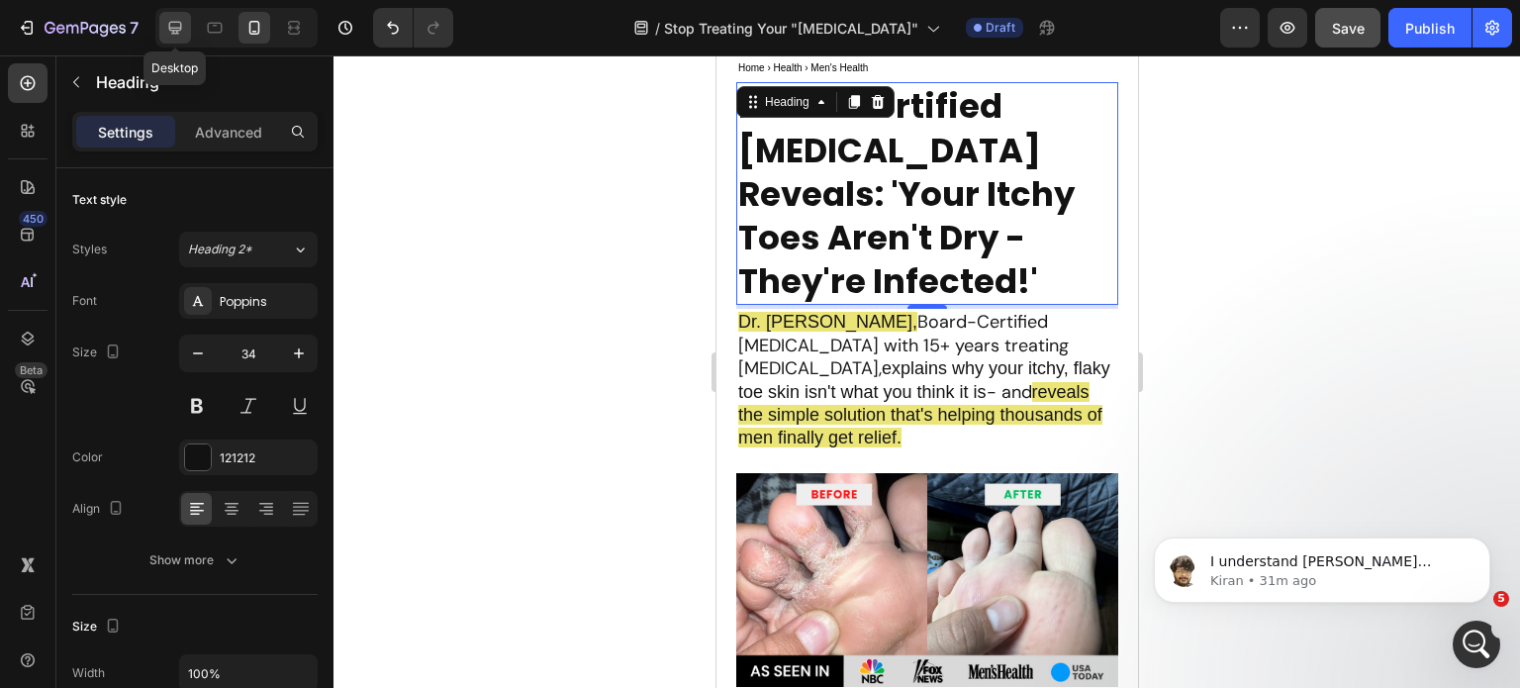
click at [185, 33] on div at bounding box center [175, 28] width 32 height 32
type input "47"
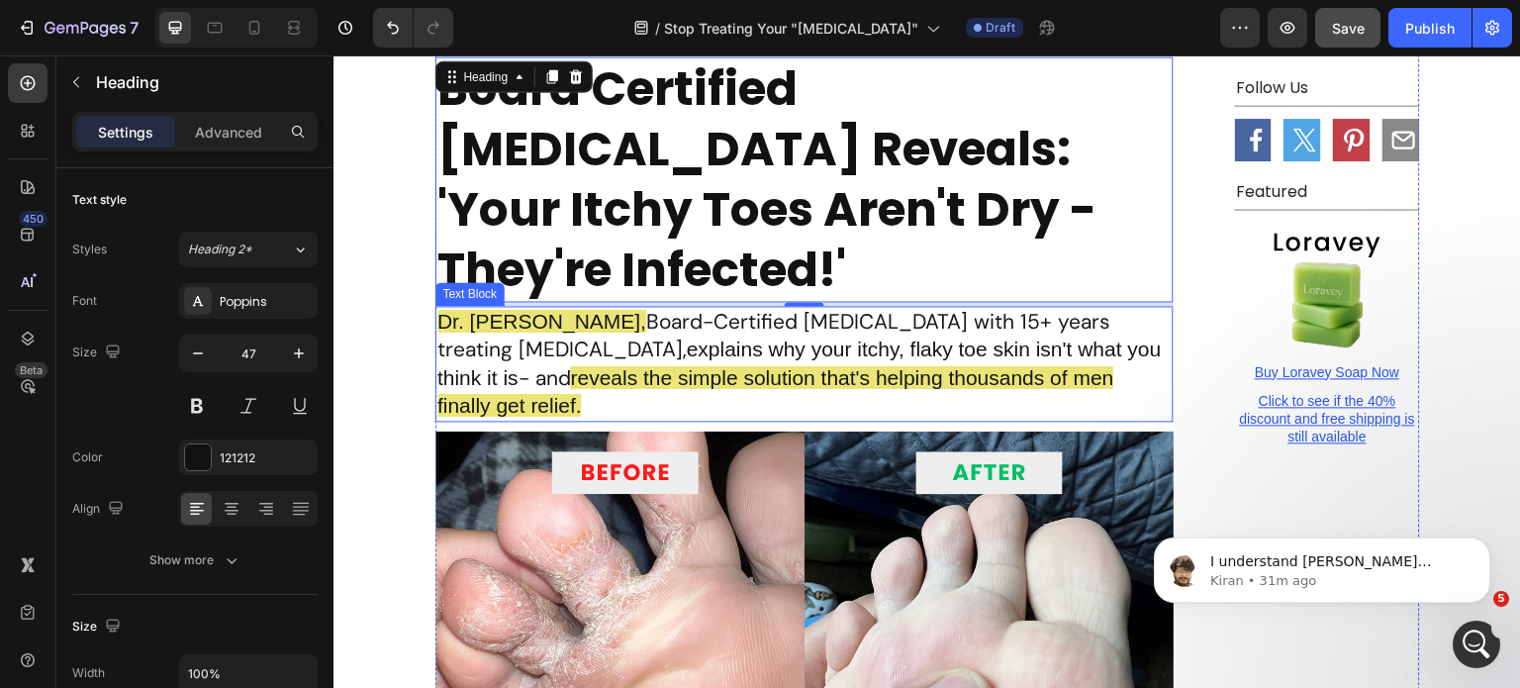
scroll to position [344, 0]
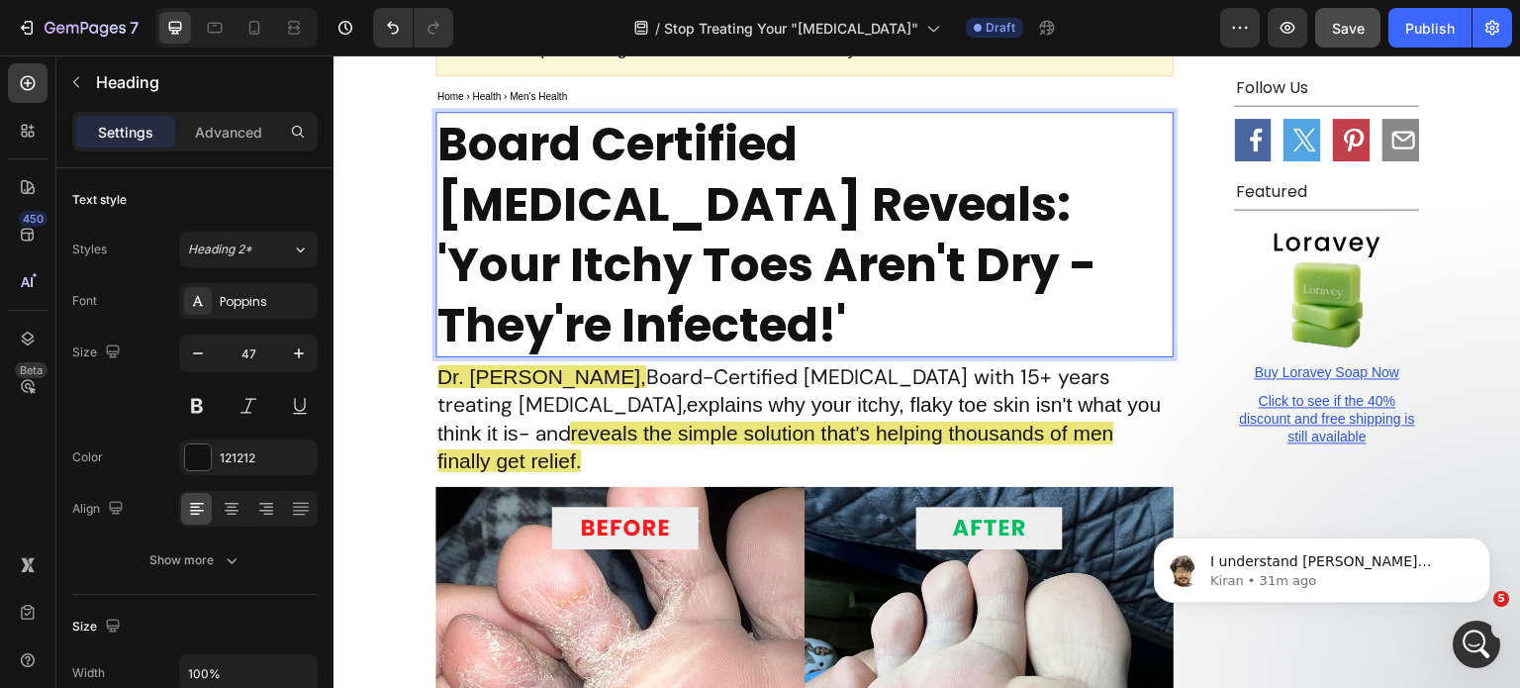
click at [584, 361] on div "Dr. Michael Thompson, Board-Certified Dermatologist with 15+ years treating foo…" at bounding box center [805, 419] width 738 height 116
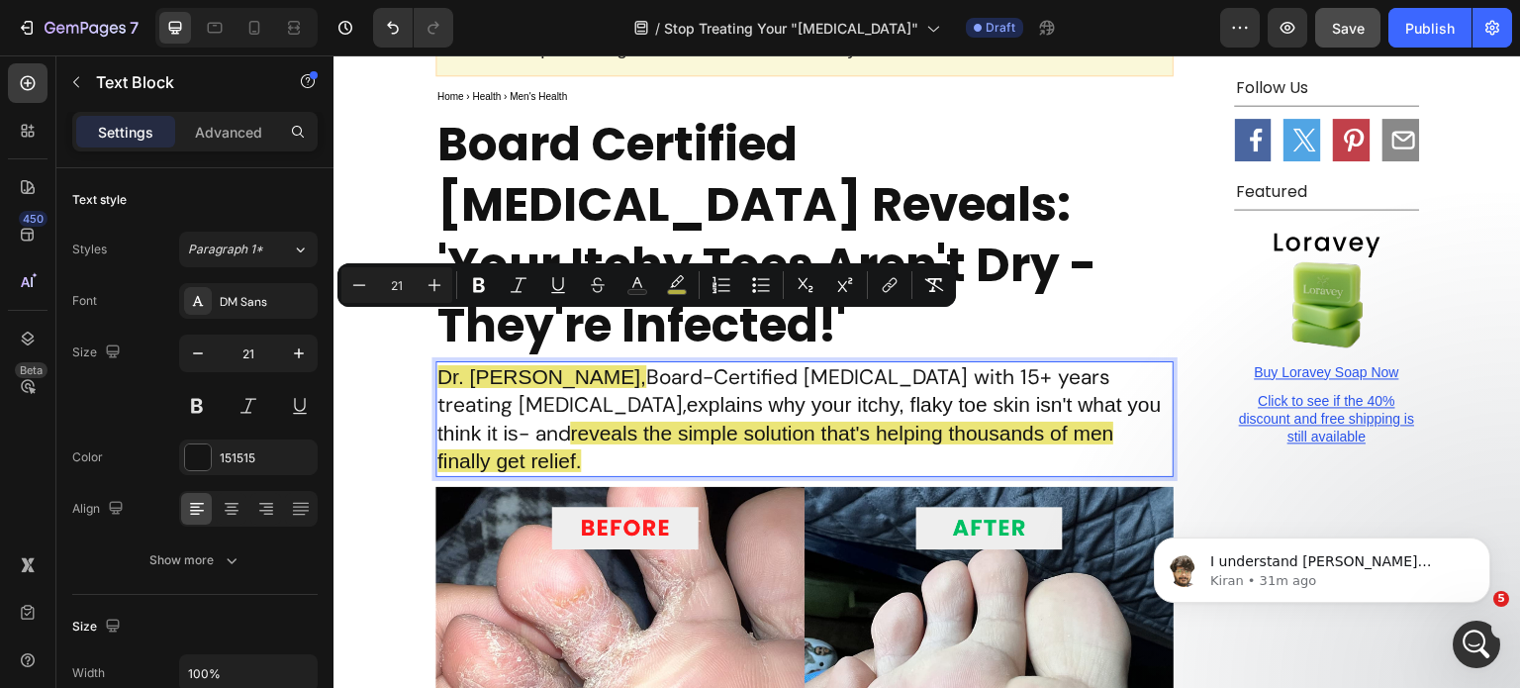
drag, startPoint x: 639, startPoint y: 335, endPoint x: 432, endPoint y: 341, distance: 208.0
click at [438, 363] on p "Dr. Michael Thompson, Board-Certified Dermatologist with 15+ years treating foo…" at bounding box center [805, 419] width 734 height 112
click at [689, 288] on button "color" at bounding box center [677, 285] width 36 height 36
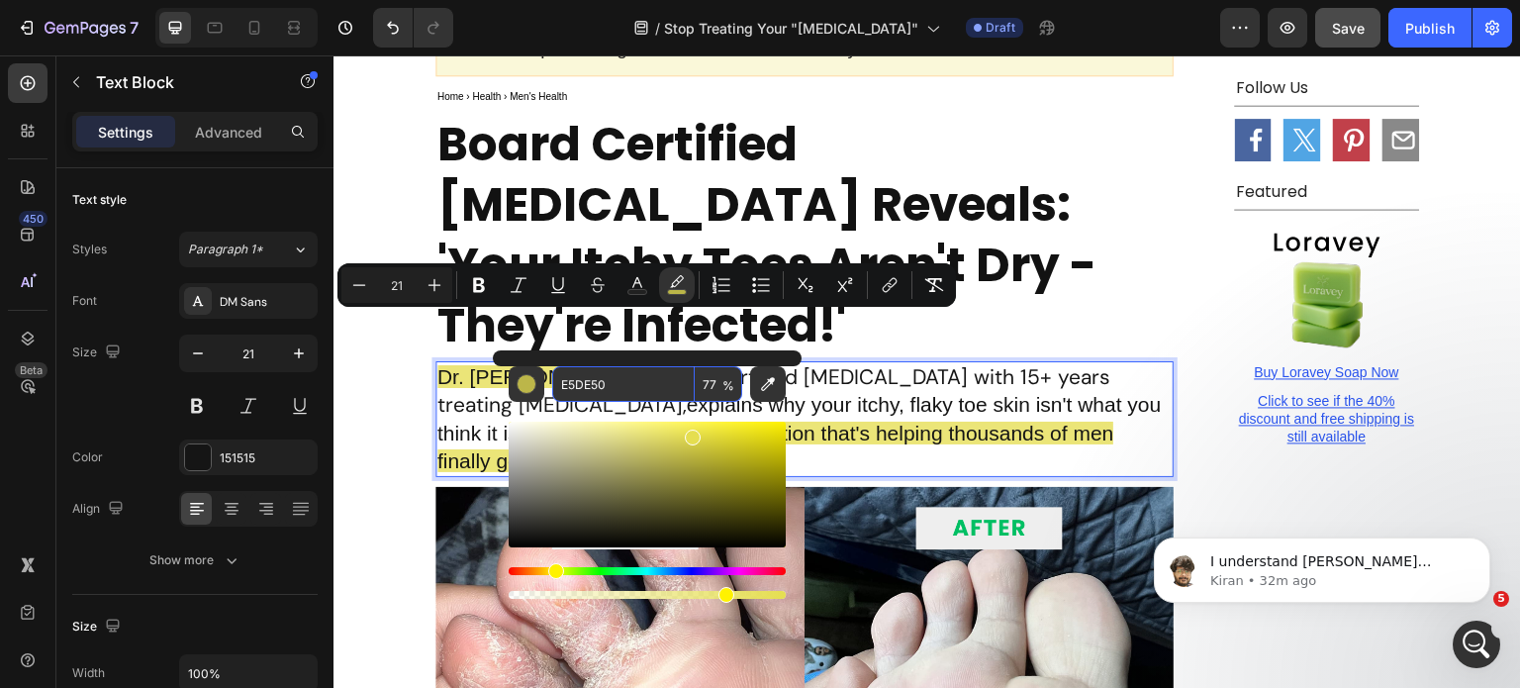
click at [596, 389] on input "E5DE50" at bounding box center [623, 384] width 143 height 36
drag, startPoint x: 533, startPoint y: 435, endPoint x: 498, endPoint y: 420, distance: 37.7
click at [498, 420] on div "E5DE50 77 %" at bounding box center [647, 476] width 309 height 252
type input "FFFFFF"
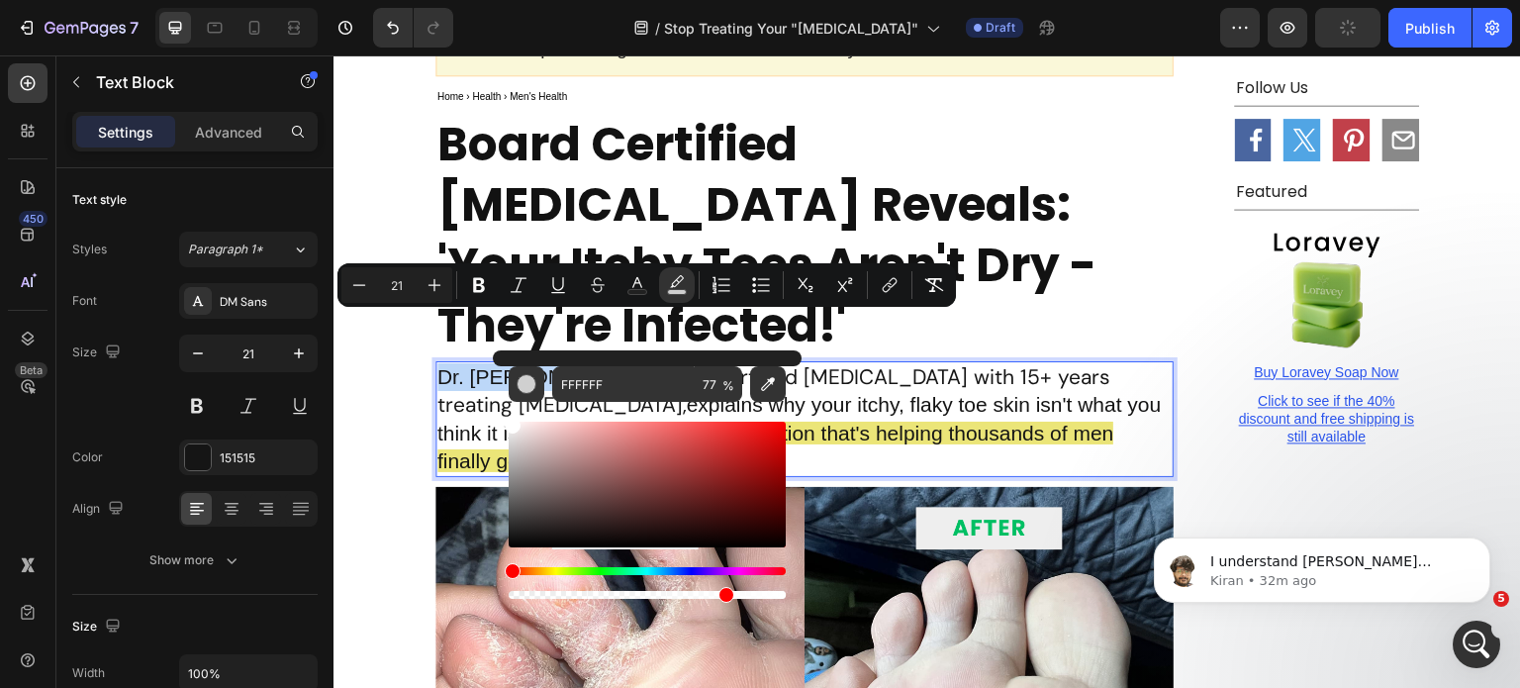
click at [816, 161] on p "Board Certified Dermatologist Reveals: 'Your Itchy Toes Aren't Dry - They're In…" at bounding box center [805, 235] width 734 height 242
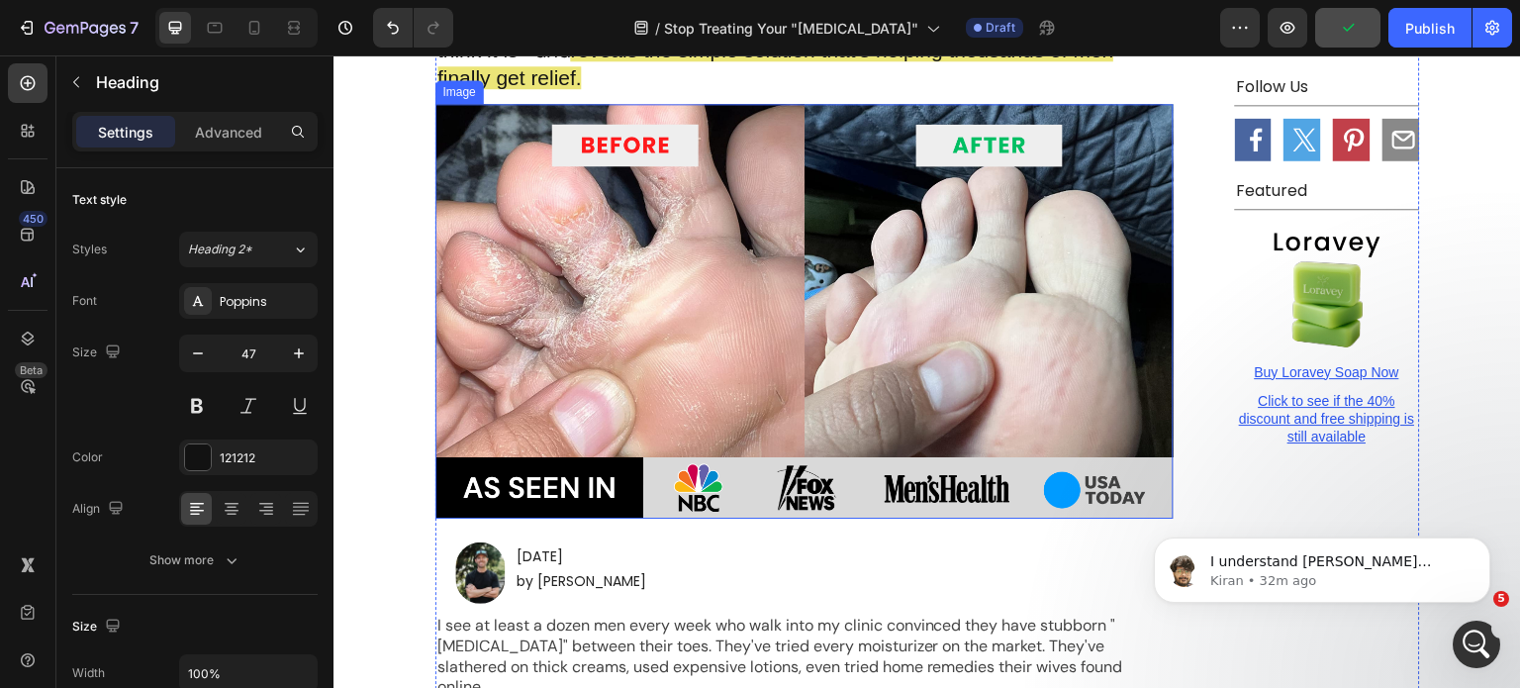
scroll to position [740, 0]
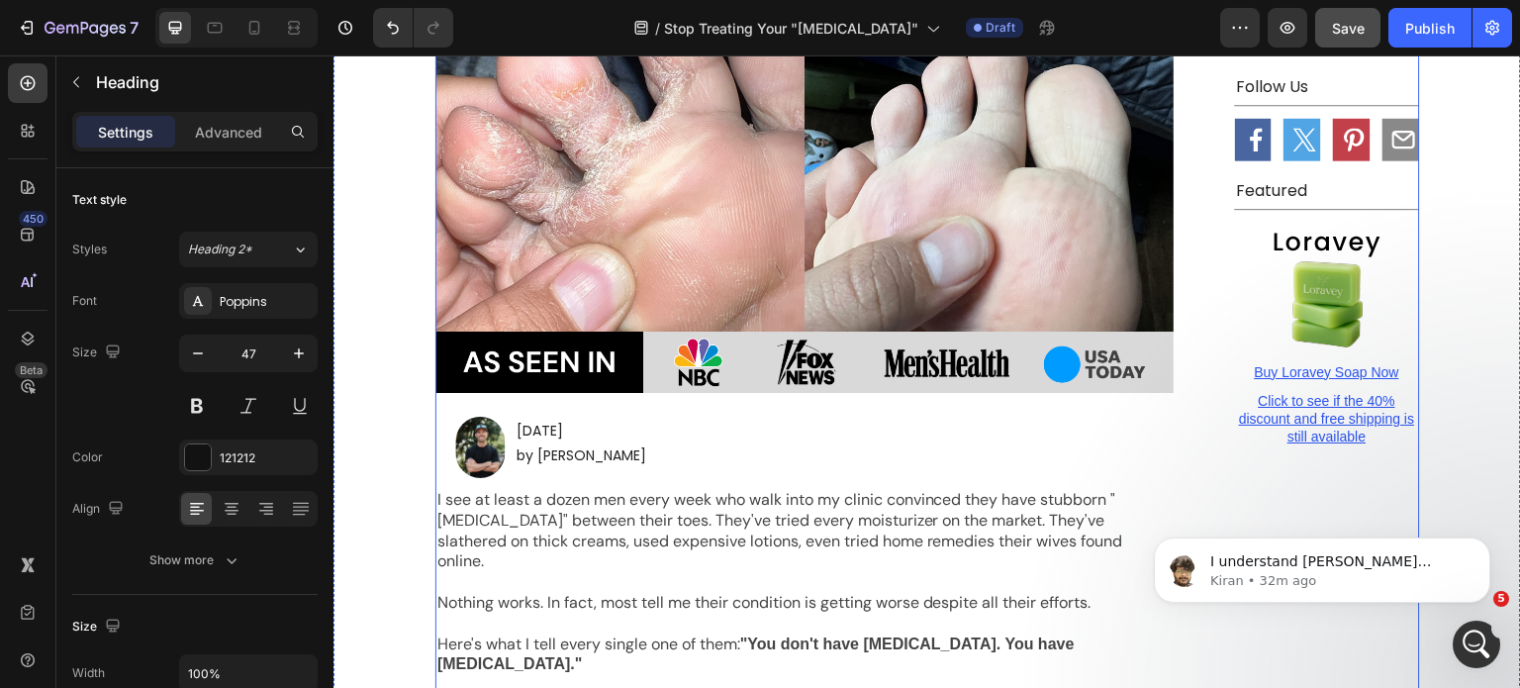
click at [478, 417] on img at bounding box center [479, 447] width 49 height 61
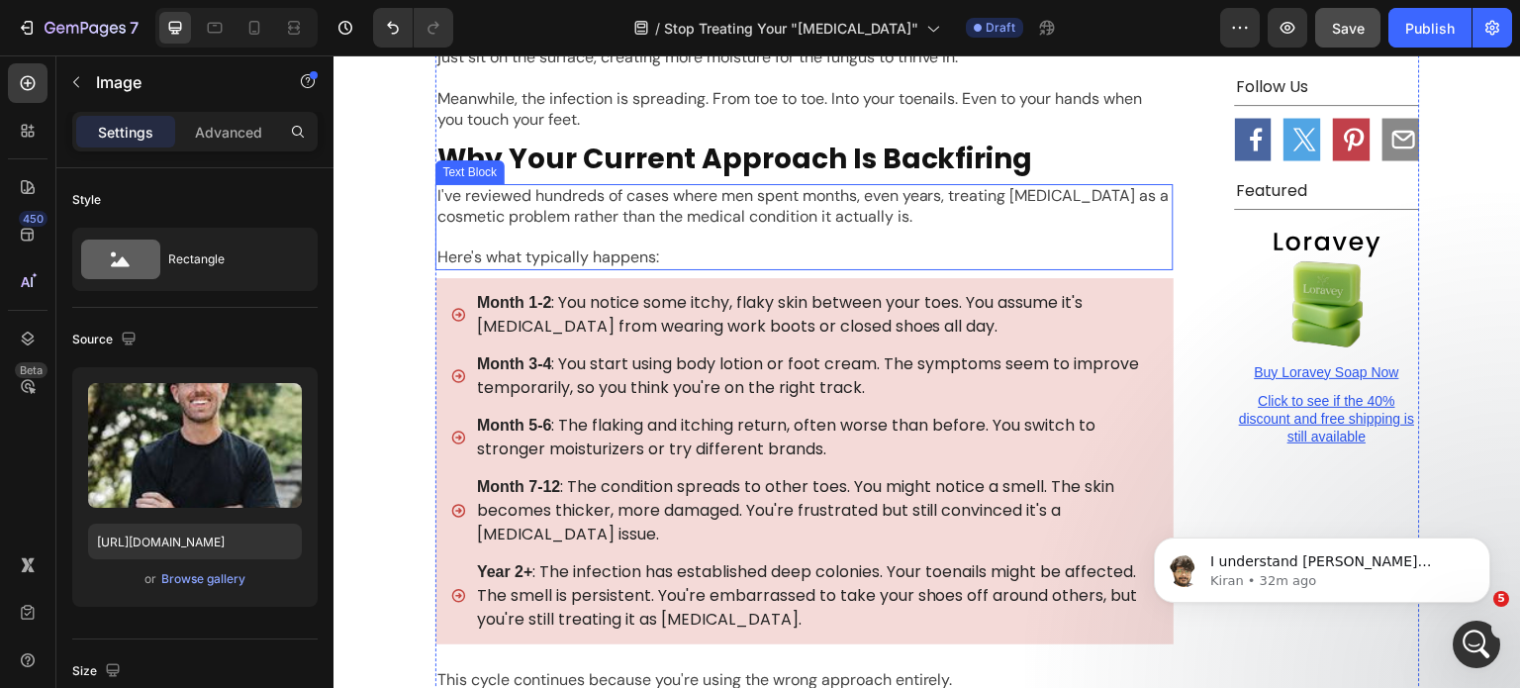
scroll to position [2501, 0]
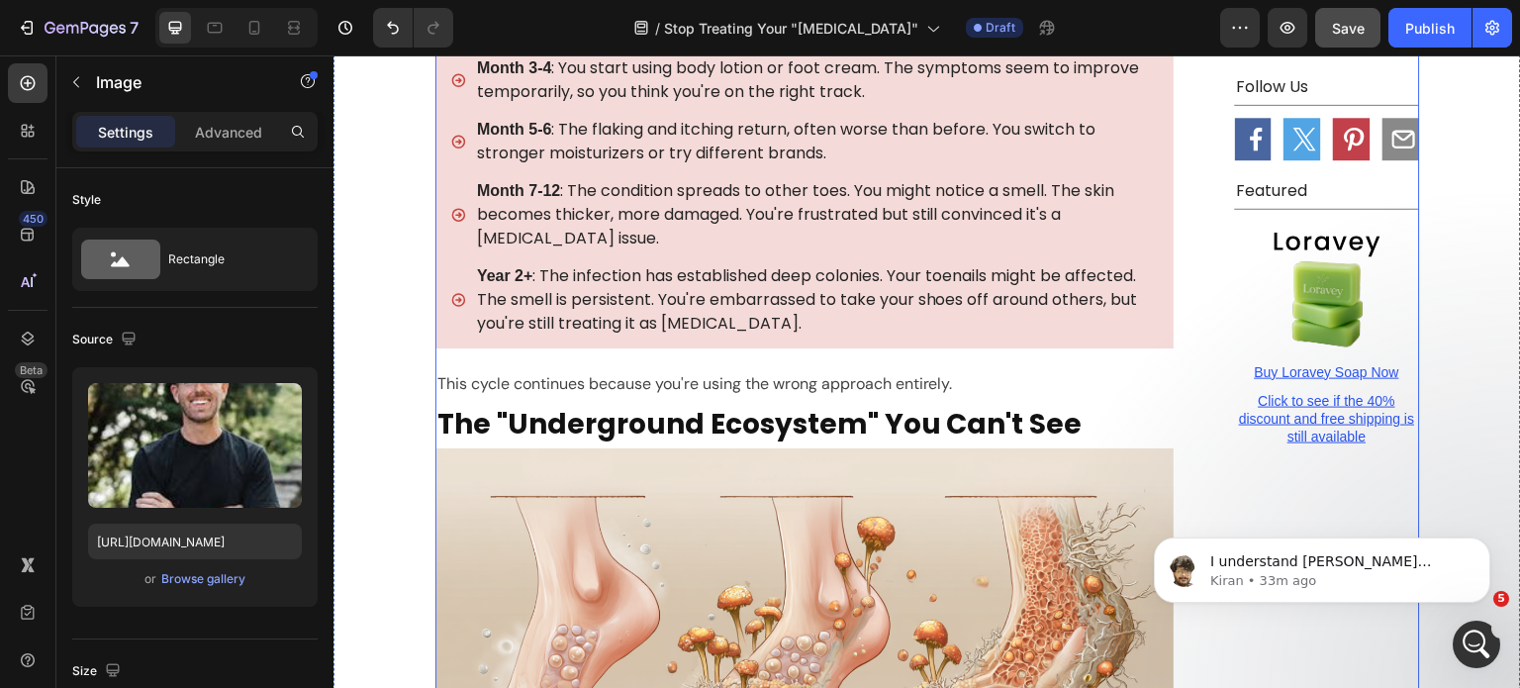
click at [819, 264] on p "Year 2+ : The infection has established deep colonies. Your toenails might be a…" at bounding box center [816, 299] width 679 height 71
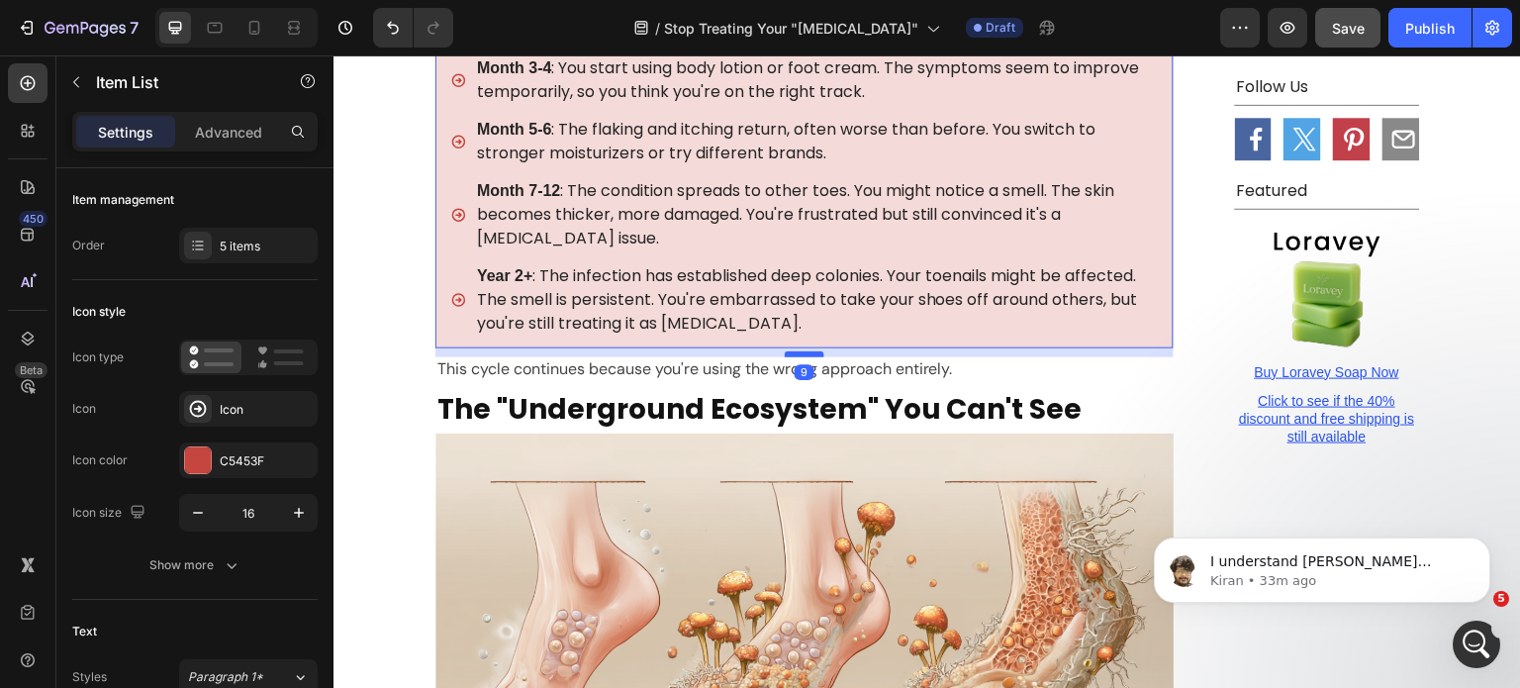
drag, startPoint x: 807, startPoint y: 260, endPoint x: 805, endPoint y: 245, distance: 15.0
click at [805, 351] on div at bounding box center [805, 354] width 40 height 6
type input "100%"
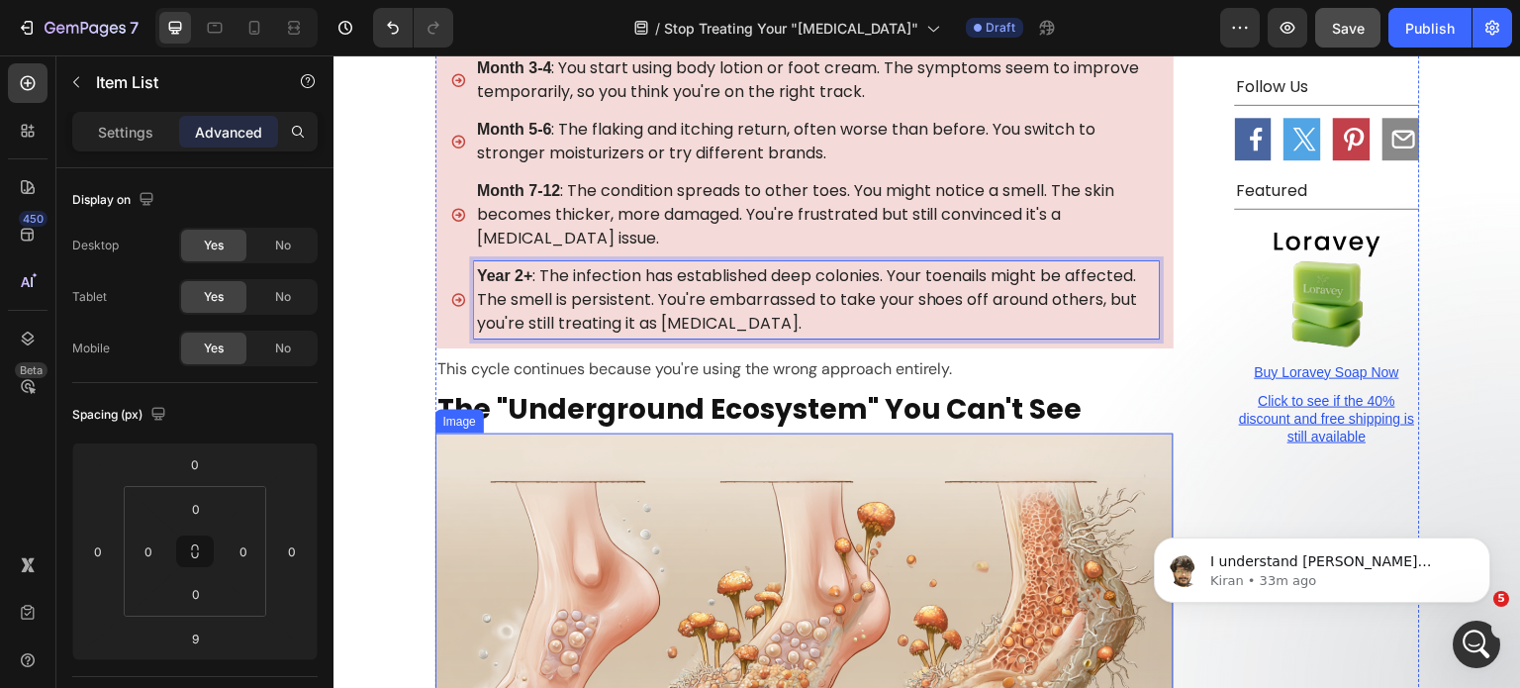
click at [915, 434] on img at bounding box center [805, 641] width 738 height 414
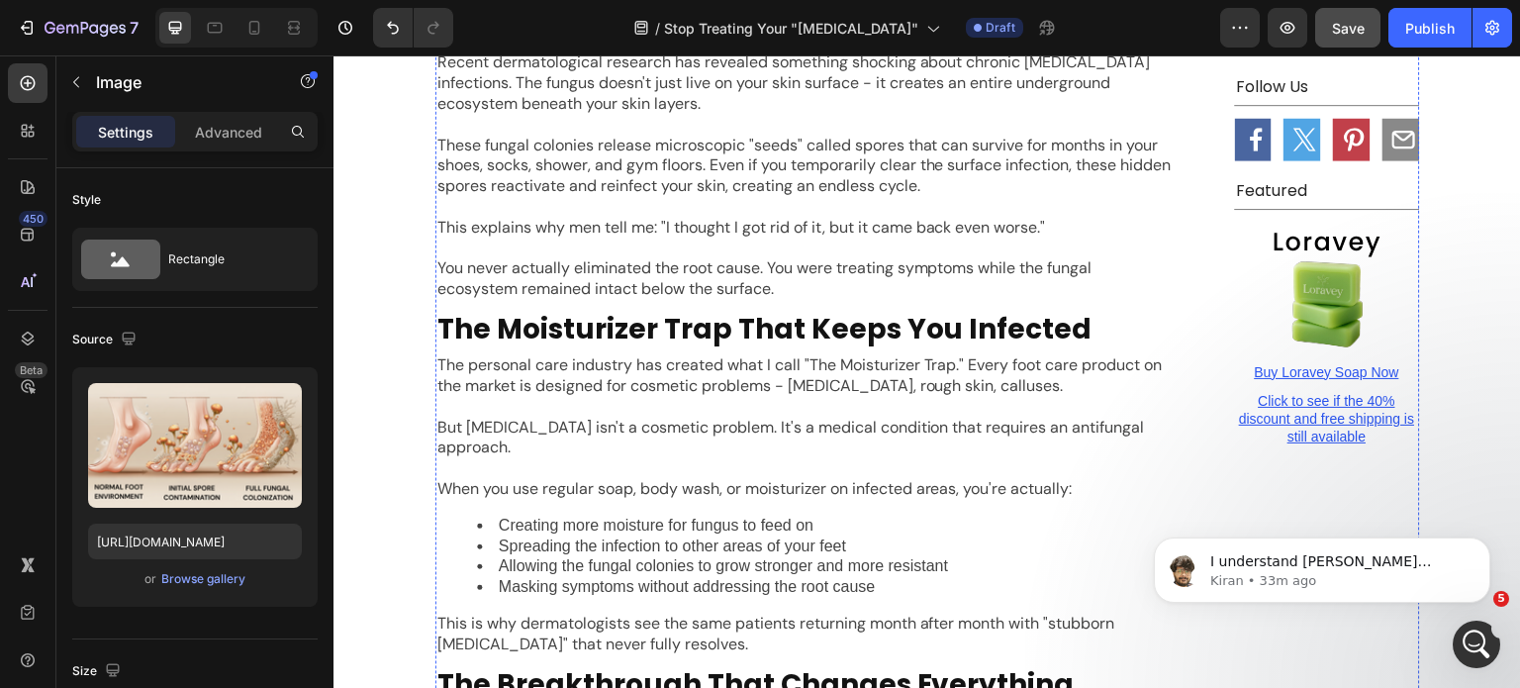
scroll to position [3314, 0]
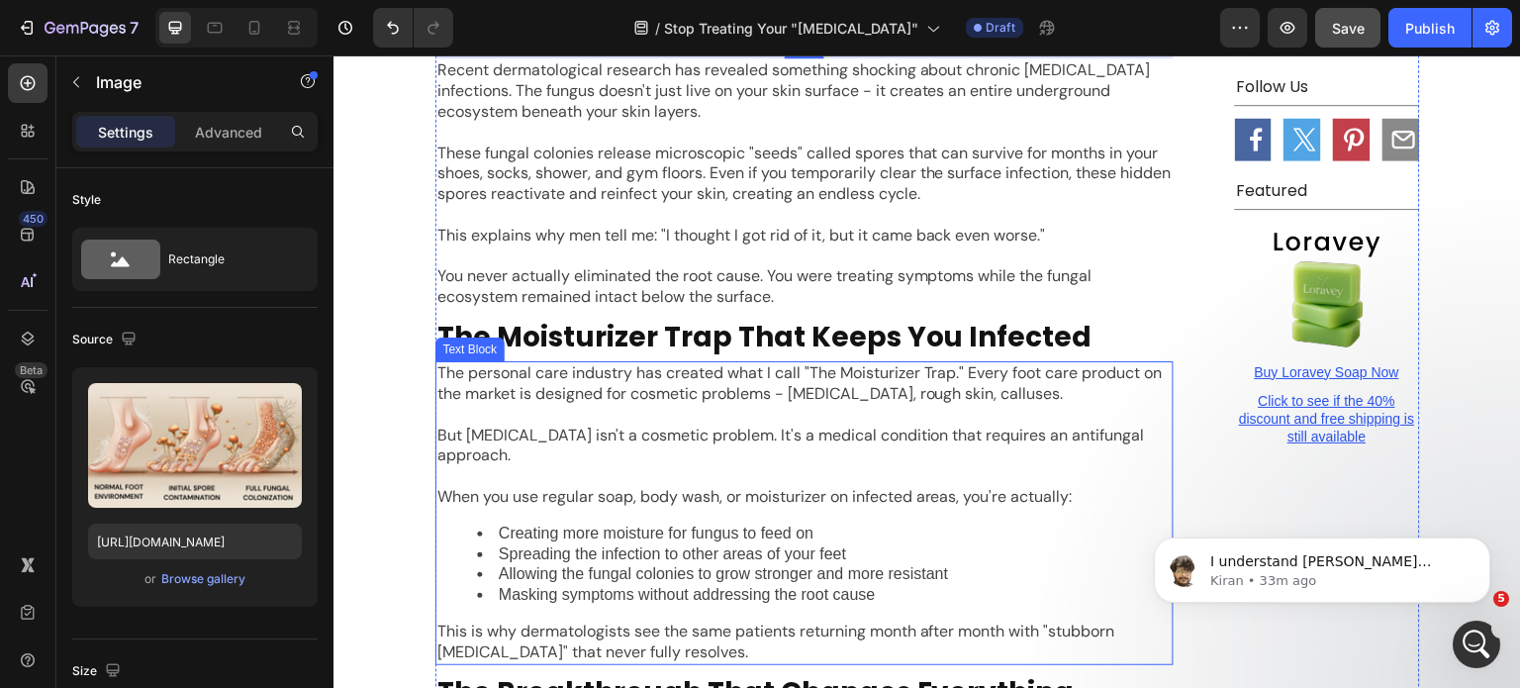
click at [700, 363] on p "The personal care industry has created what I call "The Moisturizer Trap." Ever…" at bounding box center [805, 384] width 734 height 42
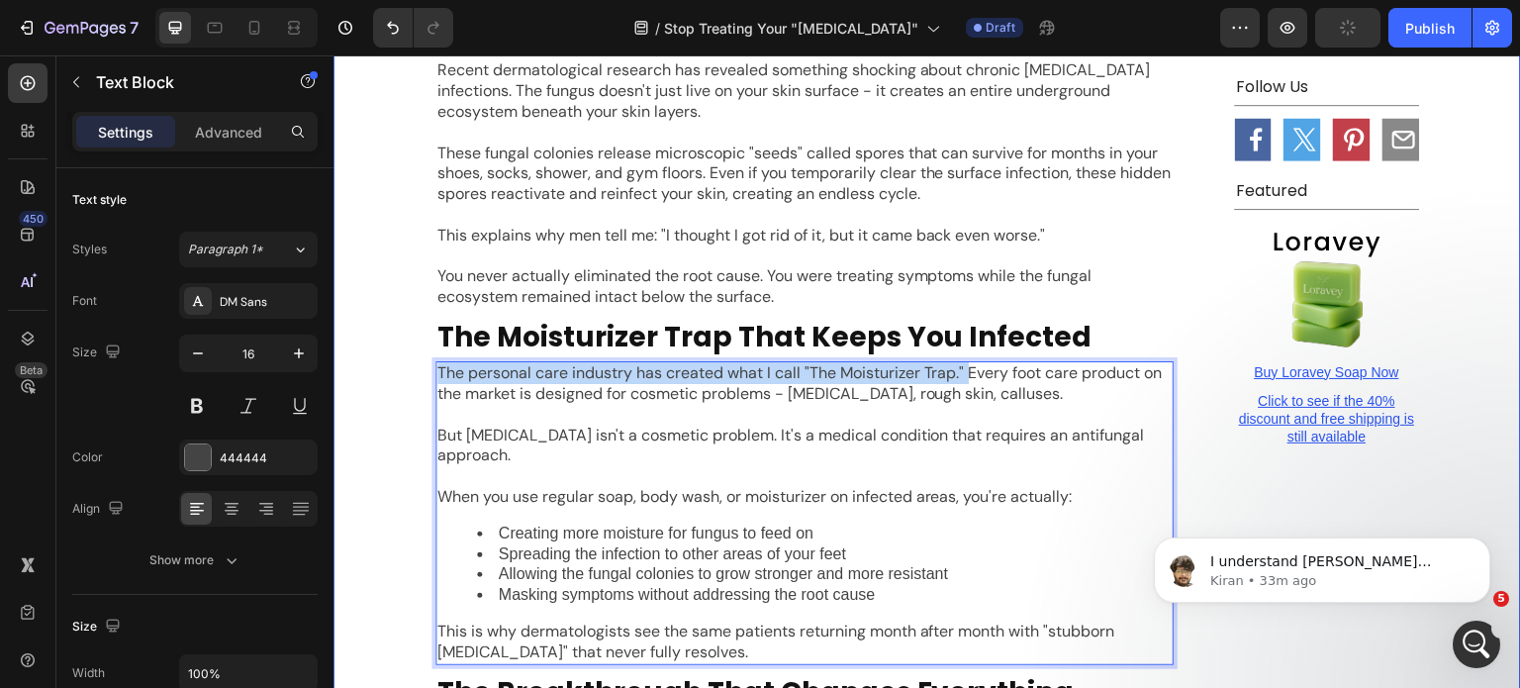
drag, startPoint x: 961, startPoint y: 267, endPoint x: 417, endPoint y: 273, distance: 544.5
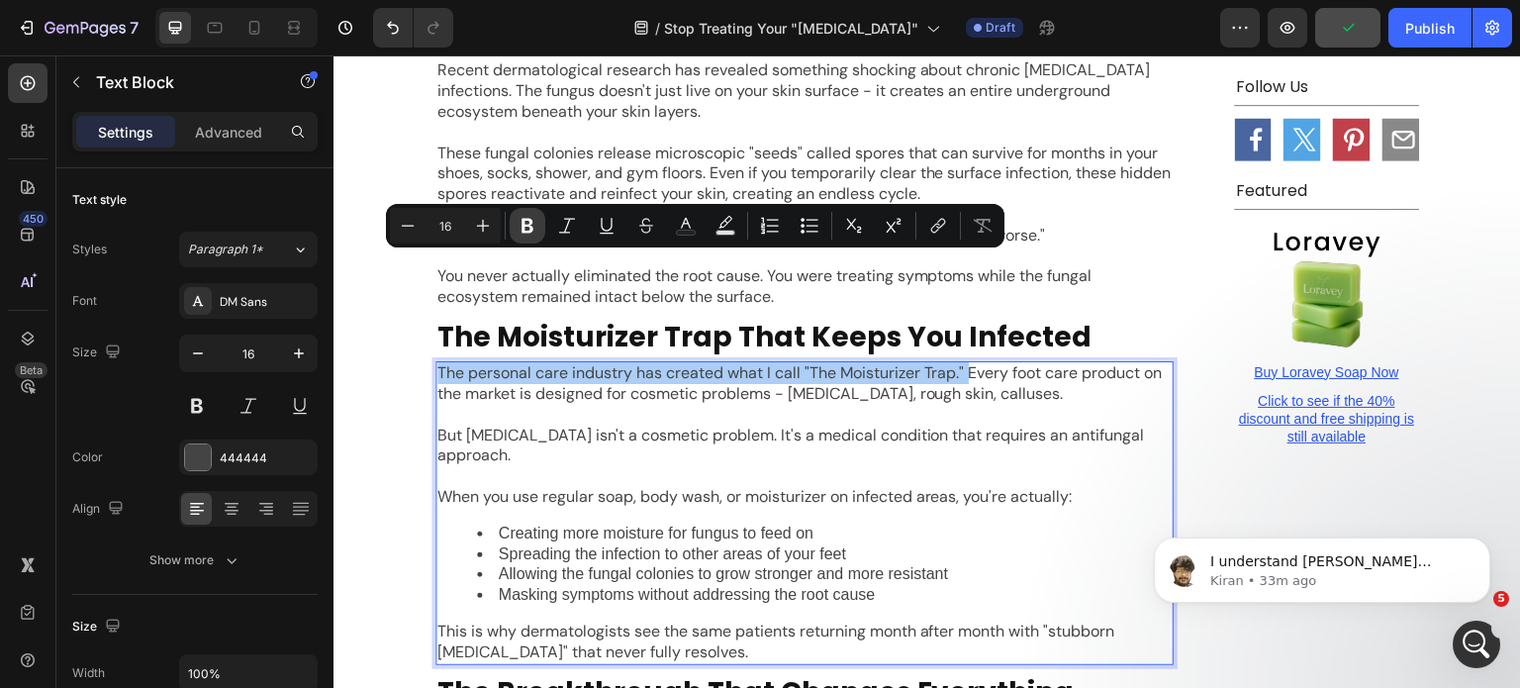
click at [530, 236] on icon "Editor contextual toolbar" at bounding box center [528, 226] width 20 height 20
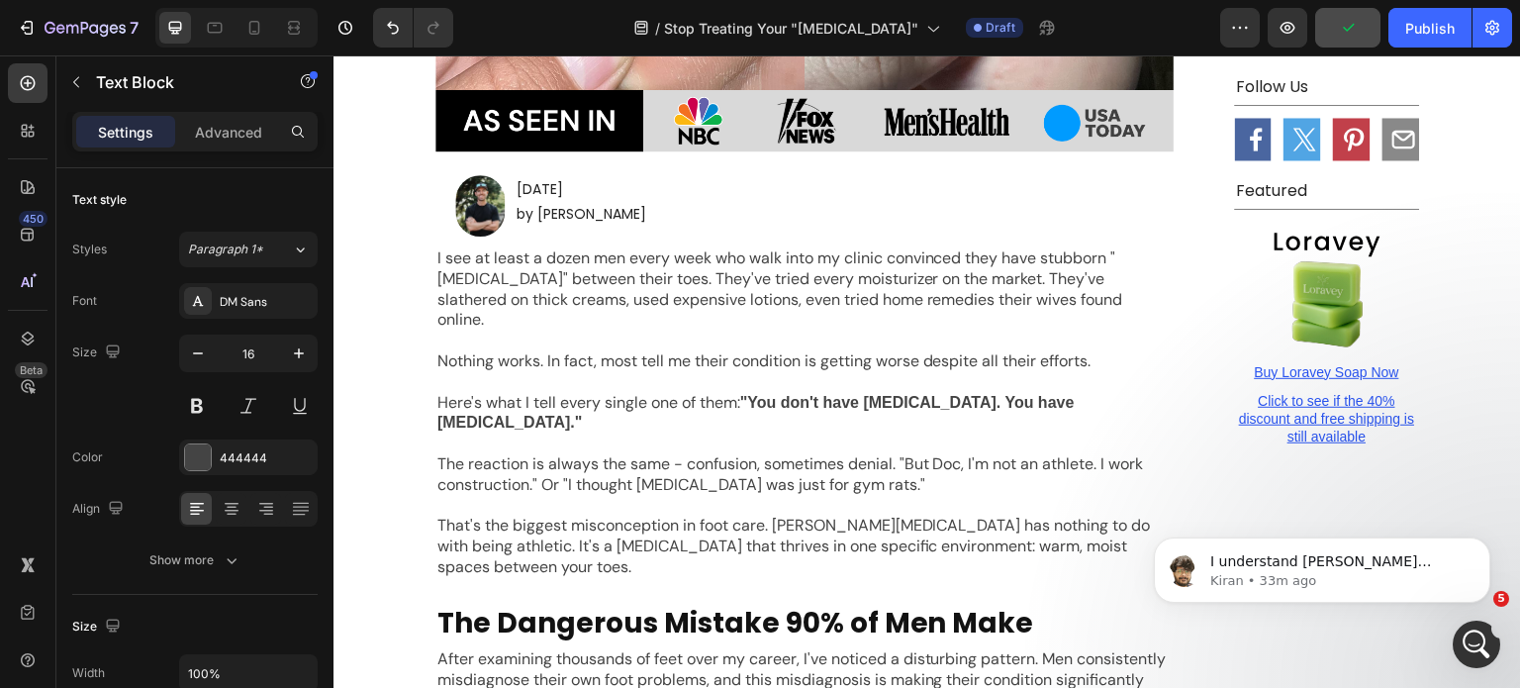
scroll to position [1429, 0]
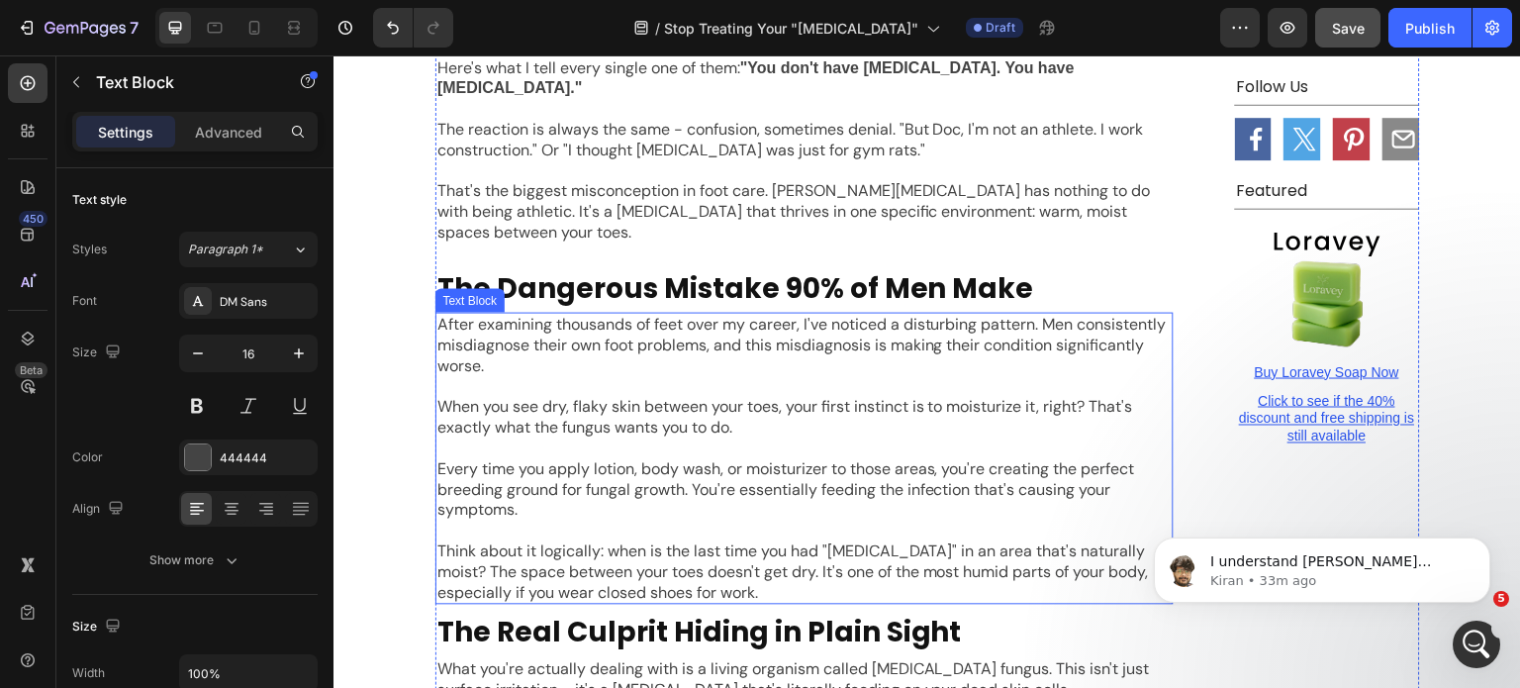
click at [830, 315] on p "After examining thousands of feet over my career, I've noticed a disturbing pat…" at bounding box center [805, 345] width 734 height 61
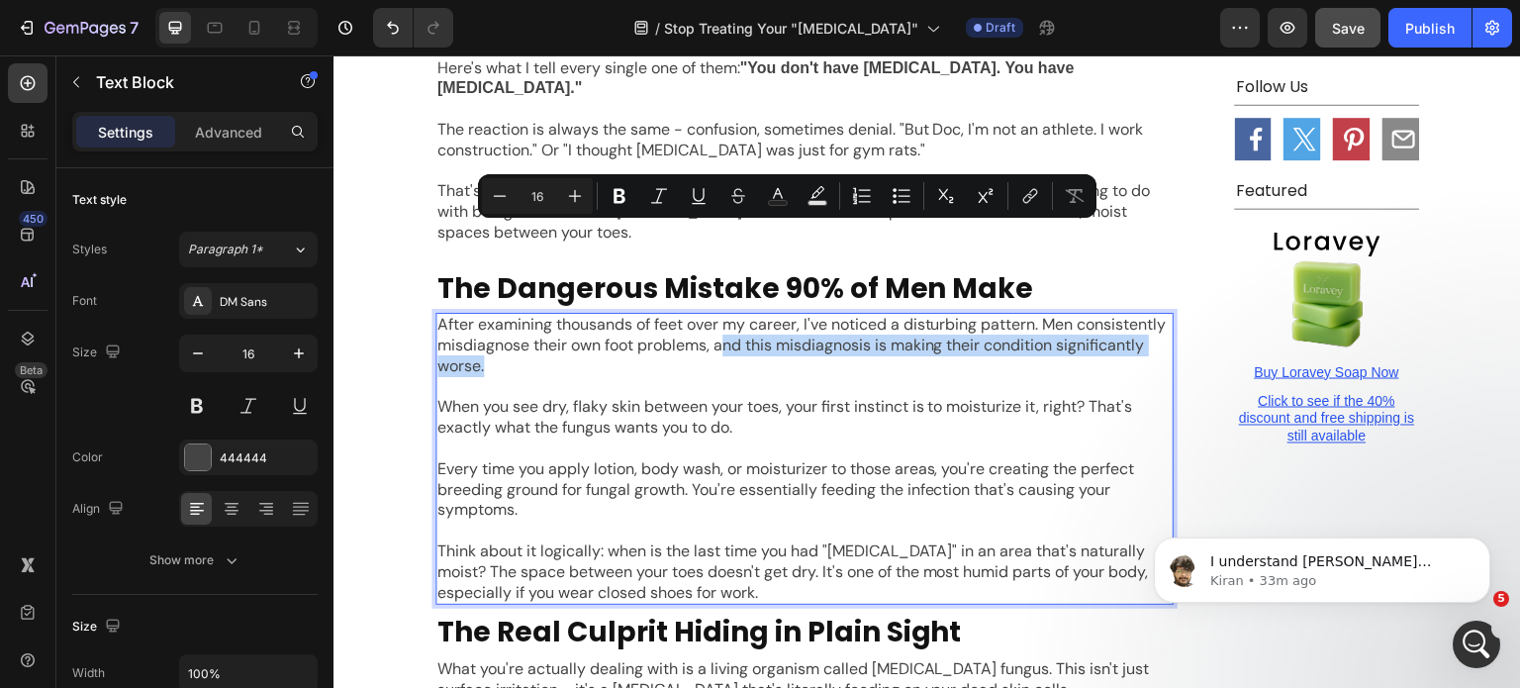
drag, startPoint x: 808, startPoint y: 237, endPoint x: 833, endPoint y: 264, distance: 37.8
click at [833, 315] on p "After examining thousands of feet over my career, I've noticed a disturbing pat…" at bounding box center [805, 345] width 734 height 61
drag, startPoint x: 821, startPoint y: 251, endPoint x: 805, endPoint y: 244, distance: 17.7
click at [820, 315] on p "After examining thousands of feet over my career, I've noticed a disturbing pat…" at bounding box center [805, 345] width 734 height 61
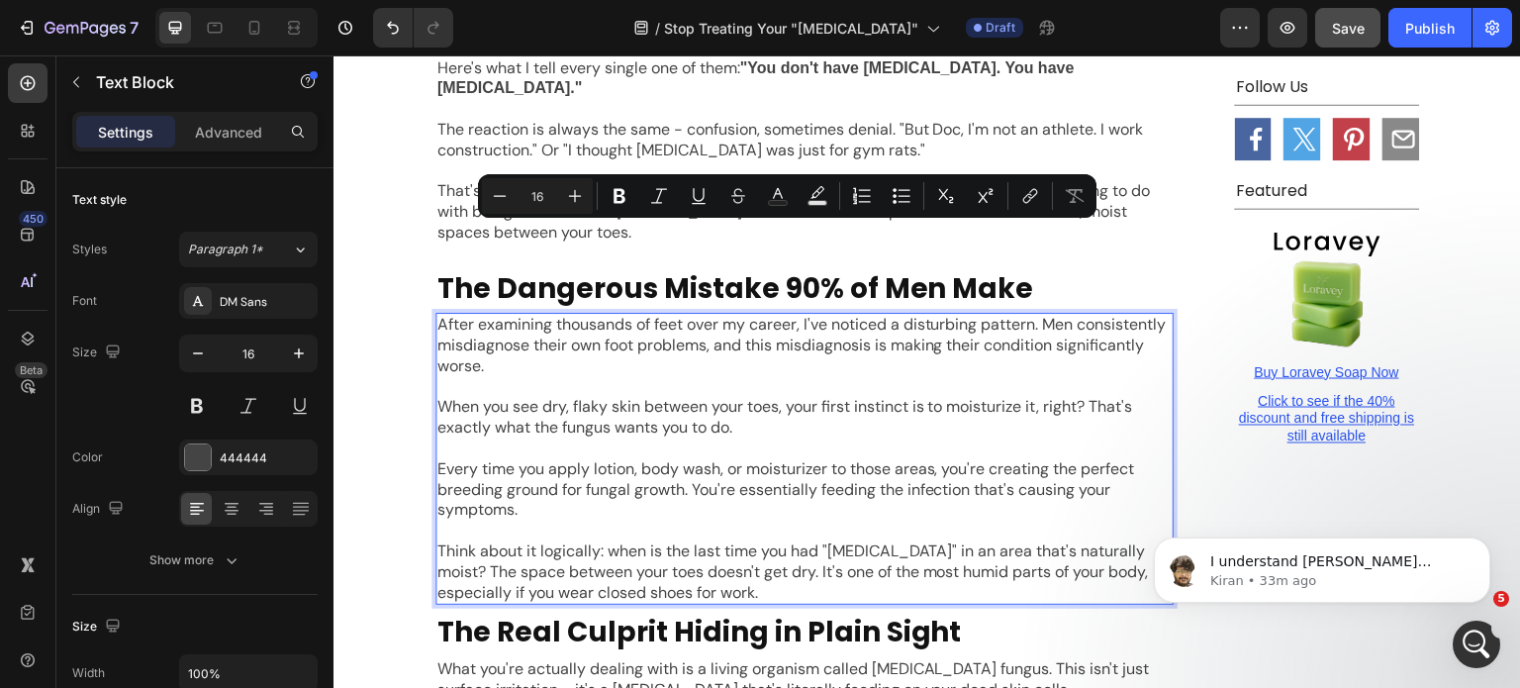
click at [804, 315] on p "After examining thousands of feet over my career, I've noticed a disturbing pat…" at bounding box center [805, 345] width 734 height 61
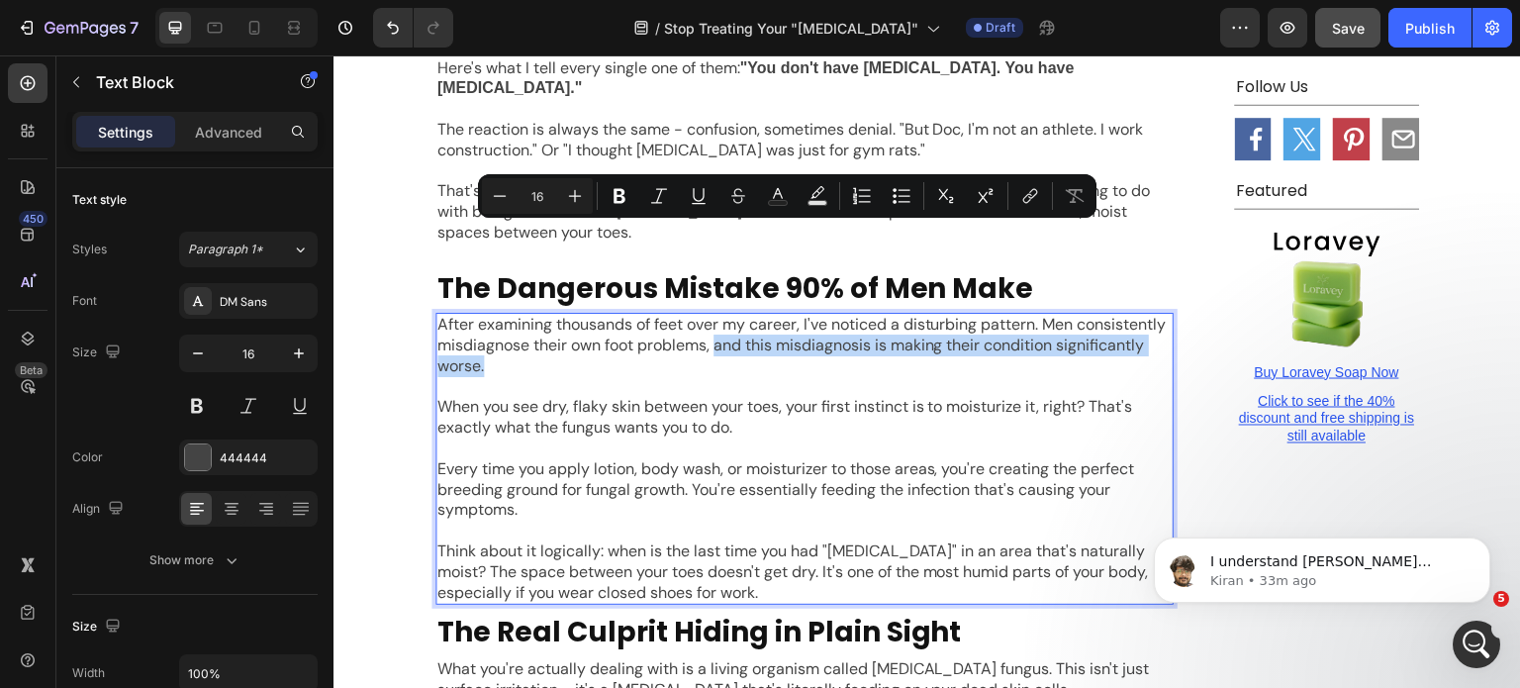
drag, startPoint x: 804, startPoint y: 239, endPoint x: 817, endPoint y: 253, distance: 19.6
click at [817, 315] on p "After examining thousands of feet over my career, I've noticed a disturbing pat…" at bounding box center [805, 345] width 734 height 61
click at [626, 188] on icon "Editor contextual toolbar" at bounding box center [620, 196] width 20 height 20
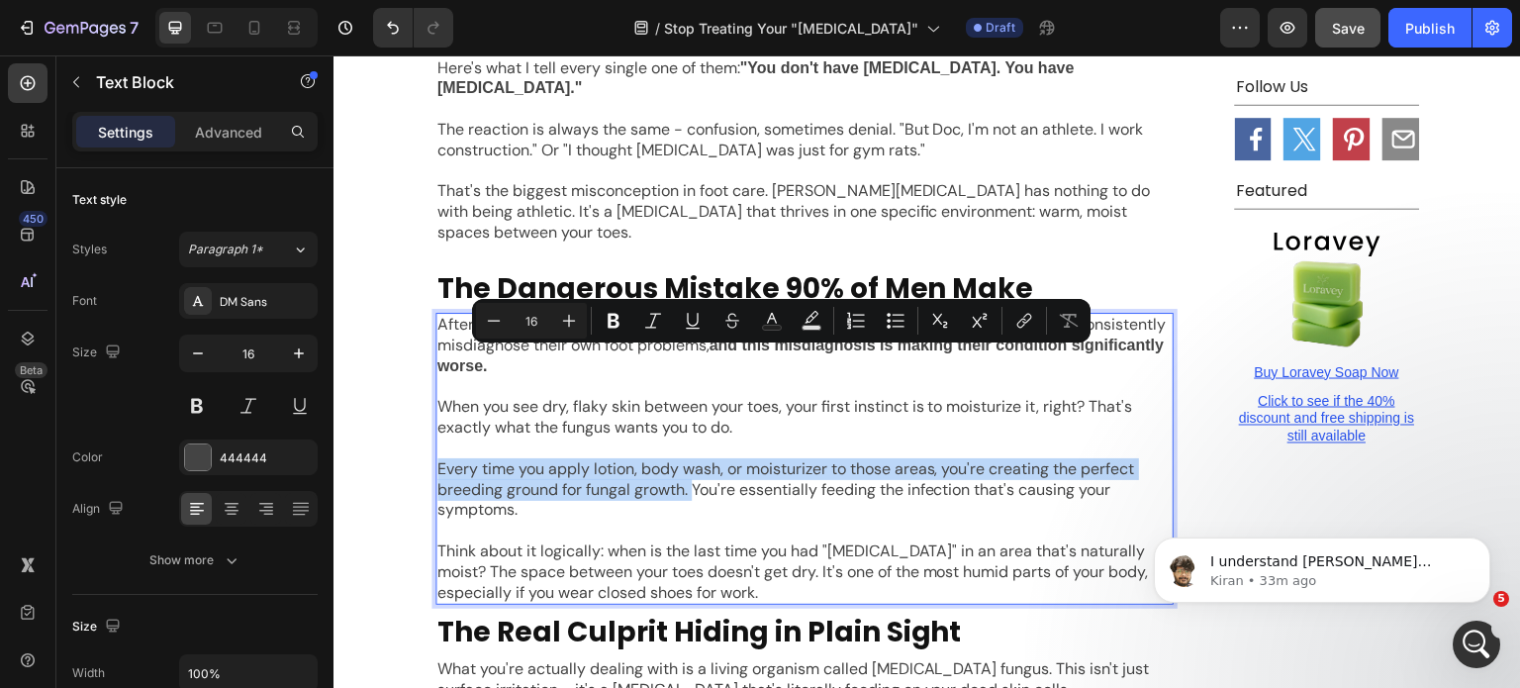
drag, startPoint x: 687, startPoint y: 382, endPoint x: 433, endPoint y: 352, distance: 256.1
click at [438, 459] on p "Every time you apply lotion, body wash, or moisturizer to those areas, you're c…" at bounding box center [805, 489] width 734 height 61
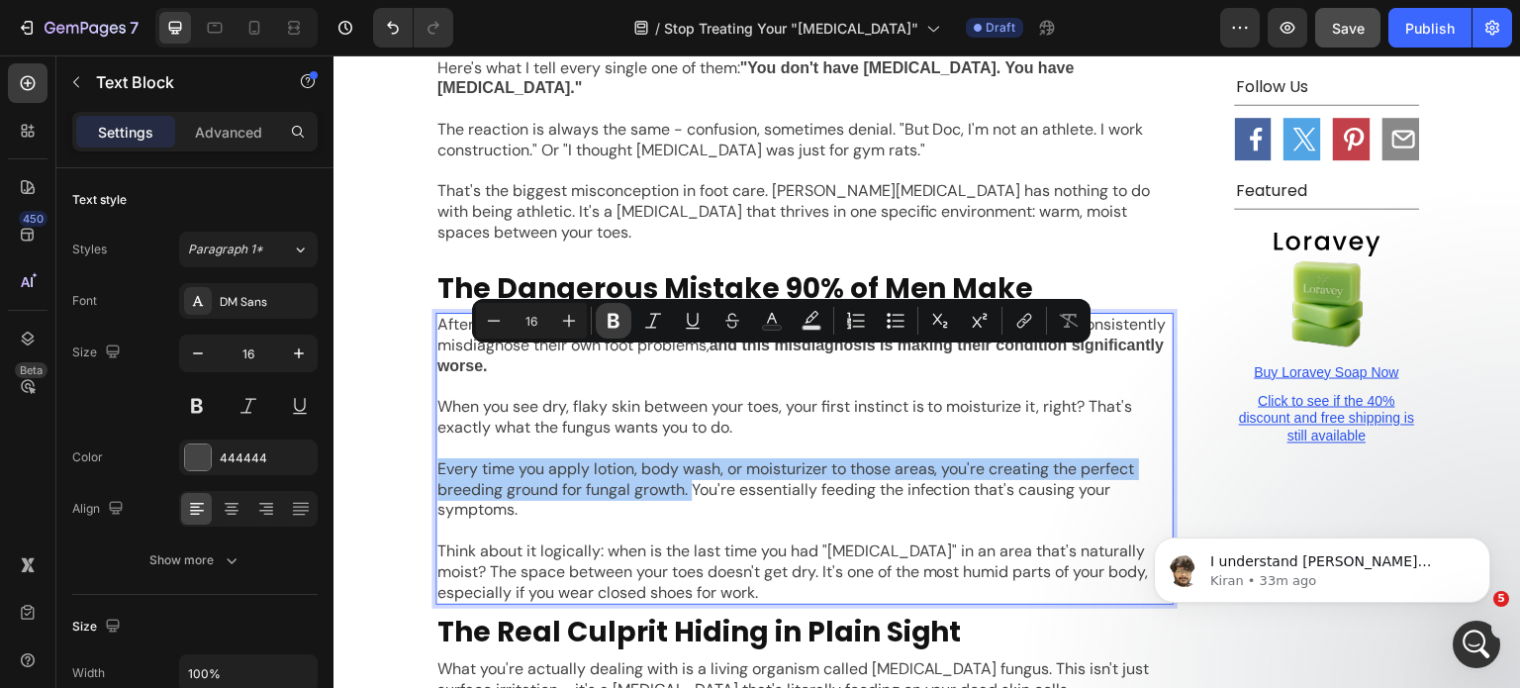
click at [613, 329] on icon "Editor contextual toolbar" at bounding box center [614, 321] width 20 height 20
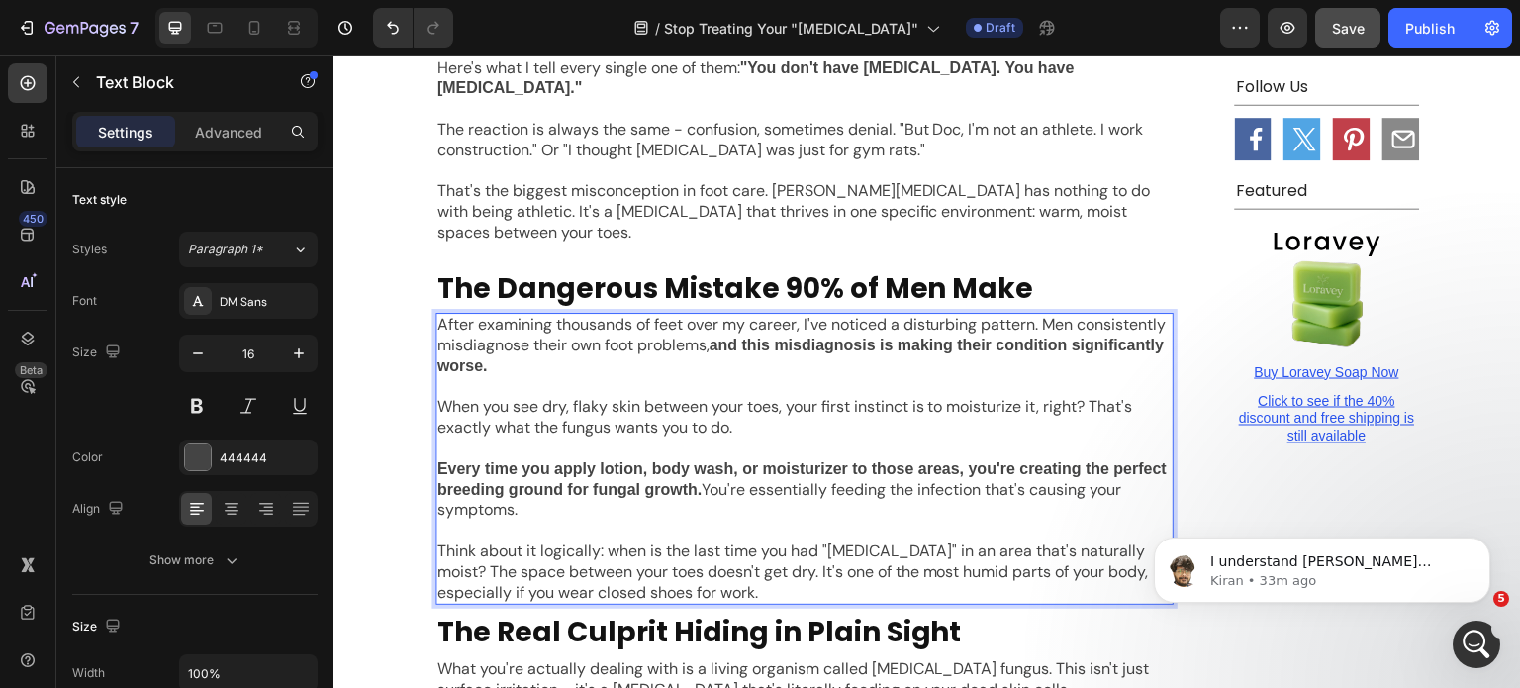
click at [640, 541] on p "Think about it logically: when is the last time you had "dry skin" in an area t…" at bounding box center [805, 571] width 734 height 61
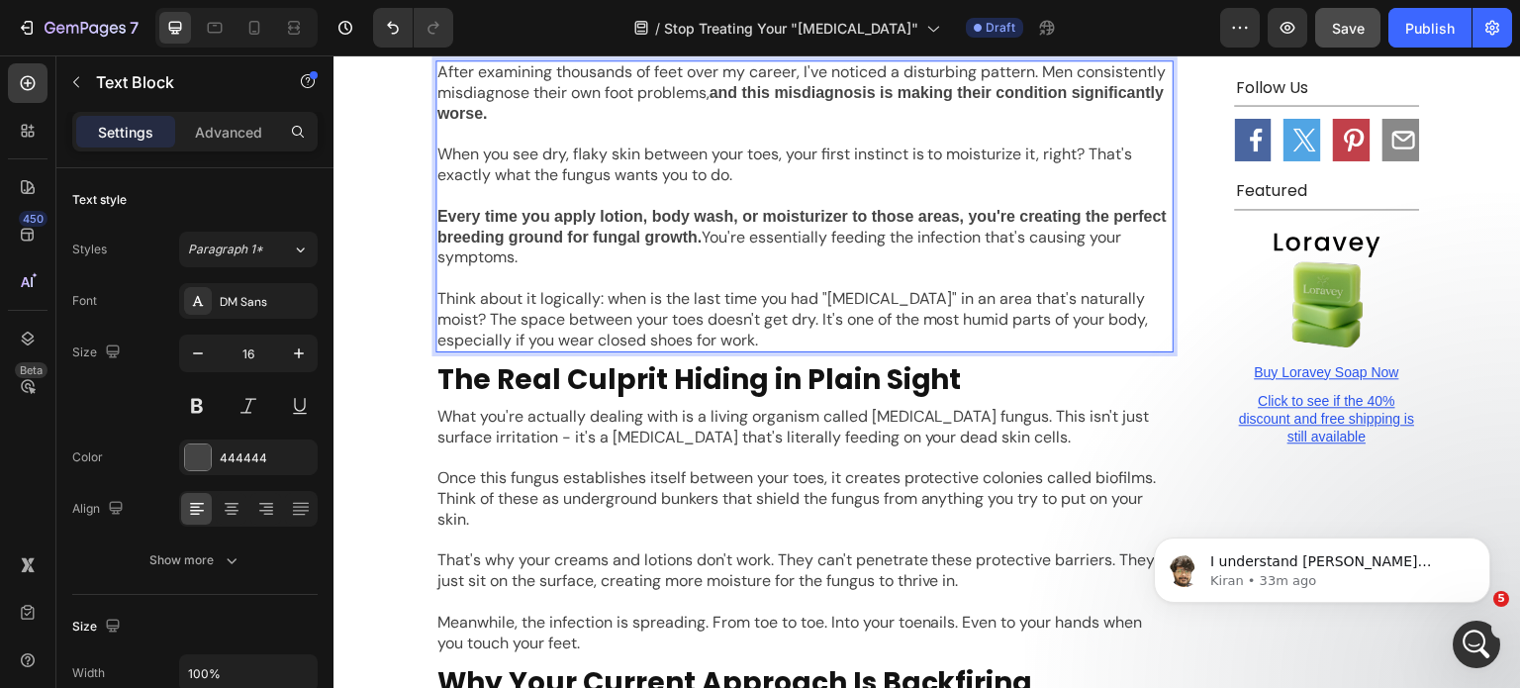
scroll to position [1726, 0]
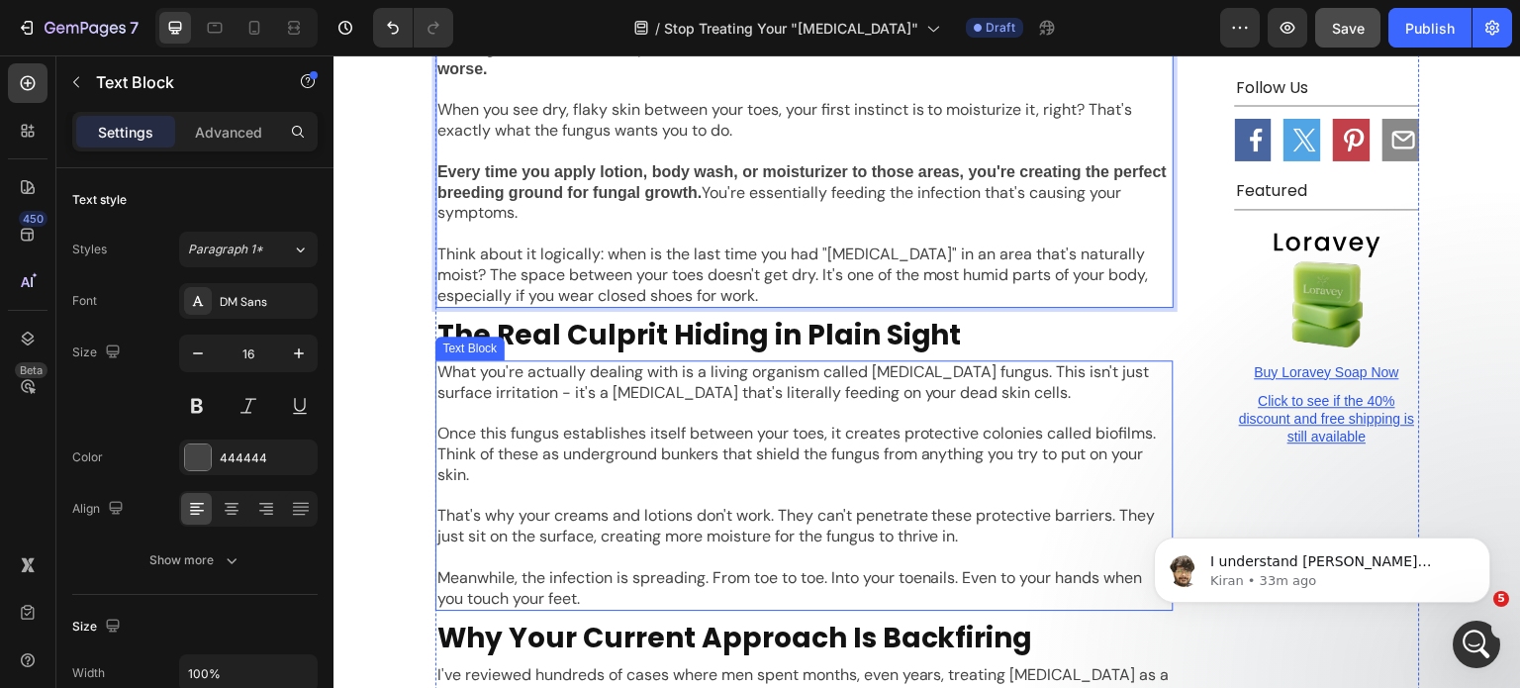
click at [726, 424] on p "Once this fungus establishes itself between your toes, it creates protective co…" at bounding box center [805, 454] width 734 height 61
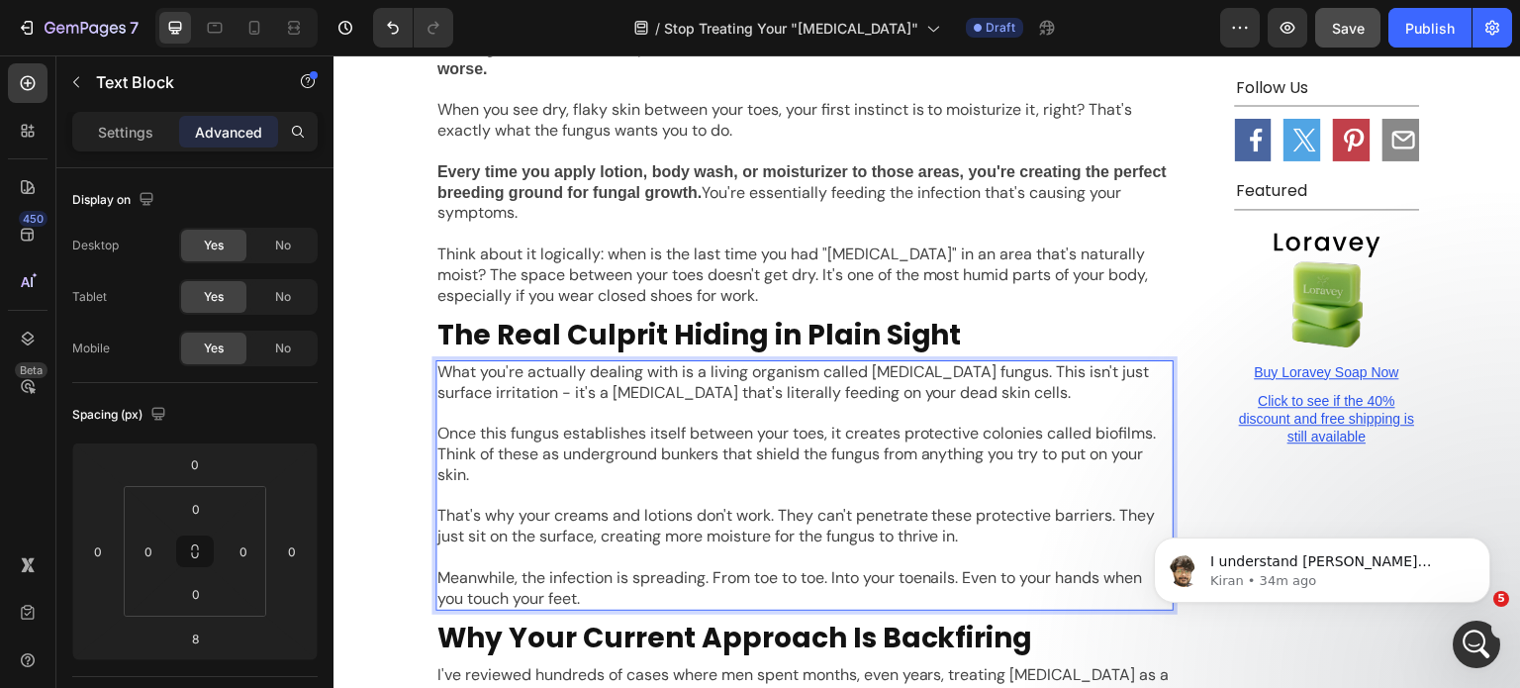
click at [785, 424] on p "Once this fungus establishes itself between your toes, it creates protective co…" at bounding box center [805, 454] width 734 height 61
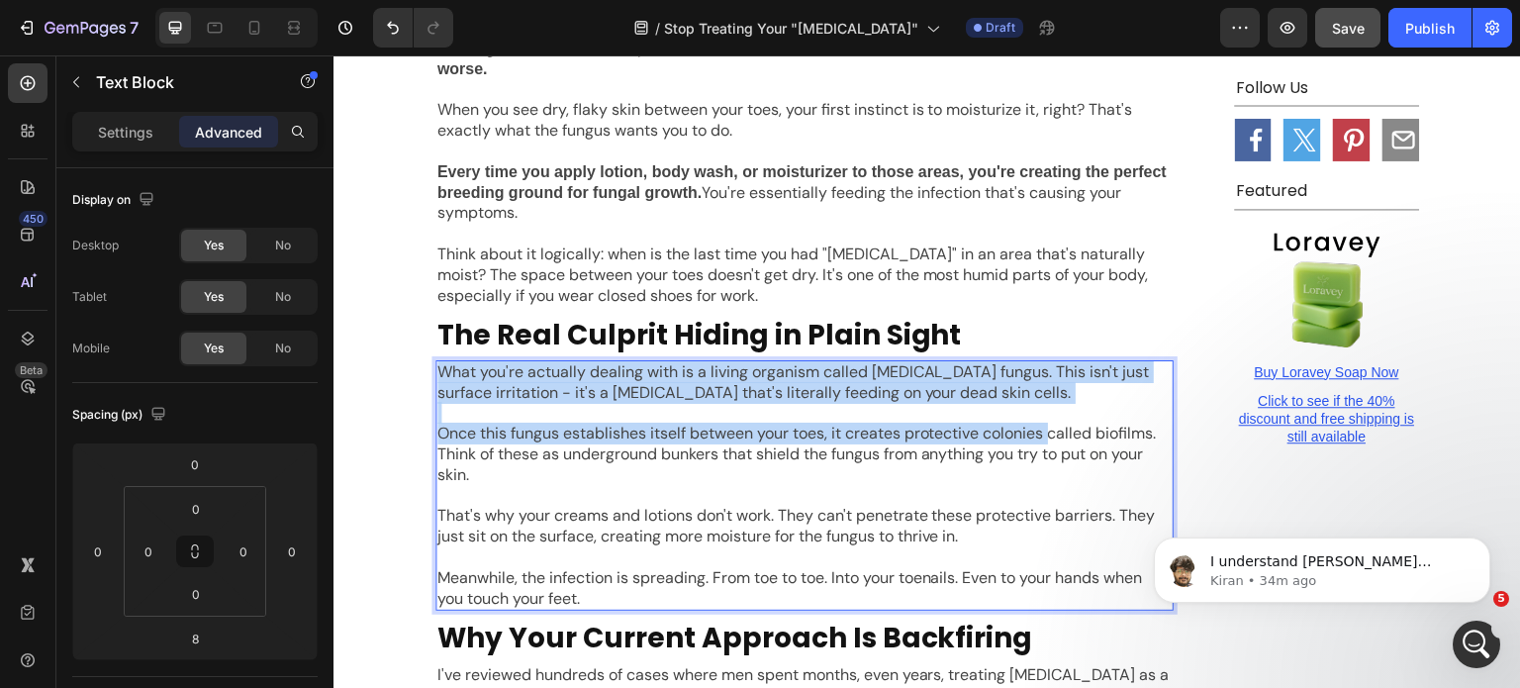
drag, startPoint x: 1158, startPoint y: 327, endPoint x: 1052, endPoint y: 330, distance: 106.0
click at [1055, 424] on p "Once this fungus establishes itself between your toes, it creates protective co…" at bounding box center [805, 454] width 734 height 61
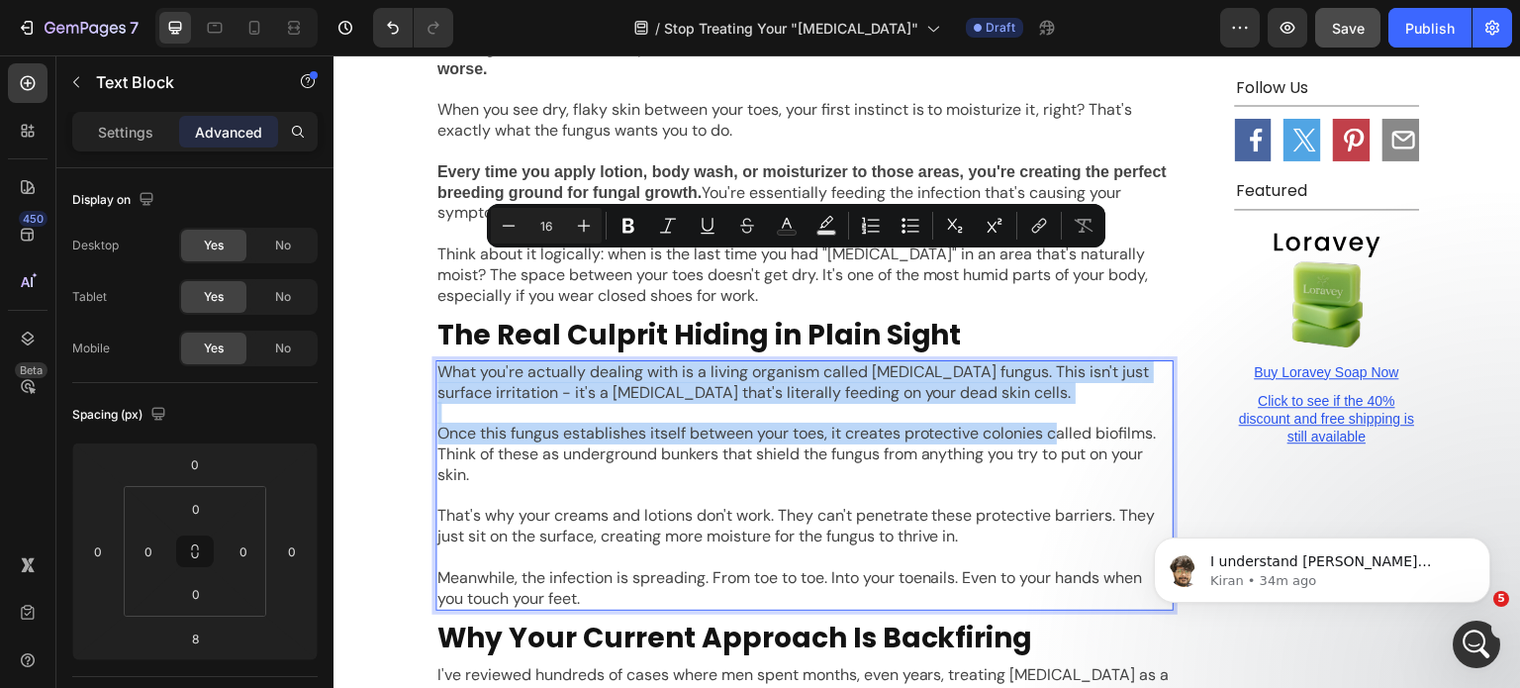
click at [1055, 424] on p "Once this fungus establishes itself between your toes, it creates protective co…" at bounding box center [805, 454] width 734 height 61
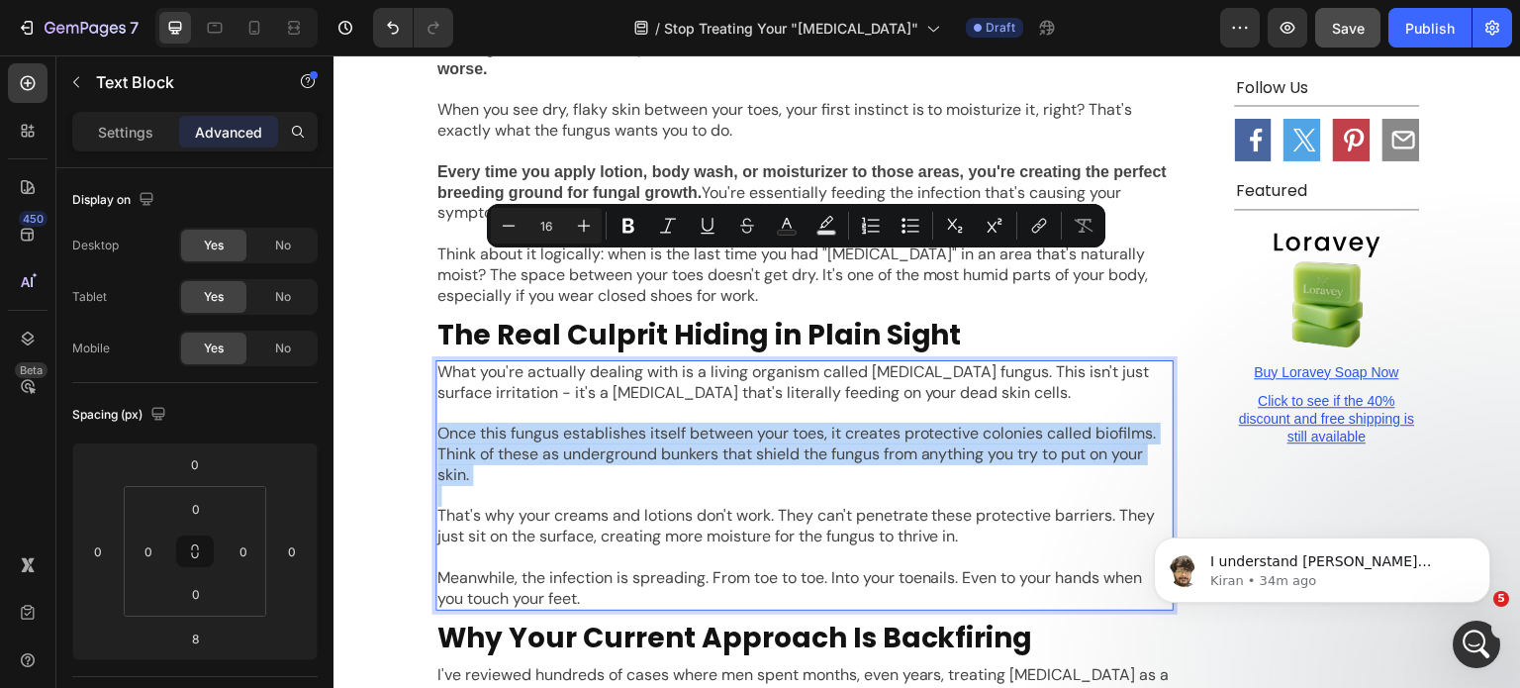
click at [1055, 424] on p "Once this fungus establishes itself between your toes, it creates protective co…" at bounding box center [805, 454] width 734 height 61
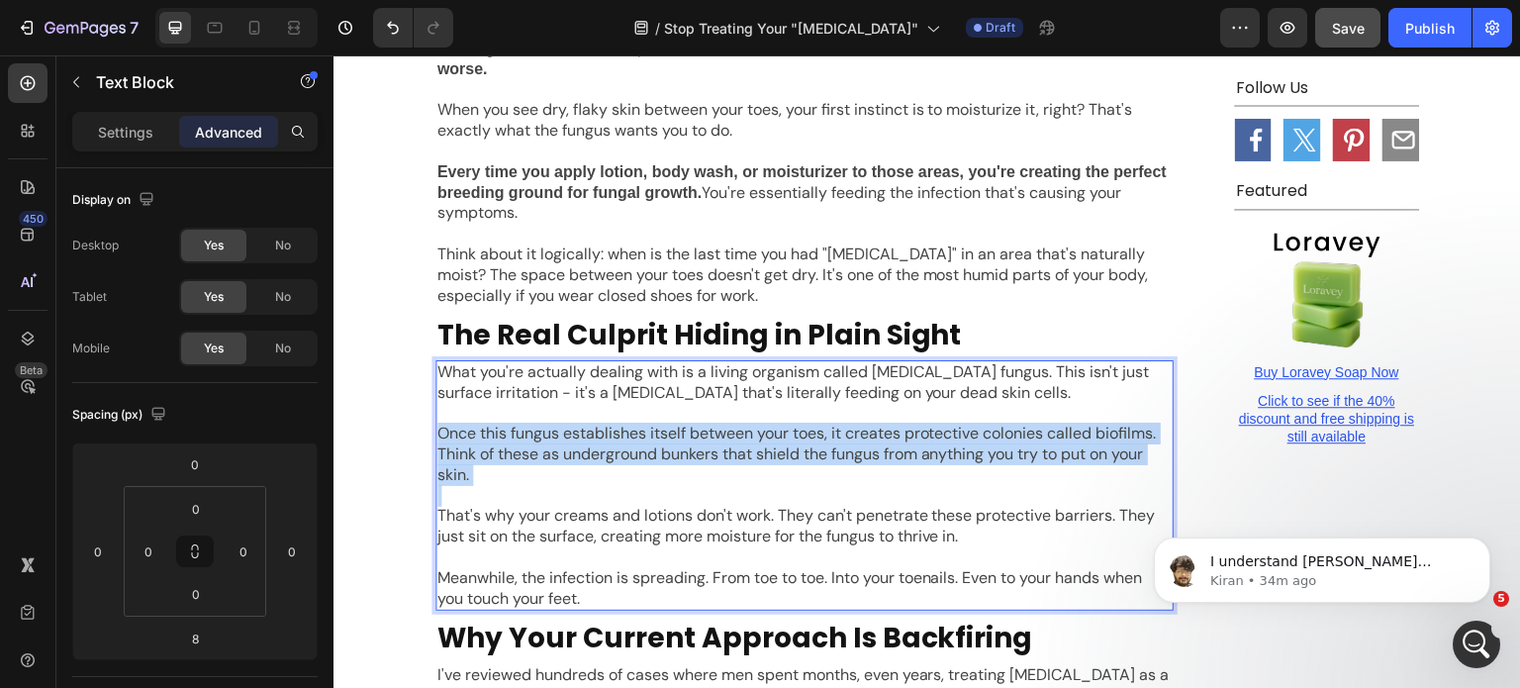
click at [450, 424] on p "Once this fungus establishes itself between your toes, it creates protective co…" at bounding box center [805, 454] width 734 height 61
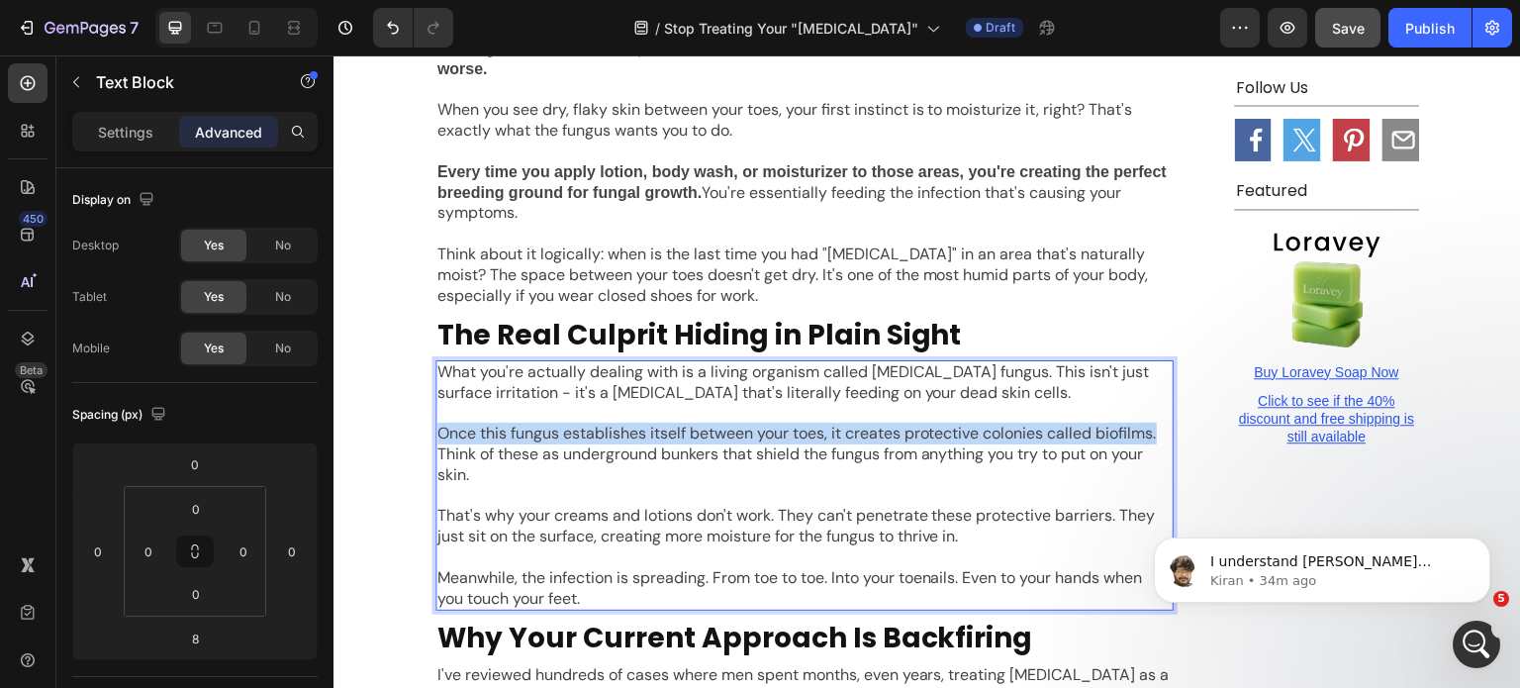
drag, startPoint x: 431, startPoint y: 333, endPoint x: 1162, endPoint y: 332, distance: 731.5
click at [1162, 424] on p "Once this fungus establishes itself between your toes, it creates protective co…" at bounding box center [805, 454] width 734 height 61
click at [719, 318] on p "The Real Culprit Hiding in Plain Sight" at bounding box center [805, 336] width 734 height 36
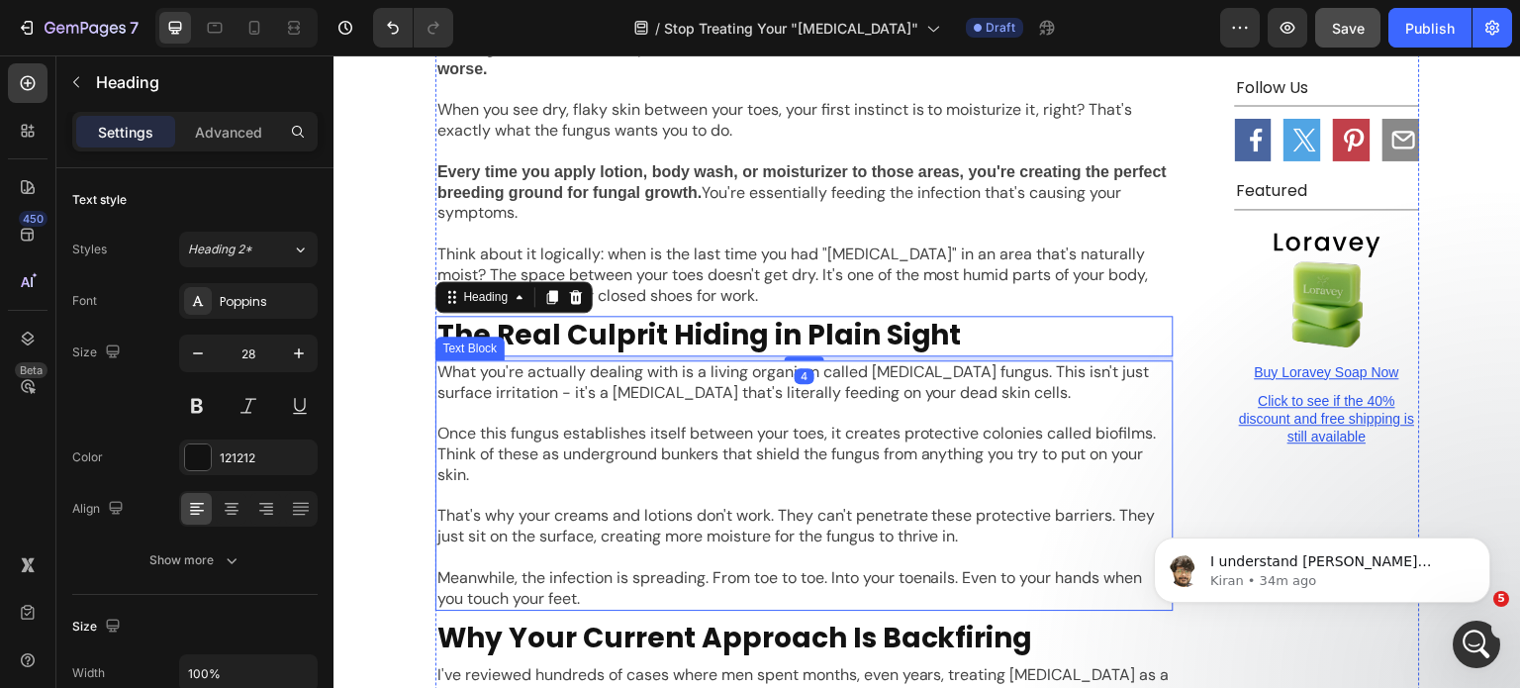
click at [527, 403] on p "Rich Text Editor. Editing area: main" at bounding box center [805, 413] width 734 height 21
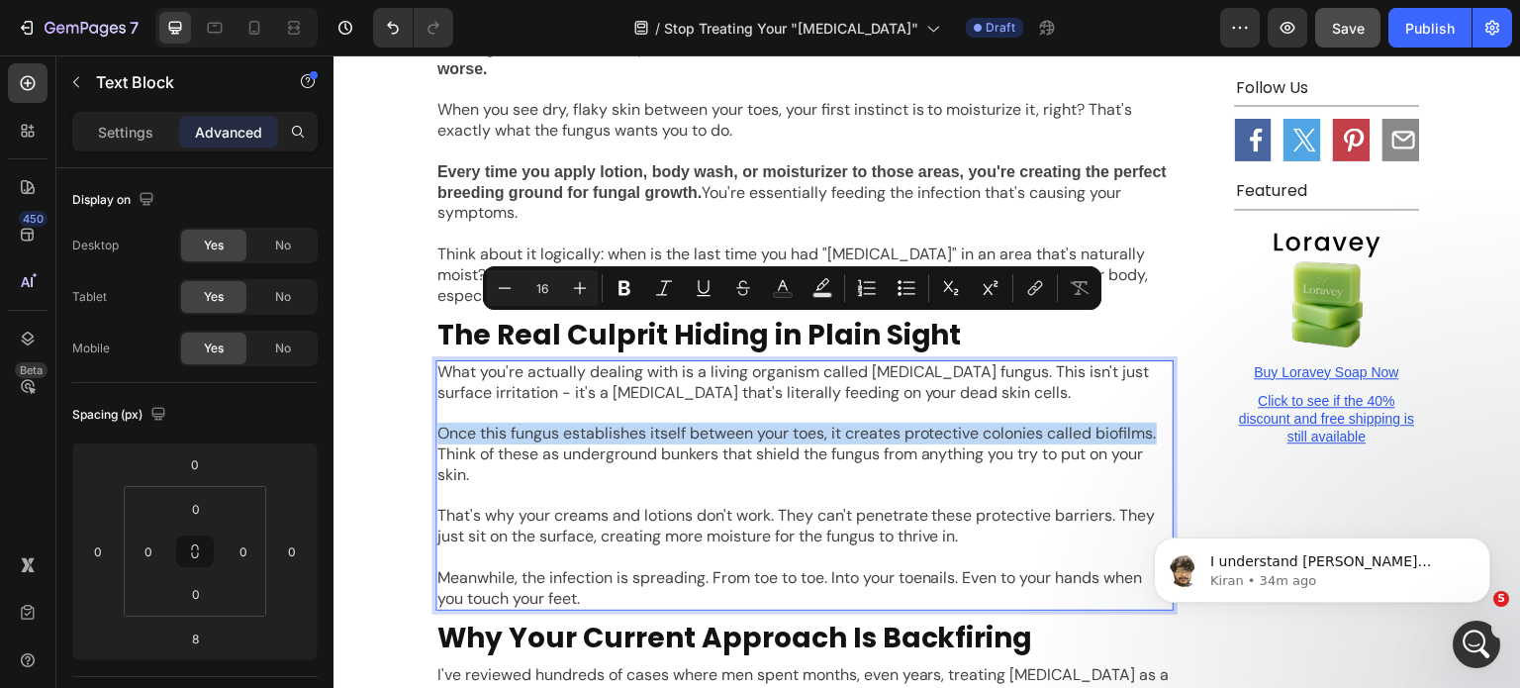
drag, startPoint x: 435, startPoint y: 329, endPoint x: 1159, endPoint y: 330, distance: 724.6
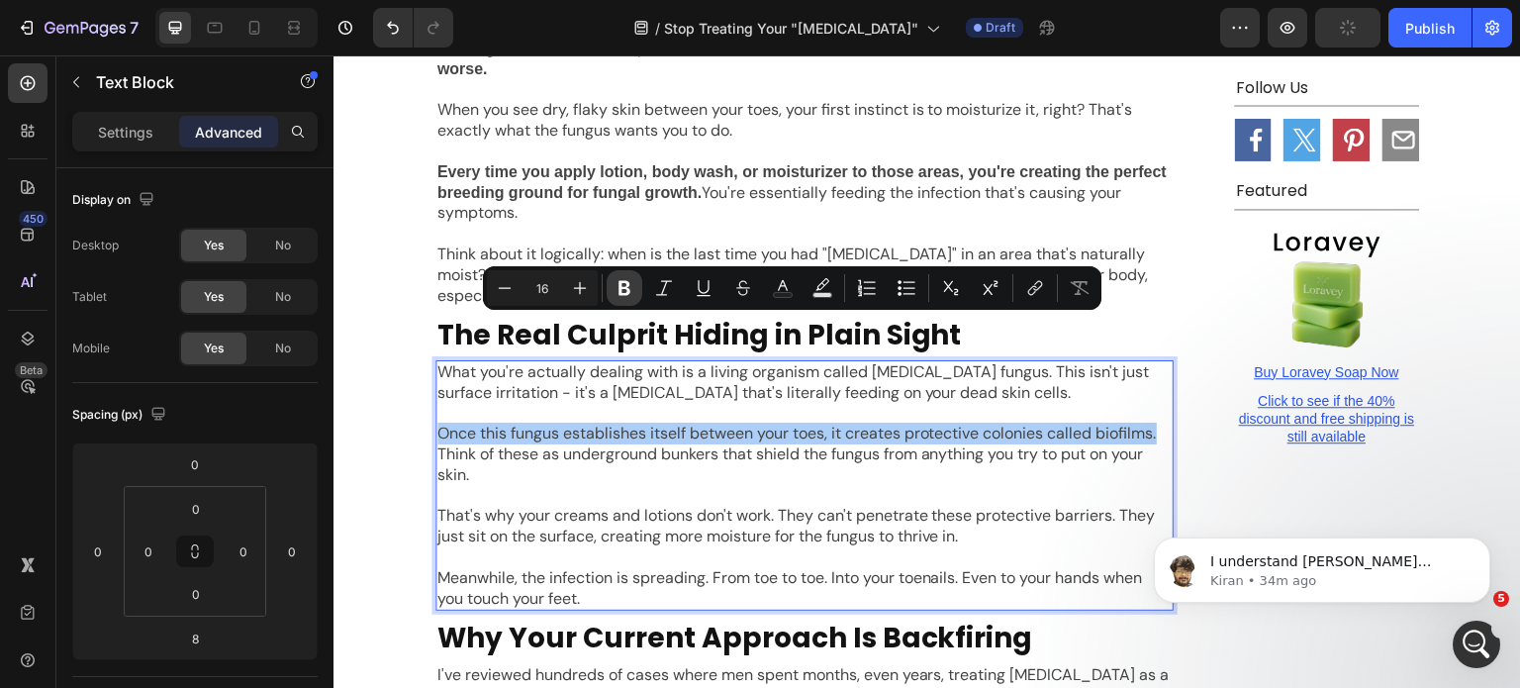
click at [619, 284] on icon "Editor contextual toolbar" at bounding box center [625, 288] width 12 height 15
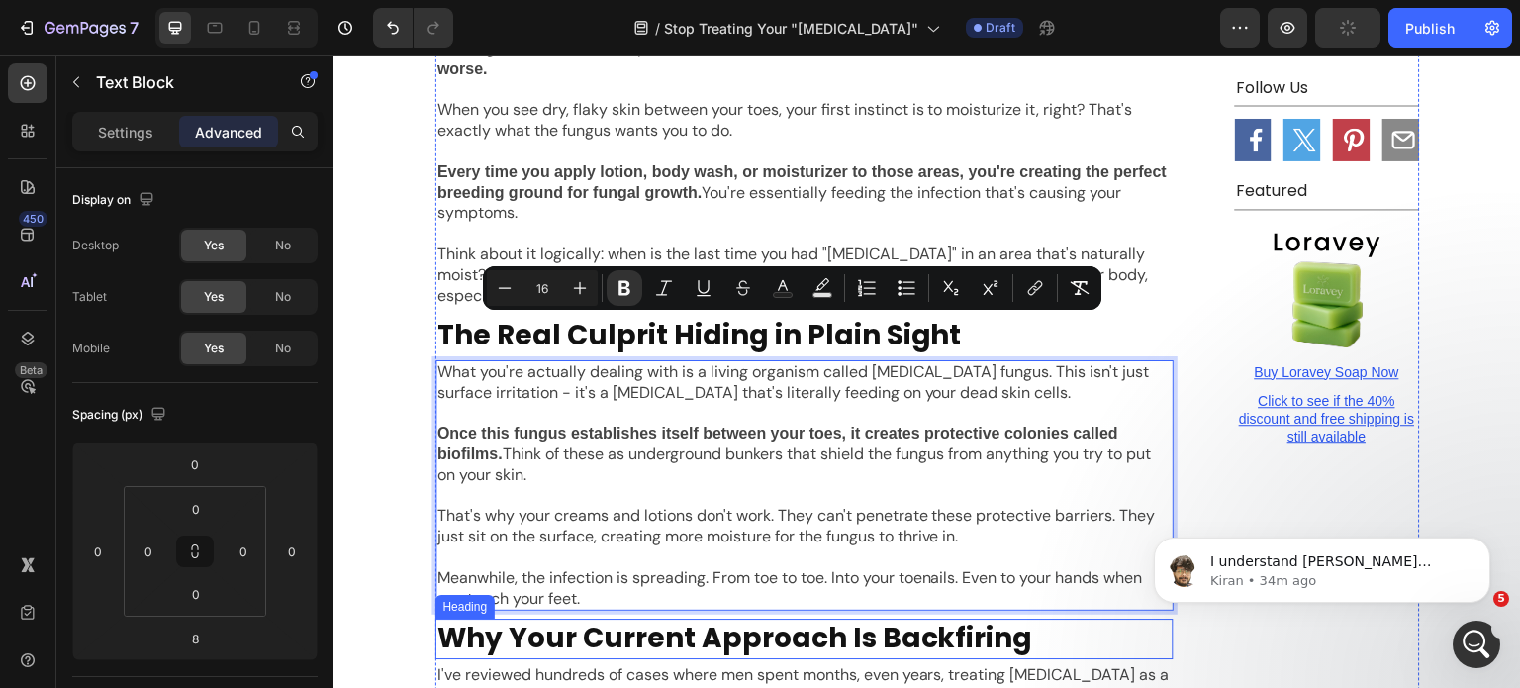
click at [659, 621] on p "Why Your Current Approach Is Backfiring" at bounding box center [805, 639] width 734 height 36
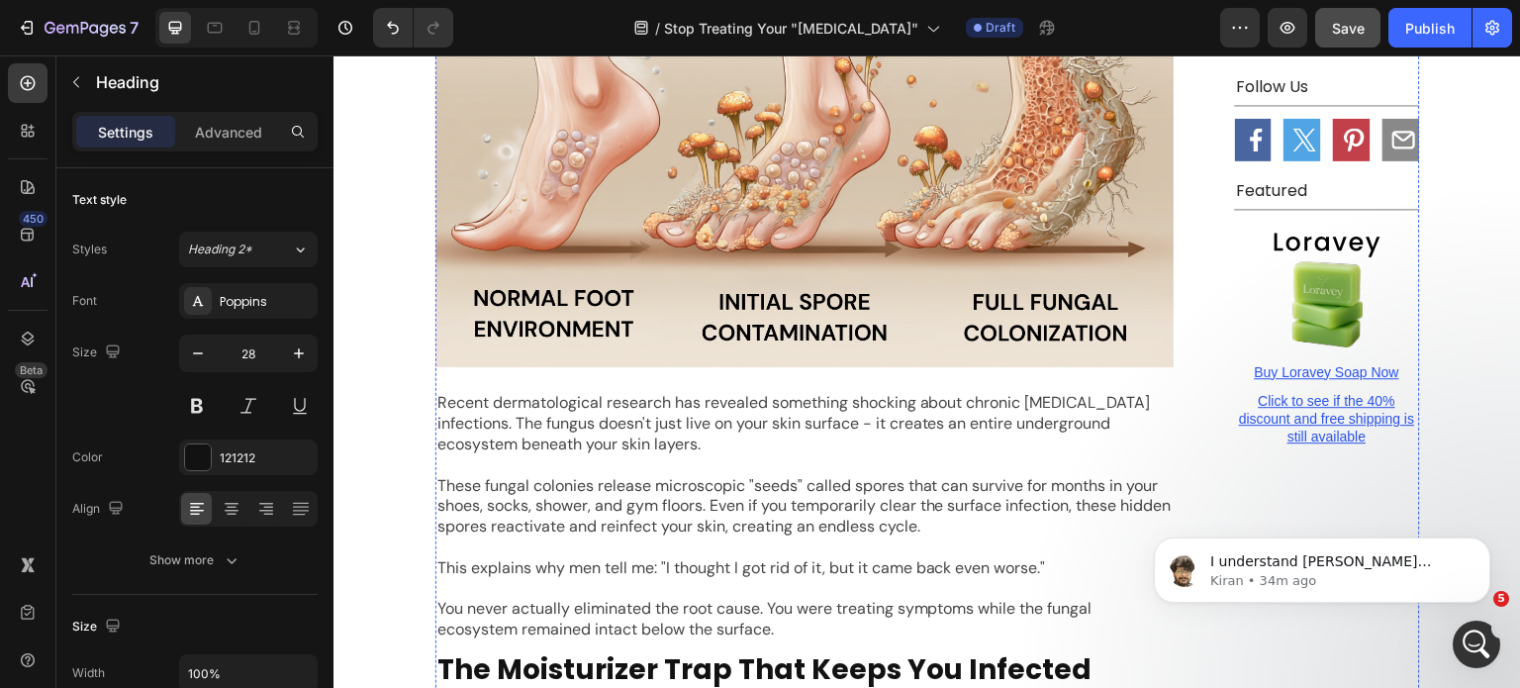
scroll to position [3013, 0]
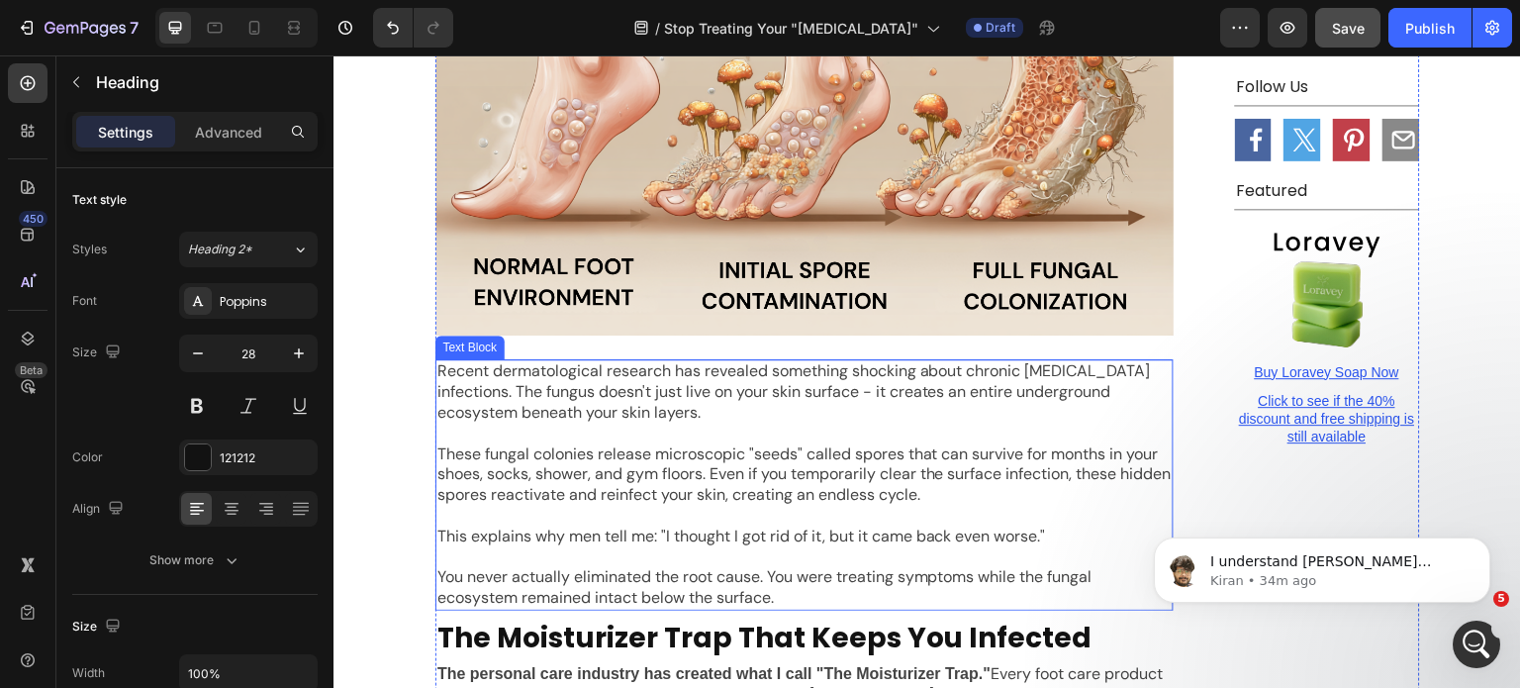
click at [667, 444] on p "These fungal colonies release microscopic "seeds" called spores that can surviv…" at bounding box center [805, 474] width 734 height 61
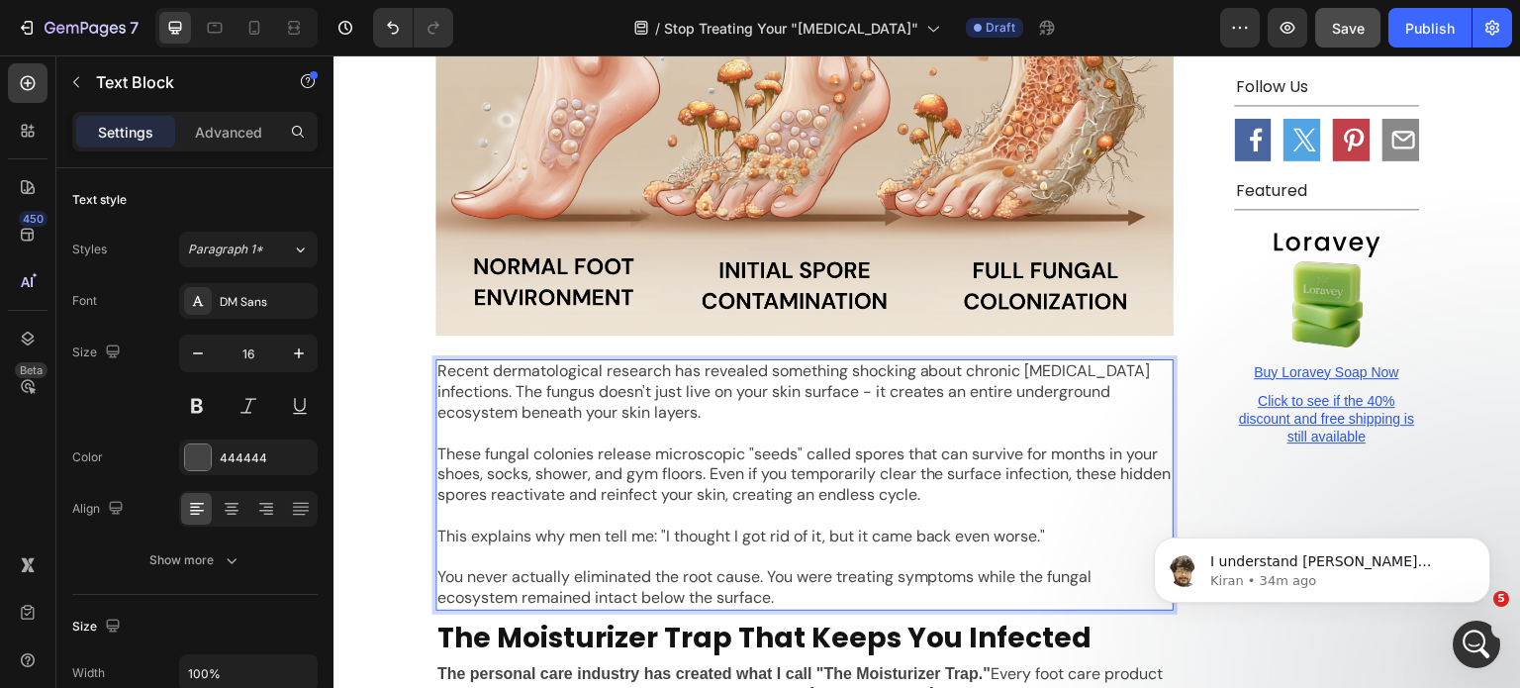
click at [580, 444] on p "These fungal colonies release microscopic "seeds" called spores that can surviv…" at bounding box center [805, 474] width 734 height 61
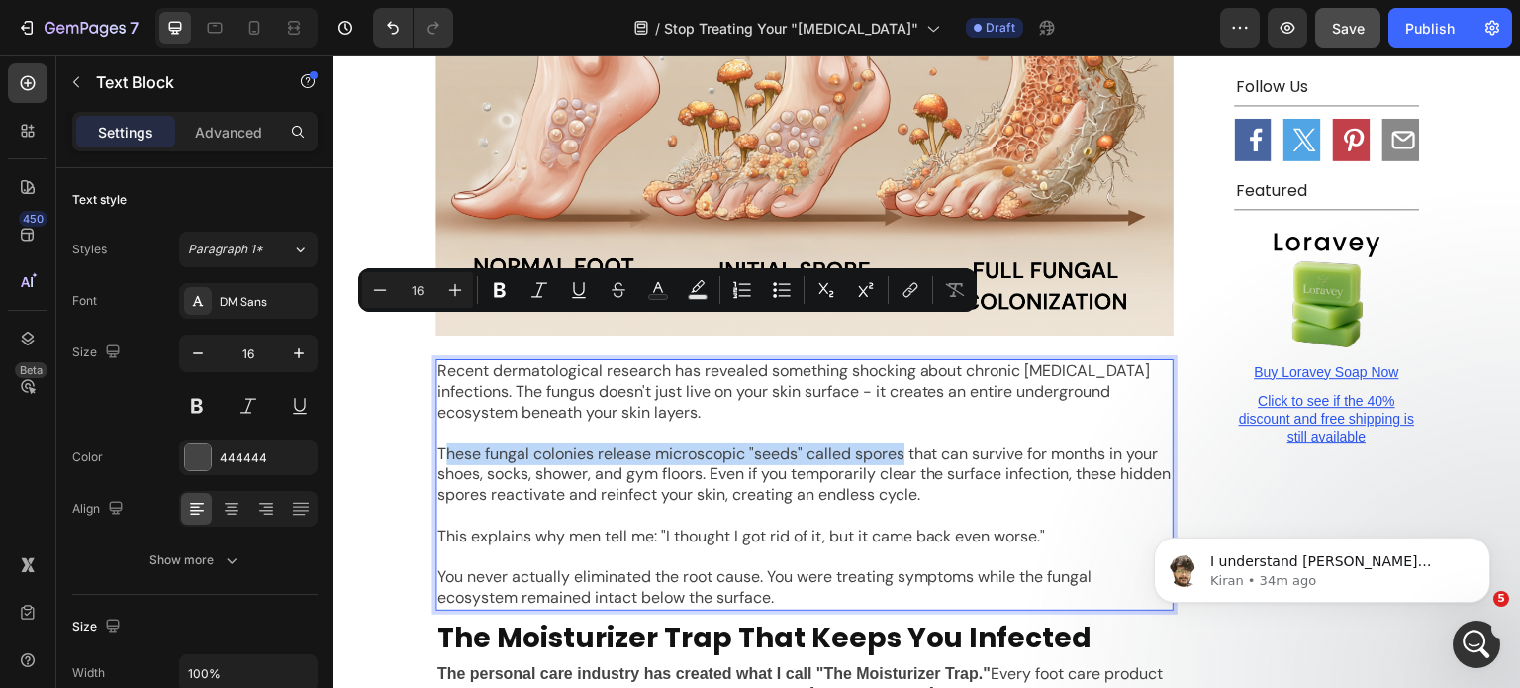
drag, startPoint x: 435, startPoint y: 331, endPoint x: 900, endPoint y: 327, distance: 465.3
click at [900, 444] on p "These fungal colonies release microscopic "seeds" called spores that can surviv…" at bounding box center [805, 474] width 734 height 61
click at [507, 292] on icon "Editor contextual toolbar" at bounding box center [500, 290] width 20 height 20
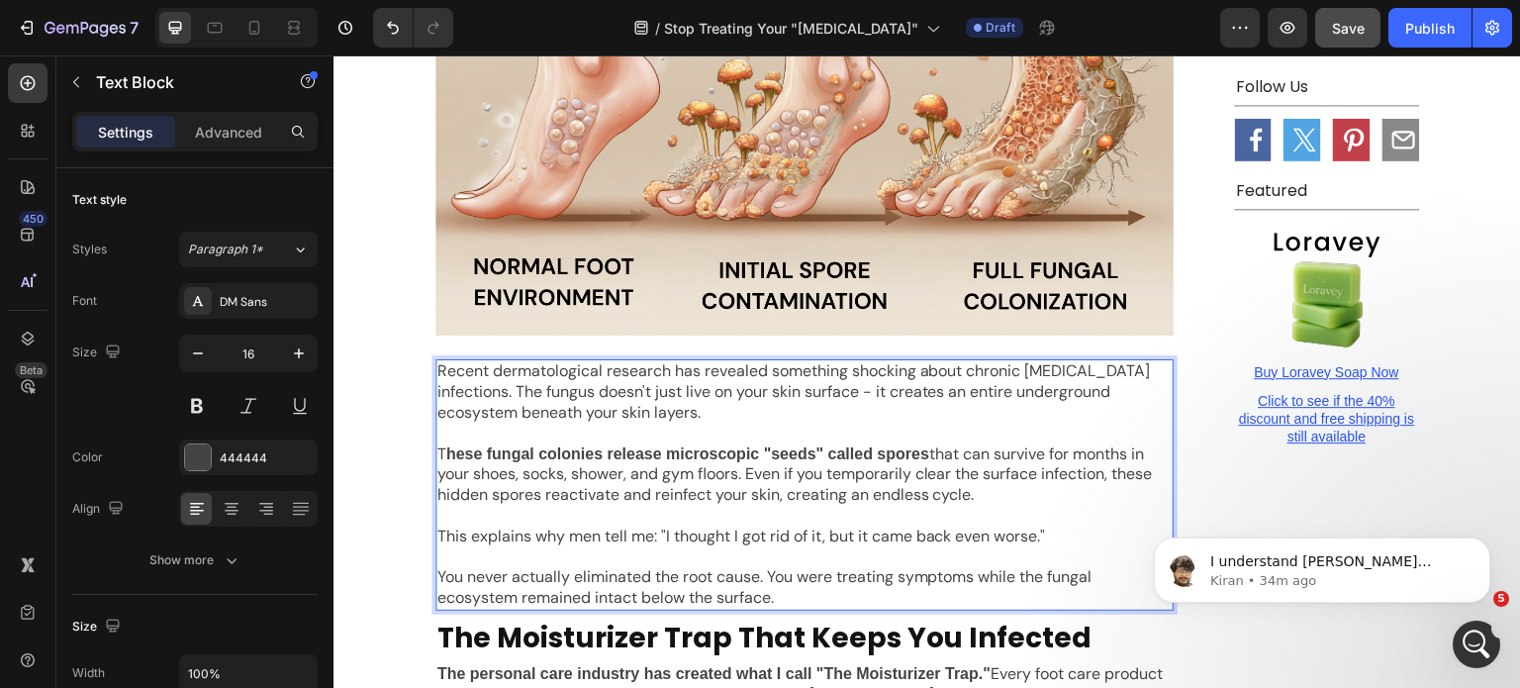
click at [438, 444] on p "T hese fungal colonies release microscopic "seeds" called spores that can survi…" at bounding box center [805, 474] width 734 height 61
click at [527, 198] on img at bounding box center [805, 129] width 738 height 414
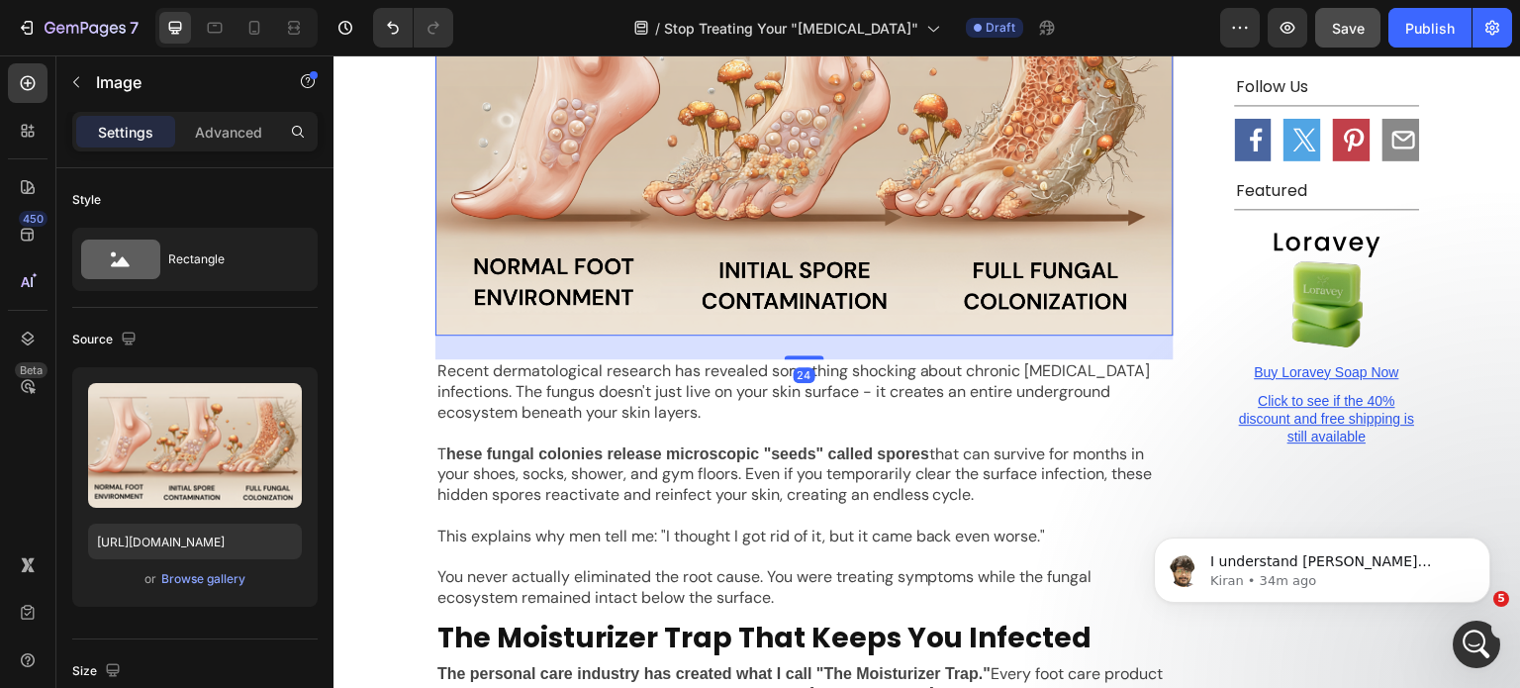
click at [489, 445] on strong "hese fungal colonies release microscopic "seeds" called spores" at bounding box center [687, 453] width 483 height 17
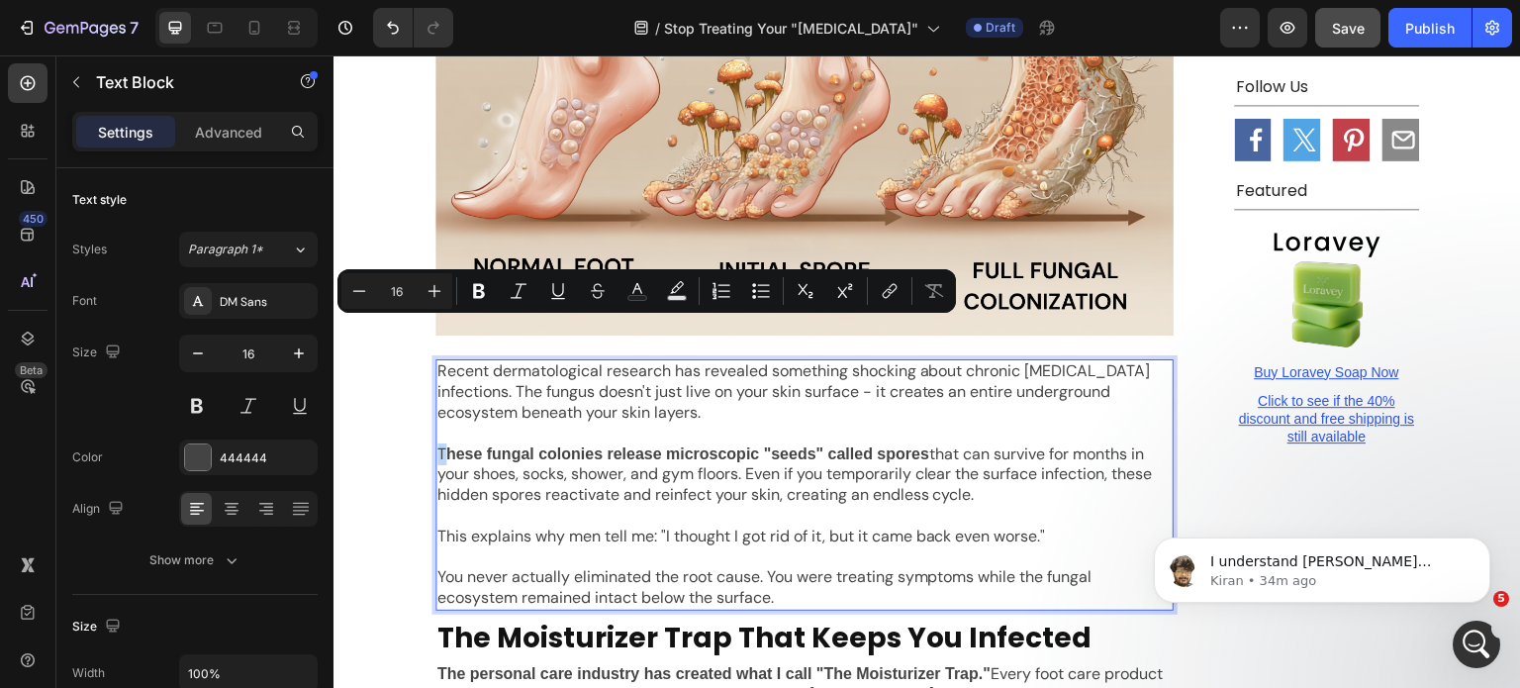
click at [438, 444] on p "T hese fungal colonies release microscopic "seeds" called spores that can survi…" at bounding box center [805, 474] width 734 height 61
click at [475, 292] on icon "Editor contextual toolbar" at bounding box center [479, 291] width 12 height 15
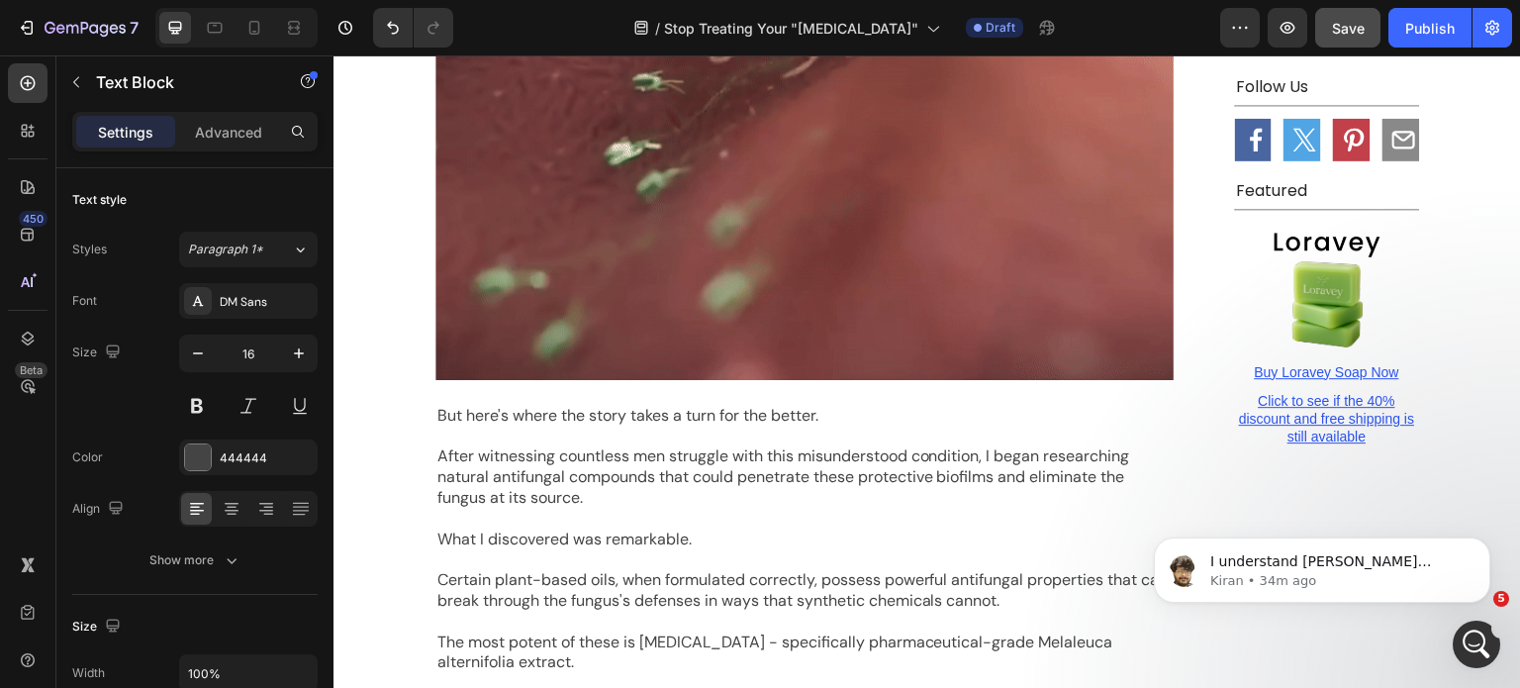
scroll to position [4201, 0]
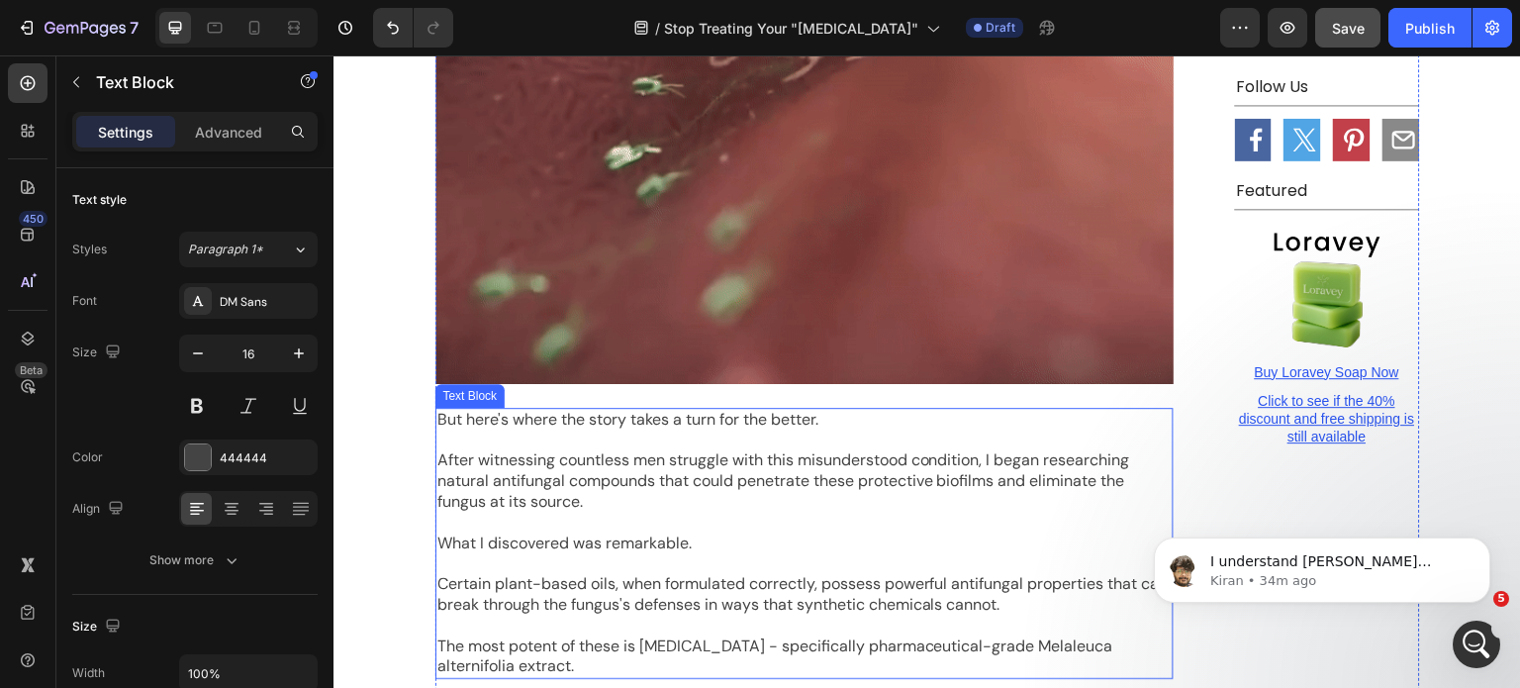
click at [692, 534] on p "What I discovered was remarkable." at bounding box center [805, 544] width 734 height 21
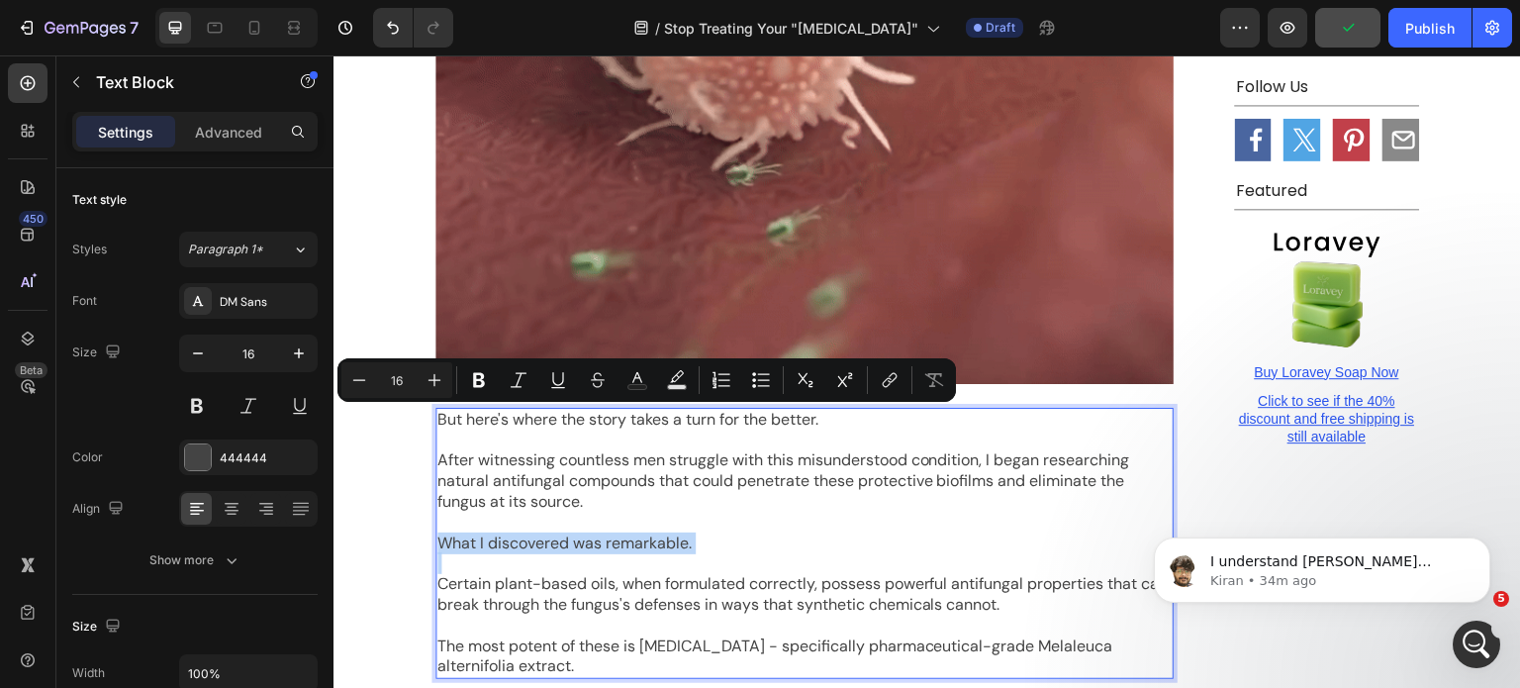
drag, startPoint x: 670, startPoint y: 424, endPoint x: 442, endPoint y: 421, distance: 227.7
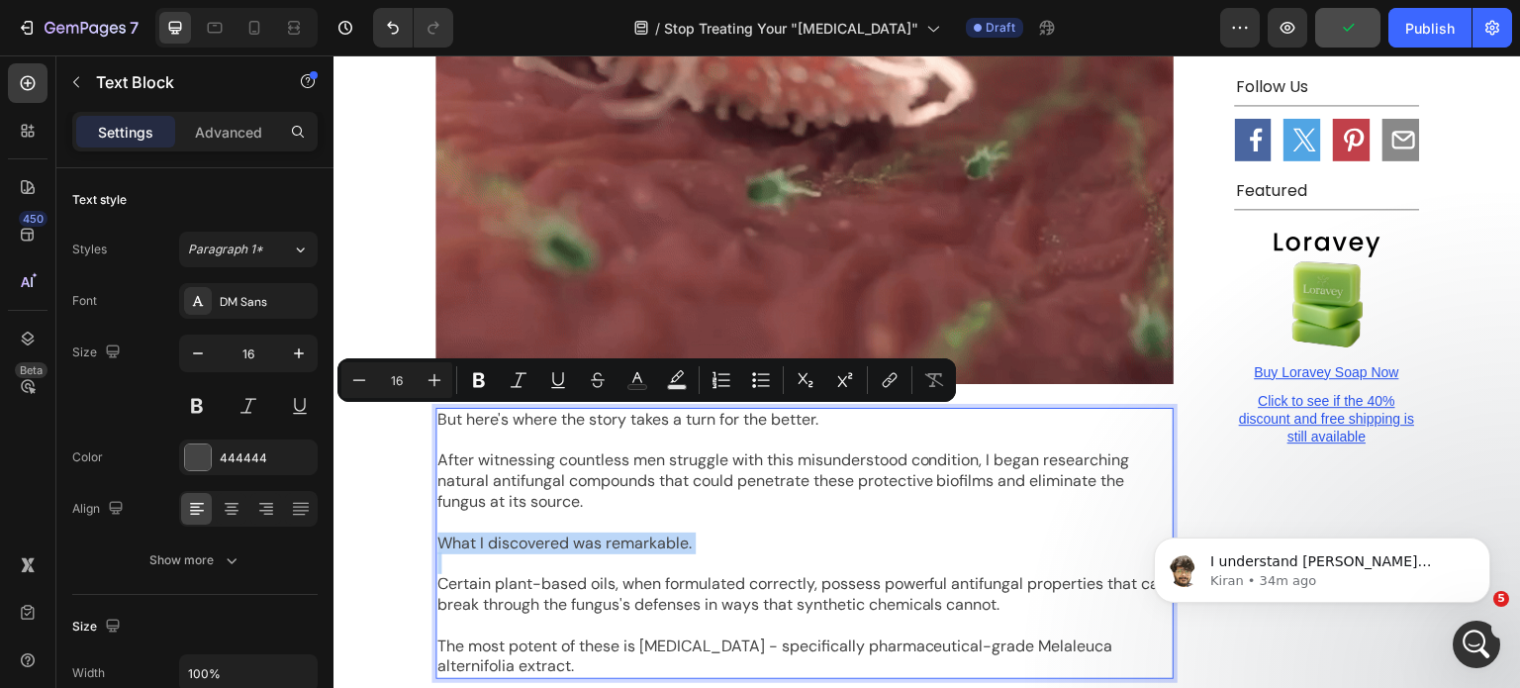
click at [442, 534] on p "What I discovered was remarkable." at bounding box center [805, 544] width 734 height 21
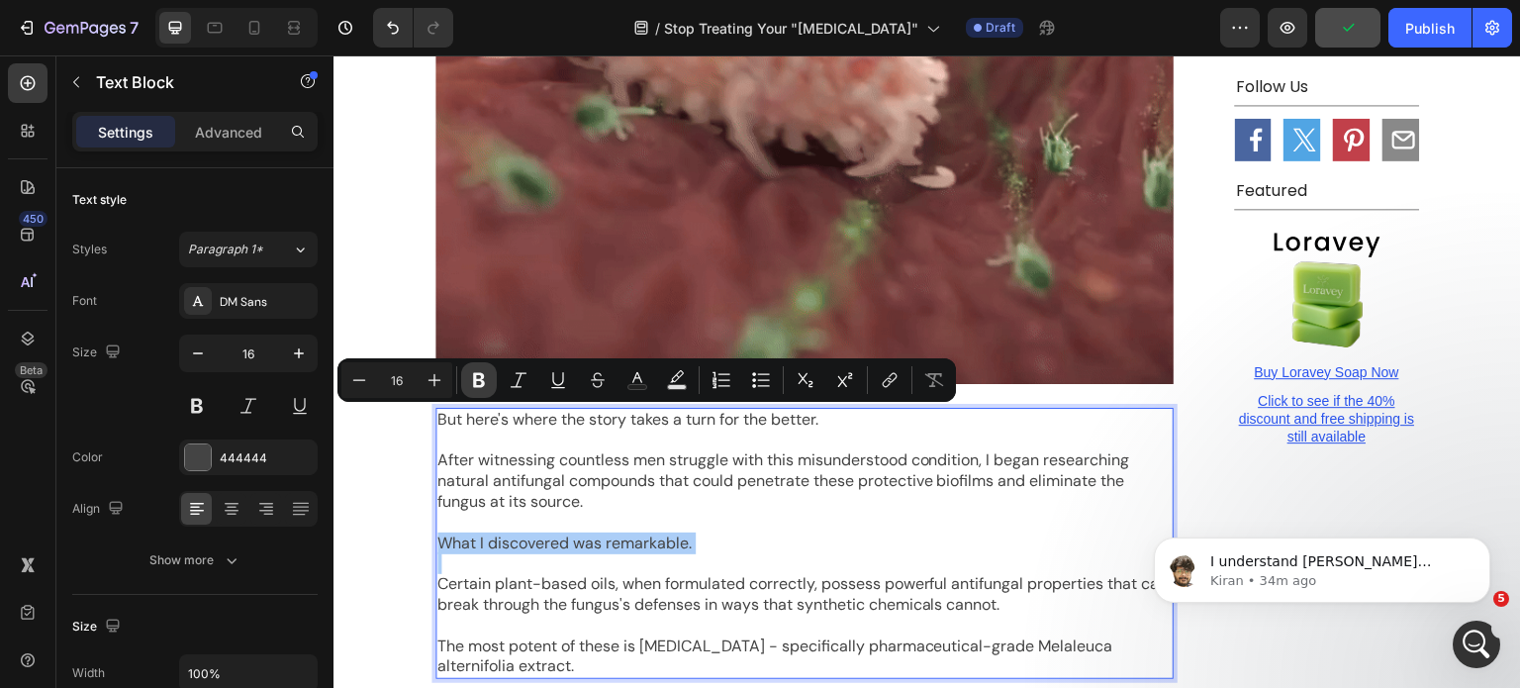
click at [469, 395] on button "Bold" at bounding box center [479, 380] width 36 height 36
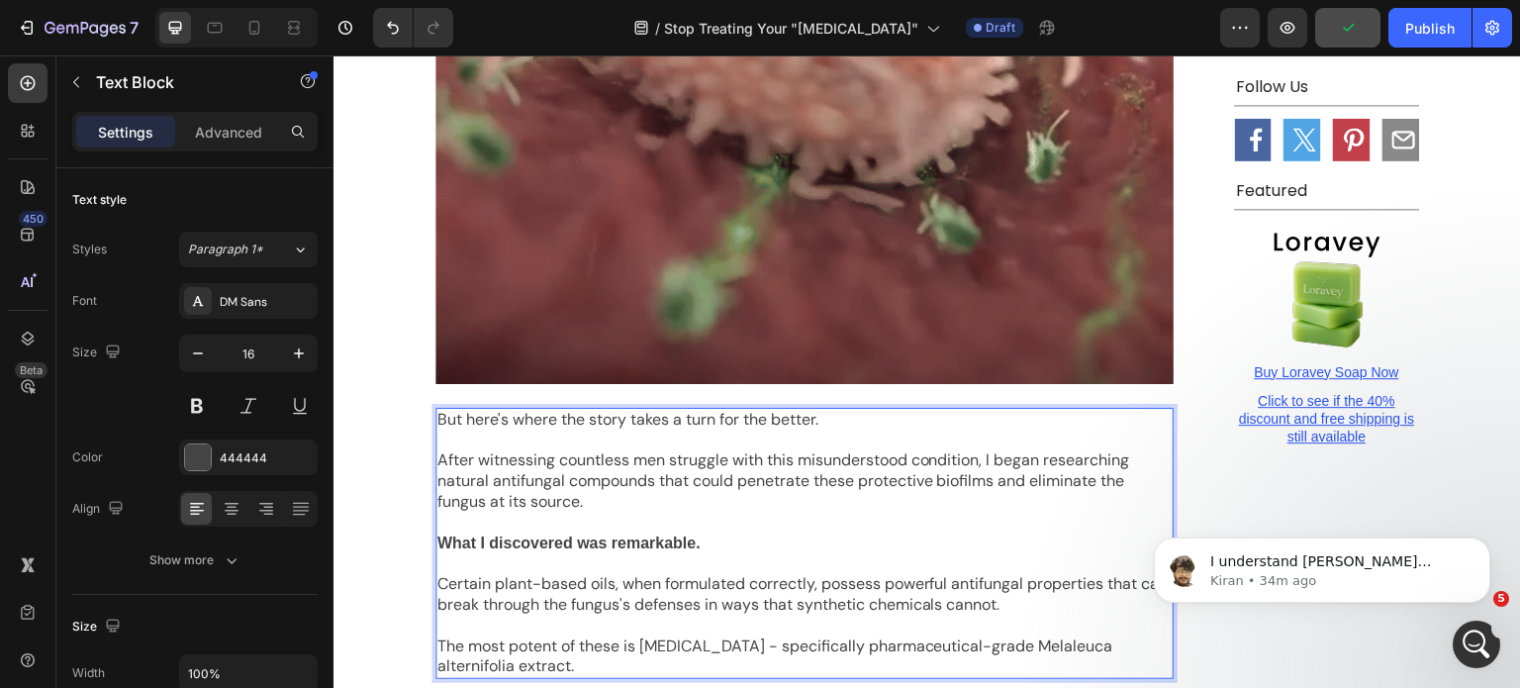
click at [497, 616] on p "Rich Text Editor. Editing area: main" at bounding box center [805, 626] width 734 height 21
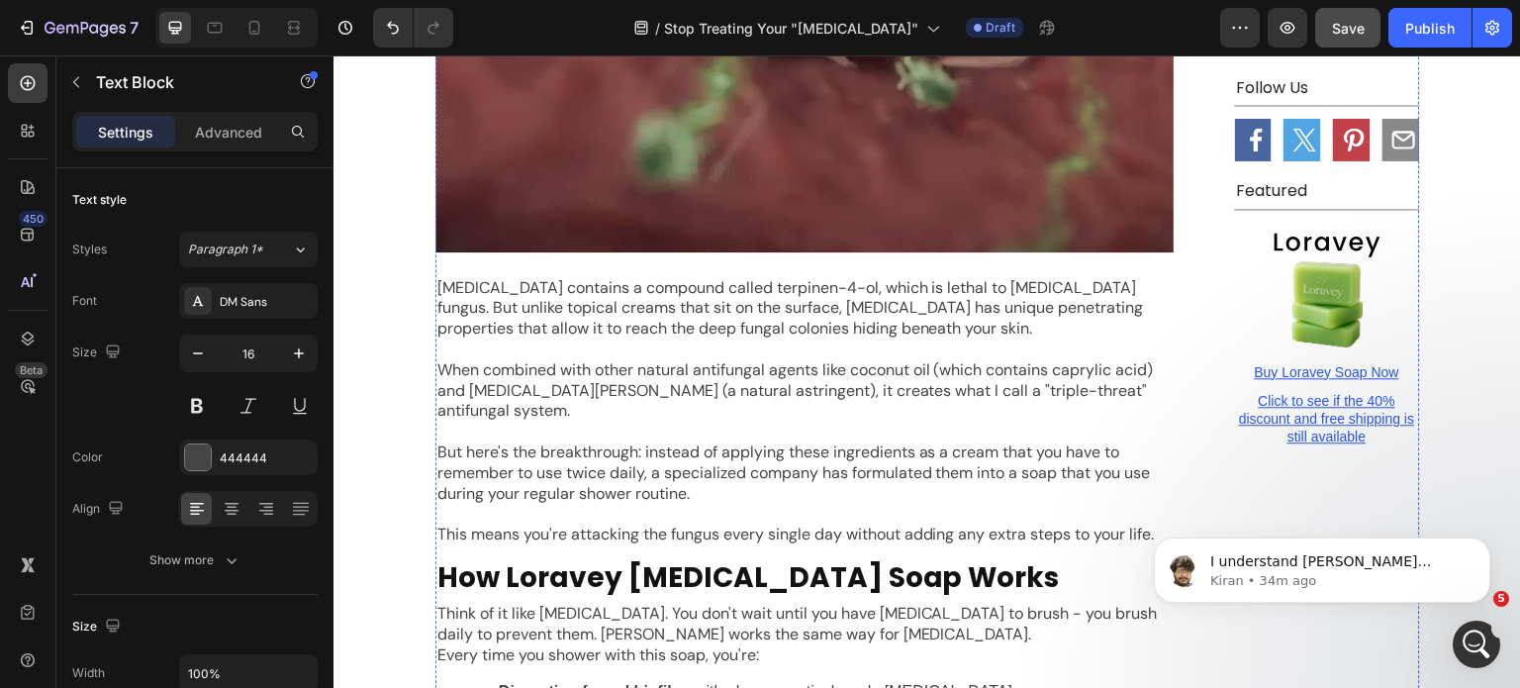
scroll to position [5290, 0]
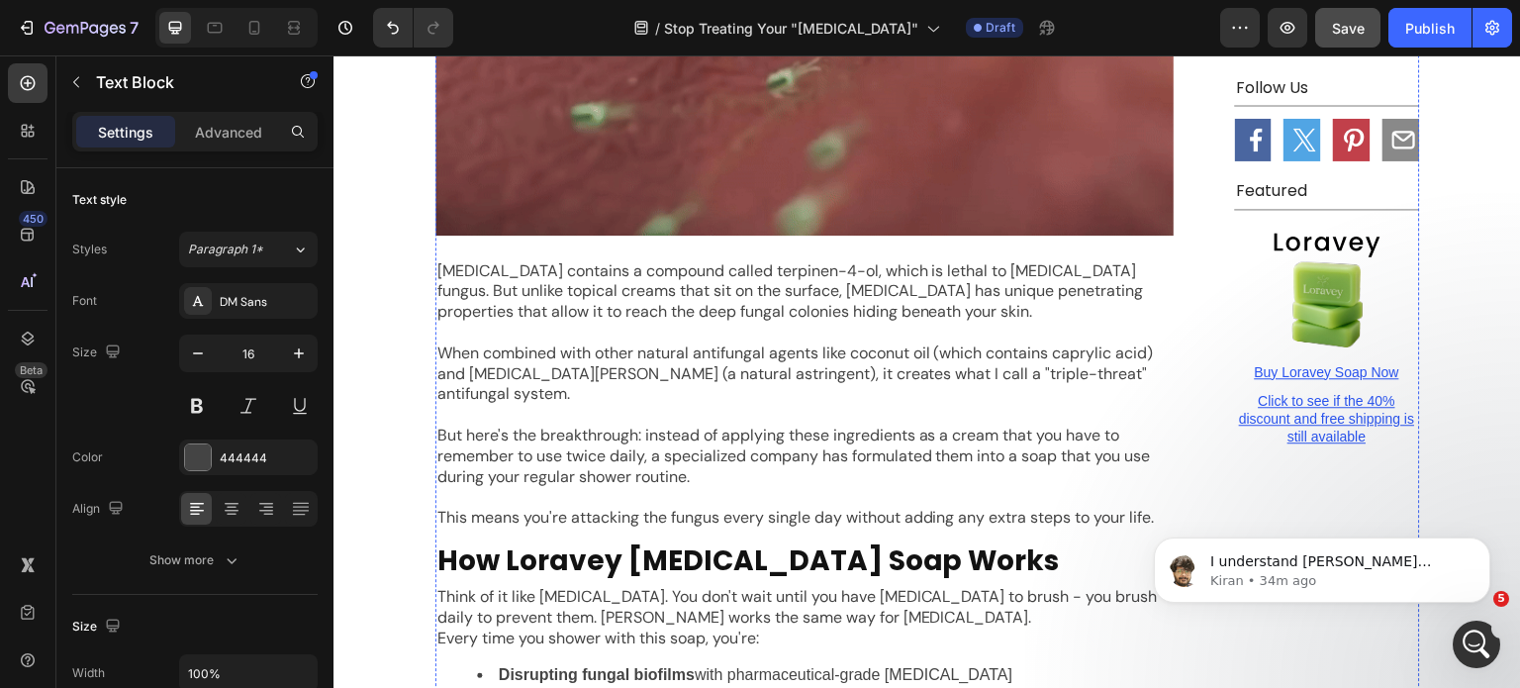
click at [624, 343] on p "When combined with other natural antifungal agents like coconut oil (which cont…" at bounding box center [805, 373] width 734 height 61
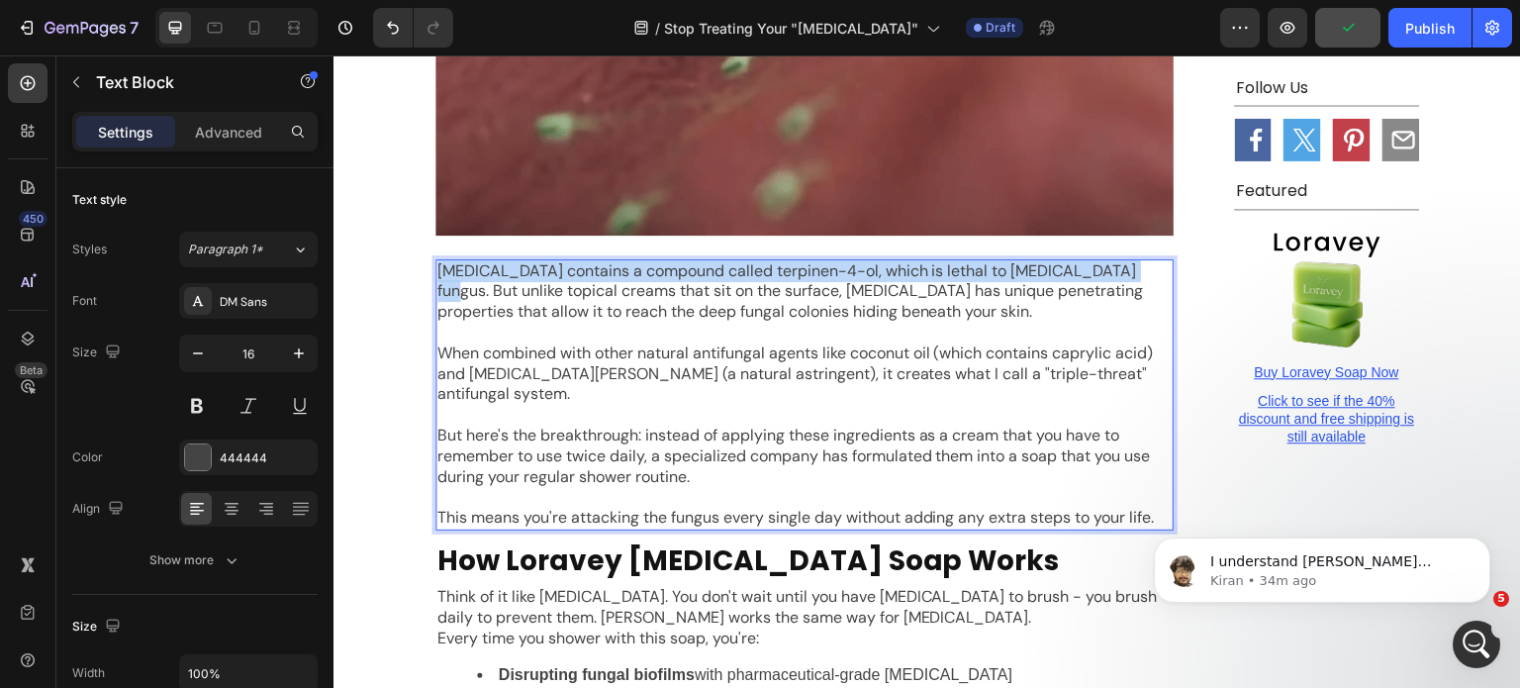
drag, startPoint x: 1124, startPoint y: 153, endPoint x: 429, endPoint y: 152, distance: 694.9
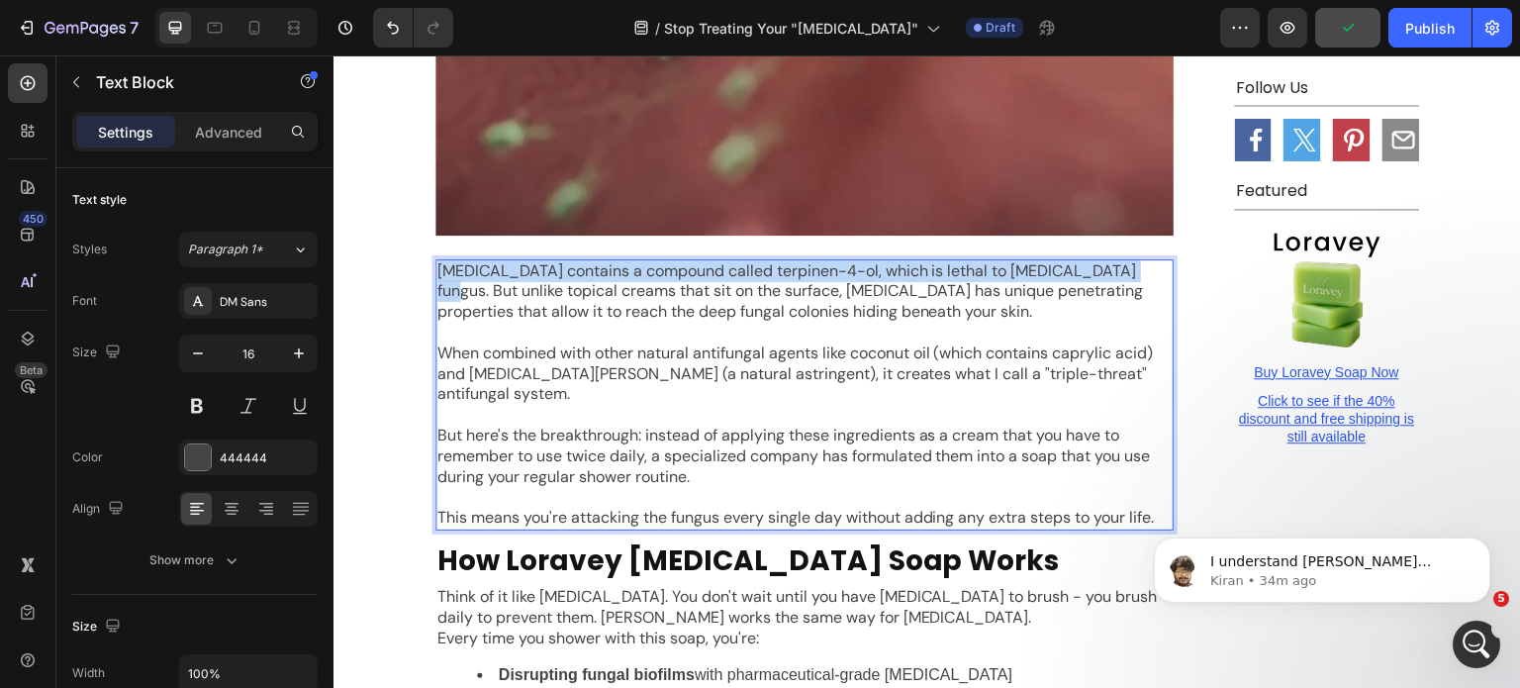
click at [438, 261] on p "Tea tree oil contains a compound called terpinen-4-ol, which is lethal to derma…" at bounding box center [805, 291] width 734 height 61
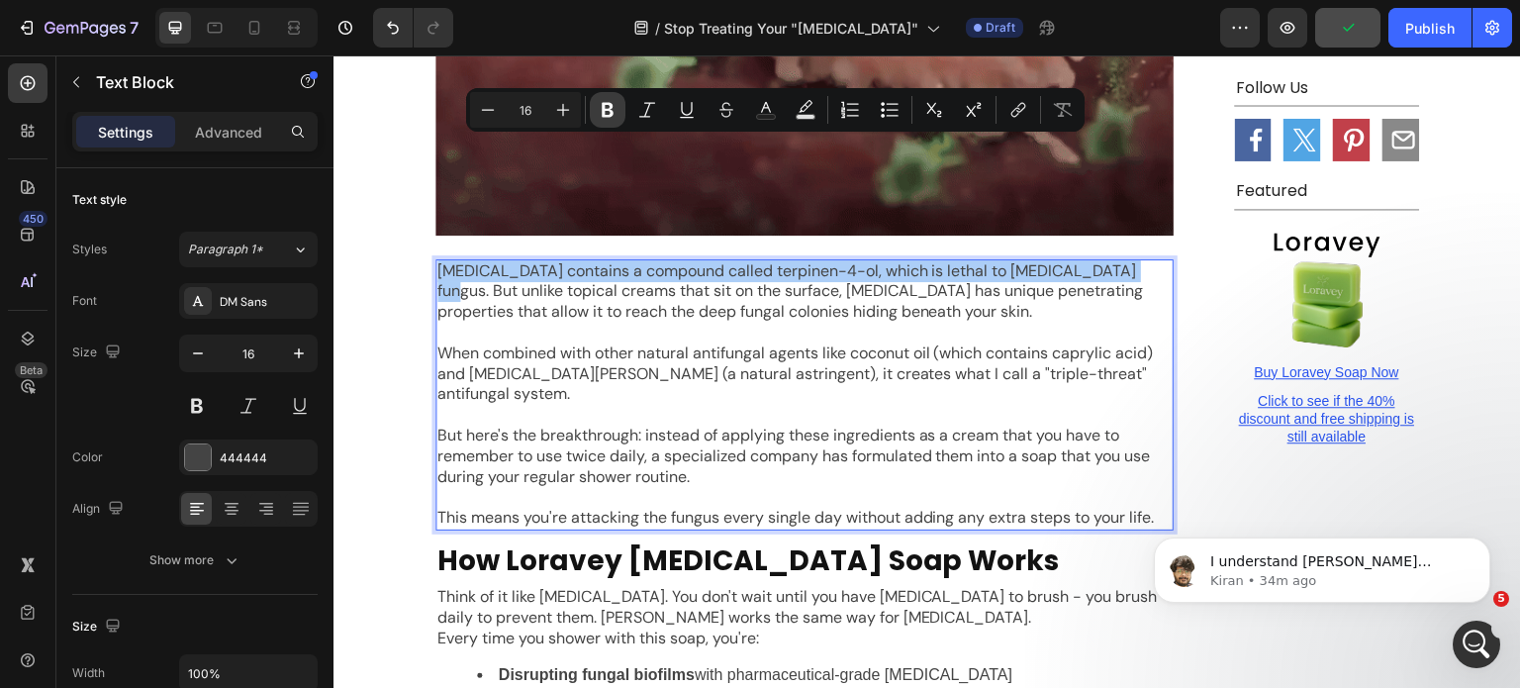
click at [593, 111] on button "Bold" at bounding box center [608, 110] width 36 height 36
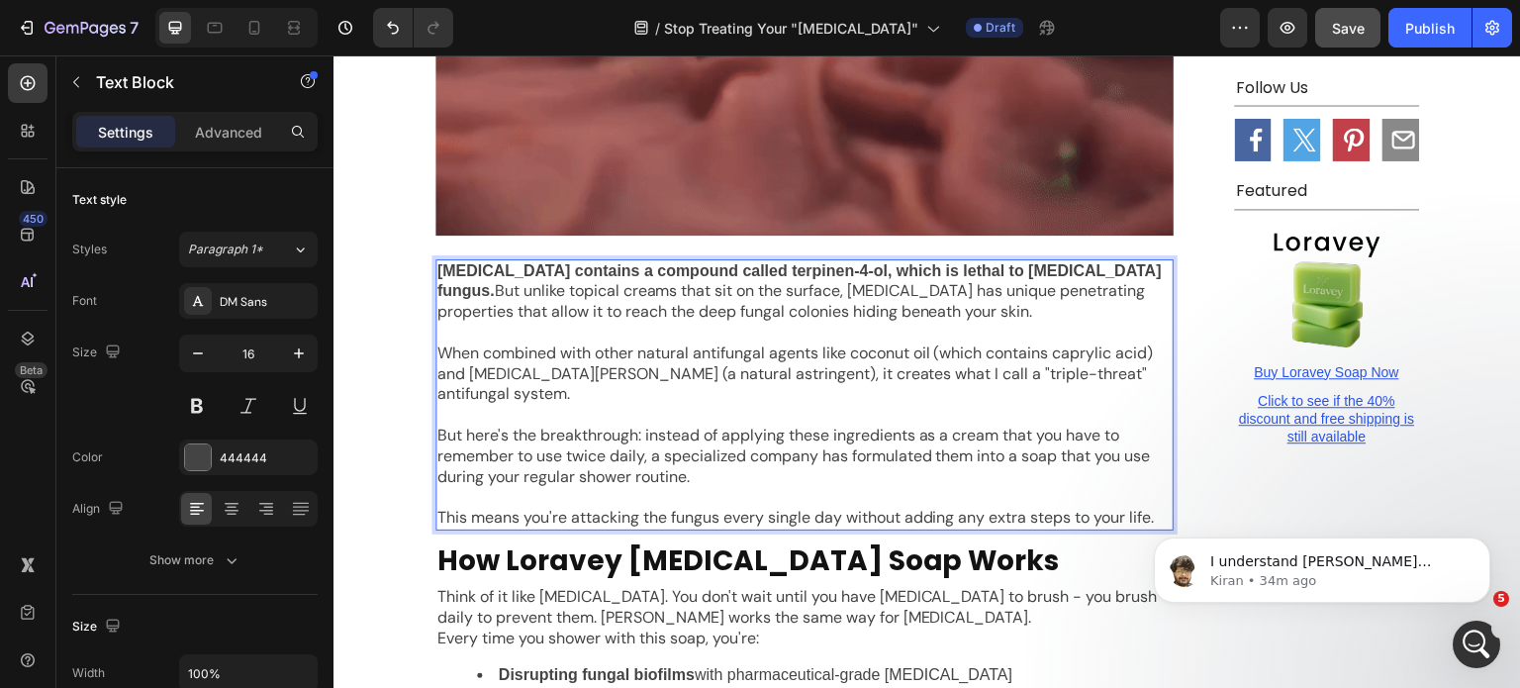
click at [777, 389] on div "Tea tree oil contains a compound called terpinen-4-ol, which is lethal to derma…" at bounding box center [805, 394] width 738 height 271
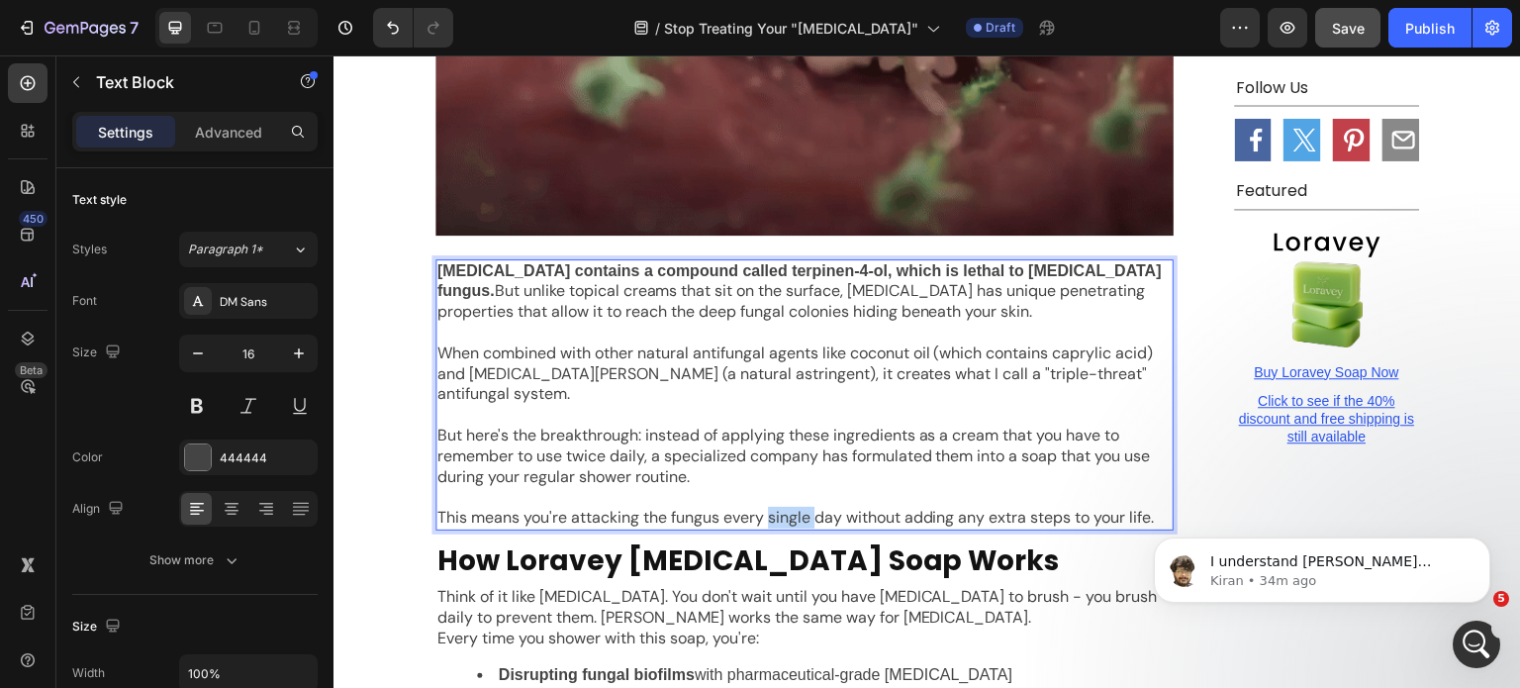
click at [777, 389] on div "Tea tree oil contains a compound called terpinen-4-ol, which is lethal to derma…" at bounding box center [805, 394] width 738 height 271
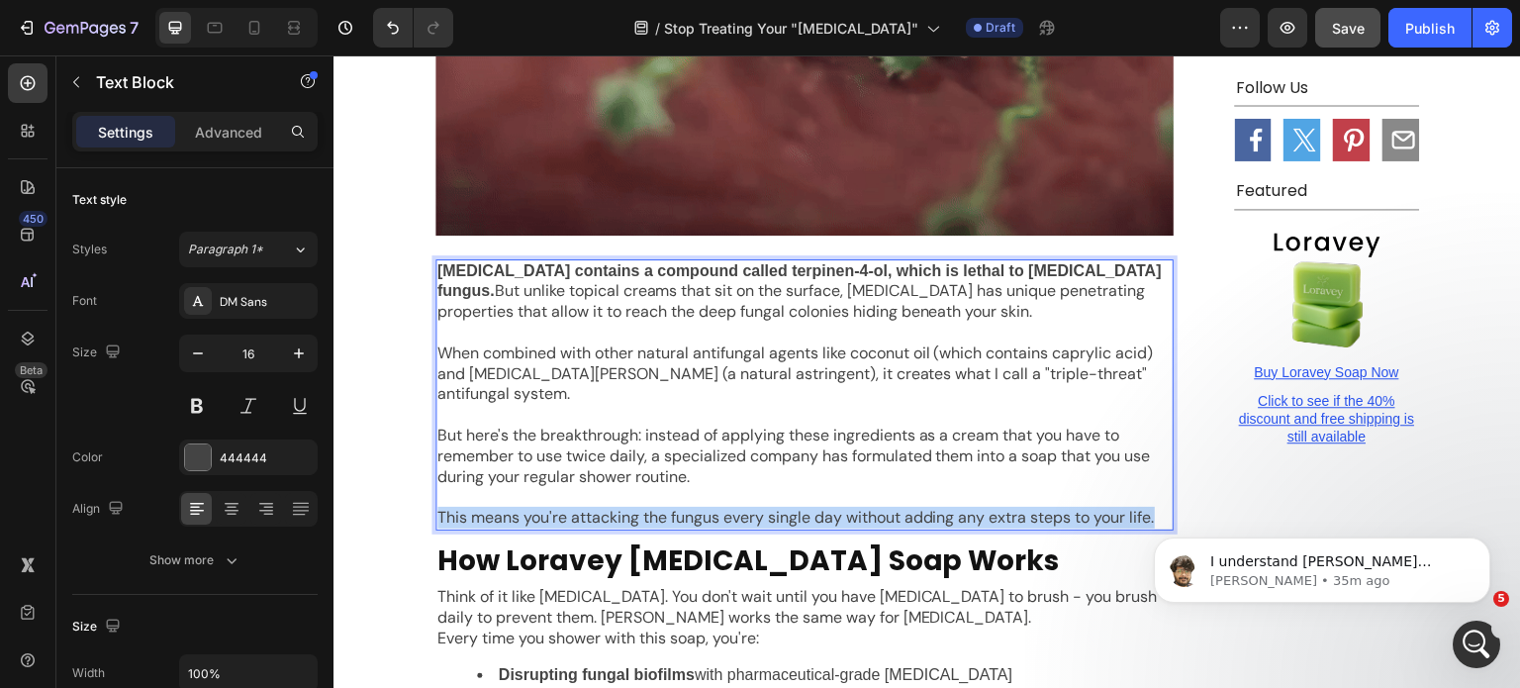
click at [777, 389] on div "Tea tree oil contains a compound called terpinen-4-ol, which is lethal to derma…" at bounding box center [805, 394] width 738 height 271
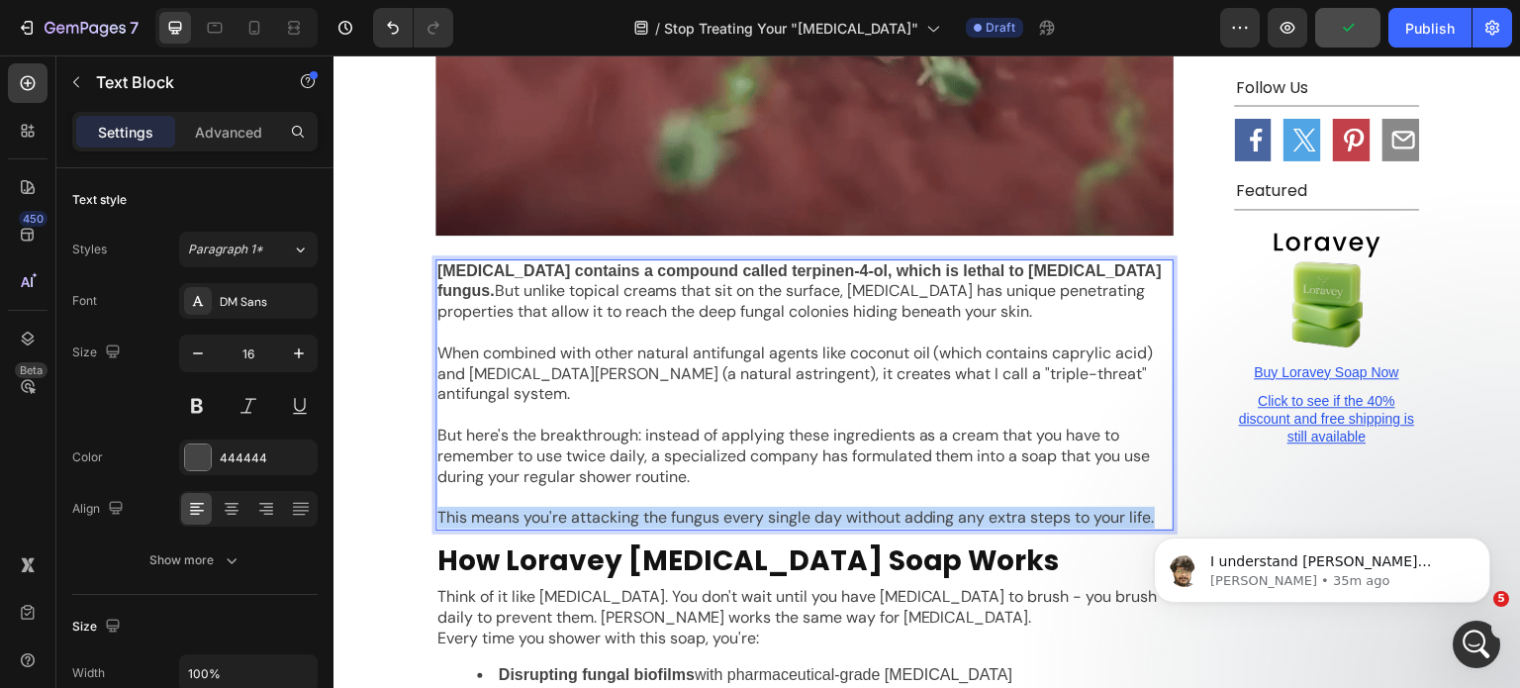
click at [728, 587] on p "Think of it like brushing your teeth. You don't wait until you have cavities to…" at bounding box center [805, 608] width 734 height 42
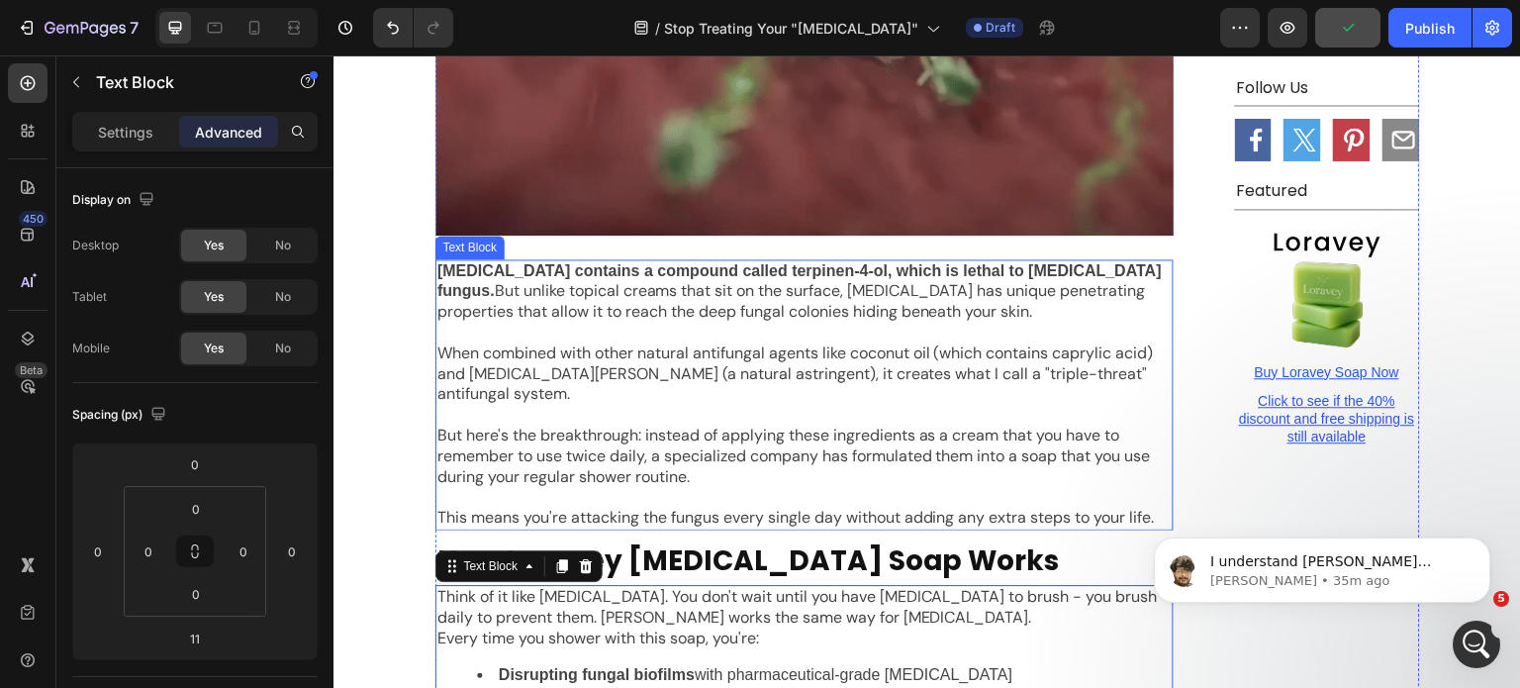
click at [696, 508] on p "This means you're attacking the fungus every single day without adding any extr…" at bounding box center [805, 518] width 734 height 21
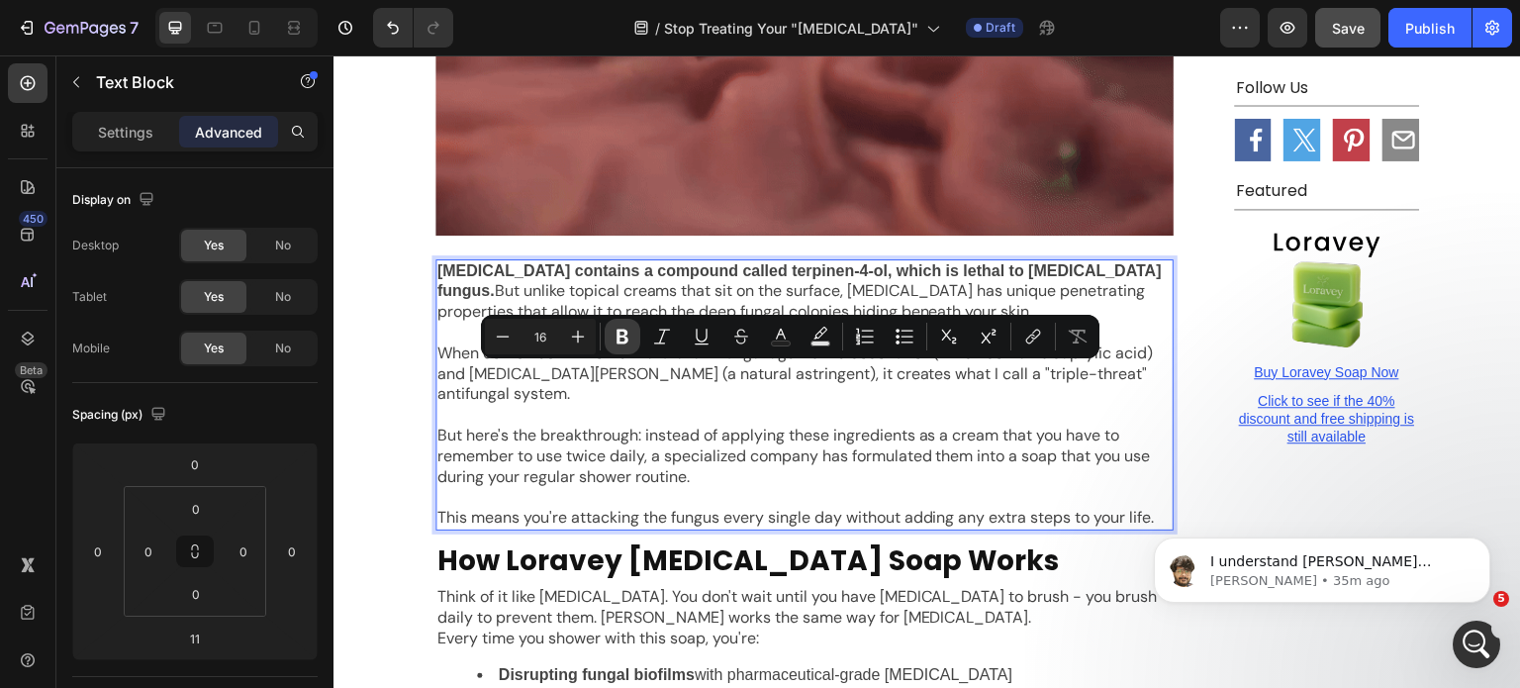
click at [618, 329] on icon "Editor contextual toolbar" at bounding box center [623, 337] width 20 height 20
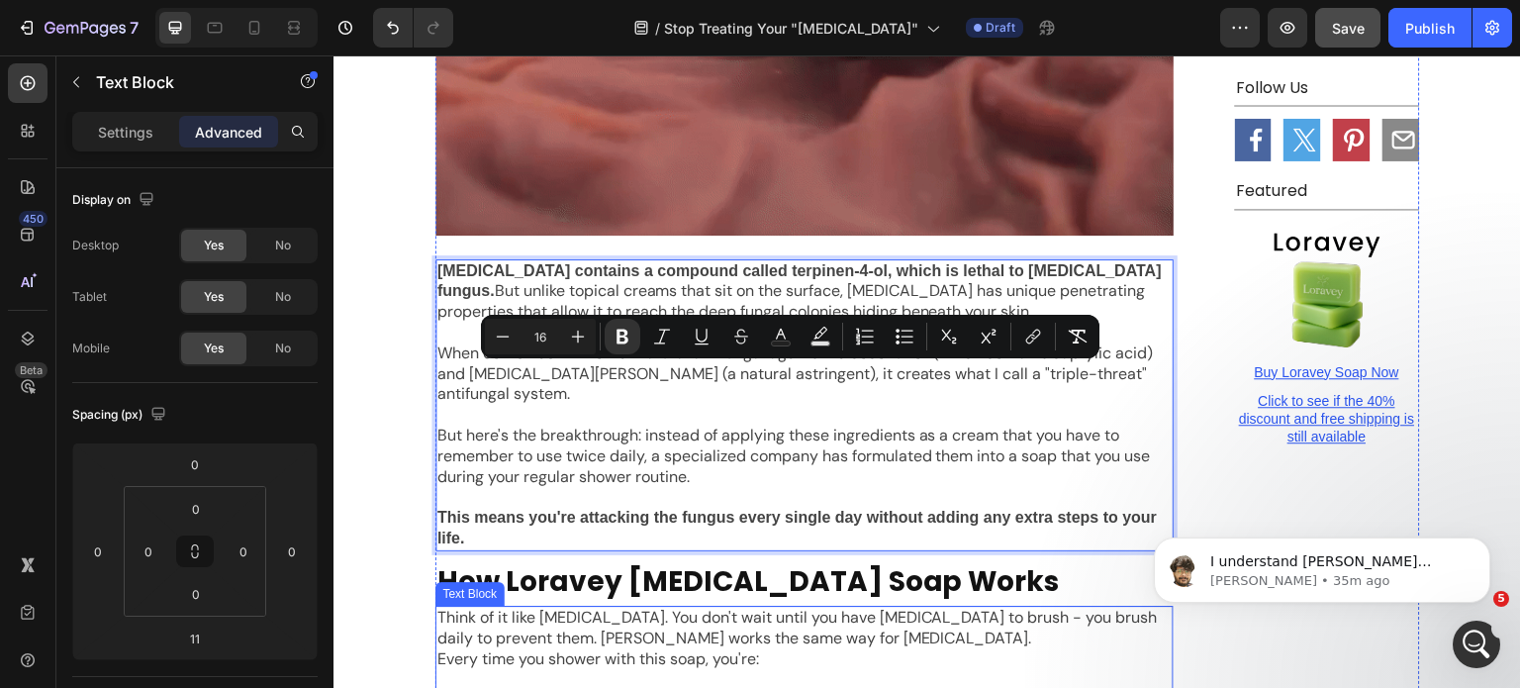
click at [622, 649] on p "Every time you shower with this soap, you're:" at bounding box center [805, 659] width 734 height 21
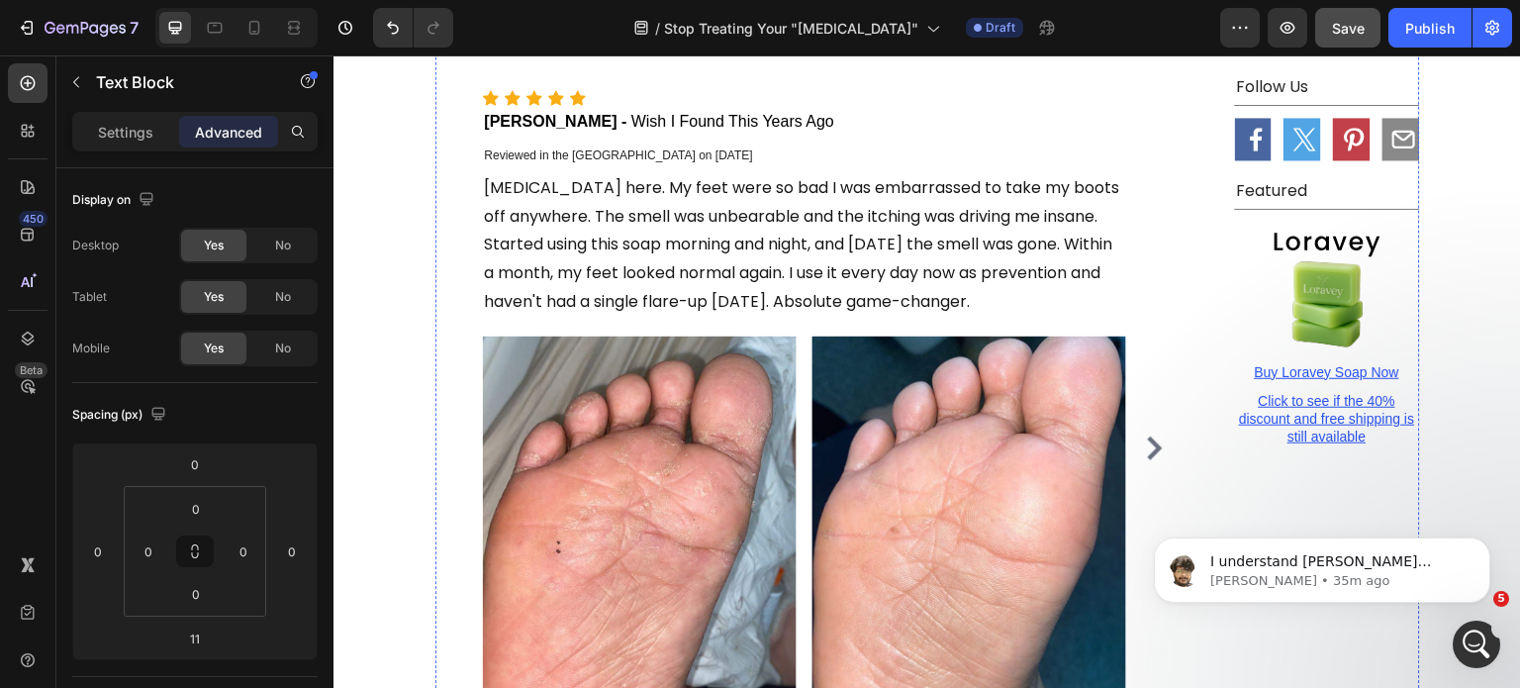
scroll to position [7567, 0]
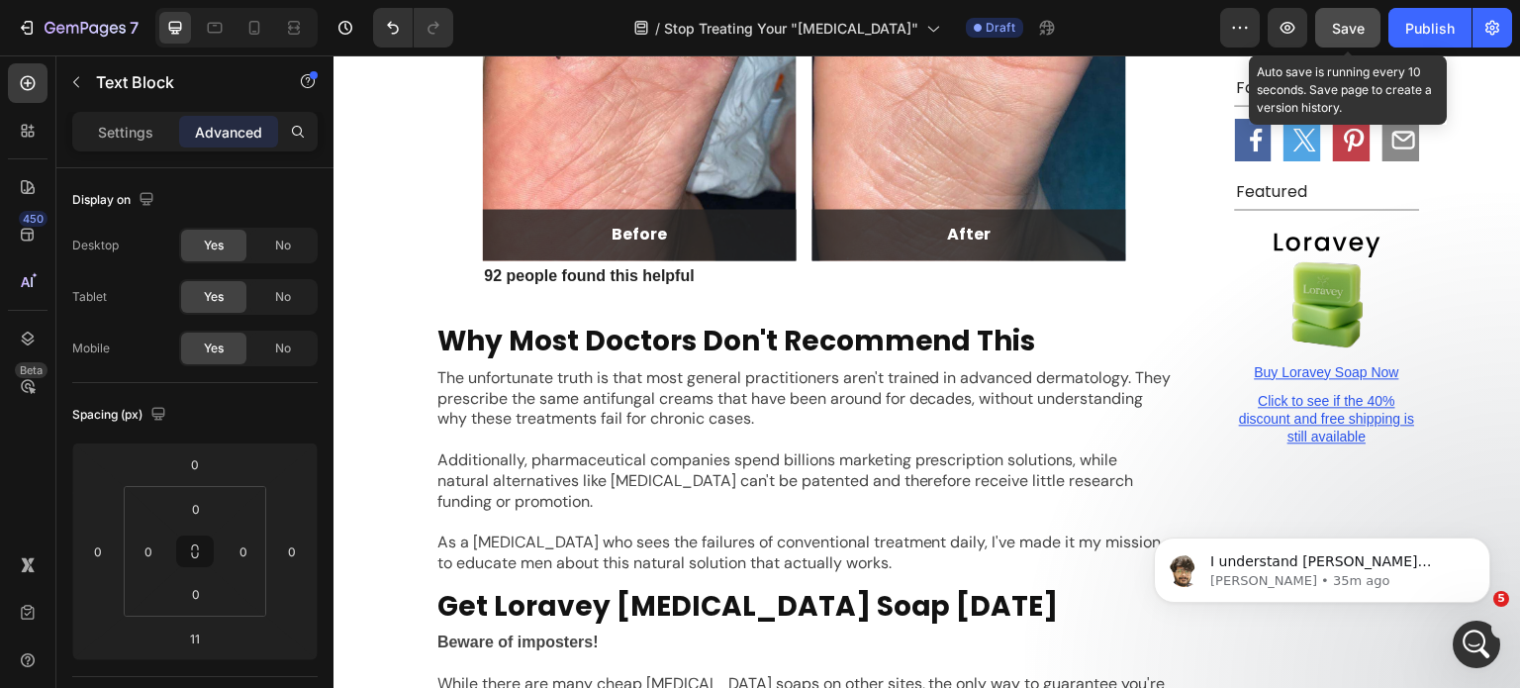
click at [1332, 40] on button "Save" at bounding box center [1348, 28] width 65 height 40
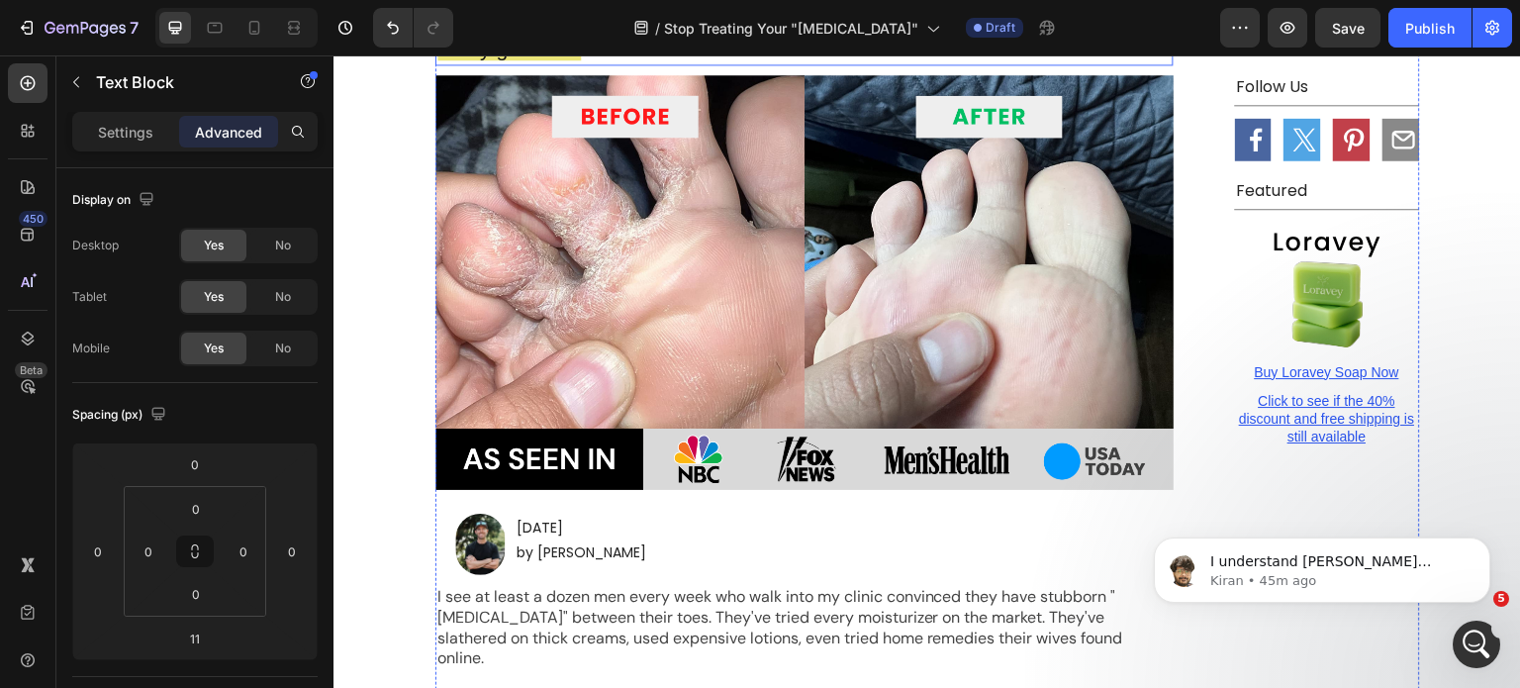
scroll to position [792, 0]
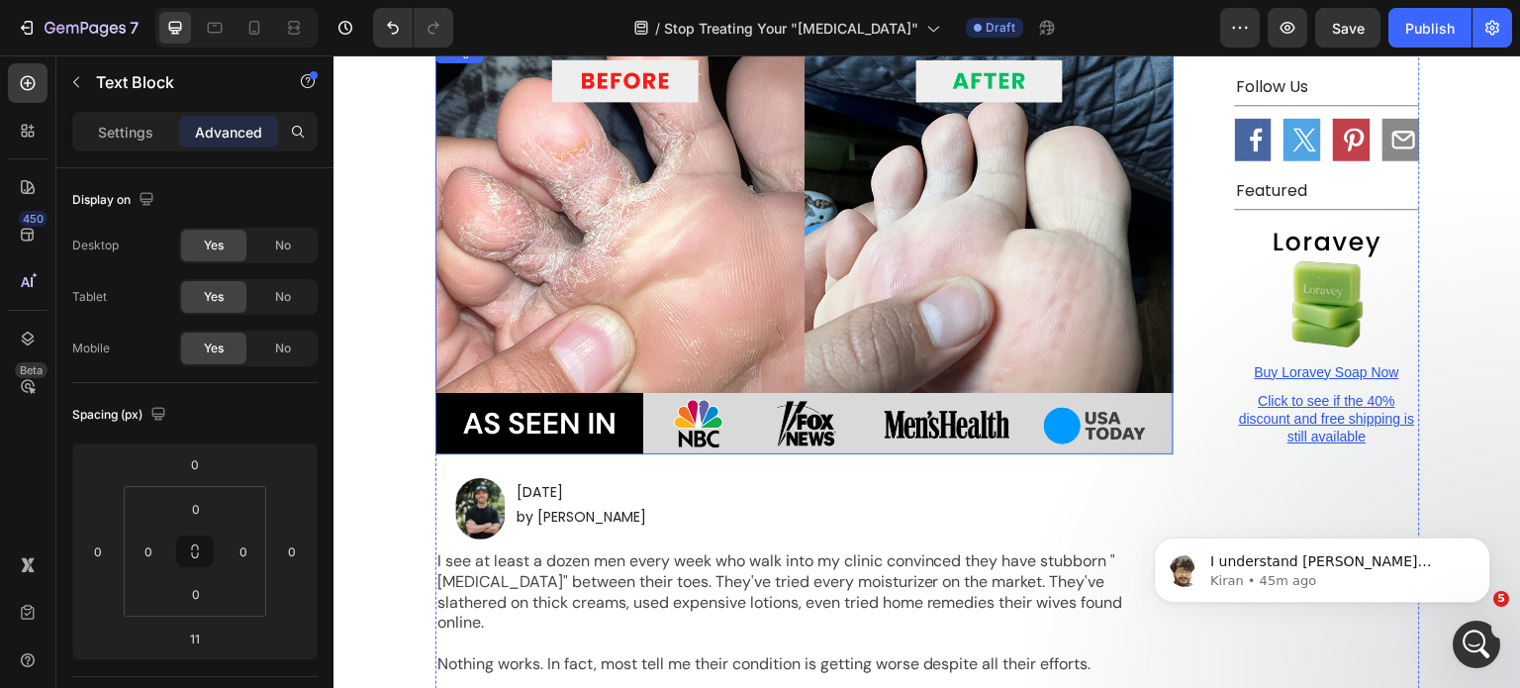
click at [674, 340] on img at bounding box center [805, 247] width 738 height 414
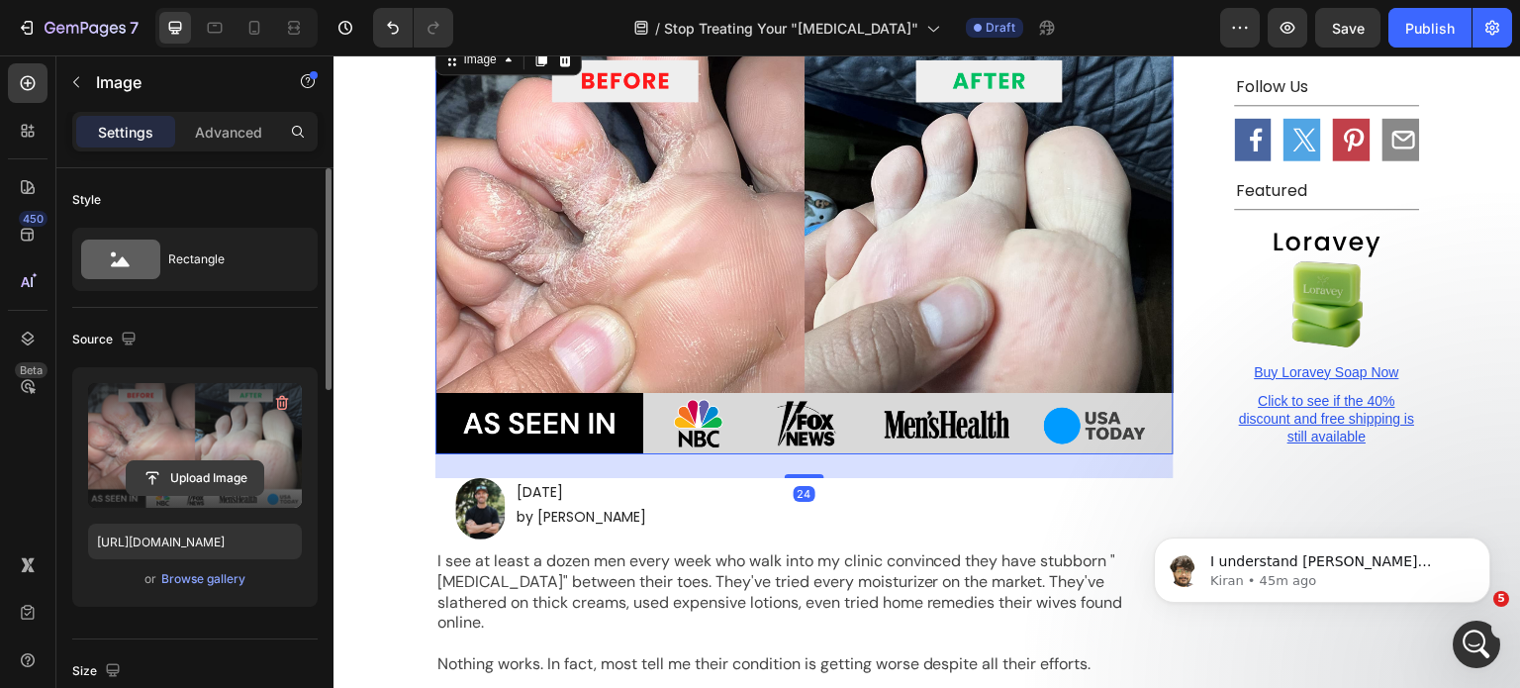
click at [202, 476] on input "file" at bounding box center [195, 478] width 137 height 34
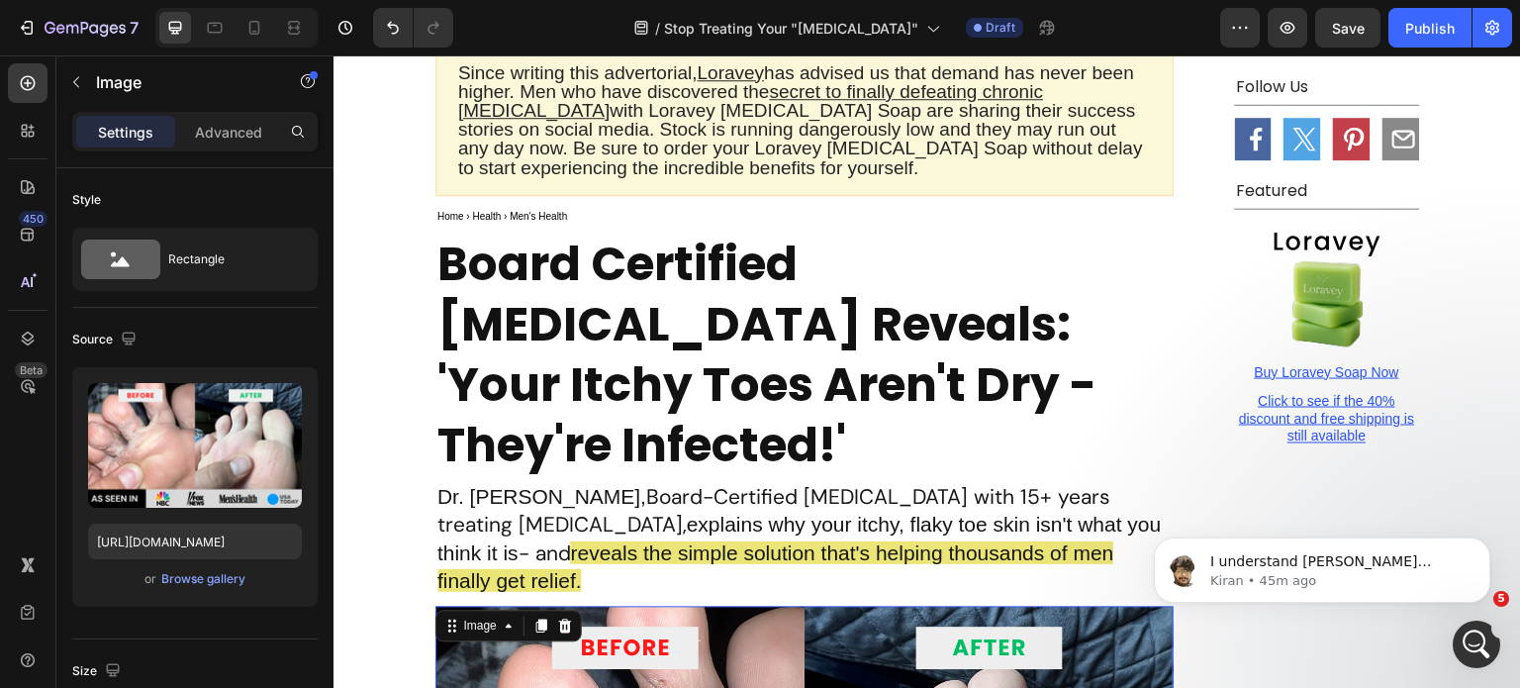
scroll to position [198, 0]
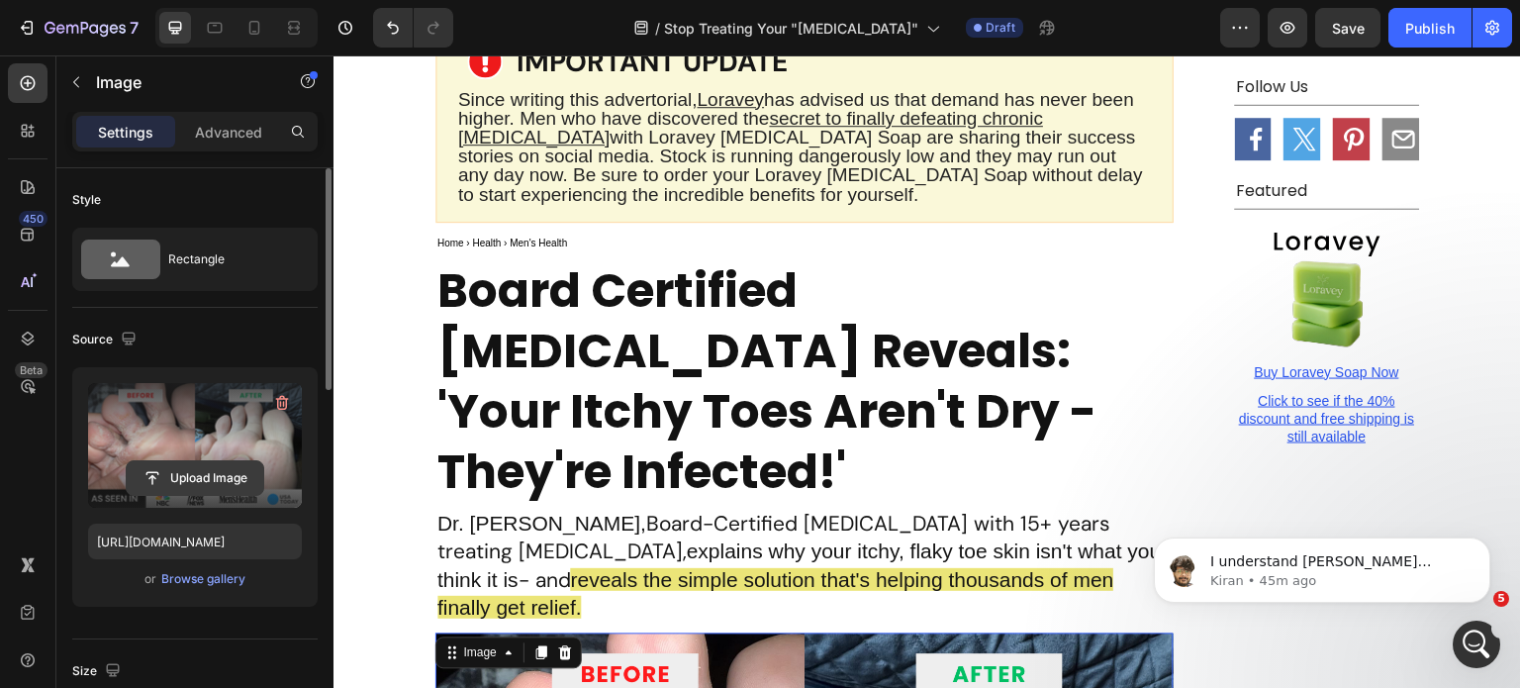
click at [204, 471] on input "file" at bounding box center [195, 478] width 137 height 34
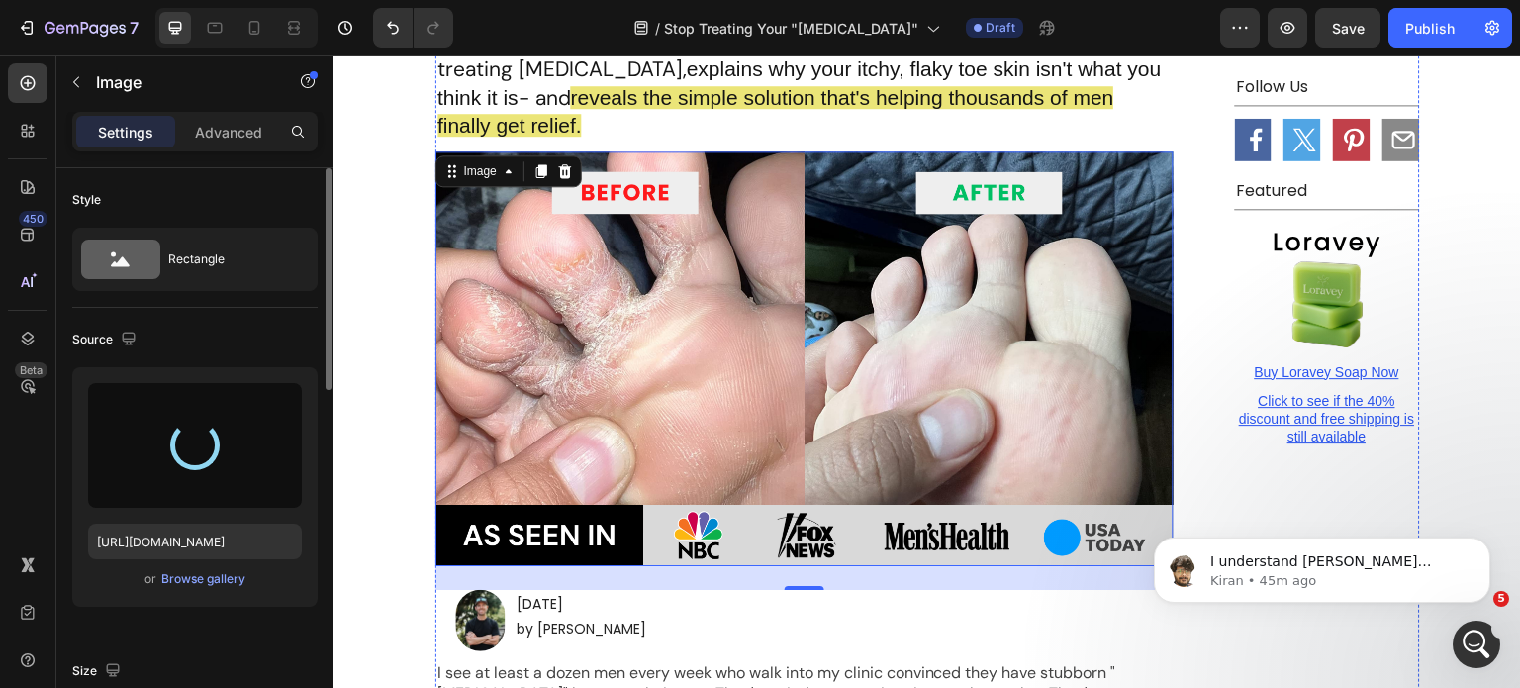
scroll to position [693, 0]
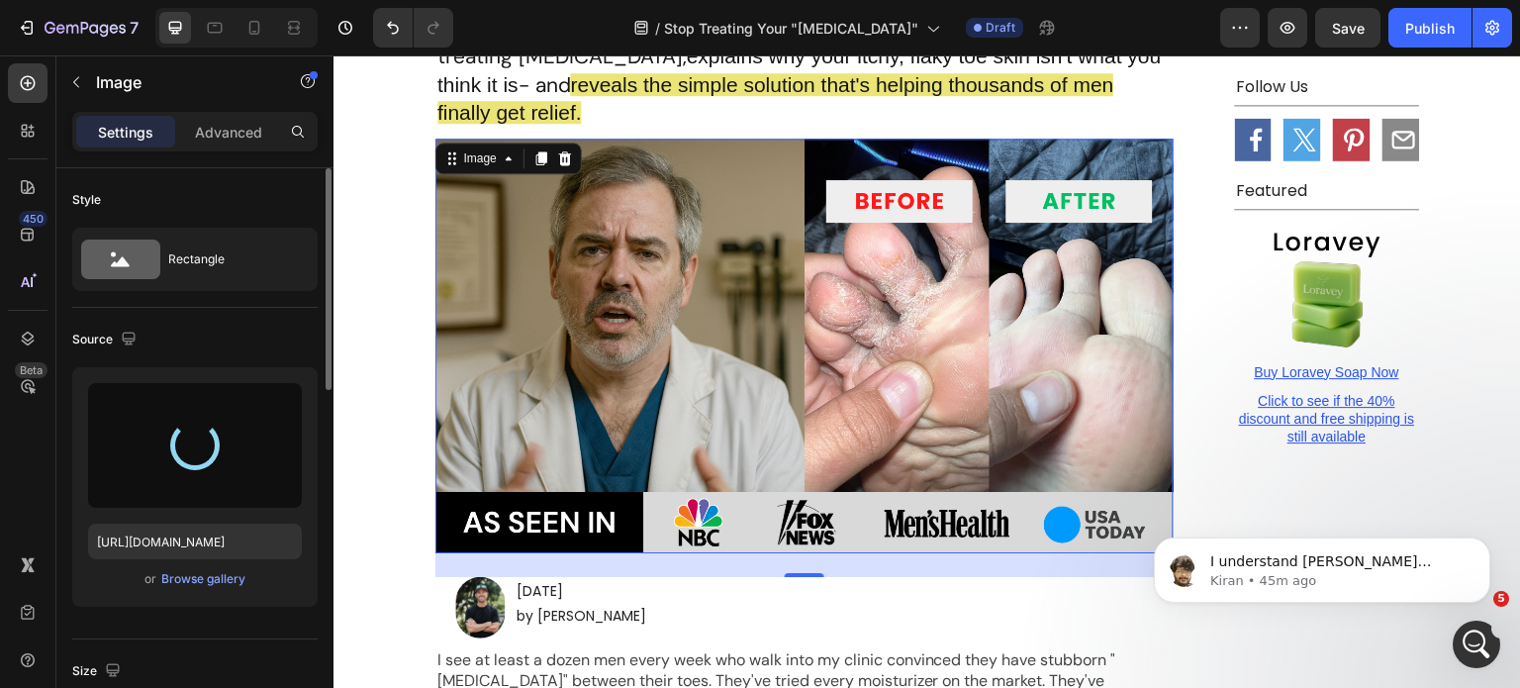
type input "https://cdn.shopify.com/s/files/1/0968/8953/6850/files/gempages_569934698445275…"
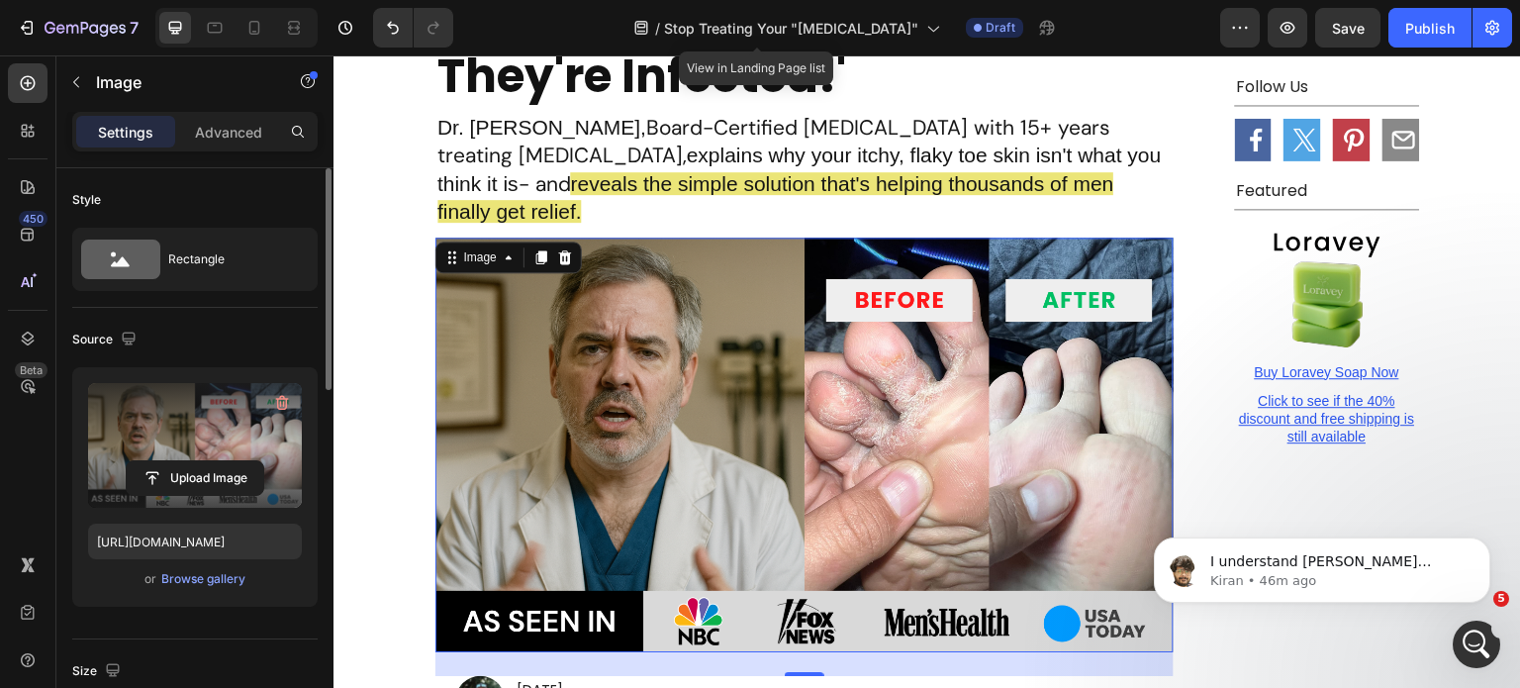
scroll to position [594, 0]
click at [252, 27] on icon at bounding box center [255, 28] width 20 height 20
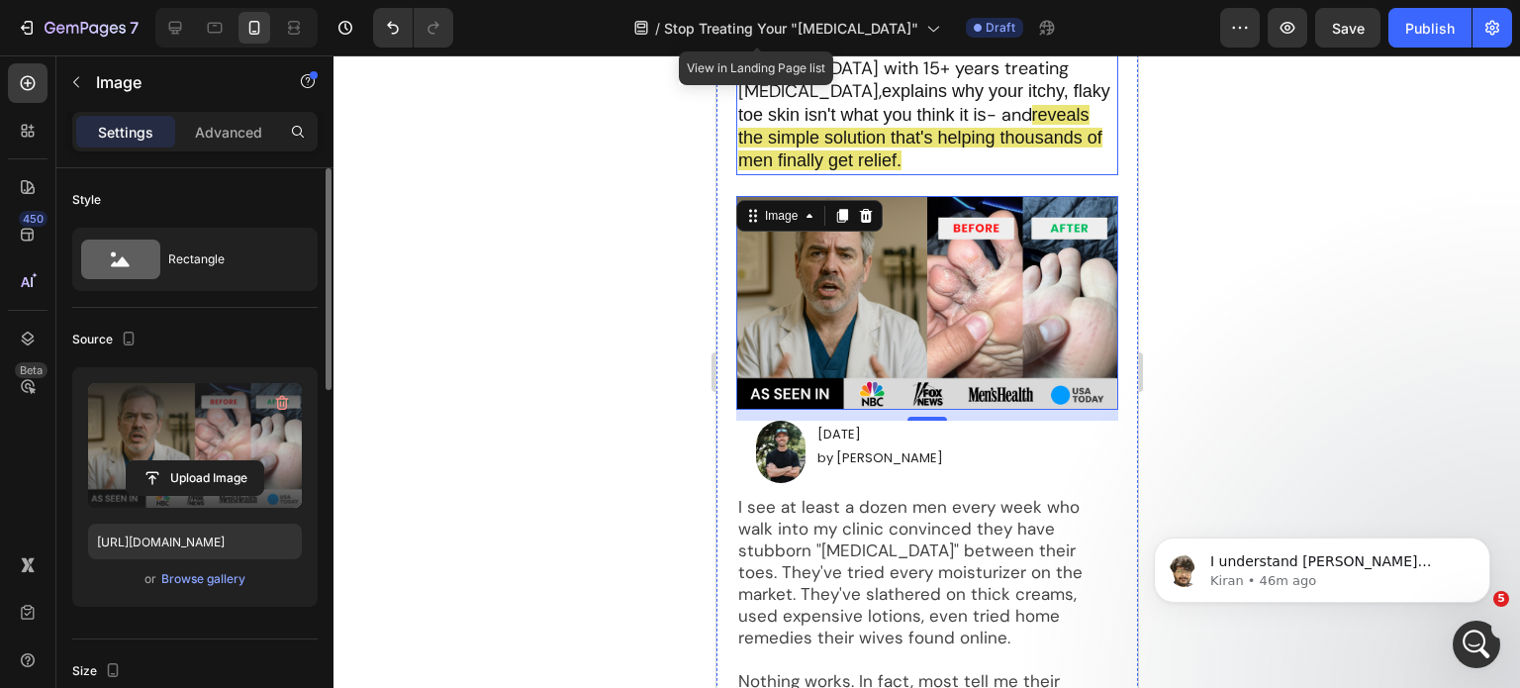
scroll to position [792, 0]
click at [1240, 318] on div at bounding box center [927, 371] width 1187 height 633
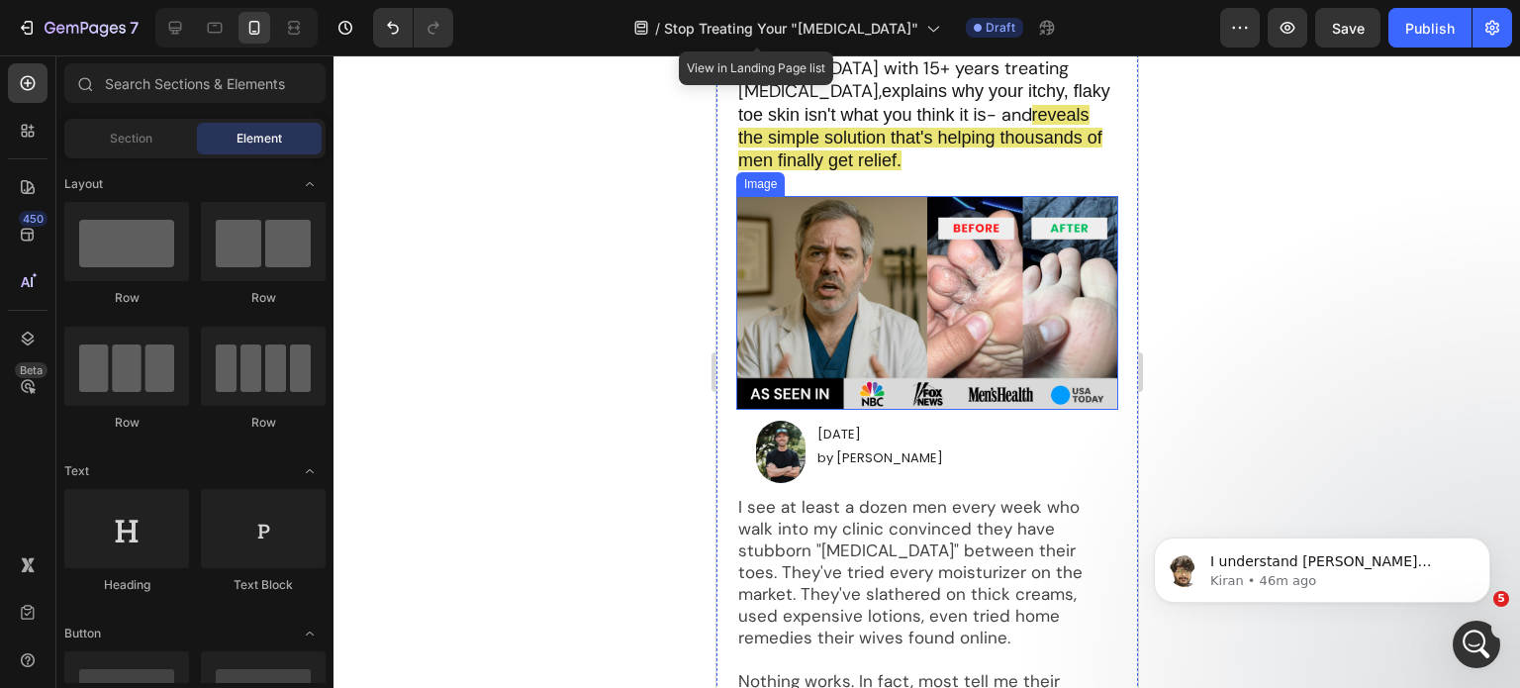
click at [953, 382] on img at bounding box center [926, 303] width 382 height 214
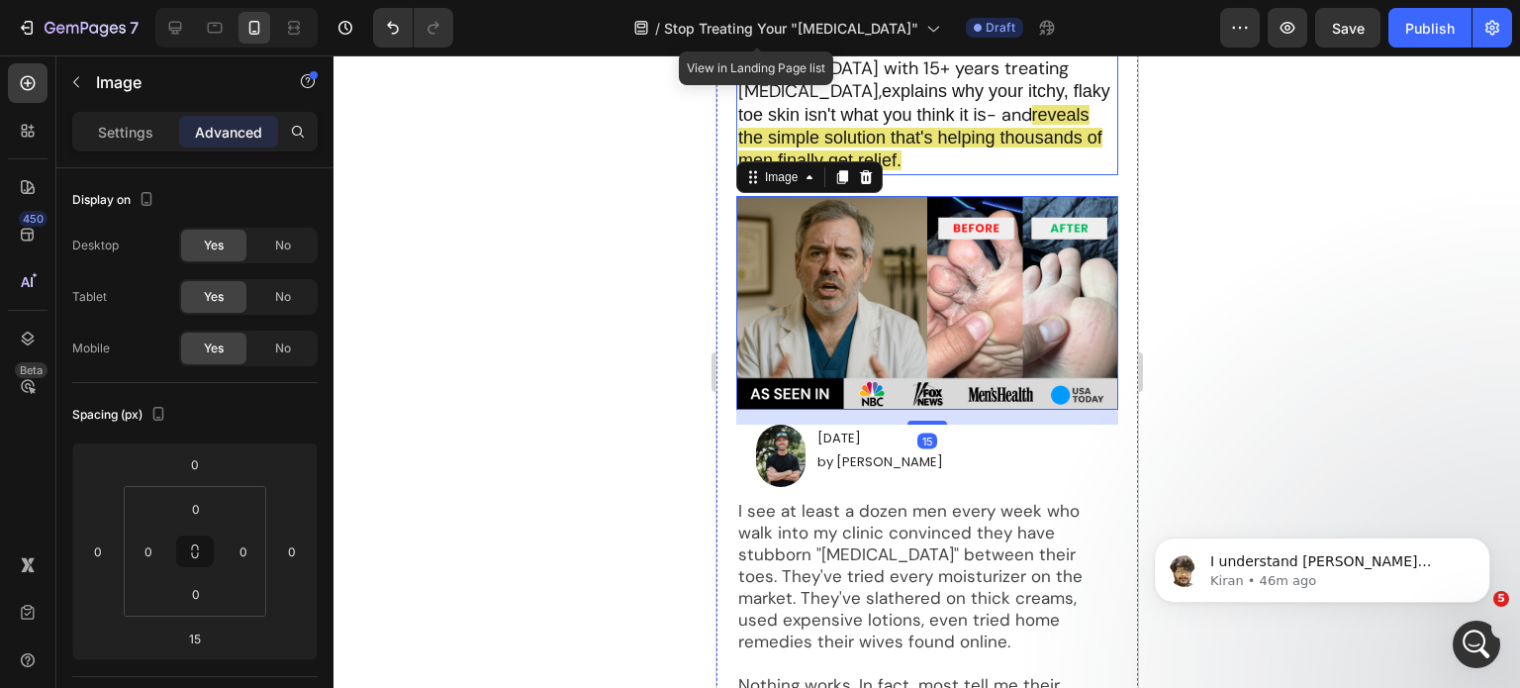
click at [954, 160] on span "reveals the simple solution that's helping thousands of men finally get relief." at bounding box center [919, 138] width 364 height 66
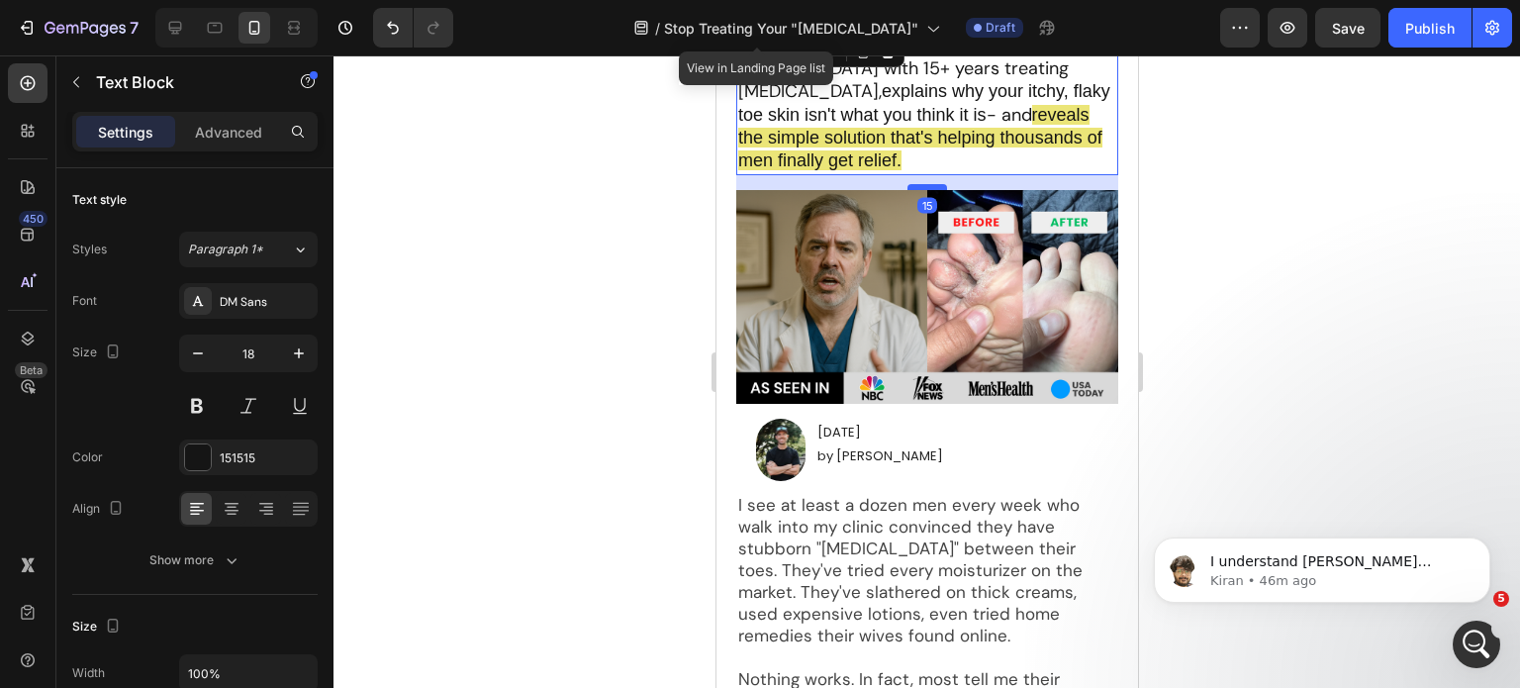
click at [926, 190] on div at bounding box center [927, 187] width 40 height 6
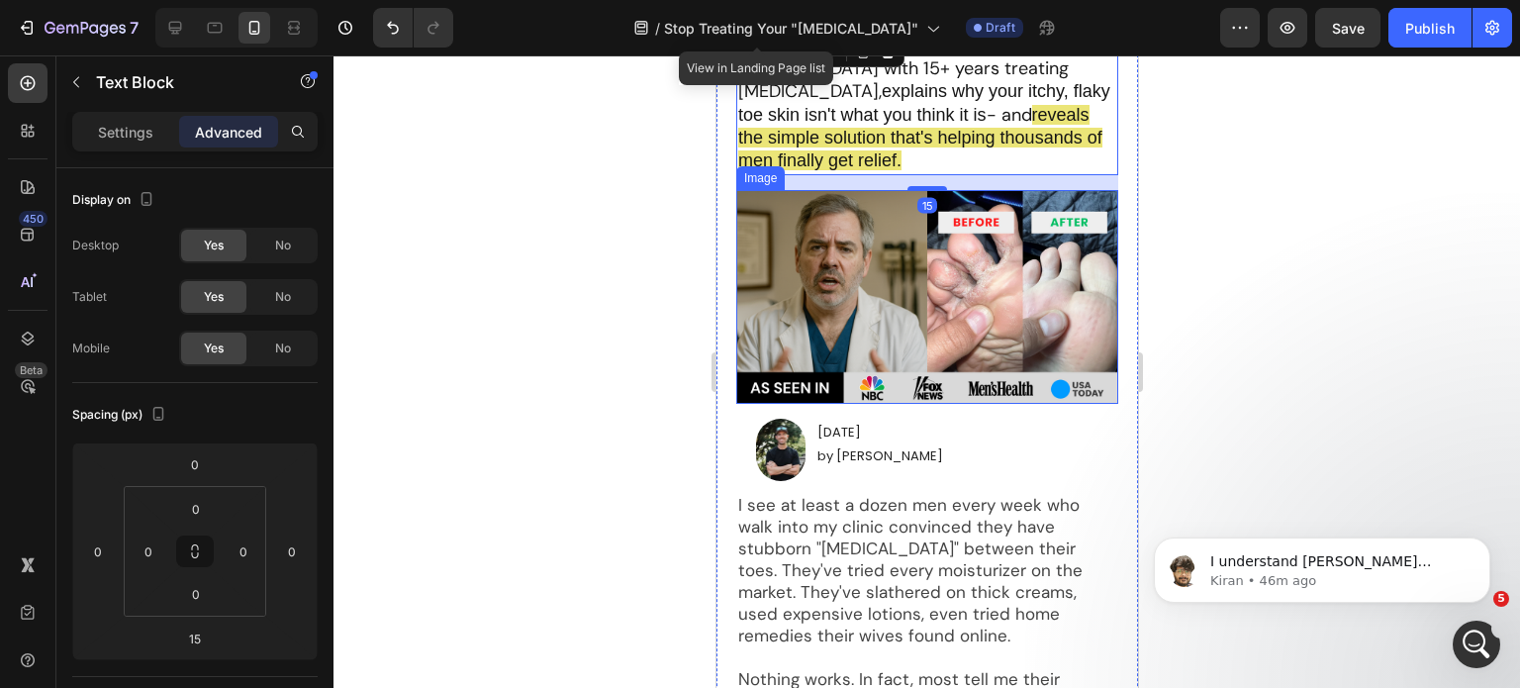
click at [1282, 285] on div at bounding box center [927, 371] width 1187 height 633
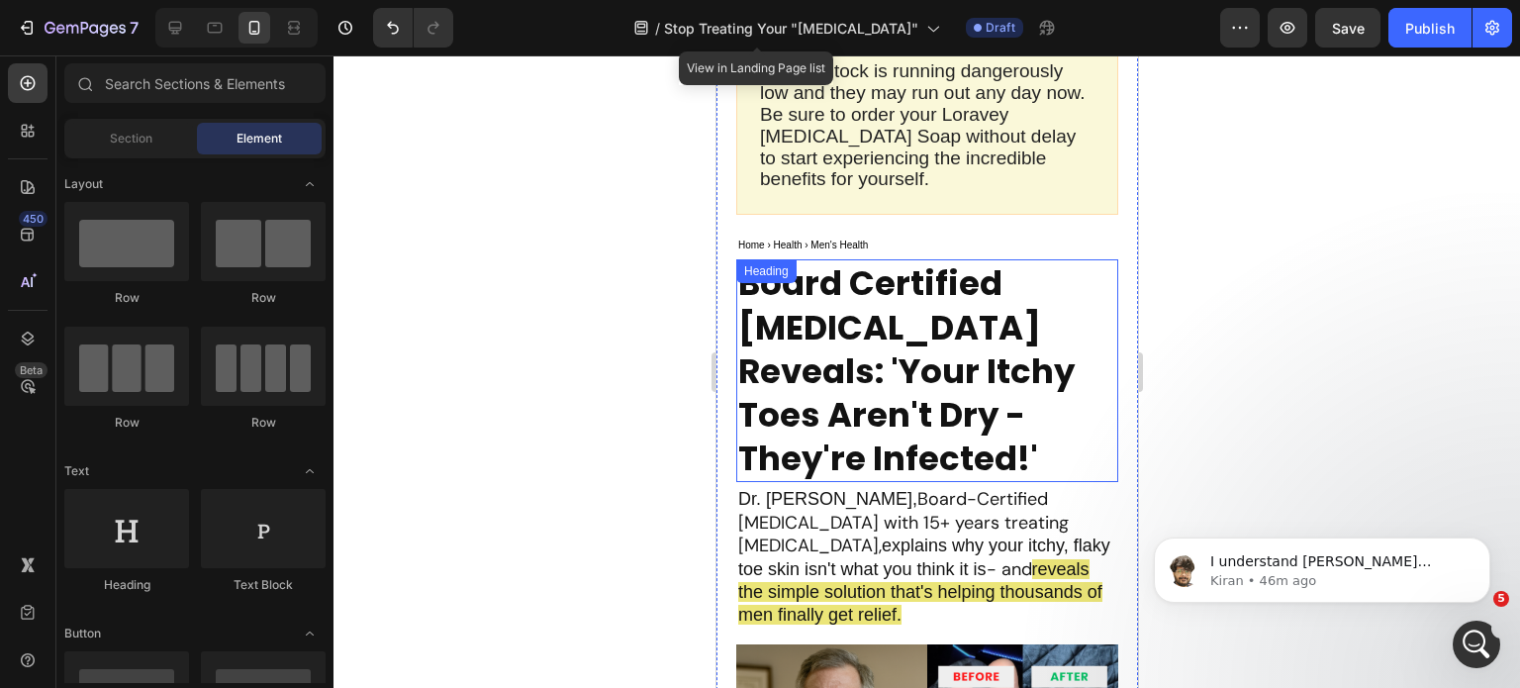
scroll to position [0, 0]
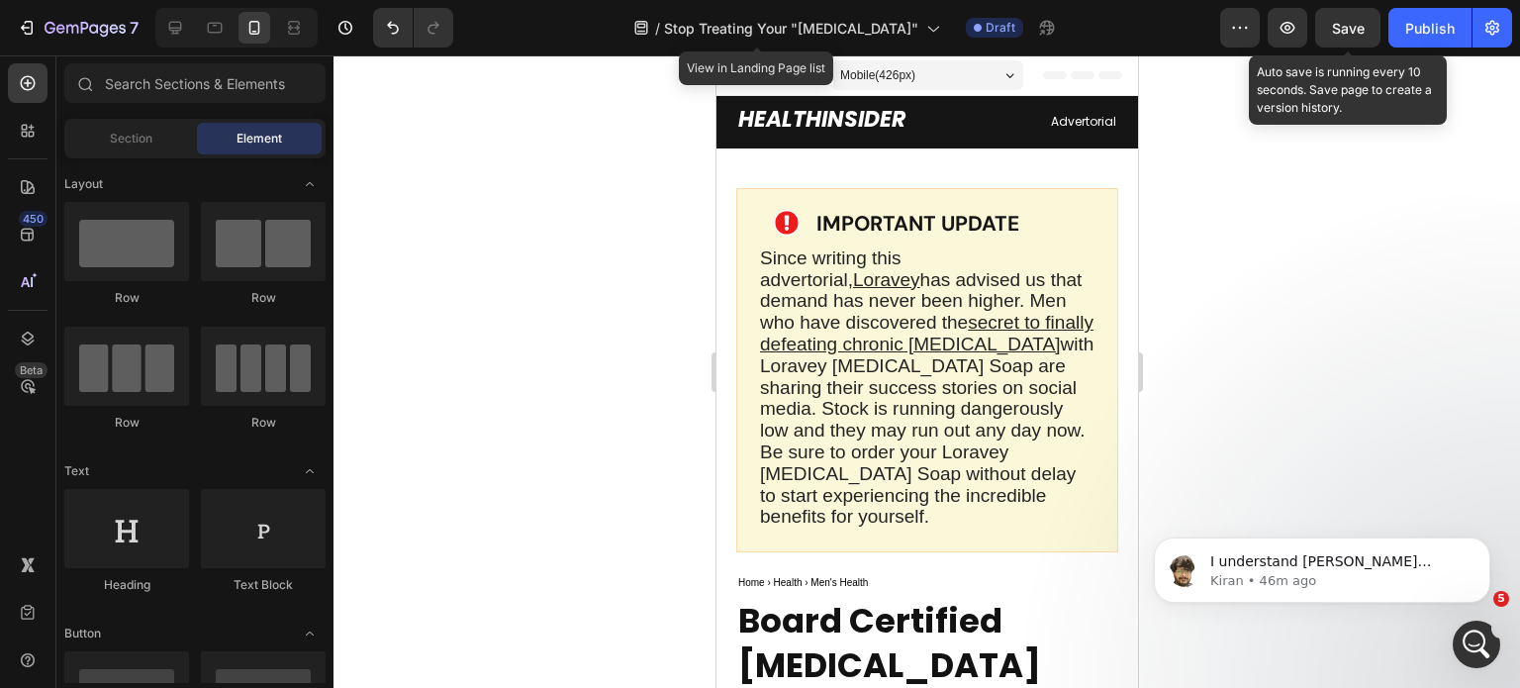
click at [1342, 26] on span "Save" at bounding box center [1348, 28] width 33 height 17
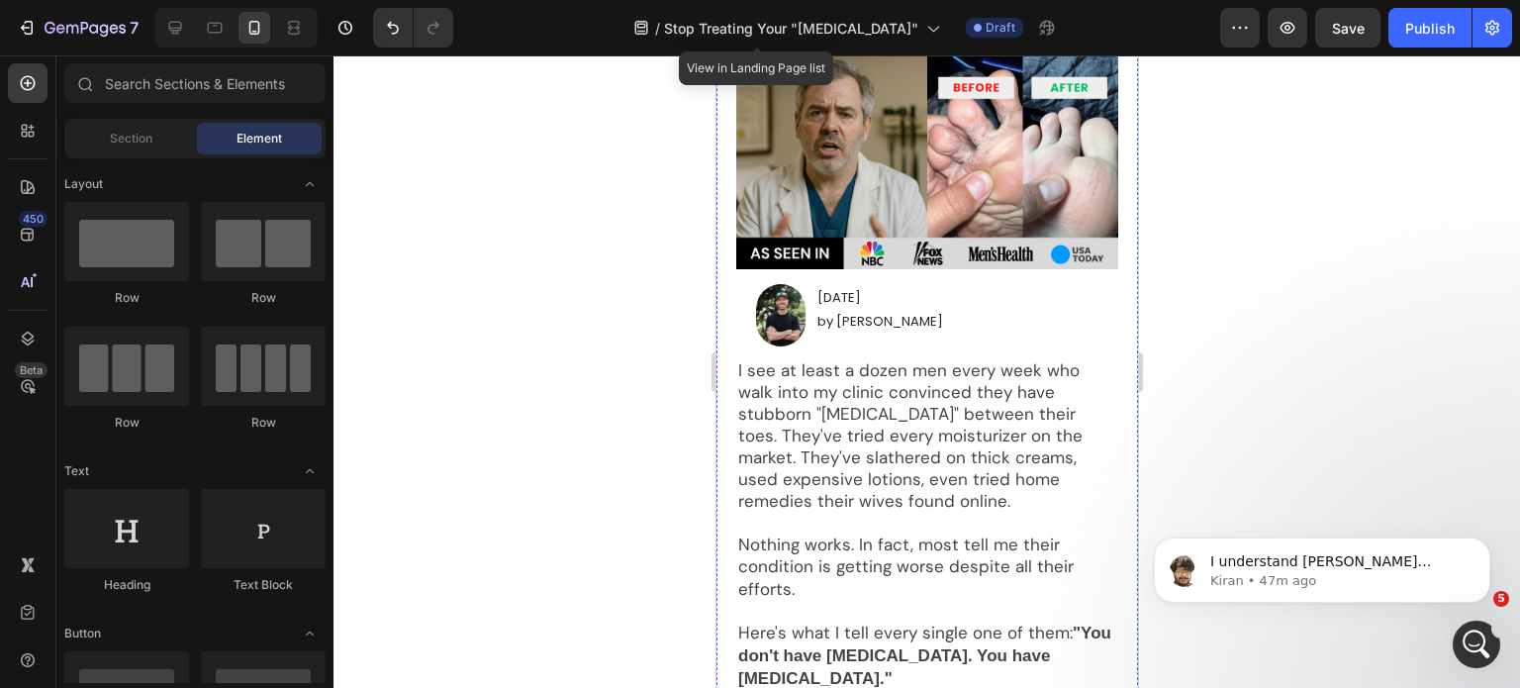
scroll to position [932, 0]
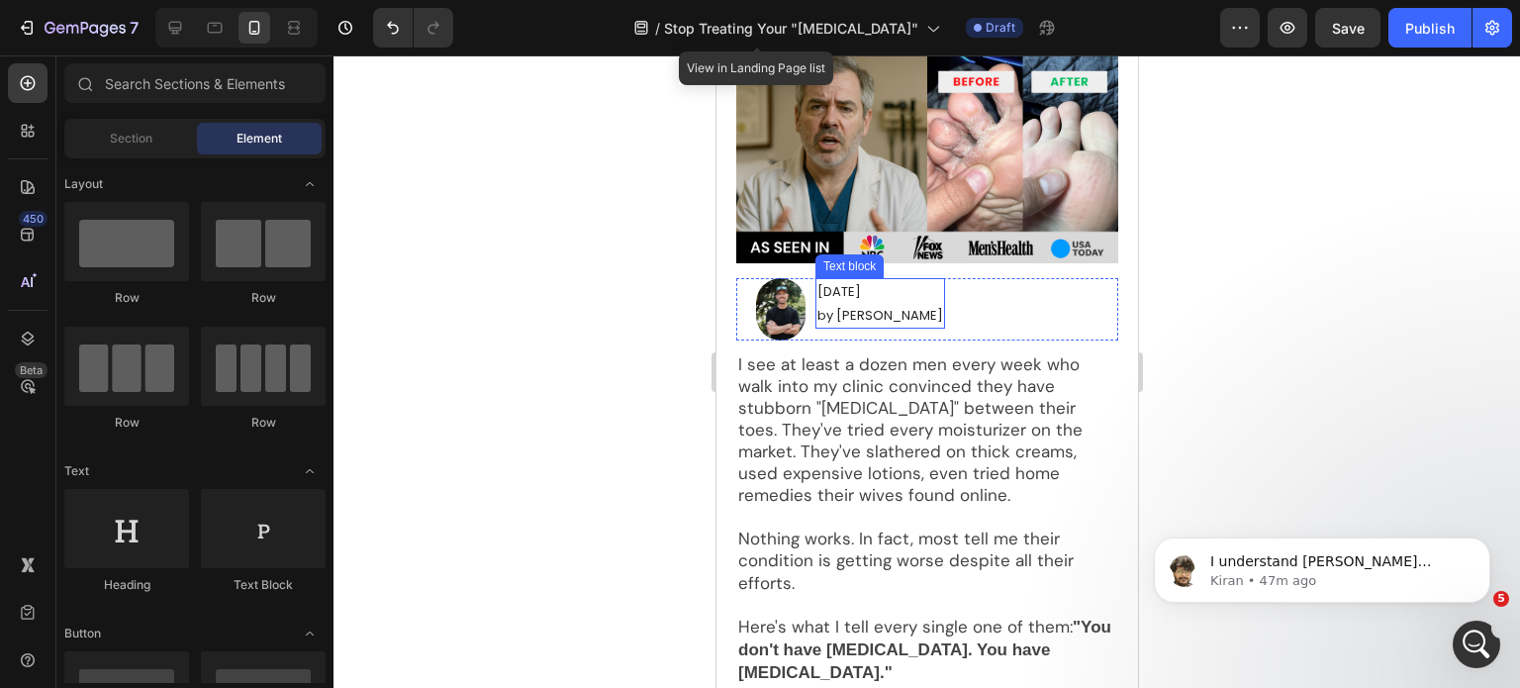
click at [908, 303] on p "Monday, July 28th" at bounding box center [880, 291] width 126 height 23
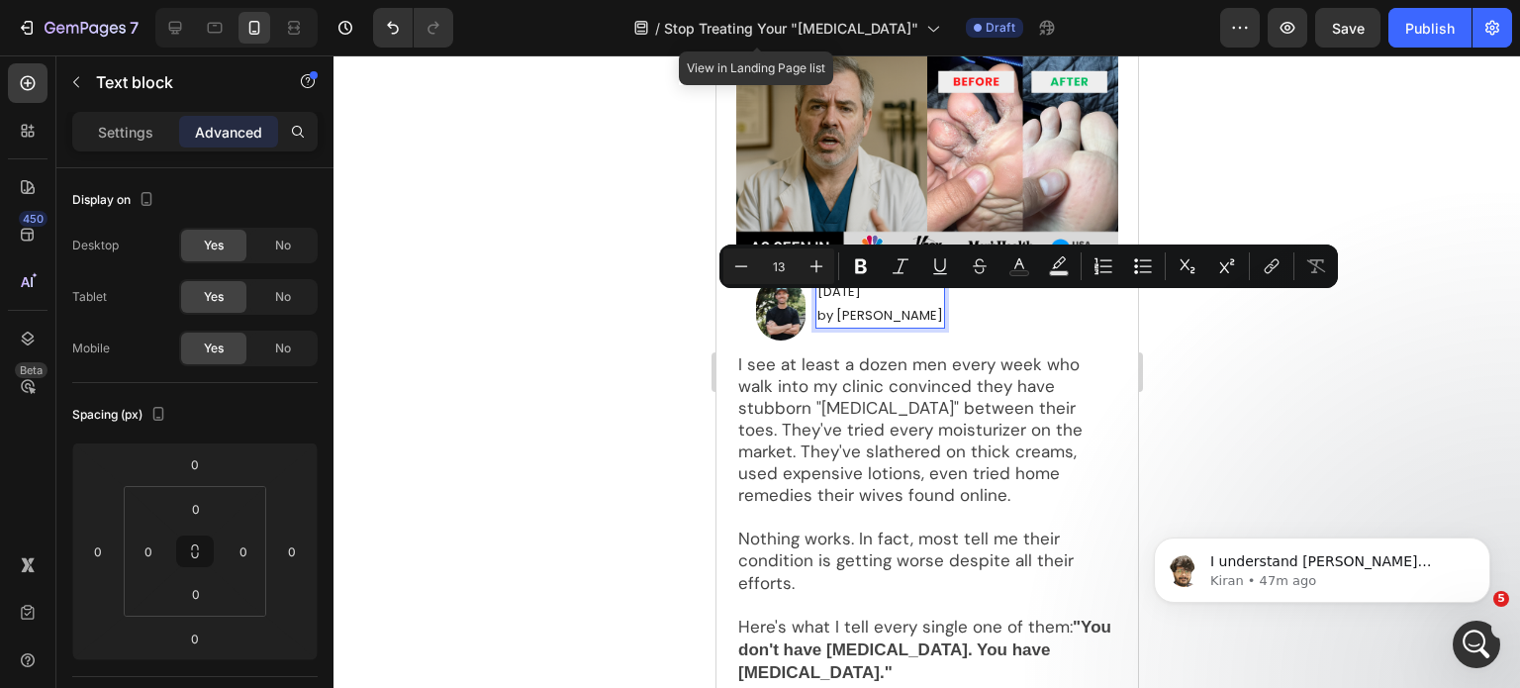
click at [886, 303] on p "Monday, July 28th" at bounding box center [880, 291] width 126 height 23
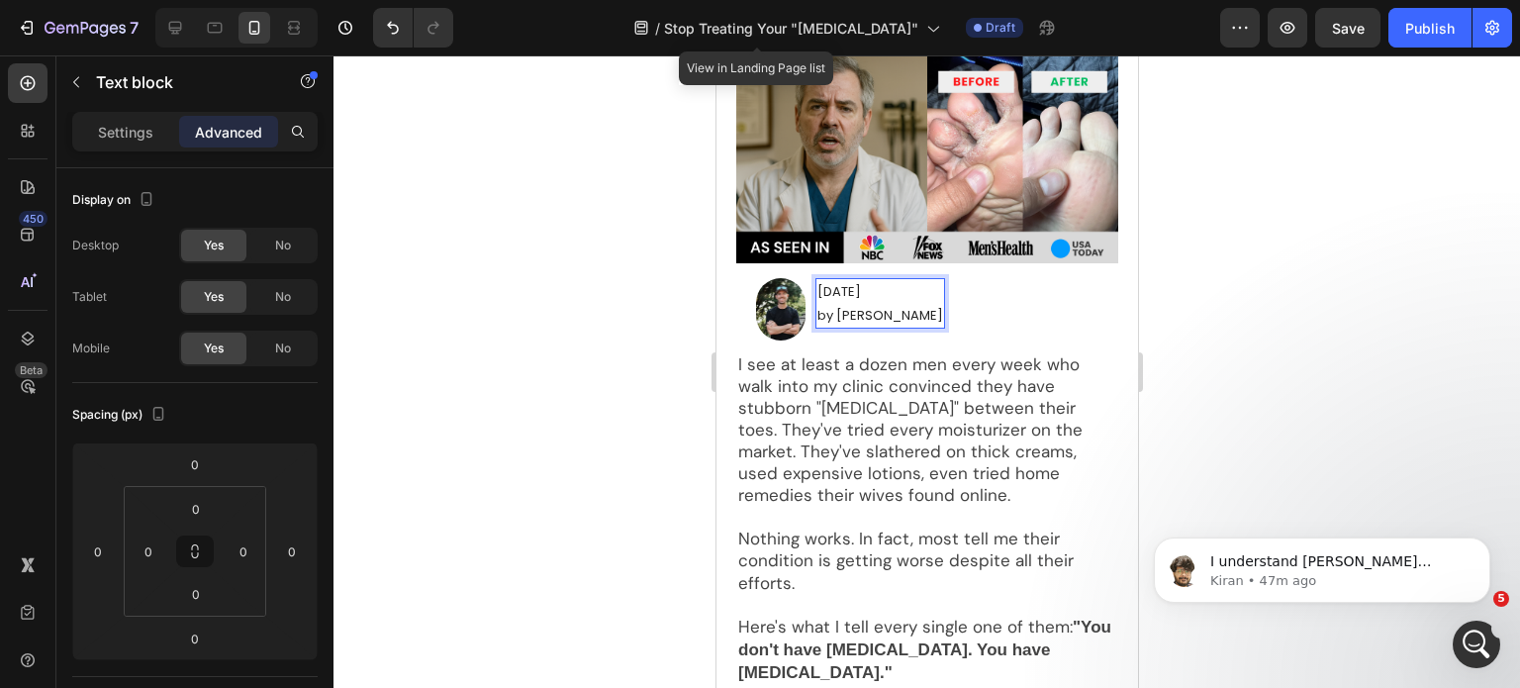
click at [886, 303] on p "Monday, July 28th" at bounding box center [880, 291] width 126 height 23
click at [1296, 288] on div at bounding box center [927, 371] width 1187 height 633
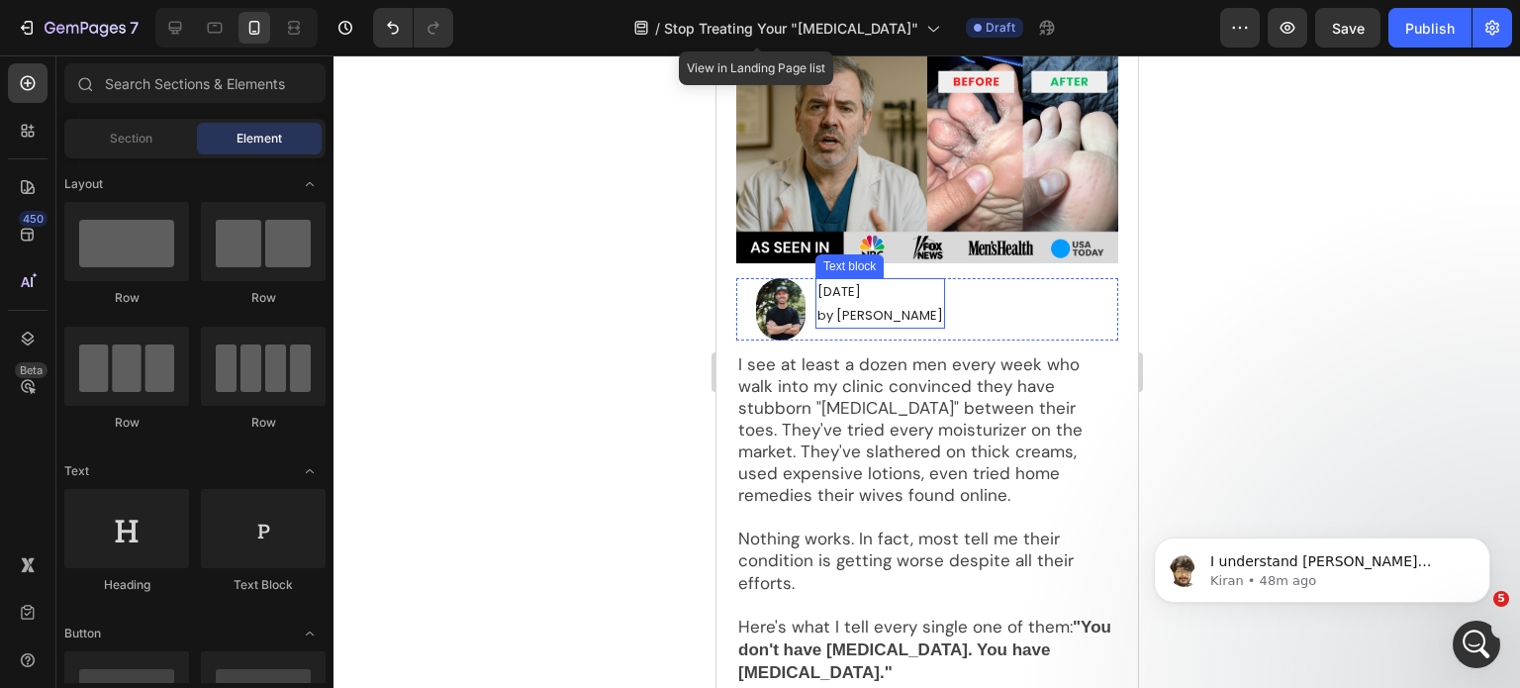
click at [869, 327] on p "by Mike Rodriguez" at bounding box center [880, 315] width 126 height 23
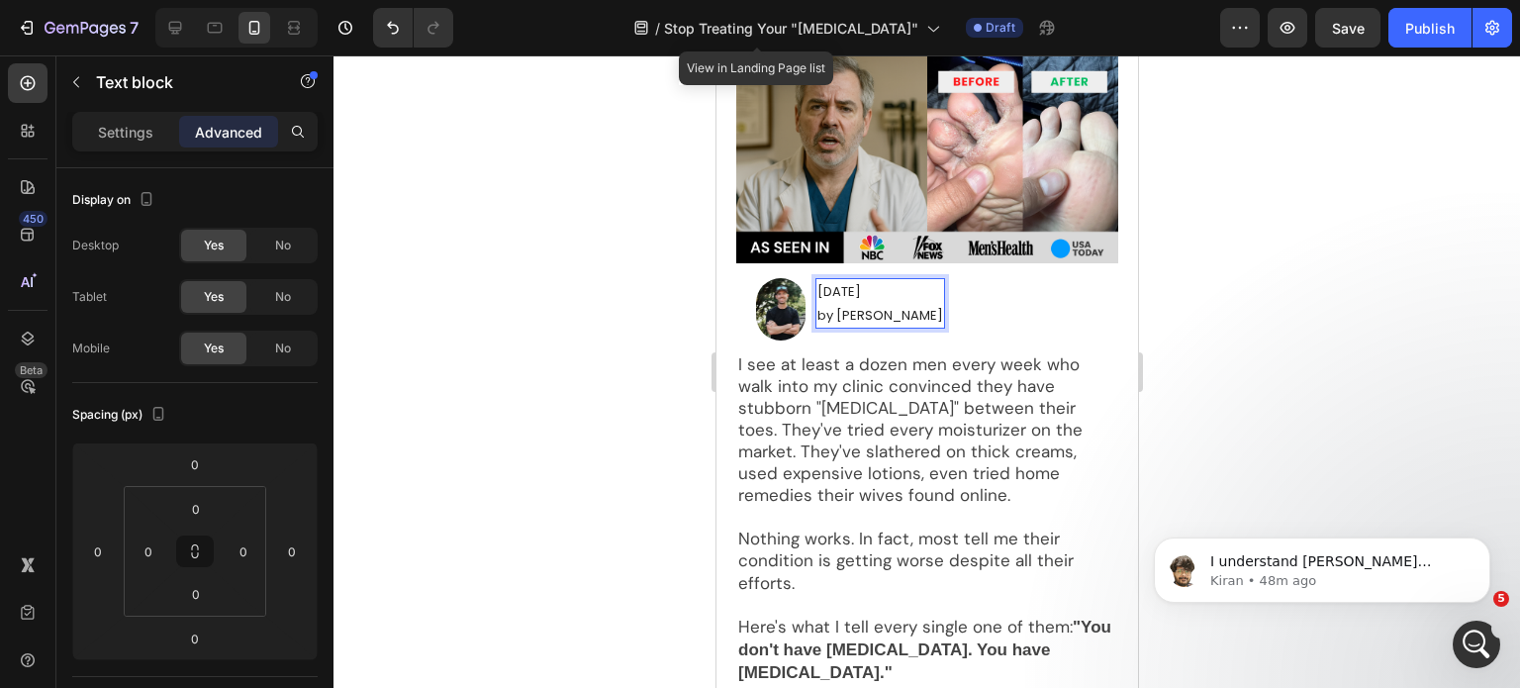
click at [845, 327] on p "by Mike Rodriguez" at bounding box center [880, 315] width 126 height 23
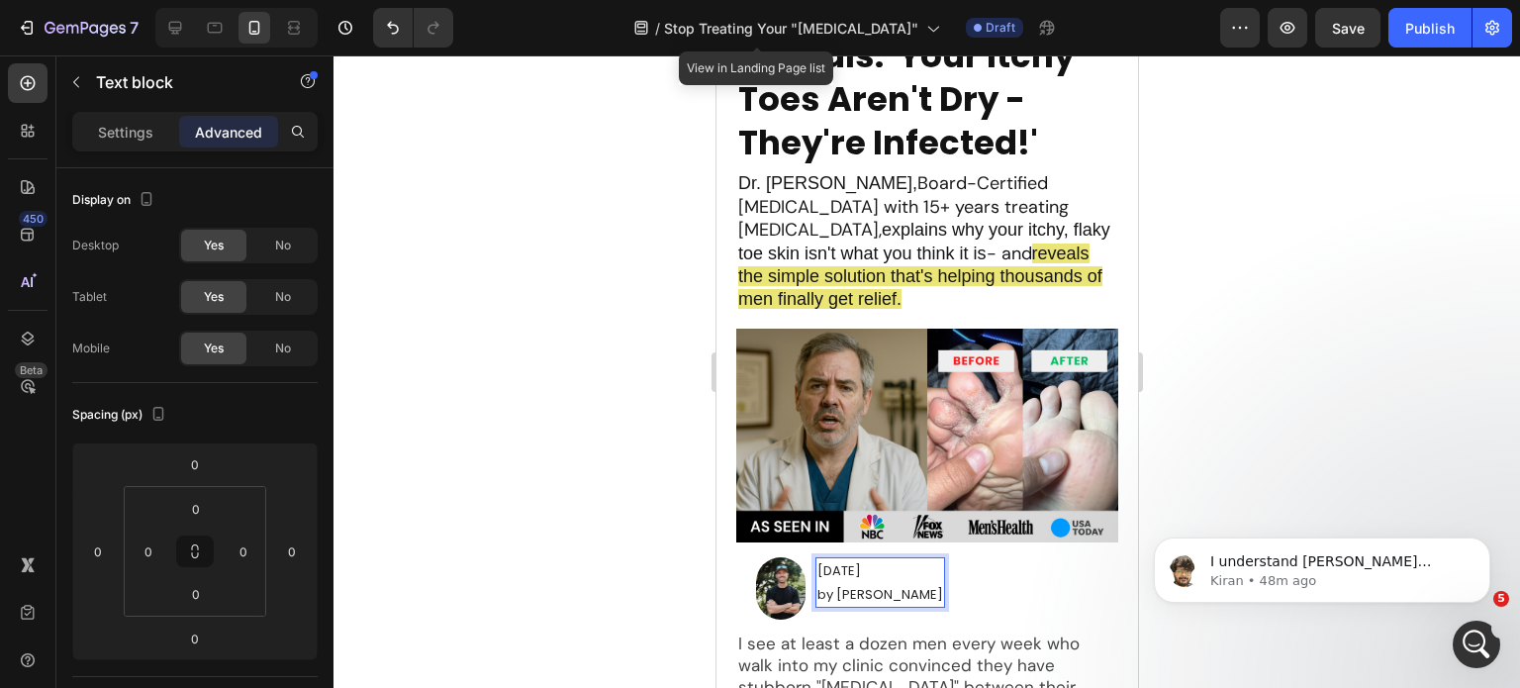
scroll to position [636, 0]
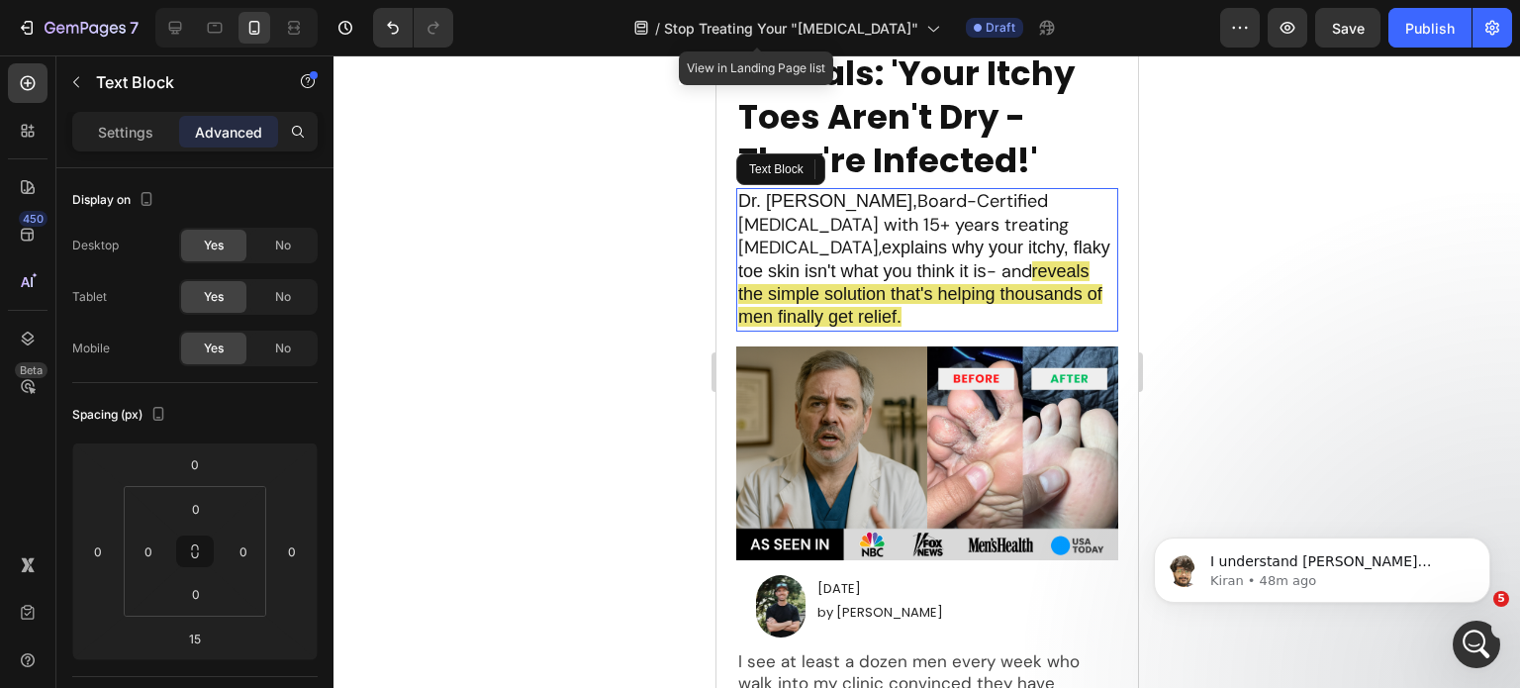
click at [742, 211] on span "Dr. Michael Thompson," at bounding box center [826, 201] width 179 height 20
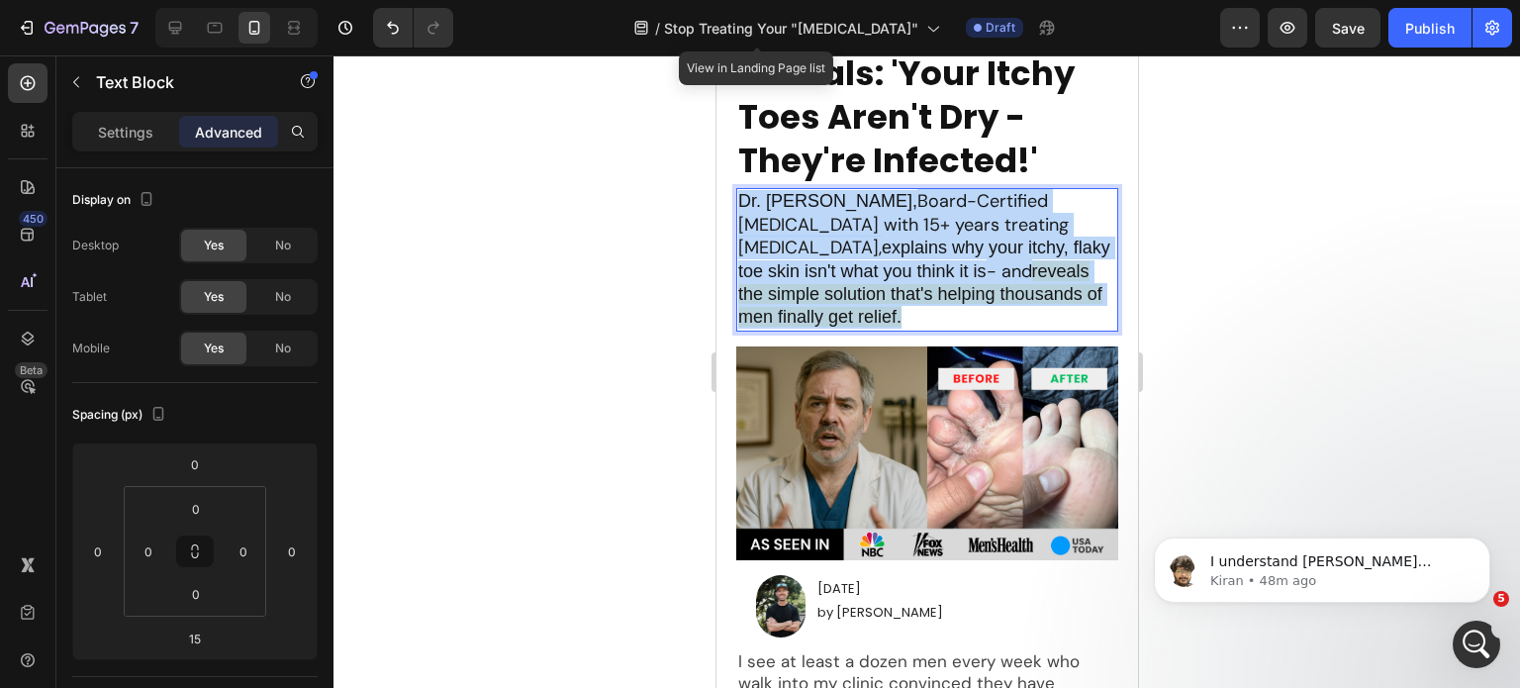
click at [742, 211] on span "Dr. Michael Thompson," at bounding box center [826, 201] width 179 height 20
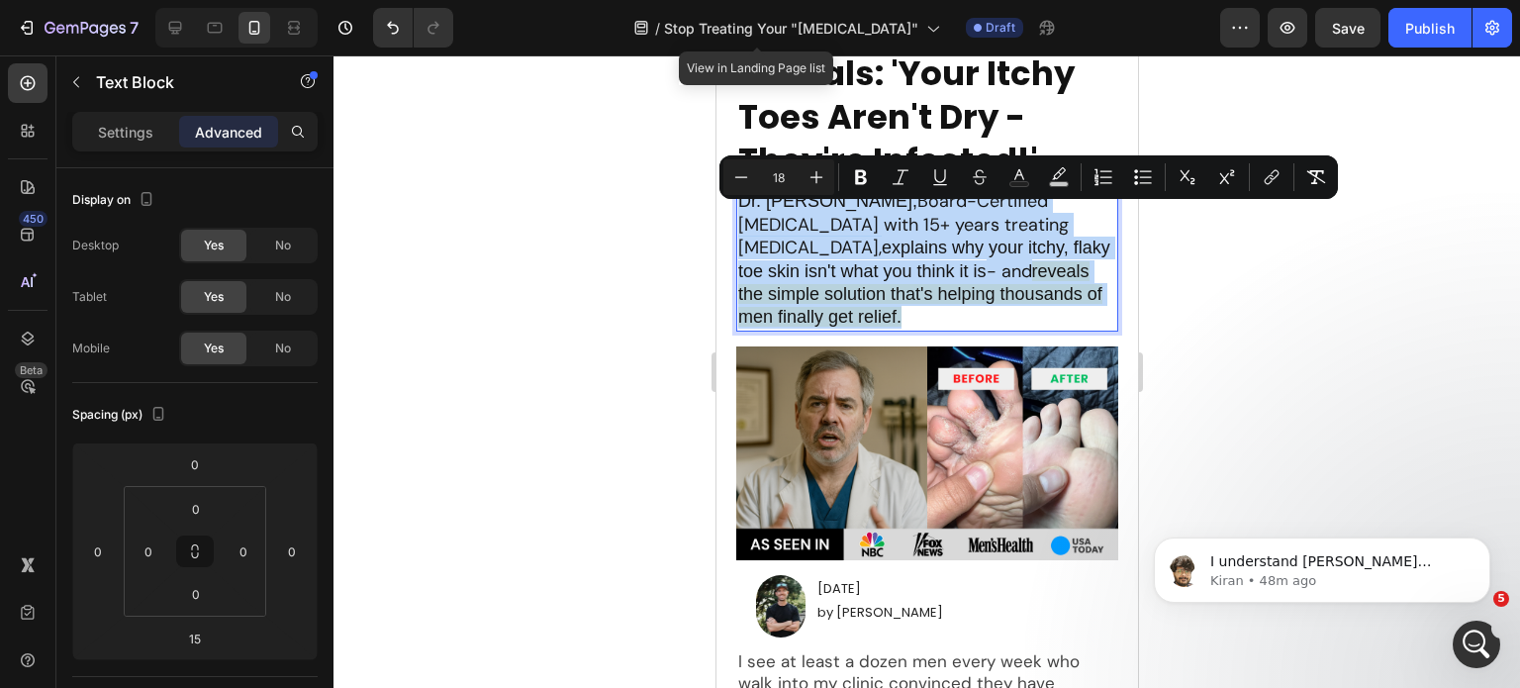
click at [742, 211] on span "Dr. Michael Thompson," at bounding box center [826, 201] width 179 height 20
click at [763, 242] on p "Dr. Michael Thompson, Board-Certified Dermatologist with 15+ years treating foo…" at bounding box center [926, 259] width 378 height 139
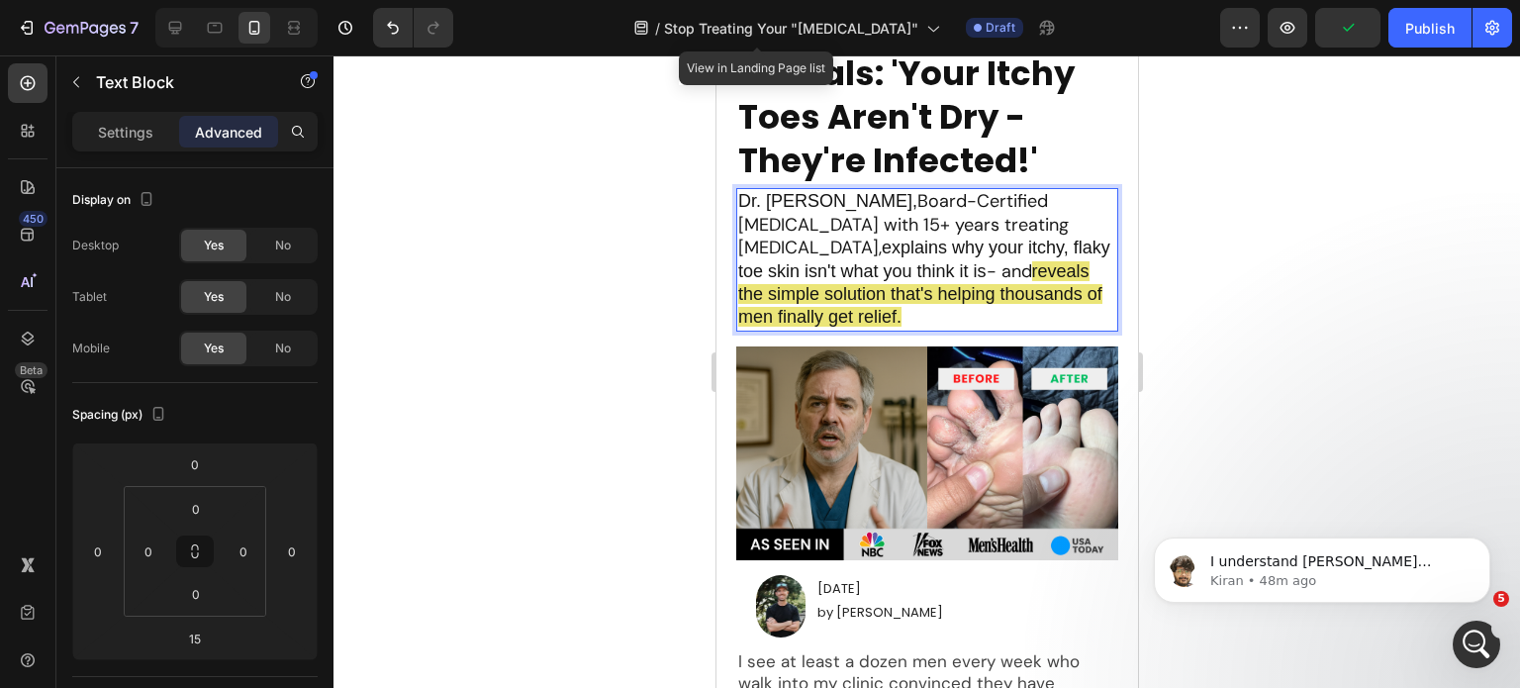
drag, startPoint x: 738, startPoint y: 217, endPoint x: 910, endPoint y: 226, distance: 171.5
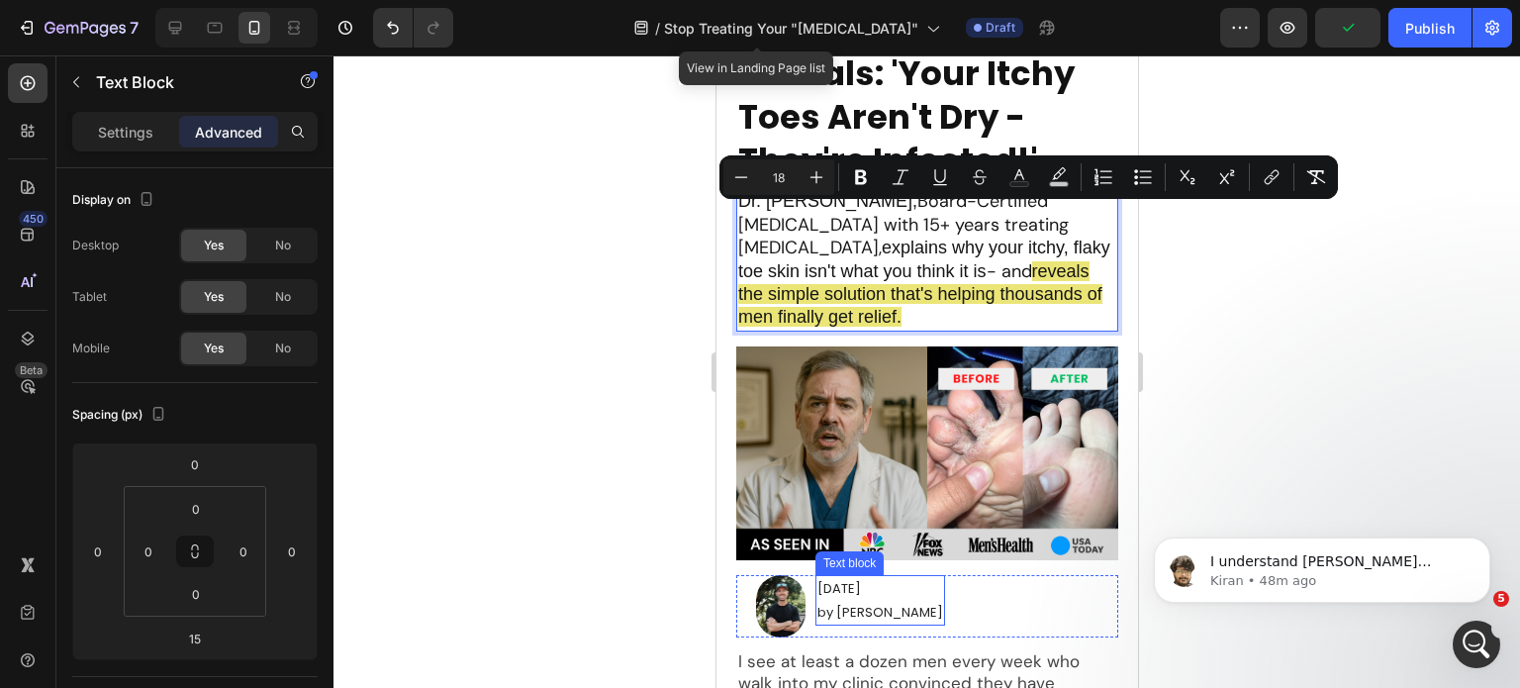
click at [826, 636] on div "Monday, August 27th by Mike Rodriguez Text block" at bounding box center [880, 605] width 130 height 61
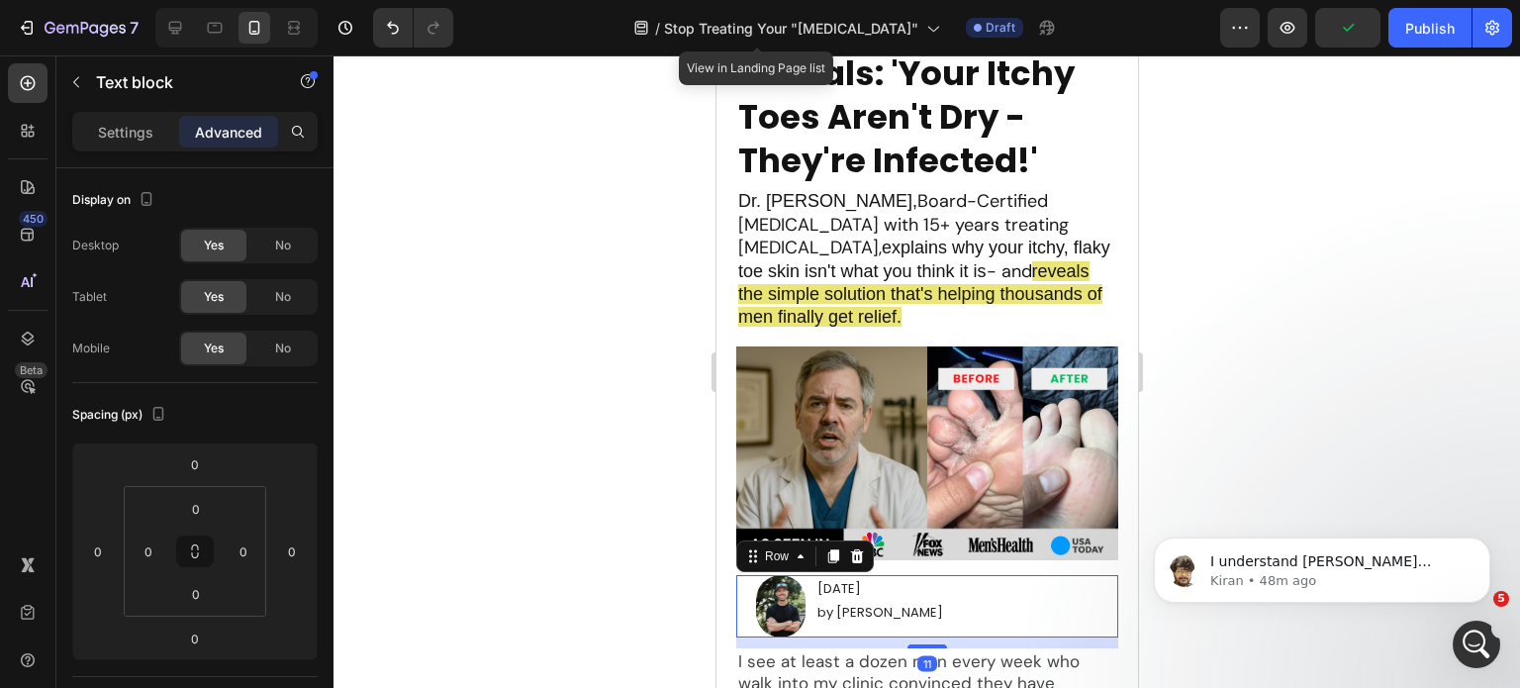
click at [836, 621] on p "by Mike Rodriguez" at bounding box center [880, 612] width 126 height 23
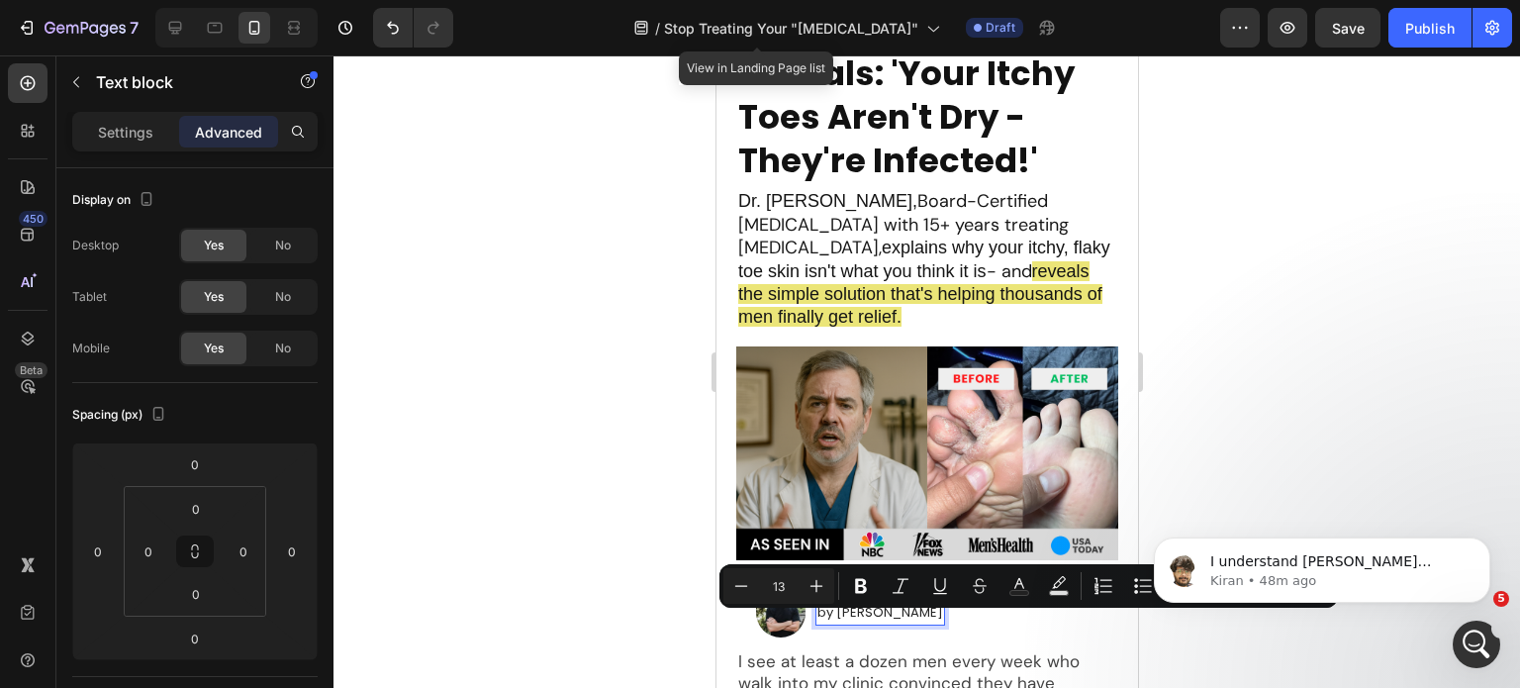
drag, startPoint x: 838, startPoint y: 625, endPoint x: 931, endPoint y: 632, distance: 93.3
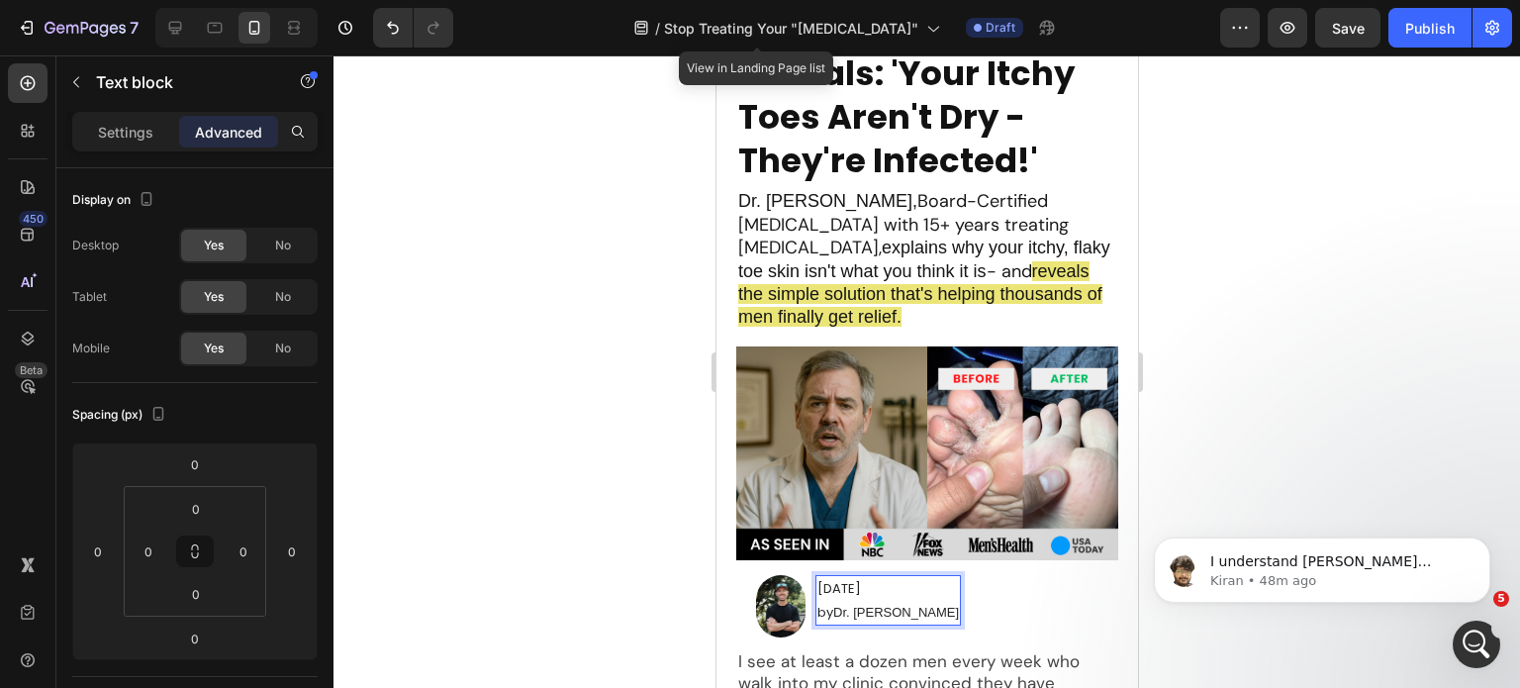
drag, startPoint x: 837, startPoint y: 625, endPoint x: 963, endPoint y: 631, distance: 125.9
click at [960, 626] on div "Monday, August 27th by Dr. Michael Thompson" at bounding box center [888, 600] width 146 height 50
click at [1063, 620] on div "Image Monday, August 27th by Dr. Michael Thompson Text block 0 Row" at bounding box center [926, 605] width 382 height 61
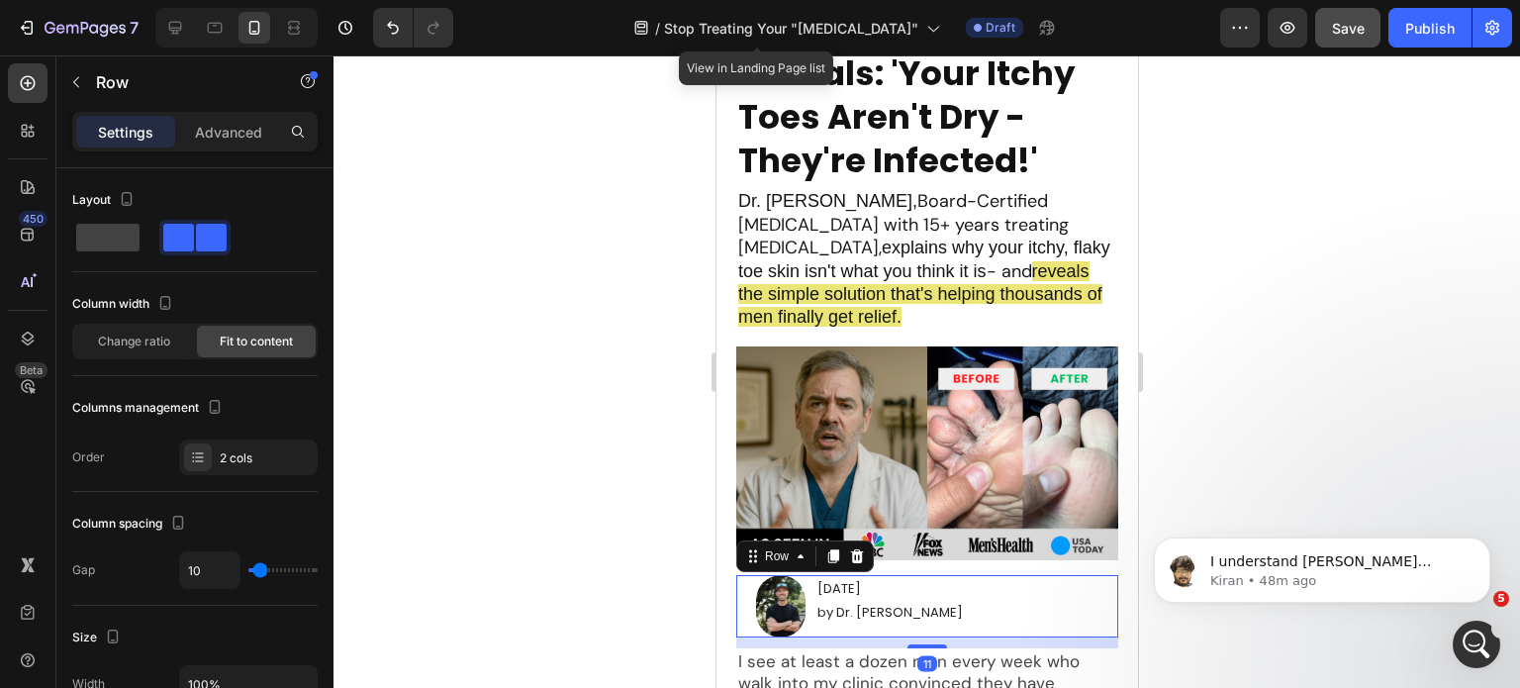
click at [1370, 38] on button "Save" at bounding box center [1348, 28] width 65 height 40
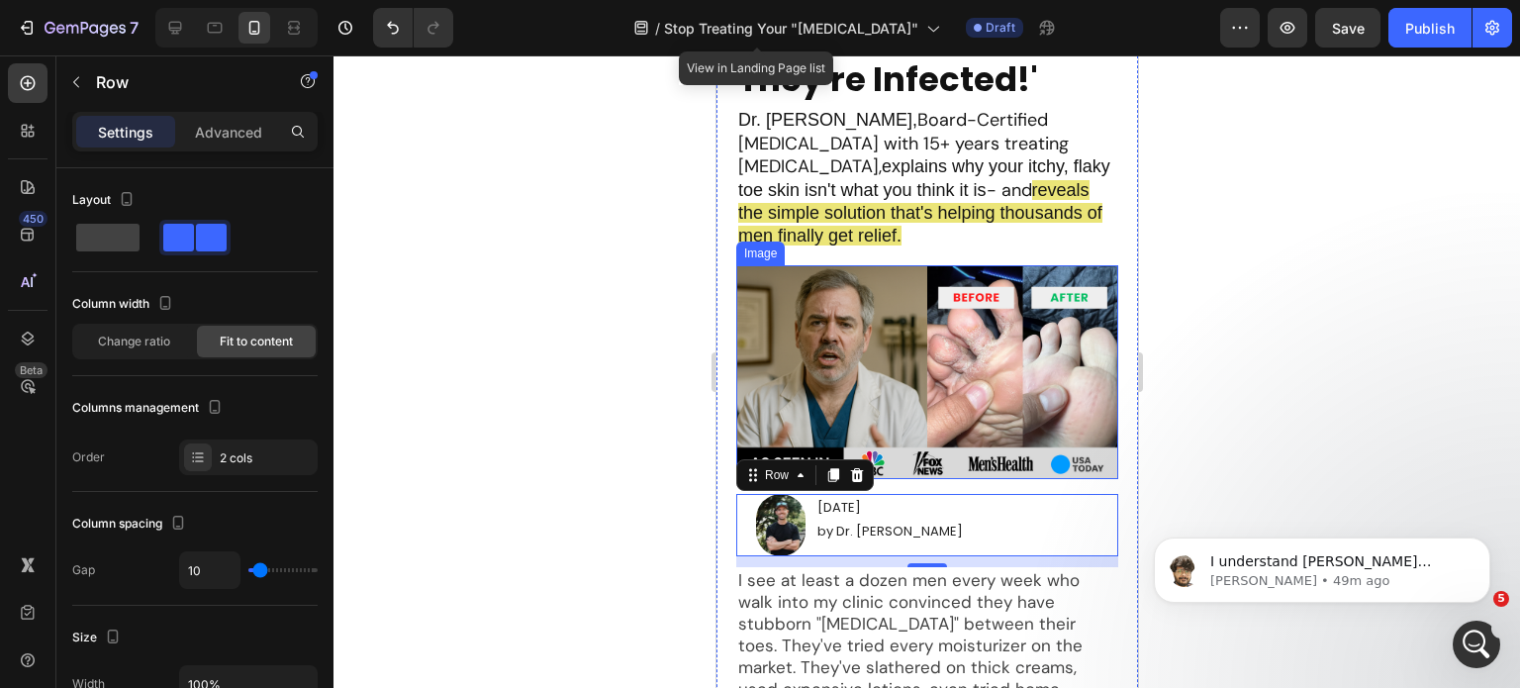
scroll to position [833, 0]
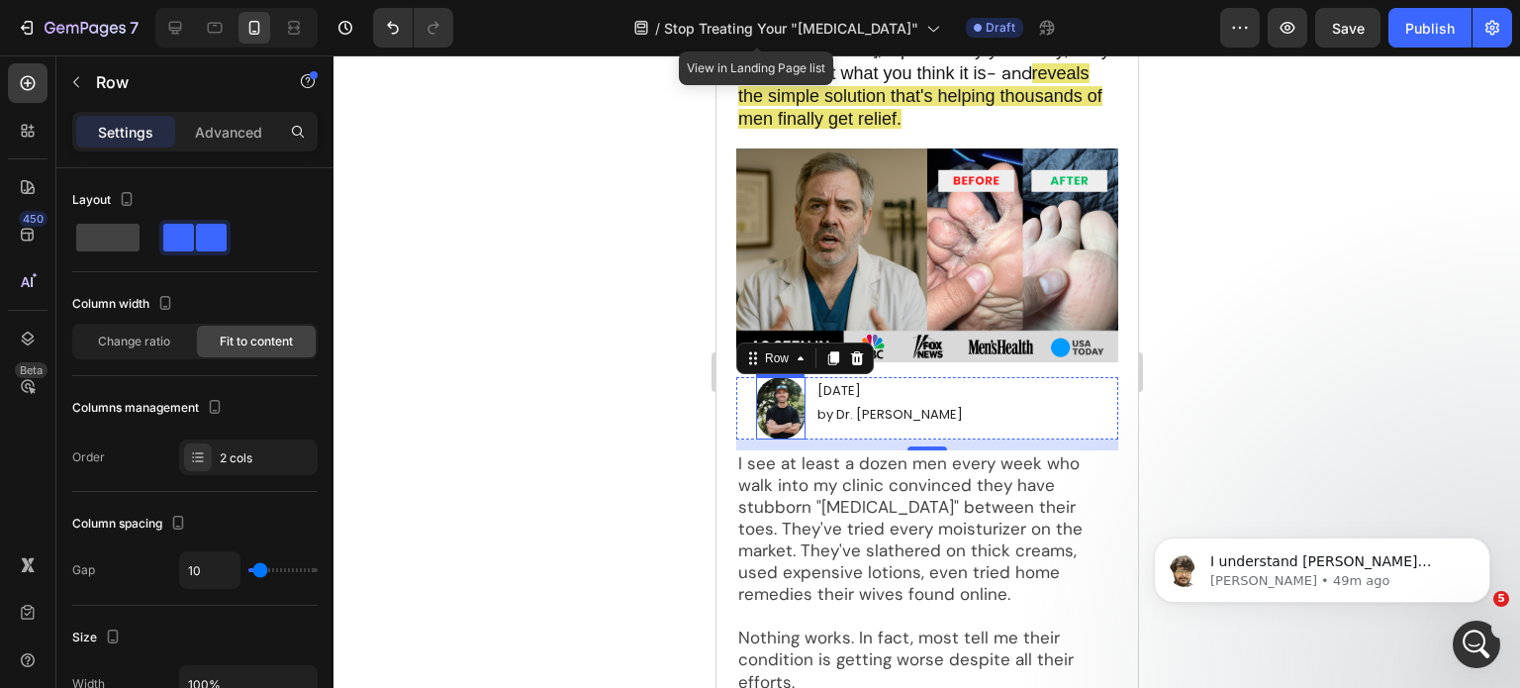
click at [780, 439] on img at bounding box center [779, 407] width 49 height 61
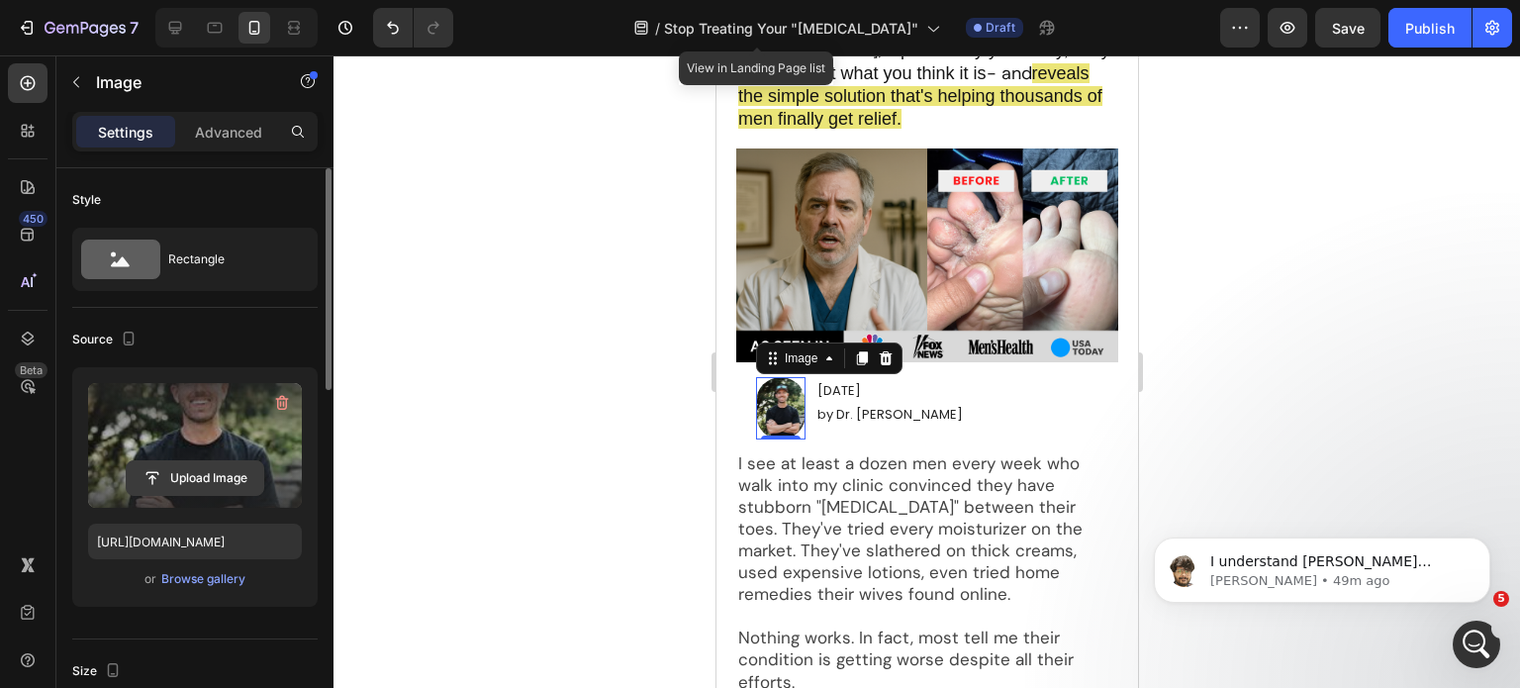
click at [190, 464] on input "file" at bounding box center [195, 478] width 137 height 34
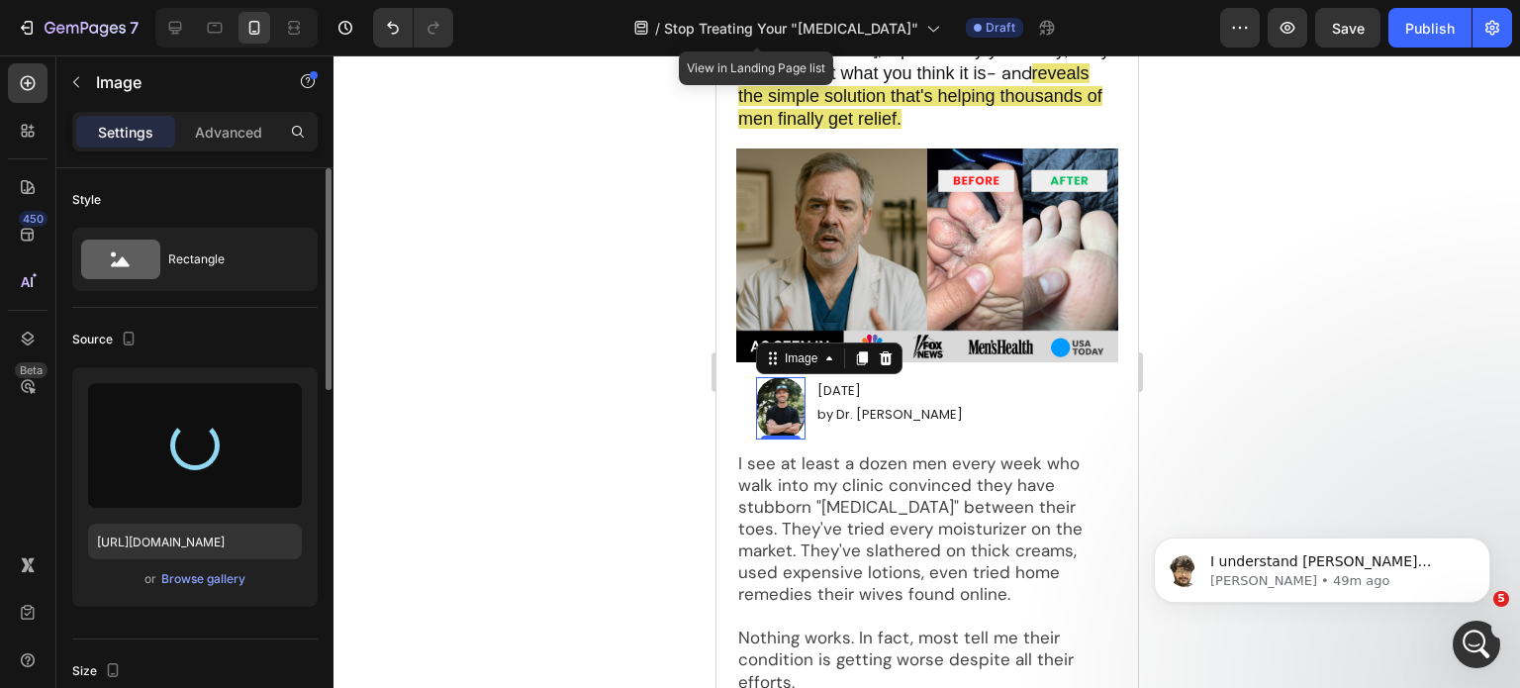
type input "https://cdn.shopify.com/s/files/1/0968/8953/6850/files/gempages_569934698445275…"
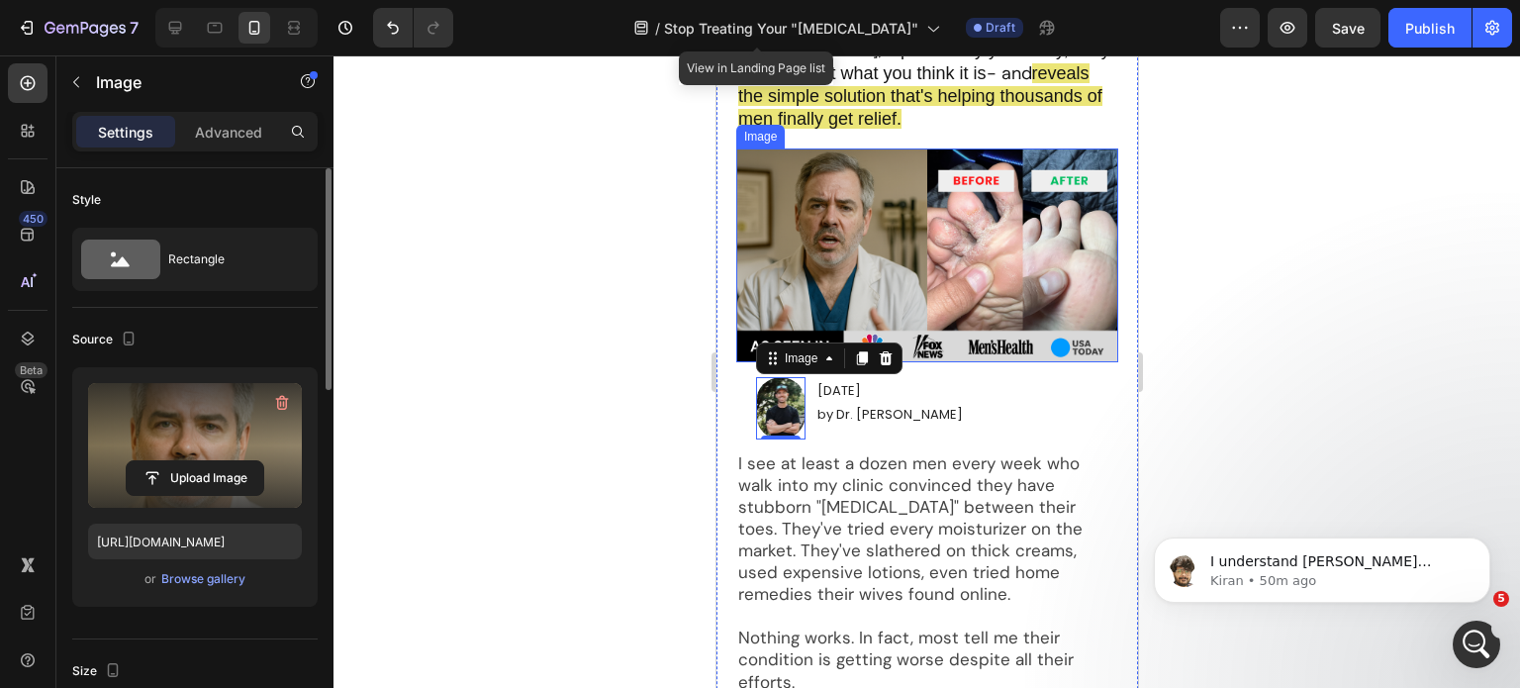
scroll to position [878, 0]
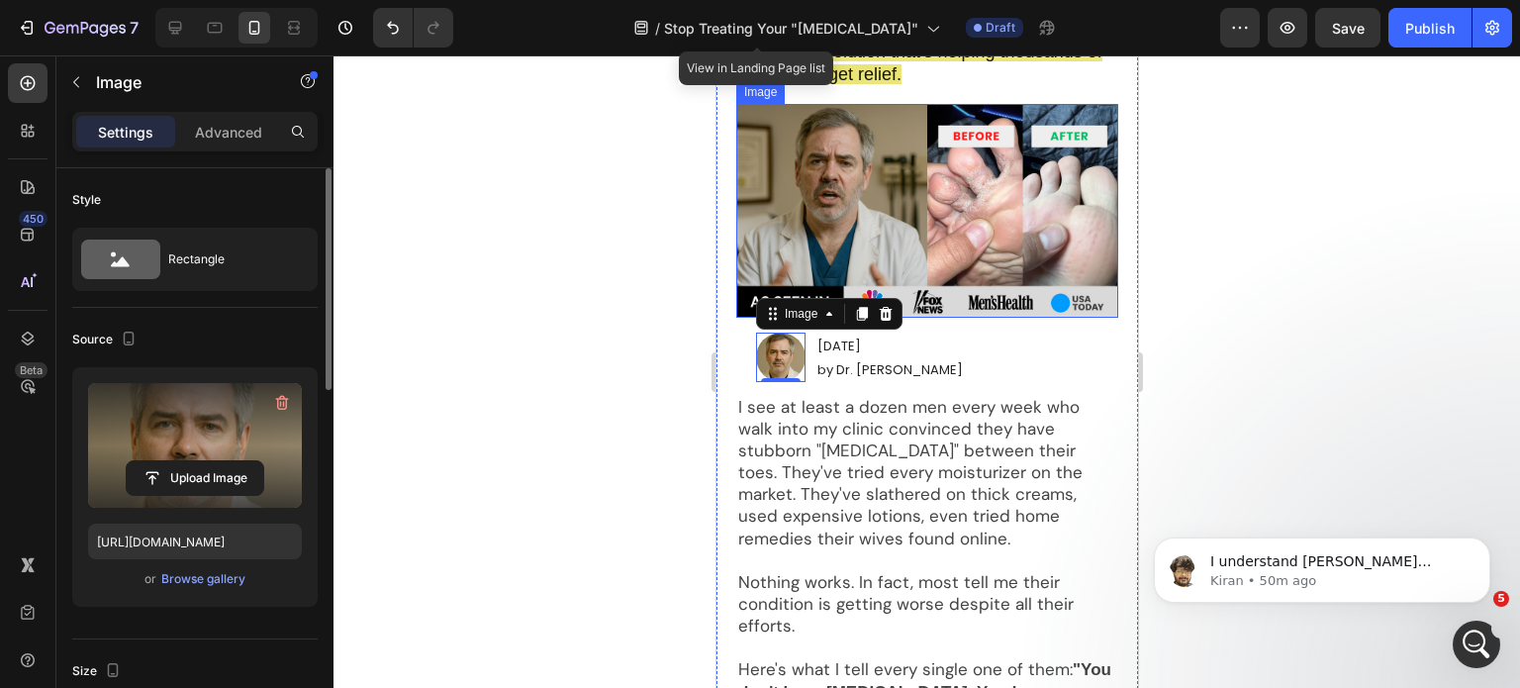
click at [1043, 256] on img at bounding box center [926, 211] width 382 height 214
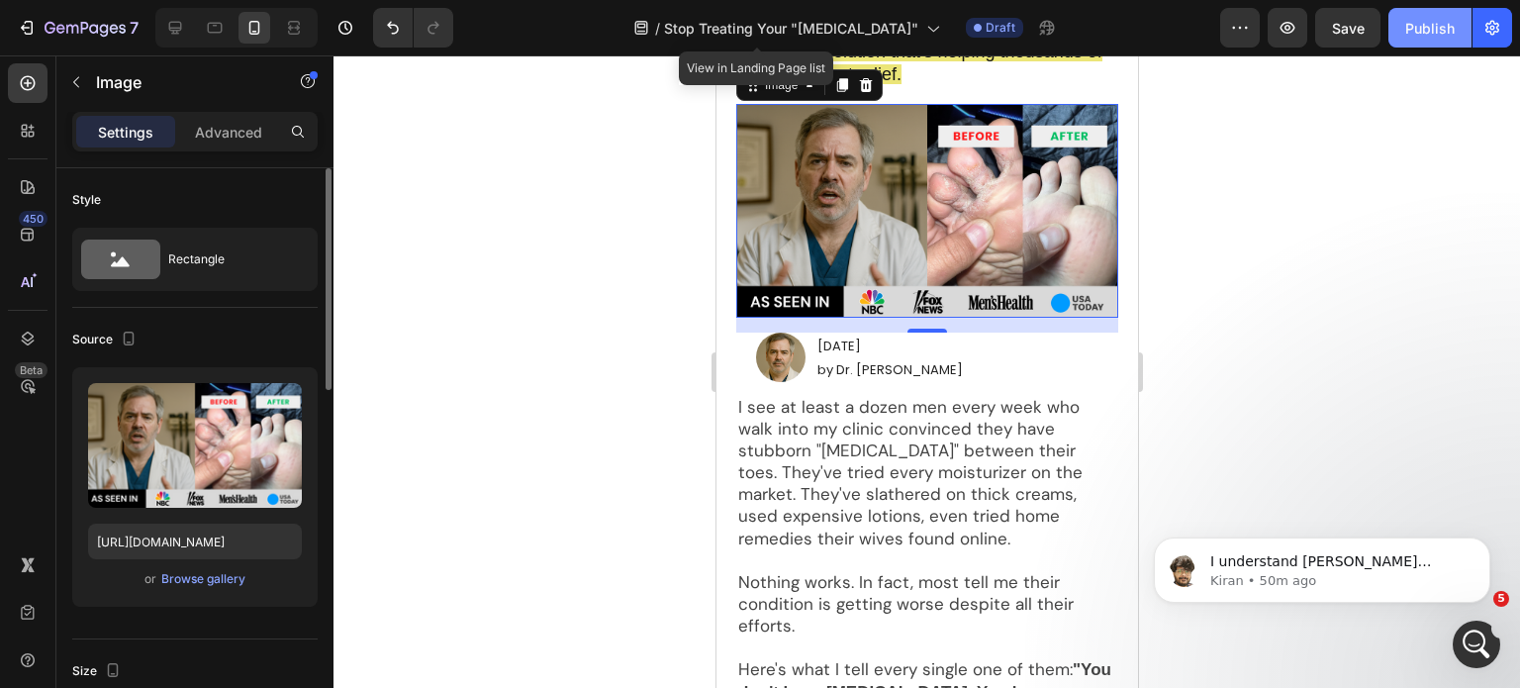
click at [1414, 31] on div "Publish" at bounding box center [1430, 28] width 49 height 21
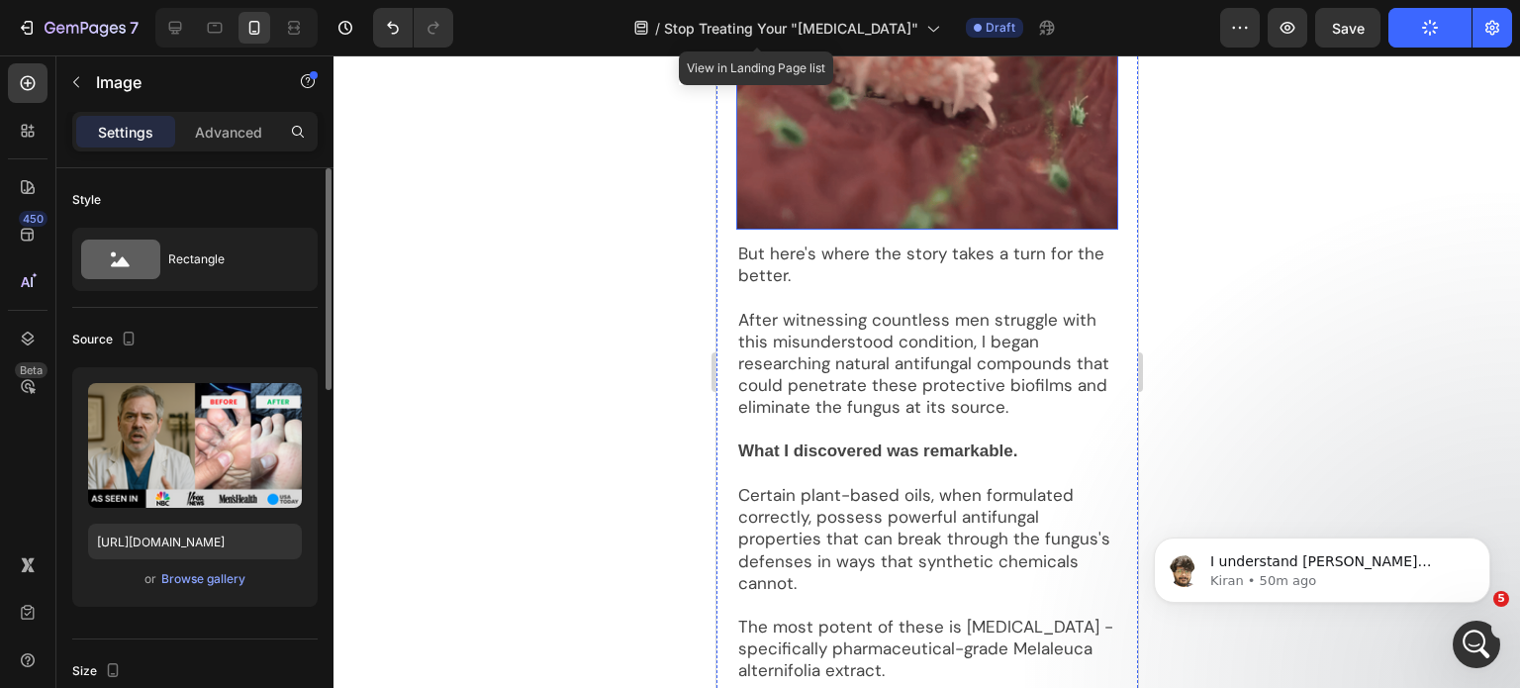
click at [891, 197] on img at bounding box center [926, 87] width 382 height 287
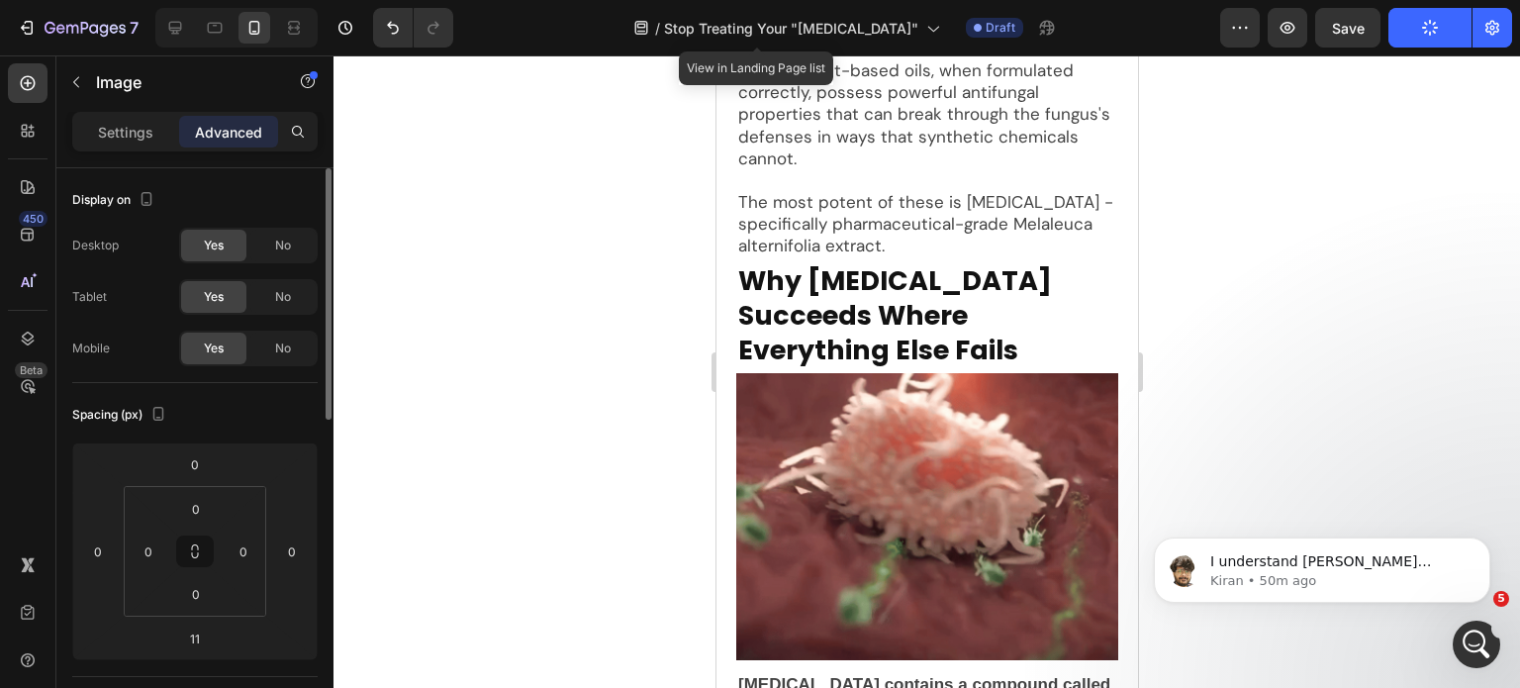
scroll to position [5879, 0]
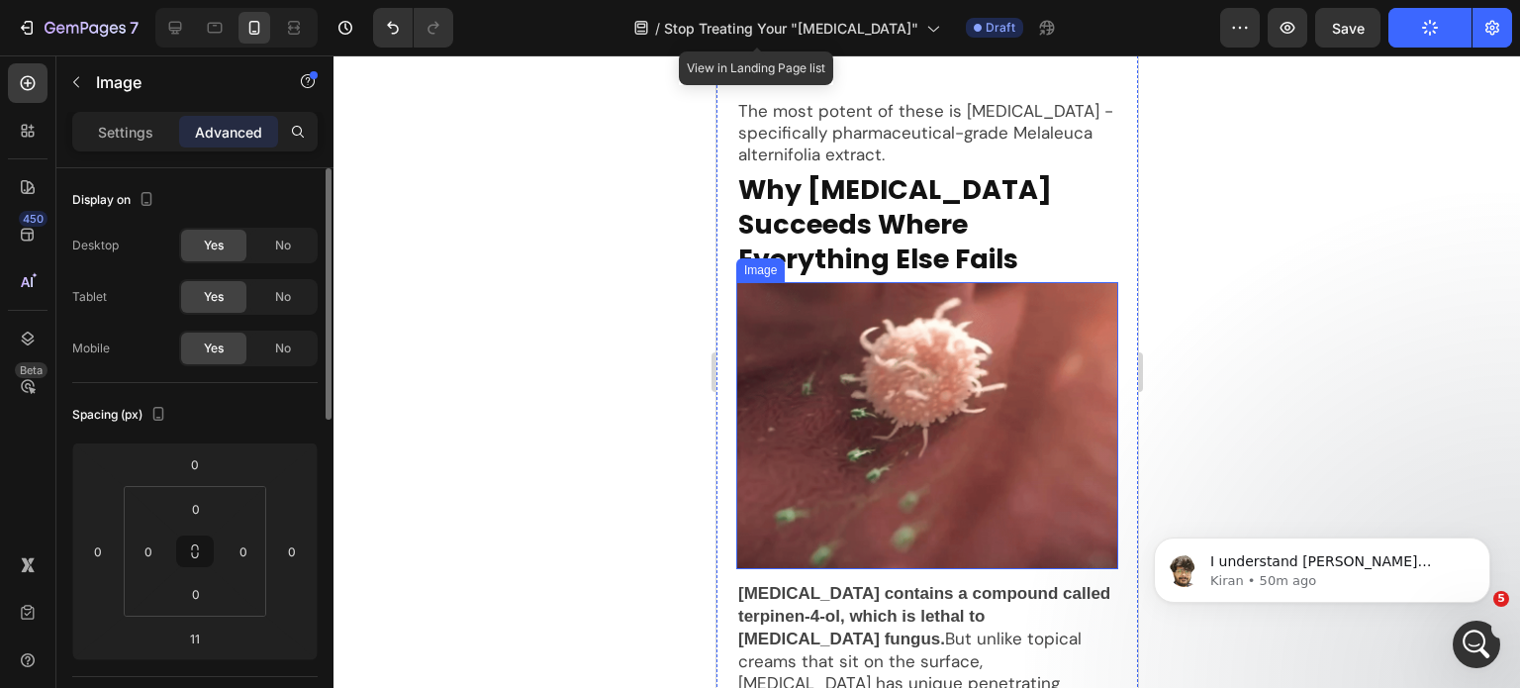
click at [935, 387] on img at bounding box center [926, 425] width 382 height 287
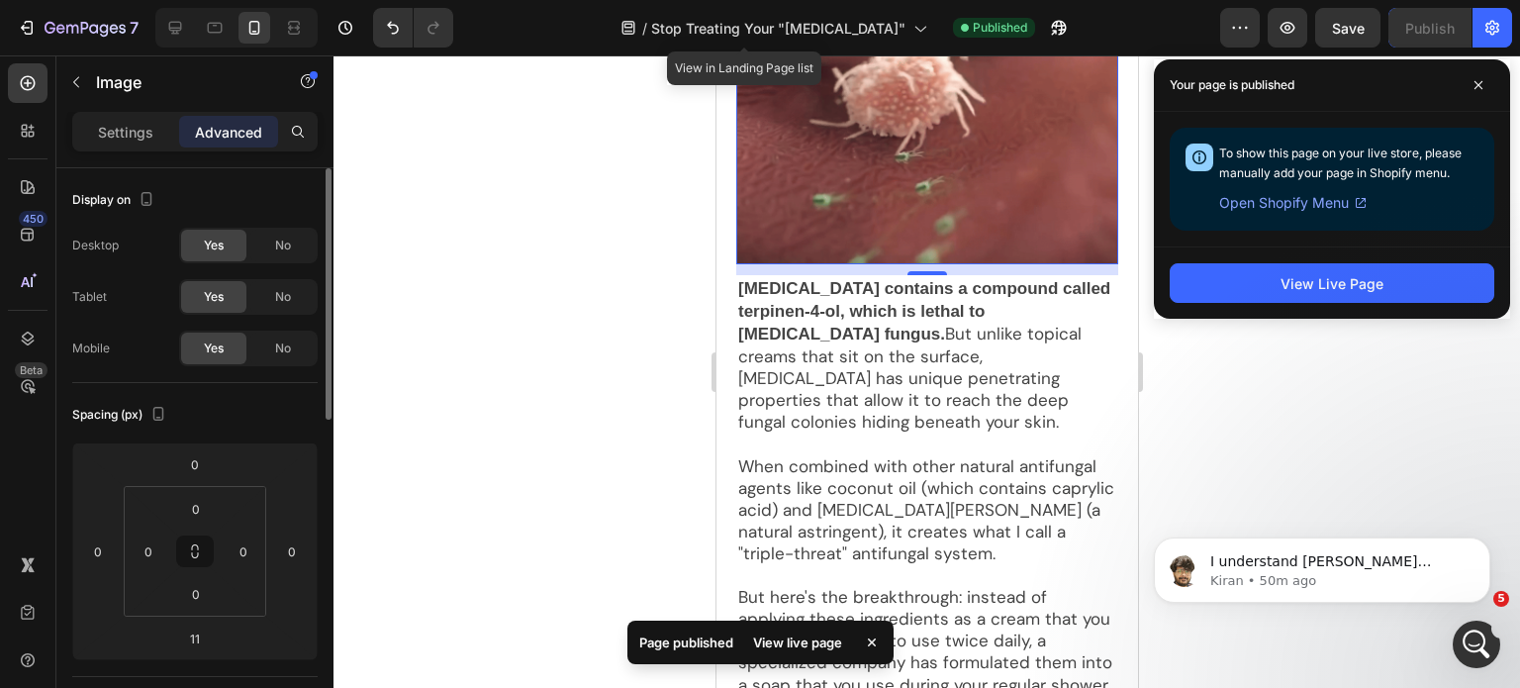
scroll to position [6064, 0]
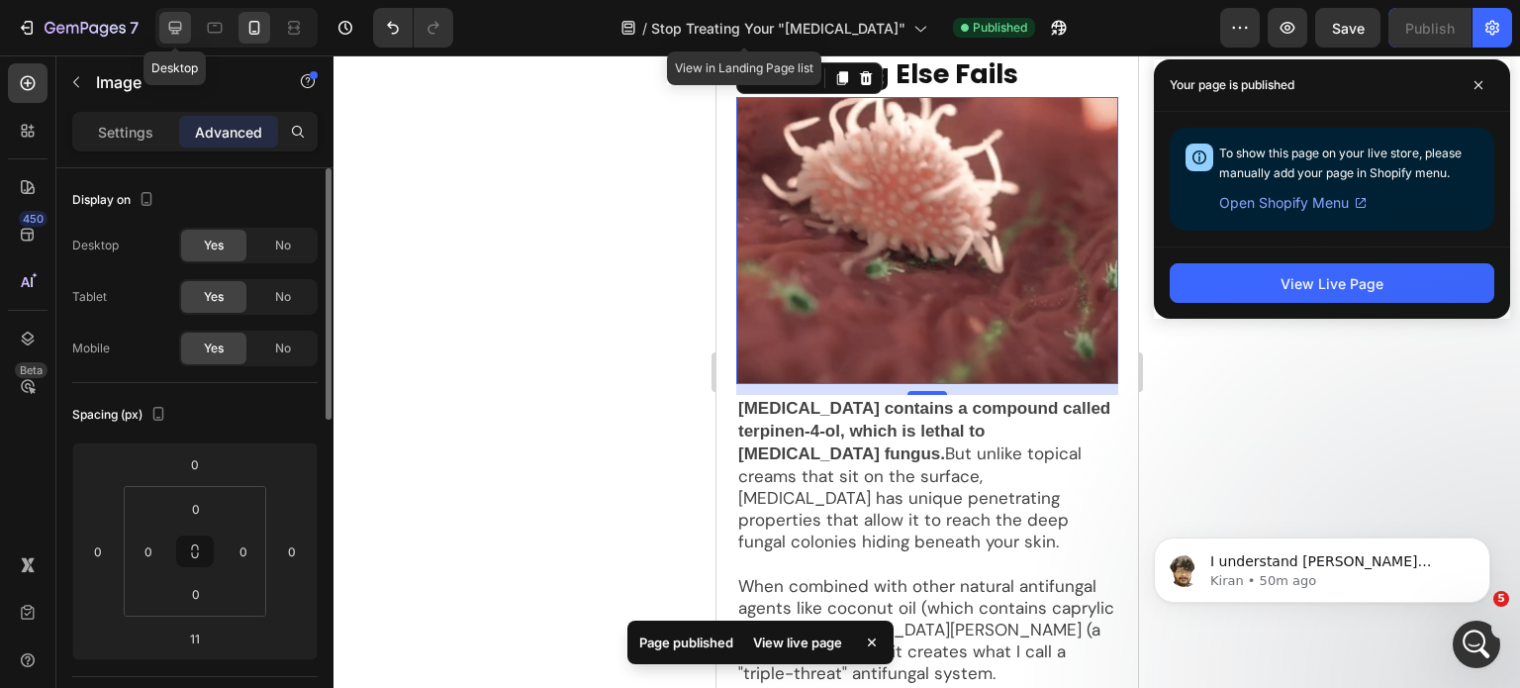
click at [179, 23] on icon at bounding box center [175, 28] width 20 height 20
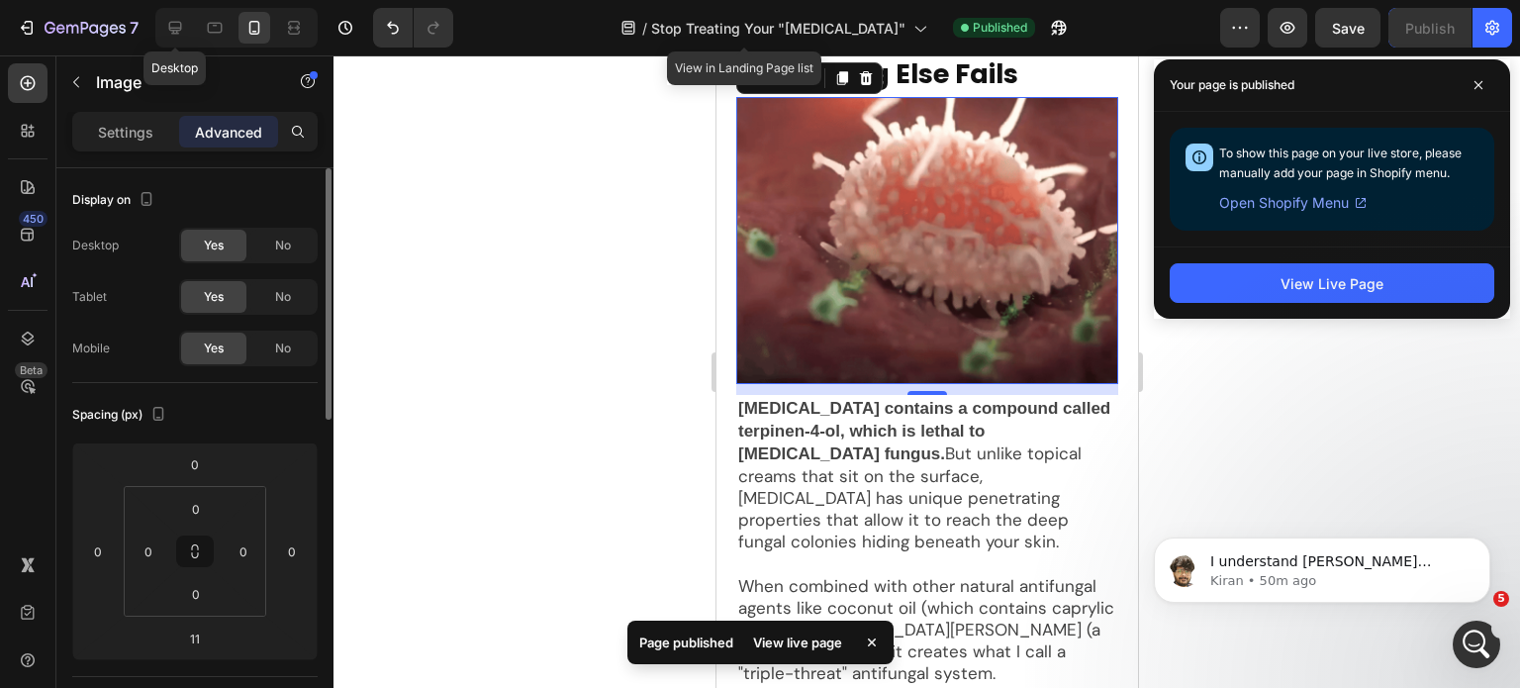
type input "24"
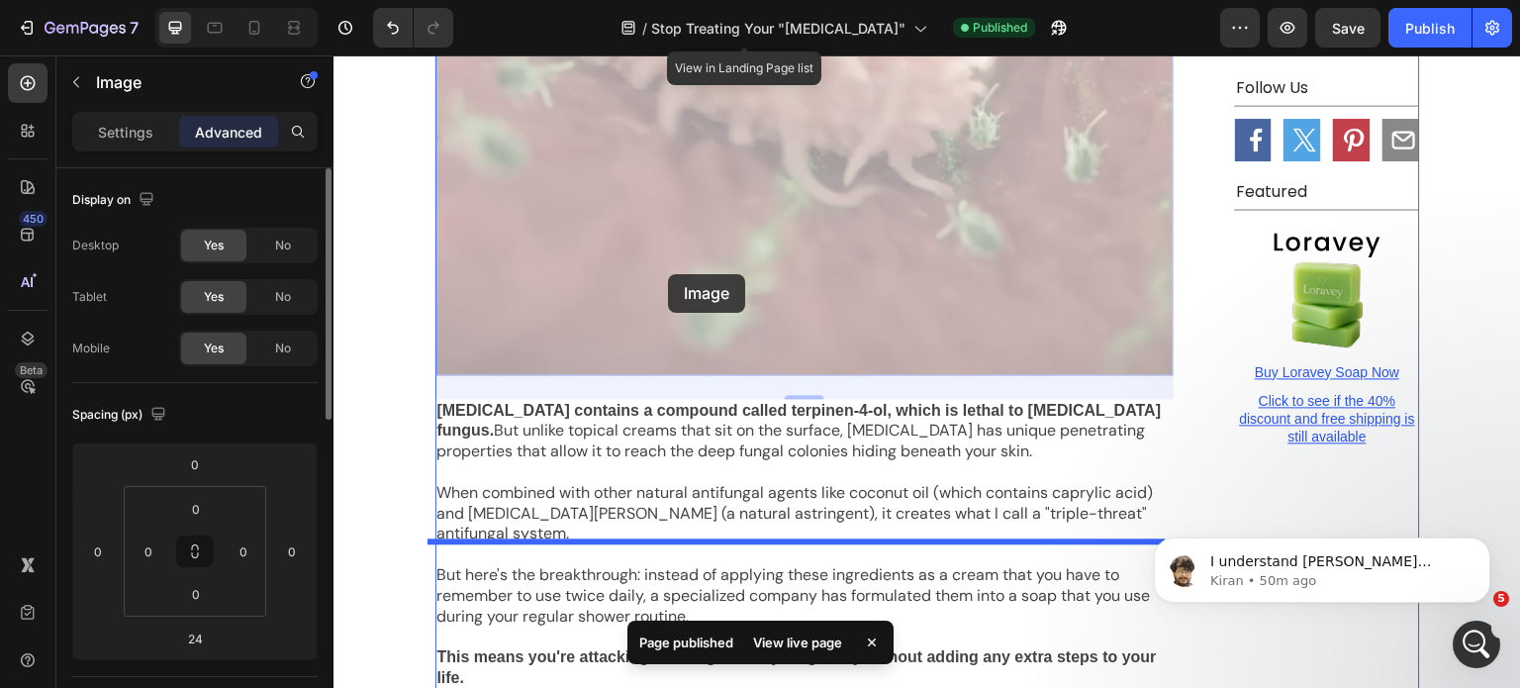
scroll to position [5281, 0]
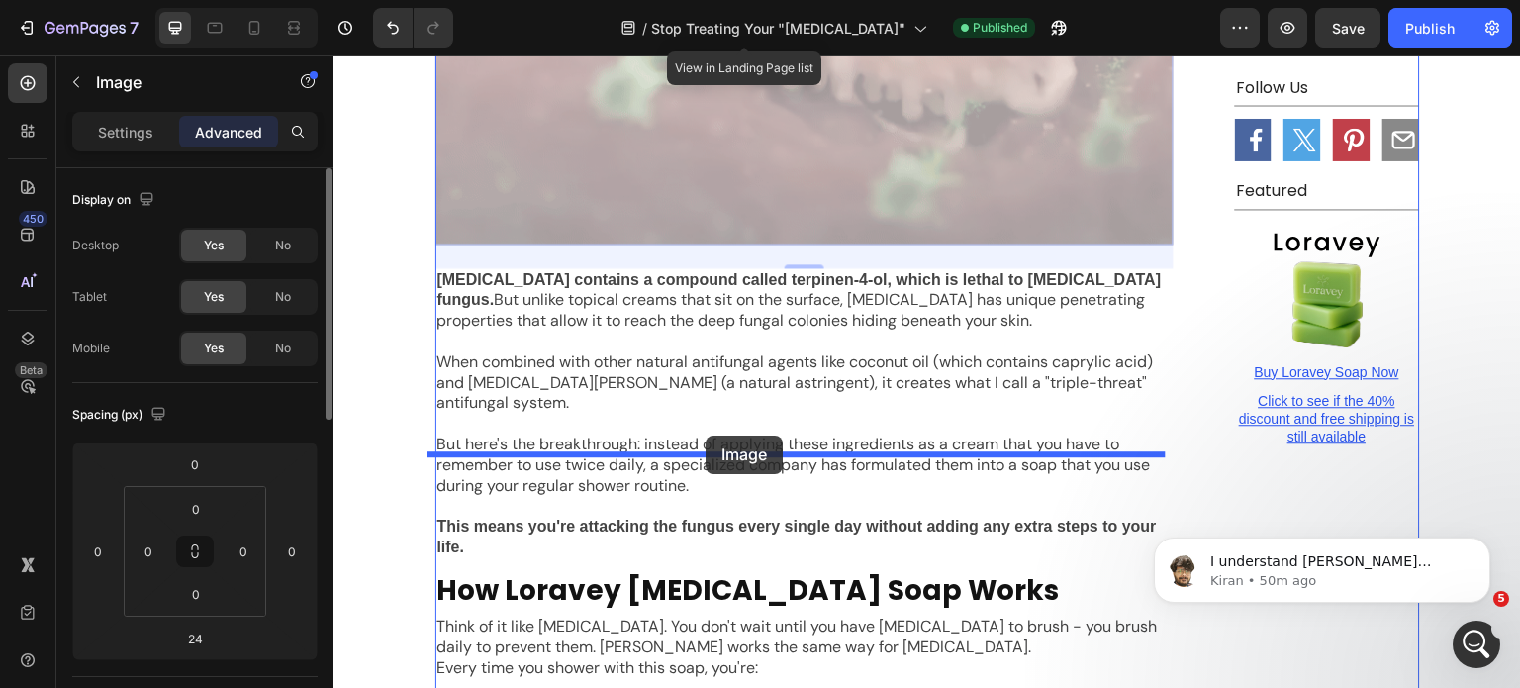
drag, startPoint x: 638, startPoint y: 245, endPoint x: 706, endPoint y: 436, distance: 201.6
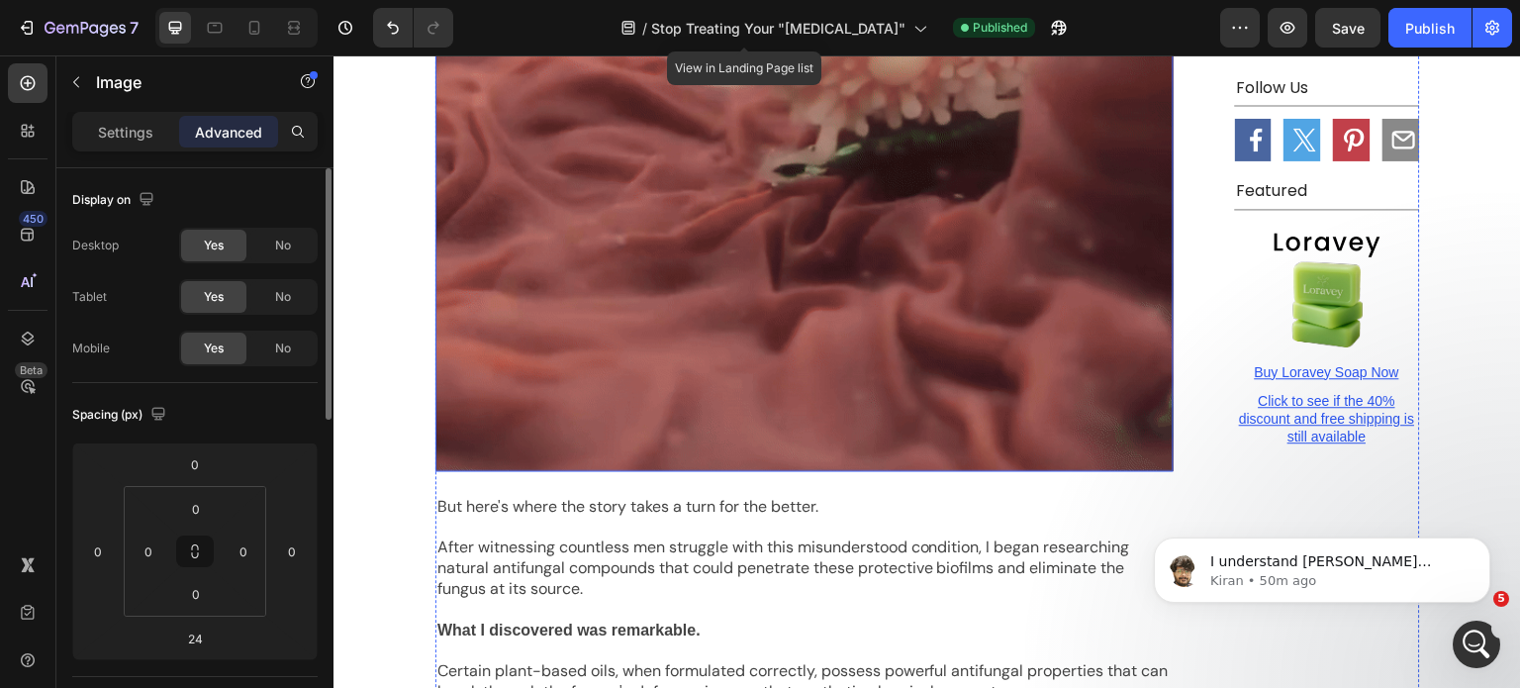
click at [671, 247] on img at bounding box center [805, 194] width 738 height 554
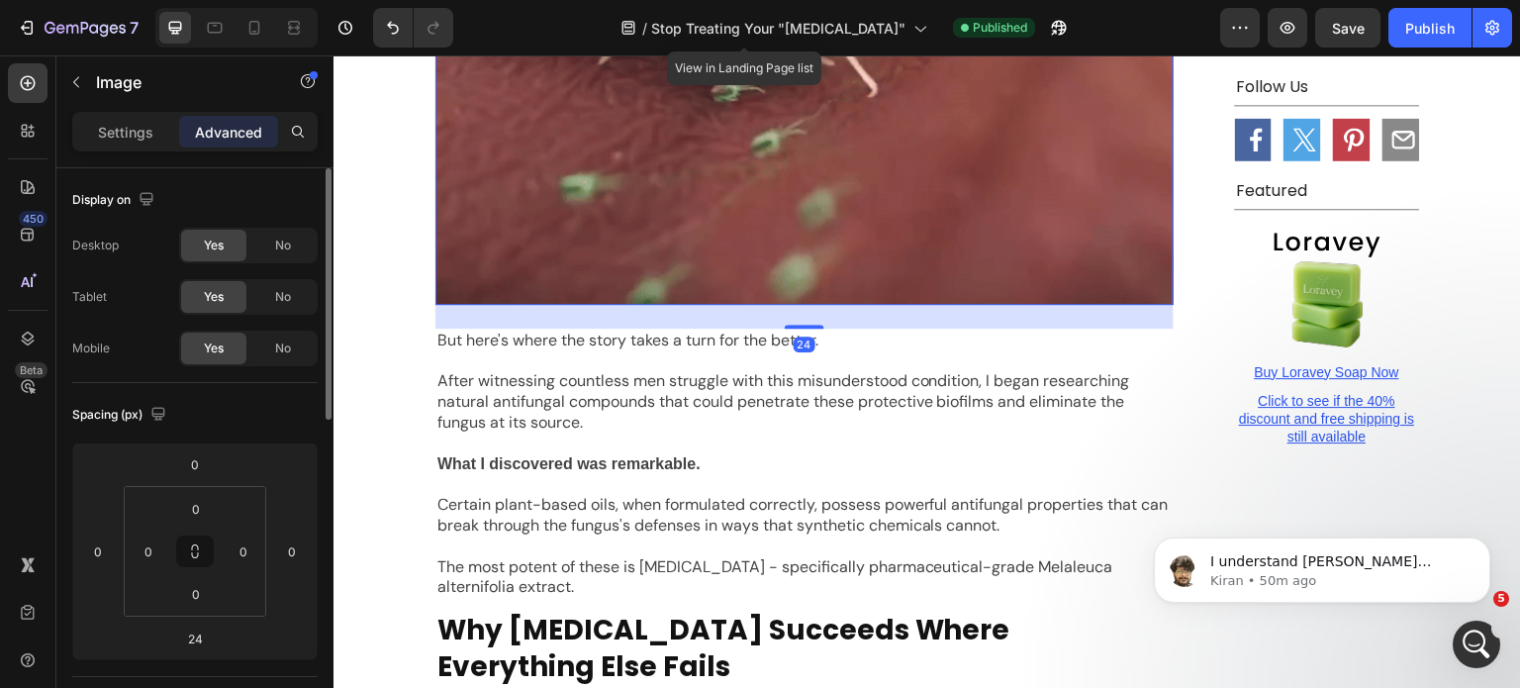
scroll to position [4718, 0]
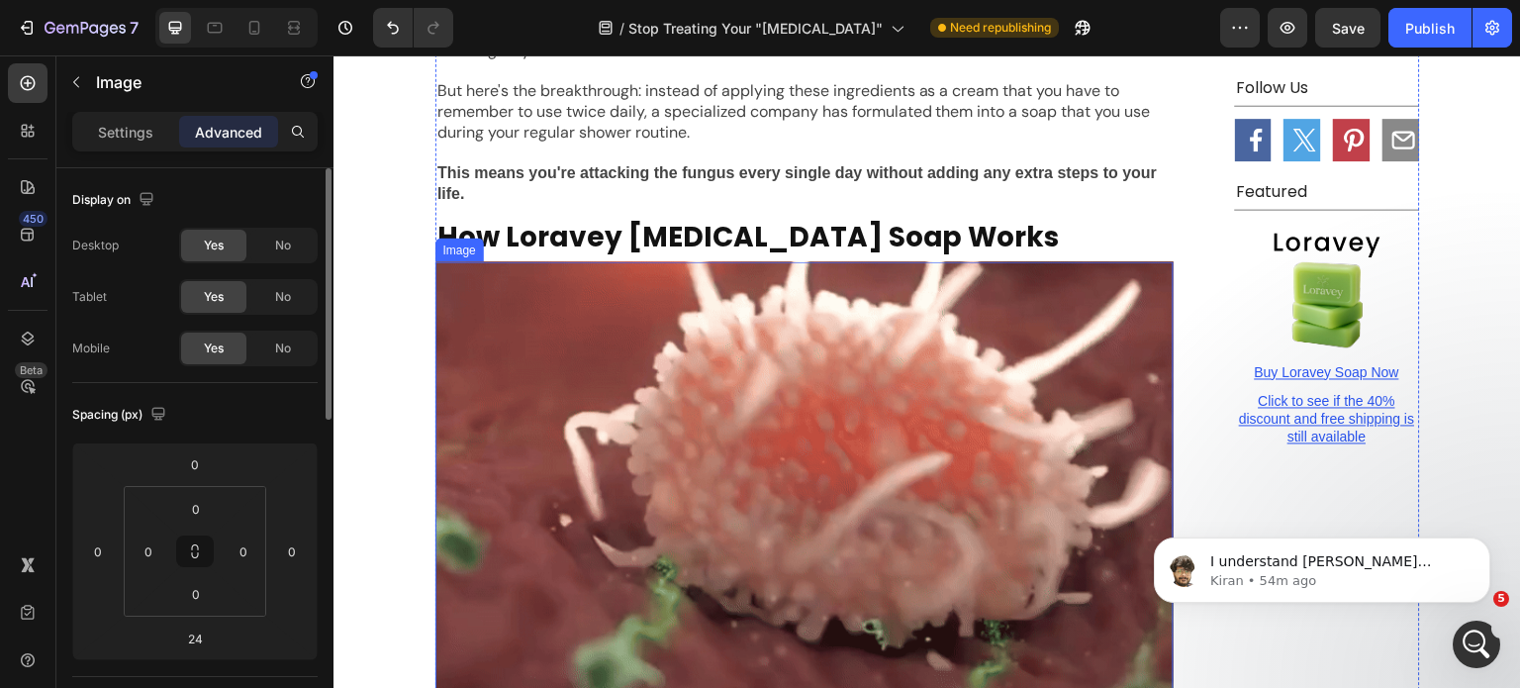
click at [599, 261] on img at bounding box center [805, 538] width 738 height 554
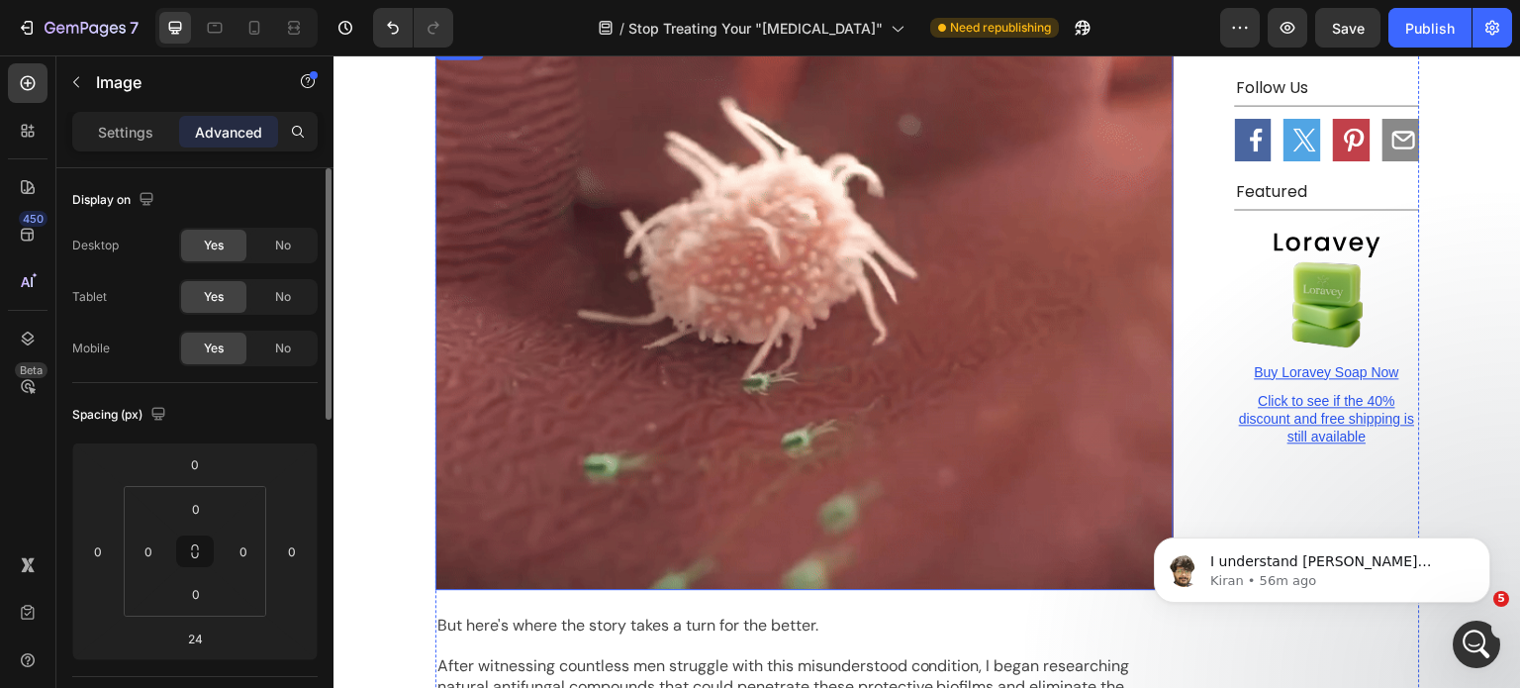
scroll to position [3995, 0]
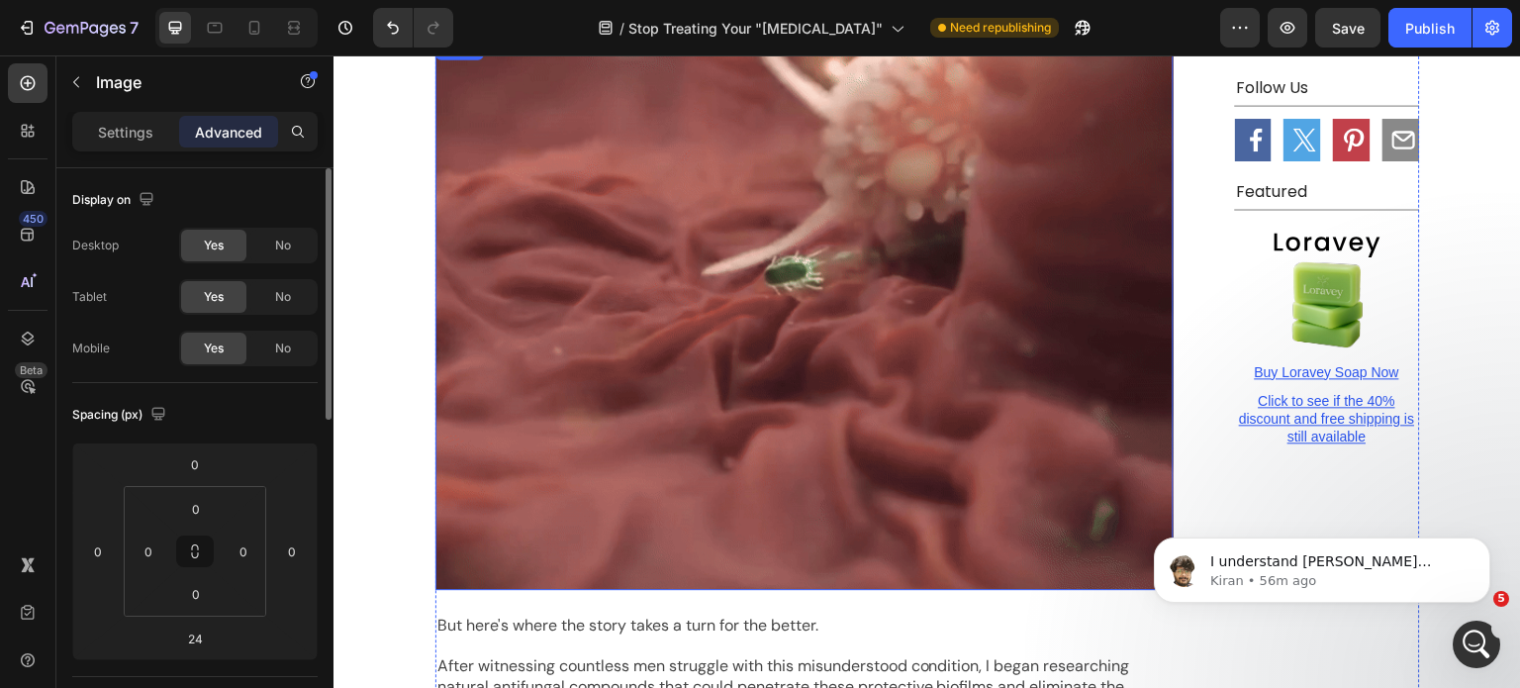
click at [681, 266] on img at bounding box center [805, 313] width 738 height 554
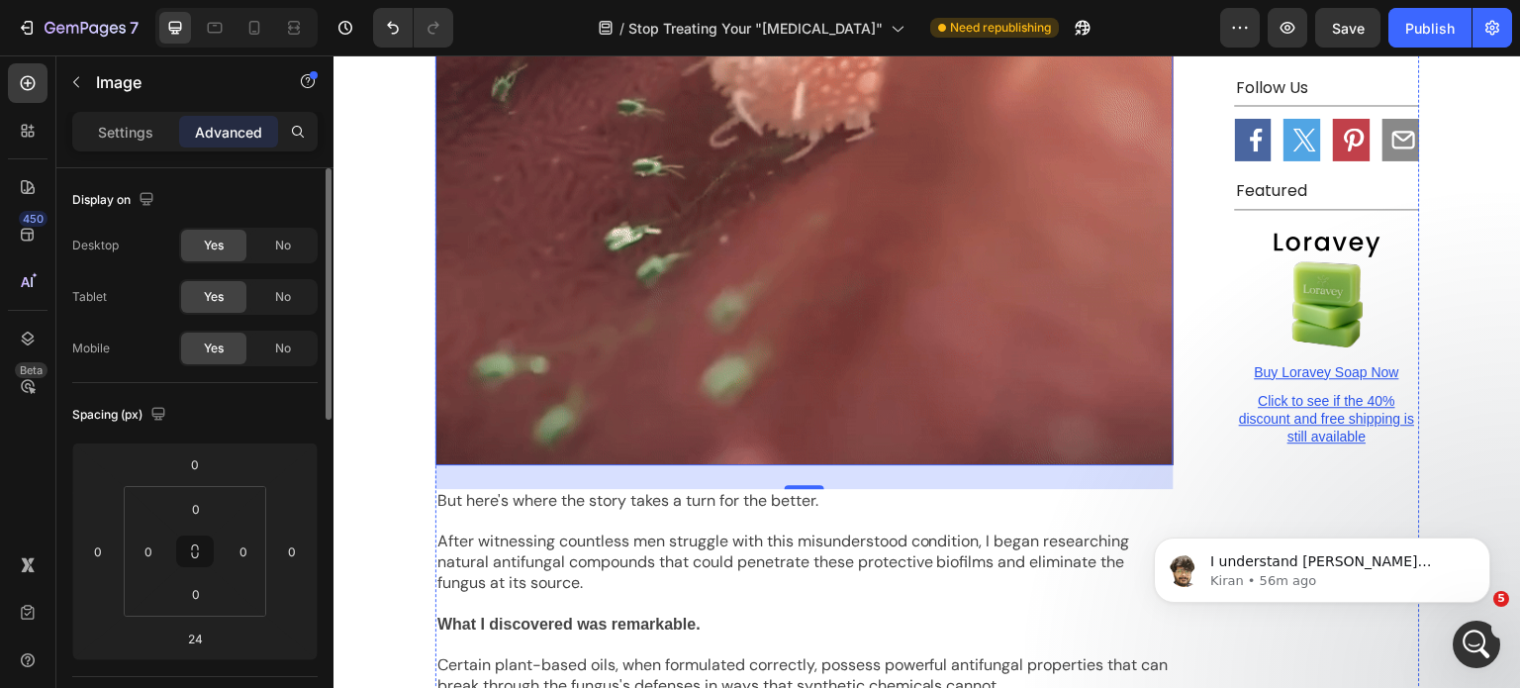
scroll to position [3697, 0]
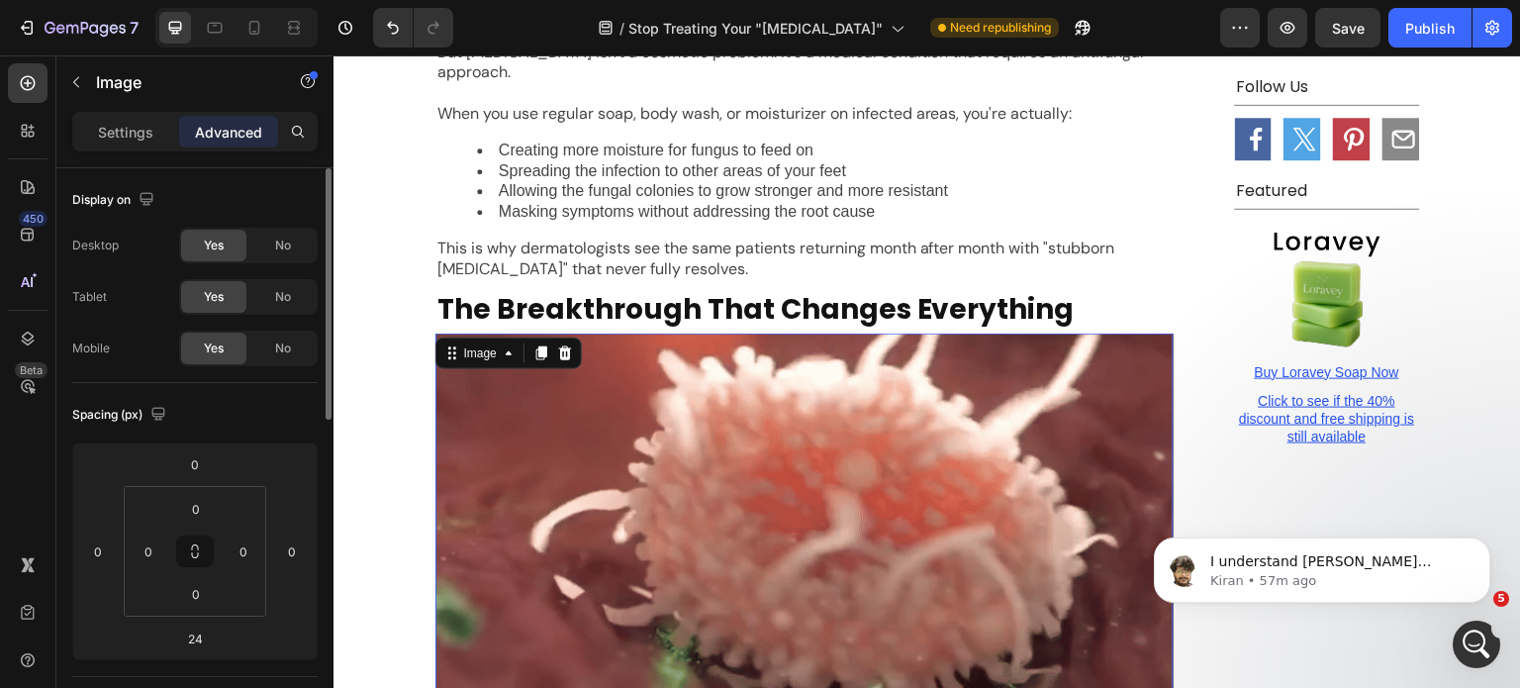
click at [708, 334] on img at bounding box center [805, 611] width 738 height 554
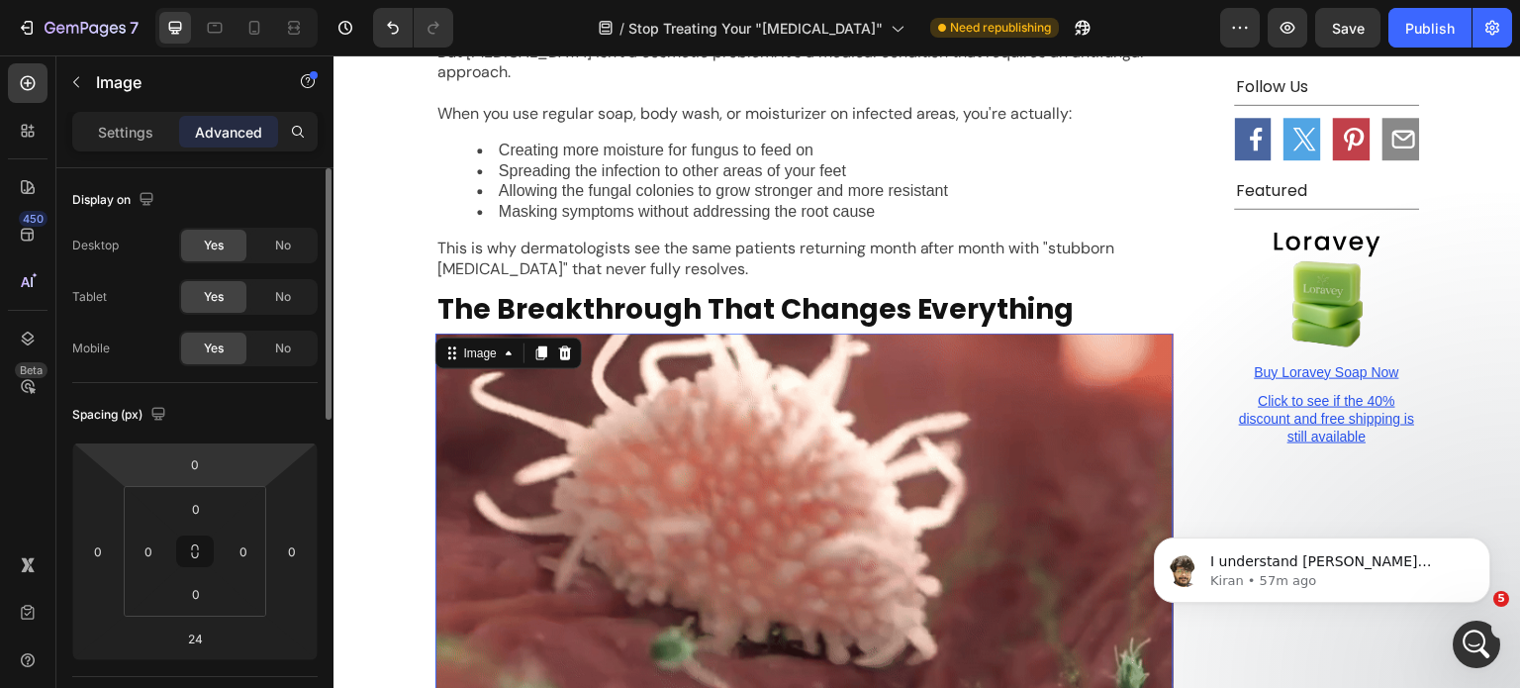
click at [113, 150] on div "Settings Advanced" at bounding box center [194, 132] width 245 height 40
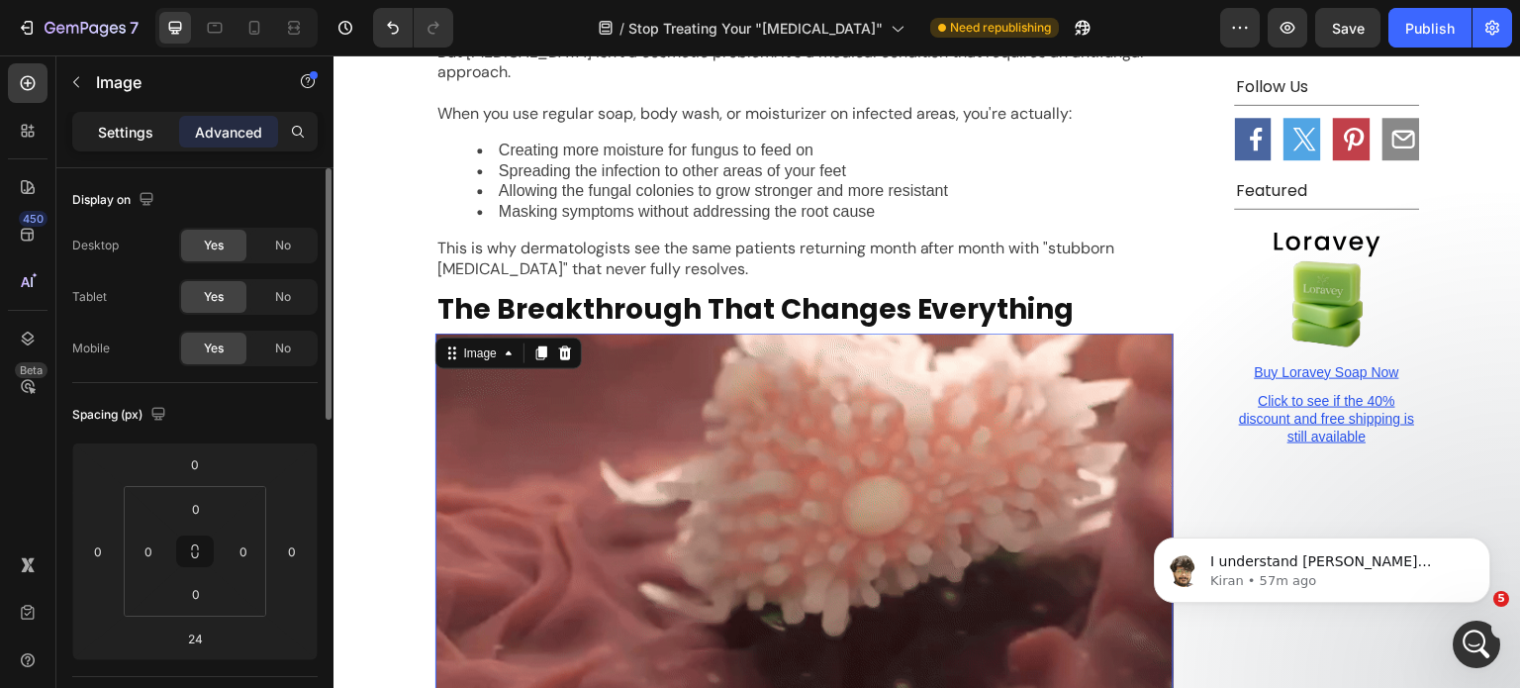
click at [115, 138] on p "Settings" at bounding box center [125, 132] width 55 height 21
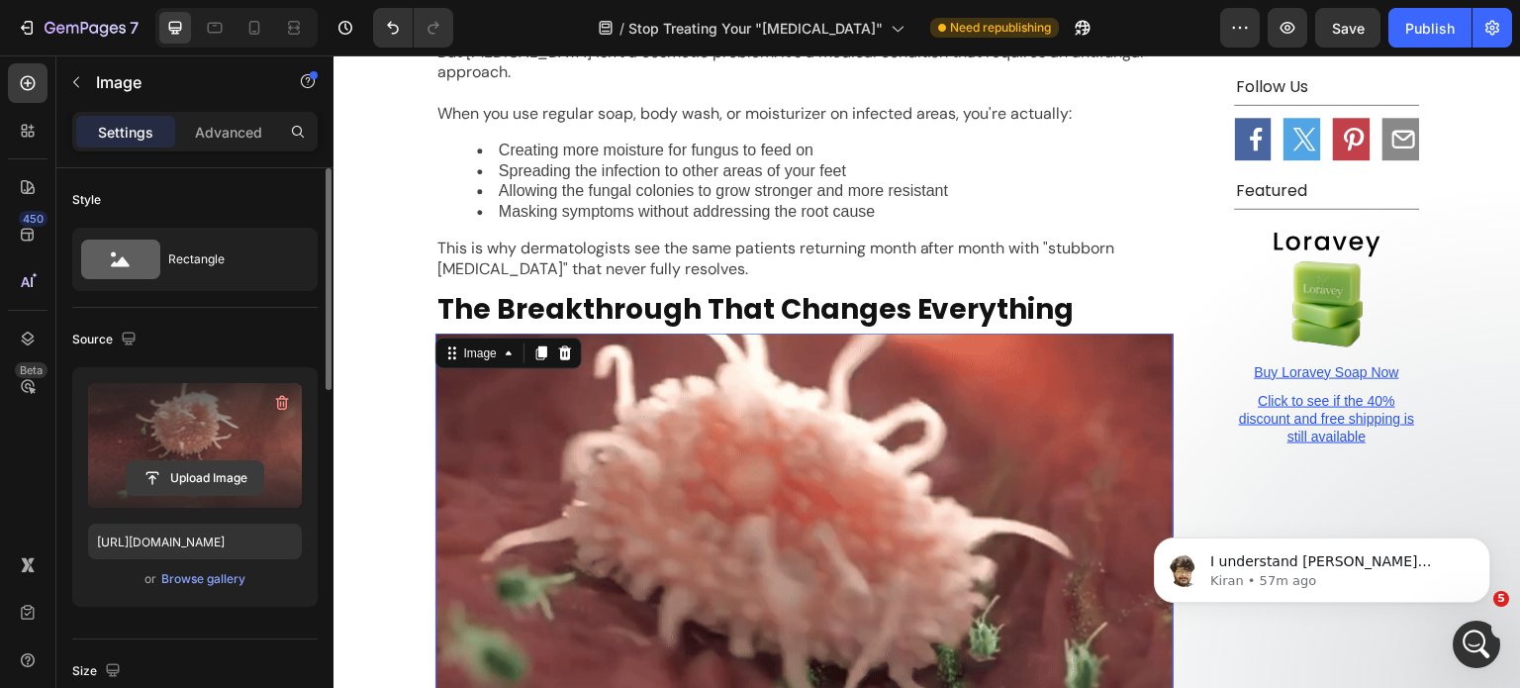
click at [205, 473] on input "file" at bounding box center [195, 478] width 137 height 34
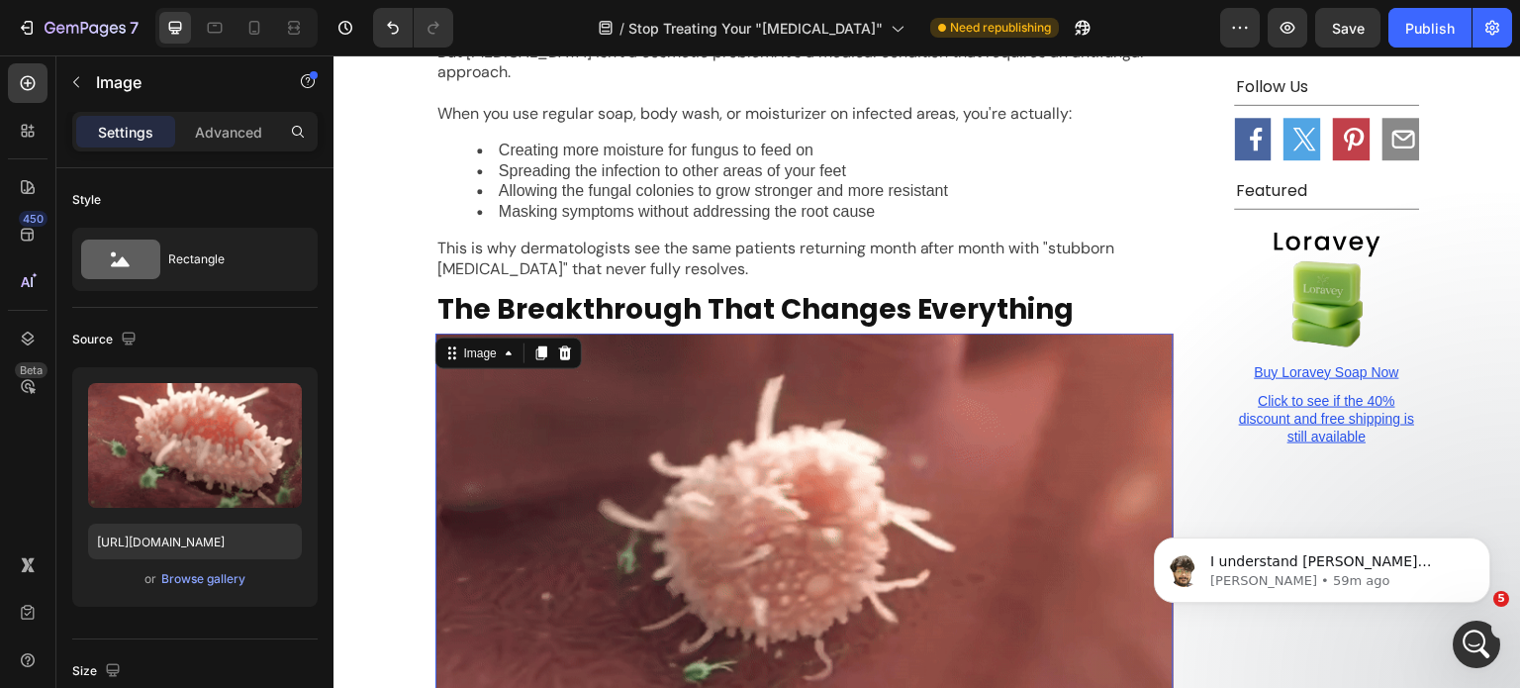
click at [820, 372] on img at bounding box center [805, 611] width 738 height 554
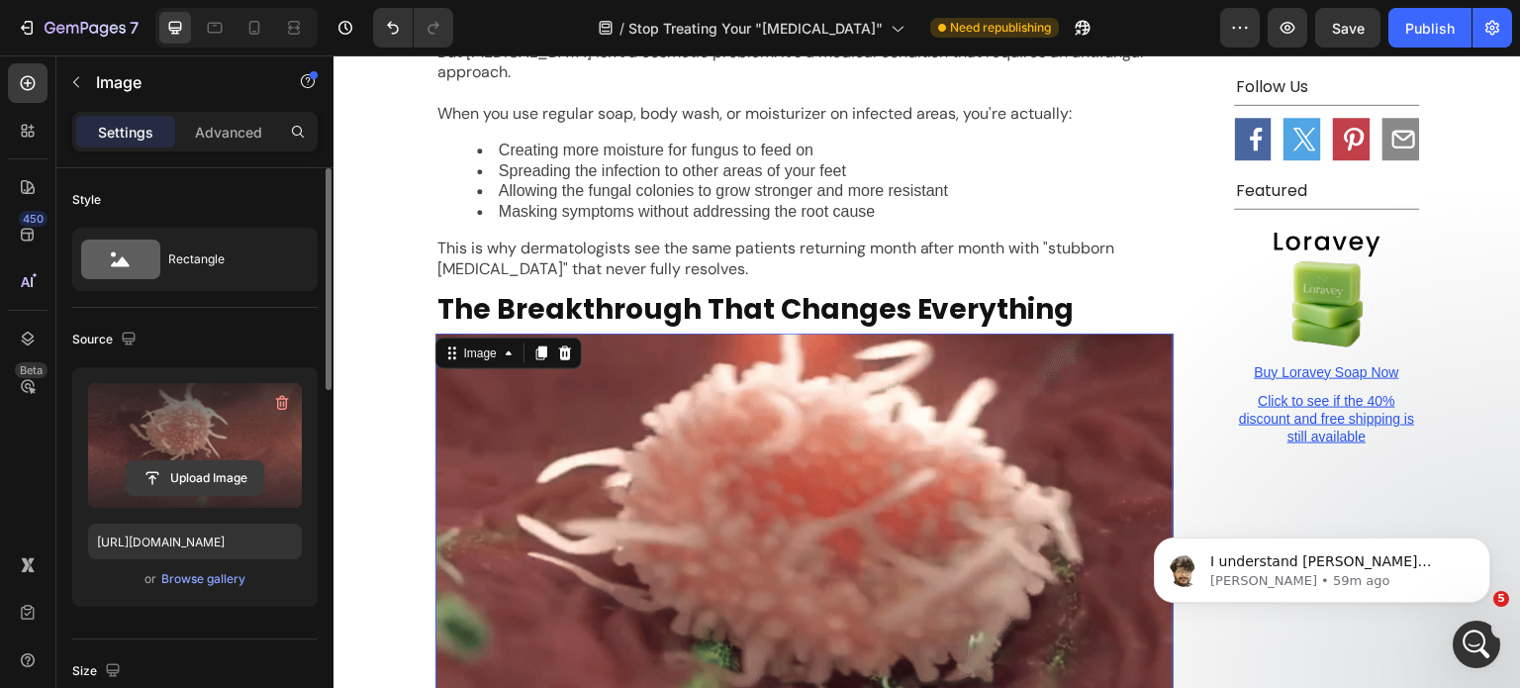
click at [223, 464] on input "file" at bounding box center [195, 478] width 137 height 34
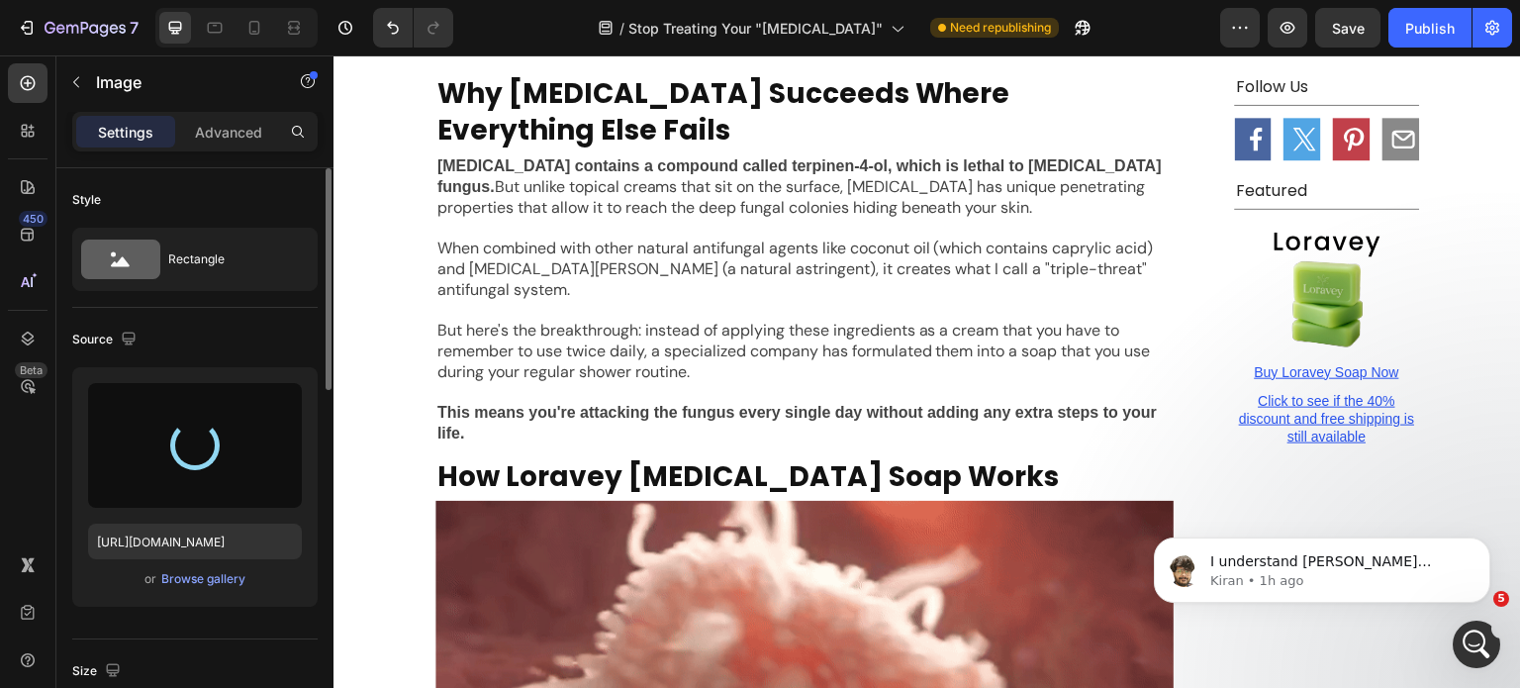
scroll to position [4489, 0]
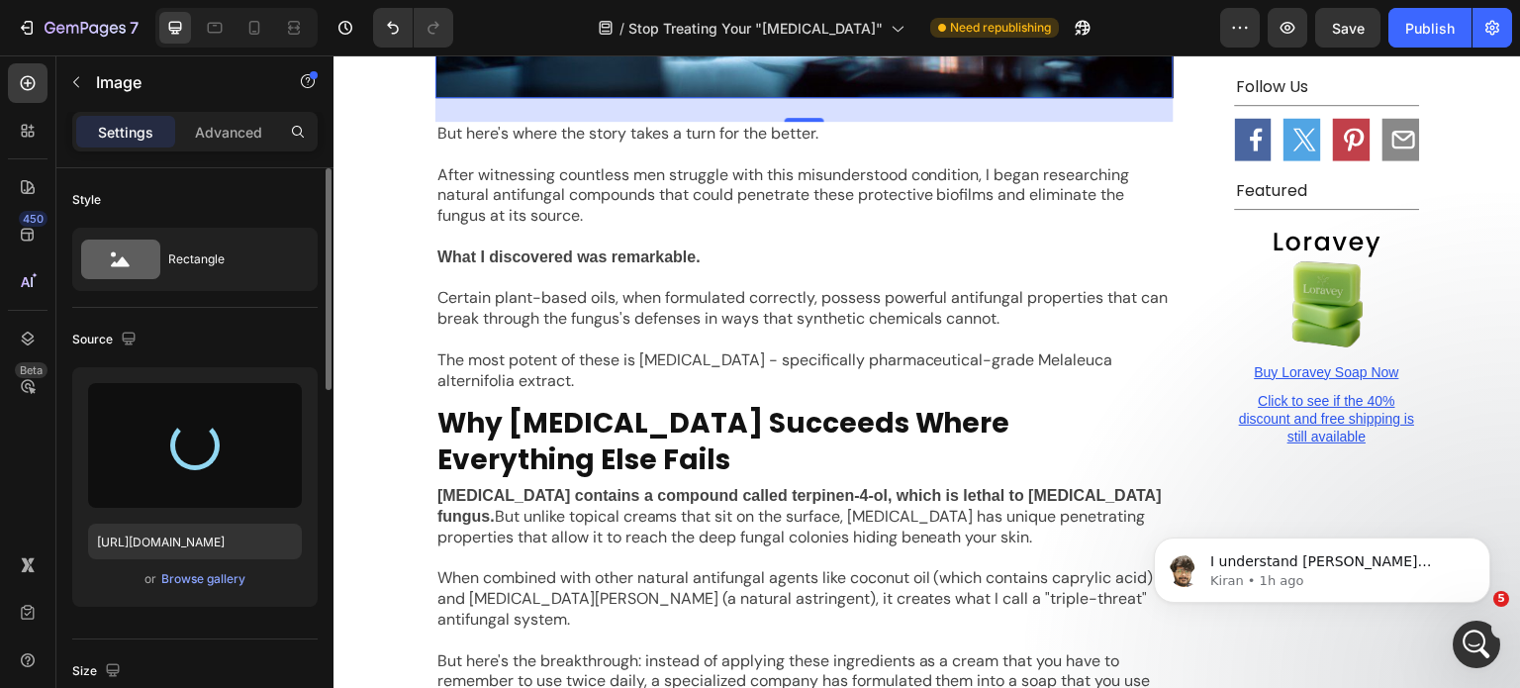
type input "https://cdn.shopify.com/s/files/1/0968/8953/6850/files/gempages_569934698445275…"
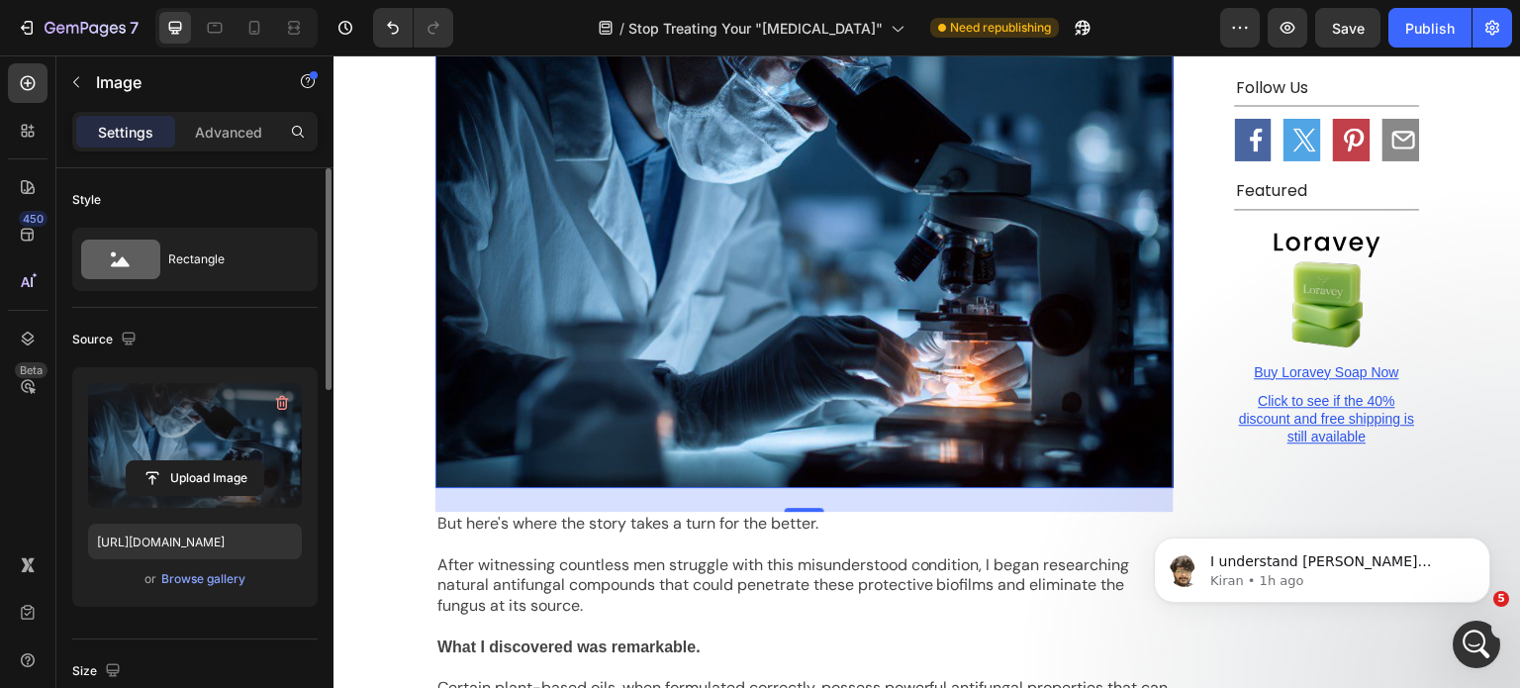
scroll to position [3897, 0]
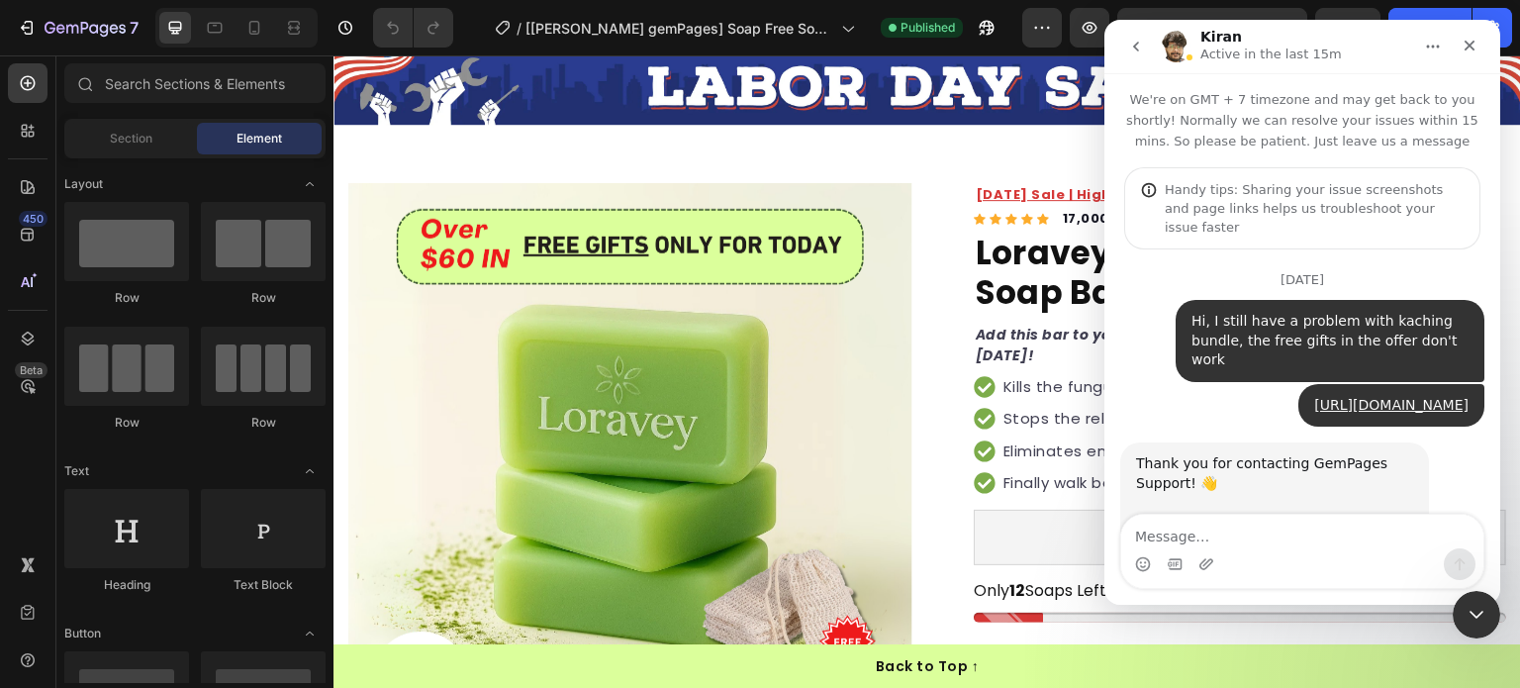
scroll to position [2, 0]
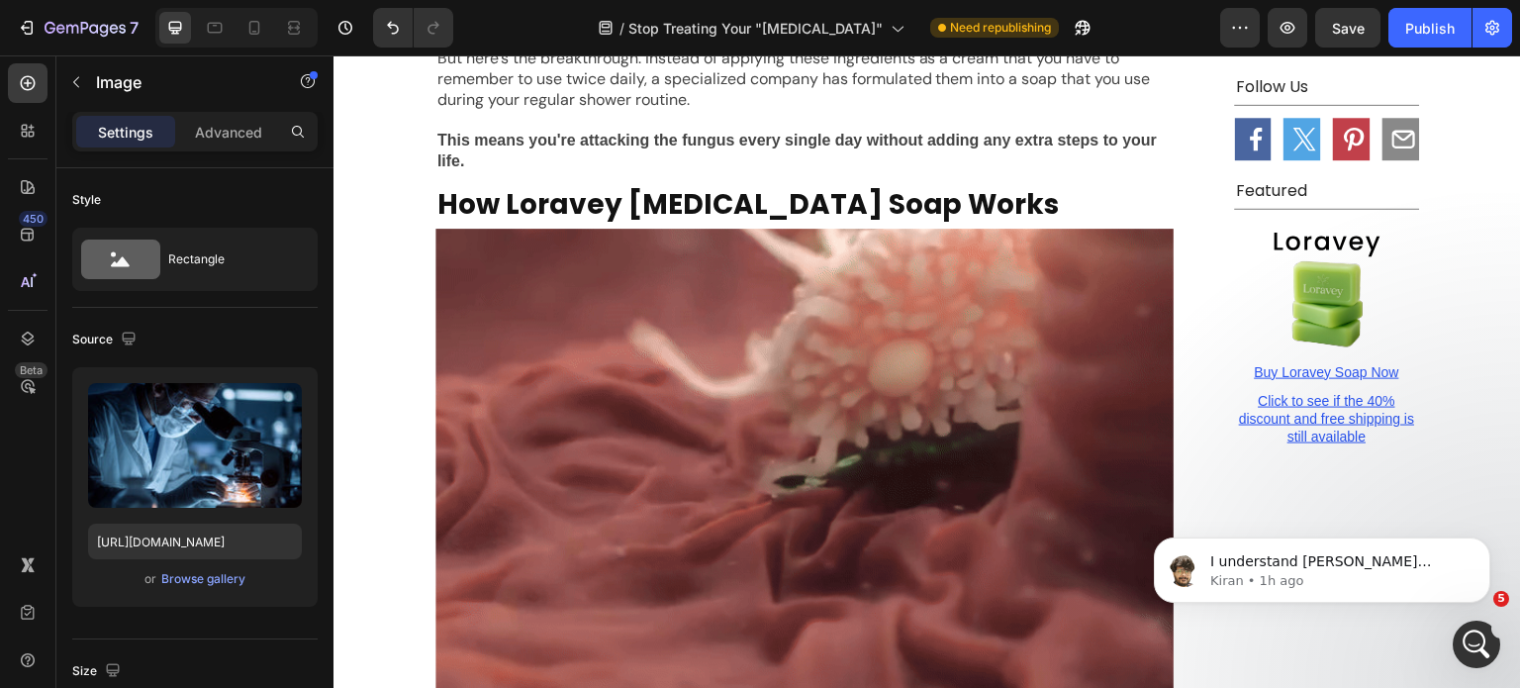
scroll to position [16674, 0]
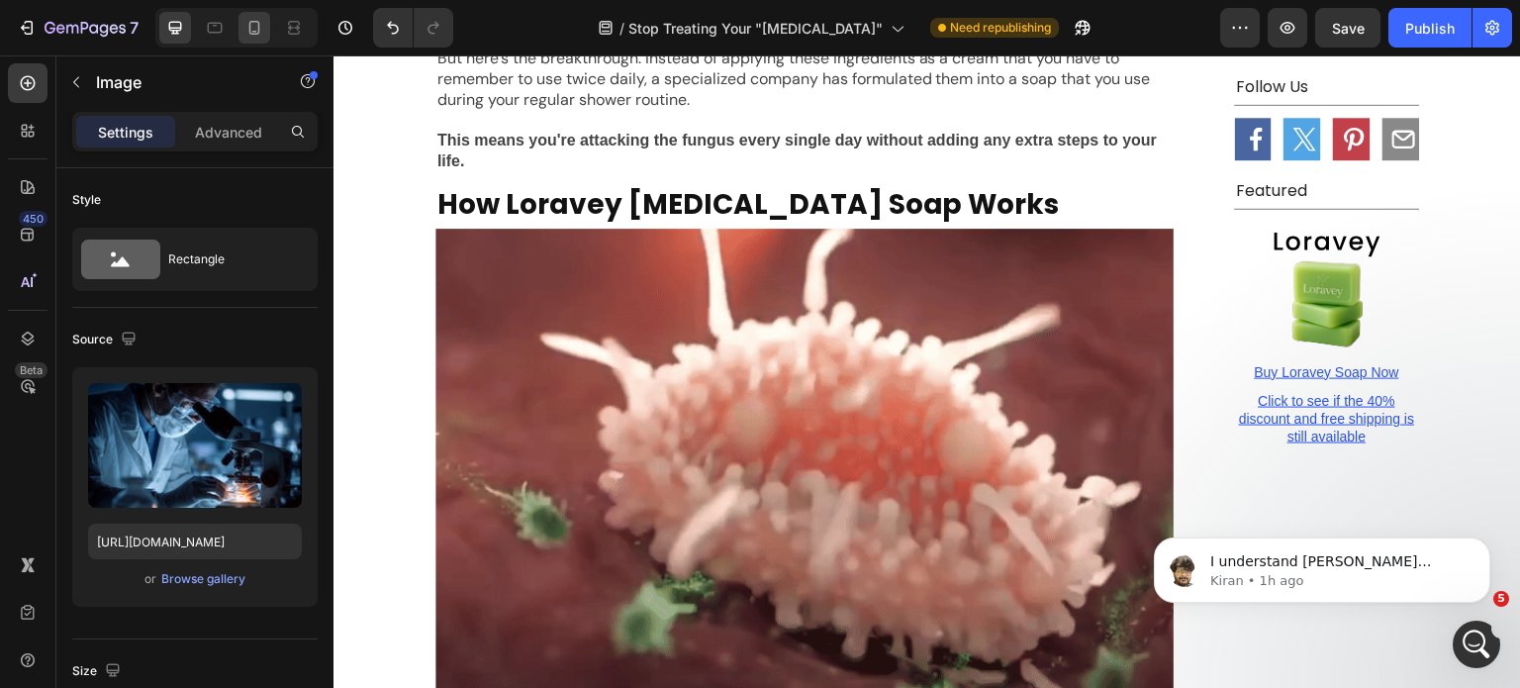
click at [257, 28] on icon at bounding box center [254, 28] width 11 height 14
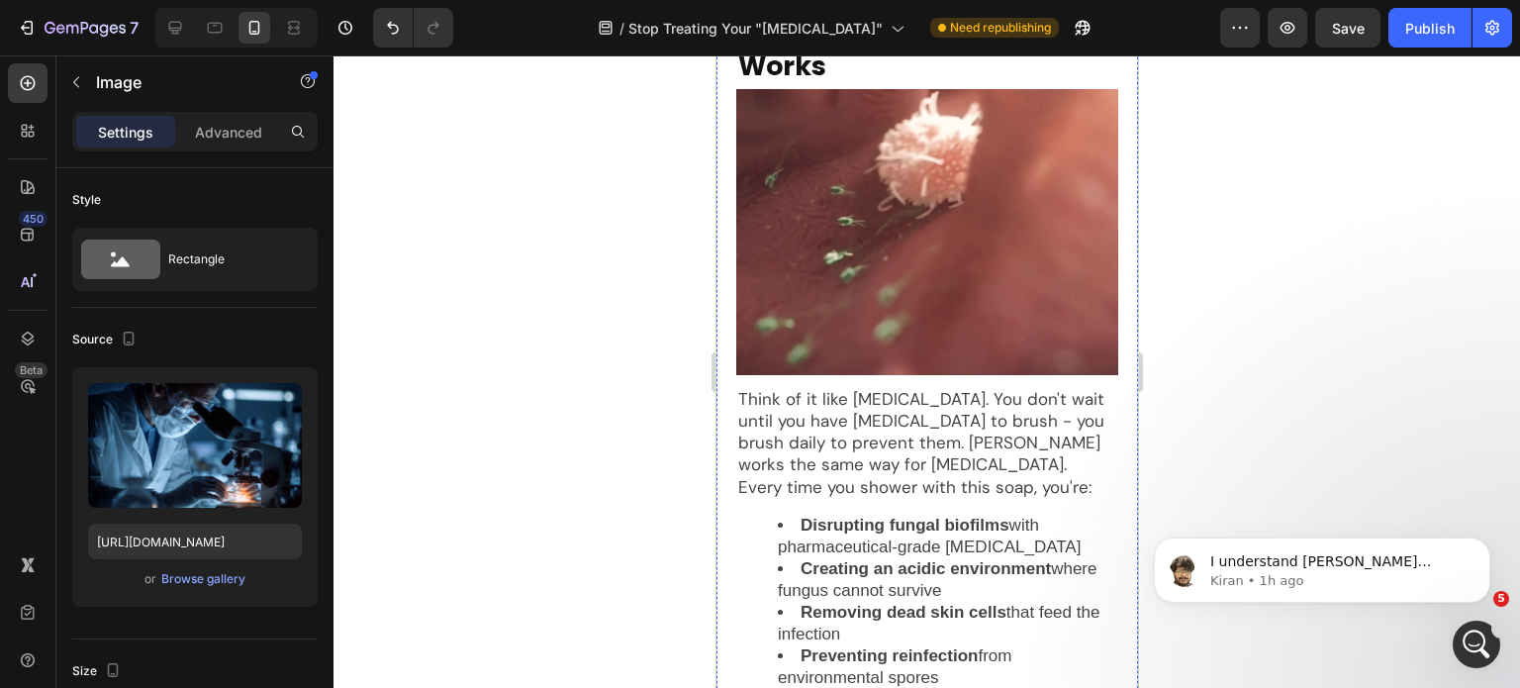
scroll to position [5889, 0]
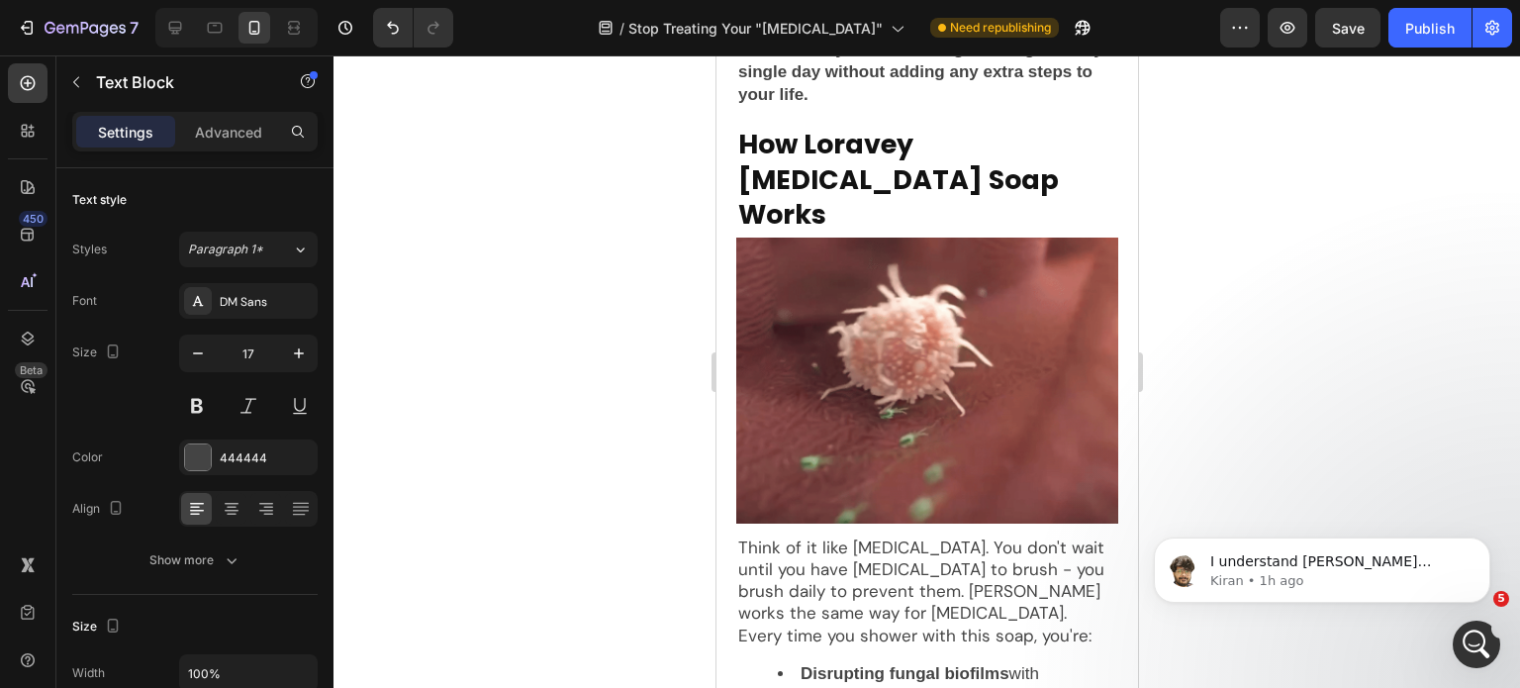
drag, startPoint x: 920, startPoint y: 163, endPoint x: 919, endPoint y: 179, distance: 15.9
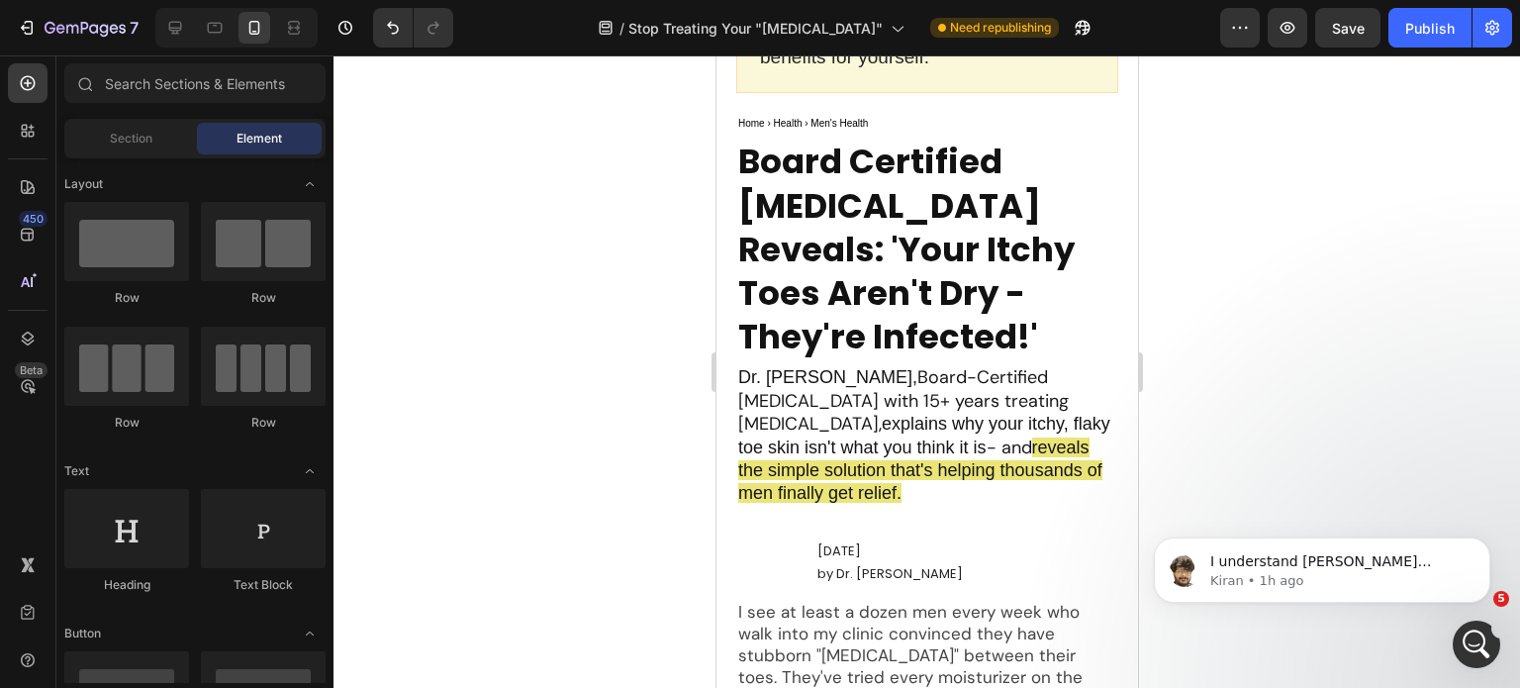
scroll to position [0, 0]
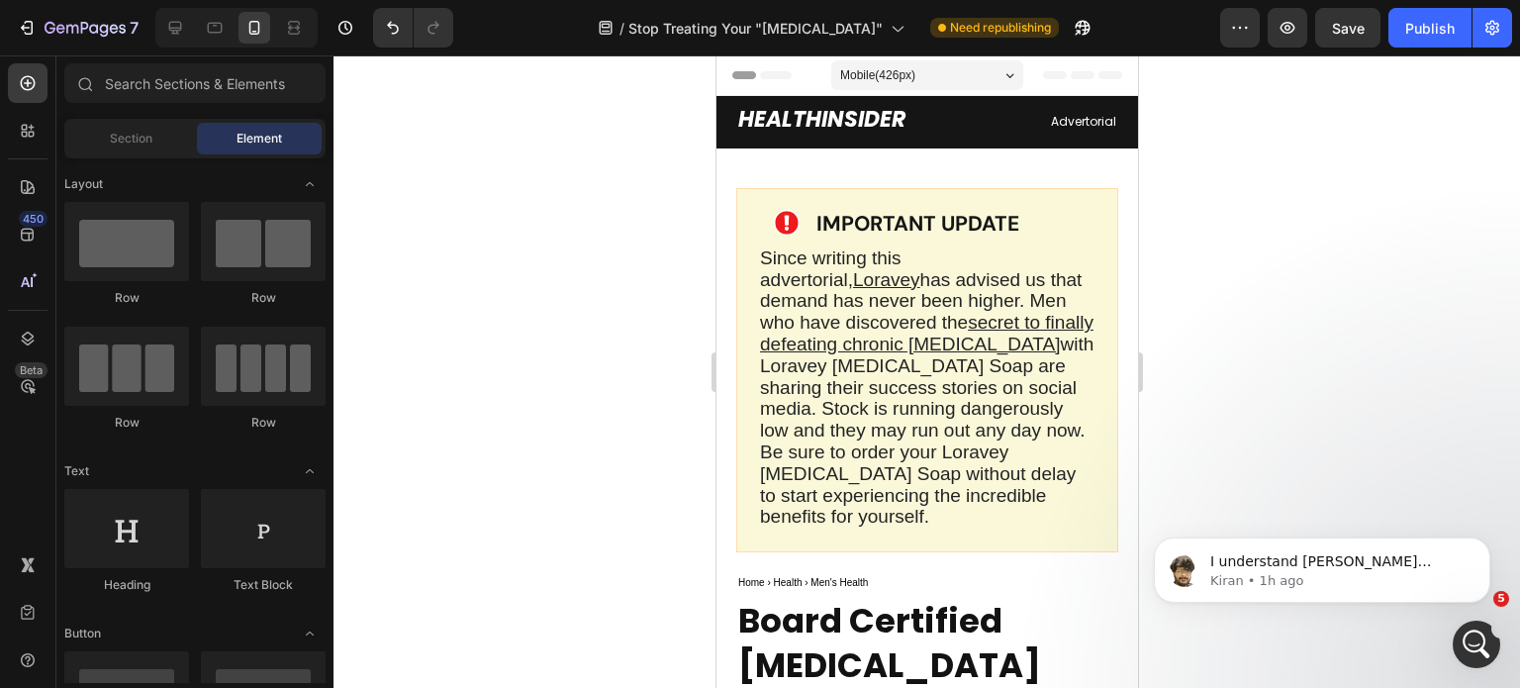
drag, startPoint x: 1127, startPoint y: 445, endPoint x: 2036, endPoint y: 100, distance: 972.2
click at [1433, 26] on div "Publish" at bounding box center [1430, 28] width 49 height 21
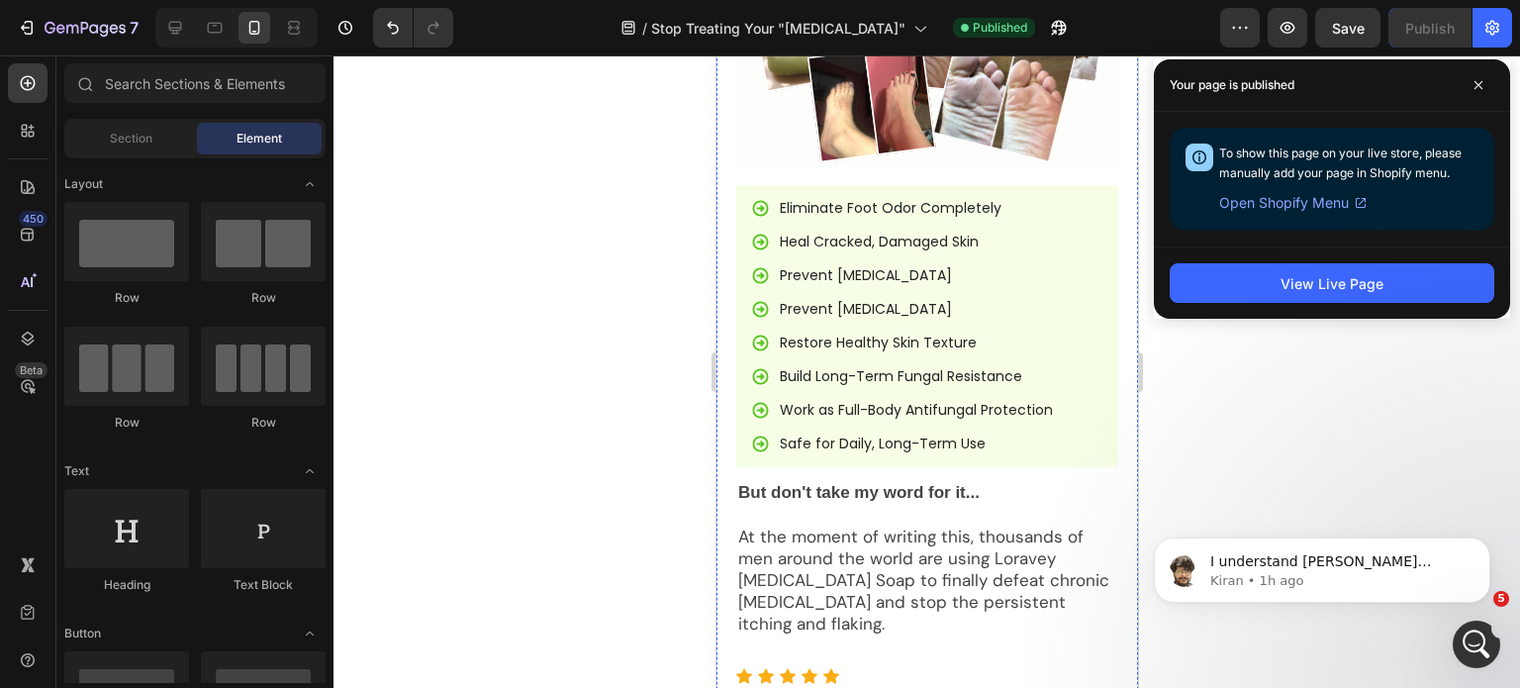
scroll to position [7226, 0]
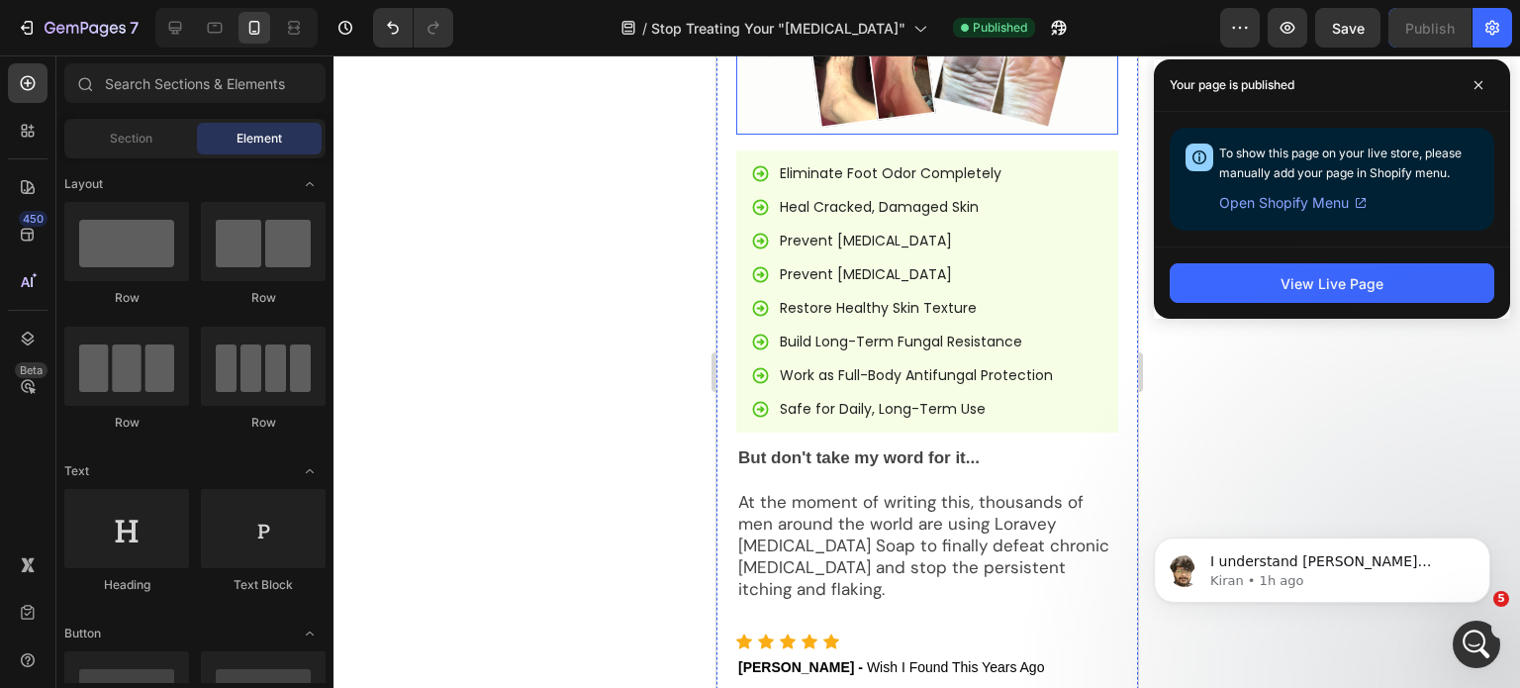
click at [942, 134] on img at bounding box center [926, 6] width 382 height 254
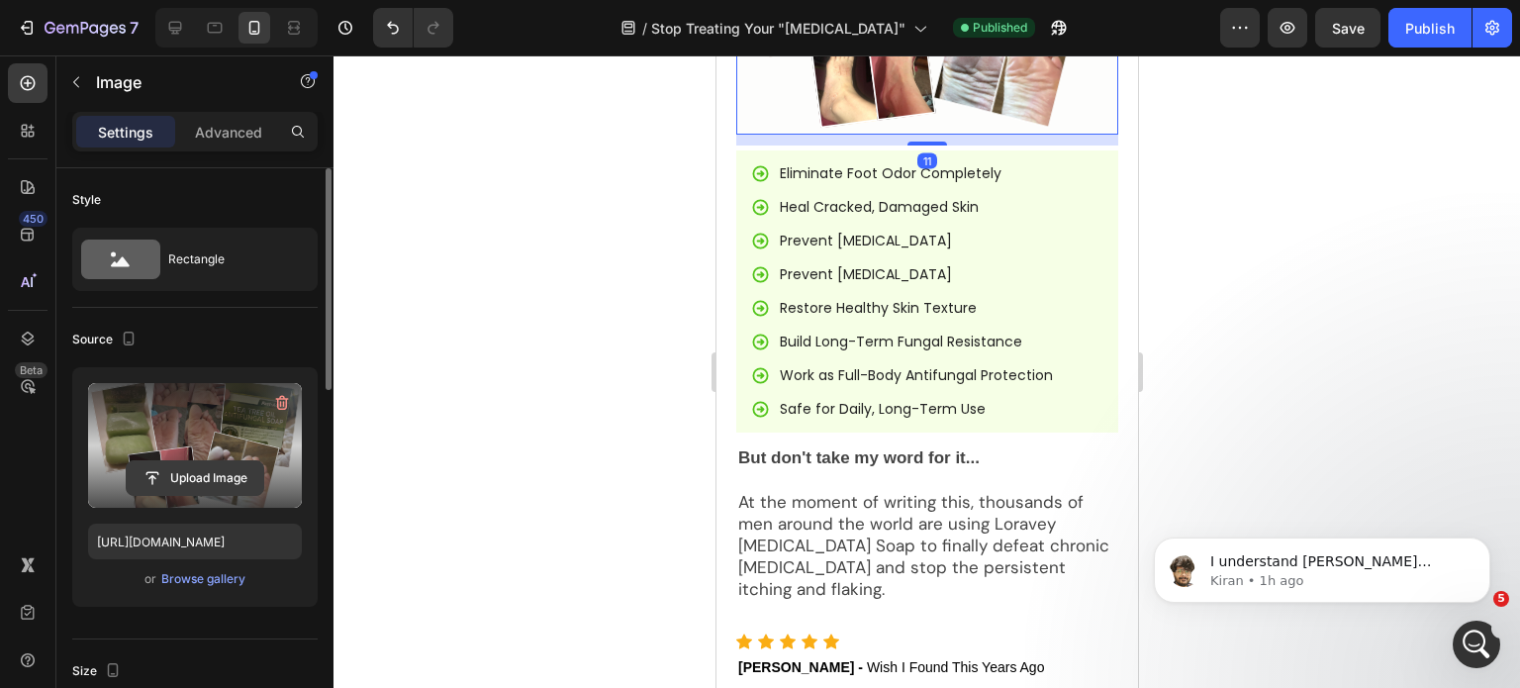
click at [210, 476] on input "file" at bounding box center [195, 478] width 137 height 34
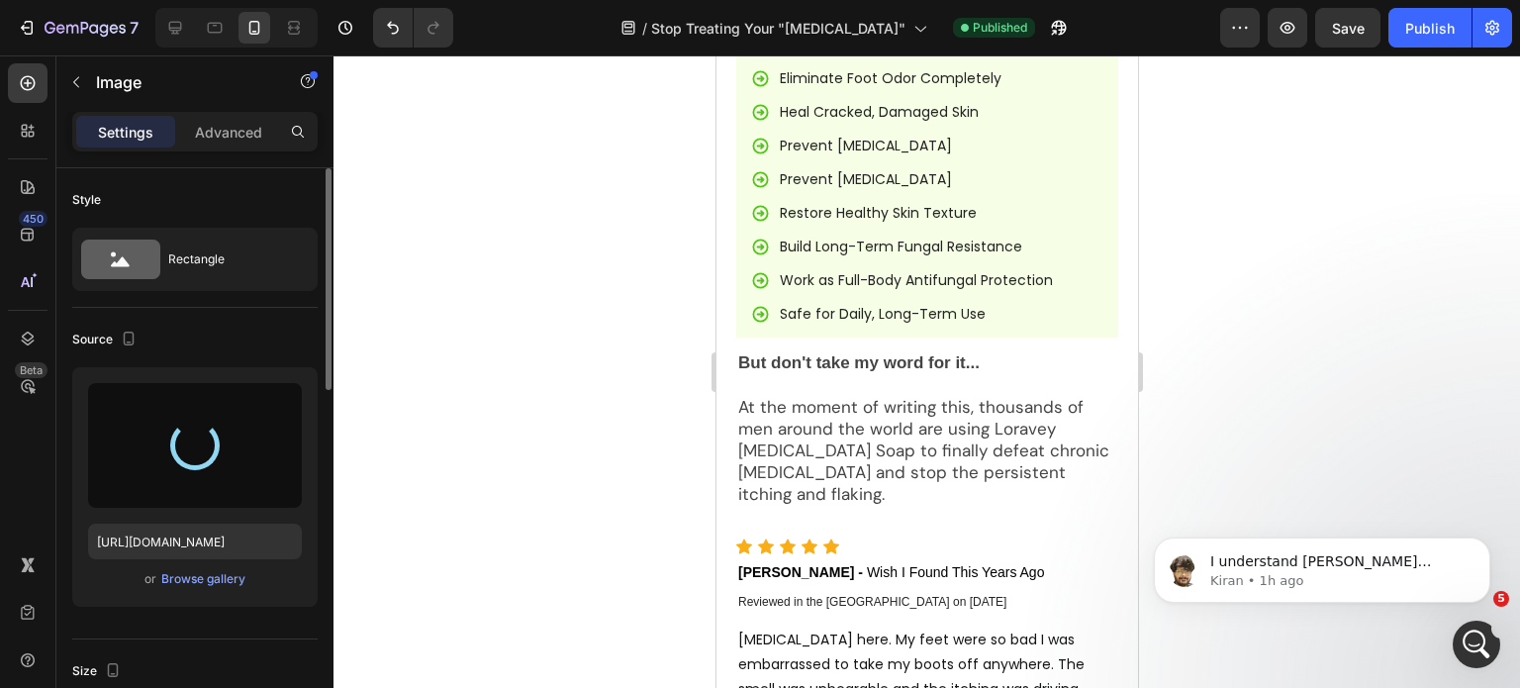
scroll to position [7523, 0]
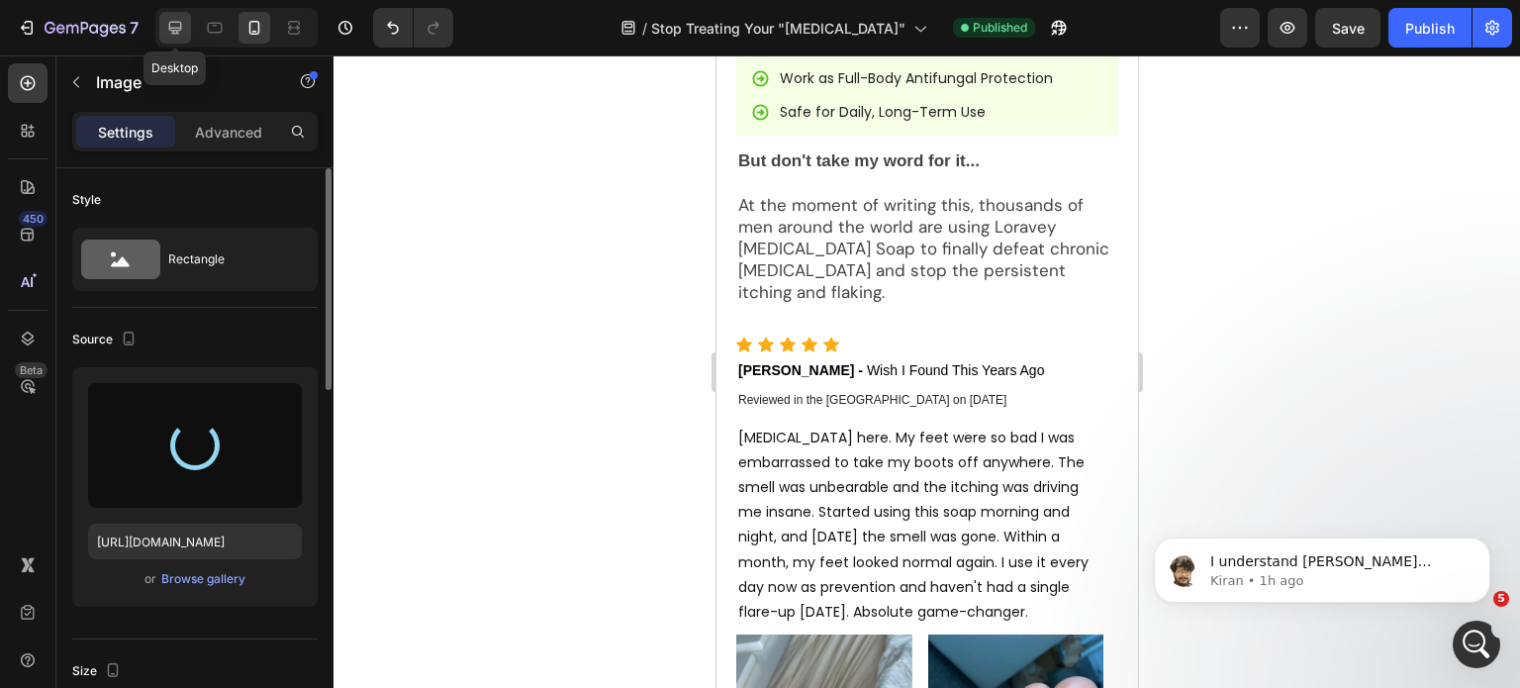
click at [180, 35] on icon at bounding box center [175, 28] width 20 height 20
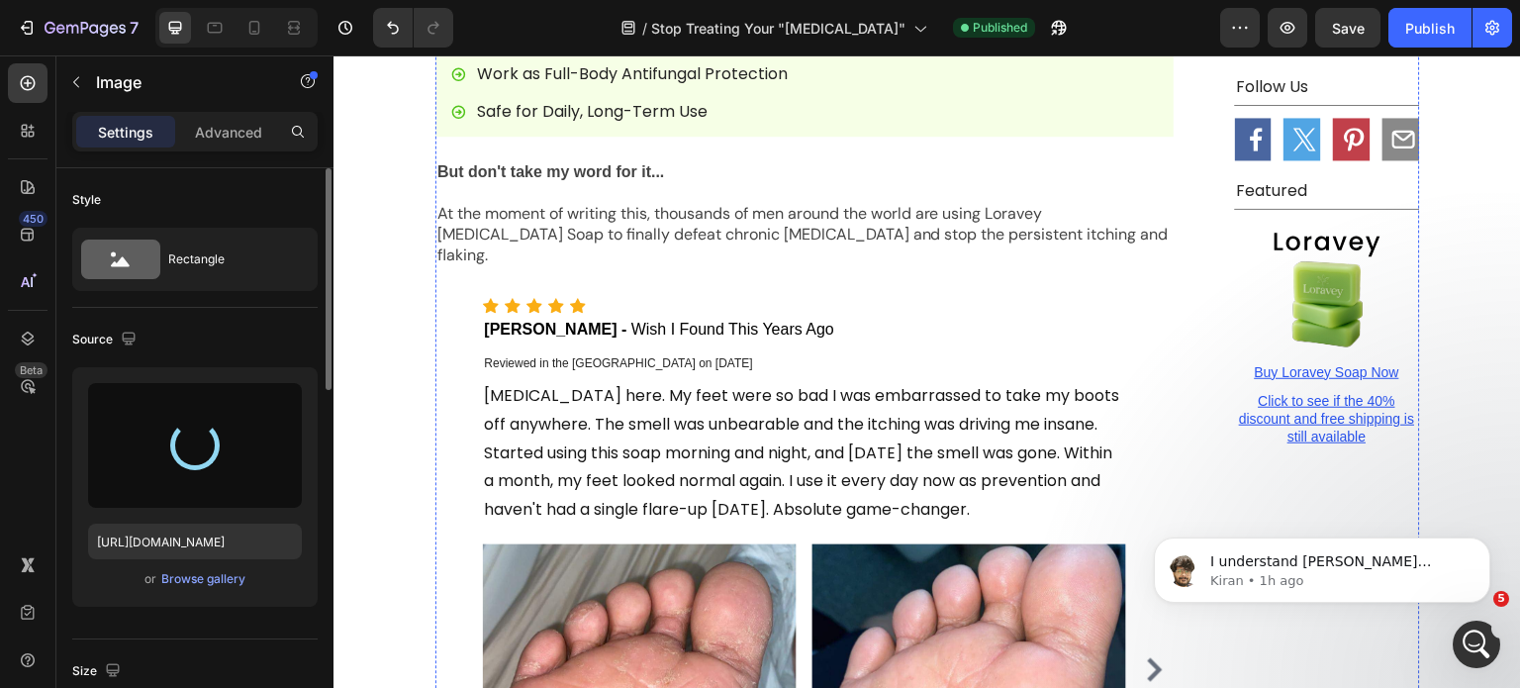
scroll to position [5888, 0]
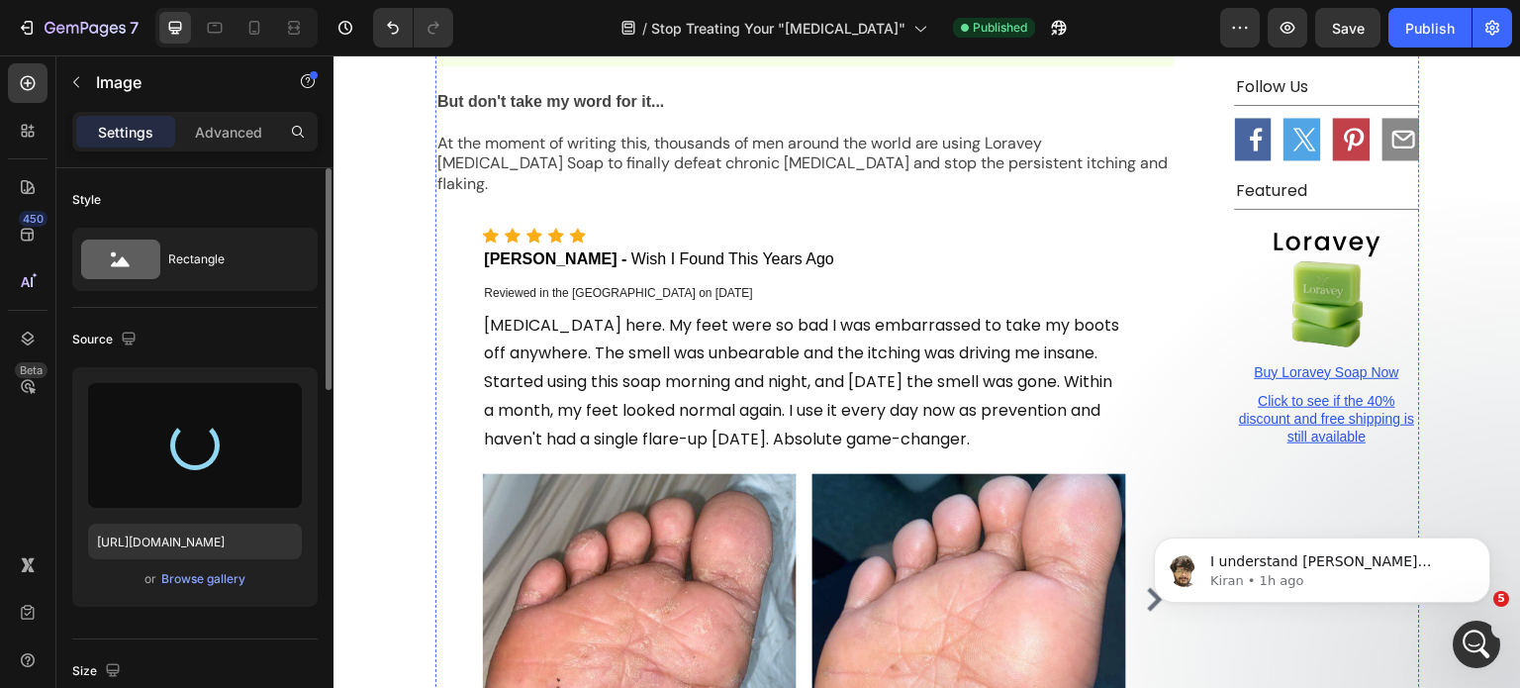
type input "https://cdn.shopify.com/s/files/1/0968/8953/6850/files/gempages_569934698445275…"
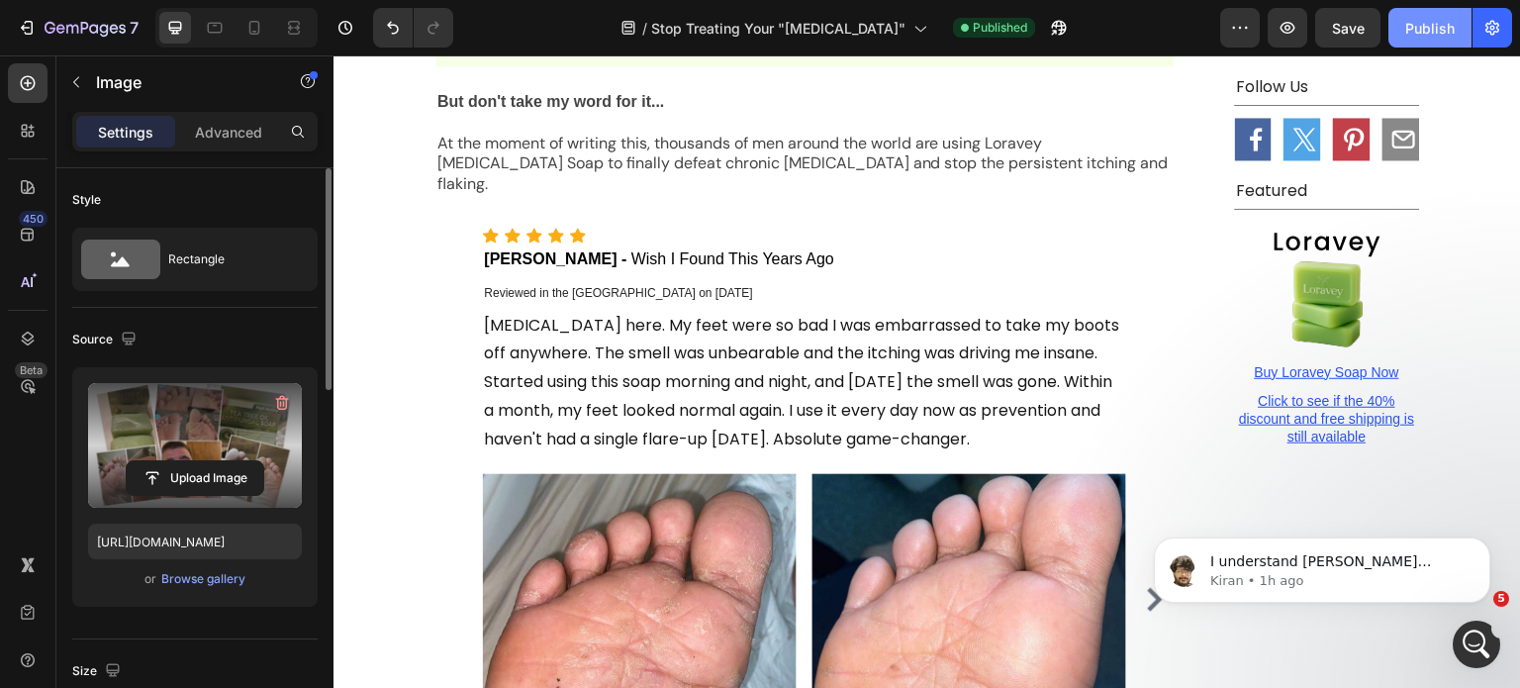
click at [1412, 25] on div "Publish" at bounding box center [1430, 28] width 49 height 21
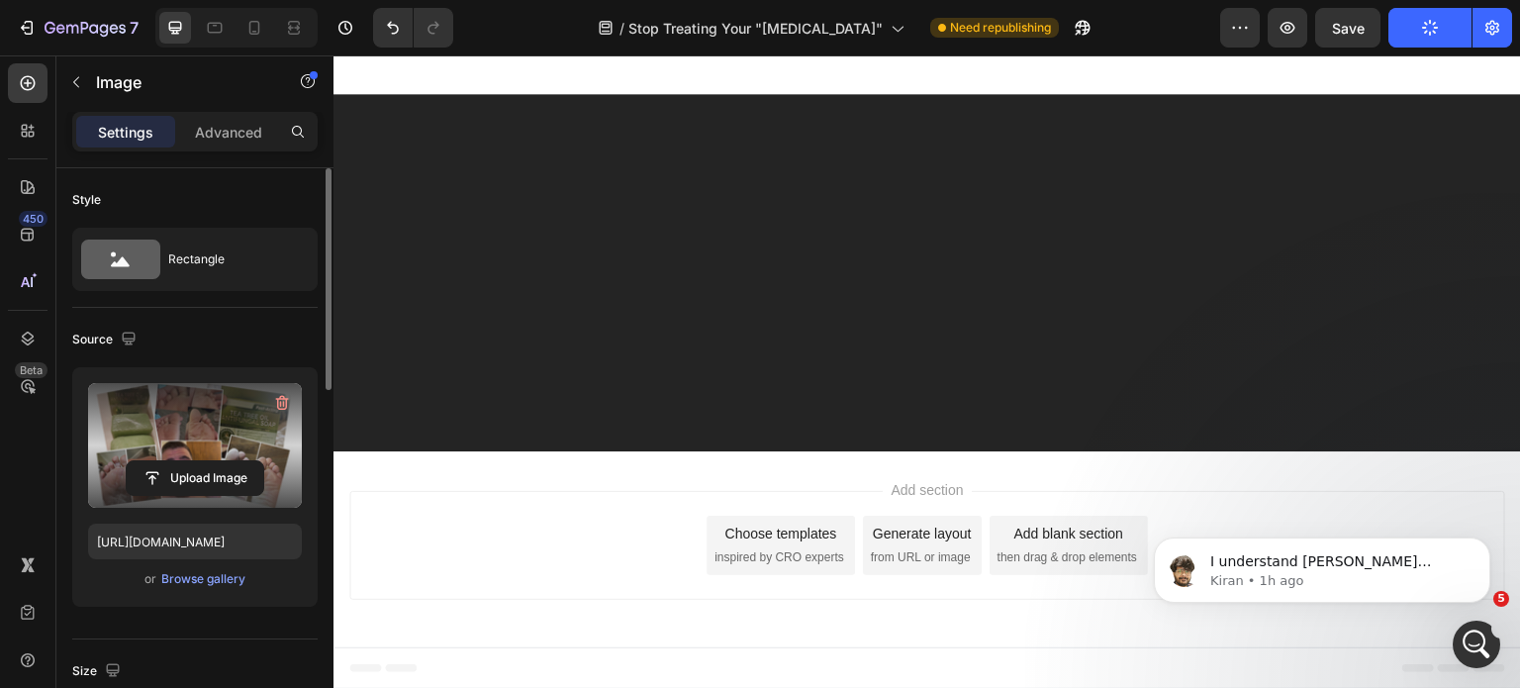
scroll to position [9253, 0]
drag, startPoint x: 1510, startPoint y: 589, endPoint x: 1510, endPoint y: 477, distance: 111.9
click html "I understand Federico I assure you we will find a way to fix this for you Kiran…"
click at [1482, 546] on icon "Dismiss notification" at bounding box center [1485, 543] width 11 height 11
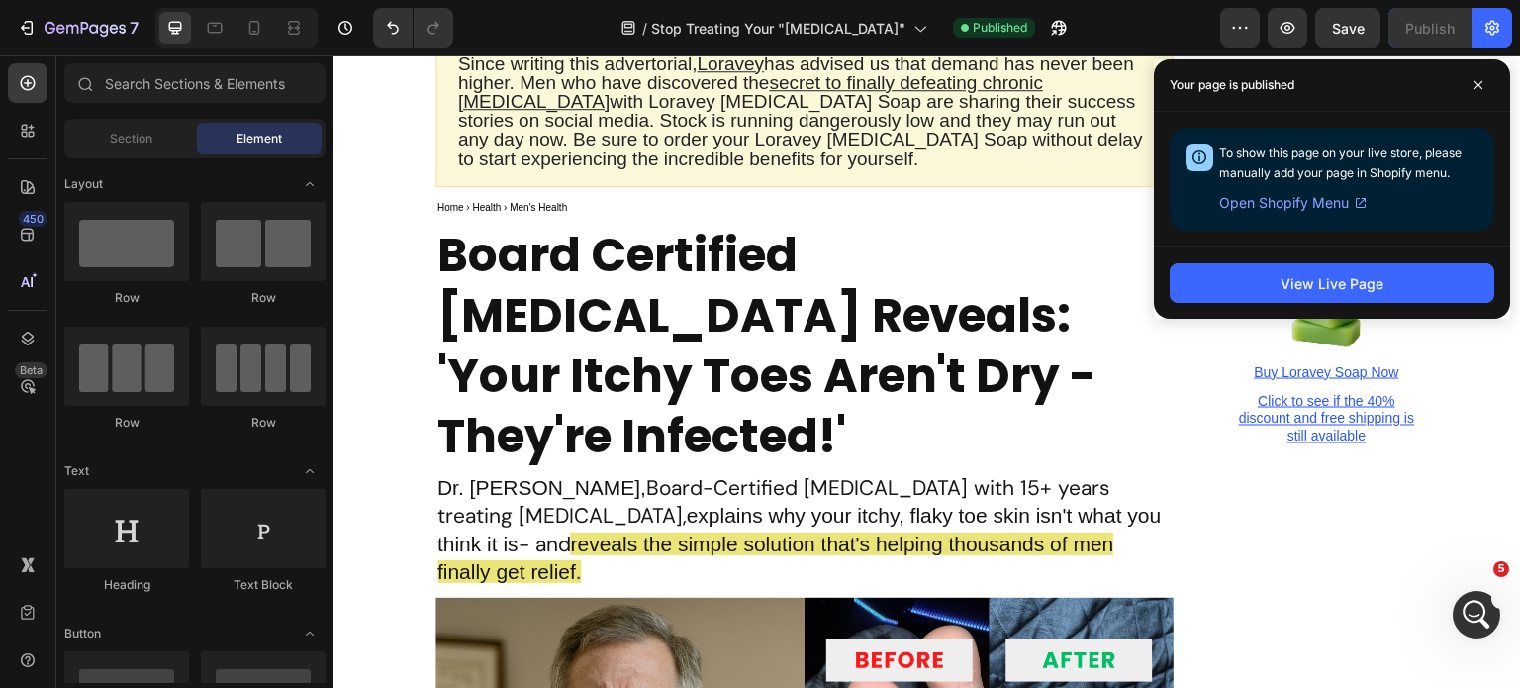
scroll to position [16674, 0]
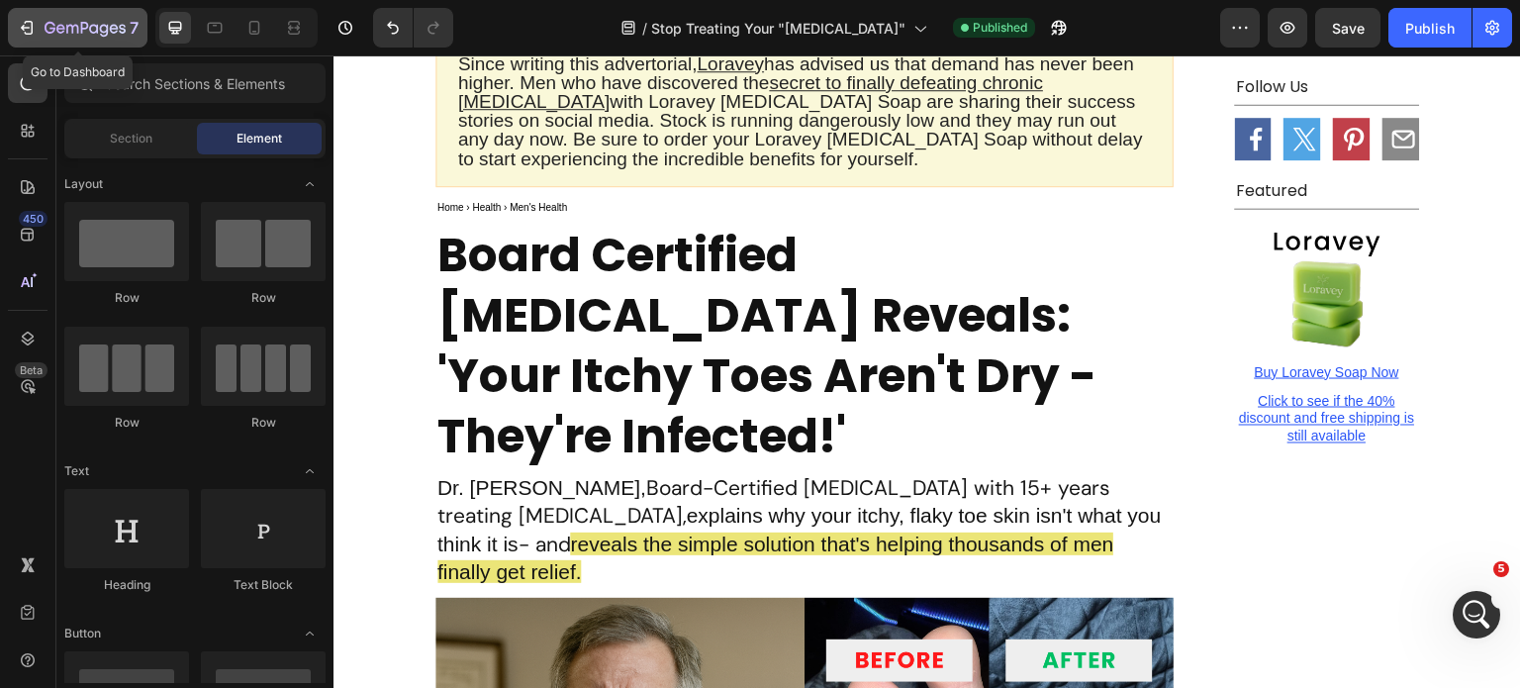
click at [67, 33] on icon "button" at bounding box center [72, 29] width 12 height 9
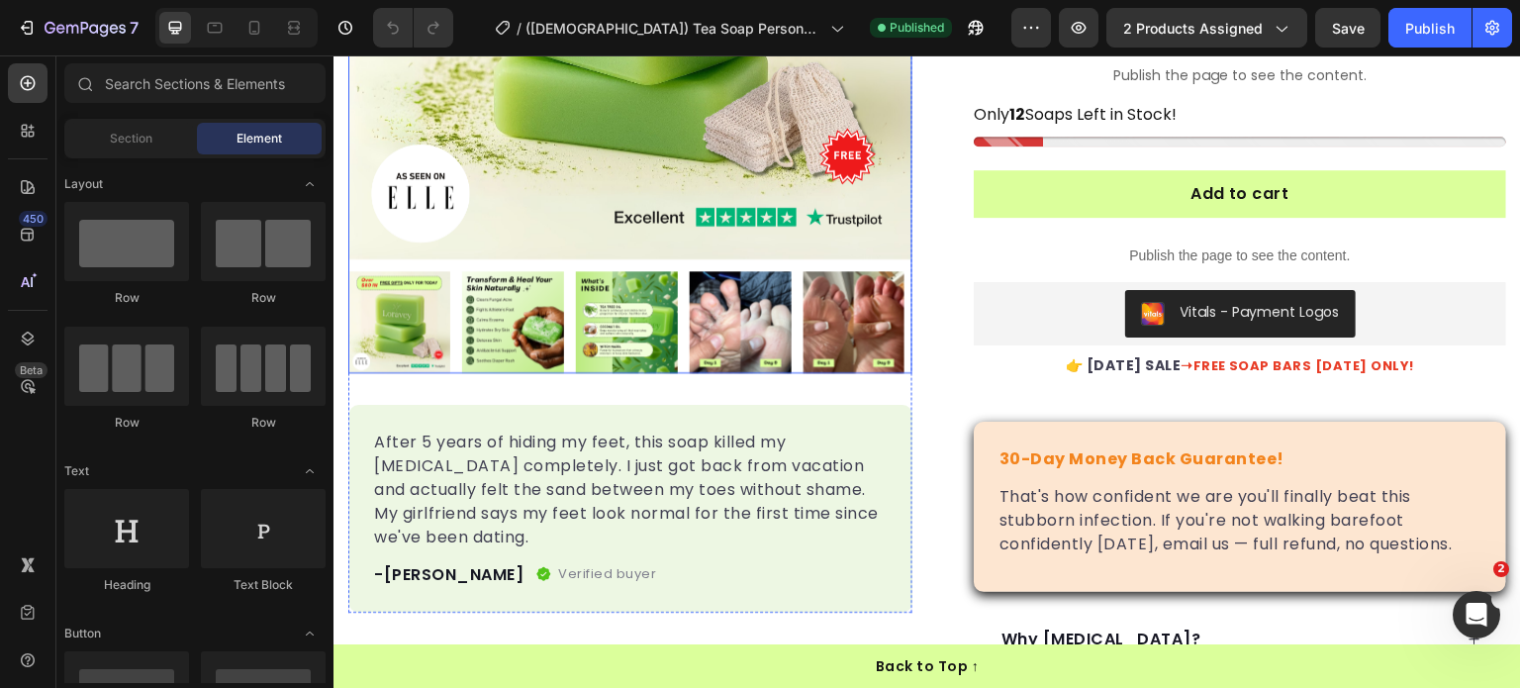
scroll to position [594, 0]
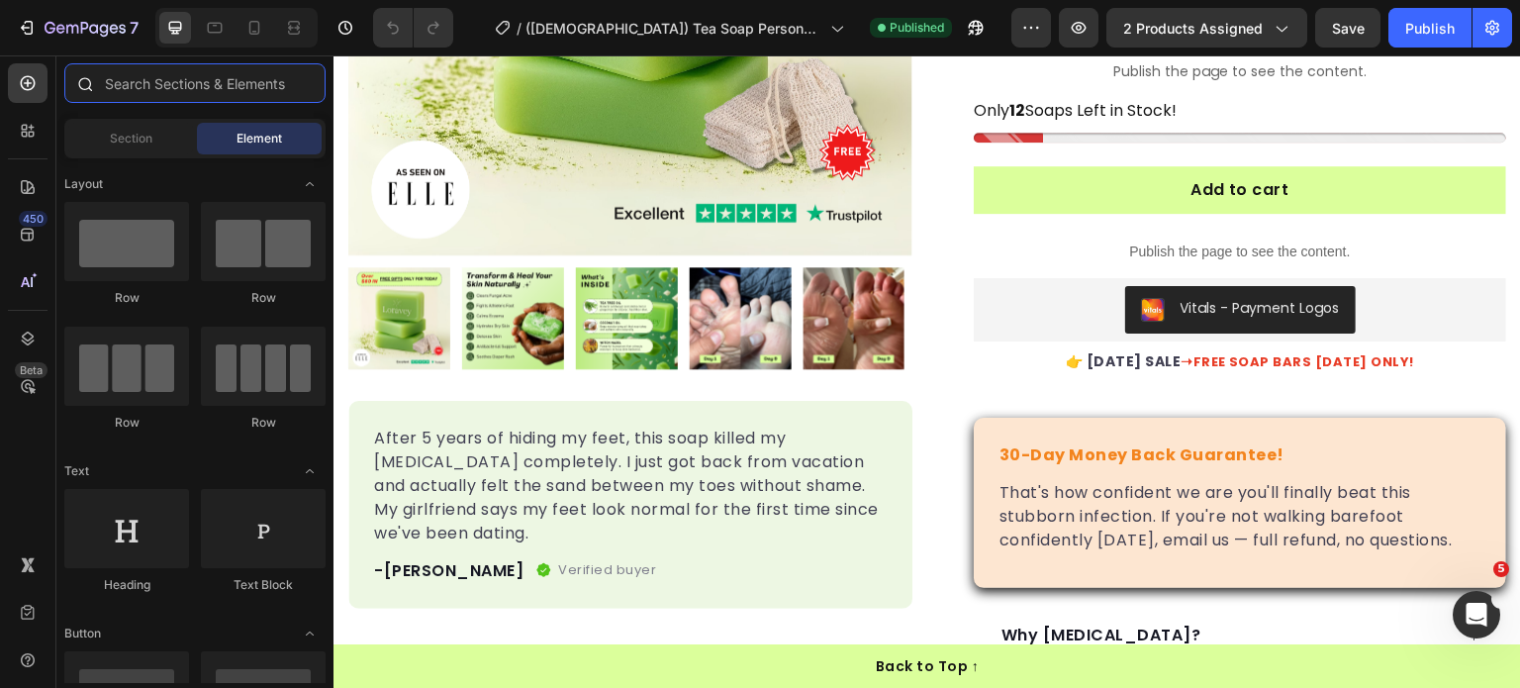
click at [175, 82] on input "text" at bounding box center [194, 83] width 261 height 40
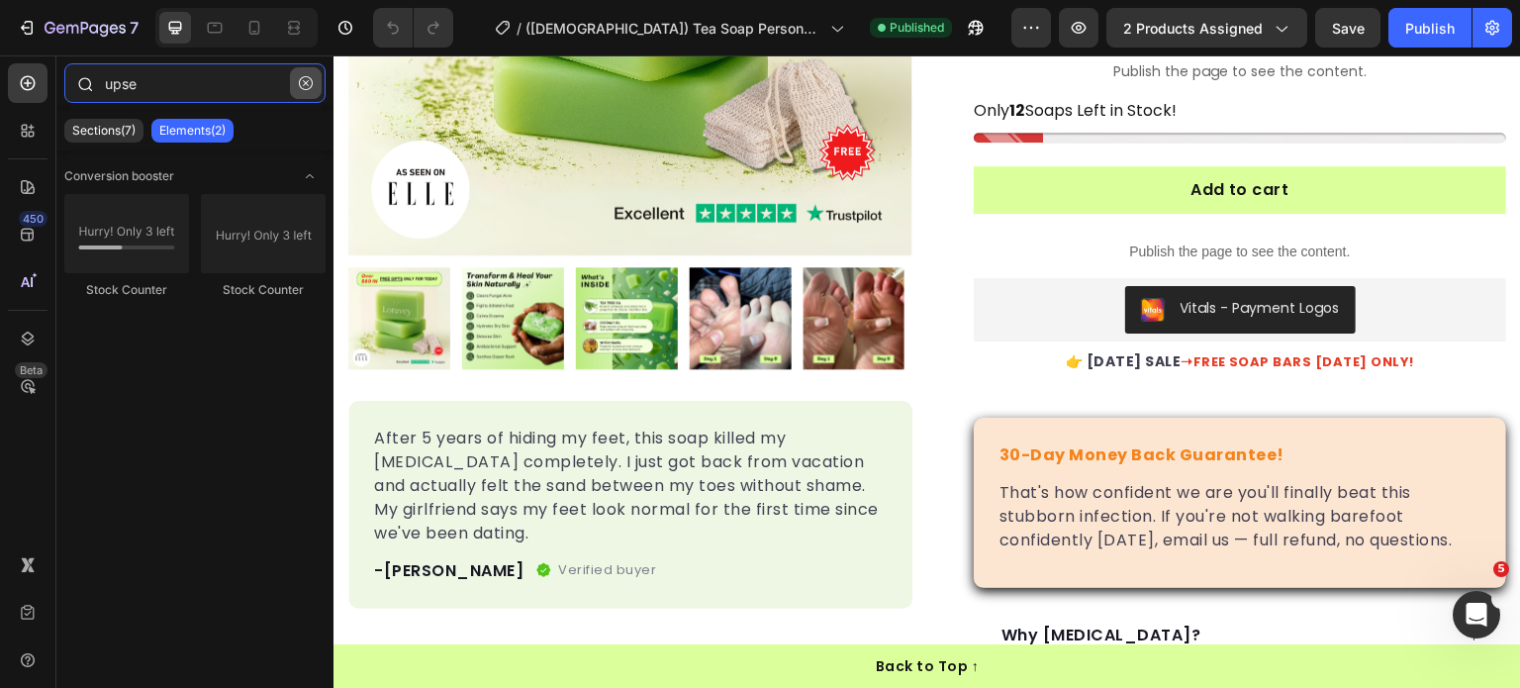
type input "upse"
click at [311, 86] on icon "button" at bounding box center [306, 83] width 14 height 14
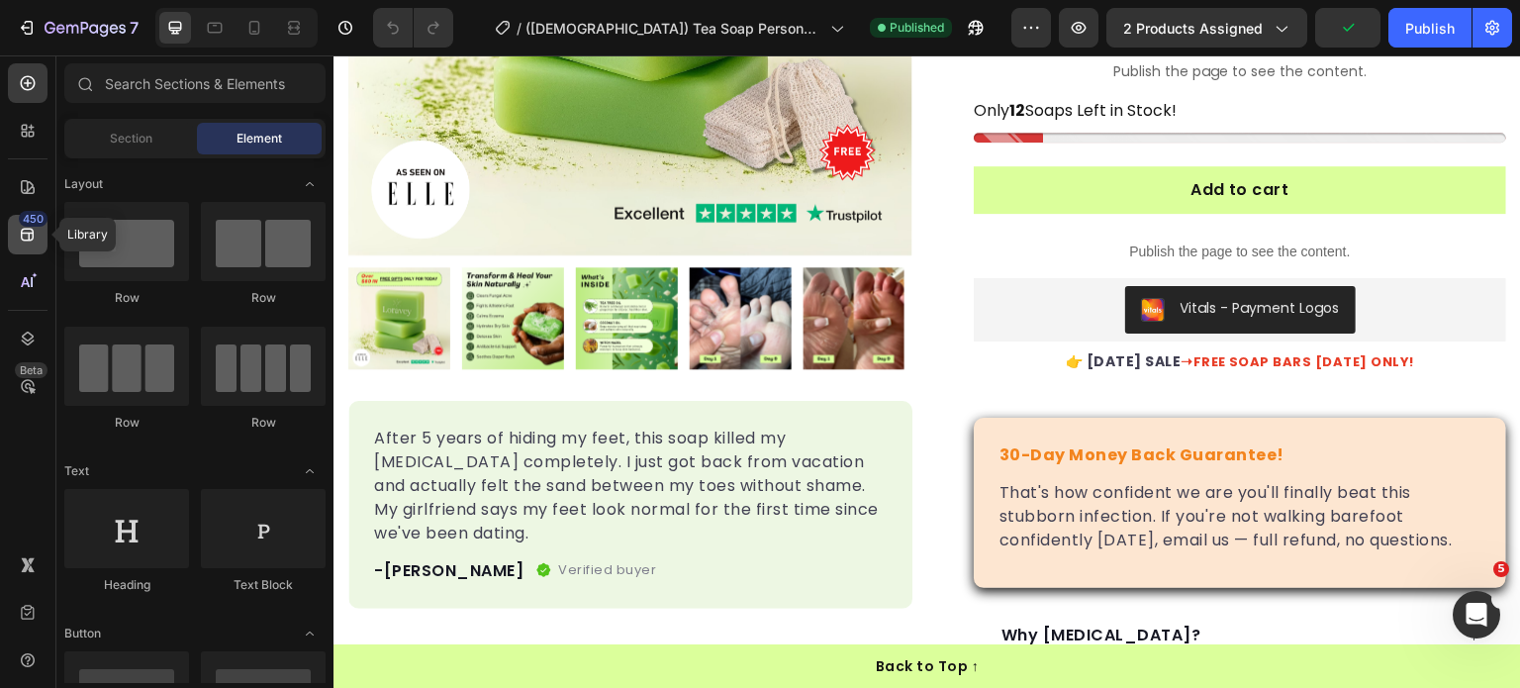
click at [24, 245] on div "450" at bounding box center [28, 235] width 40 height 40
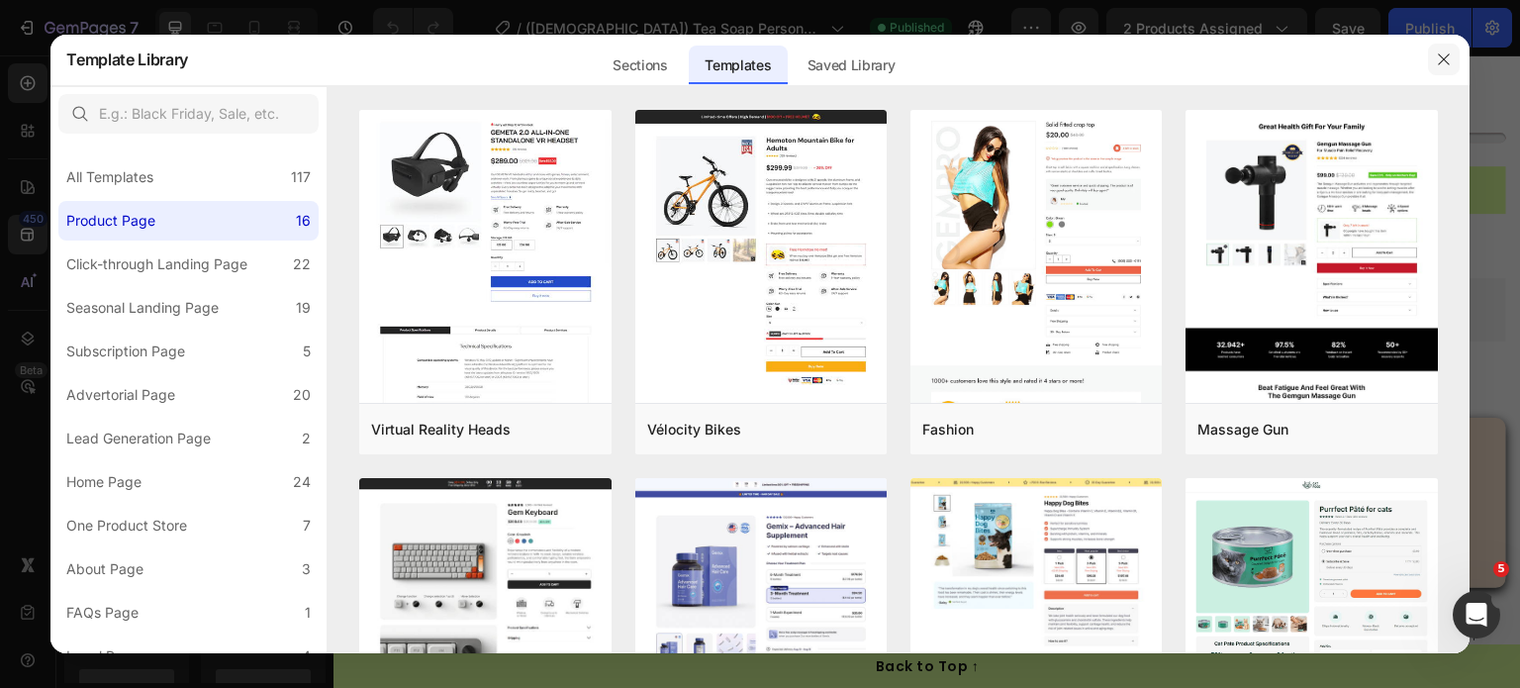
click at [1444, 63] on icon "button" at bounding box center [1444, 59] width 16 height 16
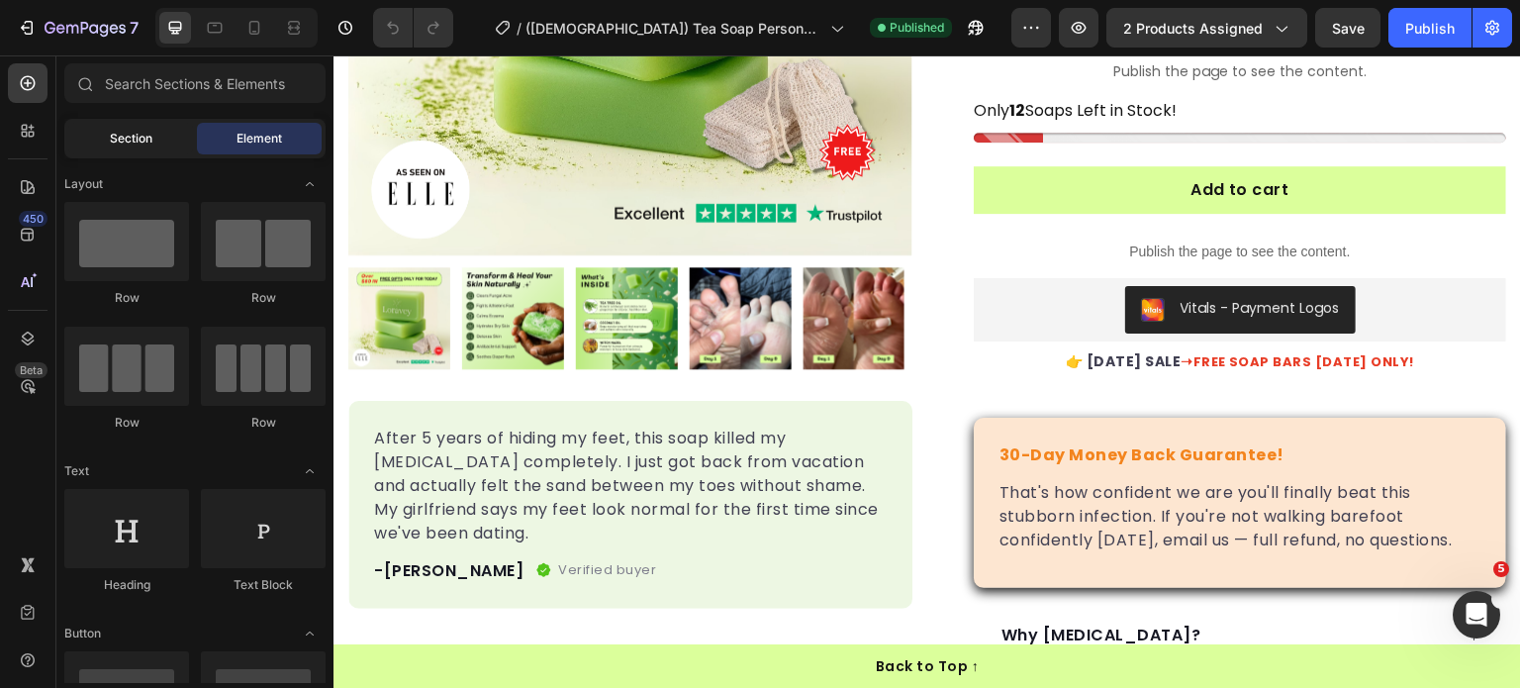
click at [144, 126] on div "Section" at bounding box center [130, 139] width 125 height 32
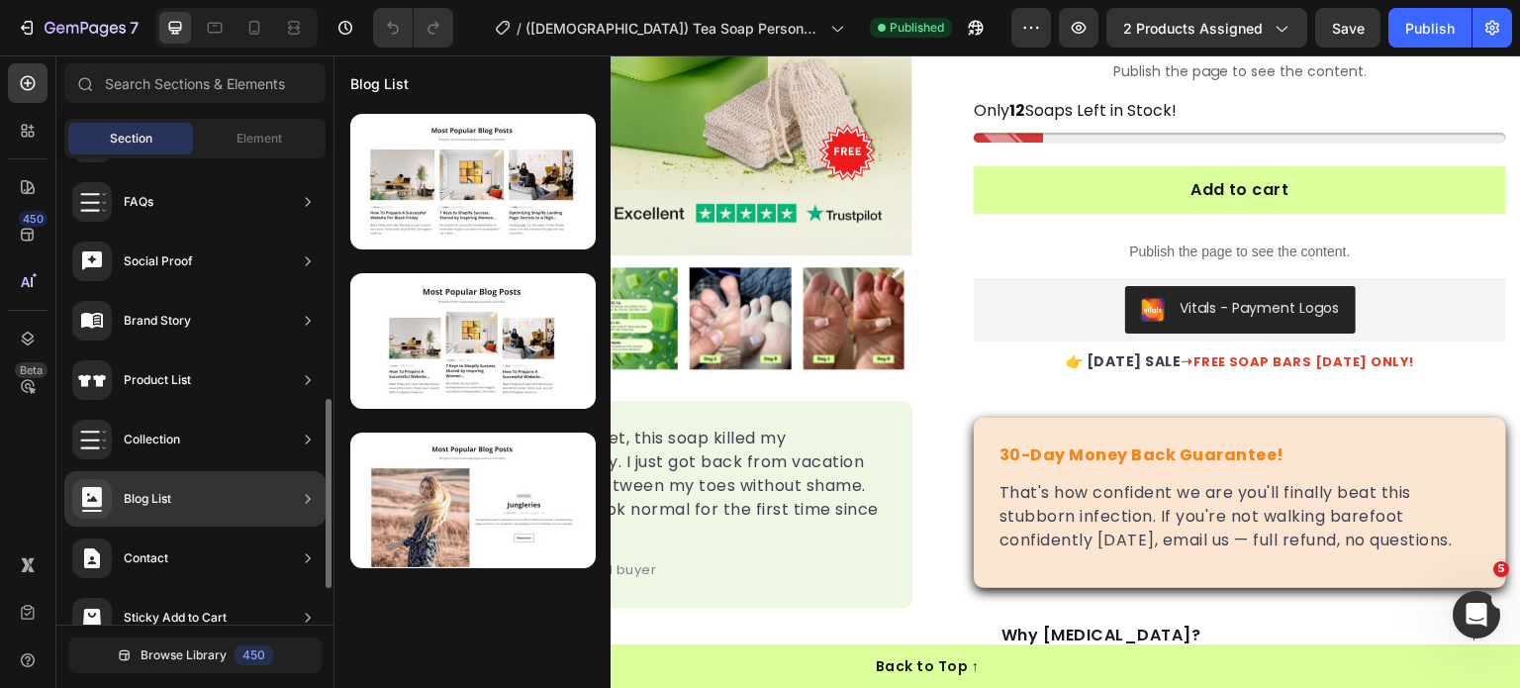
scroll to position [681, 0]
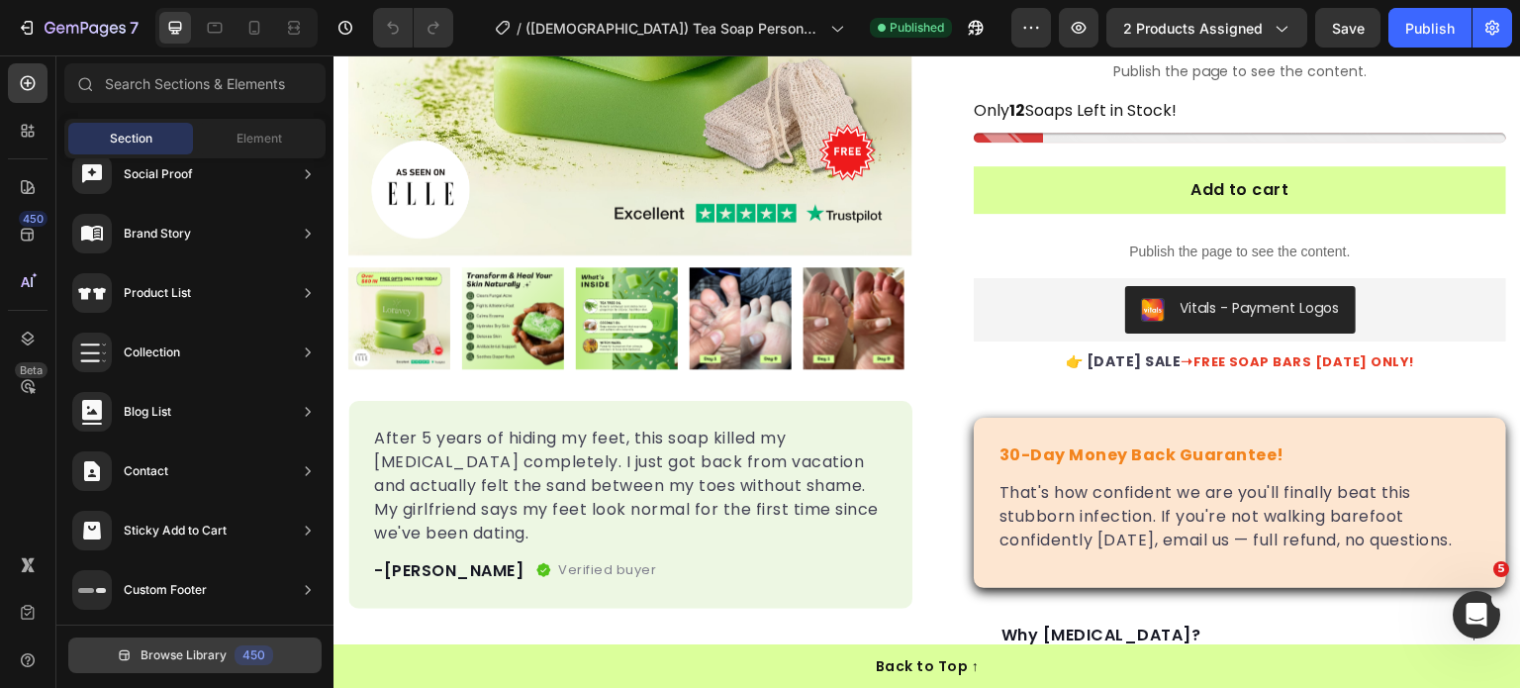
click at [255, 662] on div "450" at bounding box center [254, 655] width 39 height 20
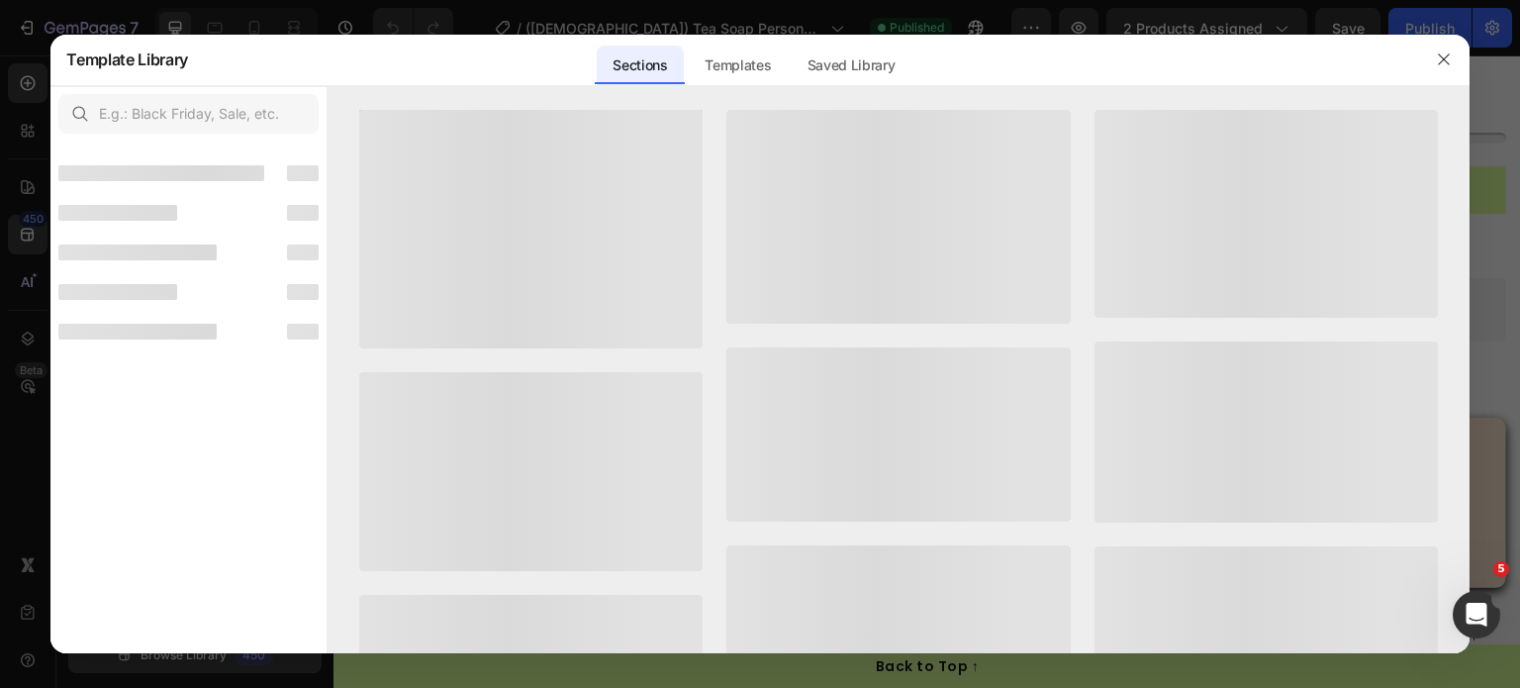
scroll to position [657, 0]
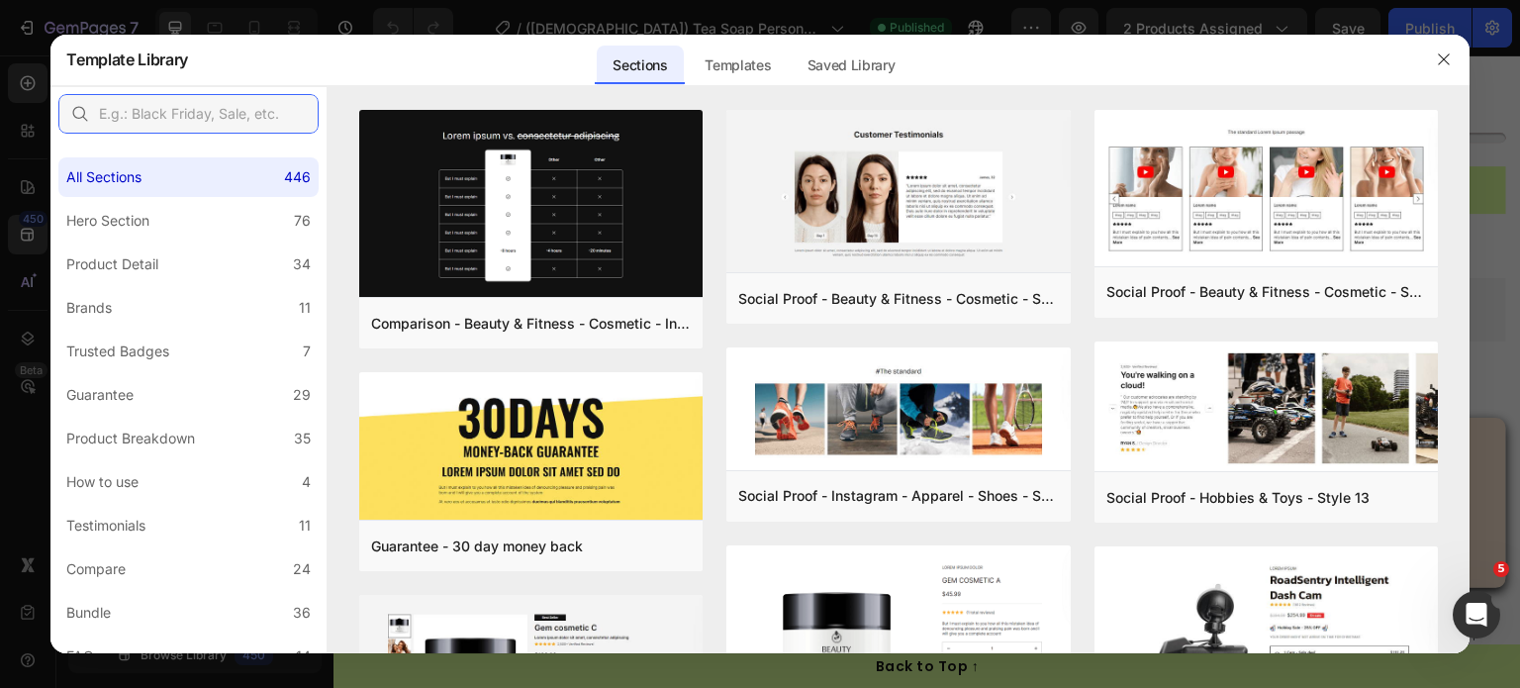
click at [234, 122] on input "text" at bounding box center [188, 114] width 260 height 40
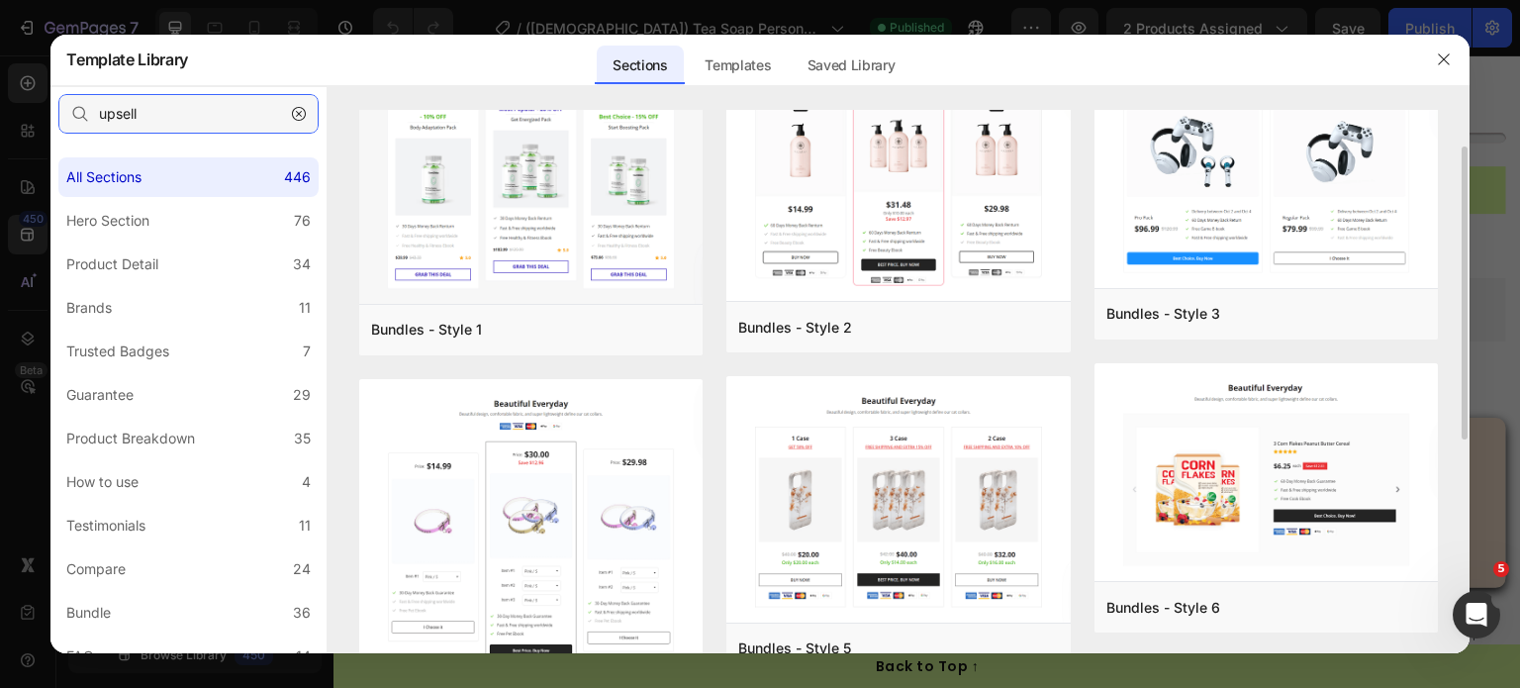
scroll to position [0, 0]
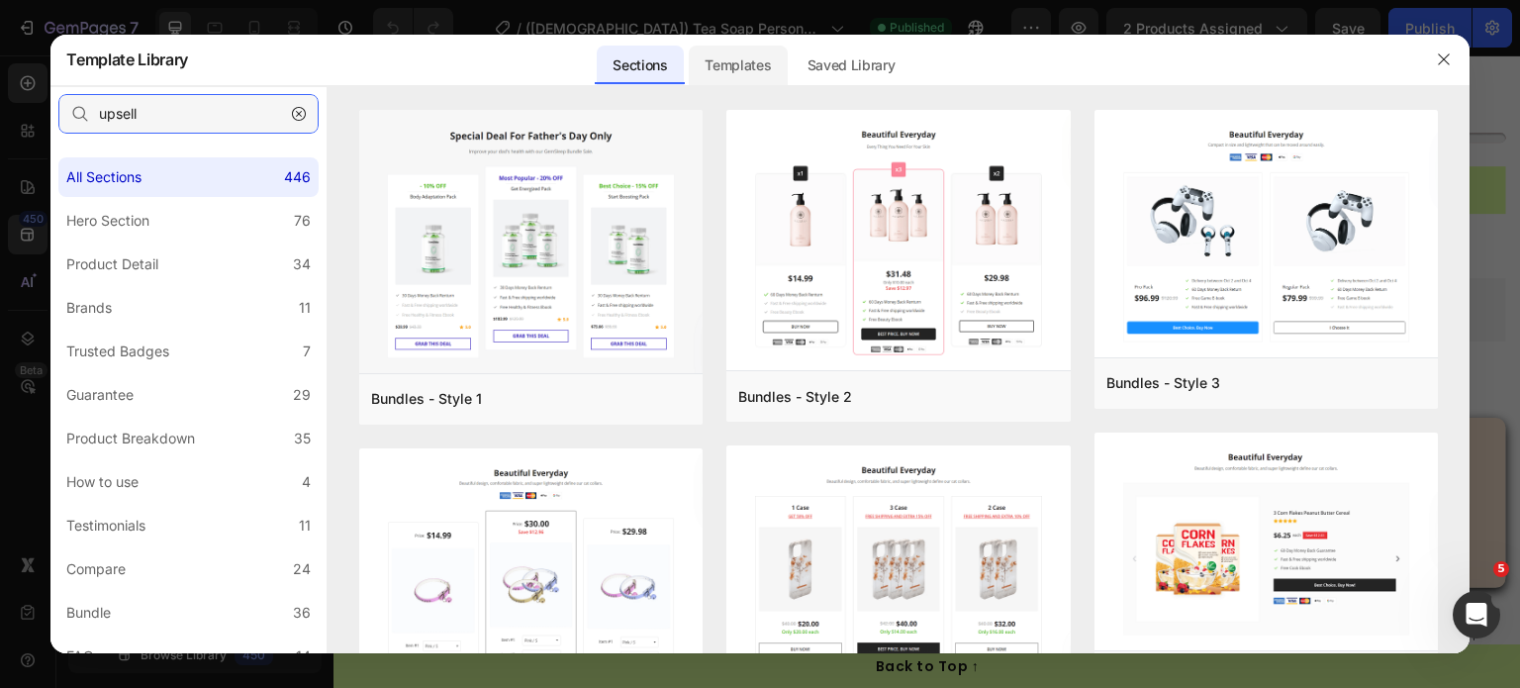
type input "upsell"
click at [744, 63] on div "Templates" at bounding box center [738, 66] width 98 height 40
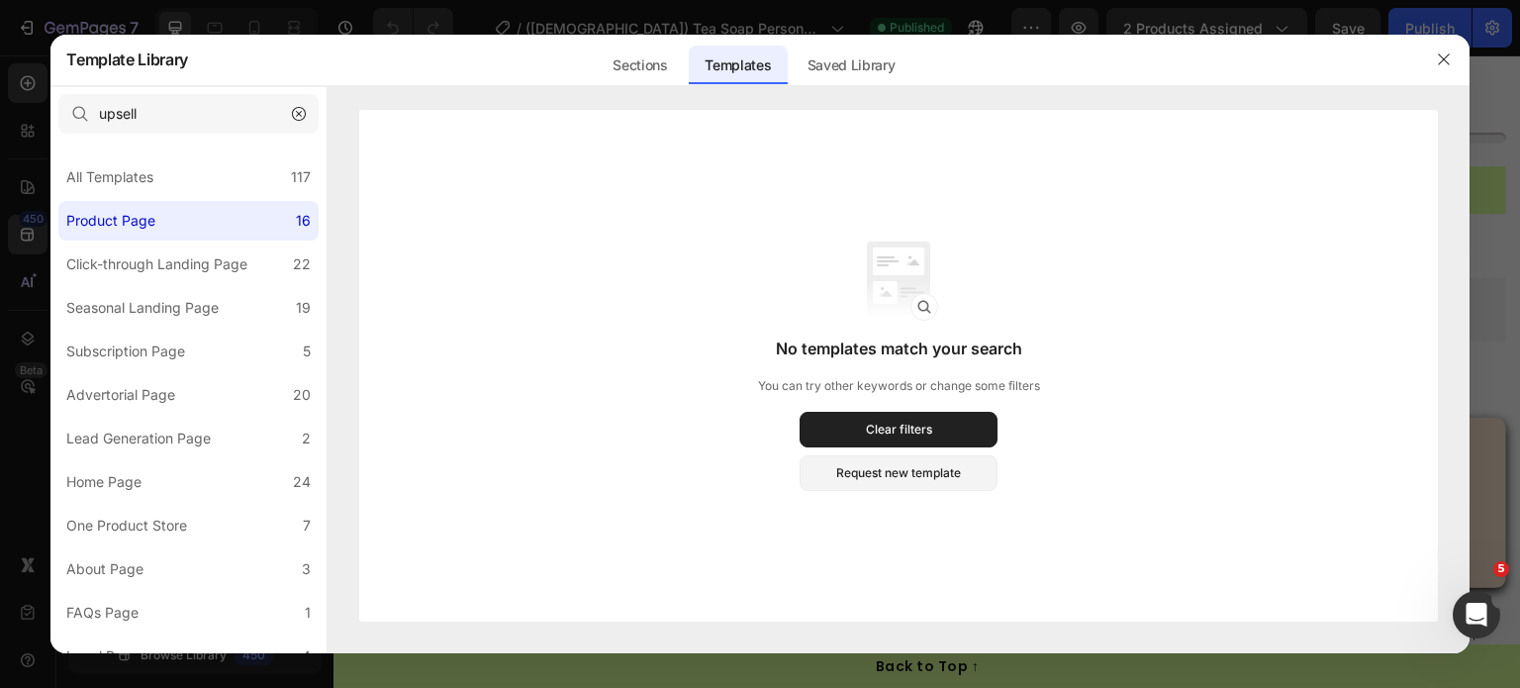
click at [694, 62] on div "Templates" at bounding box center [738, 66] width 98 height 40
click at [669, 62] on div "Sections" at bounding box center [640, 66] width 86 height 40
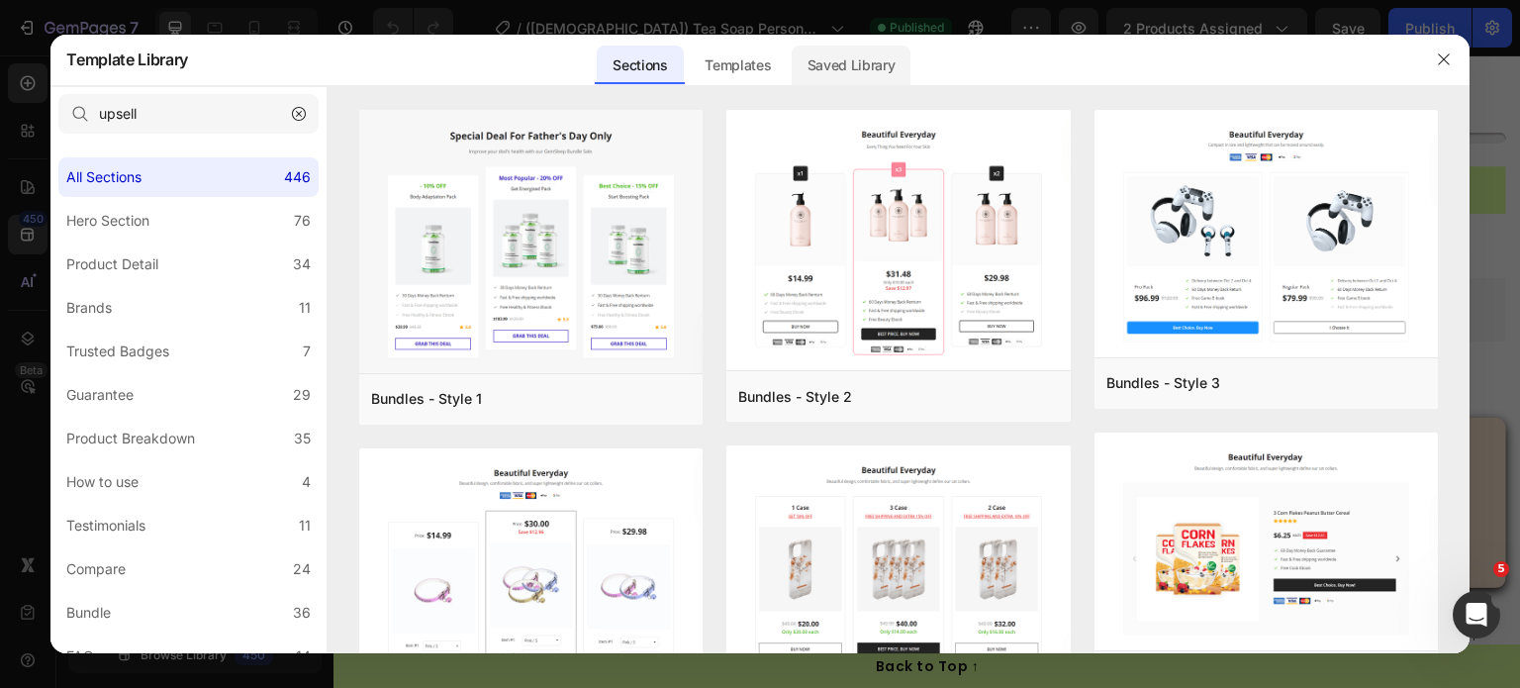
click at [854, 68] on div "Saved Library" at bounding box center [852, 66] width 120 height 40
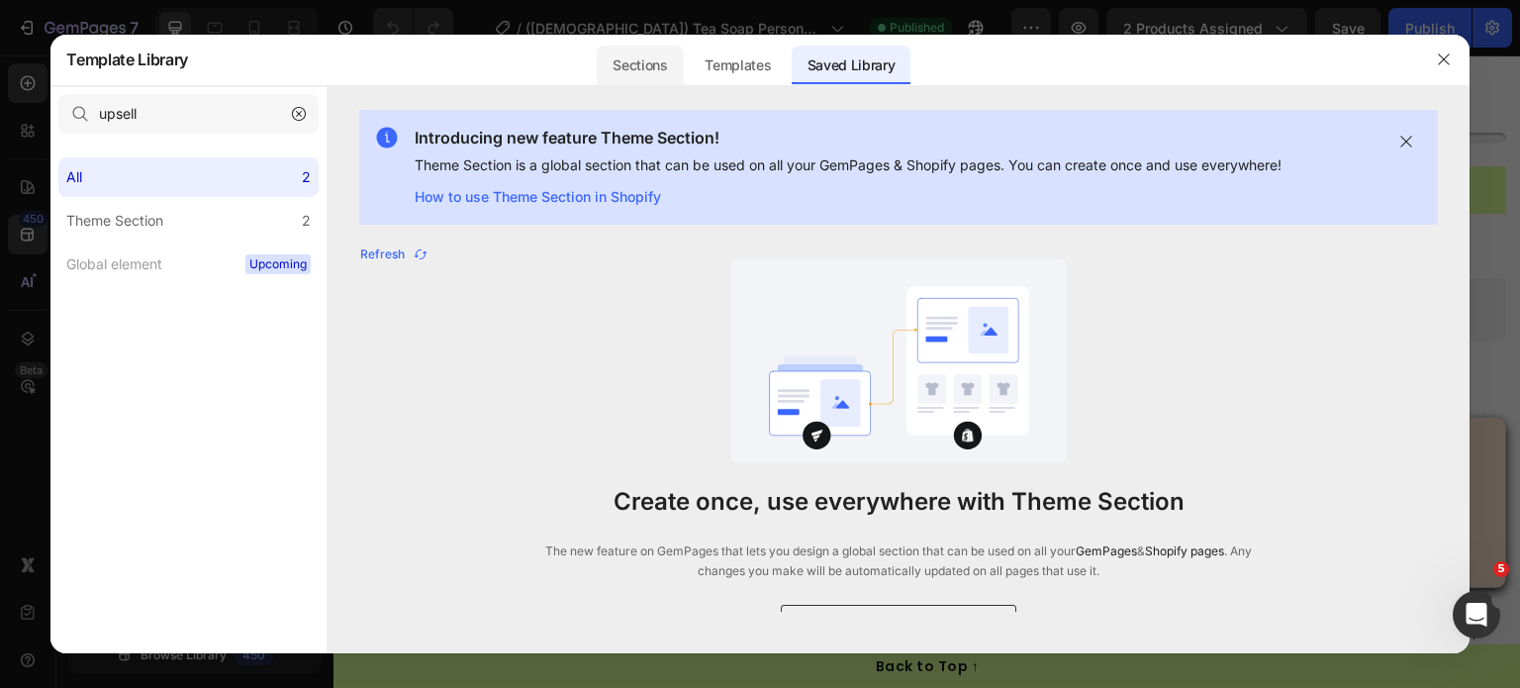
click at [670, 68] on div "Sections" at bounding box center [640, 66] width 86 height 40
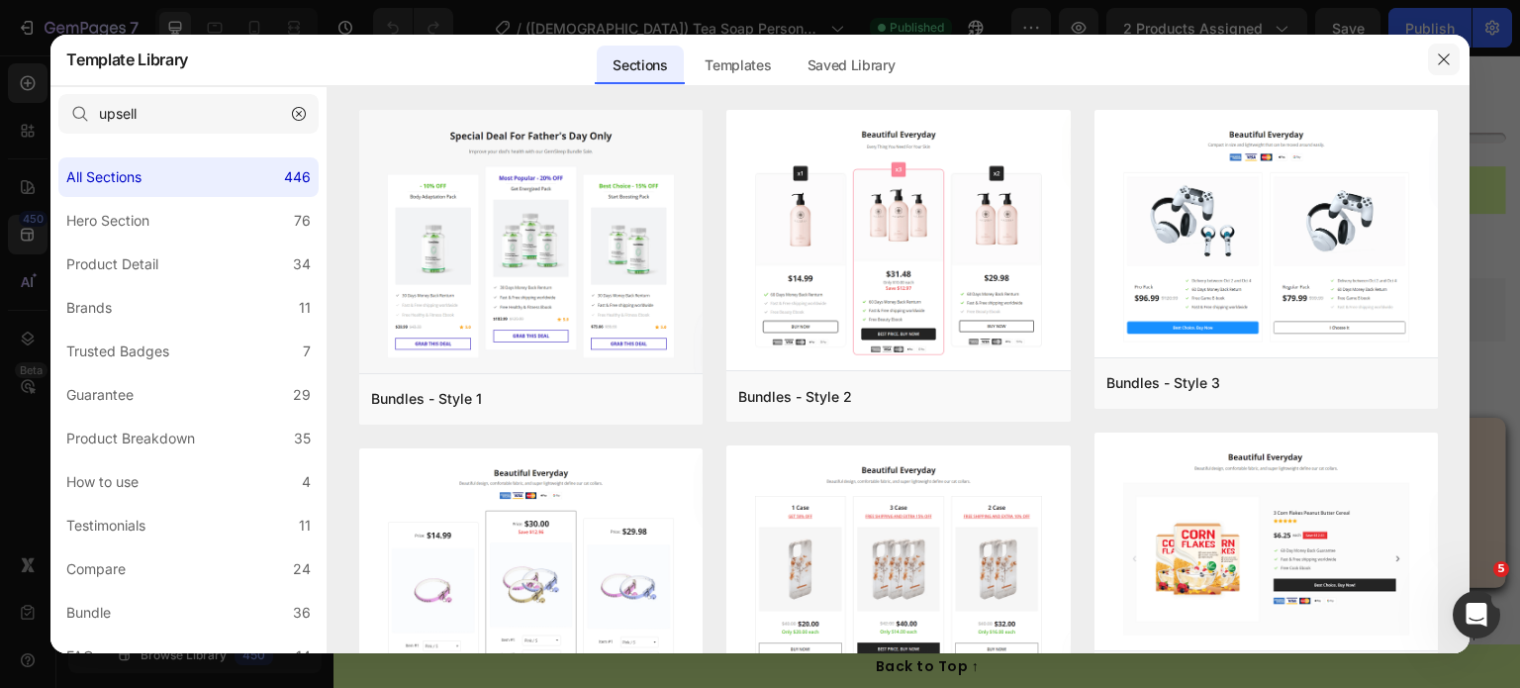
click at [1445, 66] on icon "button" at bounding box center [1444, 59] width 16 height 16
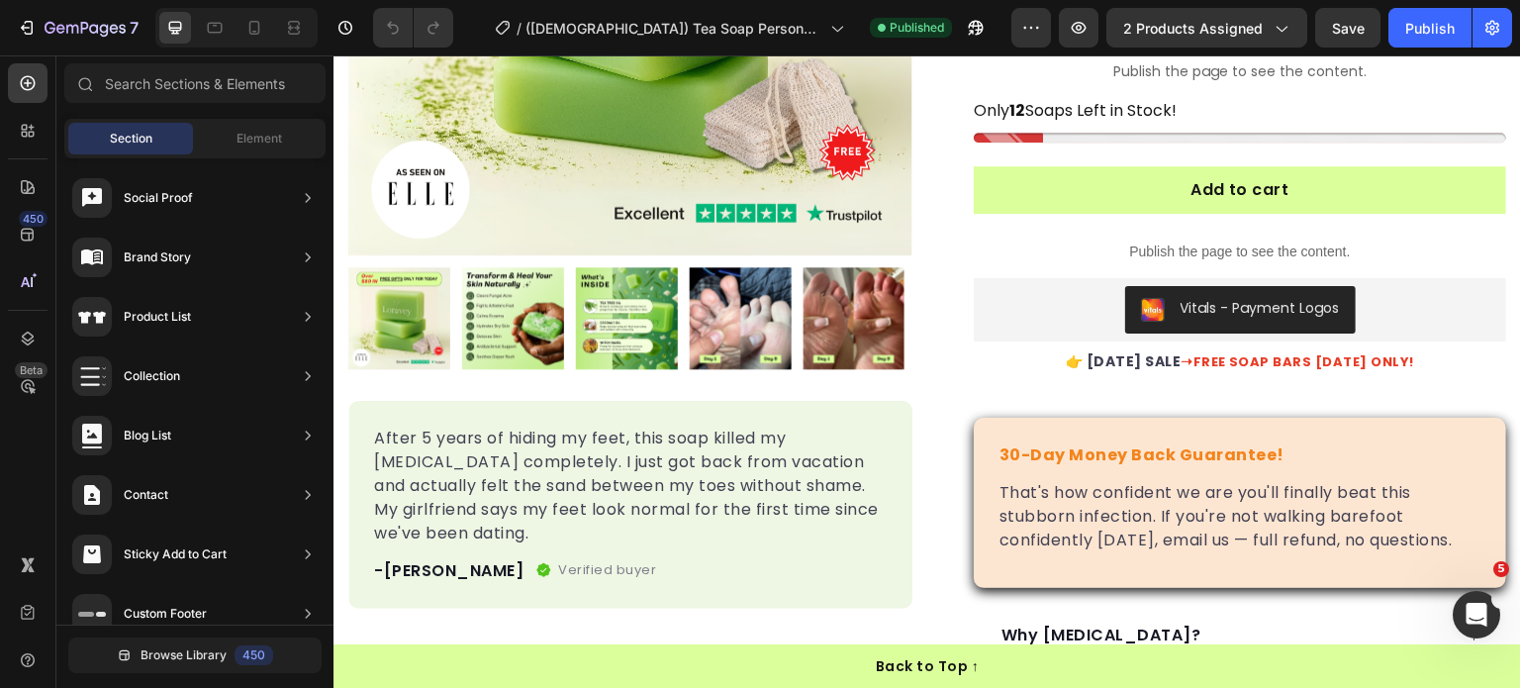
click at [265, 9] on div at bounding box center [236, 28] width 162 height 40
click at [257, 30] on icon at bounding box center [254, 28] width 11 height 14
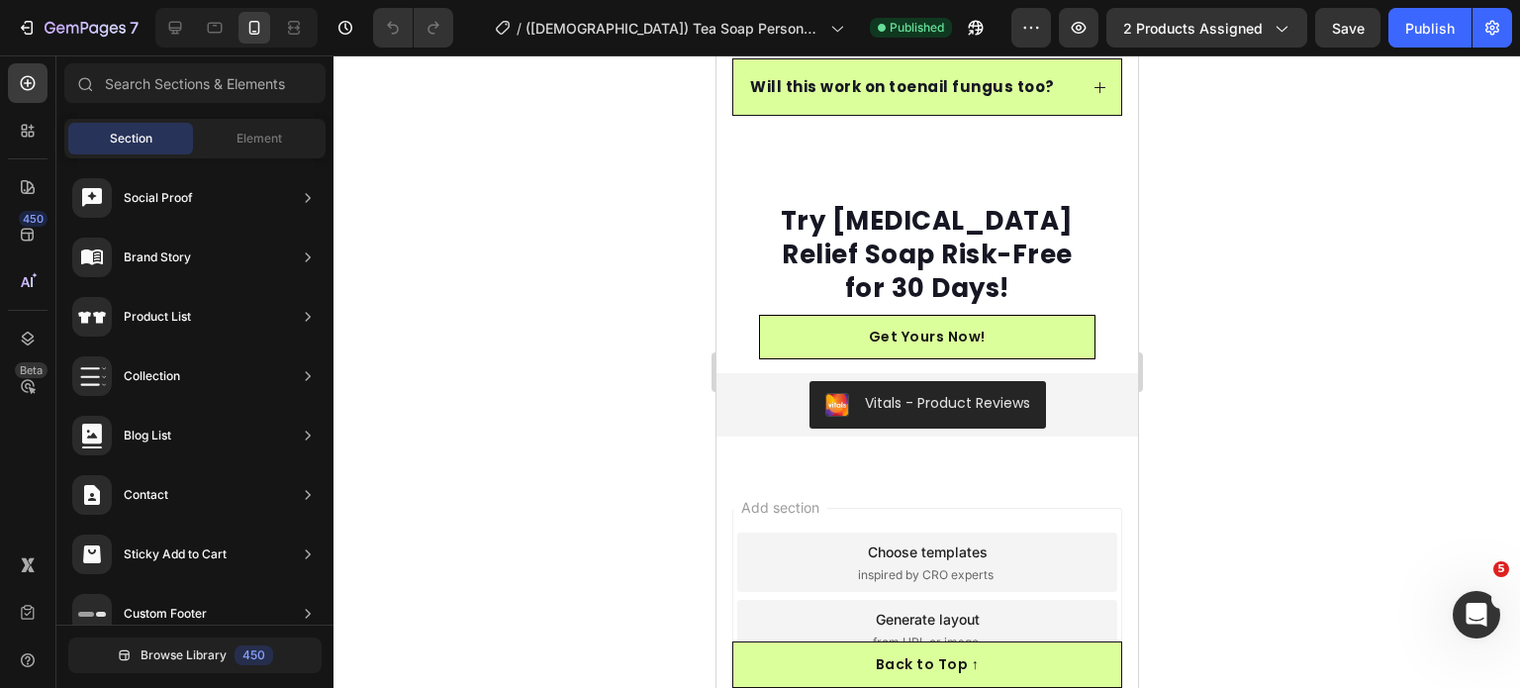
scroll to position [8513, 0]
click at [31, 47] on button "7" at bounding box center [78, 28] width 140 height 40
